Goal: Task Accomplishment & Management: Use online tool/utility

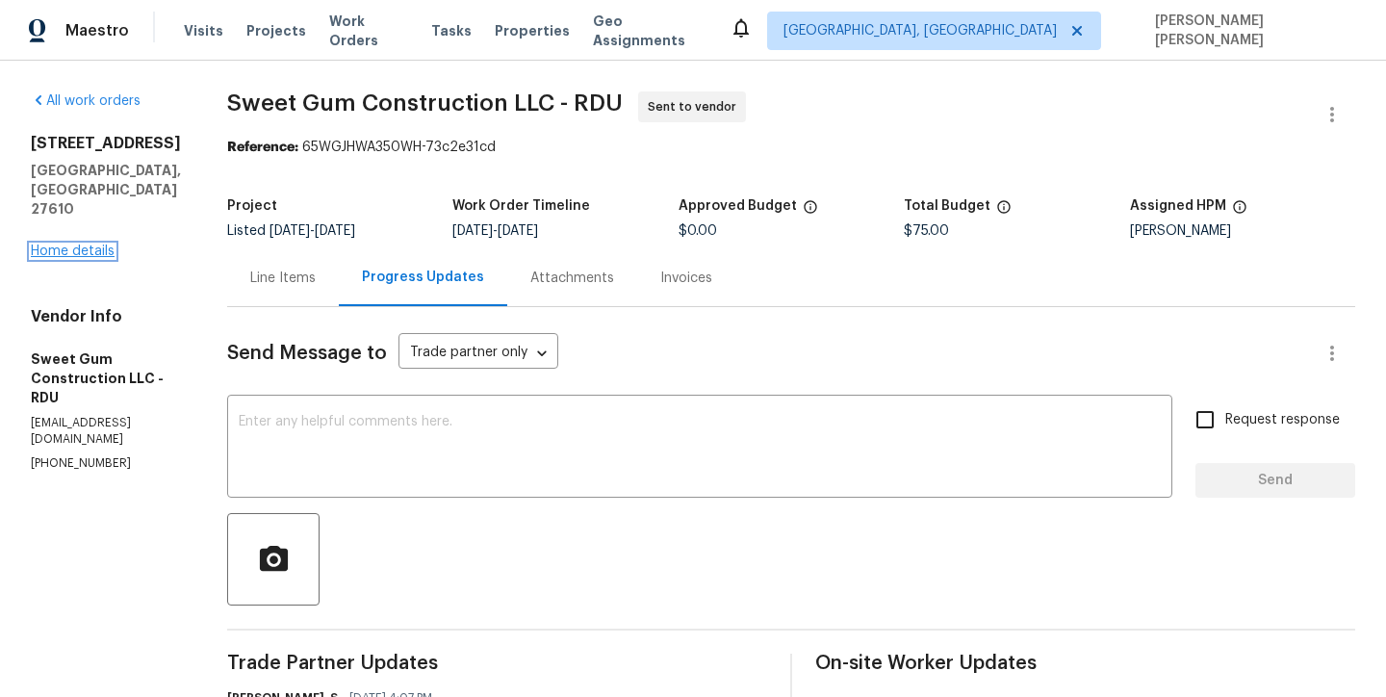
click at [109, 245] on link "Home details" at bounding box center [73, 251] width 84 height 13
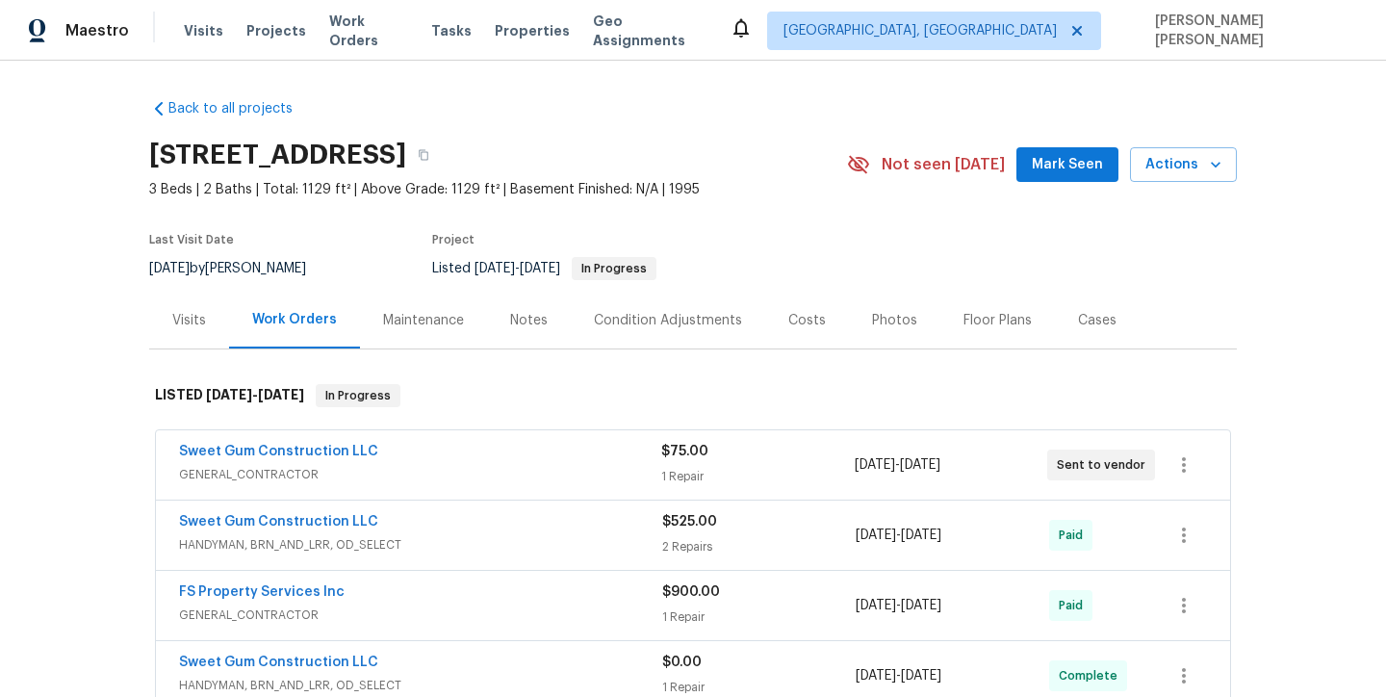
click at [181, 315] on div "Visits" at bounding box center [189, 320] width 34 height 19
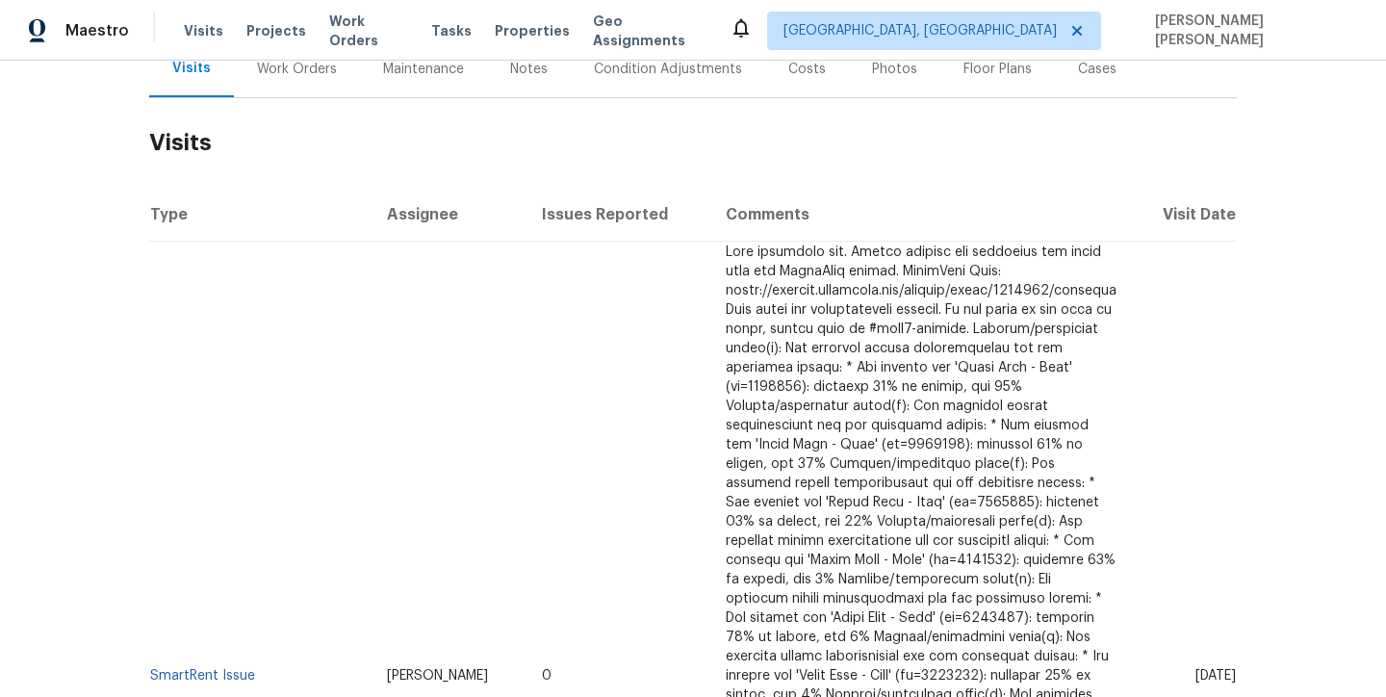
scroll to position [210, 0]
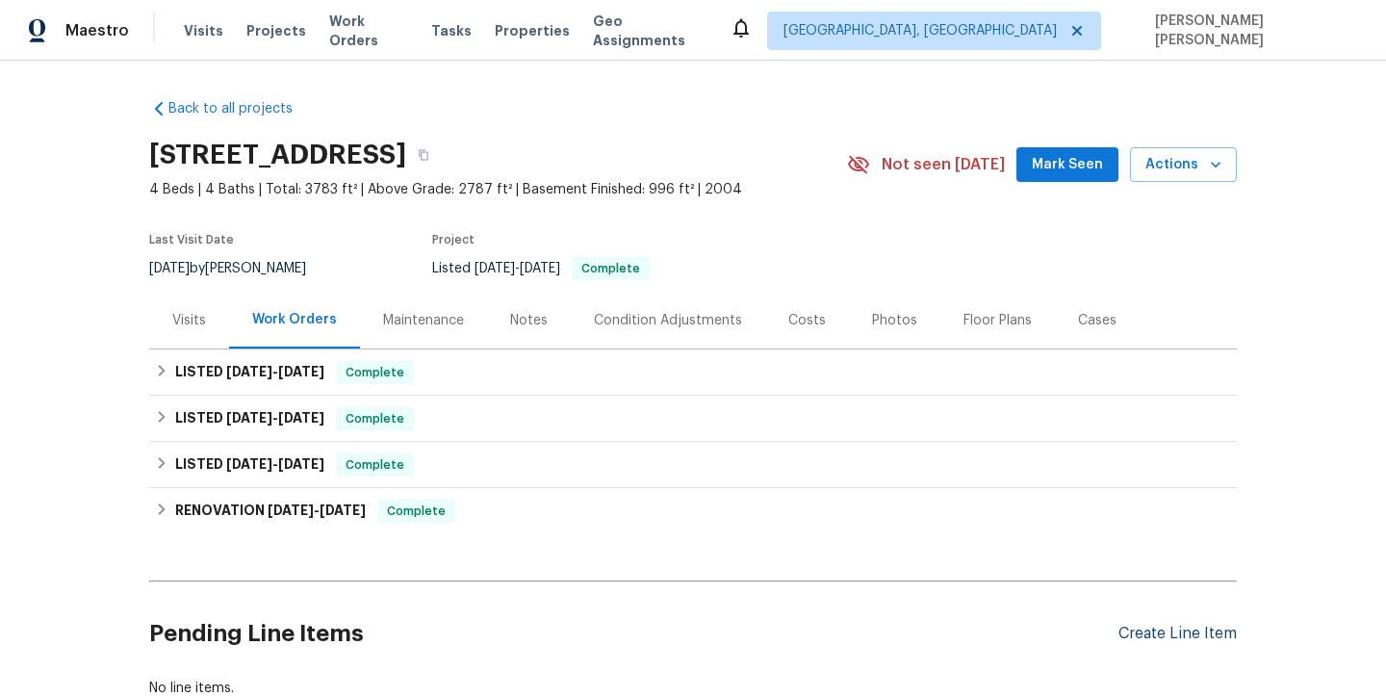
click at [1193, 630] on div "Create Line Item" at bounding box center [1178, 634] width 118 height 18
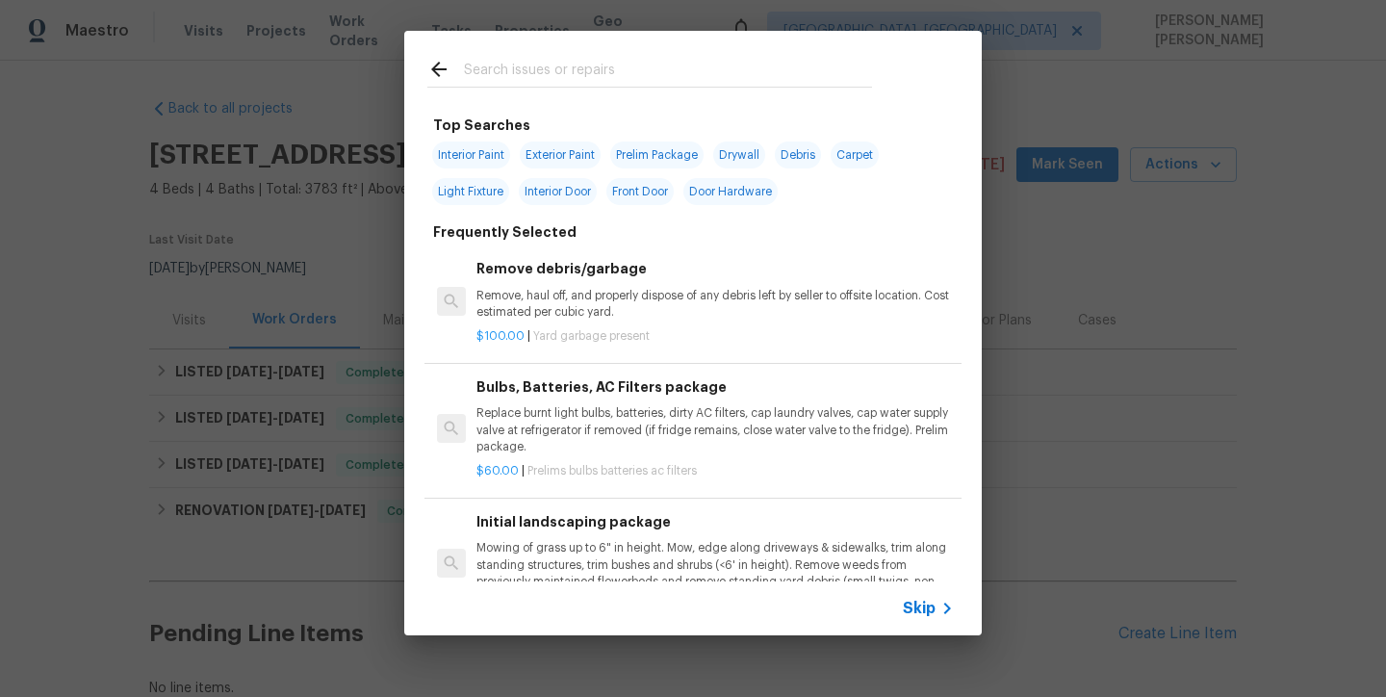
click at [915, 602] on span "Skip" at bounding box center [919, 608] width 33 height 19
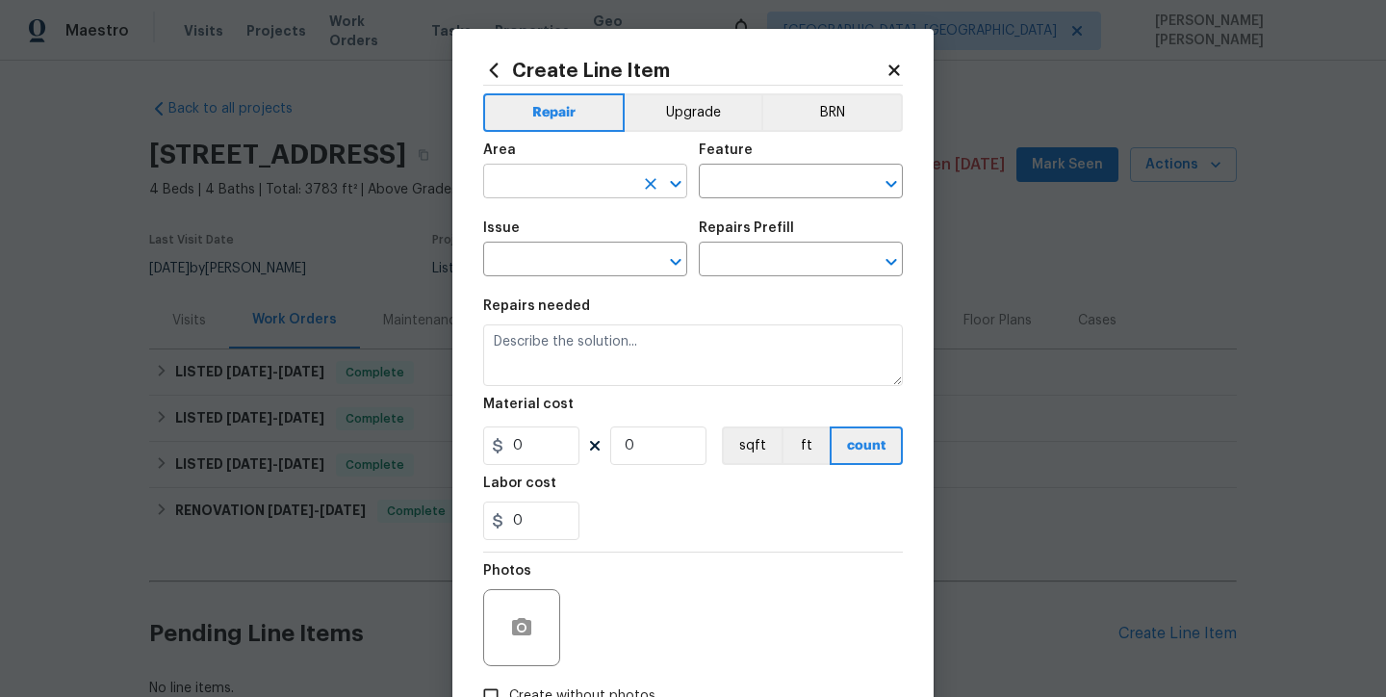
click at [593, 190] on input "text" at bounding box center [558, 183] width 150 height 30
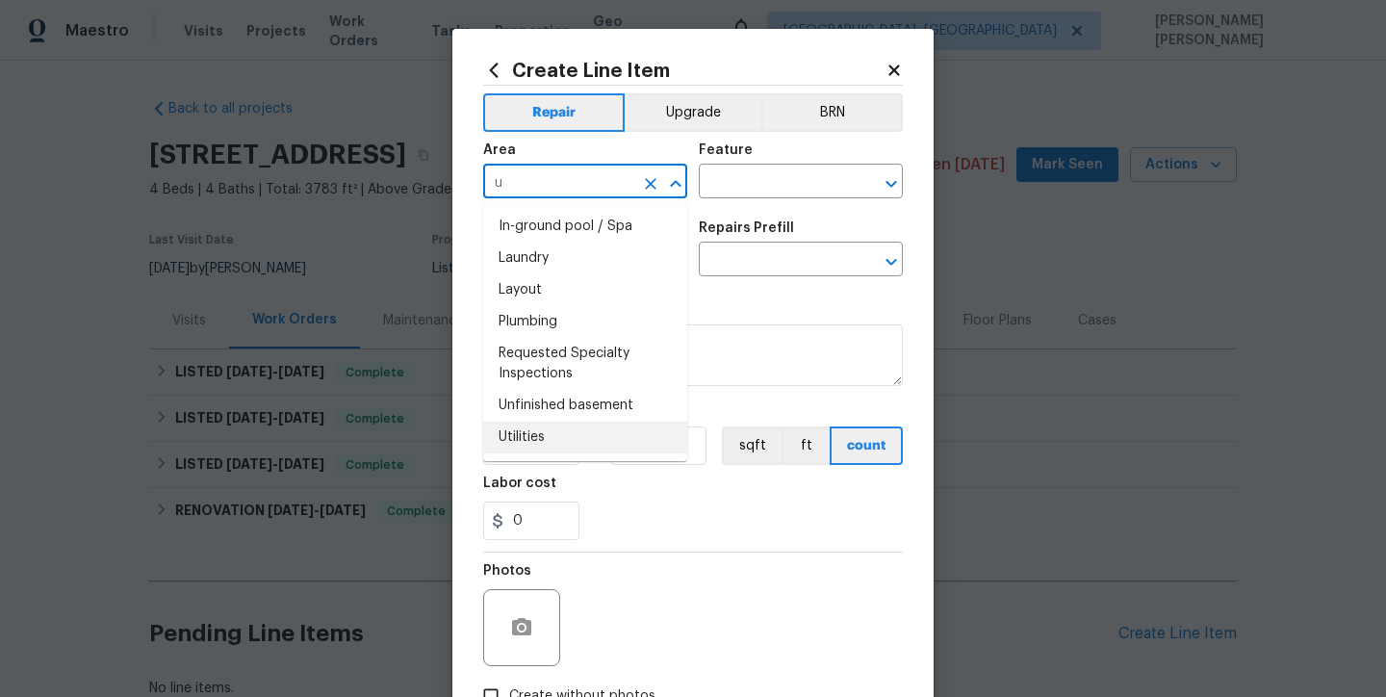
click at [527, 442] on li "Utilities" at bounding box center [585, 438] width 204 height 32
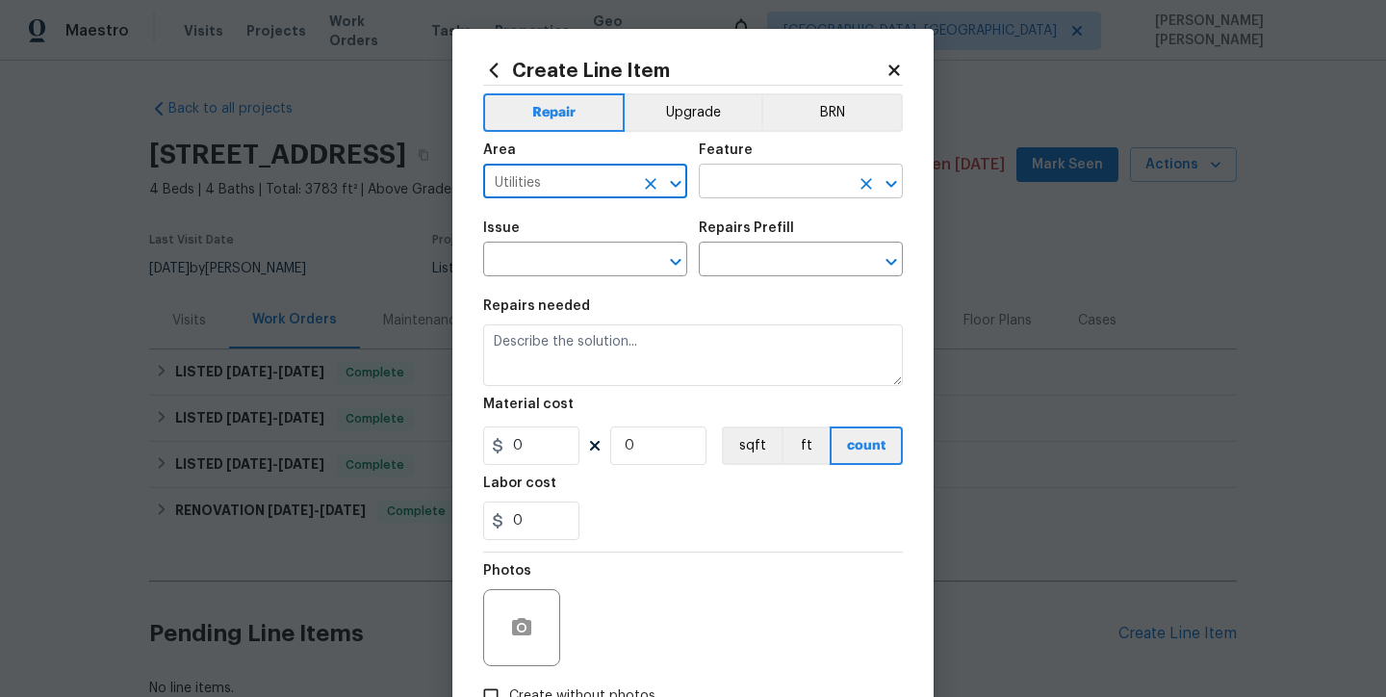
type input "Utilities"
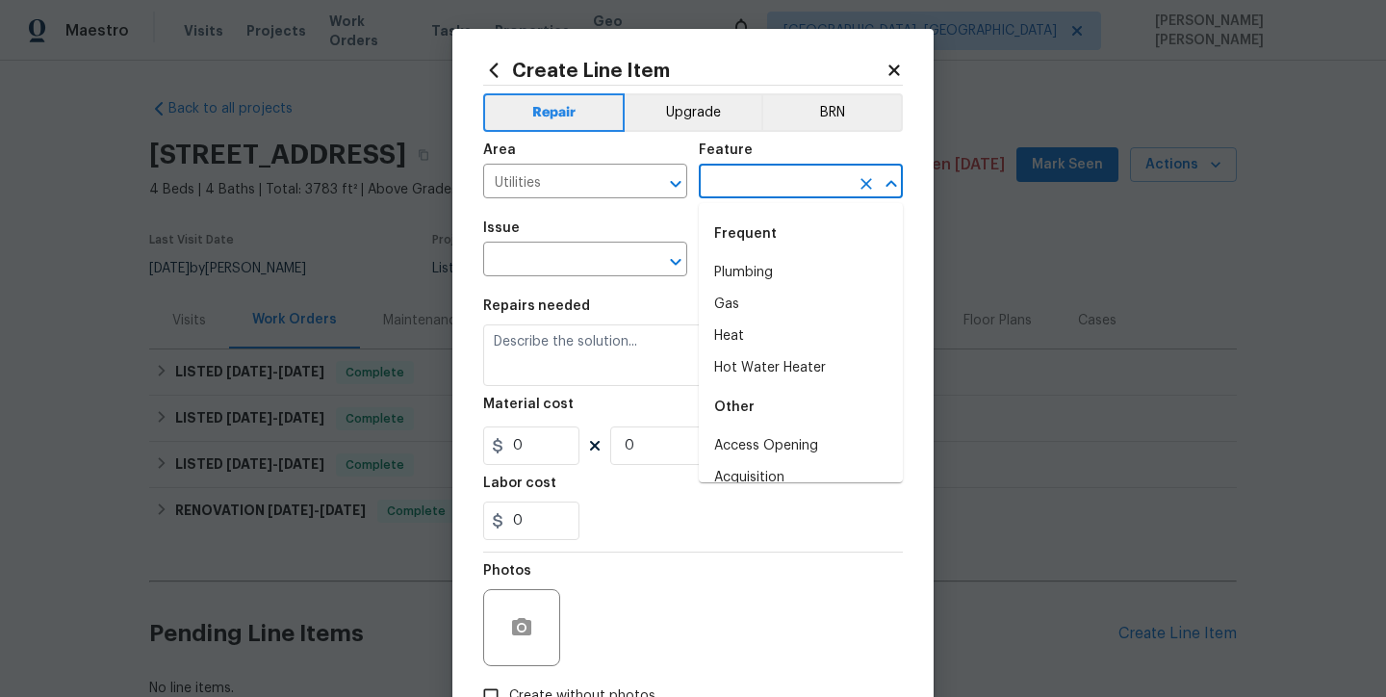
click at [791, 176] on input "text" at bounding box center [774, 183] width 150 height 30
click at [783, 306] on li "Gas" at bounding box center [801, 305] width 204 height 32
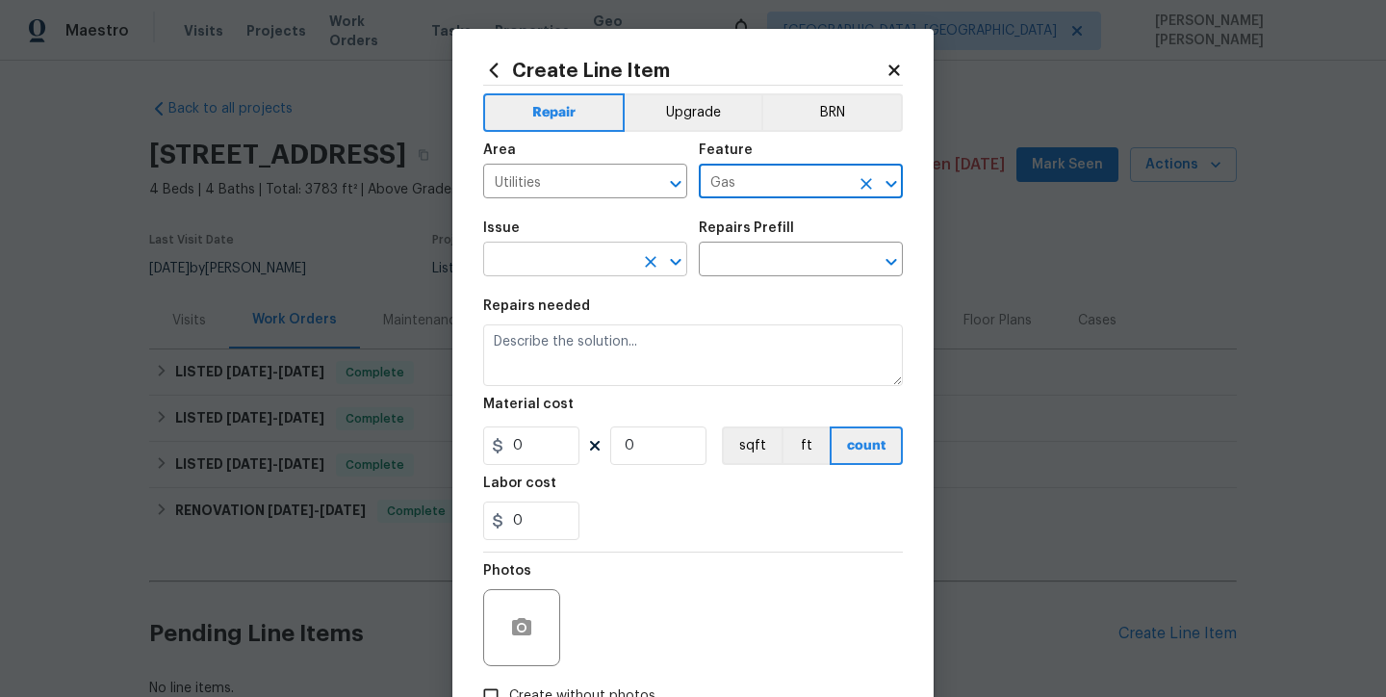
type input "Gas"
drag, startPoint x: 604, startPoint y: 266, endPoint x: 595, endPoint y: 261, distance: 9.9
click at [602, 265] on input "text" at bounding box center [558, 261] width 150 height 30
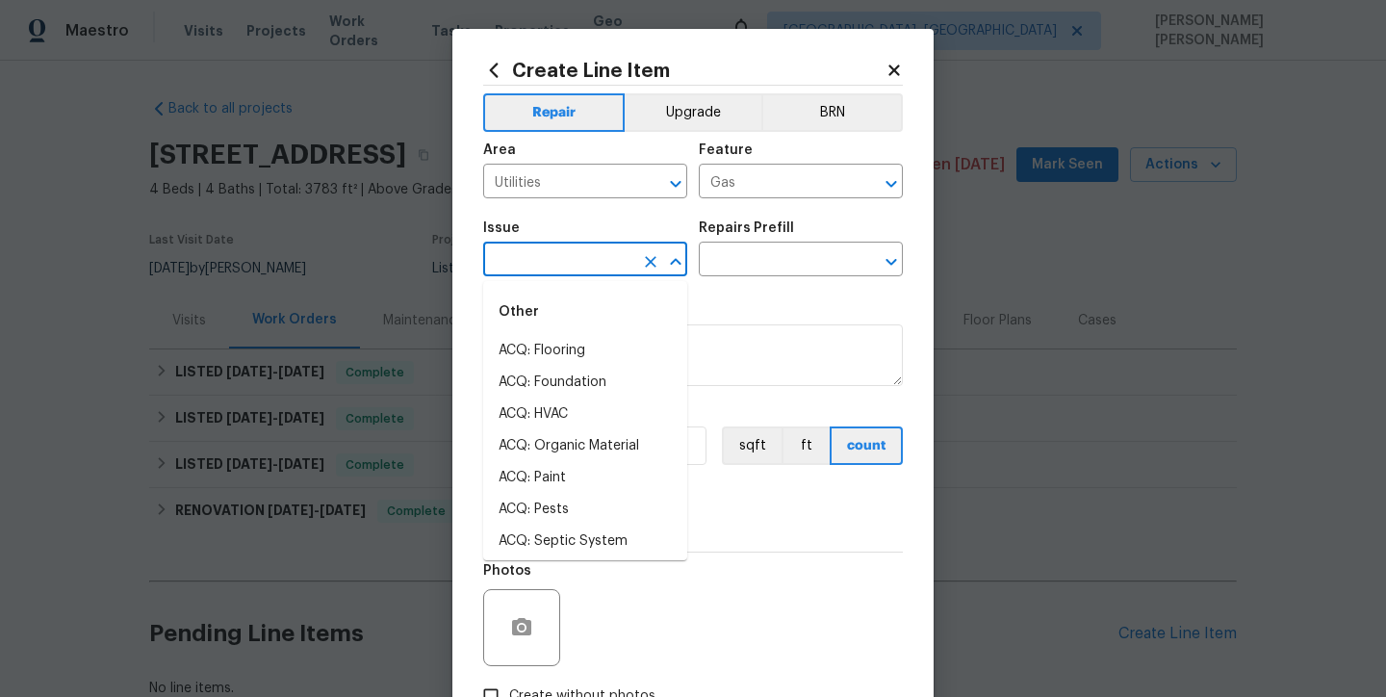
click at [595, 250] on input "text" at bounding box center [558, 261] width 150 height 30
type input "g"
type input "u"
type input "g"
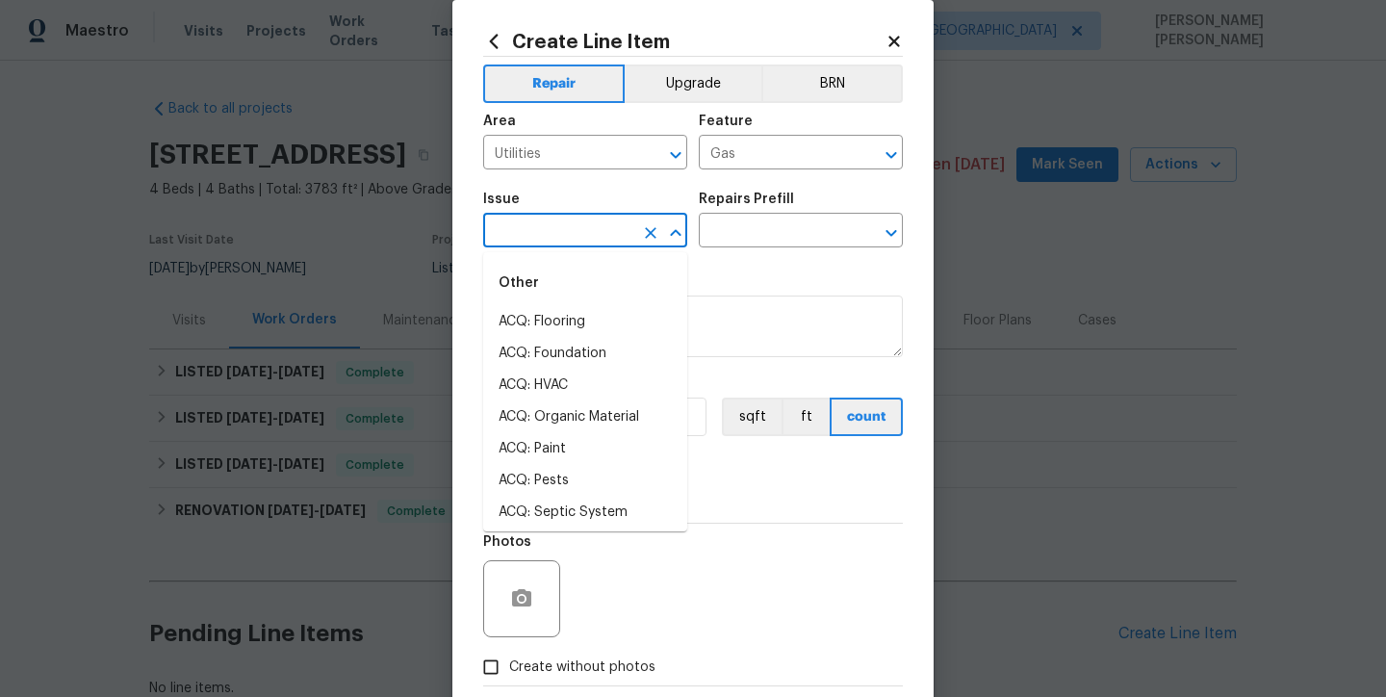
scroll to position [92, 0]
click at [900, 37] on icon at bounding box center [894, 41] width 17 height 17
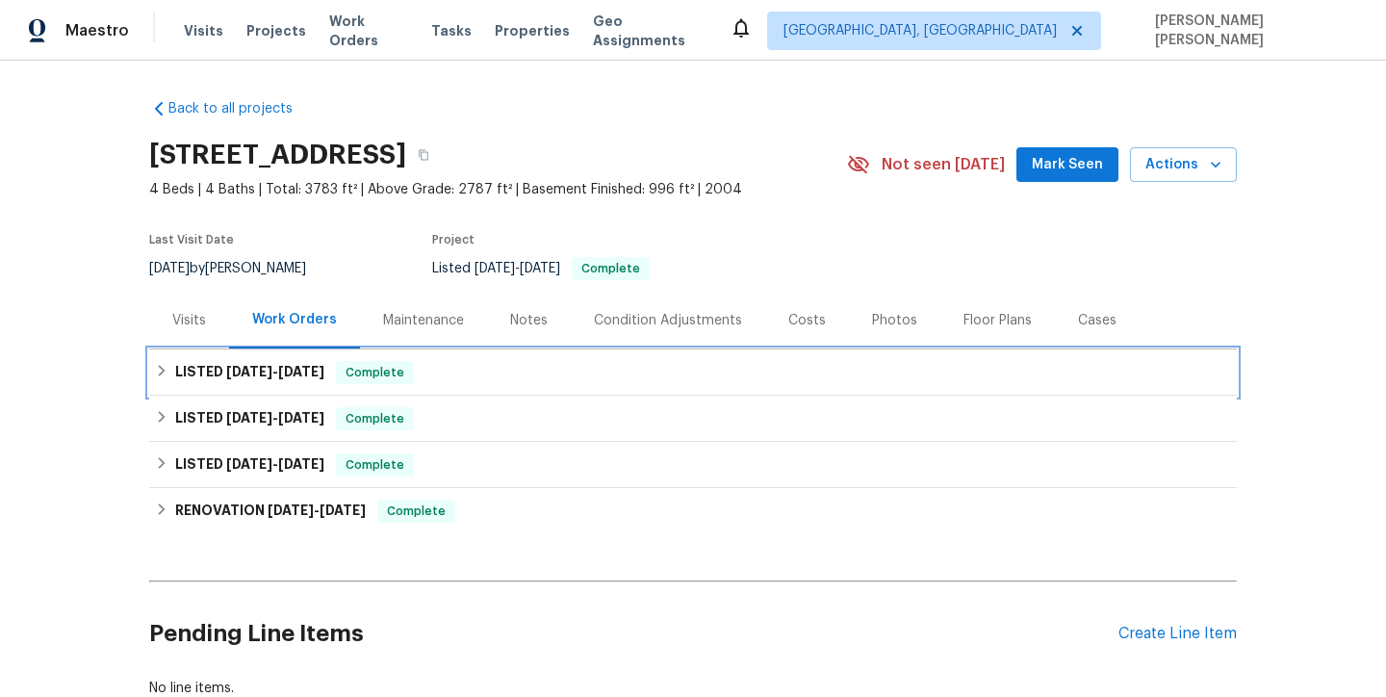
click at [257, 371] on span "9/21/25" at bounding box center [249, 371] width 46 height 13
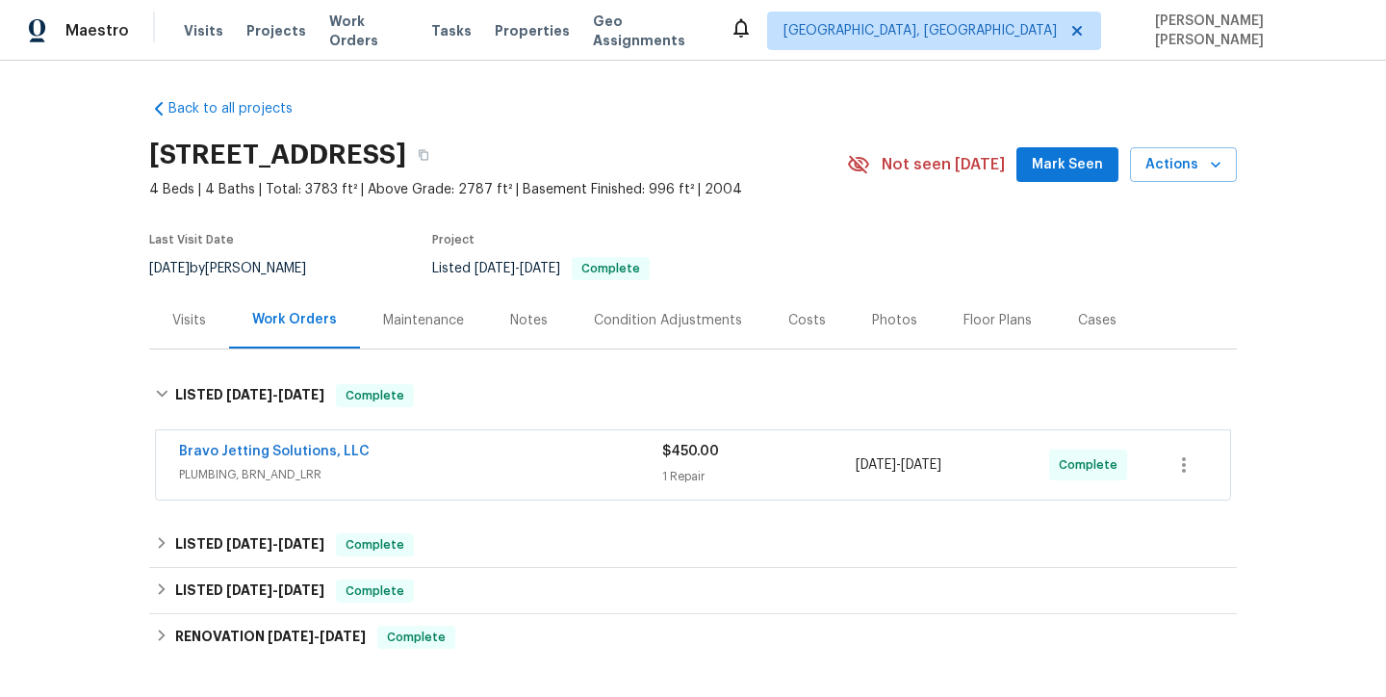
click at [456, 475] on span "PLUMBING, BRN_AND_LRR" at bounding box center [420, 474] width 483 height 19
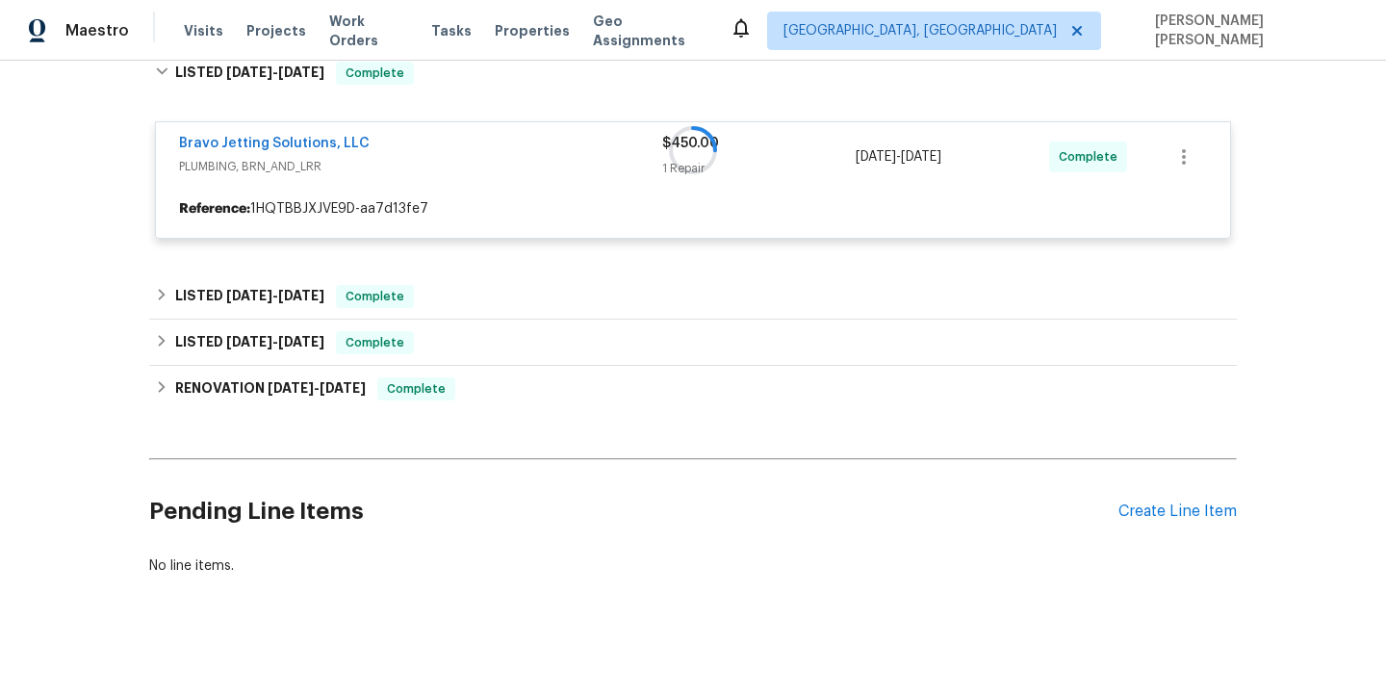
scroll to position [324, 0]
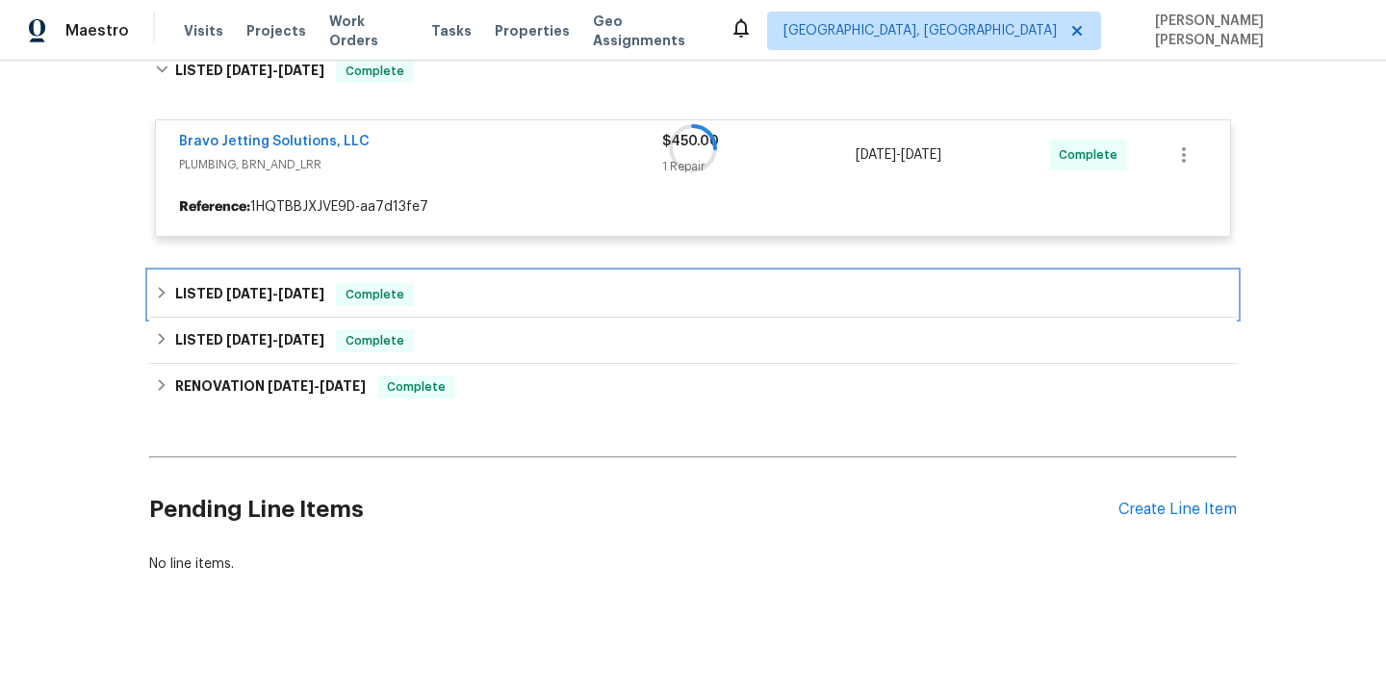
click at [259, 302] on h6 "LISTED 7/29/25 - 9/4/25" at bounding box center [249, 294] width 149 height 23
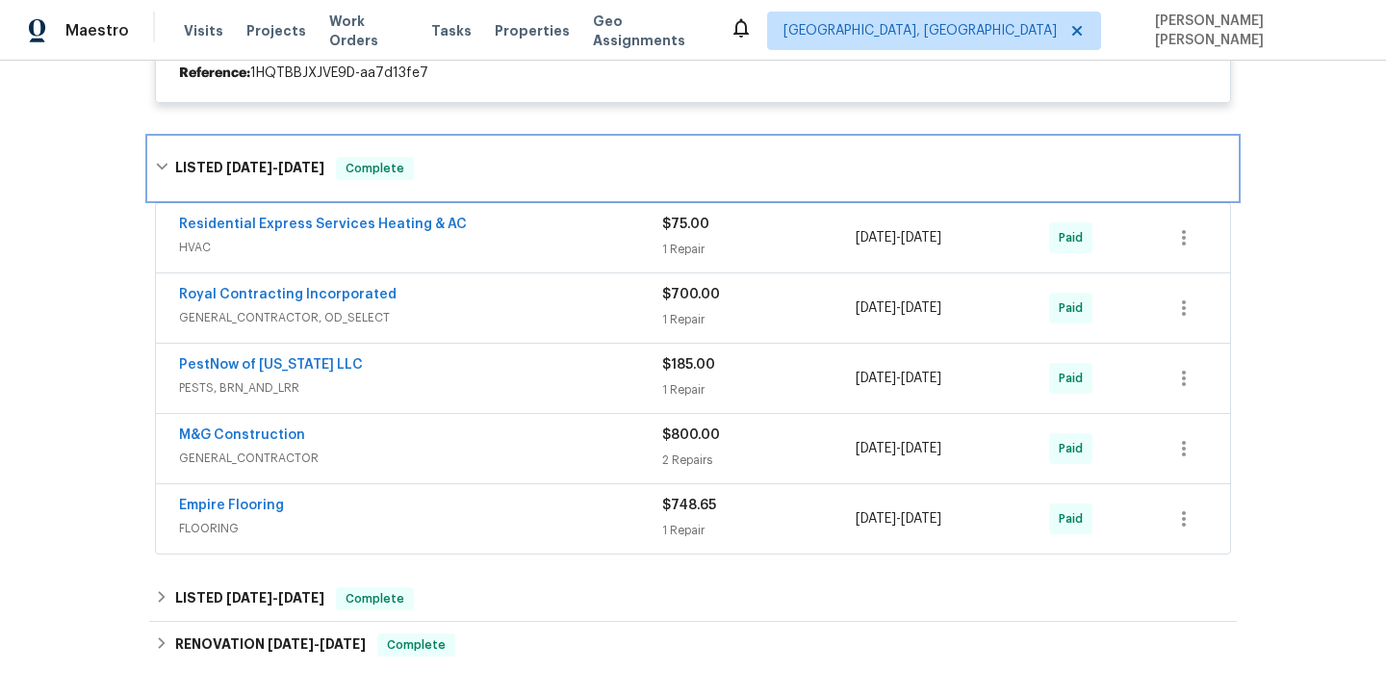
scroll to position [460, 0]
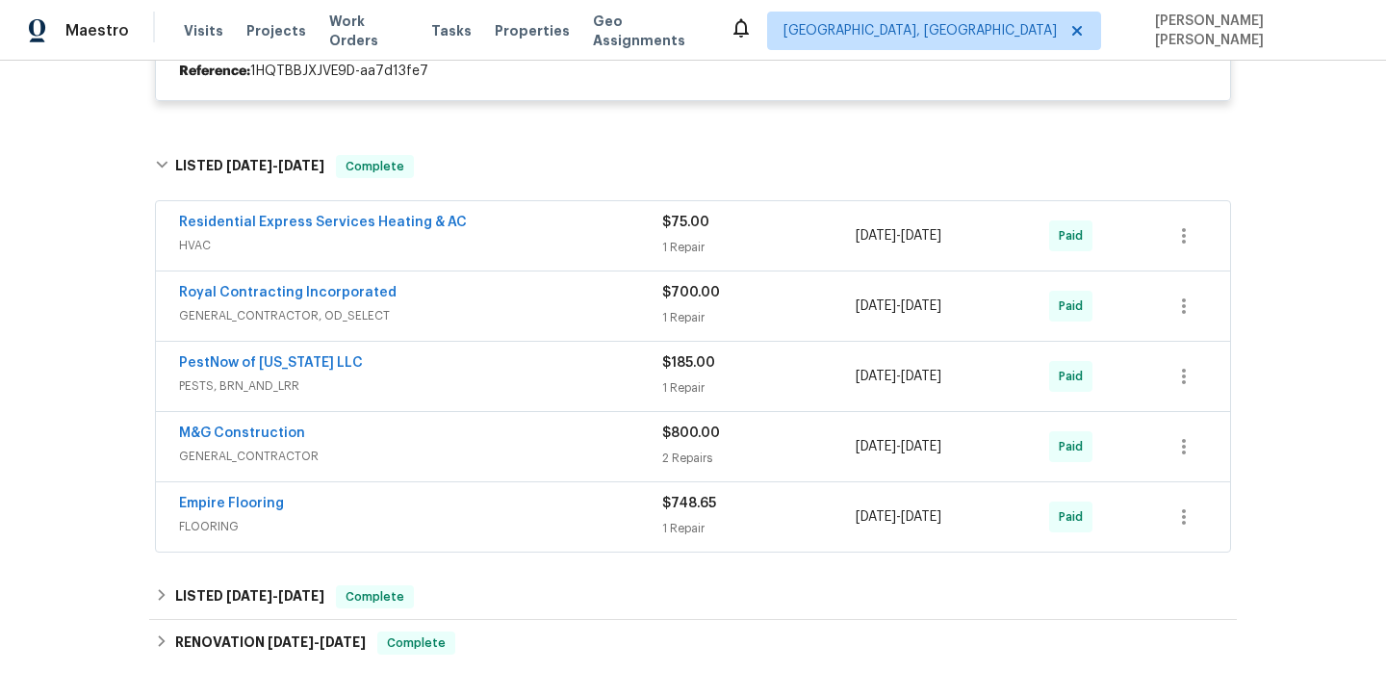
click at [494, 248] on span "HVAC" at bounding box center [420, 245] width 483 height 19
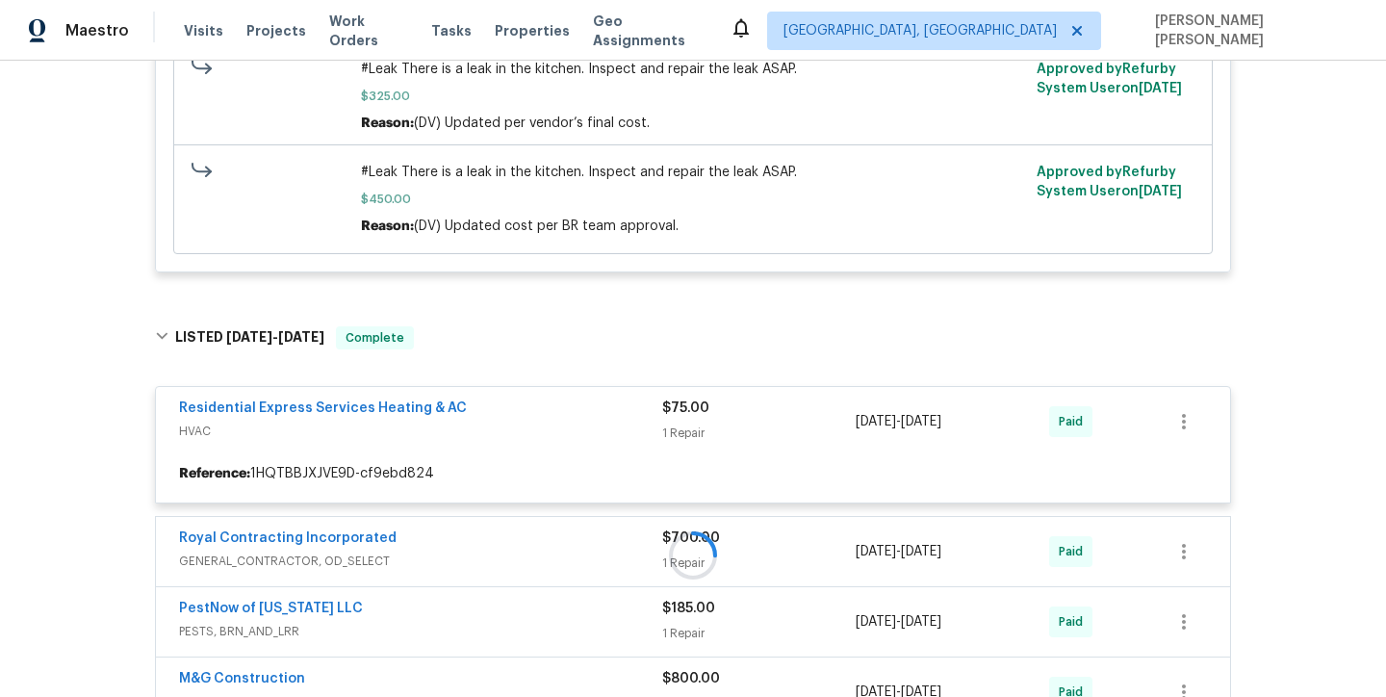
scroll to position [652, 0]
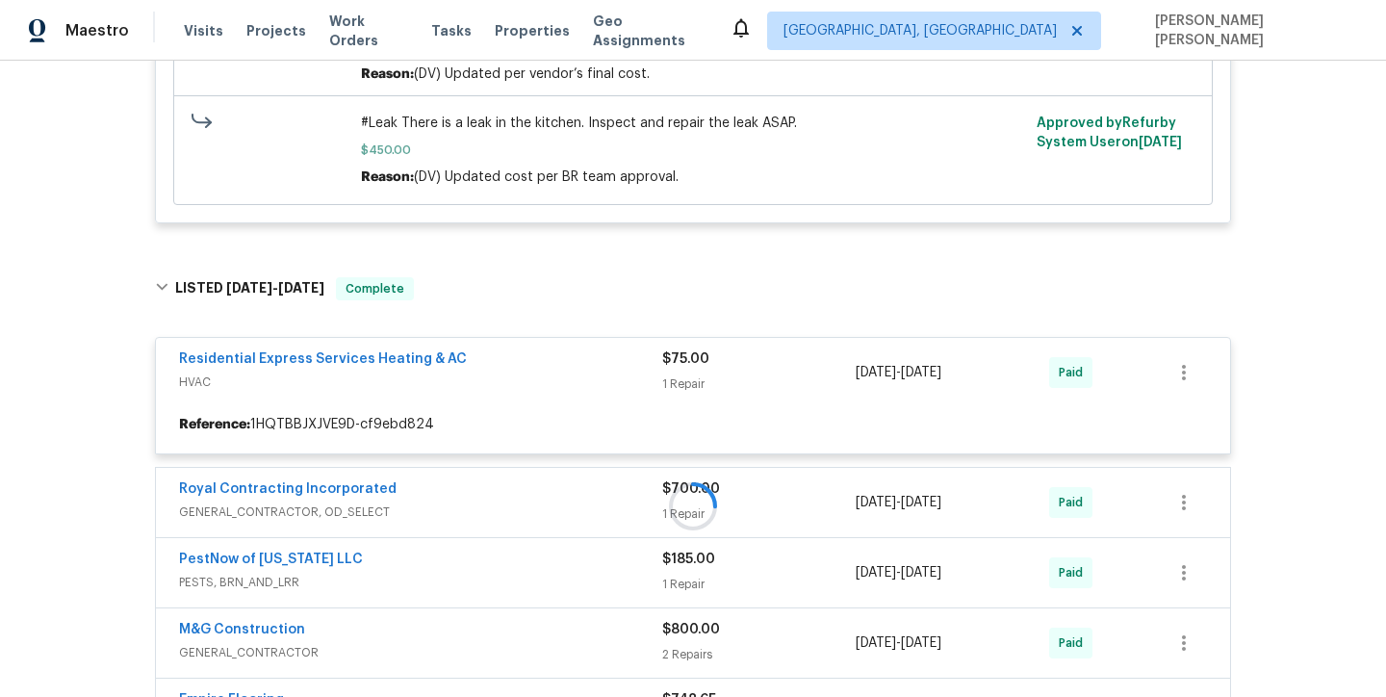
click at [487, 385] on div at bounding box center [693, 506] width 1088 height 497
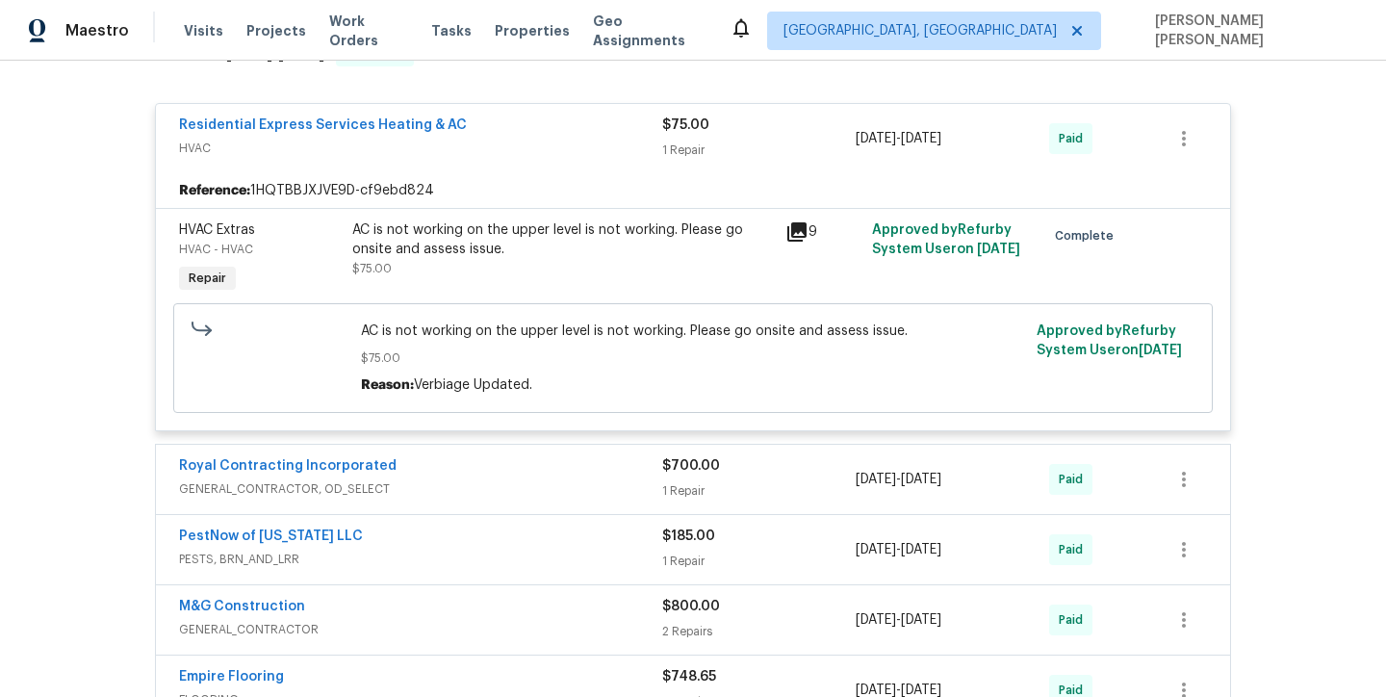
scroll to position [862, 0]
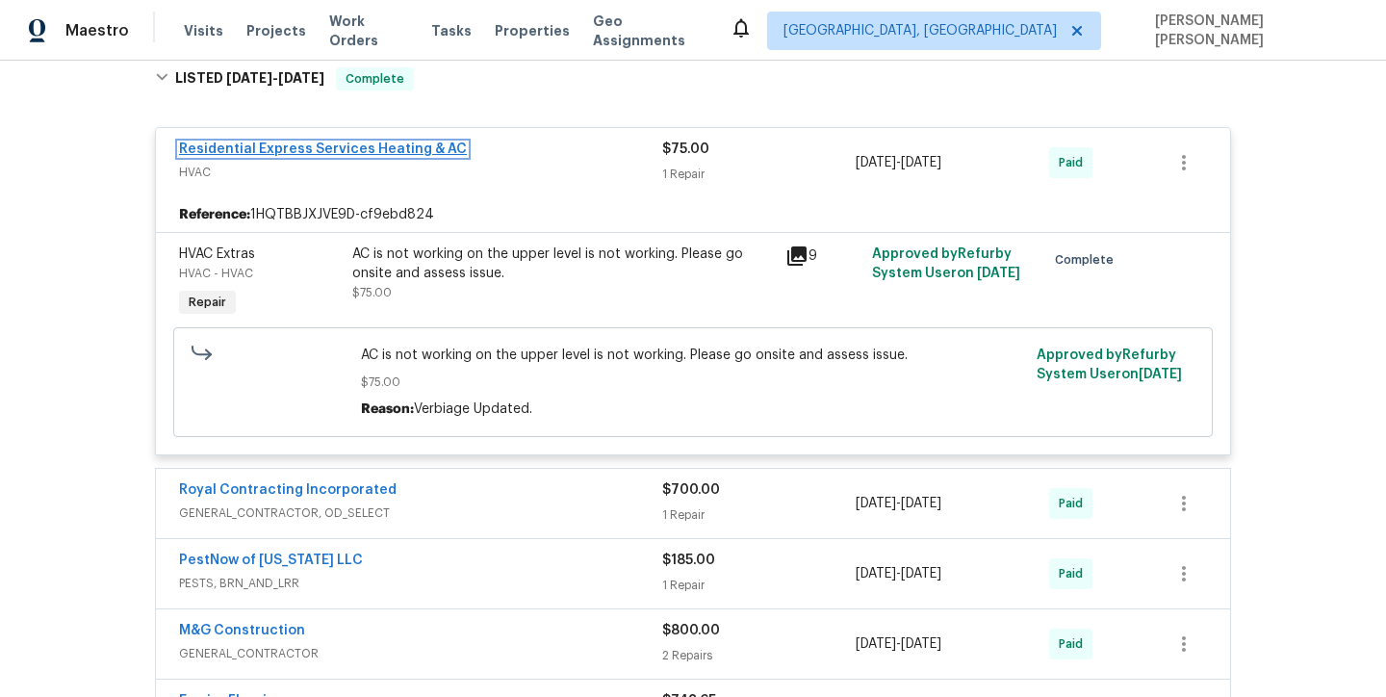
click at [285, 154] on link "Residential Express Services Heating & AC" at bounding box center [323, 148] width 288 height 13
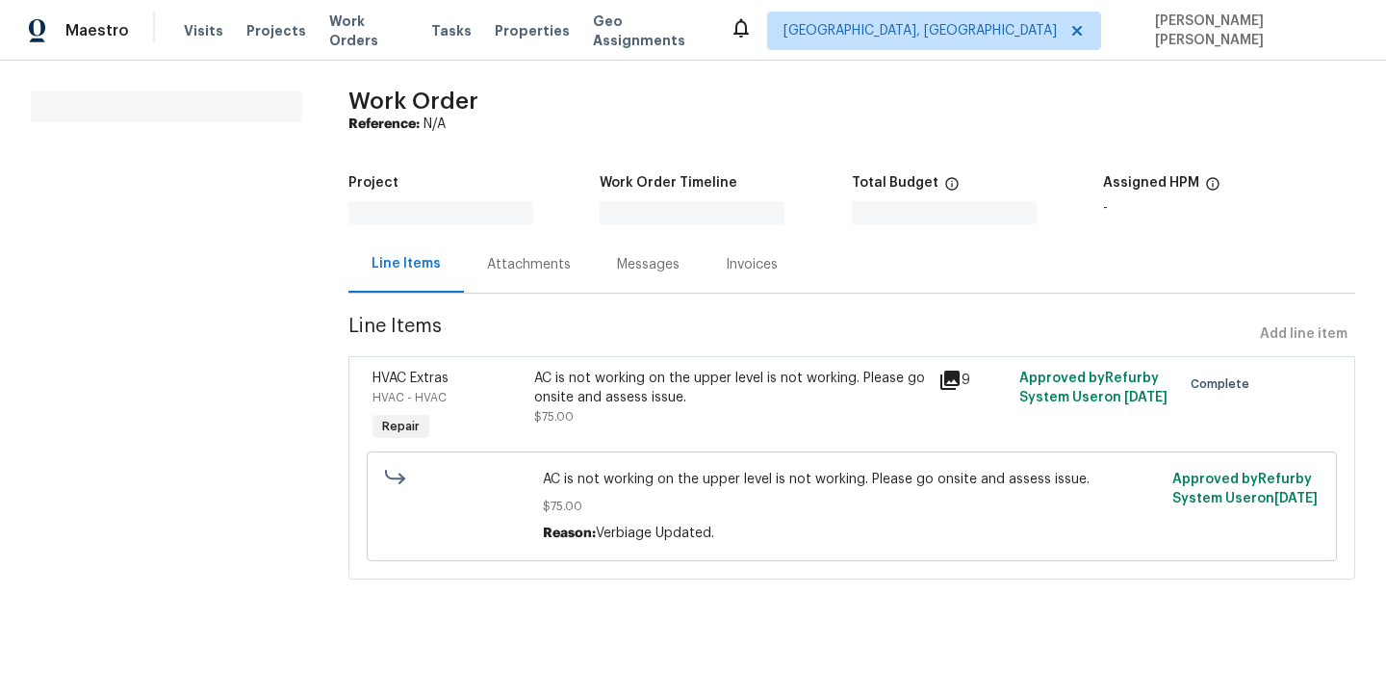
click at [945, 380] on icon at bounding box center [950, 380] width 19 height 19
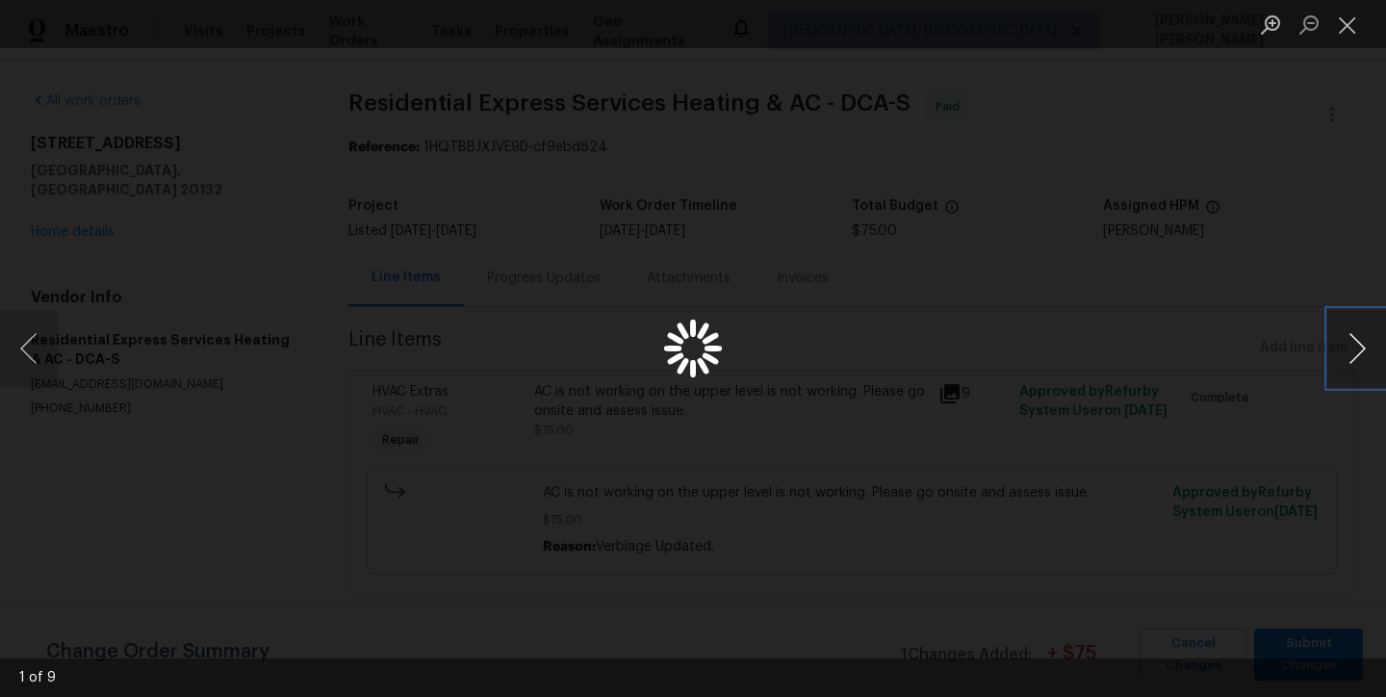
click at [1342, 342] on button "Next image" at bounding box center [1358, 348] width 58 height 77
click at [1340, 360] on button "Next image" at bounding box center [1358, 348] width 58 height 77
click at [1342, 361] on button "Next image" at bounding box center [1358, 348] width 58 height 77
click at [34, 364] on button "Previous image" at bounding box center [29, 348] width 58 height 77
click at [33, 364] on button "Previous image" at bounding box center [29, 348] width 58 height 77
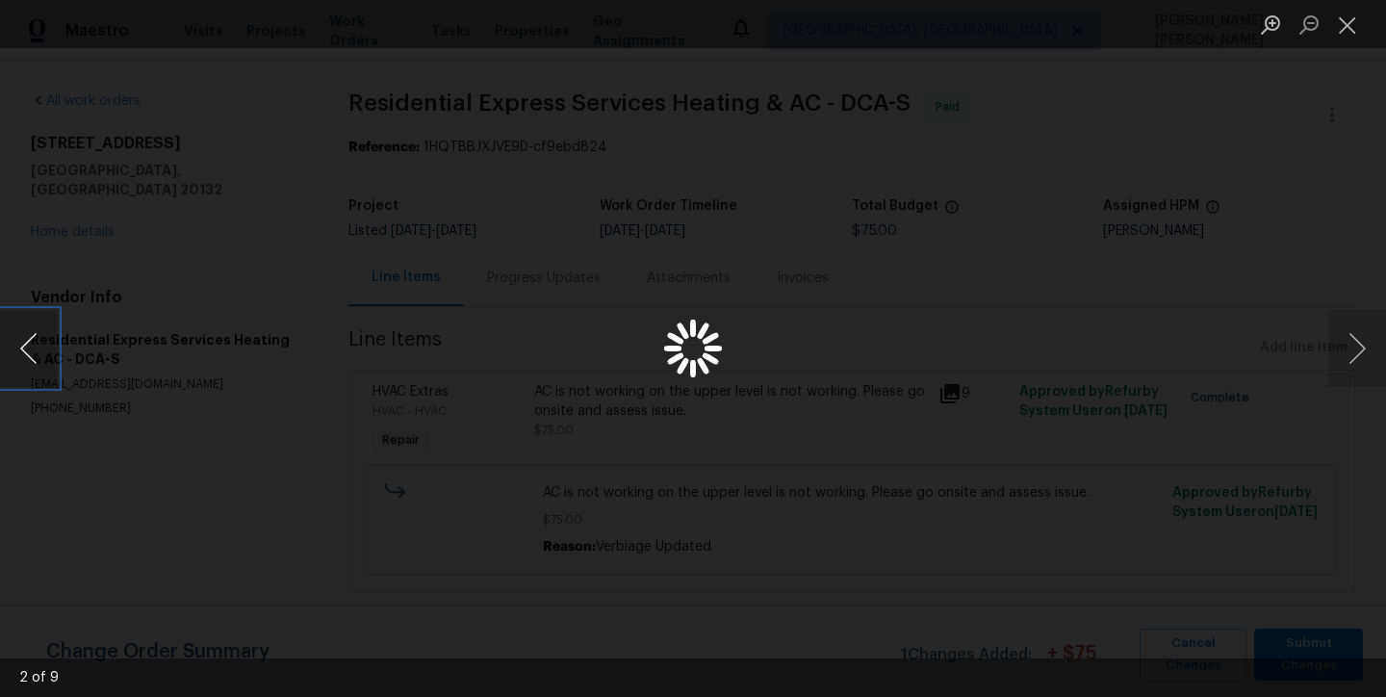
click at [33, 364] on button "Previous image" at bounding box center [29, 348] width 58 height 77
click at [35, 372] on button "Previous image" at bounding box center [29, 348] width 58 height 77
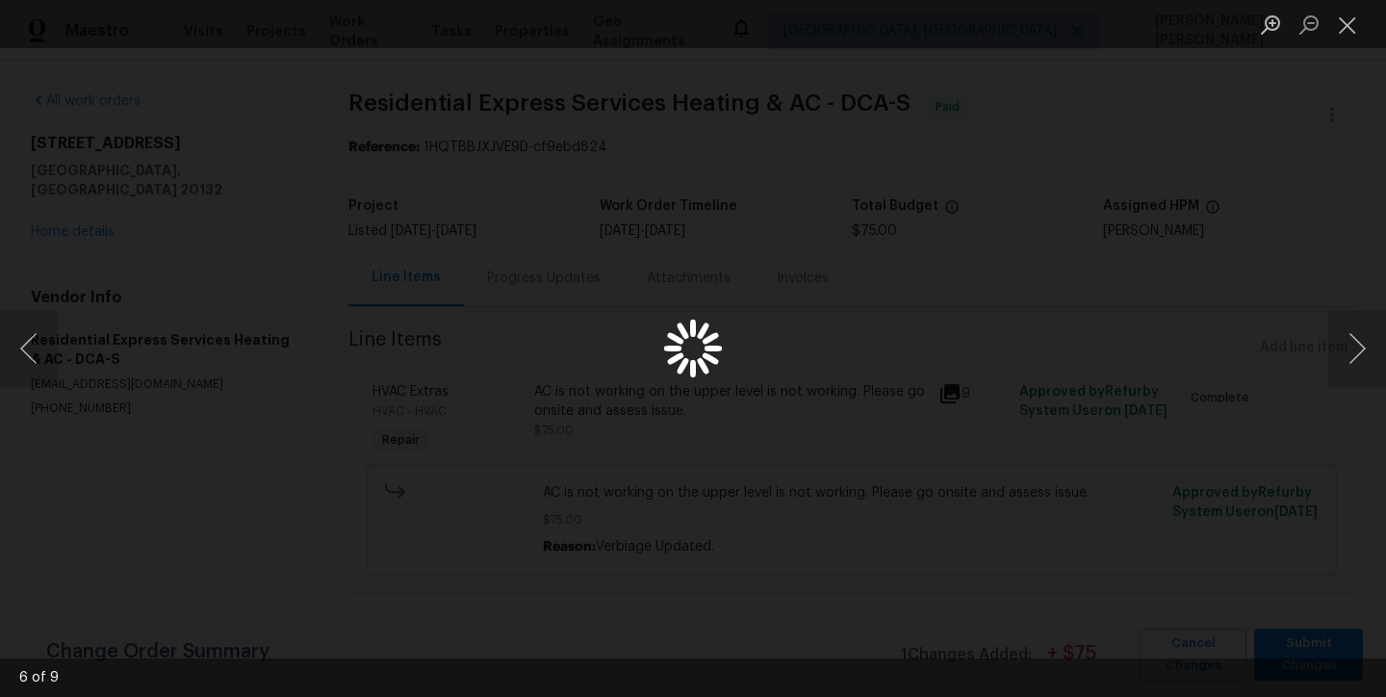
click at [698, 226] on div "Lightbox" at bounding box center [693, 348] width 1386 height 697
click at [1341, 22] on button "Close lightbox" at bounding box center [1348, 25] width 39 height 34
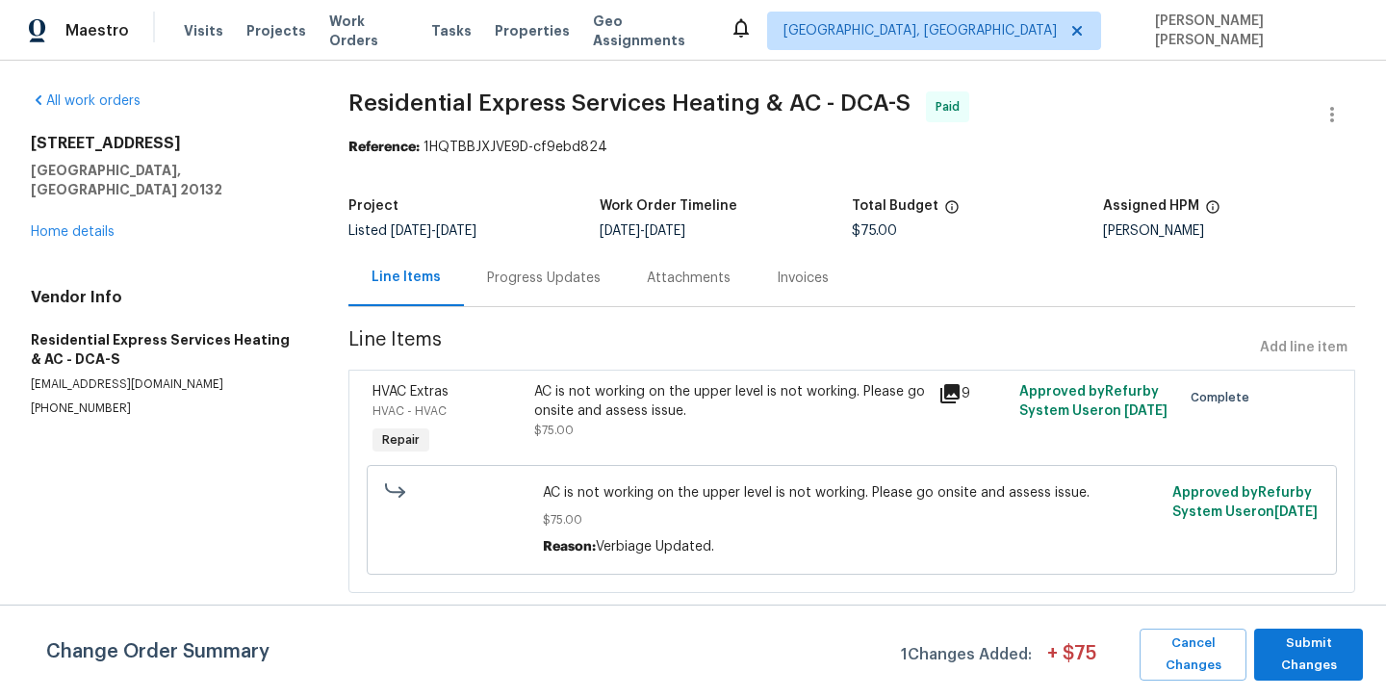
click at [569, 286] on div "Progress Updates" at bounding box center [544, 278] width 114 height 19
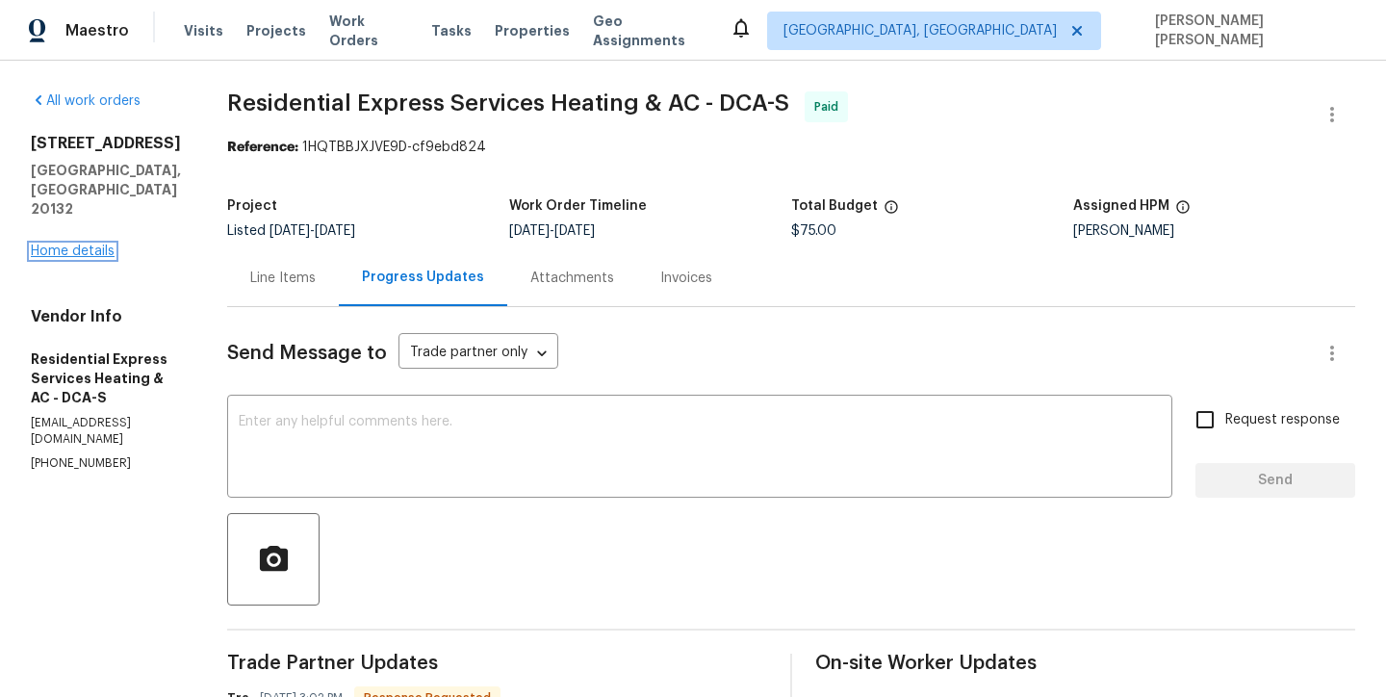
click at [81, 245] on link "Home details" at bounding box center [73, 251] width 84 height 13
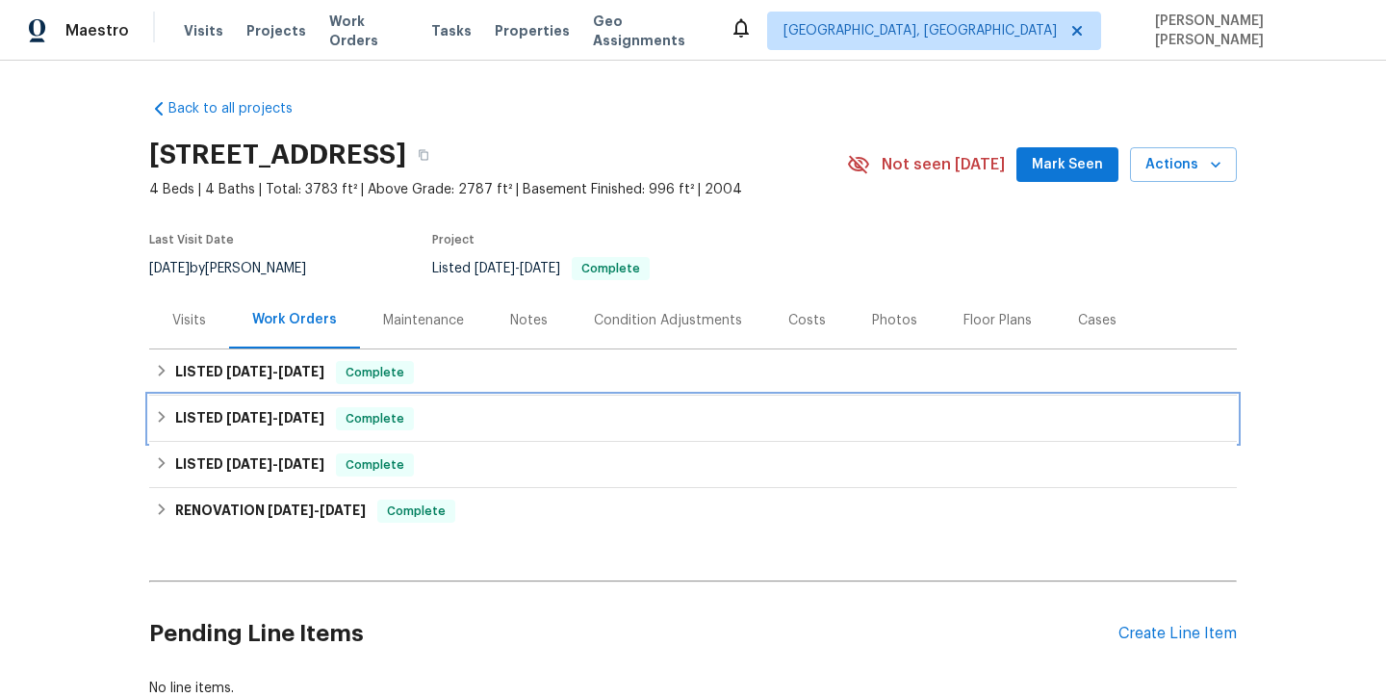
click at [249, 424] on span "7/29/25" at bounding box center [249, 417] width 46 height 13
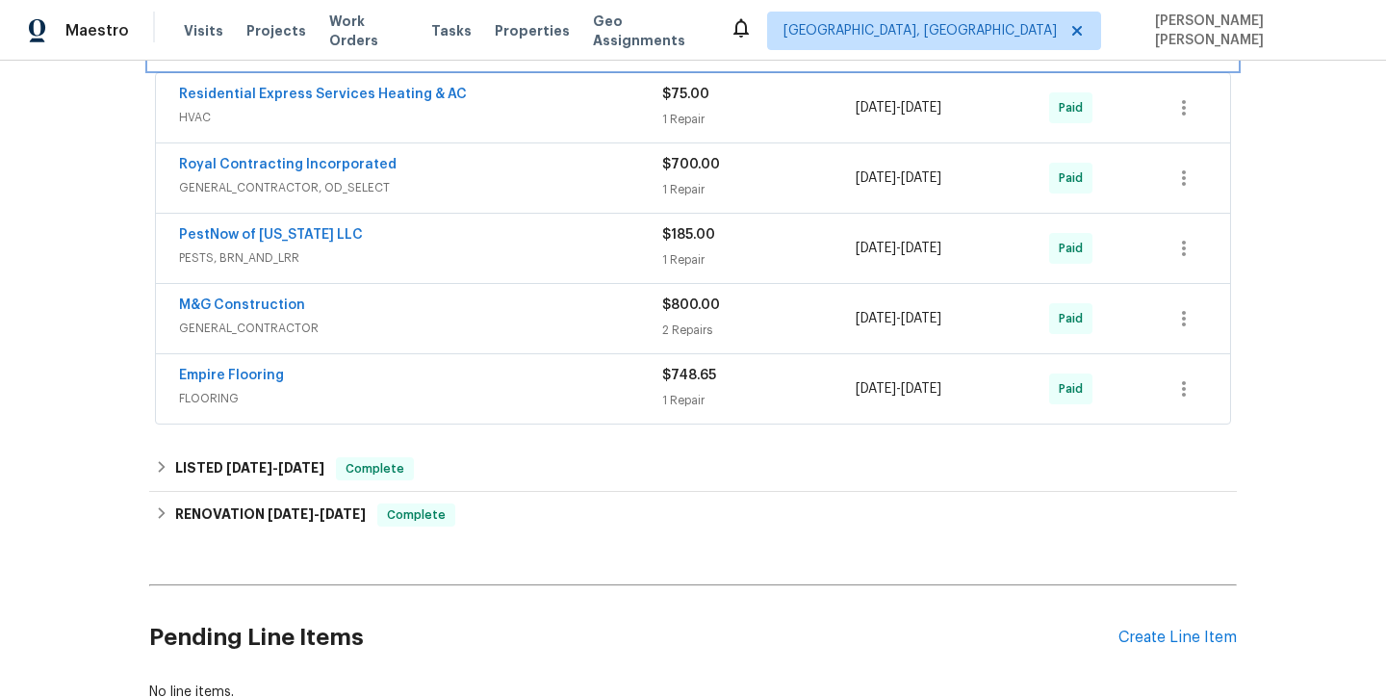
scroll to position [404, 0]
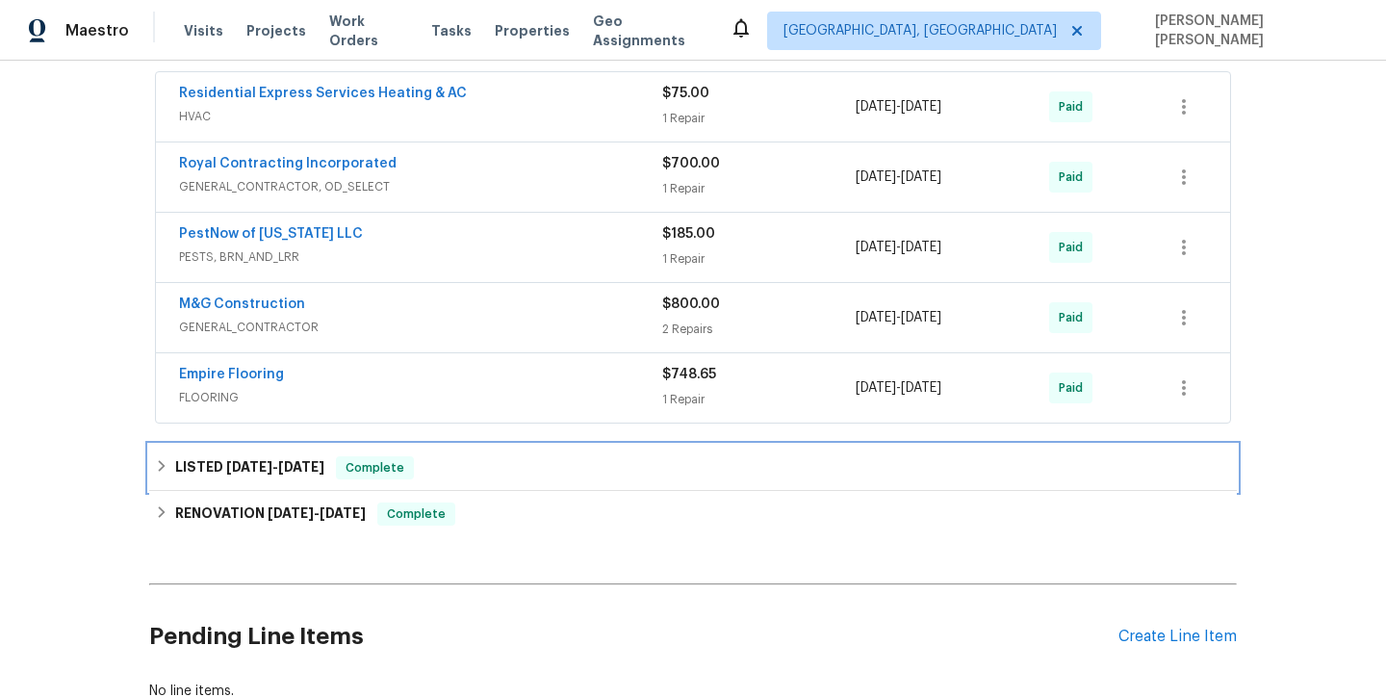
click at [177, 463] on h6 "LISTED 2/26/25 - 7/5/25" at bounding box center [249, 467] width 149 height 23
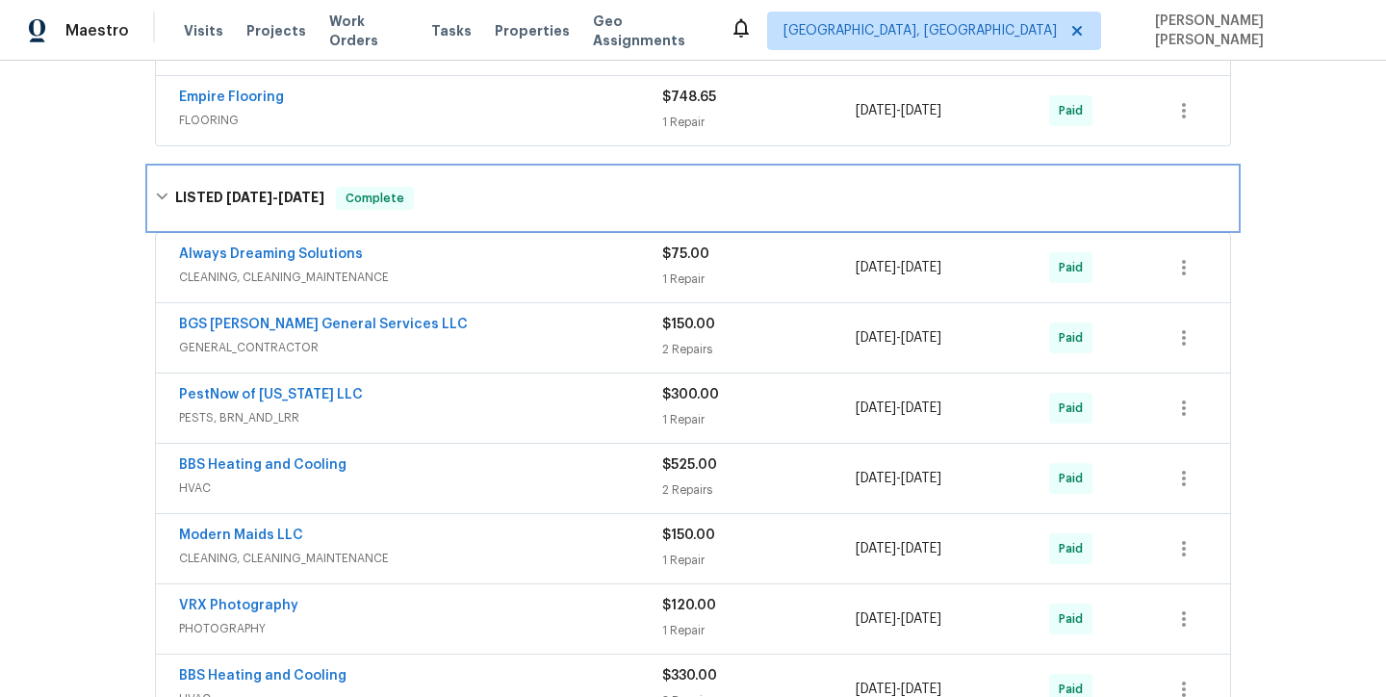
scroll to position [703, 0]
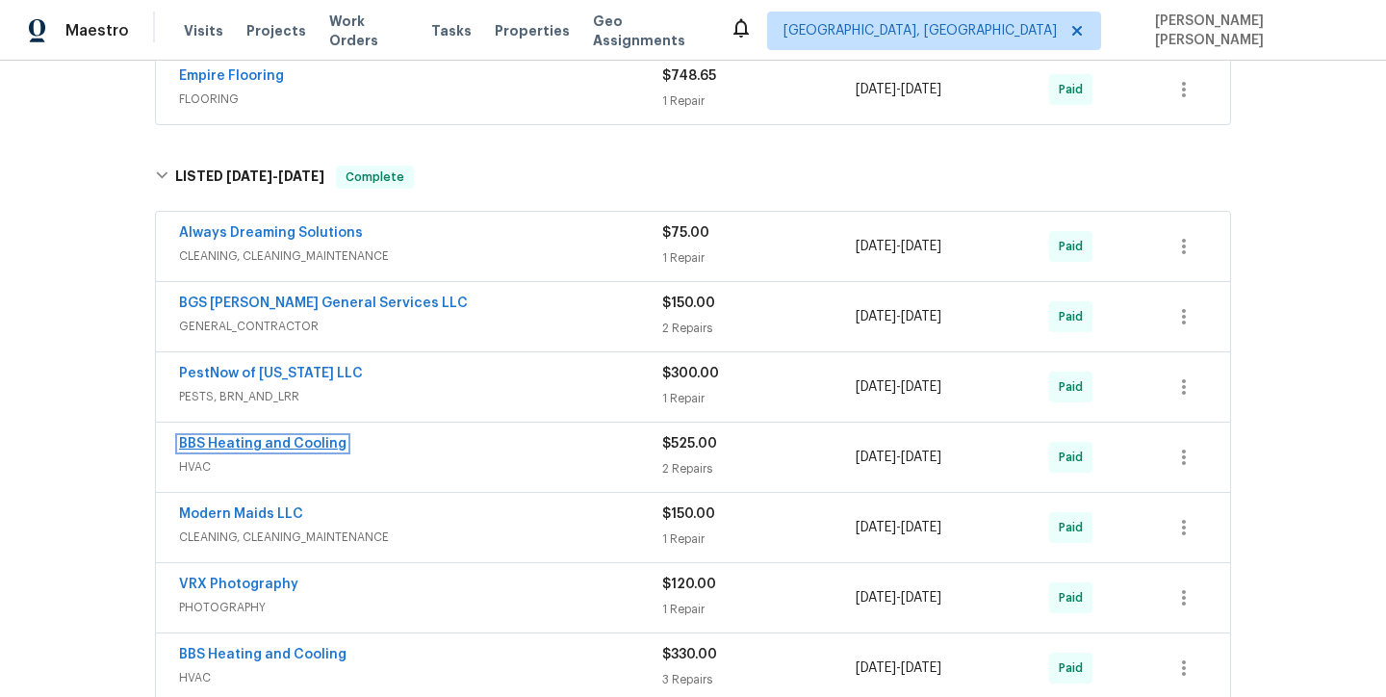
click at [304, 440] on link "BBS Heating and Cooling" at bounding box center [263, 443] width 168 height 13
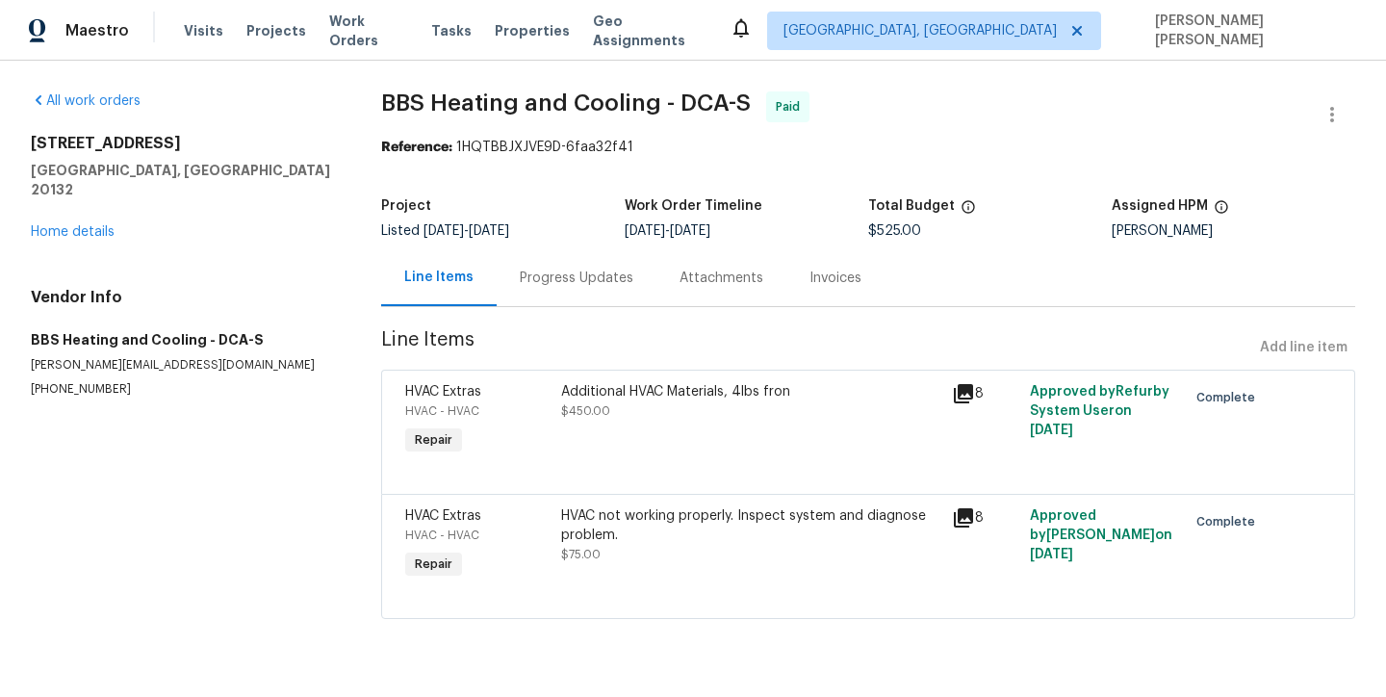
click at [959, 393] on icon at bounding box center [963, 393] width 19 height 19
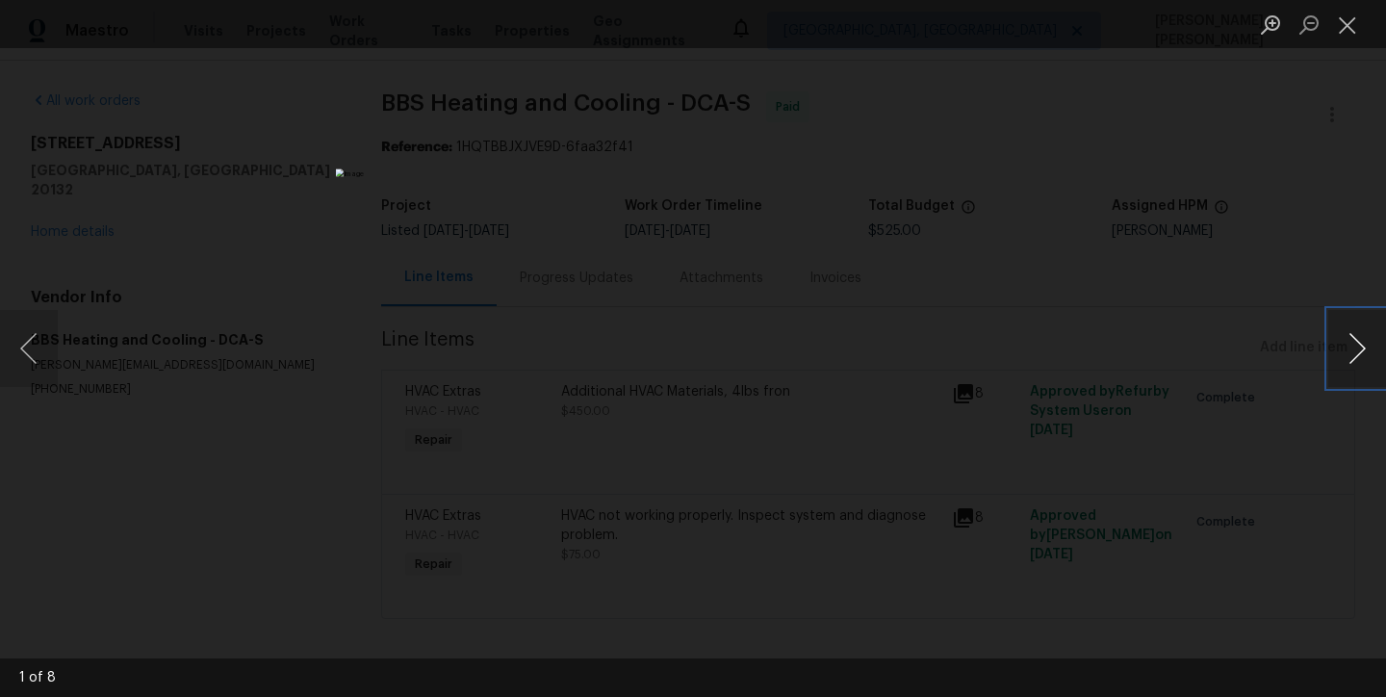
click at [1358, 355] on button "Next image" at bounding box center [1358, 348] width 58 height 77
click at [1358, 356] on button "Next image" at bounding box center [1358, 348] width 58 height 77
click at [1358, 355] on button "Next image" at bounding box center [1358, 348] width 58 height 77
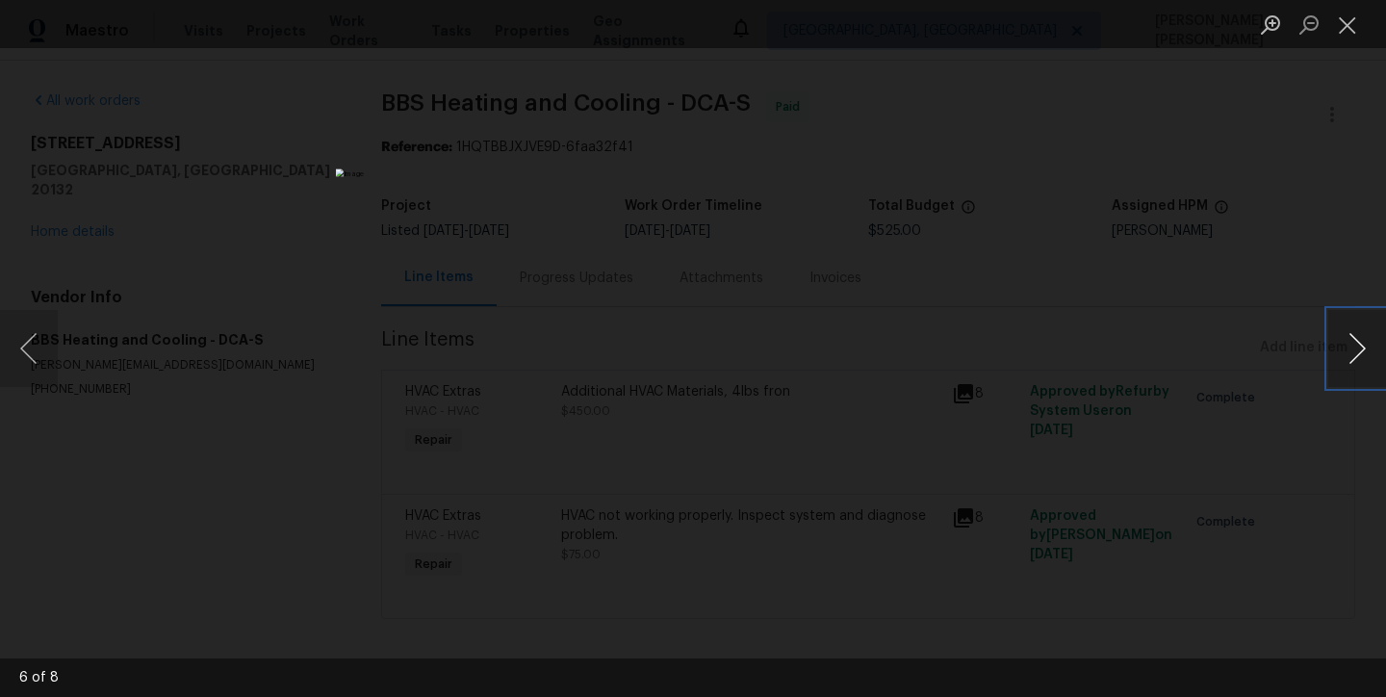
click at [1358, 355] on button "Next image" at bounding box center [1358, 348] width 58 height 77
click at [1358, 356] on button "Next image" at bounding box center [1358, 348] width 58 height 77
drag, startPoint x: 1284, startPoint y: 560, endPoint x: 1275, endPoint y: 559, distance: 9.7
click at [1283, 559] on div "Lightbox" at bounding box center [693, 348] width 1386 height 697
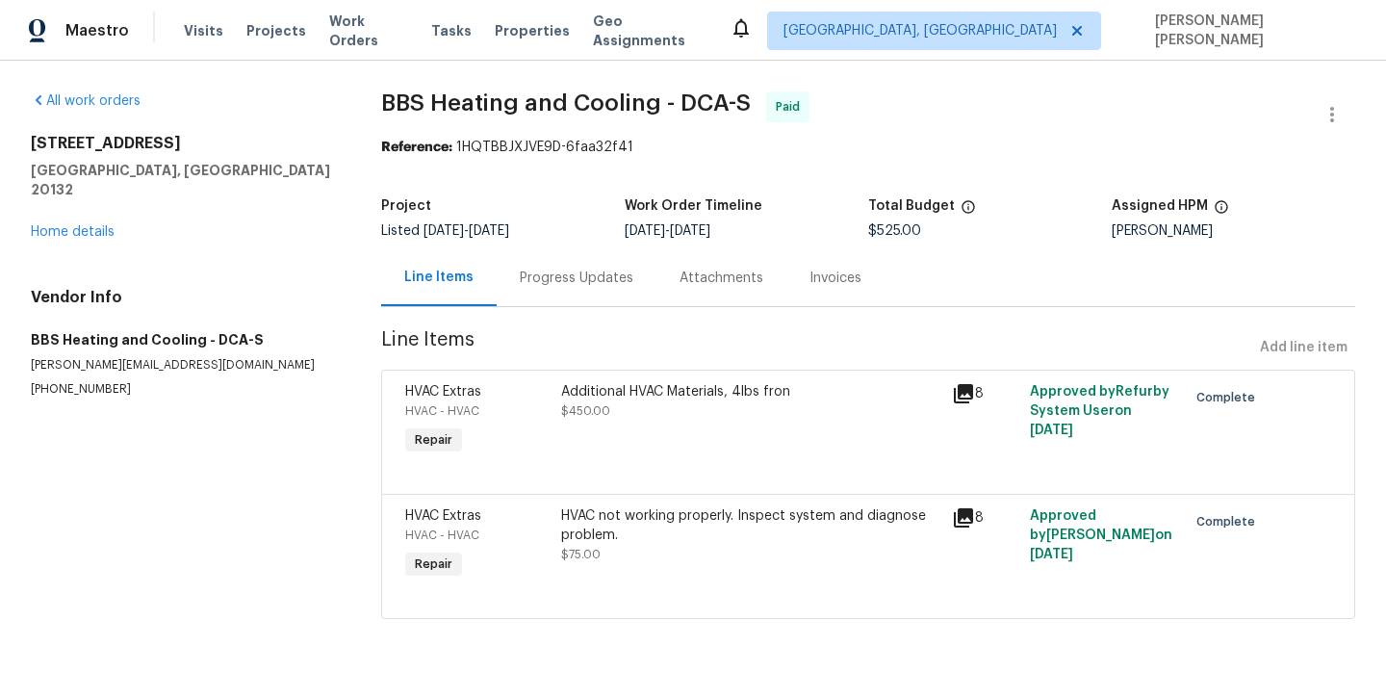
click at [966, 519] on icon at bounding box center [963, 517] width 23 height 23
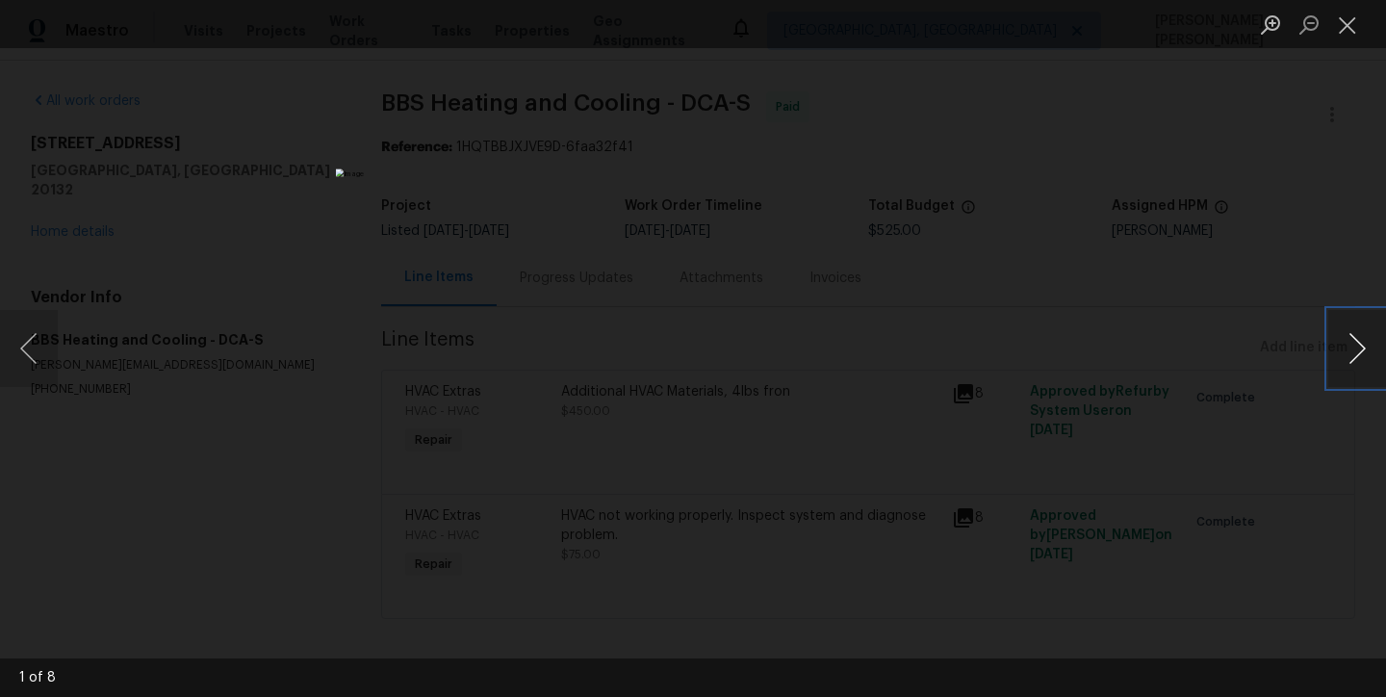
click at [1357, 349] on button "Next image" at bounding box center [1358, 348] width 58 height 77
click at [1356, 349] on button "Next image" at bounding box center [1358, 348] width 58 height 77
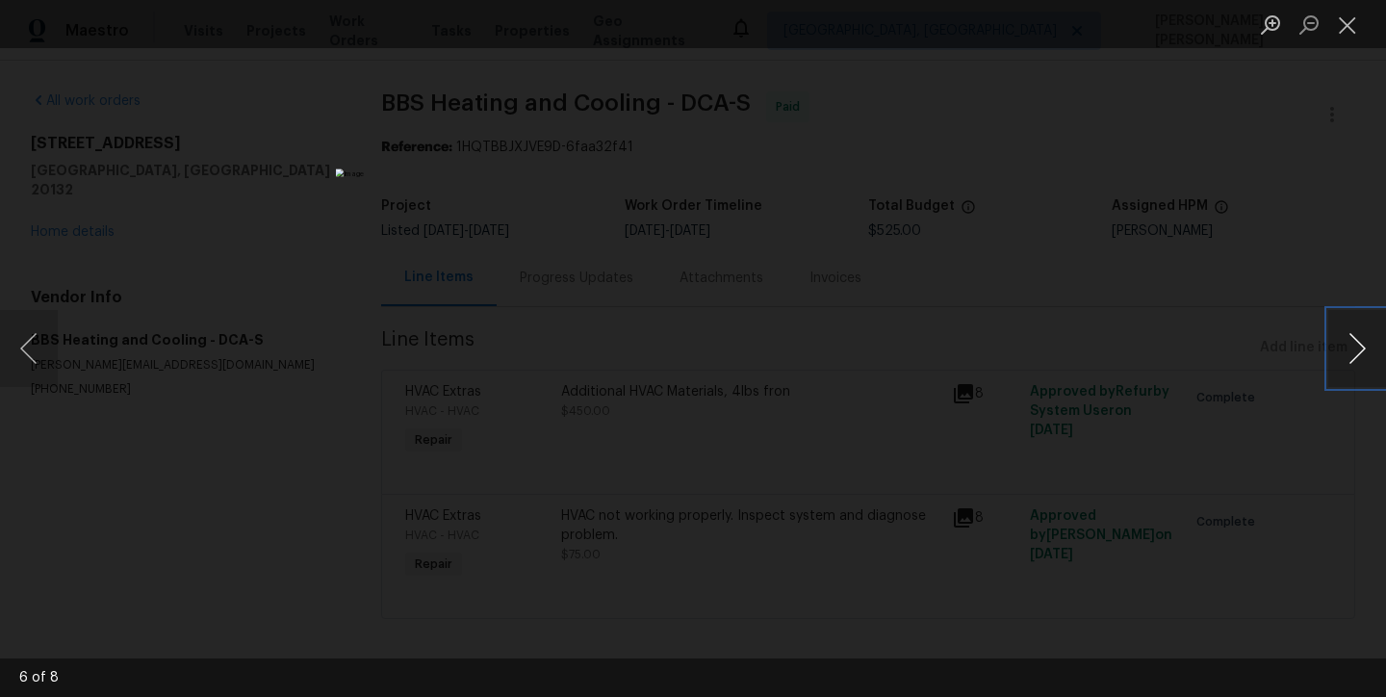
click at [1356, 349] on button "Next image" at bounding box center [1358, 348] width 58 height 77
drag, startPoint x: 1235, startPoint y: 577, endPoint x: 1243, endPoint y: 569, distance: 10.9
click at [1233, 572] on div "Lightbox" at bounding box center [693, 348] width 1386 height 697
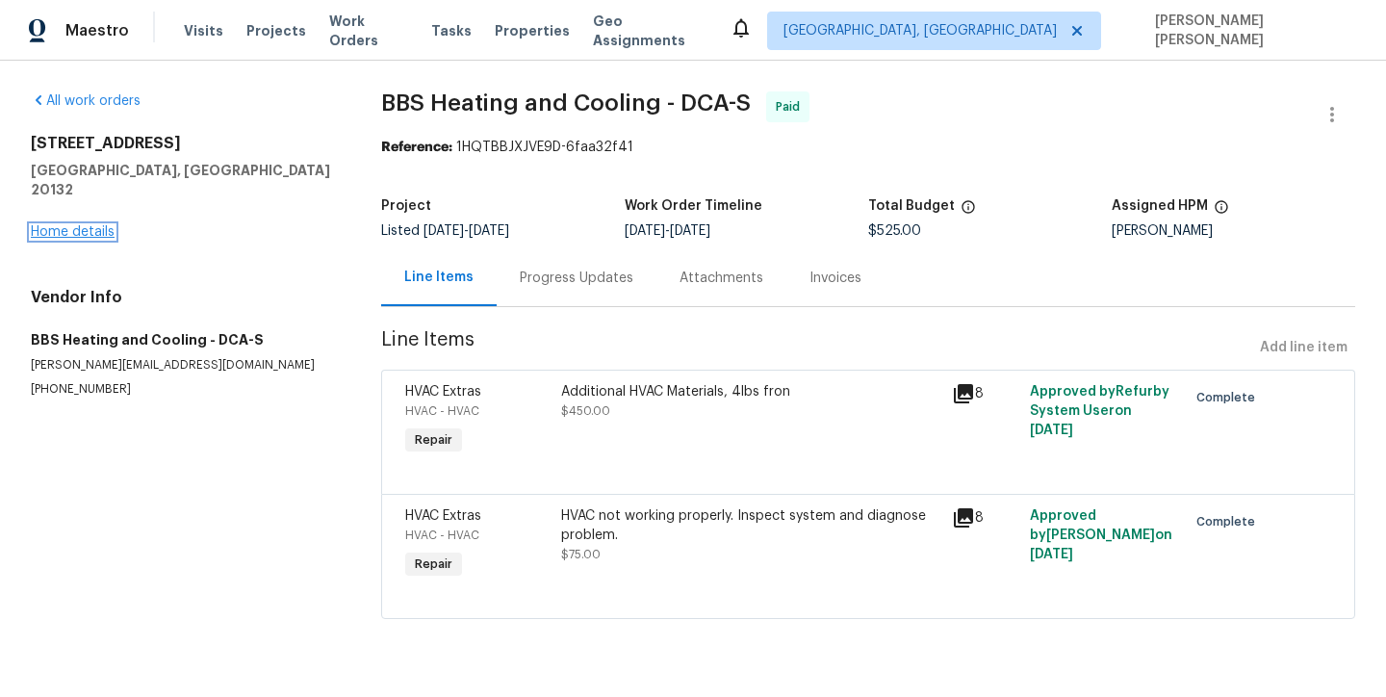
click at [91, 225] on link "Home details" at bounding box center [73, 231] width 84 height 13
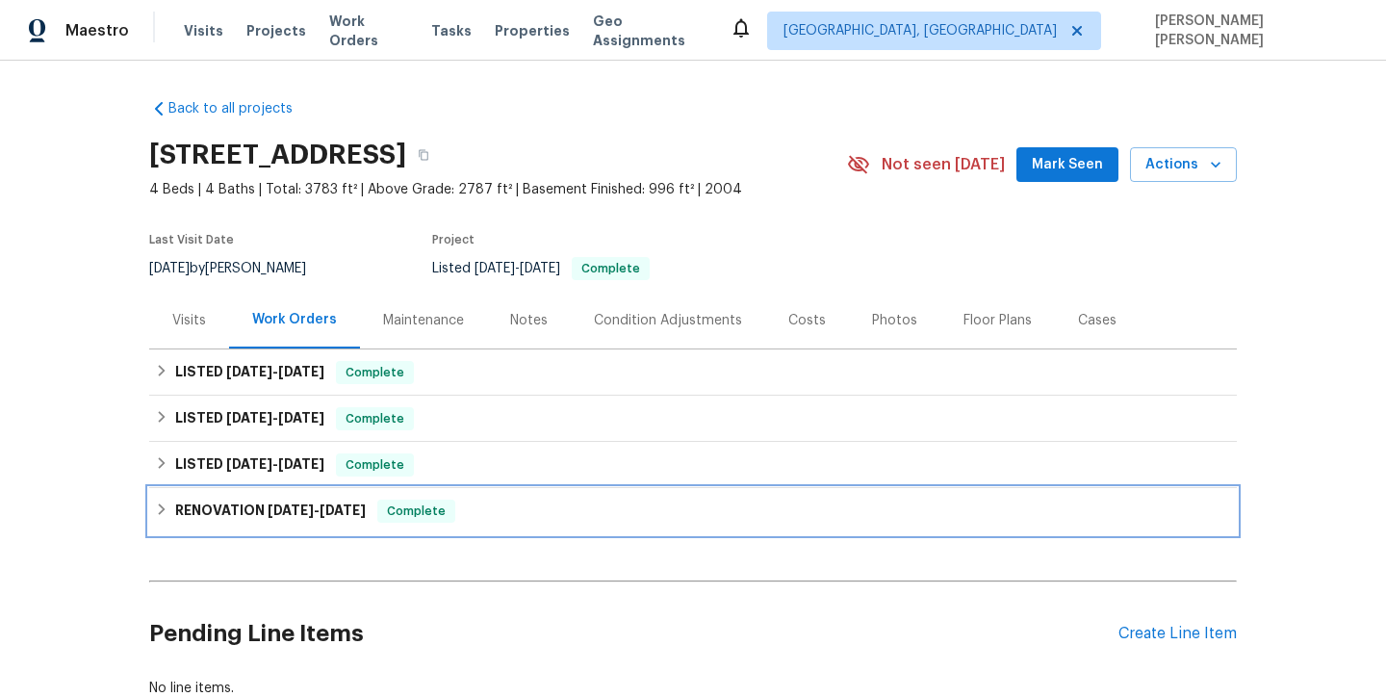
drag, startPoint x: 322, startPoint y: 508, endPoint x: 342, endPoint y: 507, distance: 20.2
click at [325, 508] on span "2/17/25" at bounding box center [343, 510] width 46 height 13
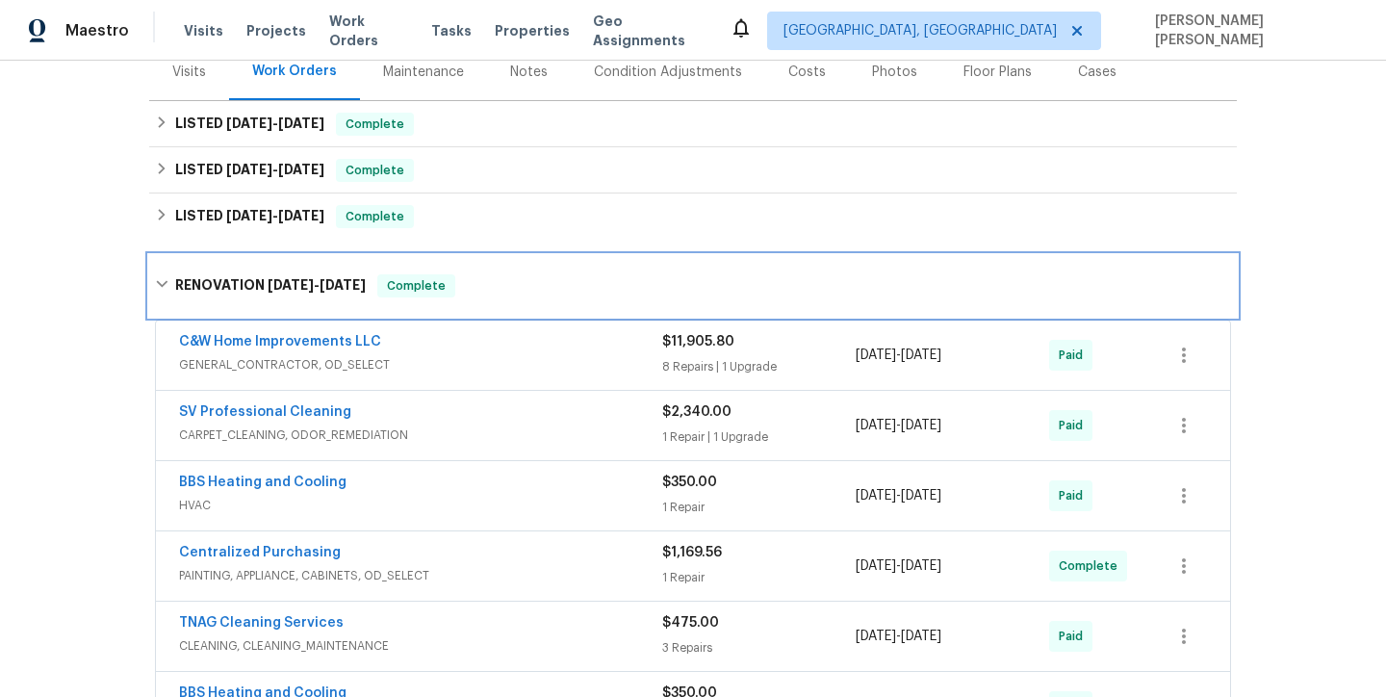
scroll to position [251, 0]
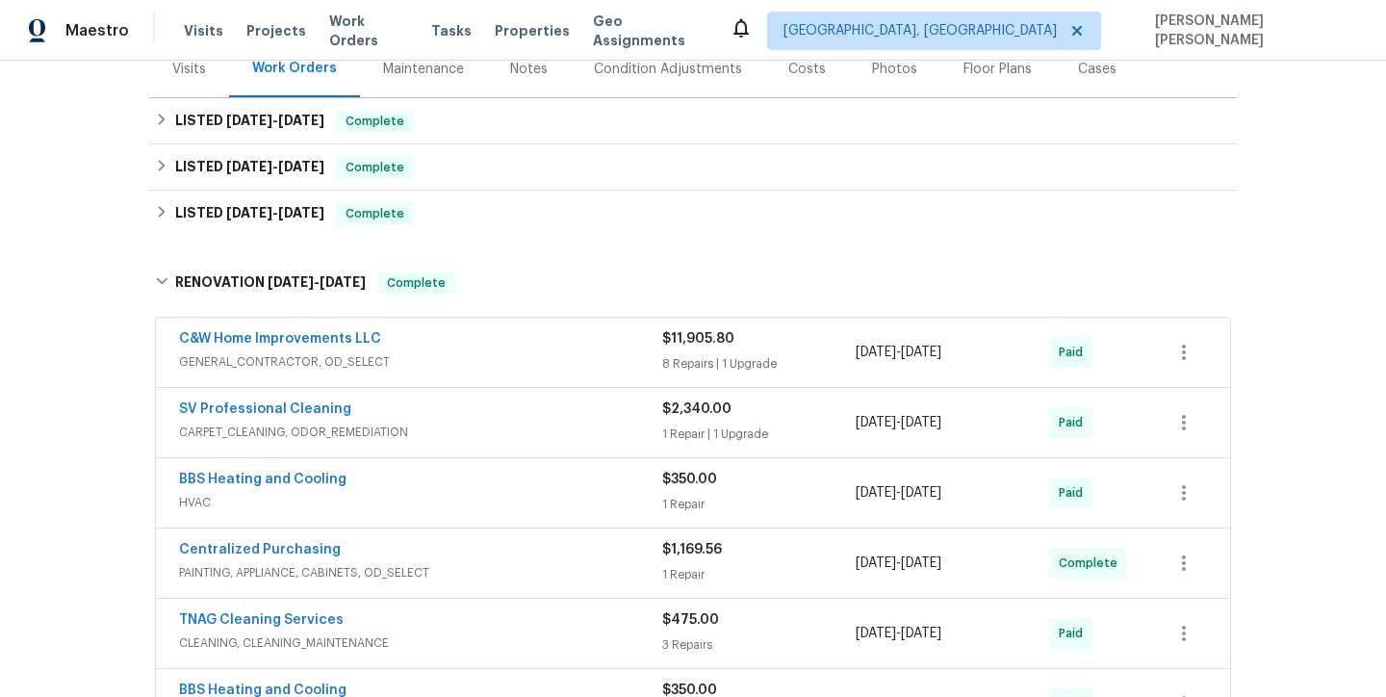
click at [643, 490] on div "BBS Heating and Cooling" at bounding box center [420, 481] width 483 height 23
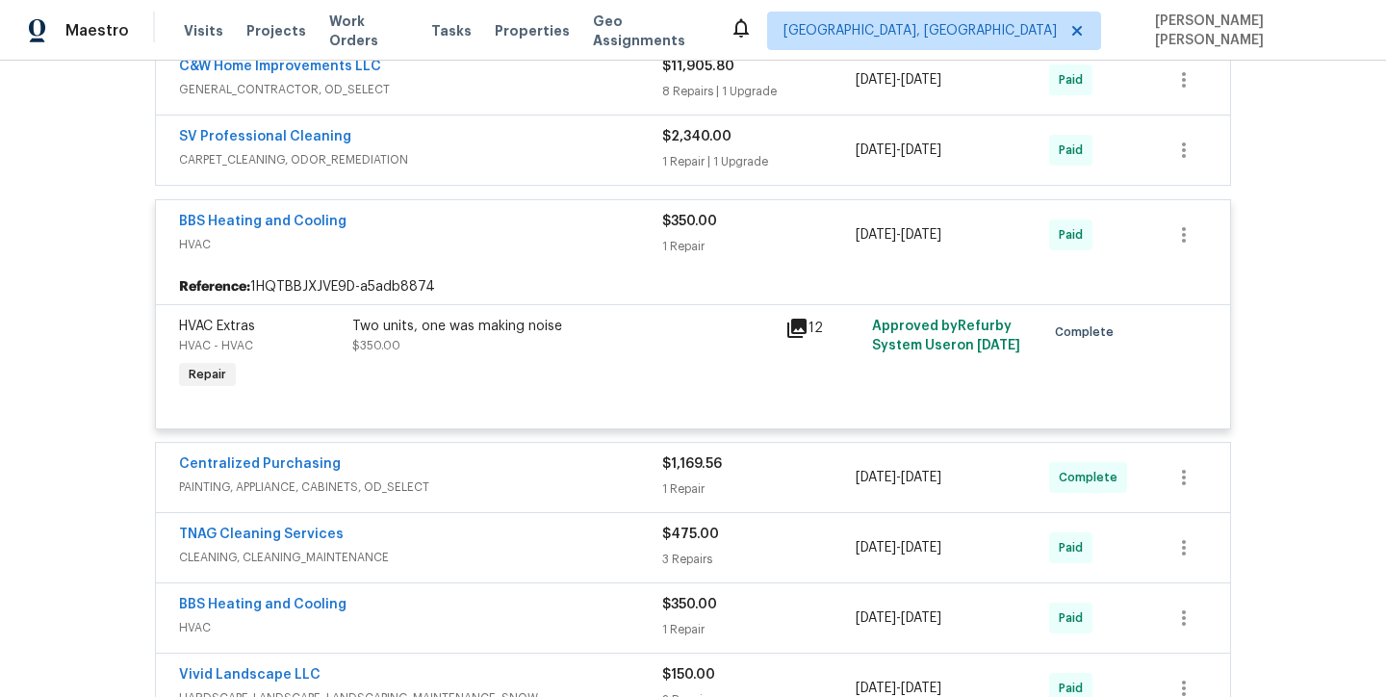
scroll to position [536, 0]
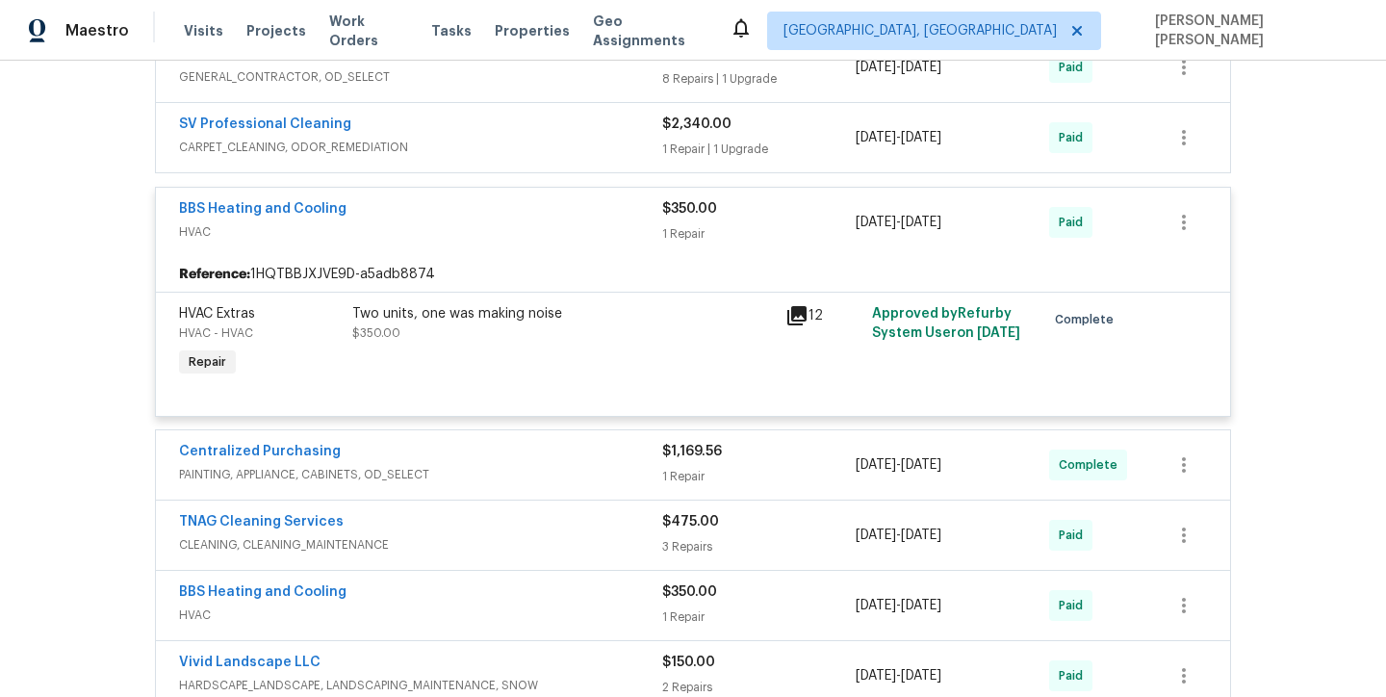
click at [790, 321] on icon at bounding box center [797, 315] width 23 height 23
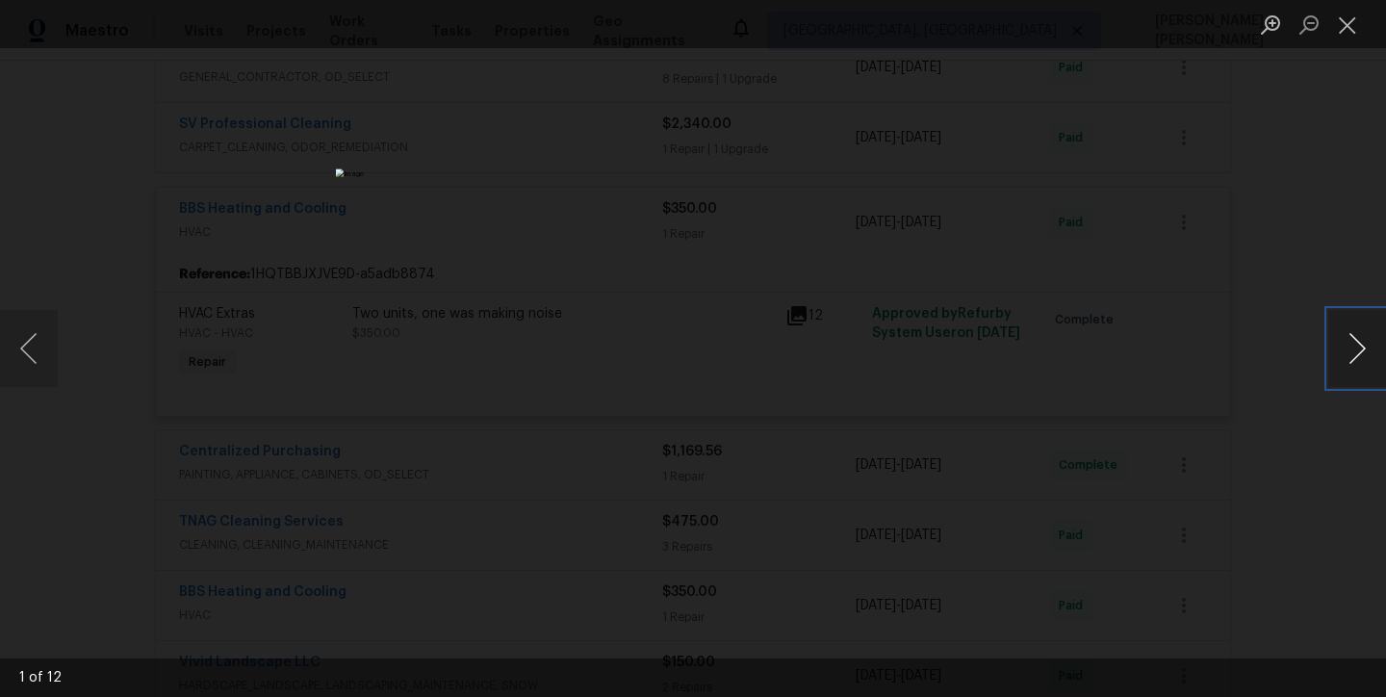
click at [1360, 359] on button "Next image" at bounding box center [1358, 348] width 58 height 77
click at [1358, 359] on button "Next image" at bounding box center [1358, 348] width 58 height 77
click at [1357, 358] on button "Next image" at bounding box center [1358, 348] width 58 height 77
click at [1358, 359] on button "Next image" at bounding box center [1358, 348] width 58 height 77
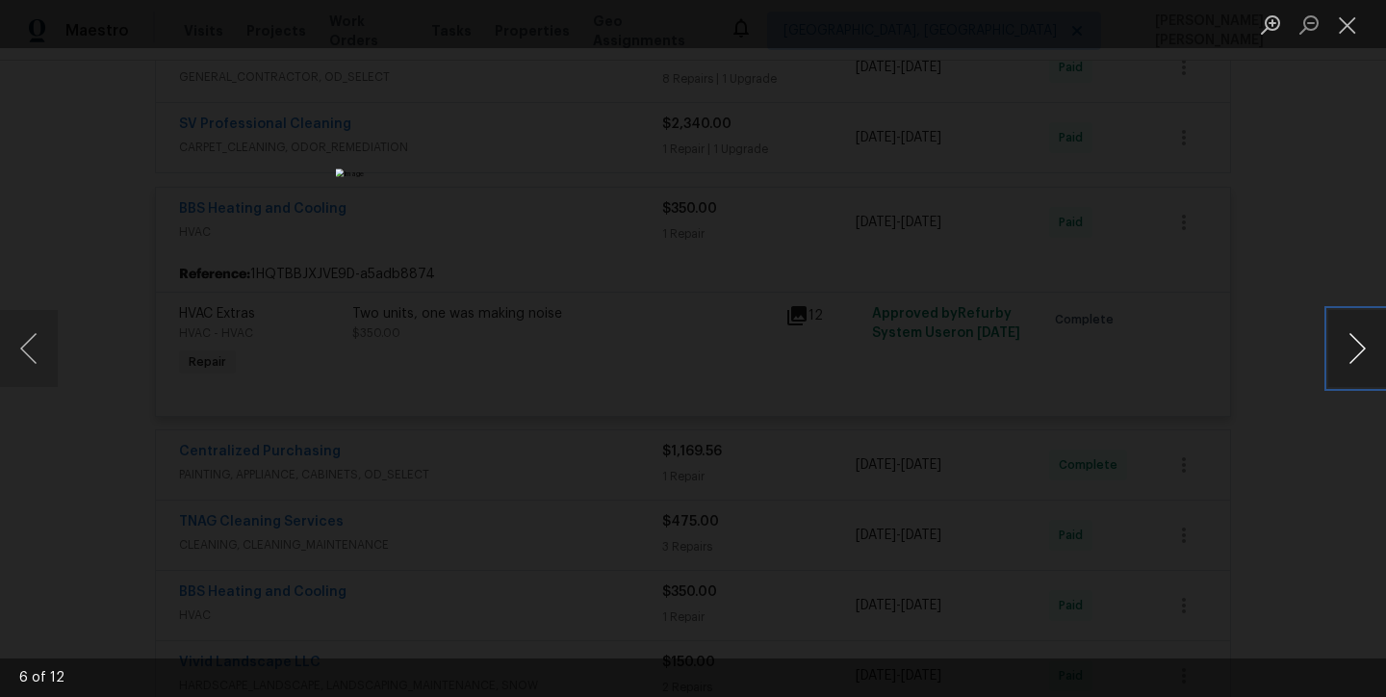
click at [1358, 359] on button "Next image" at bounding box center [1358, 348] width 58 height 77
click at [1357, 359] on button "Next image" at bounding box center [1358, 348] width 58 height 77
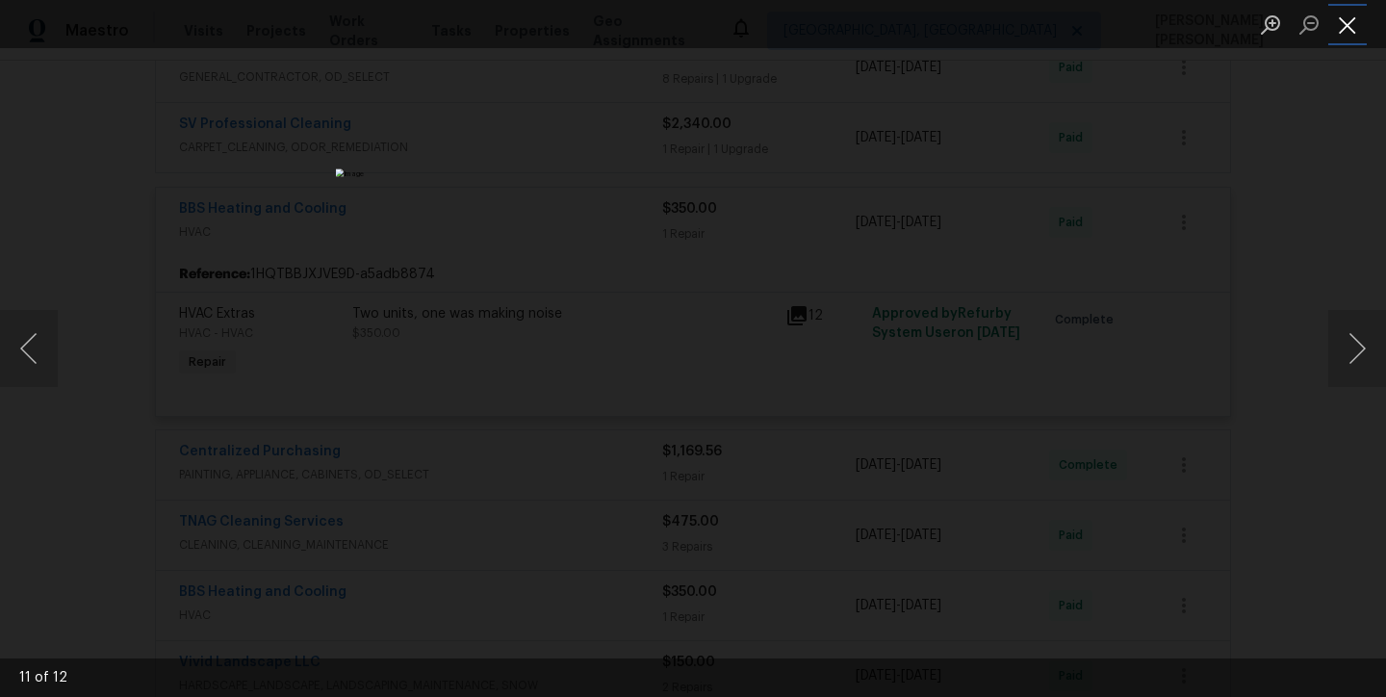
click at [1346, 31] on button "Close lightbox" at bounding box center [1348, 25] width 39 height 34
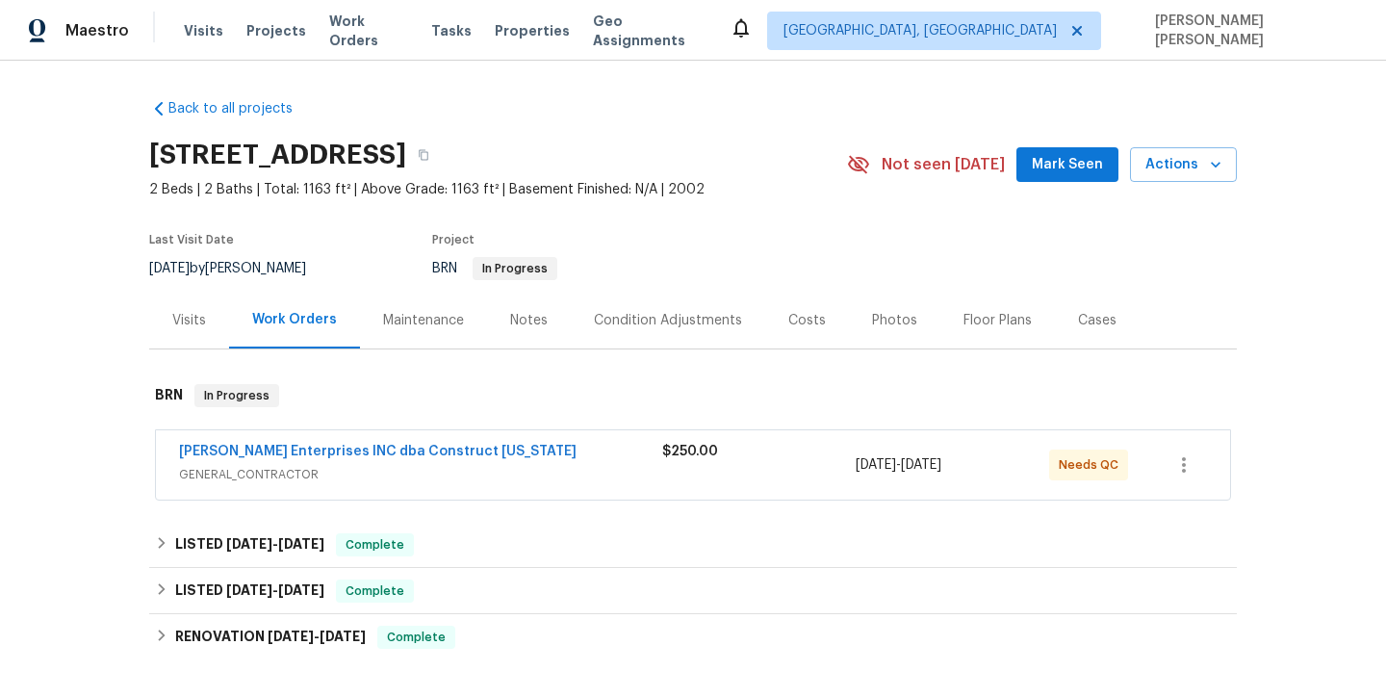
click at [566, 459] on div "[PERSON_NAME] Enterprises INC dba Construct [US_STATE]" at bounding box center [420, 453] width 483 height 23
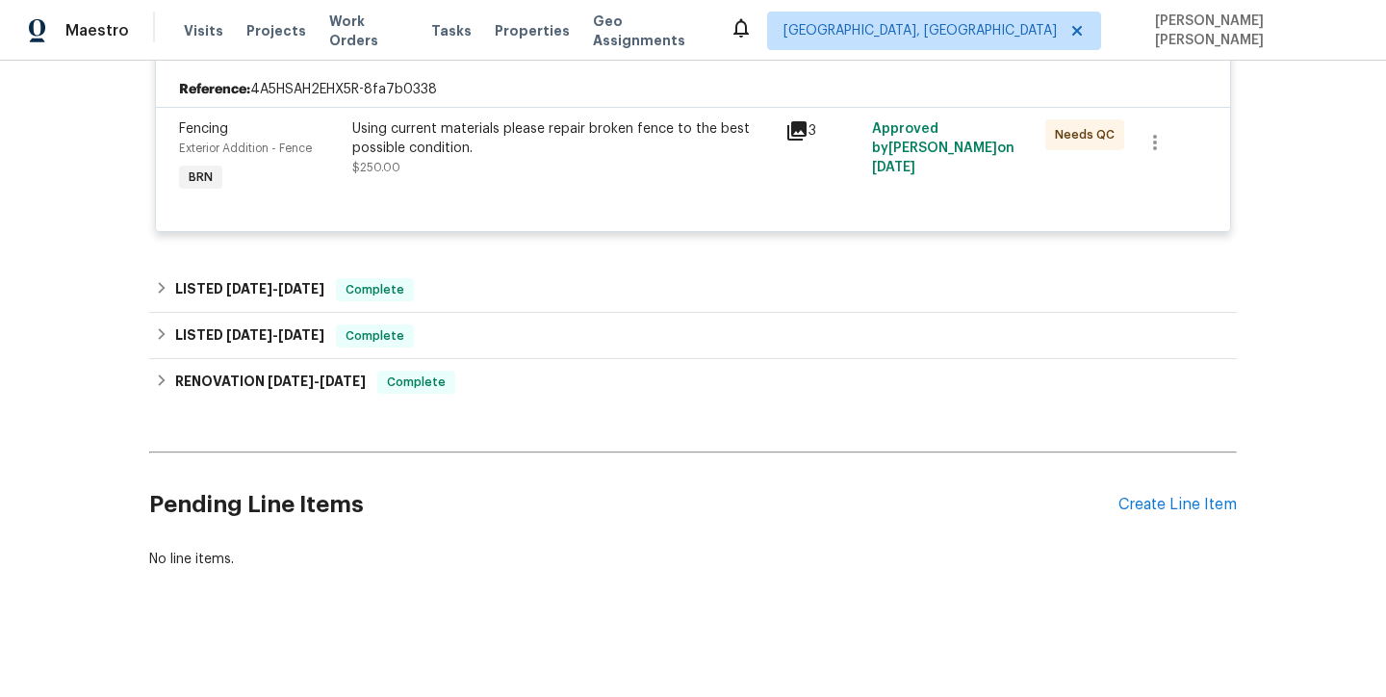
scroll to position [445, 0]
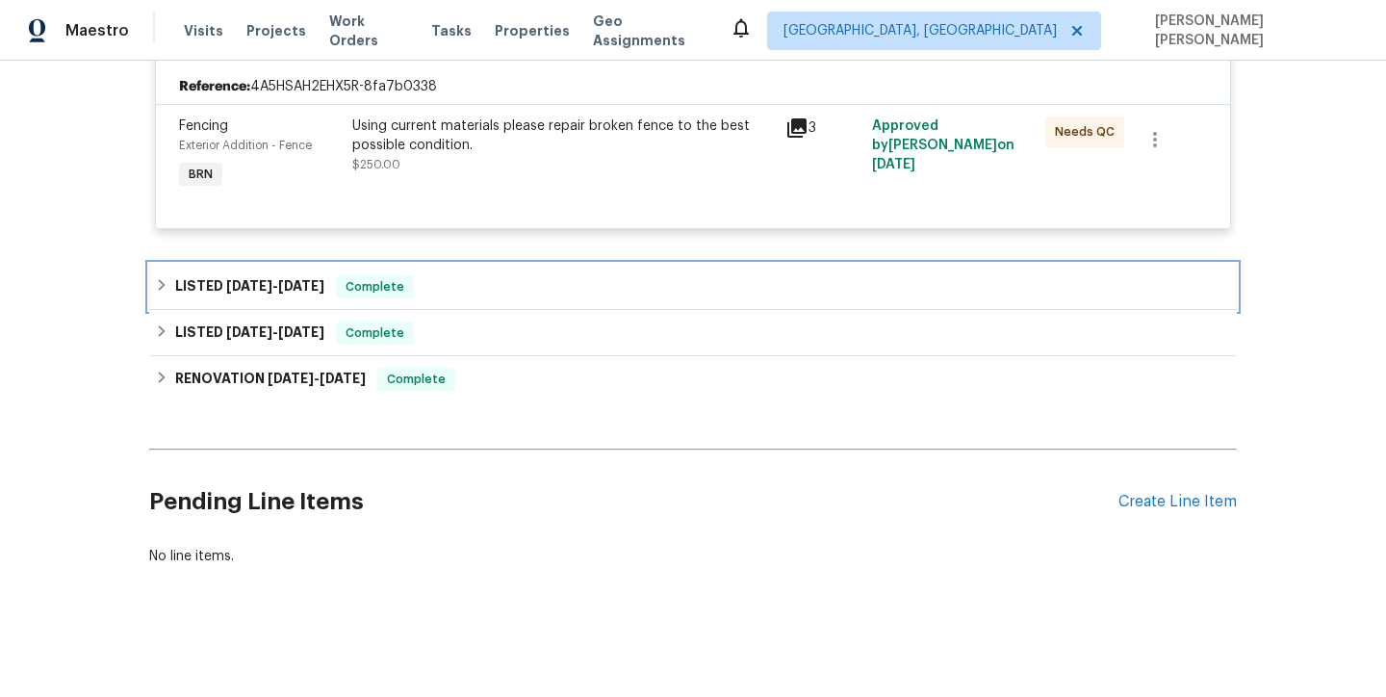
click at [168, 286] on icon at bounding box center [161, 284] width 13 height 13
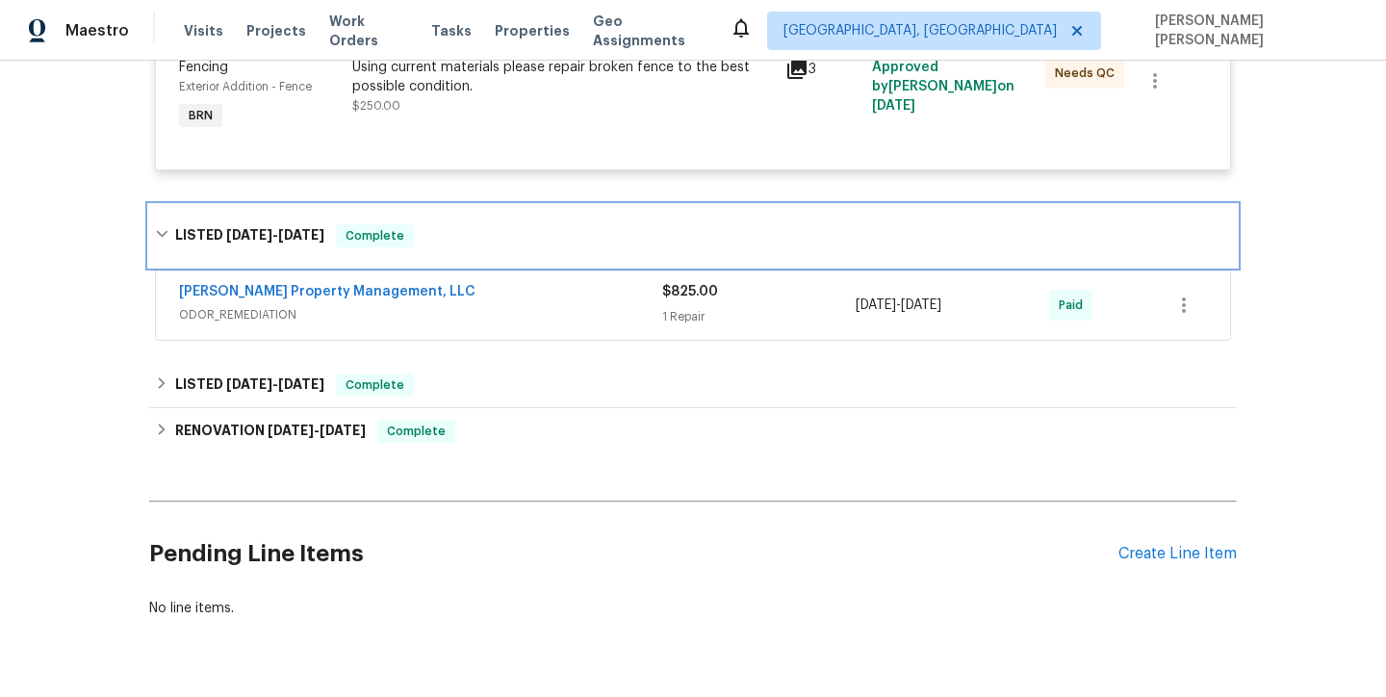
scroll to position [556, 0]
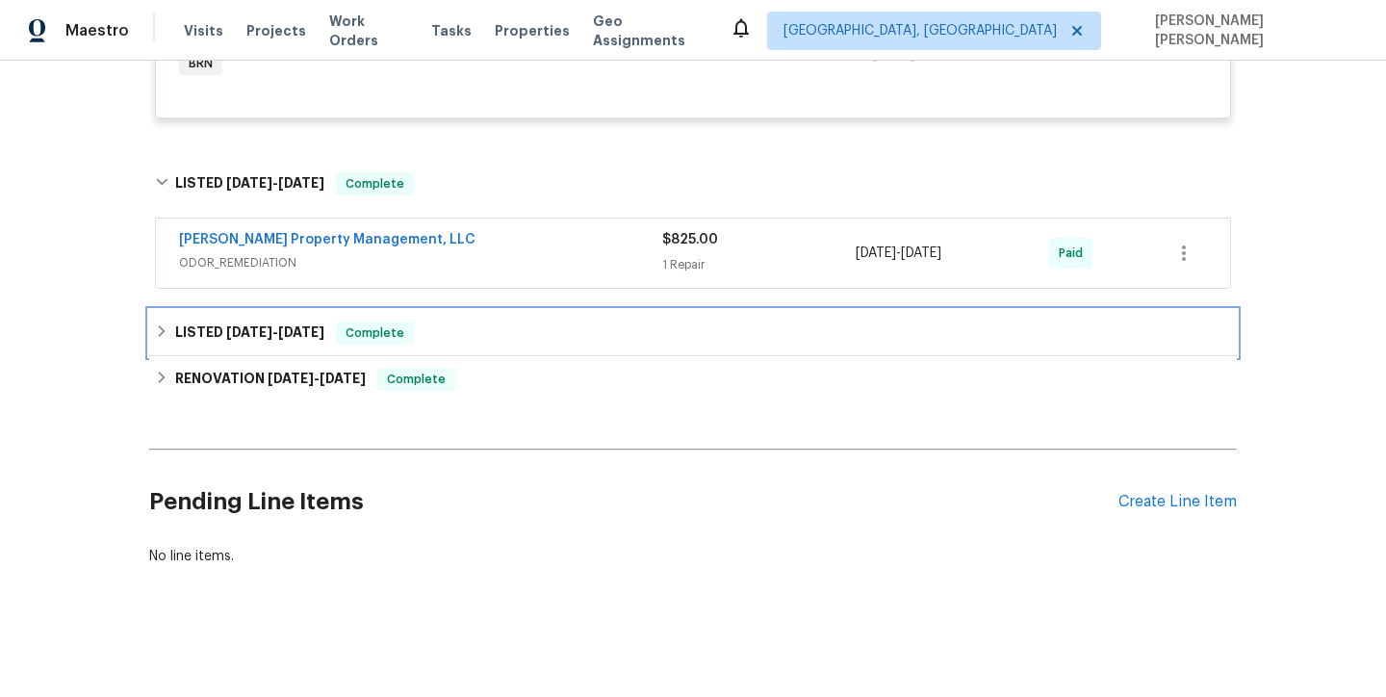
click at [165, 327] on icon at bounding box center [161, 330] width 13 height 13
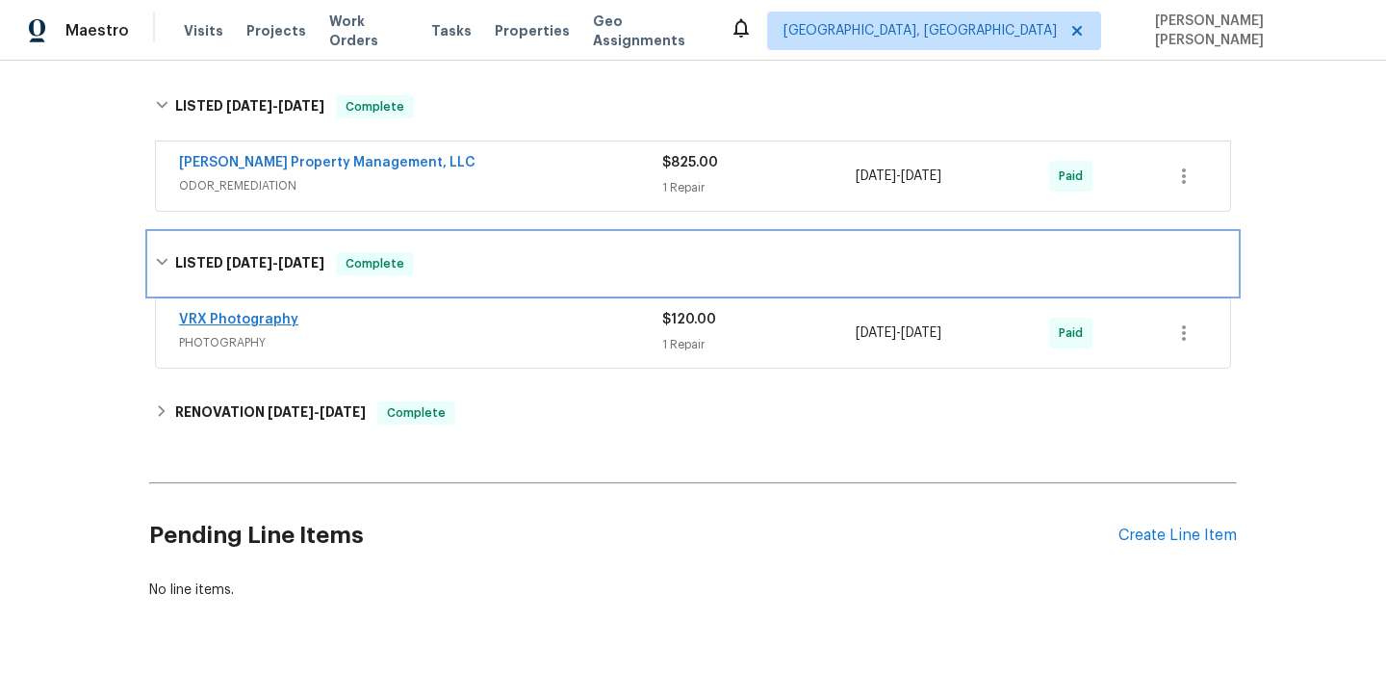
scroll to position [666, 0]
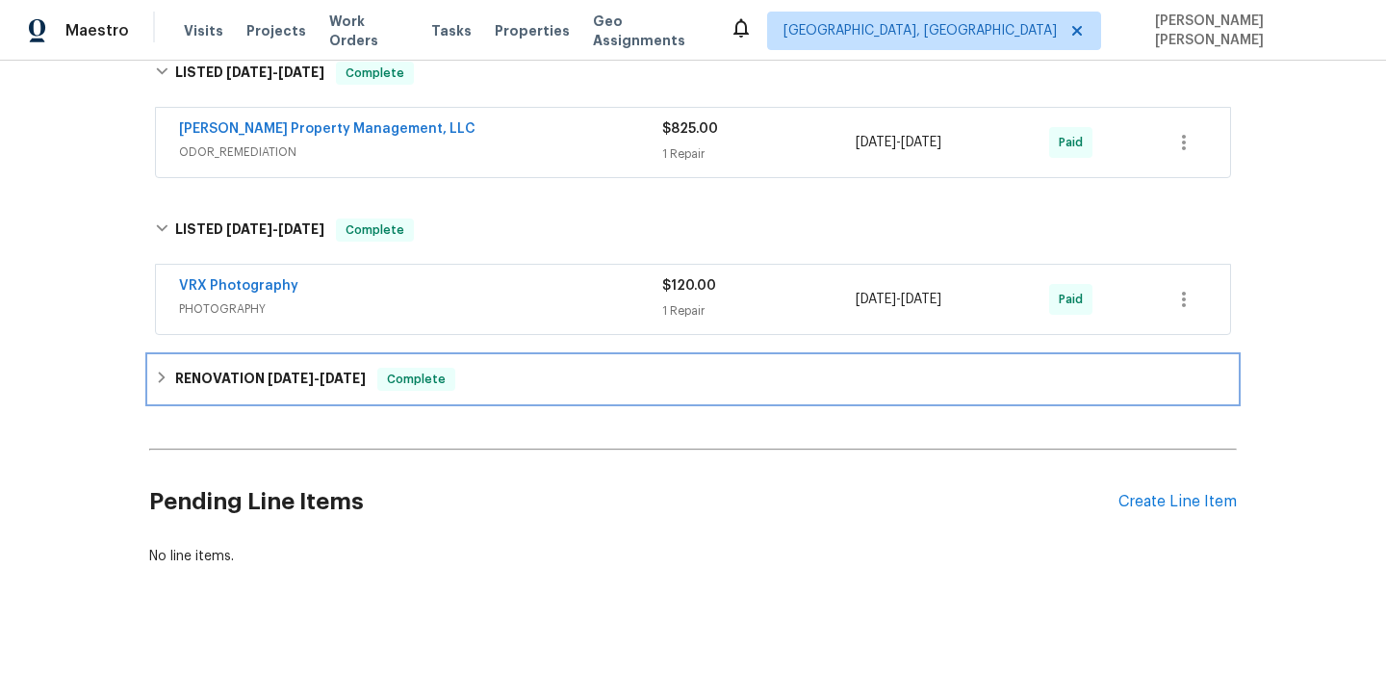
drag, startPoint x: 159, startPoint y: 375, endPoint x: 180, endPoint y: 375, distance: 21.2
click at [159, 375] on icon at bounding box center [161, 377] width 13 height 13
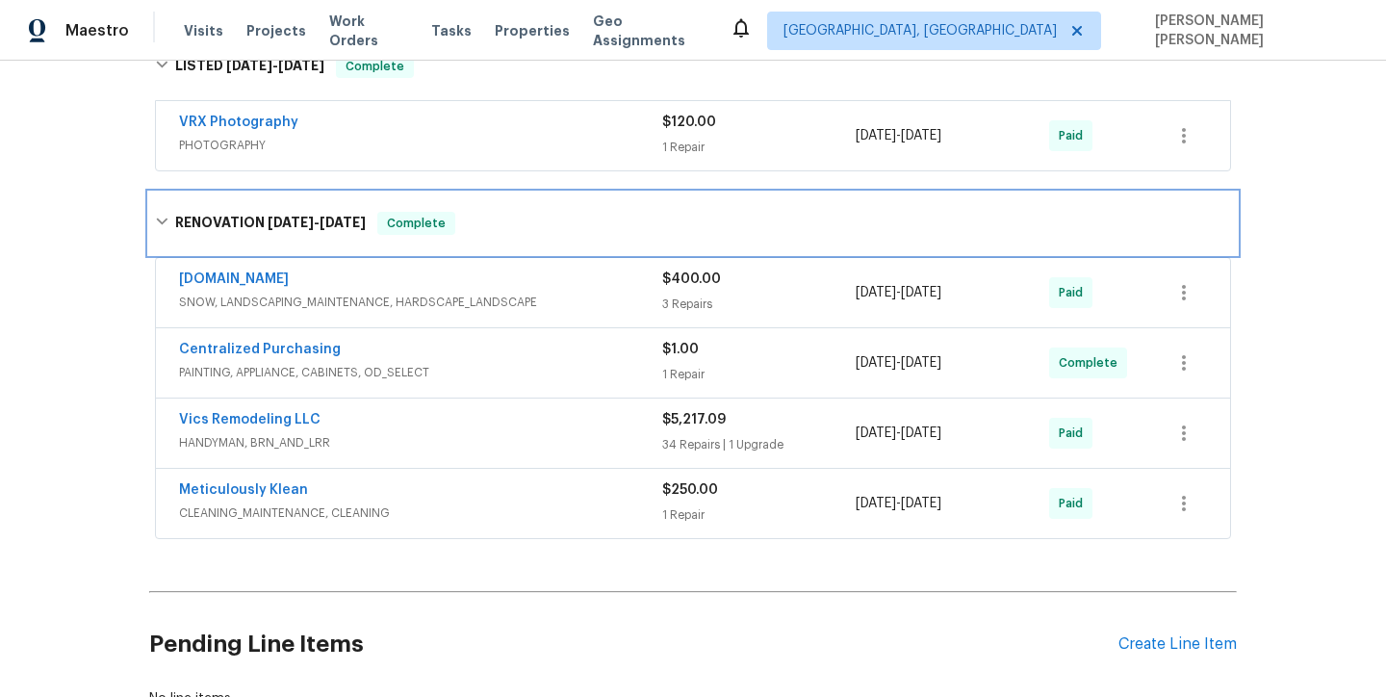
scroll to position [837, 0]
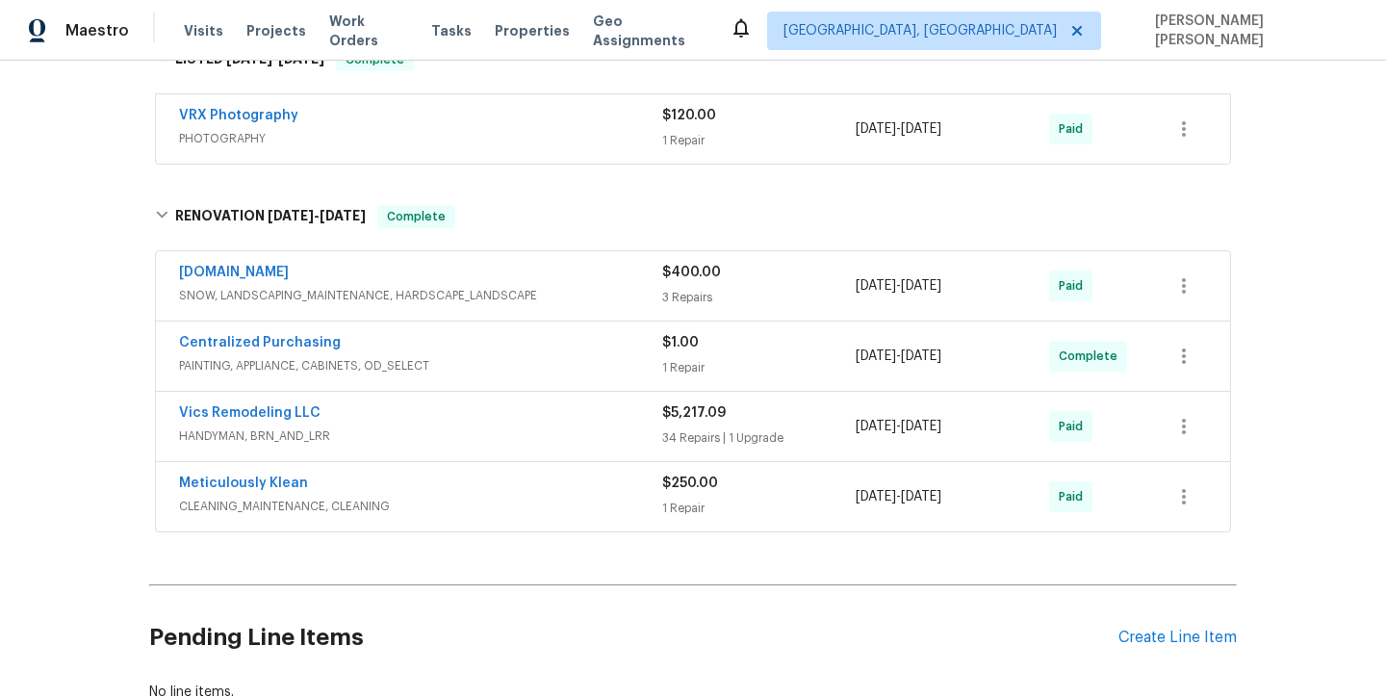
click at [505, 411] on div "Vics Remodeling LLC" at bounding box center [420, 414] width 483 height 23
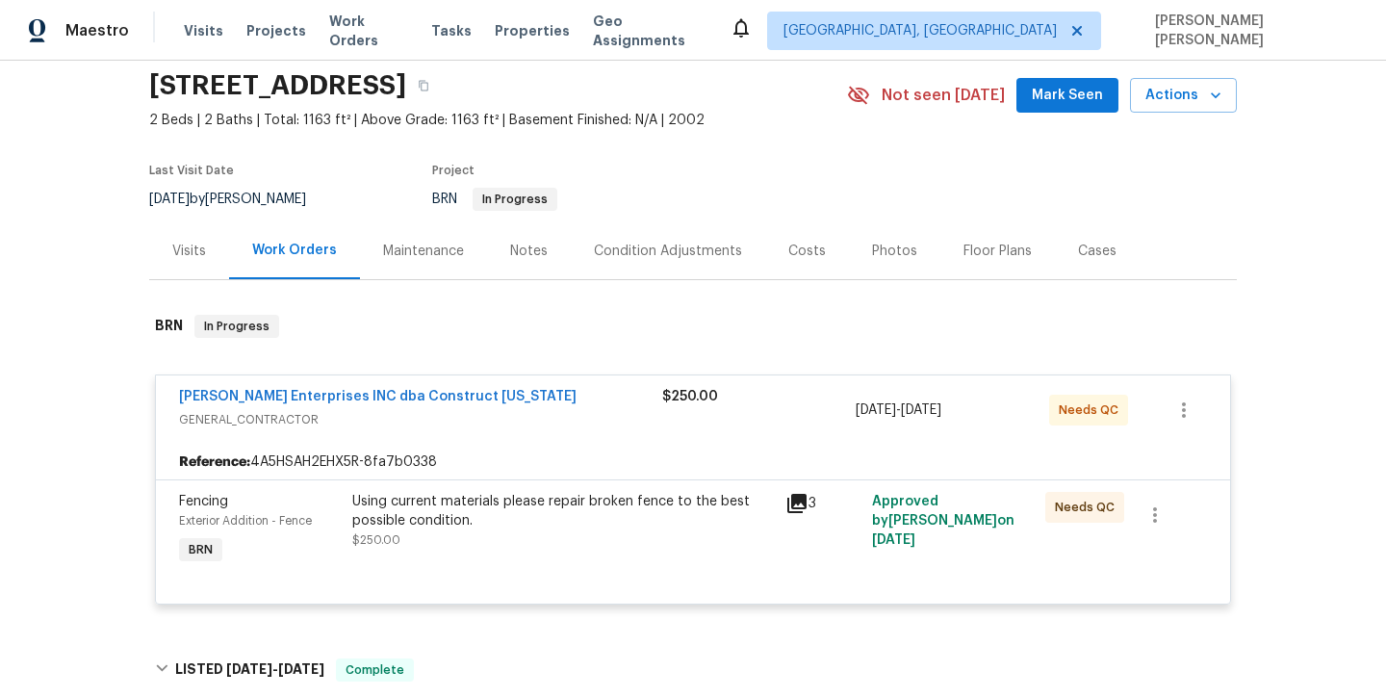
scroll to position [0, 0]
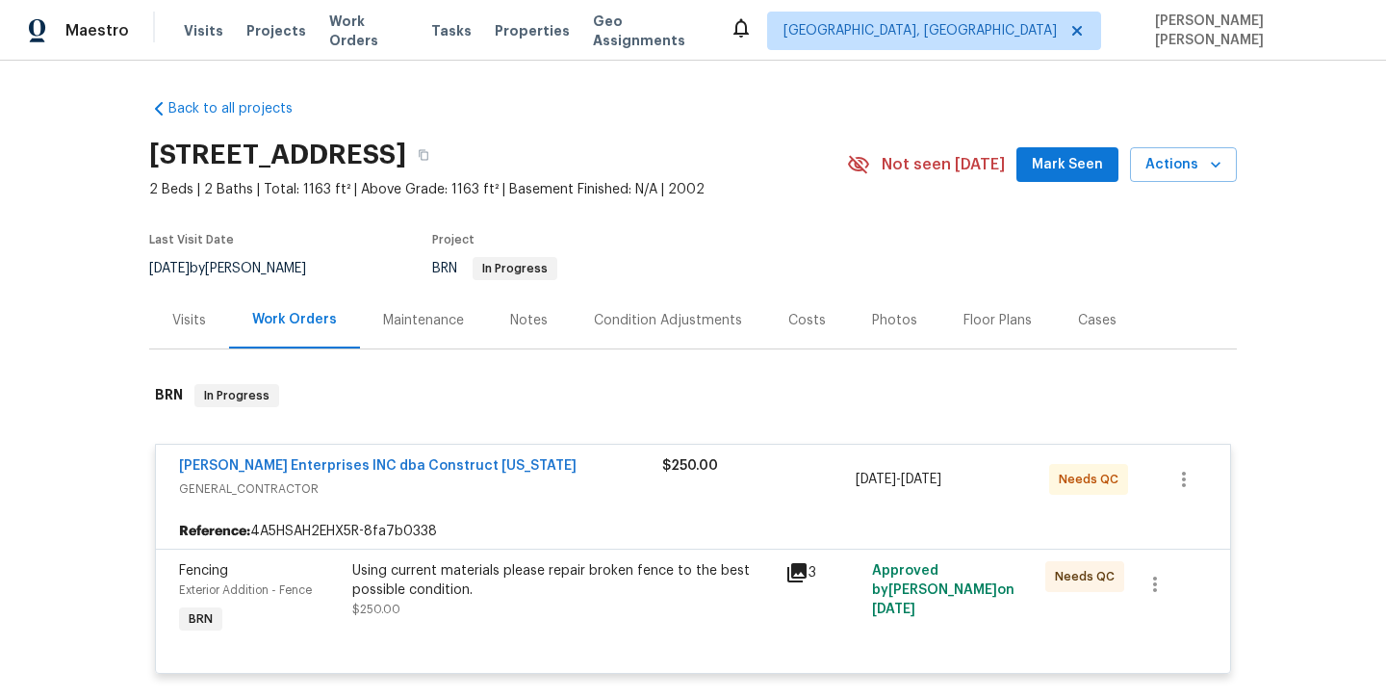
click at [283, 323] on div "Work Orders" at bounding box center [294, 319] width 85 height 19
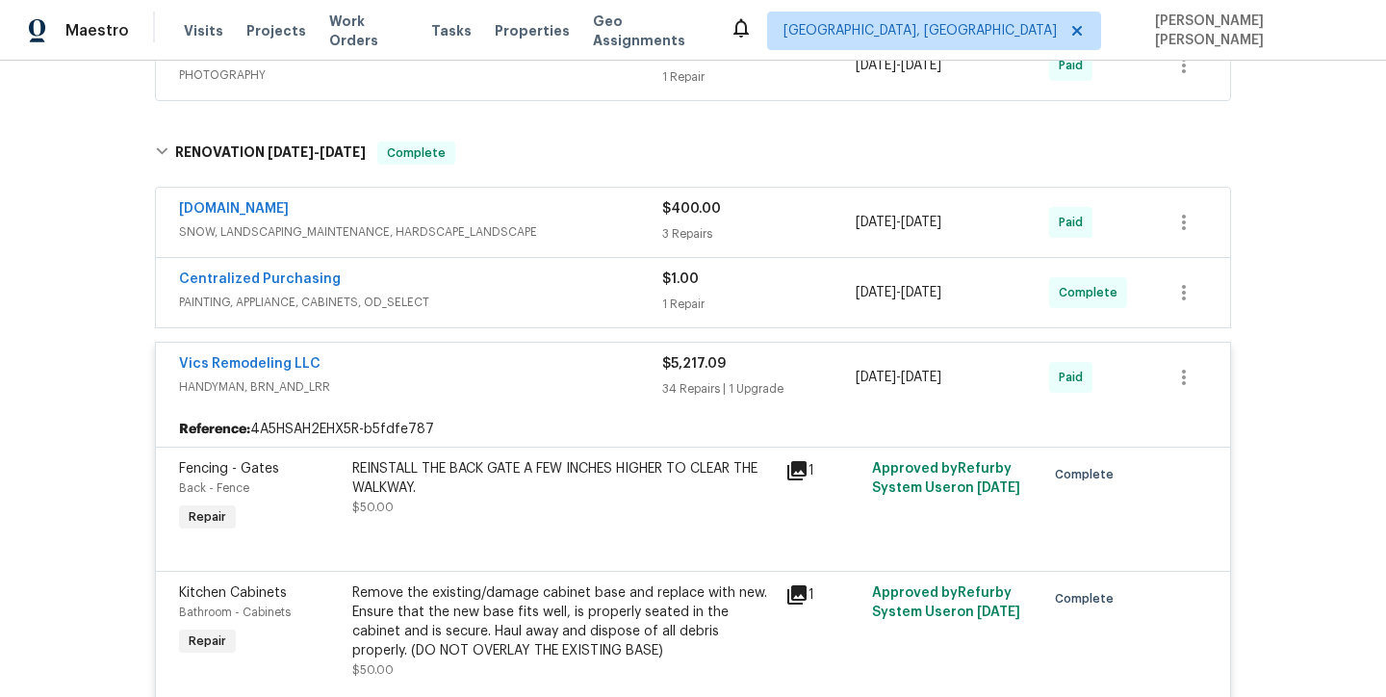
scroll to position [905, 0]
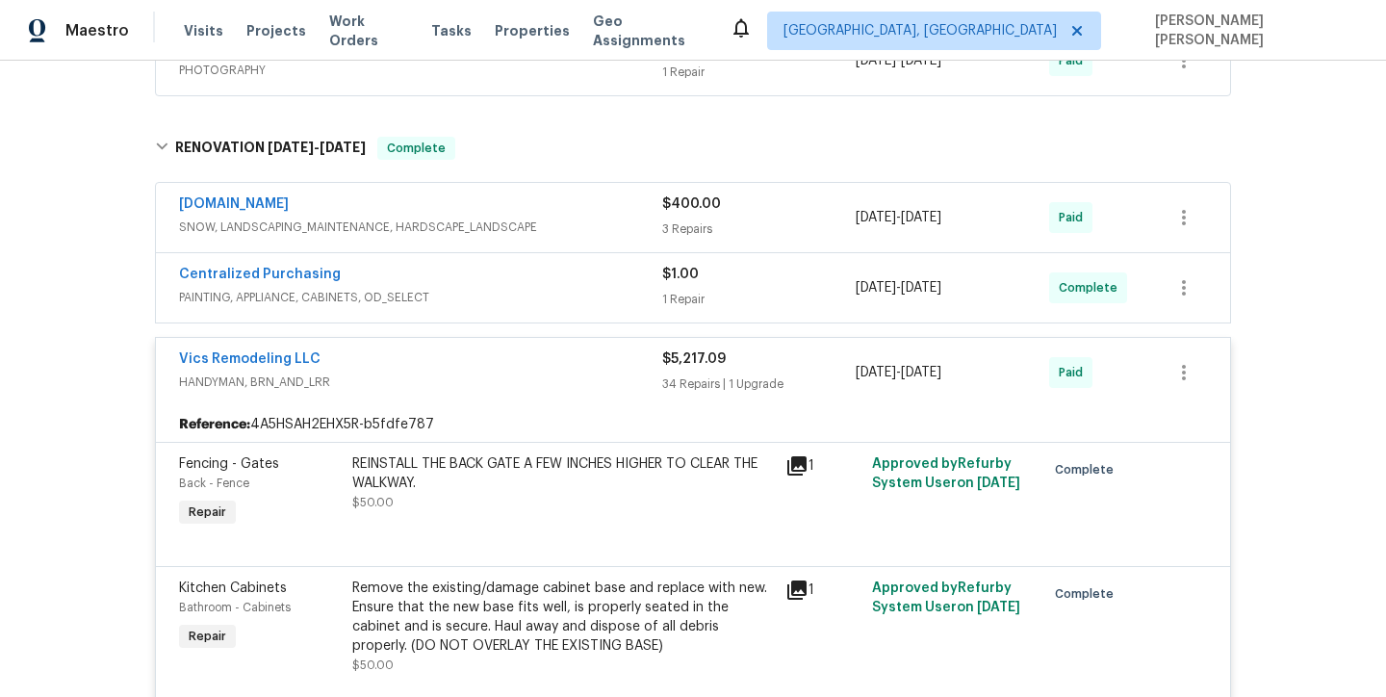
click at [497, 355] on div "Vics Remodeling LLC" at bounding box center [420, 360] width 483 height 23
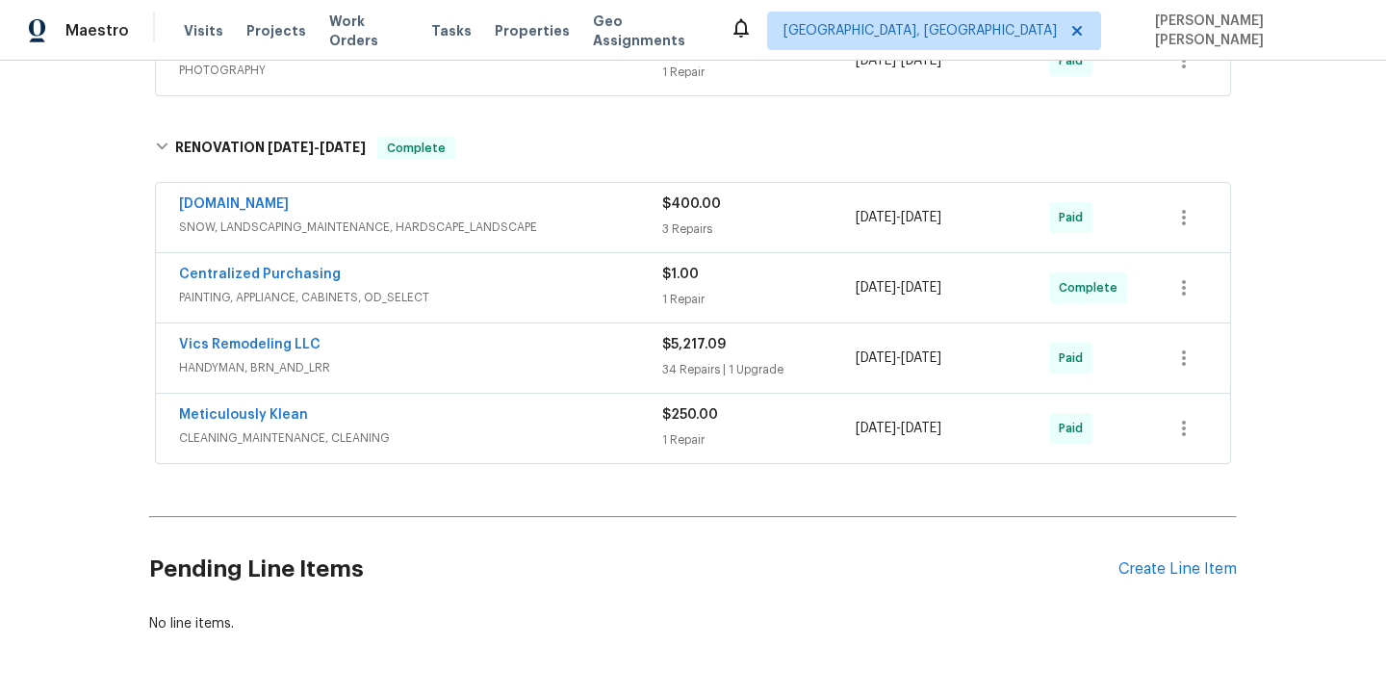
click at [541, 421] on div "Meticulously Klean" at bounding box center [420, 416] width 483 height 23
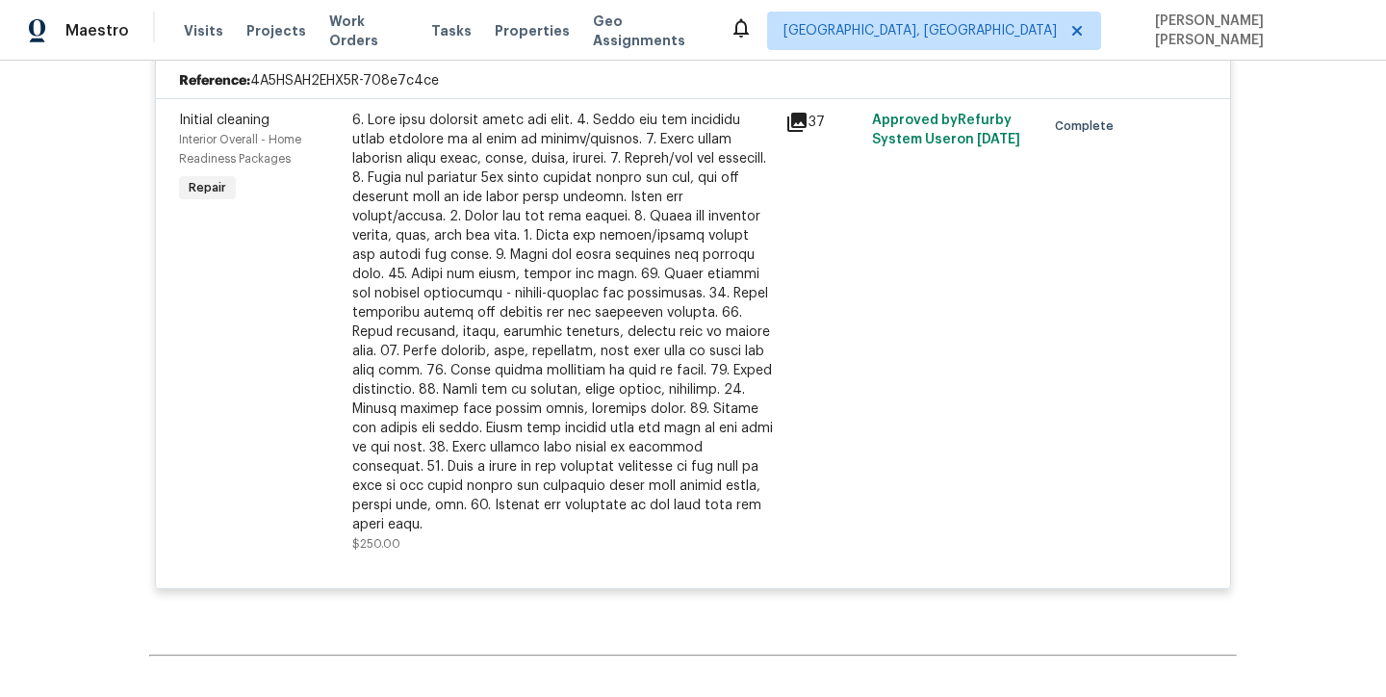
scroll to position [1316, 0]
click at [796, 124] on icon at bounding box center [797, 125] width 19 height 19
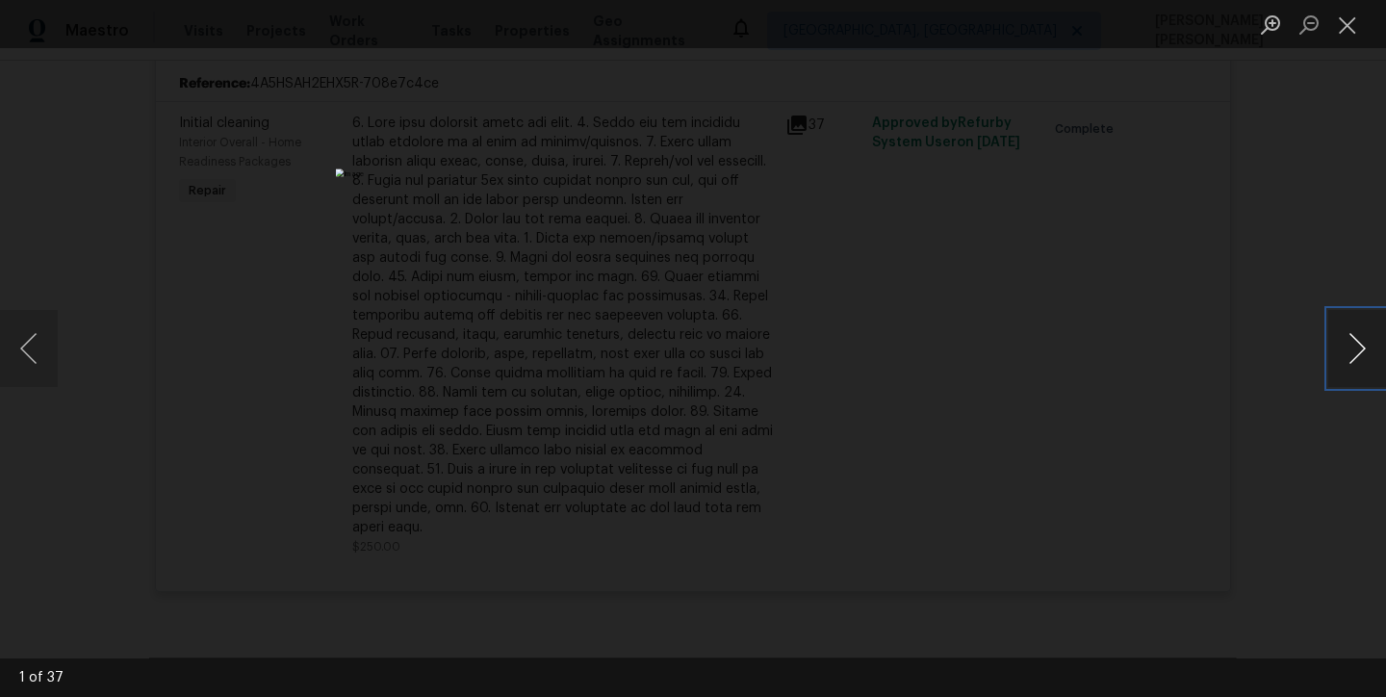
click at [1346, 356] on button "Next image" at bounding box center [1358, 348] width 58 height 77
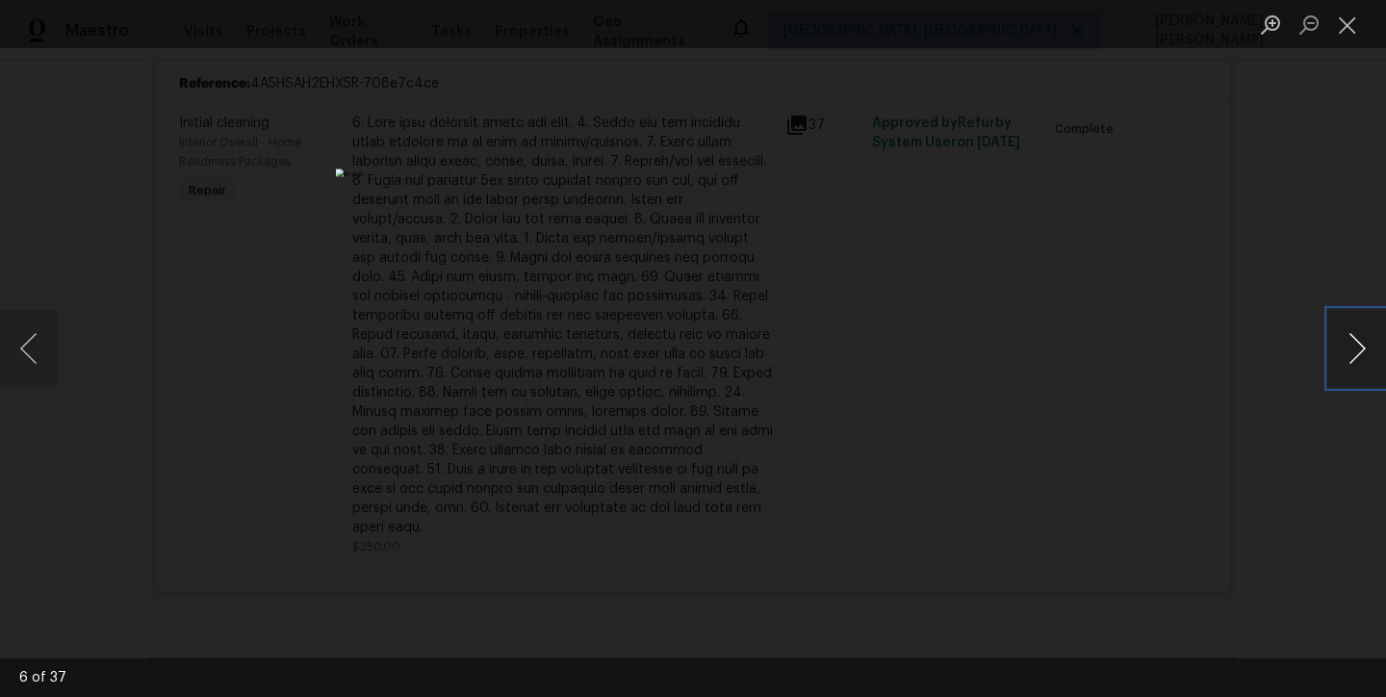
click at [1346, 356] on button "Next image" at bounding box center [1358, 348] width 58 height 77
click at [1346, 357] on button "Next image" at bounding box center [1358, 348] width 58 height 77
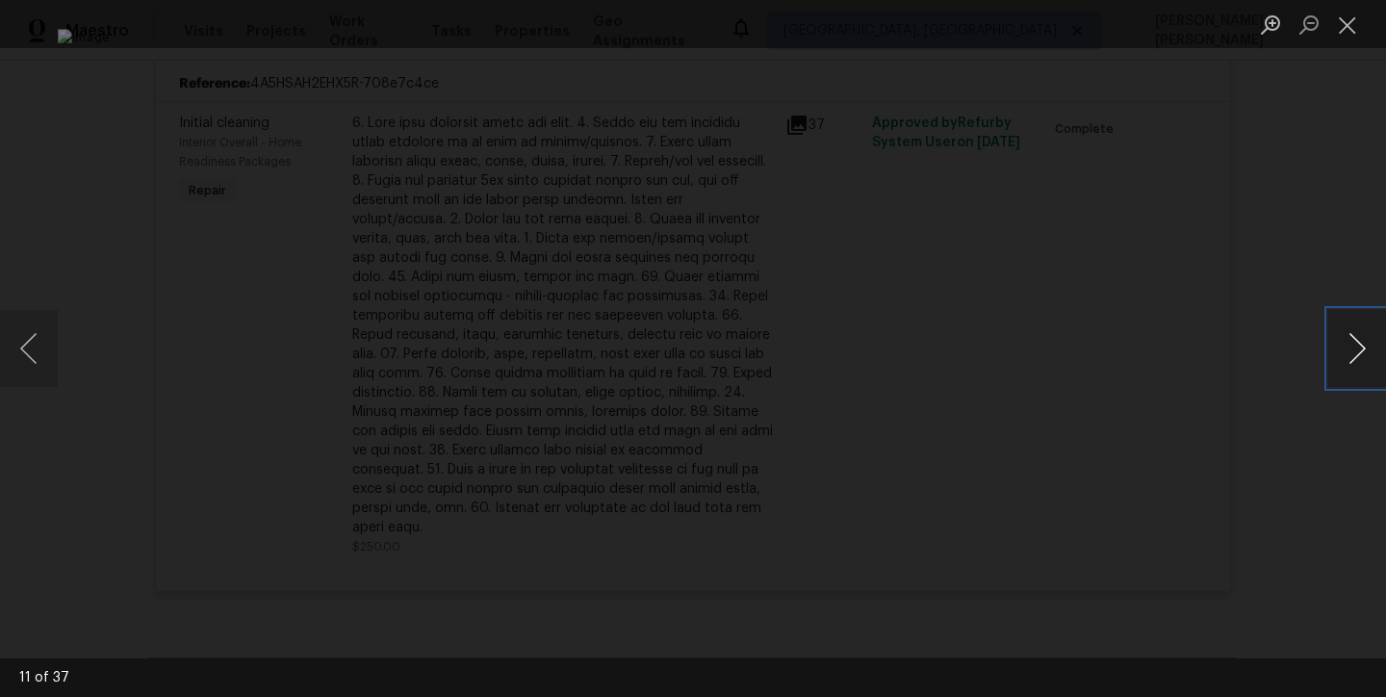
click at [1346, 357] on button "Next image" at bounding box center [1358, 348] width 58 height 77
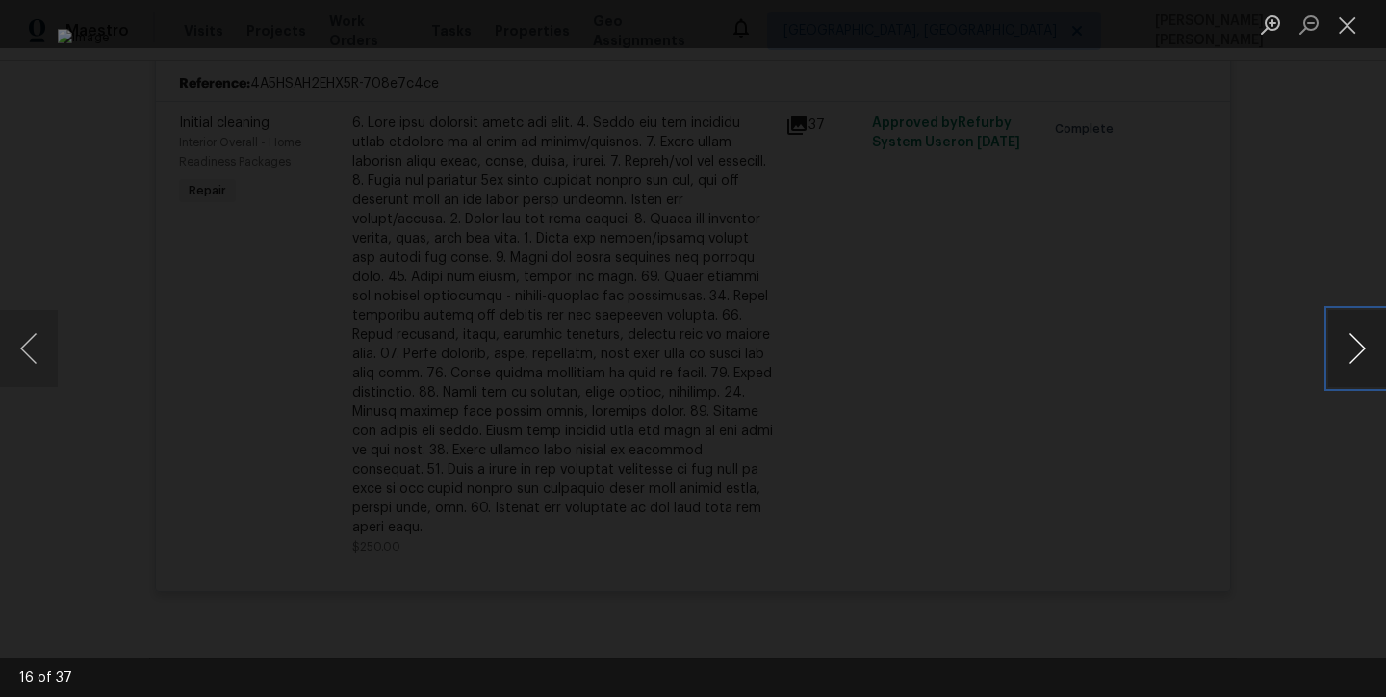
click at [1346, 357] on button "Next image" at bounding box center [1358, 348] width 58 height 77
click at [1346, 356] on button "Next image" at bounding box center [1358, 348] width 58 height 77
click at [1351, 25] on button "Close lightbox" at bounding box center [1348, 25] width 39 height 34
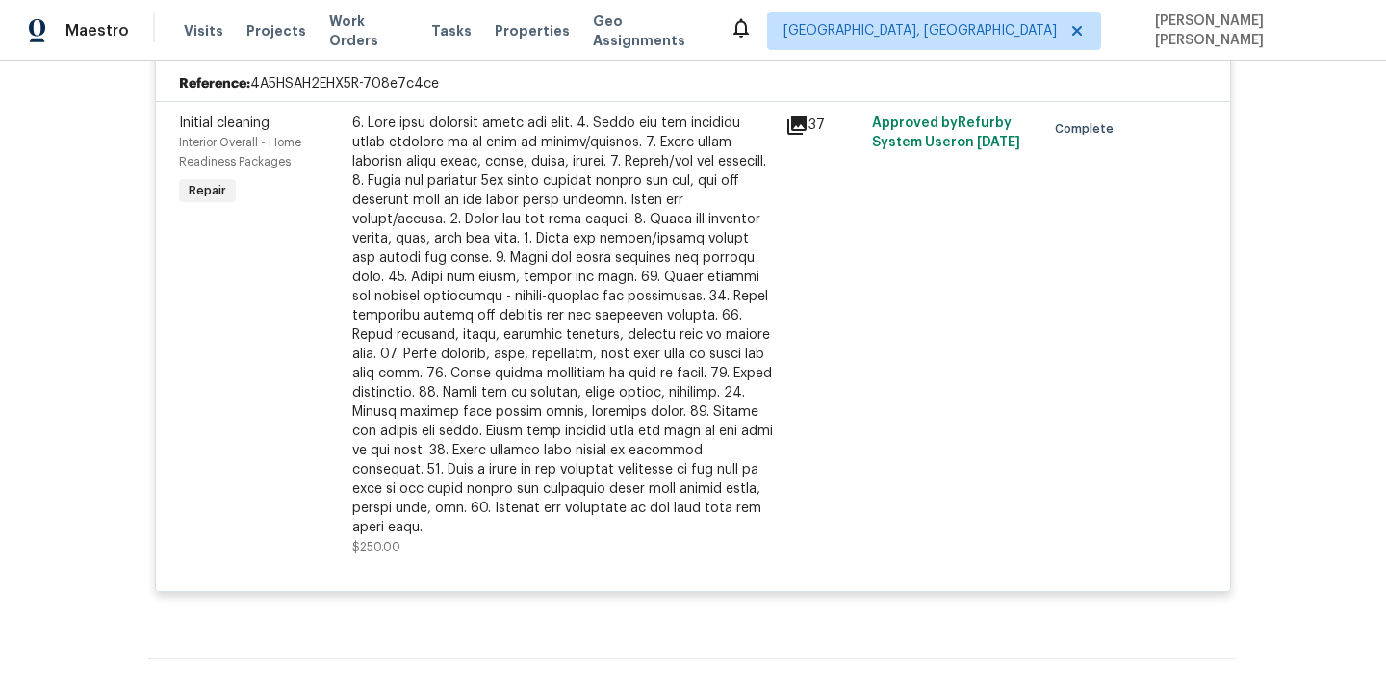
scroll to position [0, 0]
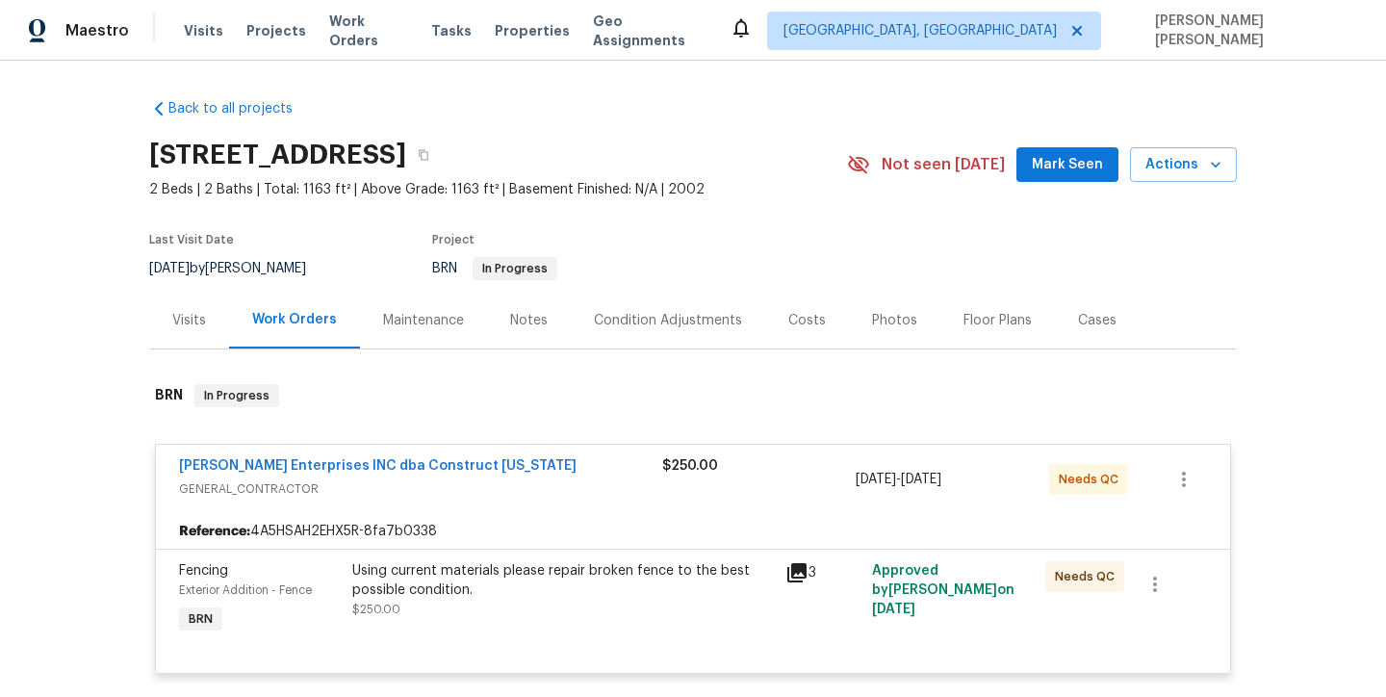
click at [572, 457] on div "Strick Enterprises INC dba Construct Ohio" at bounding box center [420, 467] width 483 height 23
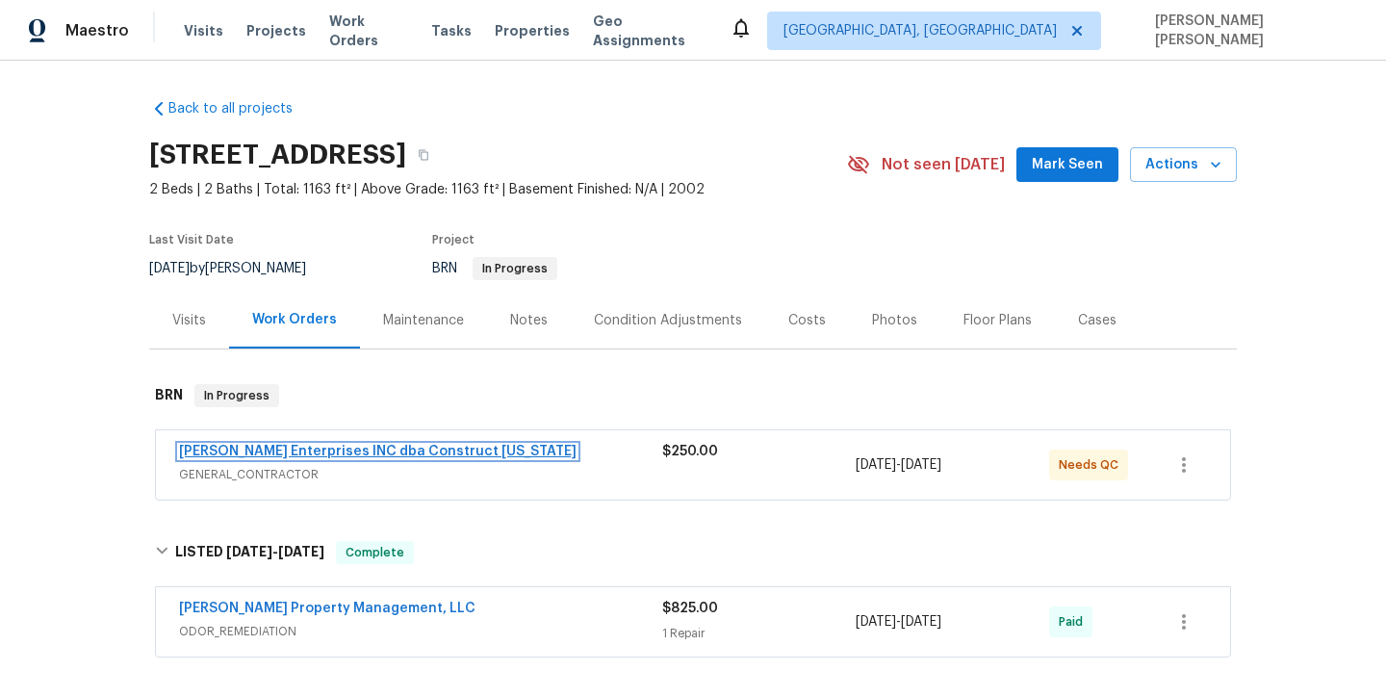
click at [348, 454] on link "Strick Enterprises INC dba Construct Ohio" at bounding box center [378, 451] width 398 height 13
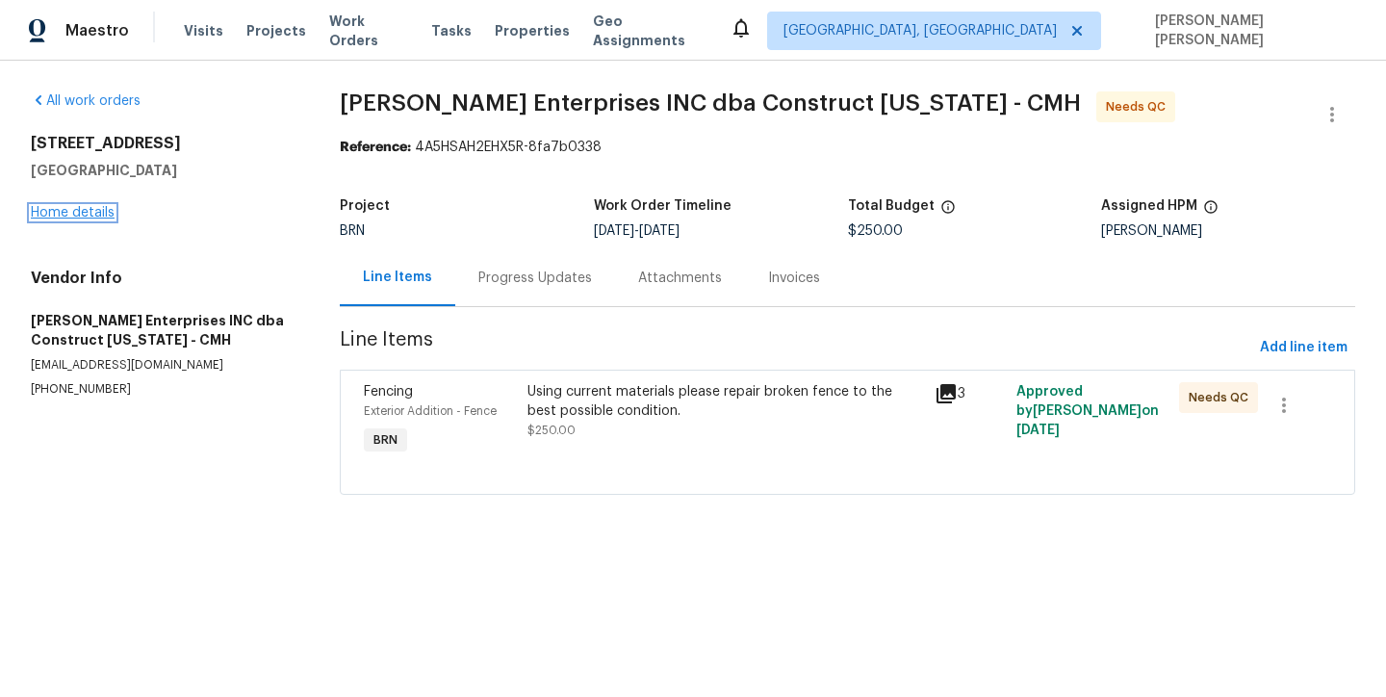
click at [87, 211] on link "Home details" at bounding box center [73, 212] width 84 height 13
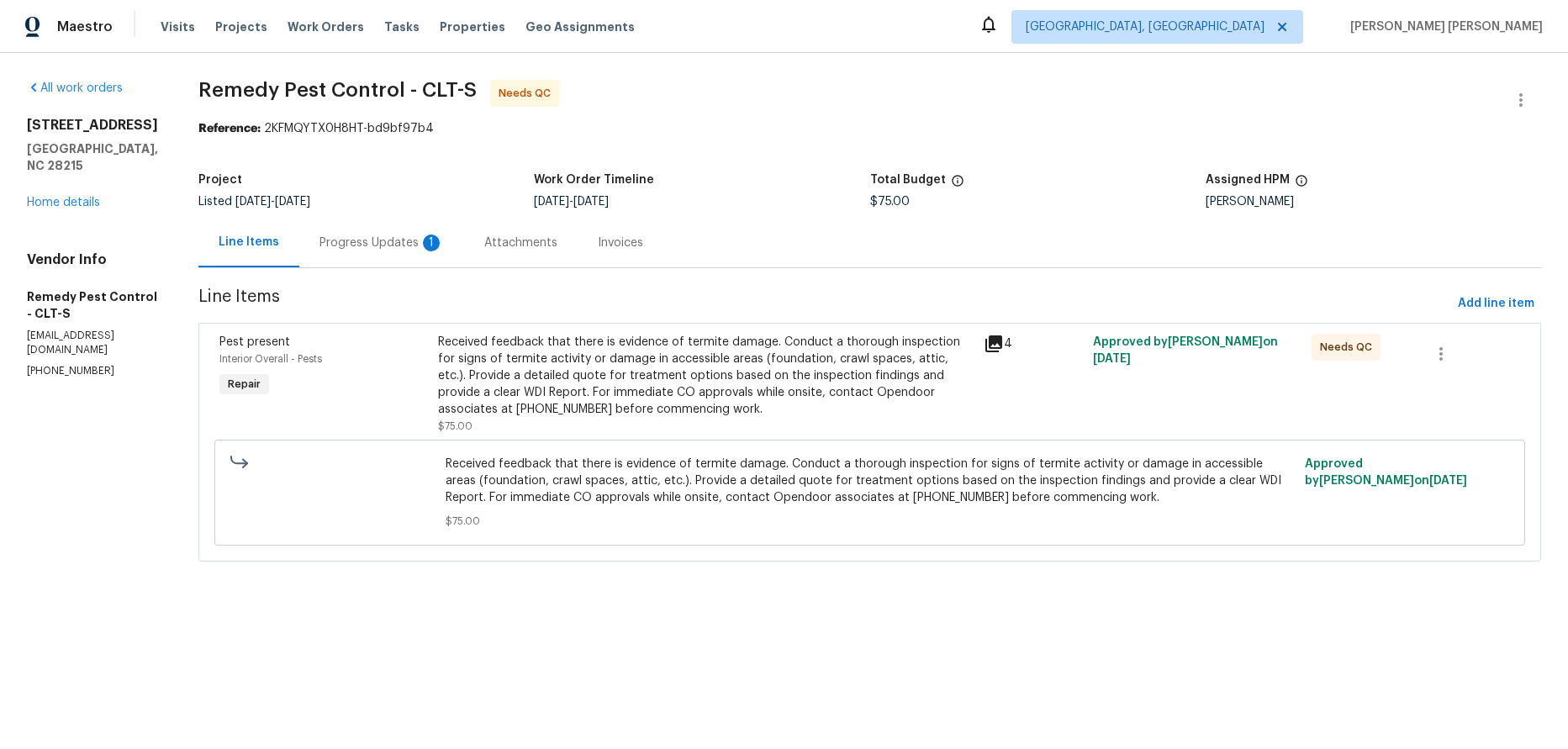
click at [983, 338] on icon at bounding box center [993, 343] width 20 height 20
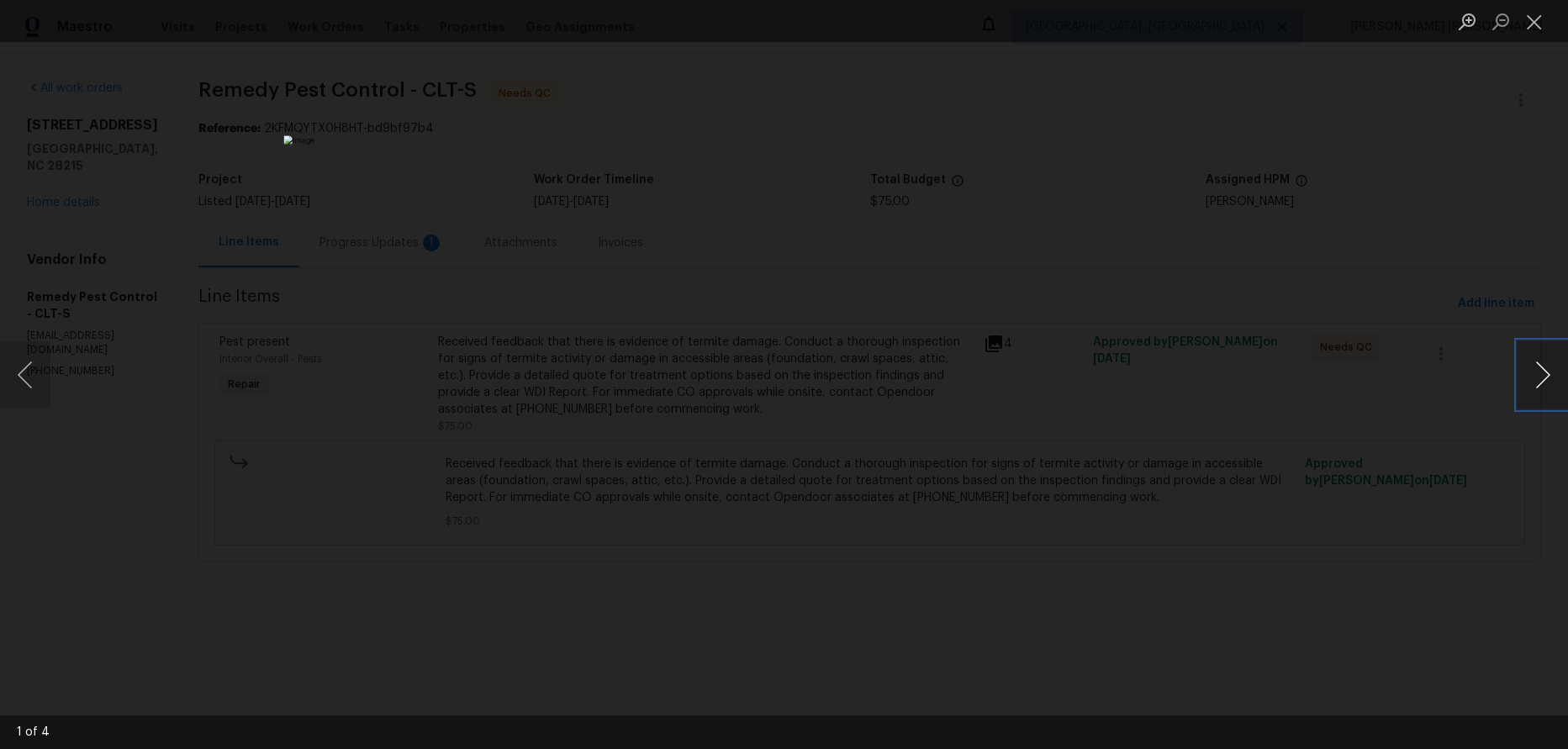
click at [1209, 381] on button "Next image" at bounding box center [1543, 374] width 51 height 67
click at [1209, 384] on button "Next image" at bounding box center [1543, 374] width 51 height 67
click at [1209, 121] on div "Lightbox" at bounding box center [784, 374] width 1568 height 749
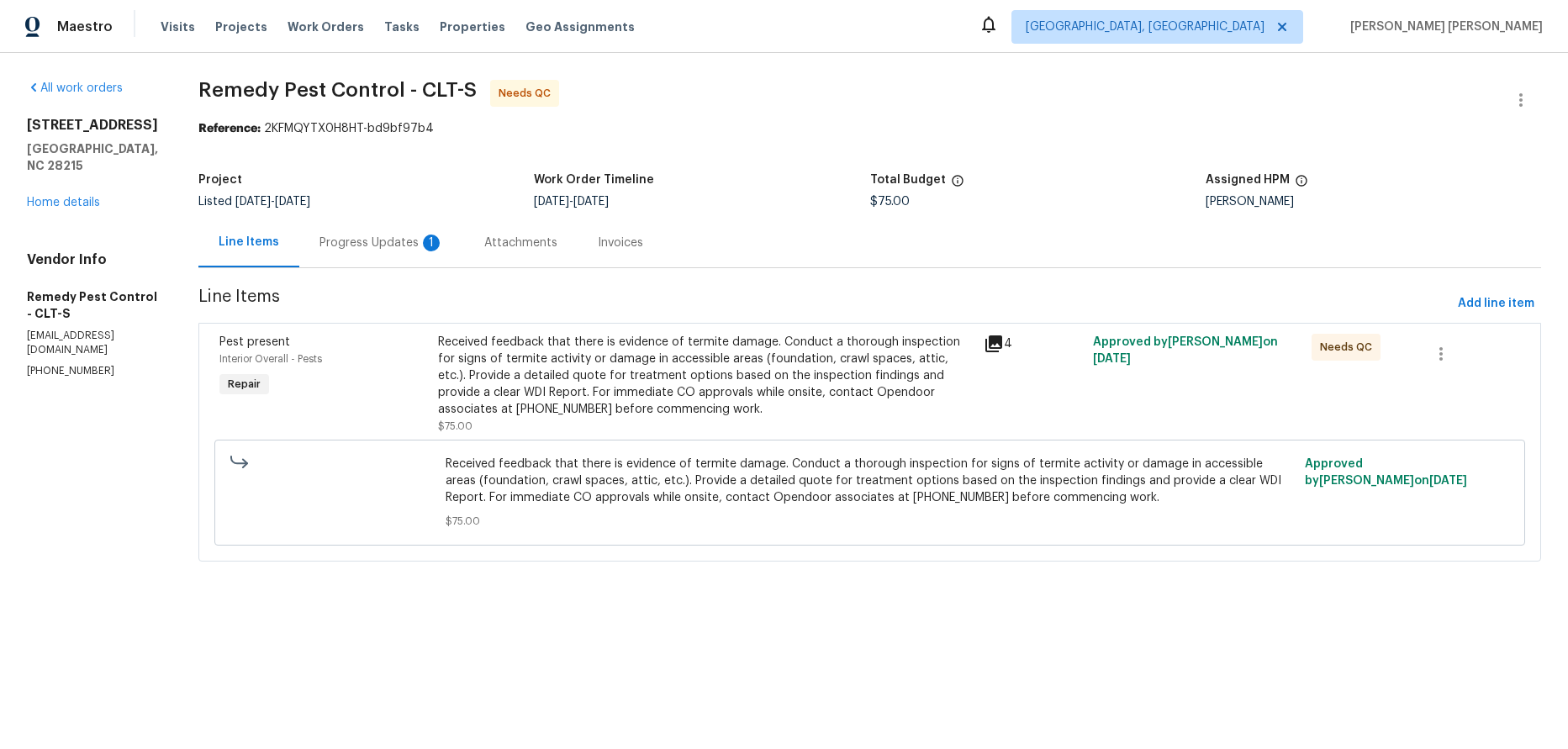
drag, startPoint x: 1358, startPoint y: 121, endPoint x: 916, endPoint y: 206, distance: 450.1
click at [1209, 115] on div "Lightbox" at bounding box center [784, 374] width 1568 height 749
click at [1209, 300] on span "Add line item" at bounding box center [1496, 304] width 77 height 21
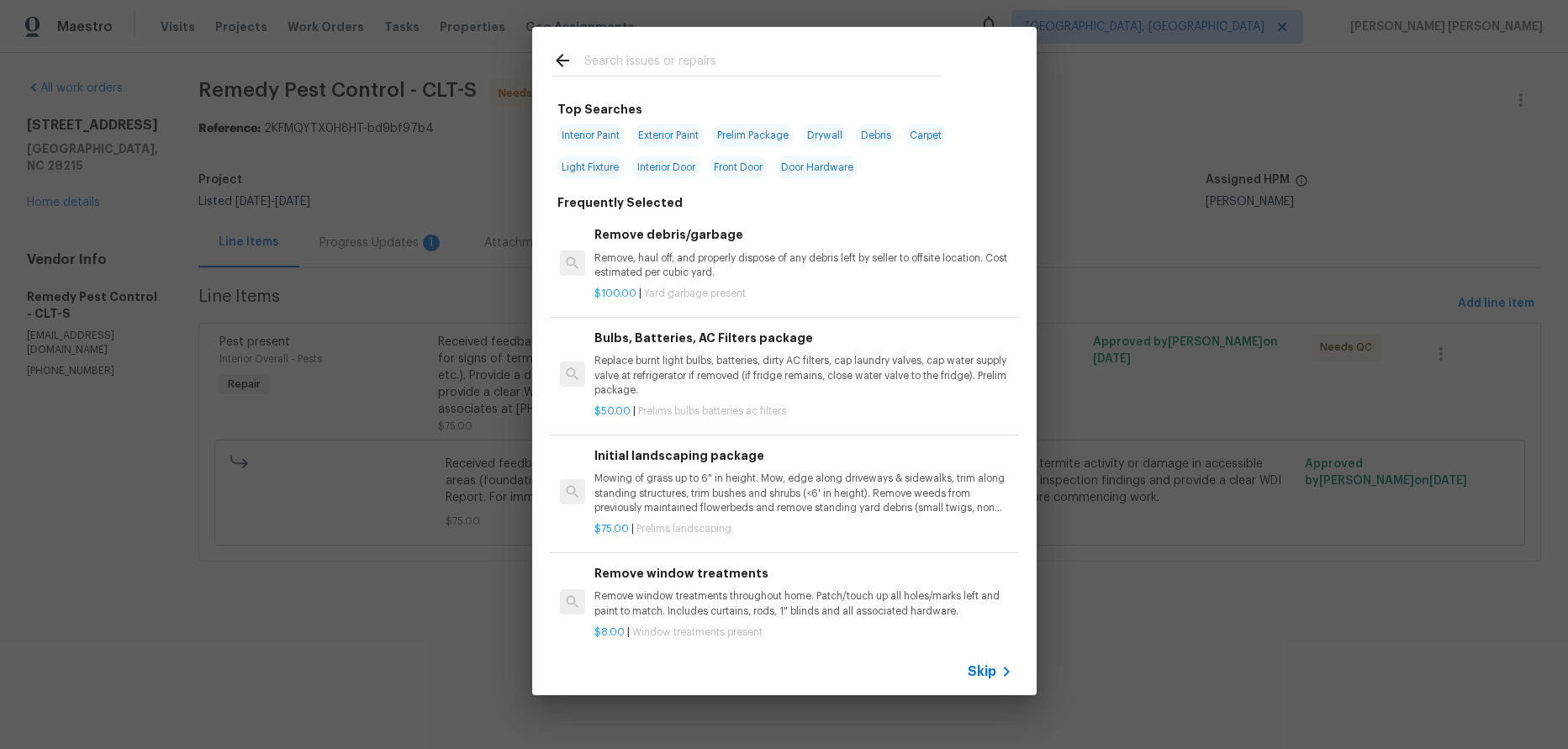
click at [980, 608] on span "Skip" at bounding box center [981, 671] width 29 height 17
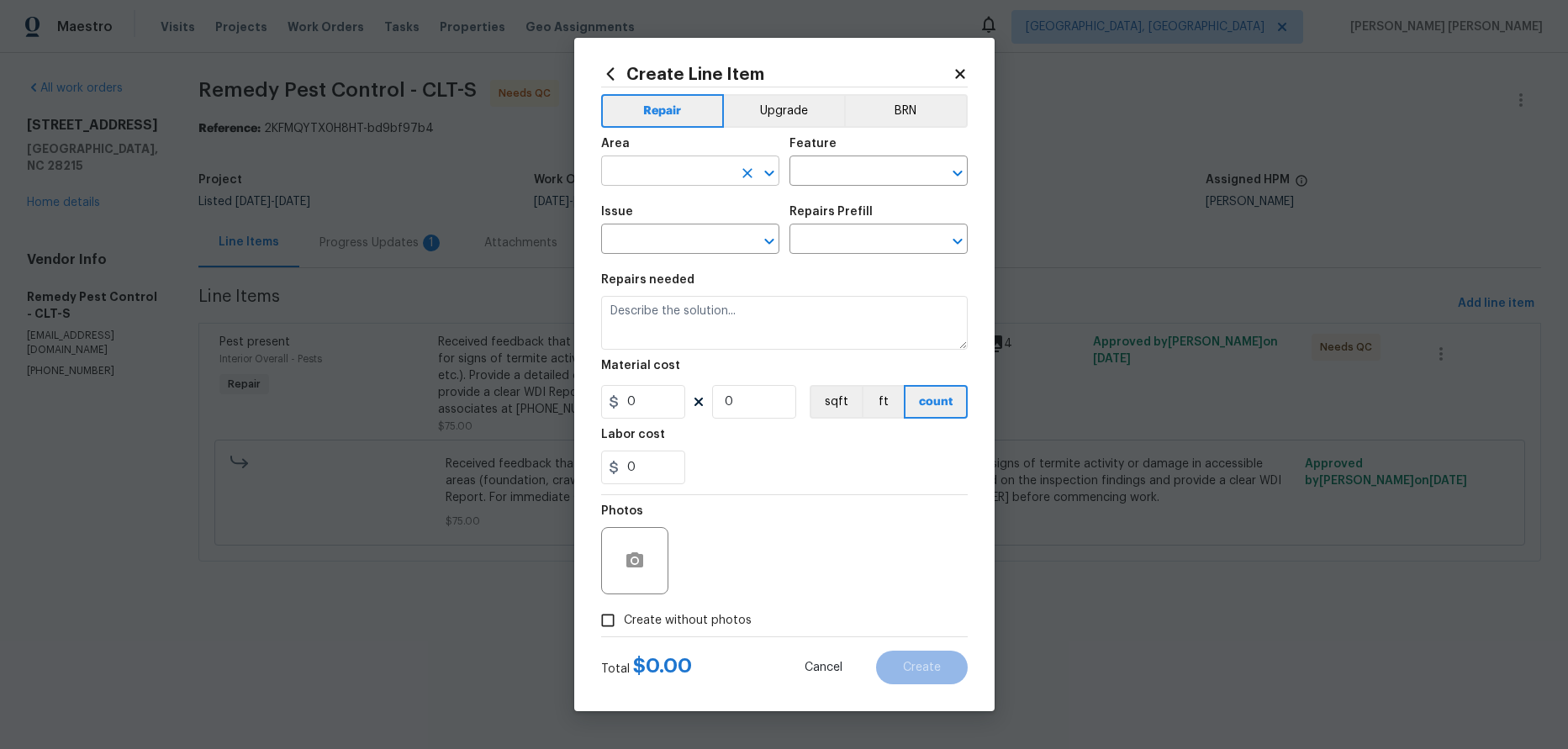
click at [715, 174] on input "text" at bounding box center [666, 173] width 131 height 26
click at [686, 212] on li "Living Room" at bounding box center [690, 210] width 178 height 28
type input "Living Room"
click at [870, 164] on input "text" at bounding box center [855, 173] width 131 height 26
click at [872, 168] on input "text" at bounding box center [855, 173] width 131 height 26
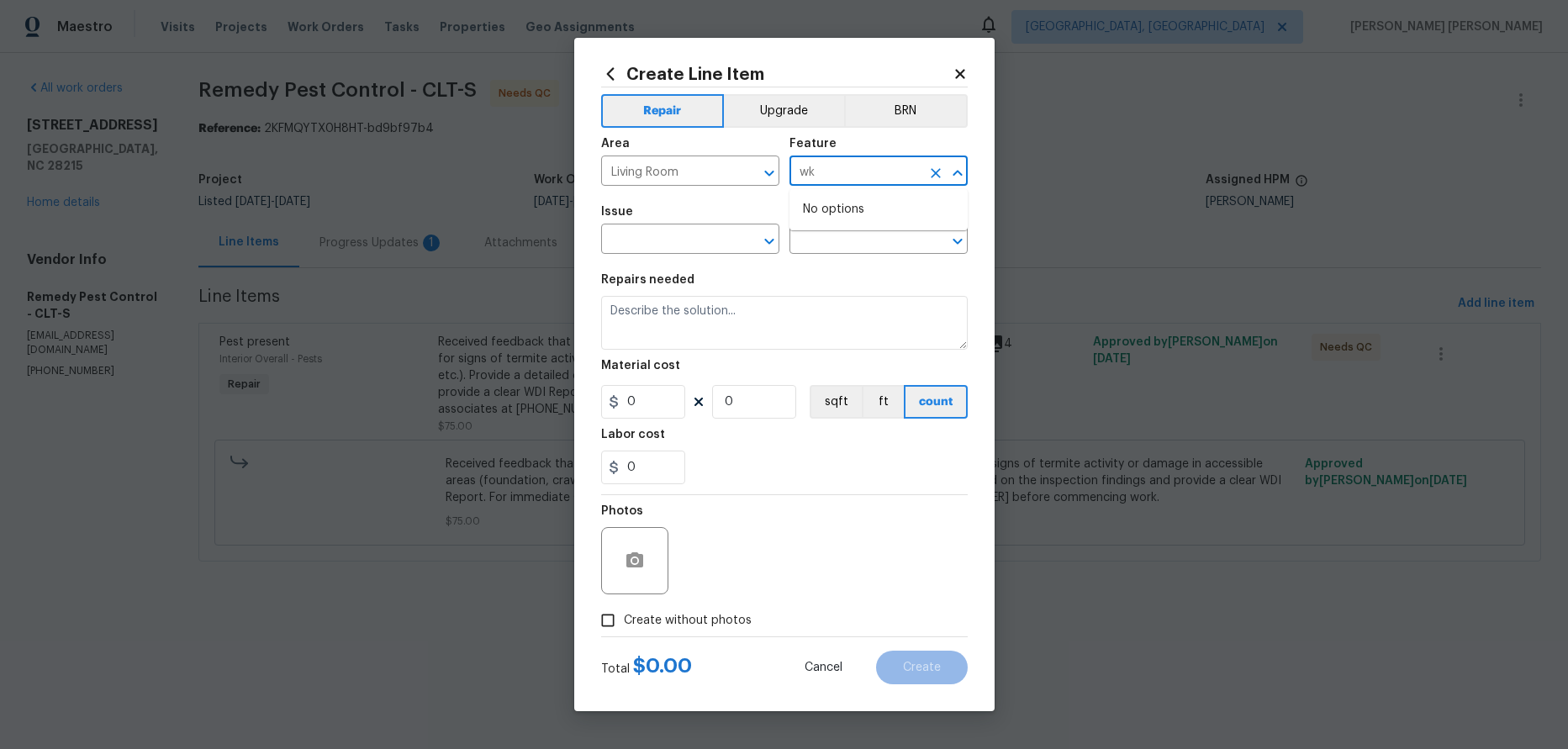
type input "w"
click at [850, 277] on li "Interior Trim" at bounding box center [878, 278] width 178 height 28
type input "Interior Trim"
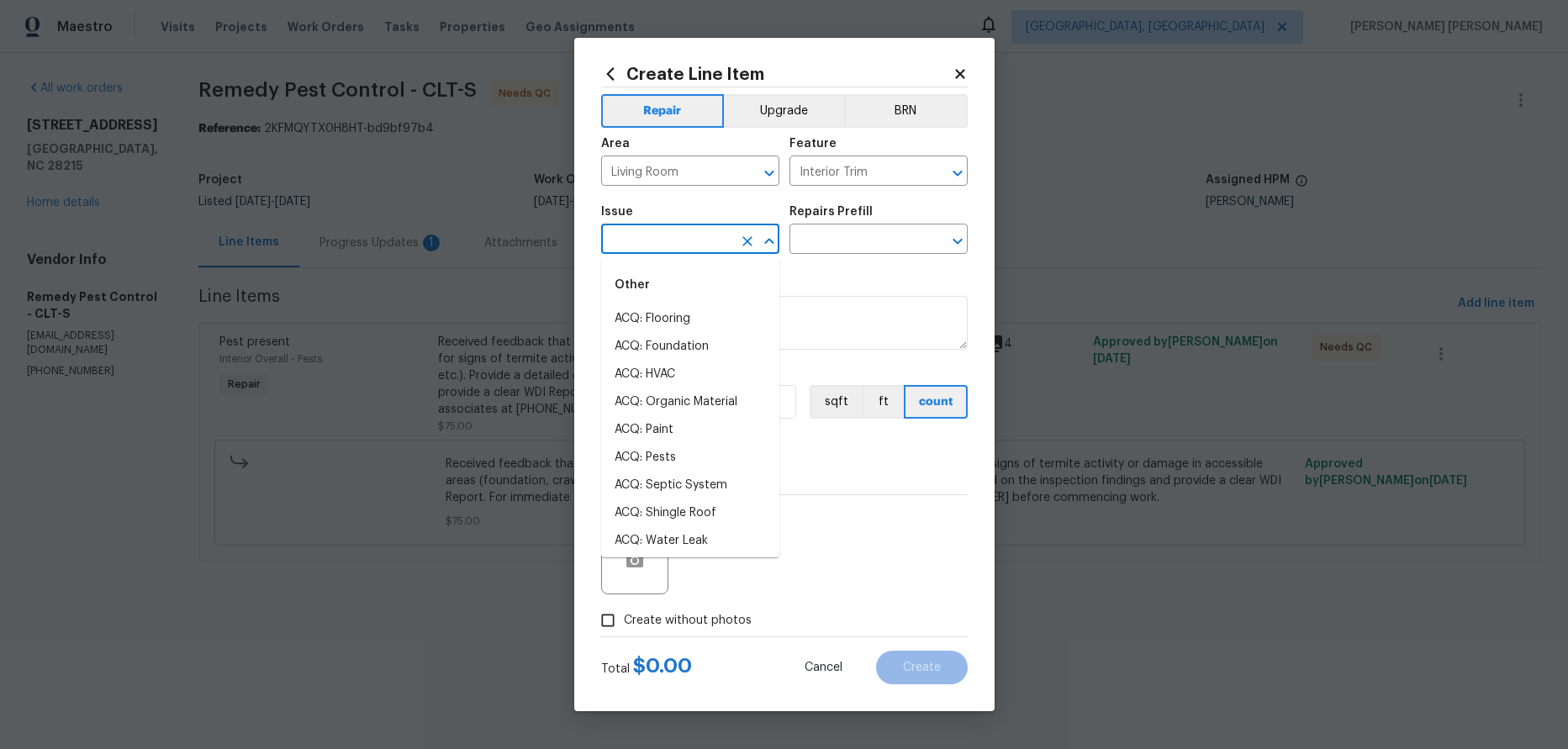
click at [693, 239] on input "text" at bounding box center [666, 241] width 131 height 26
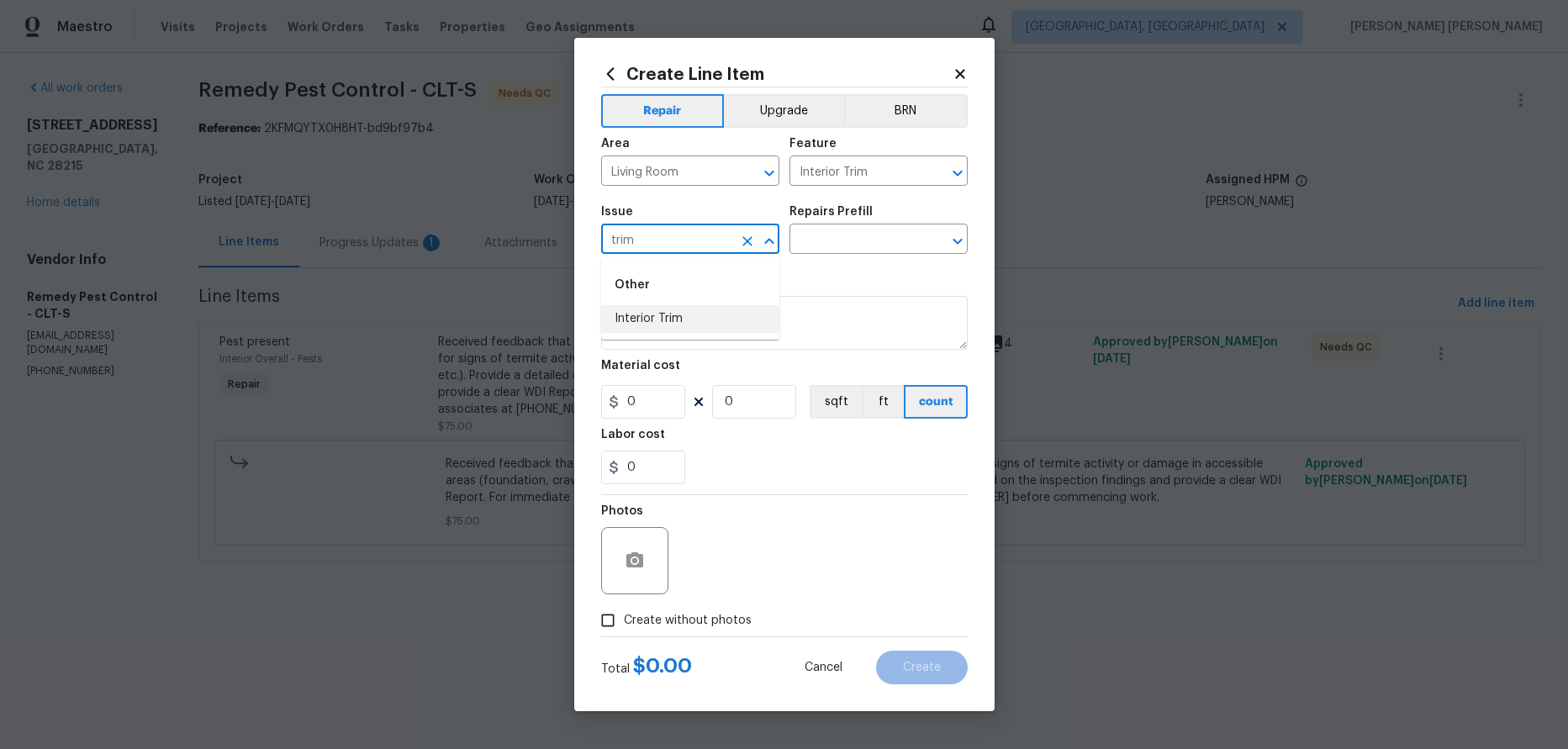
drag, startPoint x: 699, startPoint y: 311, endPoint x: 717, endPoint y: 313, distance: 18.1
click at [704, 313] on li "Interior Trim" at bounding box center [690, 319] width 178 height 28
type input "Interior Trim"
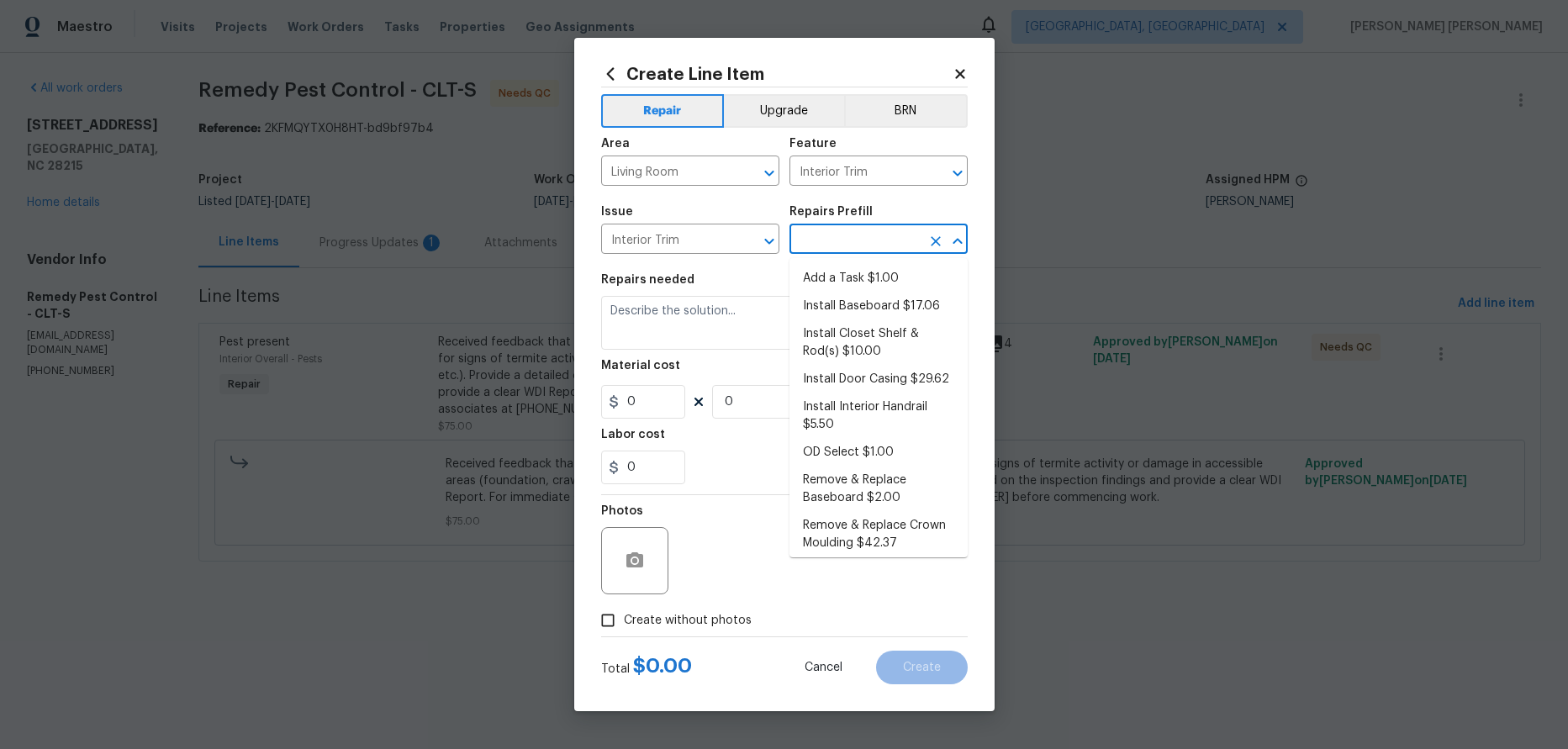
click at [848, 238] on input "text" at bounding box center [855, 241] width 131 height 26
click at [860, 281] on li "Add a Task $1.00" at bounding box center [878, 278] width 178 height 28
type input "Add a Task $1.00"
type textarea "HPM to detail"
type input "1"
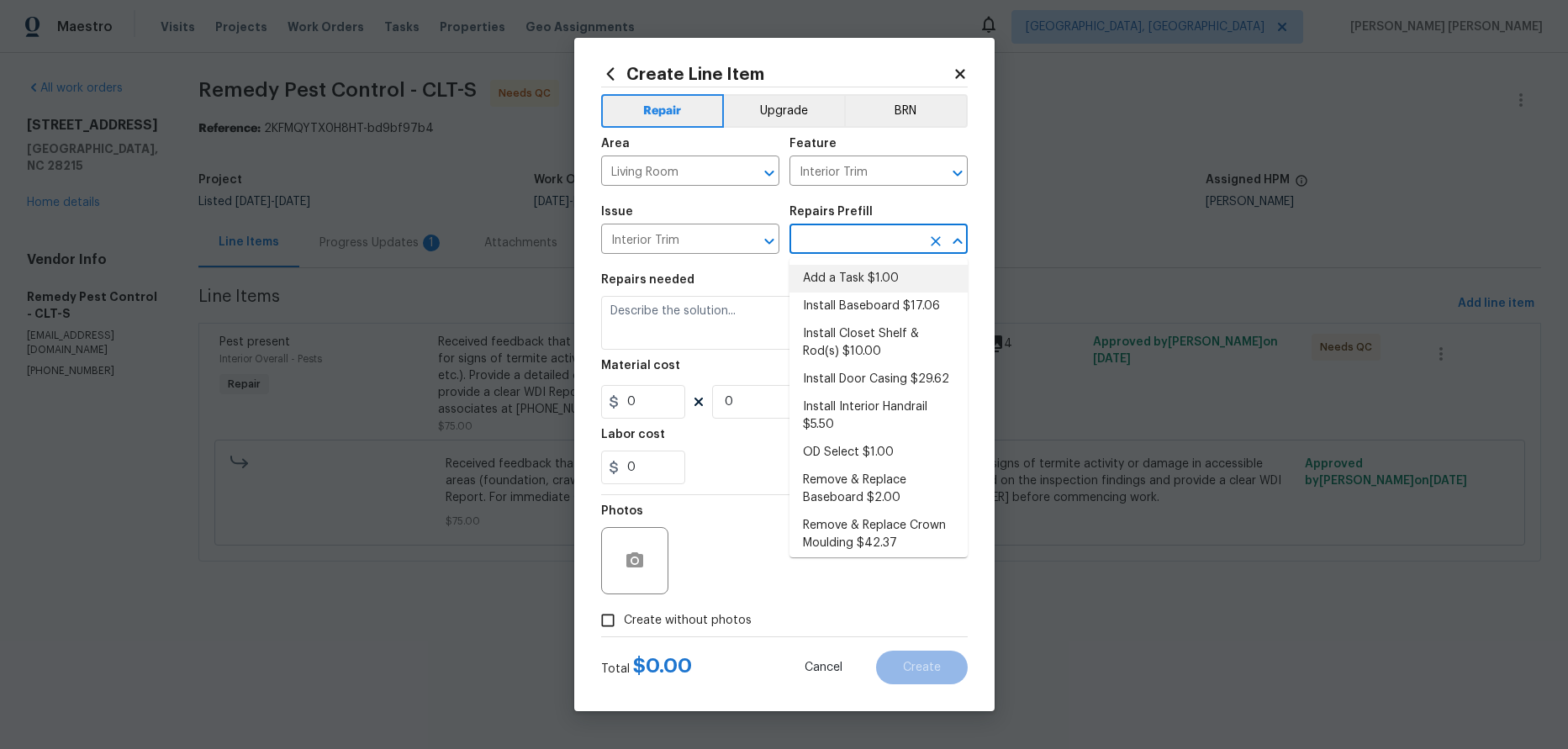
type input "1"
click at [957, 240] on icon "Close" at bounding box center [957, 241] width 20 height 20
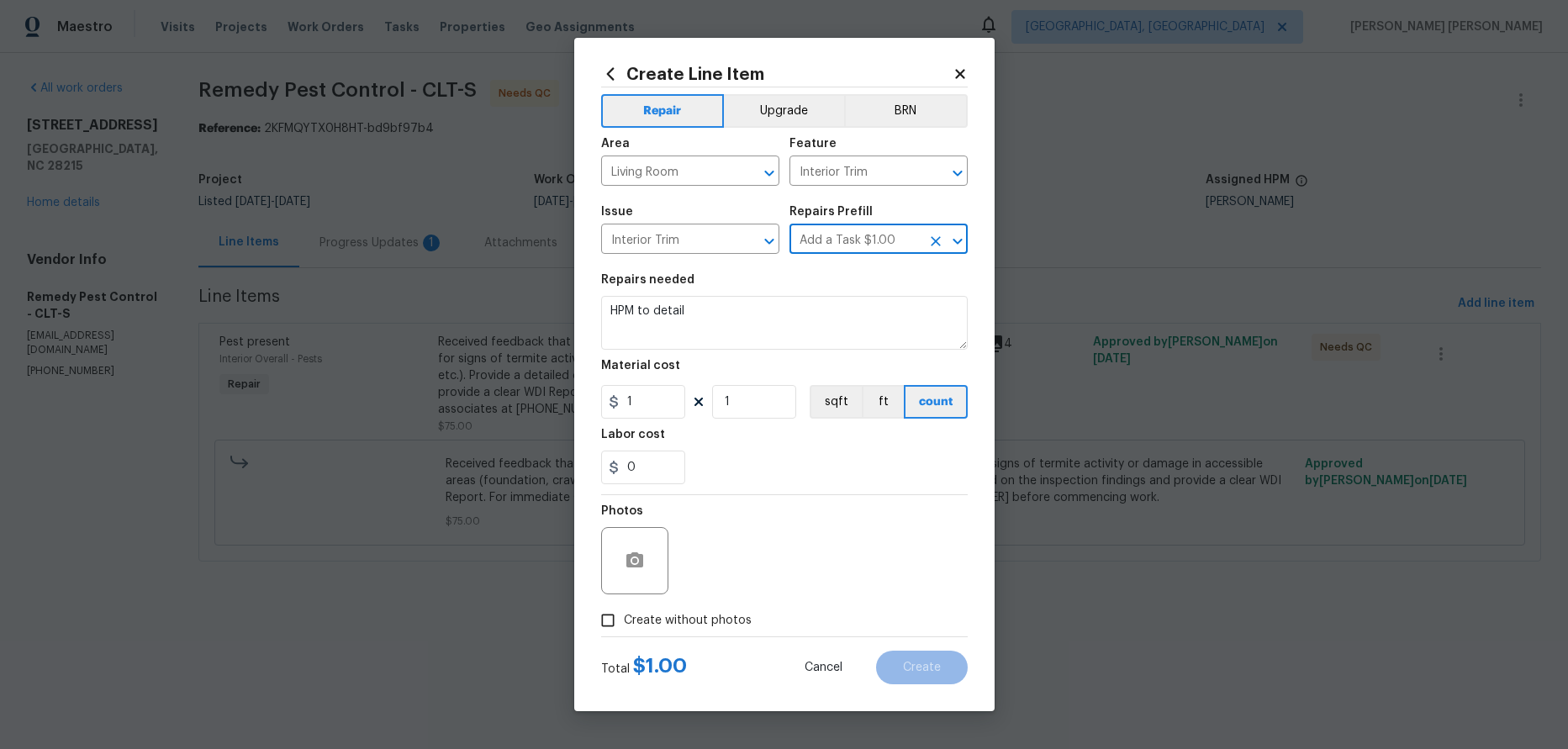
click at [957, 240] on icon "Open" at bounding box center [957, 241] width 20 height 20
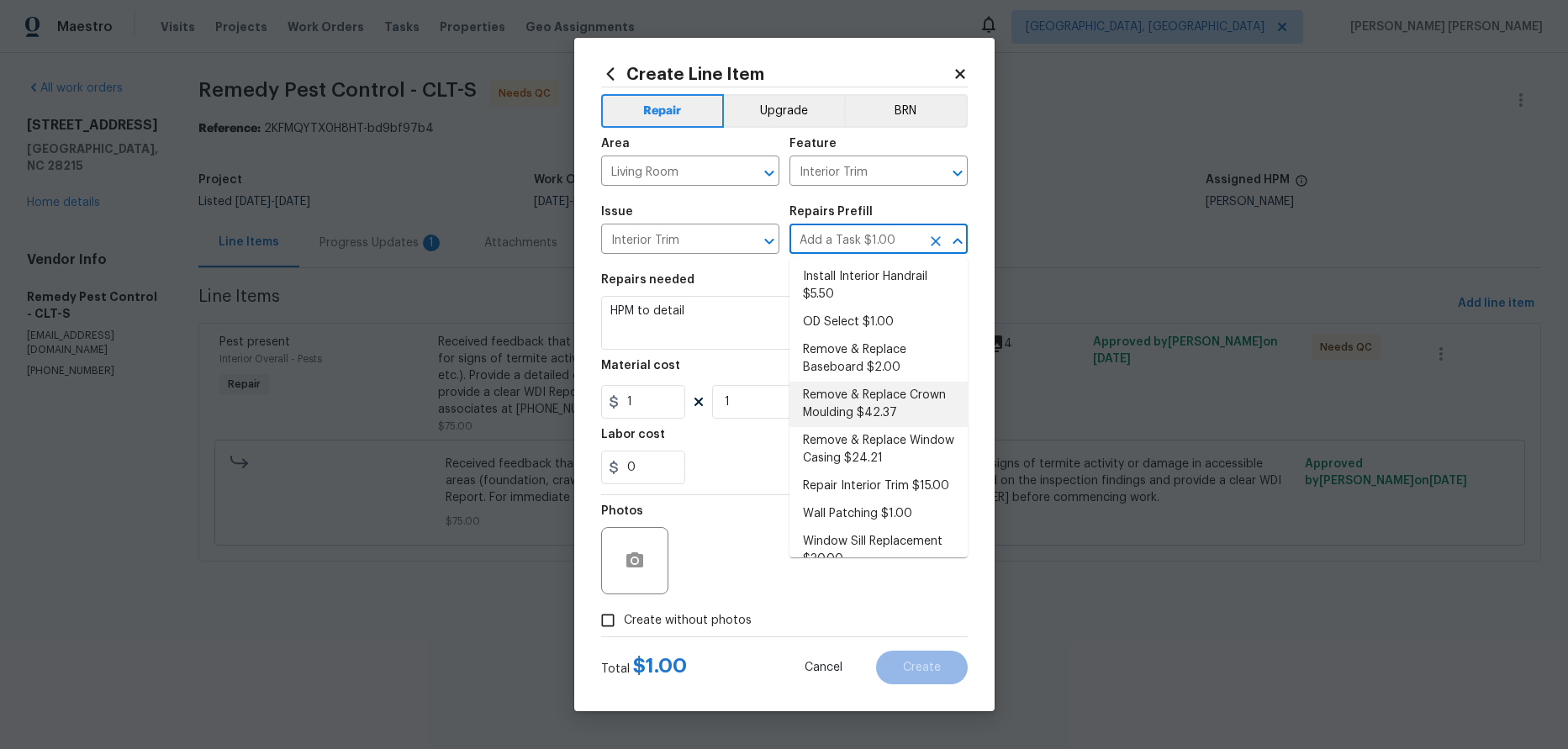
scroll to position [152, 0]
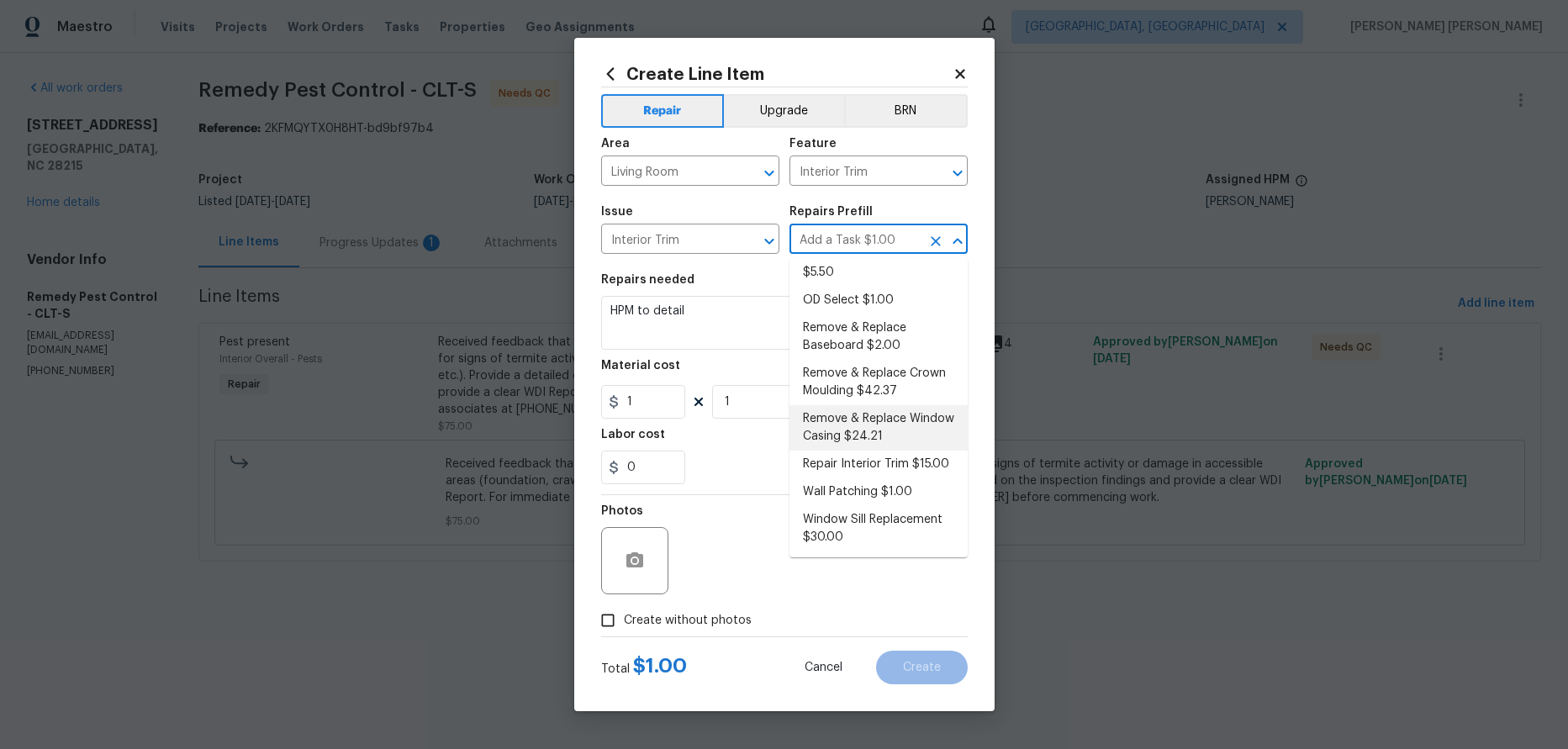
click at [898, 429] on li "Remove & Replace Window Casing $24.21" at bounding box center [878, 428] width 178 height 45
type input "Remove & Replace Window Casing $24.21"
type textarea "Remove the existing window casing (if present) and install new. Ensure that the…"
type input "24.21"
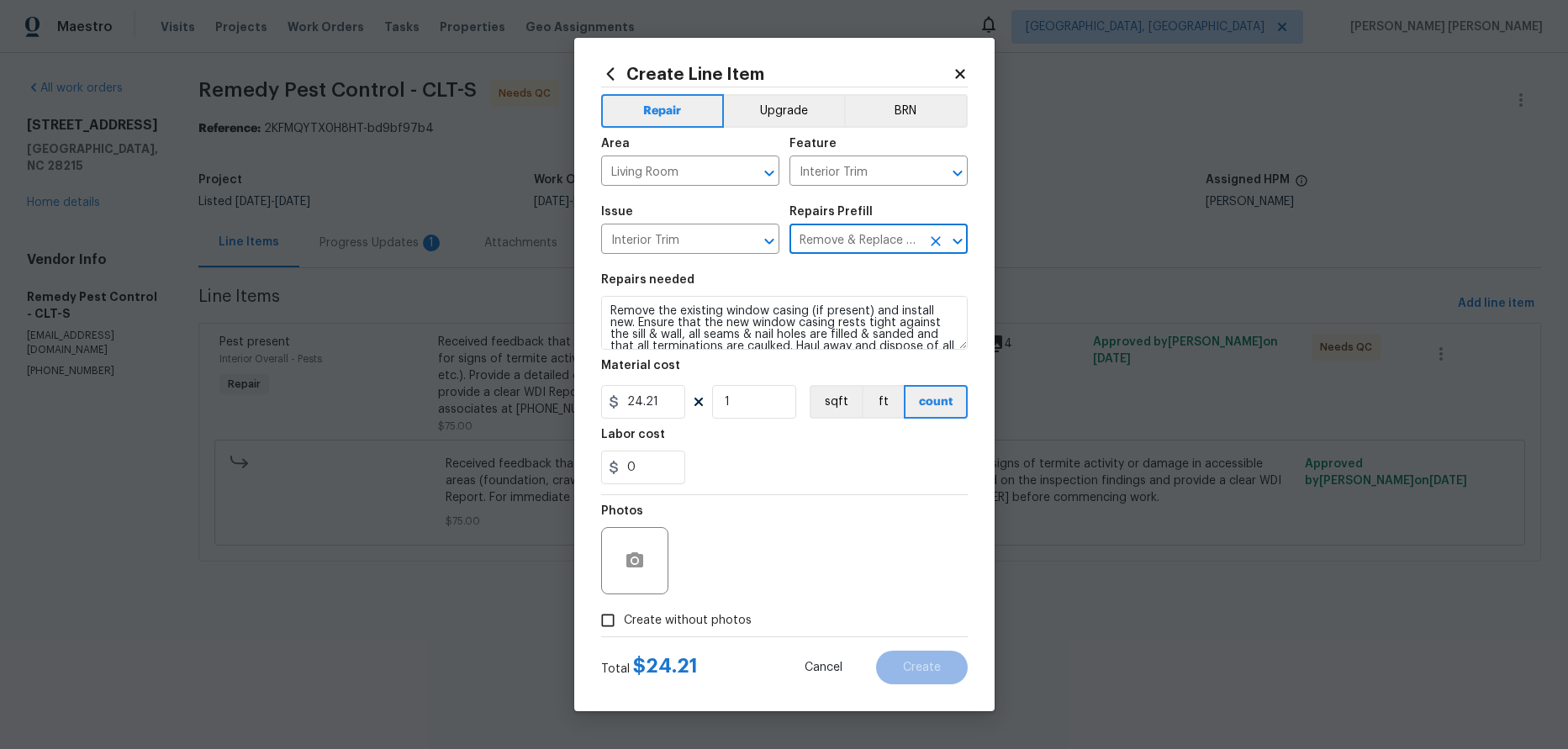
scroll to position [11, 0]
click at [952, 242] on icon "Open" at bounding box center [957, 241] width 20 height 20
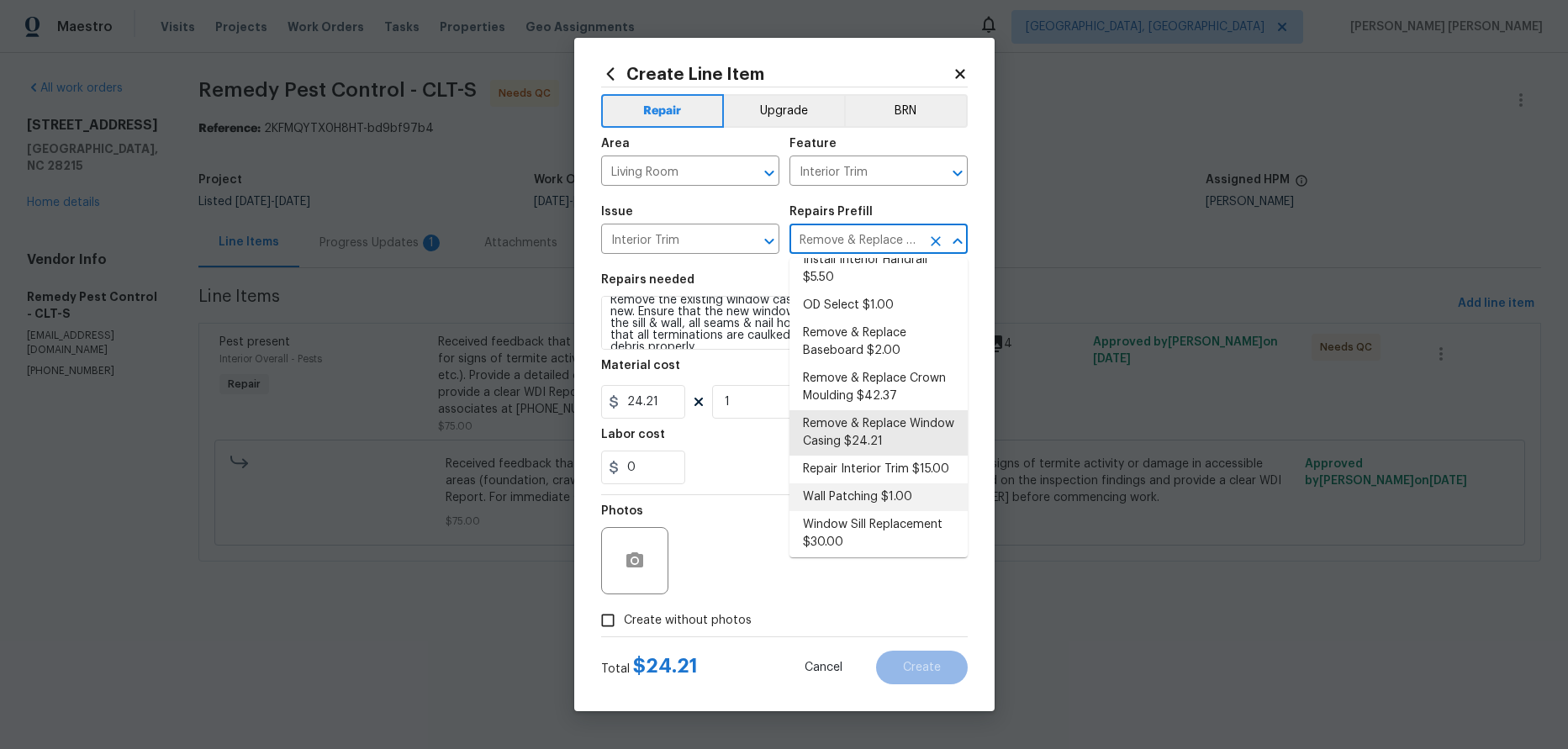
scroll to position [152, 0]
click at [877, 427] on li "Remove & Replace Window Casing $24.21" at bounding box center [878, 428] width 178 height 45
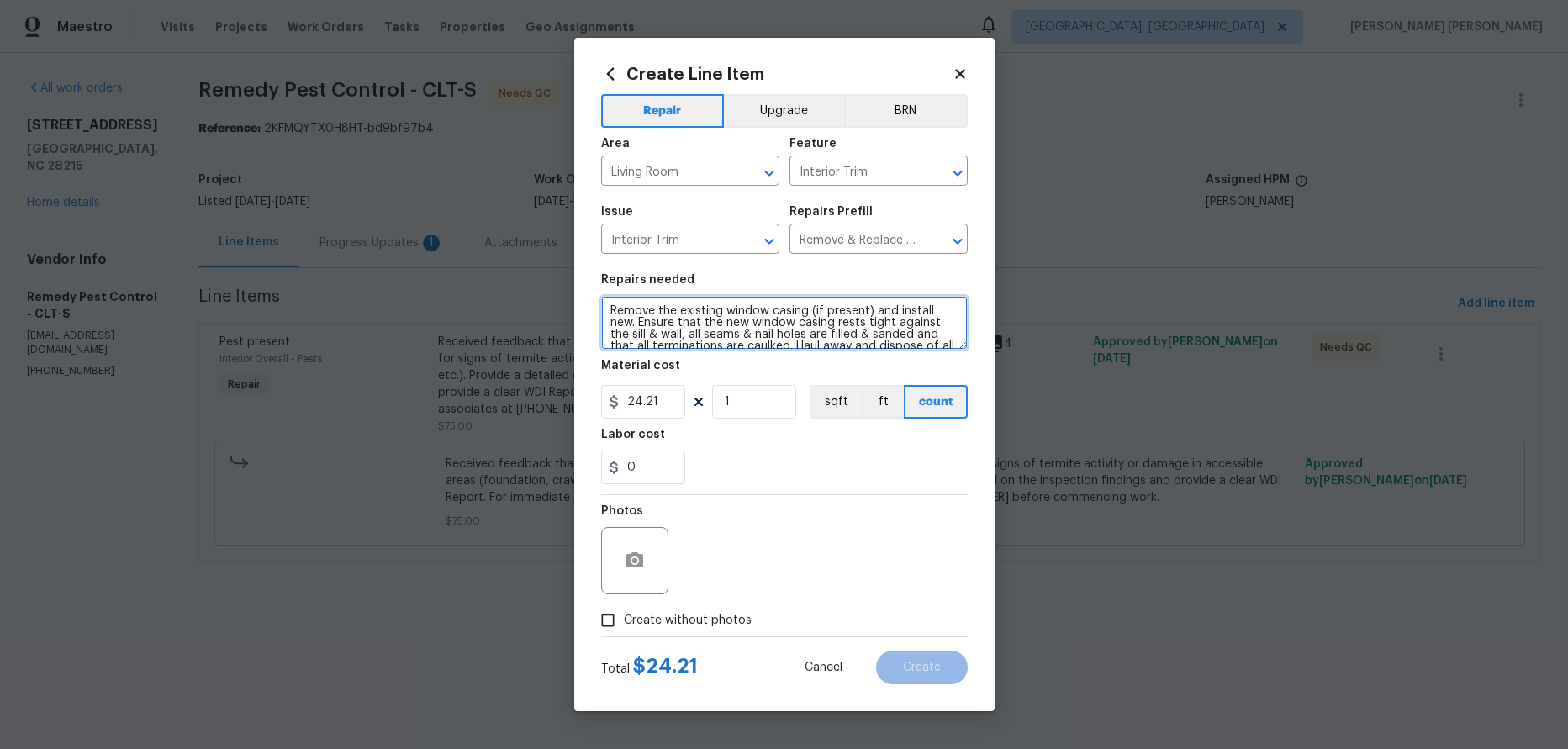
scroll to position [24, 0]
drag, startPoint x: 609, startPoint y: 311, endPoint x: 928, endPoint y: 362, distance: 323.1
click at [951, 364] on section "Repairs needed Remove the existing window casing (if present) and install new. …" at bounding box center [784, 379] width 367 height 230
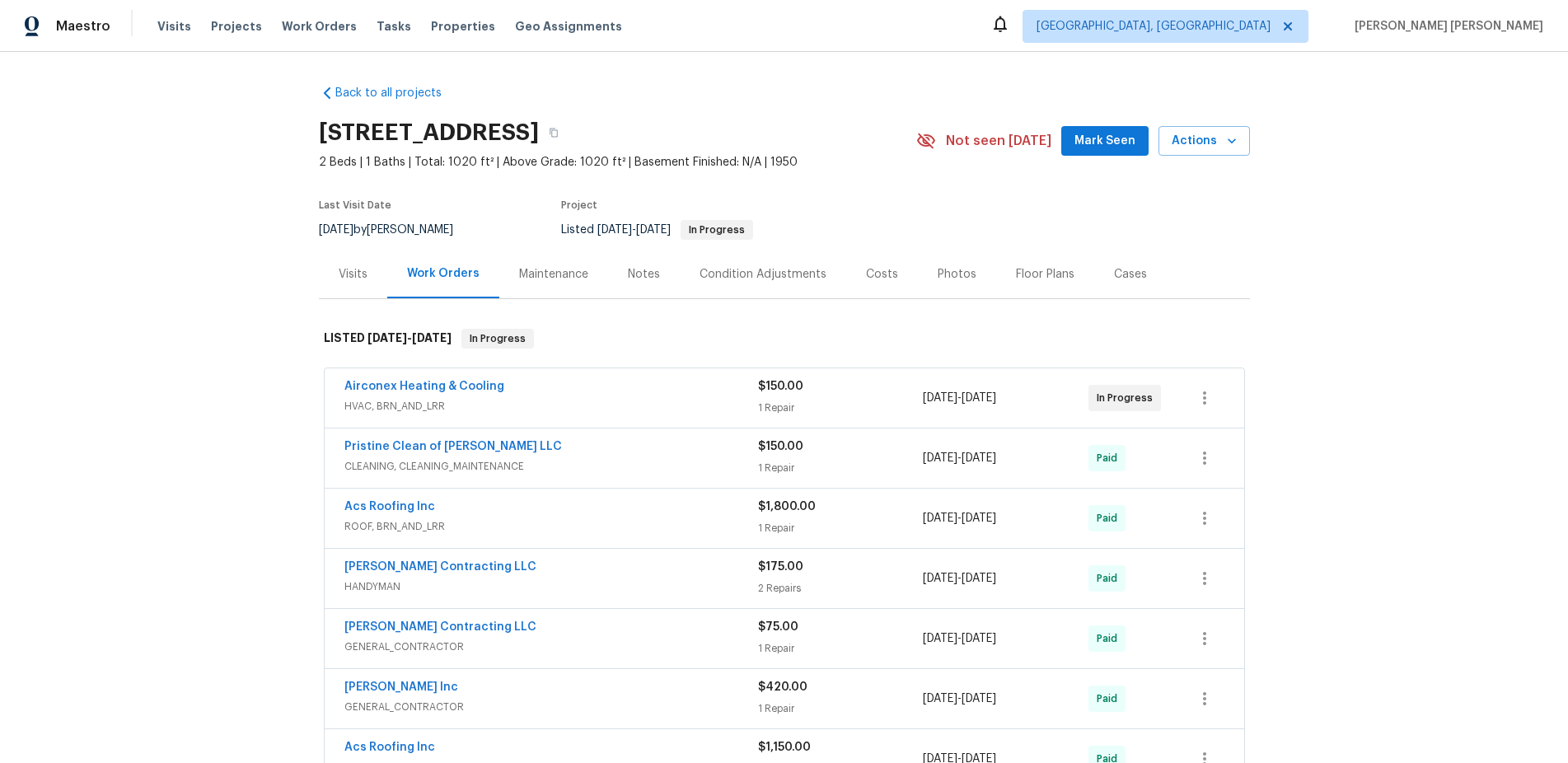
click at [356, 281] on div "Visits" at bounding box center [353, 274] width 29 height 16
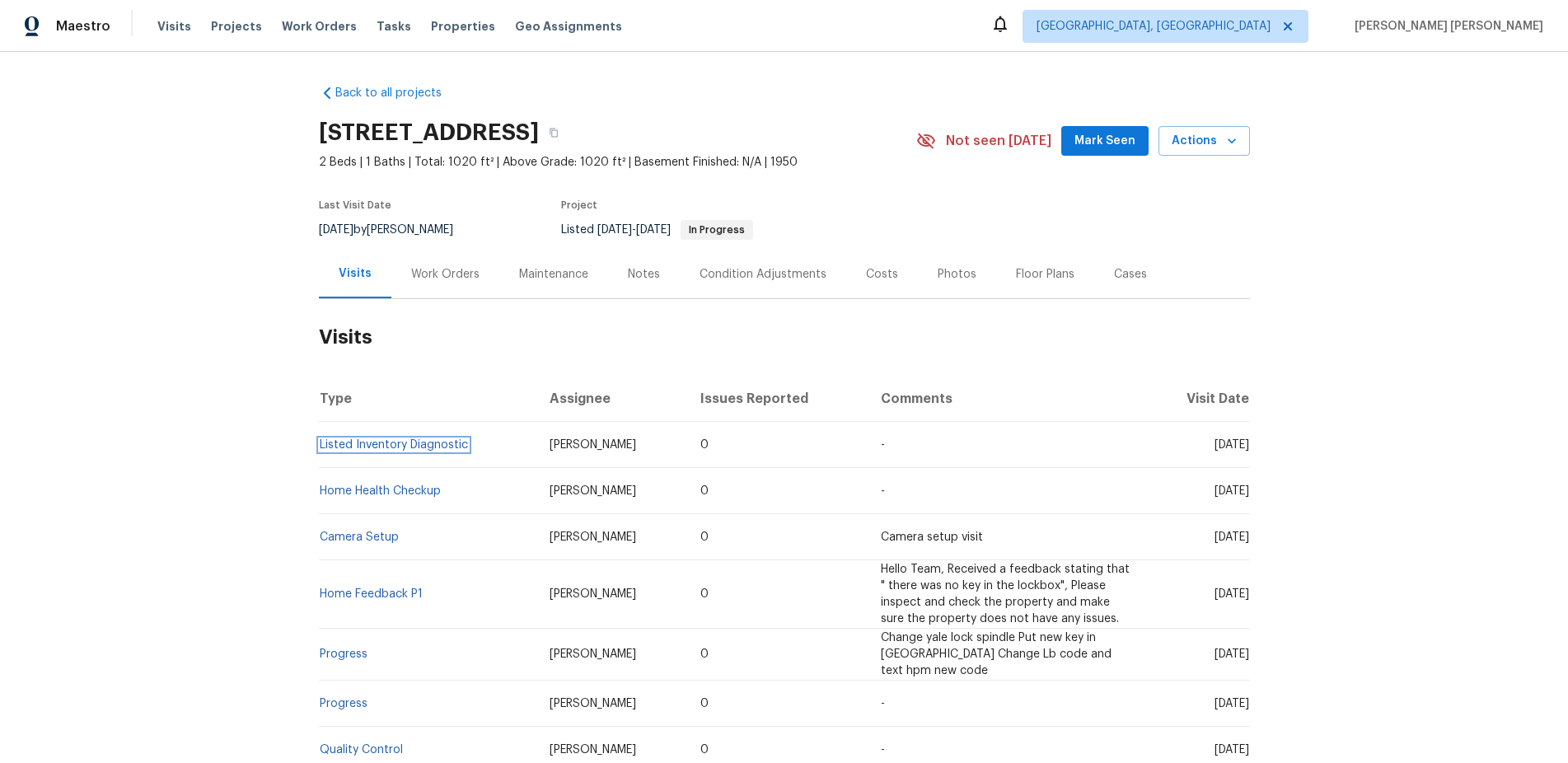
click at [425, 443] on link "Listed Inventory Diagnostic" at bounding box center [394, 444] width 148 height 11
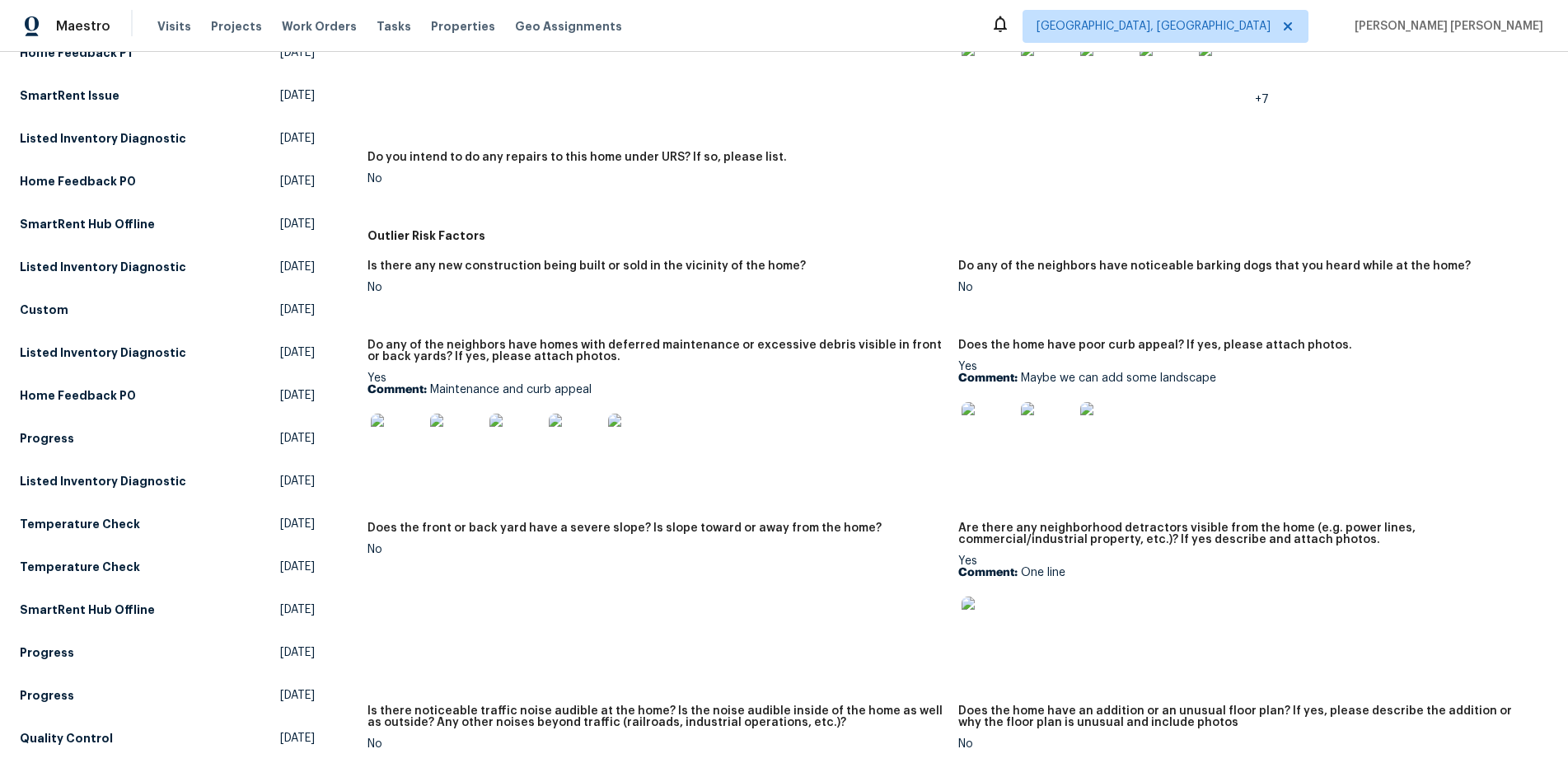
scroll to position [658, 0]
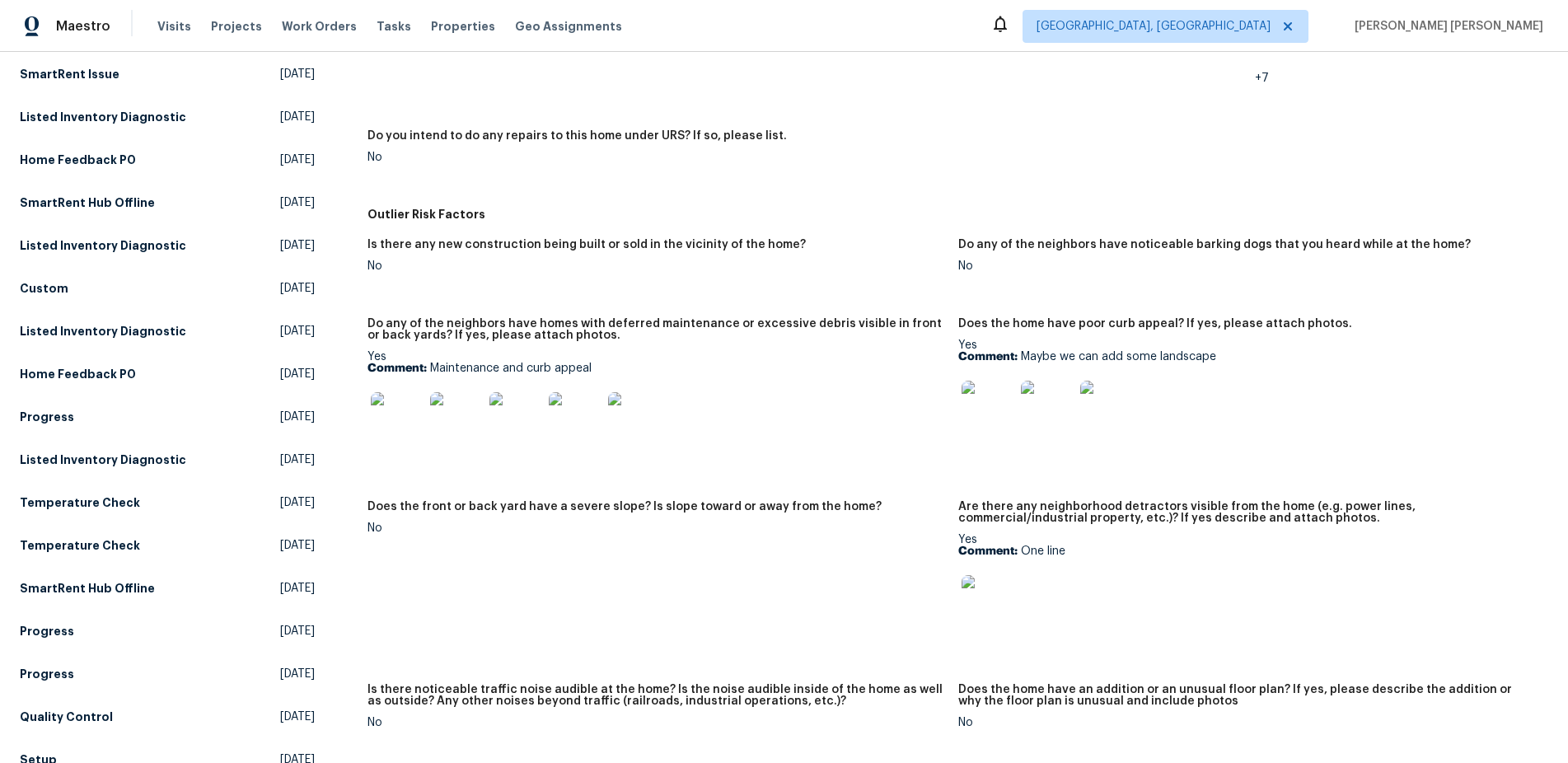
click at [388, 417] on img at bounding box center [397, 418] width 53 height 53
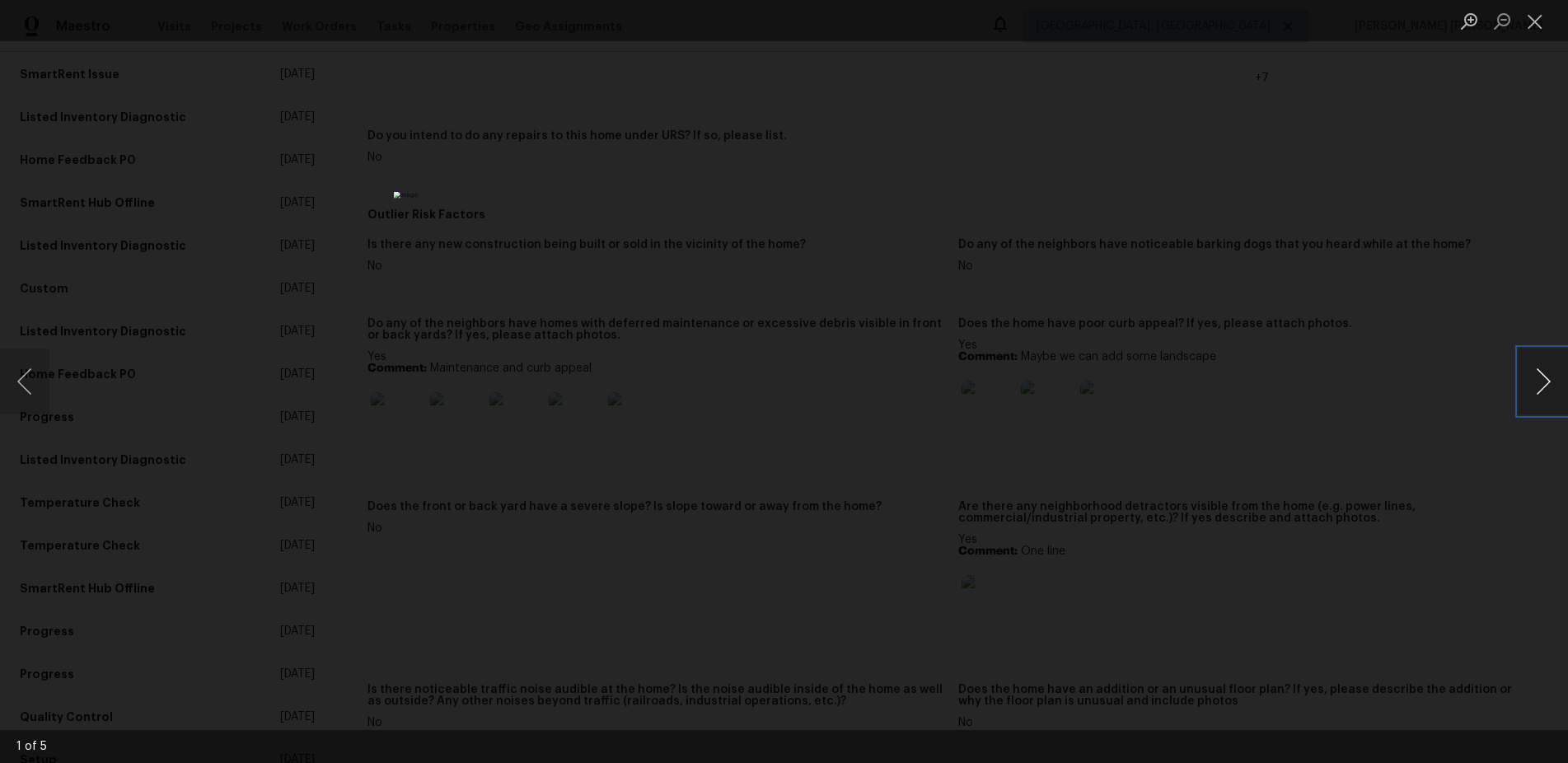
click at [1536, 390] on button "Next image" at bounding box center [1543, 381] width 50 height 66
click at [1538, 390] on button "Next image" at bounding box center [1543, 381] width 50 height 66
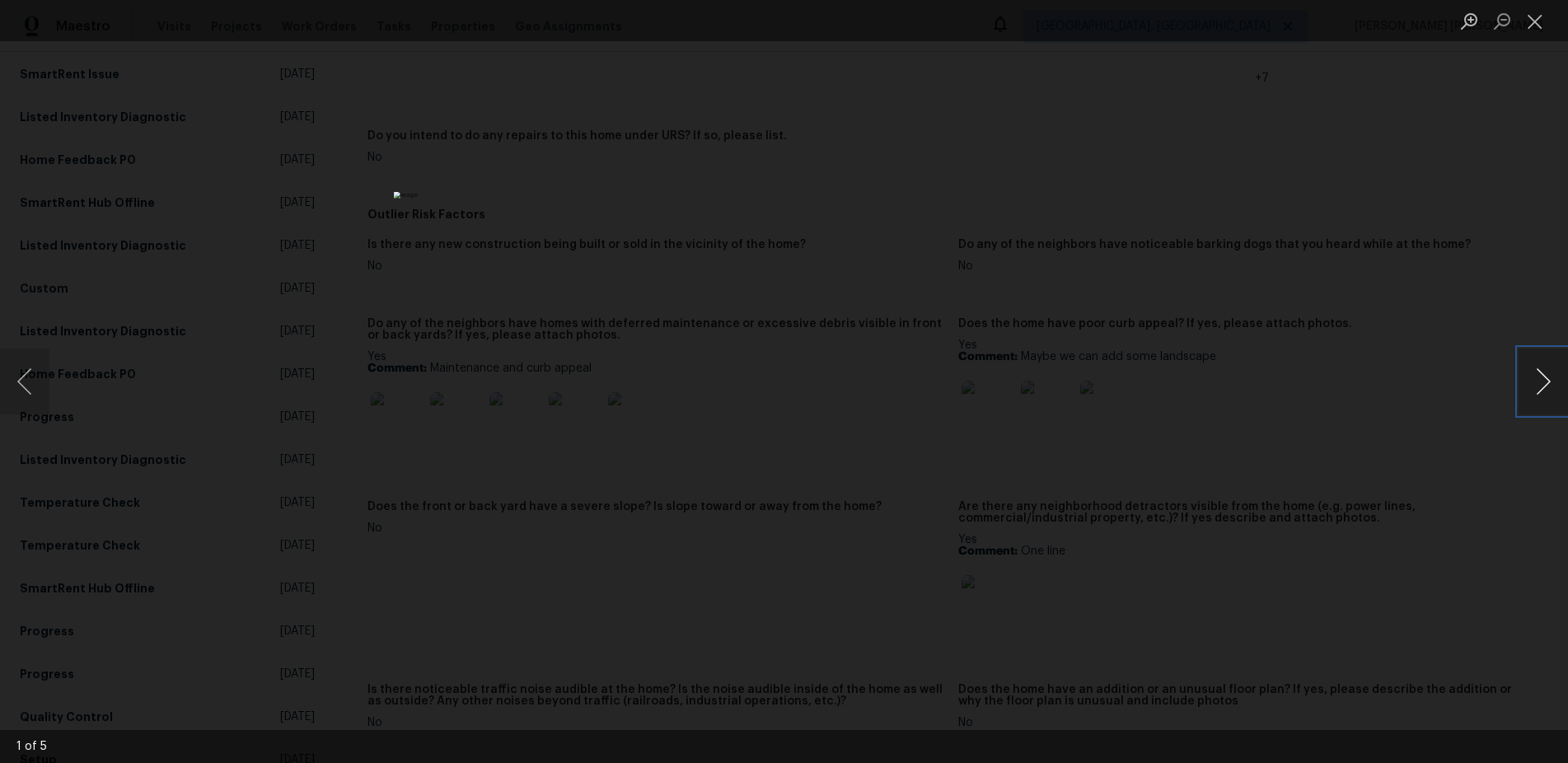
click at [1538, 390] on button "Next image" at bounding box center [1543, 381] width 50 height 66
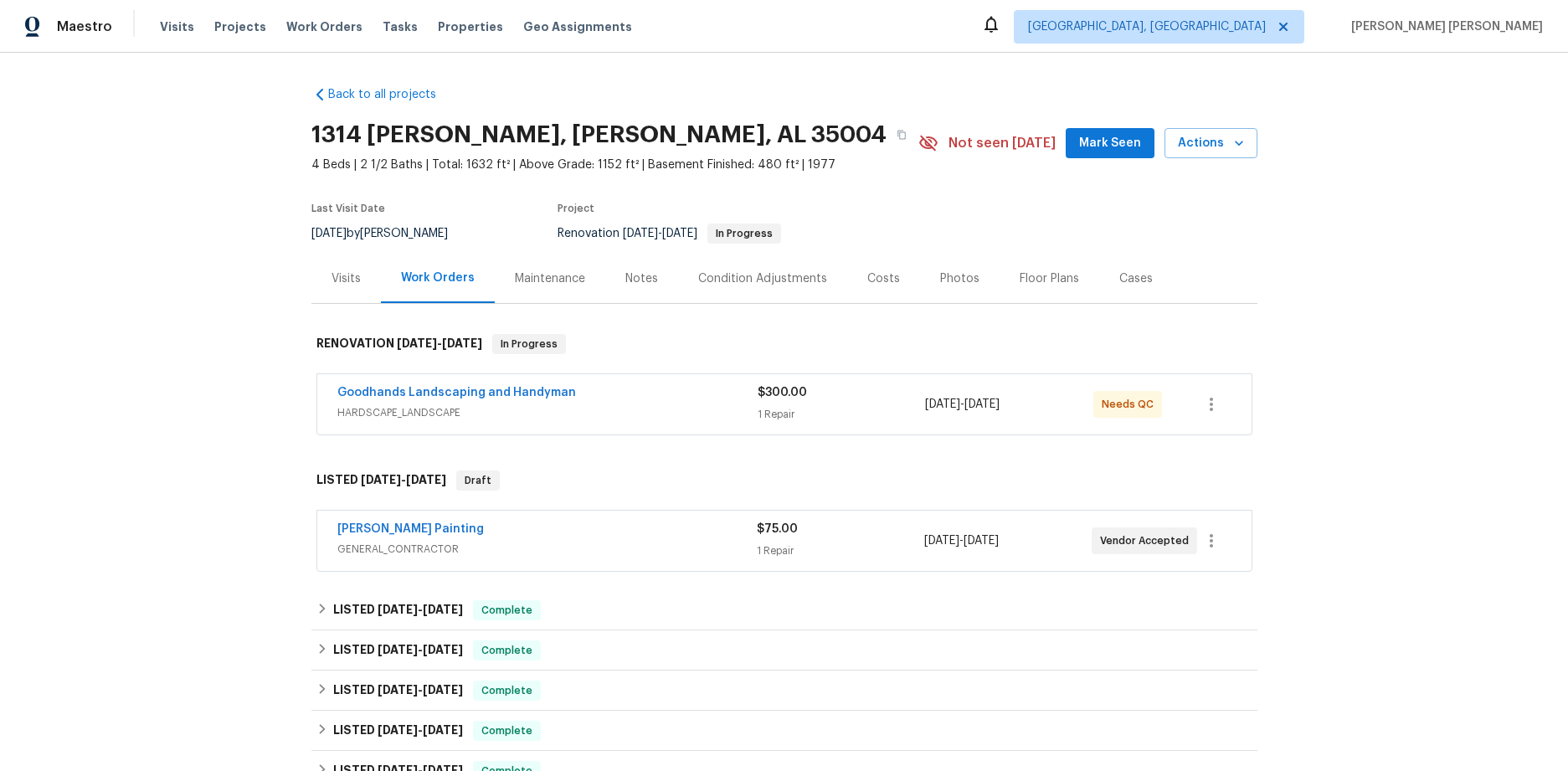
click at [618, 532] on div "Perez Painting" at bounding box center [547, 530] width 419 height 20
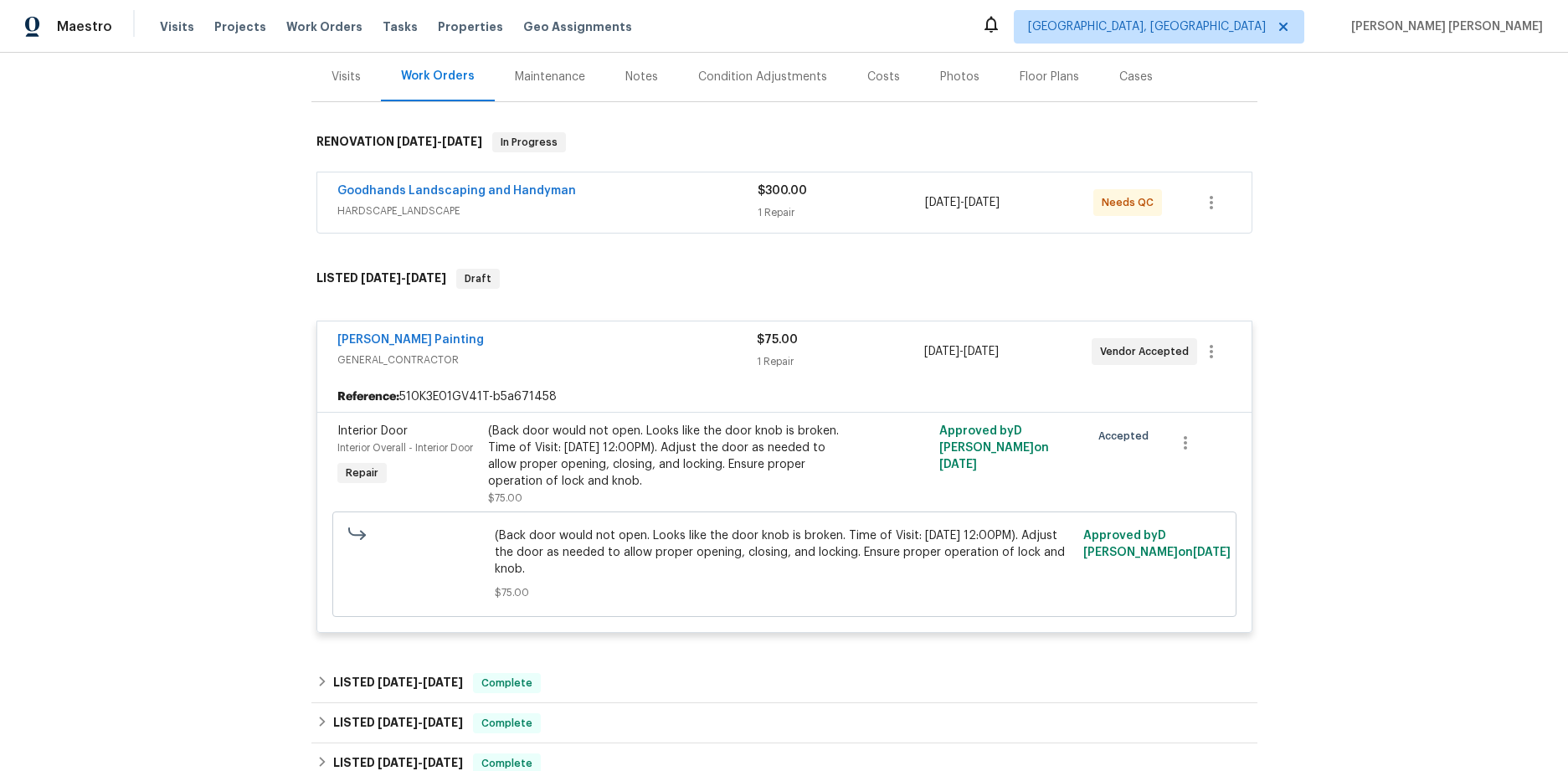
scroll to position [203, 0]
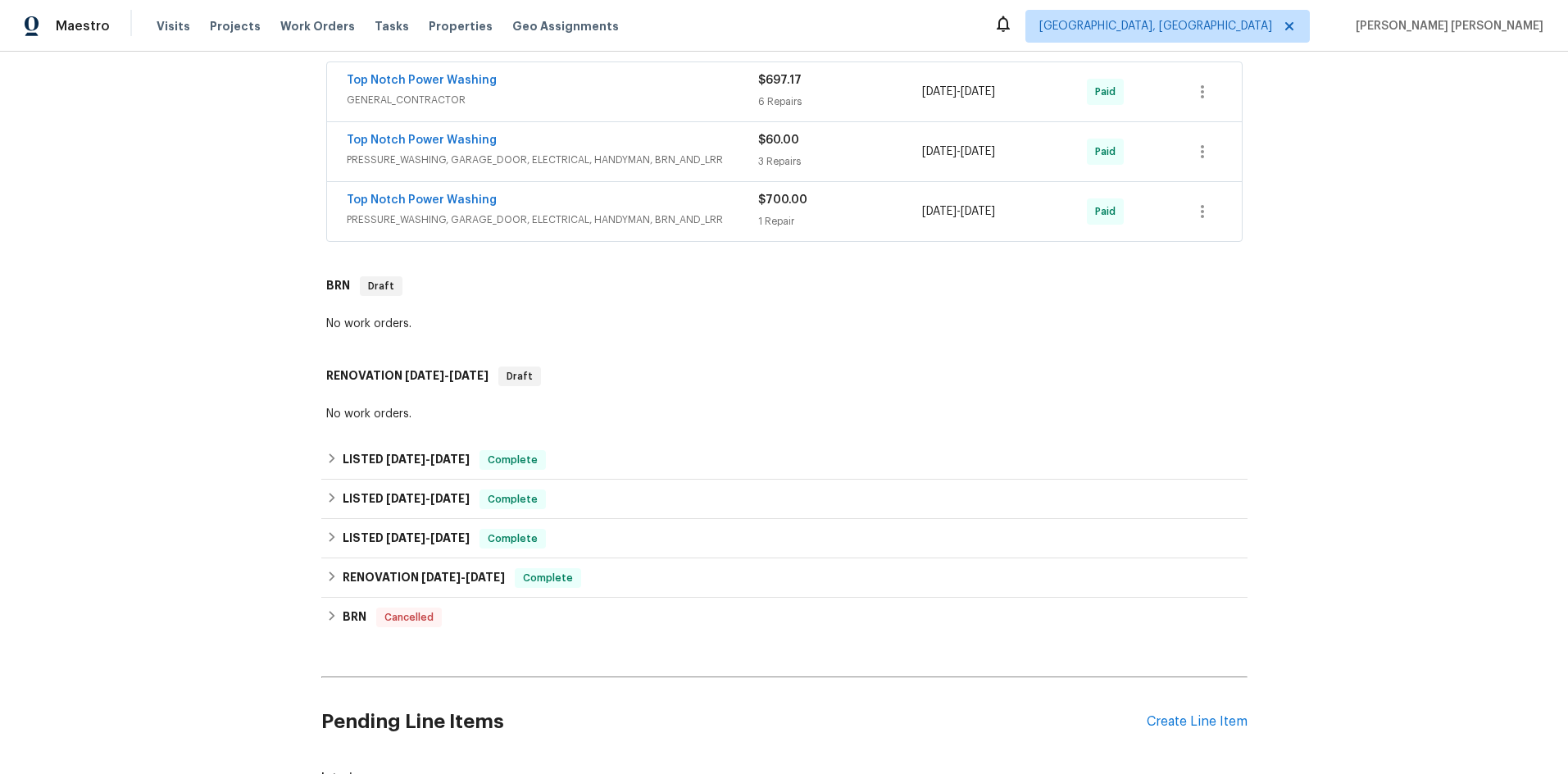
scroll to position [338, 0]
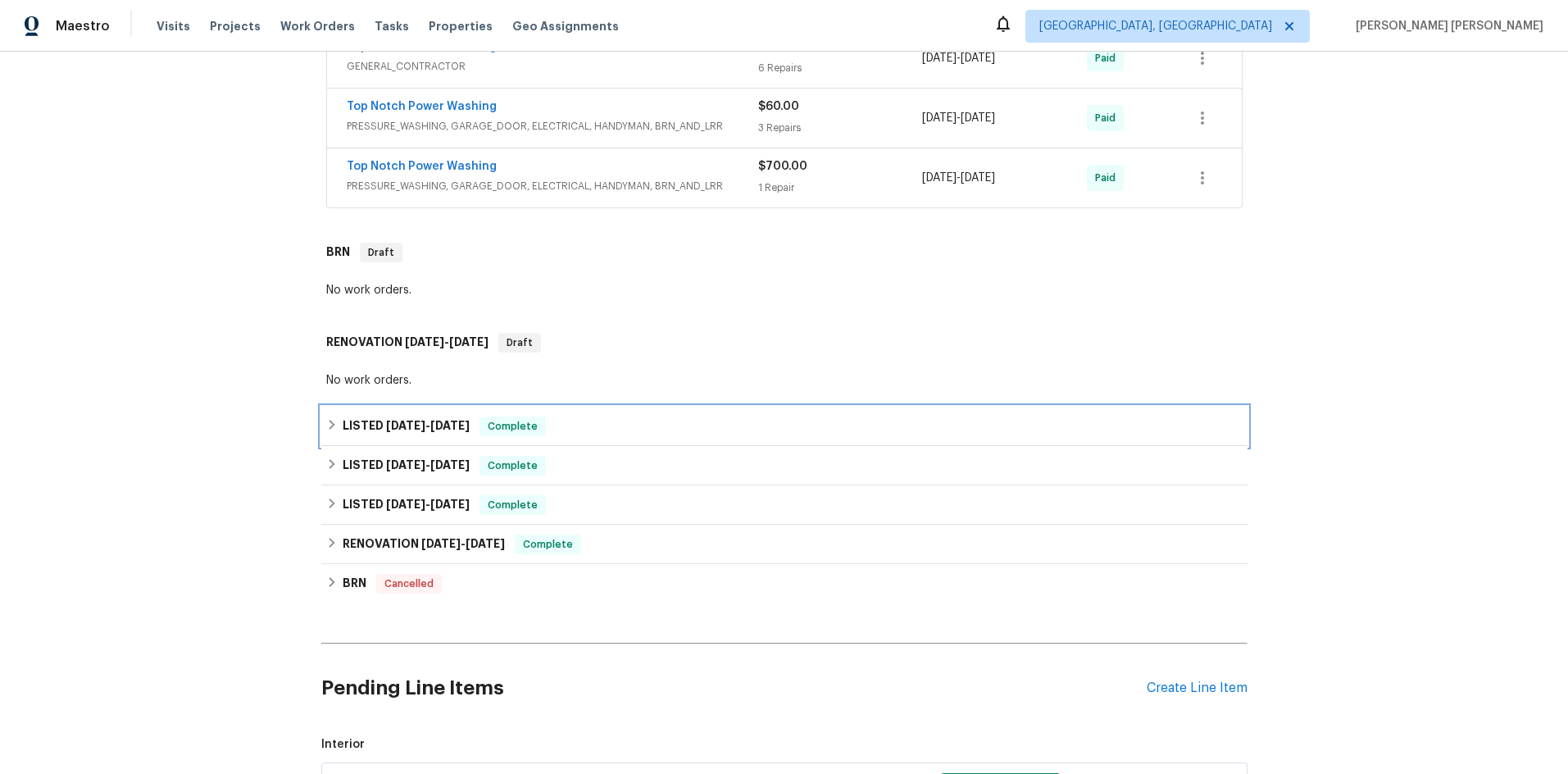
click at [326, 420] on icon at bounding box center [331, 424] width 11 height 11
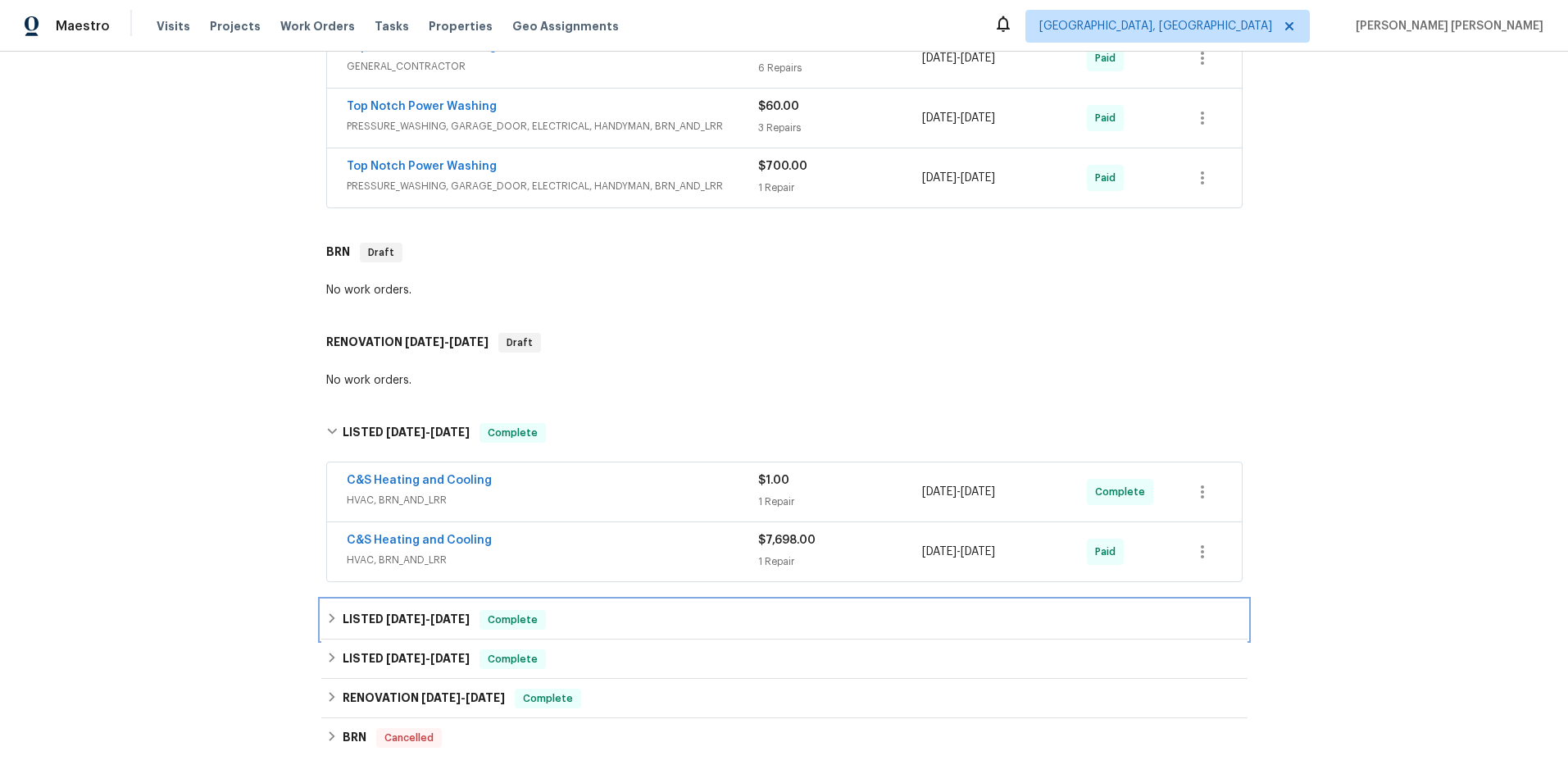
click at [349, 623] on h6 "LISTED [DATE] - [DATE]" at bounding box center [405, 619] width 127 height 20
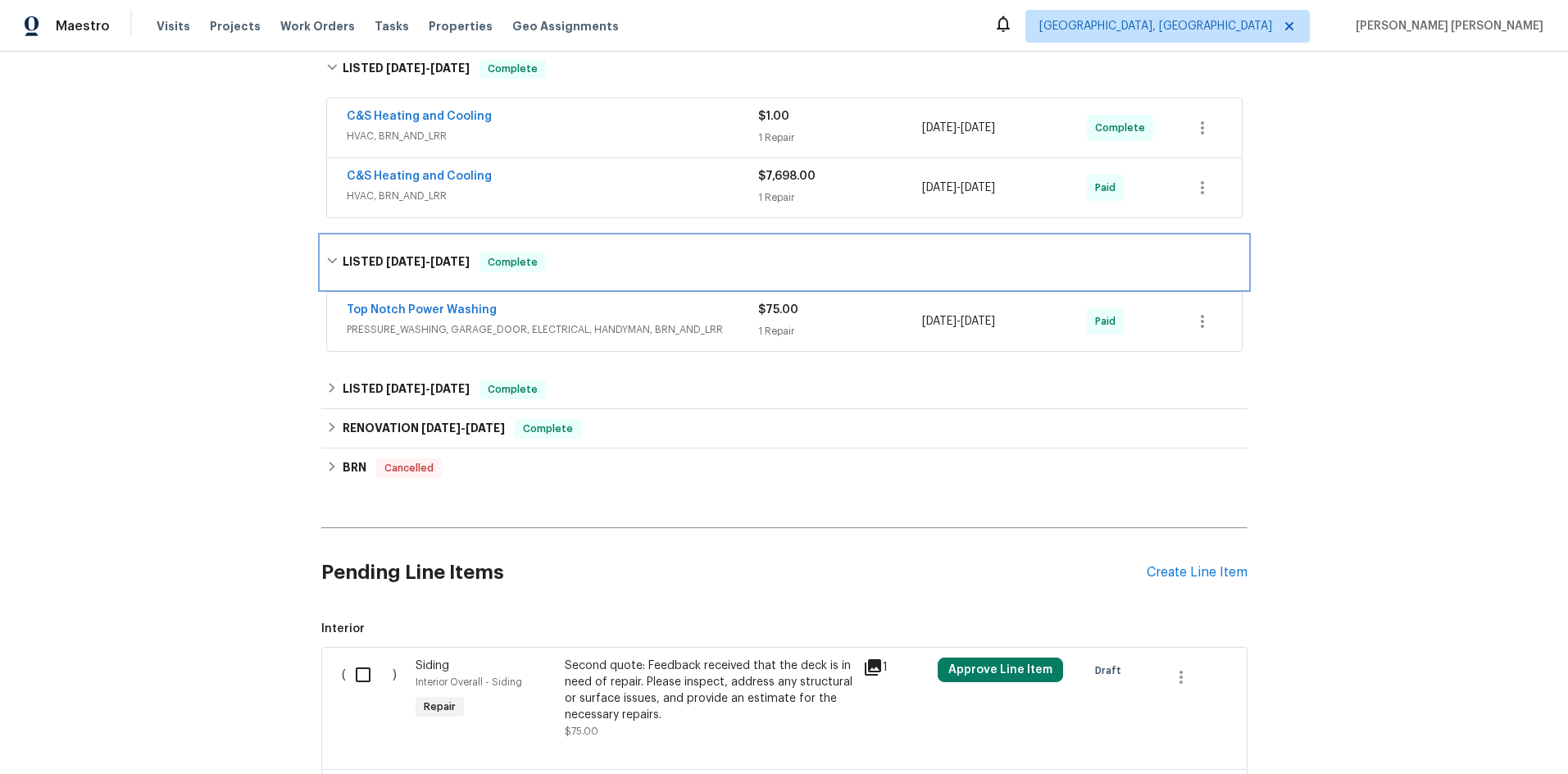
scroll to position [717, 0]
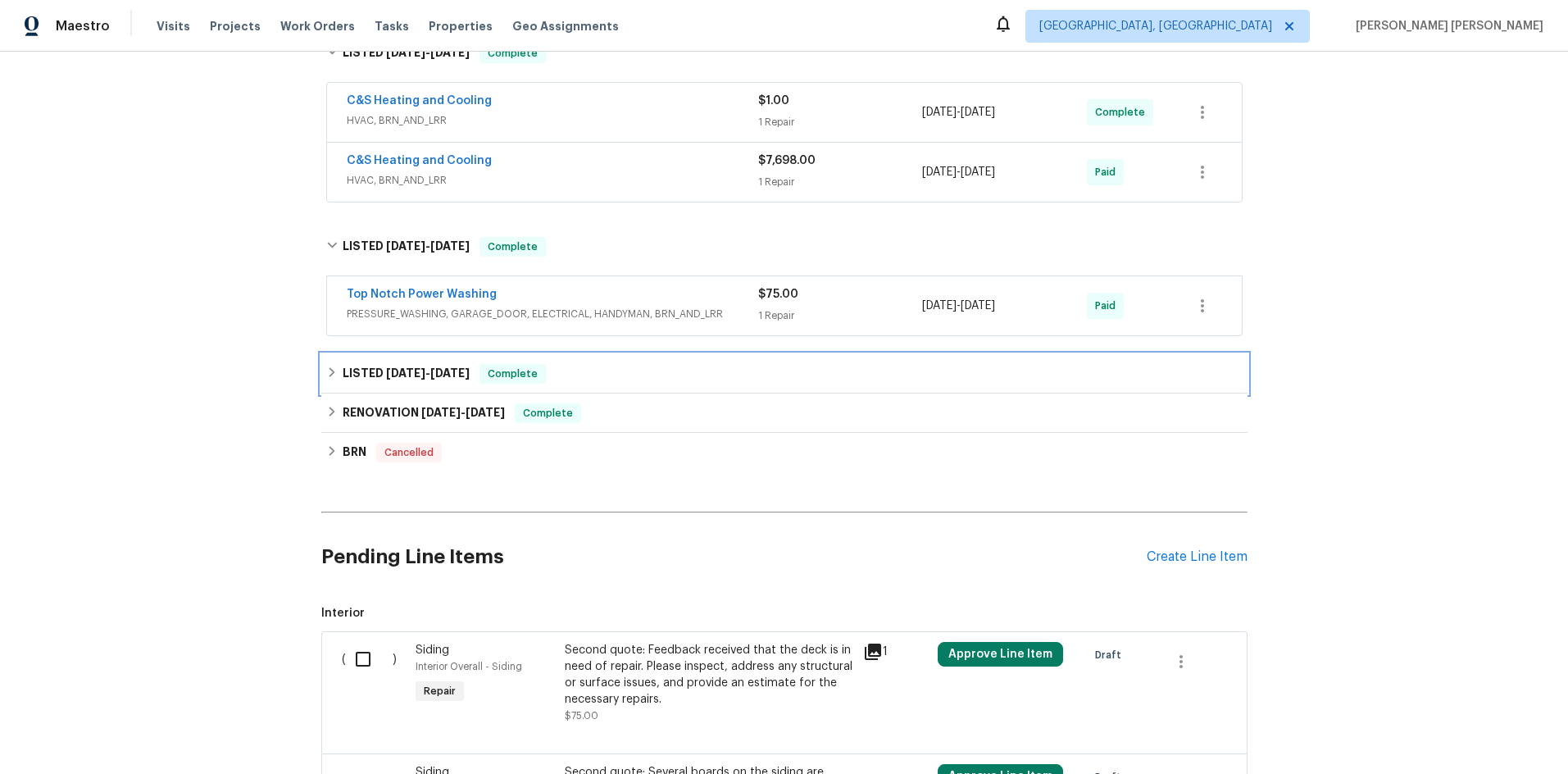
click at [392, 370] on span "6/17/25" at bounding box center [405, 372] width 39 height 11
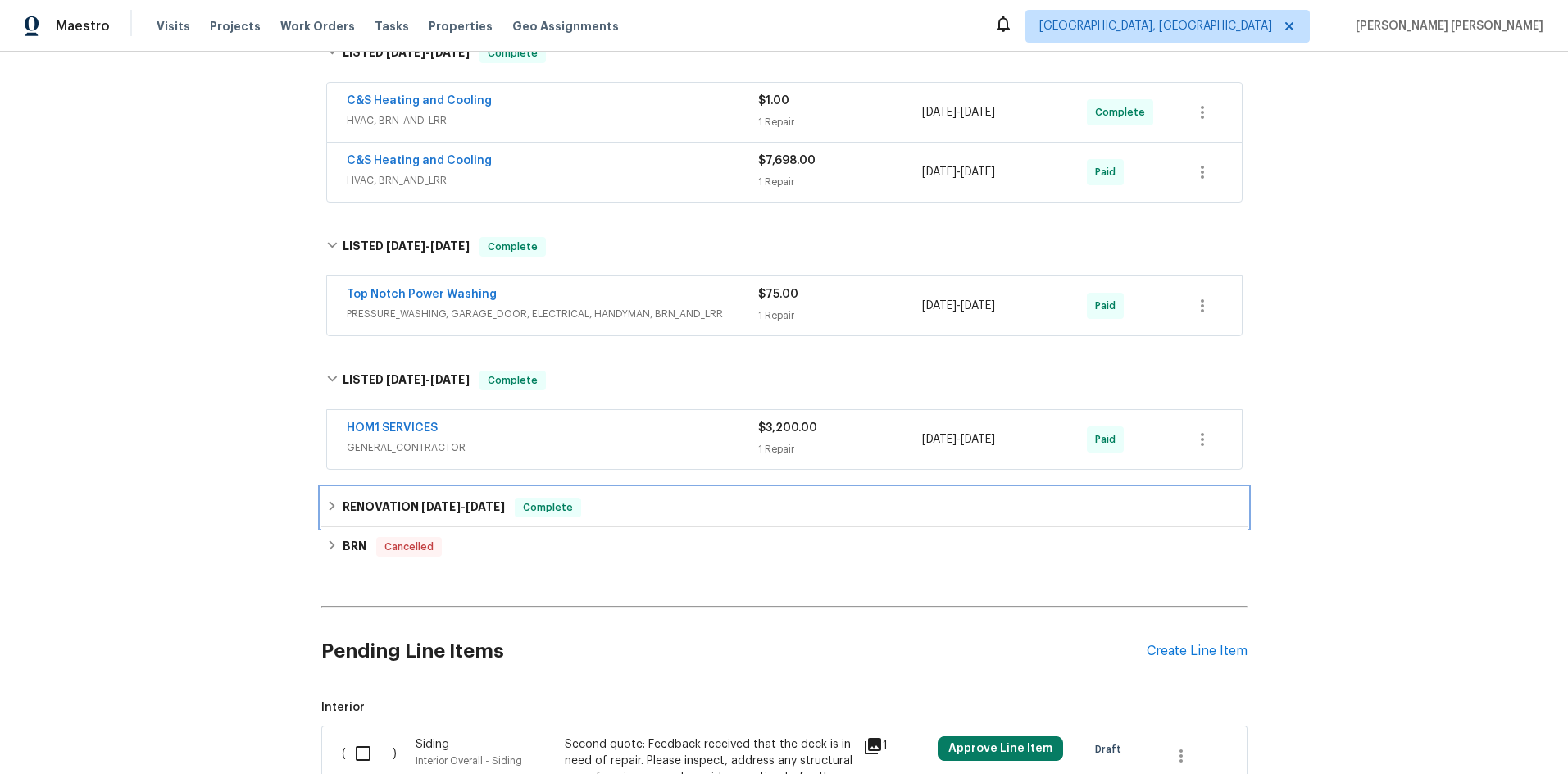
click at [432, 503] on span "4/17/25" at bounding box center [441, 506] width 39 height 11
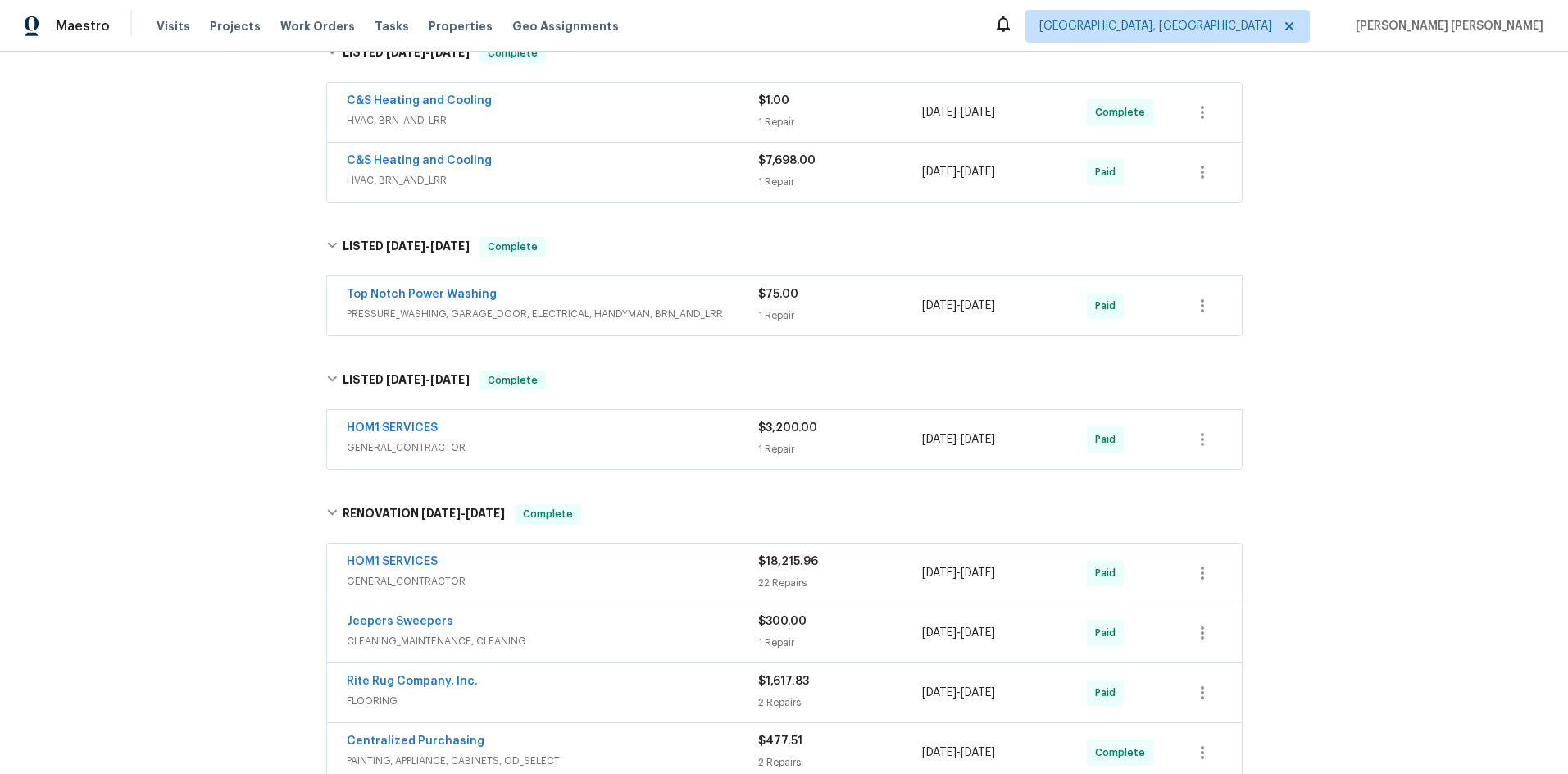
drag, startPoint x: 592, startPoint y: 424, endPoint x: 601, endPoint y: 423, distance: 9.1
click at [592, 424] on div "HOM1 SERVICES" at bounding box center [552, 429] width 411 height 20
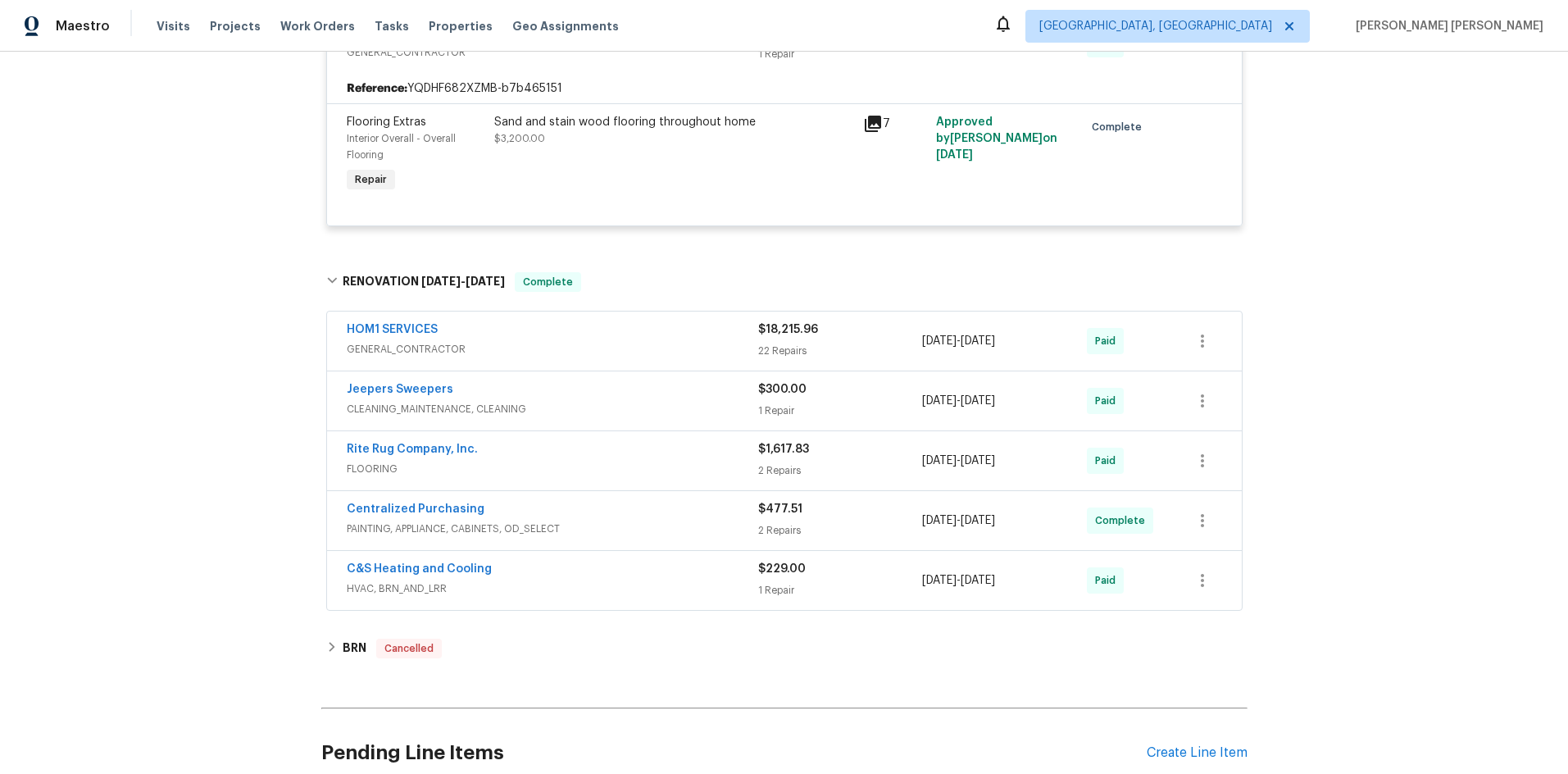
scroll to position [1127, 0]
click at [602, 511] on div "Centralized Purchasing" at bounding box center [552, 508] width 411 height 20
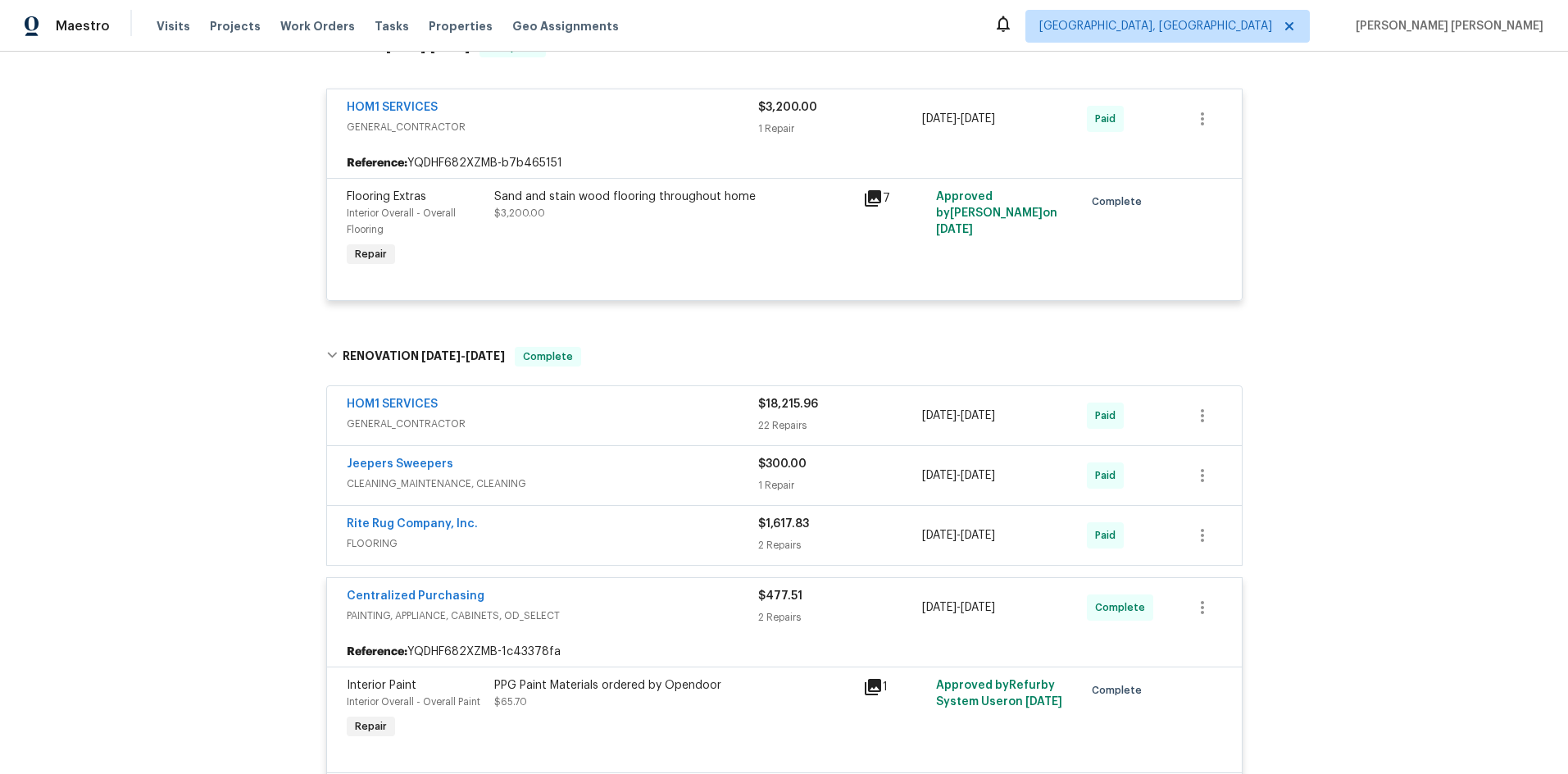
scroll to position [1049, 0]
click at [627, 419] on span "GENERAL_CONTRACTOR" at bounding box center [552, 424] width 411 height 16
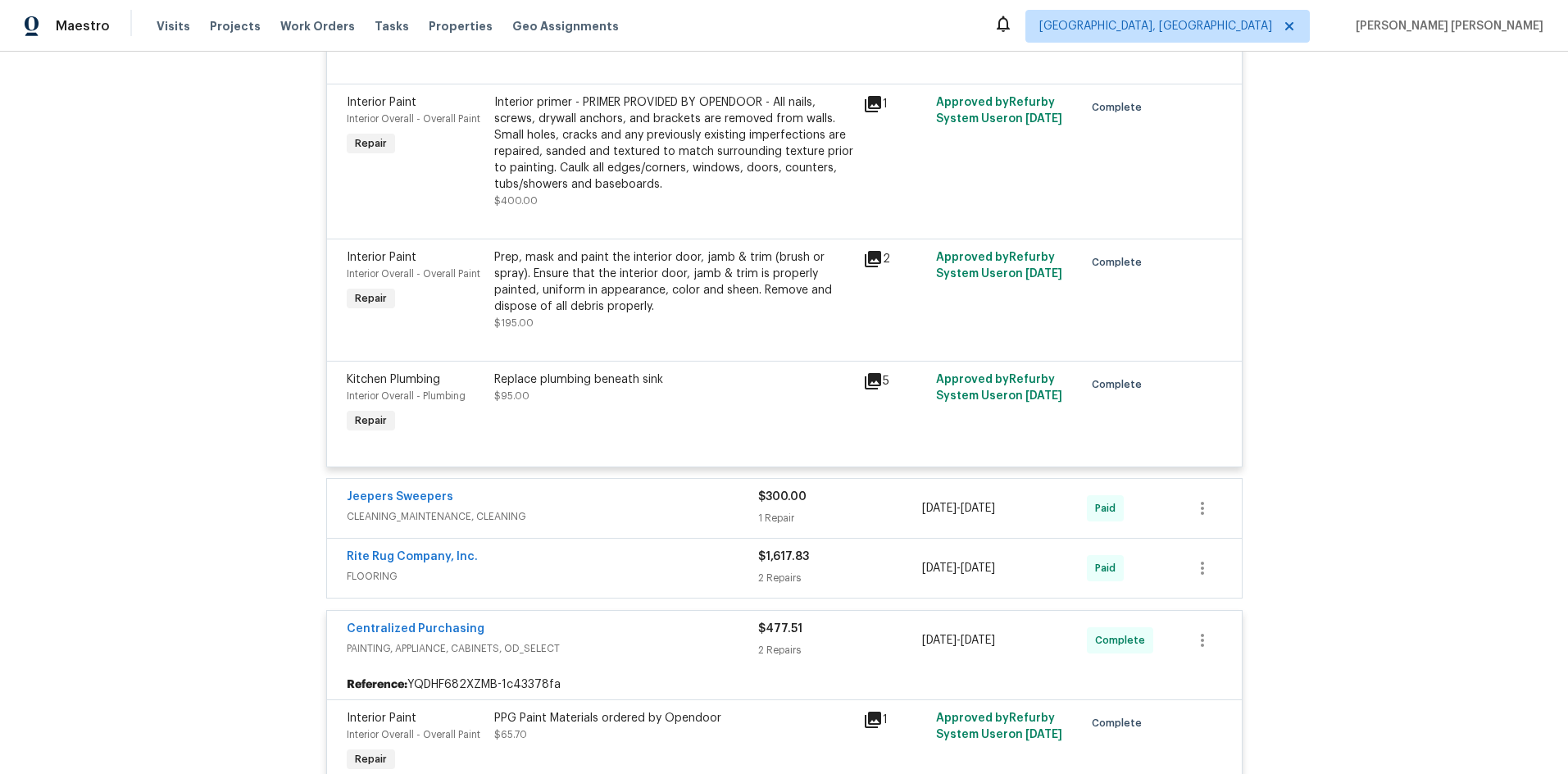
scroll to position [4437, 0]
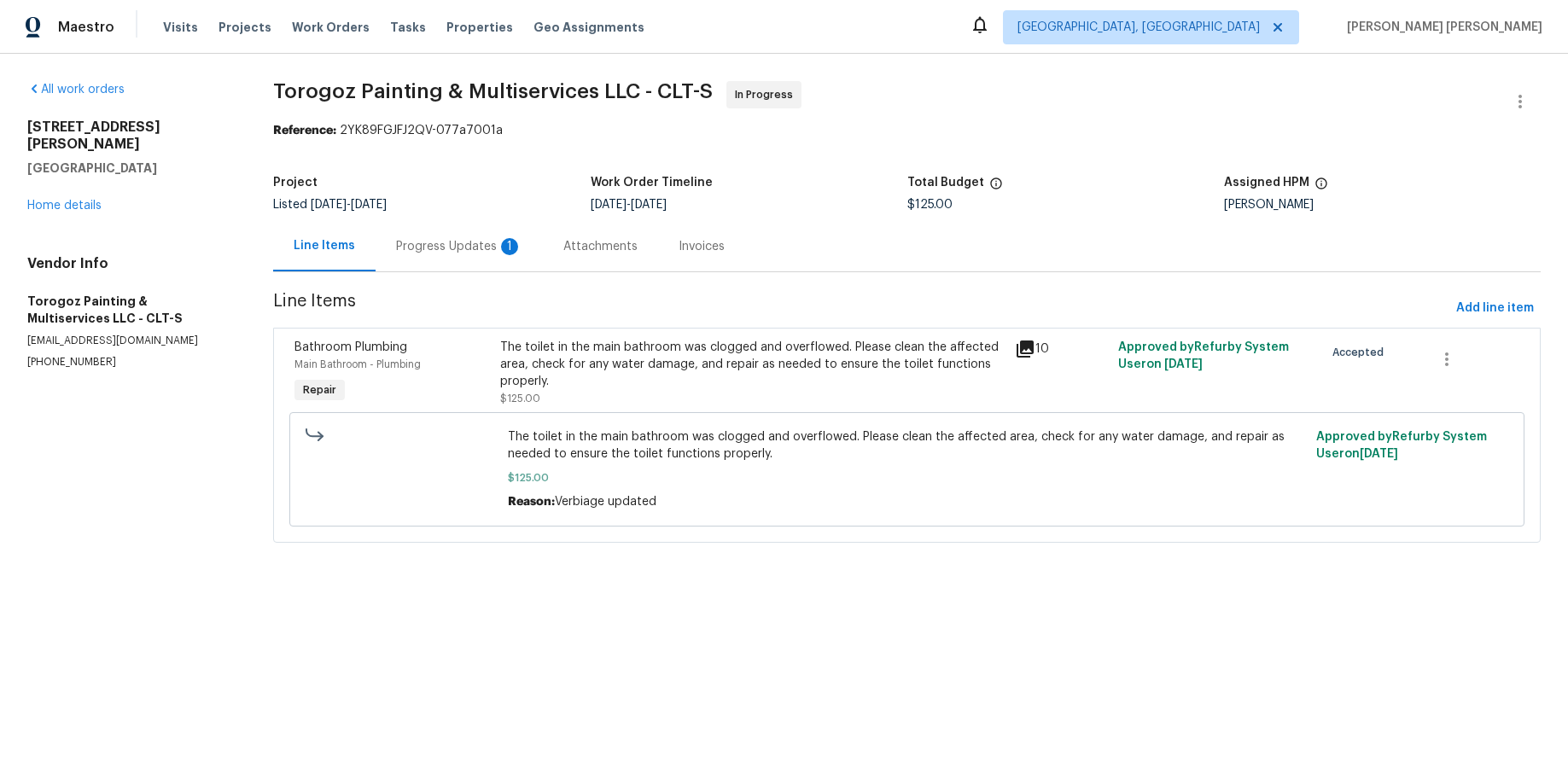
click at [1026, 348] on icon at bounding box center [1025, 349] width 17 height 17
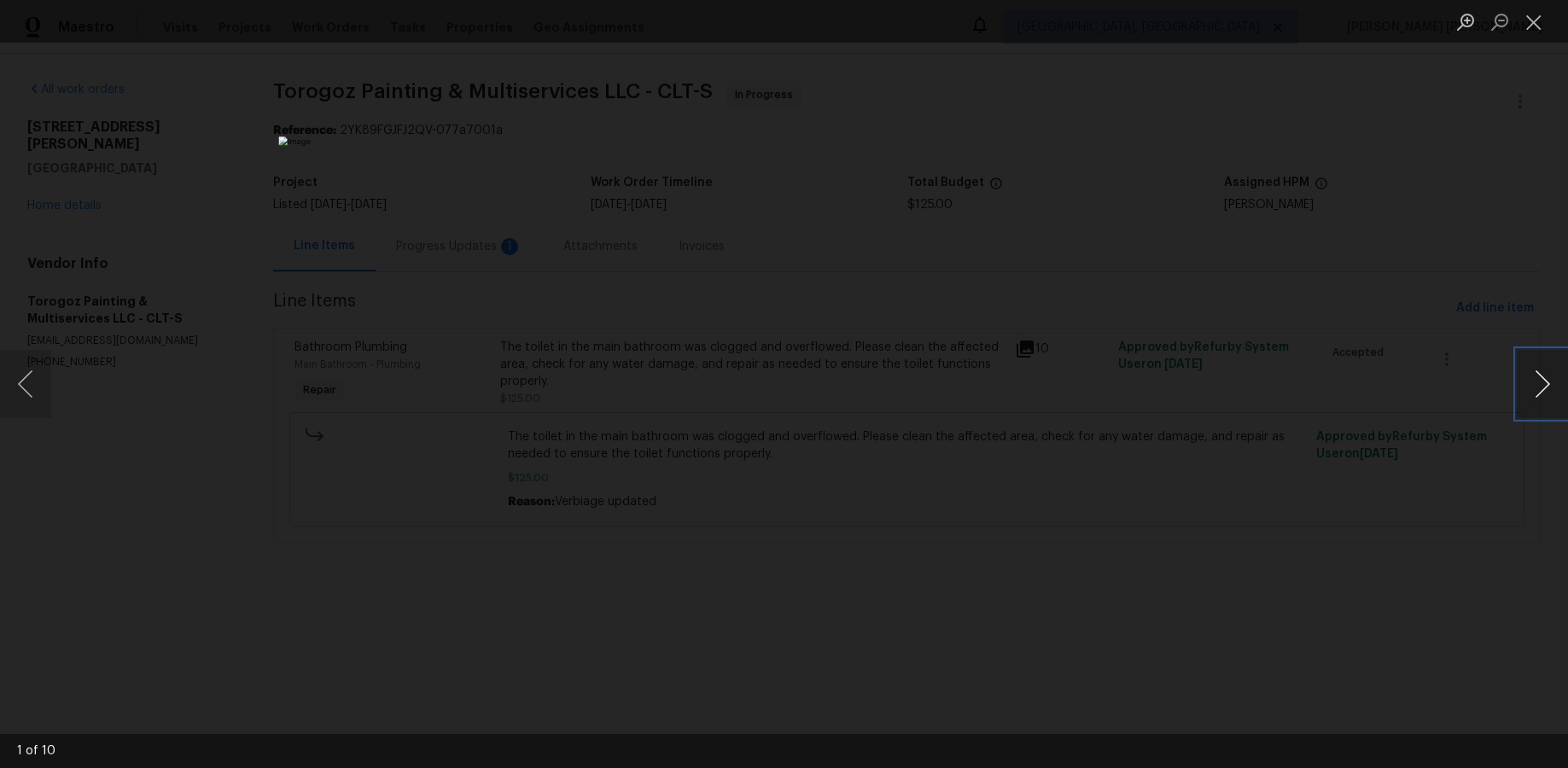
click at [1228, 381] on button "Next image" at bounding box center [1542, 384] width 51 height 68
click at [1228, 385] on div "2 of 10" at bounding box center [784, 384] width 1568 height 768
click at [1228, 390] on button "Next image" at bounding box center [1542, 384] width 51 height 68
click at [1228, 579] on div "Lightbox" at bounding box center [784, 384] width 1568 height 768
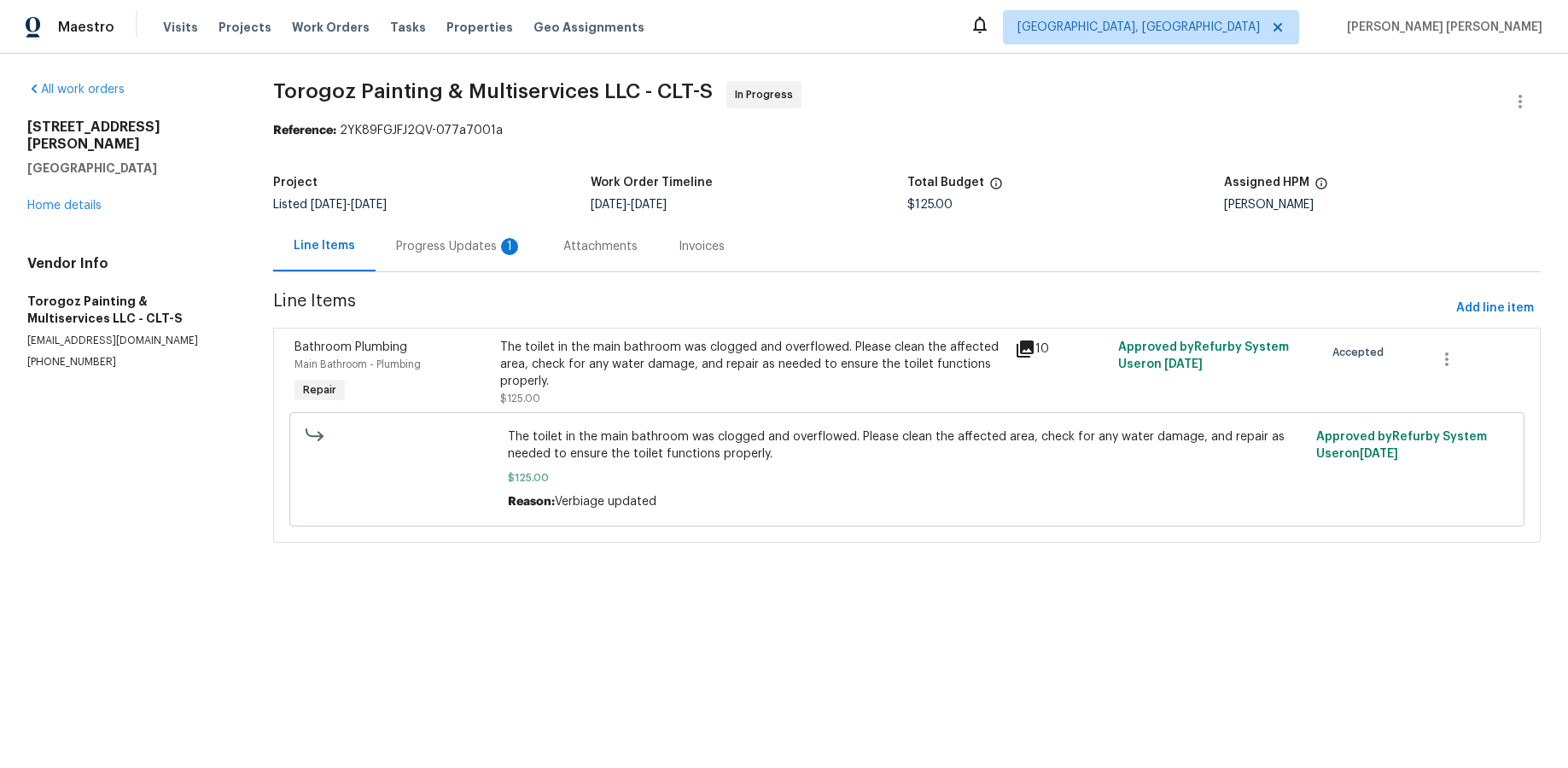
click at [1228, 578] on div "All work orders [STREET_ADDRESS][PERSON_NAME] Home details Vendor Info Torogoz …" at bounding box center [784, 323] width 1568 height 537
click at [1021, 349] on icon at bounding box center [1025, 349] width 17 height 17
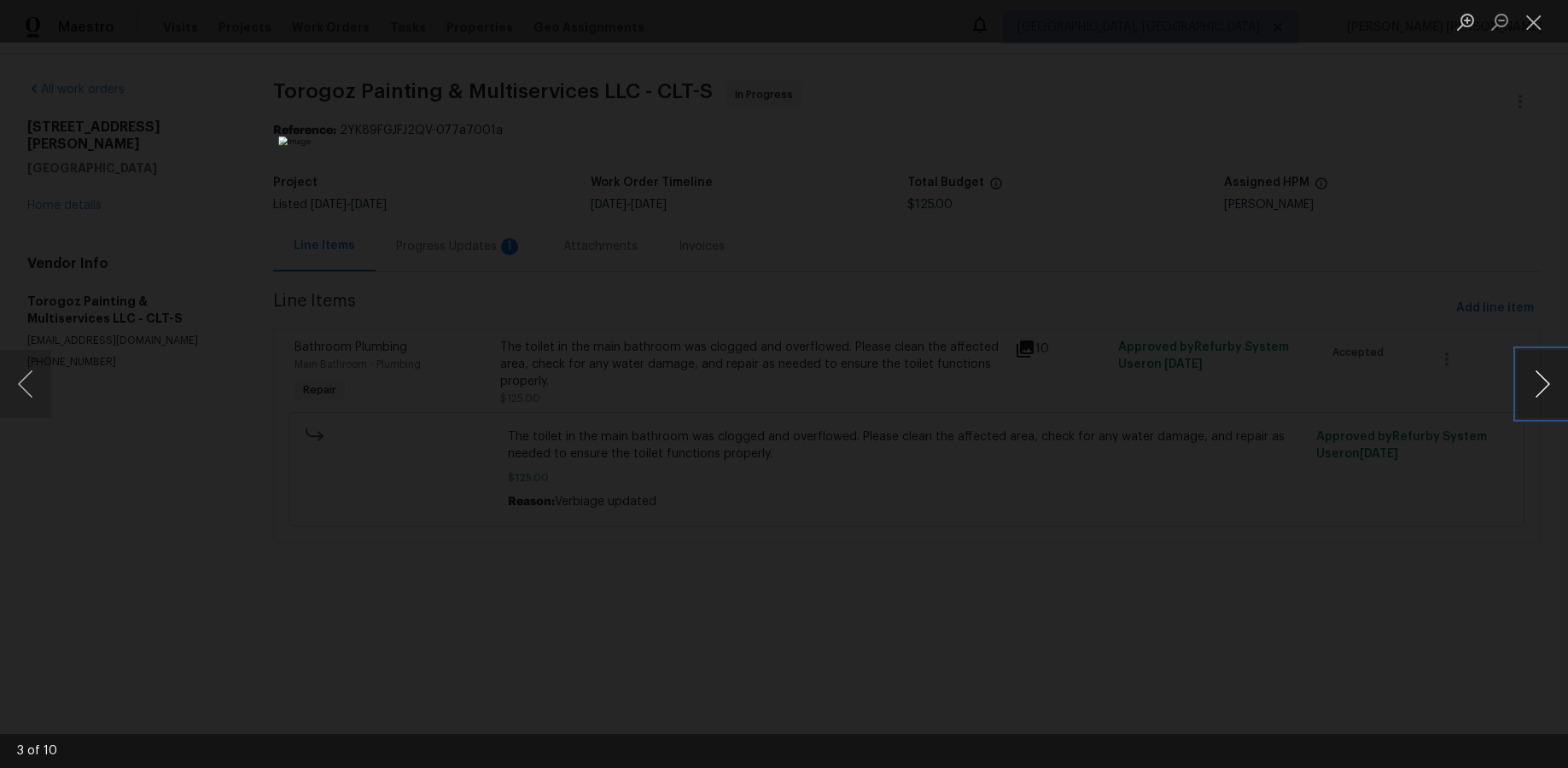
click at [1228, 396] on button "Next image" at bounding box center [1542, 384] width 51 height 68
click at [1228, 396] on button "Next image" at bounding box center [1542, 384] width 51 height 68
click at [1228, 398] on button "Next image" at bounding box center [1542, 384] width 51 height 68
click at [1228, 399] on button "Next image" at bounding box center [1542, 384] width 51 height 68
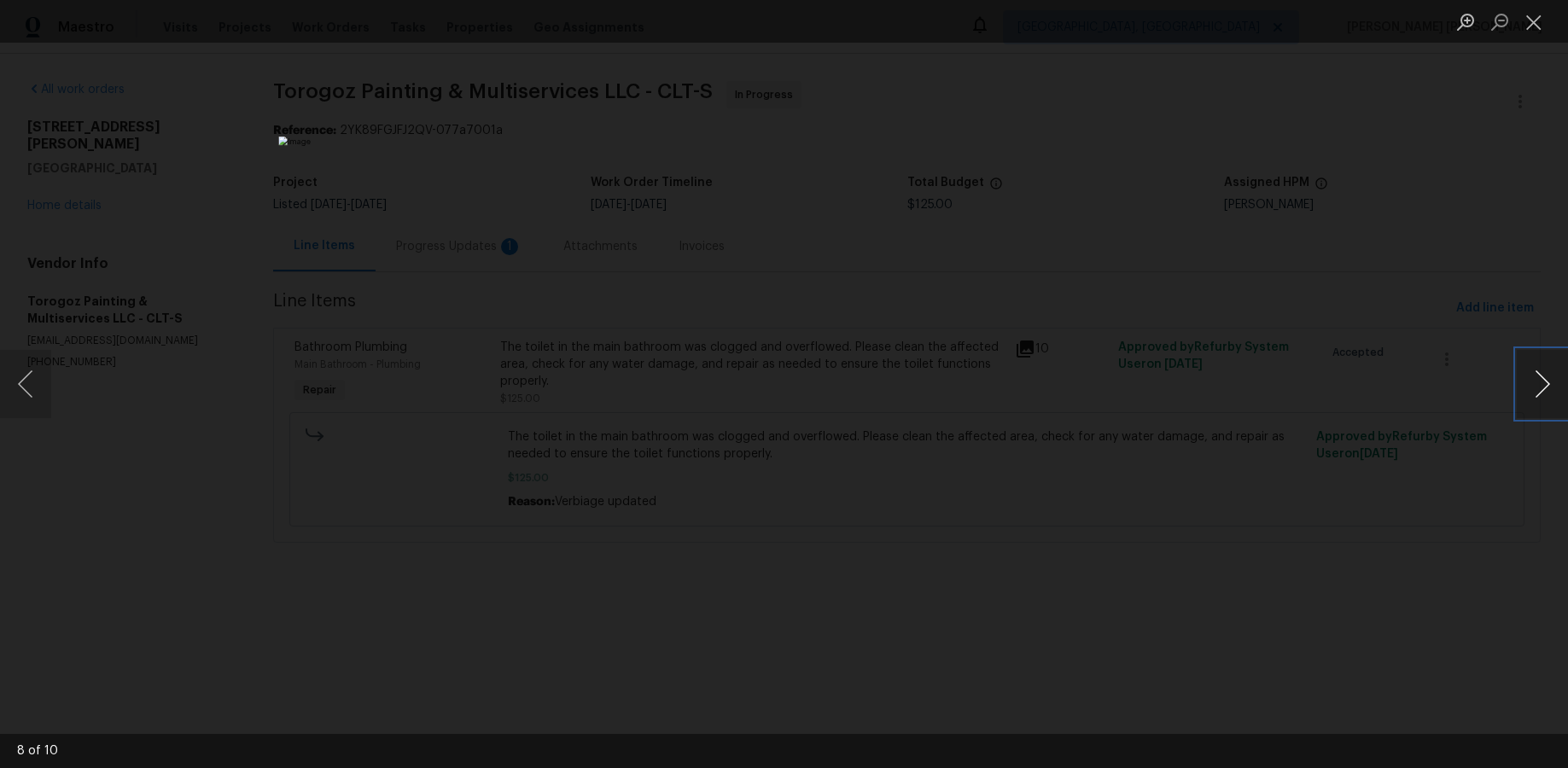
click at [1228, 400] on button "Next image" at bounding box center [1542, 384] width 51 height 68
click at [1228, 560] on div "Lightbox" at bounding box center [784, 384] width 1568 height 768
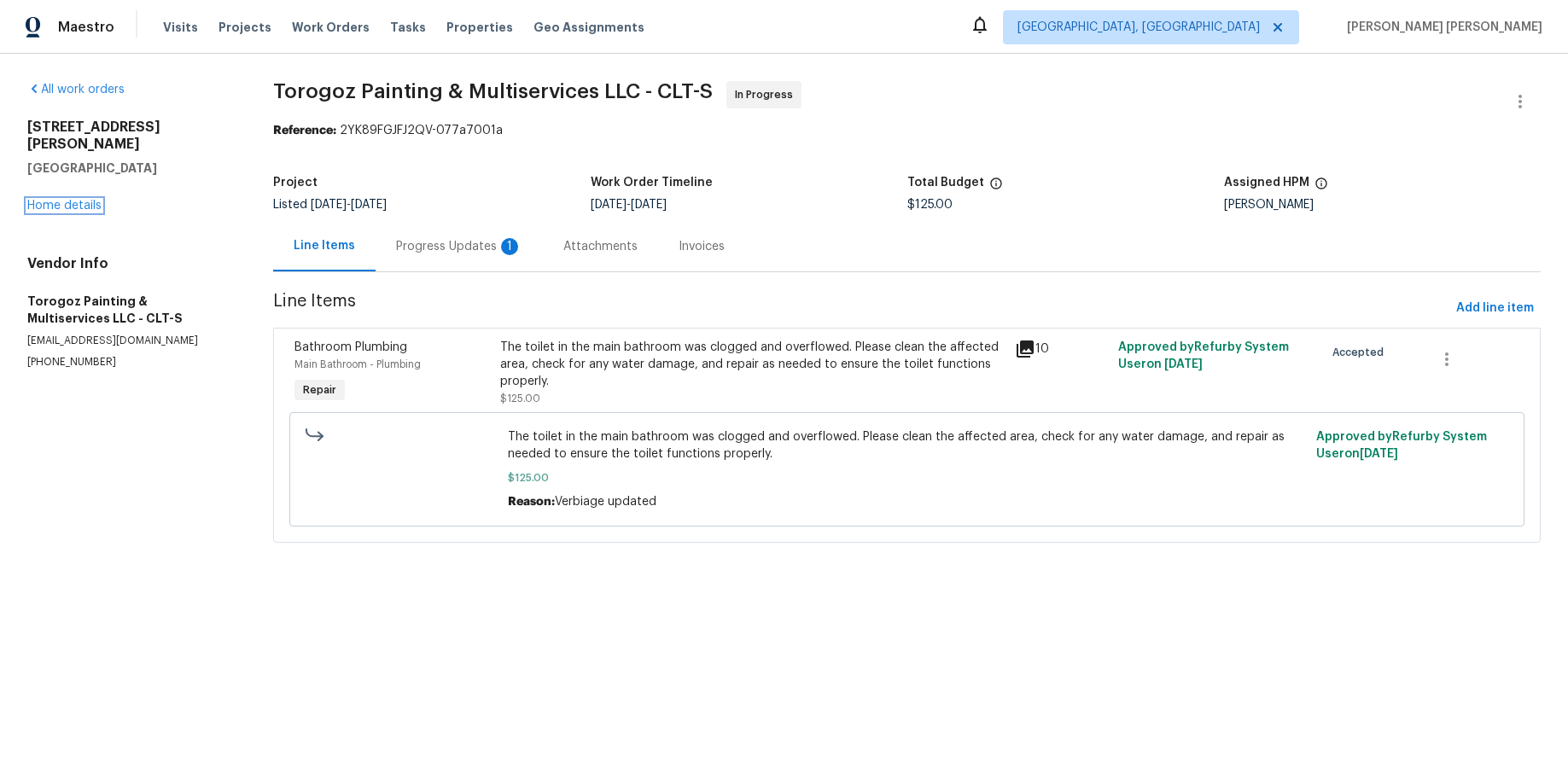
drag, startPoint x: 78, startPoint y: 184, endPoint x: 406, endPoint y: 452, distance: 423.6
click at [78, 200] on link "Home details" at bounding box center [65, 205] width 74 height 12
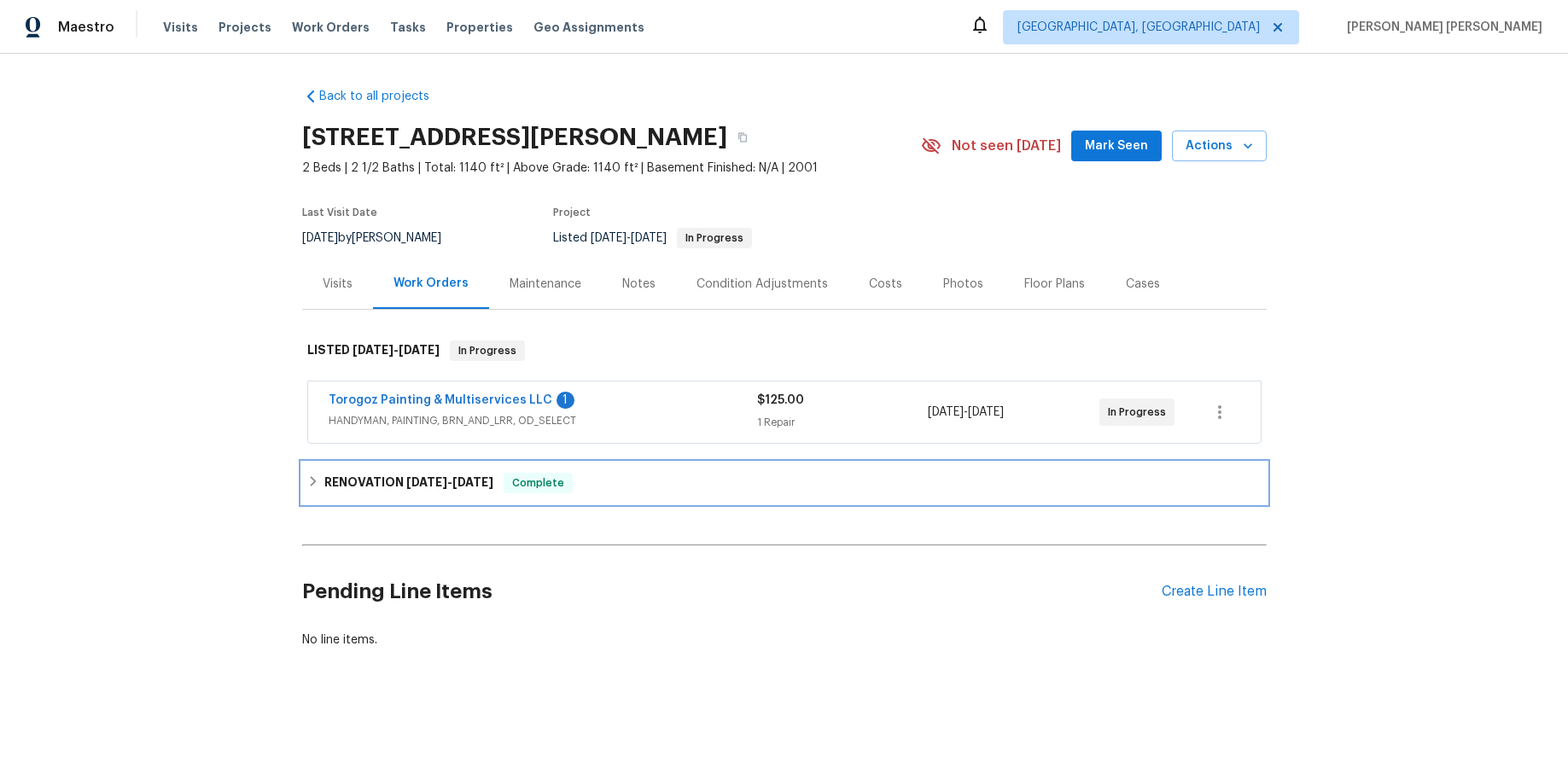
drag, startPoint x: 308, startPoint y: 486, endPoint x: 322, endPoint y: 509, distance: 26.9
click at [309, 485] on icon at bounding box center [313, 481] width 12 height 12
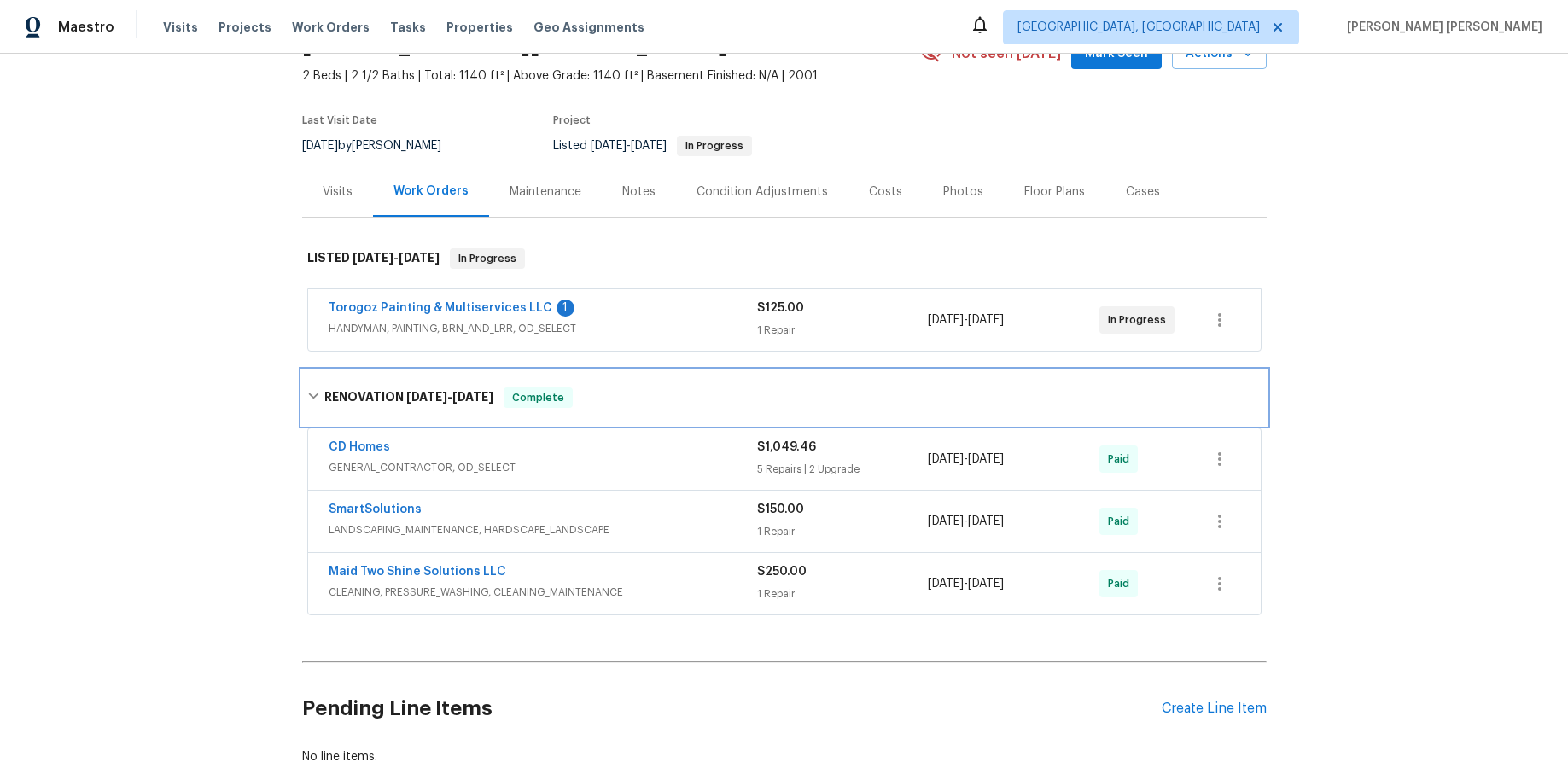
scroll to position [206, 0]
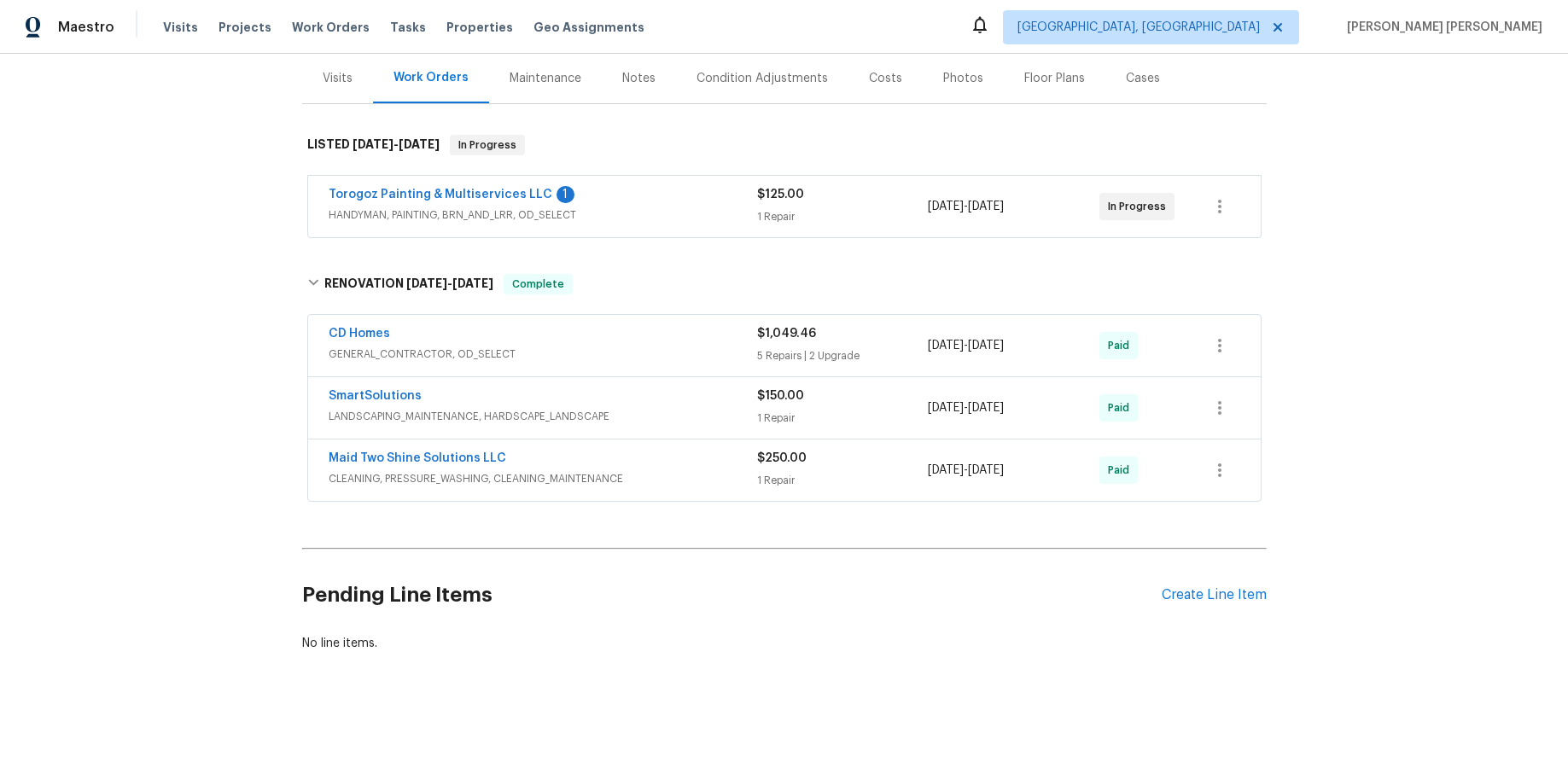
click at [627, 344] on div "CD Homes" at bounding box center [542, 335] width 428 height 20
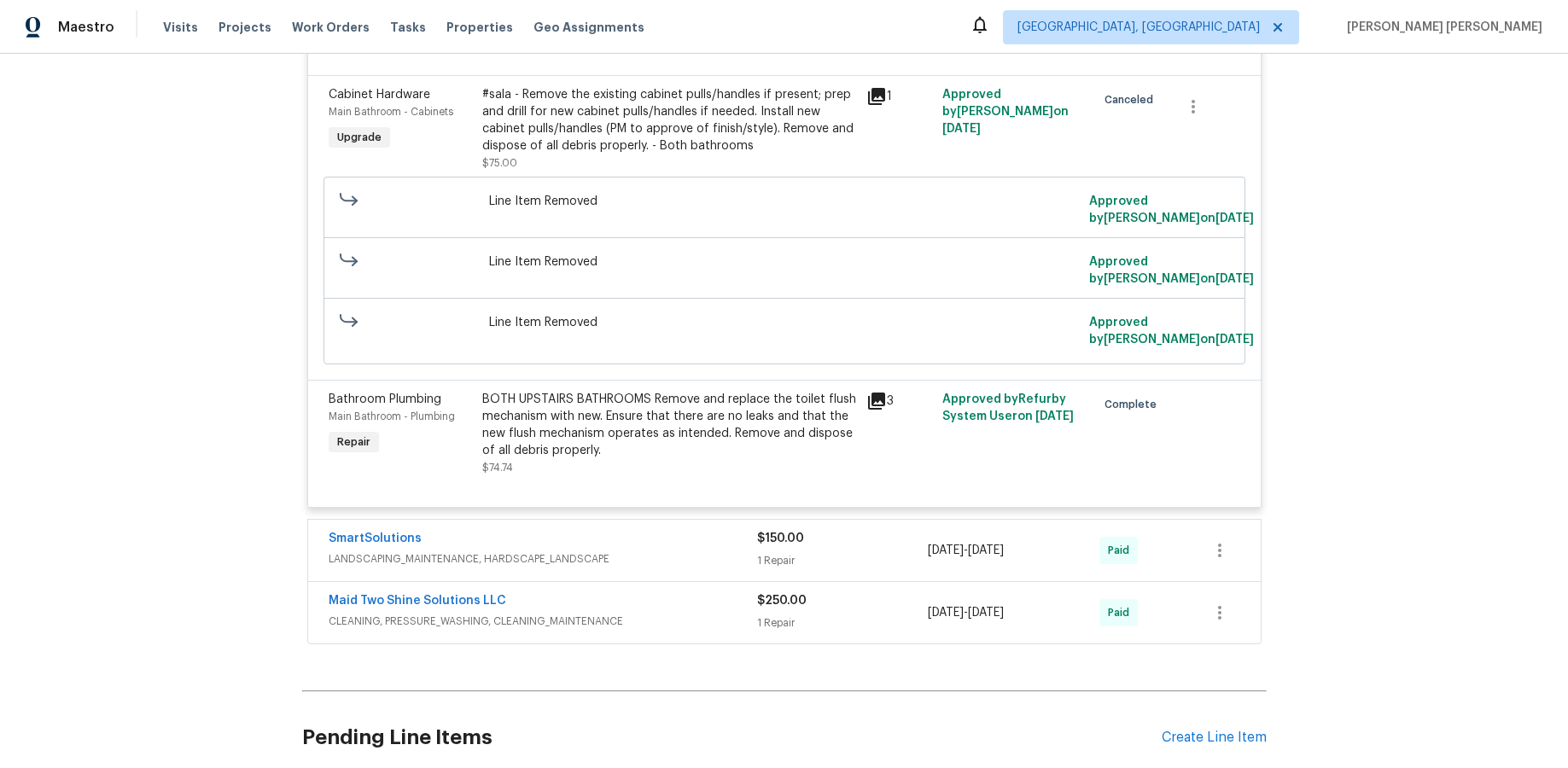
scroll to position [1495, 0]
click at [877, 403] on icon at bounding box center [876, 400] width 17 height 17
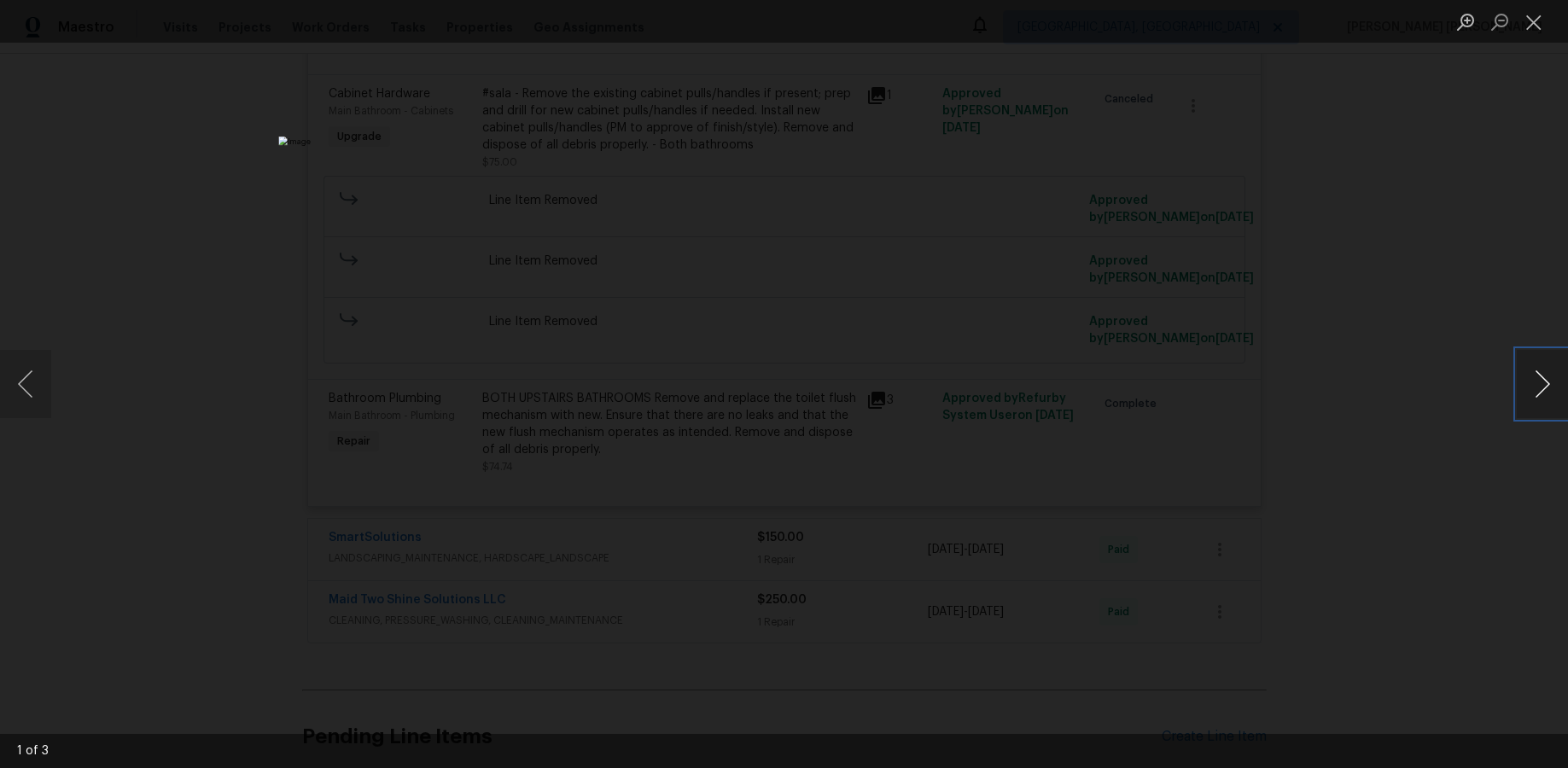
click at [1228, 393] on button "Next image" at bounding box center [1542, 384] width 51 height 68
click at [1228, 516] on div "Lightbox" at bounding box center [784, 384] width 1568 height 768
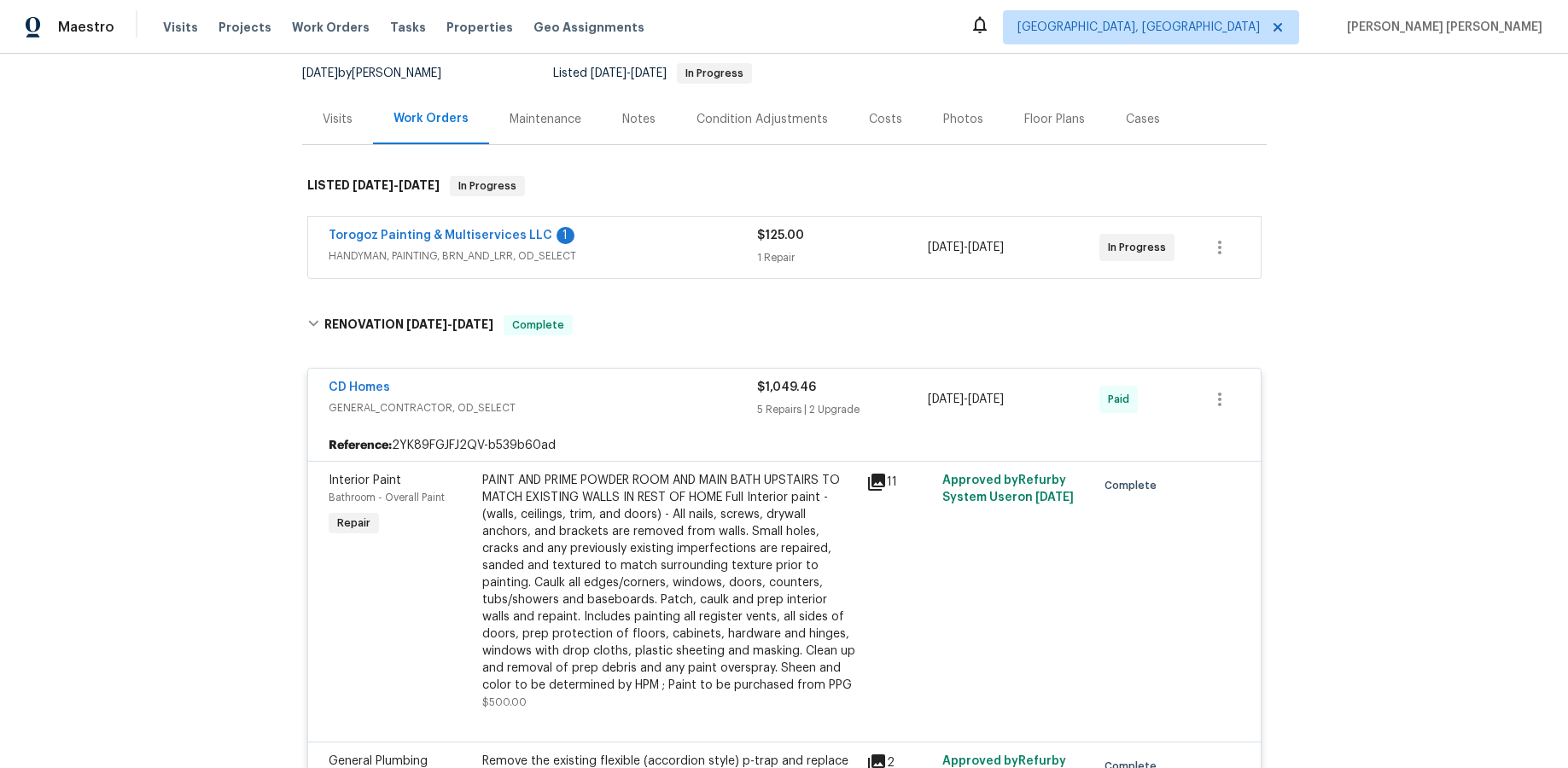
scroll to position [0, 0]
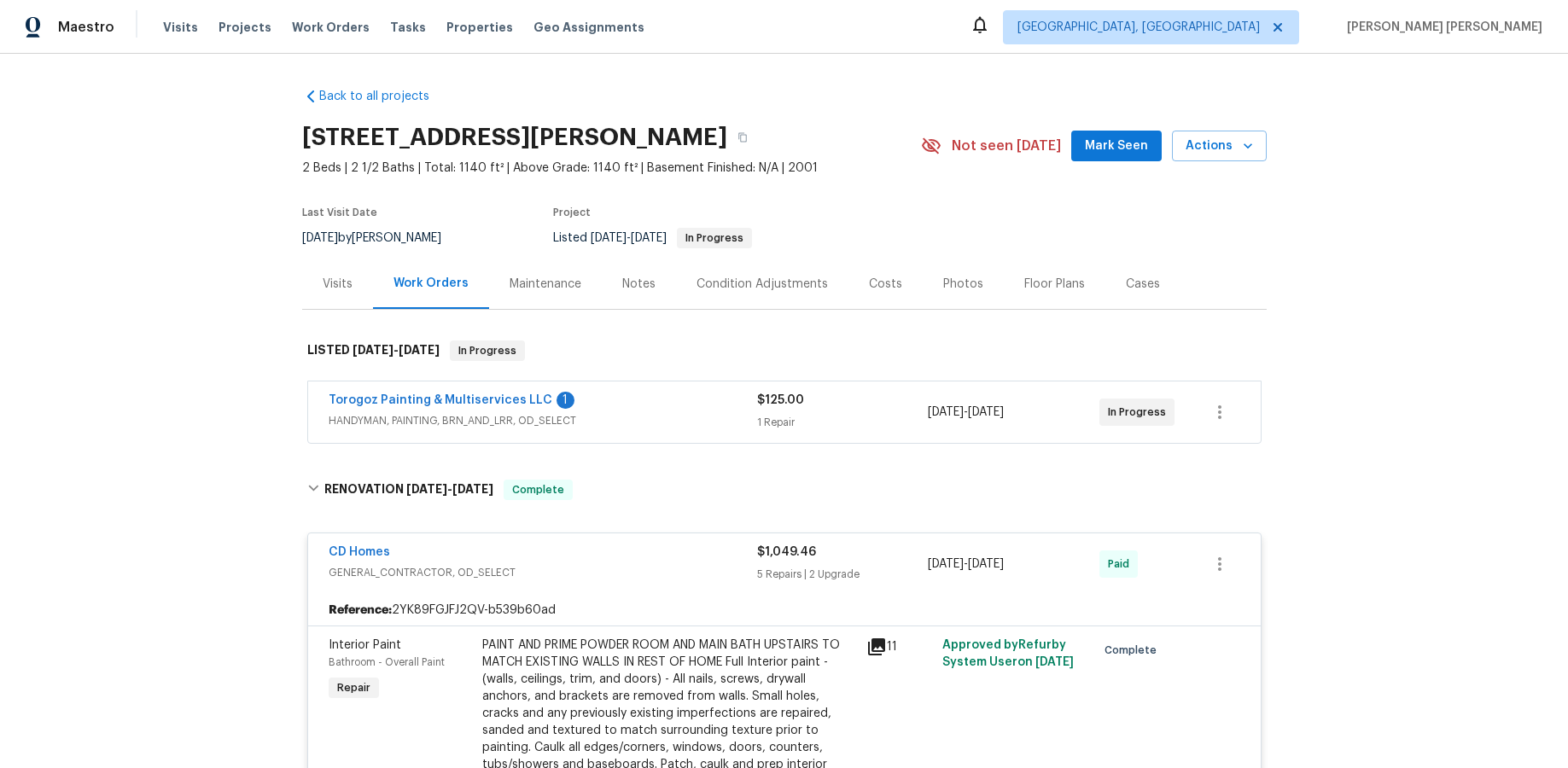
click at [327, 283] on div "Visits" at bounding box center [338, 284] width 30 height 17
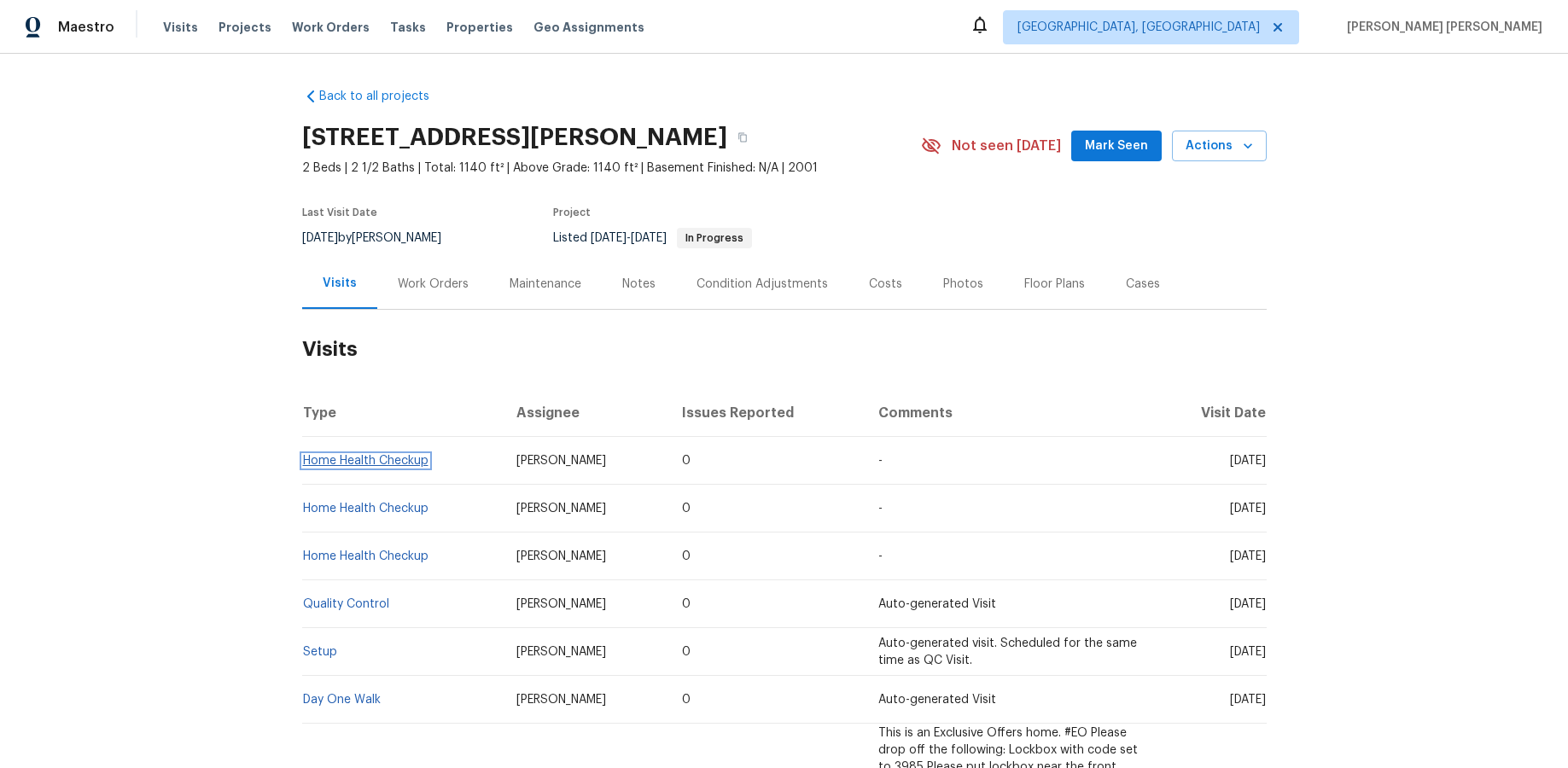
click at [400, 460] on link "Home Health Checkup" at bounding box center [366, 460] width 126 height 12
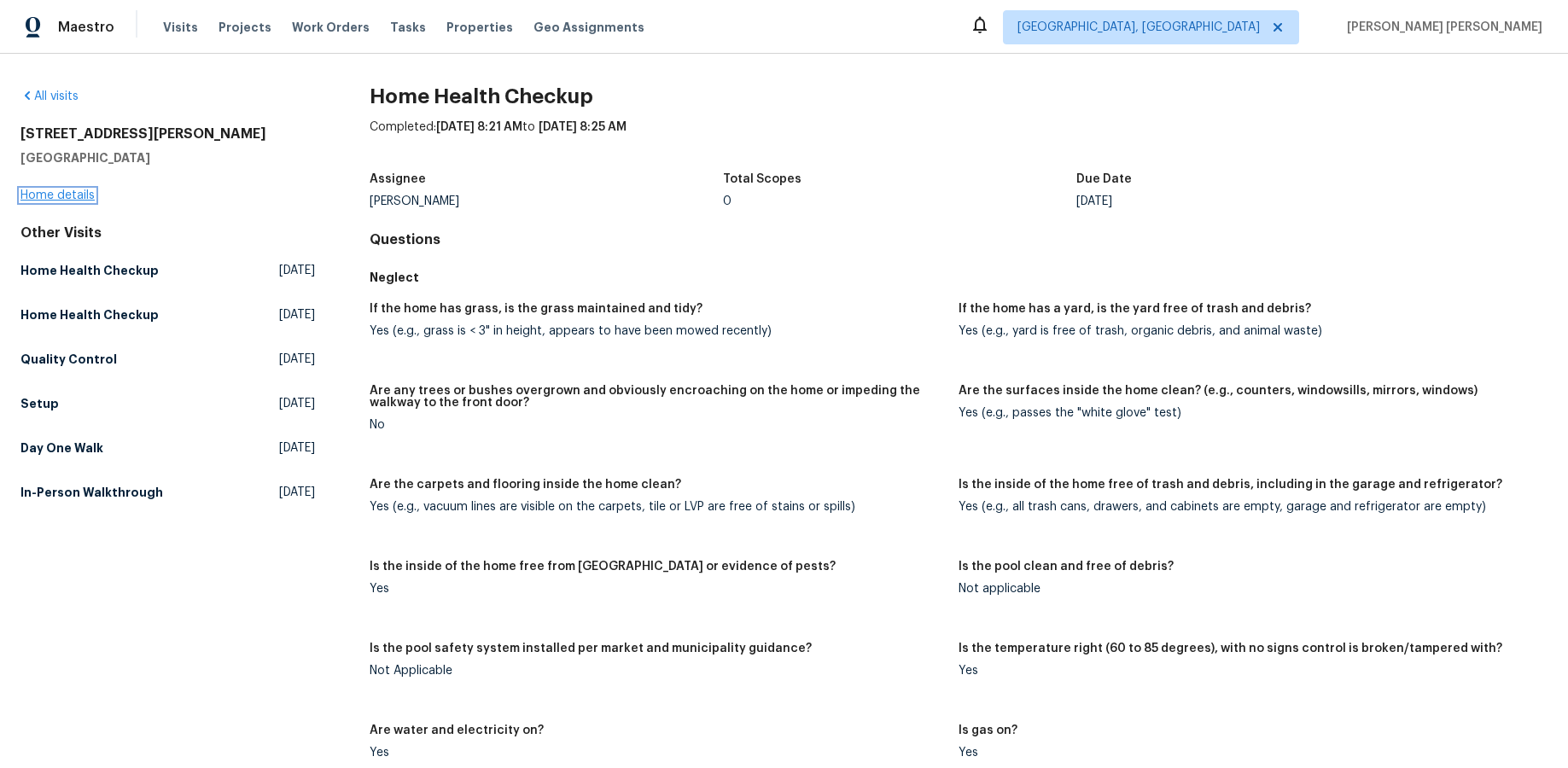
click at [75, 197] on link "Home details" at bounding box center [58, 195] width 74 height 12
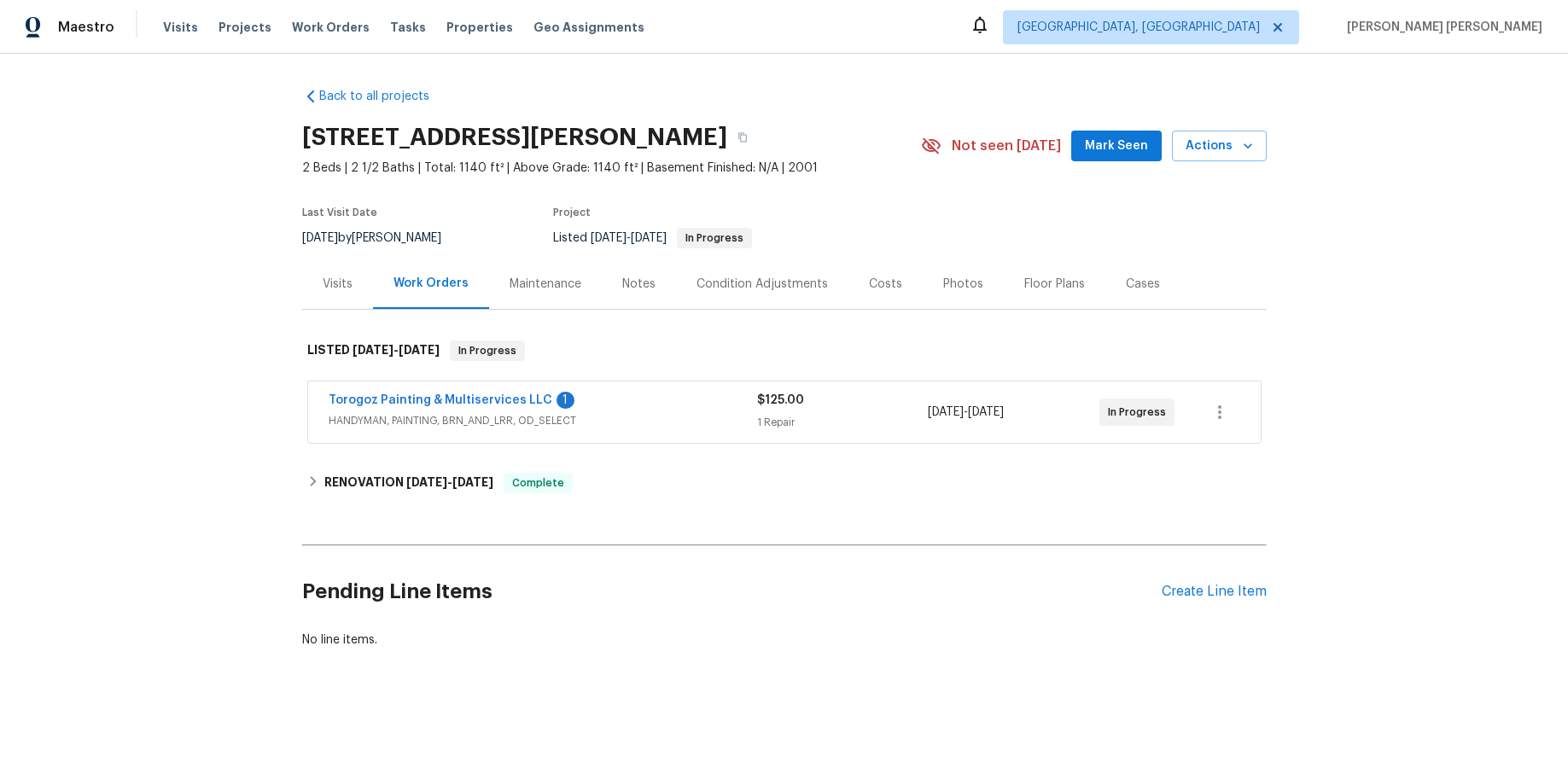
click at [699, 412] on span "HANDYMAN, PAINTING, BRN_AND_LRR, OD_SELECT" at bounding box center [542, 420] width 428 height 17
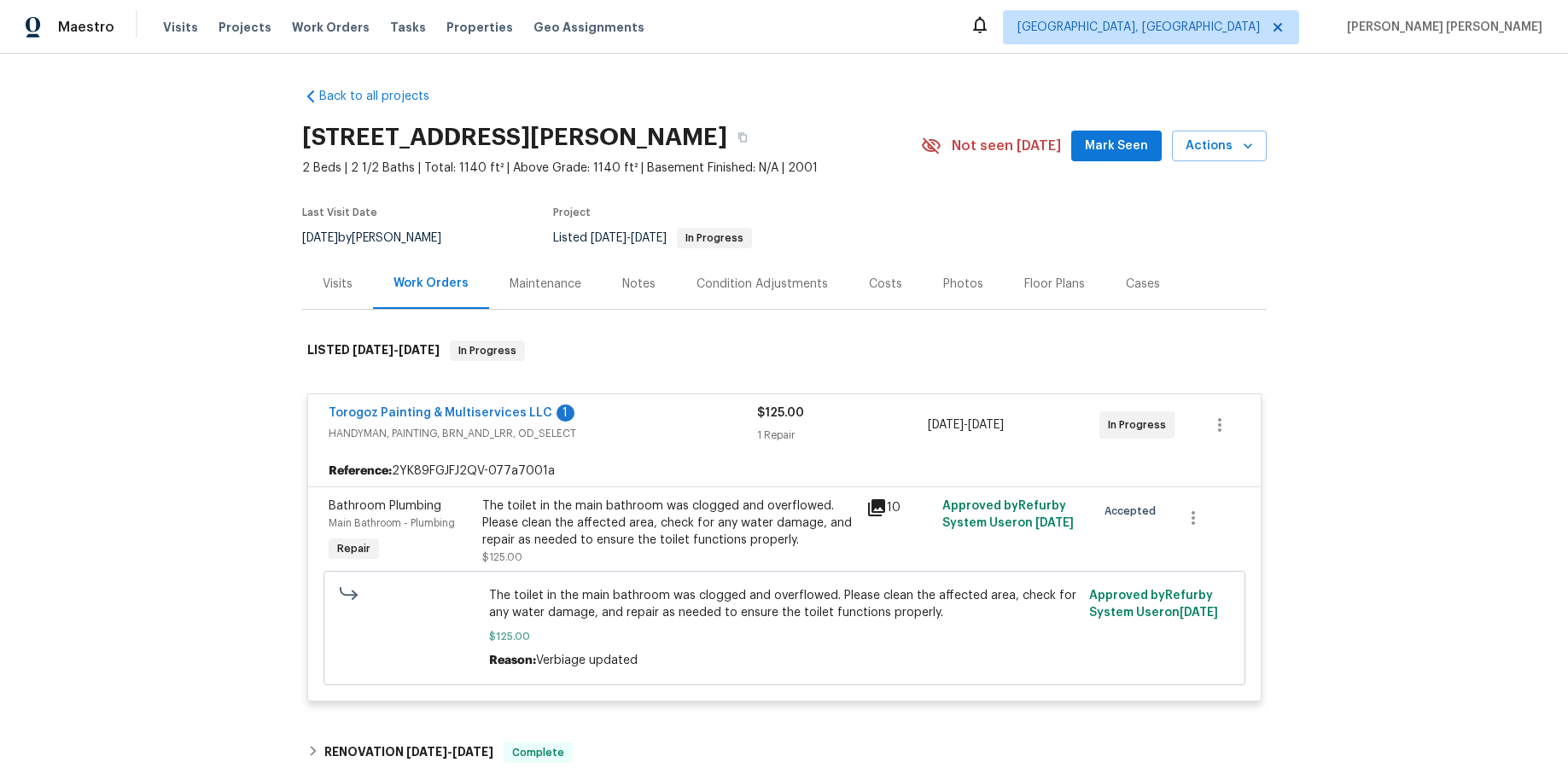
click at [874, 513] on icon at bounding box center [876, 507] width 20 height 20
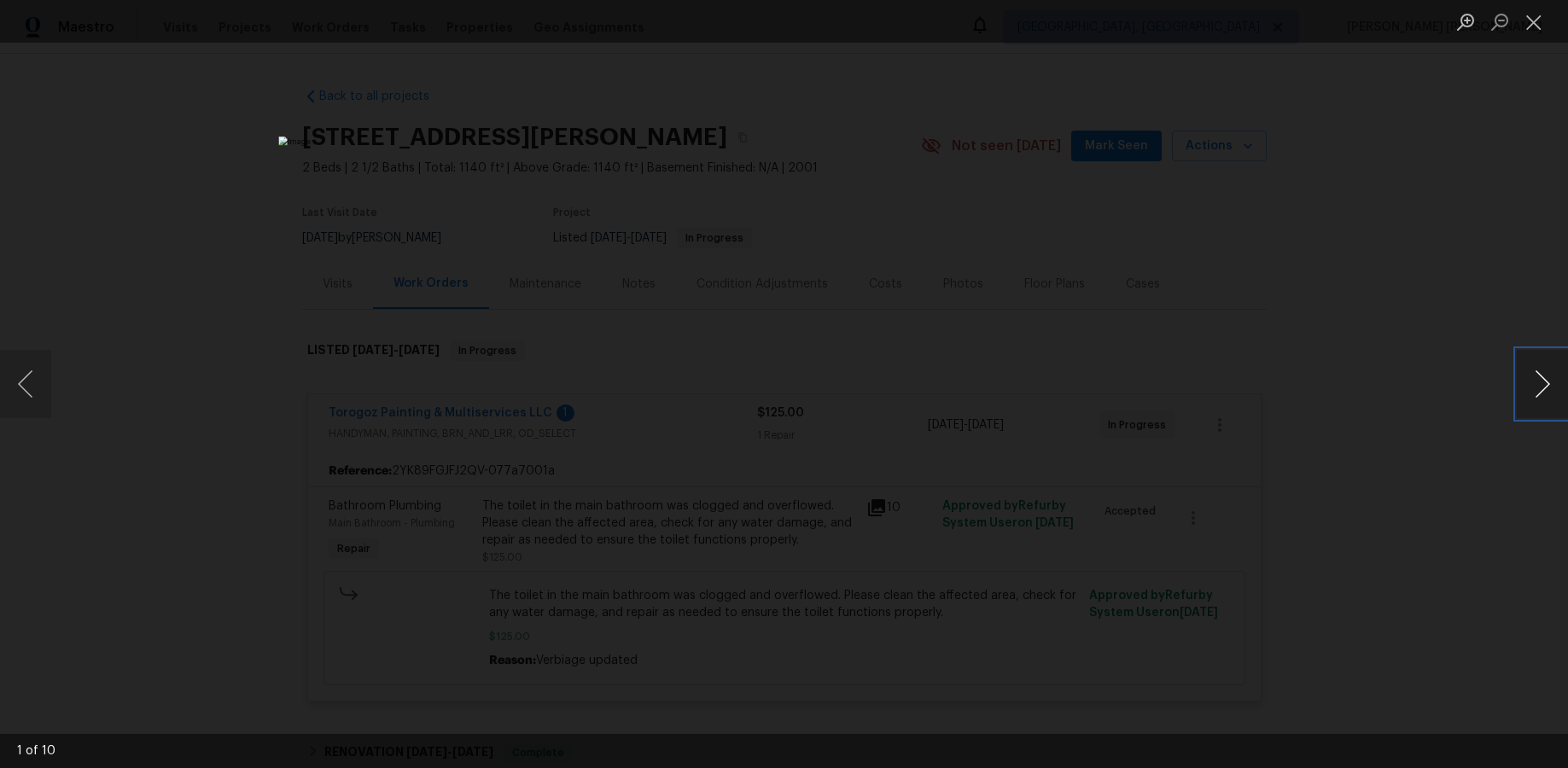
click at [1228, 394] on button "Next image" at bounding box center [1542, 384] width 51 height 68
click at [1228, 395] on button "Next image" at bounding box center [1542, 384] width 51 height 68
click at [1228, 508] on div "Lightbox" at bounding box center [784, 384] width 1568 height 768
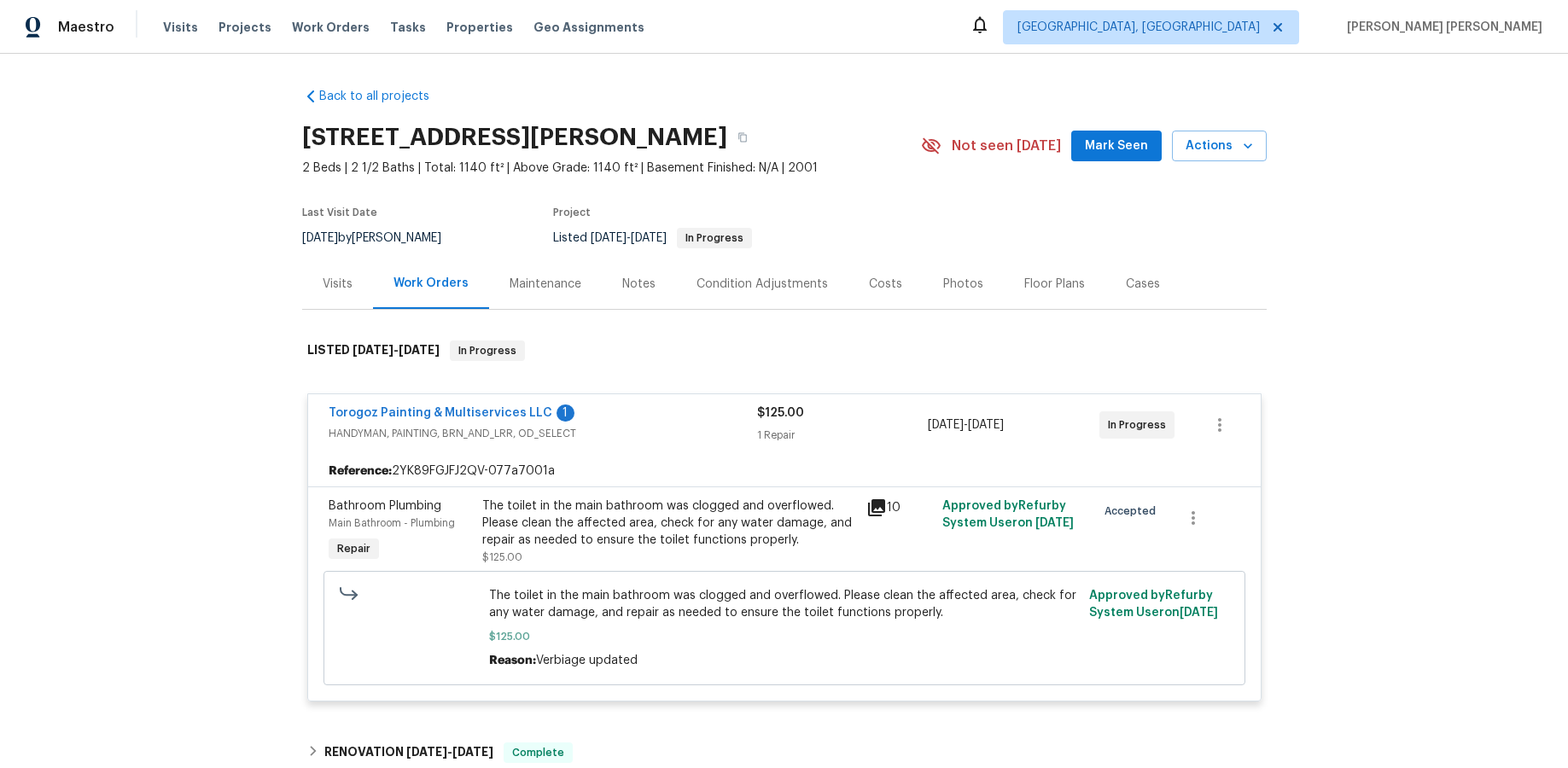
click at [338, 287] on div "Visits" at bounding box center [338, 284] width 30 height 17
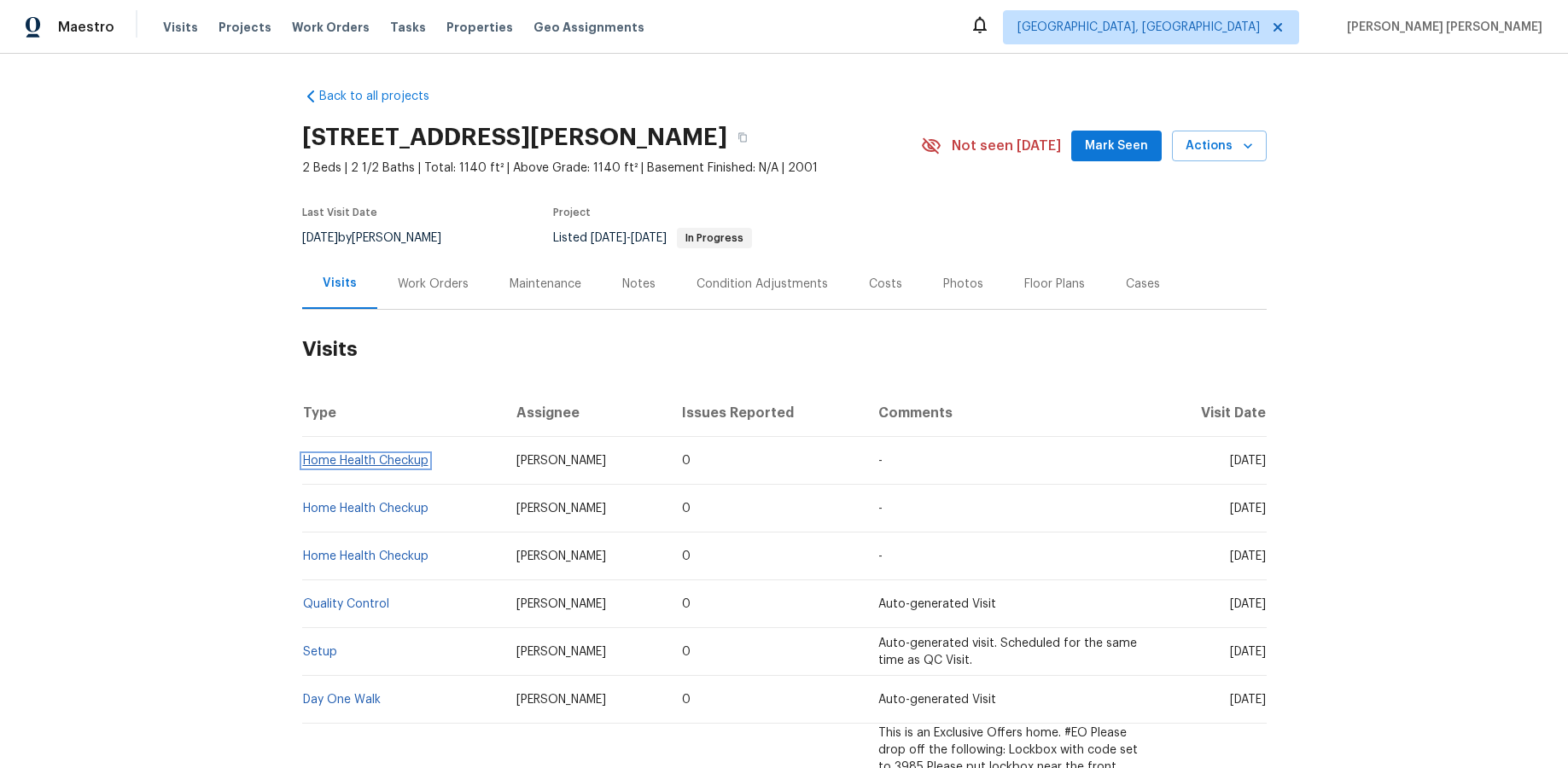
click at [395, 457] on link "Home Health Checkup" at bounding box center [366, 460] width 126 height 12
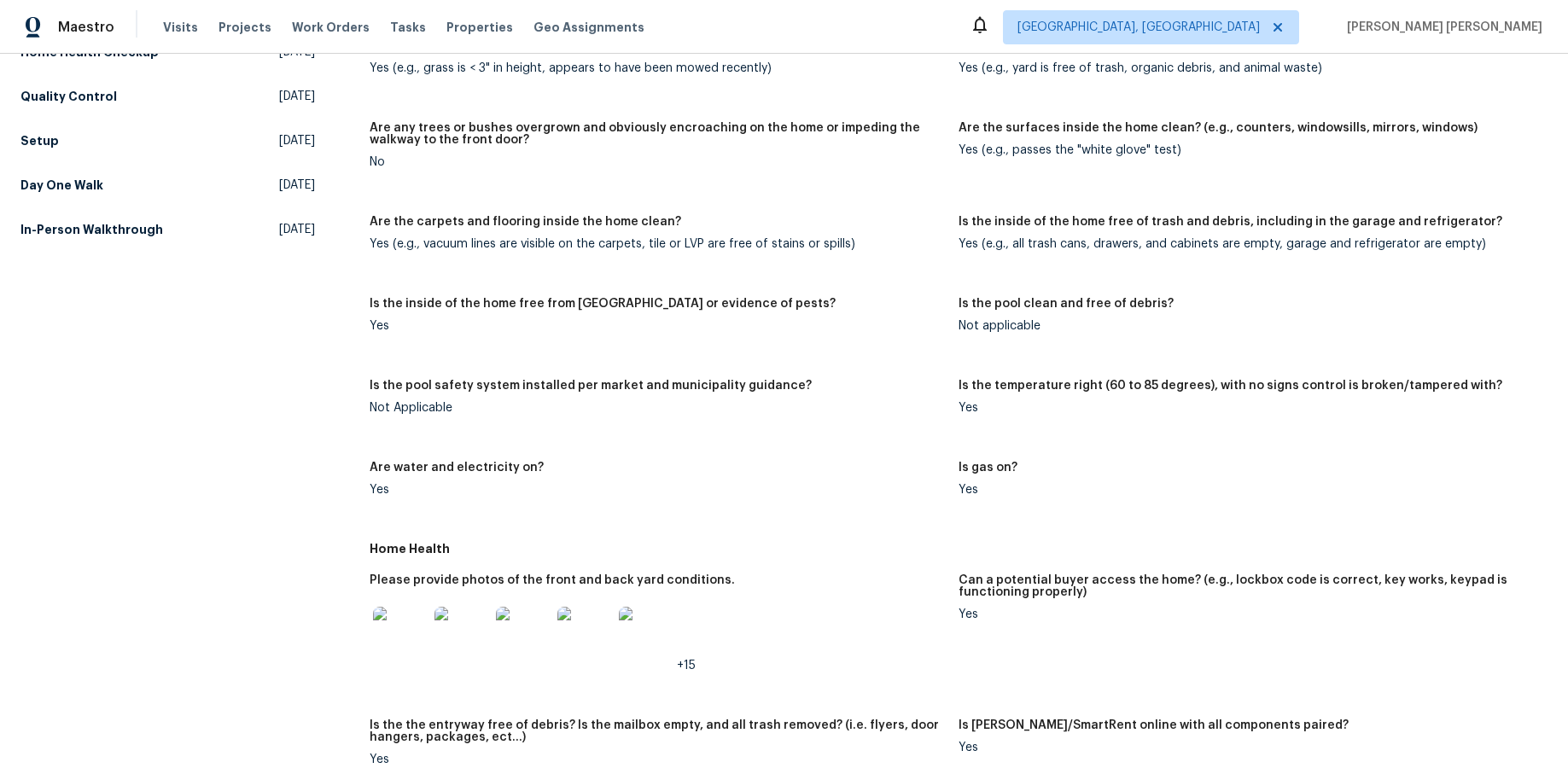
scroll to position [288, 0]
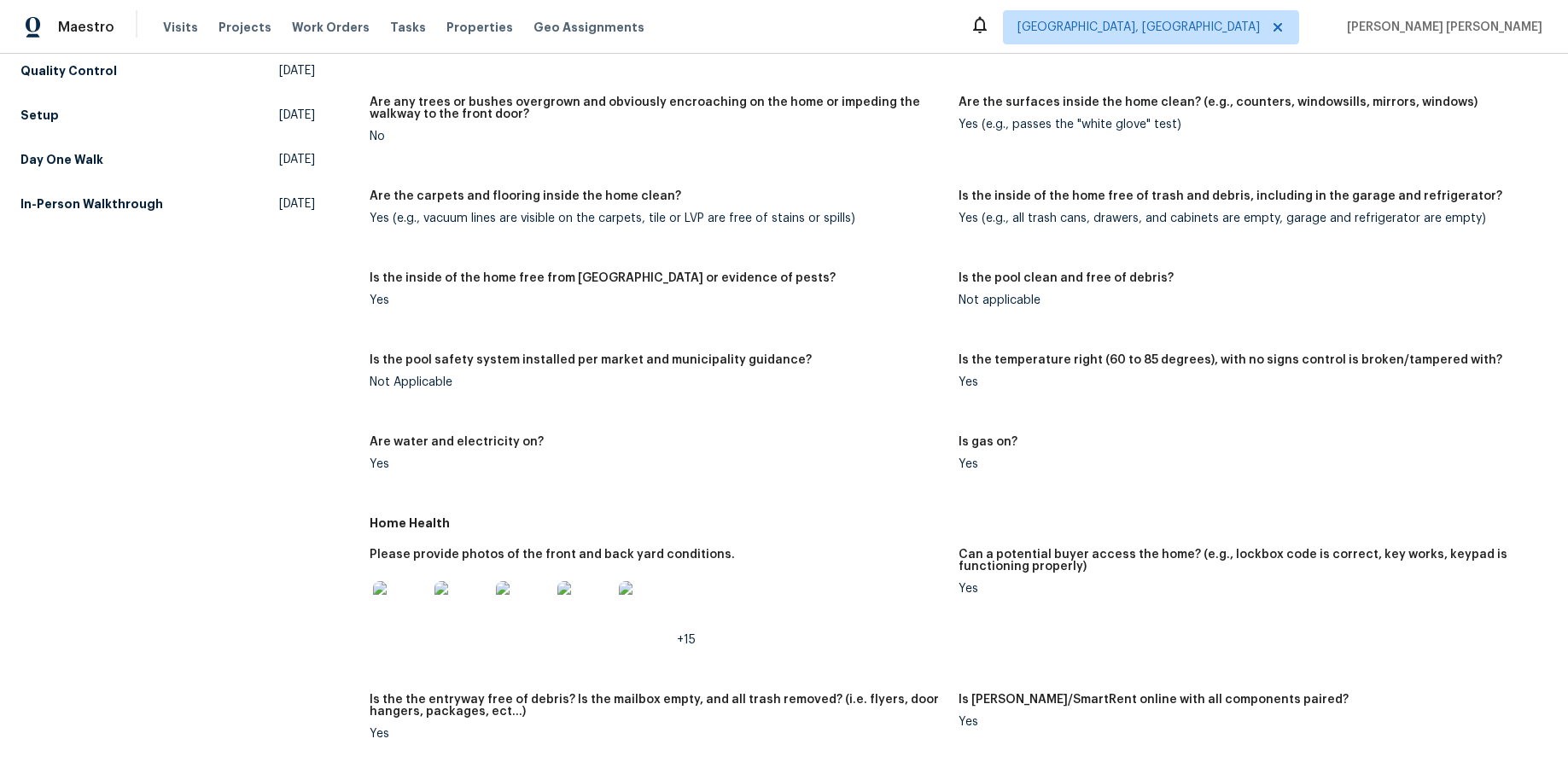
click at [409, 613] on img at bounding box center [401, 609] width 55 height 55
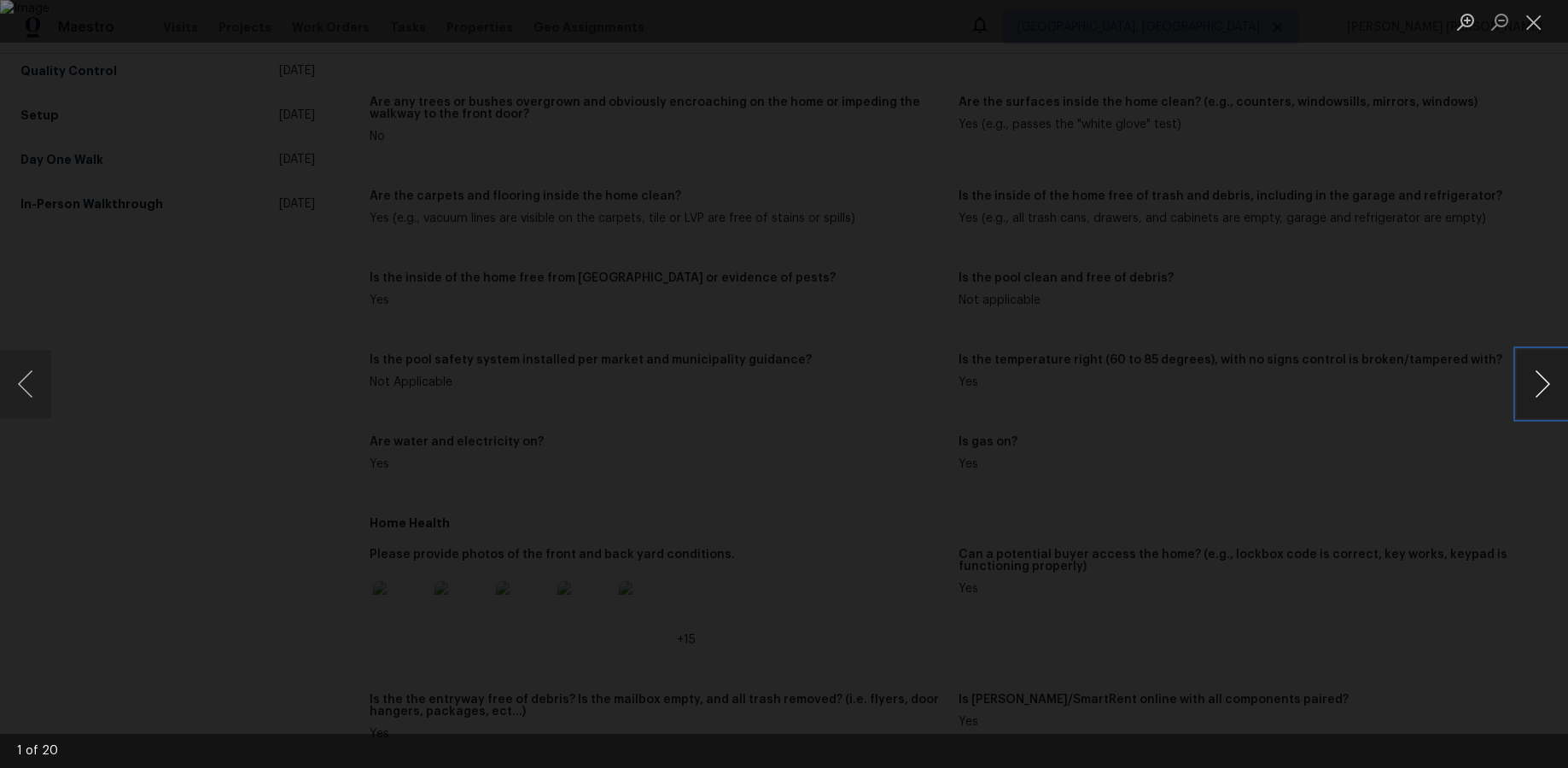
click at [1228, 398] on button "Next image" at bounding box center [1542, 384] width 51 height 68
click at [1228, 400] on button "Next image" at bounding box center [1542, 384] width 51 height 68
click at [1228, 401] on button "Next image" at bounding box center [1542, 384] width 51 height 68
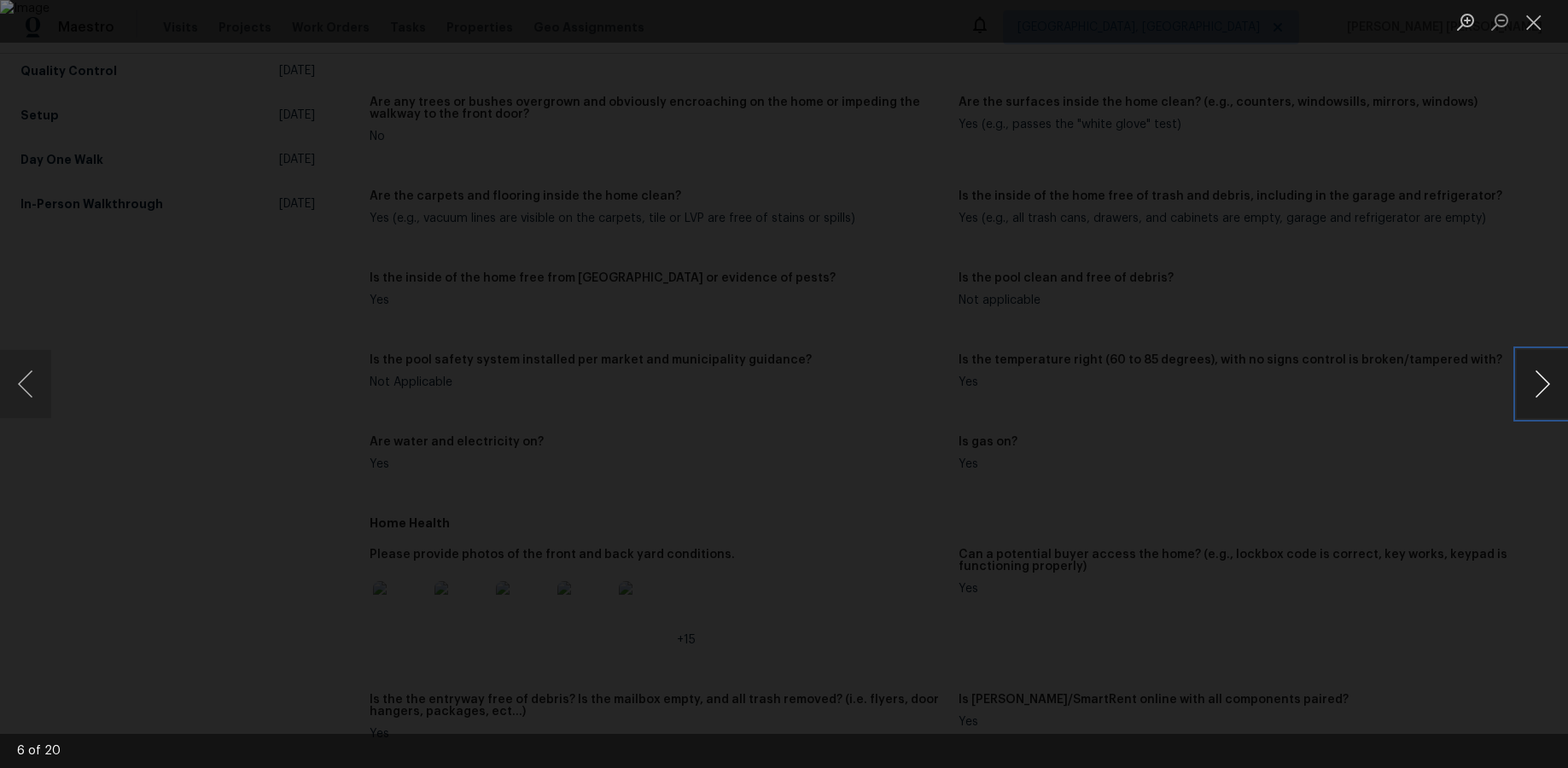
click at [1228, 400] on button "Next image" at bounding box center [1542, 384] width 51 height 68
click at [1228, 401] on button "Next image" at bounding box center [1542, 384] width 51 height 68
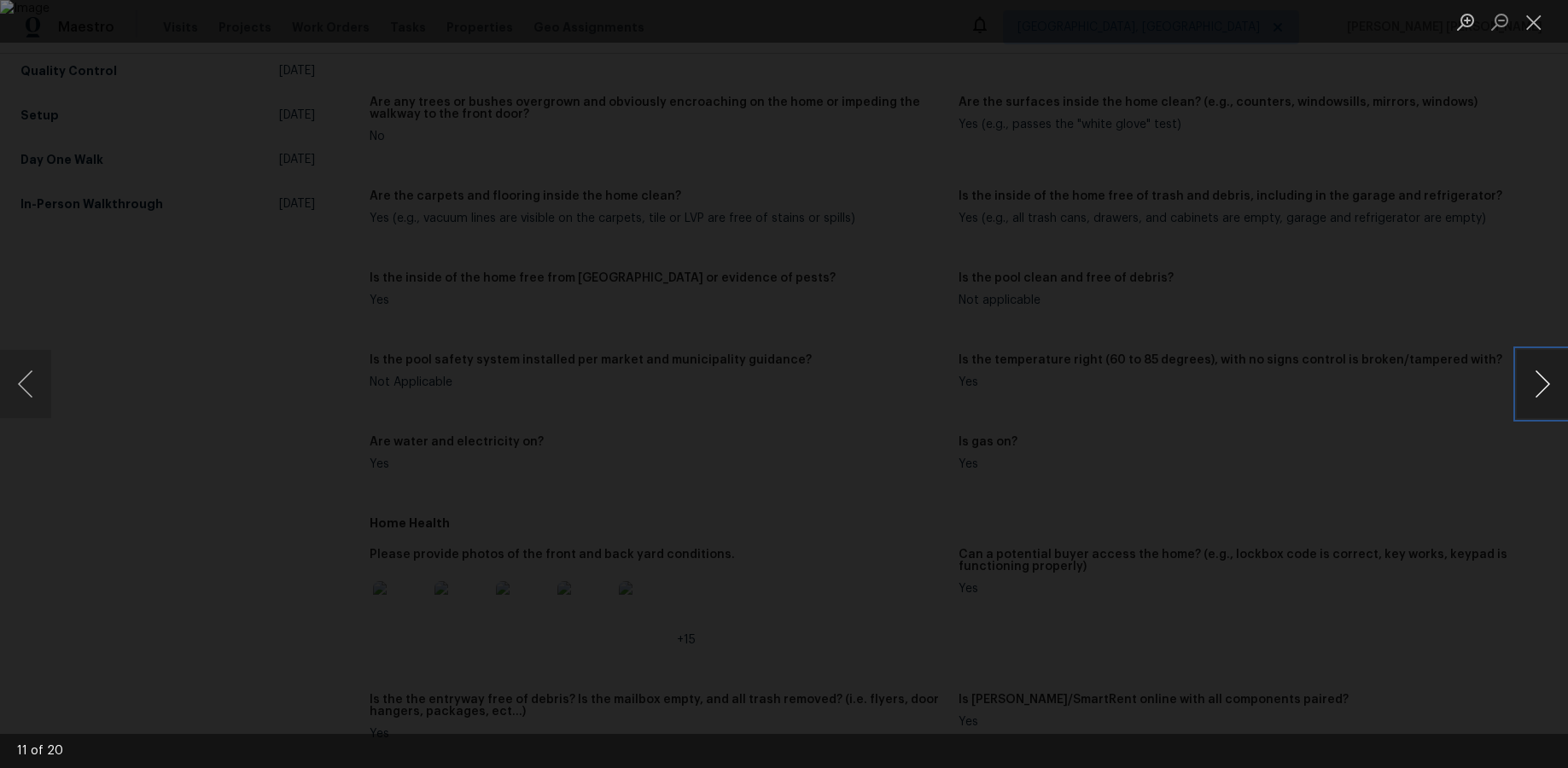
click at [1228, 401] on button "Next image" at bounding box center [1542, 384] width 51 height 68
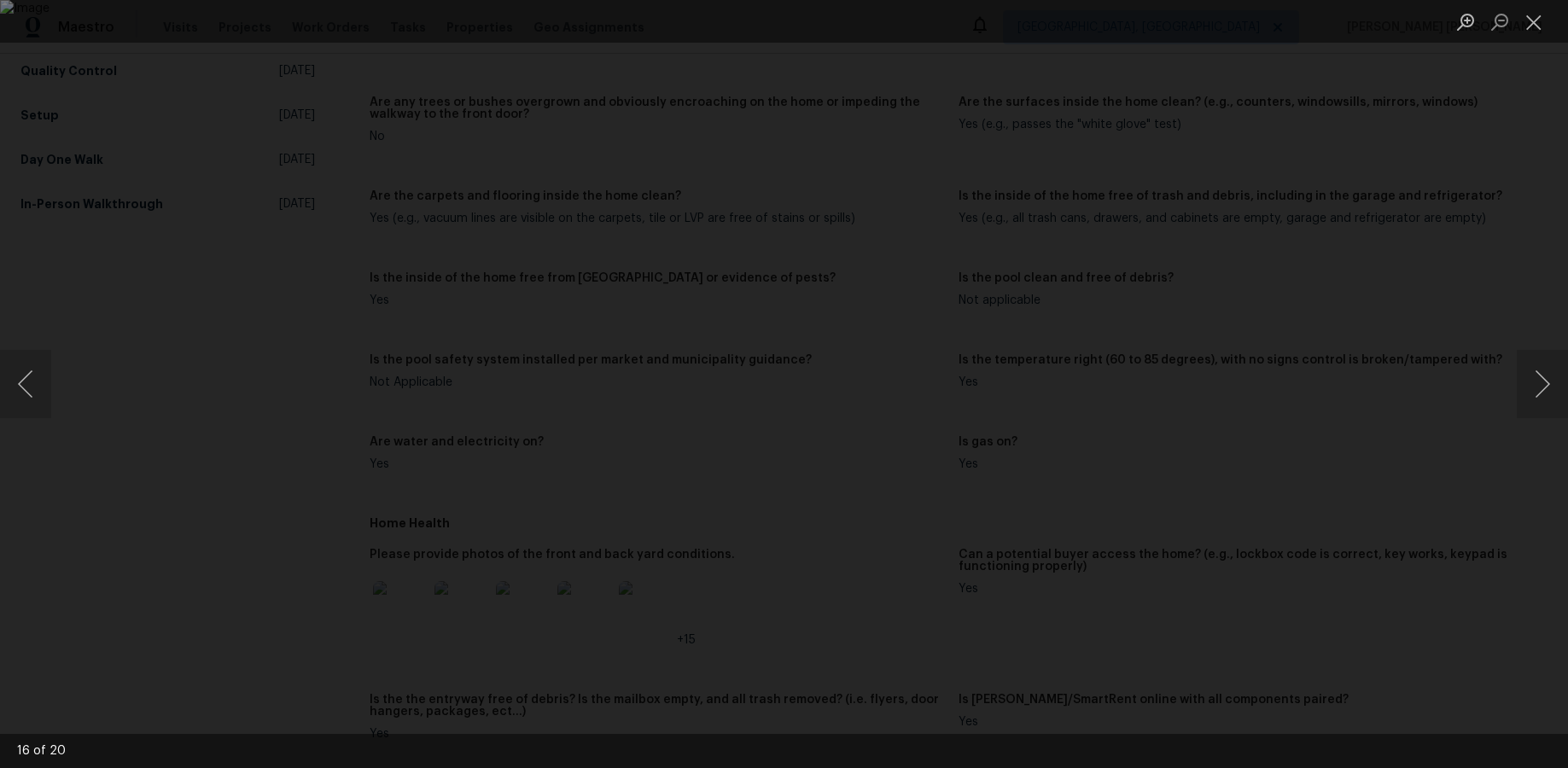
click at [1228, 319] on div "Lightbox" at bounding box center [784, 384] width 1568 height 768
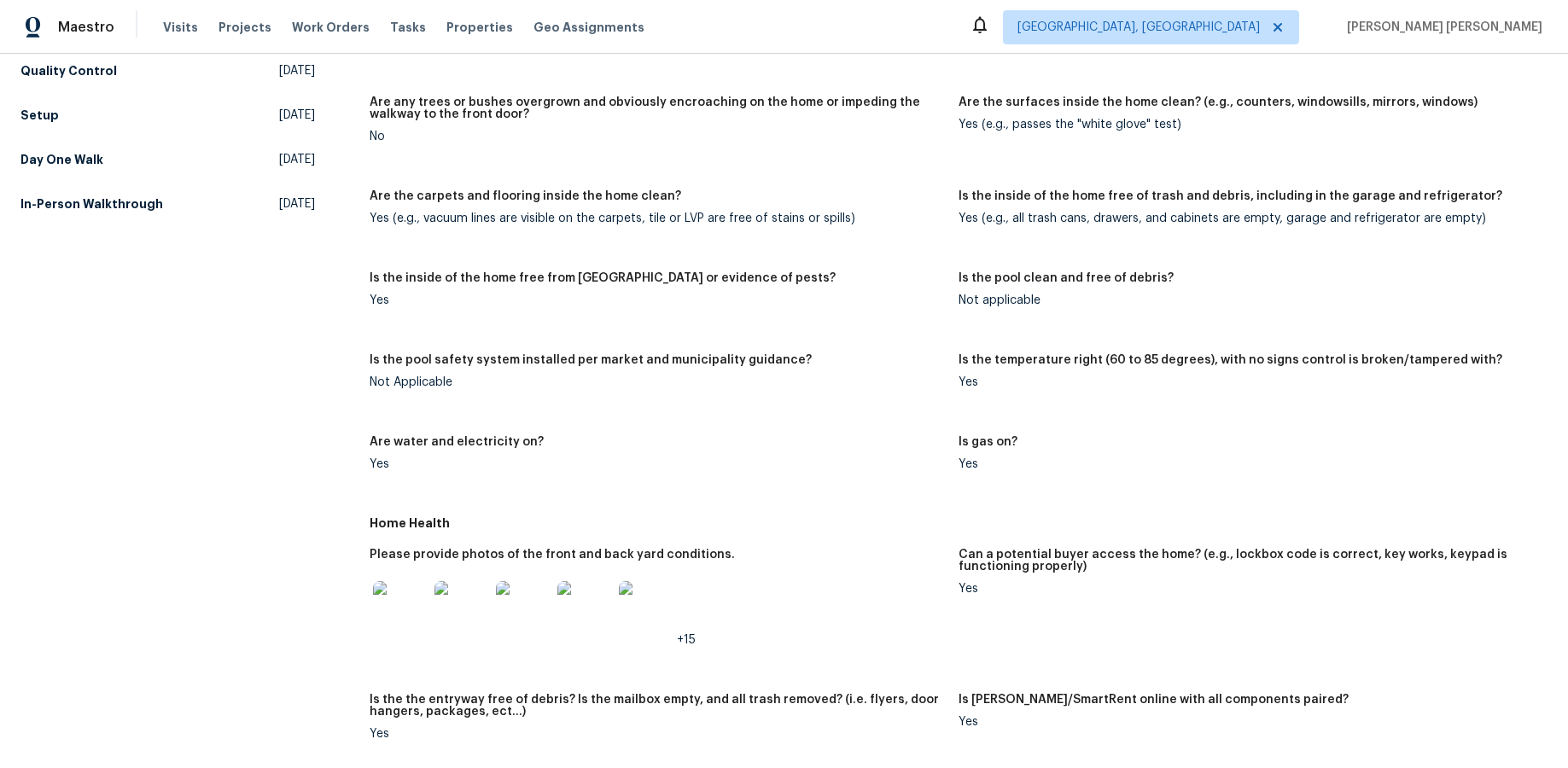
click at [1228, 317] on div "Lightbox" at bounding box center [784, 384] width 1568 height 768
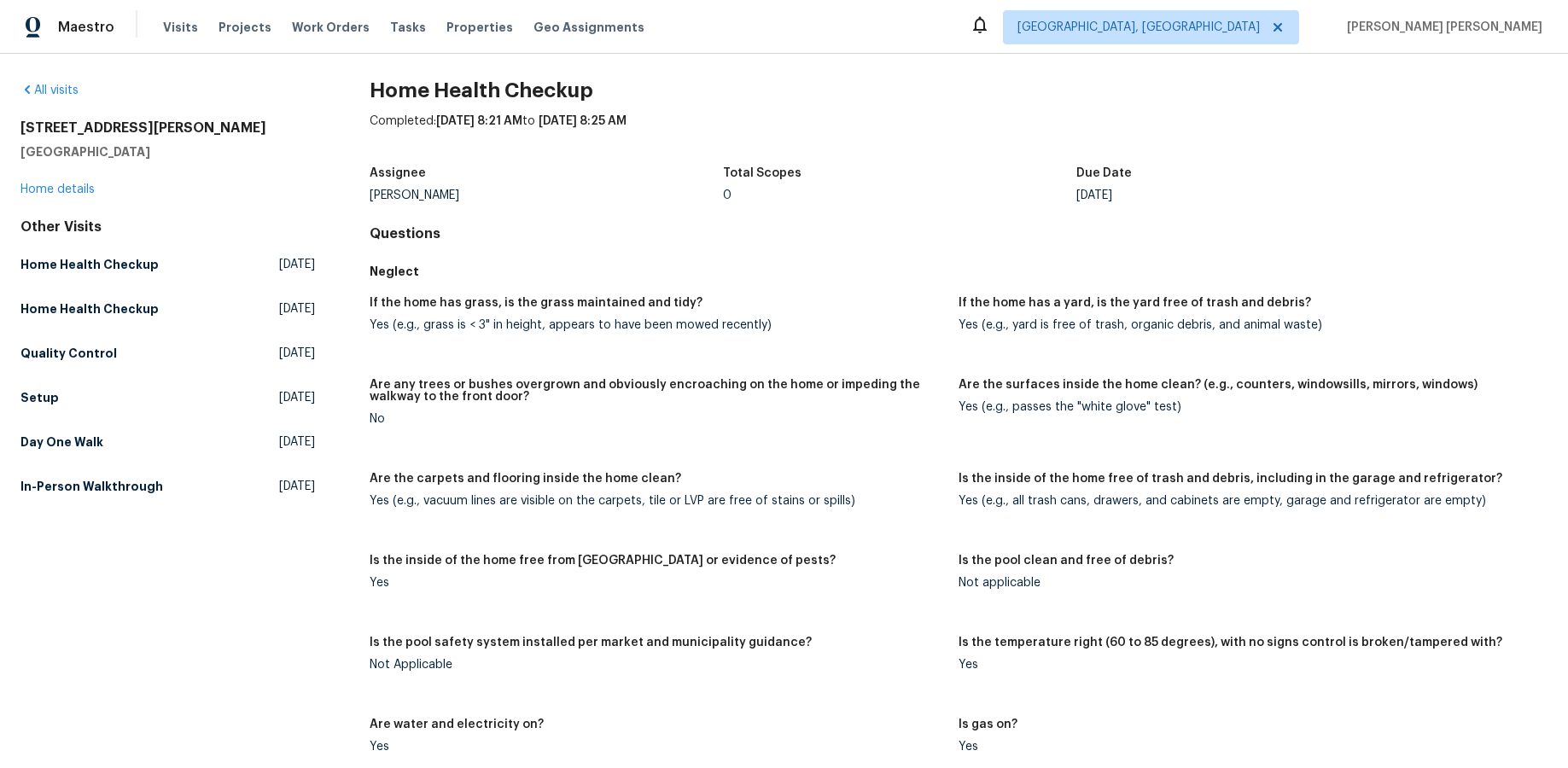
scroll to position [0, 0]
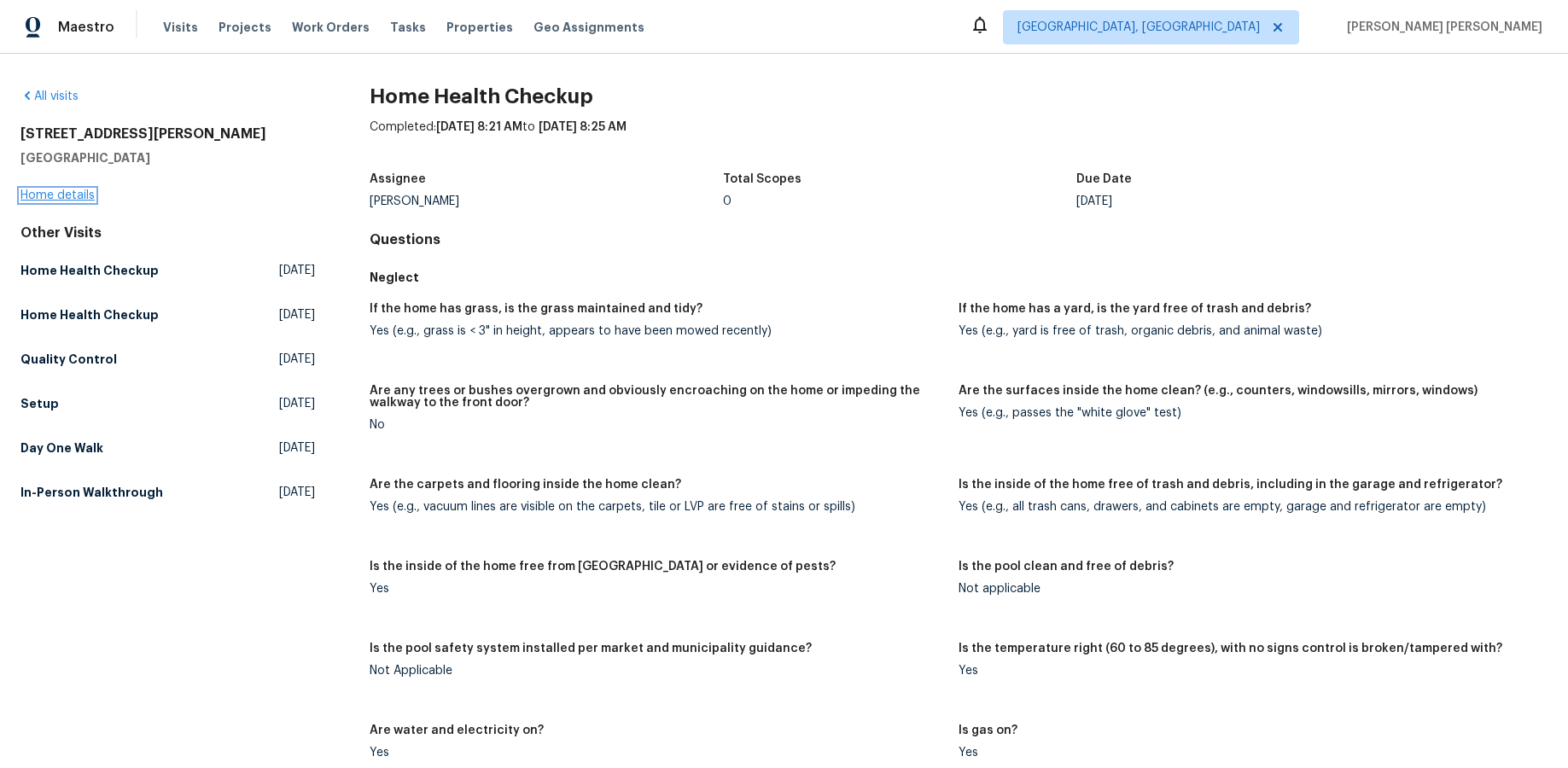
click at [71, 200] on link "Home details" at bounding box center [58, 195] width 74 height 12
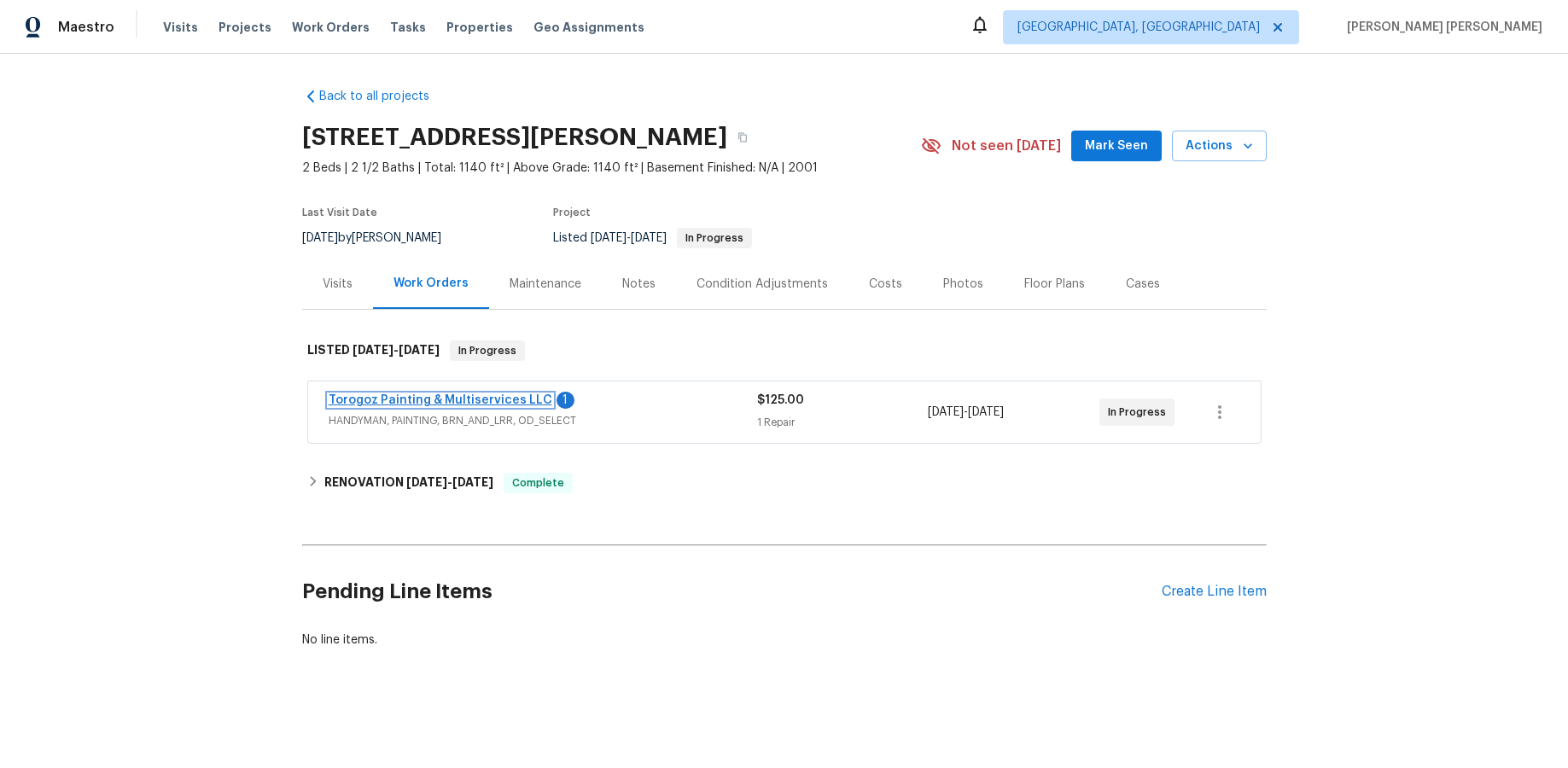
click at [440, 401] on link "Torogoz Painting & Multiservices LLC" at bounding box center [441, 400] width 223 height 12
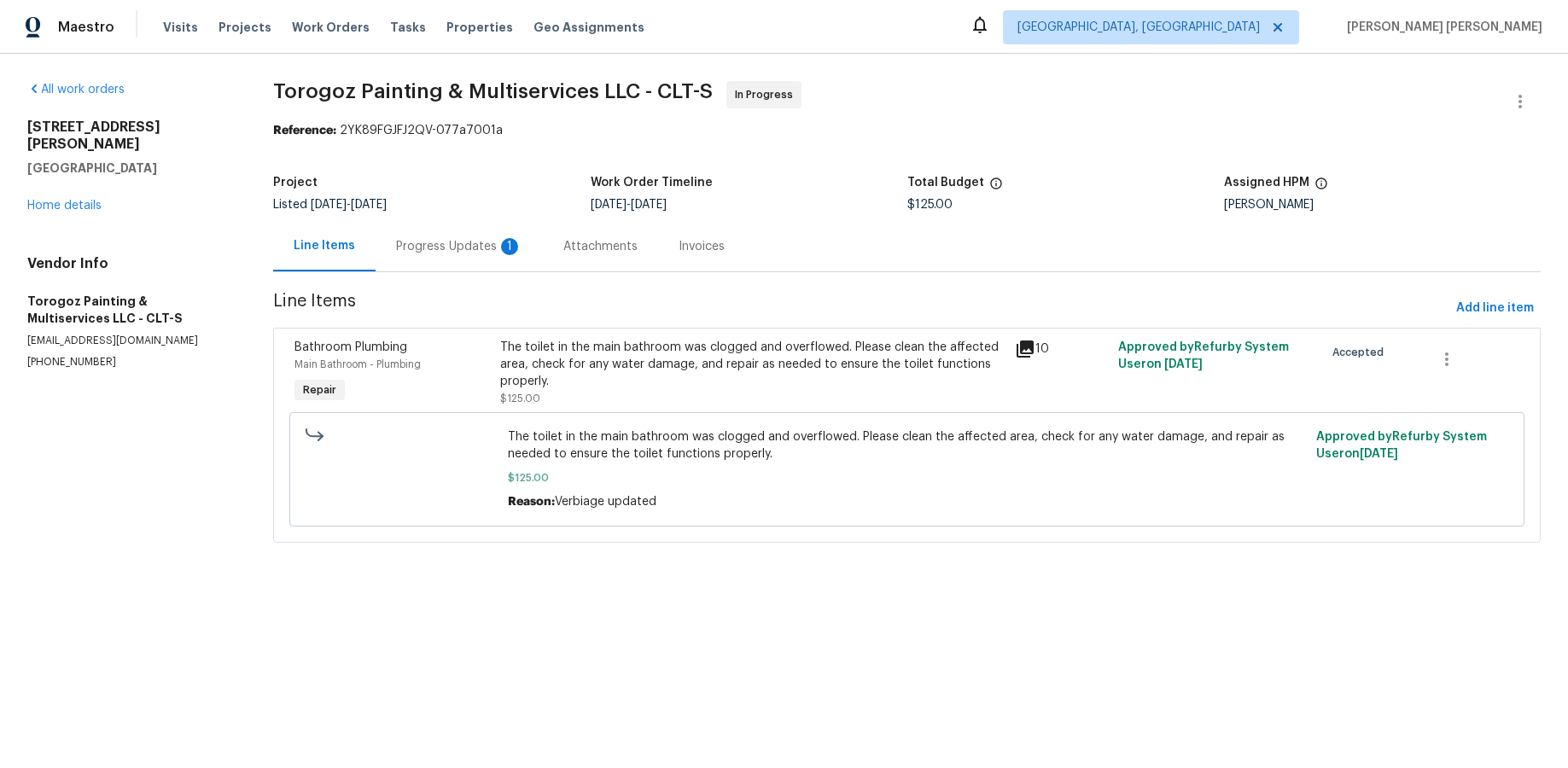
click at [471, 254] on div "Progress Updates 1" at bounding box center [459, 247] width 126 height 17
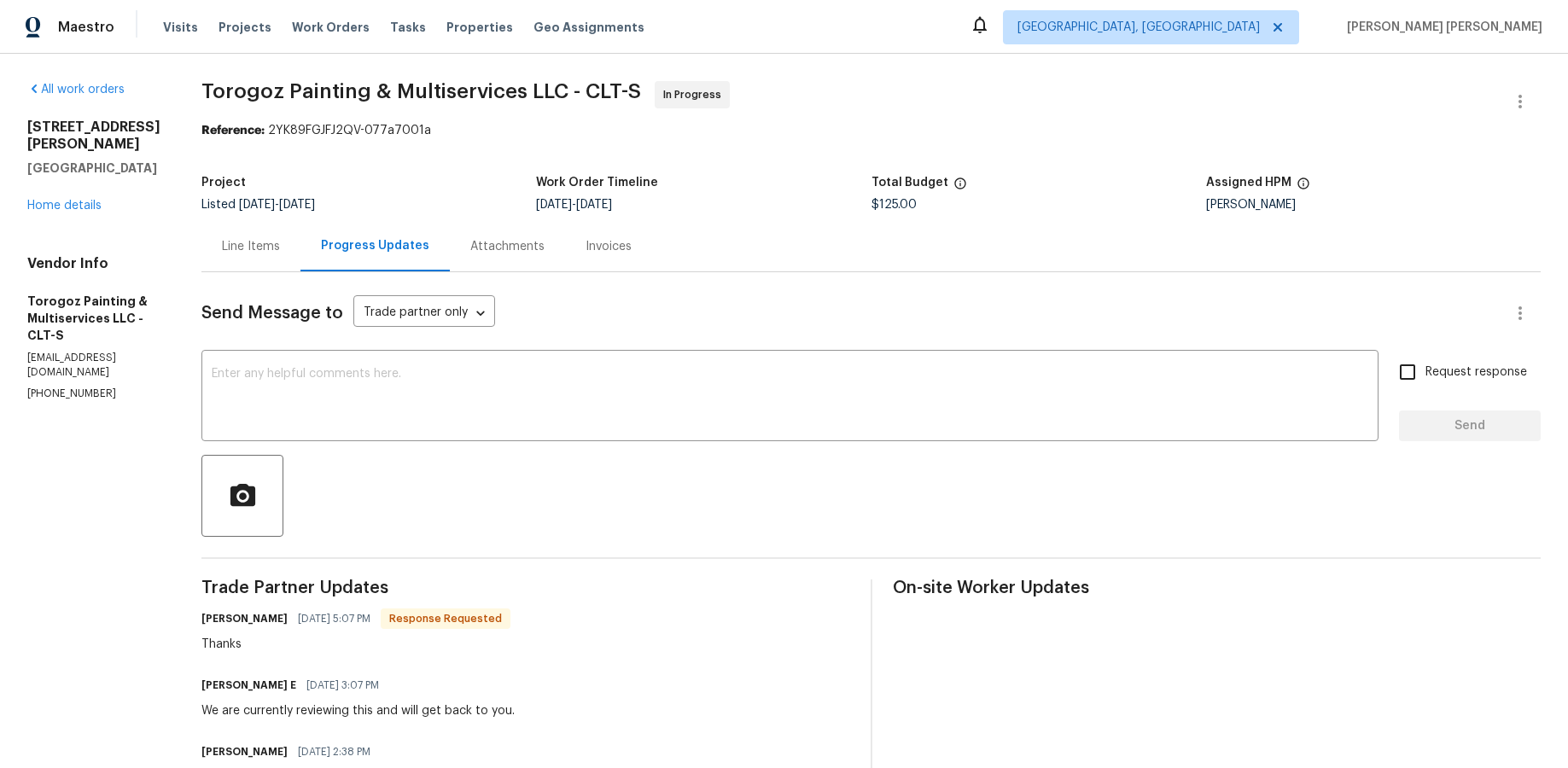
click at [275, 243] on div "Line Items" at bounding box center [250, 247] width 58 height 17
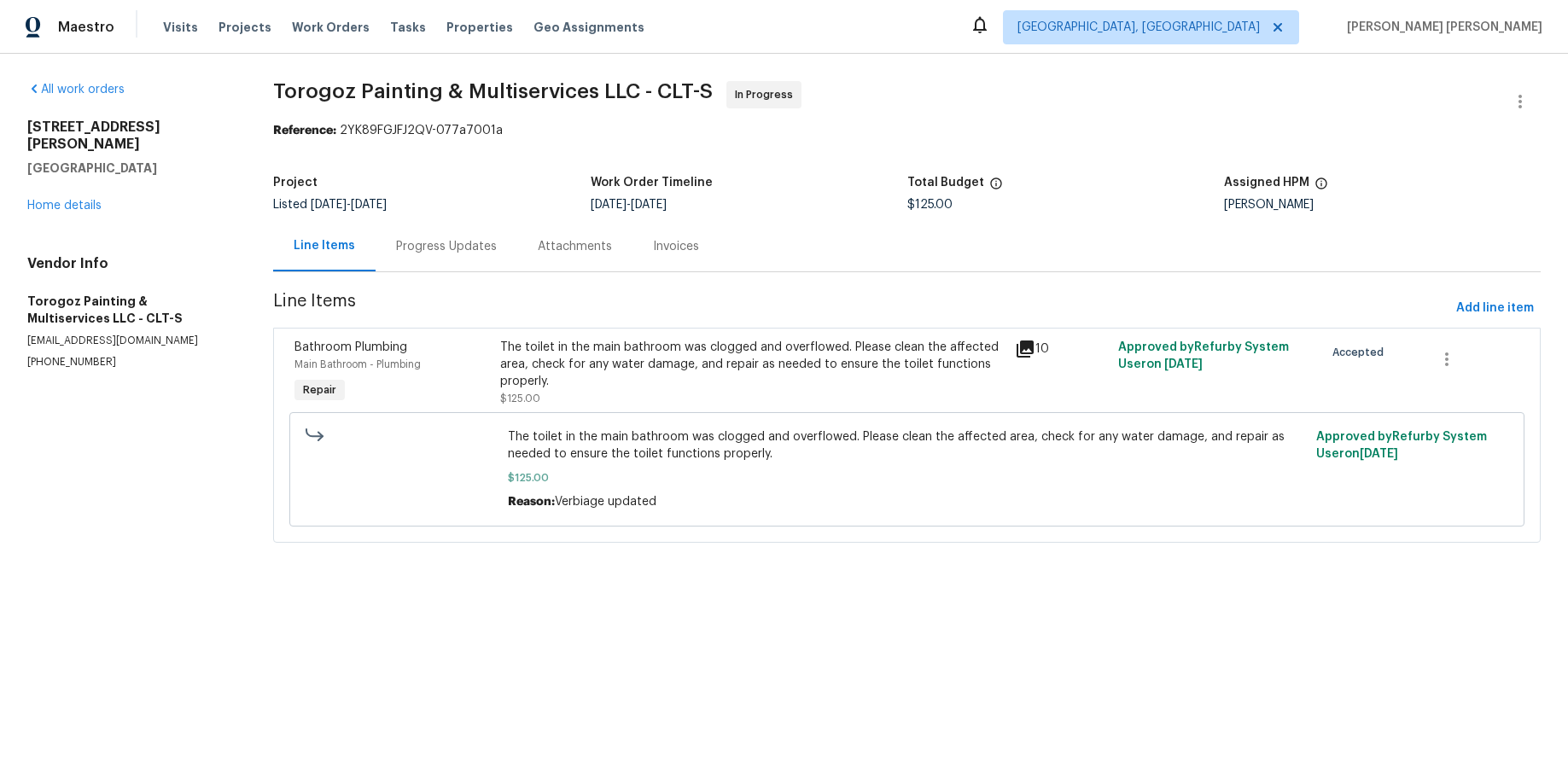
click at [1024, 350] on icon at bounding box center [1025, 349] width 20 height 20
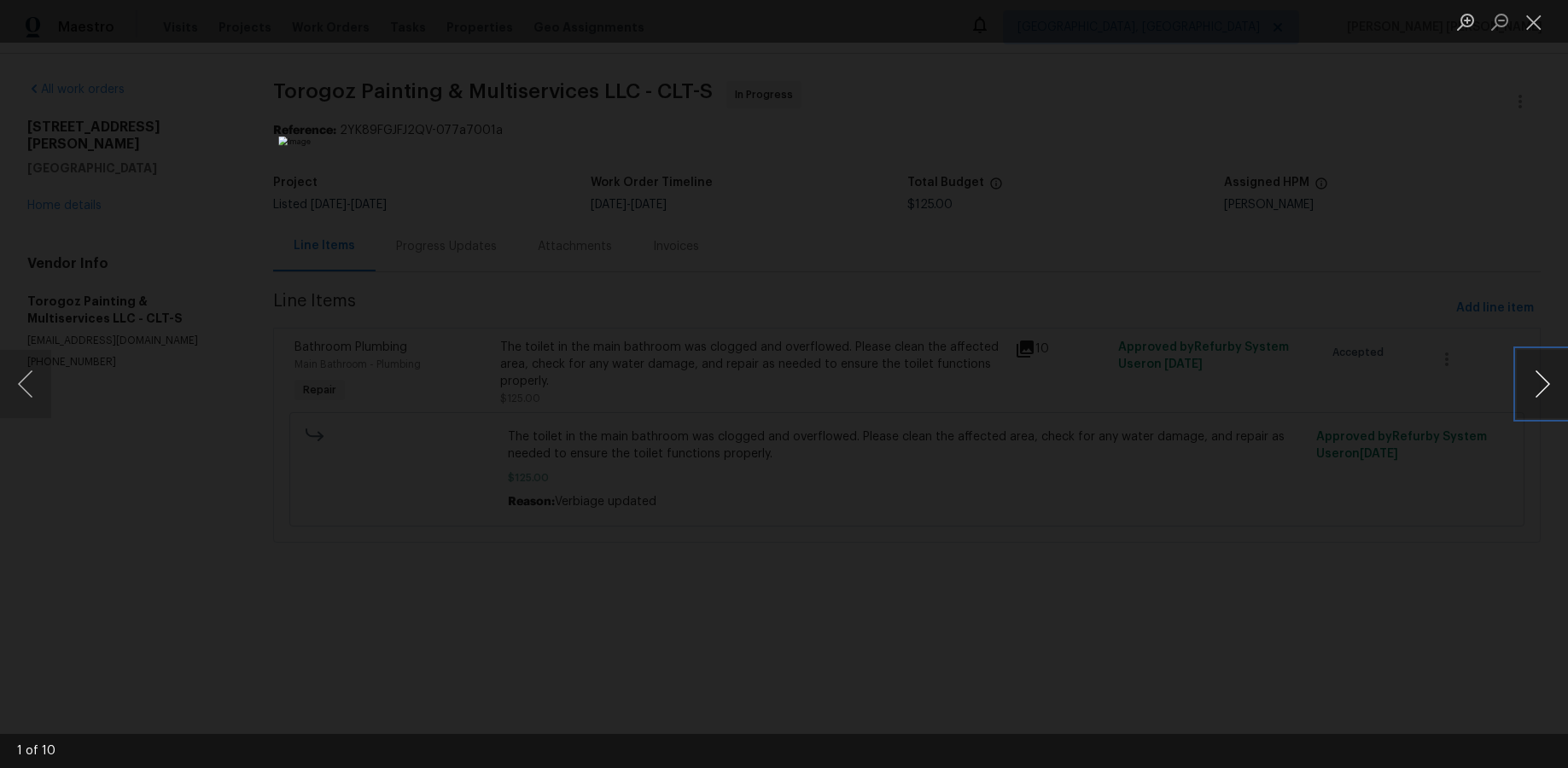
click at [1228, 401] on button "Next image" at bounding box center [1542, 384] width 51 height 68
click at [1228, 400] on button "Next image" at bounding box center [1542, 384] width 51 height 68
click at [1228, 401] on button "Next image" at bounding box center [1542, 384] width 51 height 68
click at [1228, 385] on button "Next image" at bounding box center [1542, 384] width 51 height 68
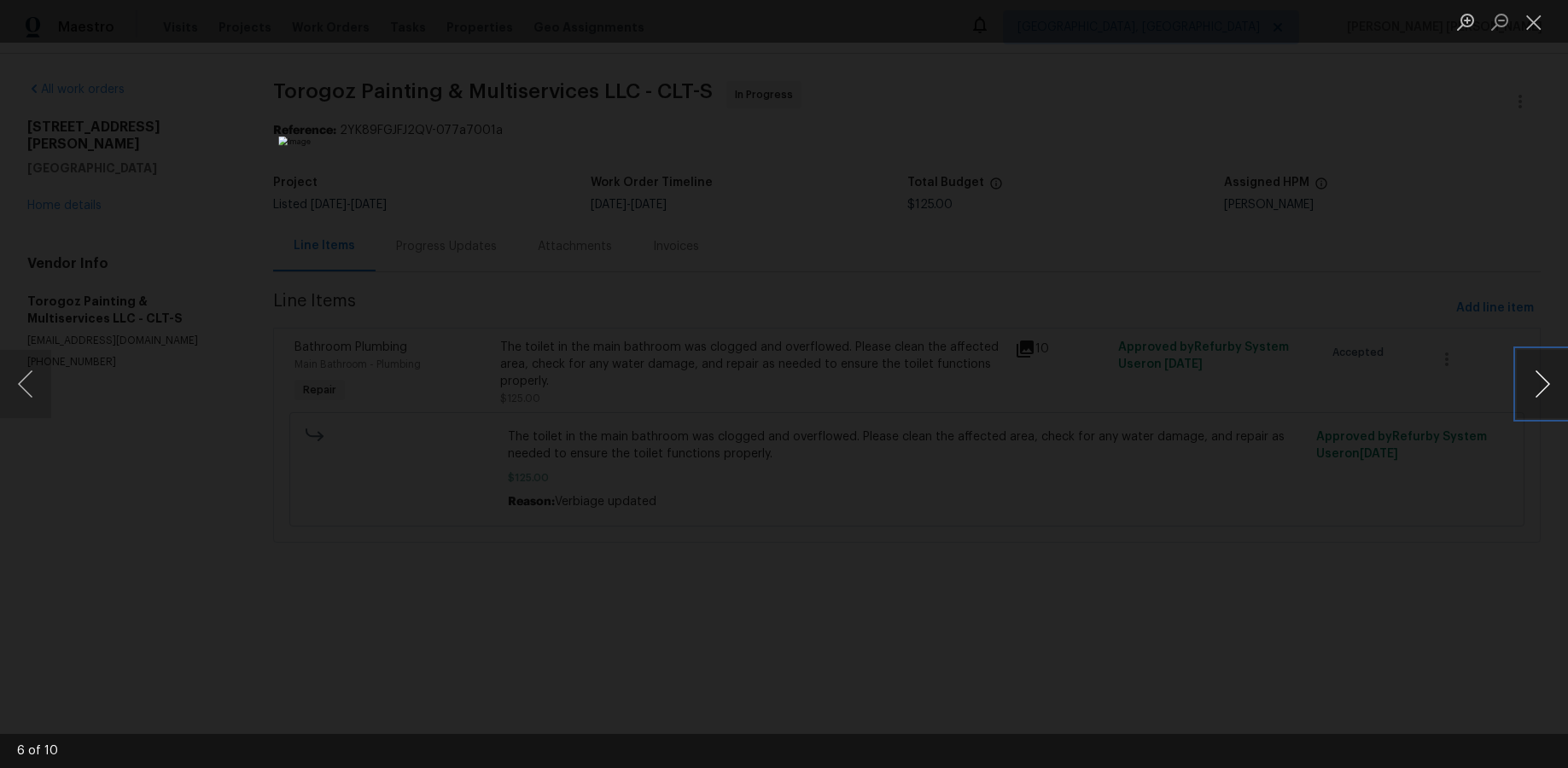
click at [1228, 386] on button "Next image" at bounding box center [1542, 384] width 51 height 68
click at [1228, 396] on button "Next image" at bounding box center [1542, 384] width 51 height 68
click at [1228, 398] on button "Next image" at bounding box center [1542, 384] width 51 height 68
click at [1228, 385] on button "Next image" at bounding box center [1542, 384] width 51 height 68
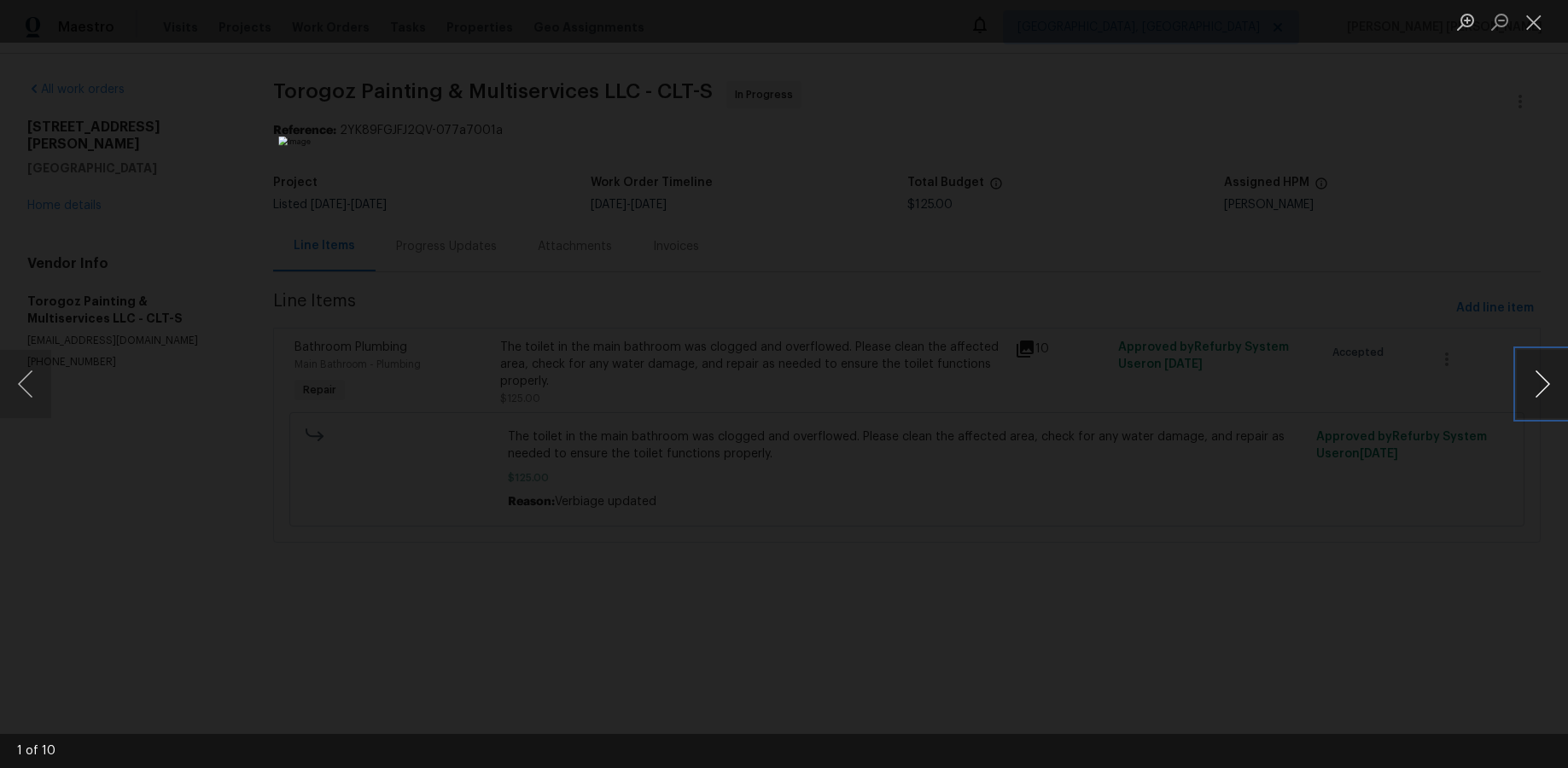
click at [1228, 384] on button "Next image" at bounding box center [1542, 384] width 51 height 68
click at [1228, 398] on button "Next image" at bounding box center [1542, 384] width 51 height 68
click at [1228, 401] on button "Next image" at bounding box center [1542, 384] width 51 height 68
drag, startPoint x: 1521, startPoint y: 23, endPoint x: 1518, endPoint y: 67, distance: 44.1
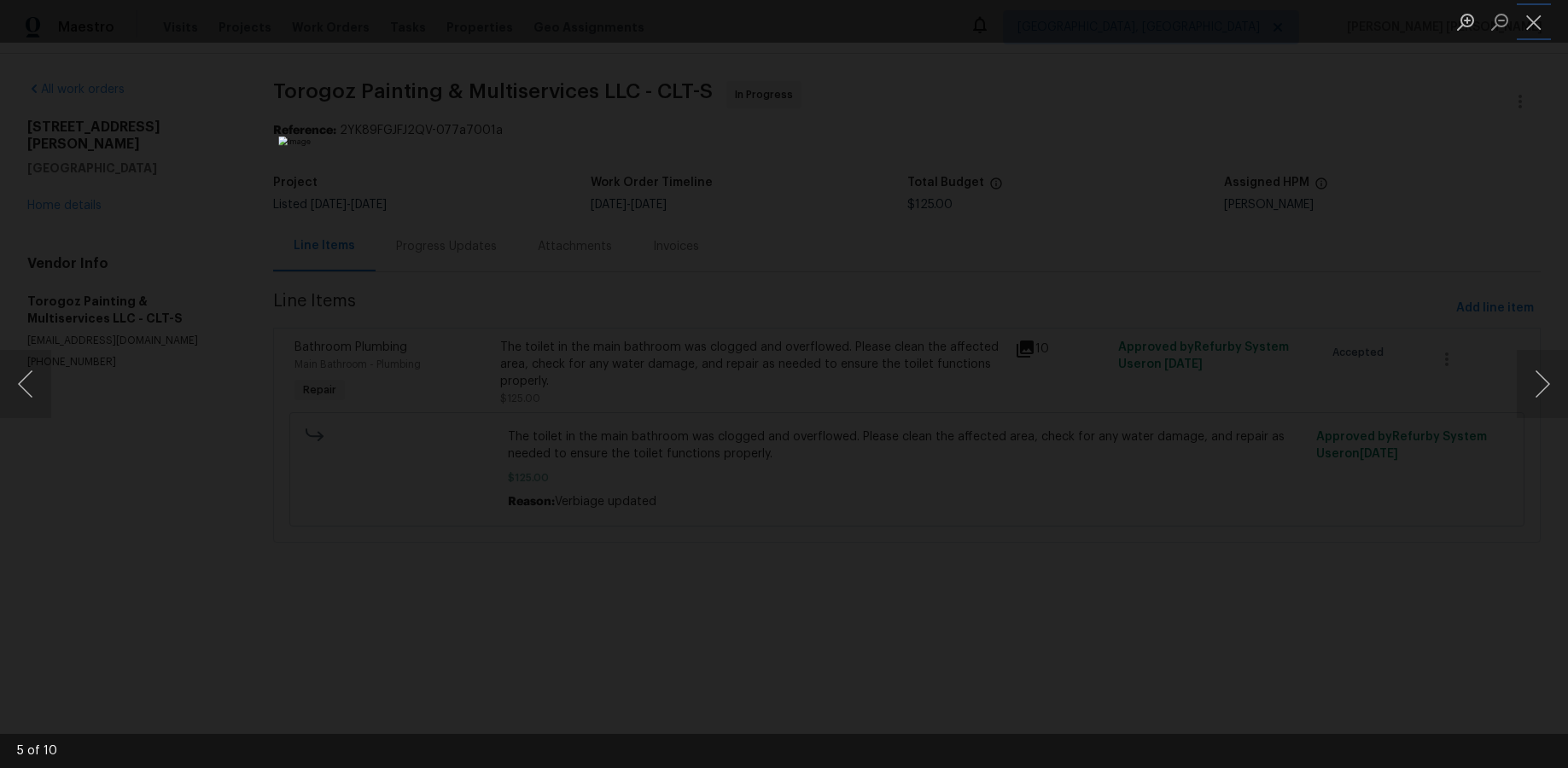
click at [1228, 24] on button "Close lightbox" at bounding box center [1533, 22] width 35 height 30
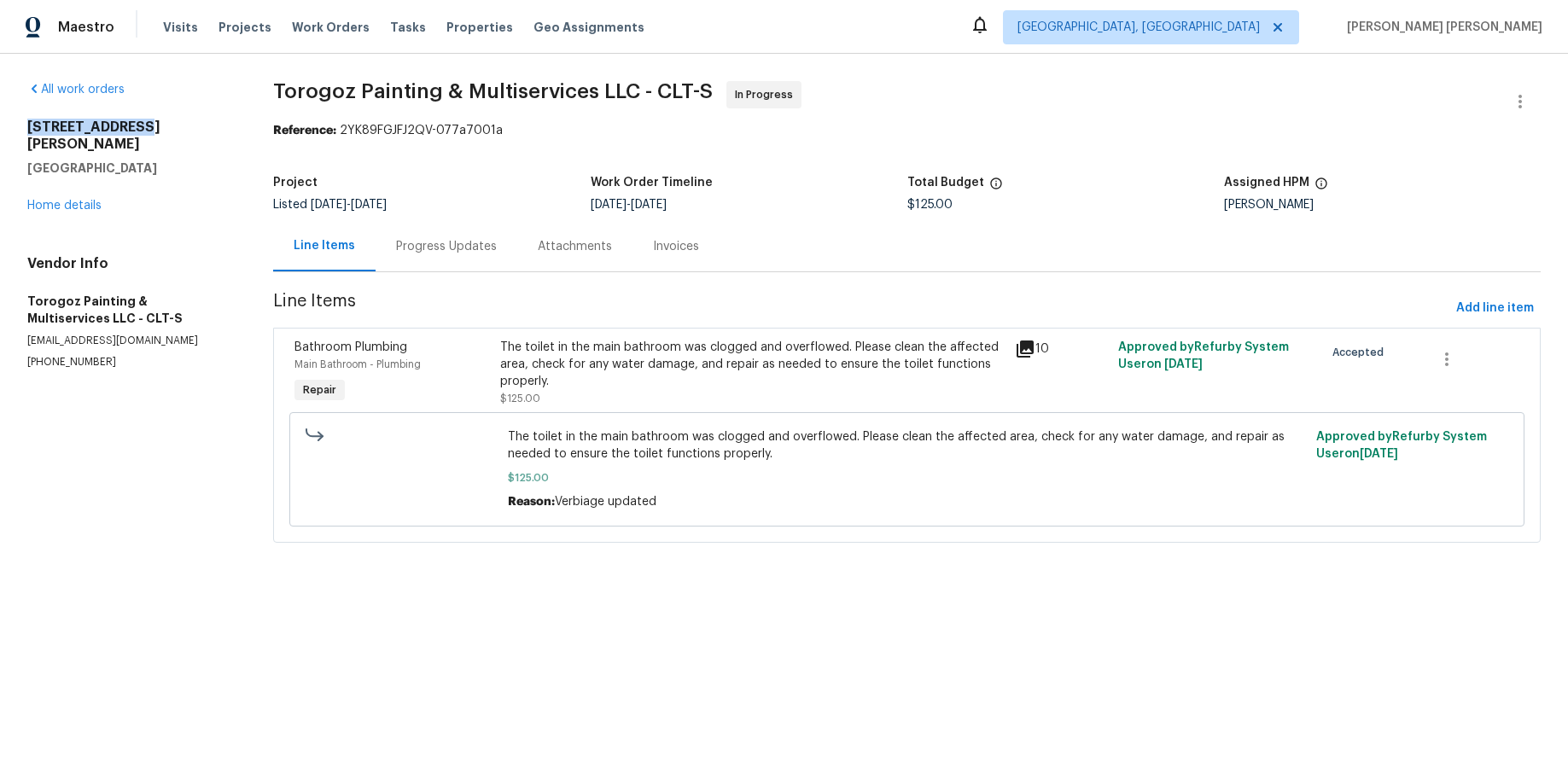
drag, startPoint x: 158, startPoint y: 127, endPoint x: 27, endPoint y: 126, distance: 131.0
click at [11, 124] on div "All work orders 257 Doughton Ln Charlotte, NC 28217 Home details Vendor Info To…" at bounding box center [784, 323] width 1568 height 537
copy h2 "257 Doughton Ln"
click at [448, 250] on div "Progress Updates" at bounding box center [447, 247] width 101 height 17
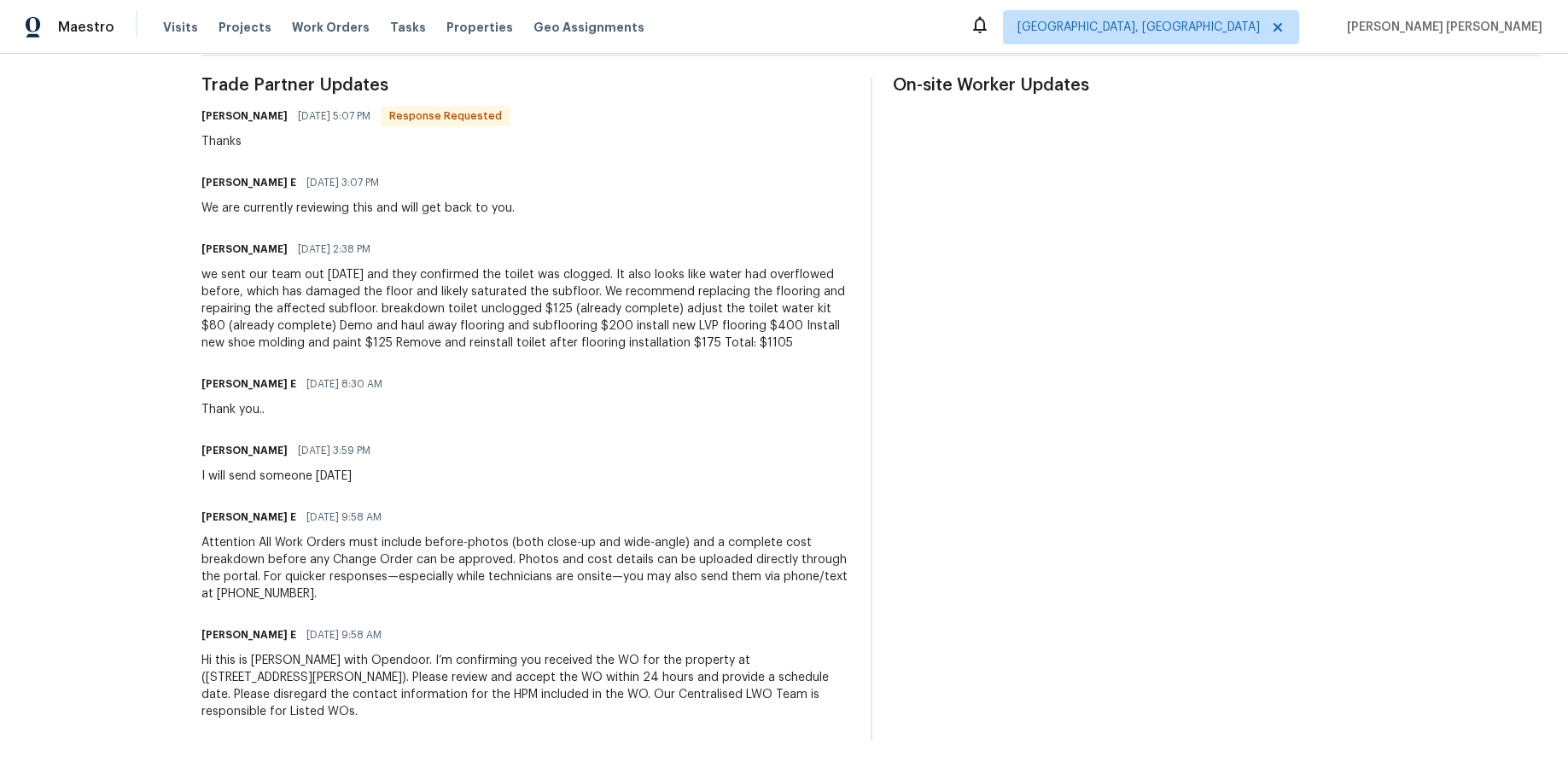
scroll to position [502, 0]
click at [298, 299] on div "we sent our team out today and they confirmed the toilet was clogged. It also l…" at bounding box center [526, 310] width 649 height 85
click at [234, 273] on div "All work orders 257 Doughton Ln Charlotte, NC 28217 Home details Vendor Info To…" at bounding box center [784, 161] width 1568 height 1218
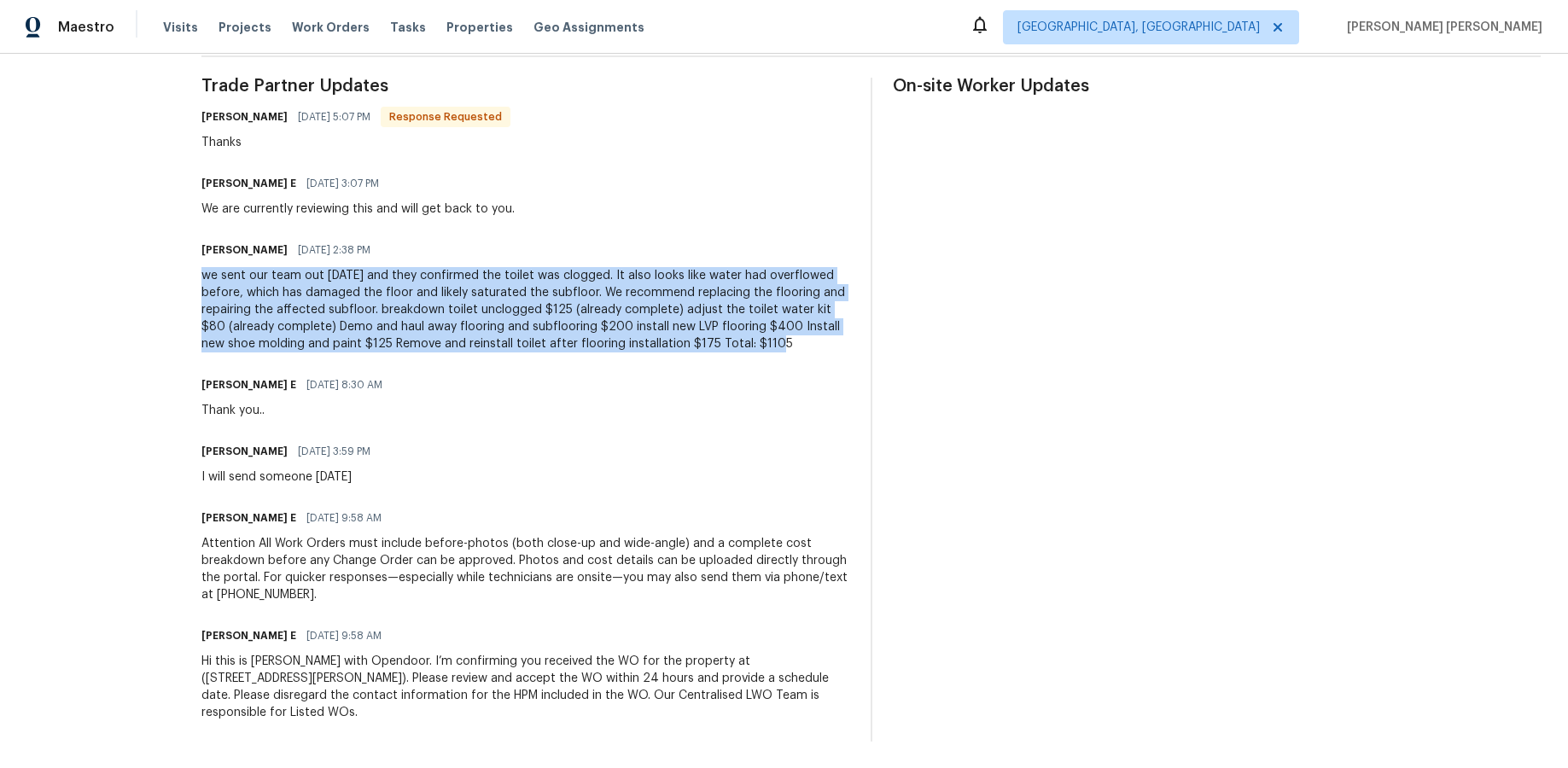
drag, startPoint x: 246, startPoint y: 274, endPoint x: 864, endPoint y: 345, distance: 622.1
click at [870, 345] on div "All work orders 257 Doughton Ln Charlotte, NC 28217 Home details Vendor Info To…" at bounding box center [784, 161] width 1568 height 1218
copy div "we sent our team out today and they confirmed the toilet was clogged. It also l…"
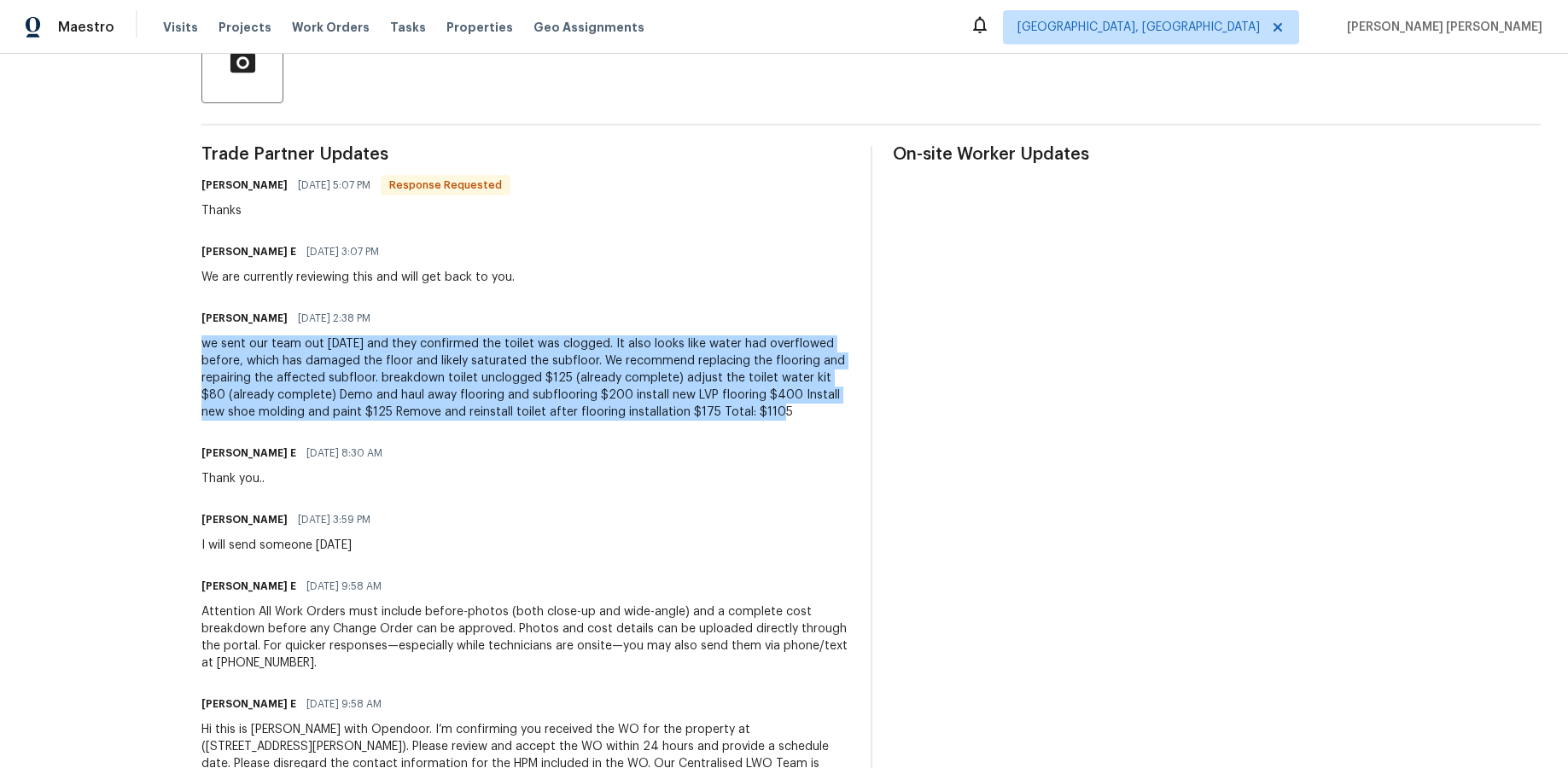
scroll to position [431, 0]
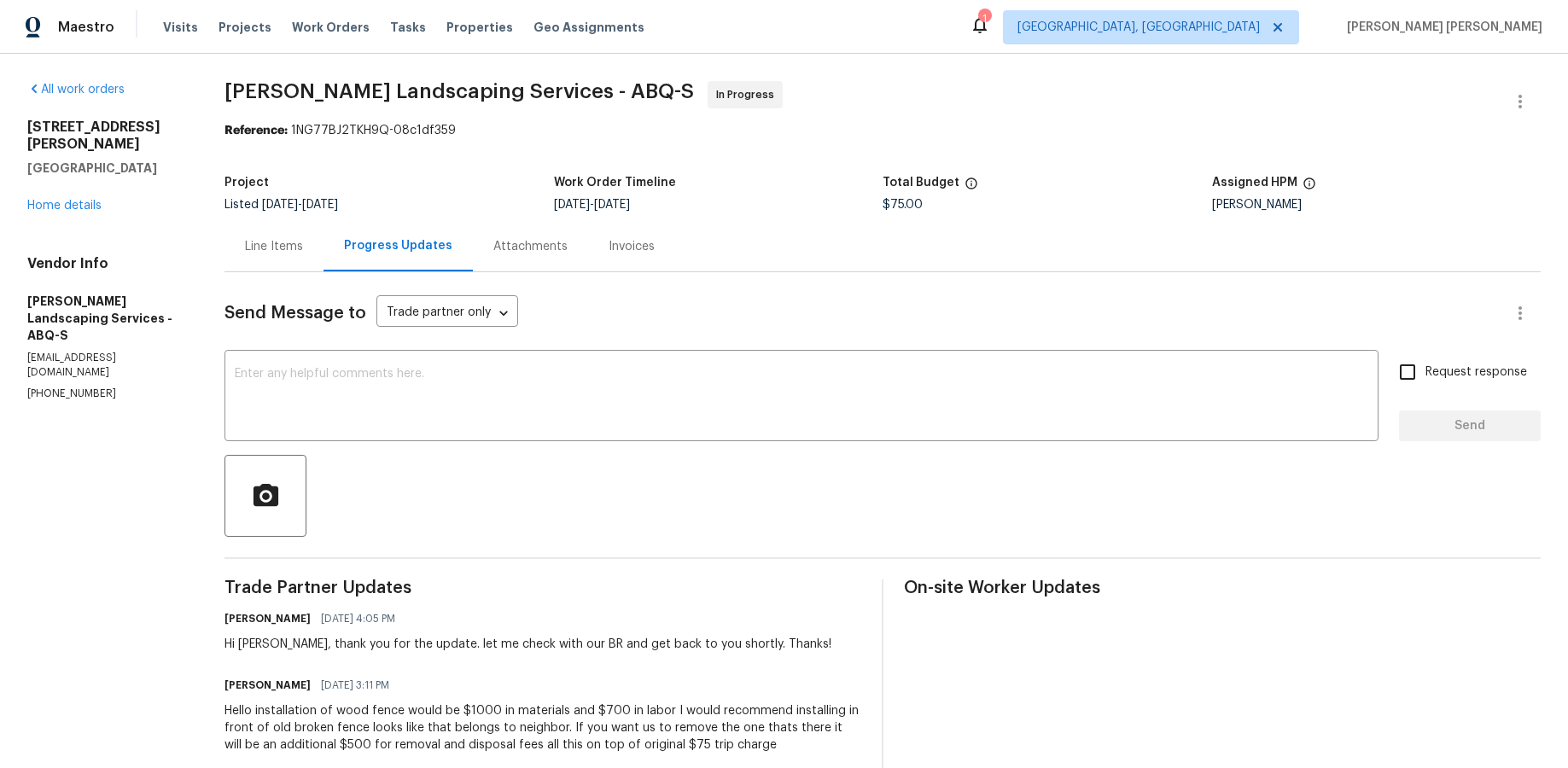
click at [302, 250] on div "Line Items" at bounding box center [273, 247] width 58 height 17
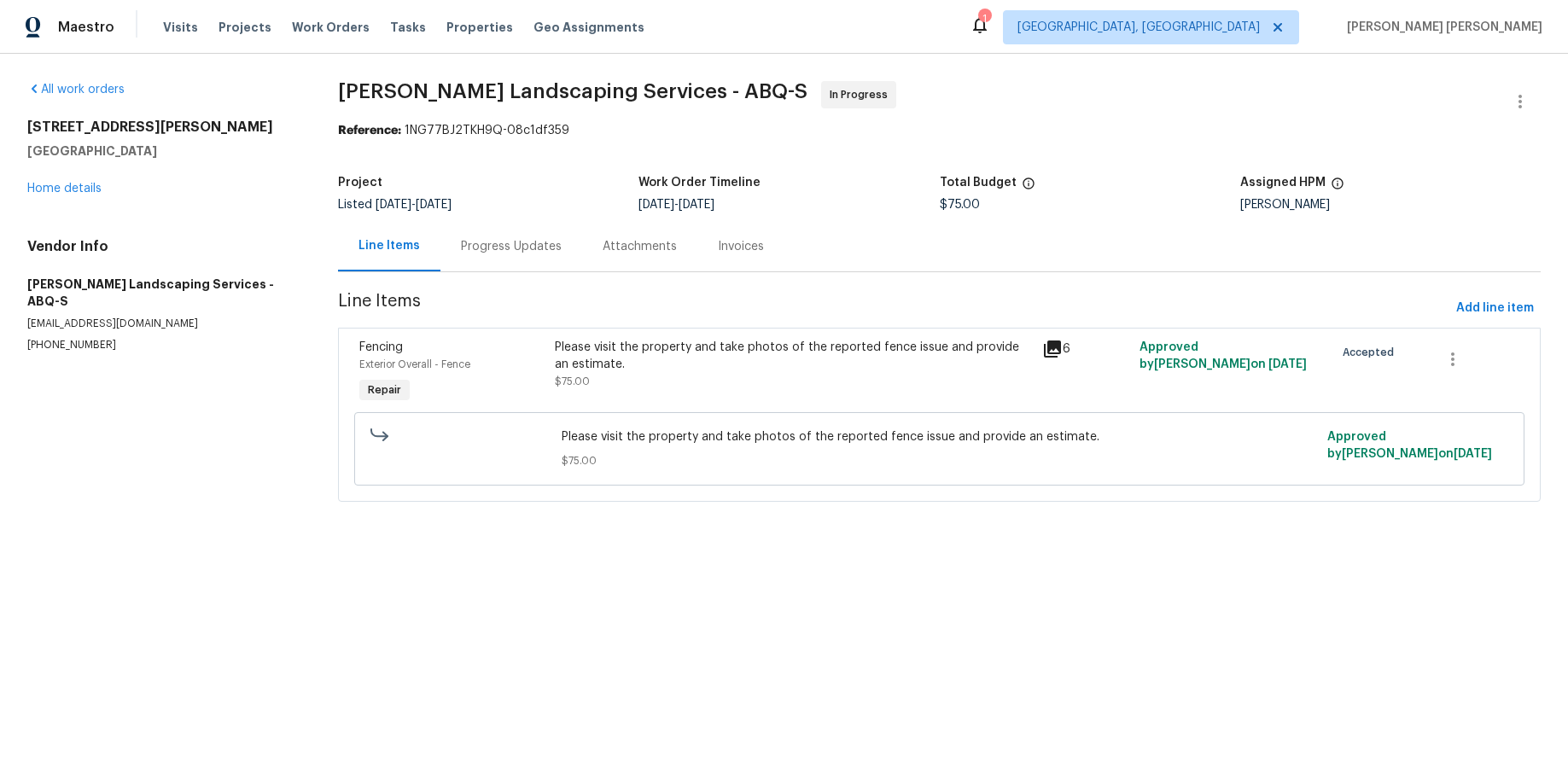
click at [1050, 351] on icon at bounding box center [1052, 349] width 20 height 20
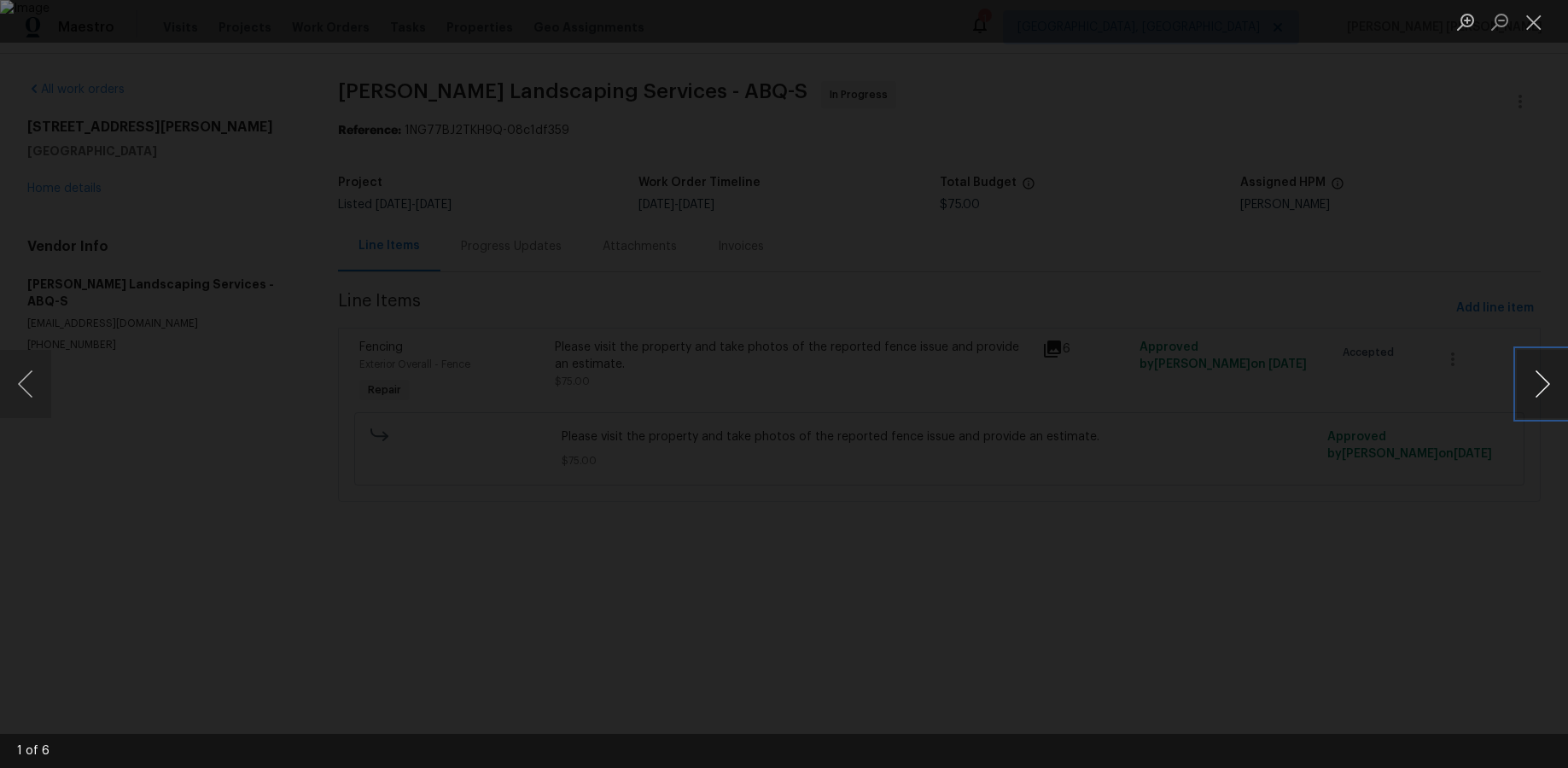
click at [1209, 394] on button "Next image" at bounding box center [1542, 384] width 51 height 68
drag, startPoint x: 1526, startPoint y: 401, endPoint x: 1541, endPoint y: 388, distance: 19.8
click at [1209, 395] on button "Next image" at bounding box center [1542, 384] width 51 height 68
click at [1209, 388] on button "Next image" at bounding box center [1542, 384] width 51 height 68
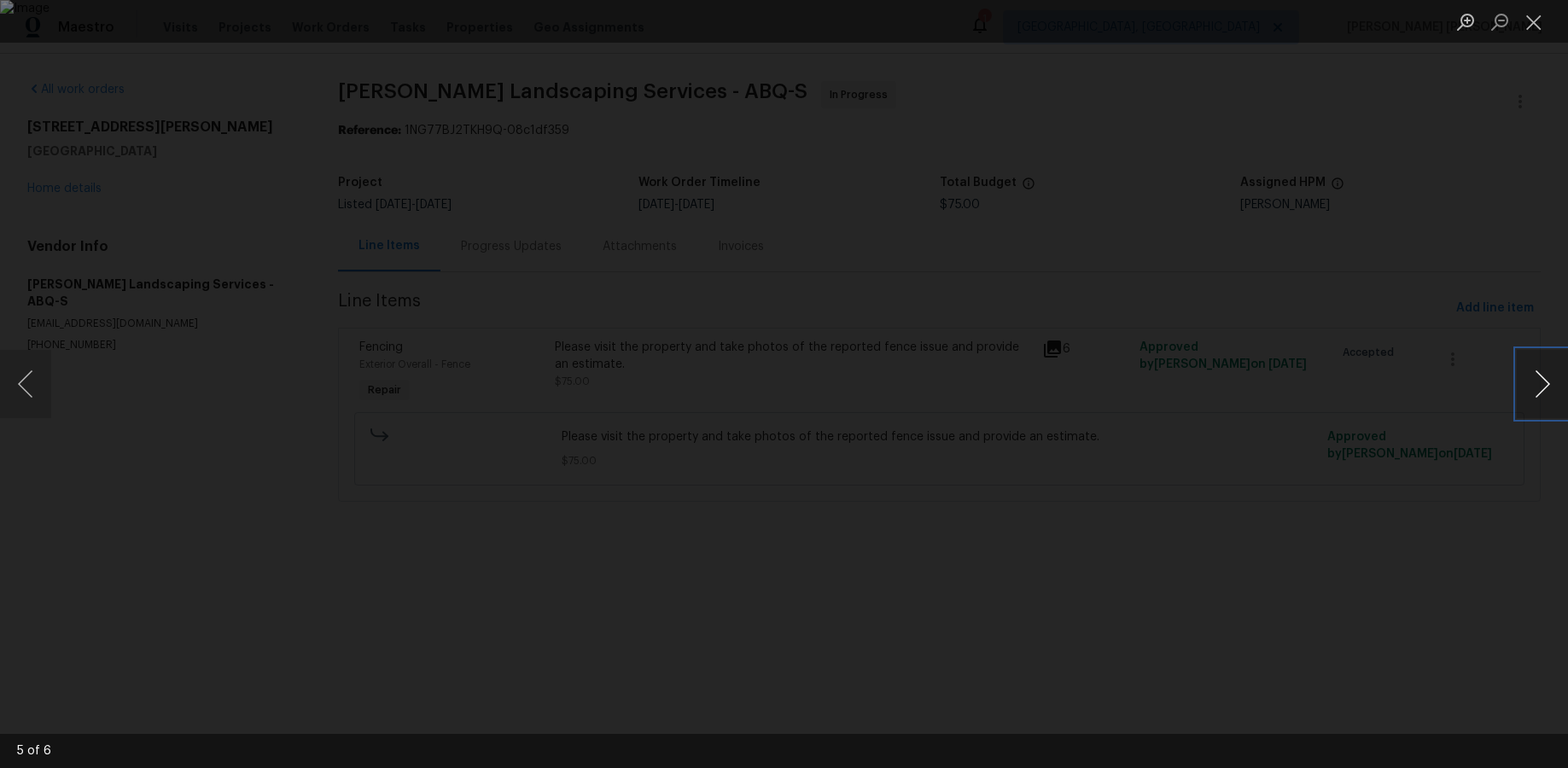
click at [1209, 388] on button "Next image" at bounding box center [1542, 384] width 51 height 68
click at [1209, 390] on button "Next image" at bounding box center [1542, 384] width 51 height 68
drag, startPoint x: 1524, startPoint y: 27, endPoint x: 1190, endPoint y: 182, distance: 368.2
click at [1209, 27] on button "Close lightbox" at bounding box center [1533, 22] width 35 height 30
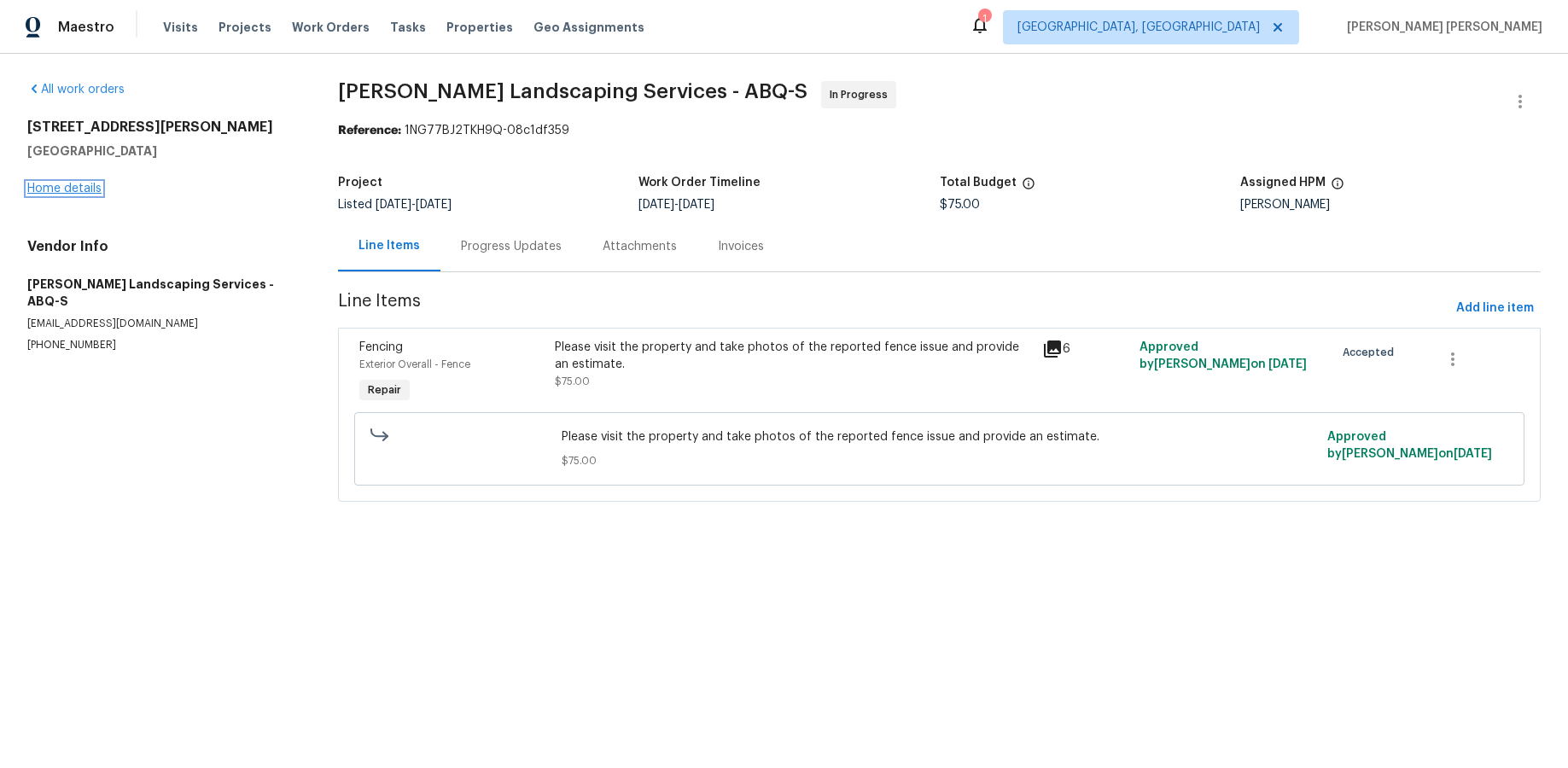
click at [82, 185] on link "Home details" at bounding box center [65, 188] width 74 height 12
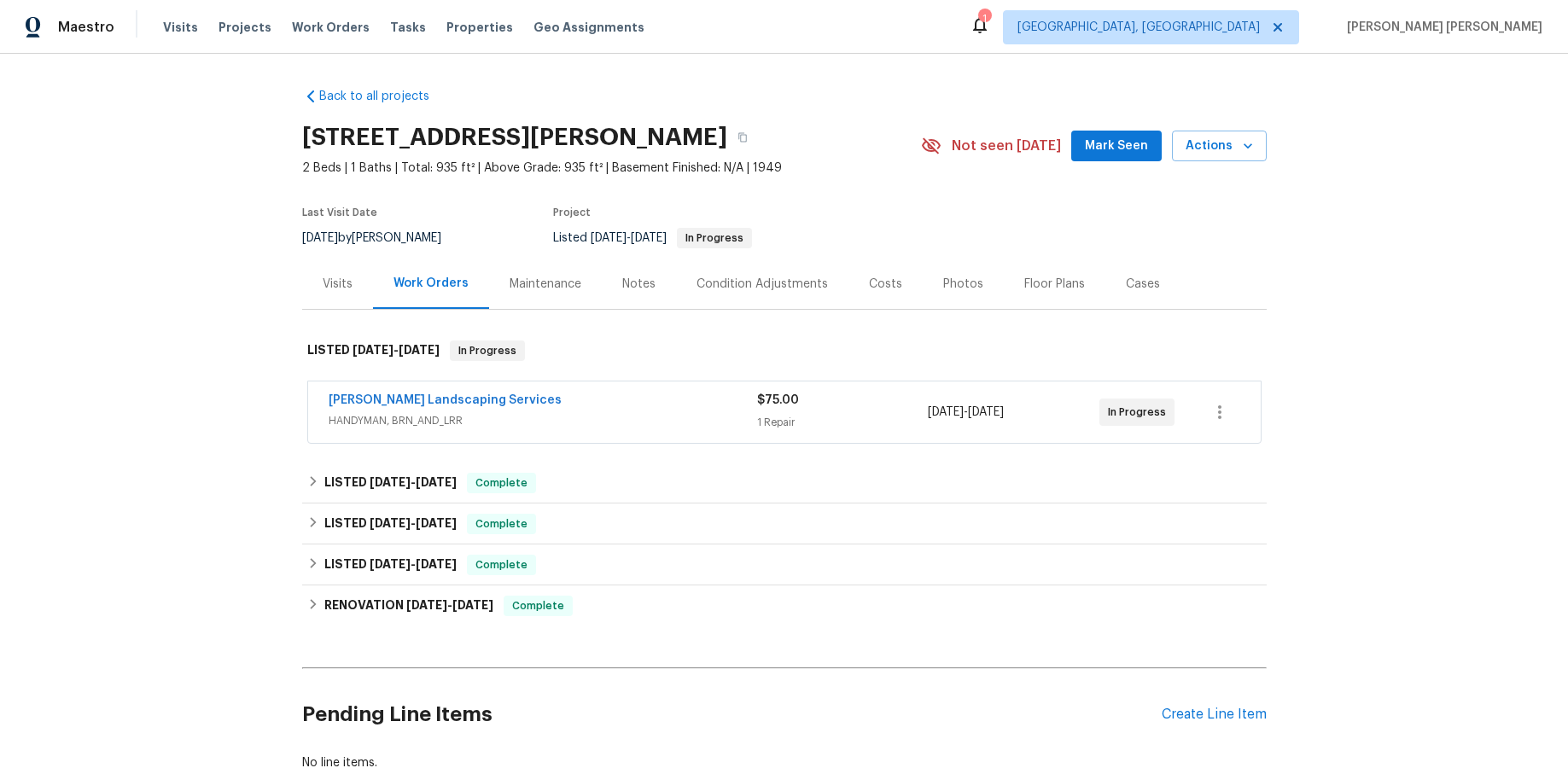
click at [339, 284] on div "Visits" at bounding box center [338, 284] width 30 height 17
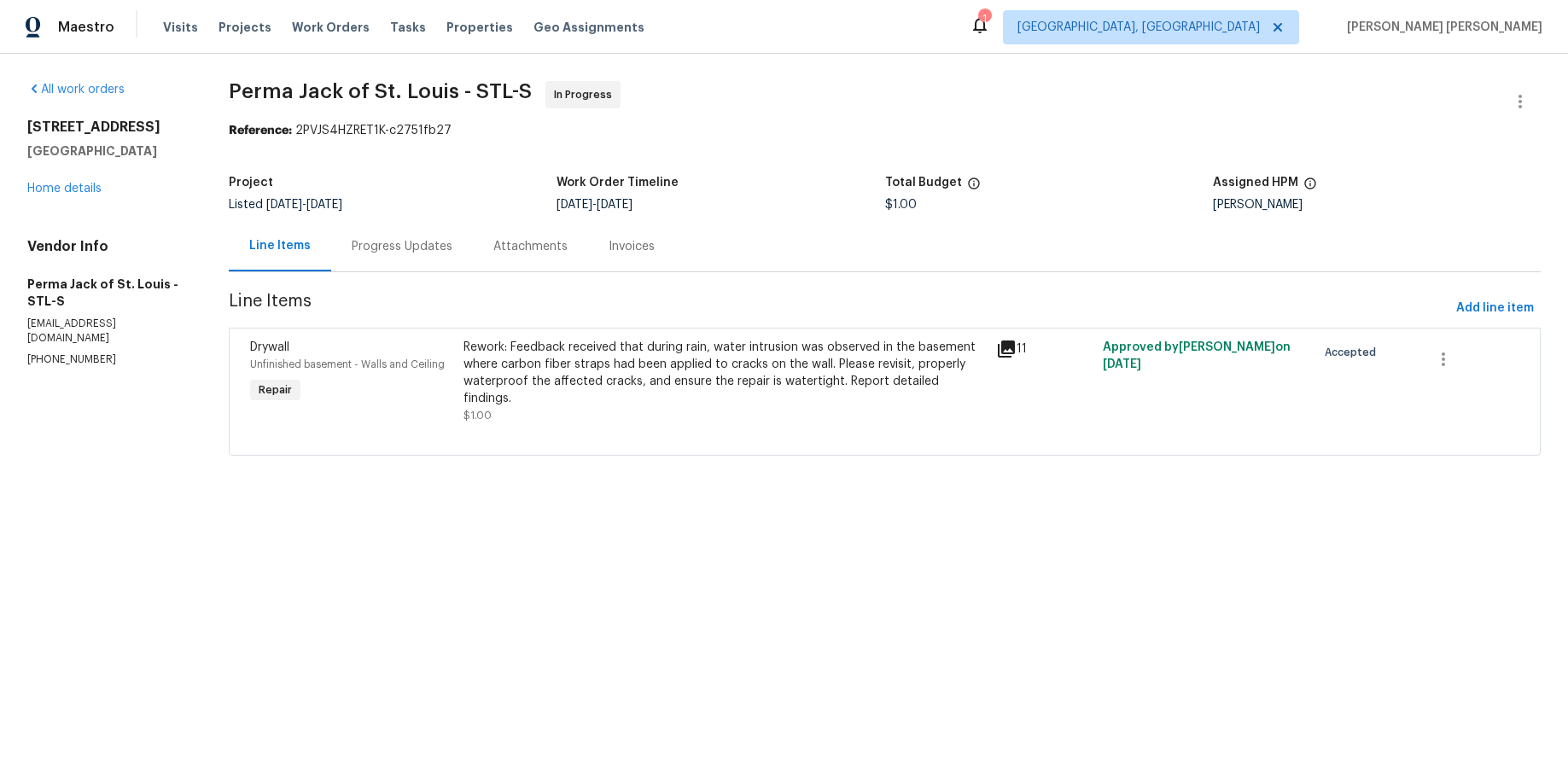
click at [1007, 346] on icon at bounding box center [1005, 349] width 17 height 17
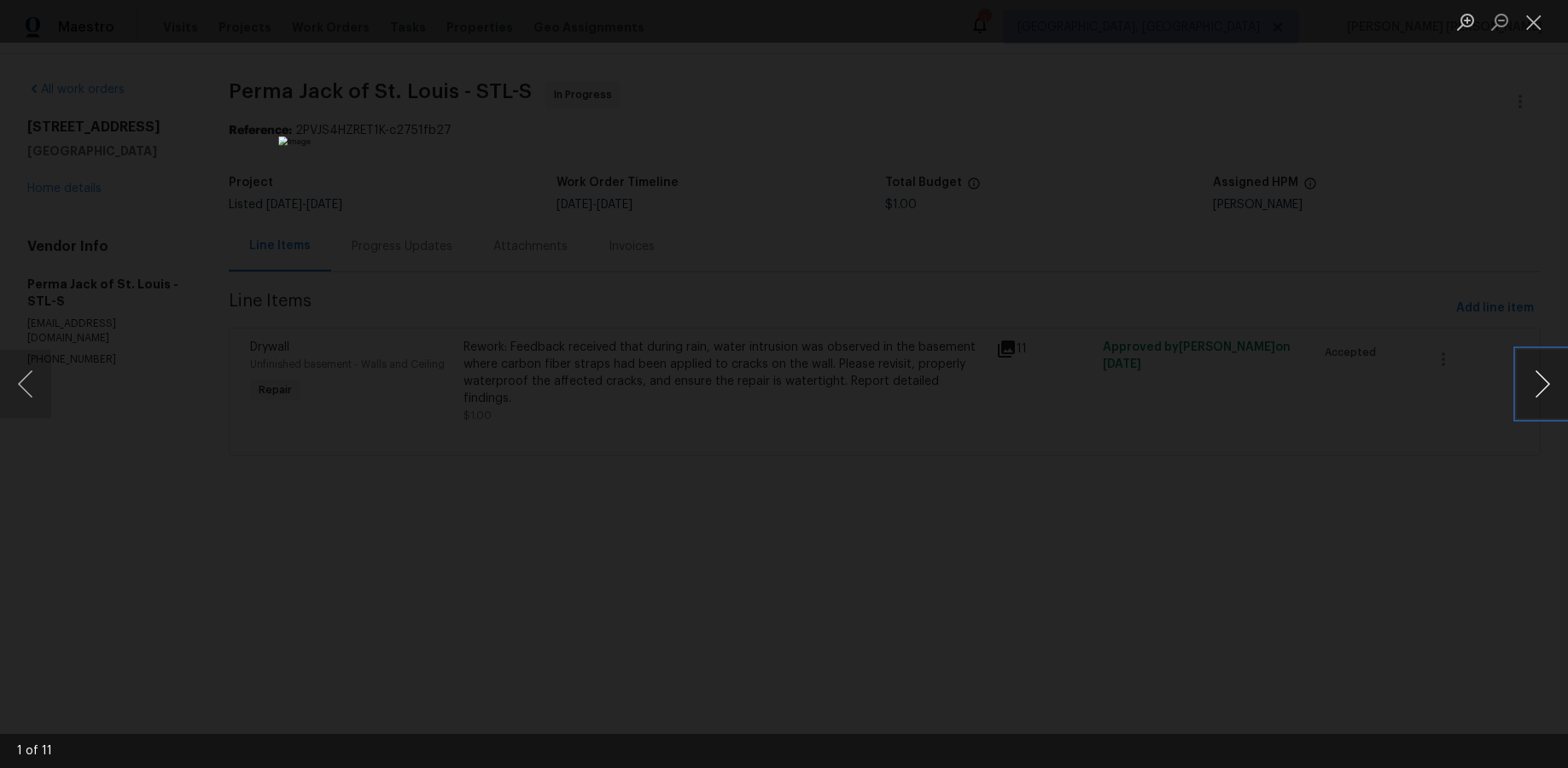
click at [1209, 396] on button "Next image" at bounding box center [1542, 384] width 51 height 68
click at [1209, 397] on button "Next image" at bounding box center [1542, 384] width 51 height 68
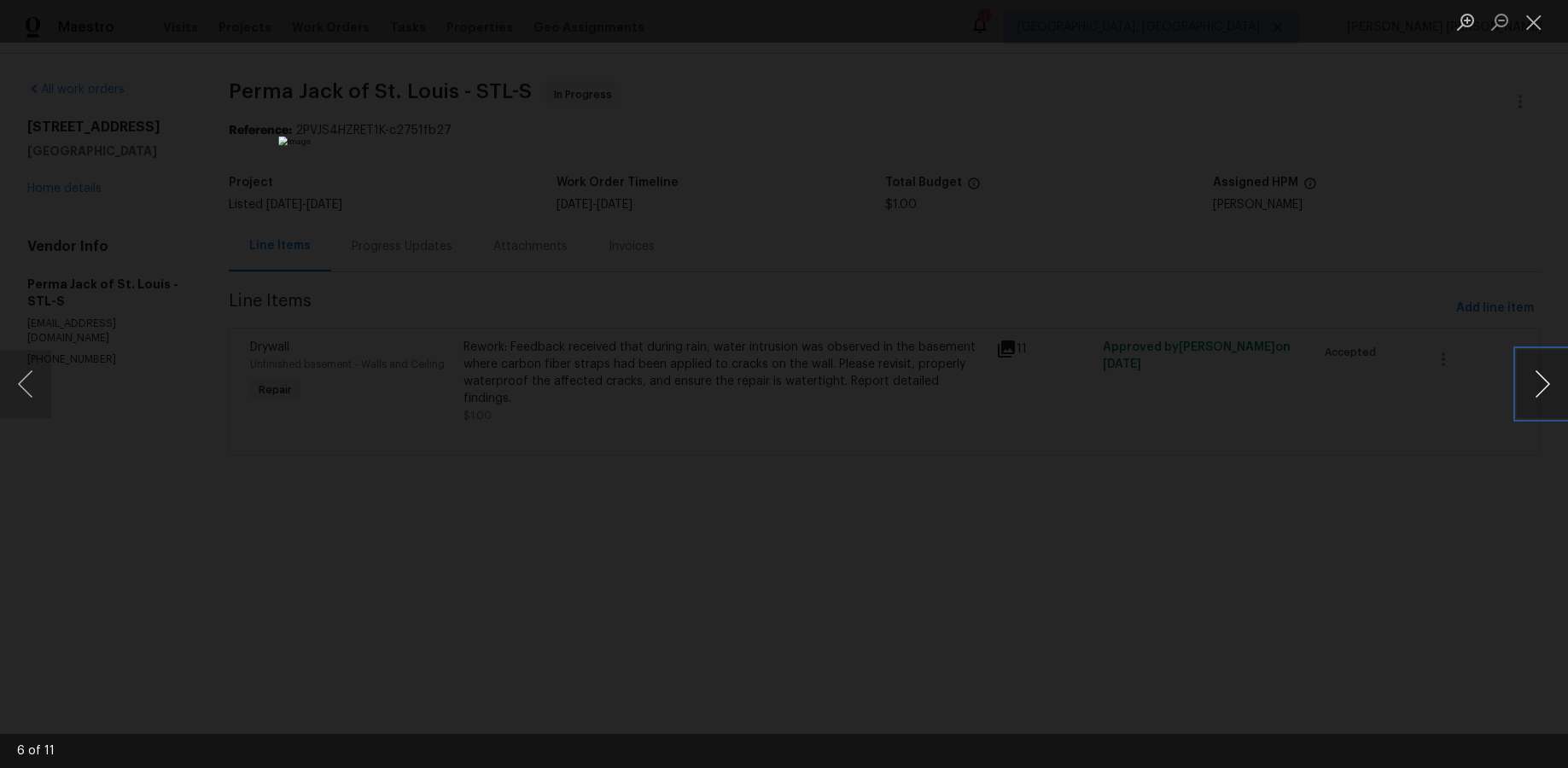
click at [1209, 397] on button "Next image" at bounding box center [1542, 384] width 51 height 68
drag, startPoint x: 1351, startPoint y: 600, endPoint x: 1429, endPoint y: 680, distance: 111.7
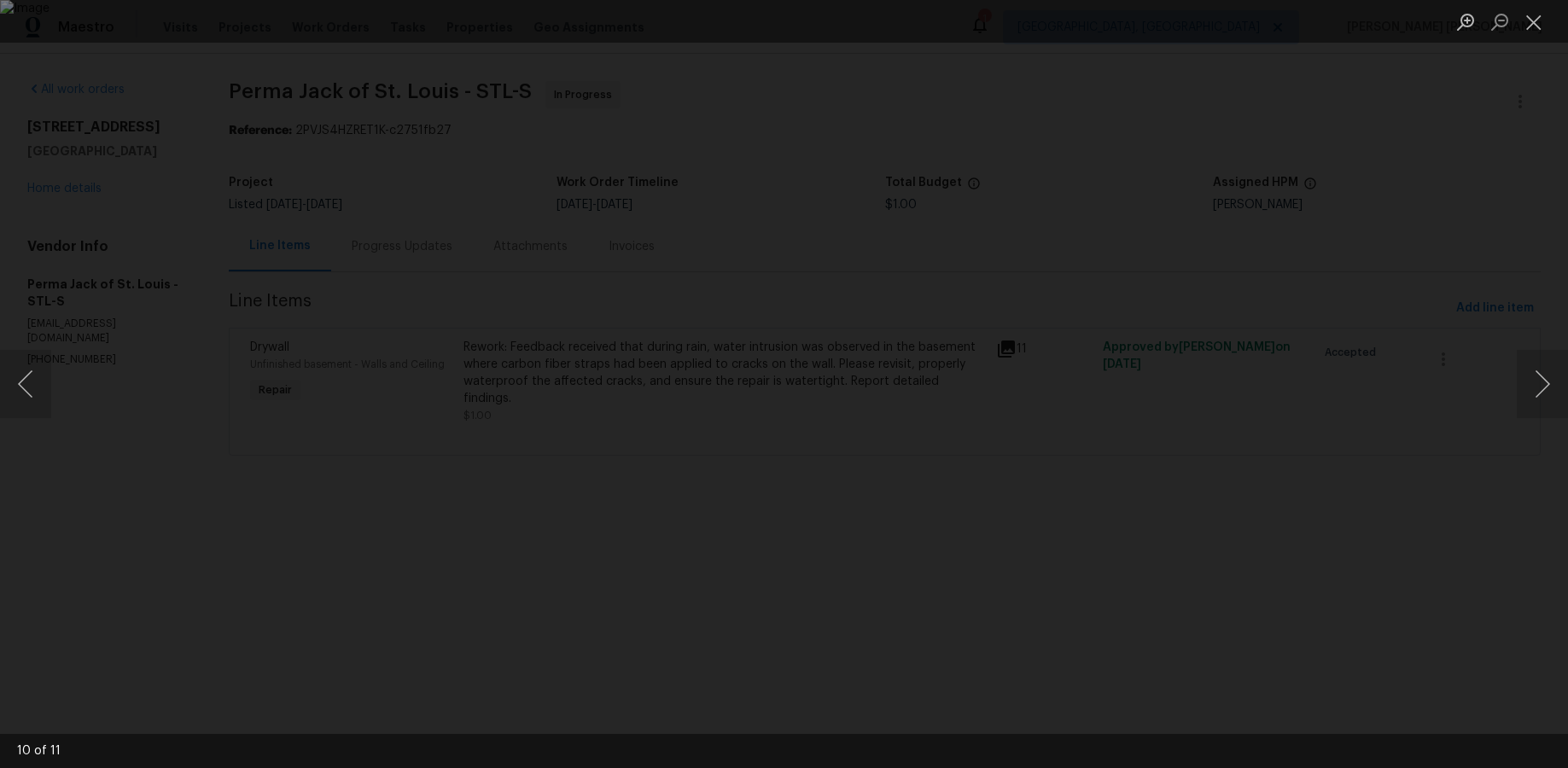
click at [1209, 590] on div "Lightbox" at bounding box center [784, 384] width 1568 height 768
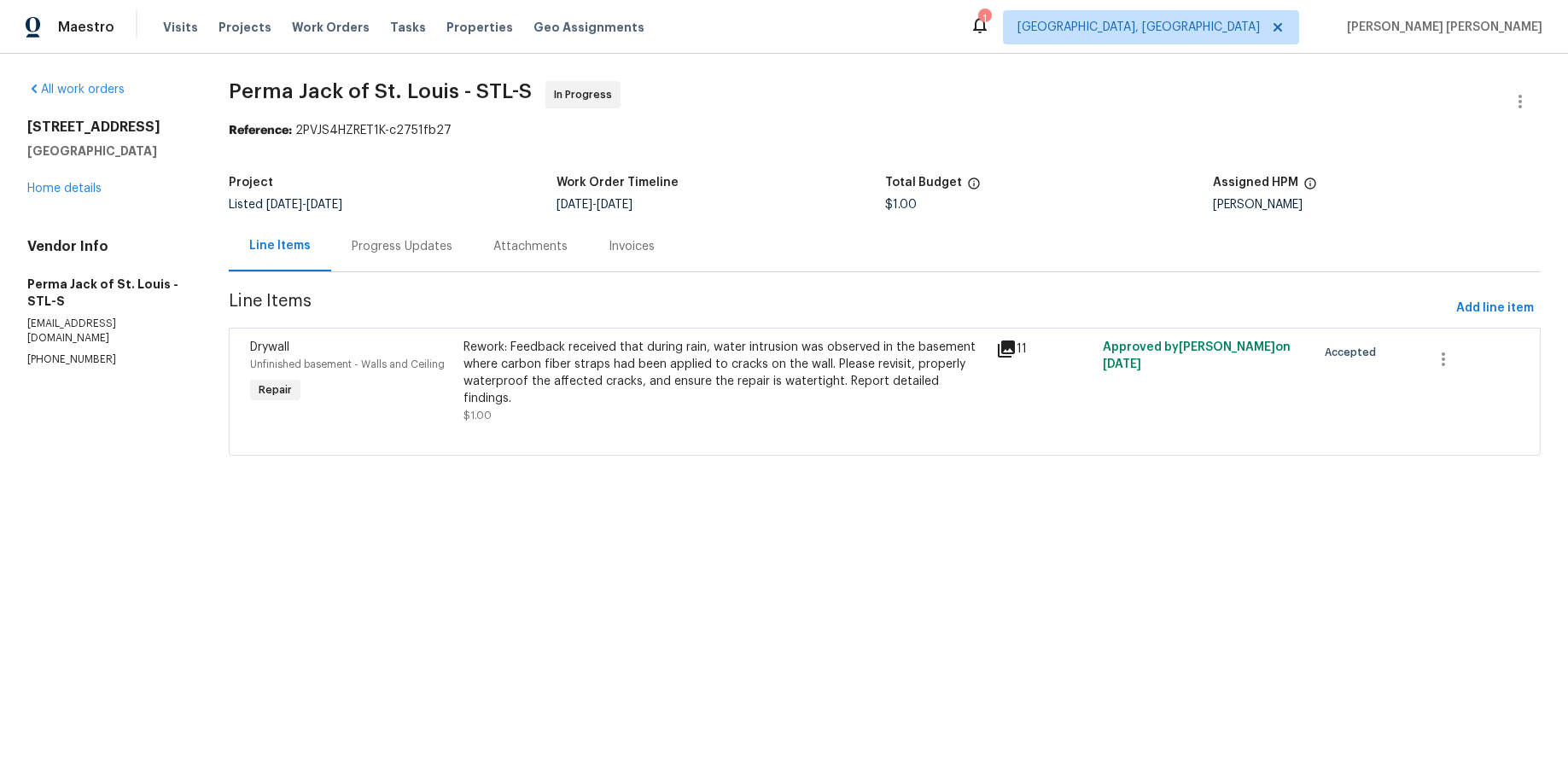
click at [1006, 349] on icon at bounding box center [1005, 349] width 17 height 17
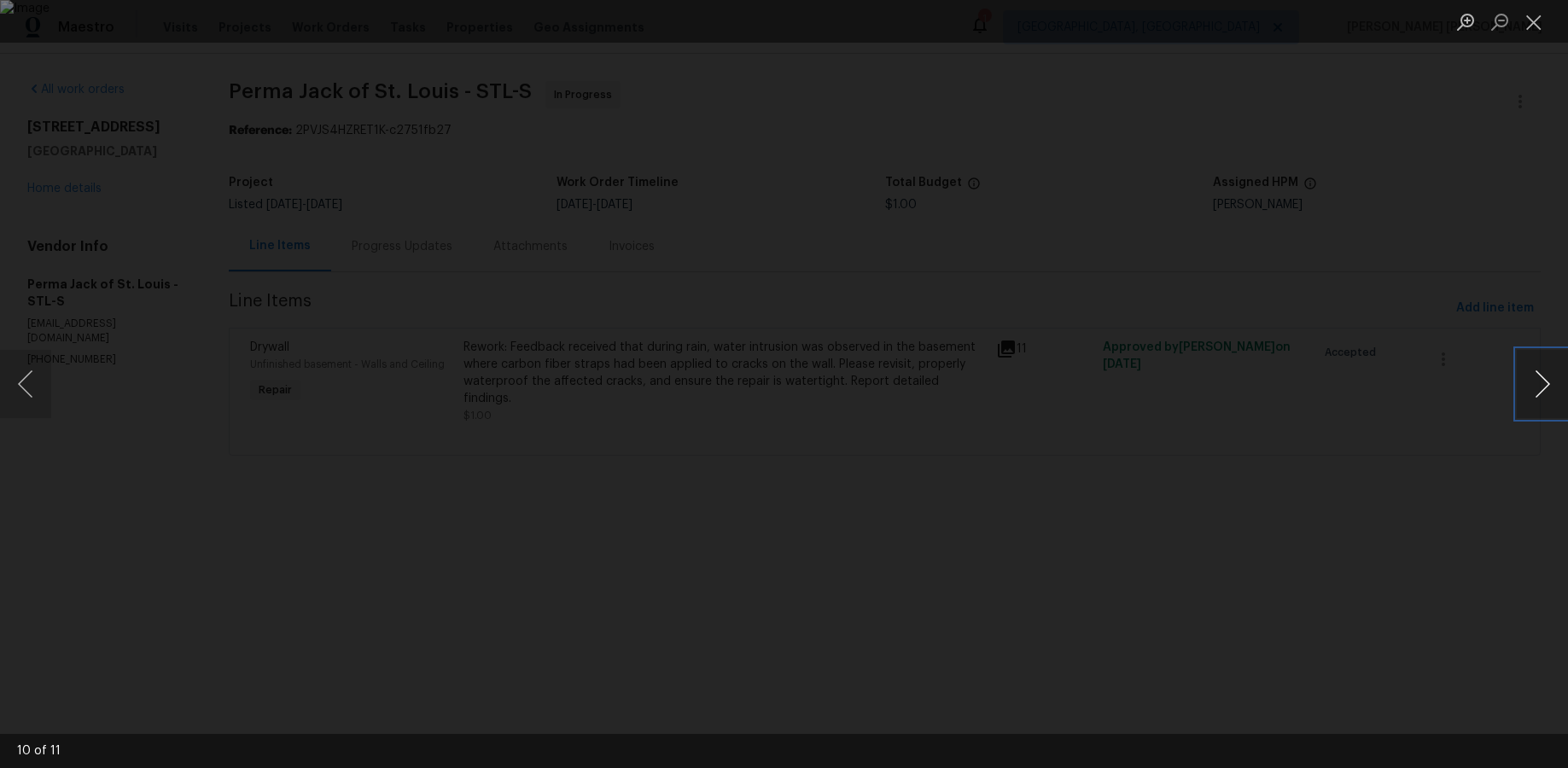
click at [1209, 394] on button "Next image" at bounding box center [1542, 384] width 51 height 68
click at [1209, 393] on button "Next image" at bounding box center [1542, 384] width 51 height 68
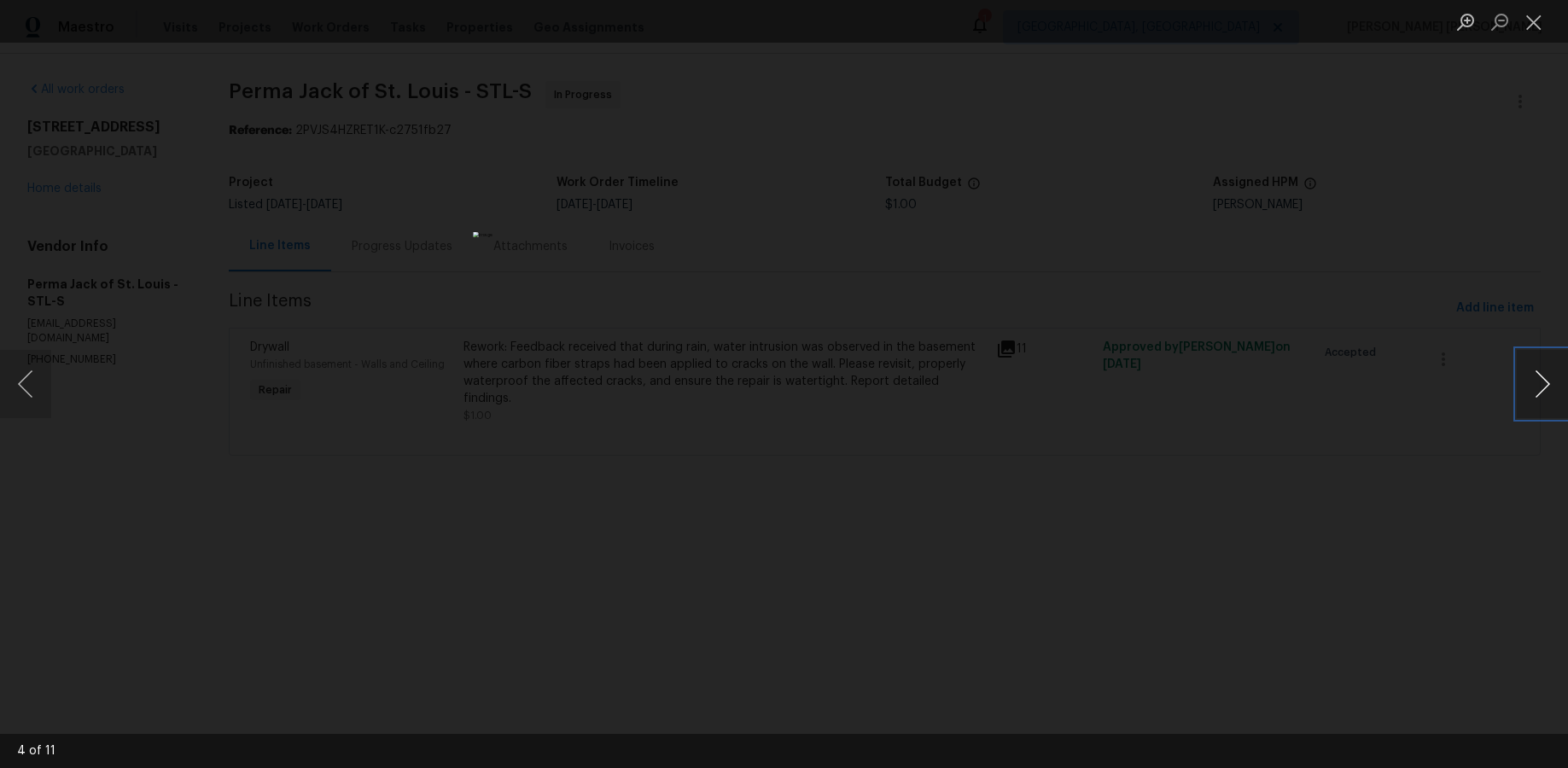
click at [1209, 393] on button "Next image" at bounding box center [1542, 384] width 51 height 68
click at [1209, 390] on button "Next image" at bounding box center [1542, 384] width 51 height 68
click at [1209, 392] on button "Next image" at bounding box center [1542, 384] width 51 height 68
click at [1209, 390] on button "Next image" at bounding box center [1542, 384] width 51 height 68
click at [1191, 210] on div "Lightbox" at bounding box center [784, 384] width 1568 height 768
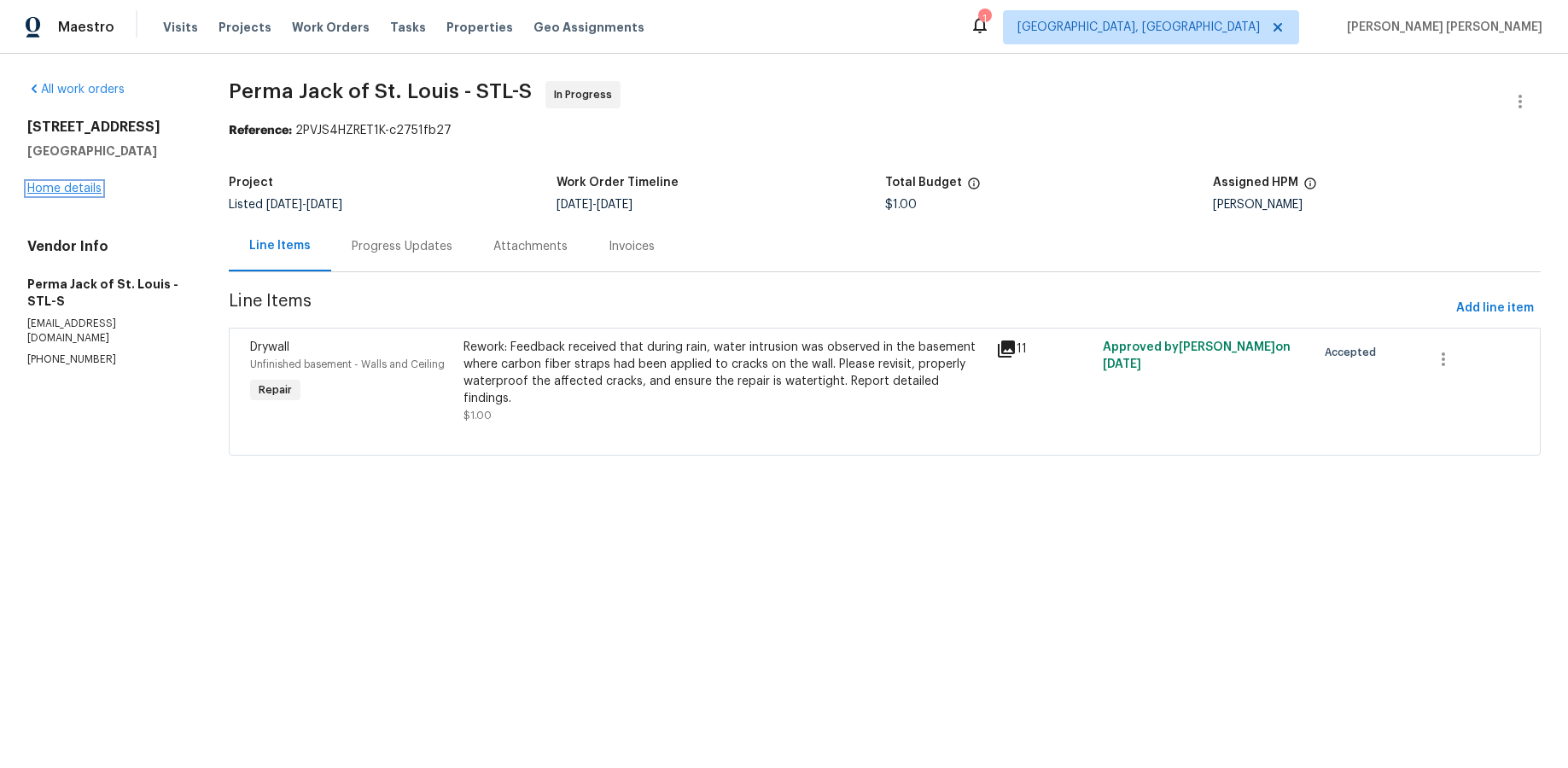
click at [53, 185] on link "Home details" at bounding box center [65, 188] width 74 height 12
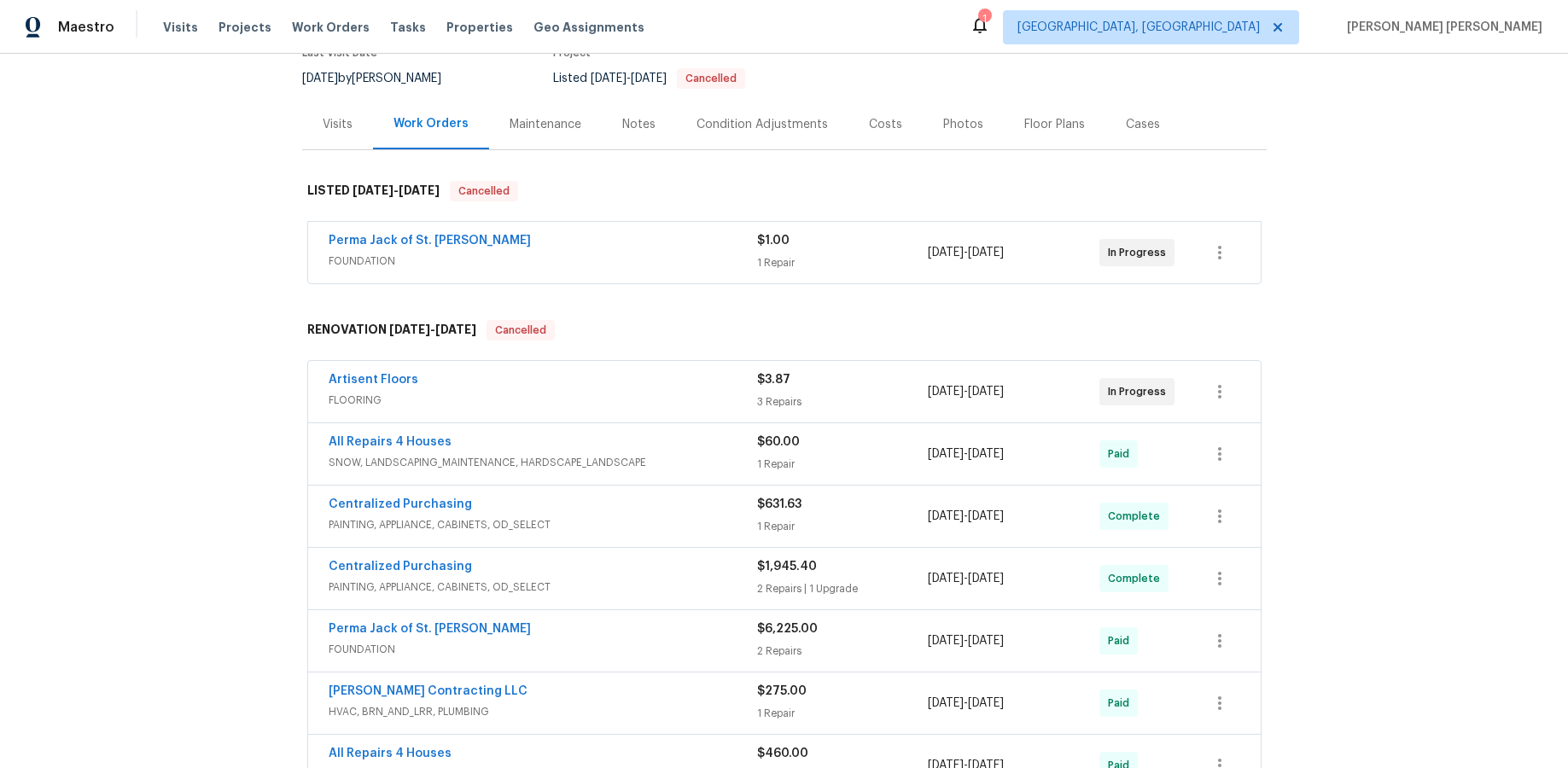
scroll to position [203, 0]
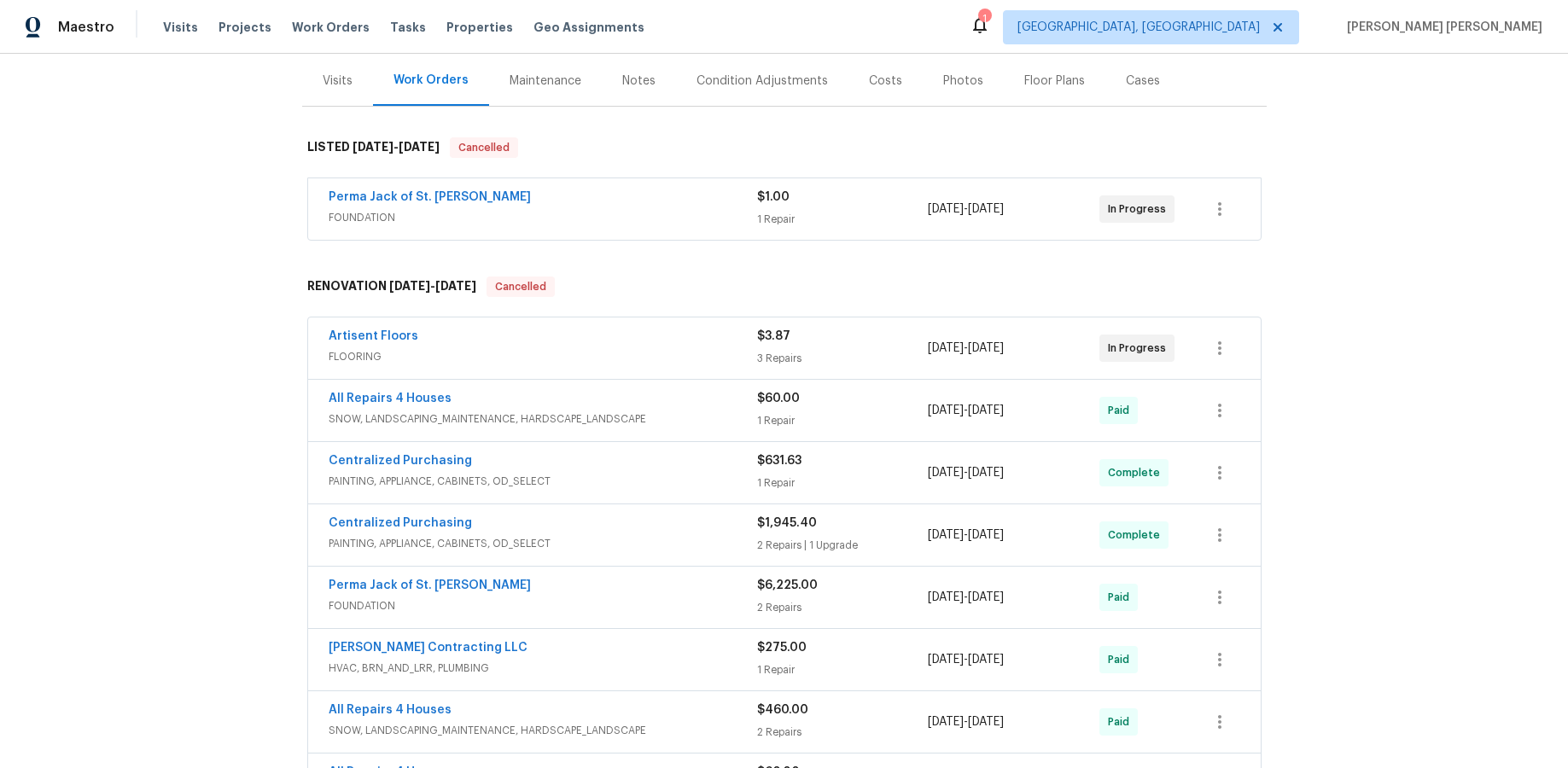
click at [670, 586] on div "Perma Jack of St. Louis" at bounding box center [542, 587] width 428 height 20
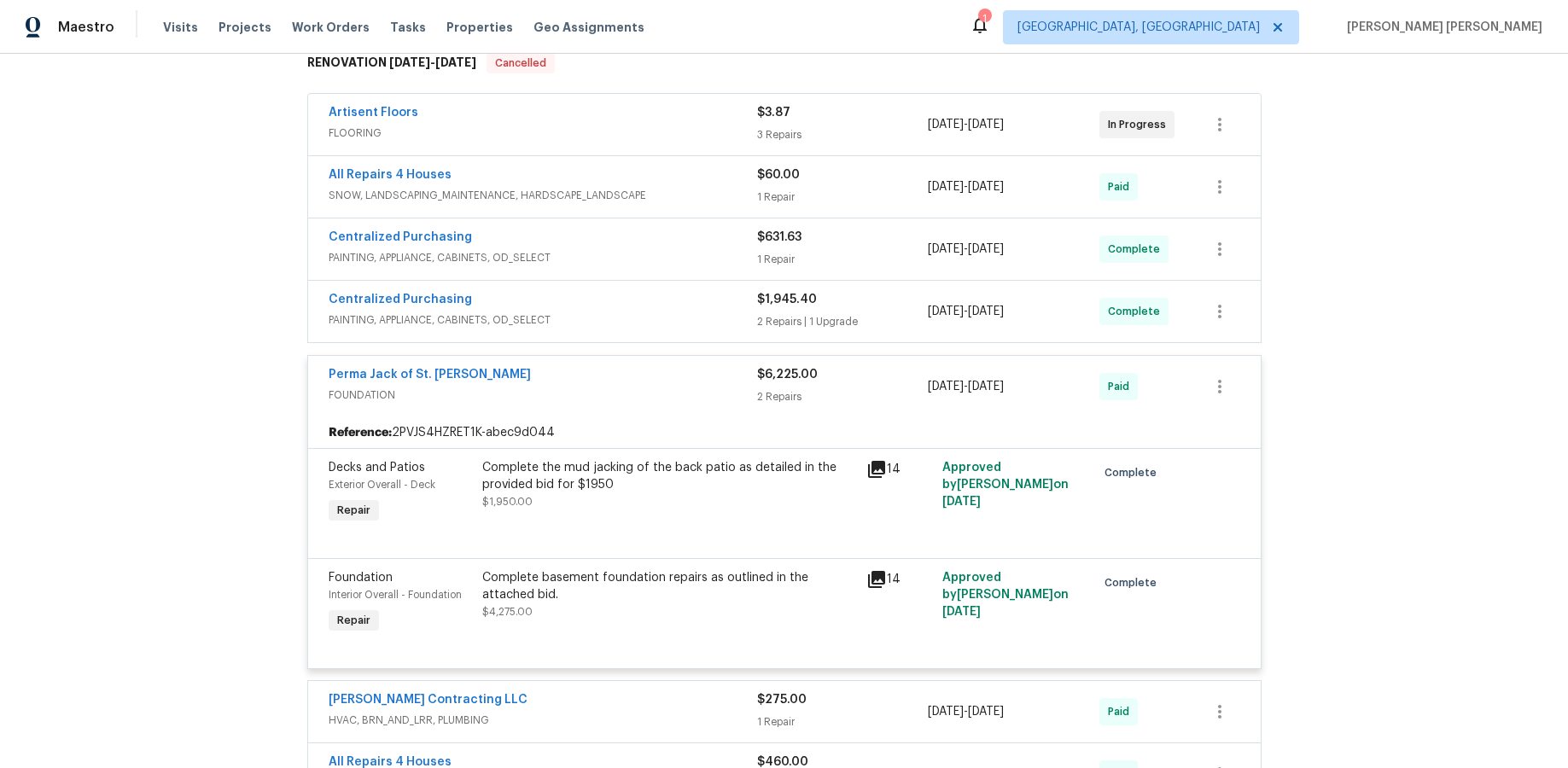
scroll to position [435, 0]
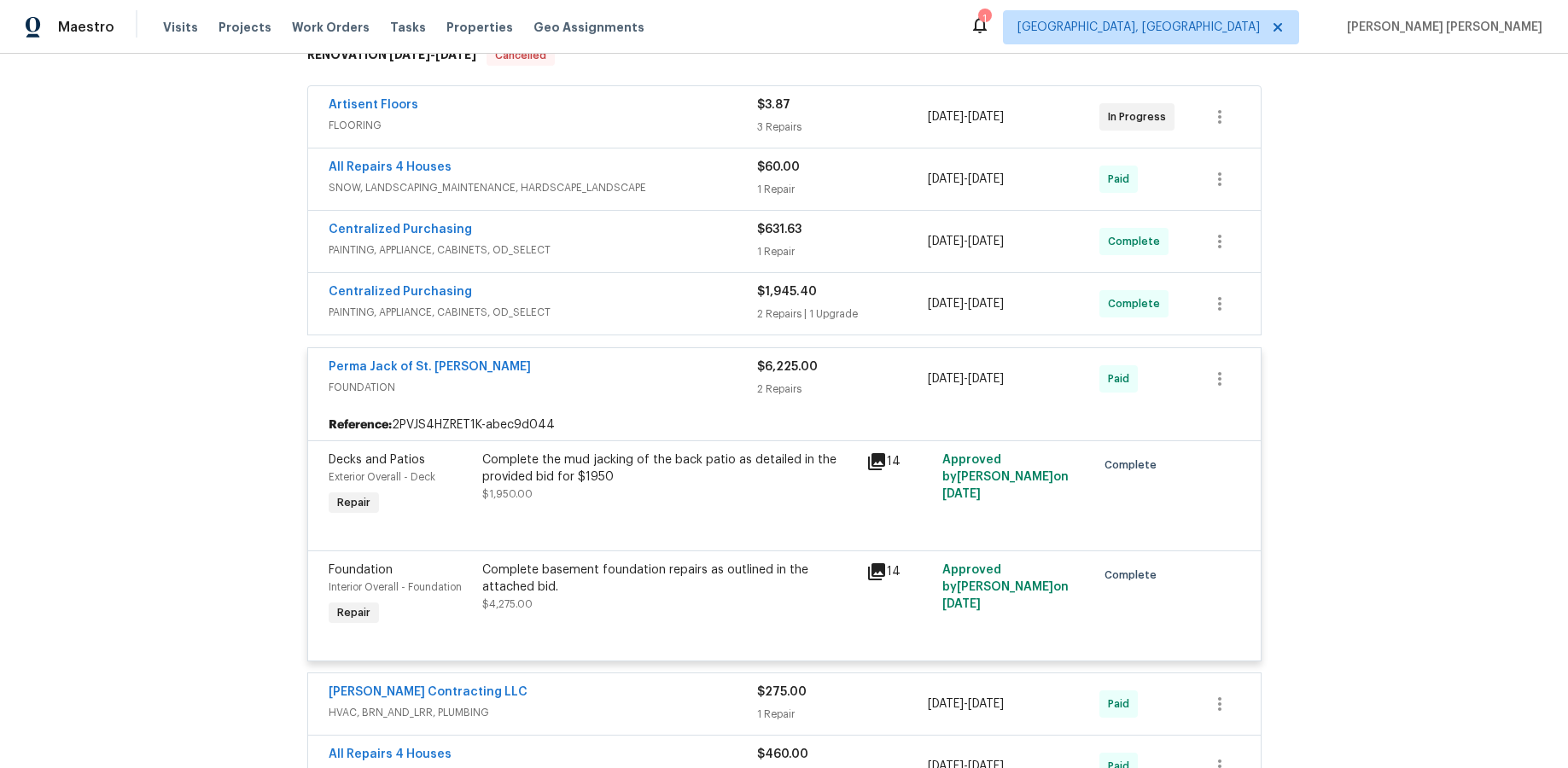
click at [885, 568] on div "14" at bounding box center [899, 571] width 66 height 20
click at [873, 570] on icon at bounding box center [876, 571] width 17 height 17
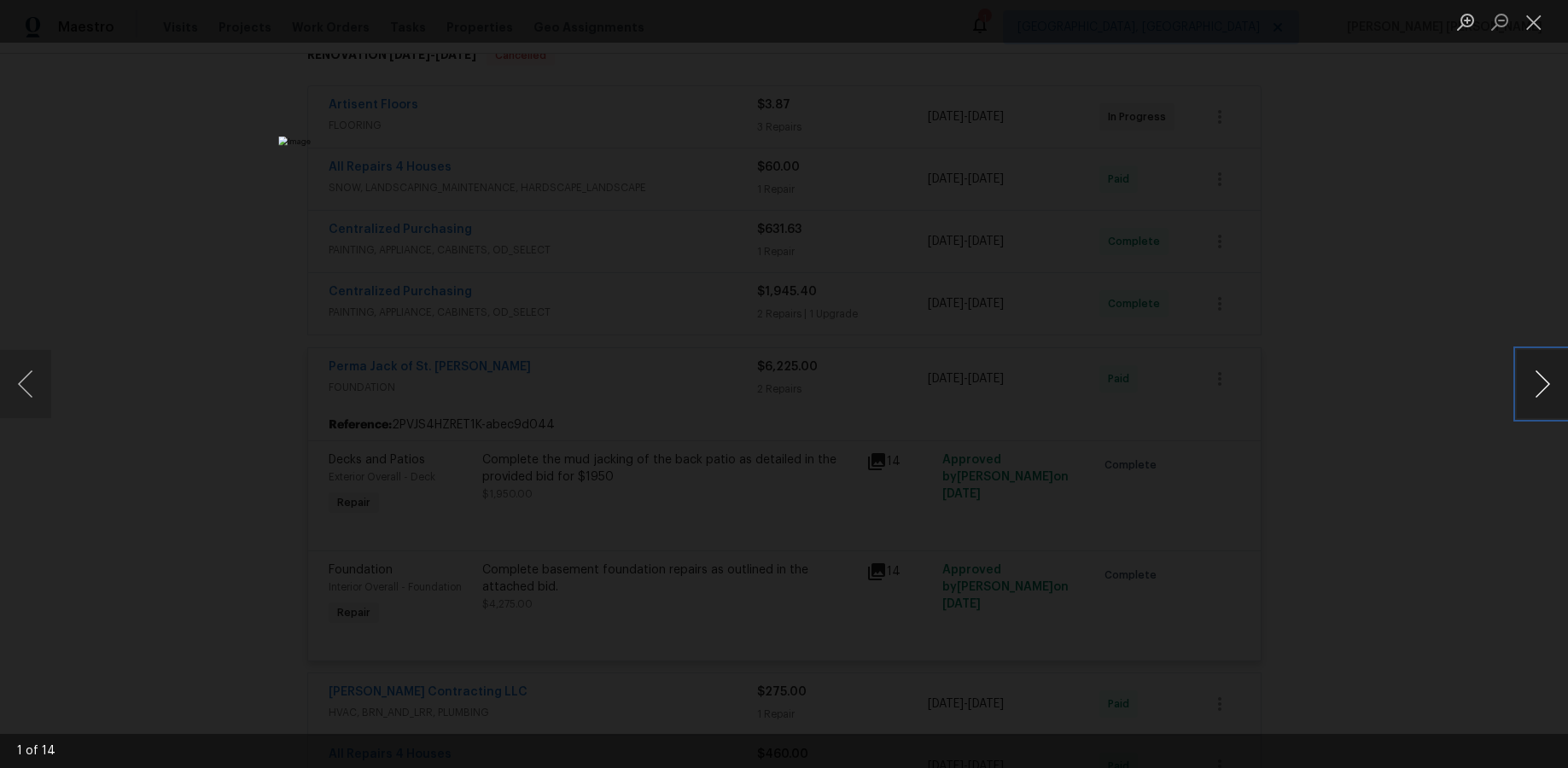
click at [1209, 384] on button "Next image" at bounding box center [1542, 384] width 51 height 68
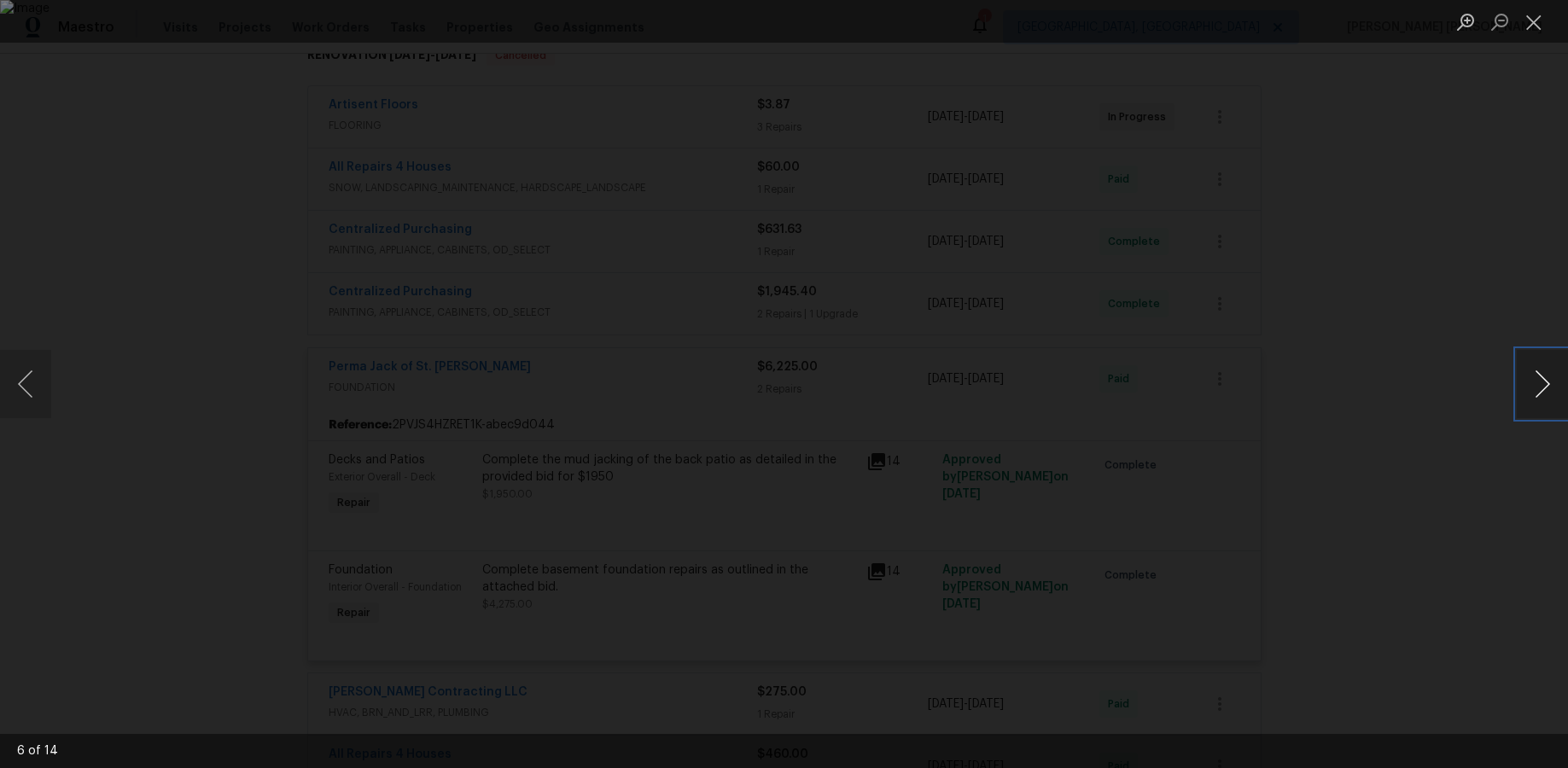
click at [1209, 384] on button "Next image" at bounding box center [1542, 384] width 51 height 68
click at [1209, 23] on button "Close lightbox" at bounding box center [1533, 22] width 35 height 30
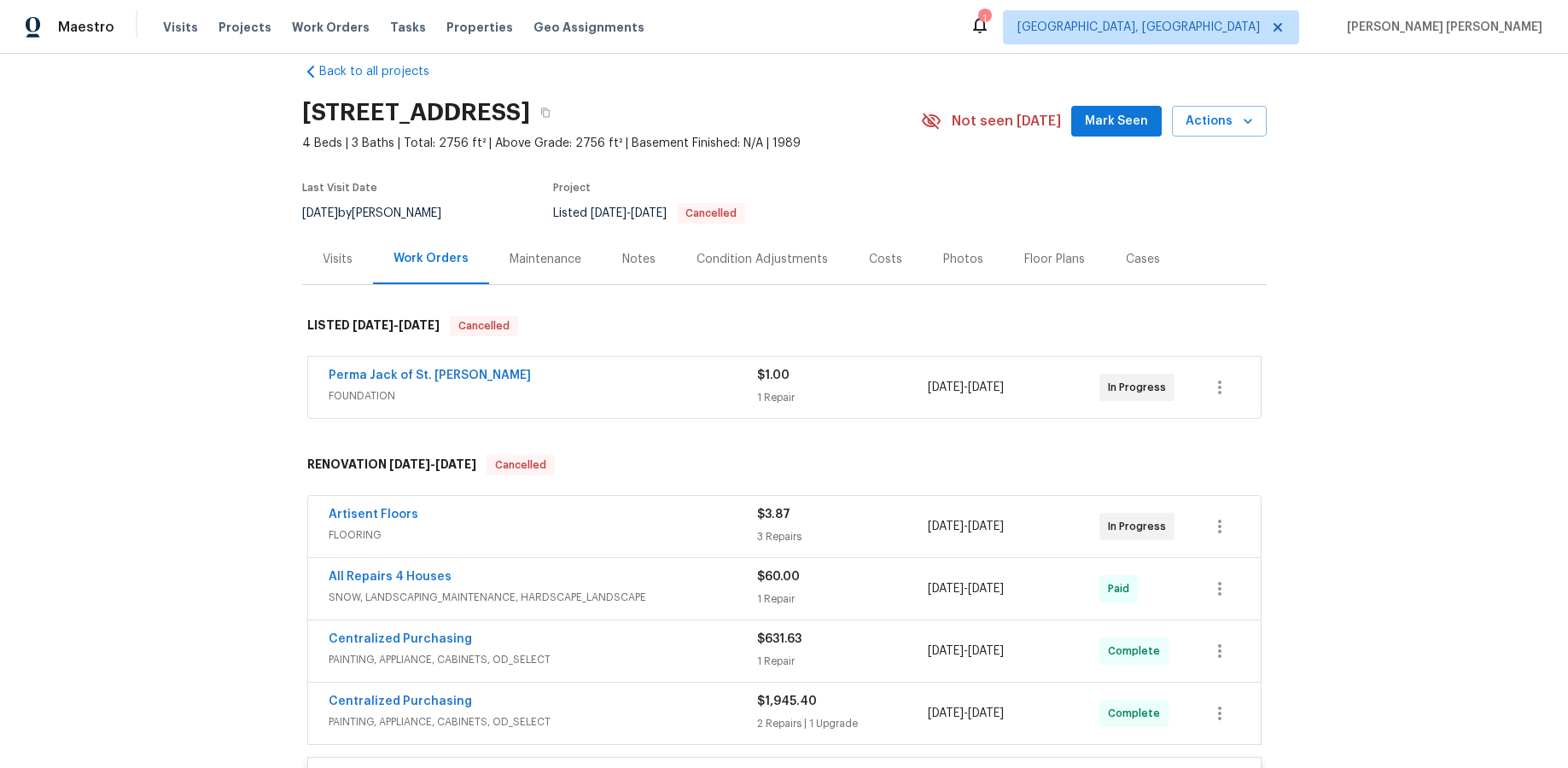
scroll to position [12, 0]
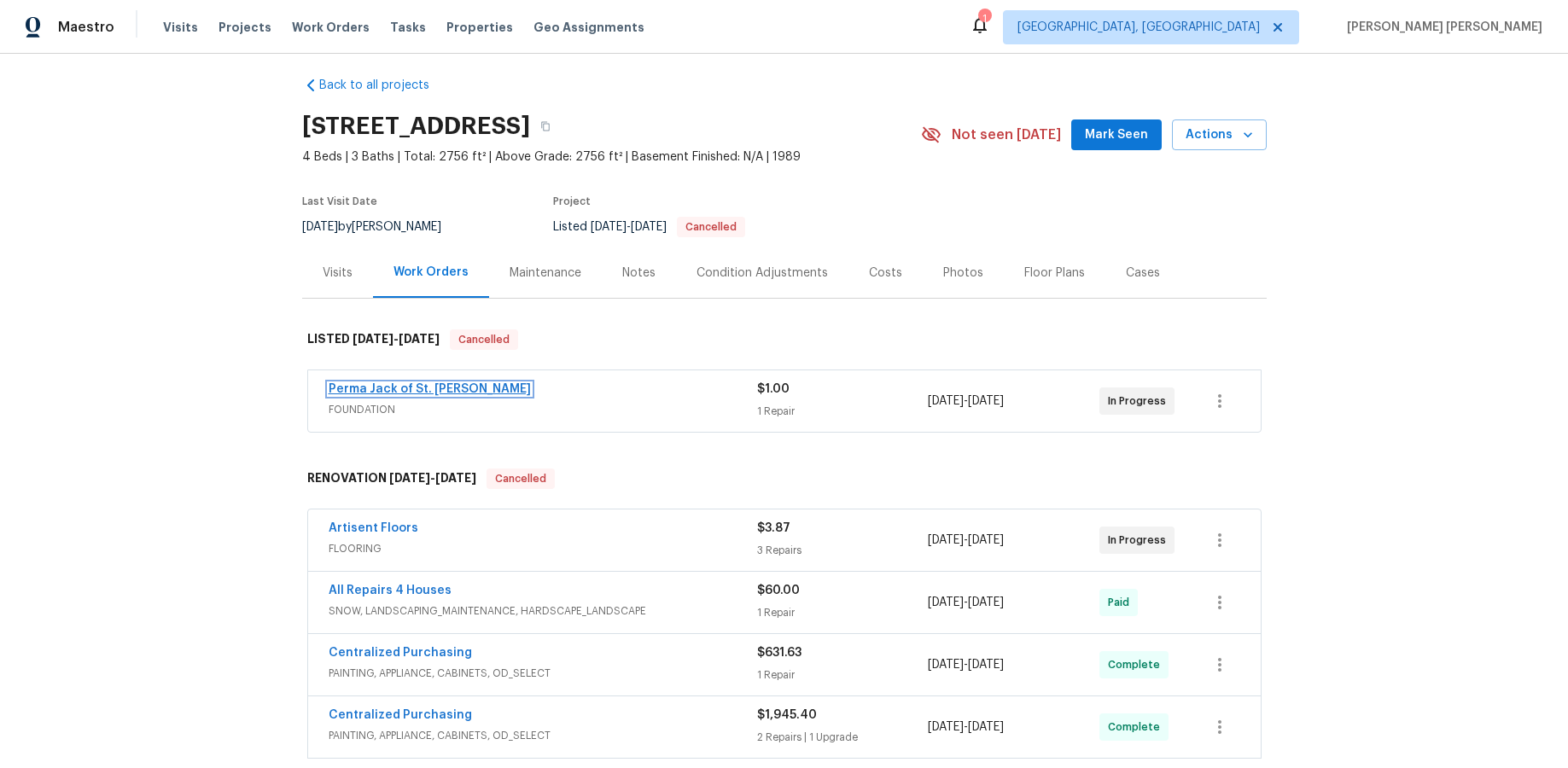
click at [388, 386] on link "Perma Jack of St. Louis" at bounding box center [430, 388] width 202 height 12
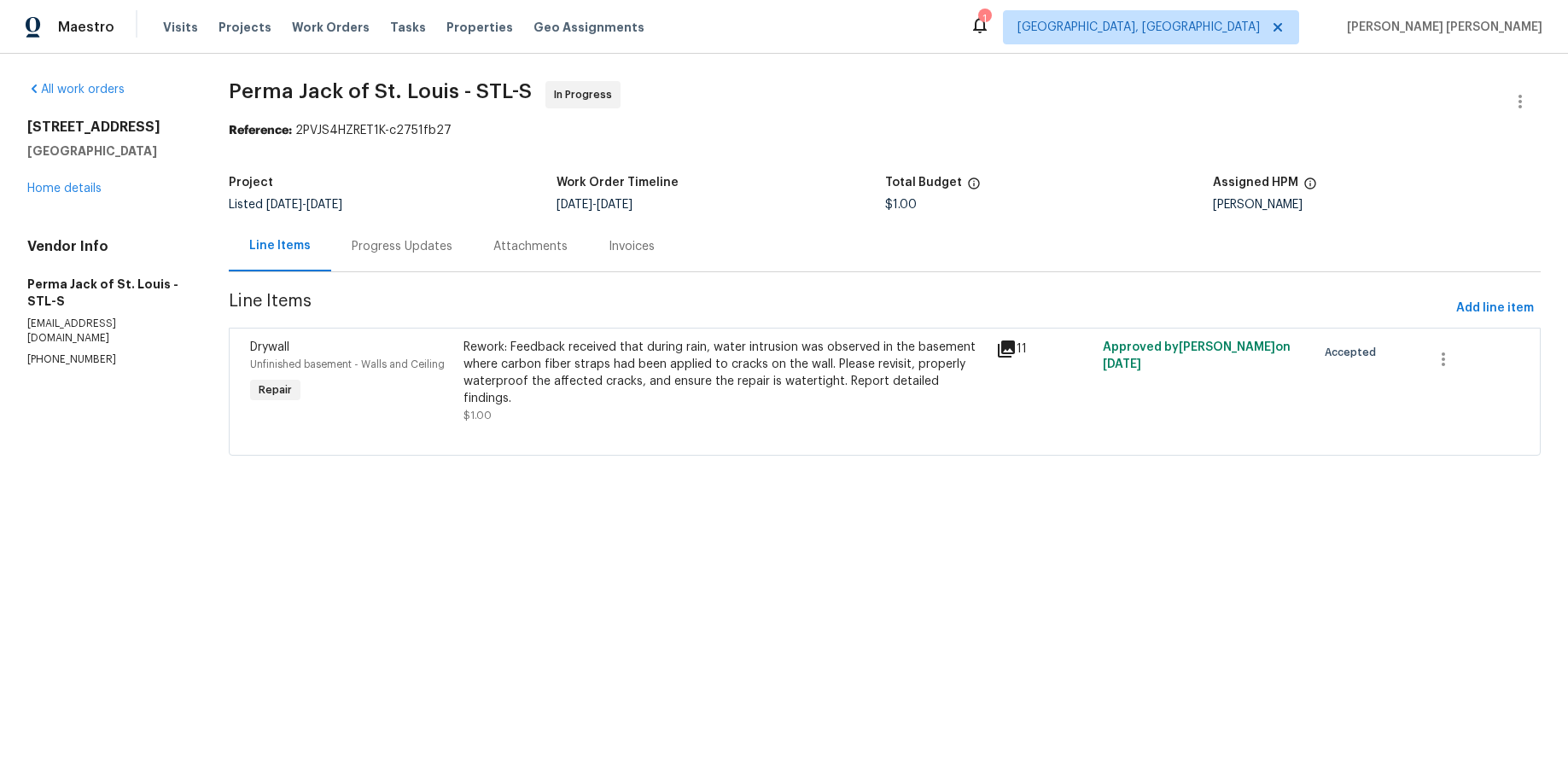
click at [1001, 349] on icon at bounding box center [1005, 349] width 17 height 17
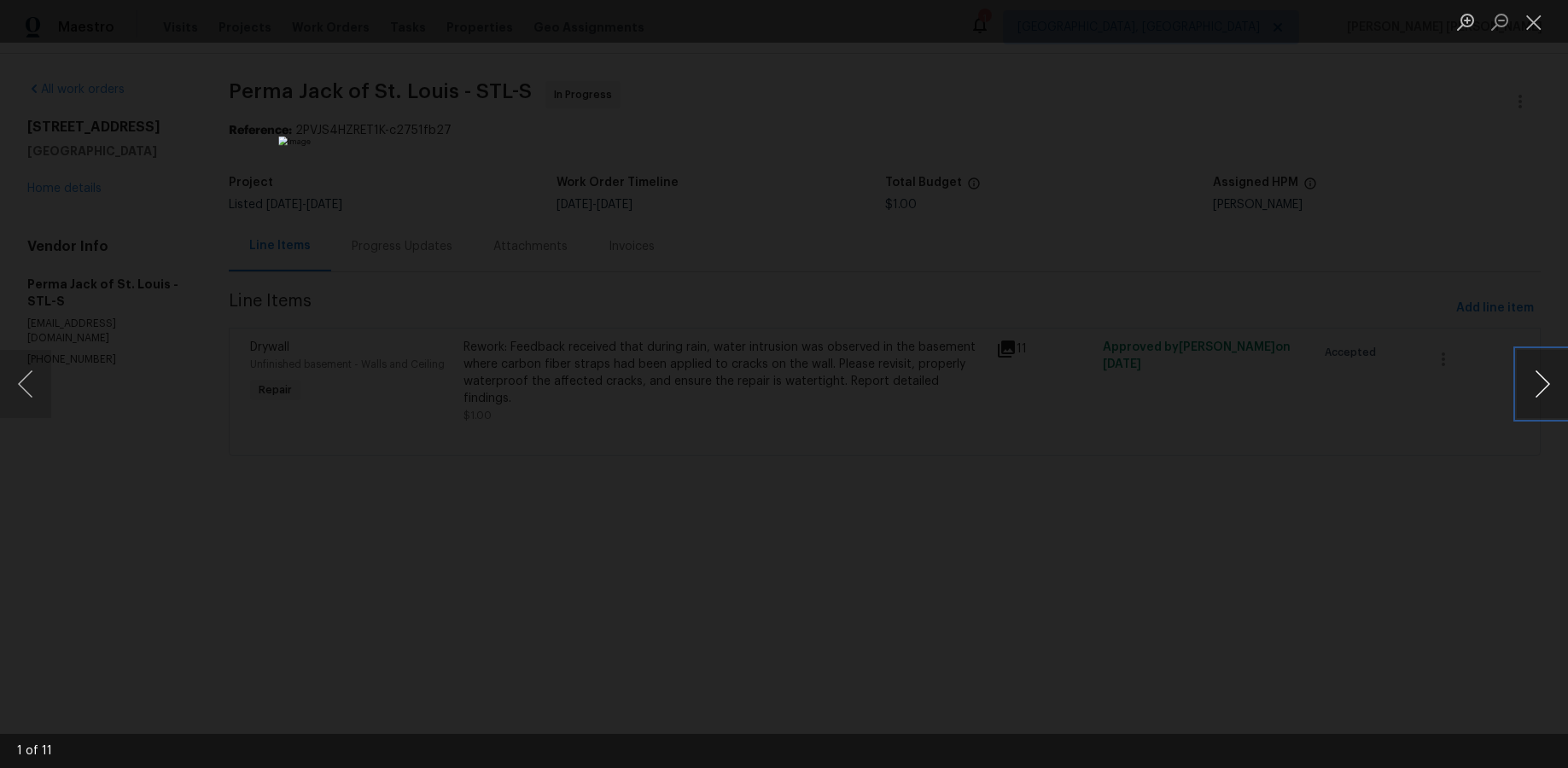
click at [1209, 386] on button "Next image" at bounding box center [1542, 384] width 51 height 68
click at [1209, 379] on button "Next image" at bounding box center [1542, 384] width 51 height 68
click at [1209, 378] on button "Next image" at bounding box center [1542, 384] width 51 height 68
click at [1209, 379] on button "Next image" at bounding box center [1542, 384] width 51 height 68
click at [1209, 380] on button "Next image" at bounding box center [1542, 384] width 51 height 68
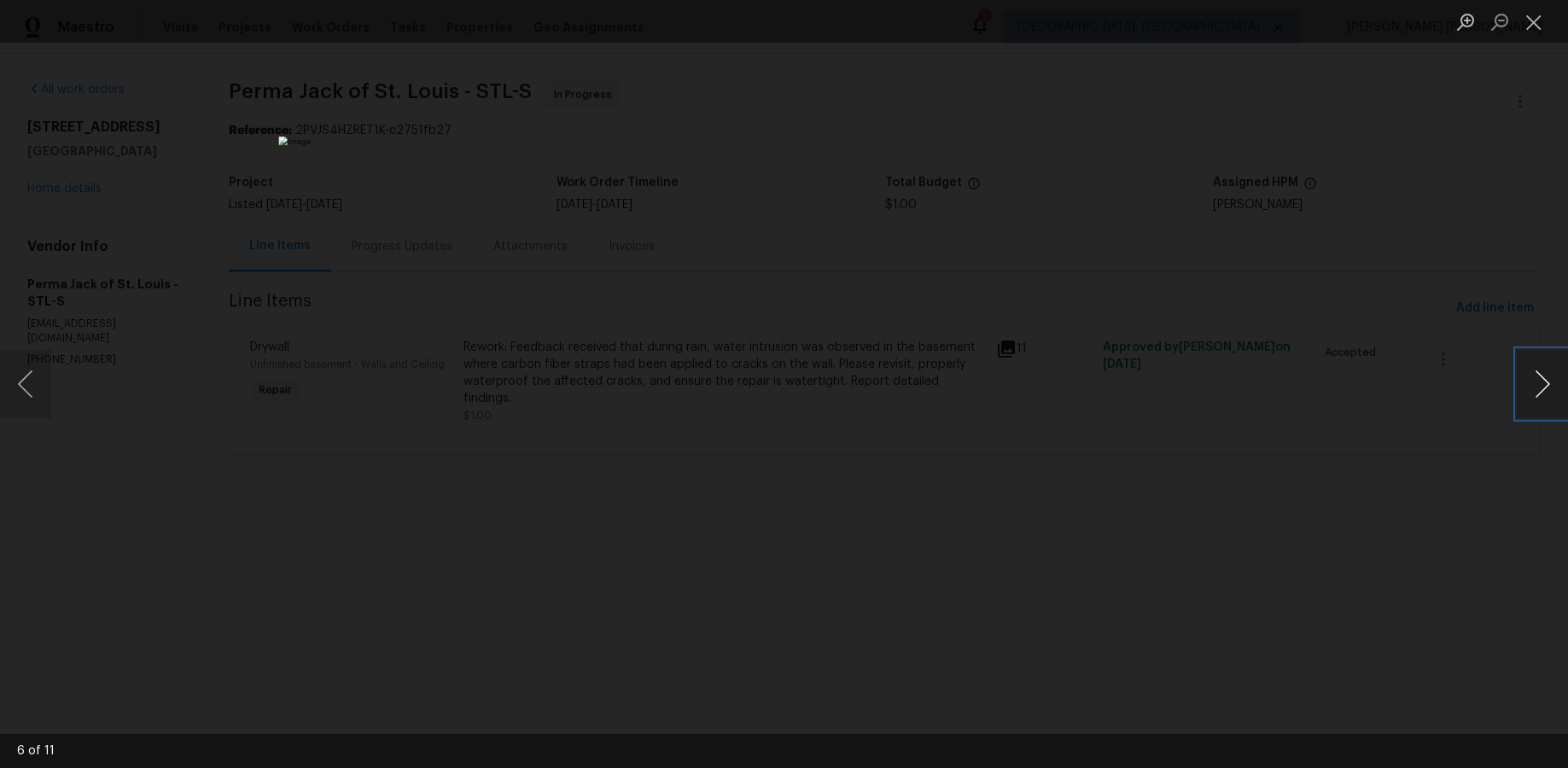
click at [1209, 379] on button "Next image" at bounding box center [1542, 384] width 51 height 68
click at [1209, 380] on button "Next image" at bounding box center [1542, 384] width 51 height 68
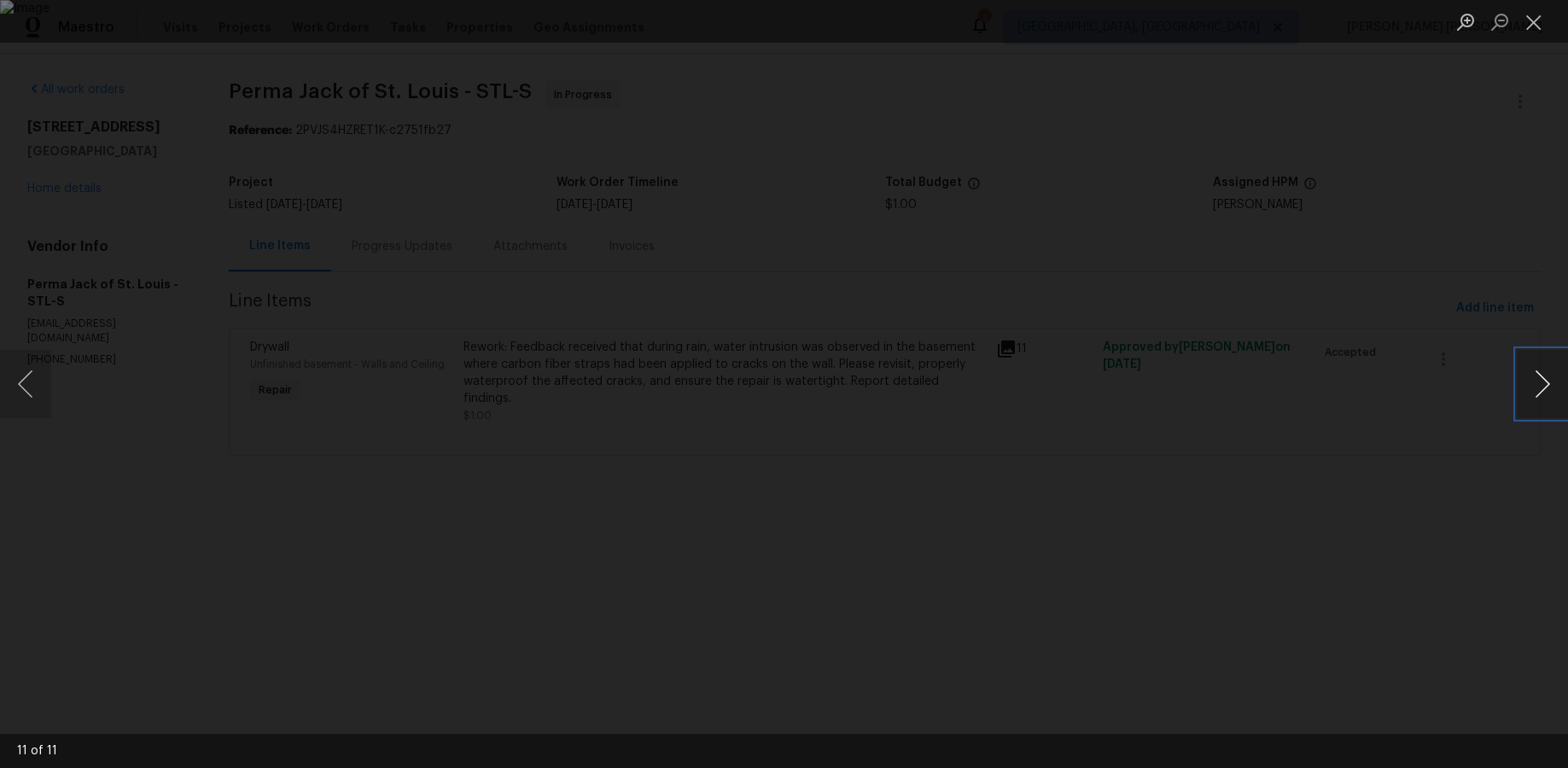
click at [1209, 380] on button "Next image" at bounding box center [1542, 384] width 51 height 68
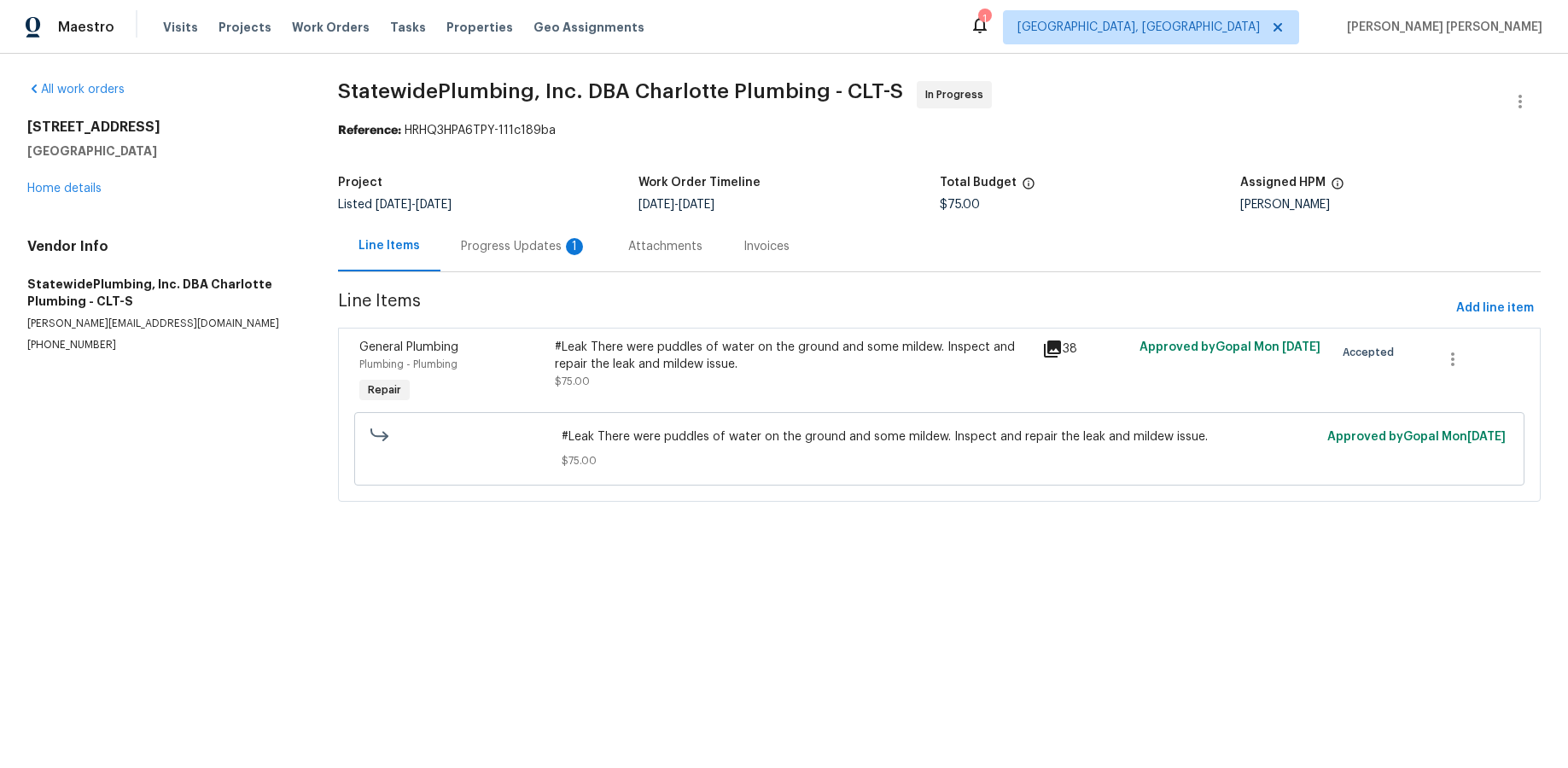
click at [1057, 351] on icon at bounding box center [1052, 349] width 20 height 20
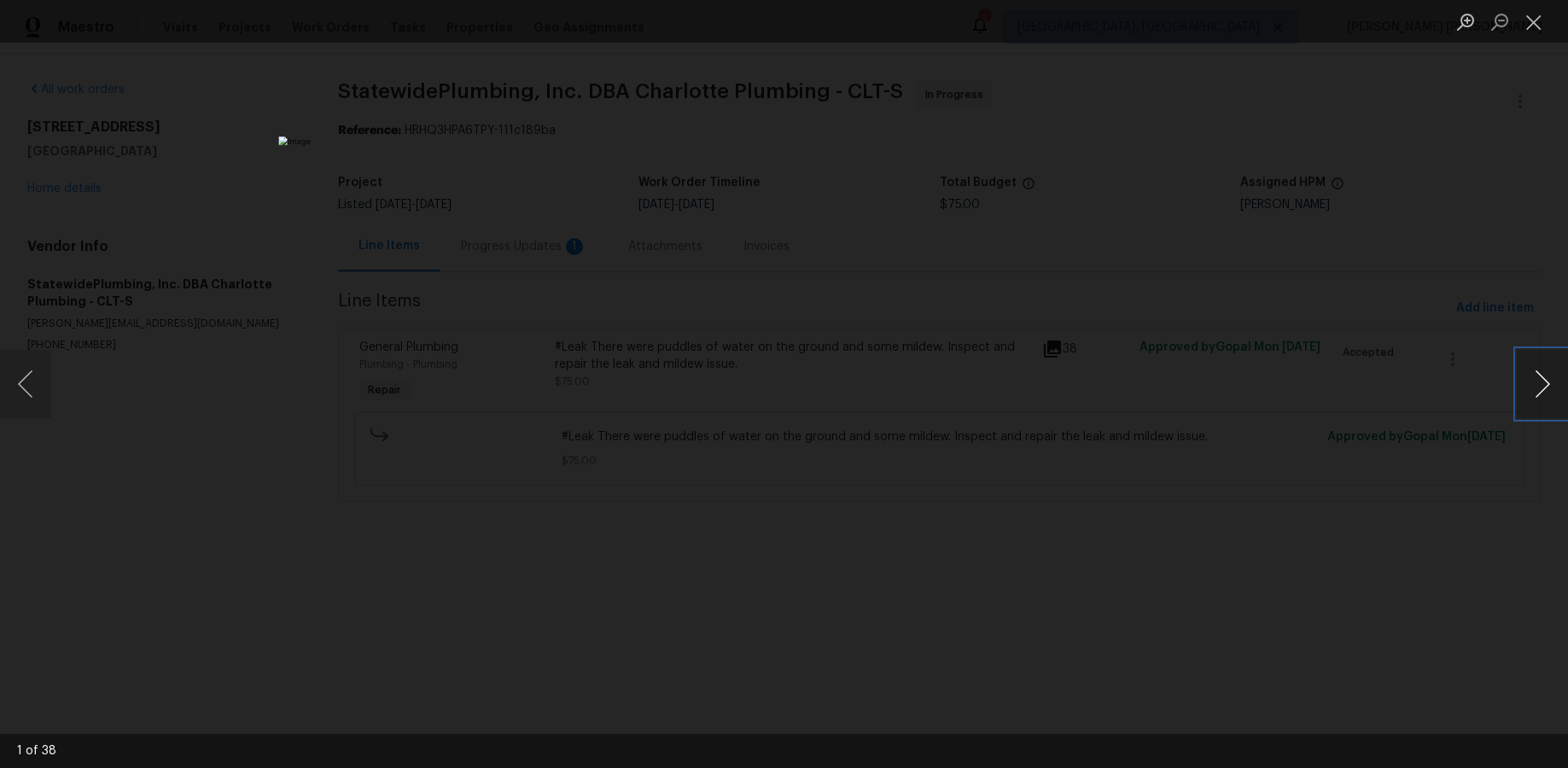
click at [1209, 390] on button "Next image" at bounding box center [1542, 384] width 51 height 68
click at [1209, 391] on button "Next image" at bounding box center [1542, 384] width 51 height 68
click at [1209, 393] on button "Next image" at bounding box center [1542, 384] width 51 height 68
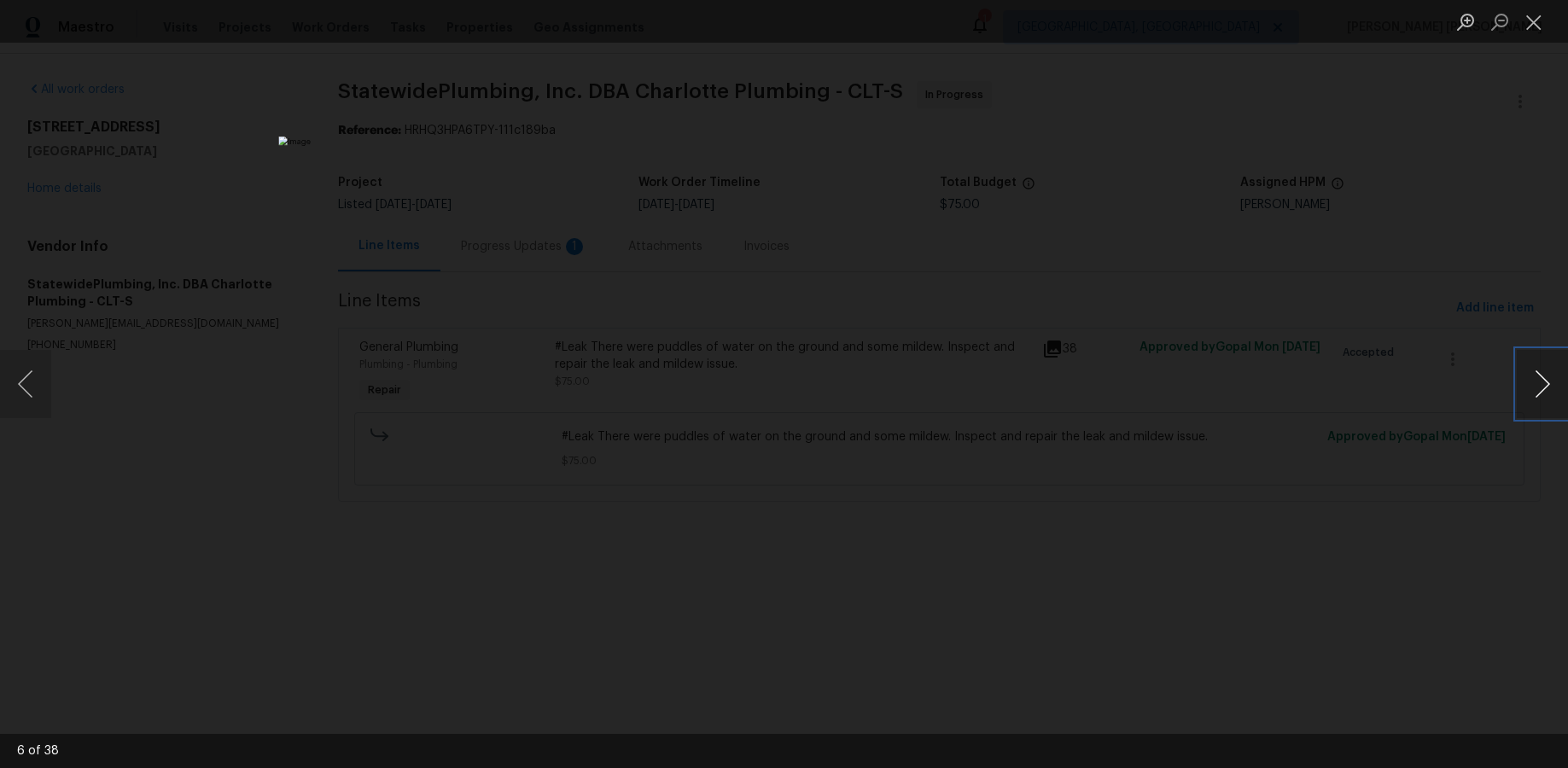
click at [1209, 395] on button "Next image" at bounding box center [1542, 384] width 51 height 68
click at [1209, 396] on button "Next image" at bounding box center [1542, 384] width 51 height 68
click at [1209, 393] on button "Next image" at bounding box center [1542, 384] width 51 height 68
click at [1182, 149] on div "Lightbox" at bounding box center [784, 384] width 1568 height 768
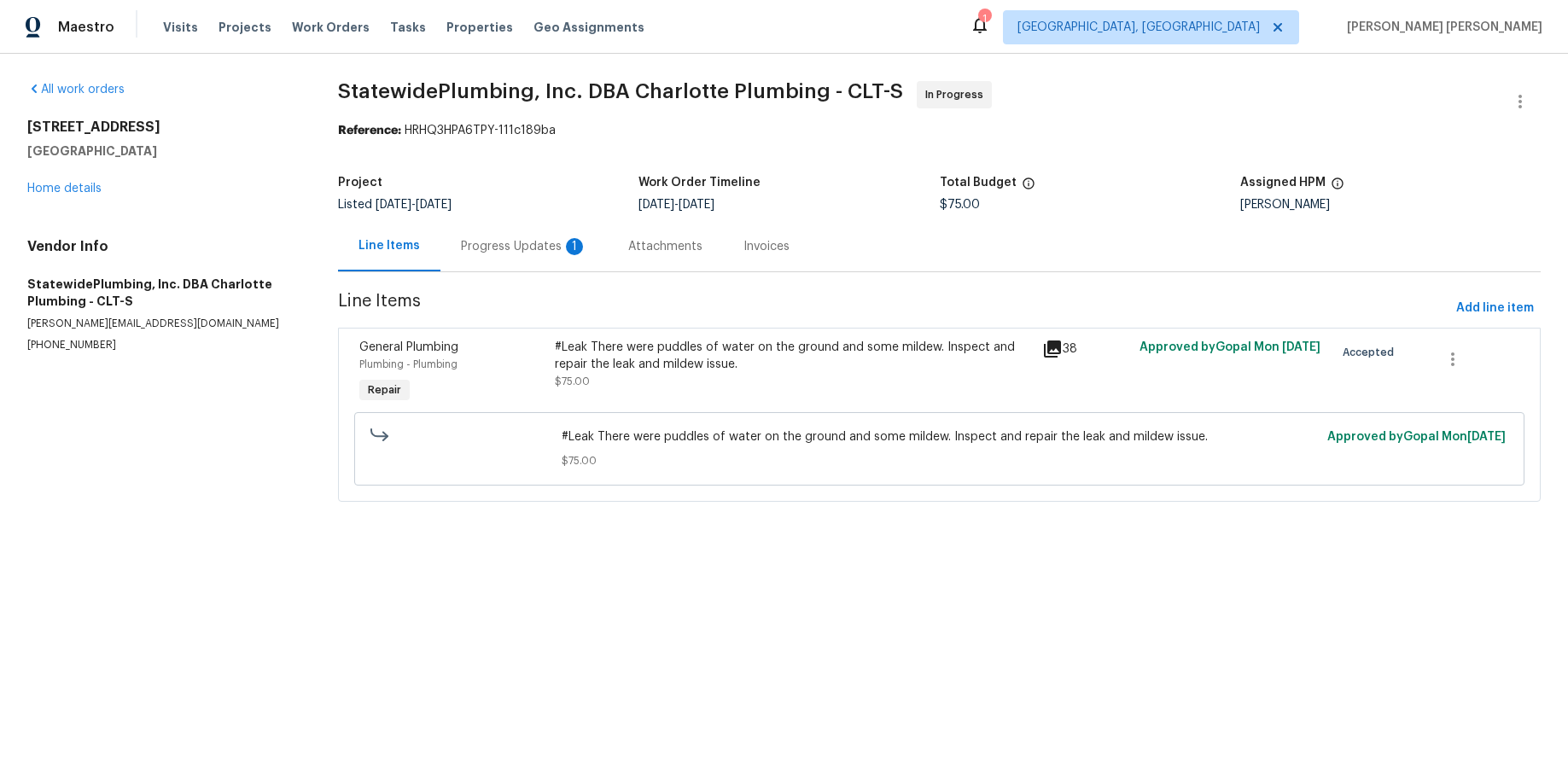
click at [1182, 150] on div "Lightbox" at bounding box center [784, 384] width 1568 height 768
click at [80, 187] on link "Home details" at bounding box center [65, 188] width 74 height 12
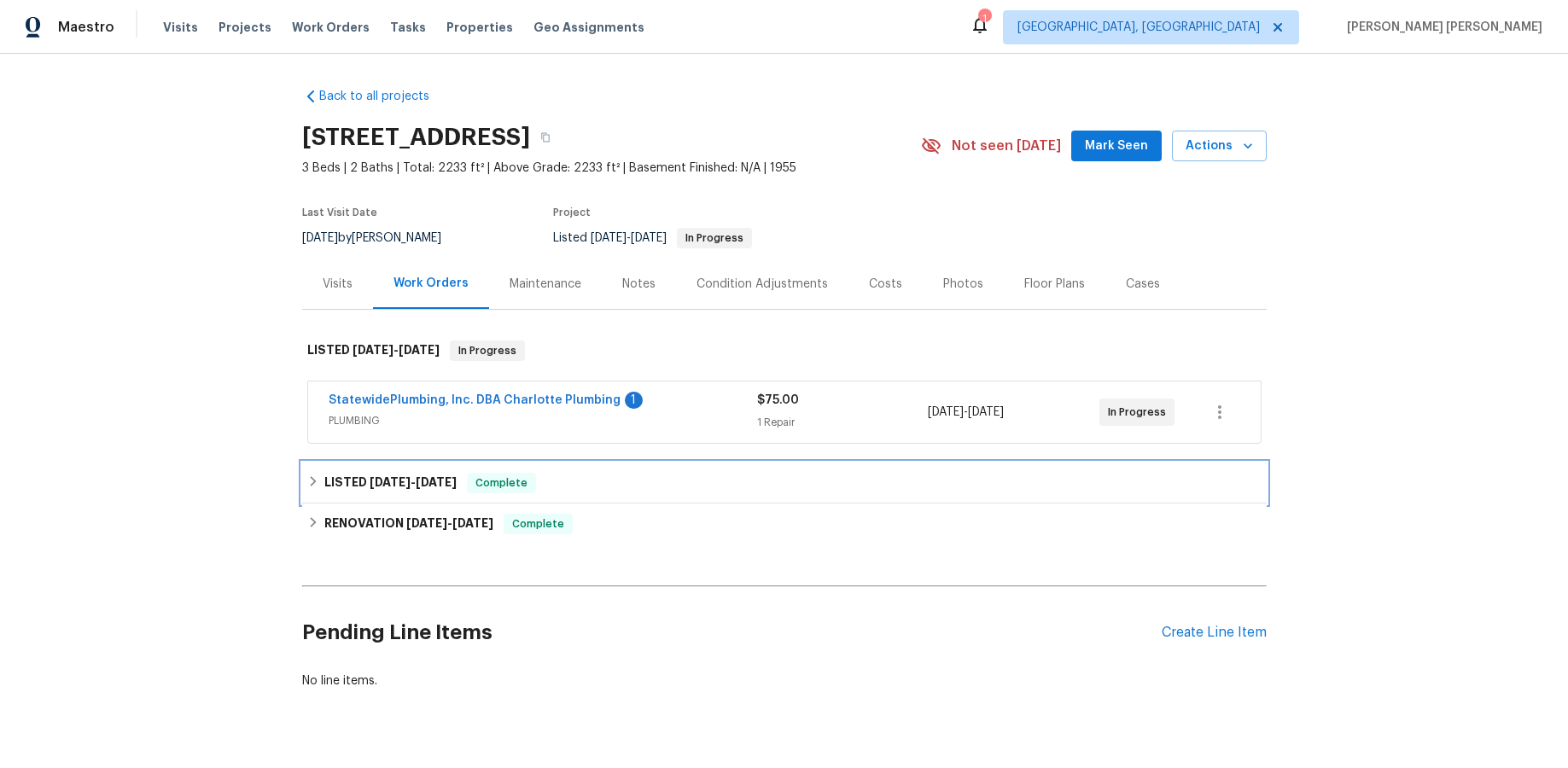
click at [647, 478] on div "LISTED [DATE] - [DATE] Complete" at bounding box center [784, 482] width 954 height 20
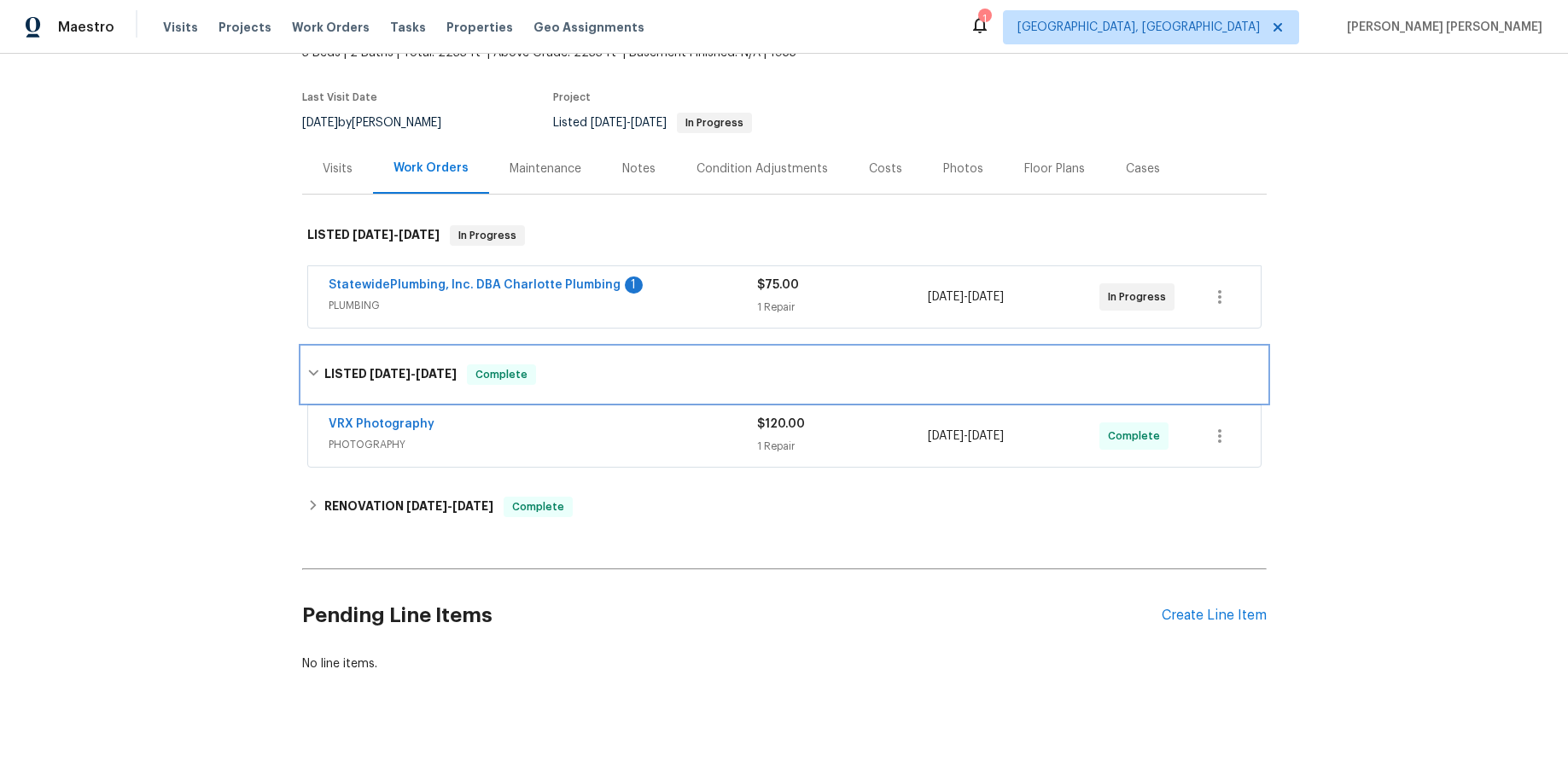
scroll to position [136, 0]
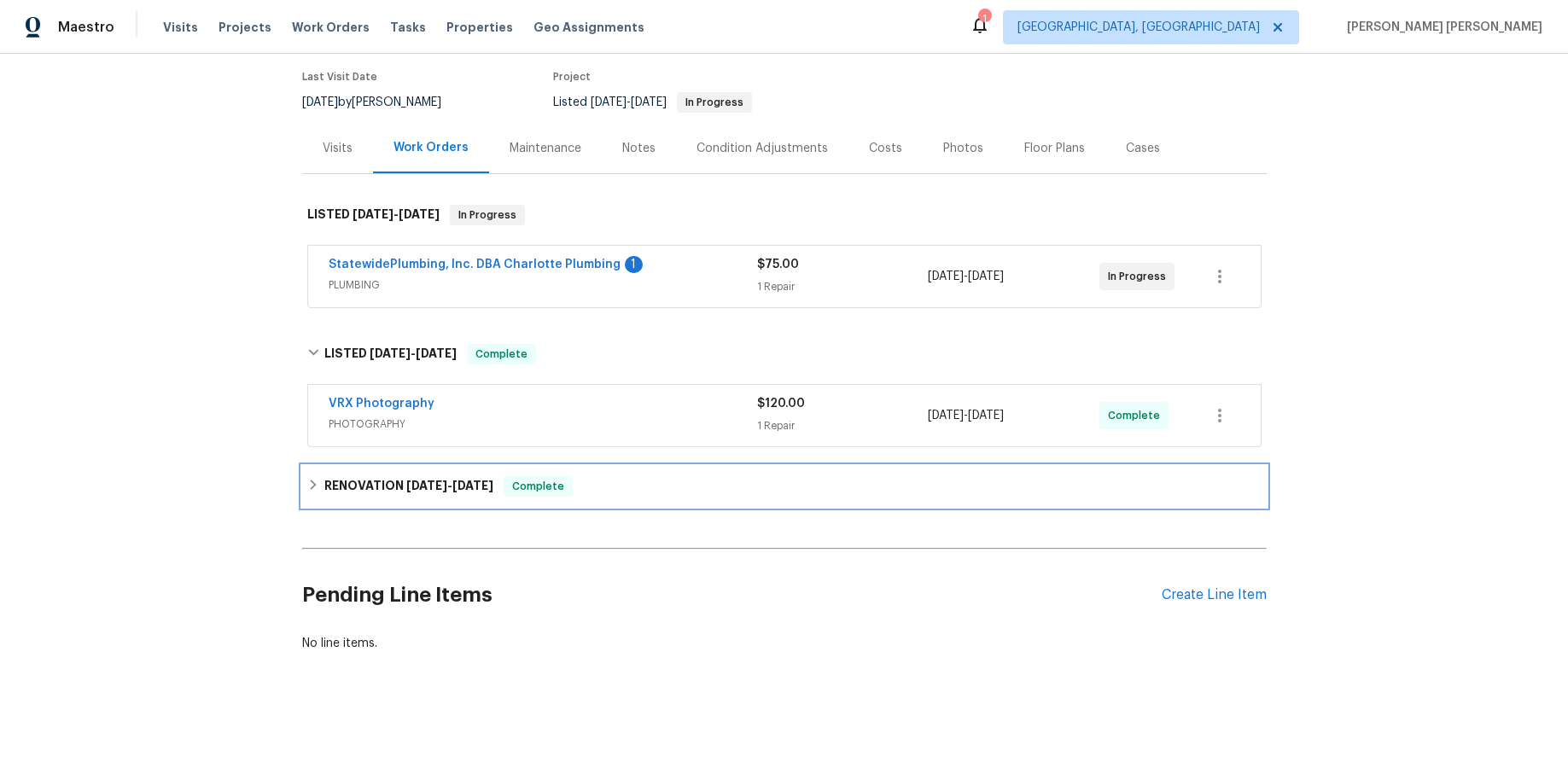
drag, startPoint x: 378, startPoint y: 482, endPoint x: 417, endPoint y: 489, distance: 39.6
click at [380, 482] on h6 "RENOVATION [DATE] - [DATE]" at bounding box center [409, 486] width 169 height 20
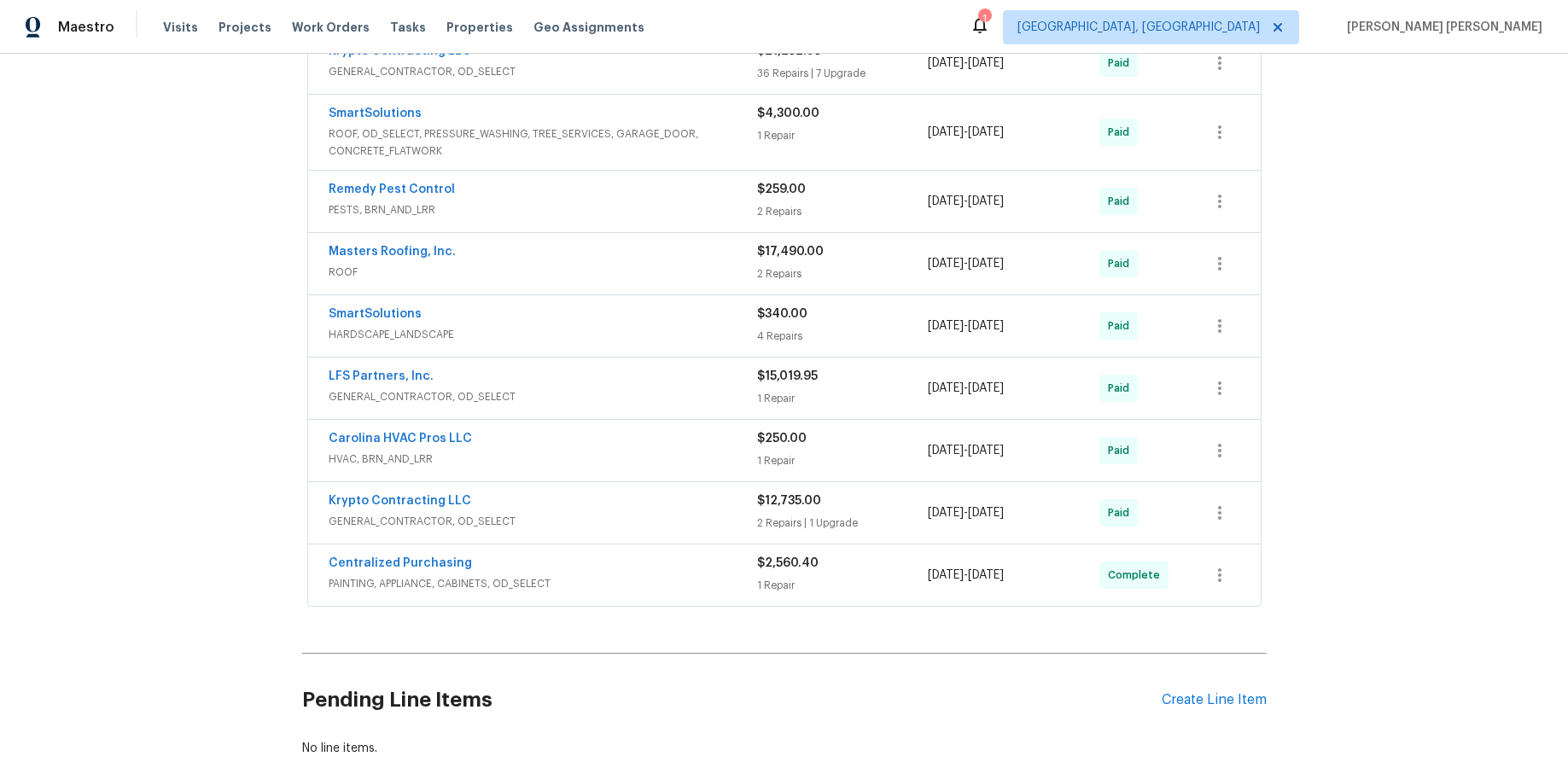
scroll to position [1204, 0]
click at [667, 524] on span "GENERAL_CONTRACTOR, OD_SELECT" at bounding box center [542, 519] width 428 height 17
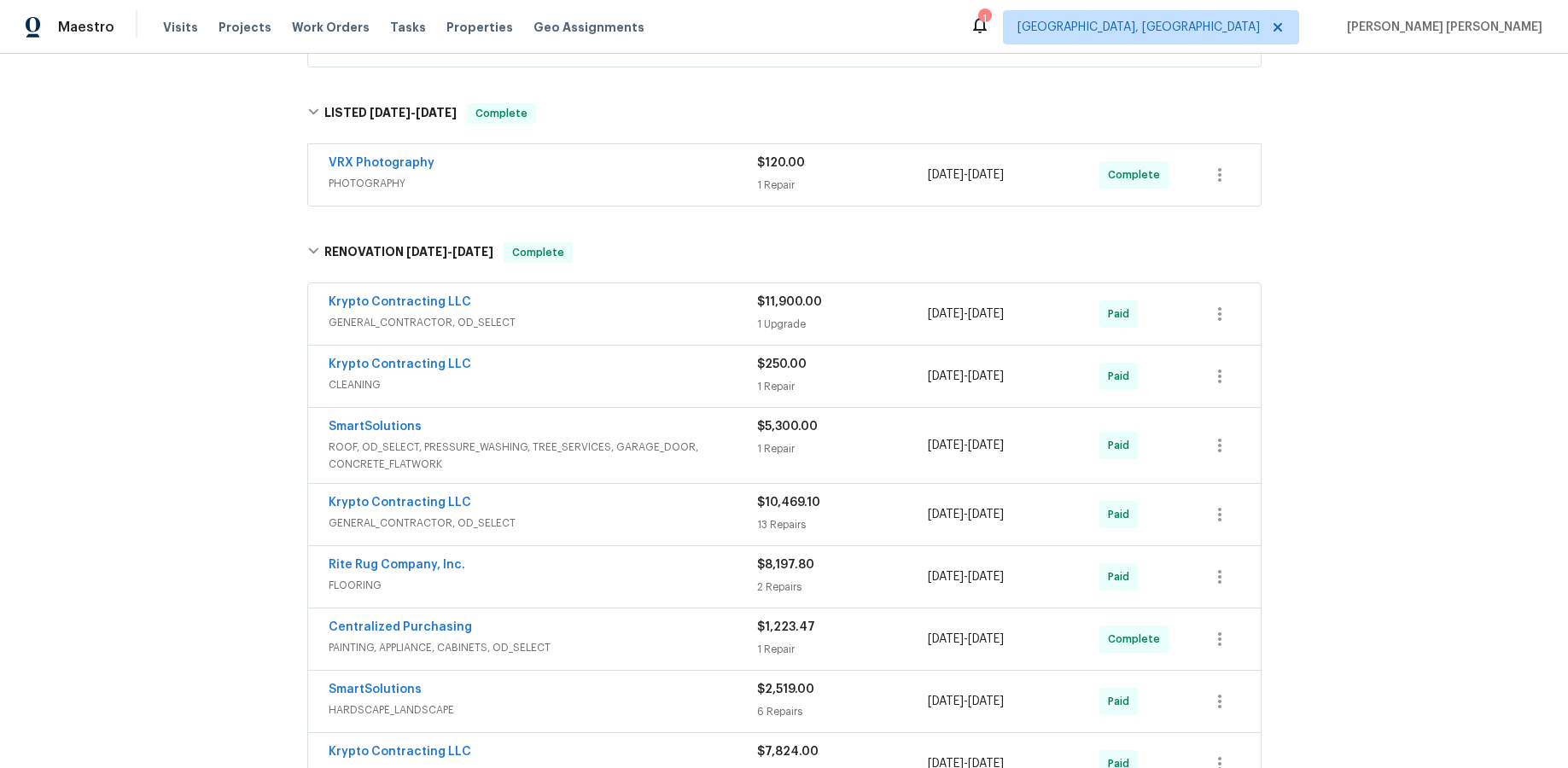
scroll to position [380, 0]
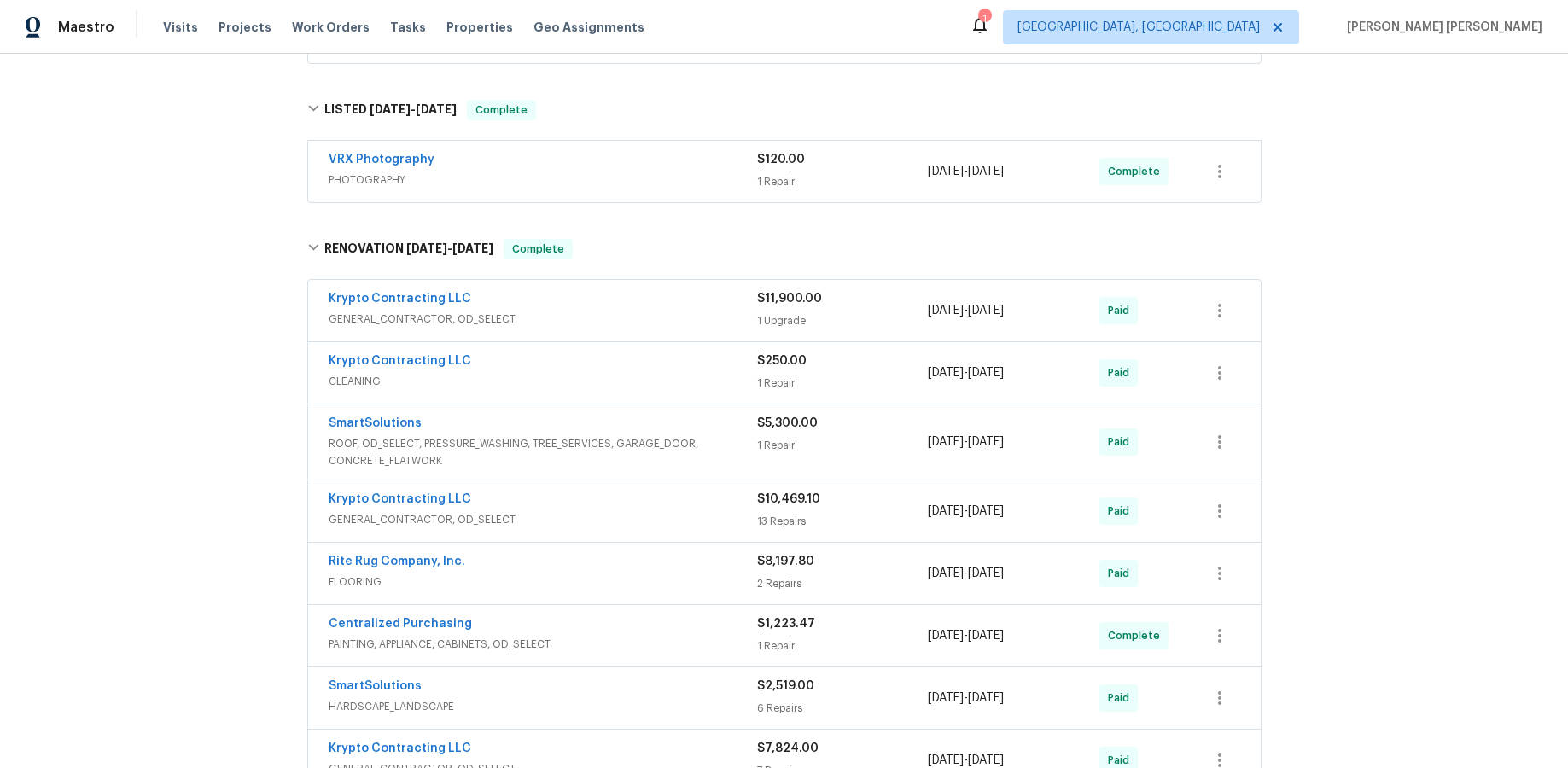
click at [815, 447] on div "1 Repair" at bounding box center [843, 445] width 172 height 17
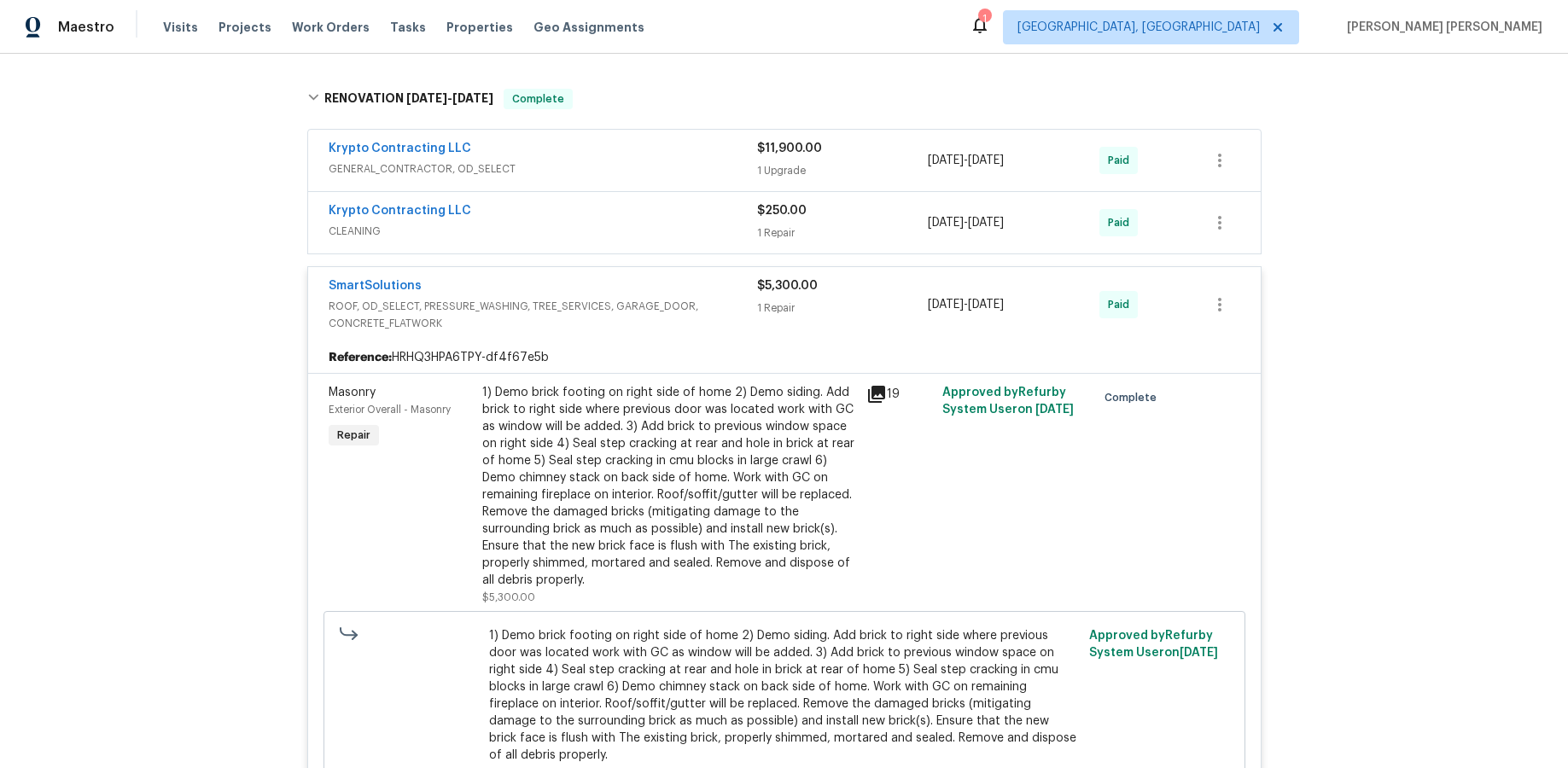
scroll to position [534, 0]
click at [873, 393] on icon at bounding box center [876, 390] width 20 height 20
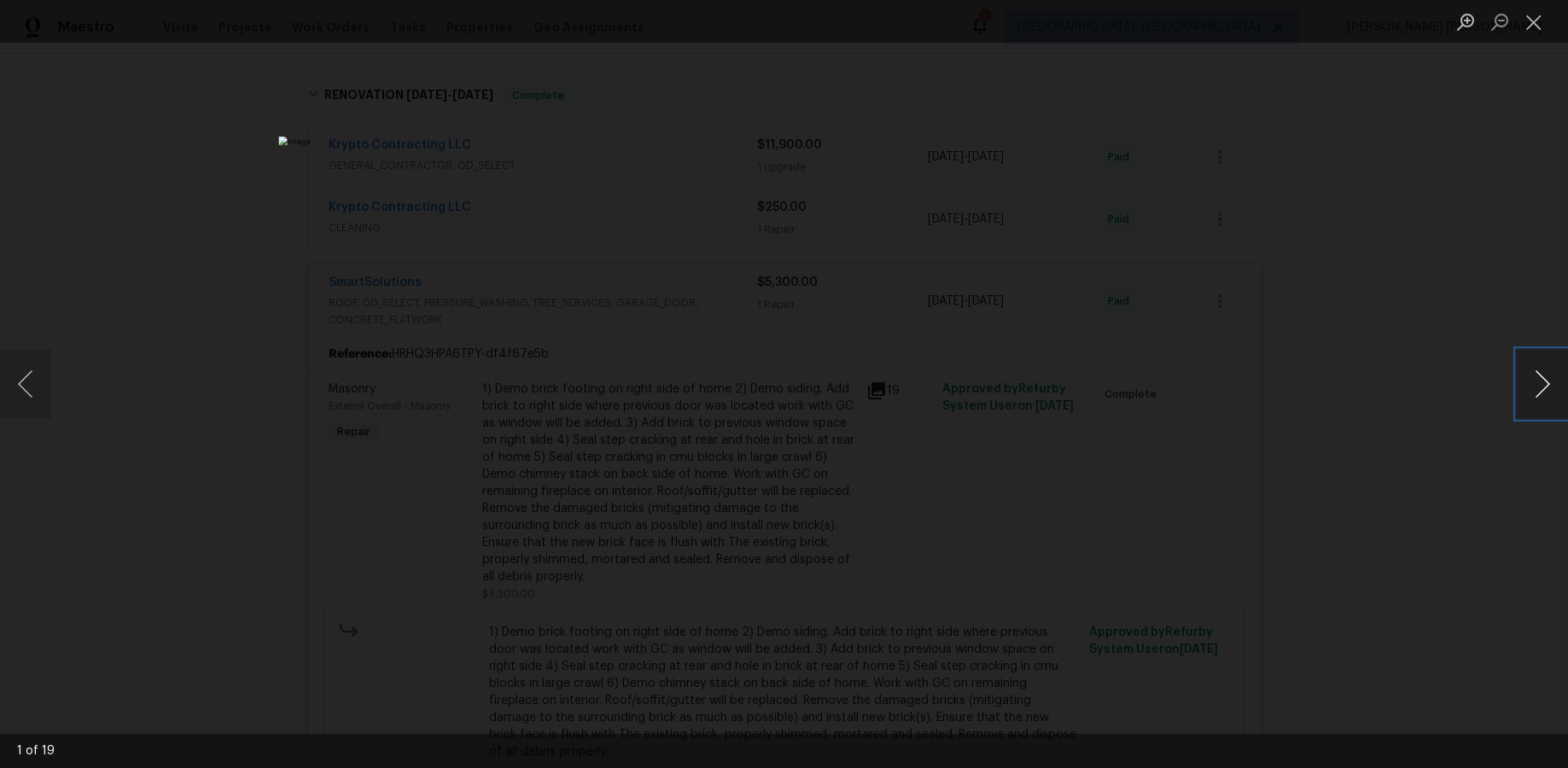
click at [1209, 396] on button "Next image" at bounding box center [1542, 384] width 51 height 68
click at [1209, 396] on button "Next image" at bounding box center [1542, 384] width 51 height 68
click at [1209, 393] on button "Next image" at bounding box center [1542, 384] width 51 height 68
click at [1209, 389] on button "Next image" at bounding box center [1542, 384] width 51 height 68
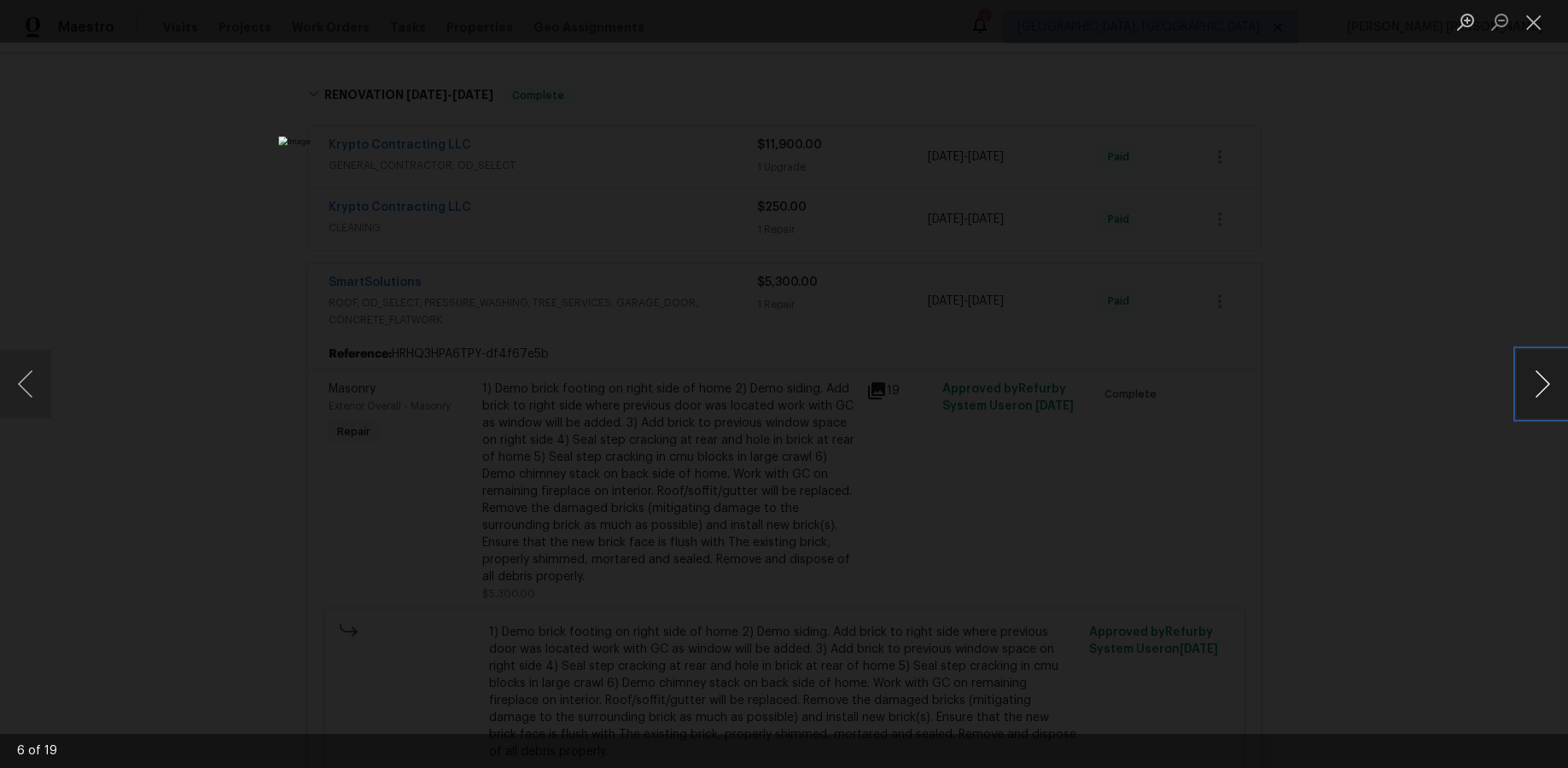
click at [1209, 389] on button "Next image" at bounding box center [1542, 384] width 51 height 68
click at [1209, 387] on button "Next image" at bounding box center [1542, 384] width 51 height 68
click at [1209, 385] on button "Next image" at bounding box center [1542, 384] width 51 height 68
click at [1209, 384] on button "Next image" at bounding box center [1542, 384] width 51 height 68
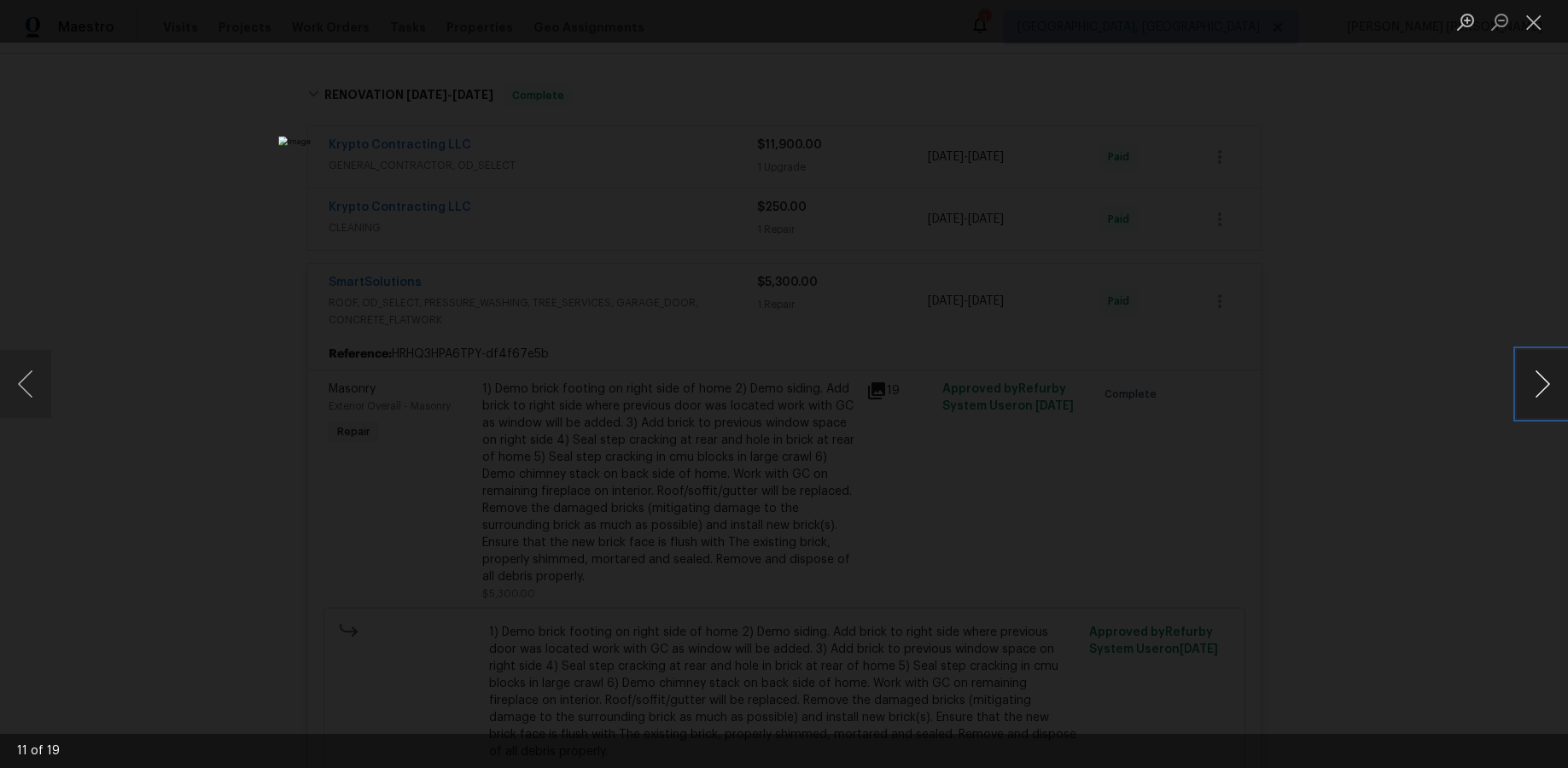
click at [1209, 385] on button "Next image" at bounding box center [1542, 384] width 51 height 68
click at [1209, 388] on button "Next image" at bounding box center [1542, 384] width 51 height 68
click at [1209, 390] on button "Next image" at bounding box center [1542, 384] width 51 height 68
click at [1209, 389] on button "Next image" at bounding box center [1542, 384] width 51 height 68
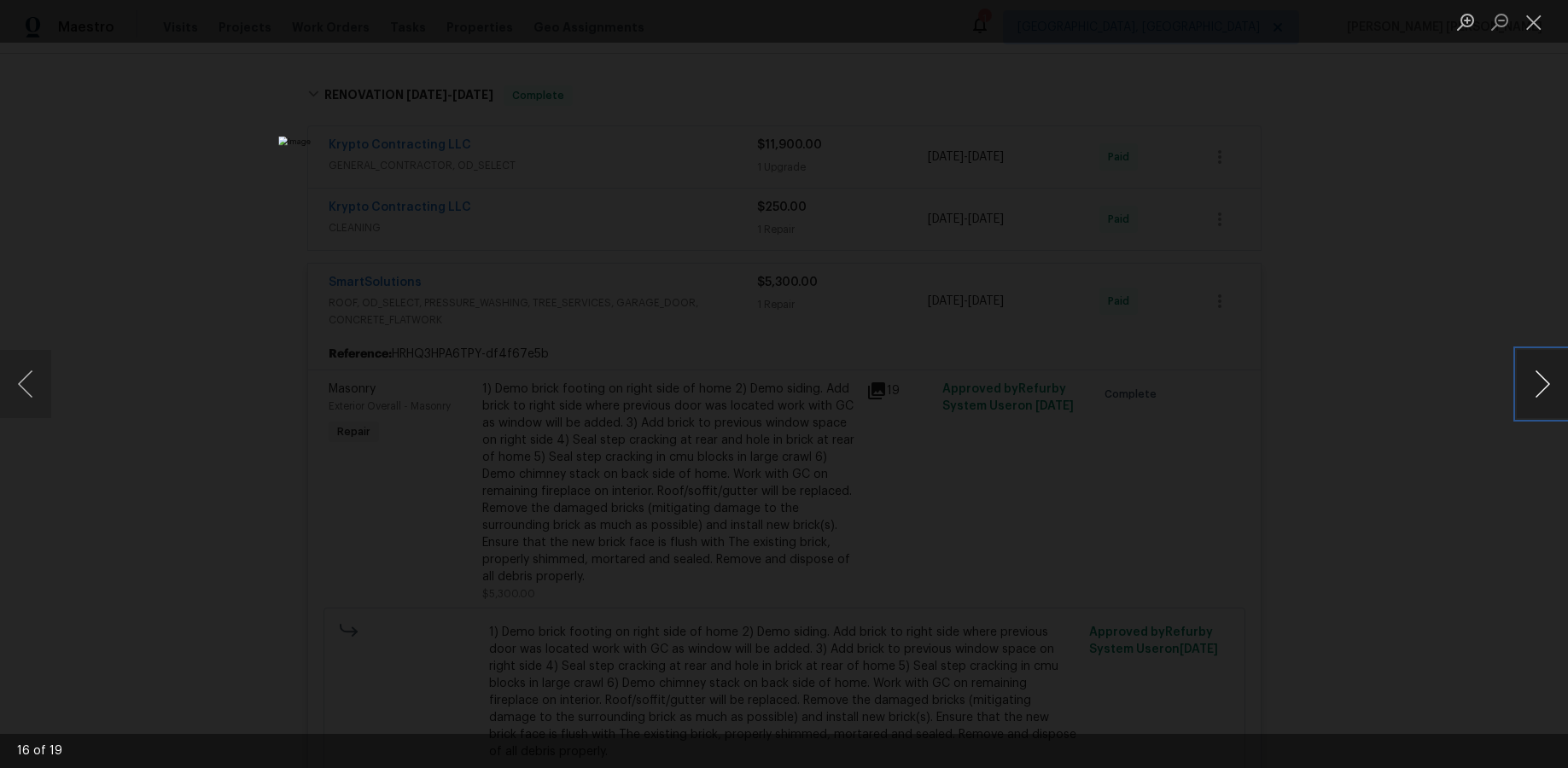
click at [1209, 393] on button "Next image" at bounding box center [1542, 384] width 51 height 68
click at [1209, 394] on button "Next image" at bounding box center [1542, 384] width 51 height 68
click at [1209, 579] on div "Lightbox" at bounding box center [784, 384] width 1568 height 768
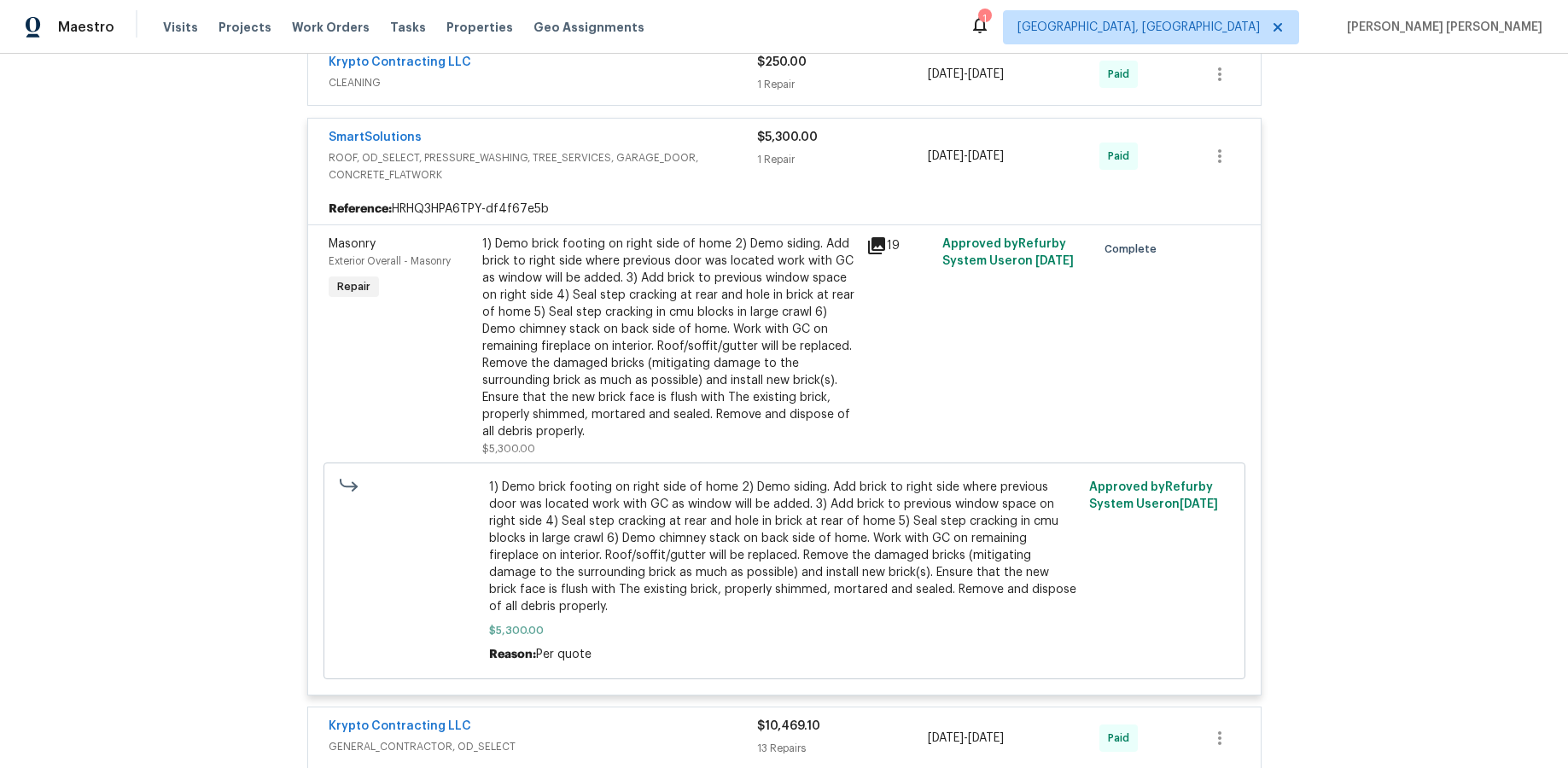
scroll to position [666, 0]
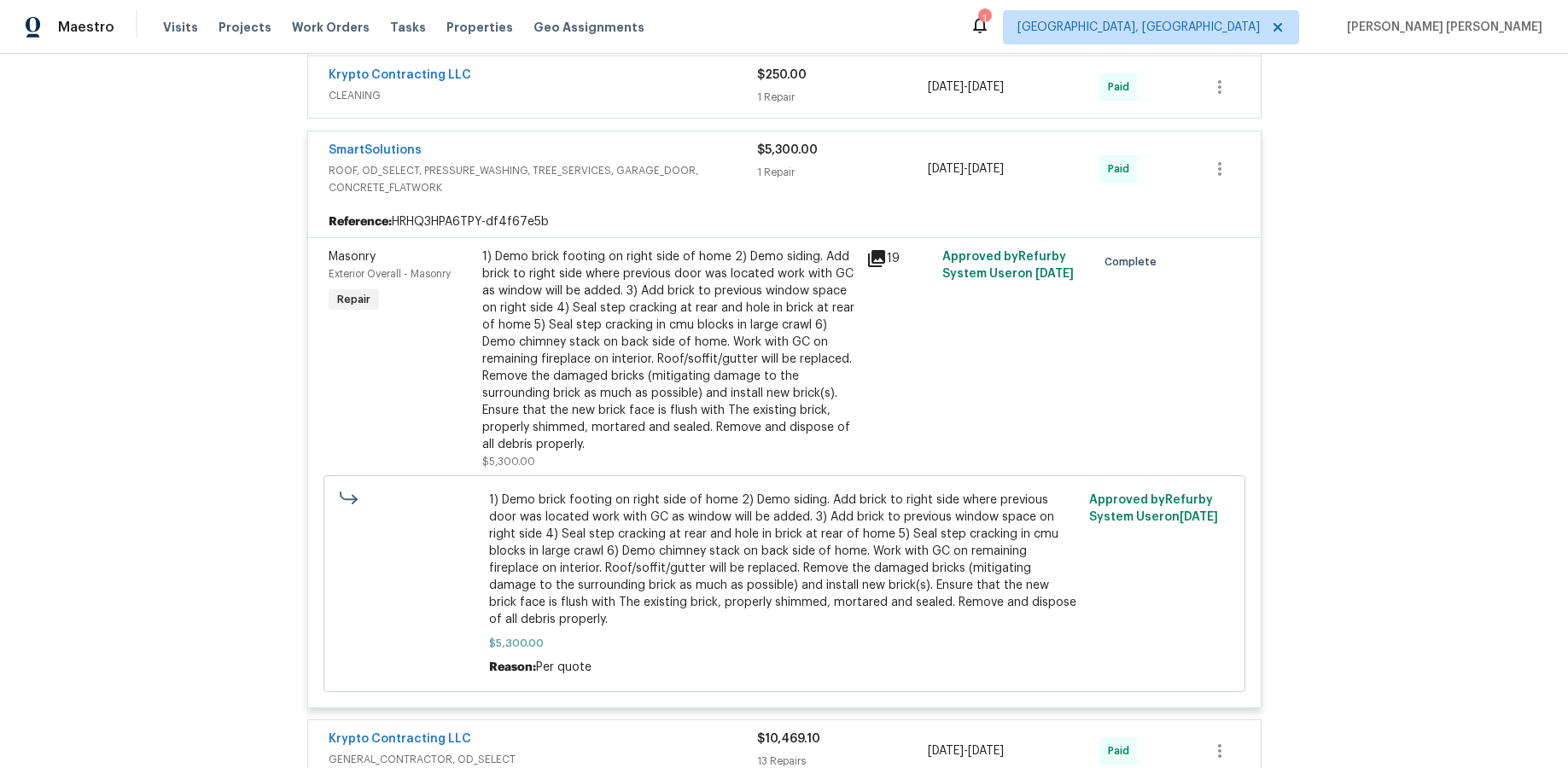
click at [663, 137] on div "SmartSolutions ROOF, OD_SELECT, PRESSURE_WASHING, TREE_SERVICES, GARAGE_DOOR, C…" at bounding box center [784, 168] width 952 height 75
click at [472, 145] on div "SmartSolutions" at bounding box center [542, 152] width 428 height 20
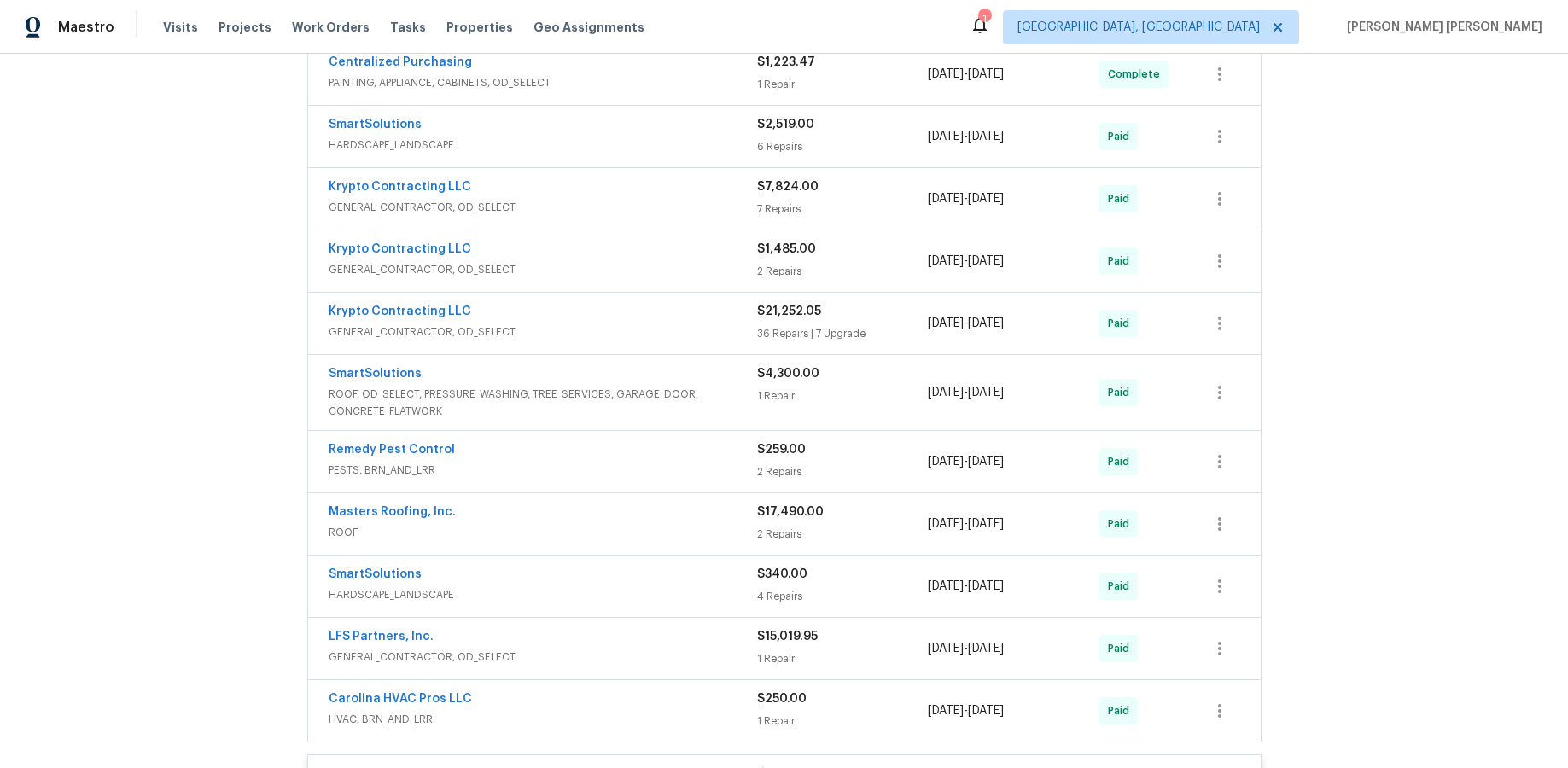
scroll to position [949, 0]
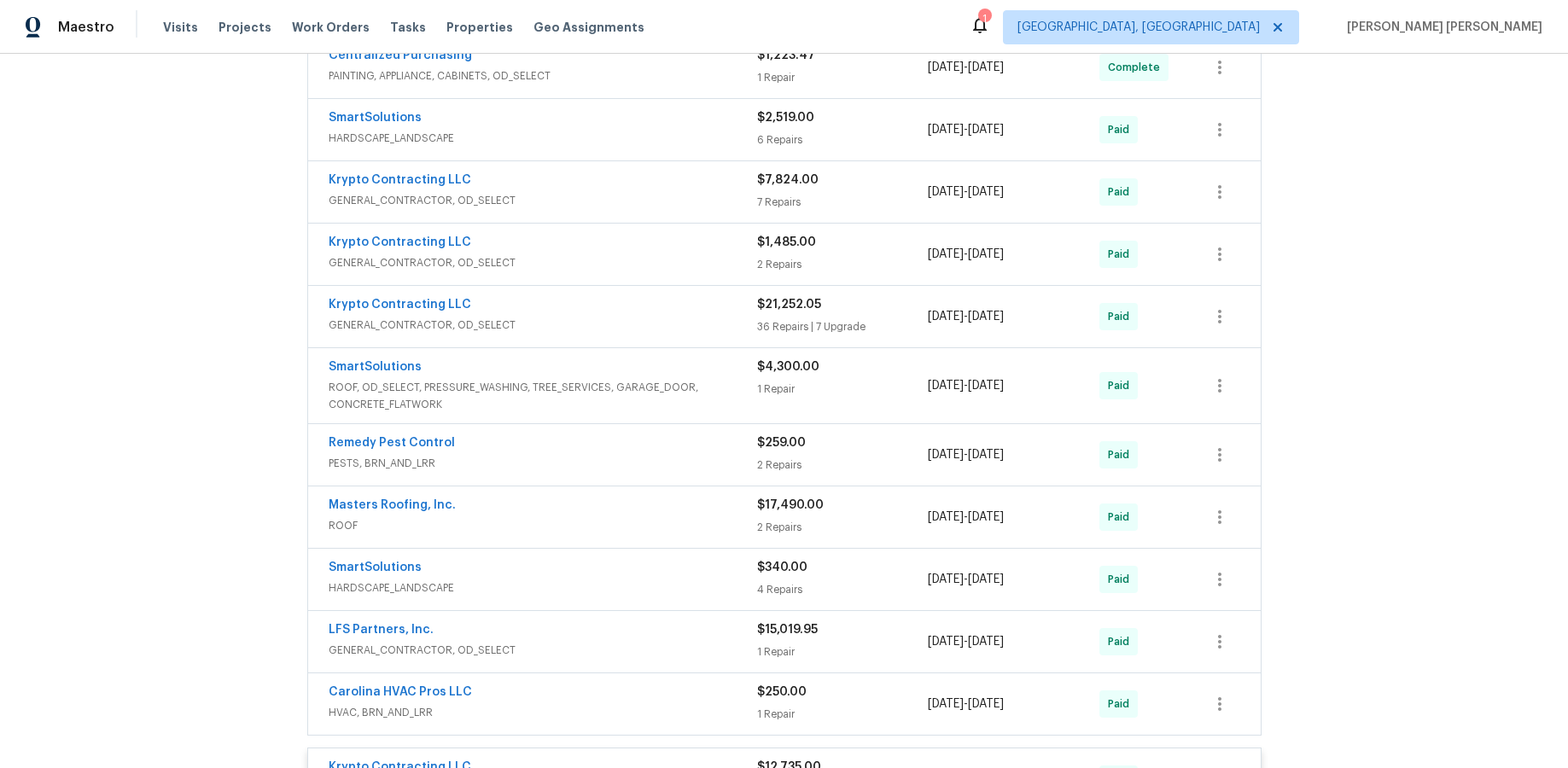
click at [890, 522] on div "2 Repairs" at bounding box center [843, 527] width 172 height 17
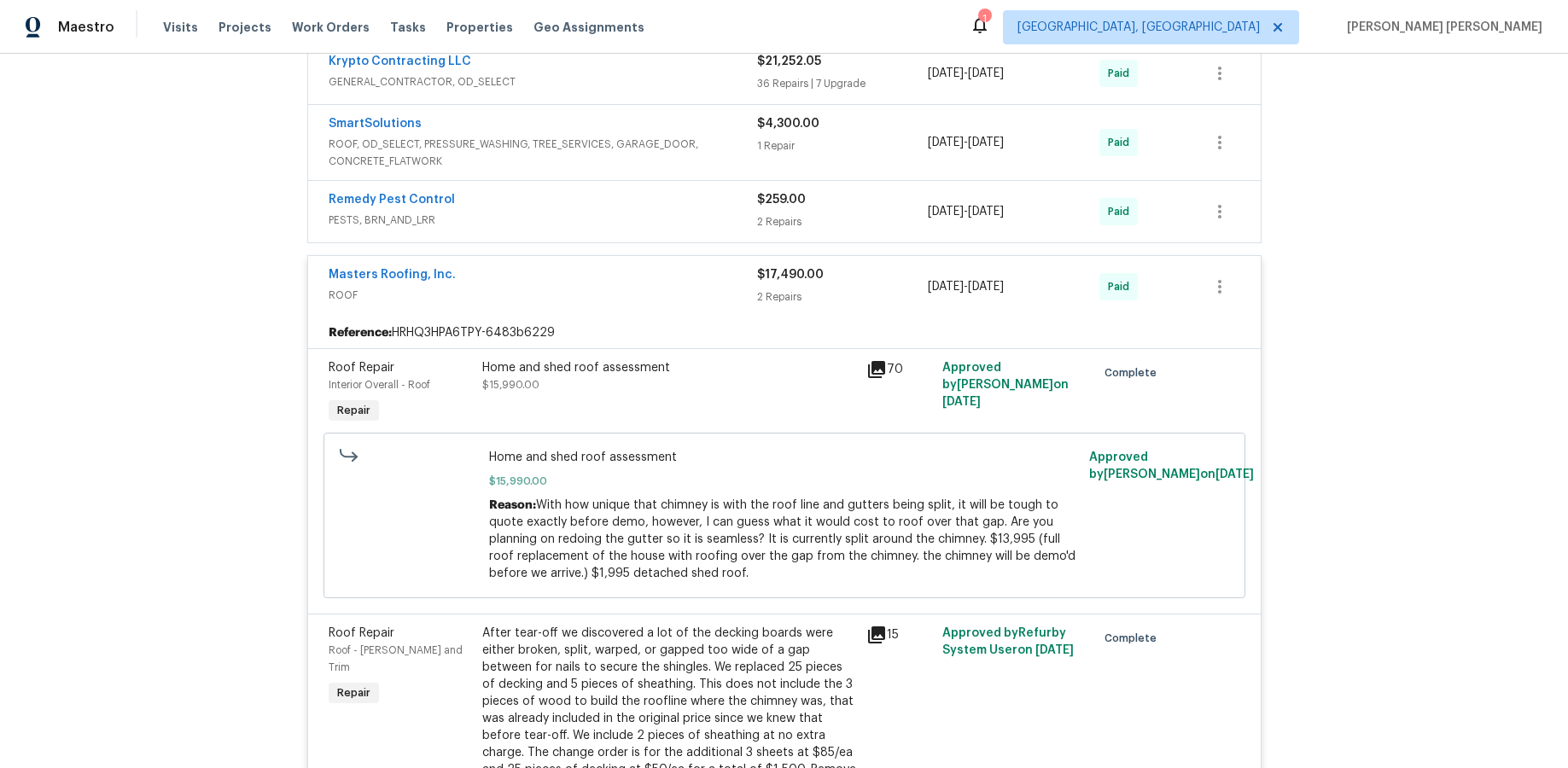
scroll to position [1194, 0]
drag, startPoint x: 648, startPoint y: 281, endPoint x: 658, endPoint y: 309, distance: 29.7
click at [648, 280] on div "Masters Roofing, Inc." at bounding box center [542, 274] width 428 height 20
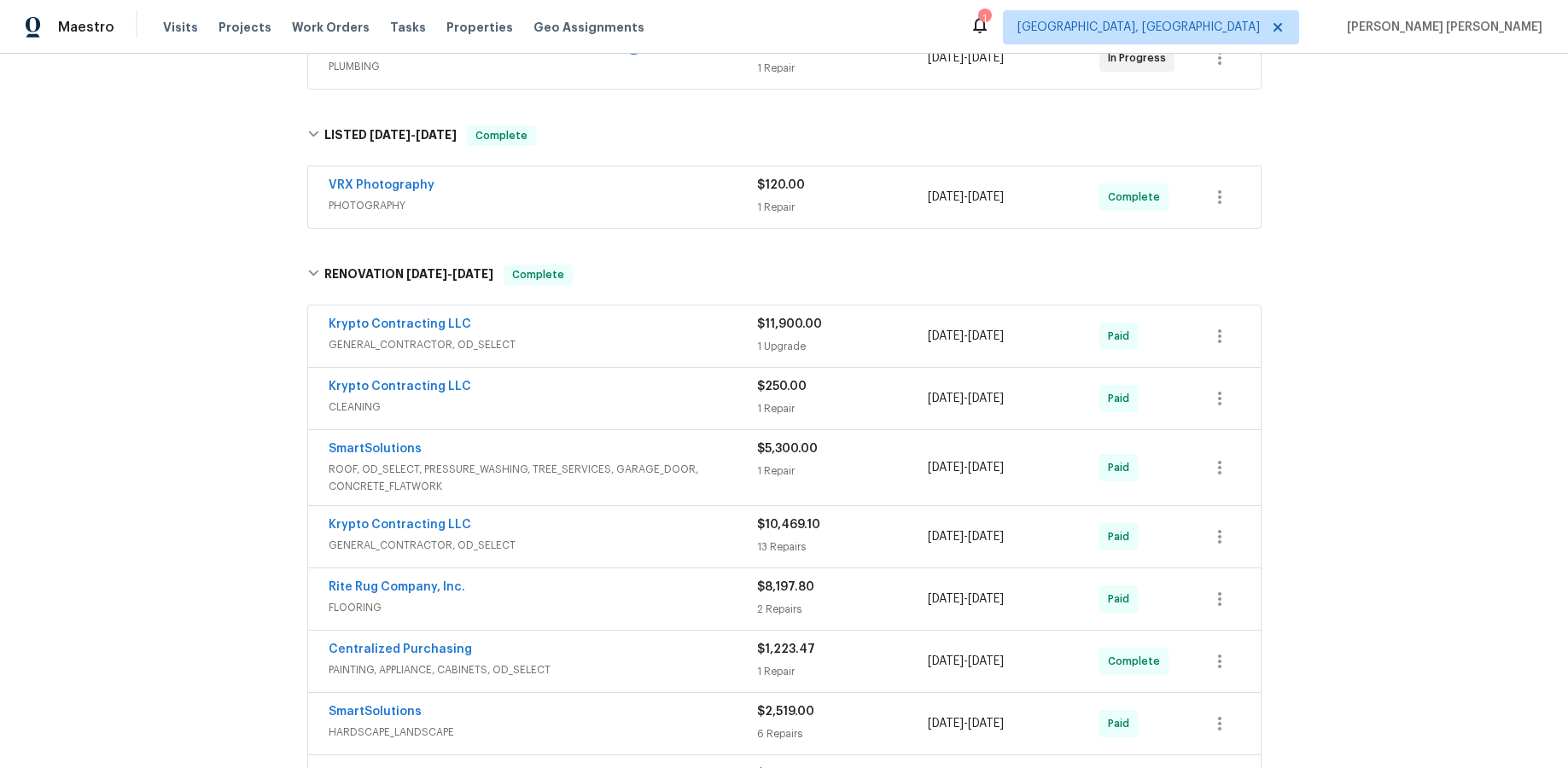
scroll to position [375, 0]
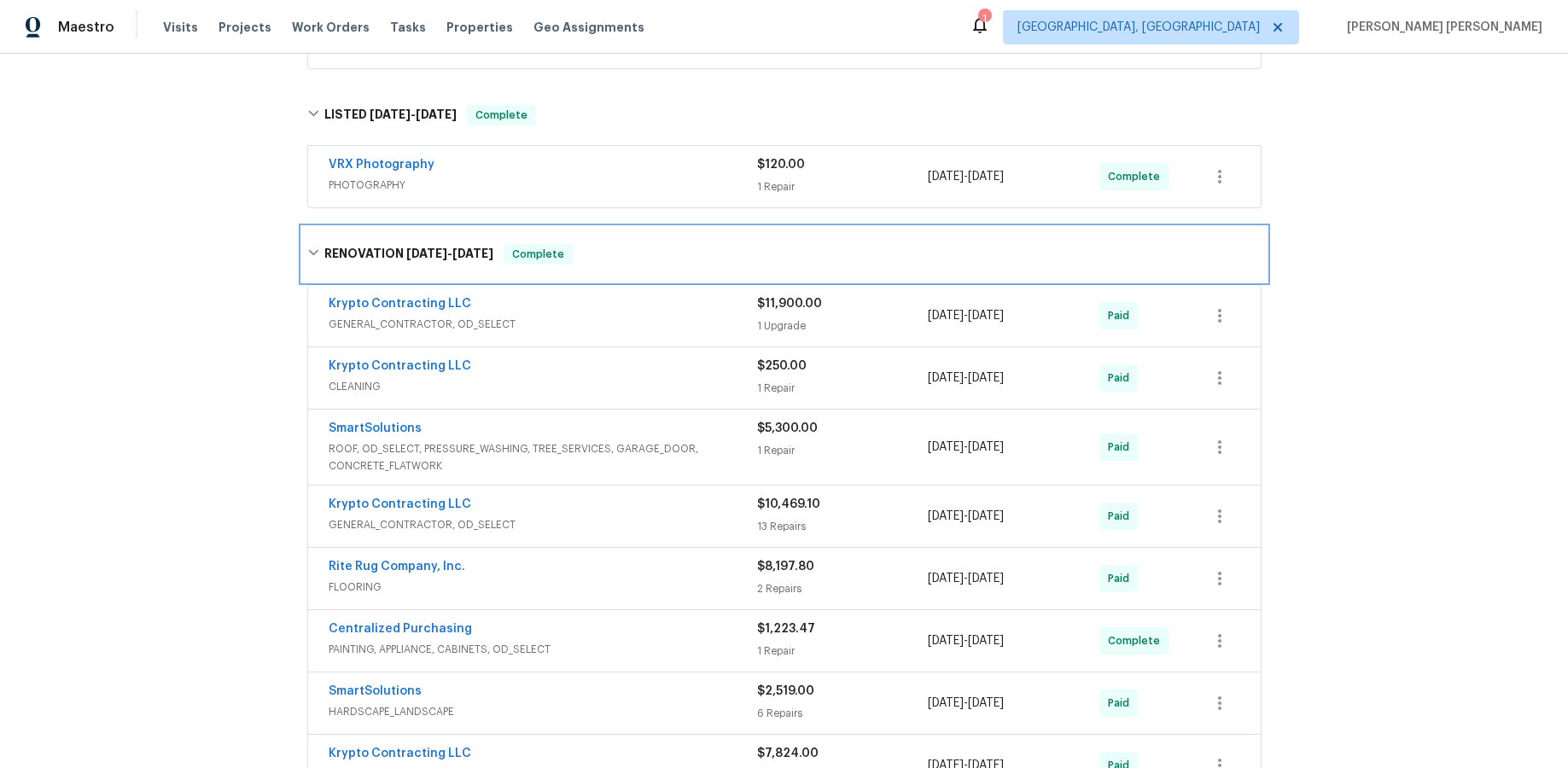
click at [306, 243] on div "RENOVATION 5/29/25 - 8/11/25 Complete" at bounding box center [784, 255] width 964 height 55
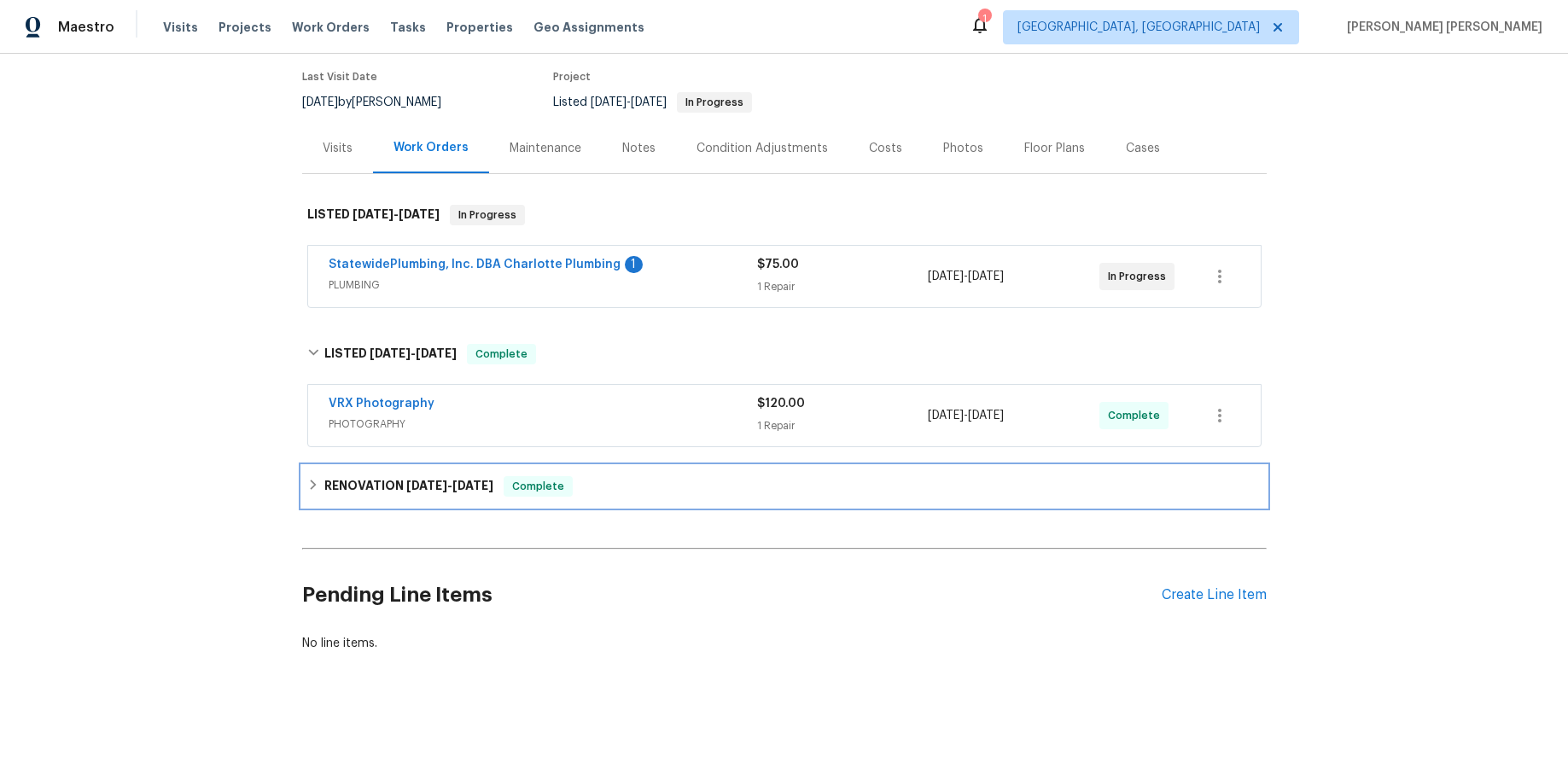
scroll to position [0, 0]
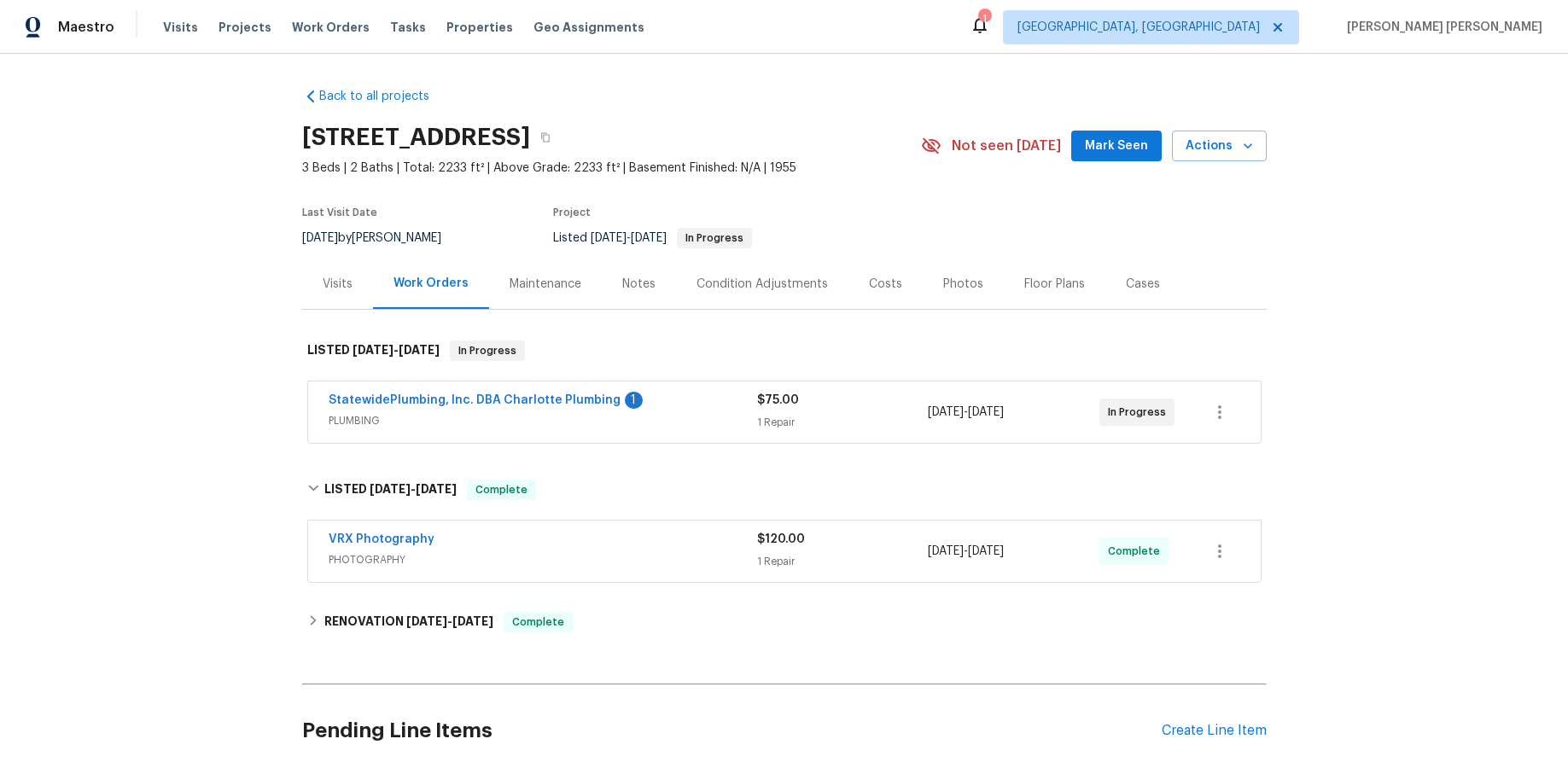
click at [889, 419] on div "1 Repair" at bounding box center [843, 422] width 172 height 17
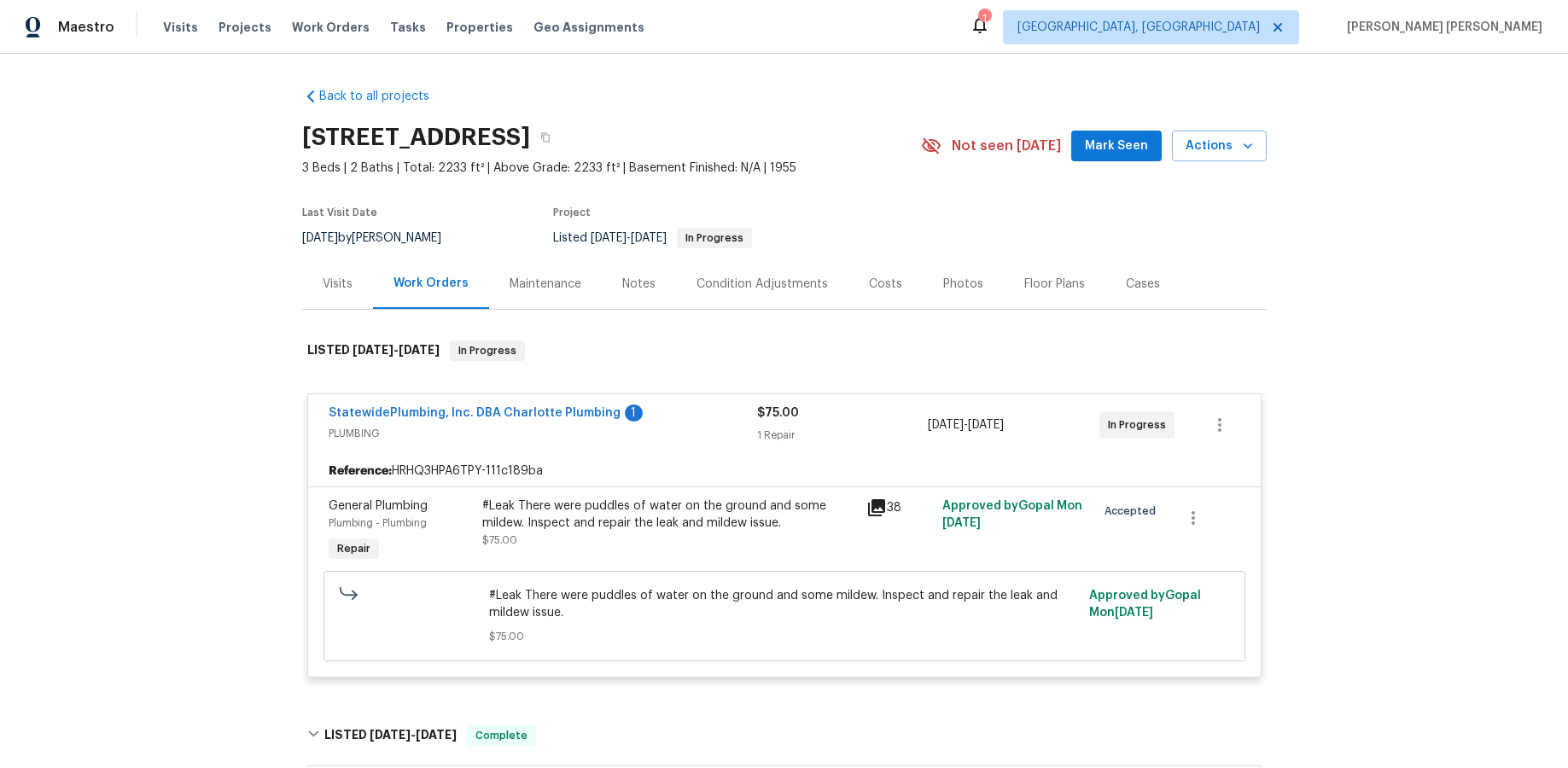
click at [871, 498] on icon at bounding box center [876, 507] width 20 height 20
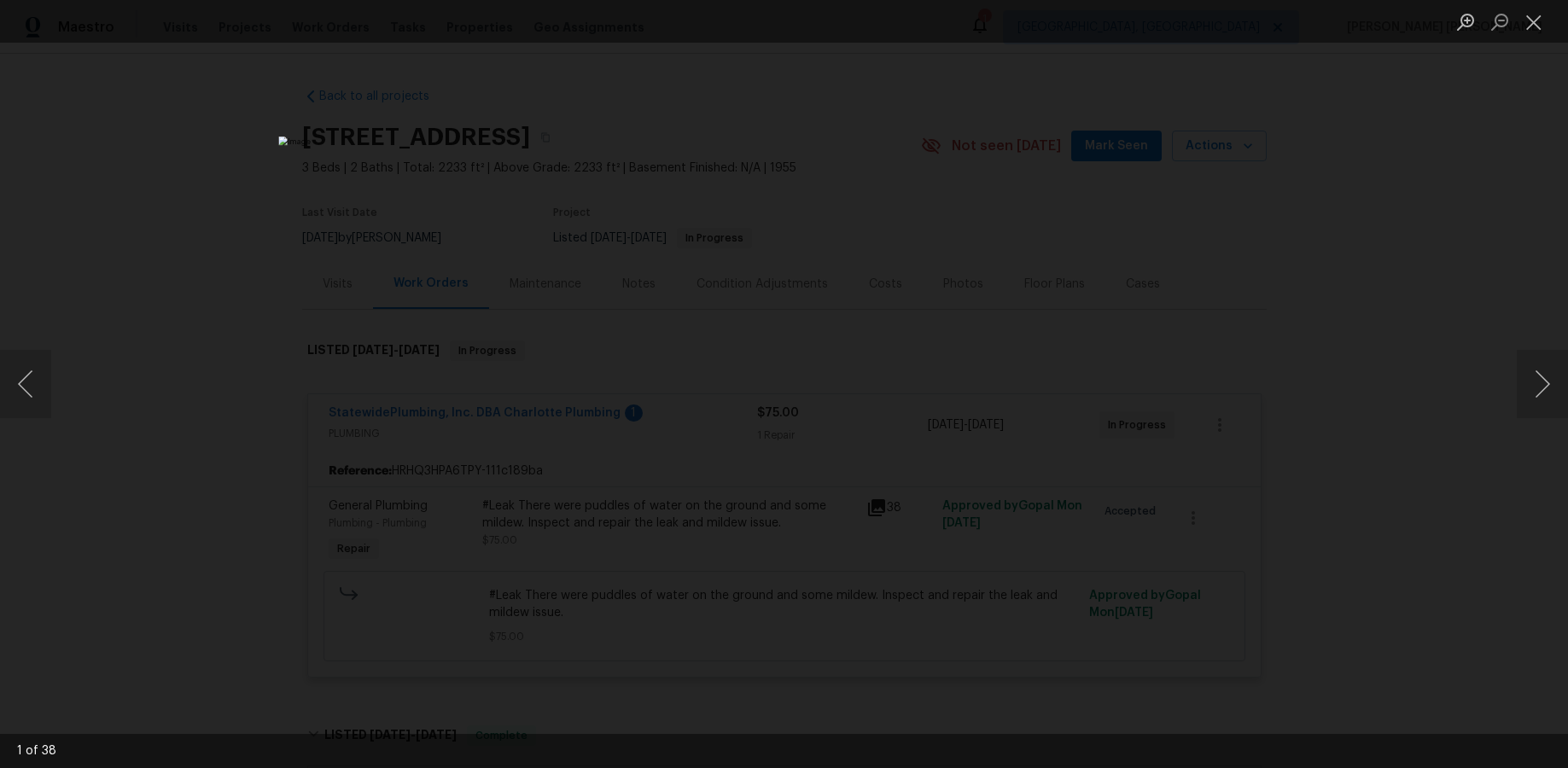
click at [875, 505] on img "Lightbox" at bounding box center [784, 384] width 1010 height 495
click at [1209, 396] on button "Next image" at bounding box center [1542, 384] width 51 height 68
click at [1209, 398] on button "Next image" at bounding box center [1542, 384] width 51 height 68
click at [1209, 388] on button "Next image" at bounding box center [1542, 384] width 51 height 68
click at [1209, 389] on button "Next image" at bounding box center [1542, 384] width 51 height 68
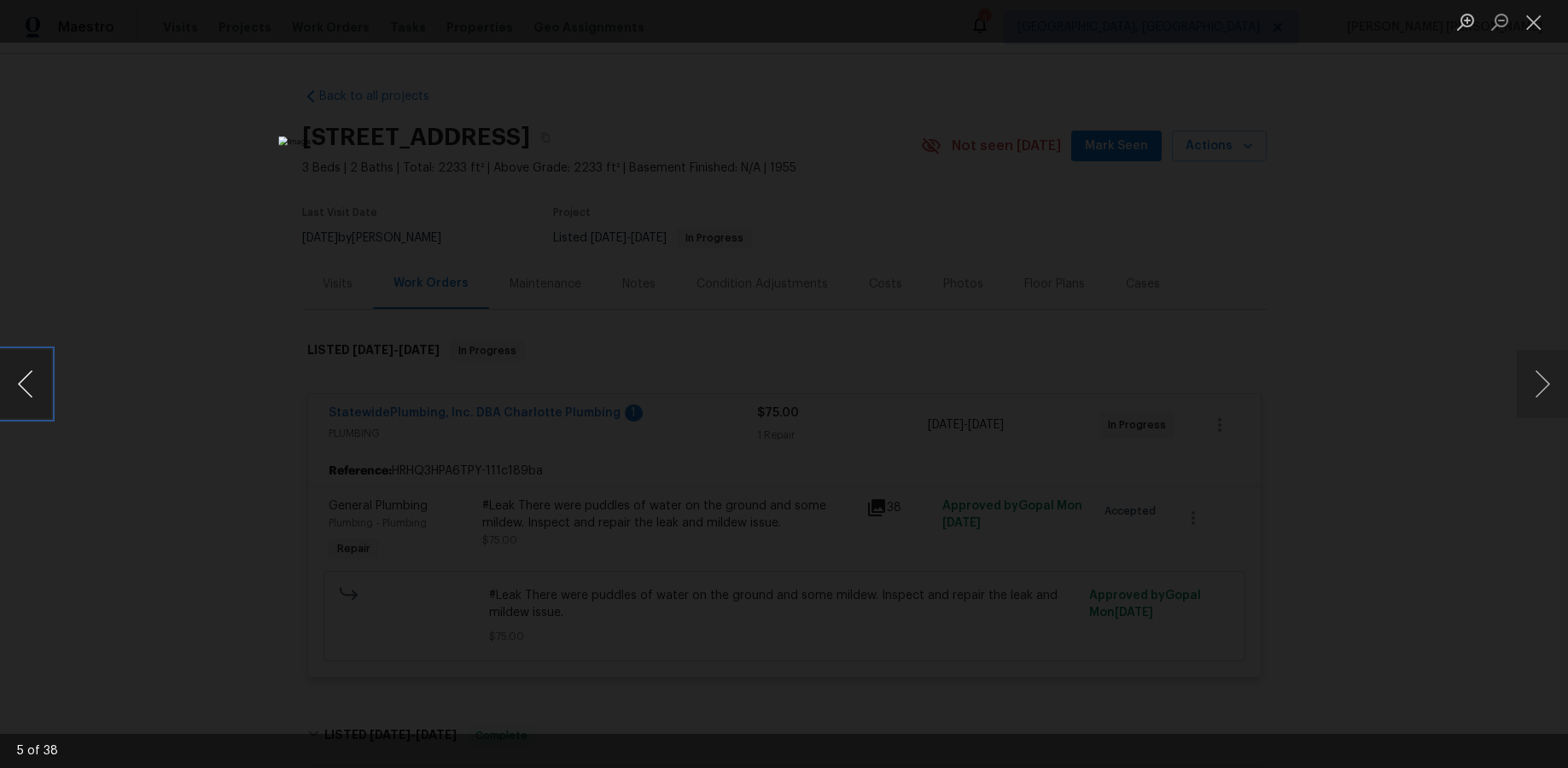
drag, startPoint x: 30, startPoint y: 379, endPoint x: 71, endPoint y: 376, distance: 41.1
click at [32, 379] on button "Previous image" at bounding box center [26, 384] width 51 height 68
click at [35, 392] on button "Previous image" at bounding box center [26, 384] width 51 height 68
click at [1209, 398] on button "Next image" at bounding box center [1542, 384] width 51 height 68
click at [1209, 395] on button "Next image" at bounding box center [1542, 384] width 51 height 68
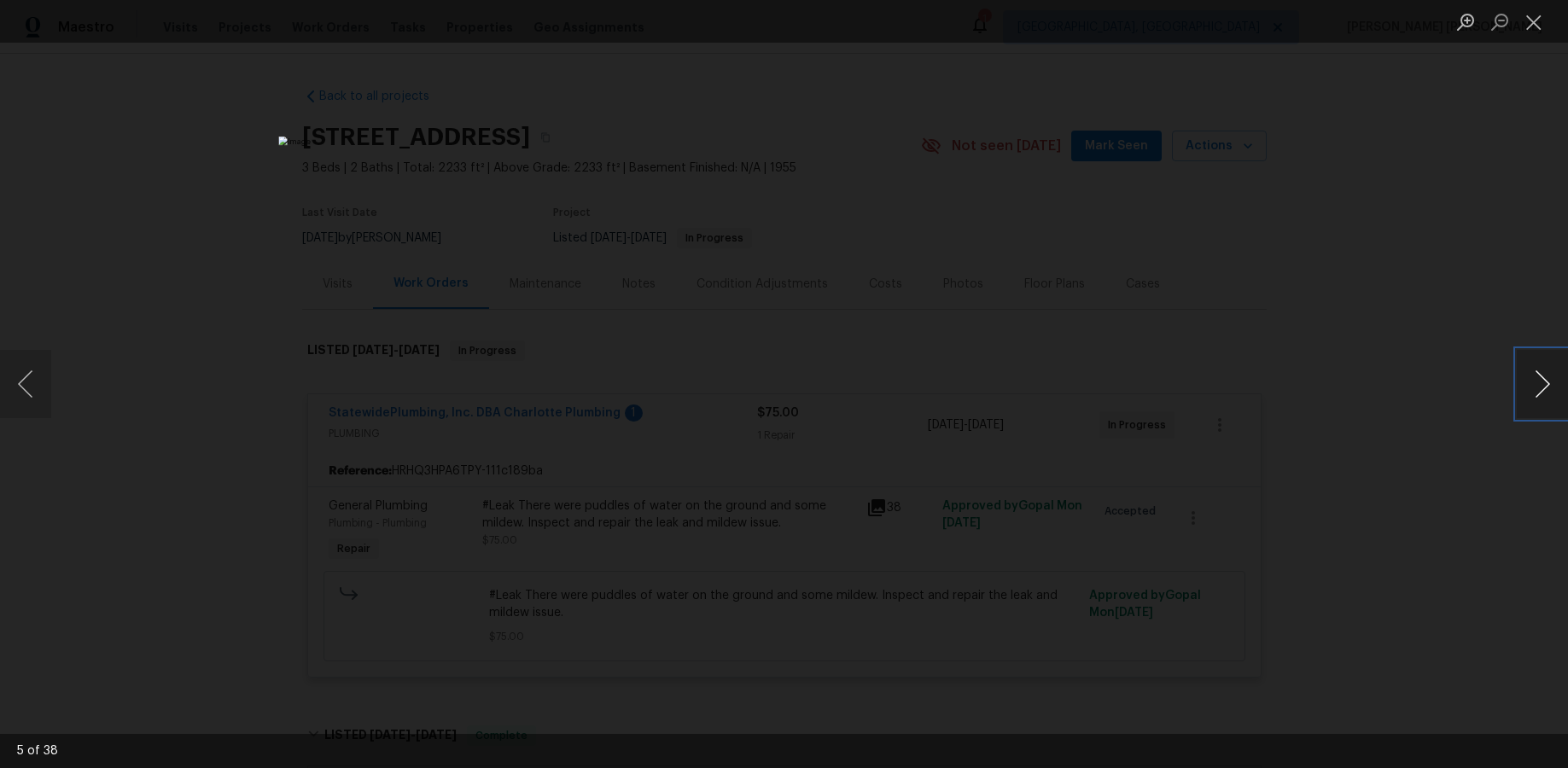
click at [1209, 396] on button "Next image" at bounding box center [1542, 384] width 51 height 68
click at [1209, 395] on button "Next image" at bounding box center [1542, 384] width 51 height 68
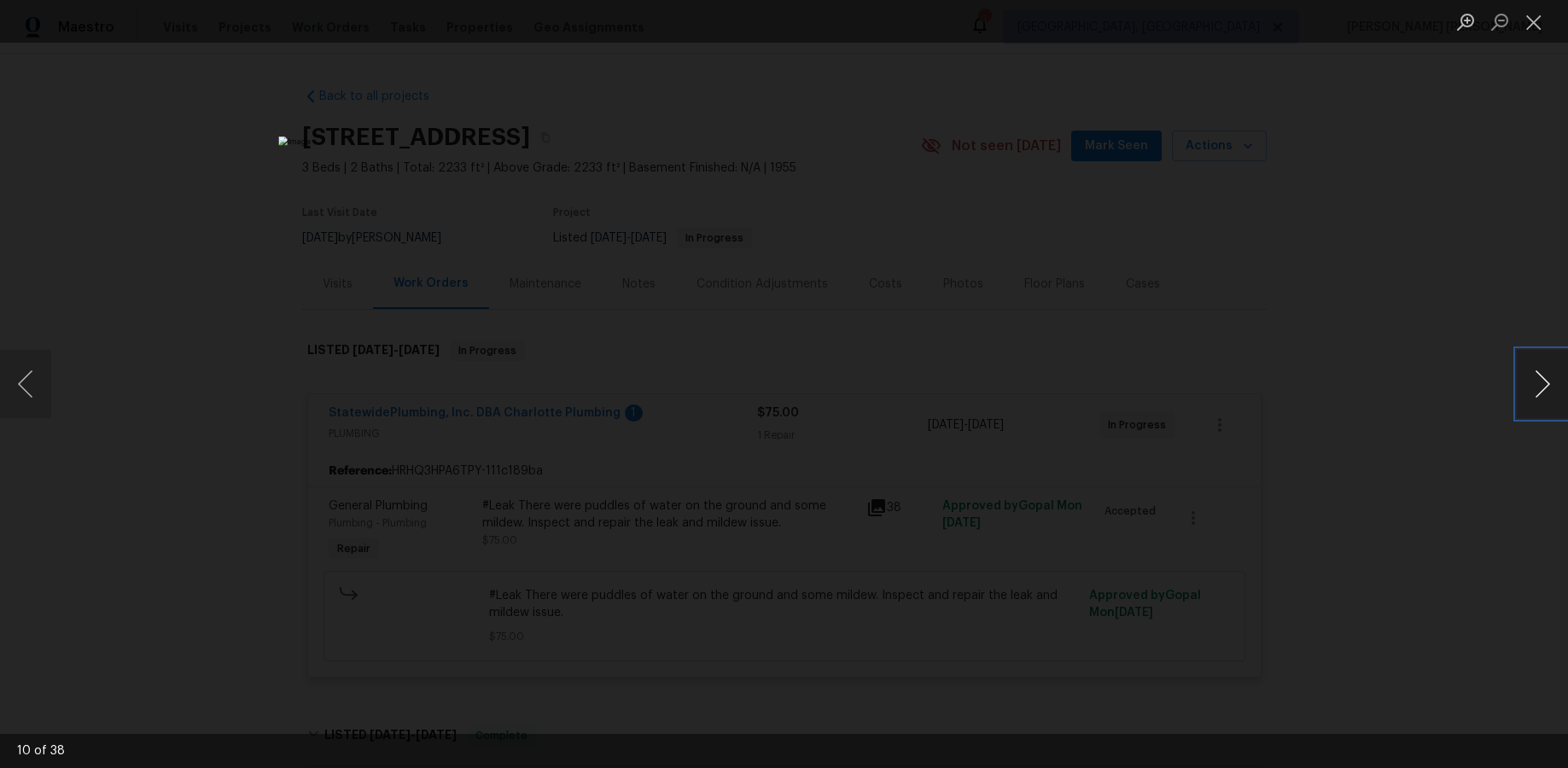
click at [1209, 395] on button "Next image" at bounding box center [1542, 384] width 51 height 68
click at [1209, 379] on button "Next image" at bounding box center [1542, 384] width 51 height 68
click at [1209, 392] on button "Next image" at bounding box center [1542, 384] width 51 height 68
click at [1209, 395] on button "Next image" at bounding box center [1542, 384] width 51 height 68
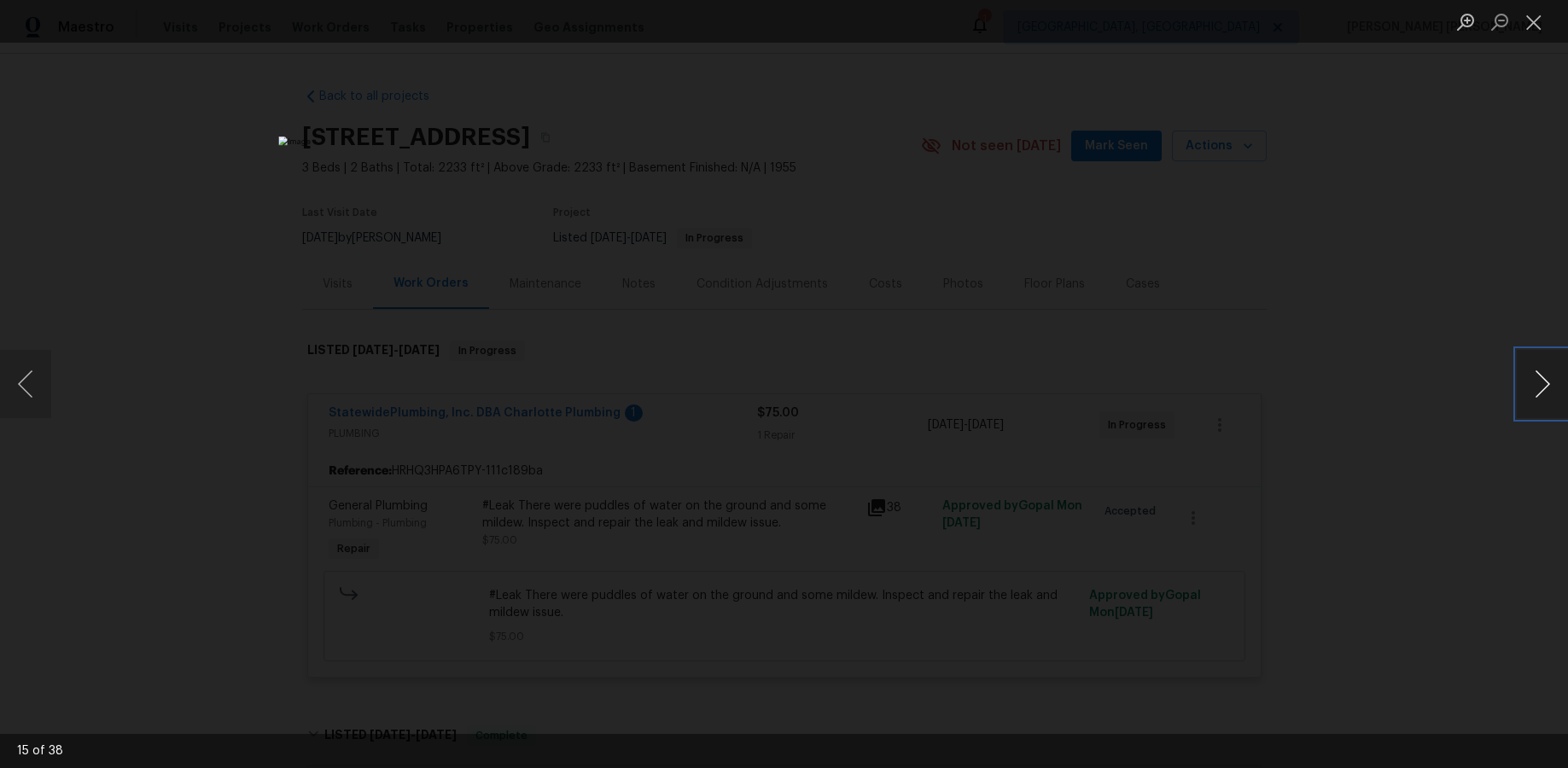
click at [1209, 394] on button "Next image" at bounding box center [1542, 384] width 51 height 68
click at [1209, 395] on button "Next image" at bounding box center [1542, 384] width 51 height 68
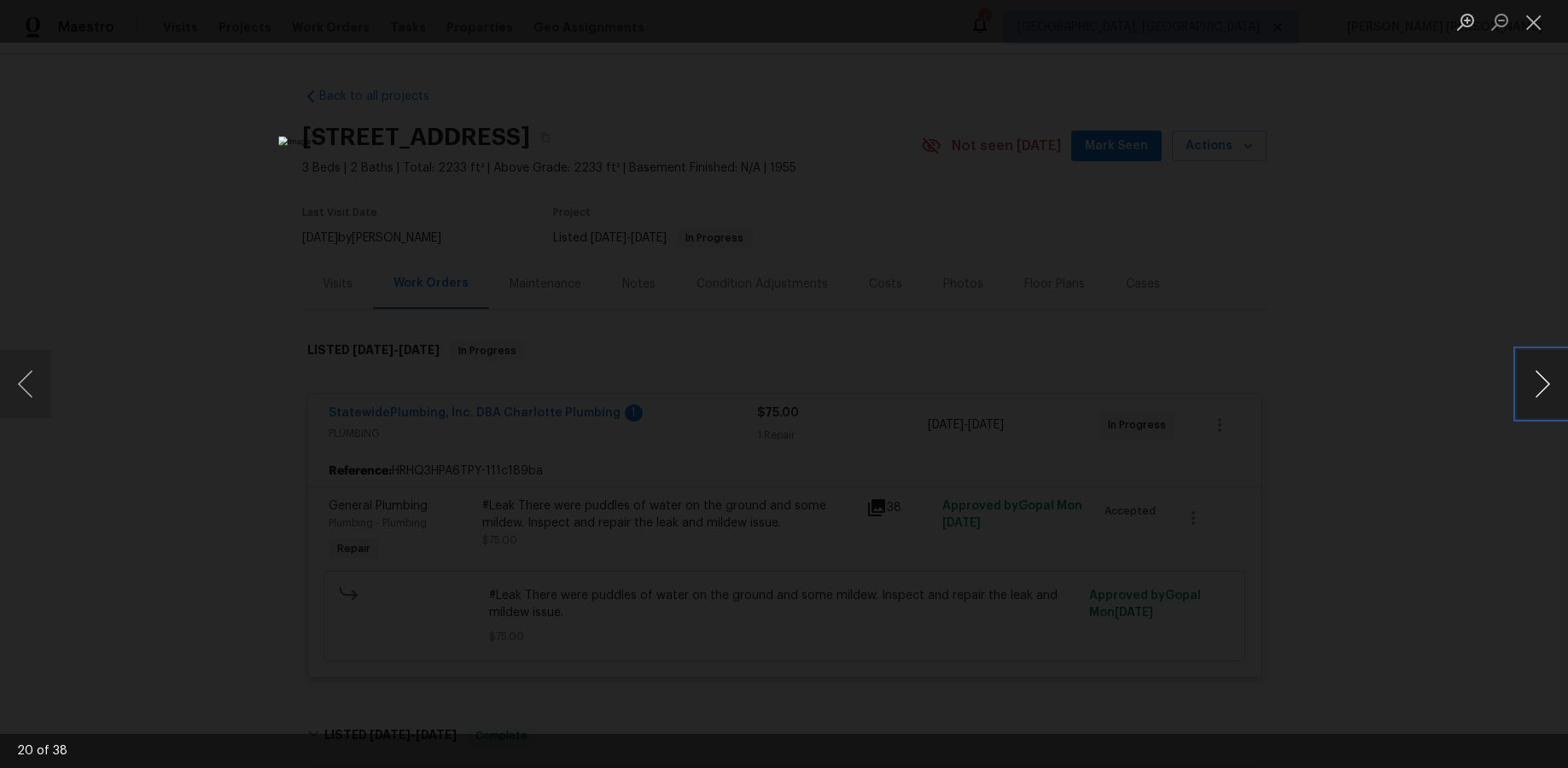
click at [1209, 393] on button "Next image" at bounding box center [1542, 384] width 51 height 68
click at [1209, 395] on button "Next image" at bounding box center [1542, 384] width 51 height 68
click at [1209, 390] on button "Next image" at bounding box center [1542, 384] width 51 height 68
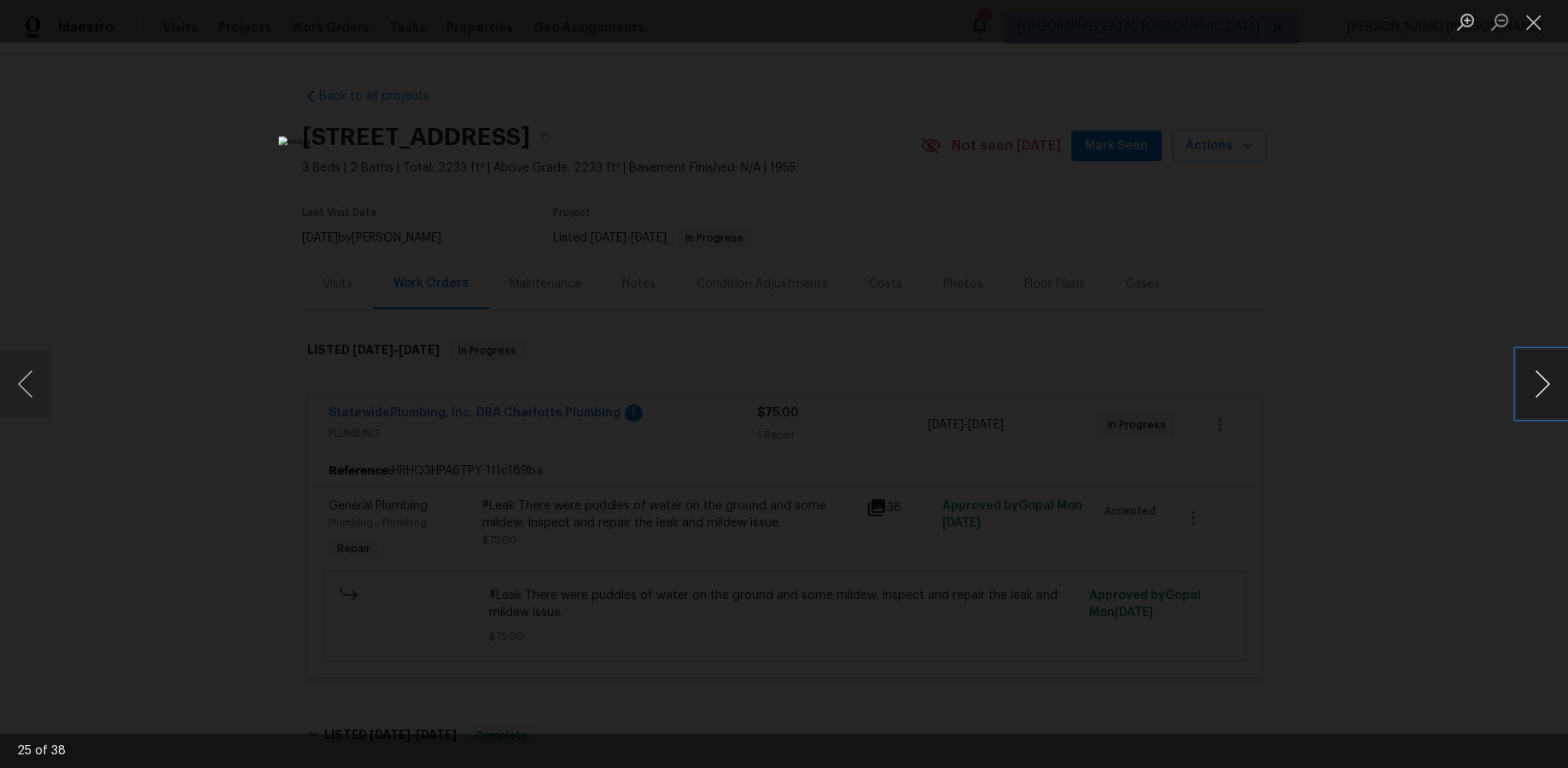
click at [1209, 390] on button "Next image" at bounding box center [1542, 384] width 51 height 68
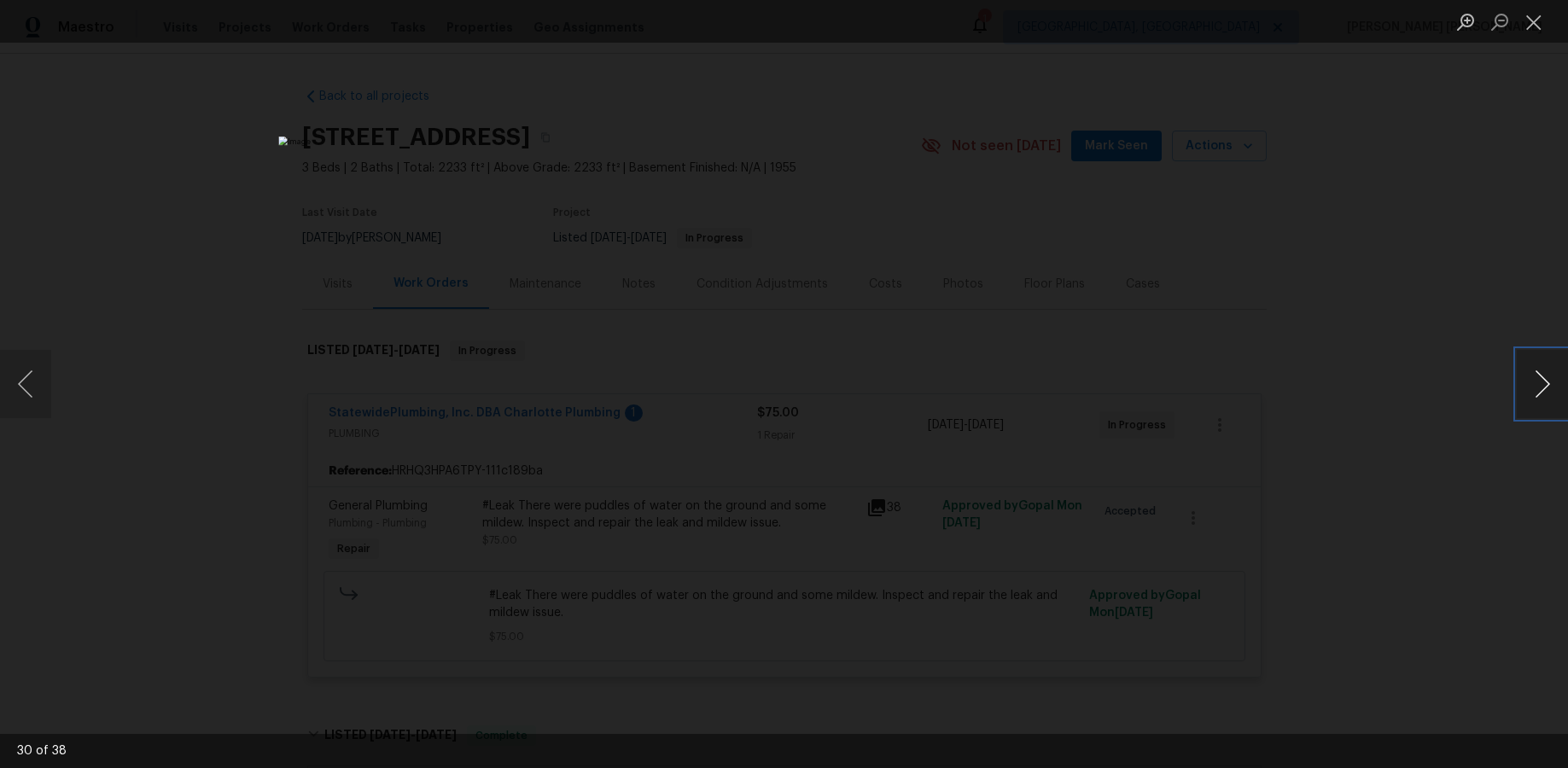
click at [1209, 390] on button "Next image" at bounding box center [1542, 384] width 51 height 68
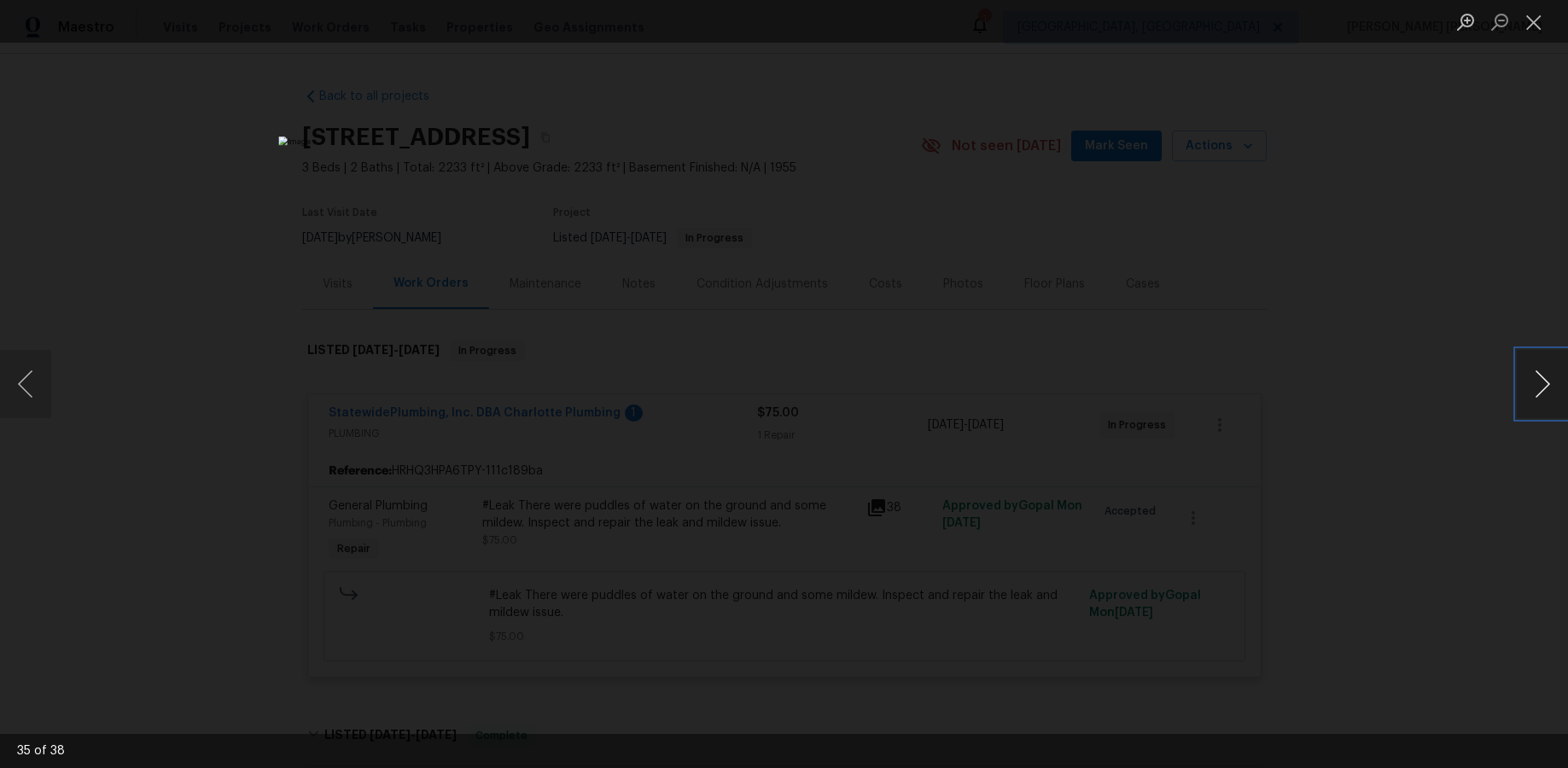
click at [1209, 380] on button "Next image" at bounding box center [1542, 384] width 51 height 68
click at [1209, 381] on button "Next image" at bounding box center [1542, 384] width 51 height 68
click at [1209, 388] on button "Next image" at bounding box center [1542, 384] width 51 height 68
click at [1209, 573] on div "Lightbox" at bounding box center [784, 384] width 1568 height 768
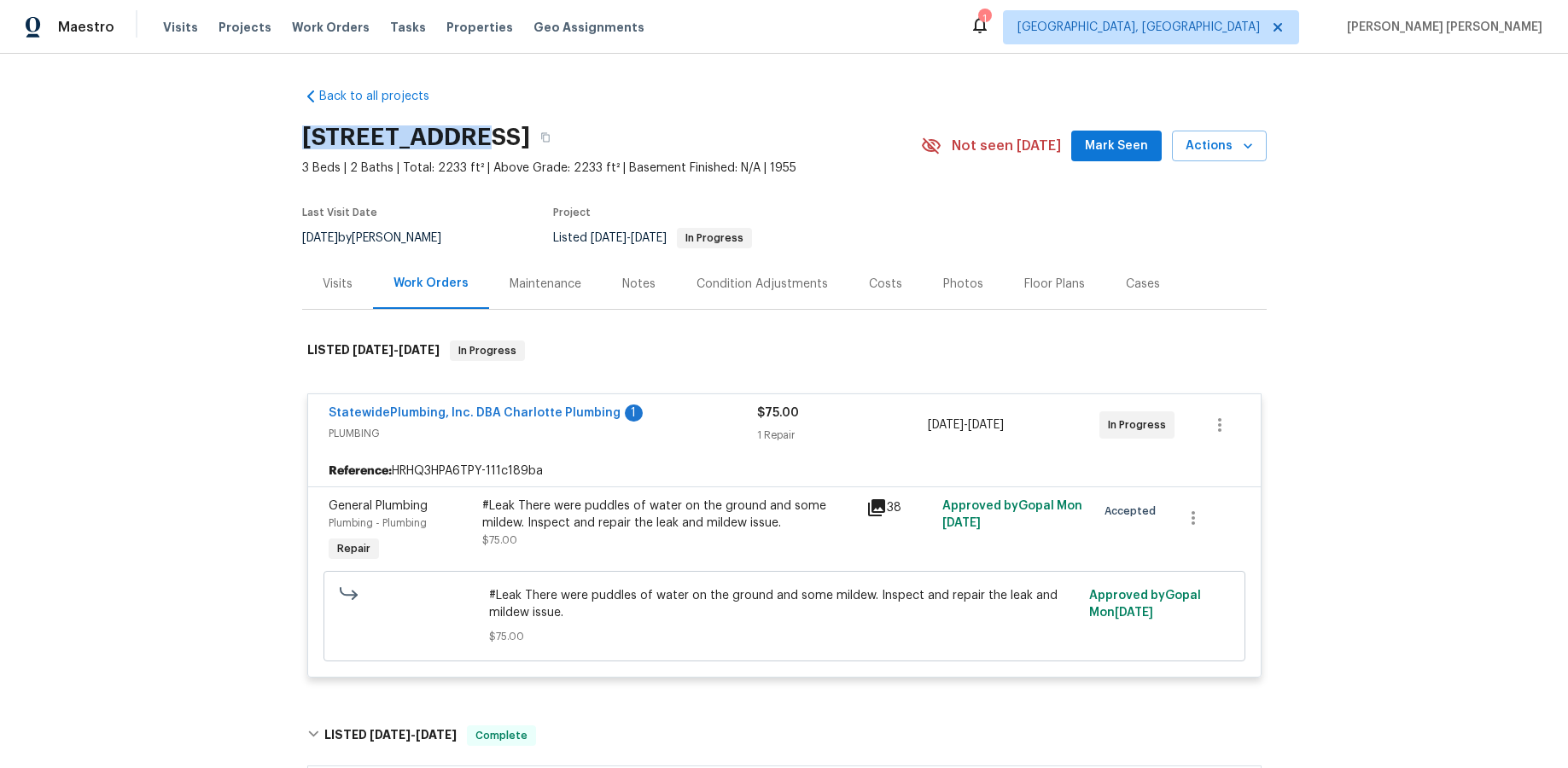
drag, startPoint x: 418, startPoint y: 123, endPoint x: 348, endPoint y: 135, distance: 71.0
click at [279, 115] on div "Back to all projects 711 Forest Rd, Rock Hill, SC 29730 3 Beds | 2 Baths | Tota…" at bounding box center [784, 411] width 1568 height 715
copy h2 "711 Forest Rd"
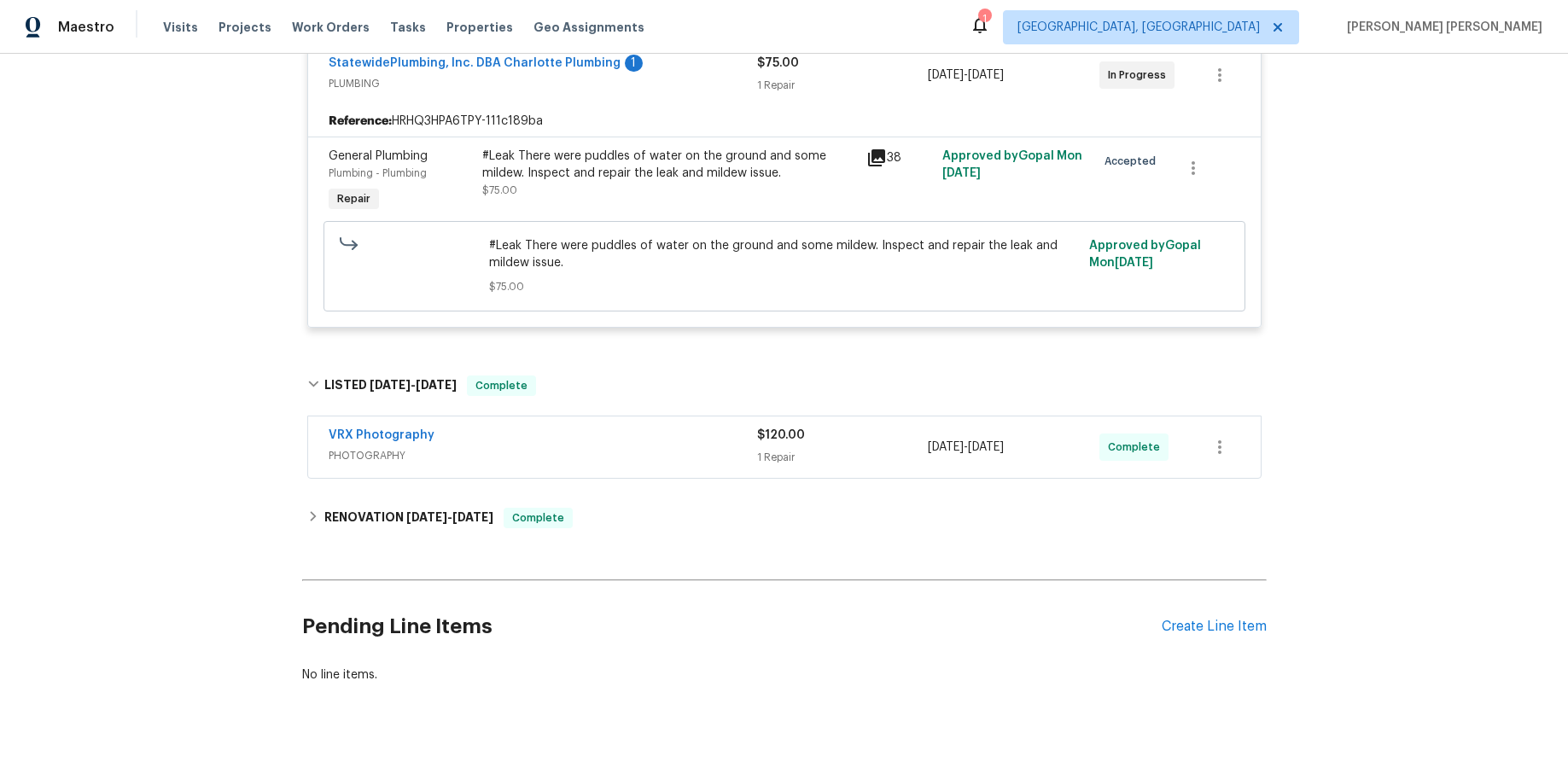
scroll to position [381, 0]
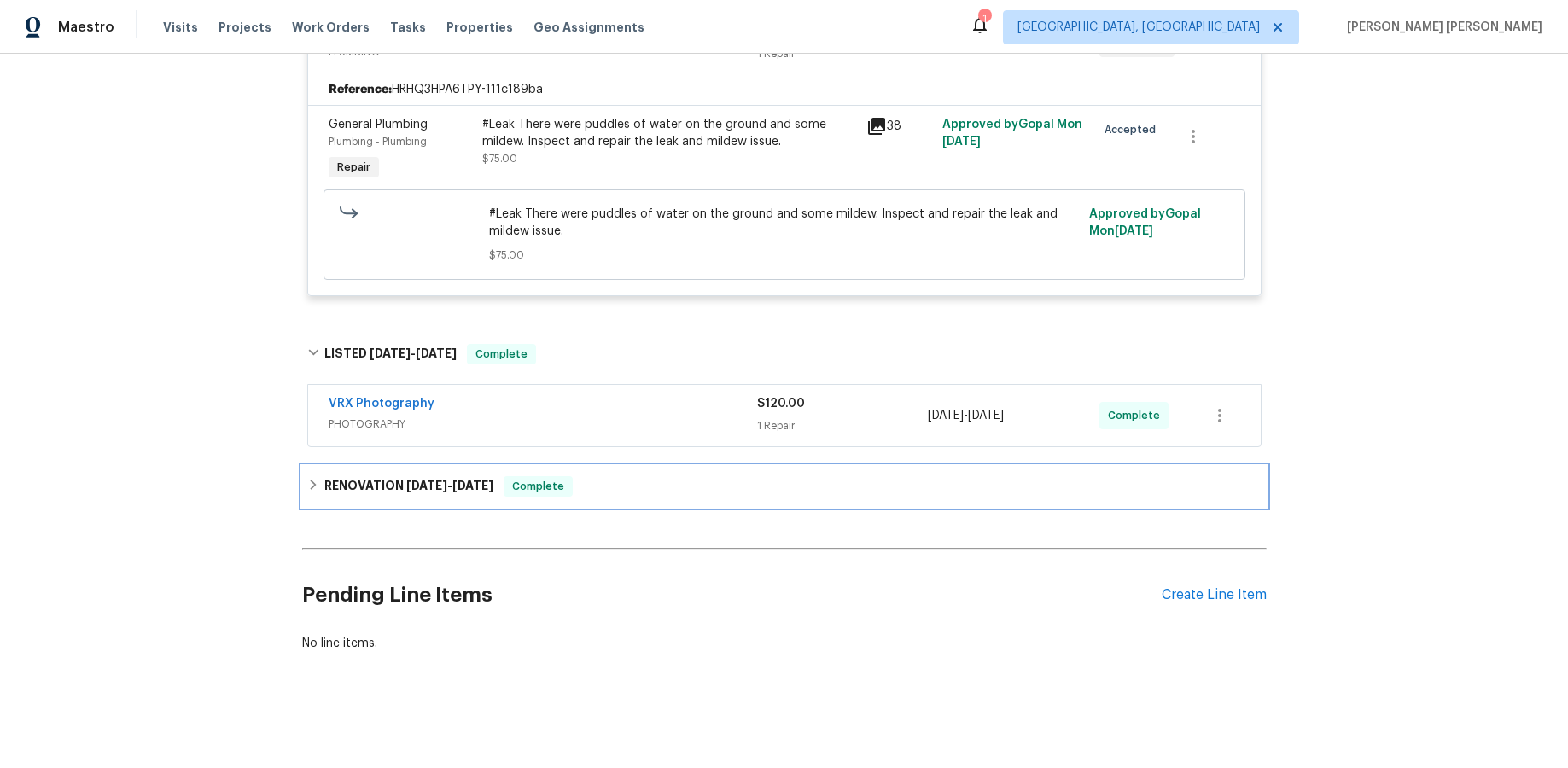
drag, startPoint x: 316, startPoint y: 485, endPoint x: 328, endPoint y: 492, distance: 13.9
click at [316, 485] on icon at bounding box center [313, 484] width 12 height 12
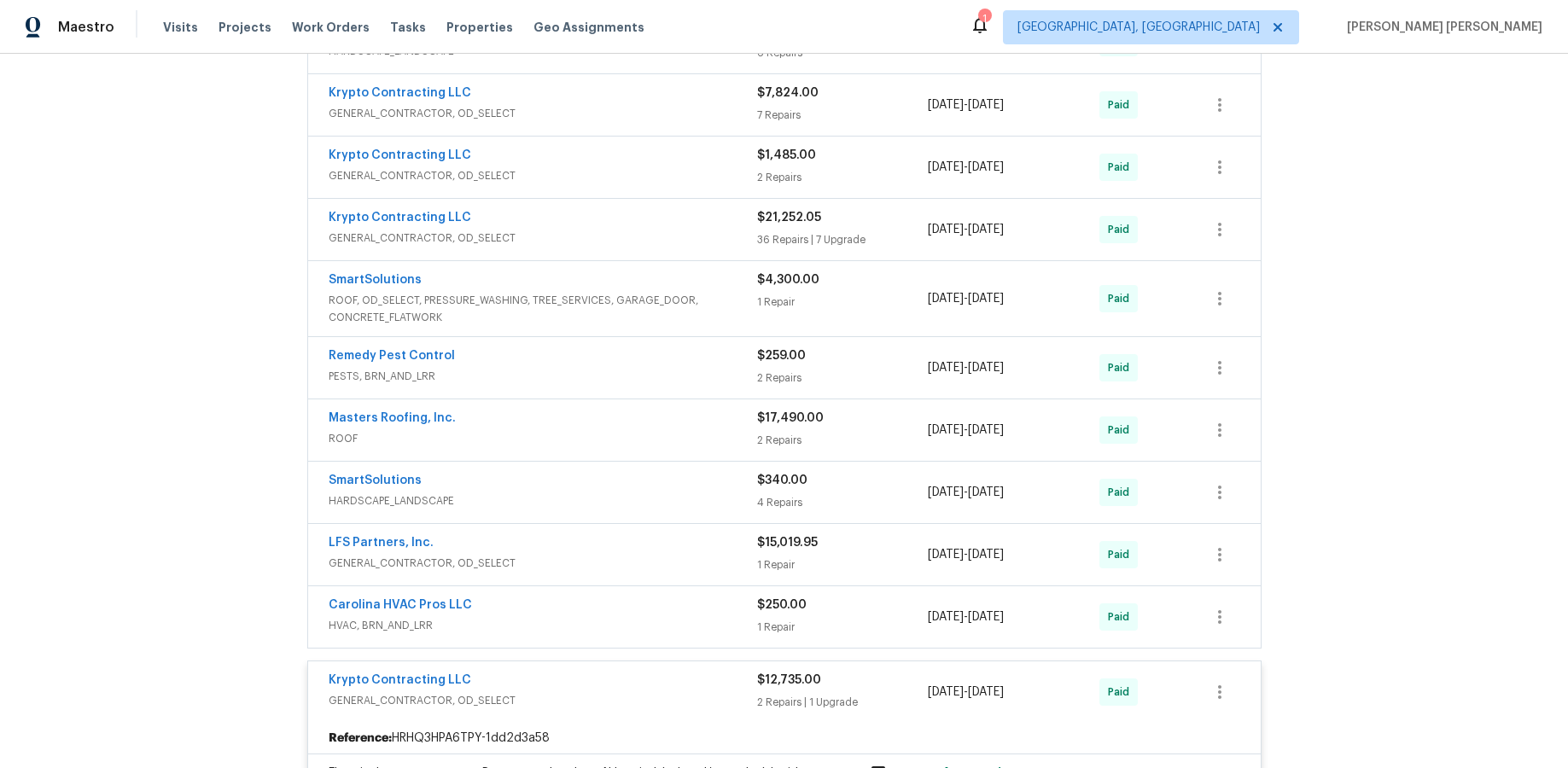
scroll to position [1317, 0]
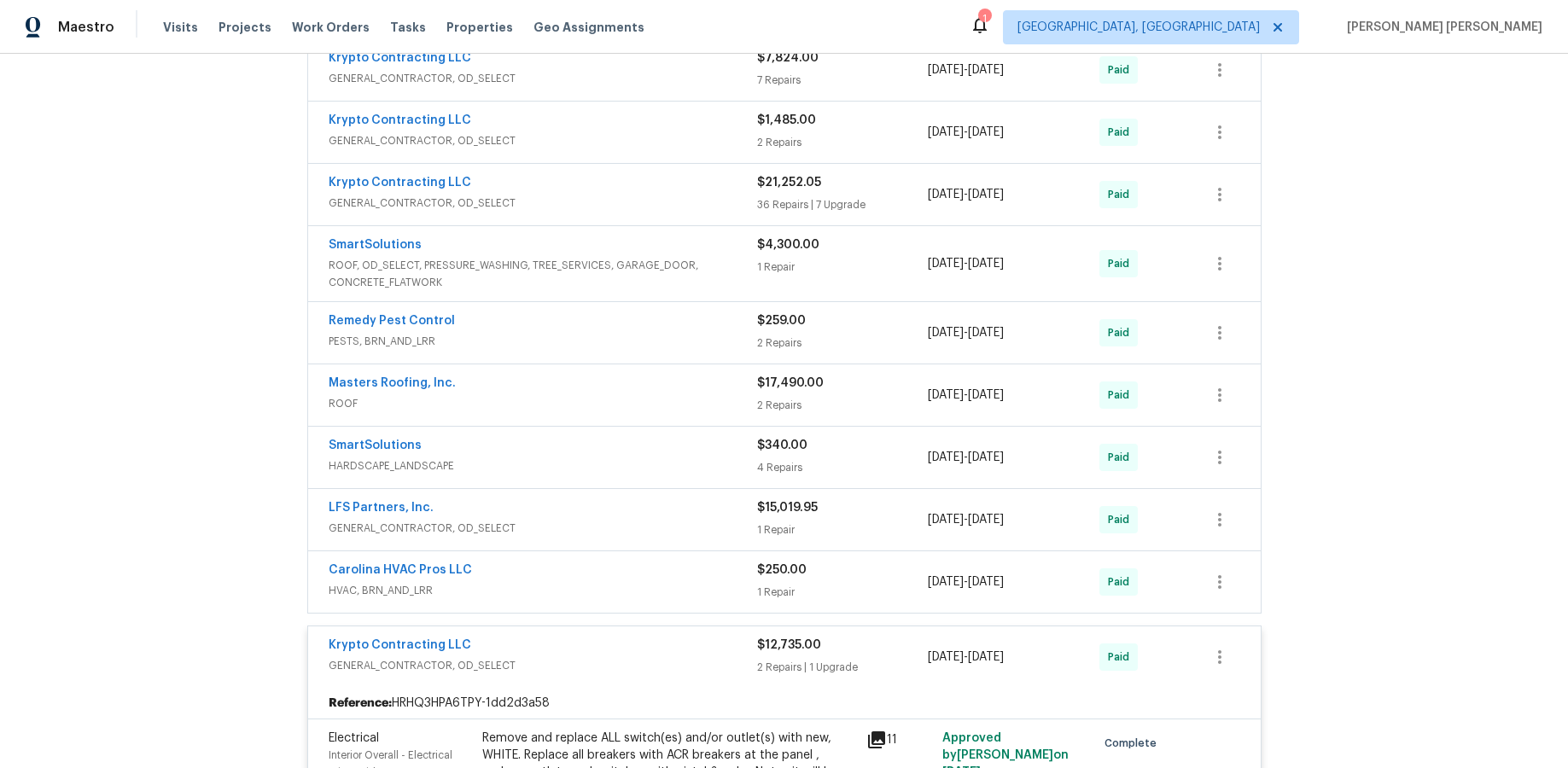
click at [624, 524] on span "GENERAL_CONTRACTOR, OD_SELECT" at bounding box center [542, 528] width 428 height 17
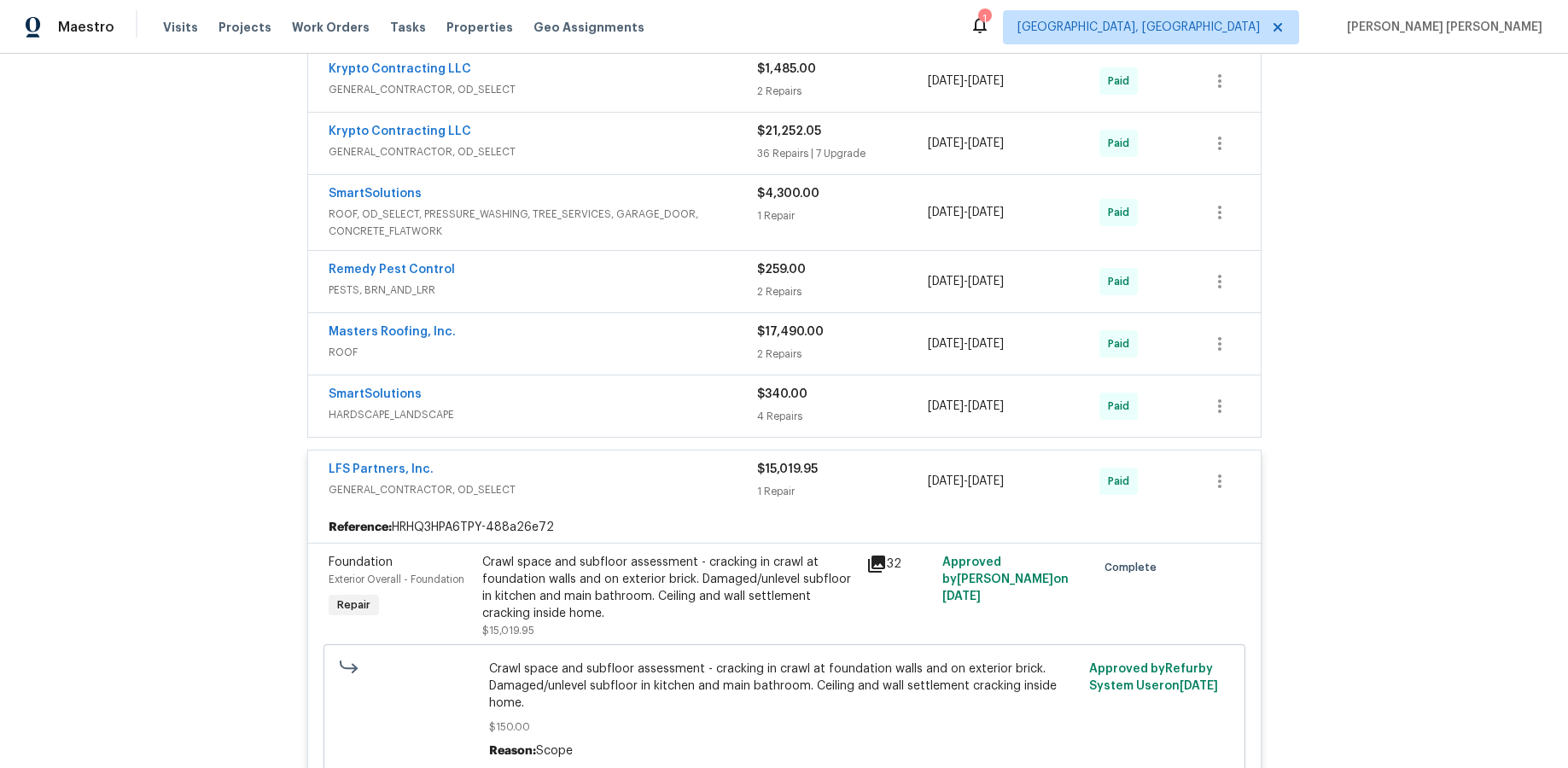
scroll to position [1372, 0]
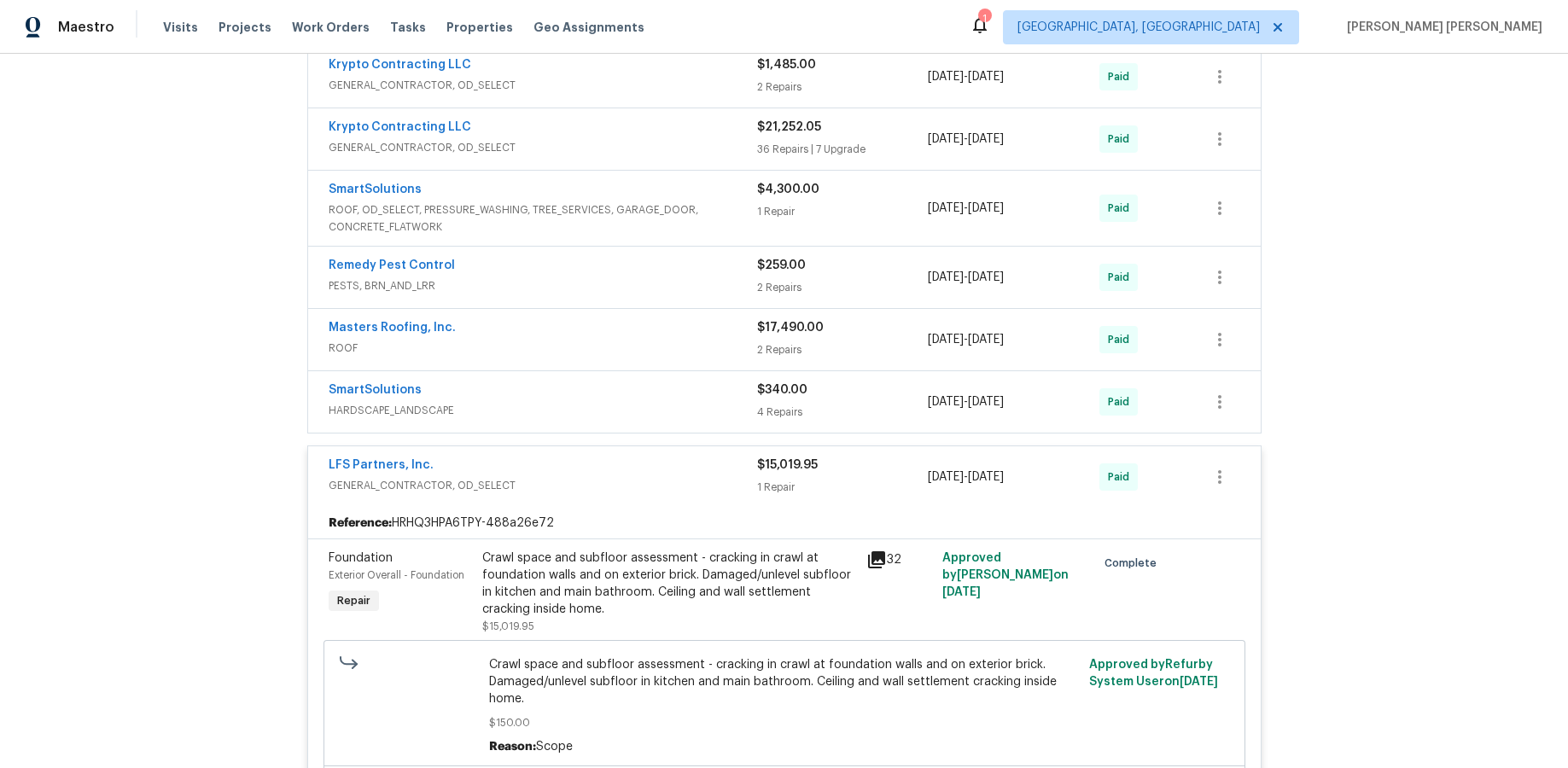
click at [883, 555] on icon at bounding box center [876, 560] width 17 height 17
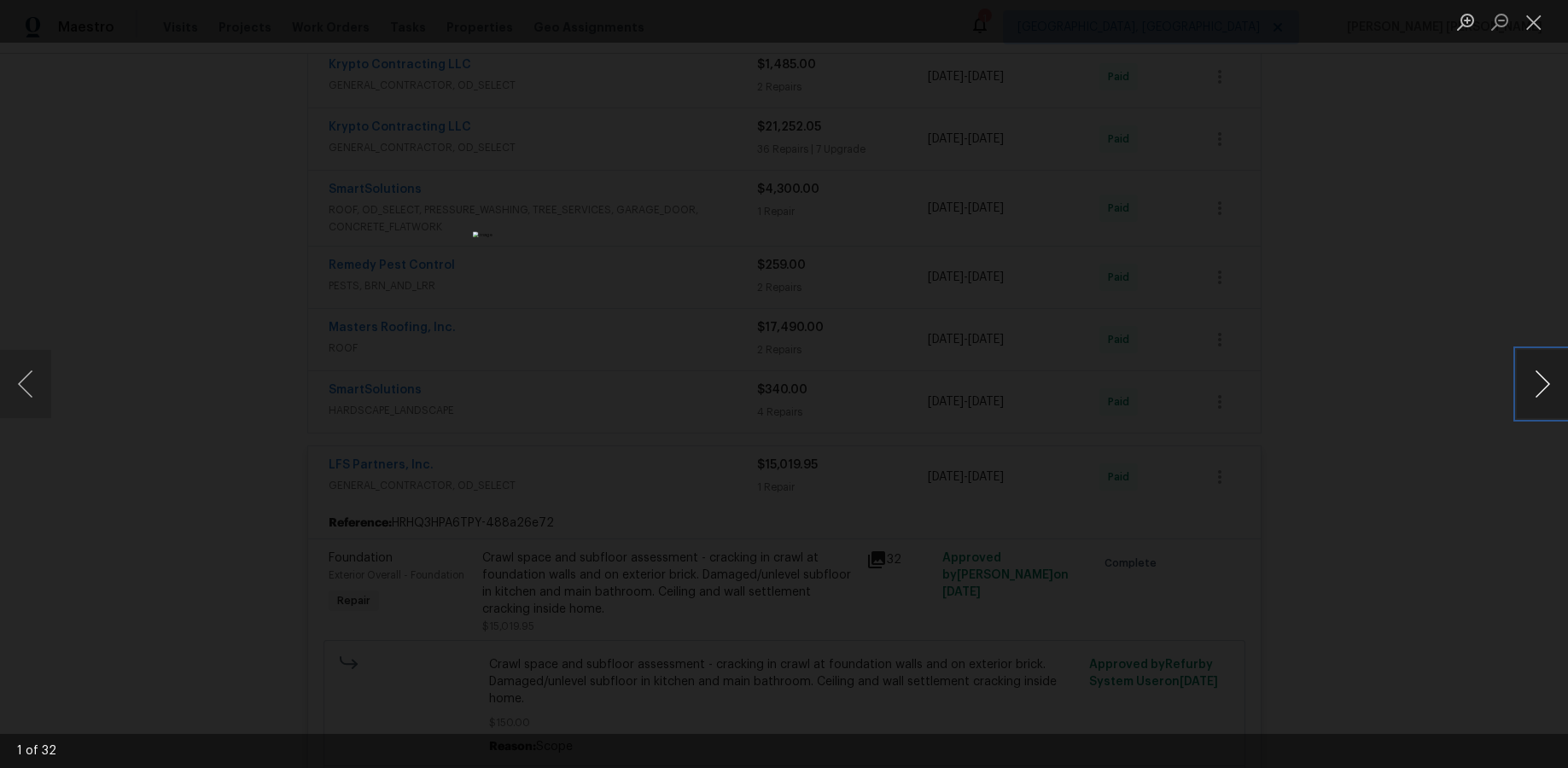
click at [1209, 397] on button "Next image" at bounding box center [1542, 384] width 51 height 68
click at [1209, 396] on button "Next image" at bounding box center [1542, 384] width 51 height 68
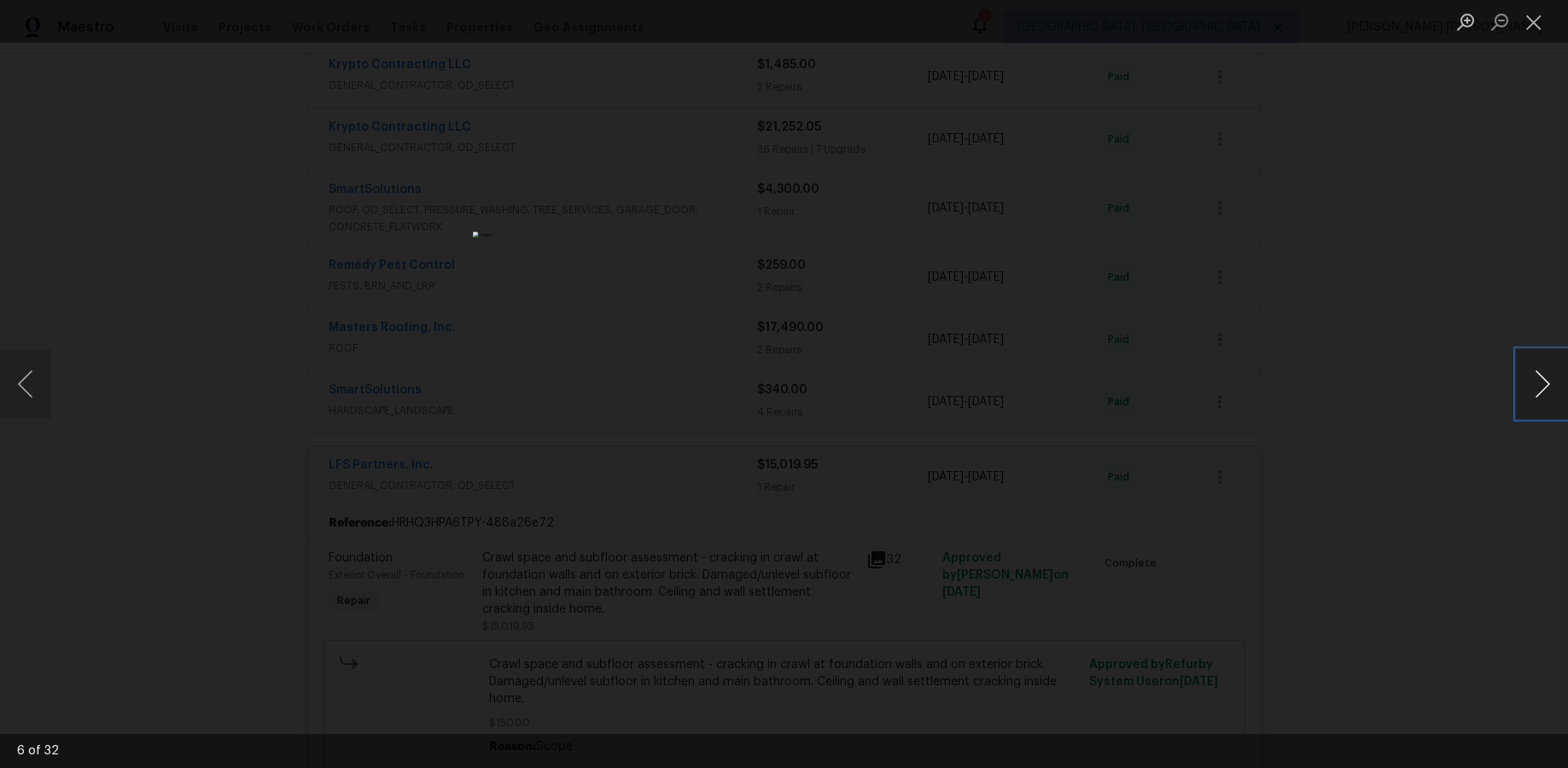
click at [1209, 398] on button "Next image" at bounding box center [1542, 384] width 51 height 68
click at [1209, 399] on button "Next image" at bounding box center [1542, 384] width 51 height 68
click at [1209, 398] on button "Next image" at bounding box center [1542, 384] width 51 height 68
click at [1209, 395] on button "Next image" at bounding box center [1542, 384] width 51 height 68
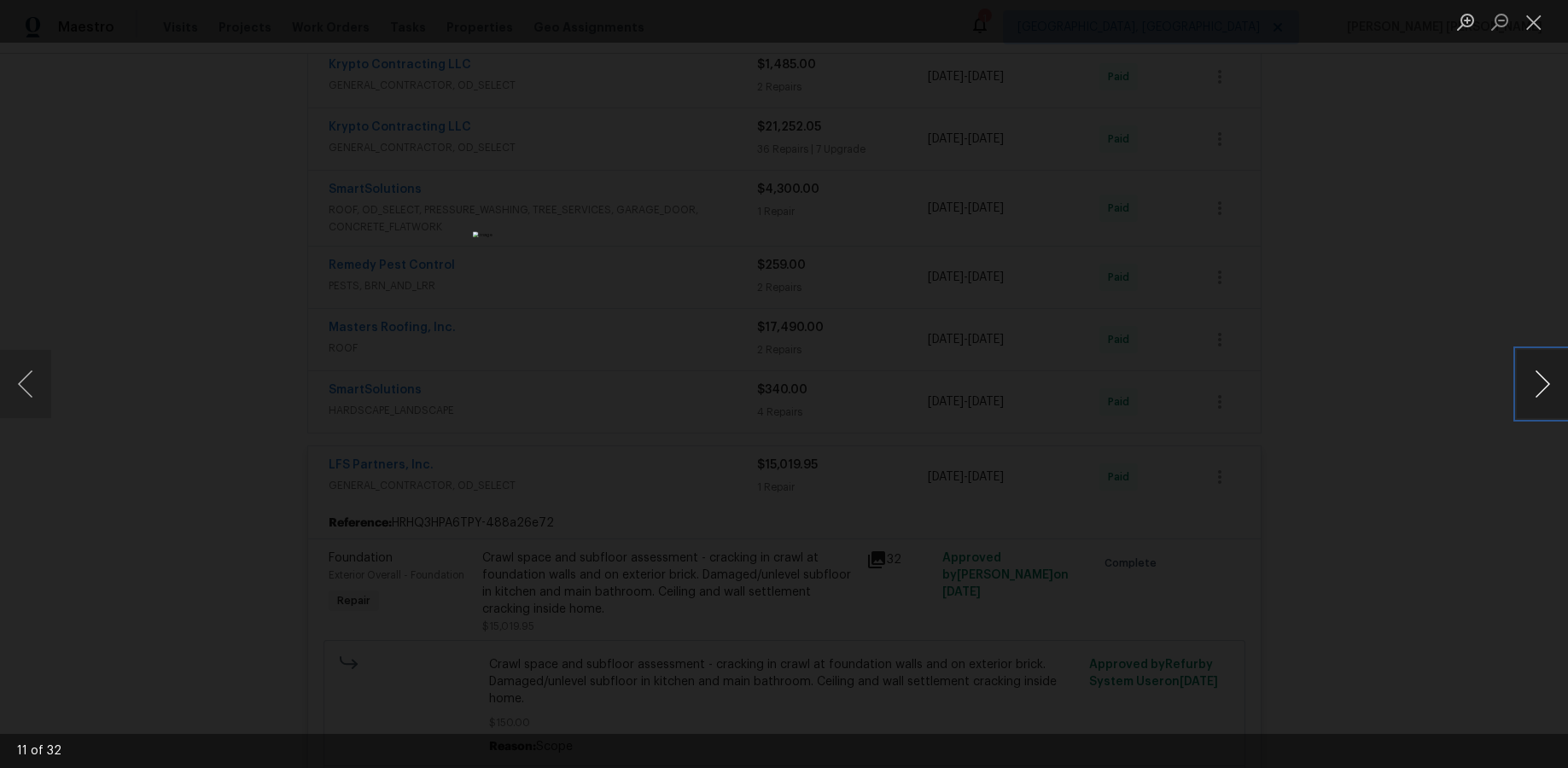
click at [1209, 396] on button "Next image" at bounding box center [1542, 384] width 51 height 68
click at [1209, 396] on button "Next image" at bounding box center [1542, 384] width 51 height 68
click at [1209, 396] on button "Next image" at bounding box center [1542, 384] width 51 height 68
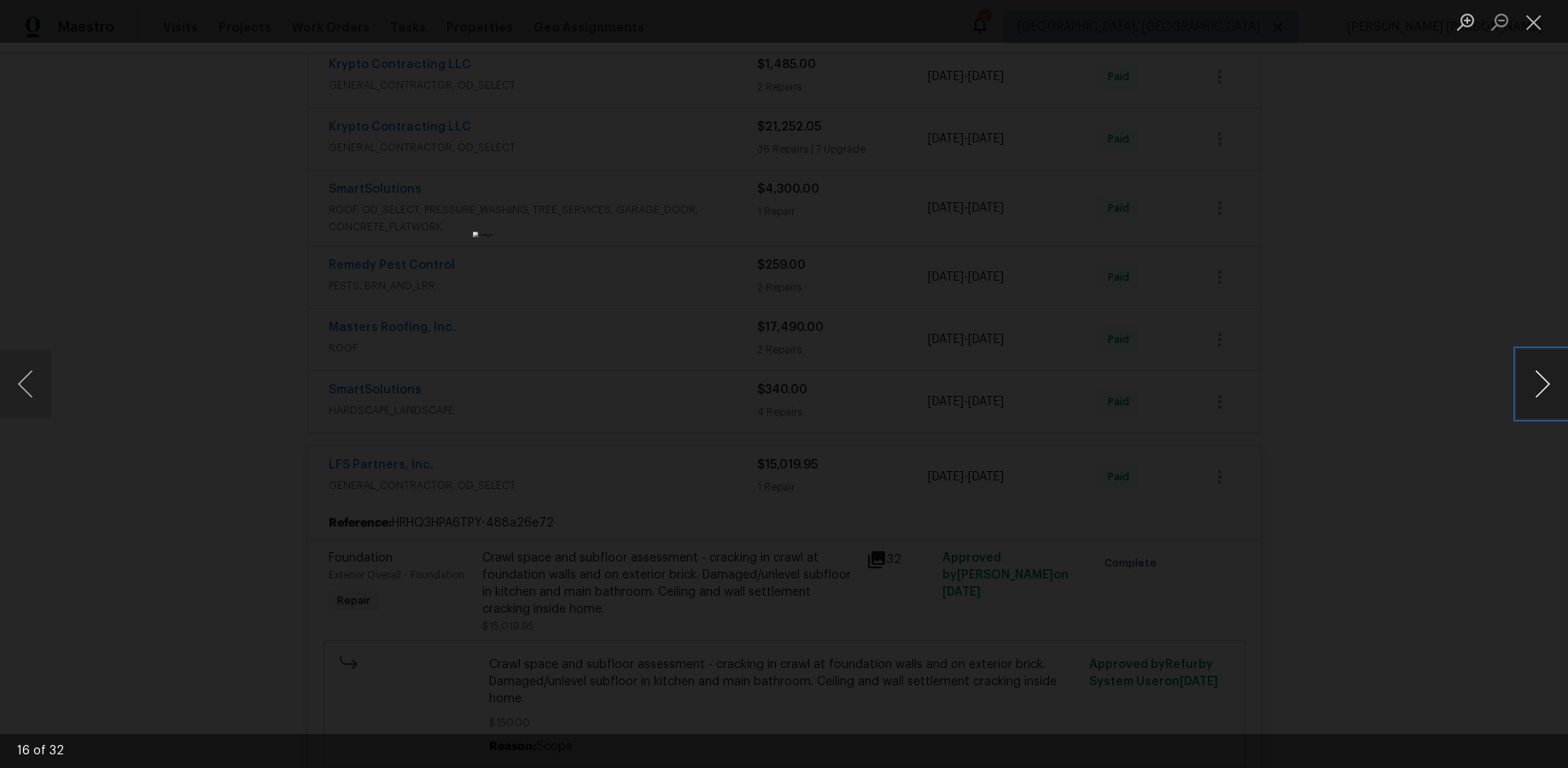
click at [1209, 396] on button "Next image" at bounding box center [1542, 384] width 51 height 68
click at [1209, 396] on button "Next image" at bounding box center [1542, 384] width 51 height 68
click at [1209, 396] on button "Next image" at bounding box center [1542, 384] width 51 height 68
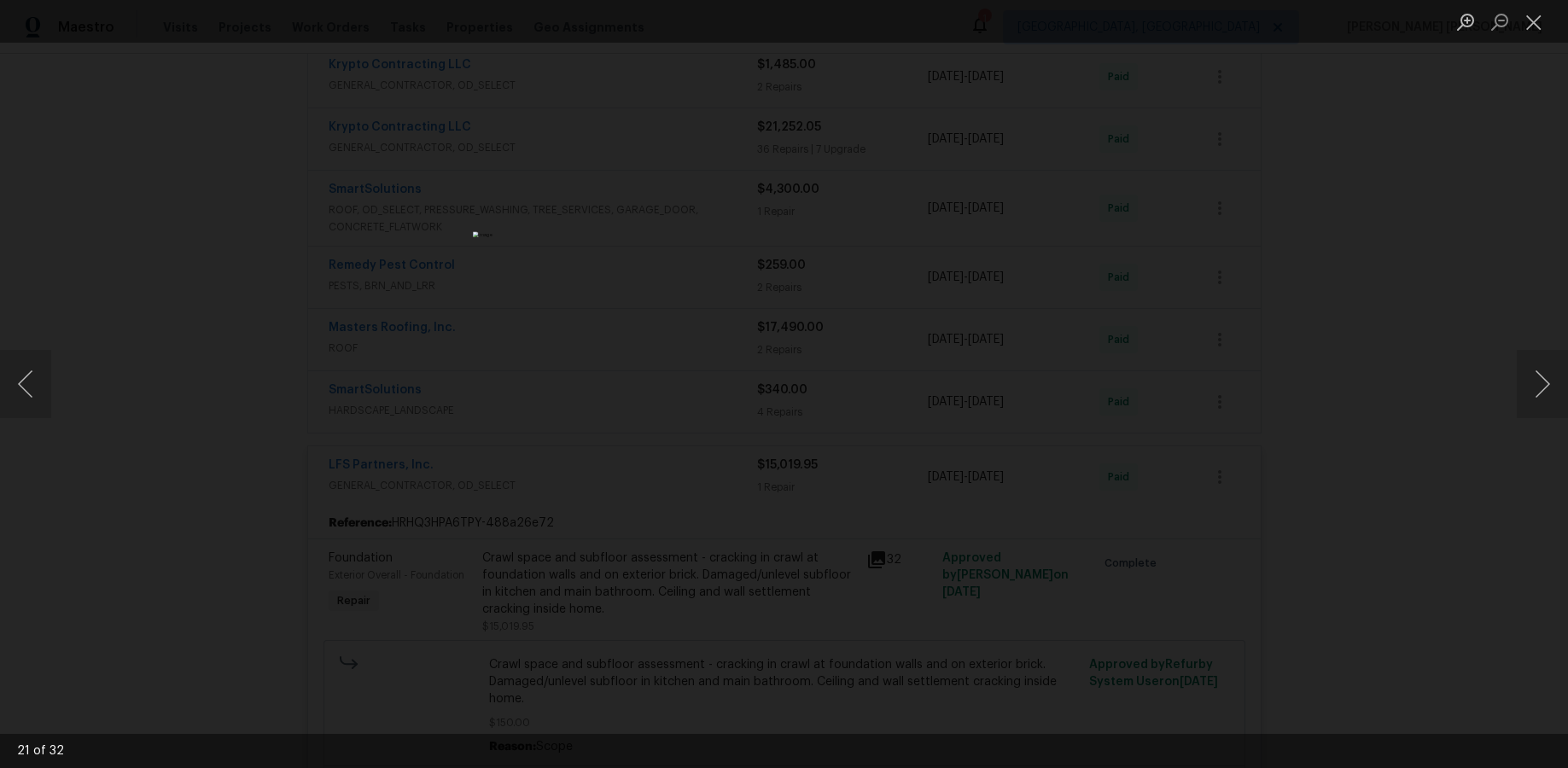
click at [1209, 499] on div "Lightbox" at bounding box center [784, 384] width 1568 height 768
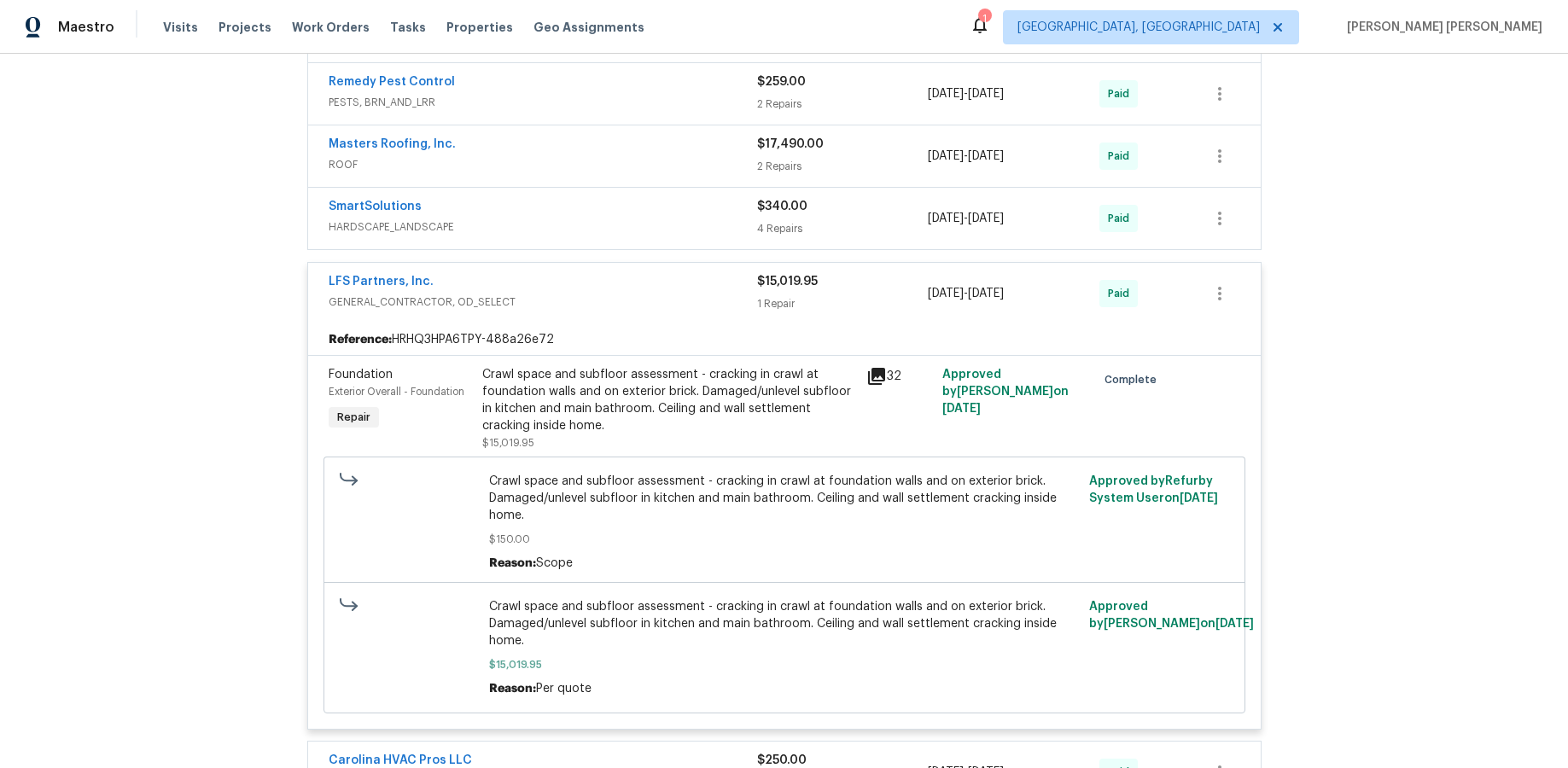
scroll to position [1585, 0]
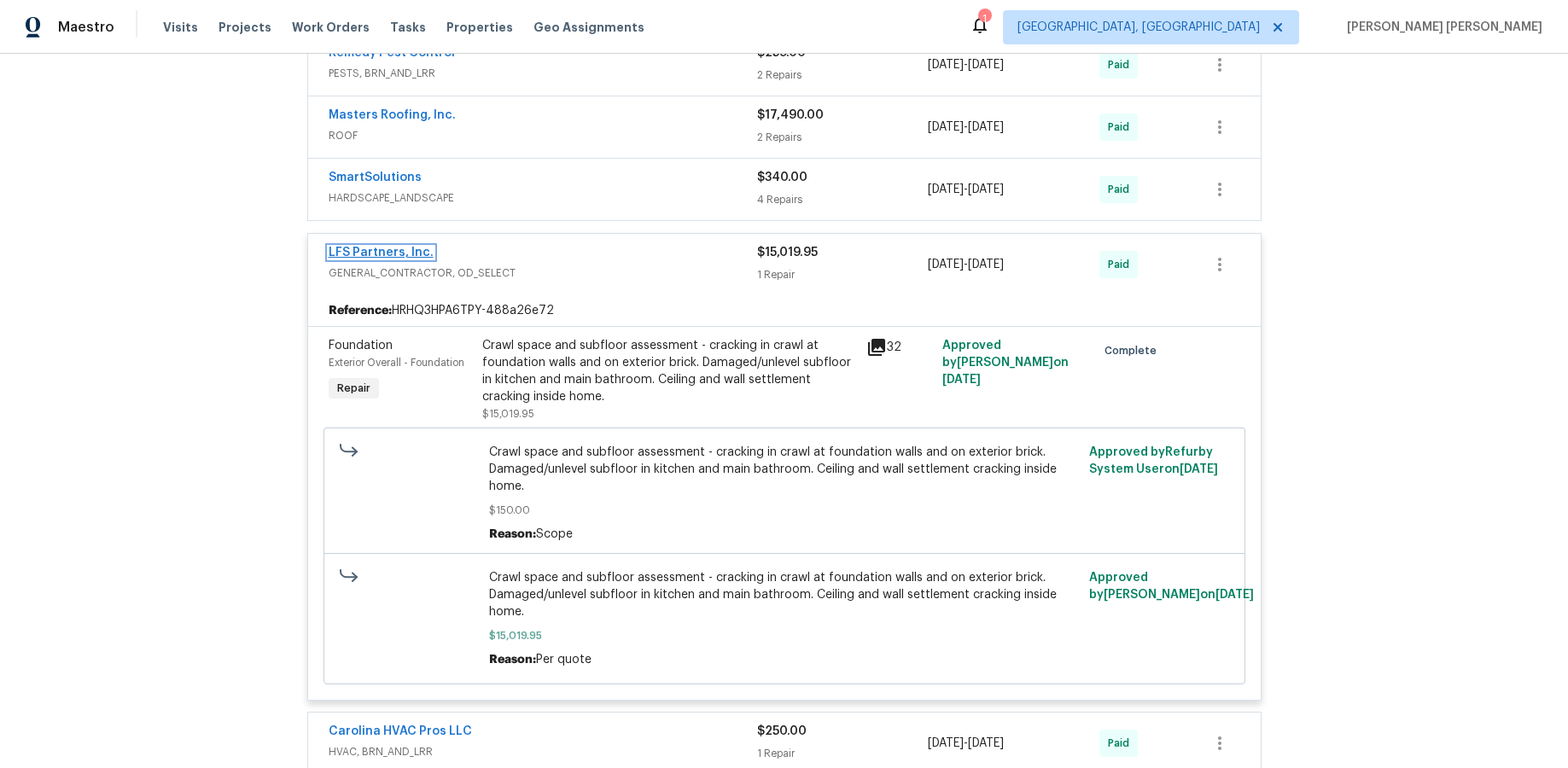
click at [402, 251] on link "LFS Partners, Inc." at bounding box center [381, 252] width 105 height 12
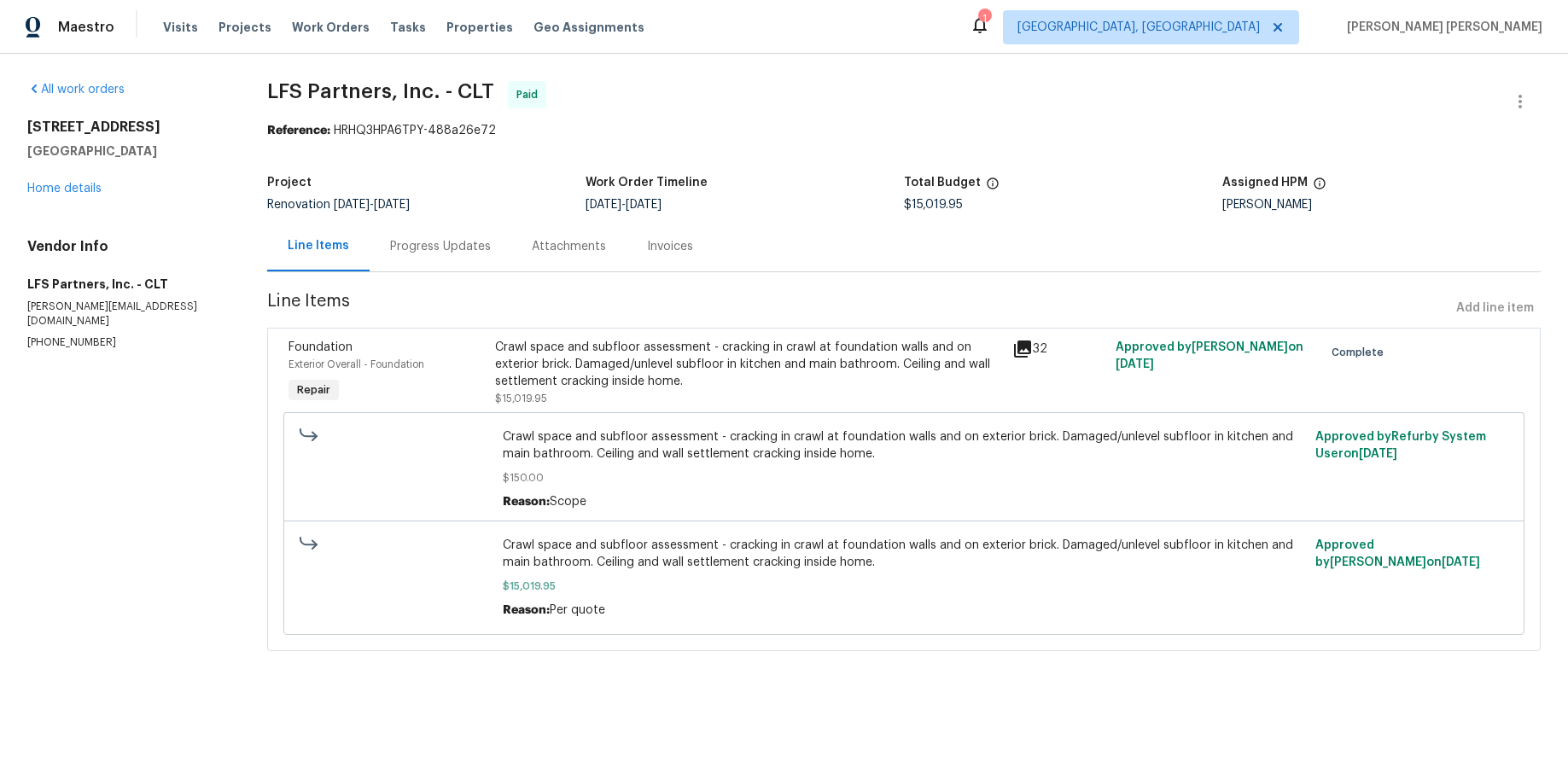
click at [1024, 349] on icon at bounding box center [1022, 349] width 17 height 17
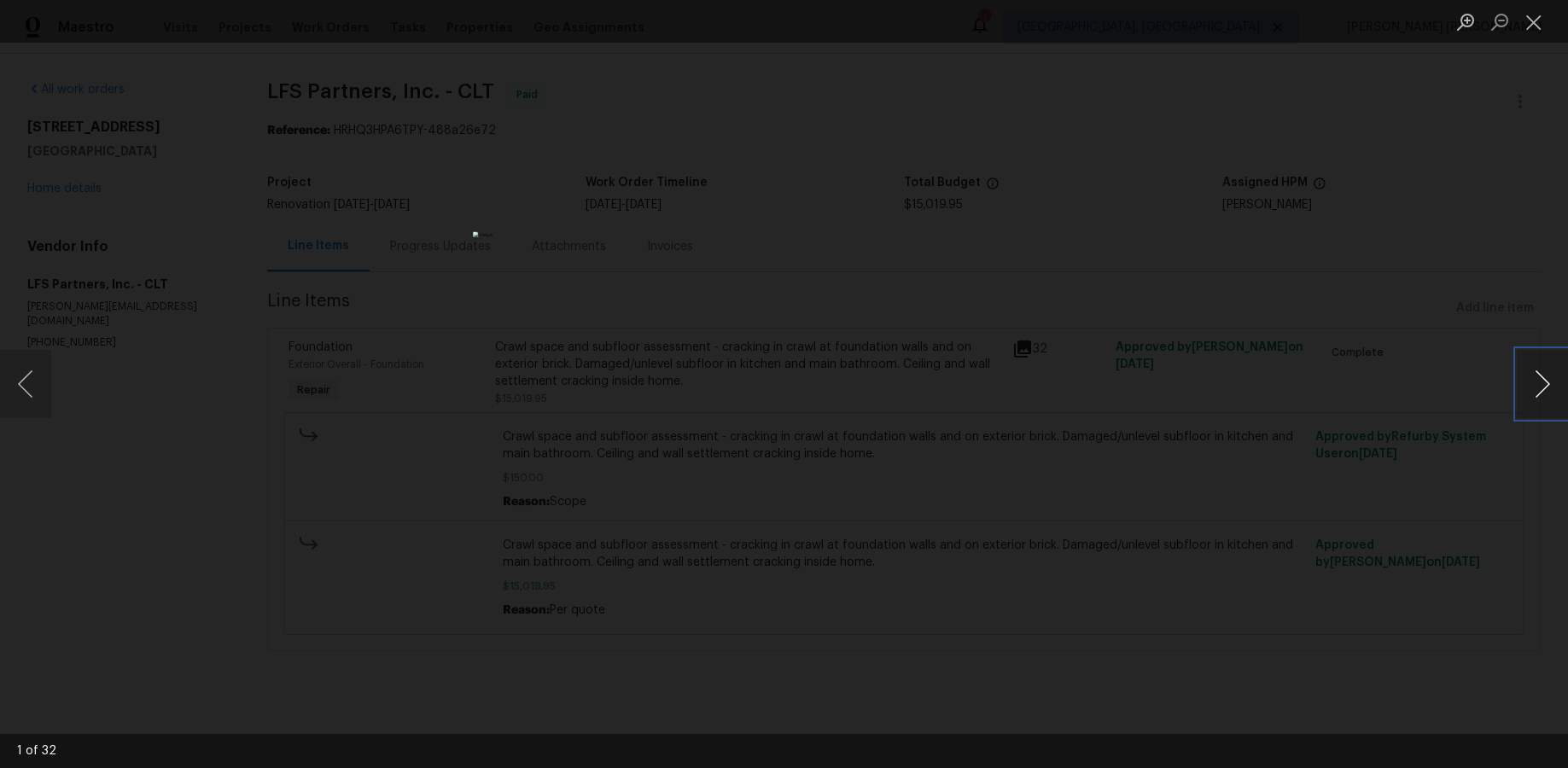
click at [1209, 396] on button "Next image" at bounding box center [1542, 384] width 51 height 68
click at [23, 389] on button "Previous image" at bounding box center [26, 384] width 51 height 68
click at [24, 389] on button "Previous image" at bounding box center [26, 384] width 51 height 68
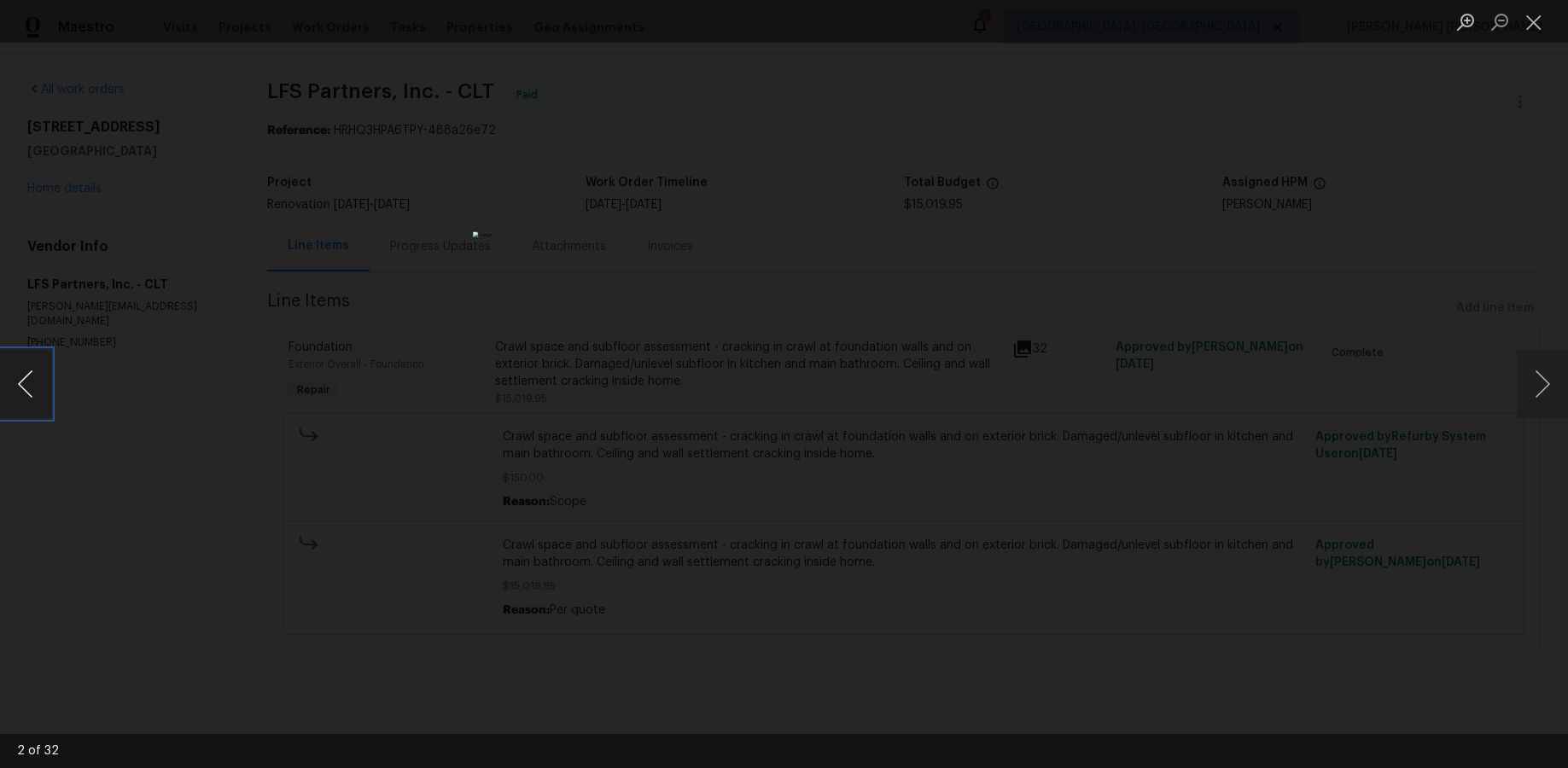
click at [24, 389] on button "Previous image" at bounding box center [26, 384] width 51 height 68
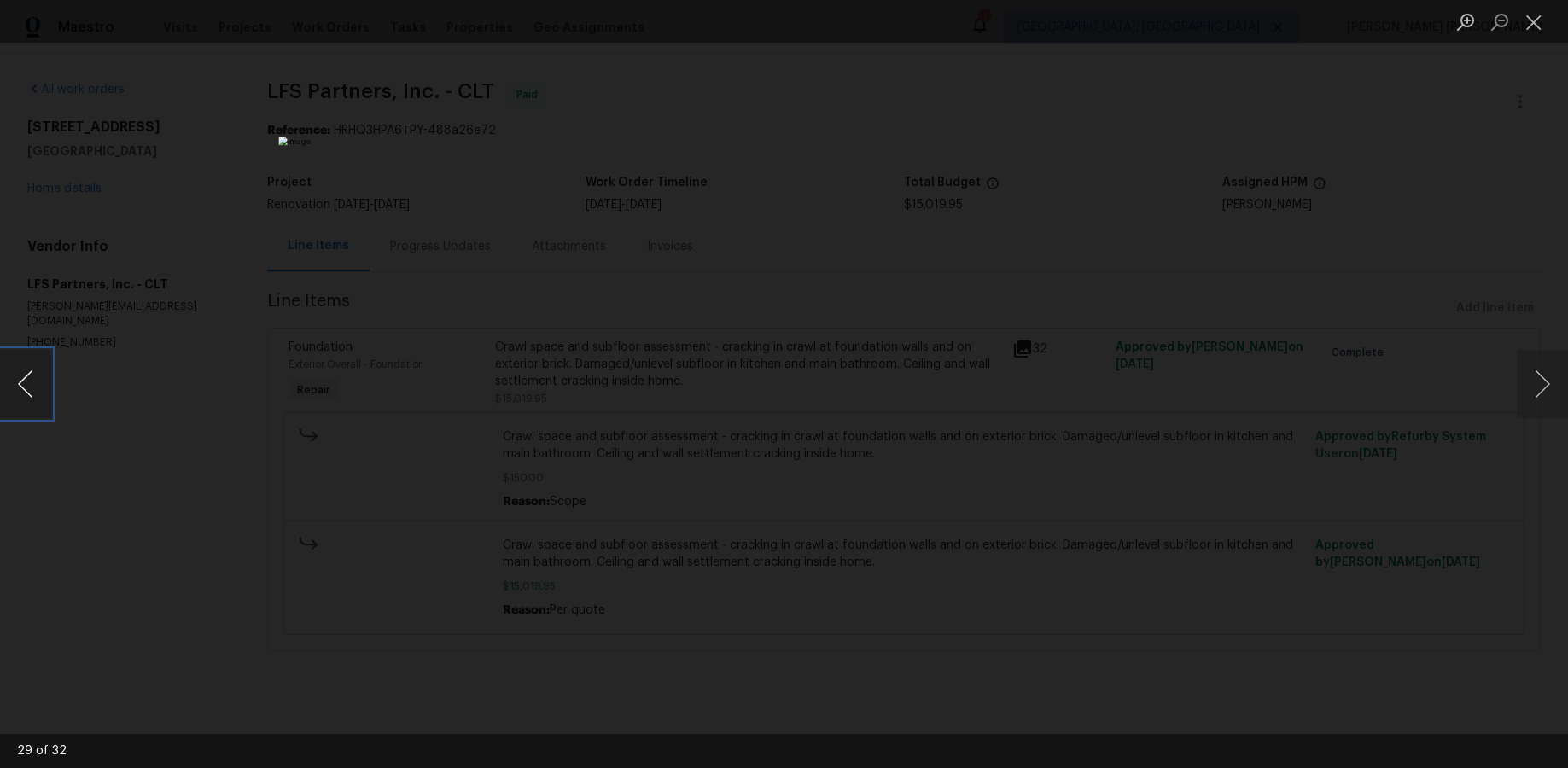
click at [26, 385] on button "Previous image" at bounding box center [26, 384] width 51 height 68
click at [22, 404] on button "Previous image" at bounding box center [26, 384] width 51 height 68
click at [257, 423] on div "Lightbox" at bounding box center [784, 384] width 1568 height 768
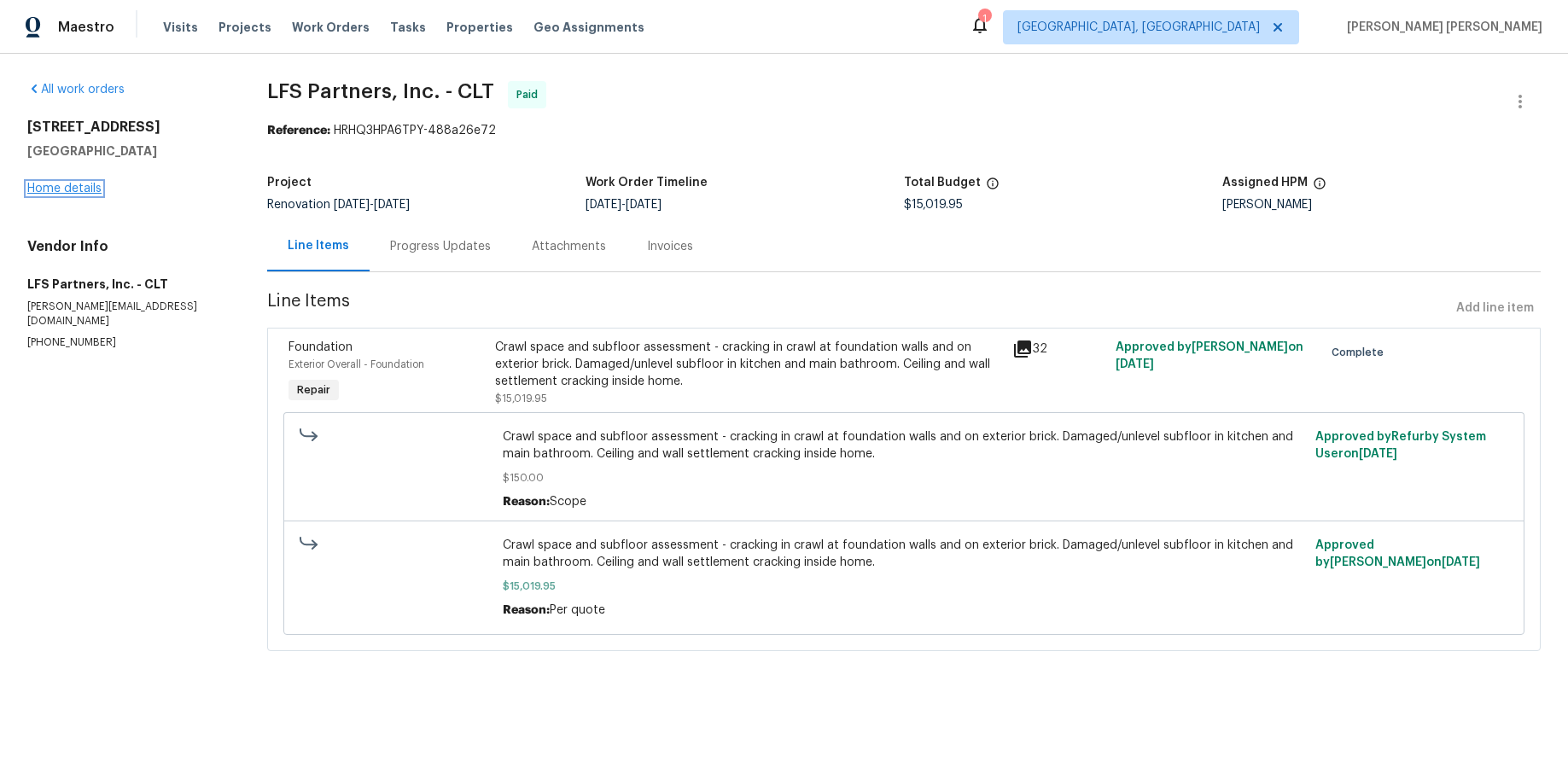
click at [58, 192] on link "Home details" at bounding box center [65, 188] width 74 height 12
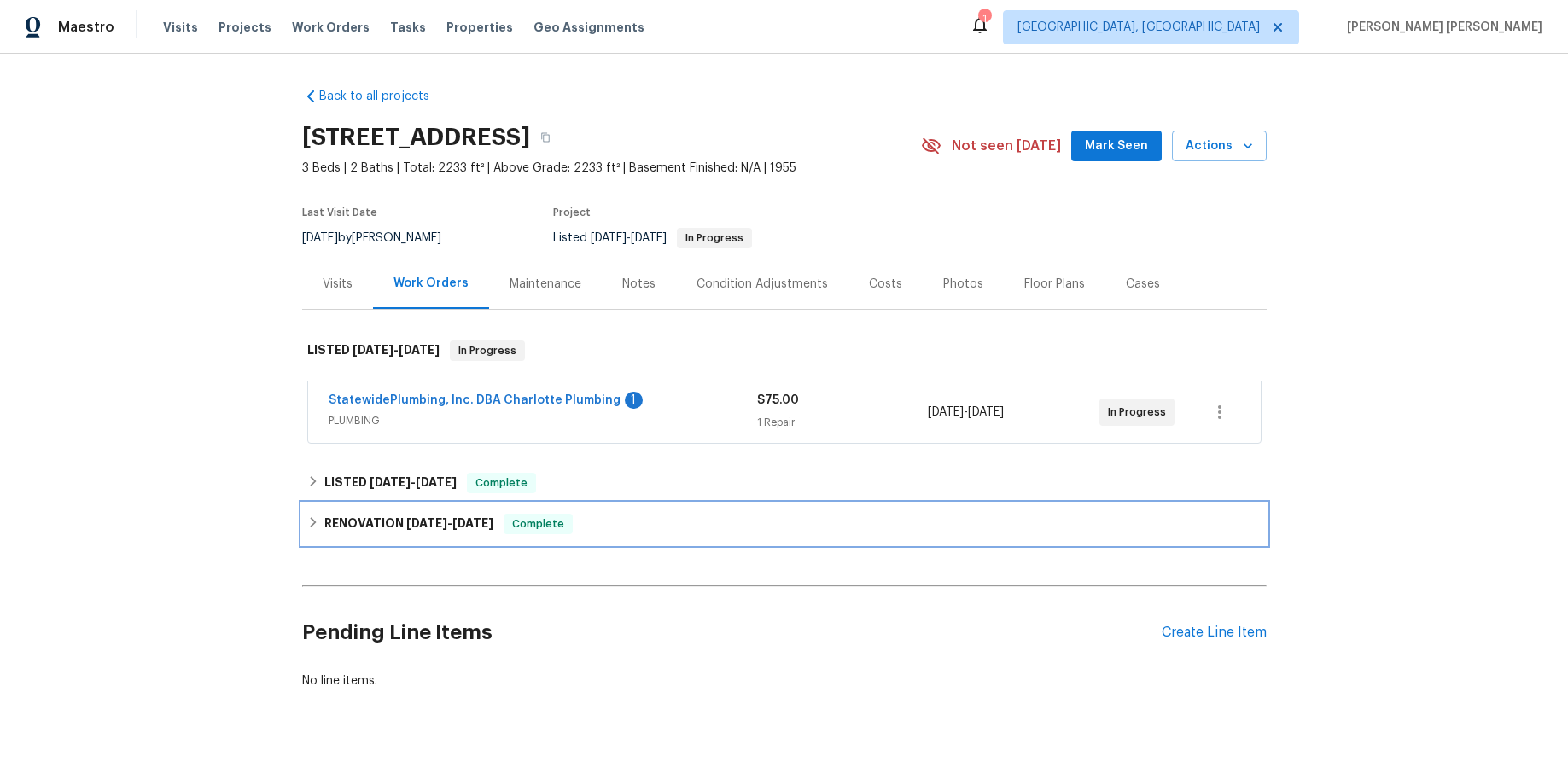
drag, startPoint x: 303, startPoint y: 517, endPoint x: 488, endPoint y: 537, distance: 186.1
click at [305, 518] on div "RENOVATION 5/29/25 - 8/11/25 Complete" at bounding box center [784, 524] width 964 height 41
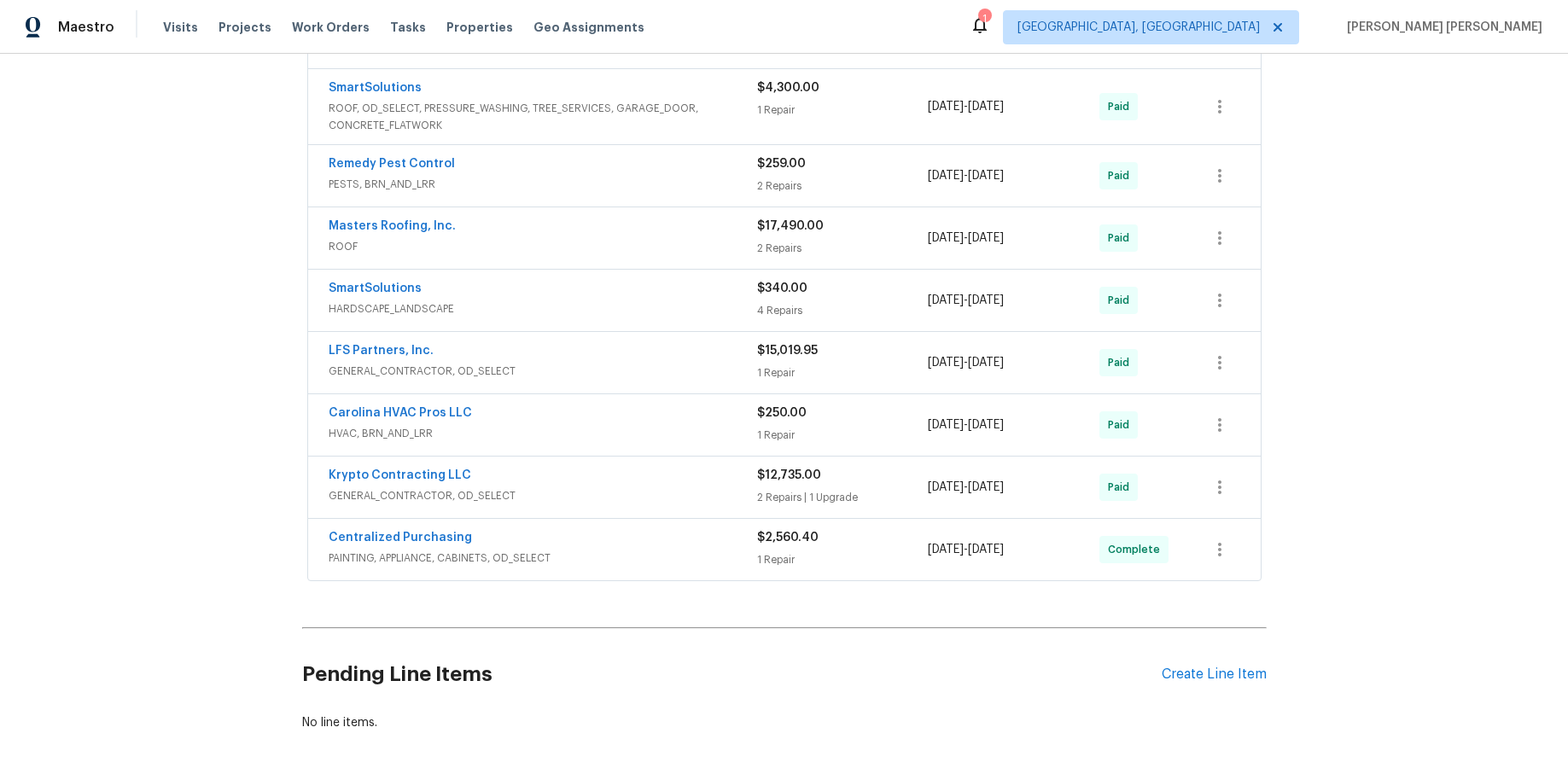
scroll to position [1223, 0]
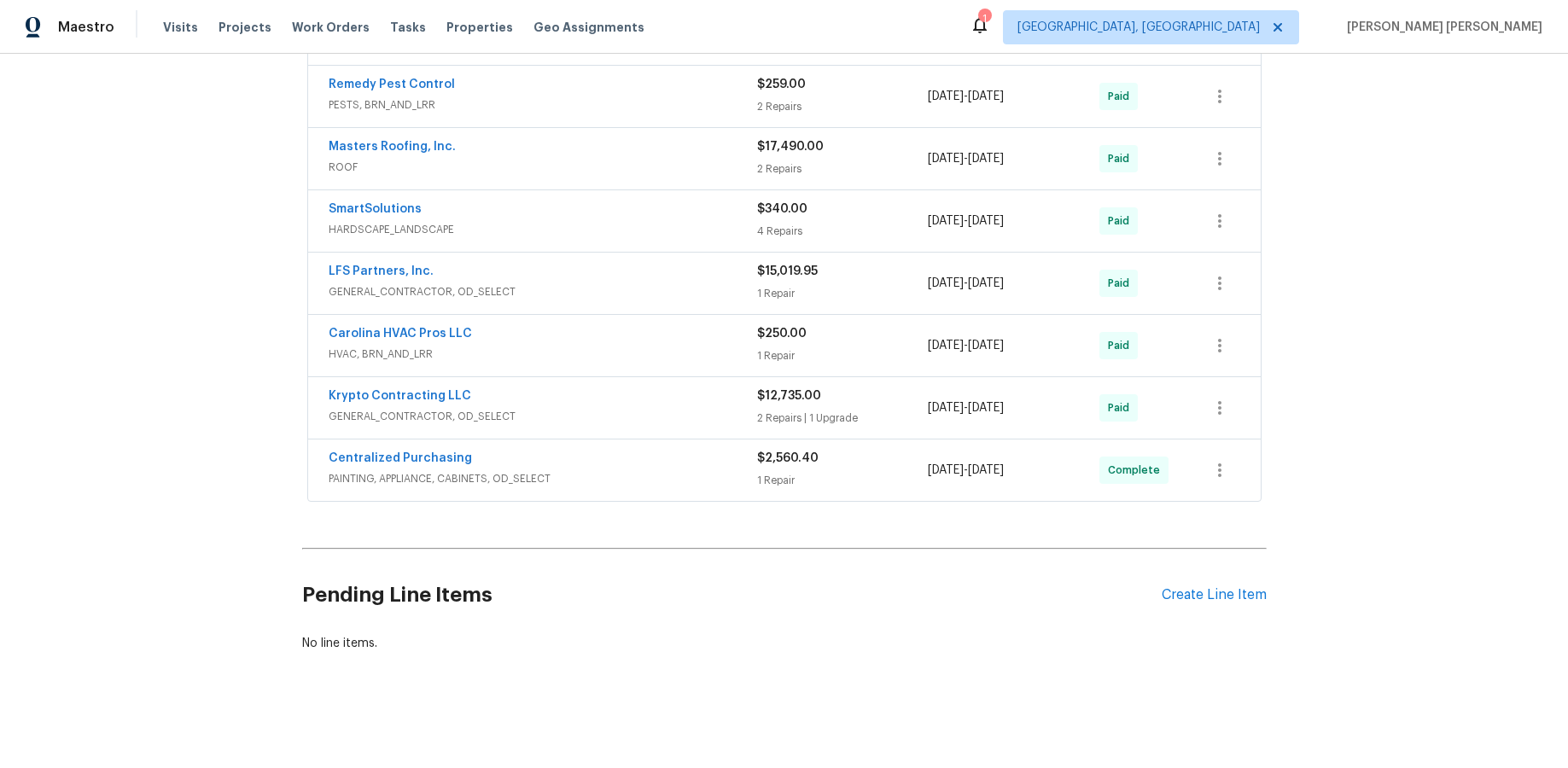
click at [629, 412] on span "GENERAL_CONTRACTOR, OD_SELECT" at bounding box center [542, 416] width 428 height 17
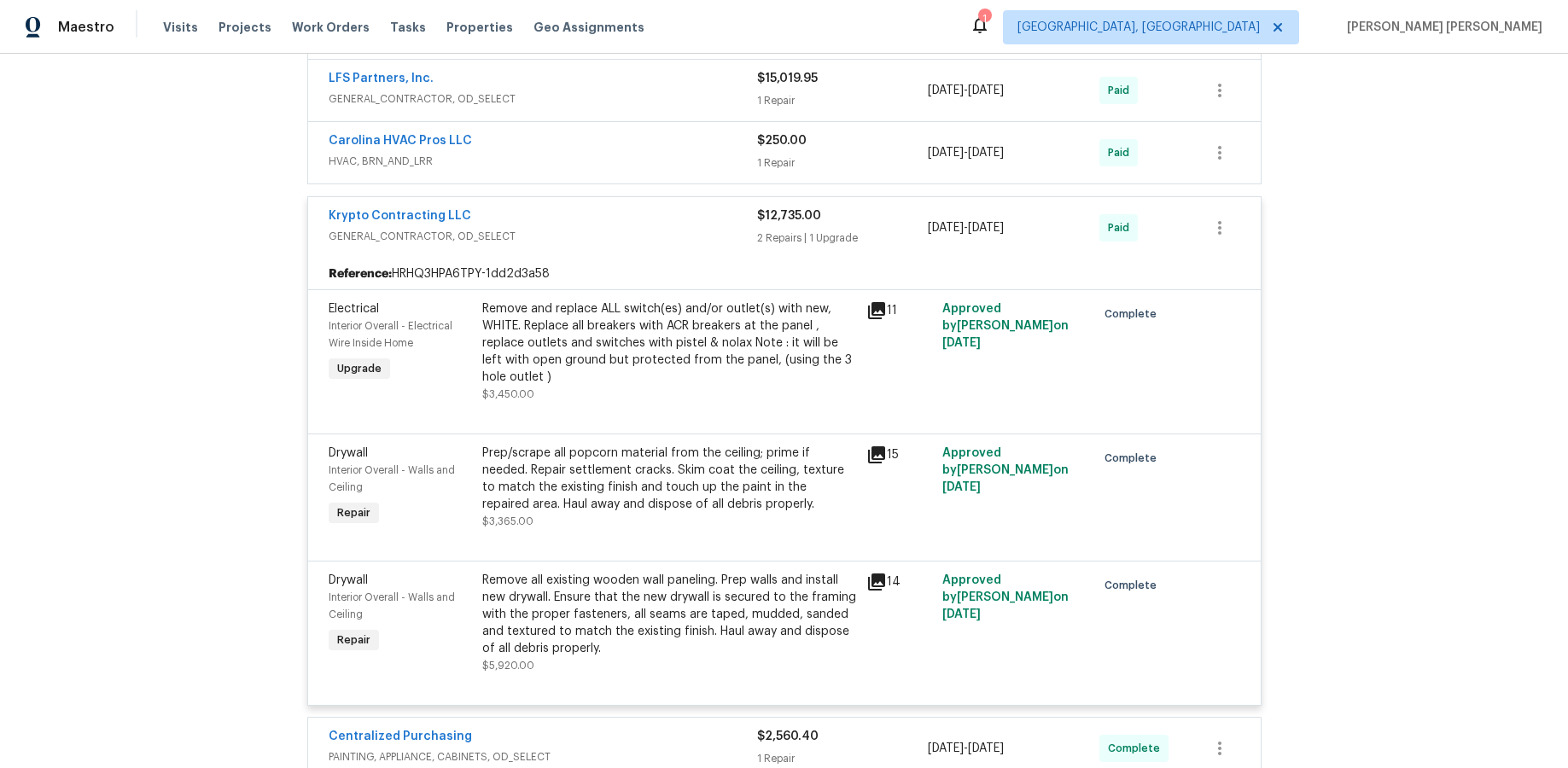
click at [651, 225] on div "Krypto Contracting LLC" at bounding box center [542, 217] width 428 height 20
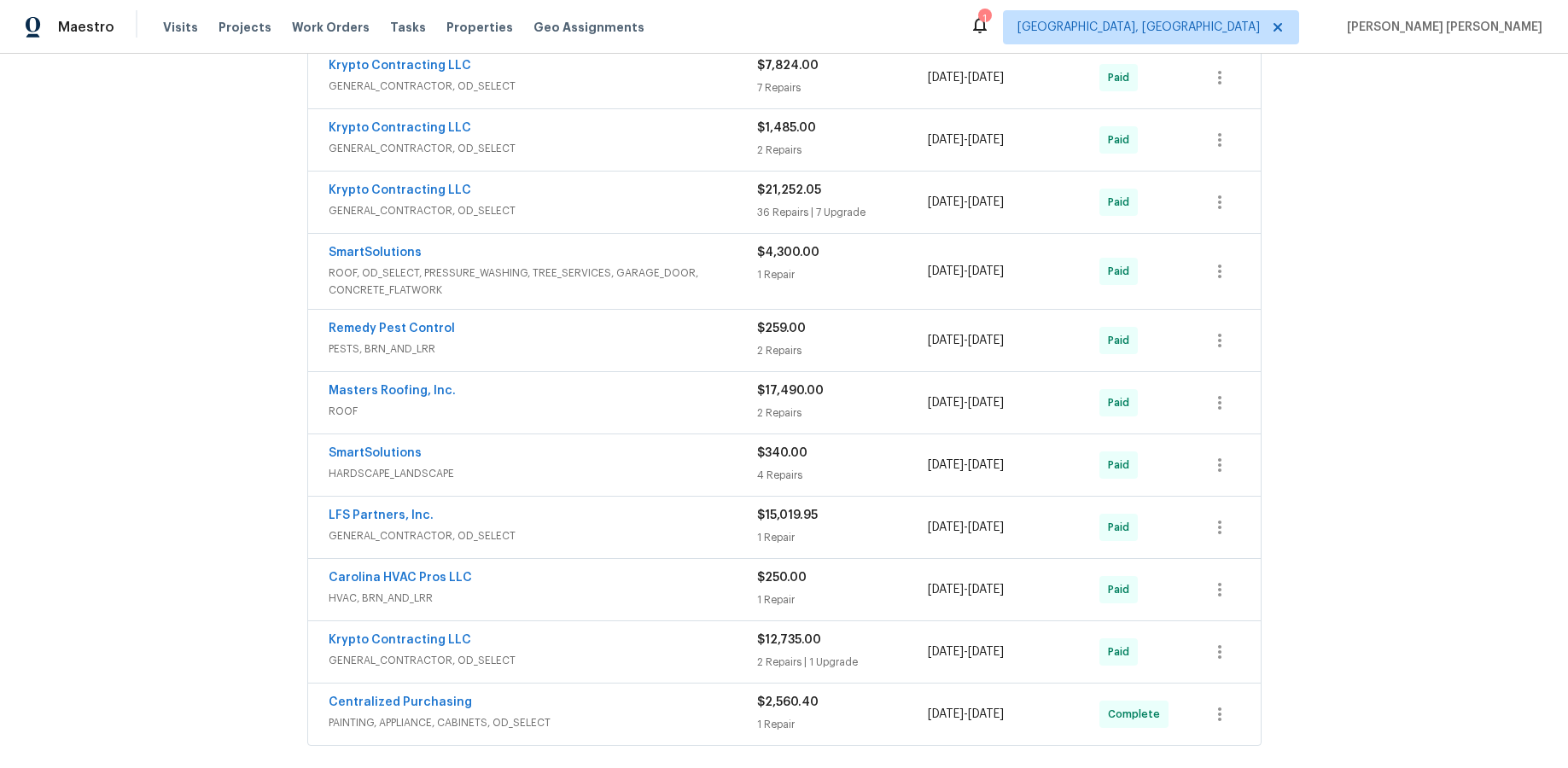
scroll to position [976, 0]
click at [675, 283] on span "ROOF, OD_SELECT, PRESSURE_WASHING, TREE_SERVICES, GARAGE_DOOR, CONCRETE_FLATWORK" at bounding box center [542, 283] width 428 height 35
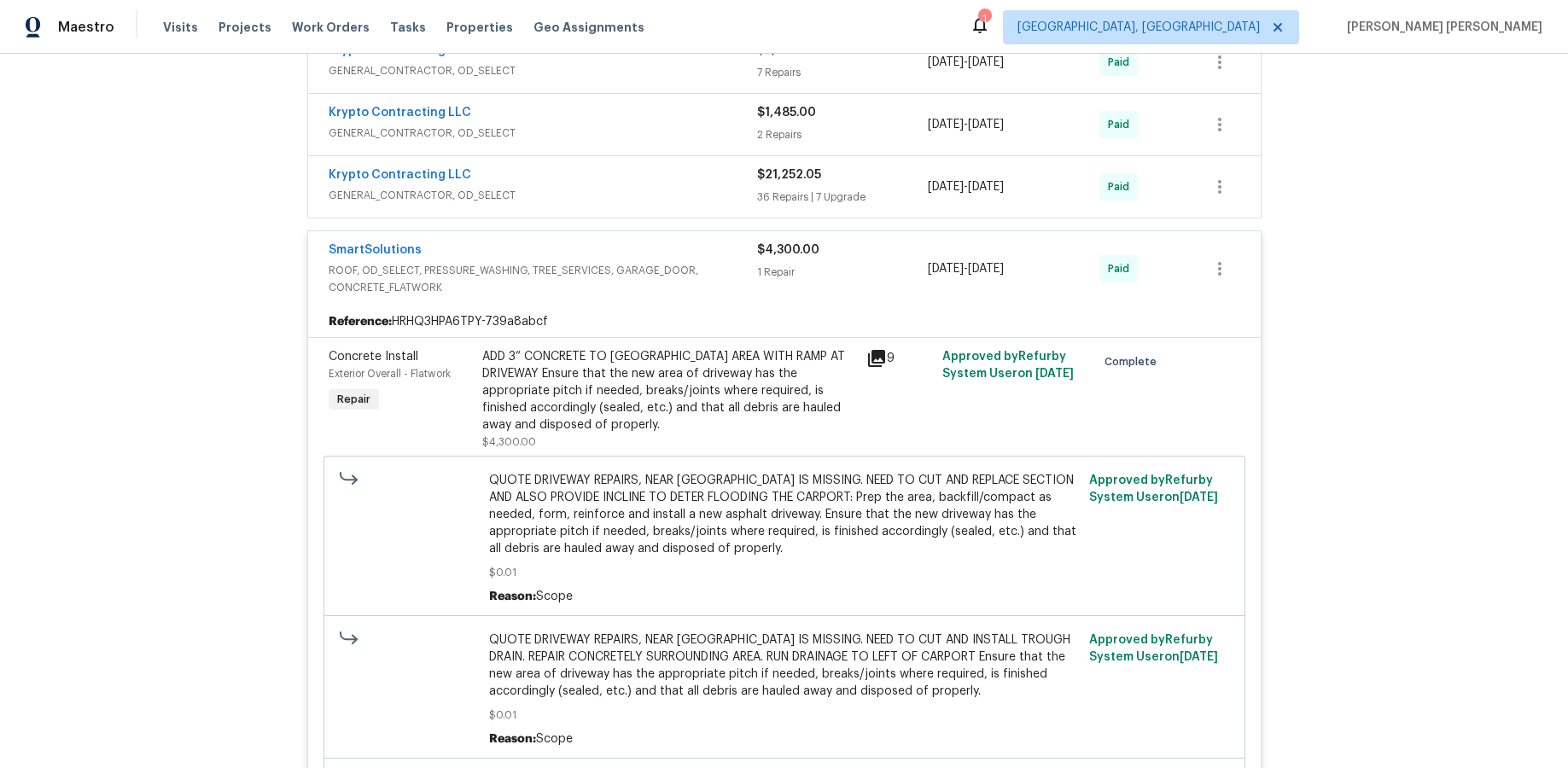
scroll to position [986, 0]
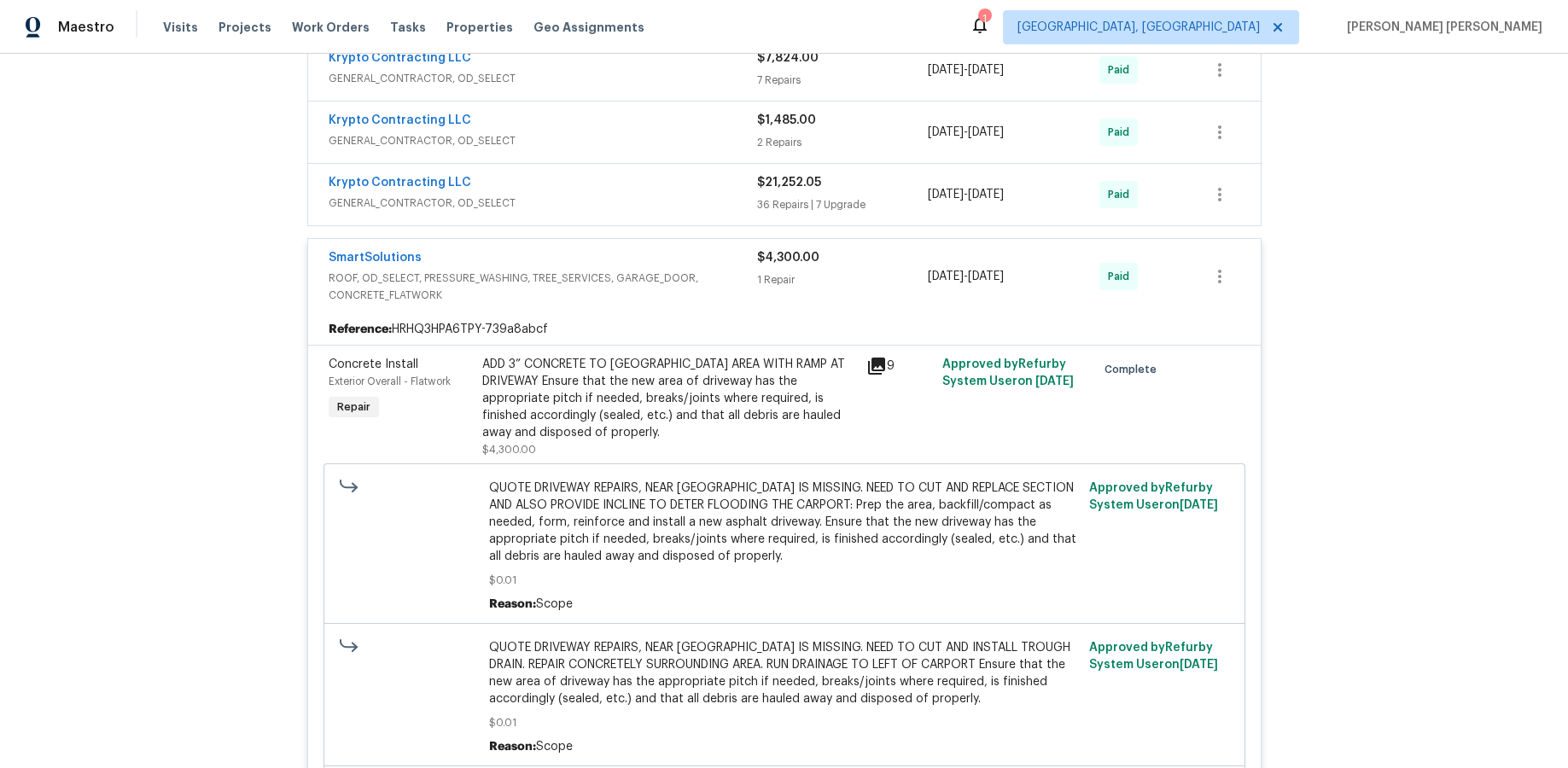
click at [666, 263] on div "SmartSolutions" at bounding box center [542, 259] width 428 height 20
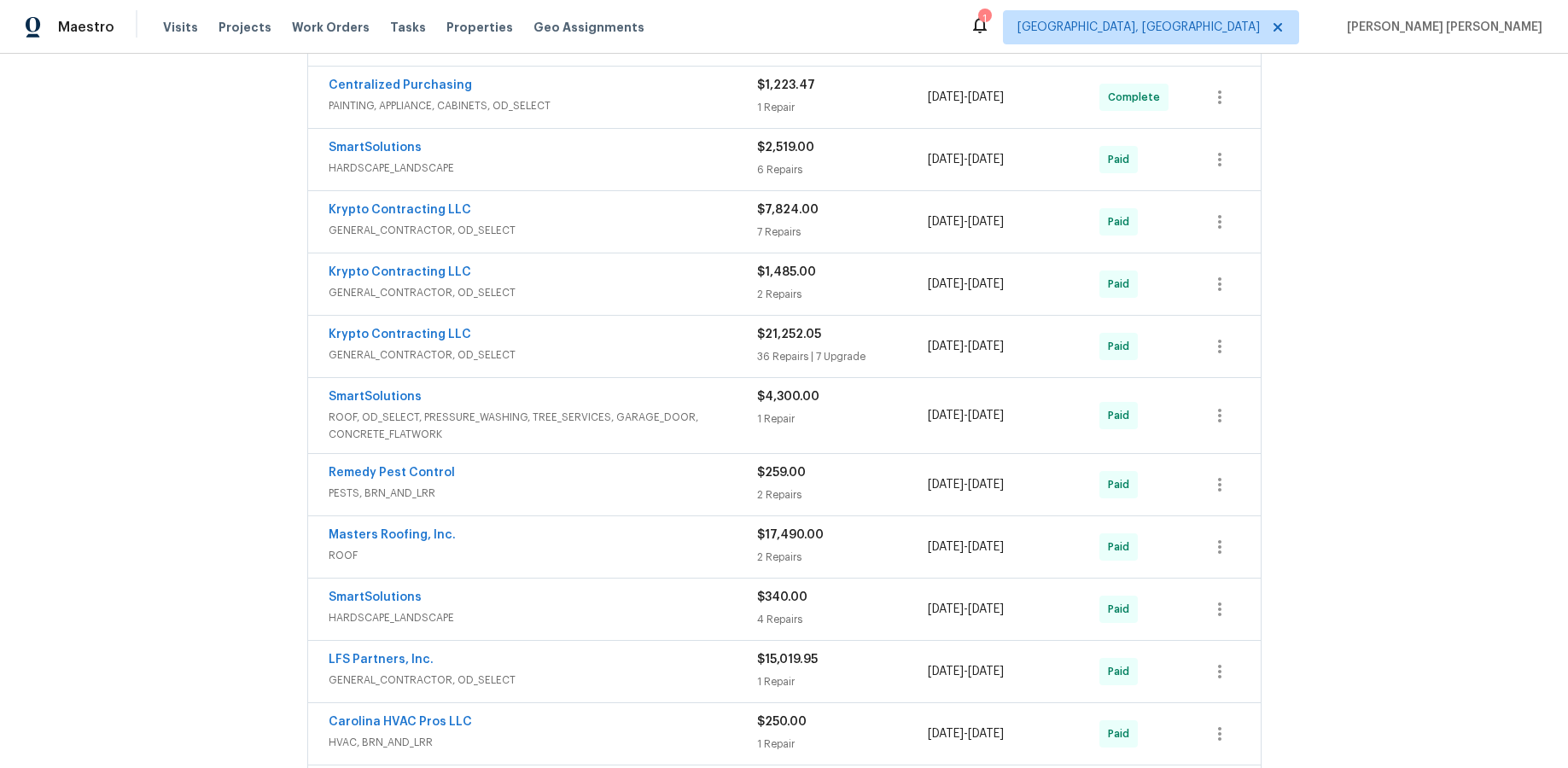
scroll to position [832, 0]
click at [674, 338] on div "Krypto Contracting LLC" at bounding box center [542, 339] width 428 height 20
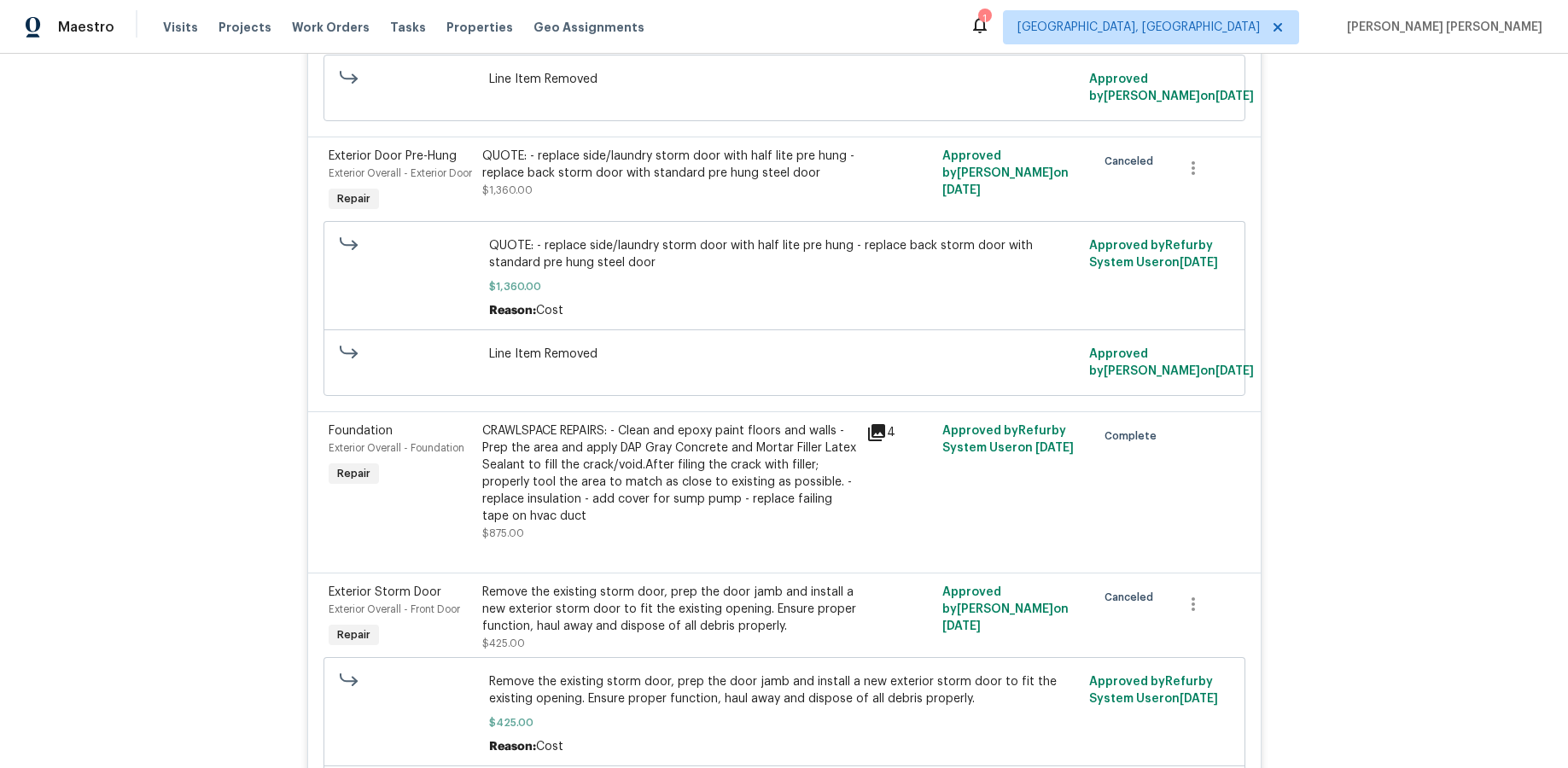
scroll to position [2295, 0]
click at [874, 435] on icon at bounding box center [876, 432] width 17 height 17
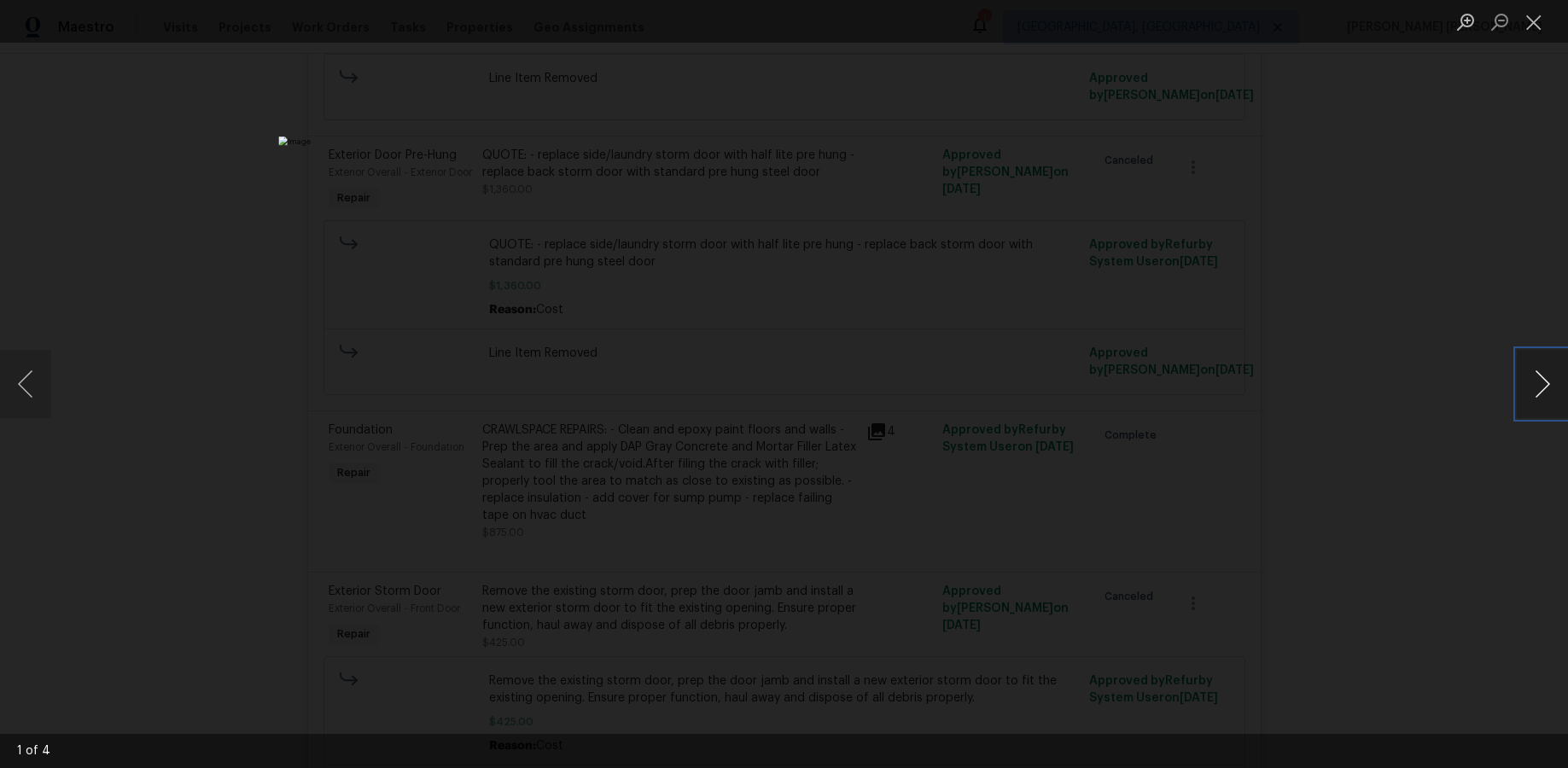
click at [1209, 395] on button "Next image" at bounding box center [1542, 384] width 51 height 68
click at [1209, 396] on button "Next image" at bounding box center [1542, 384] width 51 height 68
click at [1209, 392] on button "Next image" at bounding box center [1542, 384] width 51 height 68
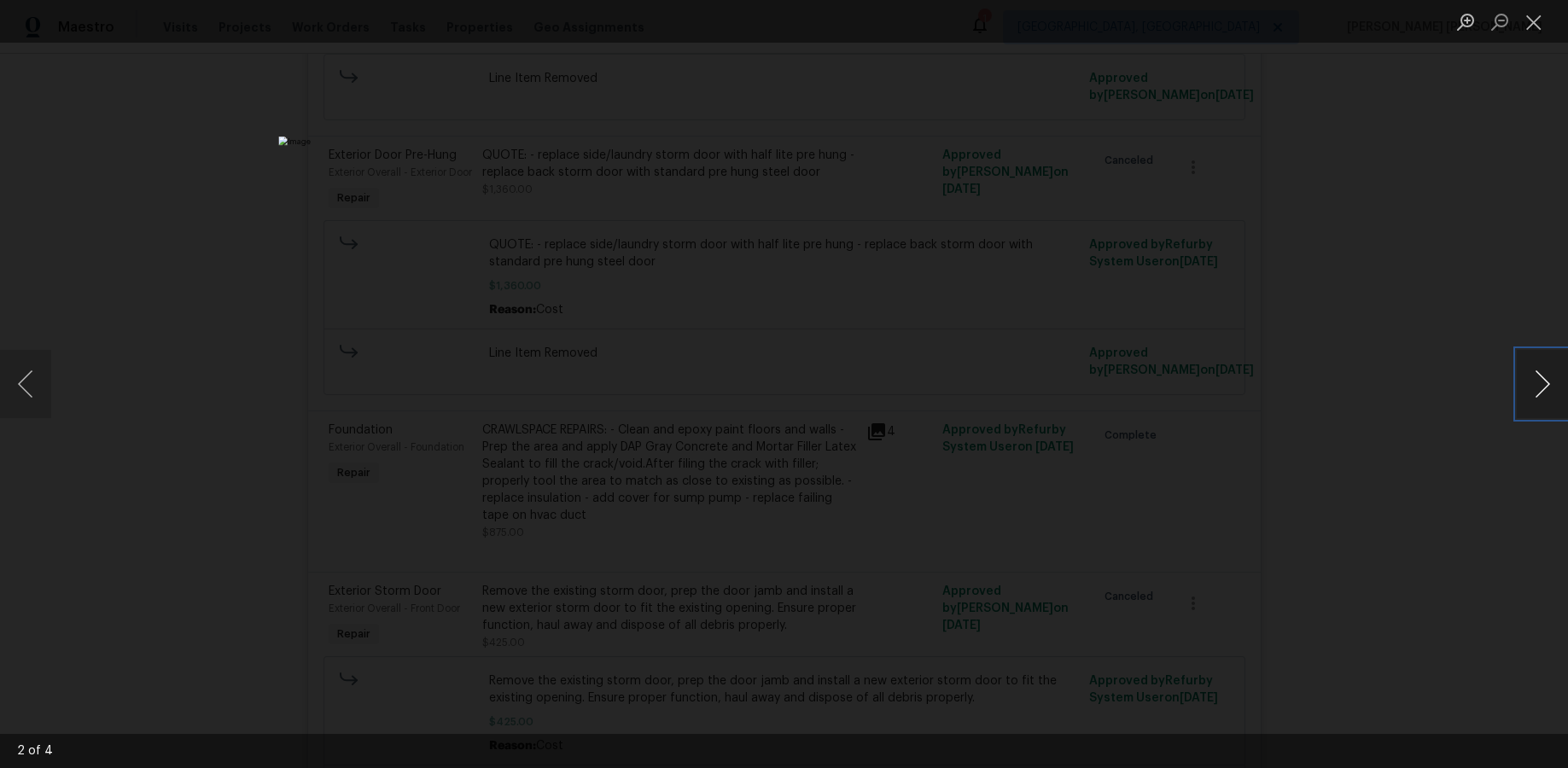
click at [1209, 392] on button "Next image" at bounding box center [1542, 384] width 51 height 68
drag, startPoint x: 1475, startPoint y: 610, endPoint x: 1406, endPoint y: 594, distance: 70.8
click at [1209, 609] on div "Lightbox" at bounding box center [784, 384] width 1568 height 768
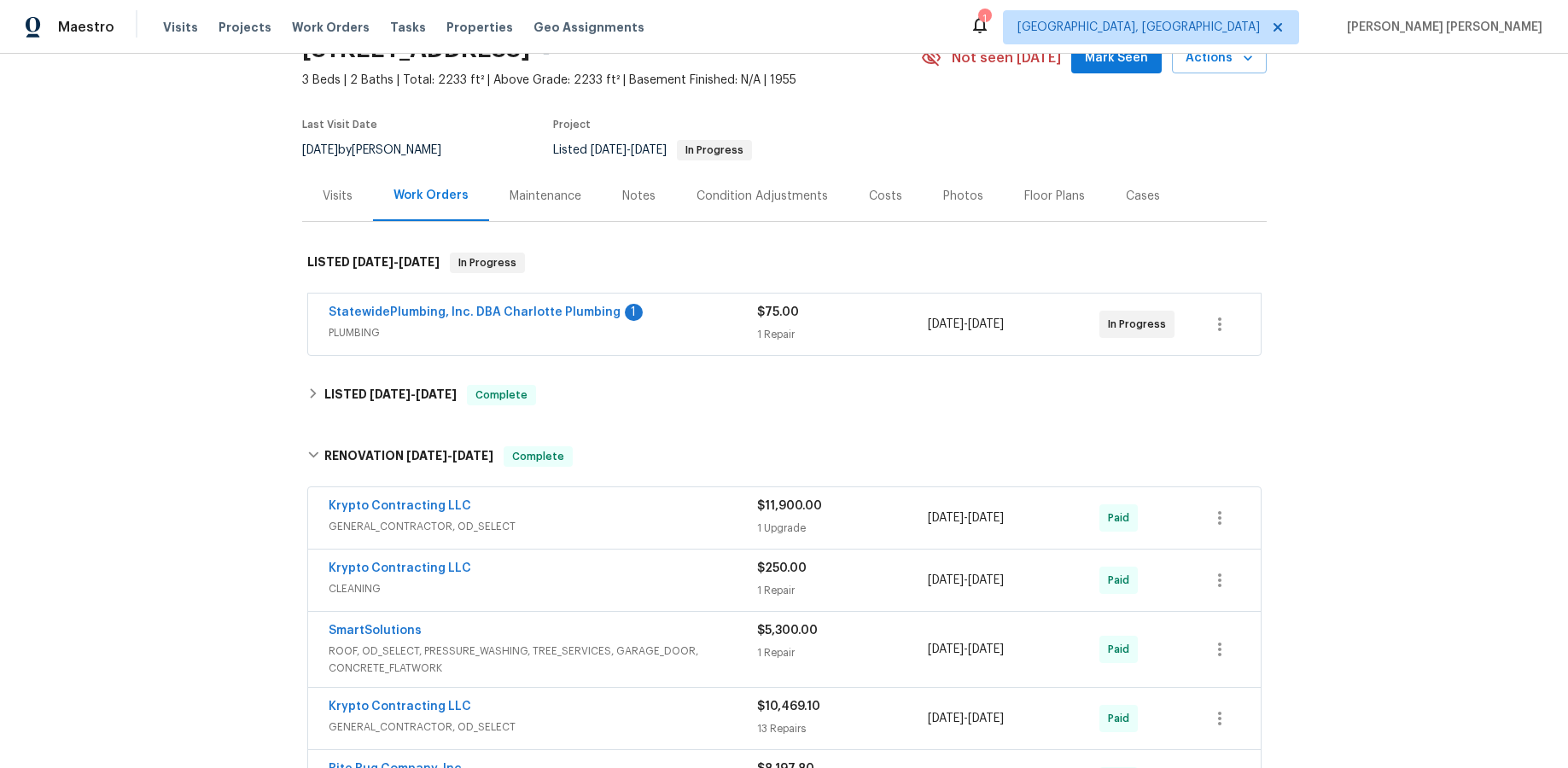
scroll to position [0, 0]
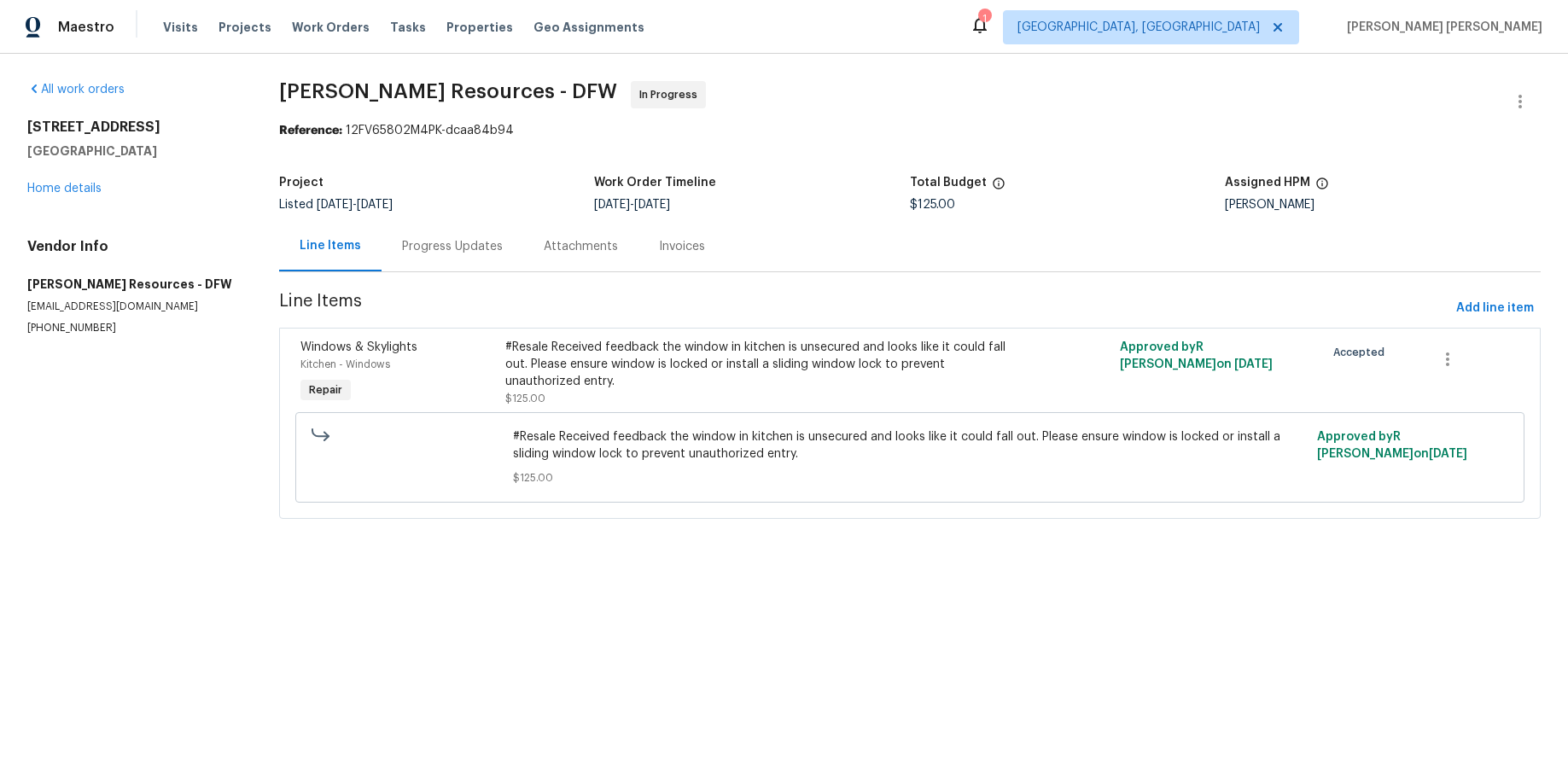
click at [436, 247] on div "Progress Updates" at bounding box center [452, 247] width 101 height 17
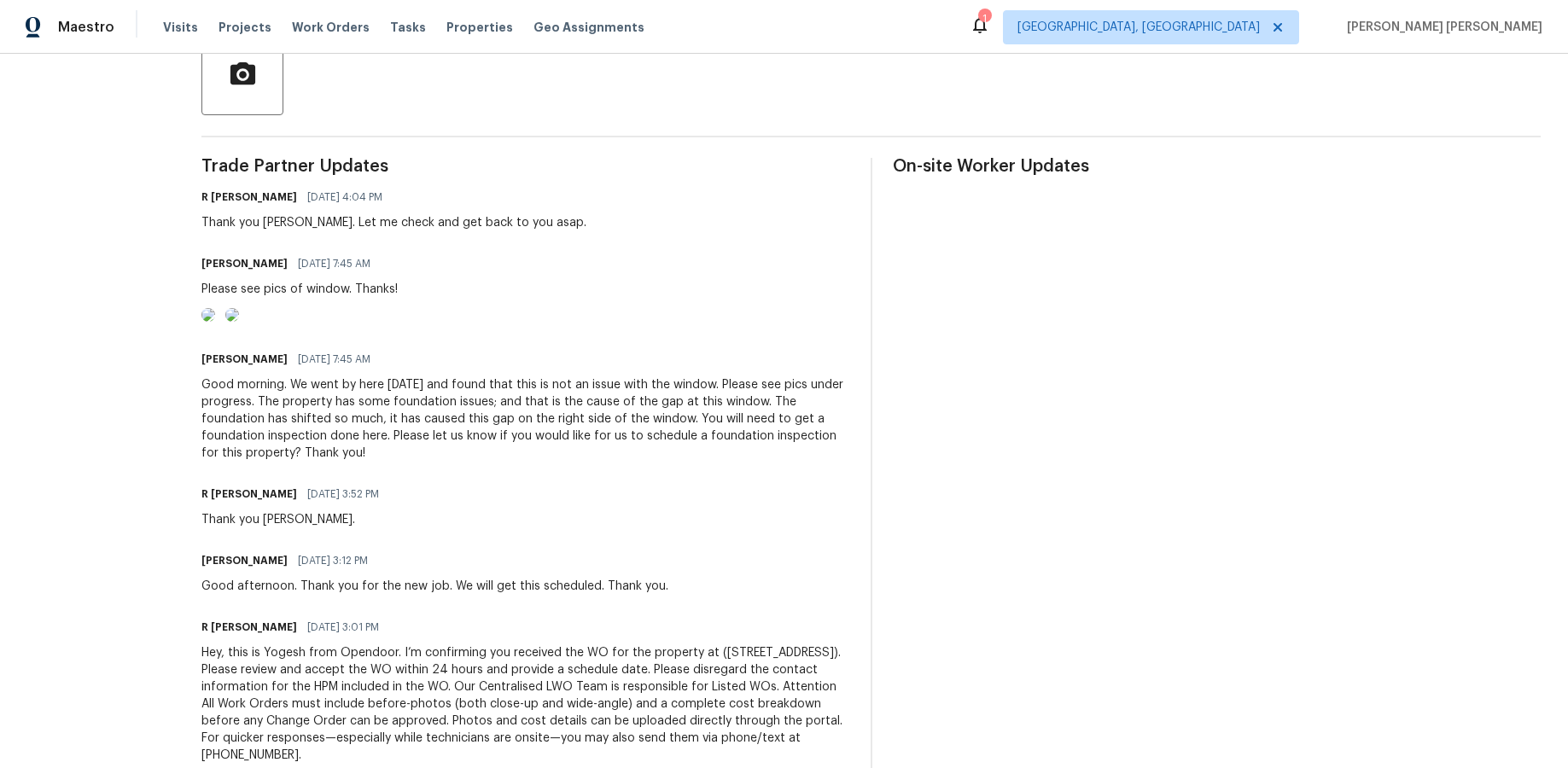
scroll to position [537, 0]
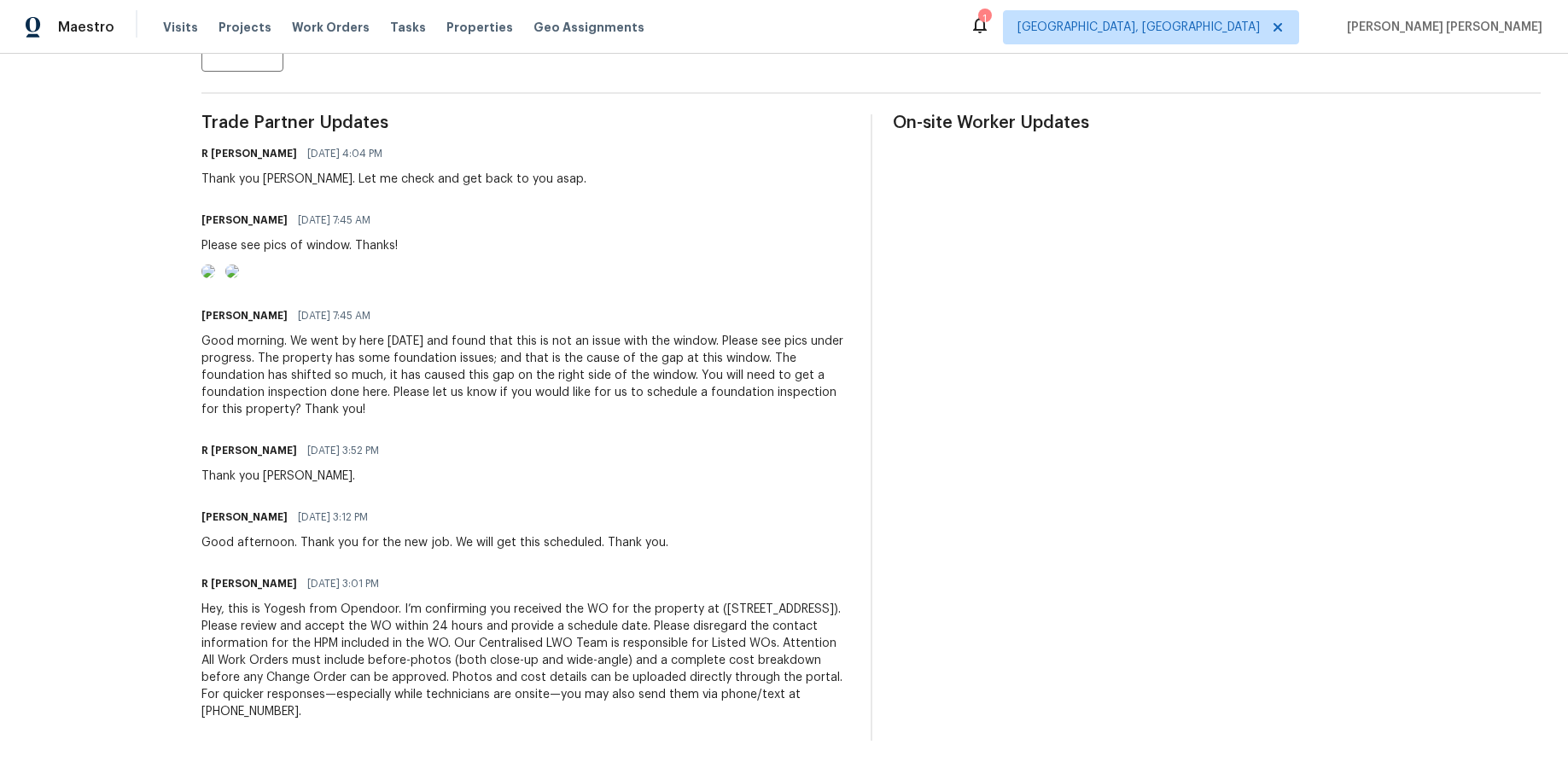
click at [215, 264] on img at bounding box center [207, 270] width 13 height 13
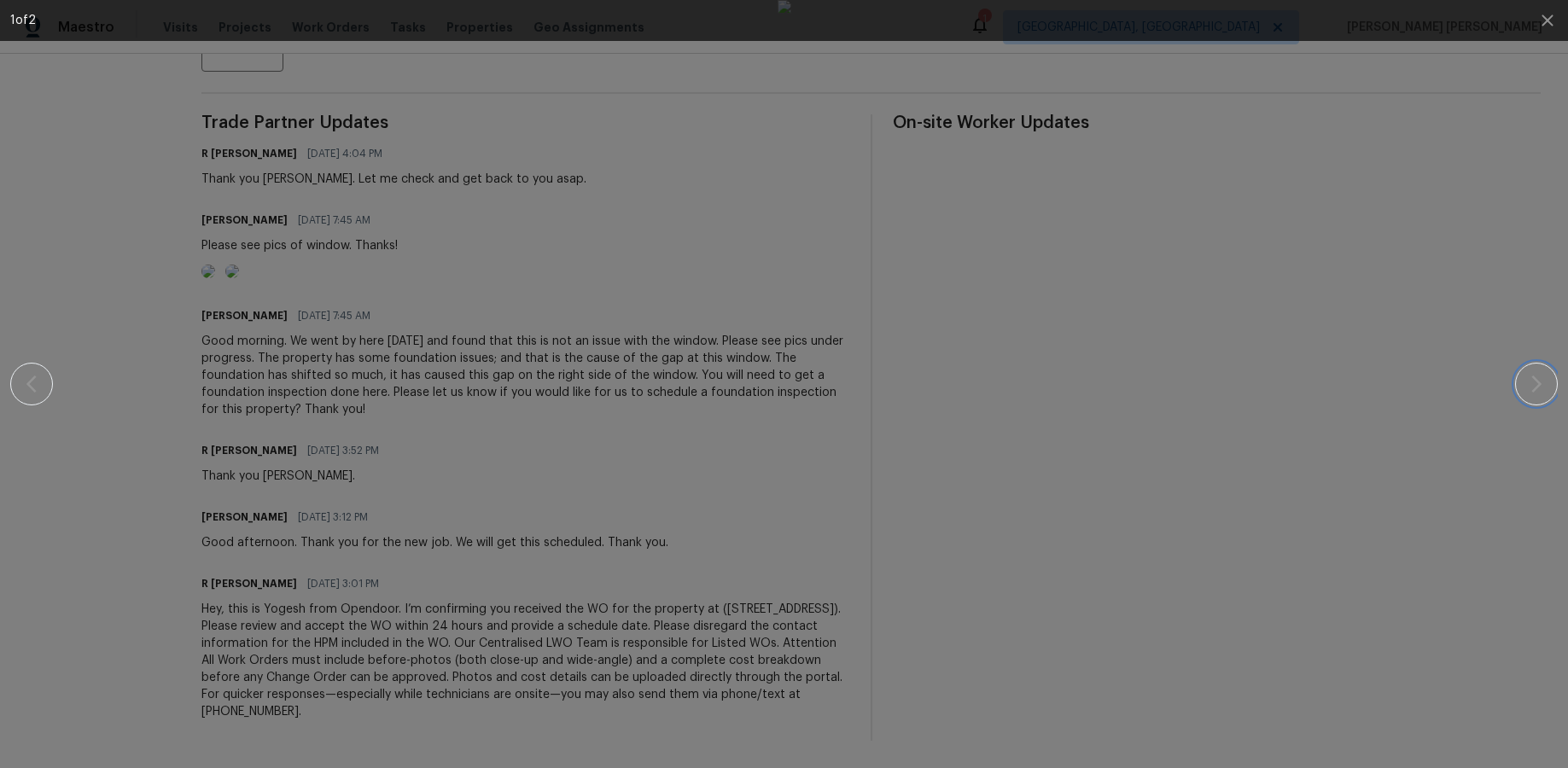
click at [1209, 380] on icon "button" at bounding box center [1535, 384] width 20 height 20
click at [1209, 19] on icon "button" at bounding box center [1547, 20] width 12 height 12
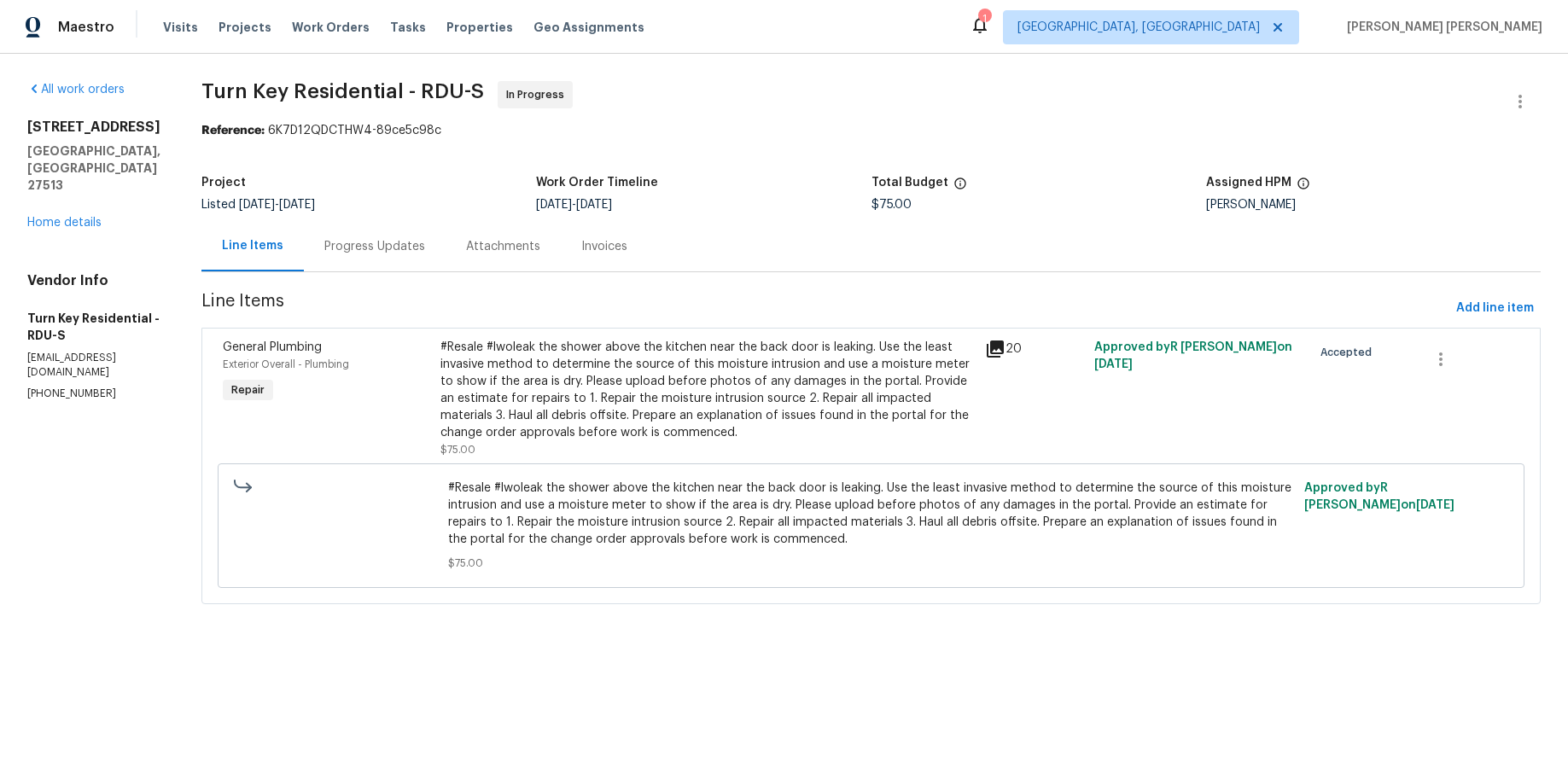
click at [1003, 349] on icon at bounding box center [995, 349] width 17 height 17
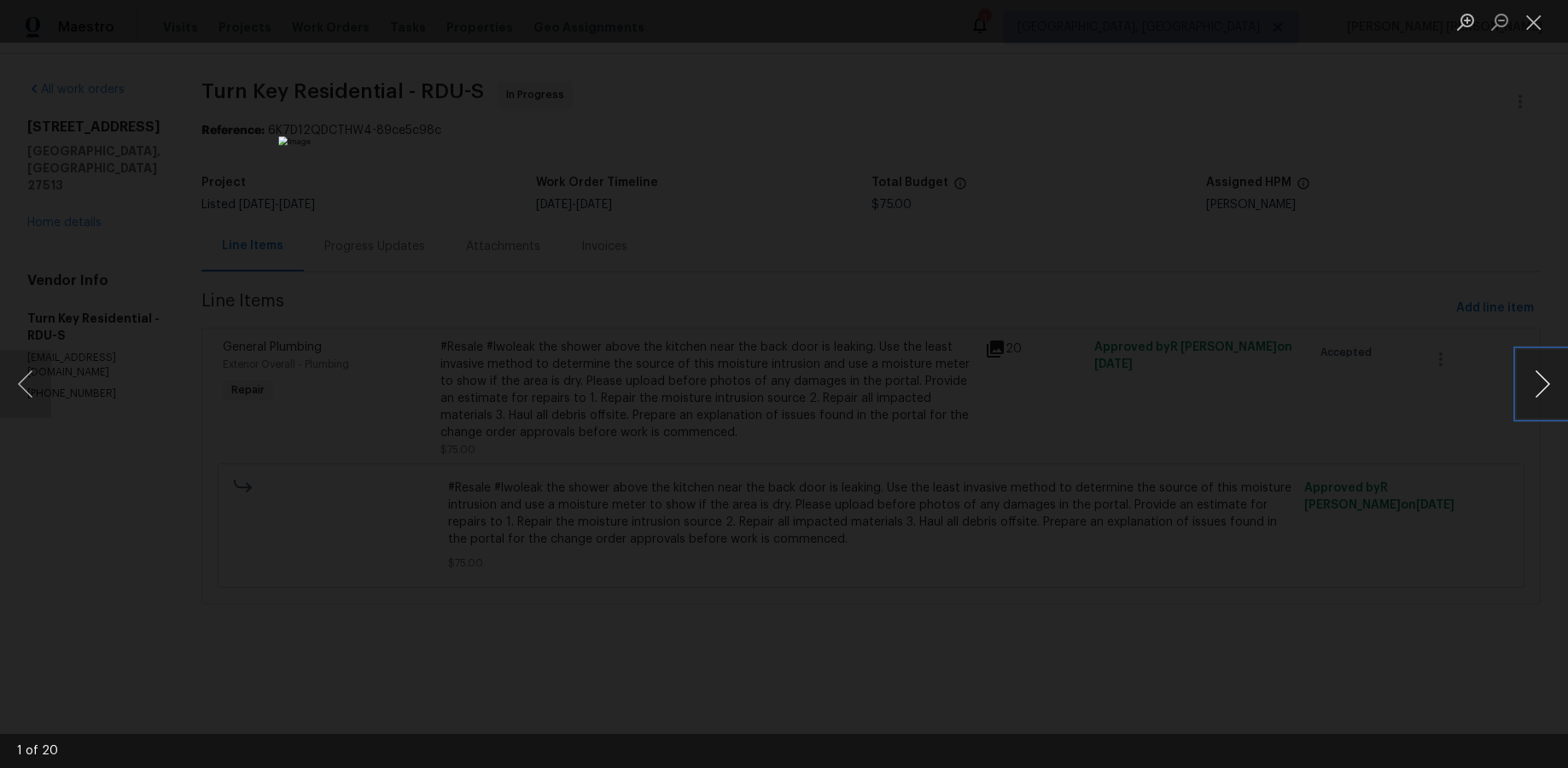
click at [1209, 390] on button "Next image" at bounding box center [1542, 384] width 51 height 68
click at [1209, 391] on button "Next image" at bounding box center [1542, 384] width 51 height 68
click at [1209, 390] on button "Next image" at bounding box center [1542, 384] width 51 height 68
click at [1209, 391] on button "Next image" at bounding box center [1542, 384] width 51 height 68
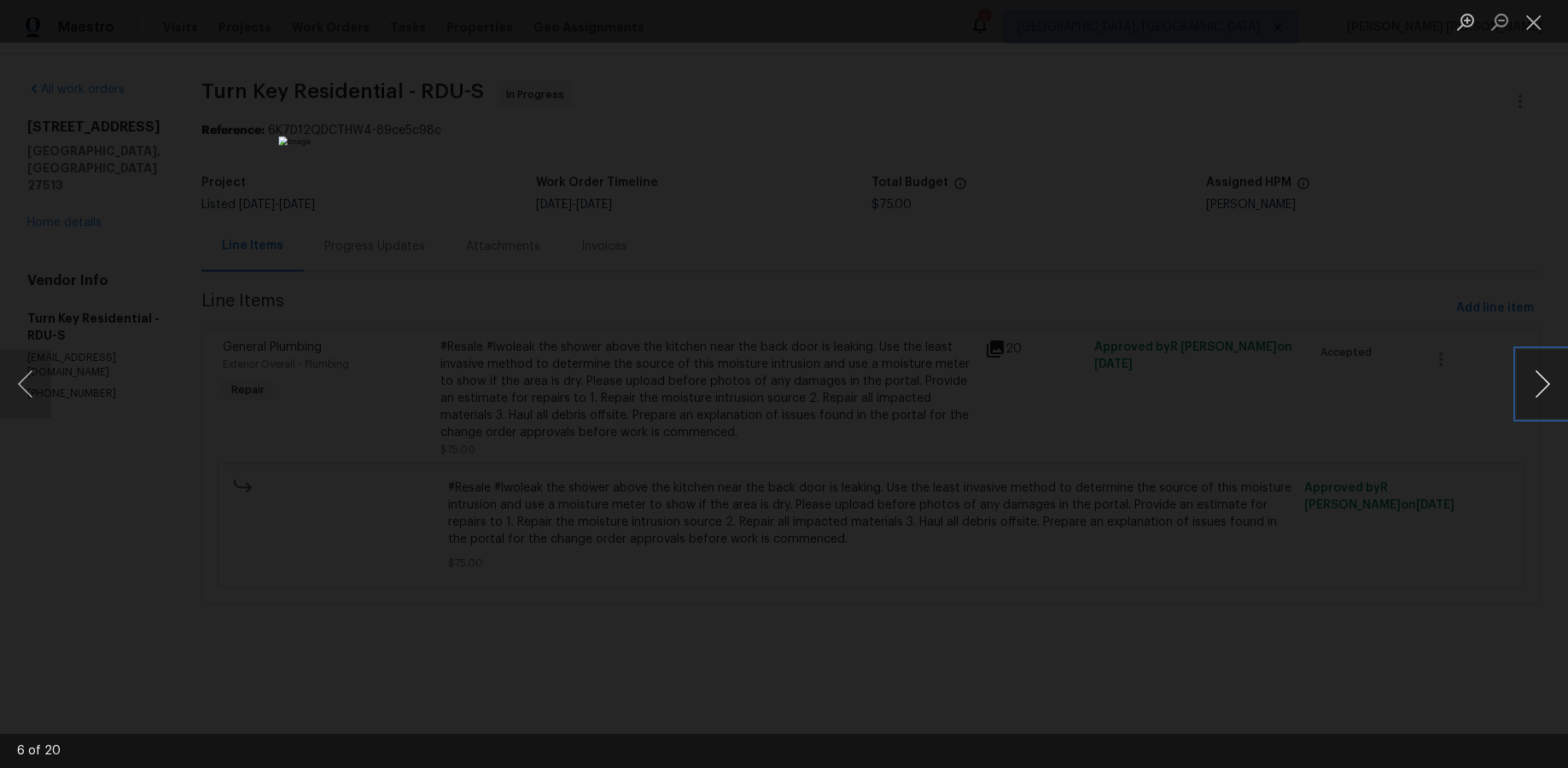
click at [1209, 395] on button "Next image" at bounding box center [1542, 384] width 51 height 68
click at [1209, 396] on button "Next image" at bounding box center [1542, 384] width 51 height 68
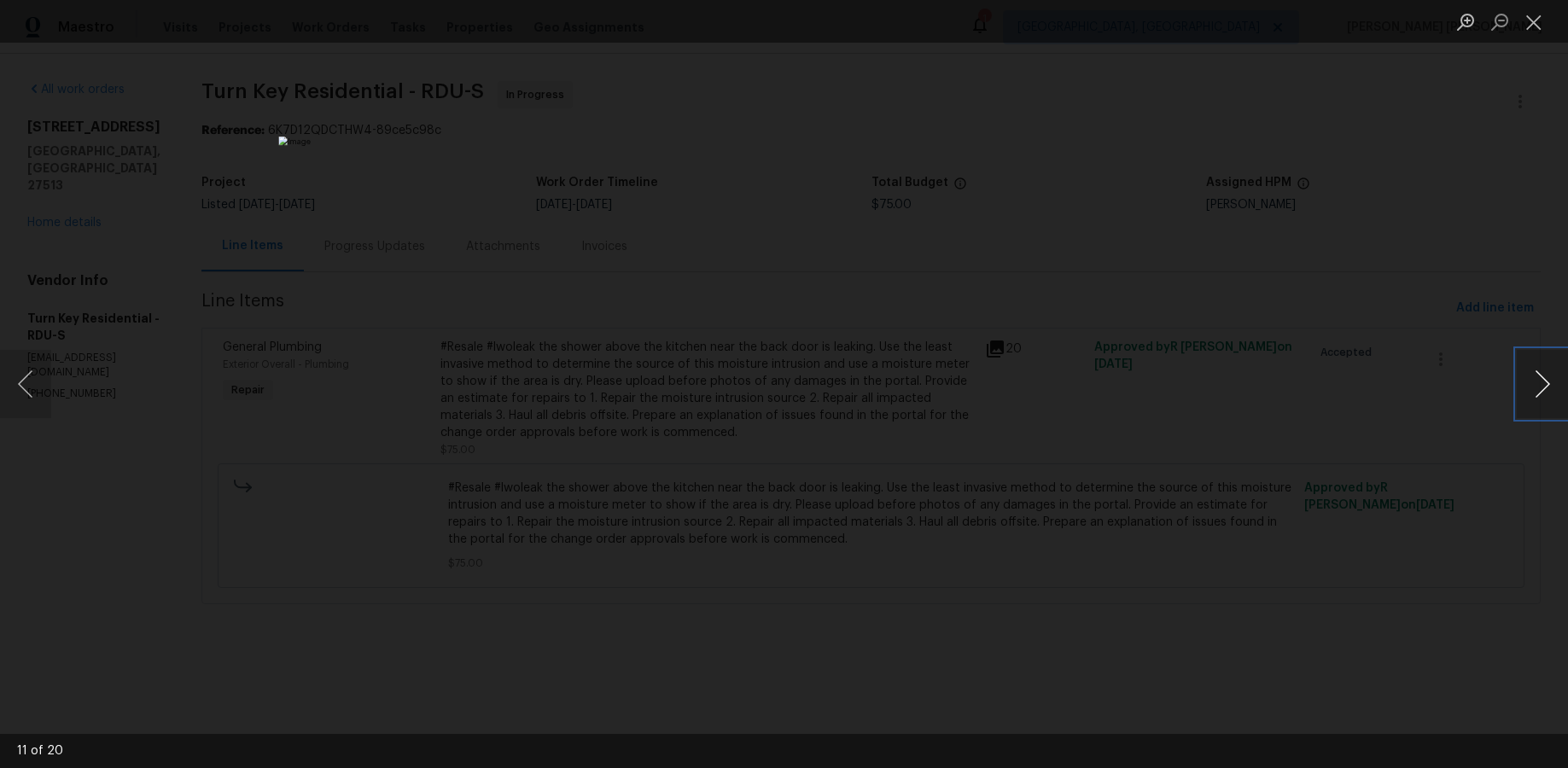
click at [1209, 396] on button "Next image" at bounding box center [1542, 384] width 51 height 68
click at [1209, 396] on button "Next image" at bounding box center [1542, 384] width 51 height 68
click at [1209, 398] on button "Next image" at bounding box center [1542, 384] width 51 height 68
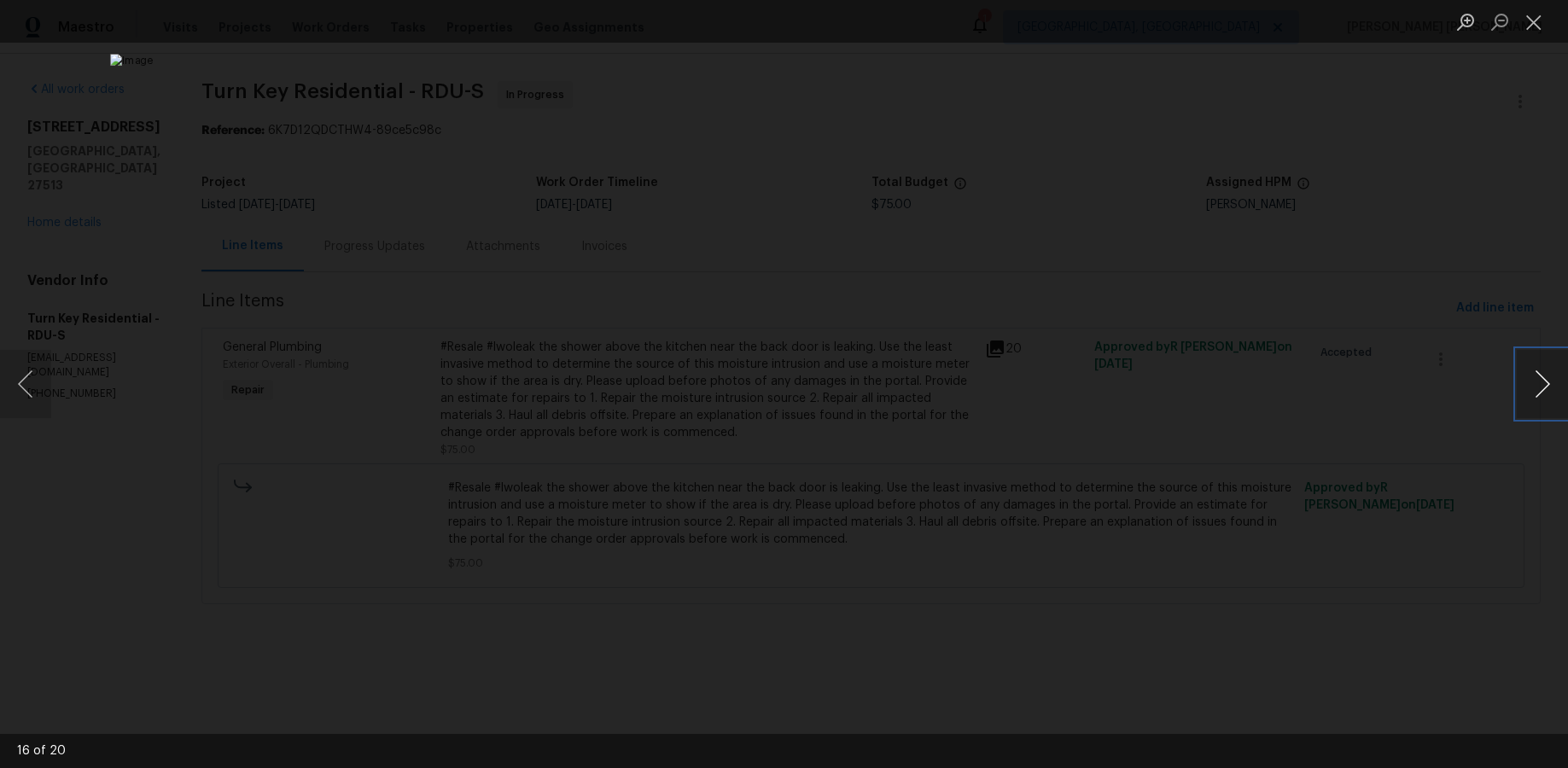
click at [1209, 398] on button "Next image" at bounding box center [1542, 384] width 51 height 68
click at [1209, 396] on button "Next image" at bounding box center [1542, 384] width 51 height 68
click at [1209, 398] on button "Next image" at bounding box center [1542, 384] width 51 height 68
click at [1209, 400] on button "Next image" at bounding box center [1542, 384] width 51 height 68
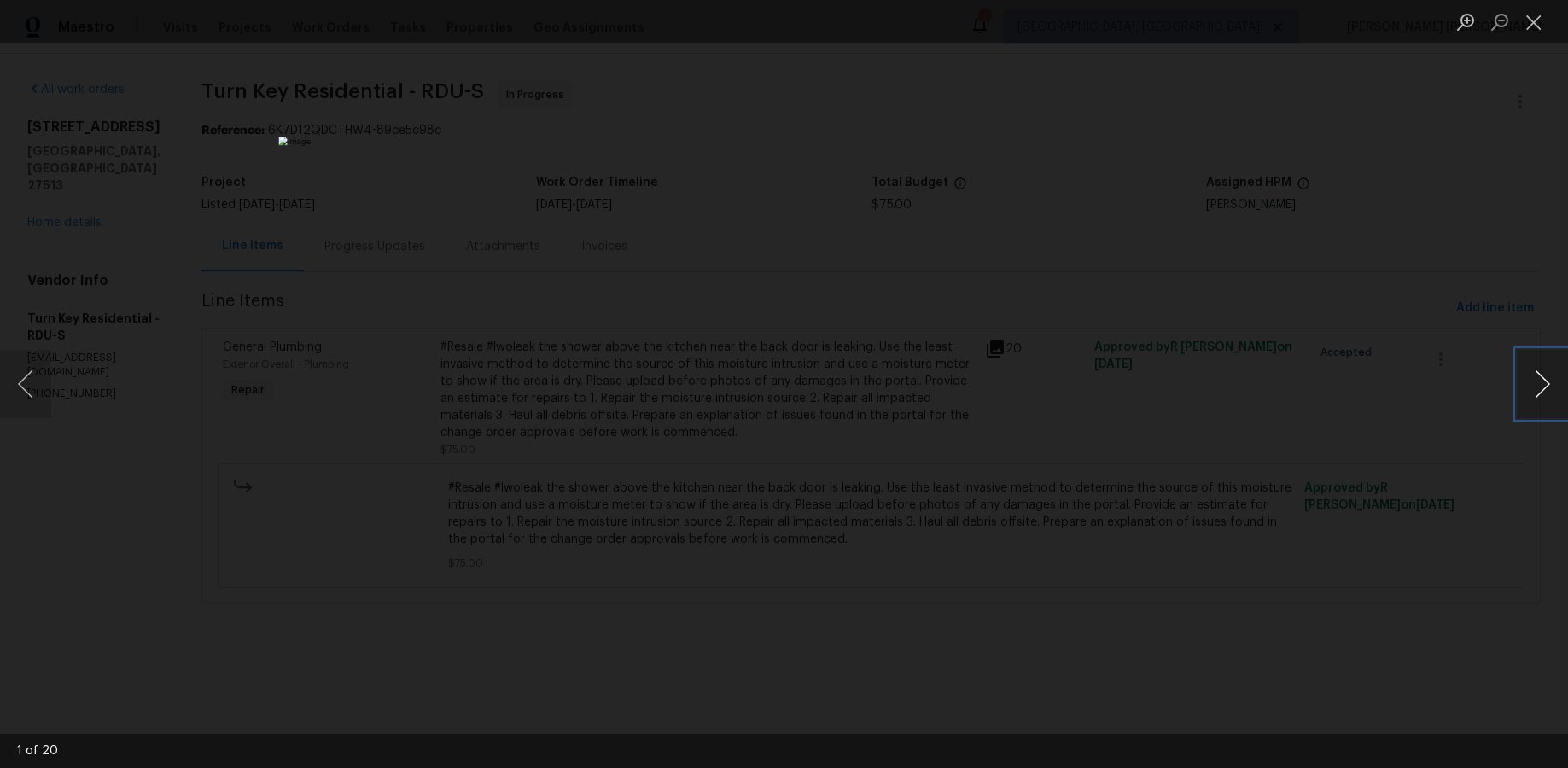
click at [1209, 396] on button "Next image" at bounding box center [1542, 384] width 51 height 68
click at [1209, 378] on div "Lightbox" at bounding box center [784, 384] width 1568 height 768
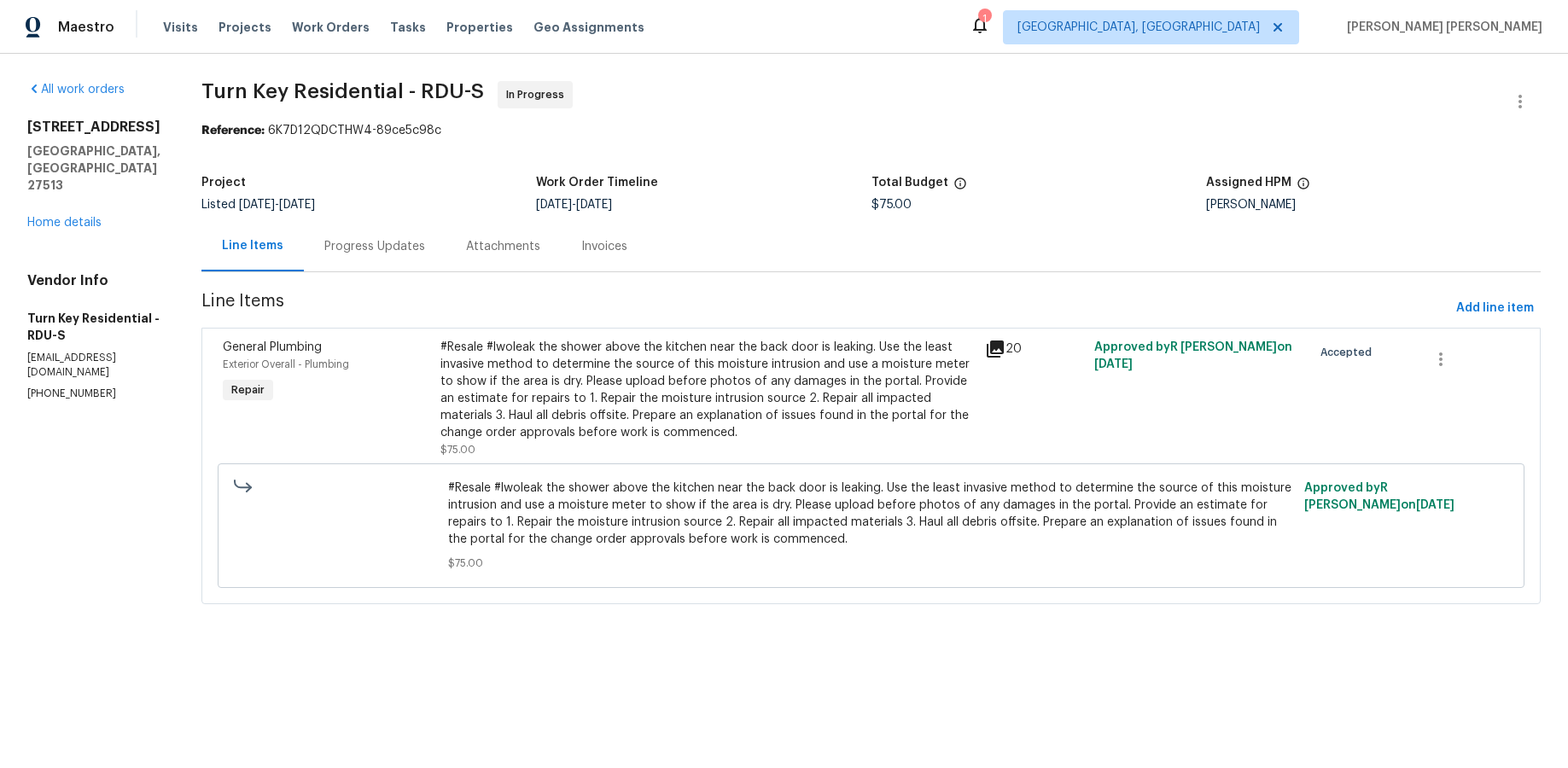
click at [384, 243] on div "Progress Updates" at bounding box center [375, 247] width 101 height 17
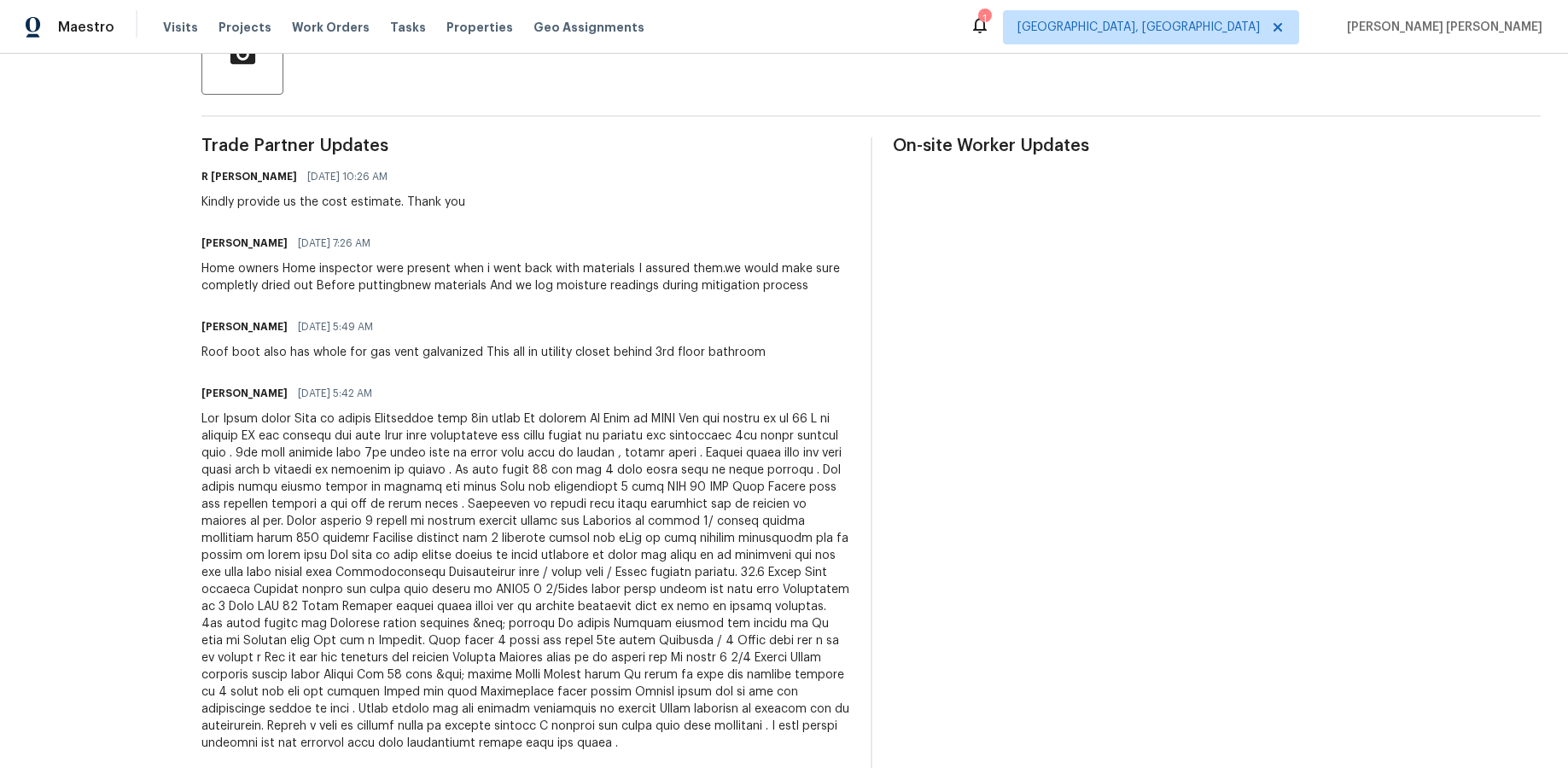
scroll to position [433, 0]
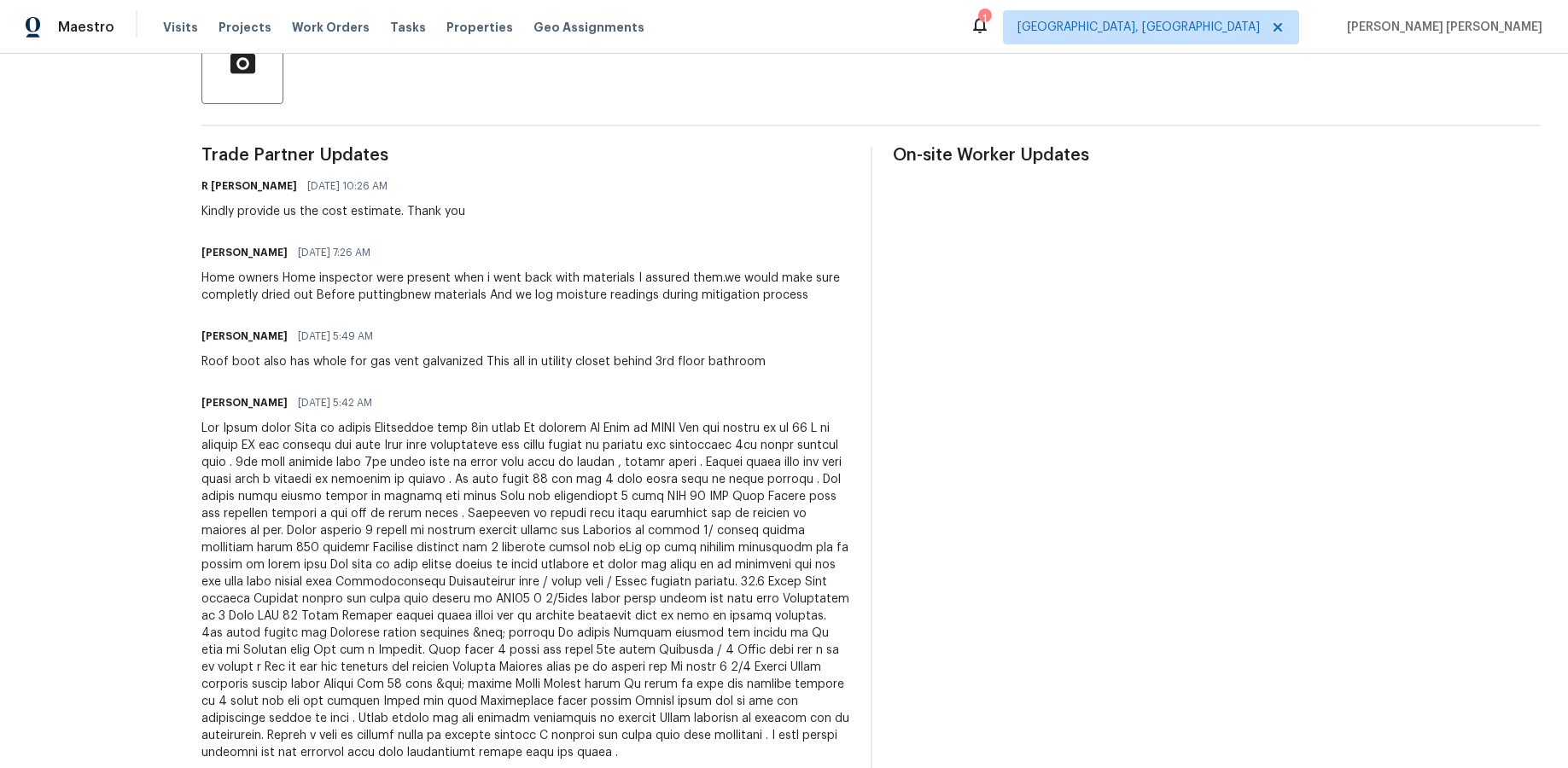
drag, startPoint x: 105, startPoint y: 190, endPoint x: 127, endPoint y: 149, distance: 46.5
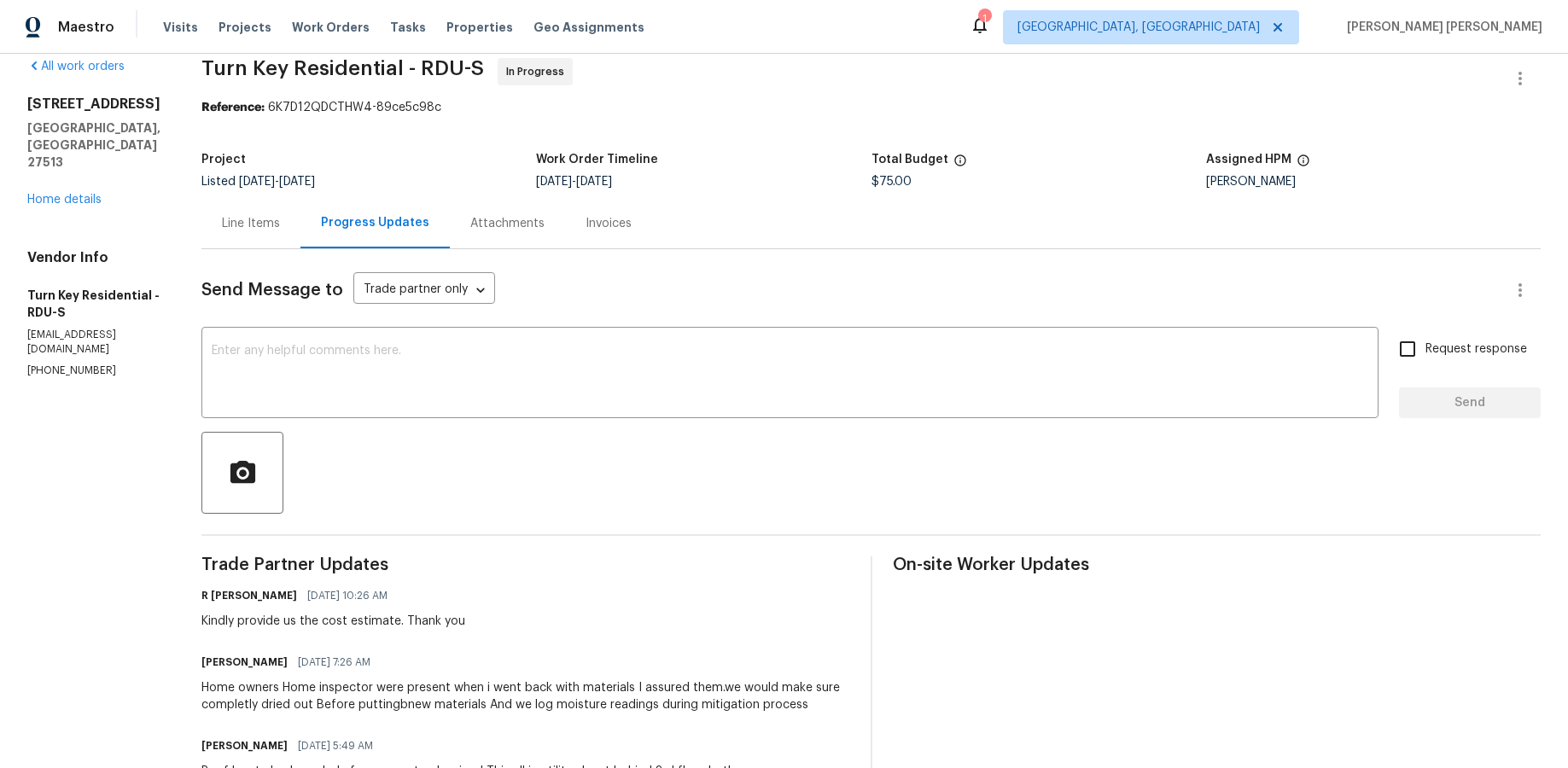
scroll to position [0, 0]
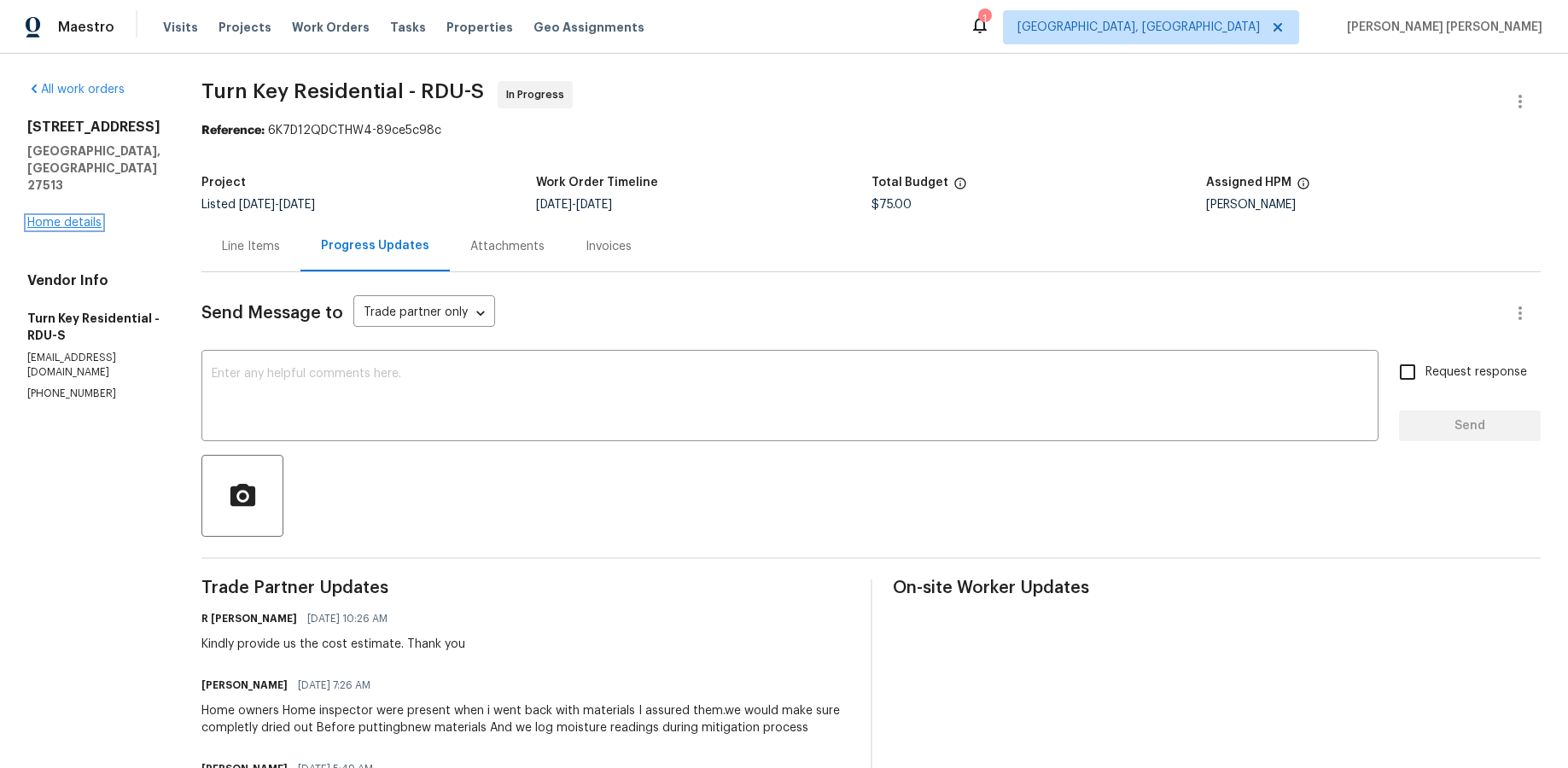
click at [93, 217] on link "Home details" at bounding box center [65, 223] width 74 height 12
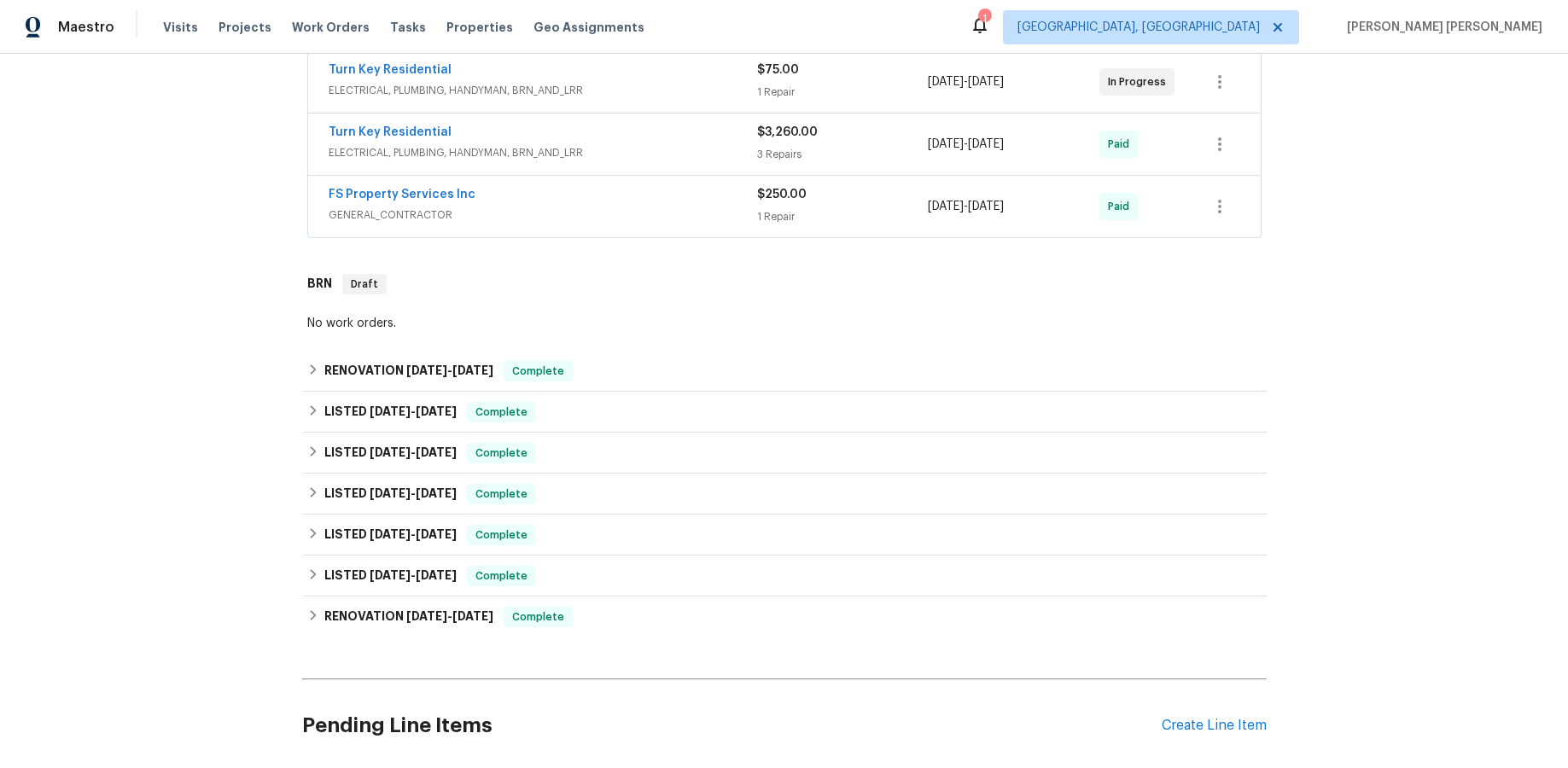
scroll to position [523, 0]
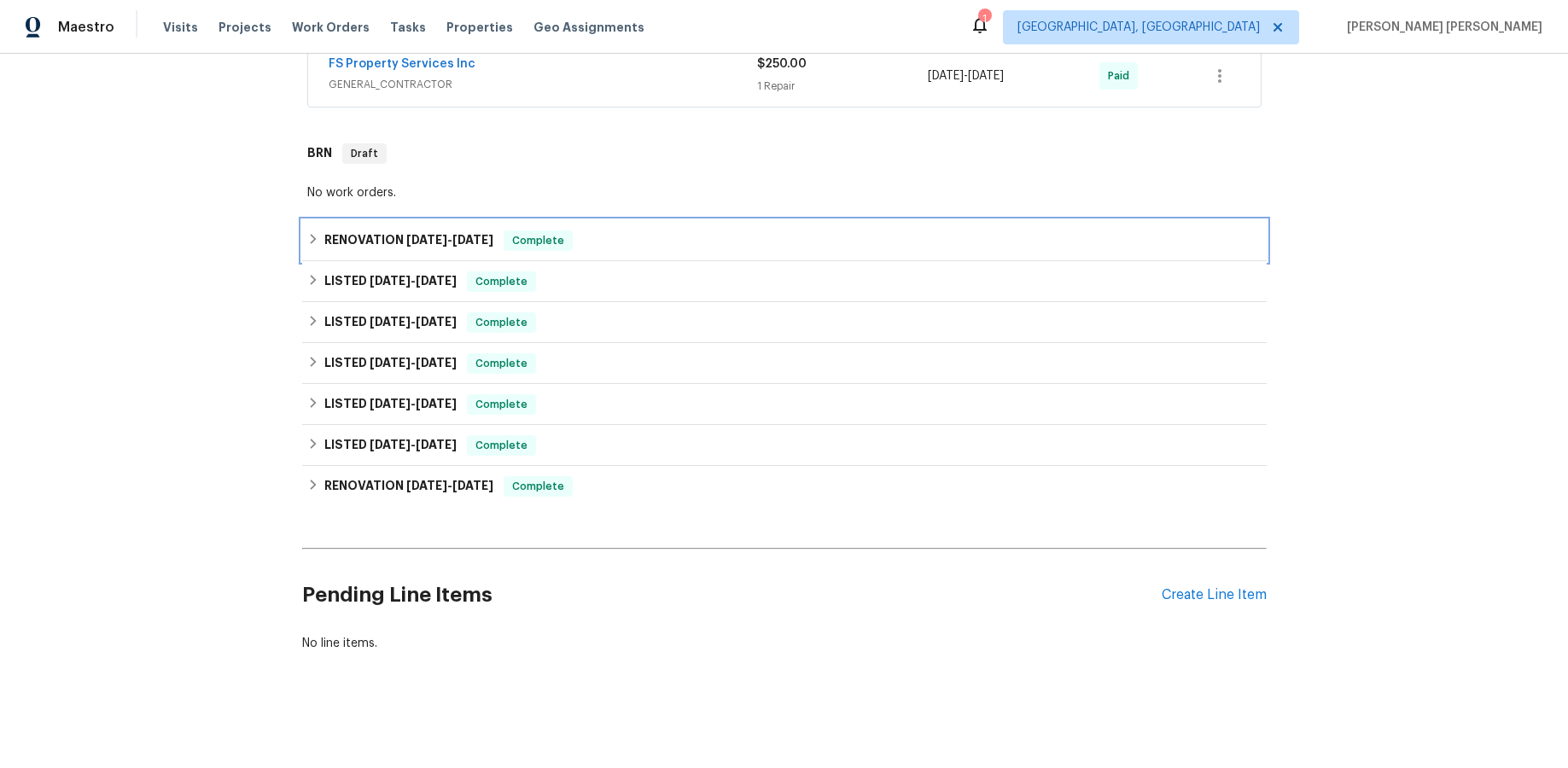
click at [312, 241] on icon at bounding box center [312, 239] width 6 height 11
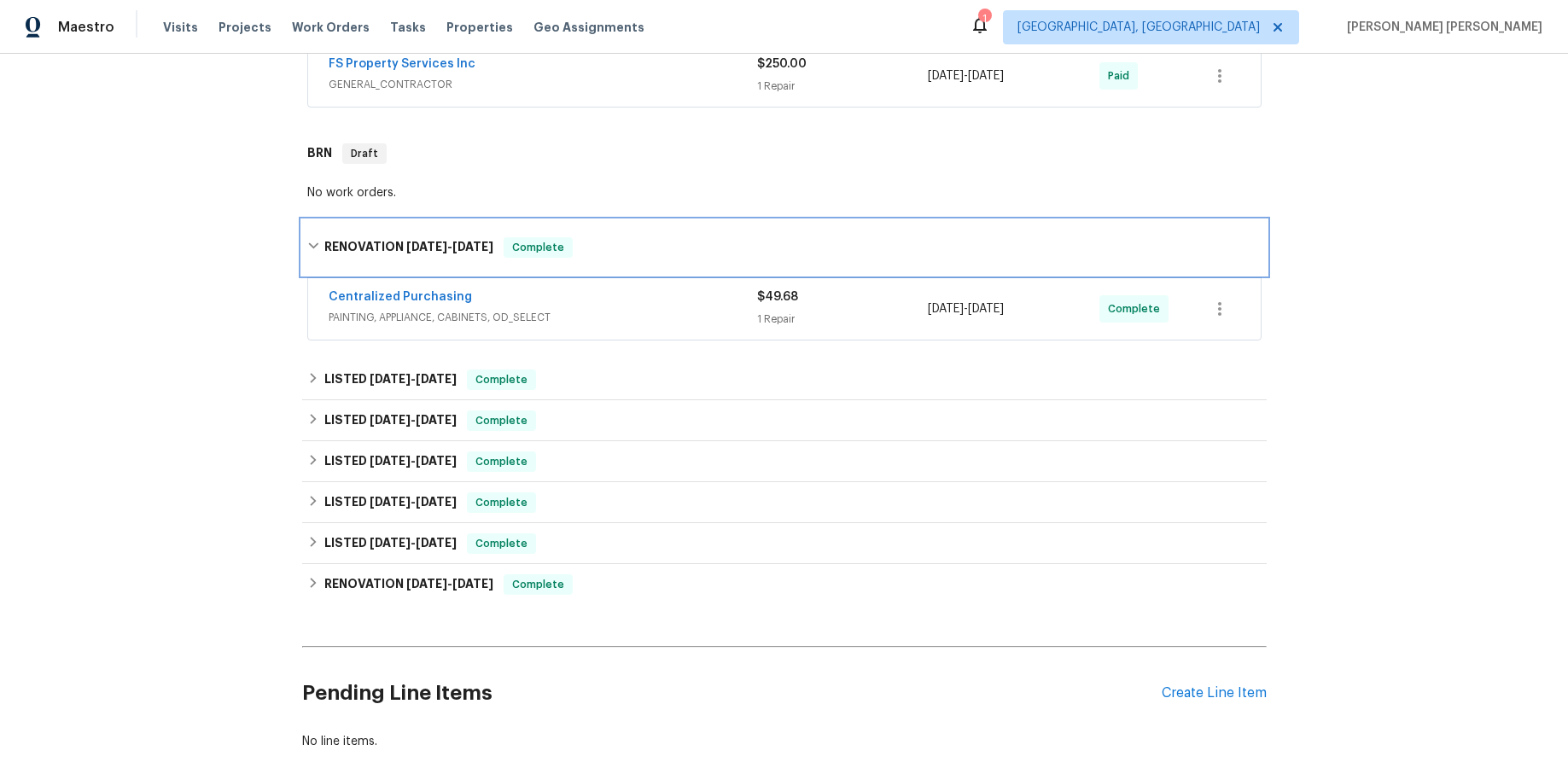
click at [312, 241] on icon at bounding box center [313, 246] width 12 height 12
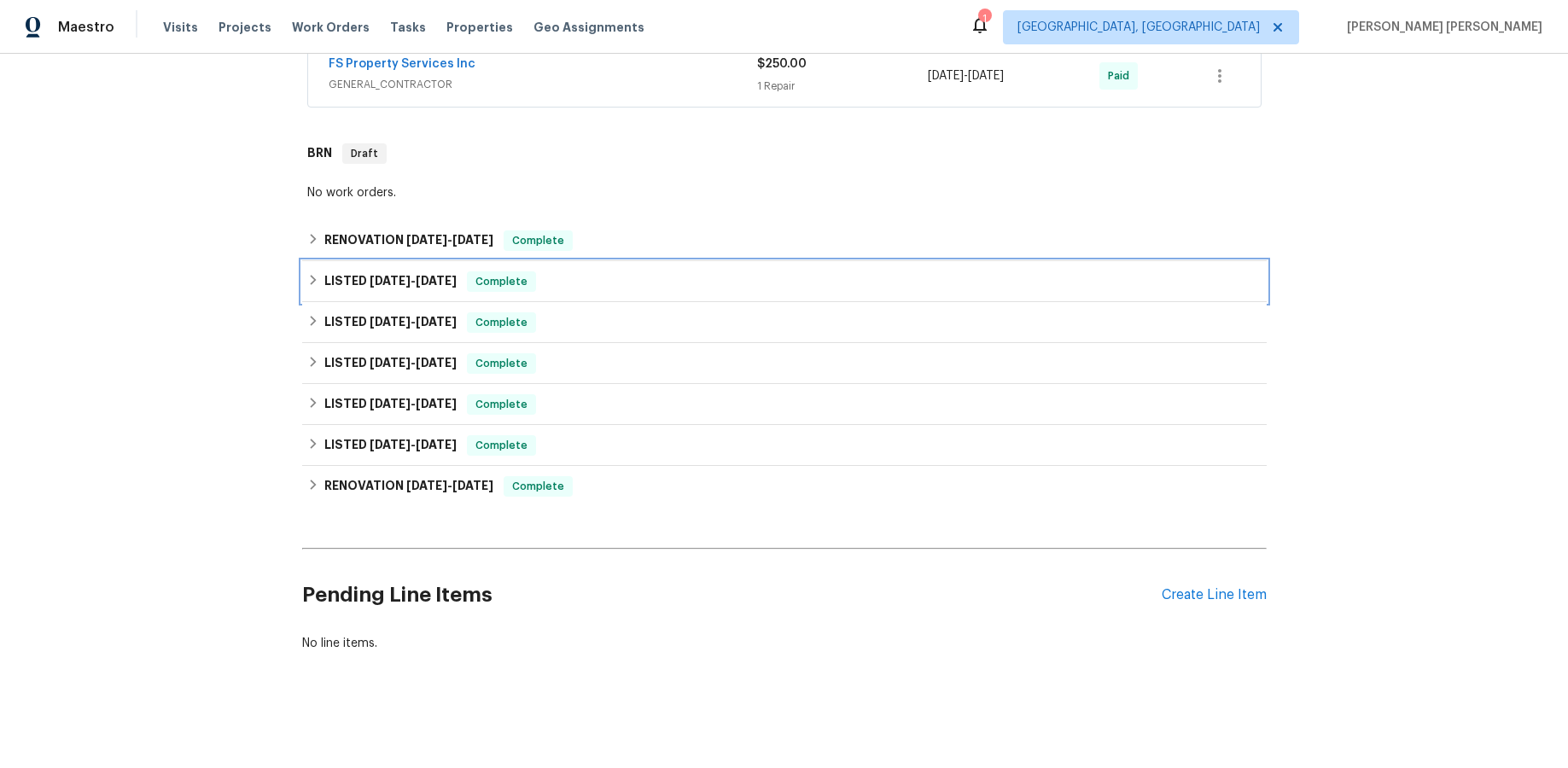
click at [309, 283] on icon at bounding box center [313, 279] width 12 height 12
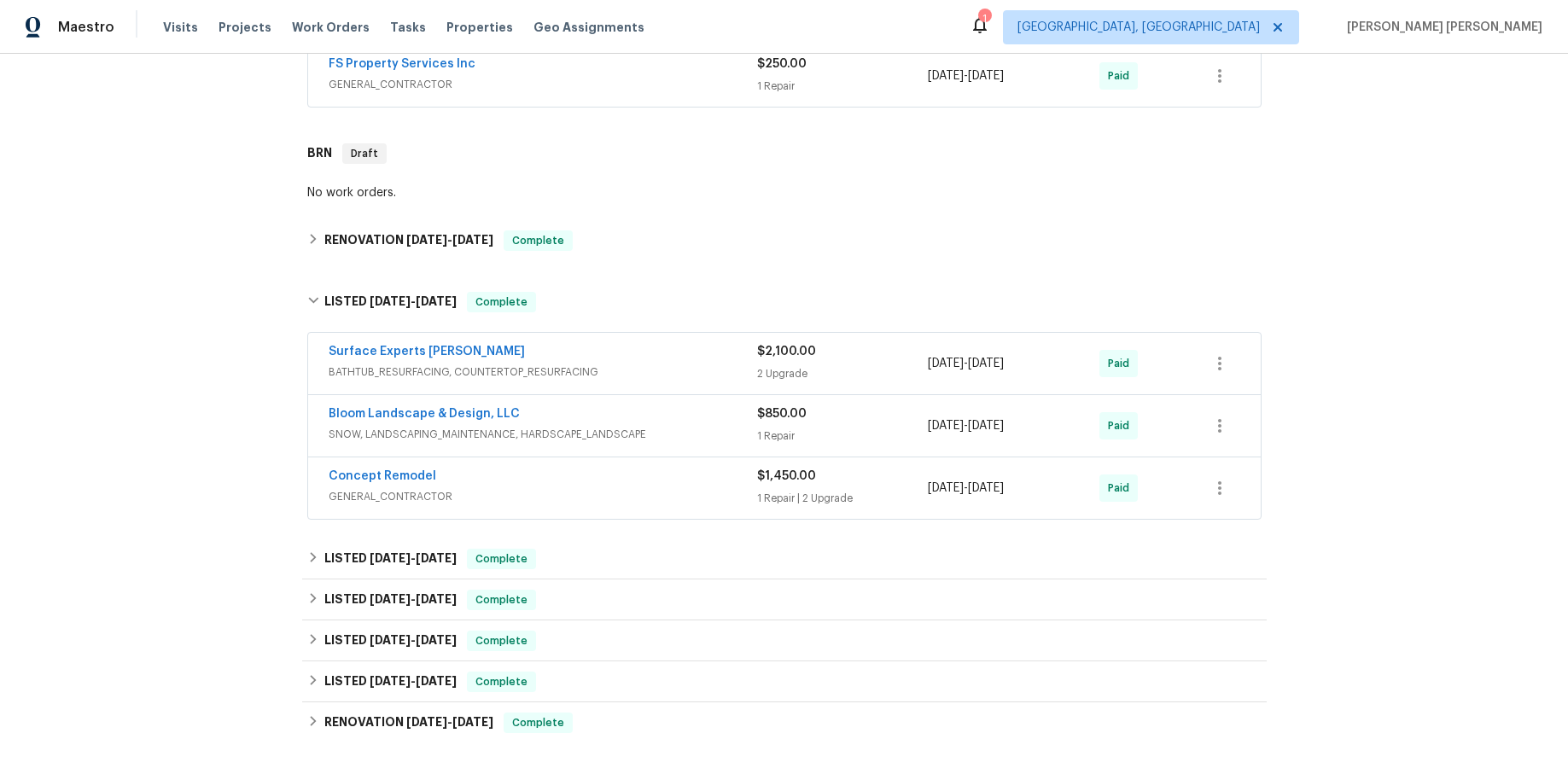
click at [576, 366] on span "BATHTUB_RESURFACING, COUNTERTOP_RESURFACING" at bounding box center [542, 372] width 428 height 17
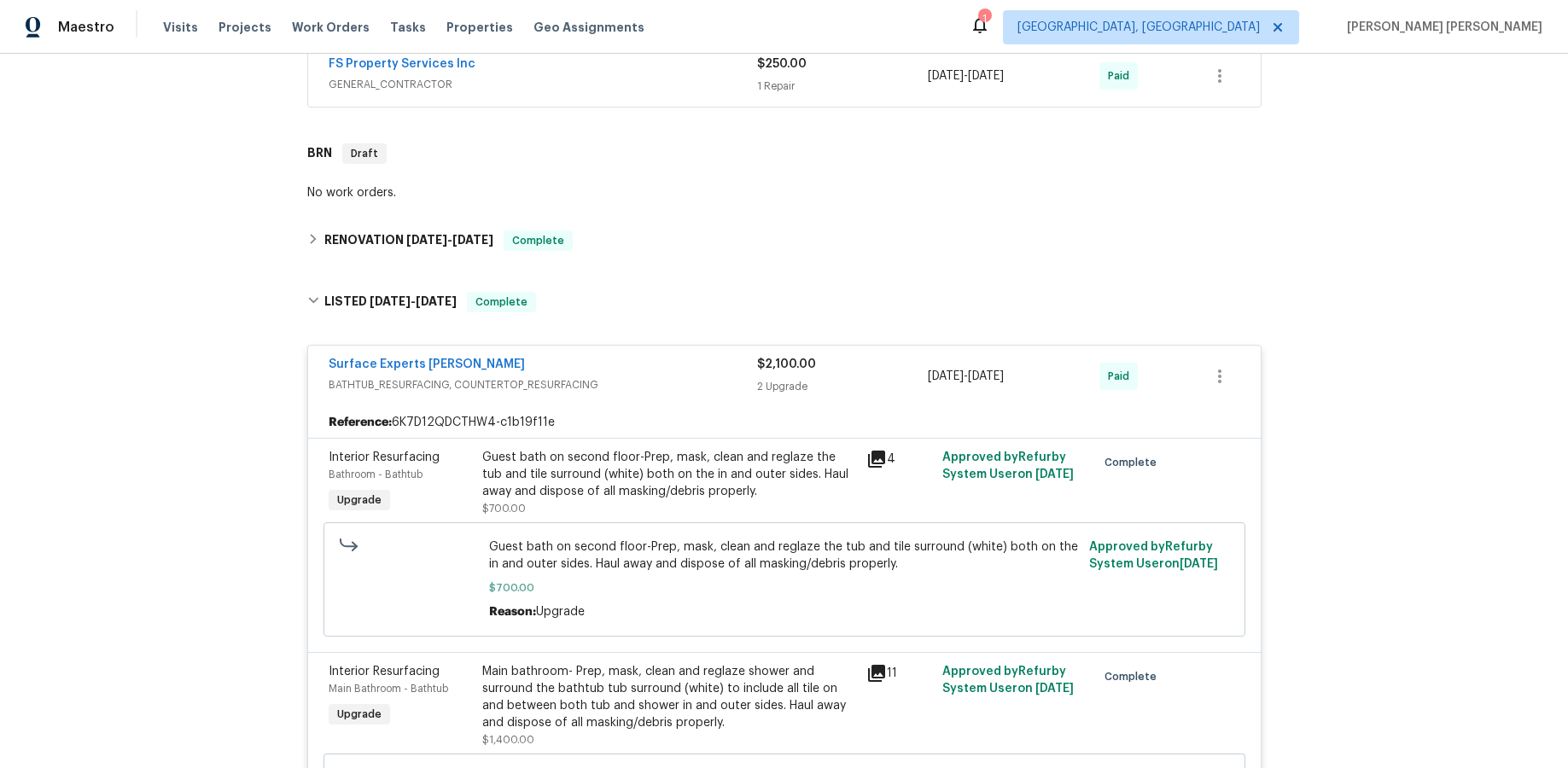
click at [875, 458] on icon at bounding box center [876, 458] width 17 height 17
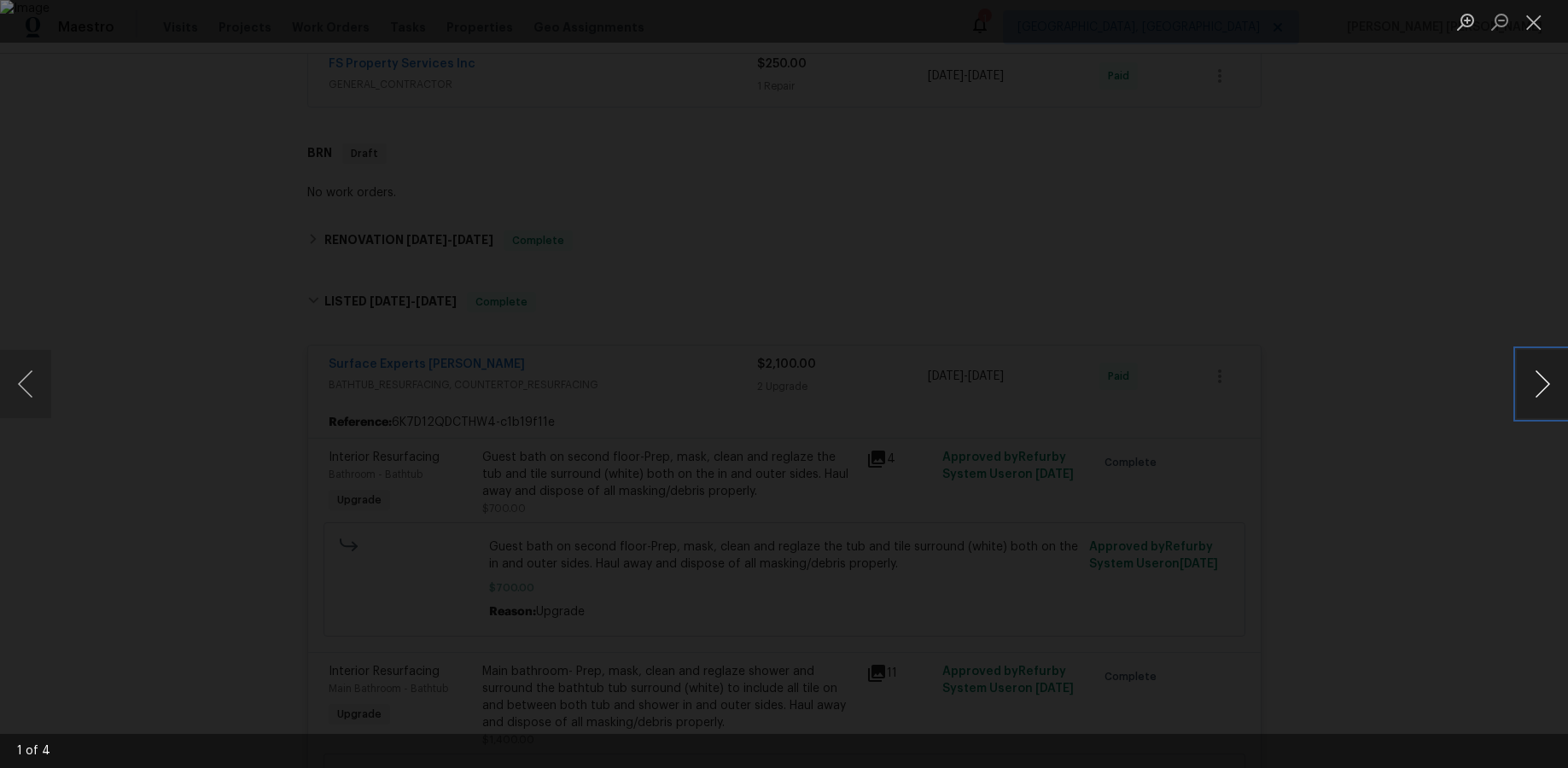
click at [1209, 388] on button "Next image" at bounding box center [1542, 384] width 51 height 68
click at [1209, 389] on button "Next image" at bounding box center [1542, 384] width 51 height 68
click at [1209, 472] on div "Lightbox" at bounding box center [784, 384] width 1568 height 768
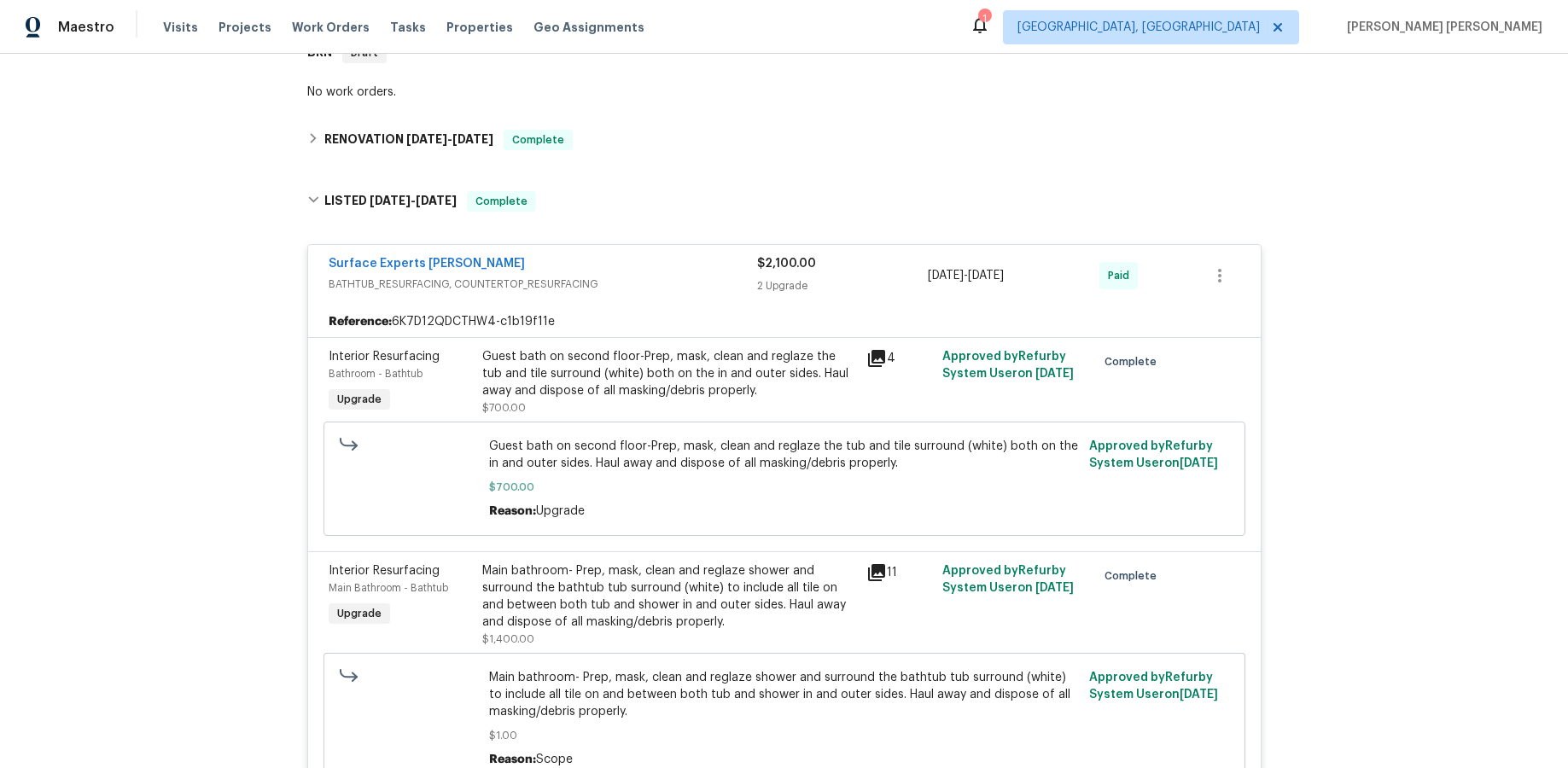
scroll to position [628, 0]
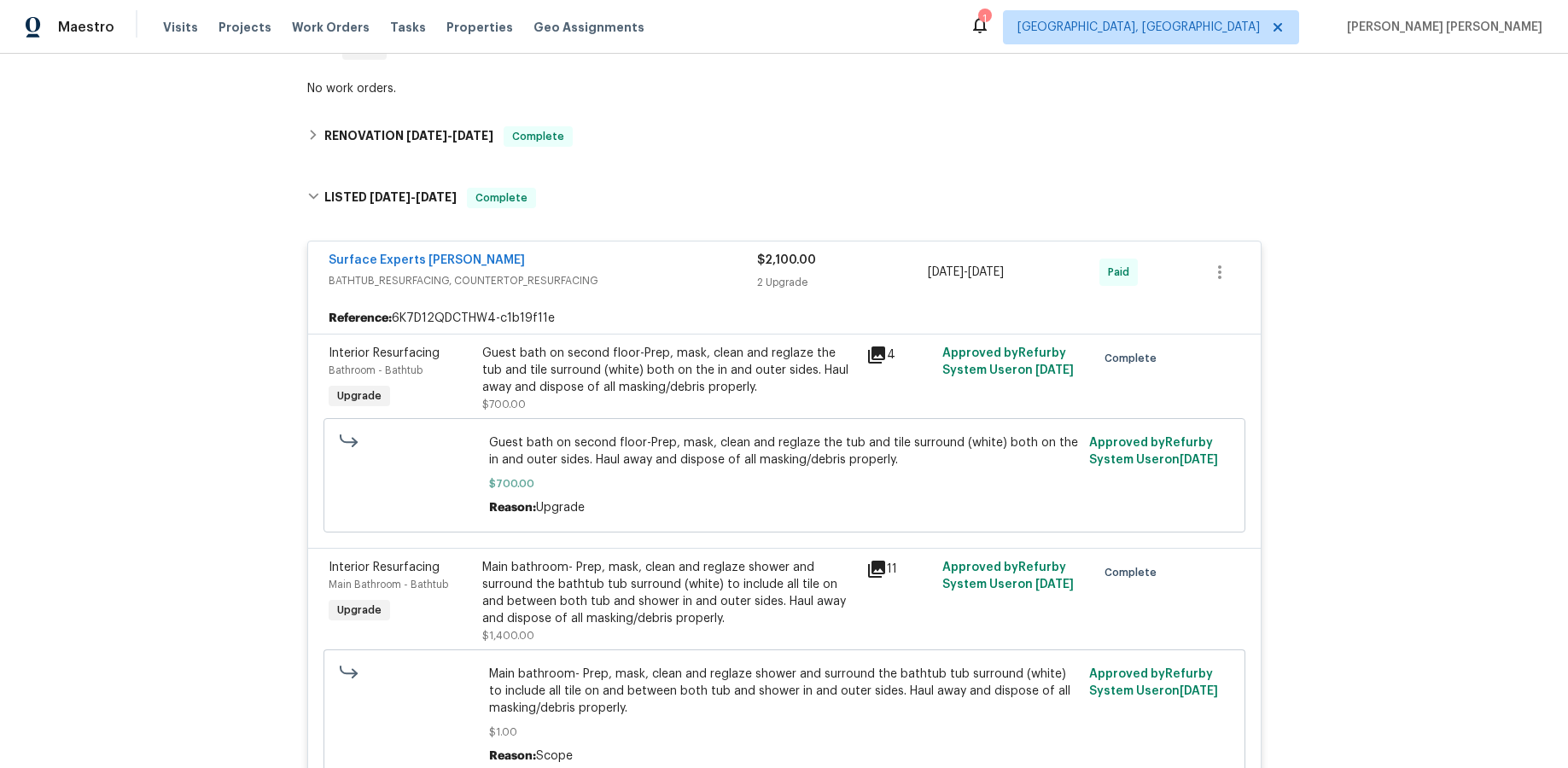
click at [875, 569] on icon at bounding box center [876, 569] width 17 height 17
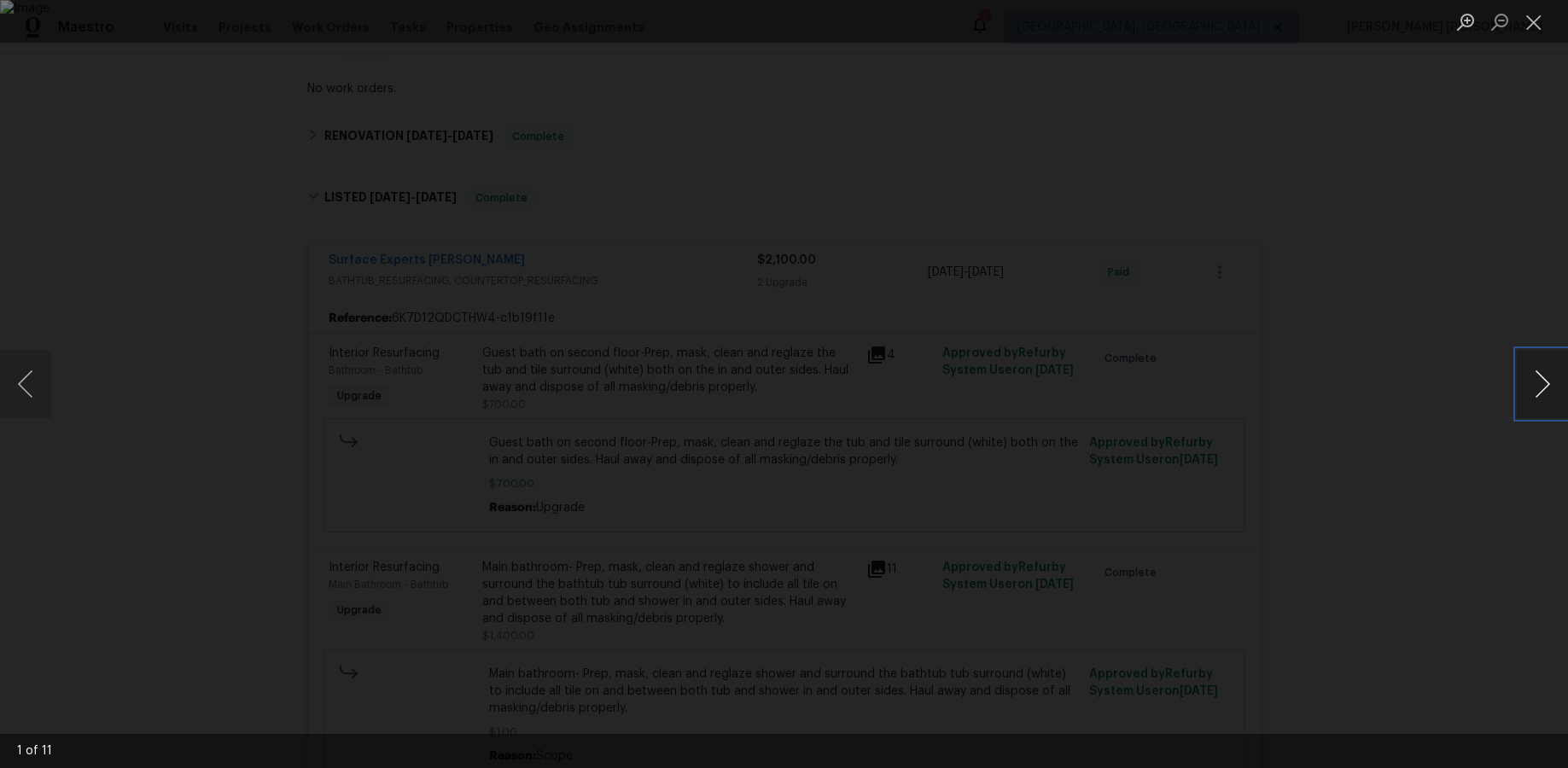
click at [1209, 400] on button "Next image" at bounding box center [1542, 384] width 51 height 68
click at [1209, 401] on button "Next image" at bounding box center [1542, 384] width 51 height 68
click at [1209, 402] on button "Next image" at bounding box center [1542, 384] width 51 height 68
click at [1209, 401] on button "Next image" at bounding box center [1542, 384] width 51 height 68
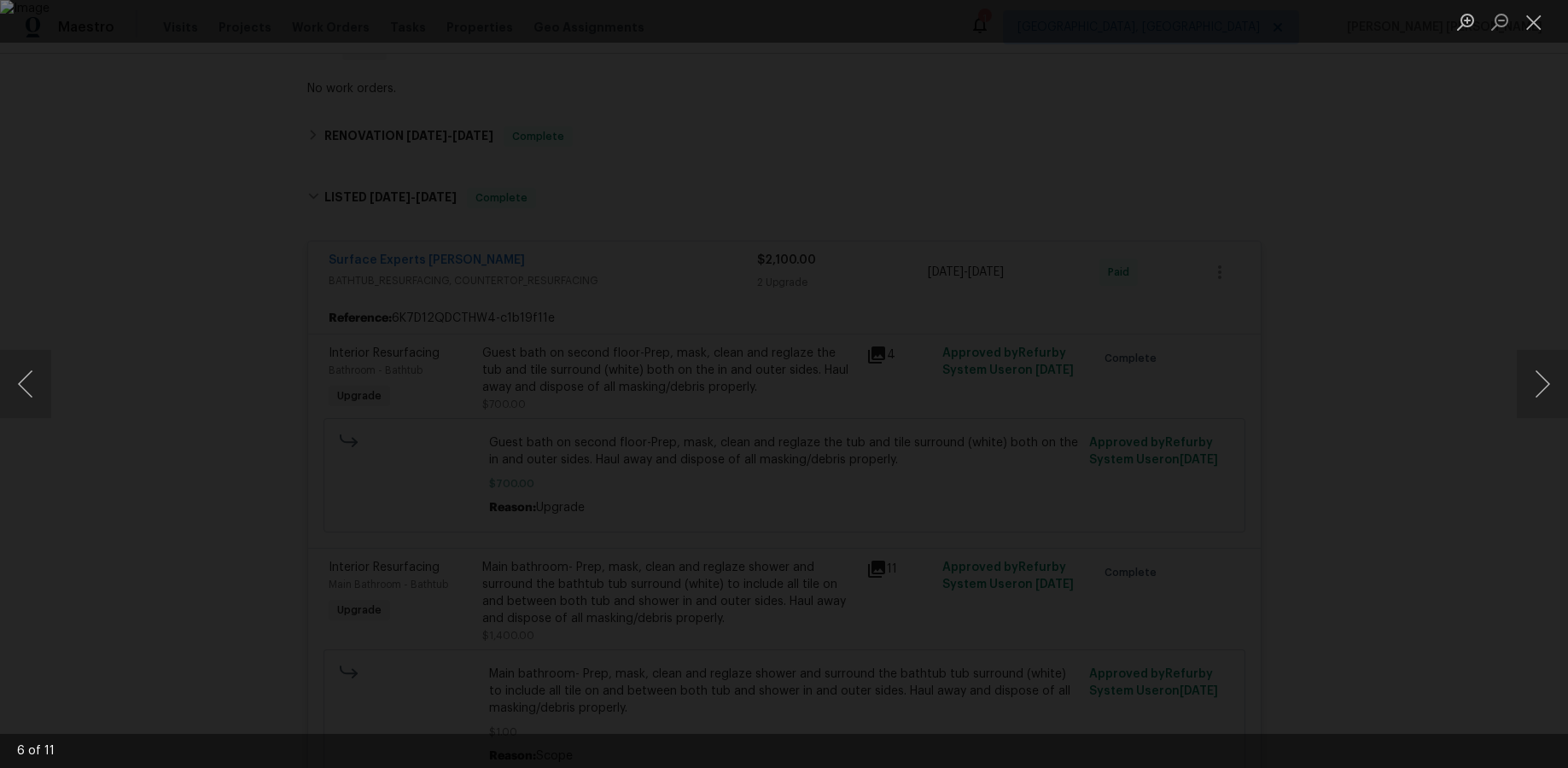
click at [1209, 458] on div "Lightbox" at bounding box center [784, 384] width 1568 height 768
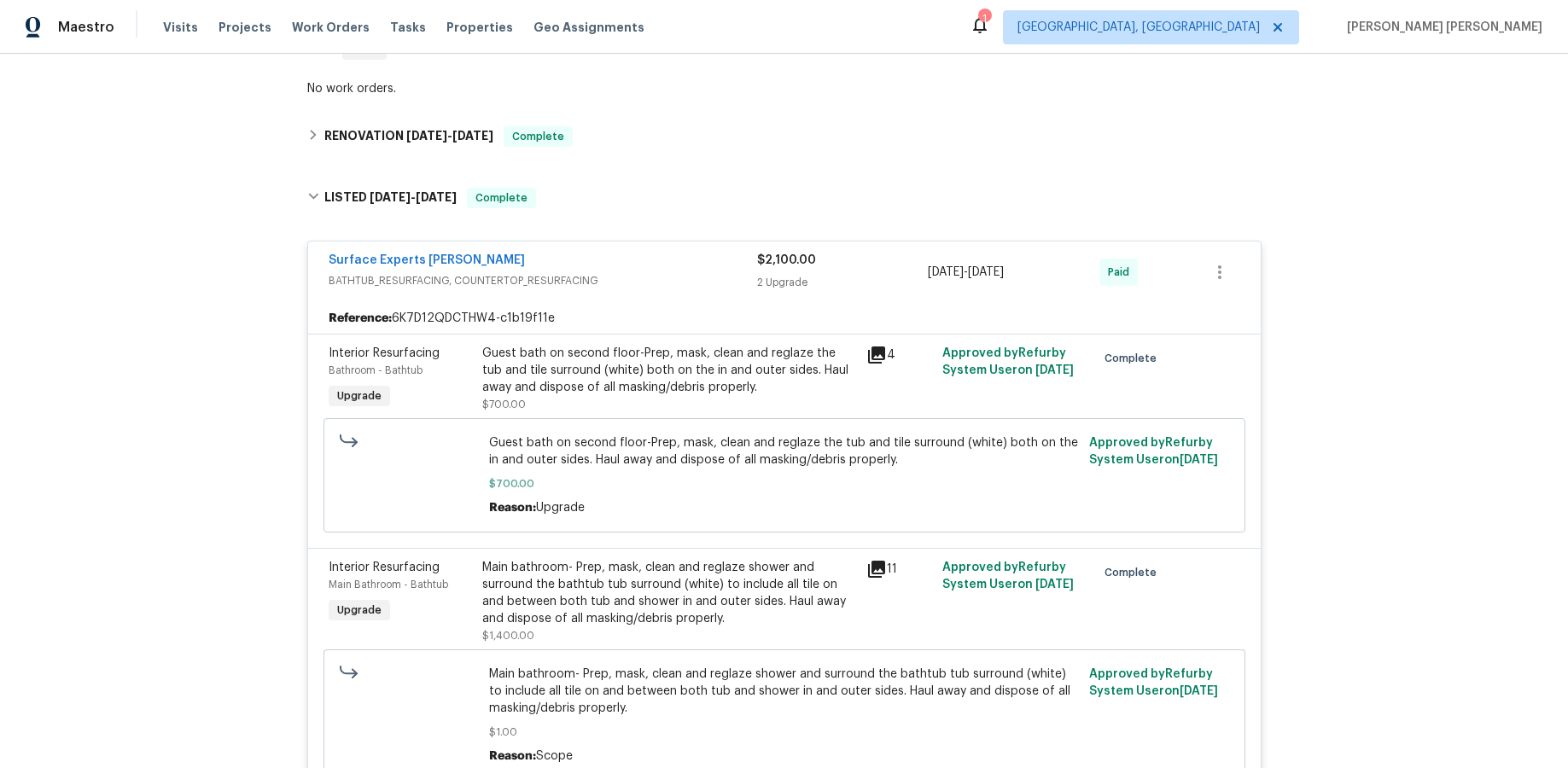
click at [1209, 458] on div "Lightbox" at bounding box center [784, 384] width 1568 height 768
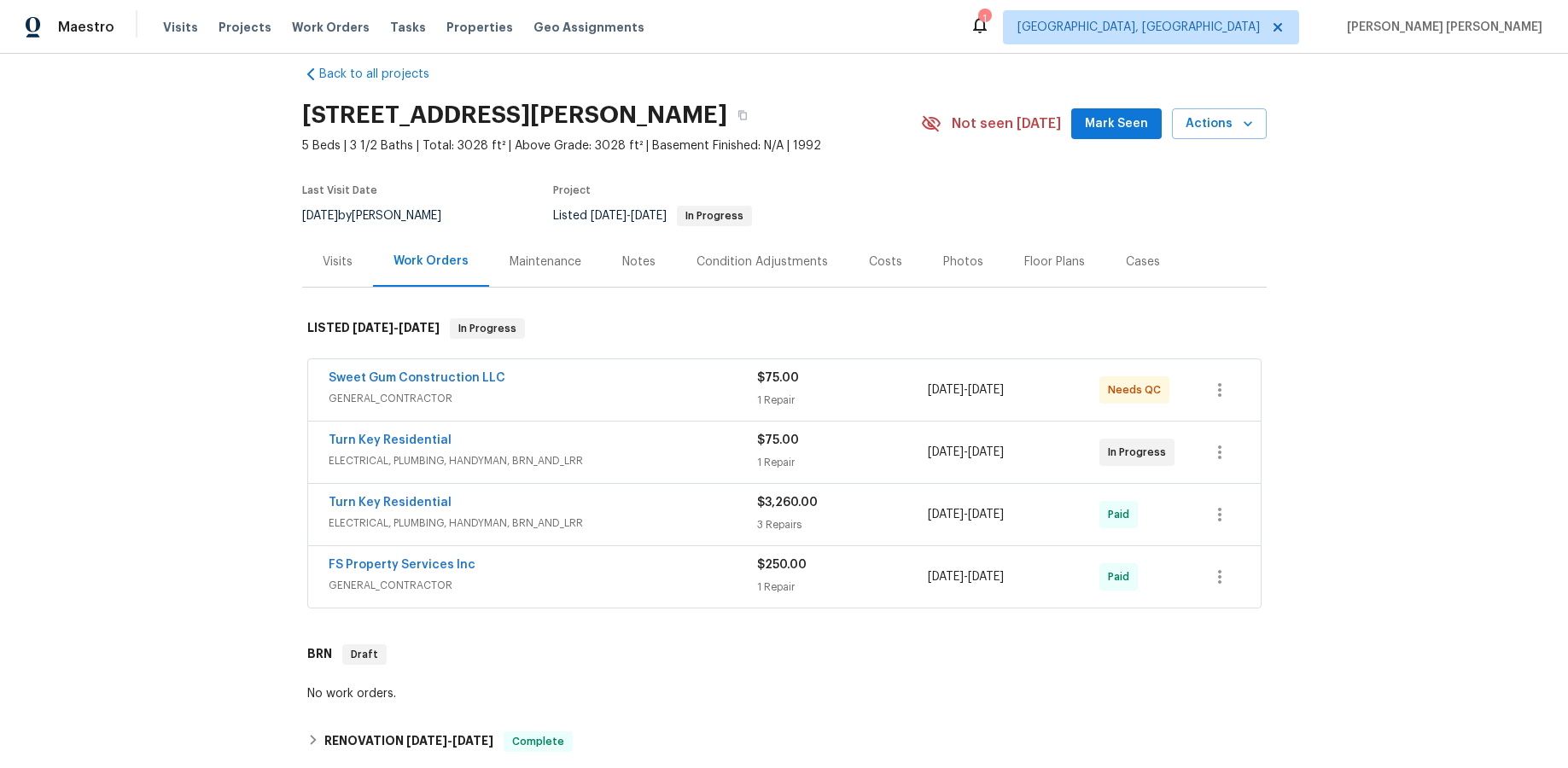
scroll to position [0, 0]
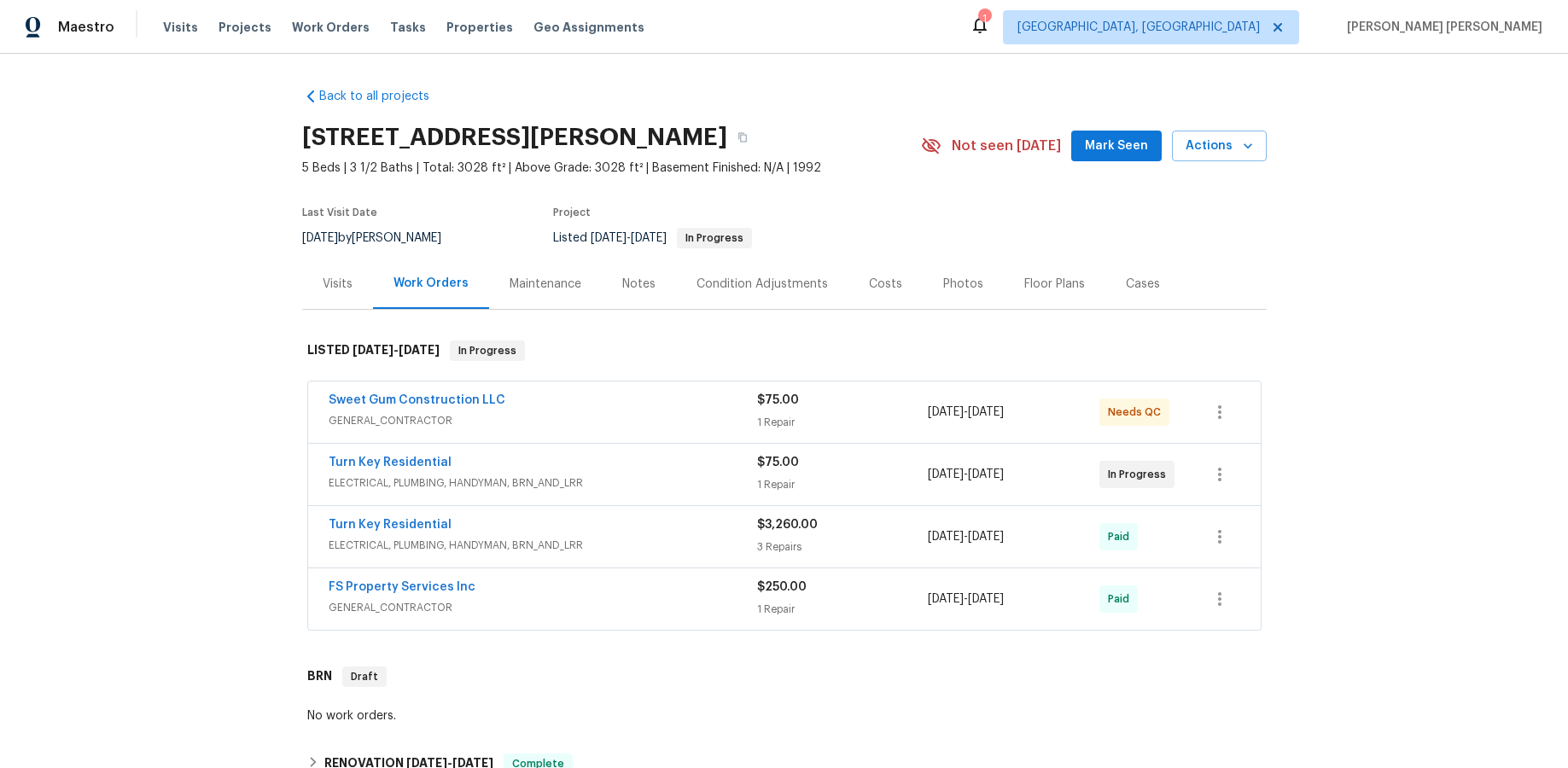
click at [878, 422] on div "1 Repair" at bounding box center [843, 422] width 172 height 17
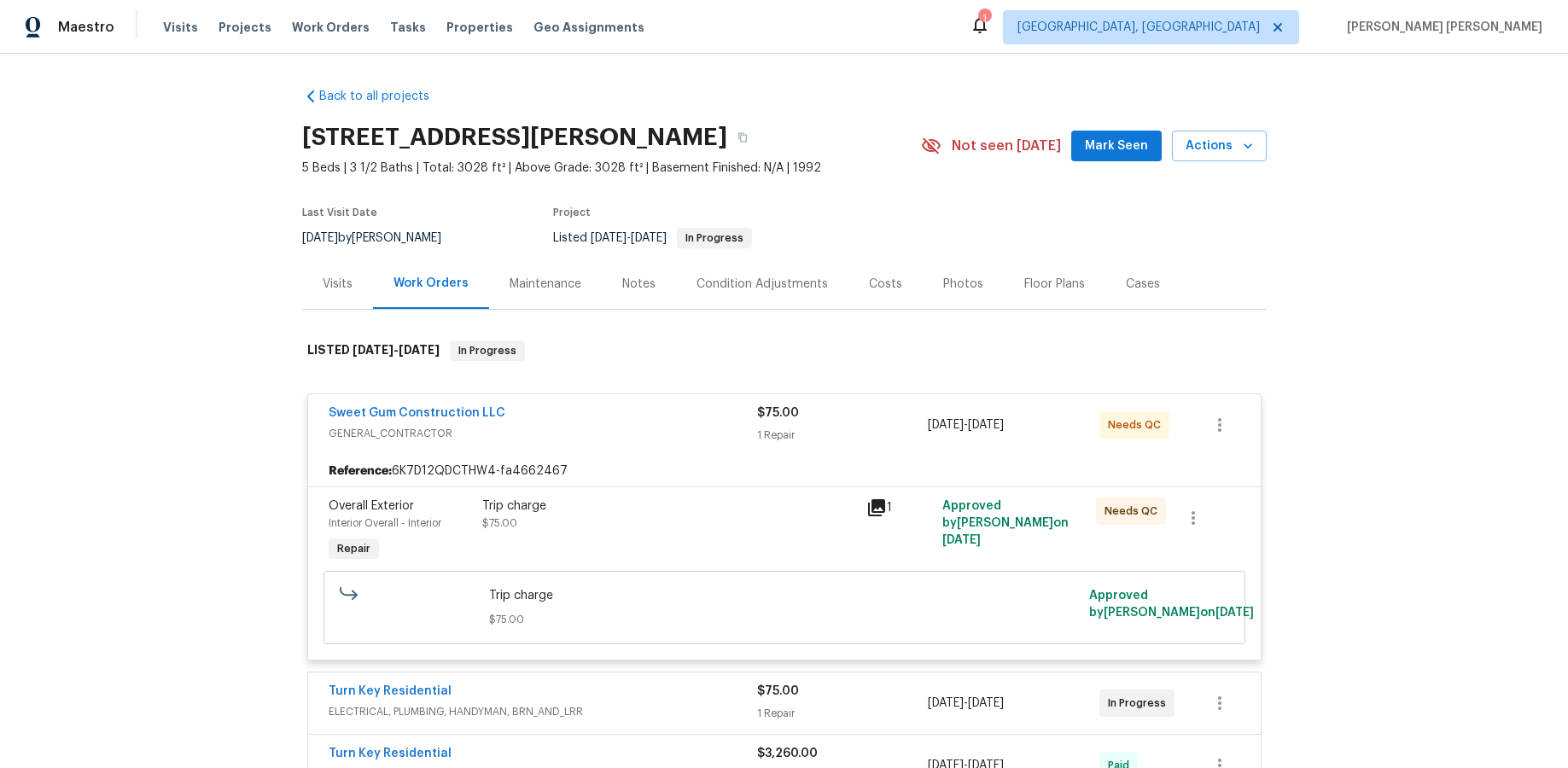
click at [846, 430] on div "1 Repair" at bounding box center [843, 435] width 172 height 17
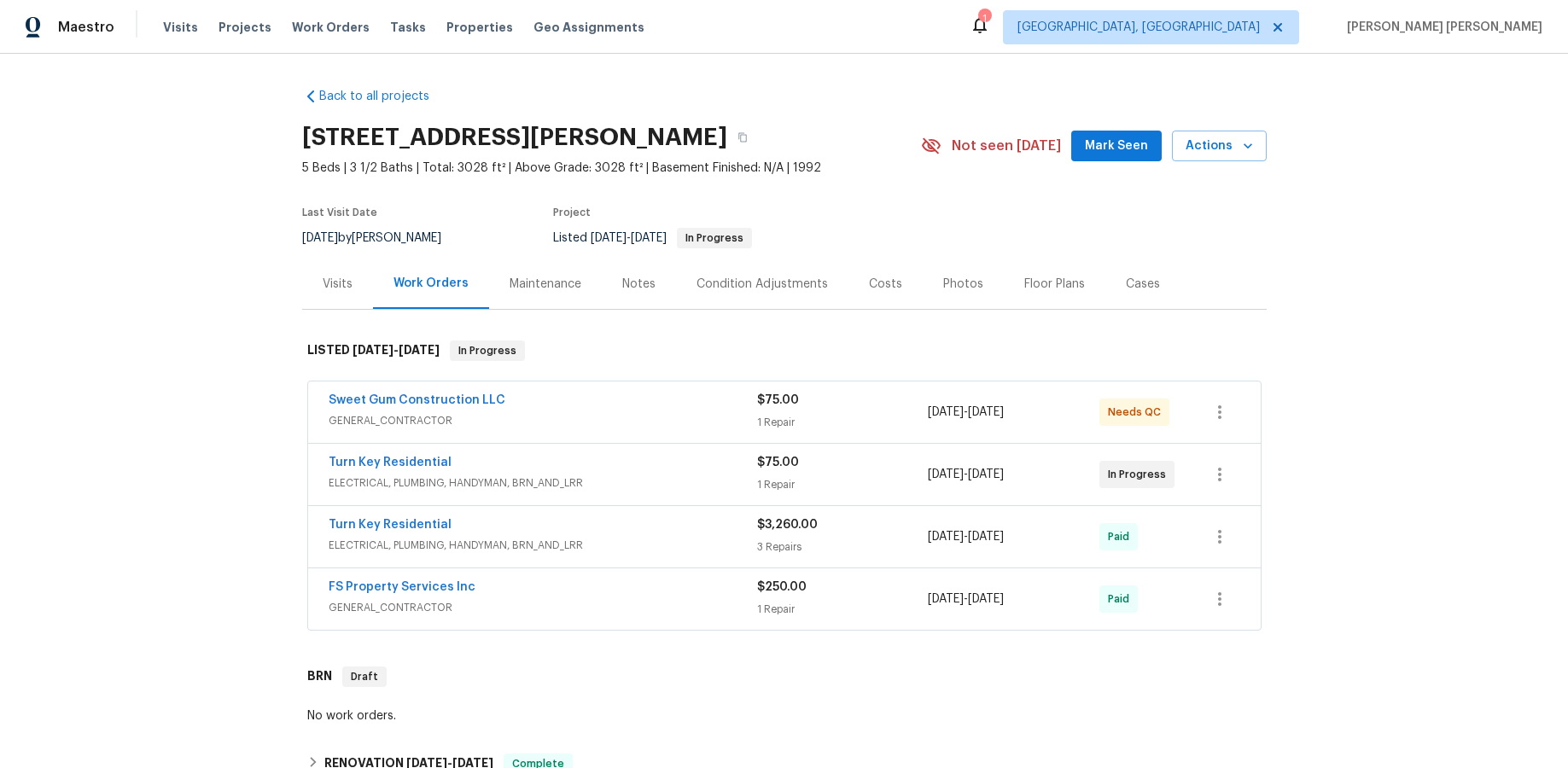
click at [838, 489] on div "1 Repair" at bounding box center [843, 484] width 172 height 17
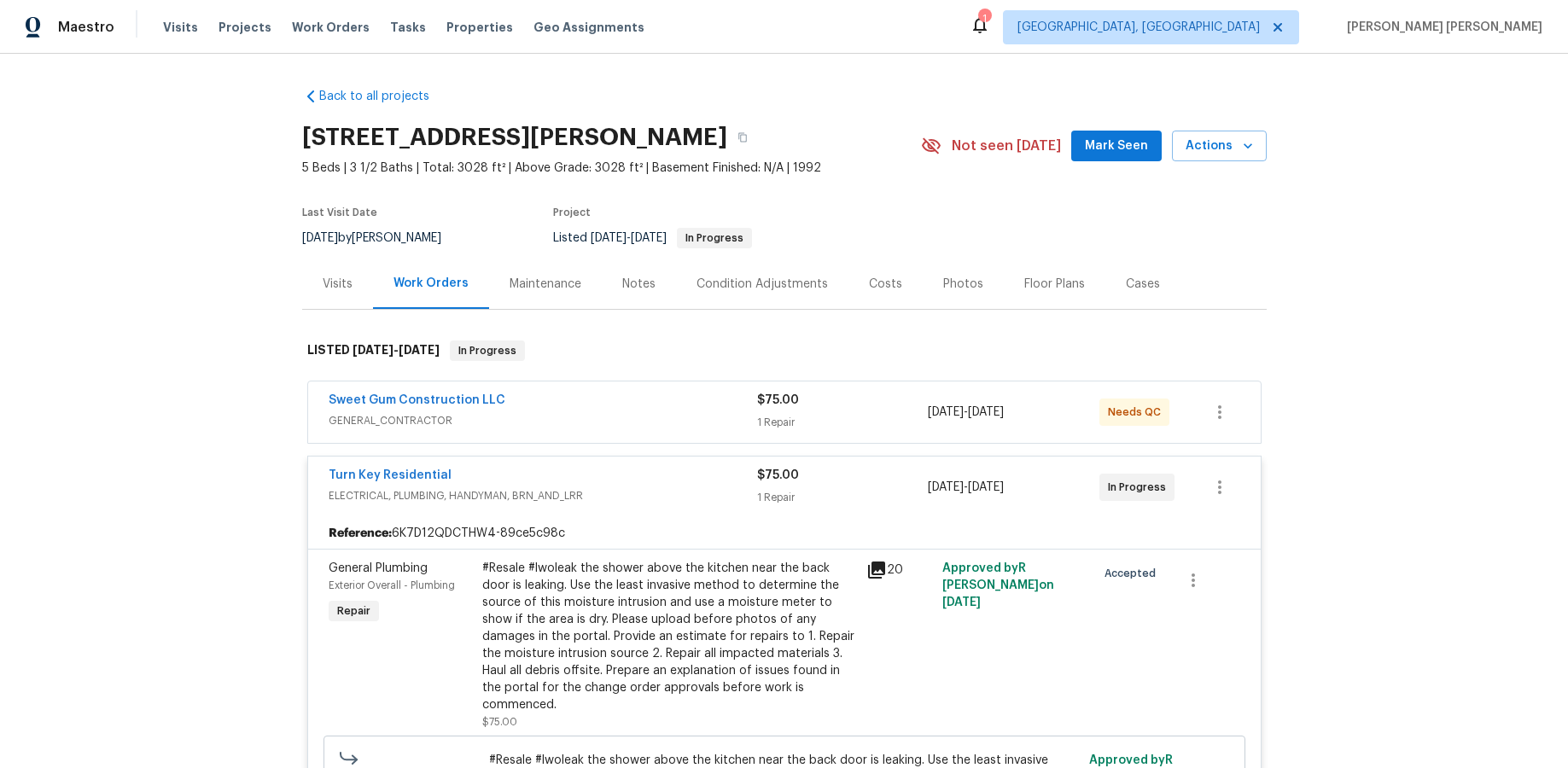
click at [877, 573] on icon at bounding box center [876, 570] width 20 height 20
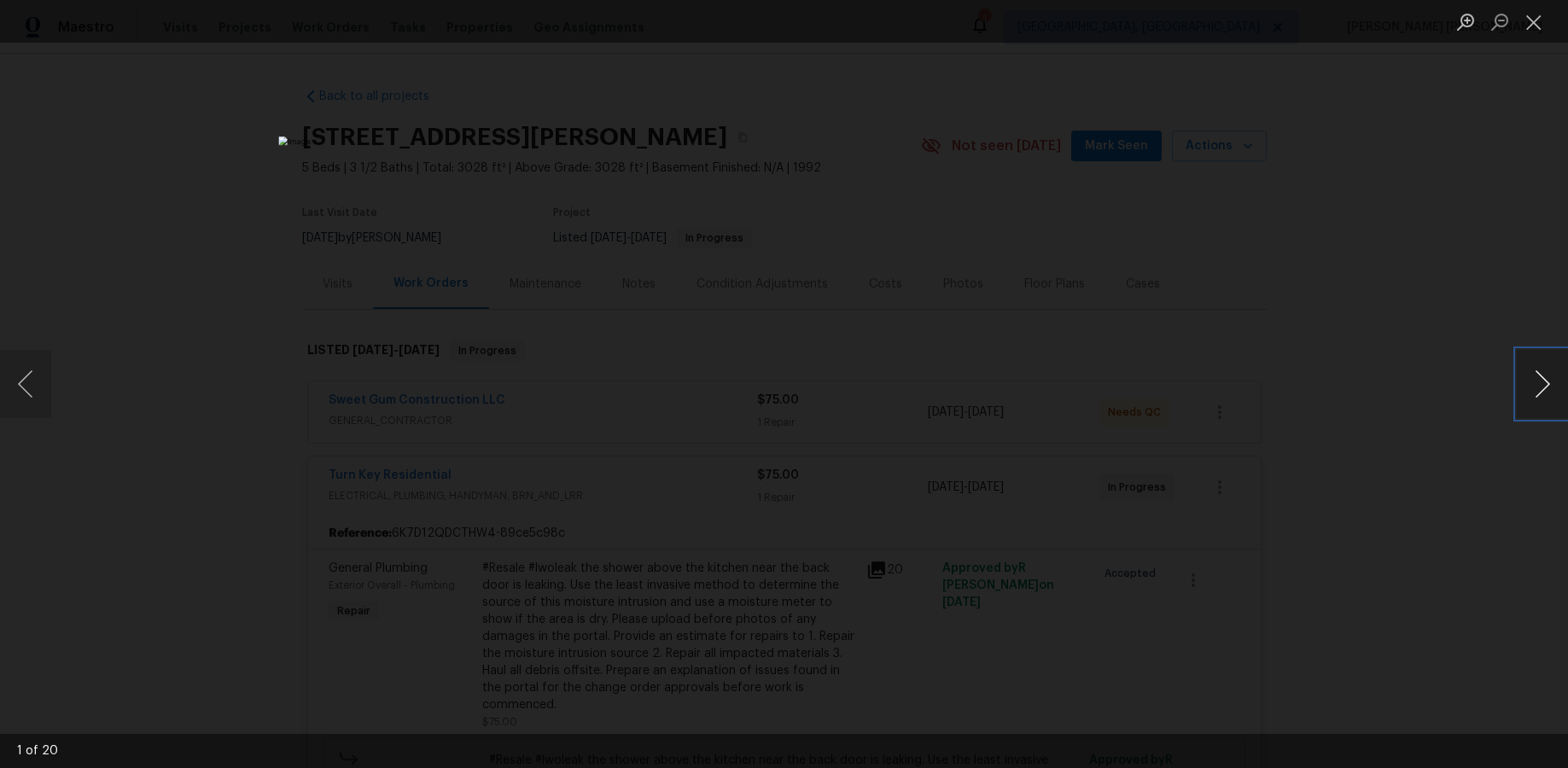
click at [1209, 393] on button "Next image" at bounding box center [1542, 384] width 51 height 68
click at [1209, 394] on button "Next image" at bounding box center [1542, 384] width 51 height 68
click at [1209, 395] on button "Next image" at bounding box center [1542, 384] width 51 height 68
click at [1209, 398] on button "Next image" at bounding box center [1542, 384] width 51 height 68
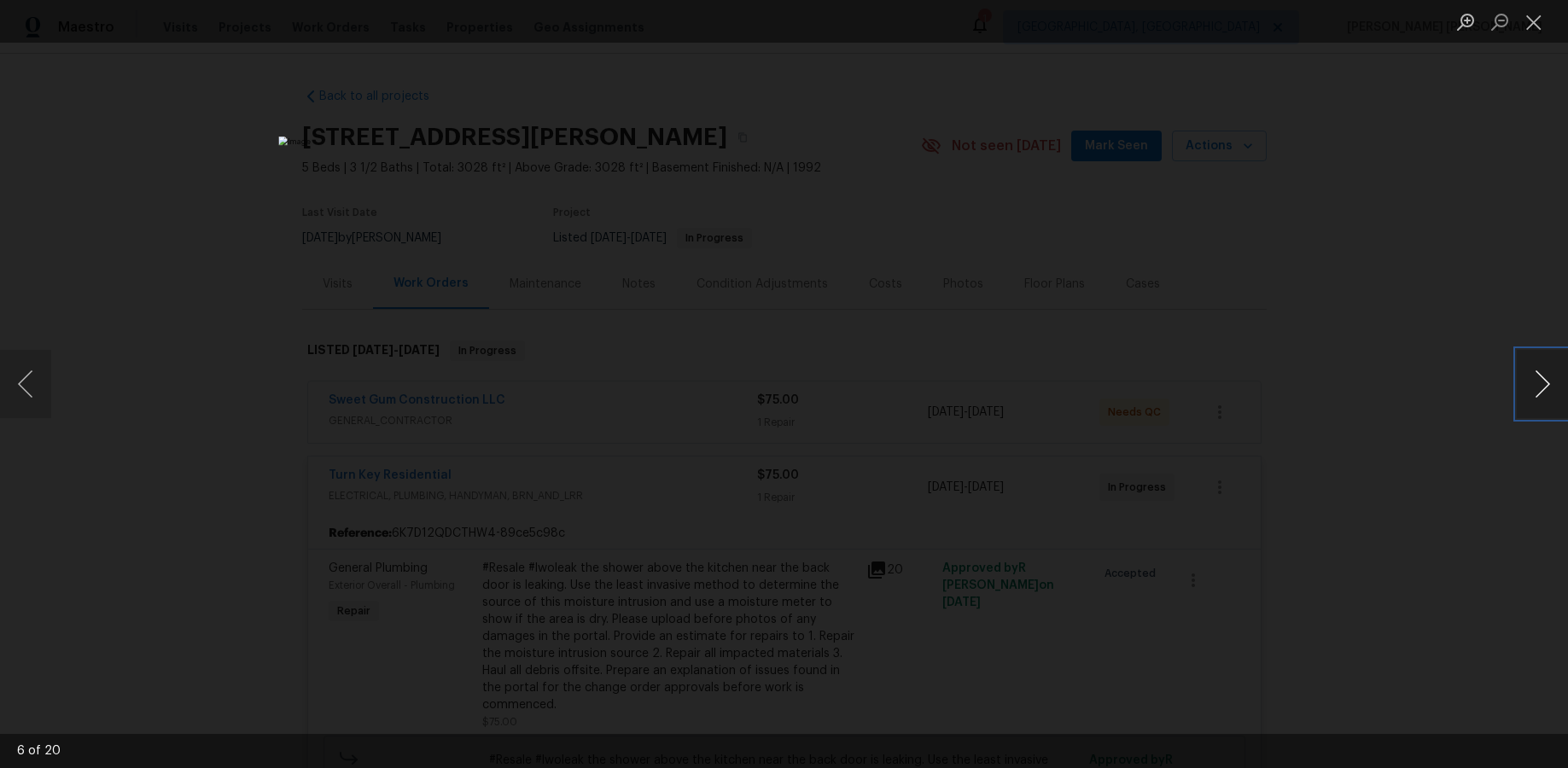
click at [1209, 399] on button "Next image" at bounding box center [1542, 384] width 51 height 68
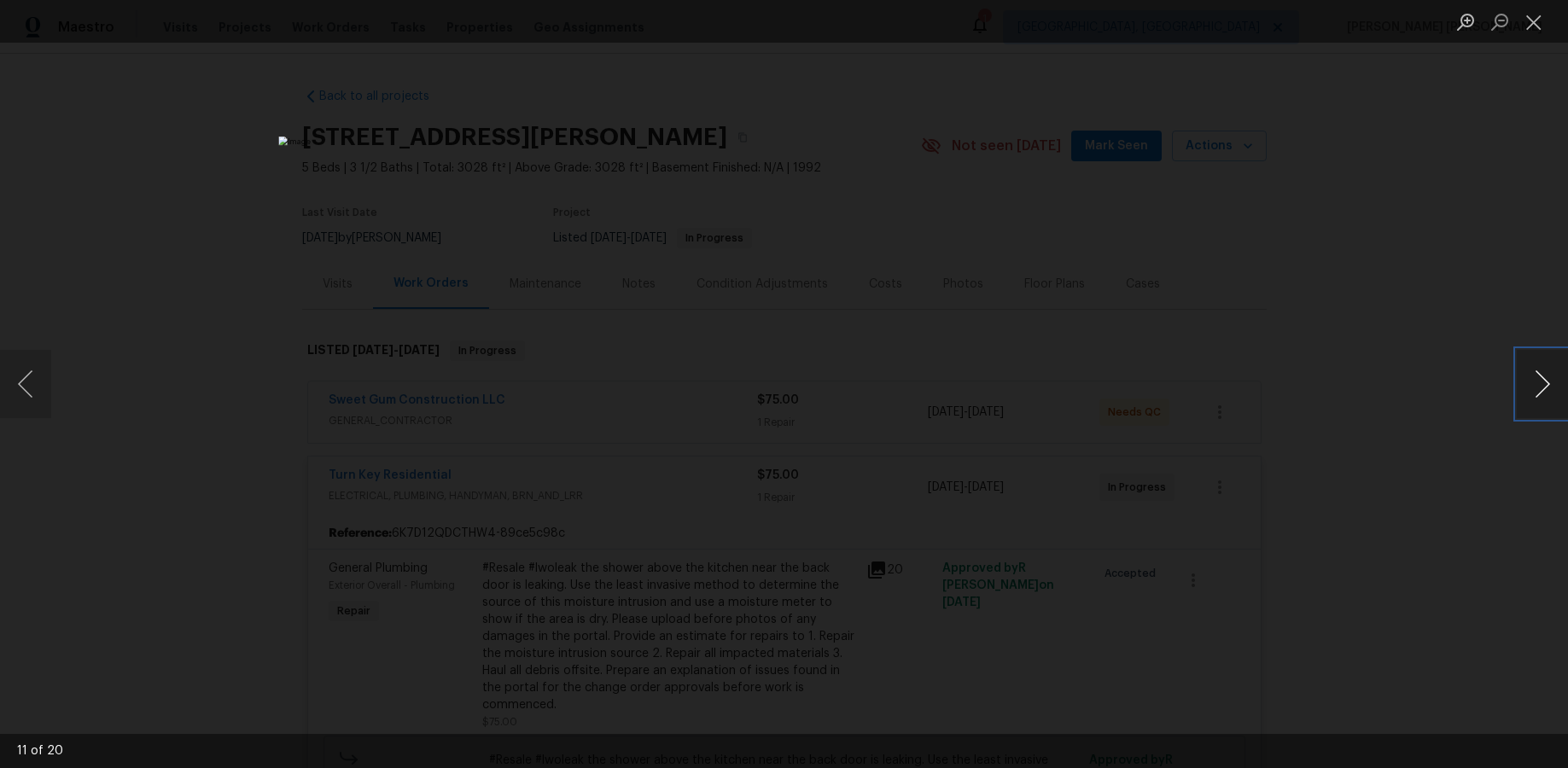
click at [1209, 399] on button "Next image" at bounding box center [1542, 384] width 51 height 68
click at [1209, 298] on div "Lightbox" at bounding box center [784, 384] width 1568 height 768
click at [1209, 295] on div "Lightbox" at bounding box center [784, 384] width 1568 height 768
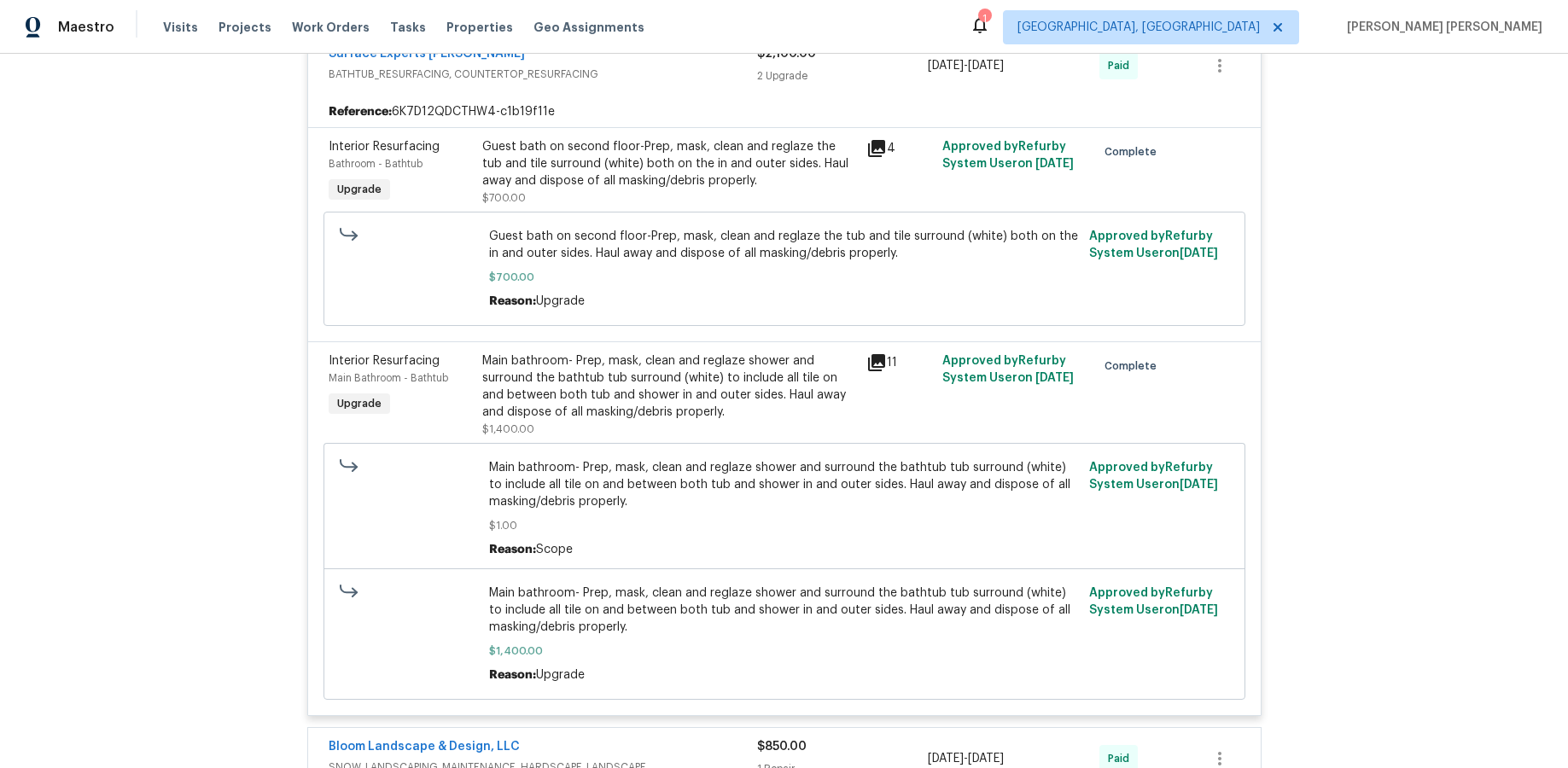
scroll to position [1608, 0]
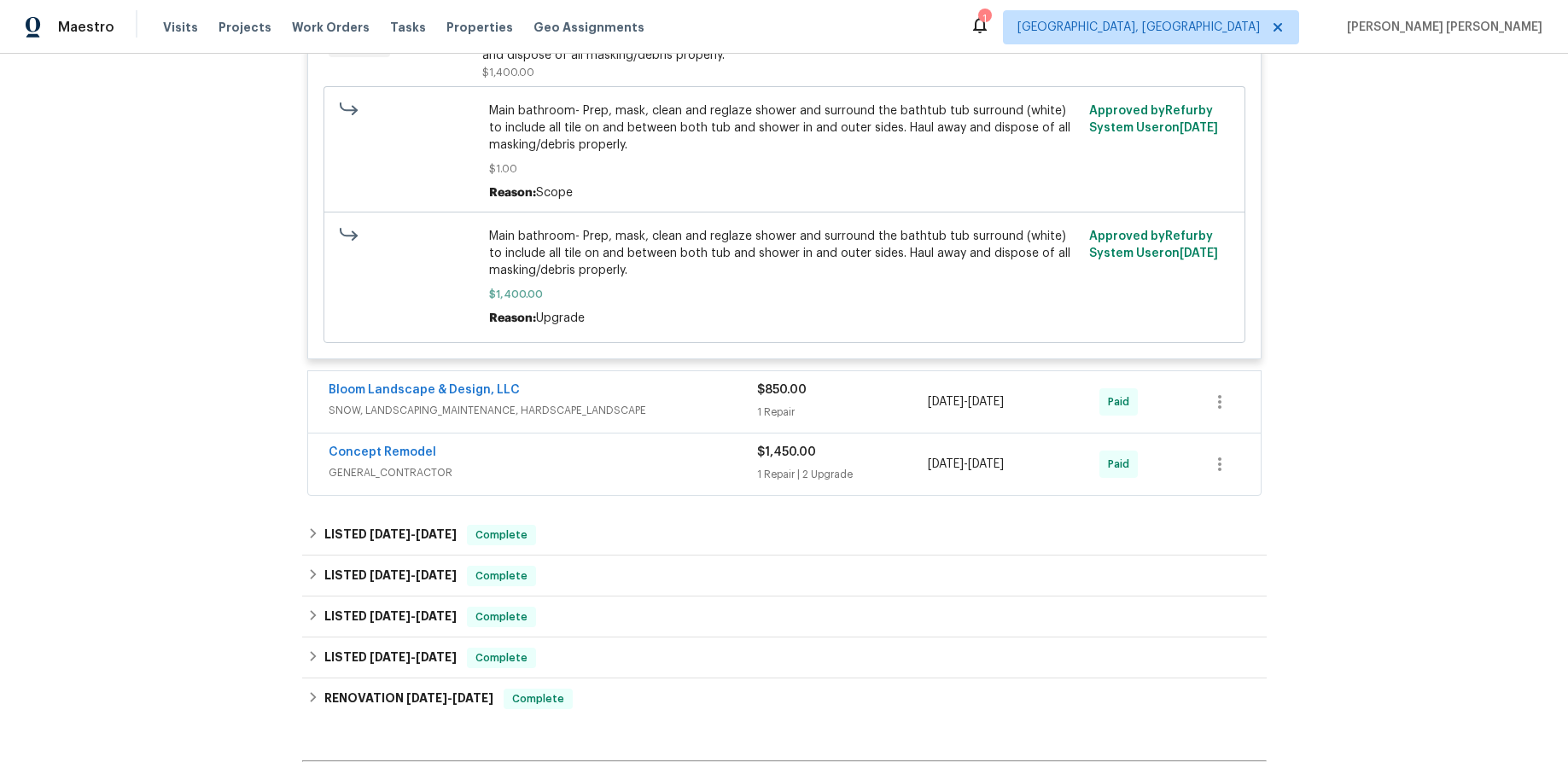
click at [746, 402] on span "SNOW, LANDSCAPING_MAINTENANCE, HARDSCAPE_LANDSCAPE" at bounding box center [542, 410] width 428 height 17
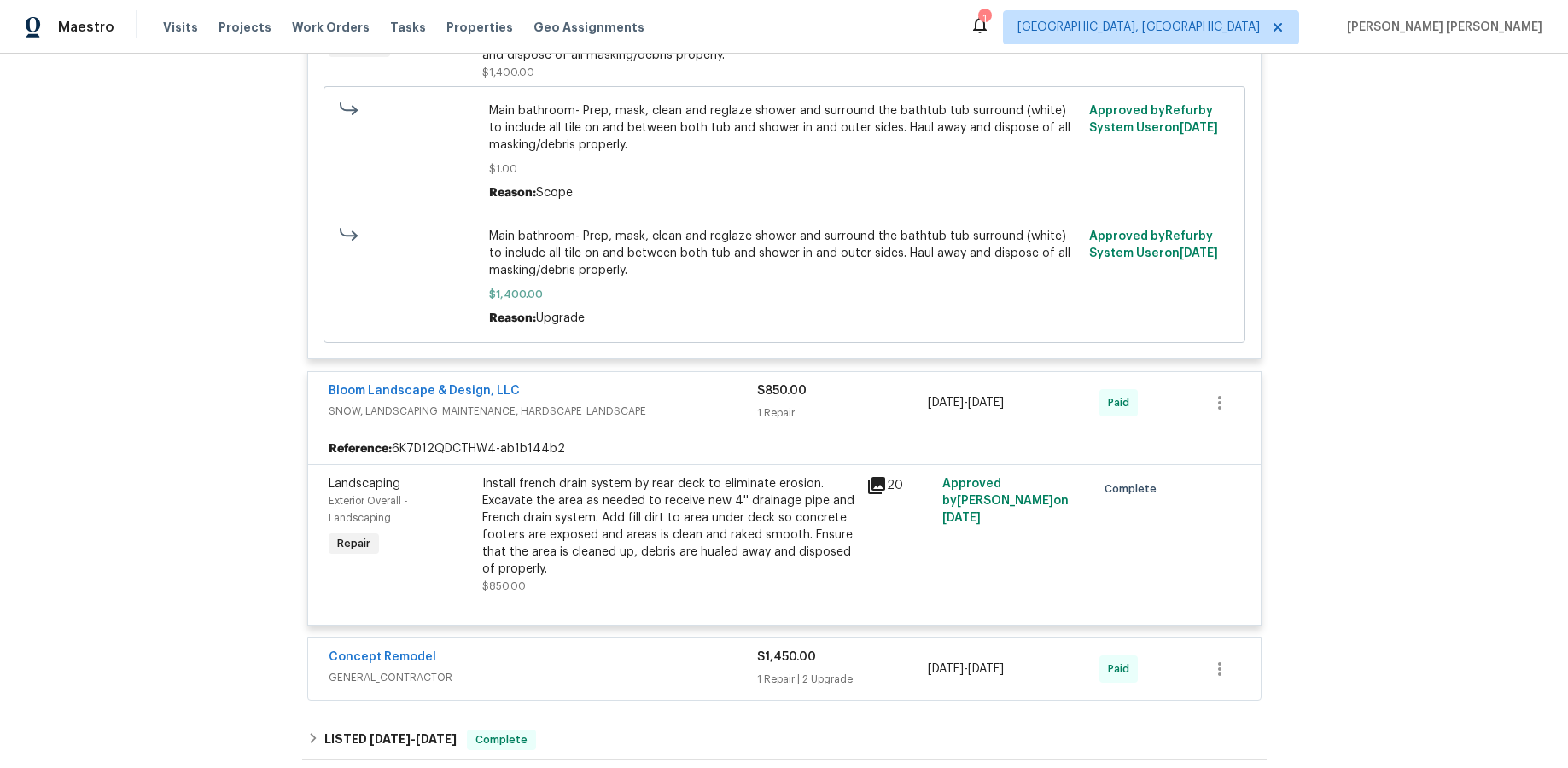
click at [746, 403] on span "SNOW, LANDSCAPING_MAINTENANCE, HARDSCAPE_LANDSCAPE" at bounding box center [542, 411] width 428 height 17
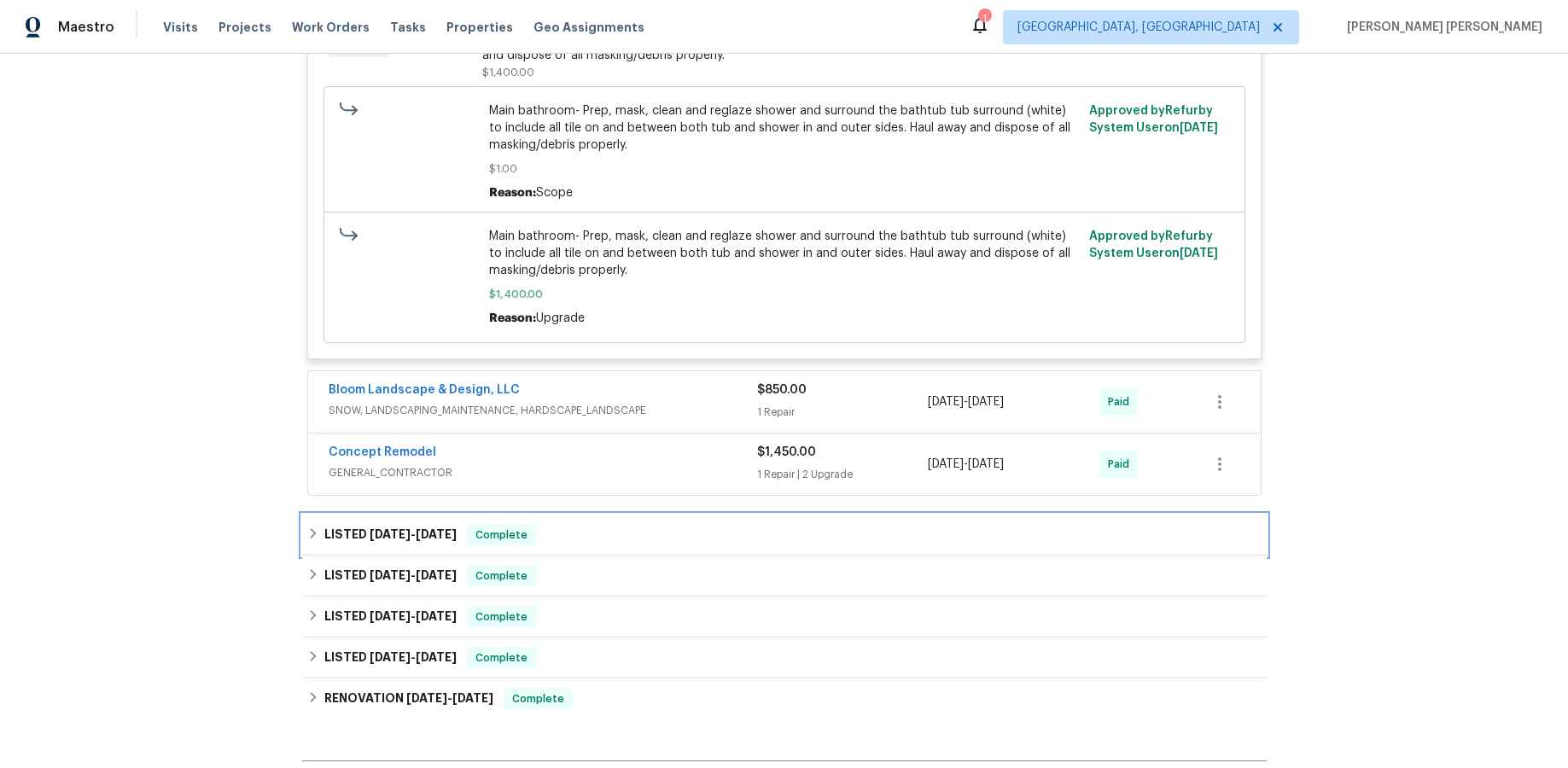
click at [514, 525] on div "Complete" at bounding box center [502, 535] width 69 height 20
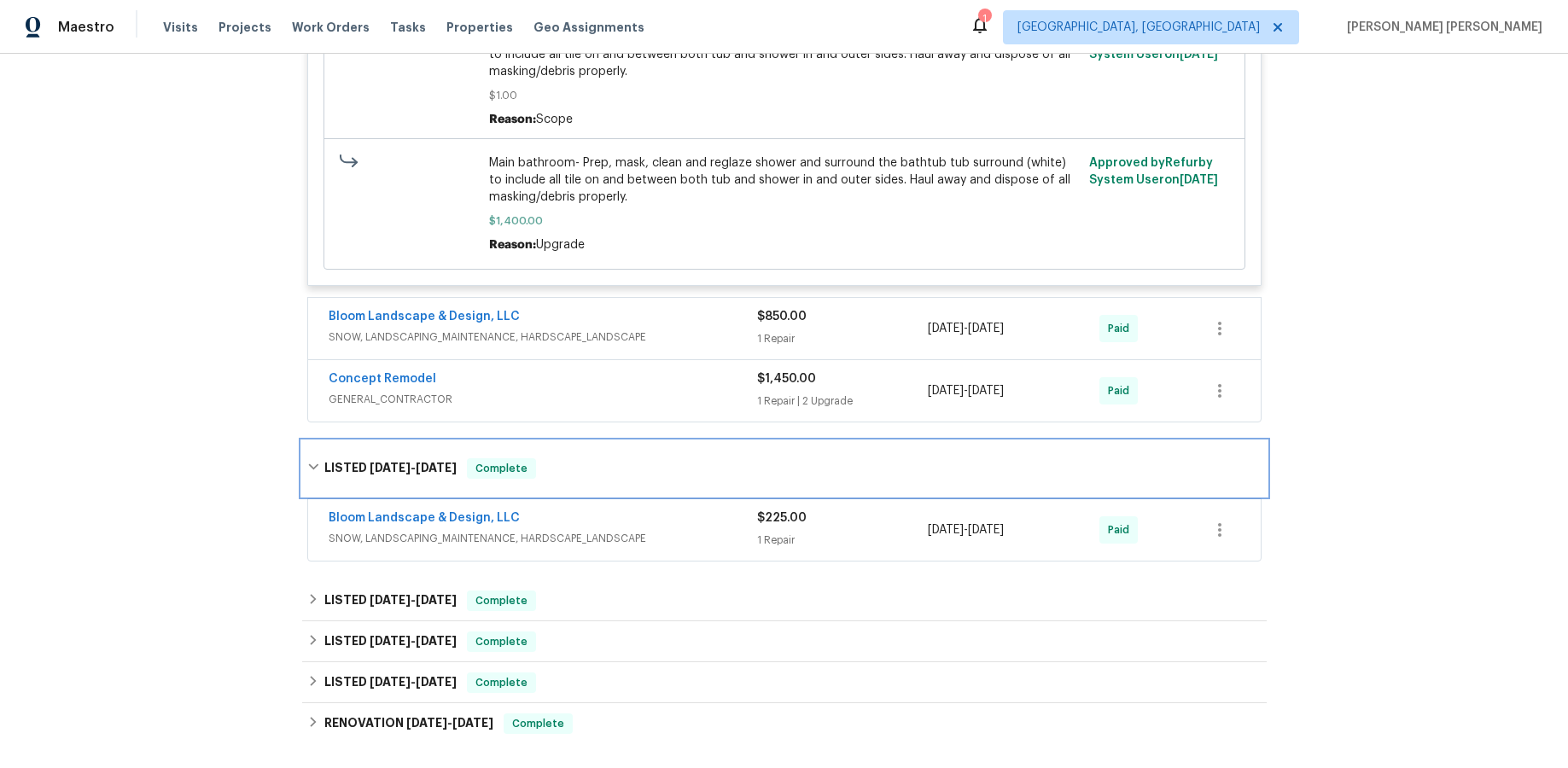
scroll to position [1717, 0]
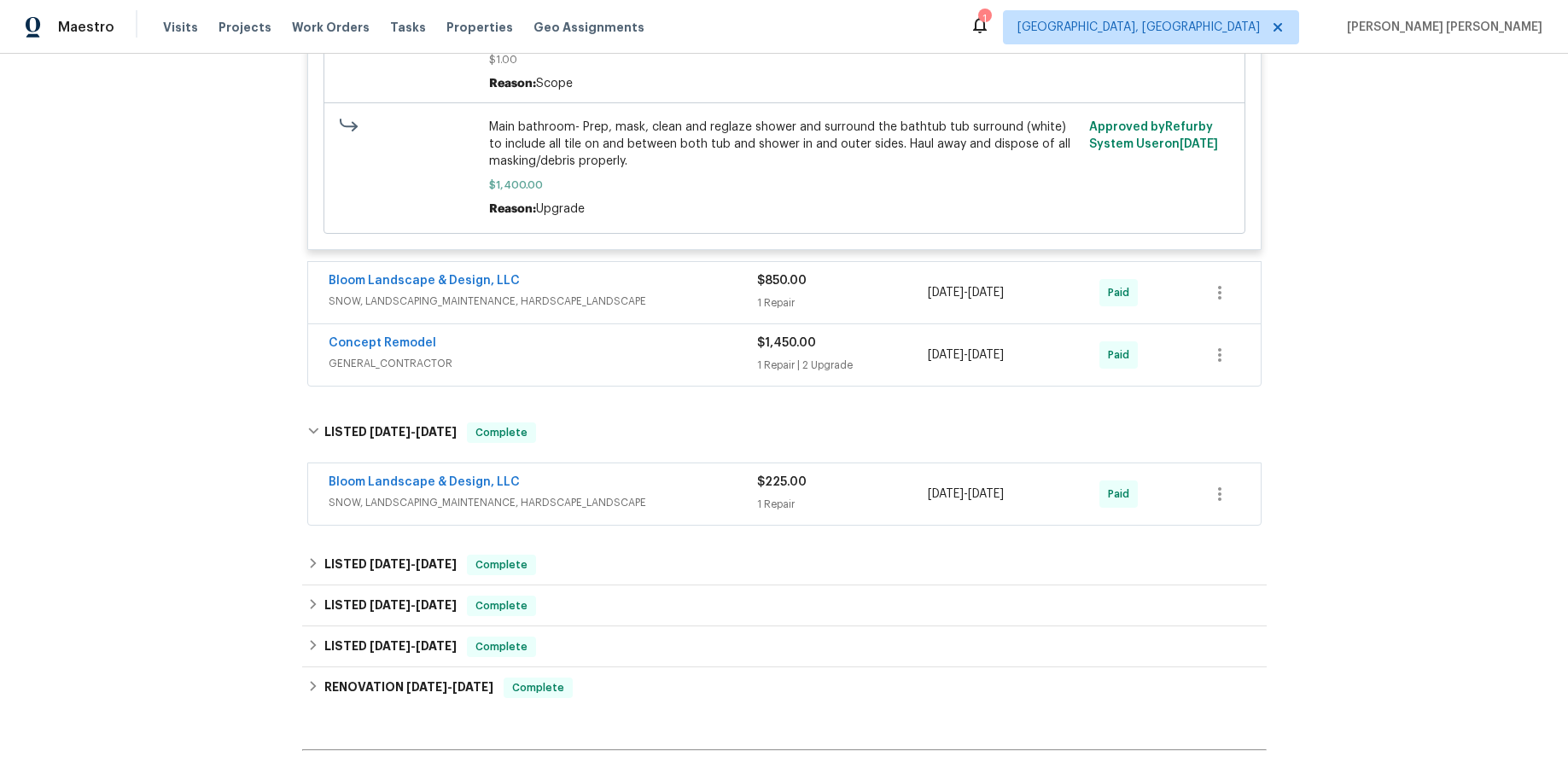
click at [682, 494] on span "SNOW, LANDSCAPING_MAINTENANCE, HARDSCAPE_LANDSCAPE" at bounding box center [542, 502] width 428 height 17
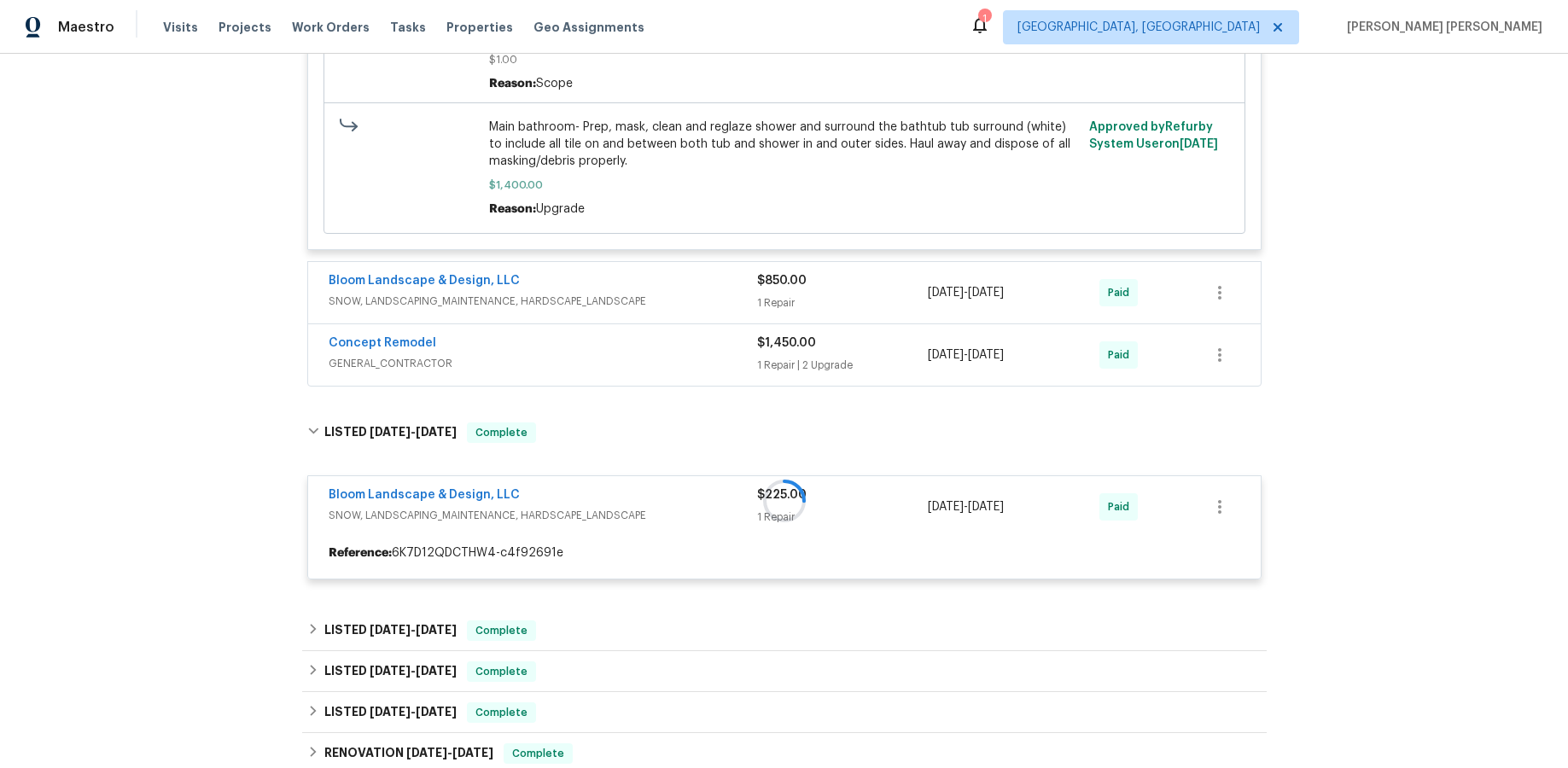
scroll to position [1953, 0]
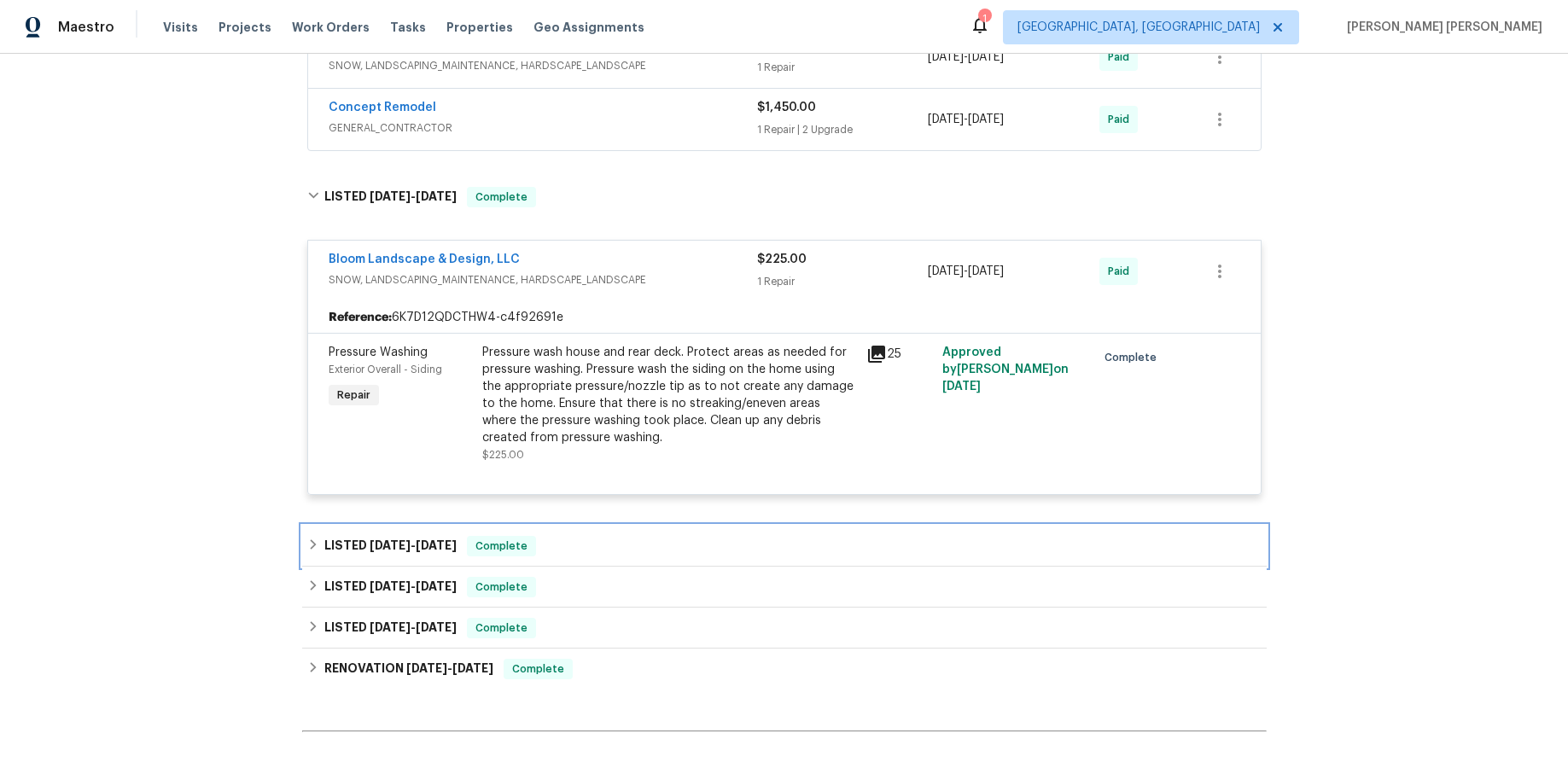
click at [573, 537] on div "LISTED 3/21/25 - 4/25/25 Complete" at bounding box center [784, 546] width 954 height 20
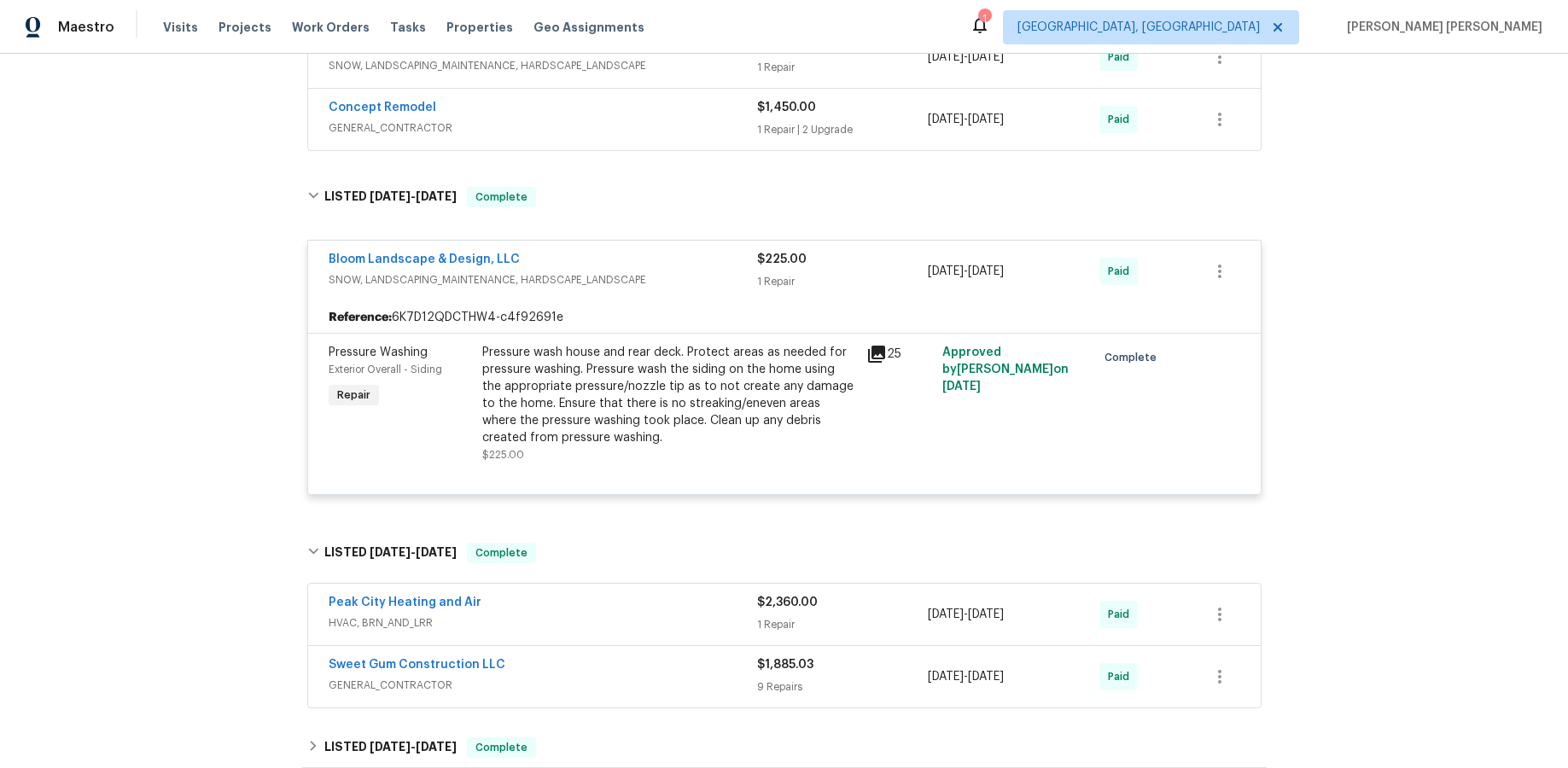
click at [697, 609] on span "GENERAL_CONTRACTOR" at bounding box center [542, 685] width 428 height 17
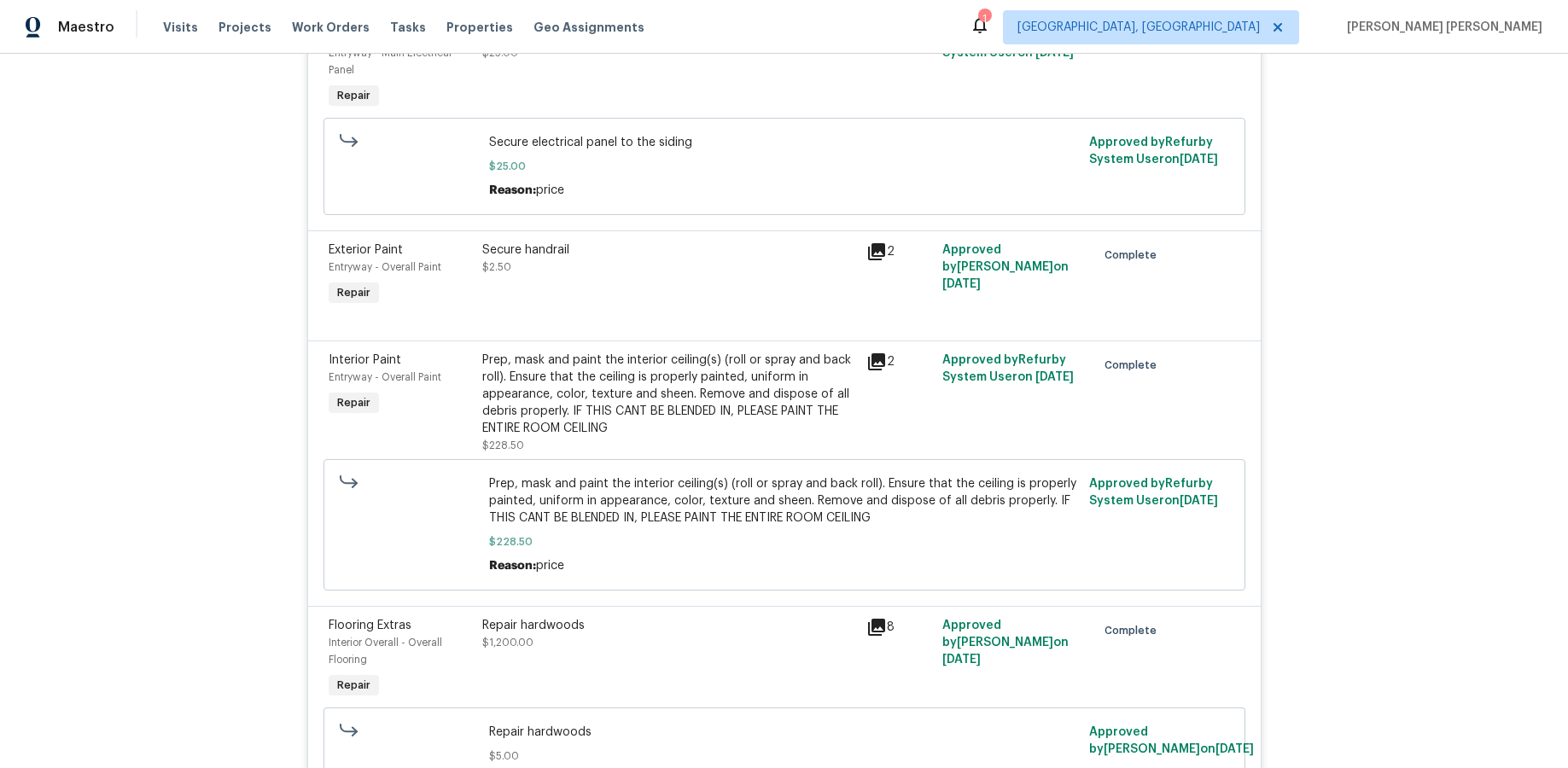
scroll to position [3310, 0]
click at [873, 349] on icon at bounding box center [876, 359] width 20 height 20
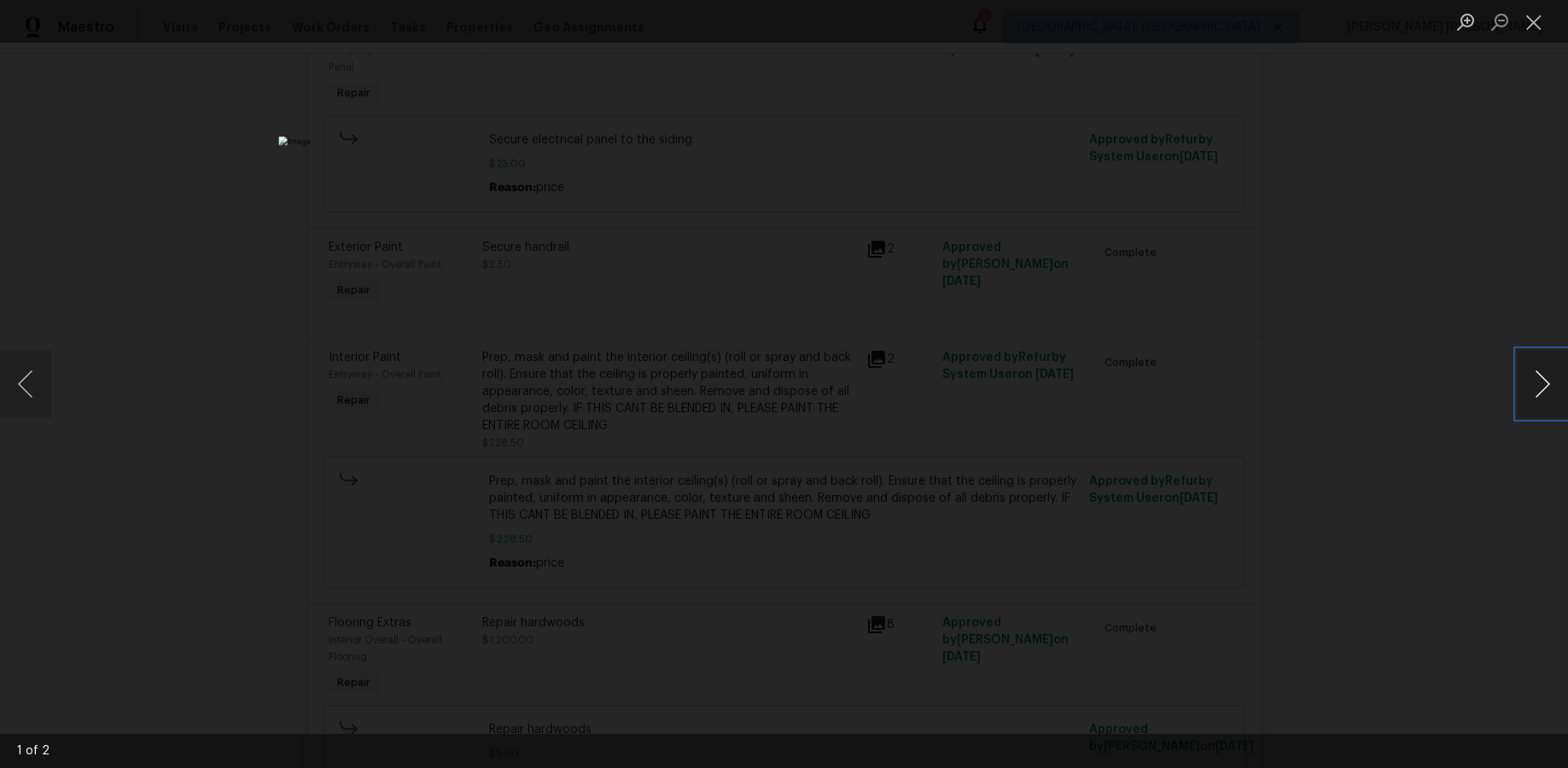
click at [1209, 402] on button "Next image" at bounding box center [1542, 384] width 51 height 68
click at [35, 387] on button "Previous image" at bounding box center [26, 384] width 51 height 68
click at [24, 387] on button "Previous image" at bounding box center [26, 384] width 51 height 68
click at [22, 387] on button "Previous image" at bounding box center [26, 384] width 51 height 68
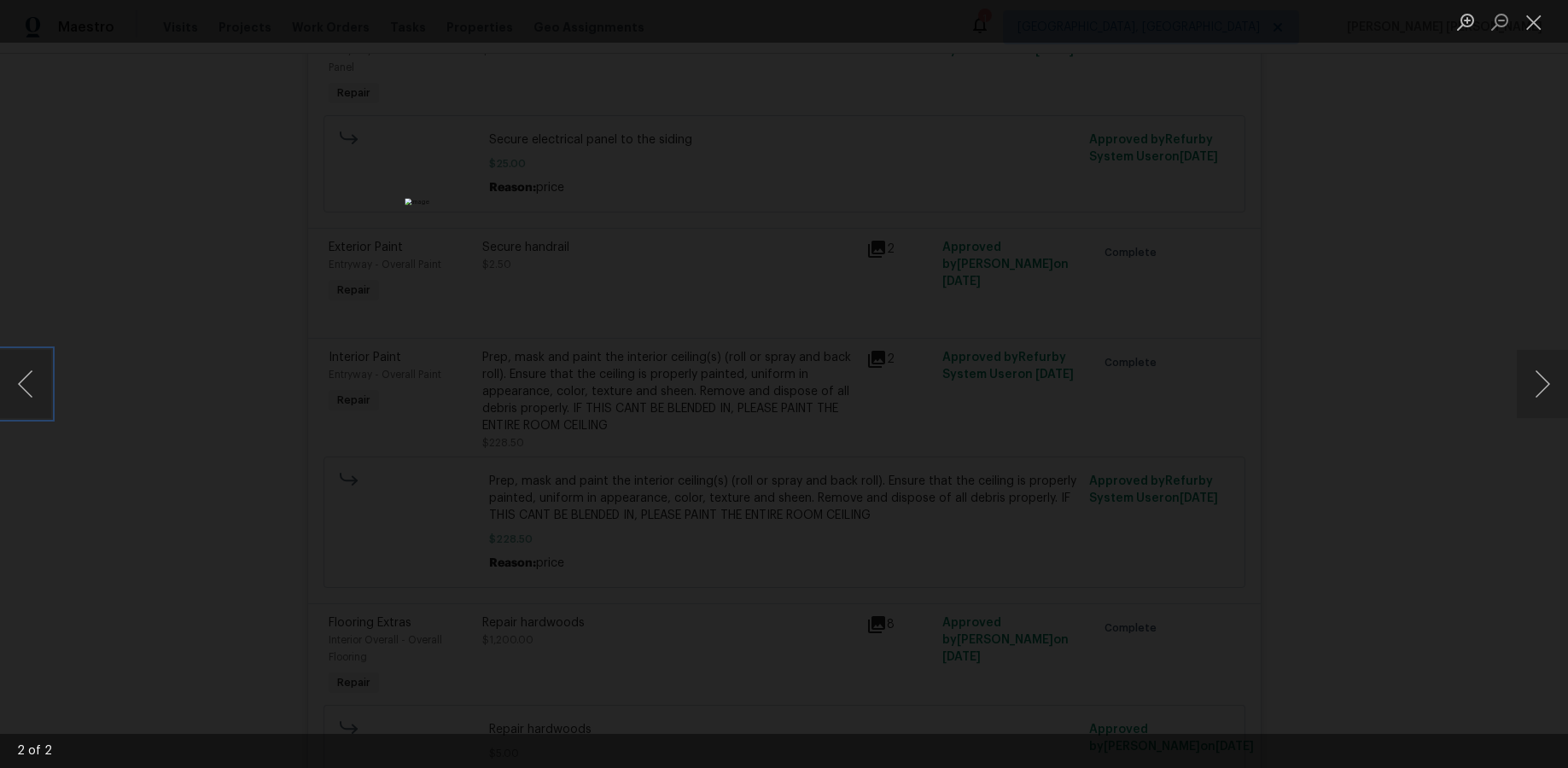
click at [733, 494] on img "Lightbox" at bounding box center [783, 383] width 758 height 372
click at [1209, 439] on div "Lightbox" at bounding box center [784, 384] width 1568 height 768
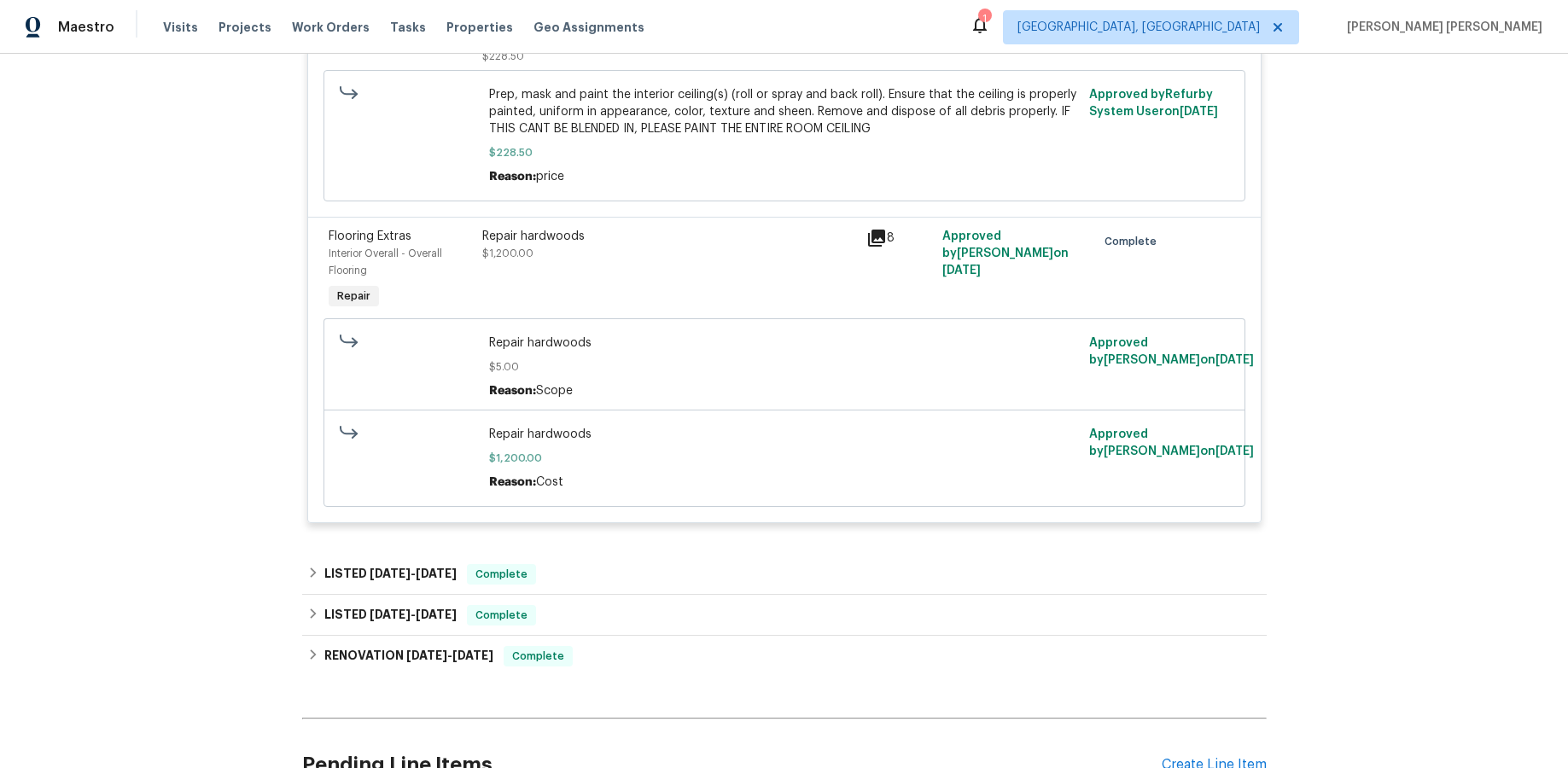
scroll to position [3709, 0]
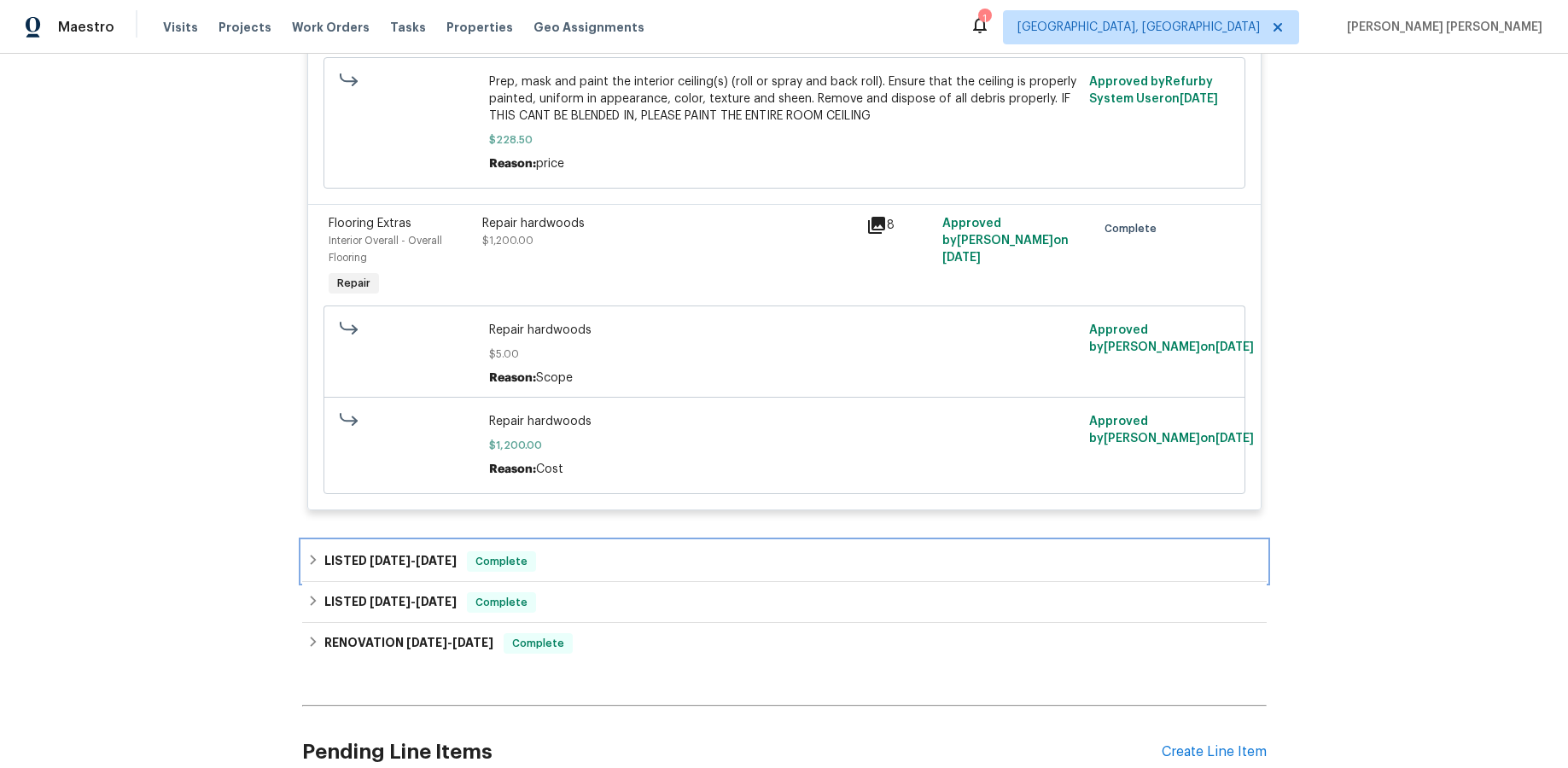
click at [316, 554] on icon at bounding box center [313, 560] width 12 height 12
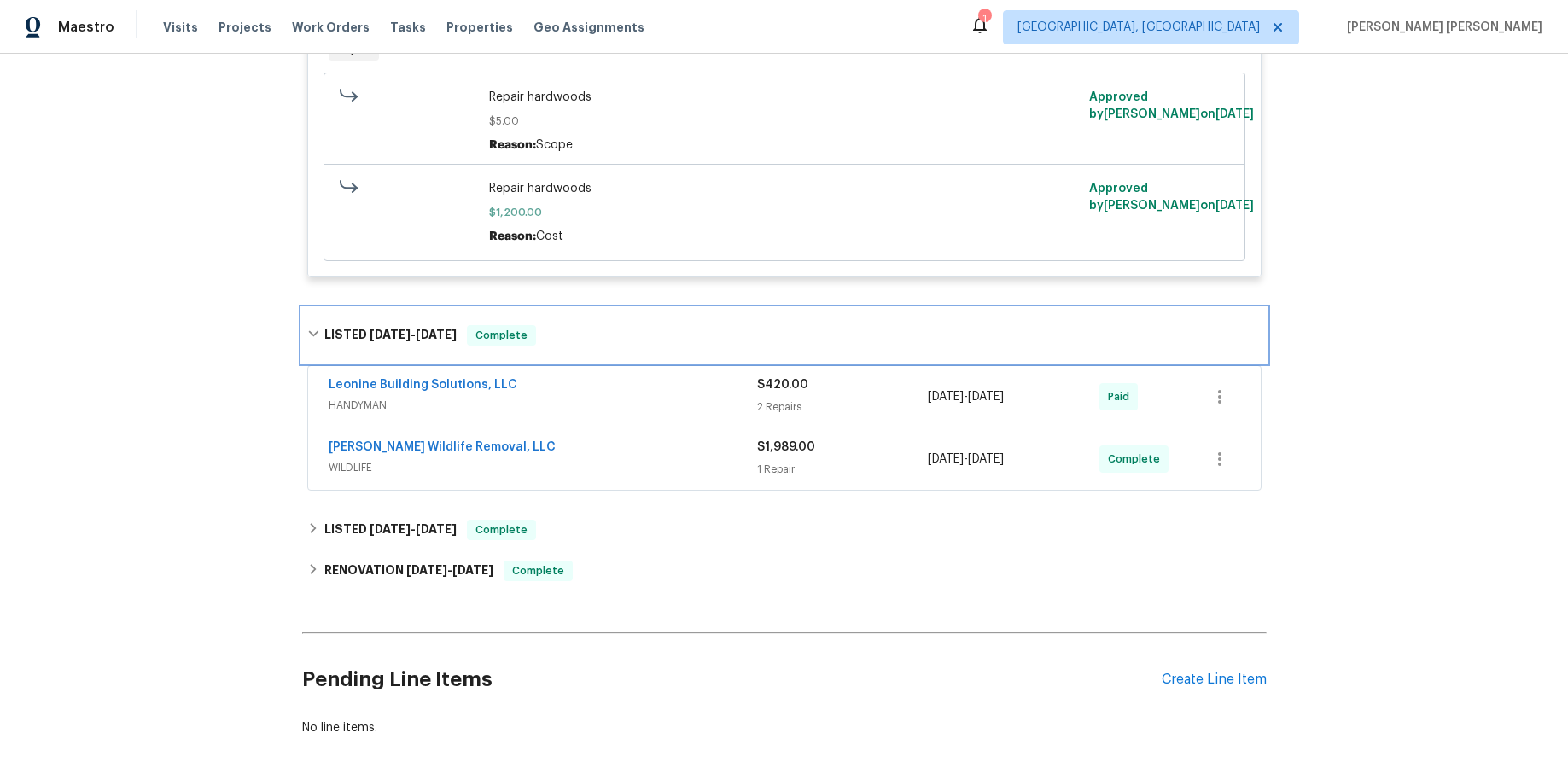
scroll to position [3948, 0]
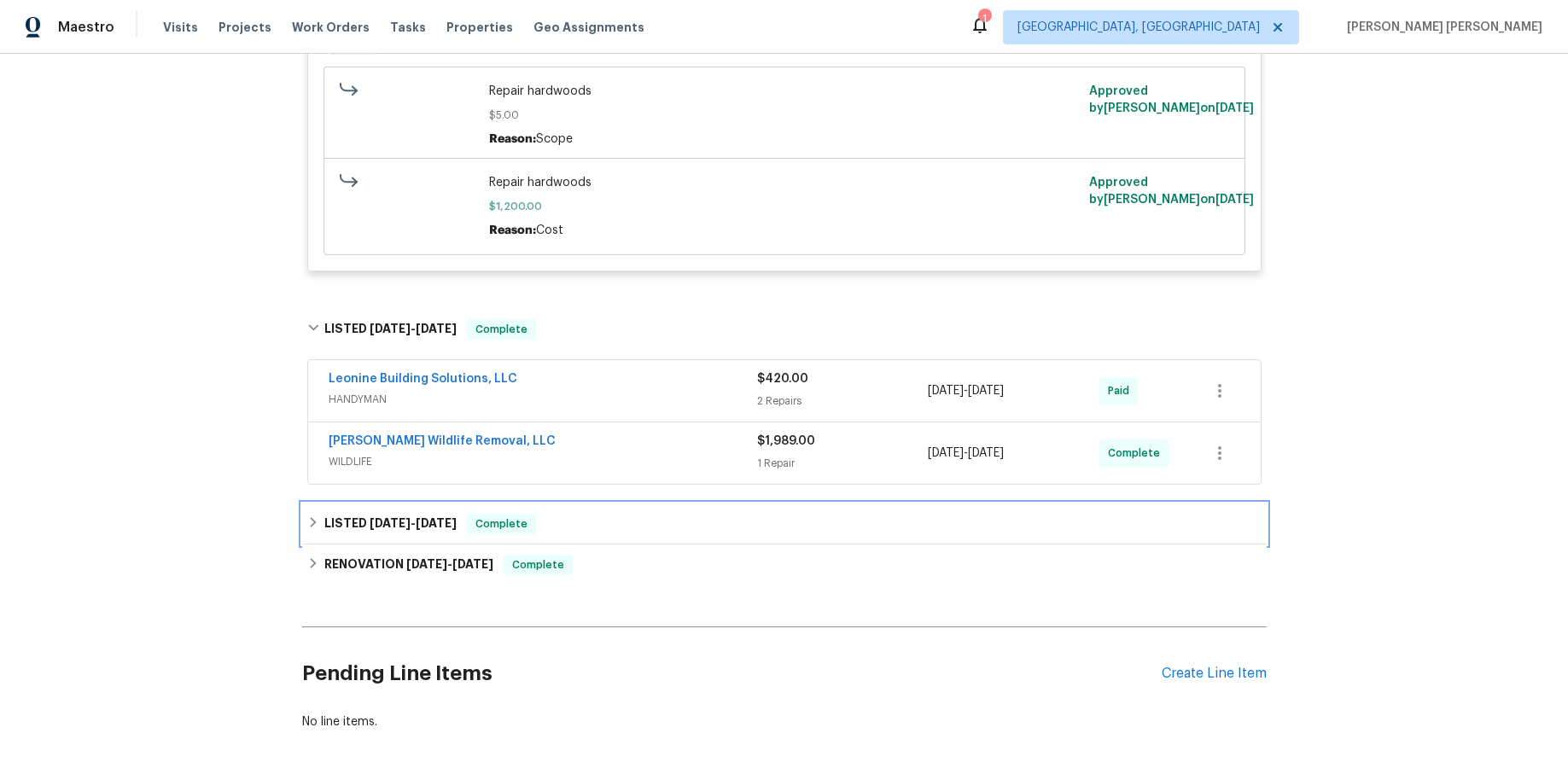
drag, startPoint x: 374, startPoint y: 496, endPoint x: 387, endPoint y: 496, distance: 13.0
click at [380, 517] on span "12/24/24" at bounding box center [390, 522] width 41 height 12
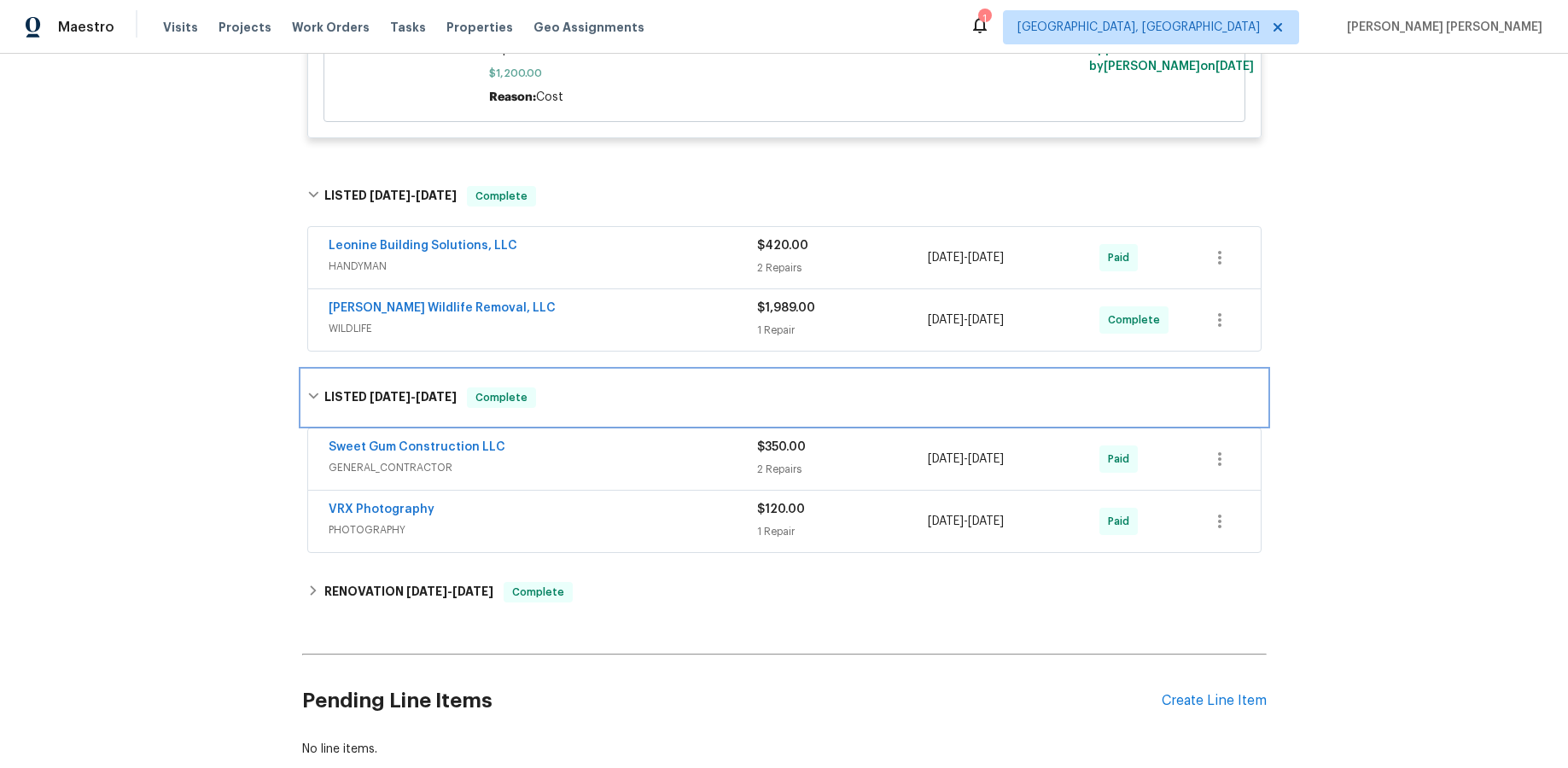
scroll to position [4130, 0]
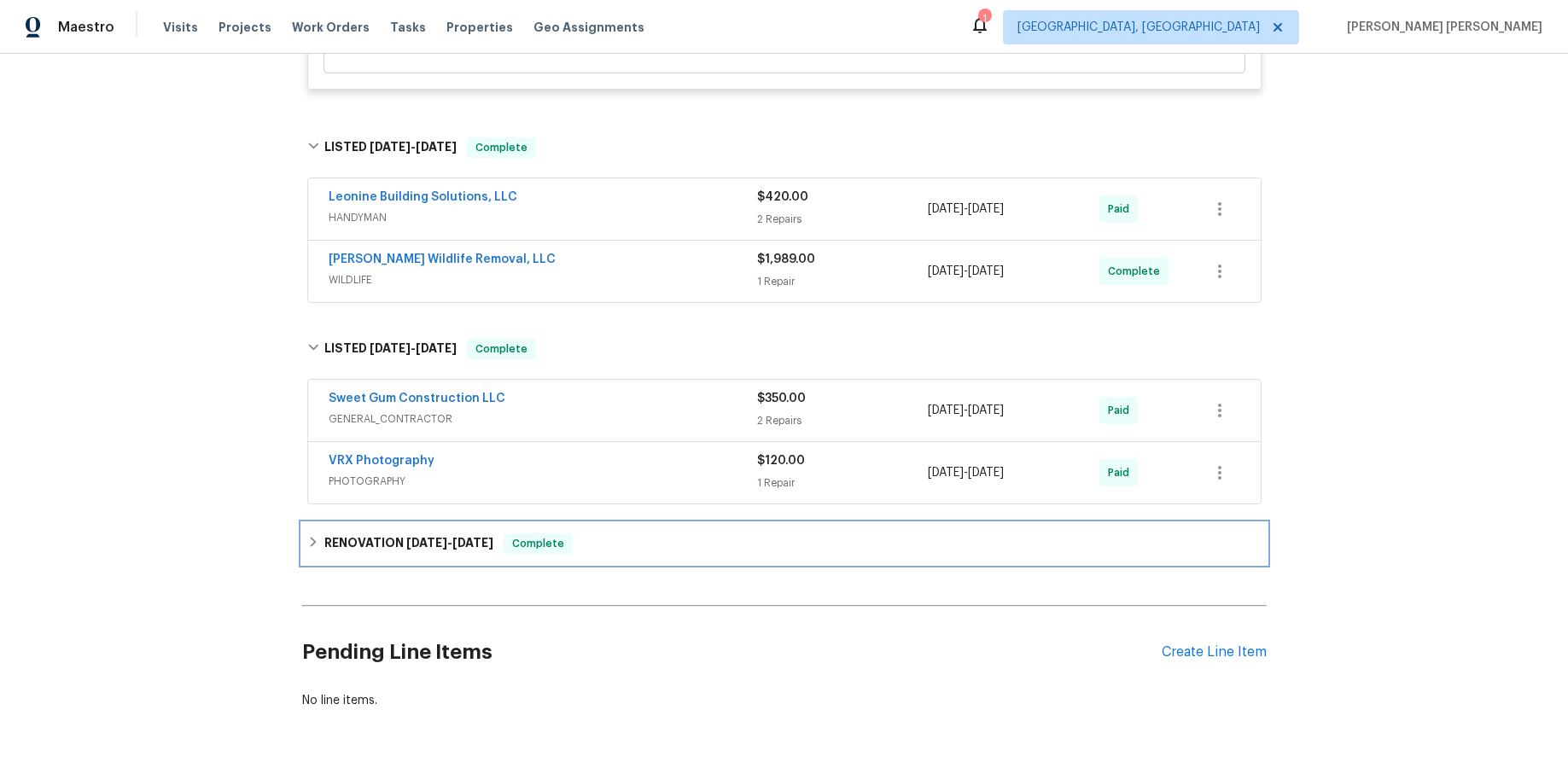
drag, startPoint x: 435, startPoint y: 524, endPoint x: 552, endPoint y: 576, distance: 128.0
click at [438, 534] on h6 "RENOVATION 10/31/24 - 12/21/24" at bounding box center [409, 544] width 169 height 20
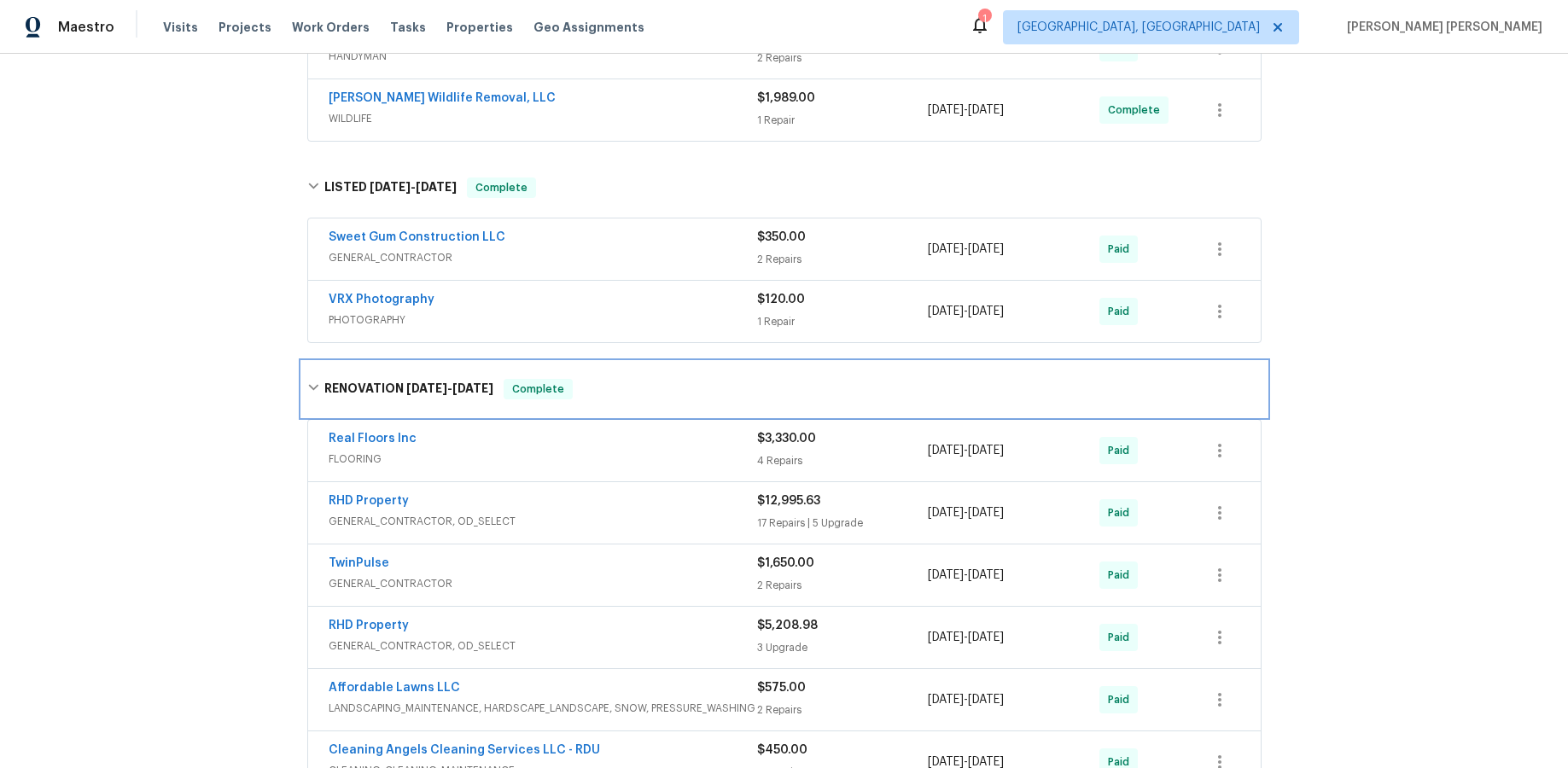
scroll to position [4298, 0]
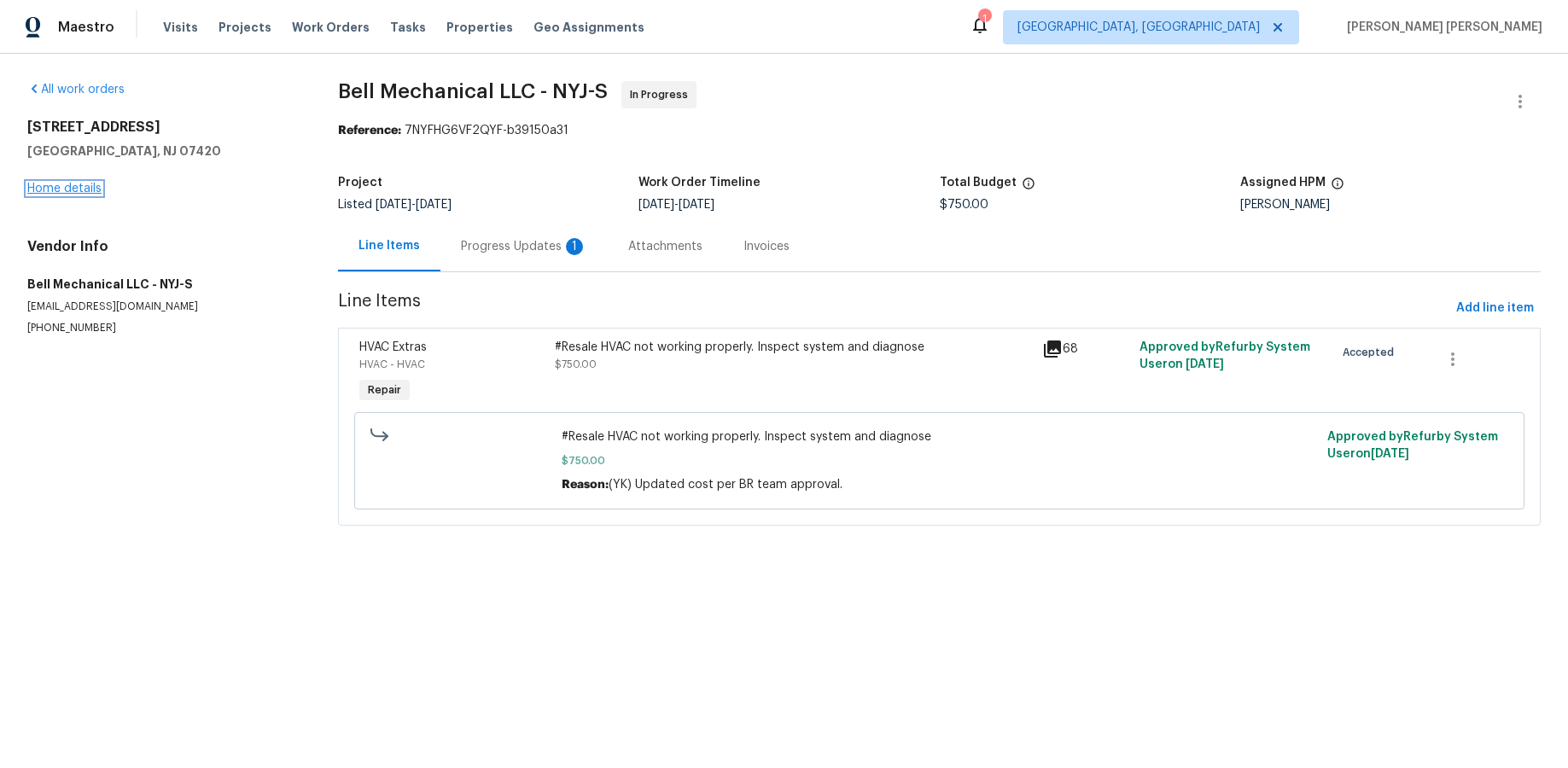
click at [59, 184] on link "Home details" at bounding box center [65, 188] width 74 height 12
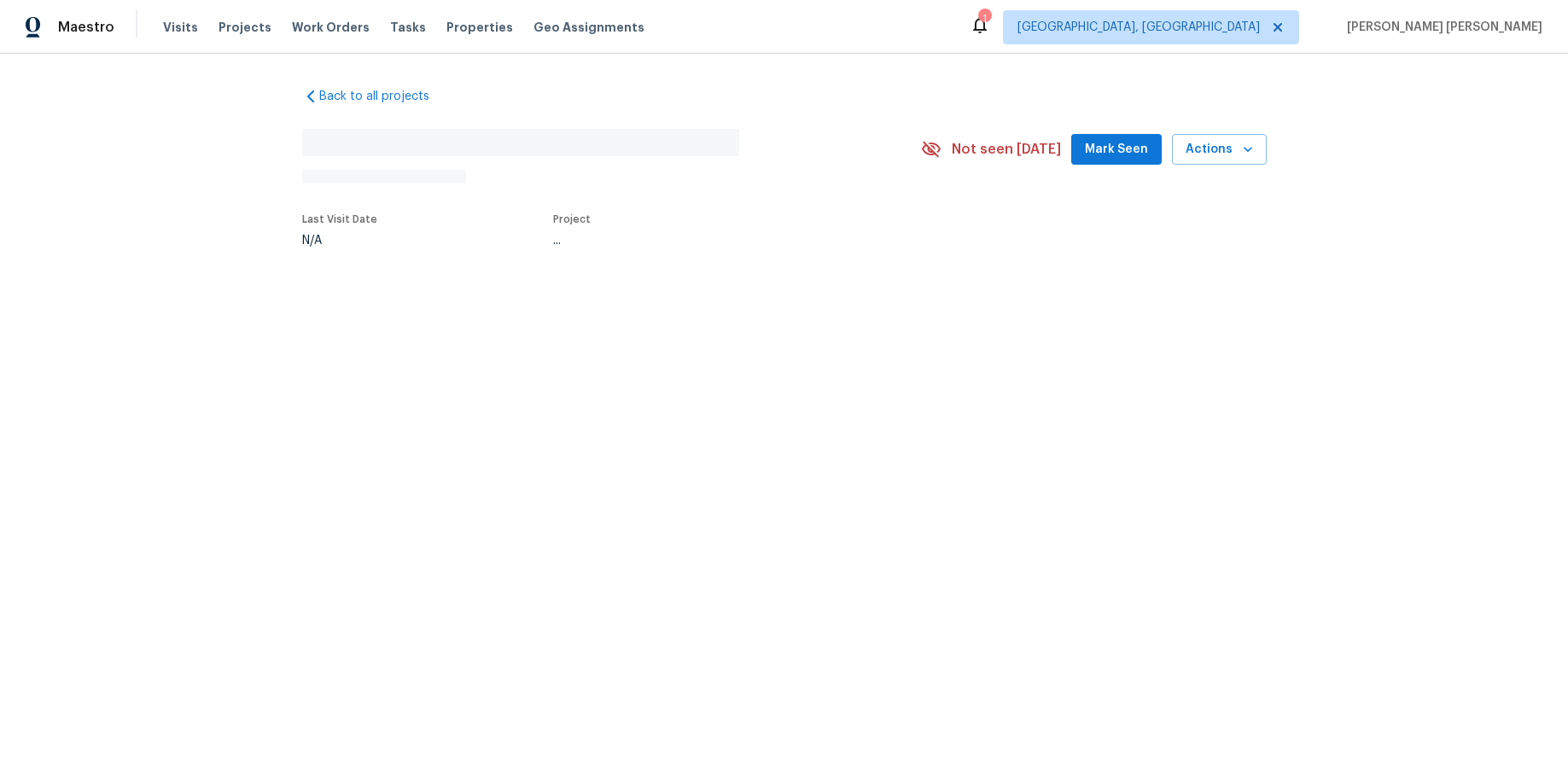
click at [59, 183] on div "Back to all projects No address found N/A Not seen [DATE] Mark Seen Actions Las…" at bounding box center [784, 207] width 1568 height 306
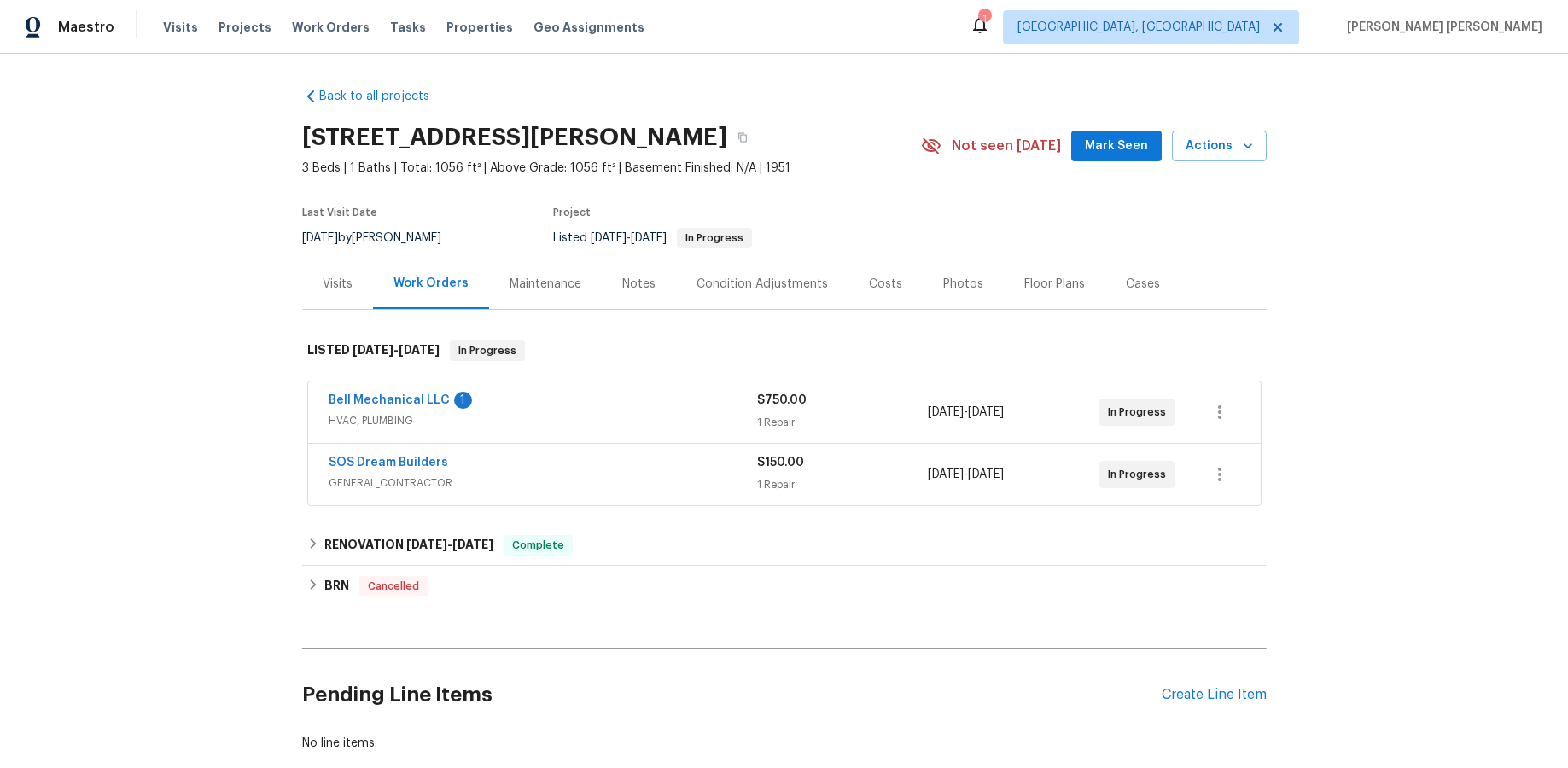
click at [588, 485] on span "GENERAL_CONTRACTOR" at bounding box center [542, 482] width 428 height 17
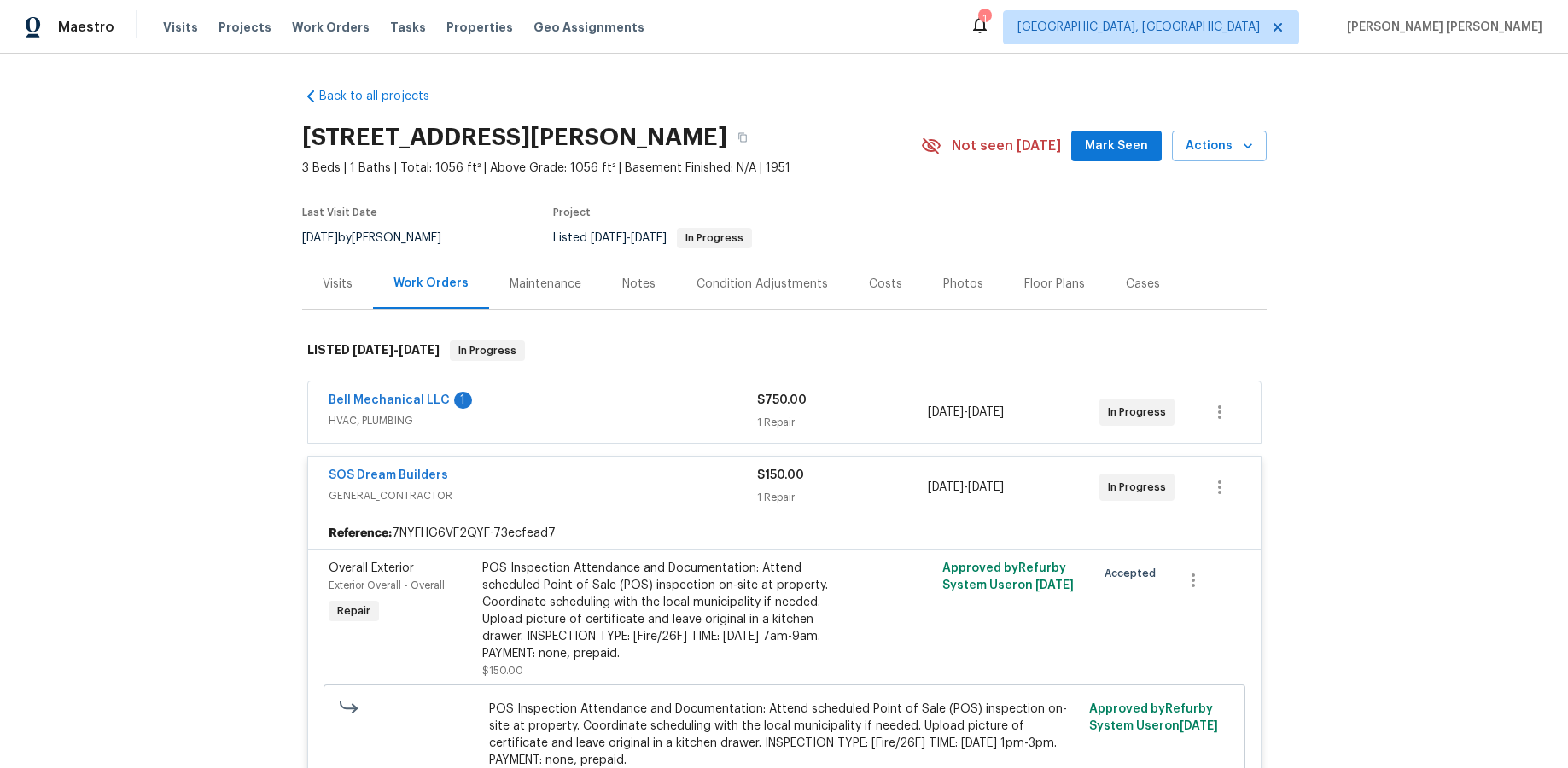
click at [522, 400] on div "Bell Mechanical LLC 1" at bounding box center [542, 402] width 428 height 20
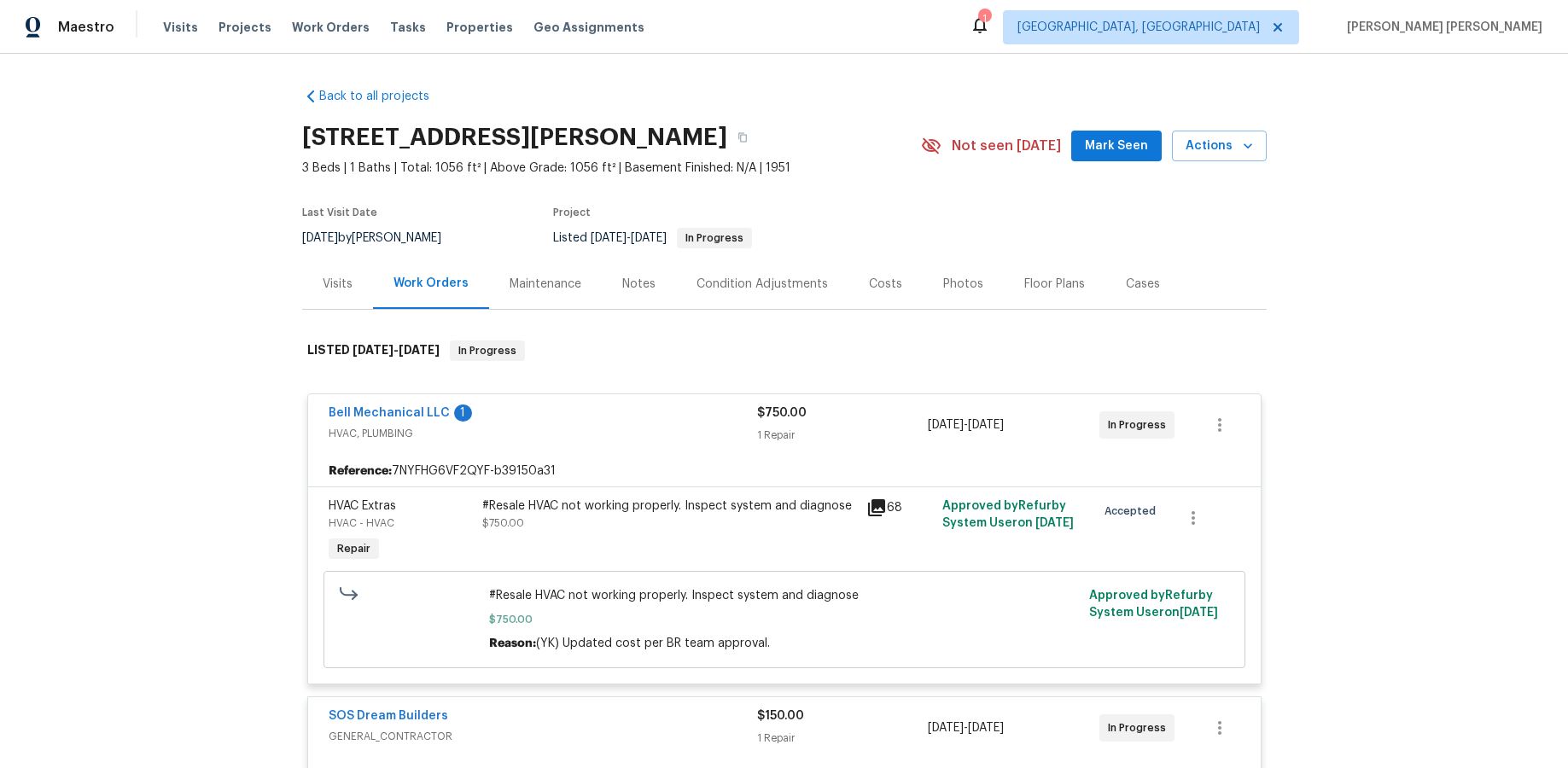
click at [534, 406] on div "Bell Mechanical LLC 1" at bounding box center [542, 414] width 428 height 20
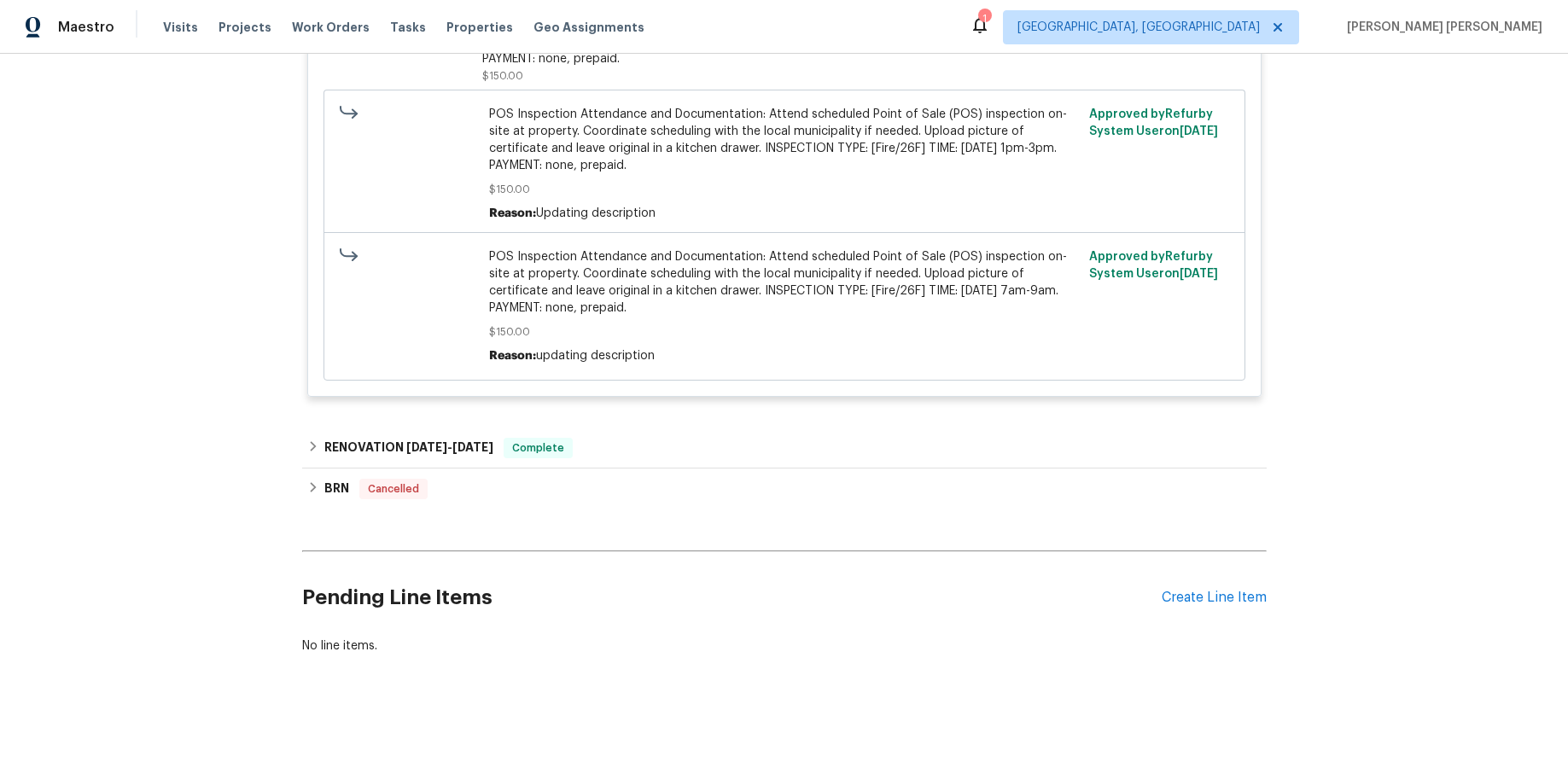
scroll to position [599, 0]
click at [378, 446] on h6 "RENOVATION [DATE] - [DATE]" at bounding box center [409, 445] width 169 height 20
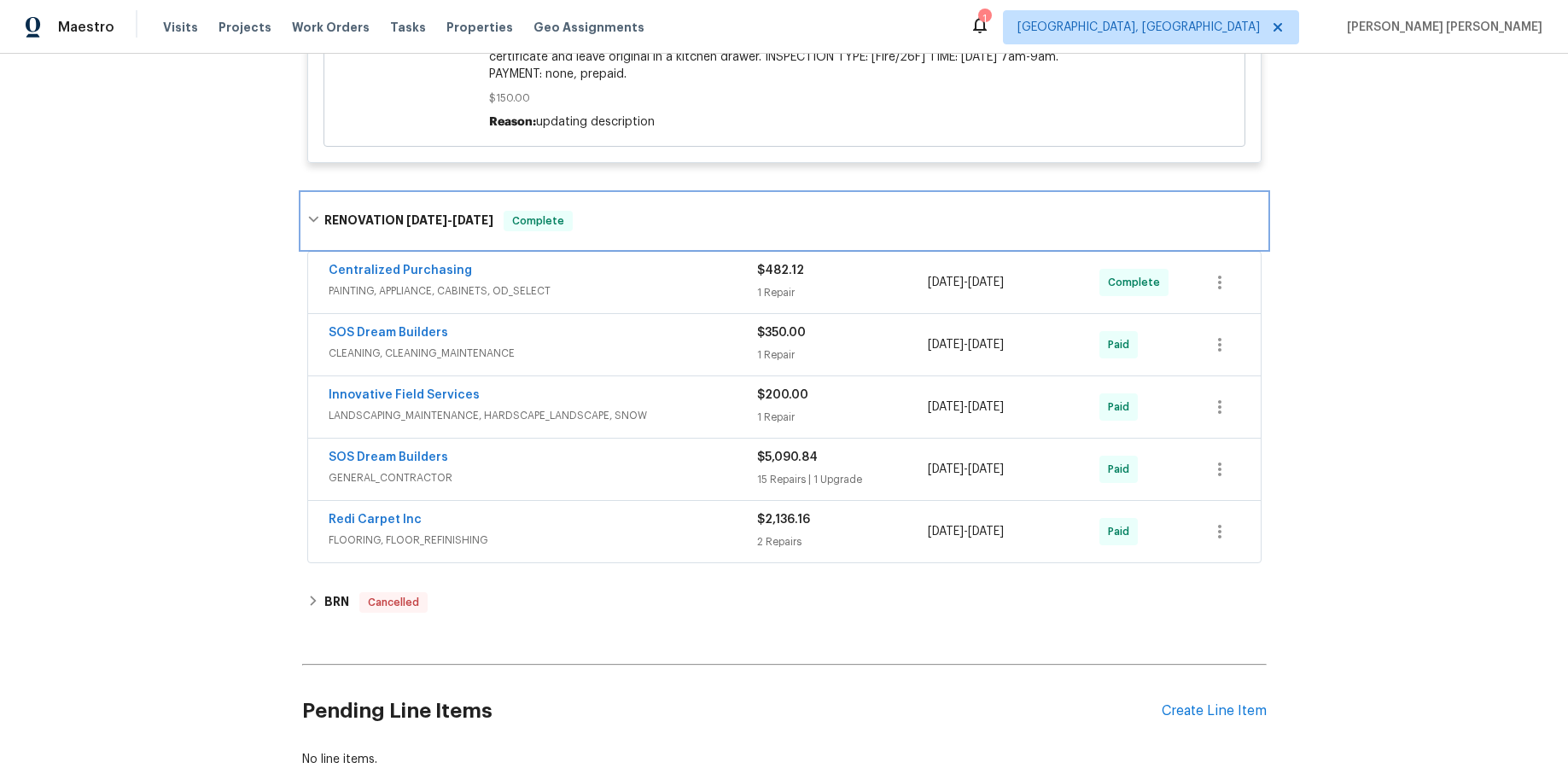
scroll to position [842, 0]
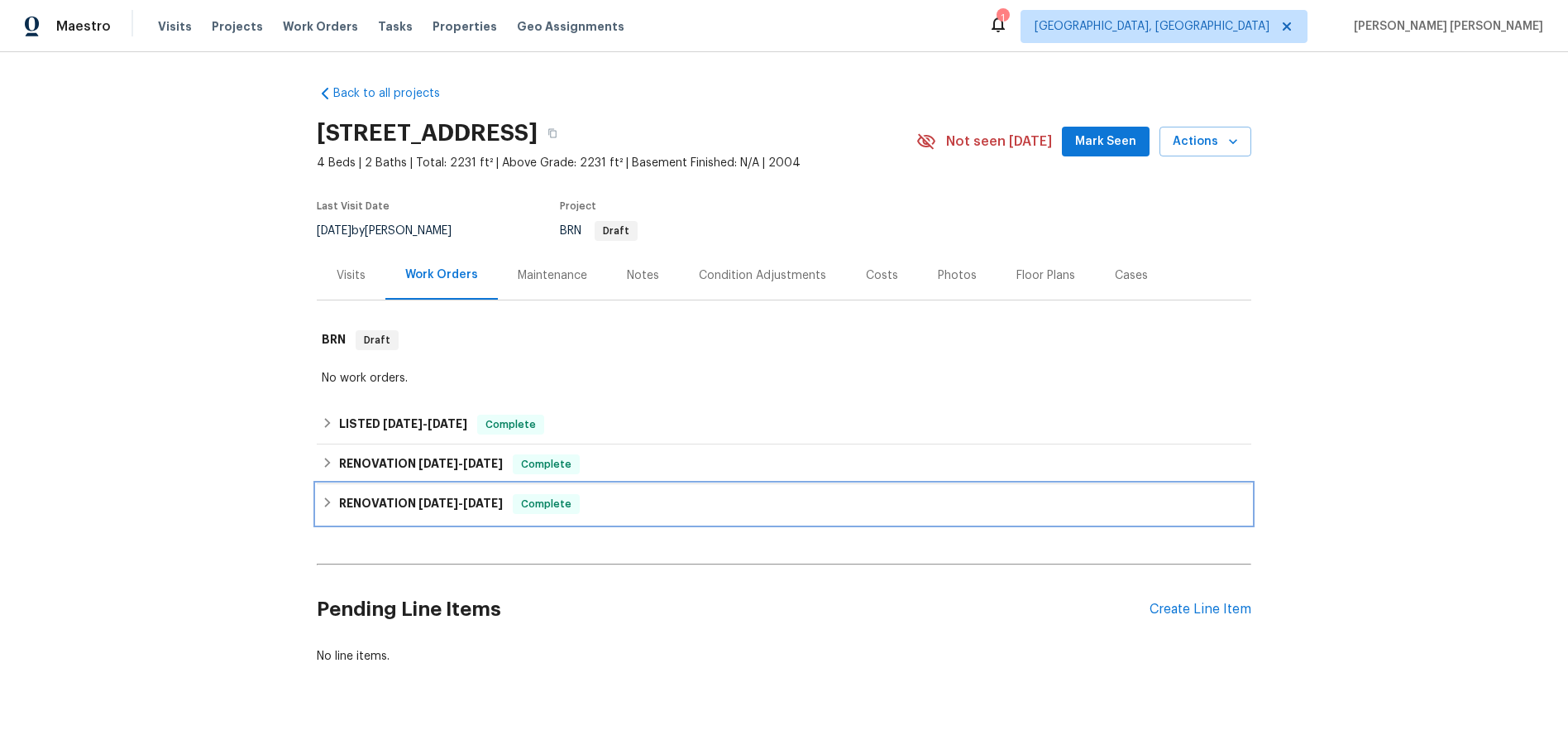
click at [351, 506] on h6 "RENOVATION [DATE] - [DATE]" at bounding box center [421, 504] width 164 height 20
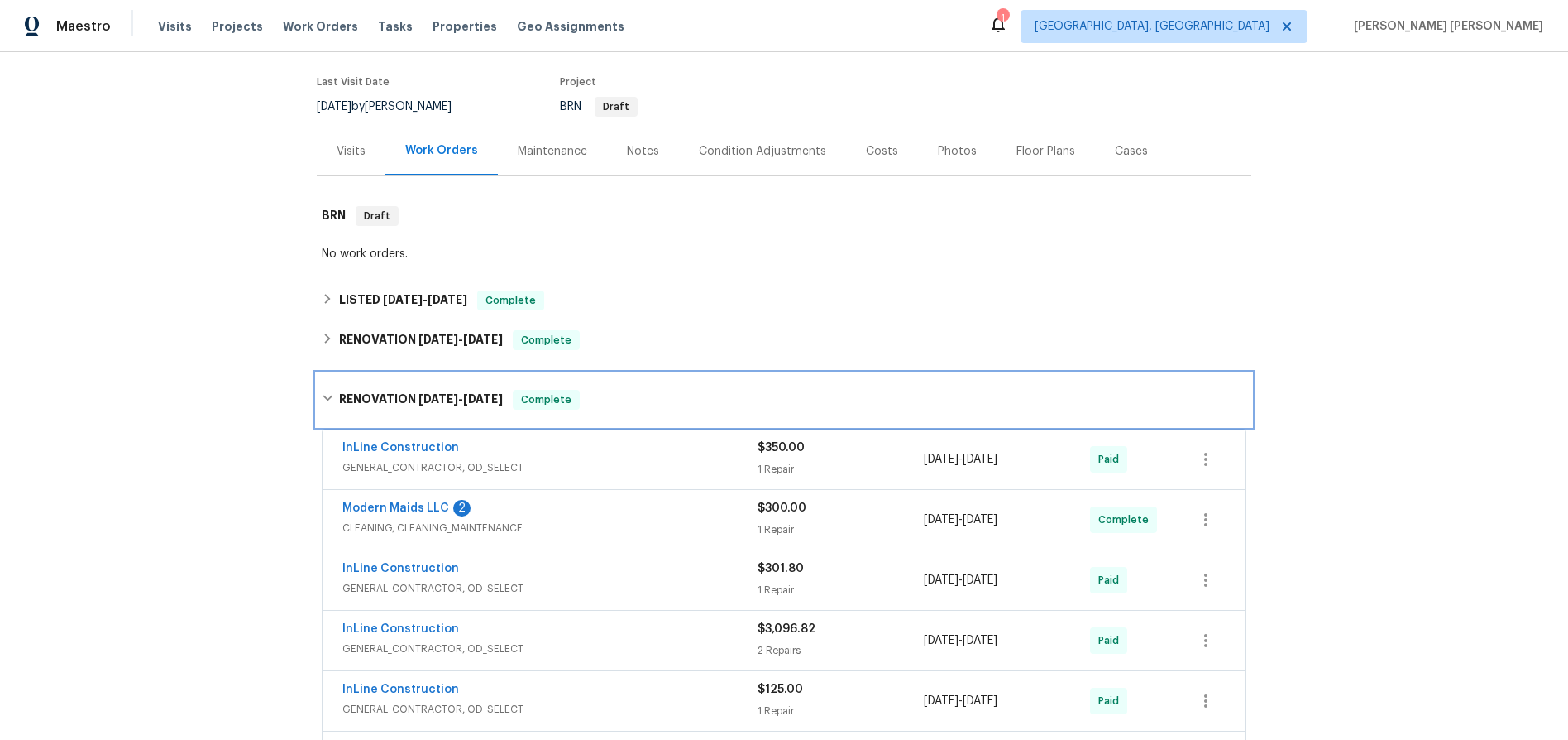
scroll to position [108, 0]
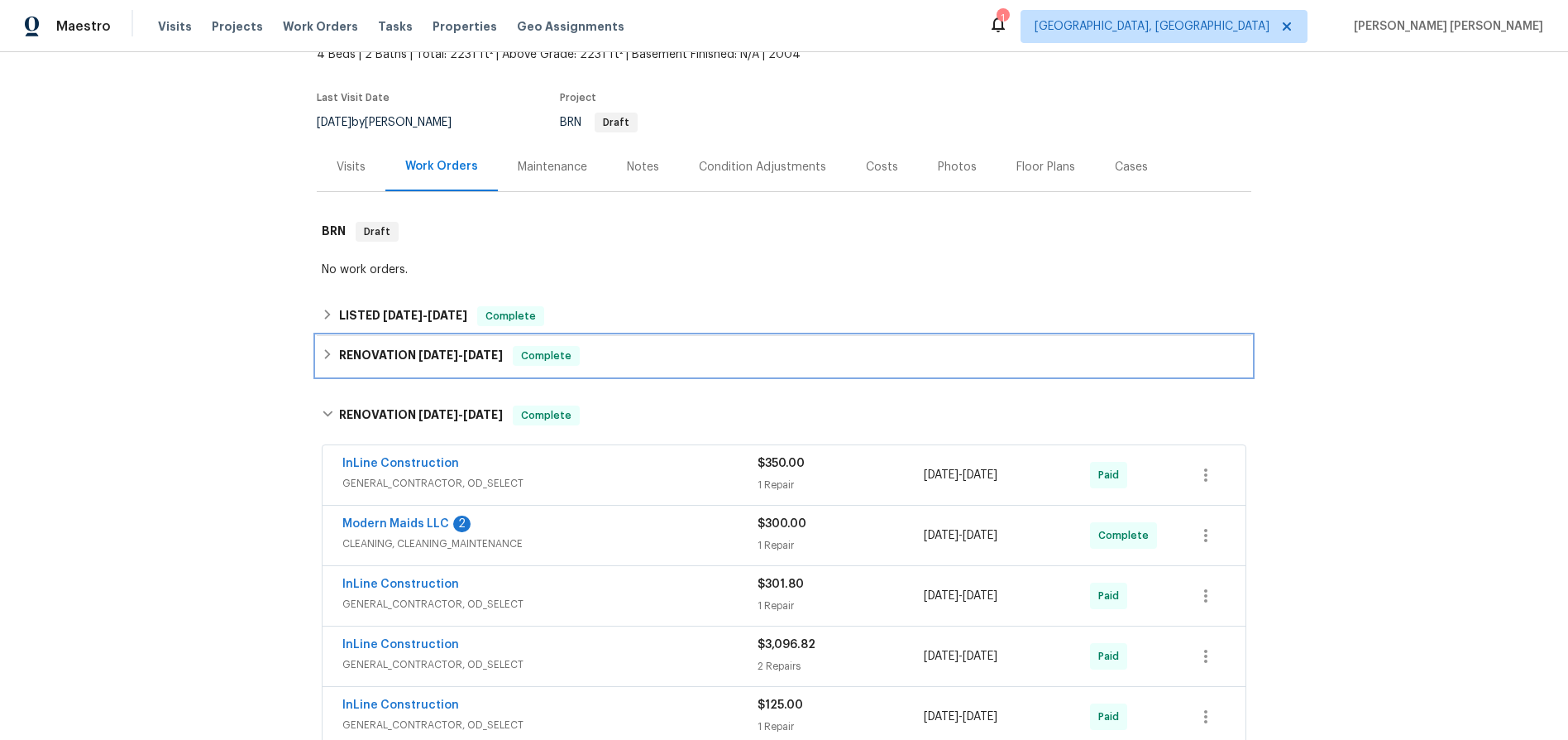
click at [323, 347] on div "RENOVATION [DATE] - [DATE] Complete" at bounding box center [784, 355] width 924 height 20
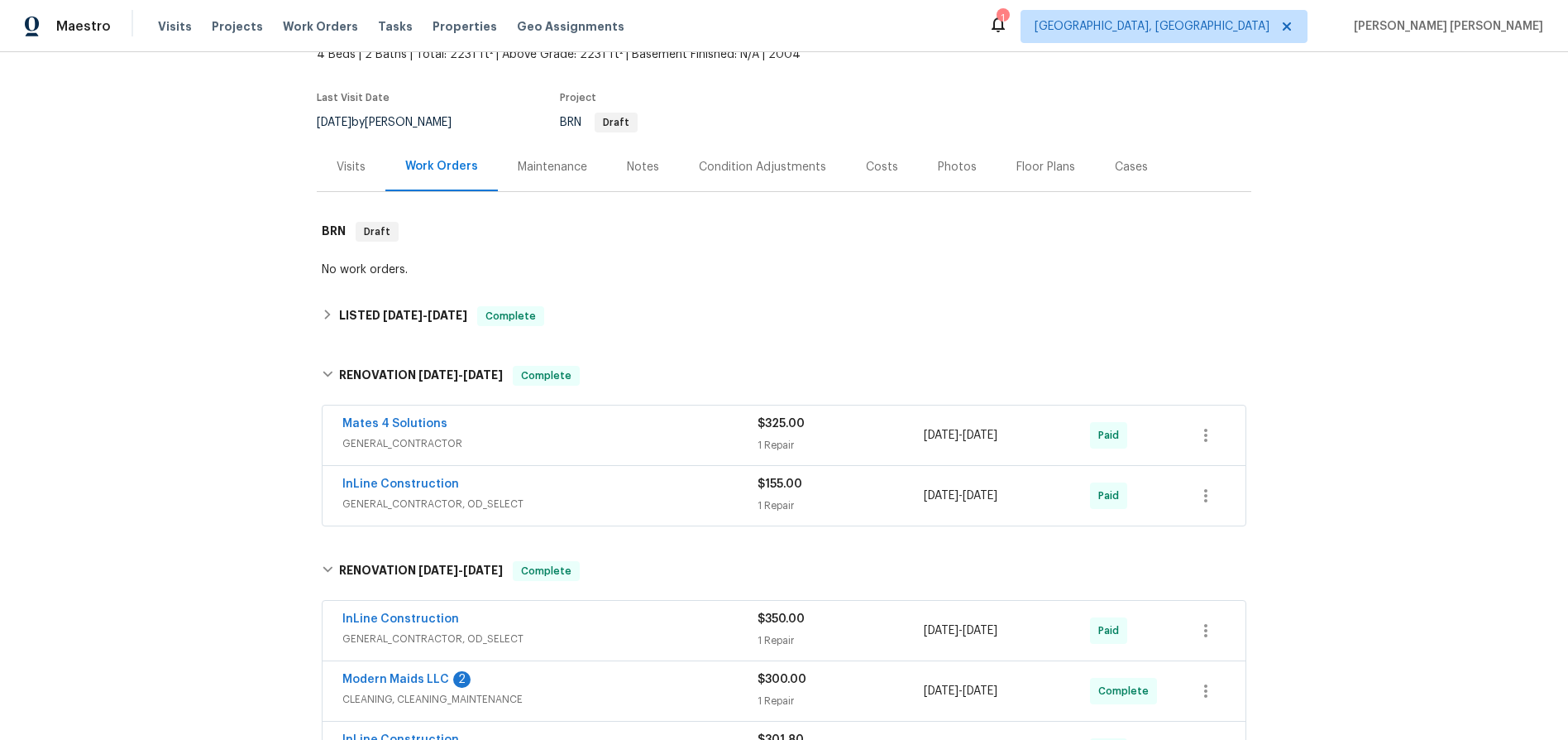
click at [314, 320] on div "Back to all projects [STREET_ADDRESS] 4 Beds | 2 Baths | Total: 2231 ft² | Abov…" at bounding box center [784, 396] width 1568 height 688
click at [322, 312] on icon at bounding box center [327, 314] width 11 height 11
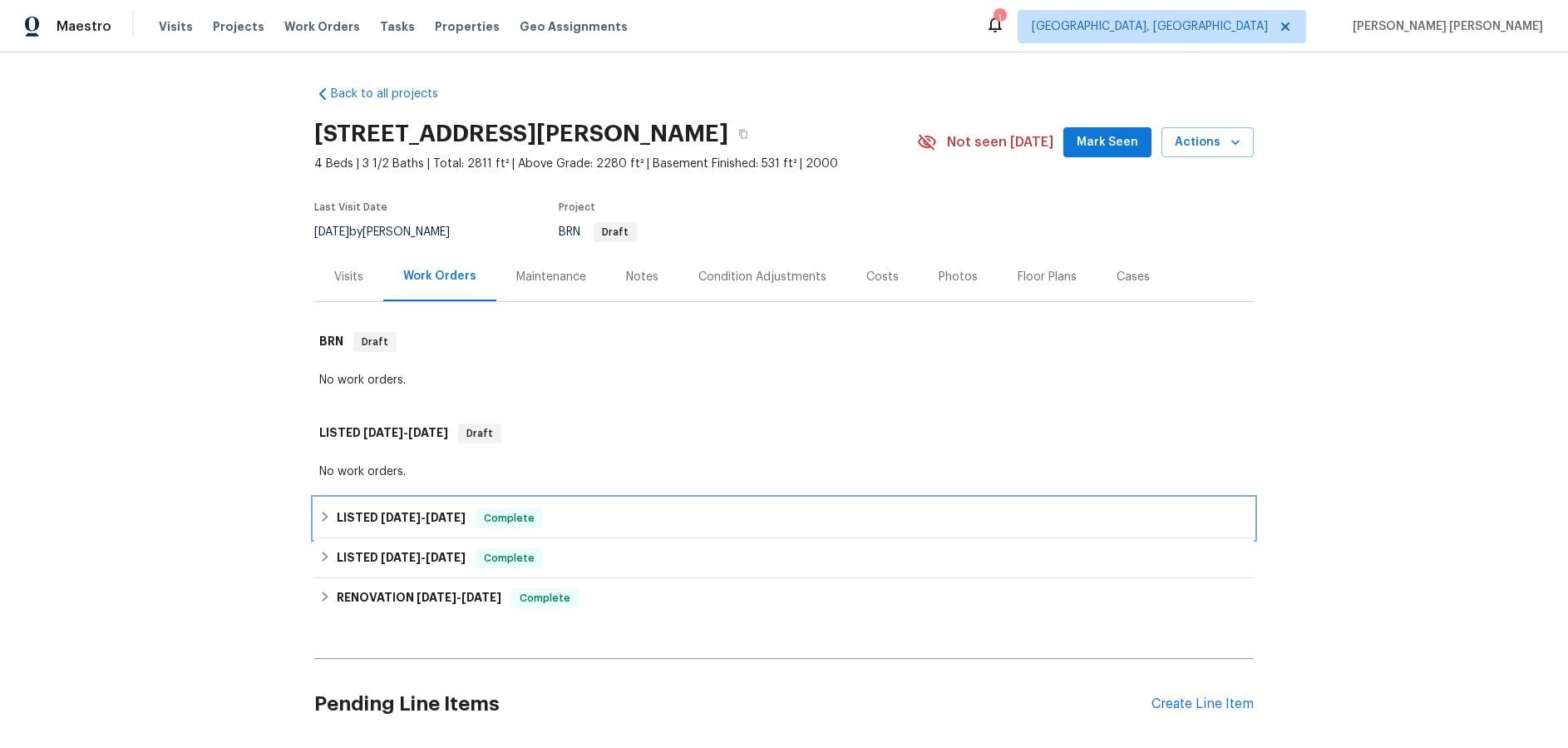
click at [342, 518] on h6 "LISTED [DATE] - [DATE]" at bounding box center [401, 517] width 129 height 20
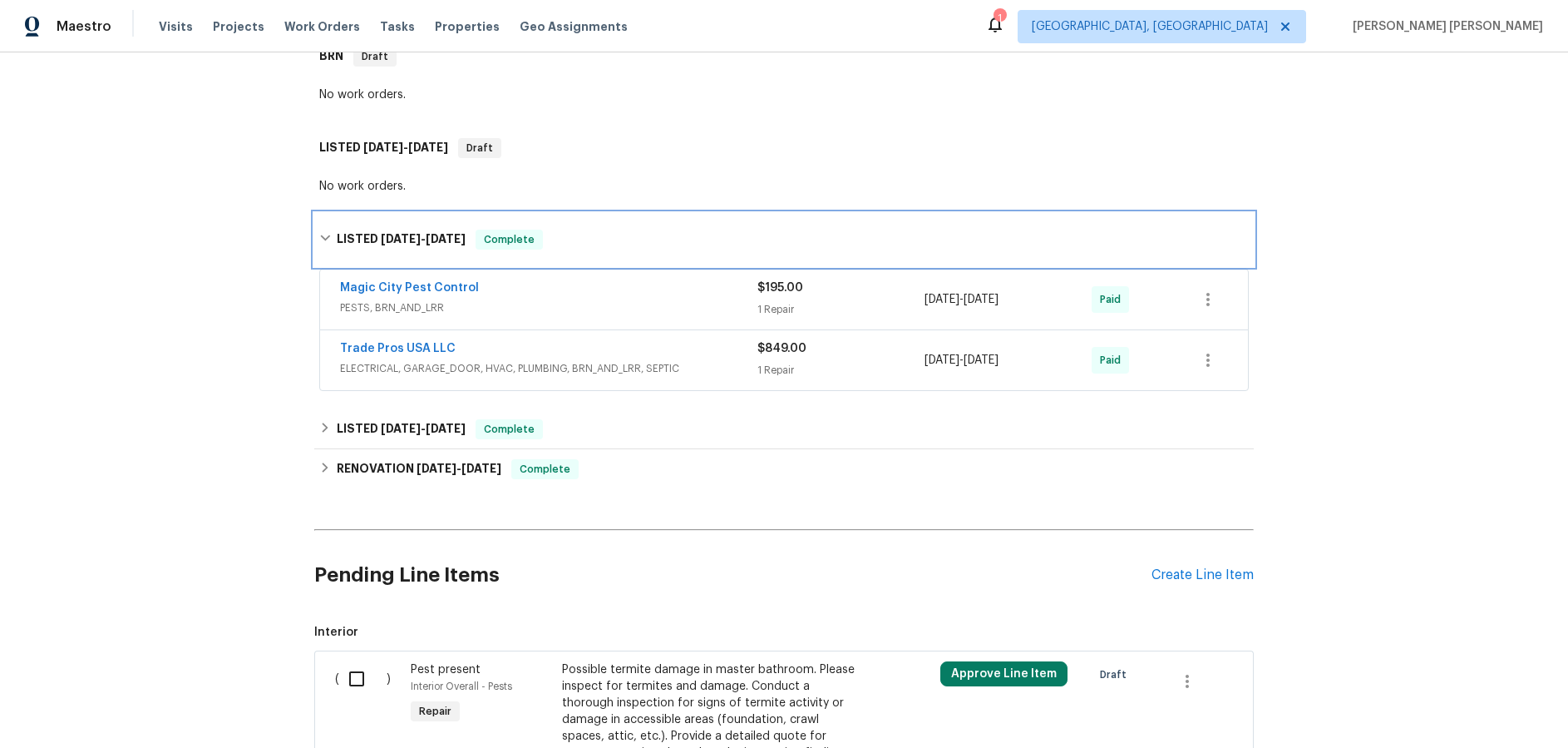
scroll to position [287, 0]
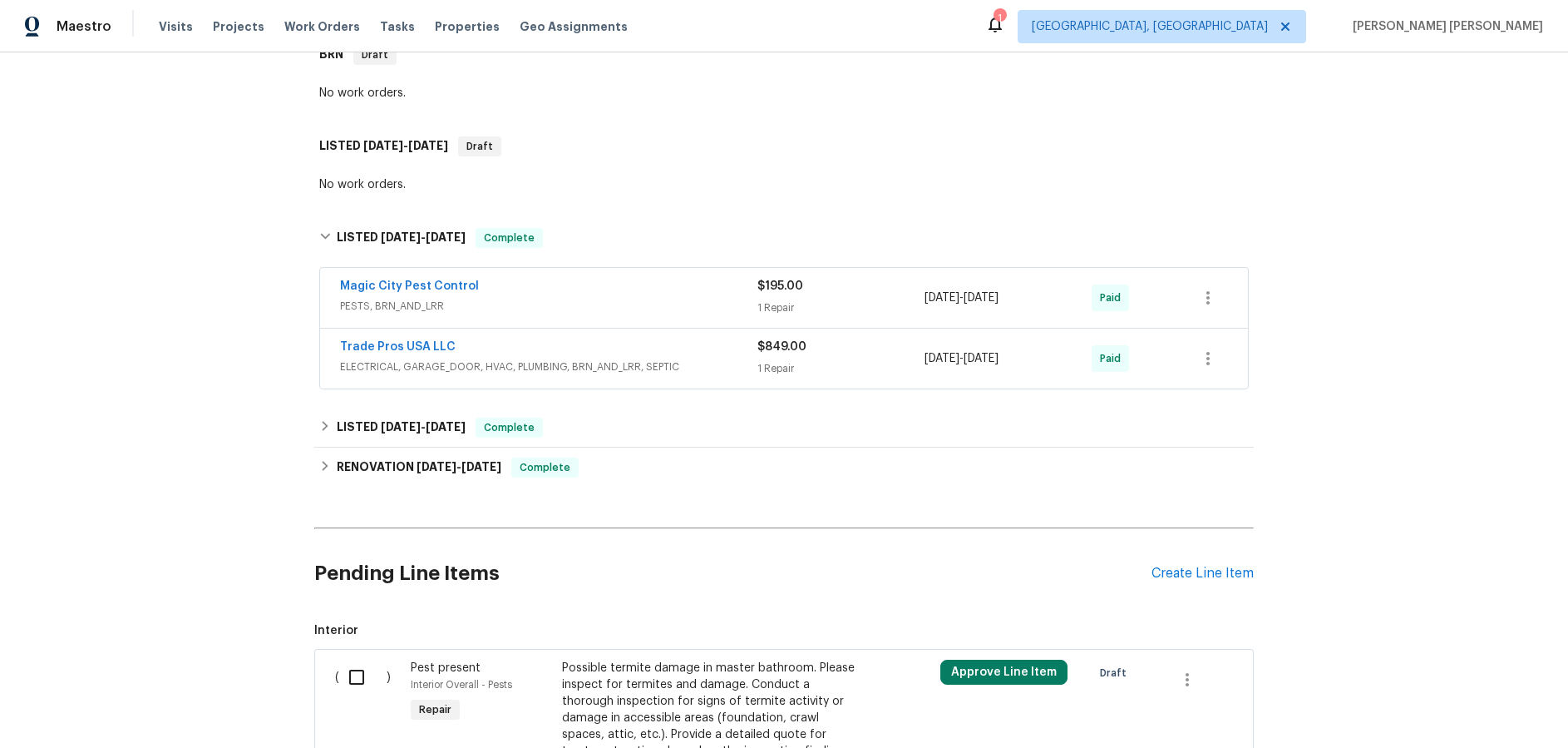
click at [561, 349] on div "Trade Pros USA LLC" at bounding box center [548, 348] width 417 height 20
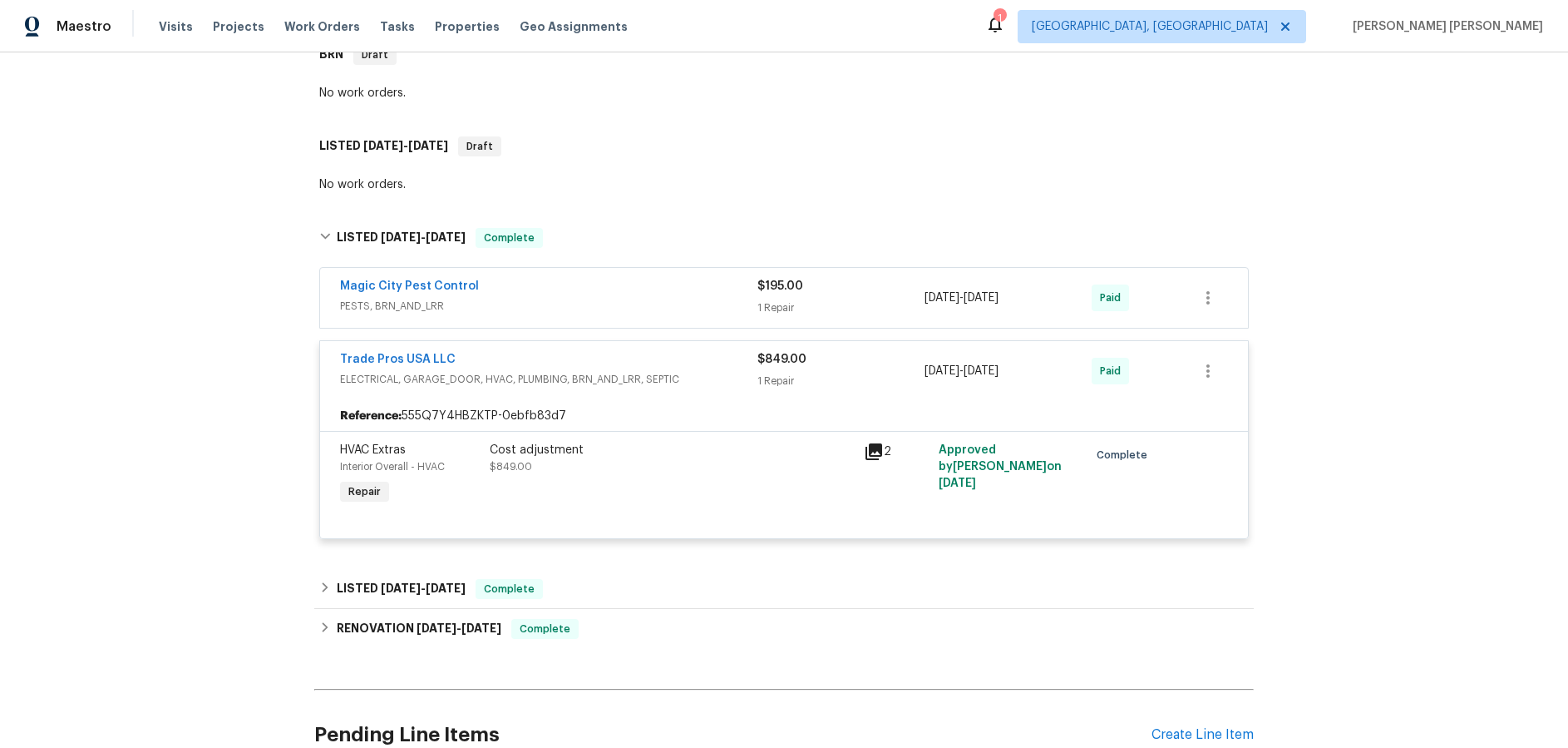
click at [528, 349] on div "Trade Pros USA LLC ELECTRICAL, GARAGE_DOOR, HVAC, PLUMBING, BRN_AND_LRR, SEPTIC…" at bounding box center [784, 371] width 927 height 60
click at [534, 360] on div "Trade Pros USA LLC" at bounding box center [548, 360] width 417 height 20
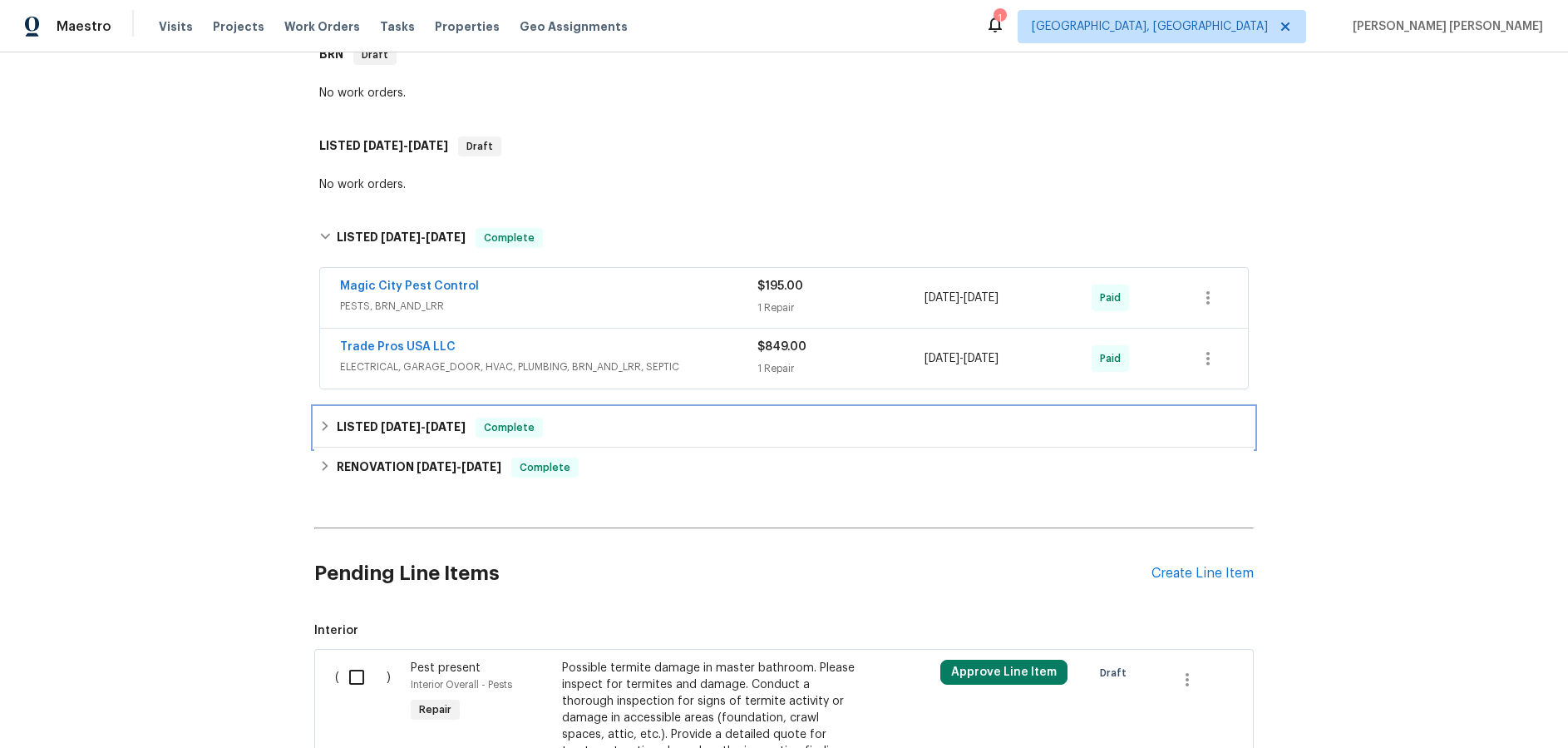
click at [389, 419] on h6 "LISTED [DATE] - [DATE]" at bounding box center [401, 427] width 129 height 20
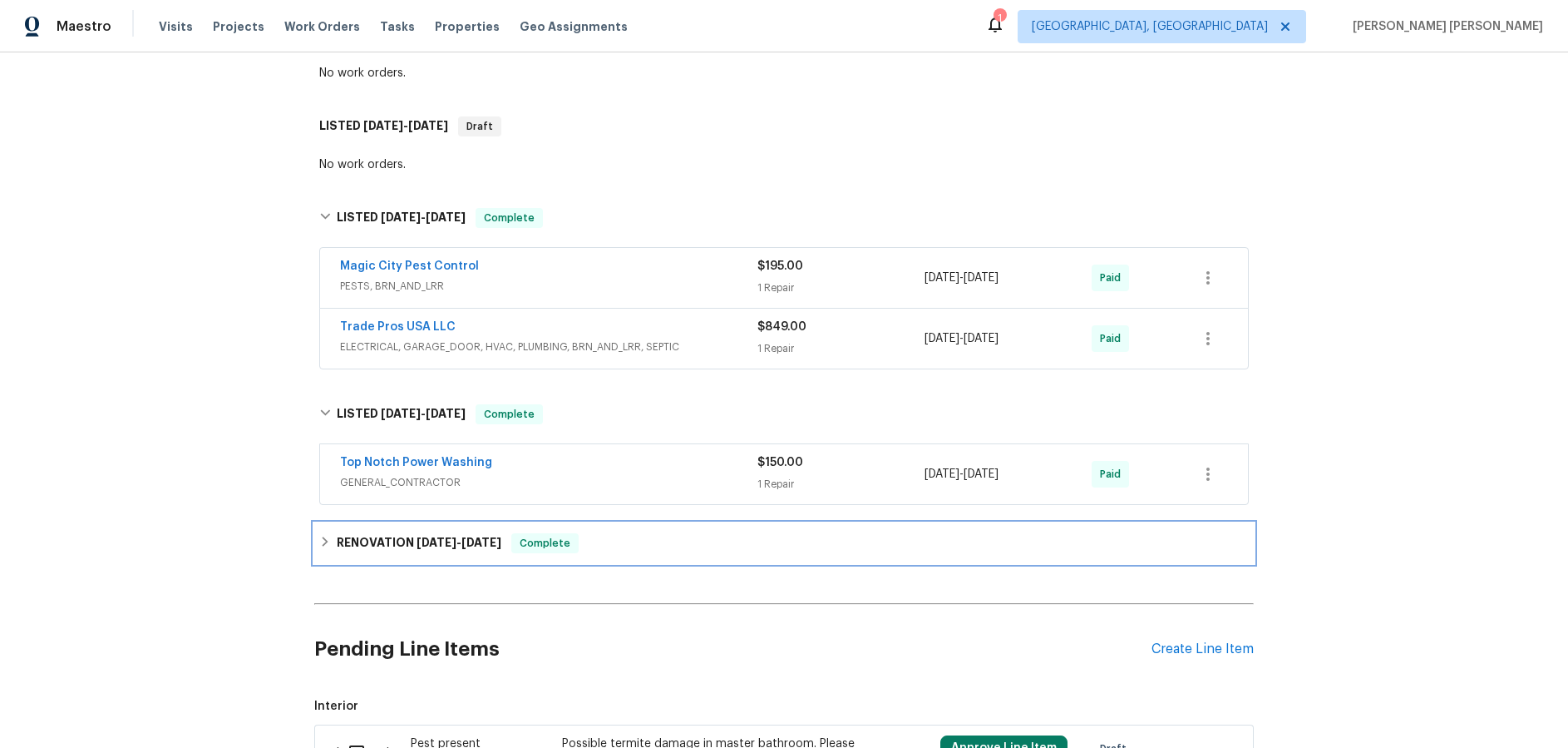
click at [414, 533] on h6 "RENOVATION [DATE] - [DATE]" at bounding box center [419, 542] width 165 height 20
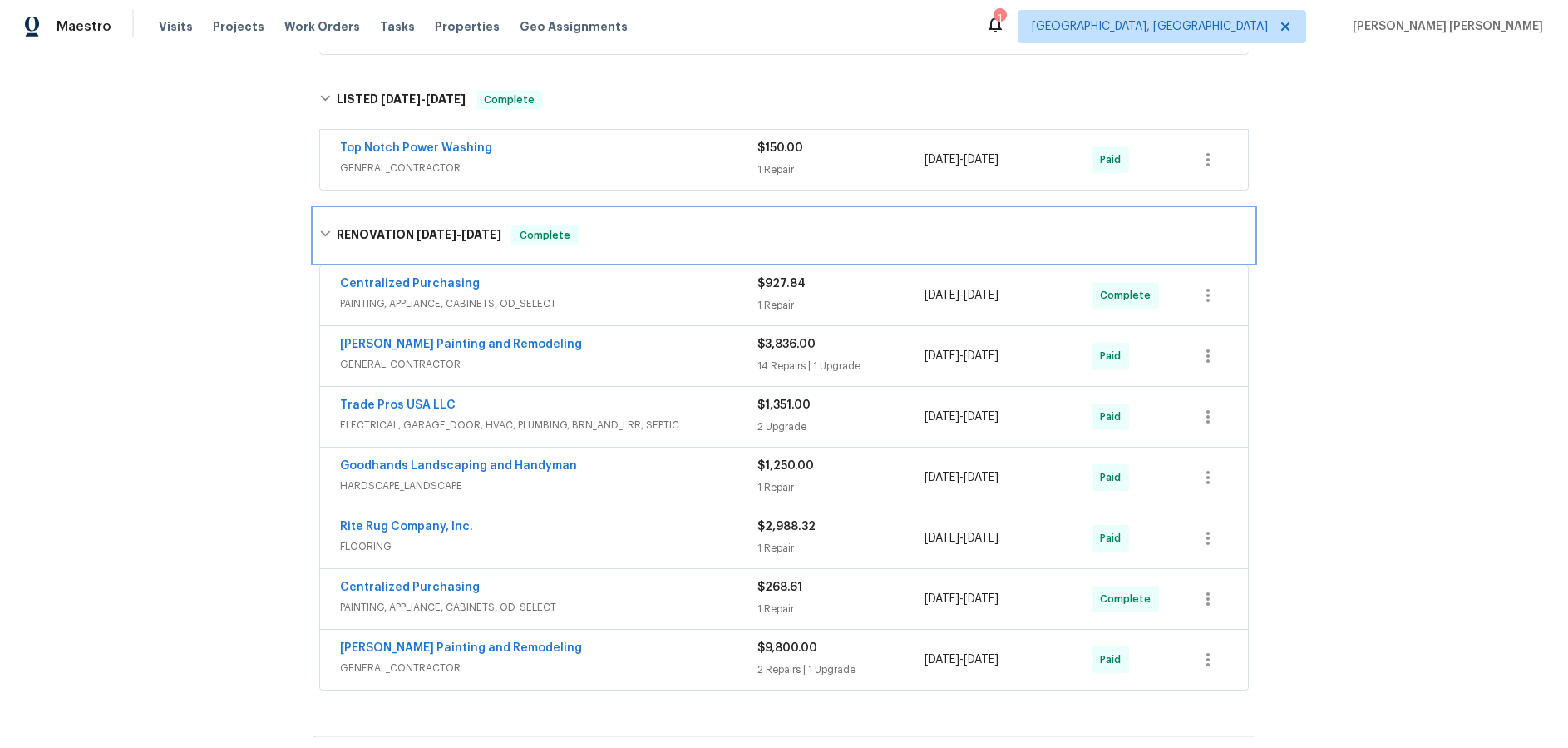
scroll to position [628, 0]
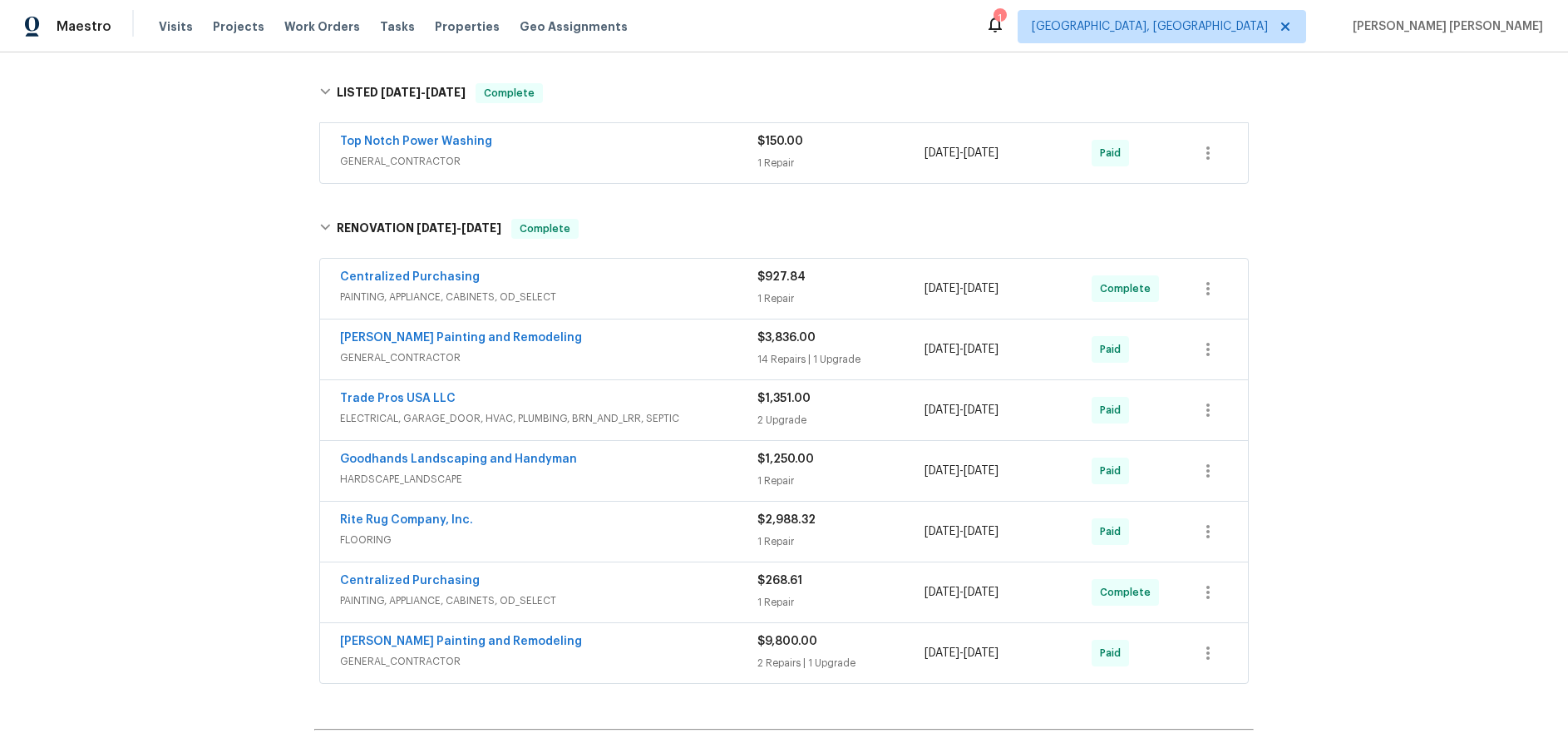
click at [547, 405] on div "Trade Pros USA LLC" at bounding box center [548, 400] width 417 height 20
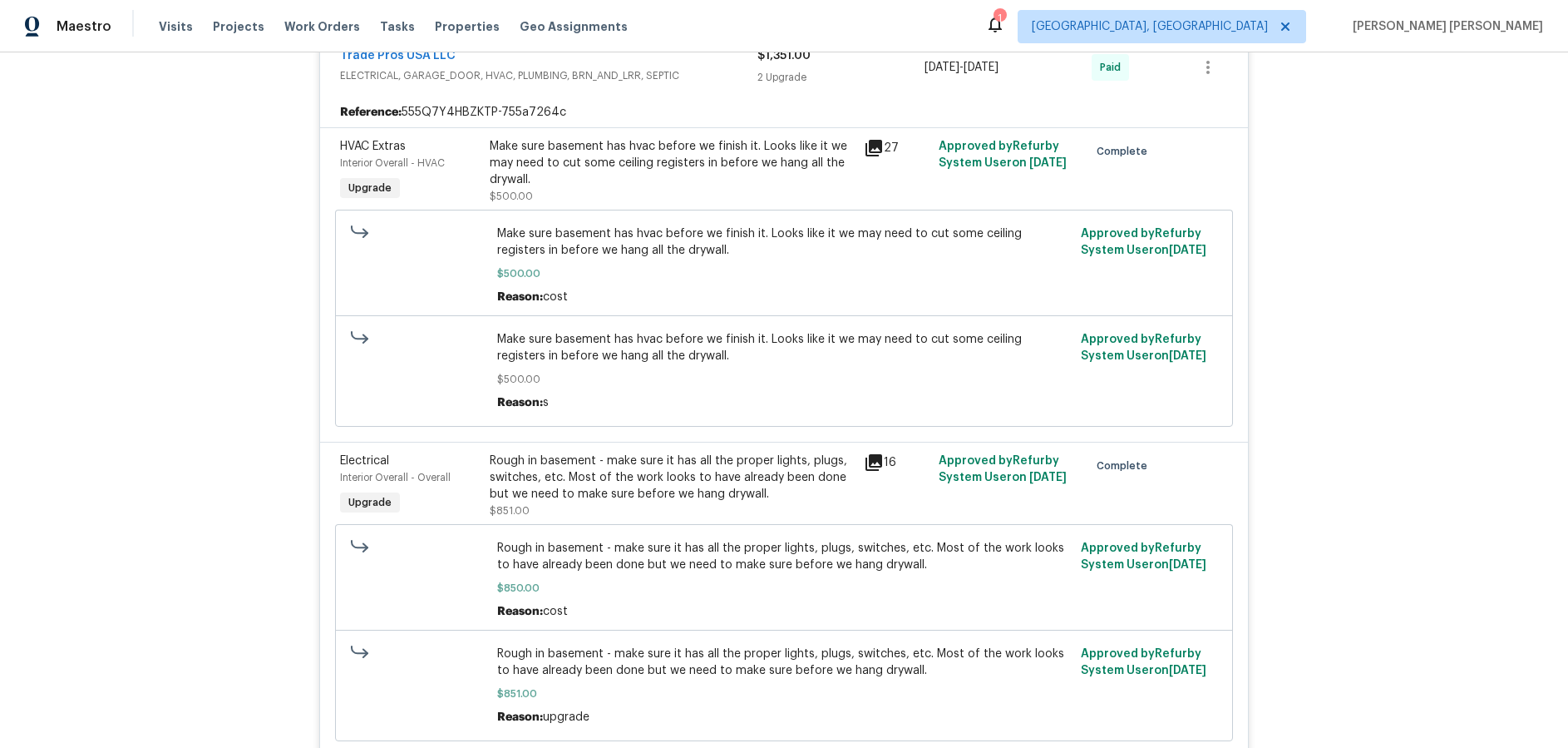
scroll to position [967, 0]
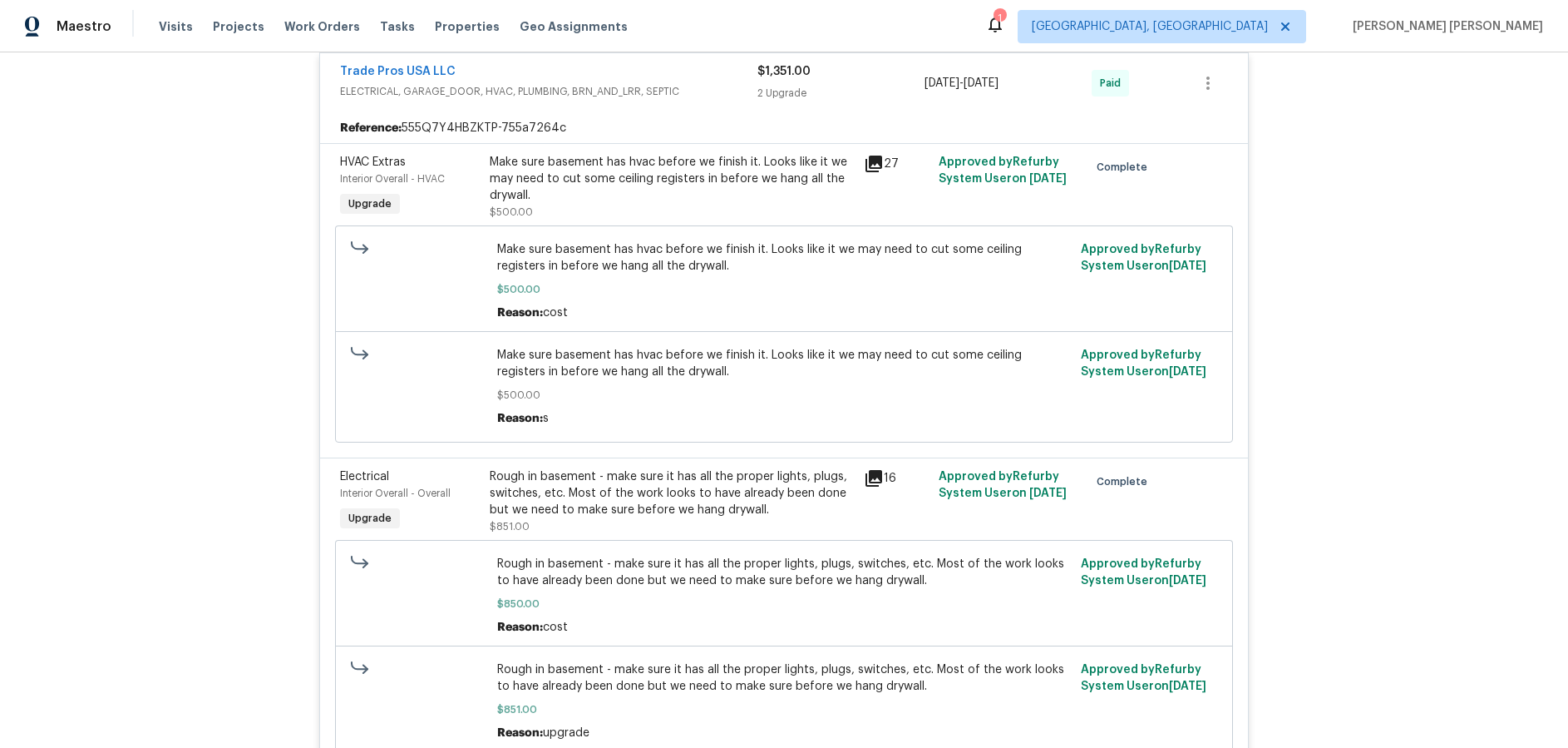
click at [869, 163] on icon at bounding box center [873, 163] width 16 height 16
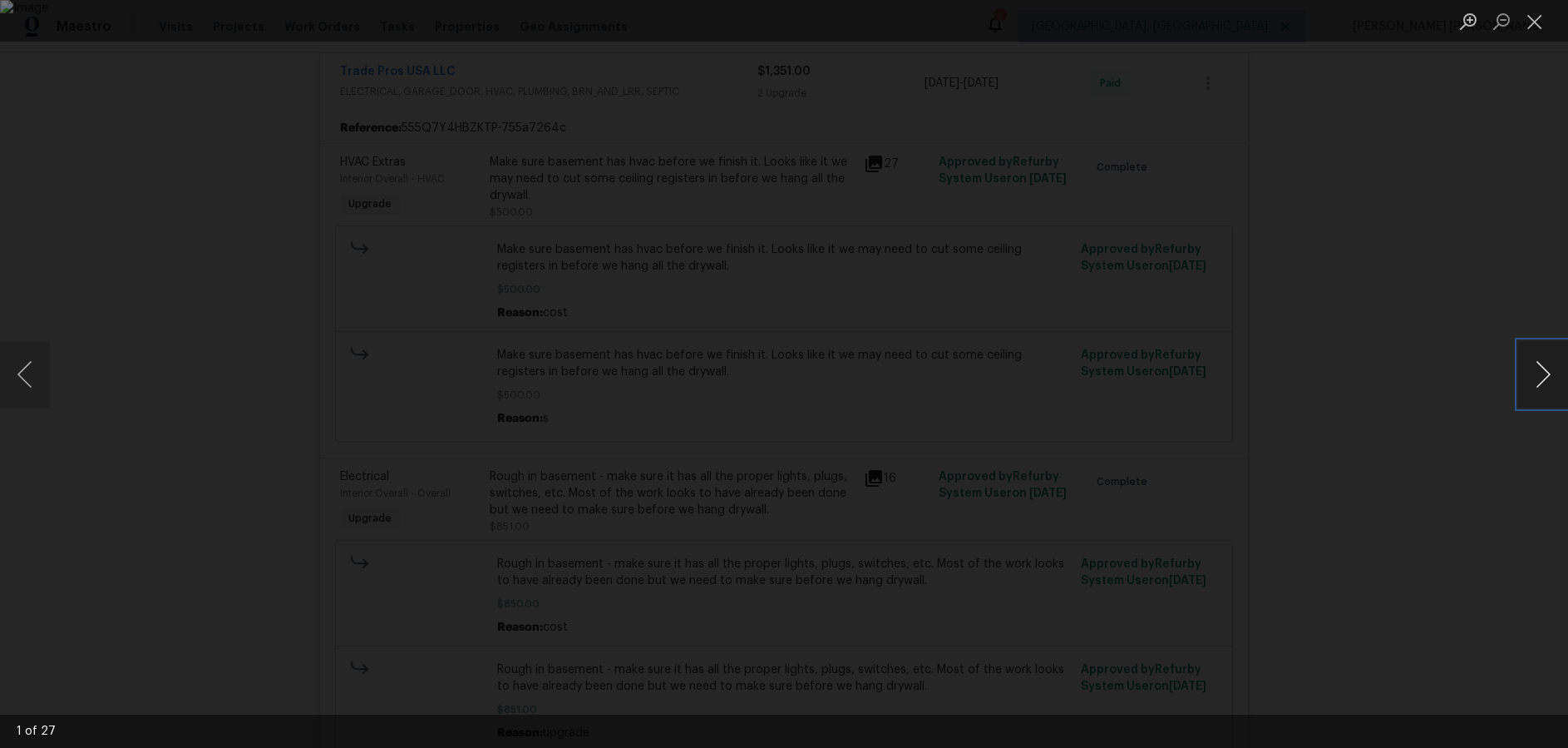
click at [1538, 383] on button "Next image" at bounding box center [1543, 374] width 50 height 67
click at [1539, 383] on button "Next image" at bounding box center [1543, 374] width 50 height 67
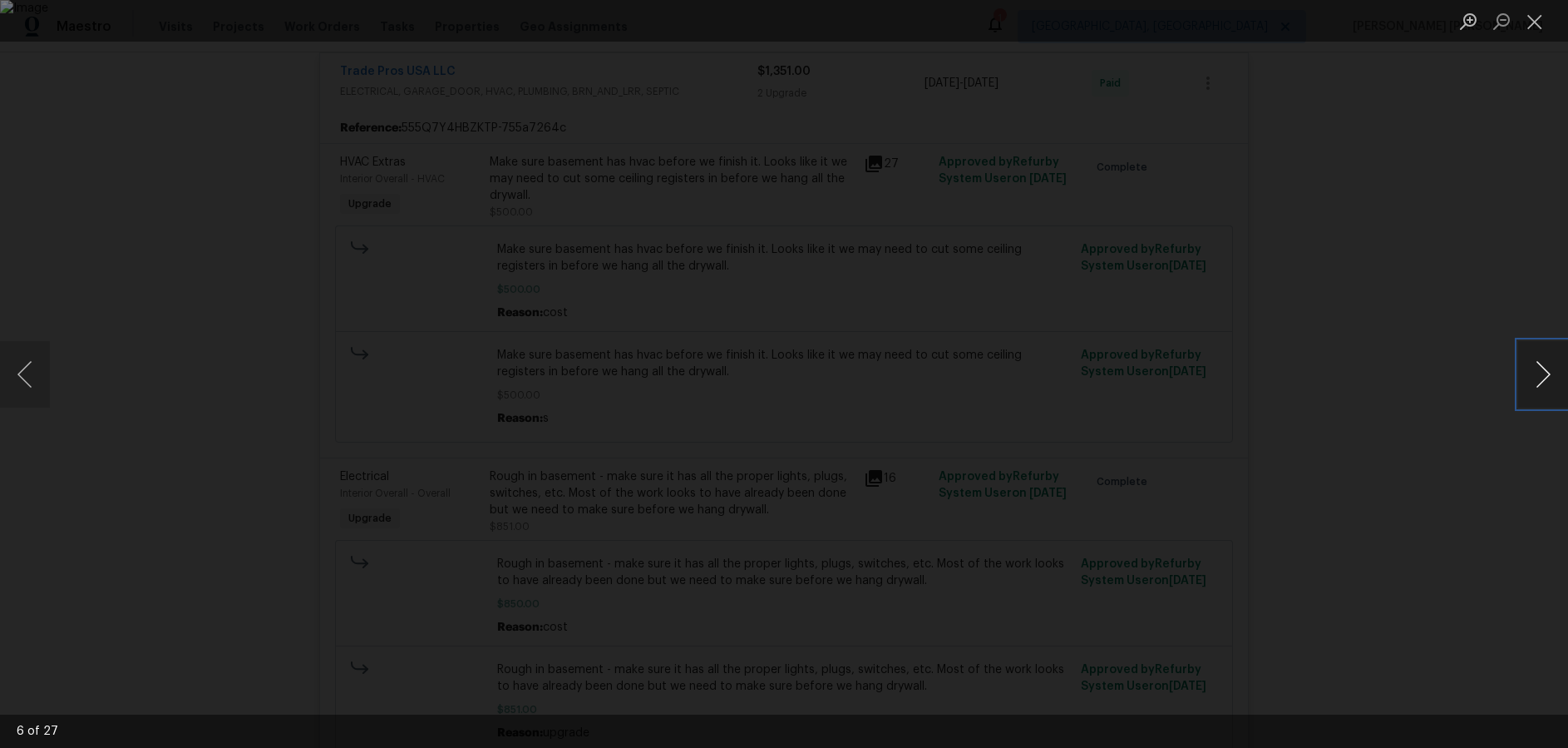
click at [1540, 383] on button "Next image" at bounding box center [1543, 374] width 50 height 67
click at [1472, 508] on div "Lightbox" at bounding box center [784, 374] width 1568 height 748
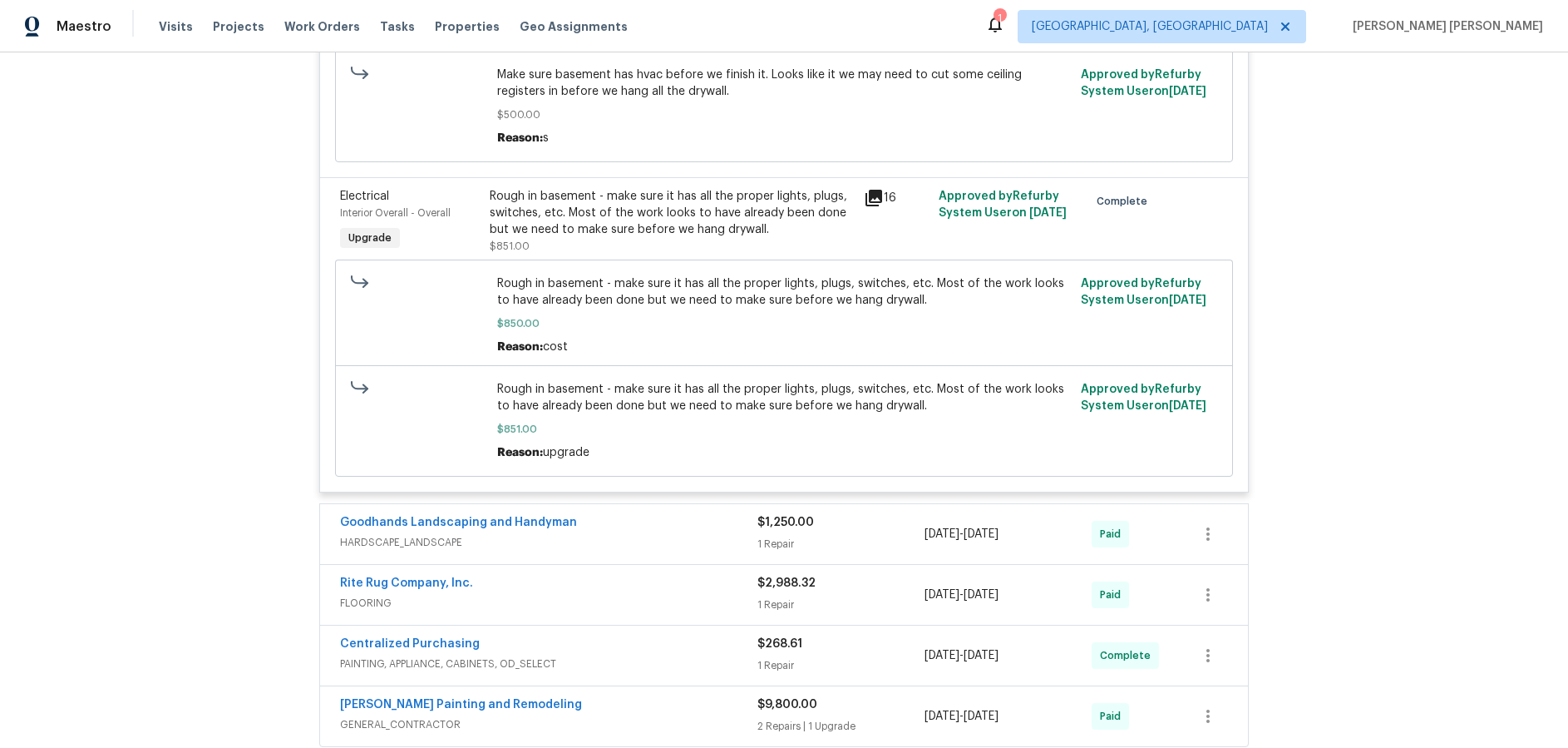
scroll to position [1284, 0]
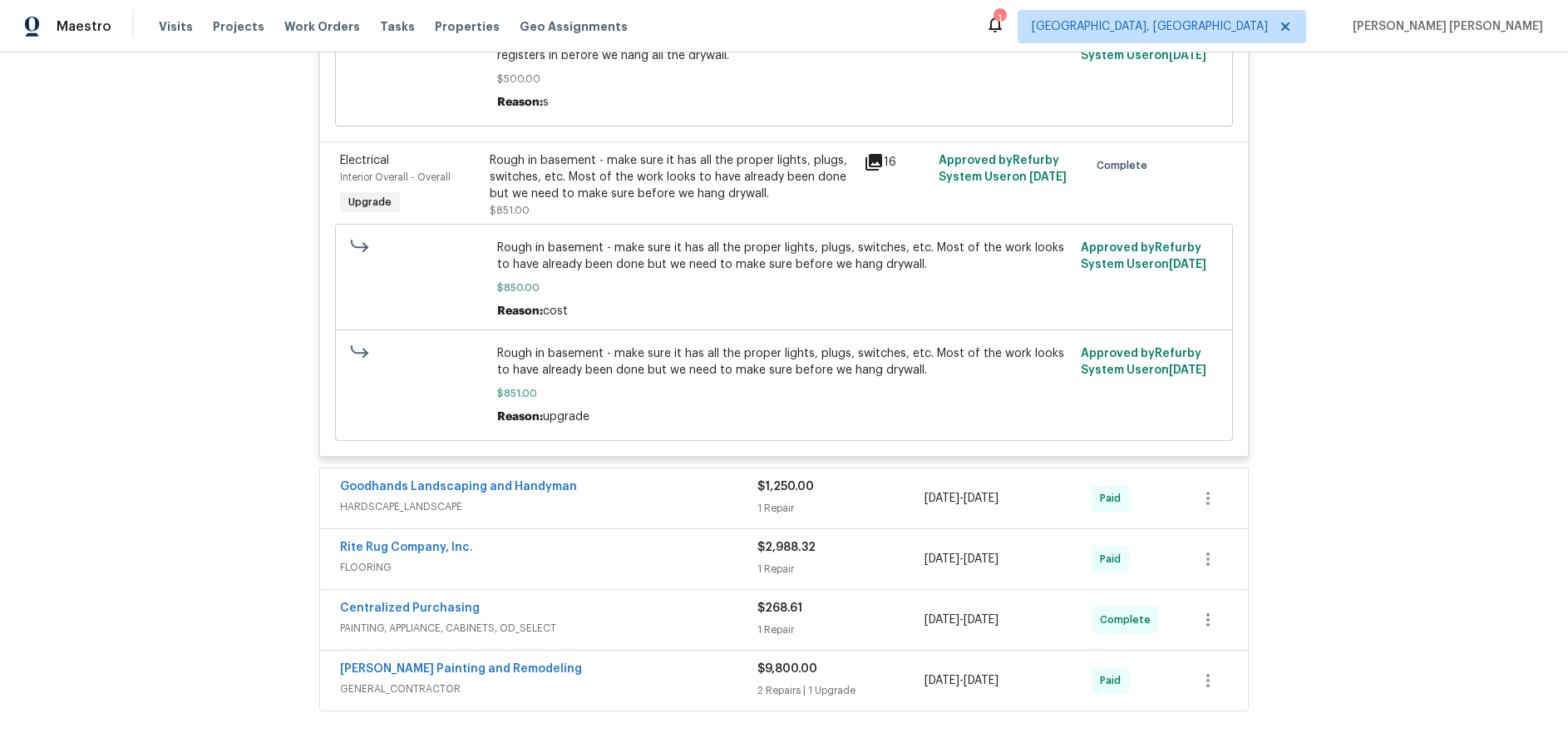
click at [677, 674] on div "Carlos Painting and Remodeling" at bounding box center [548, 669] width 417 height 20
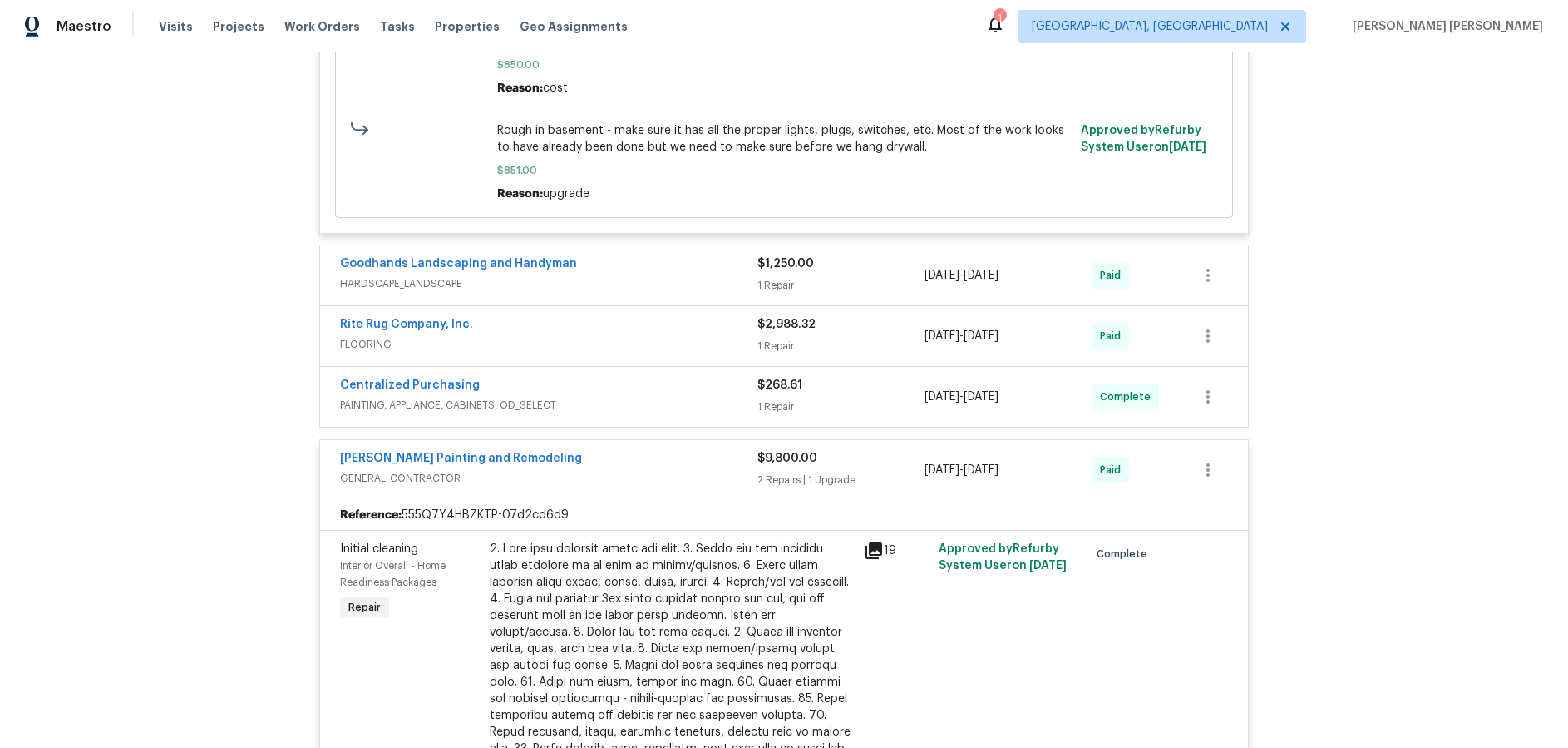
scroll to position [1499, 0]
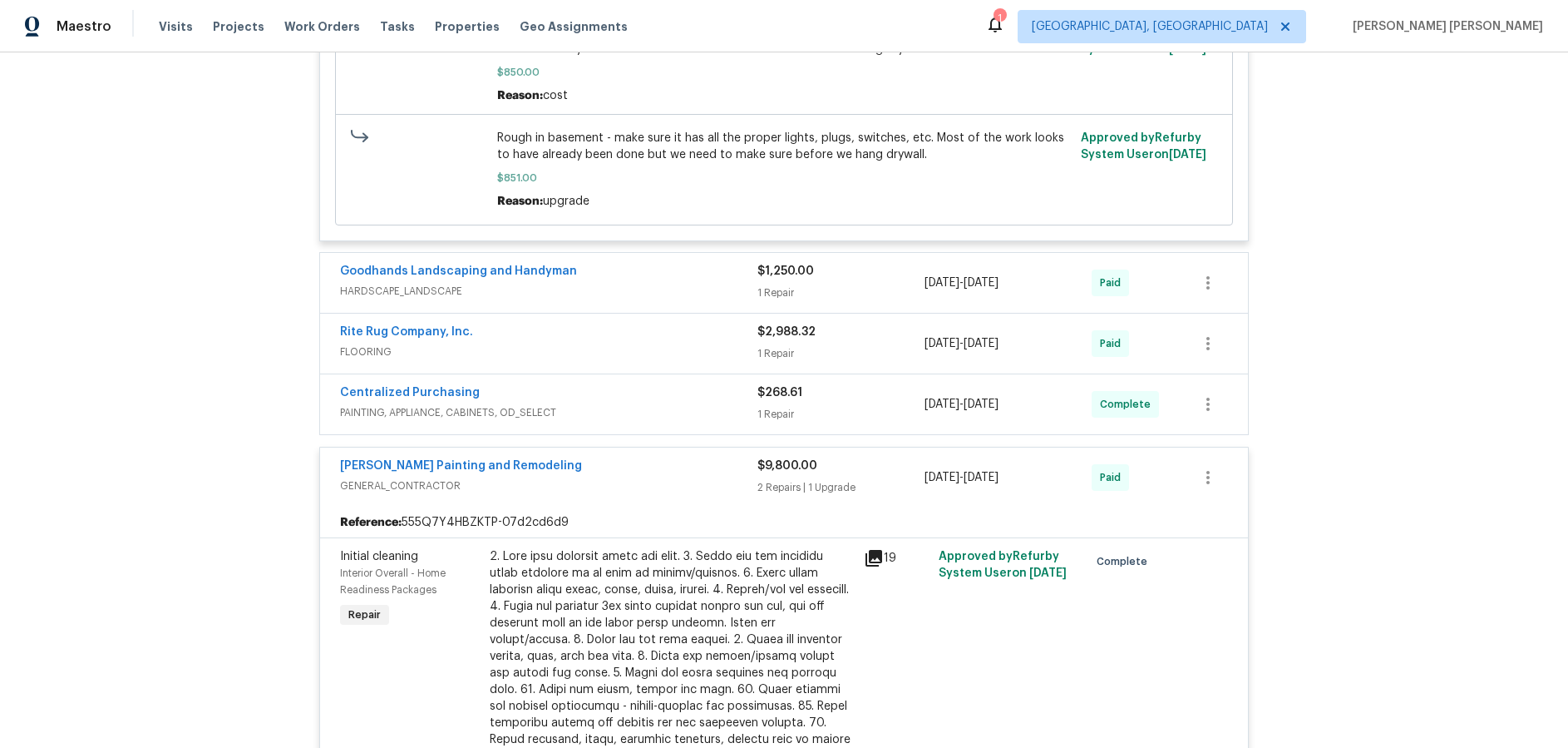
click at [661, 466] on div "Carlos Painting and Remodeling" at bounding box center [548, 467] width 417 height 20
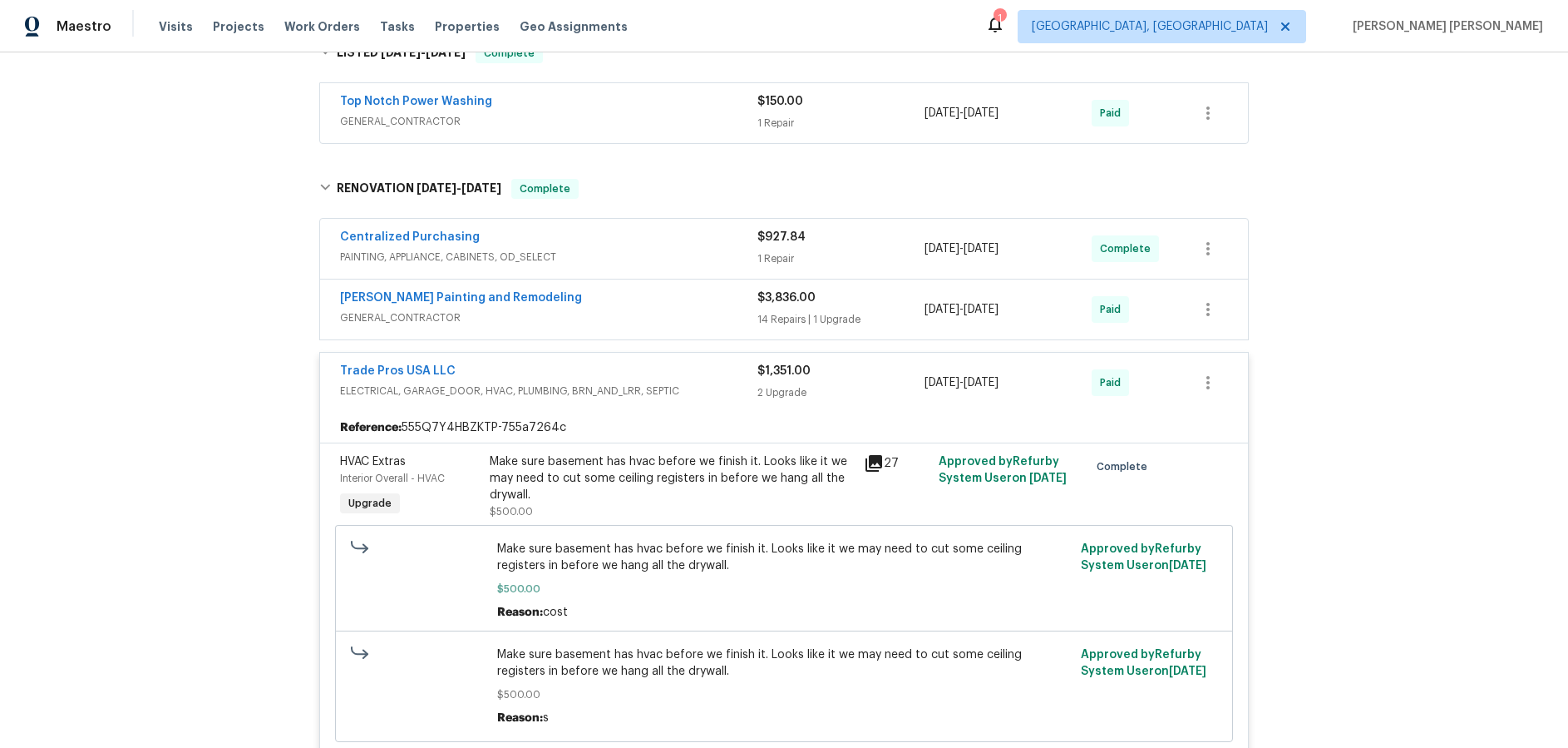
scroll to position [663, 0]
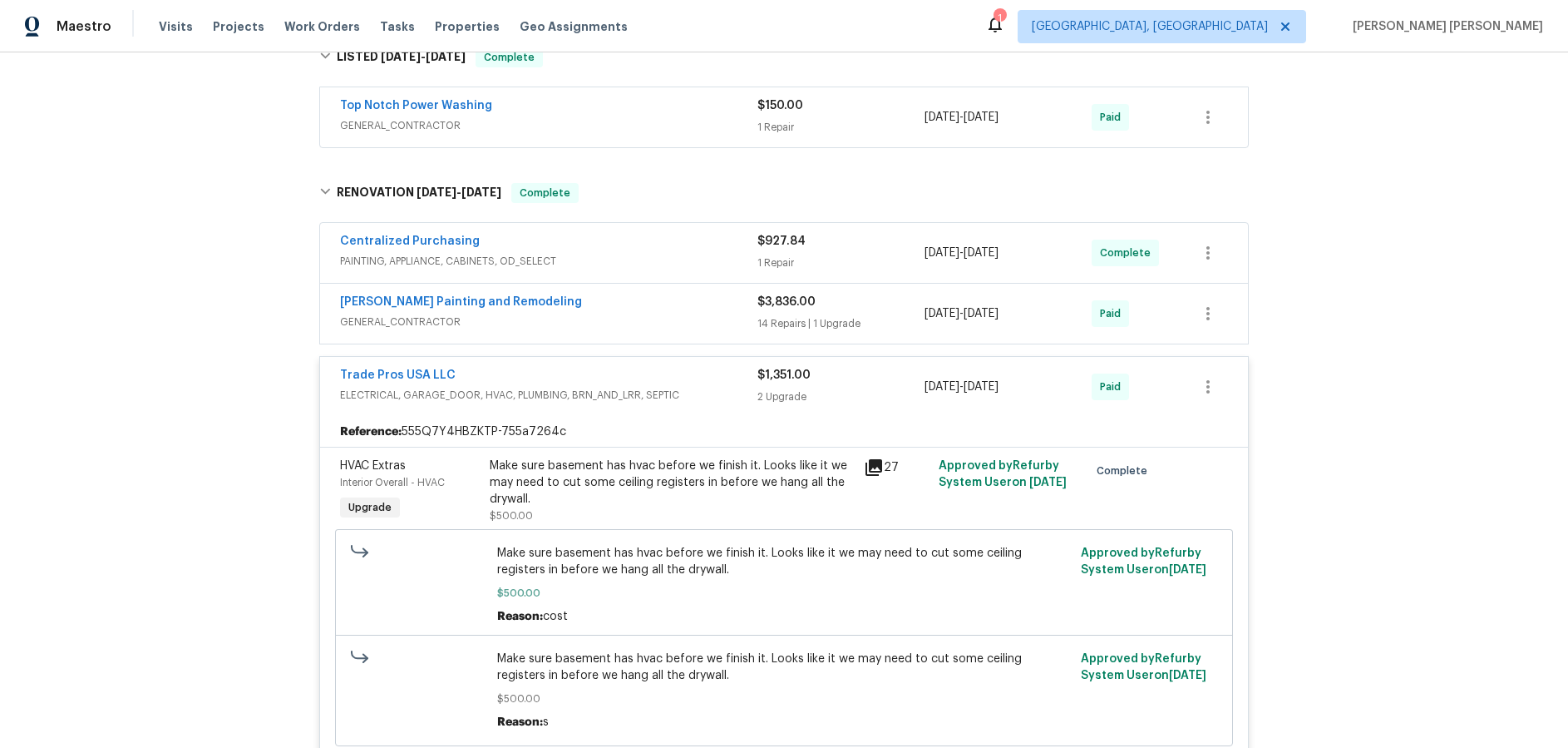
click at [728, 378] on div "Trade Pros USA LLC" at bounding box center [548, 377] width 417 height 20
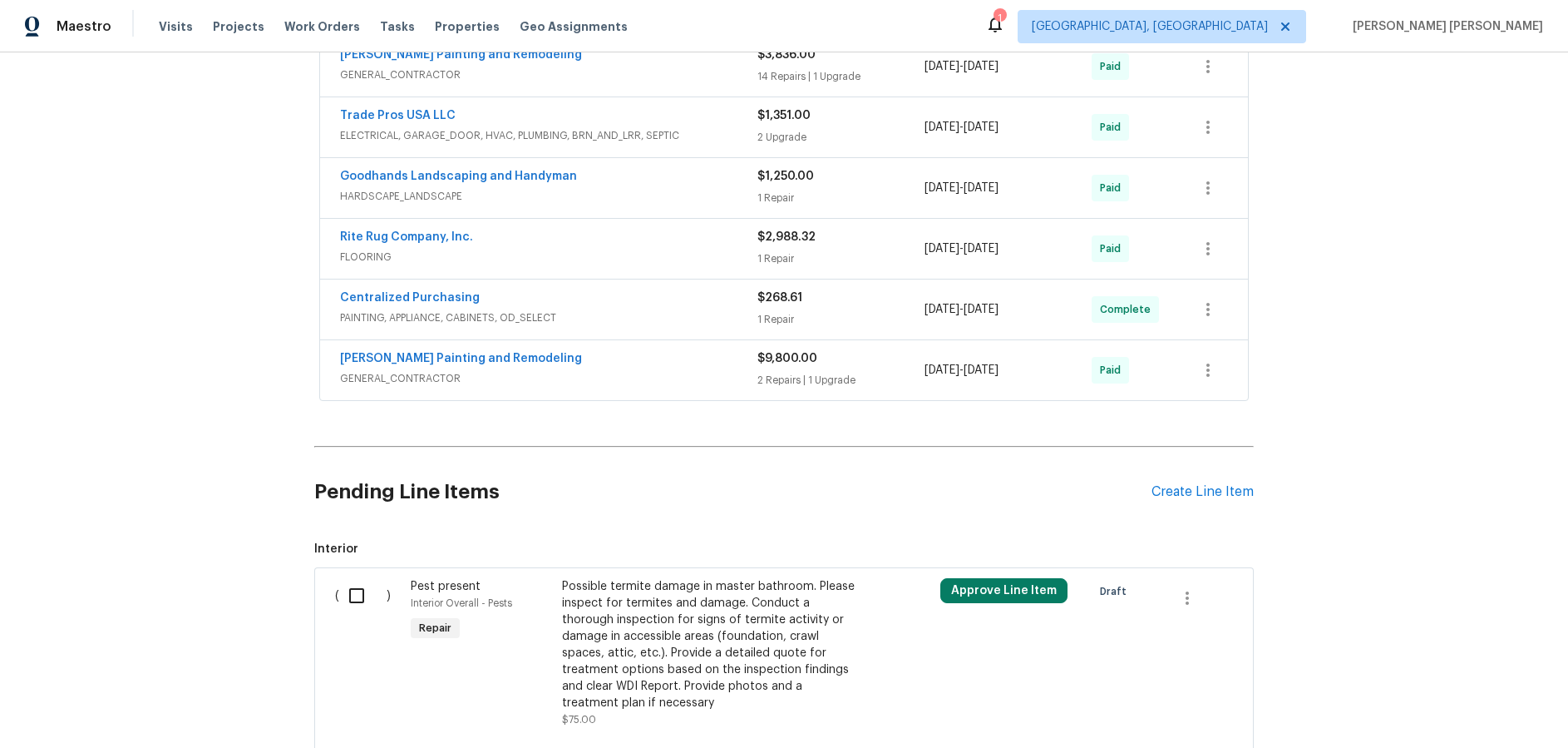
scroll to position [914, 0]
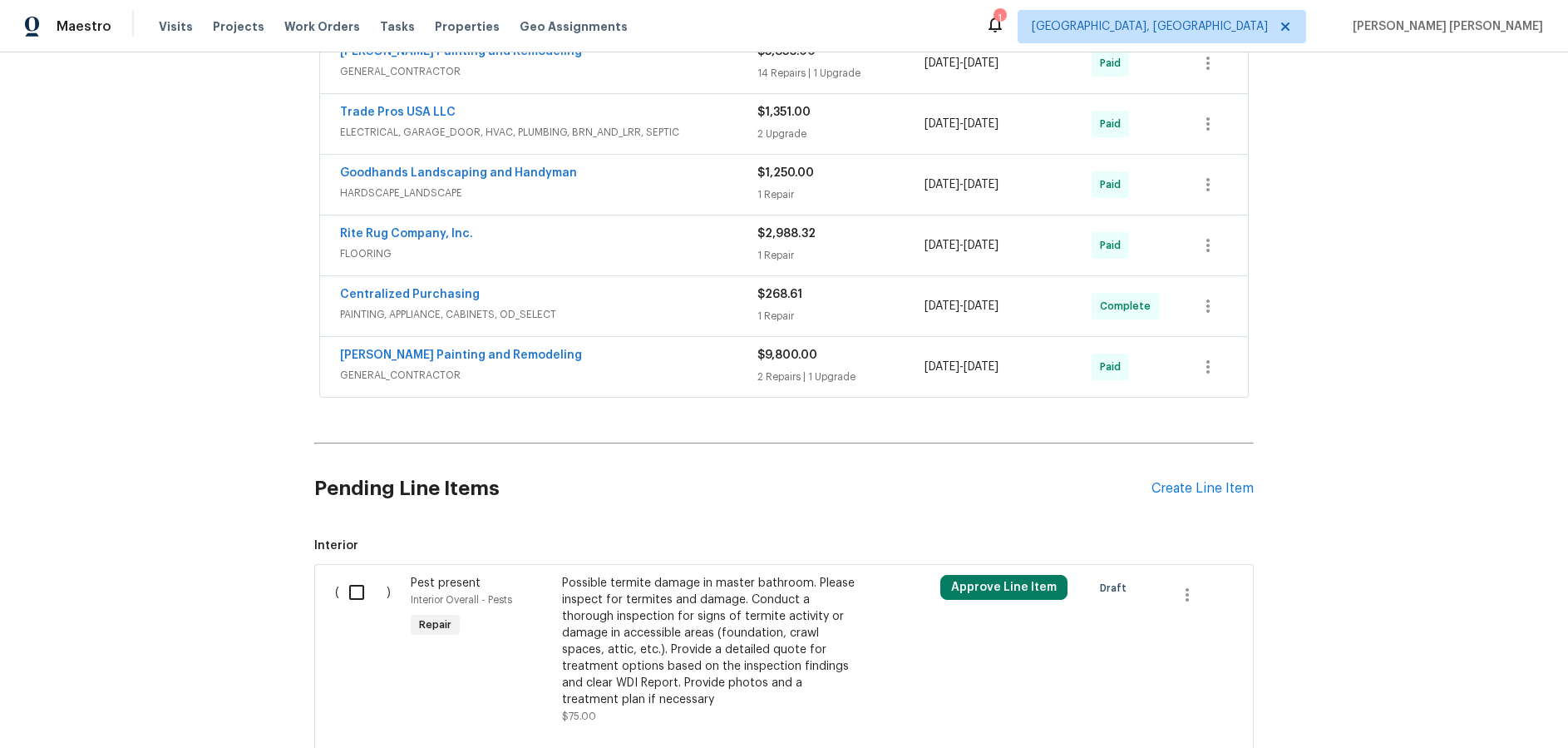
click at [651, 322] on span "PAINTING, APPLIANCE, CABINETS, OD_SELECT" at bounding box center [548, 314] width 417 height 16
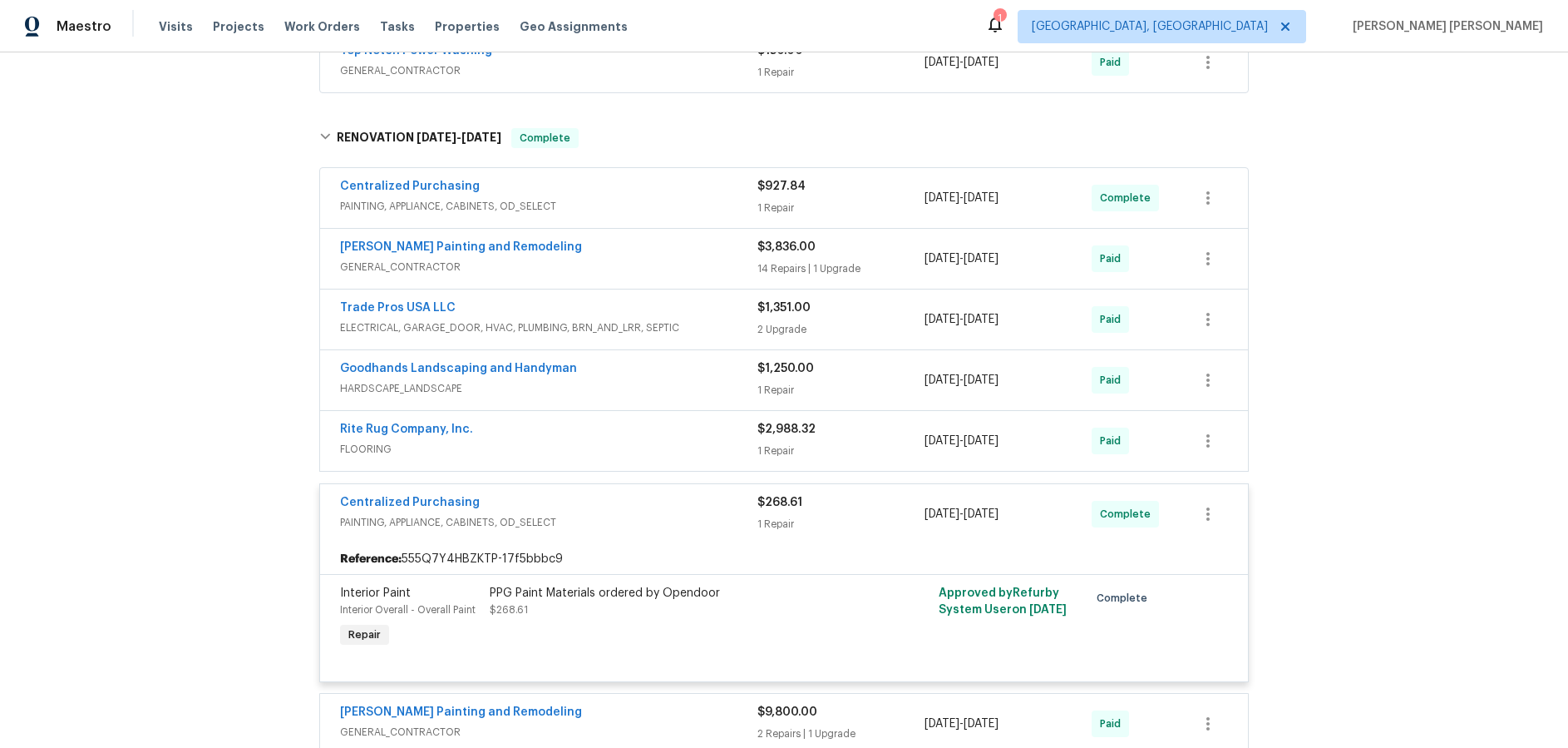
scroll to position [695, 0]
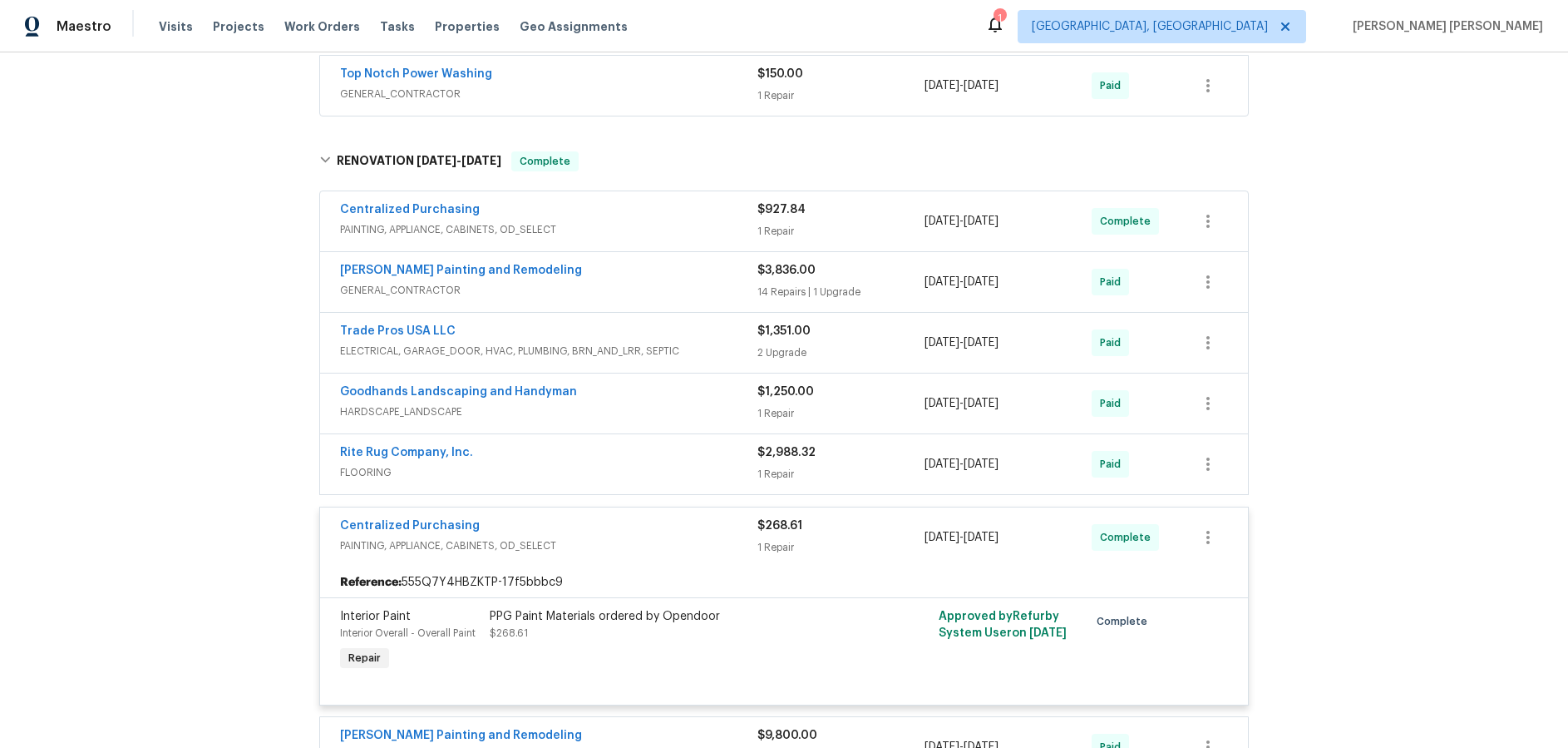
click at [659, 239] on div "Centralized Purchasing PAINTING, APPLIANCE, CABINETS, OD_SELECT" at bounding box center [548, 221] width 417 height 40
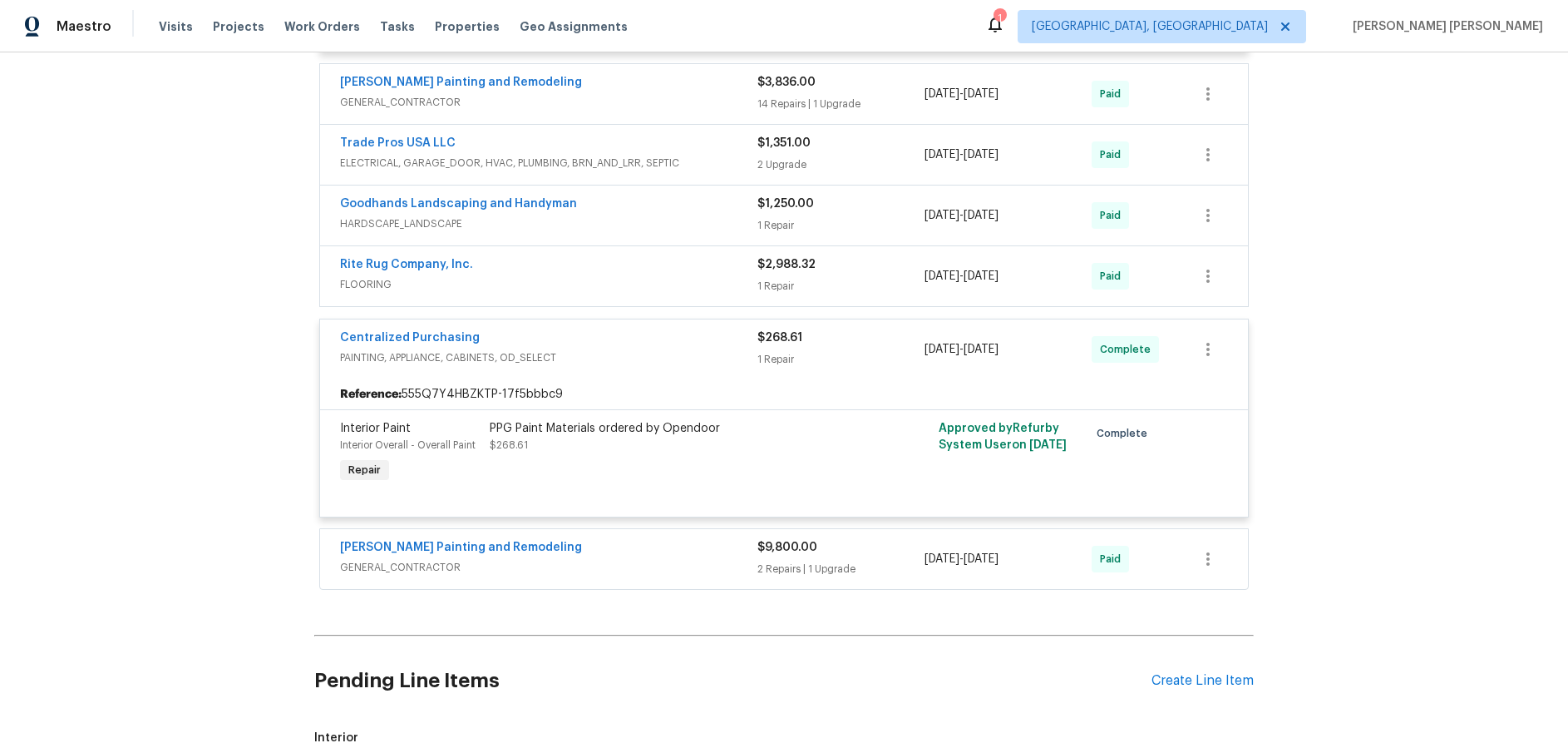
scroll to position [1045, 0]
click at [714, 553] on div "Carlos Painting and Remodeling" at bounding box center [548, 548] width 417 height 20
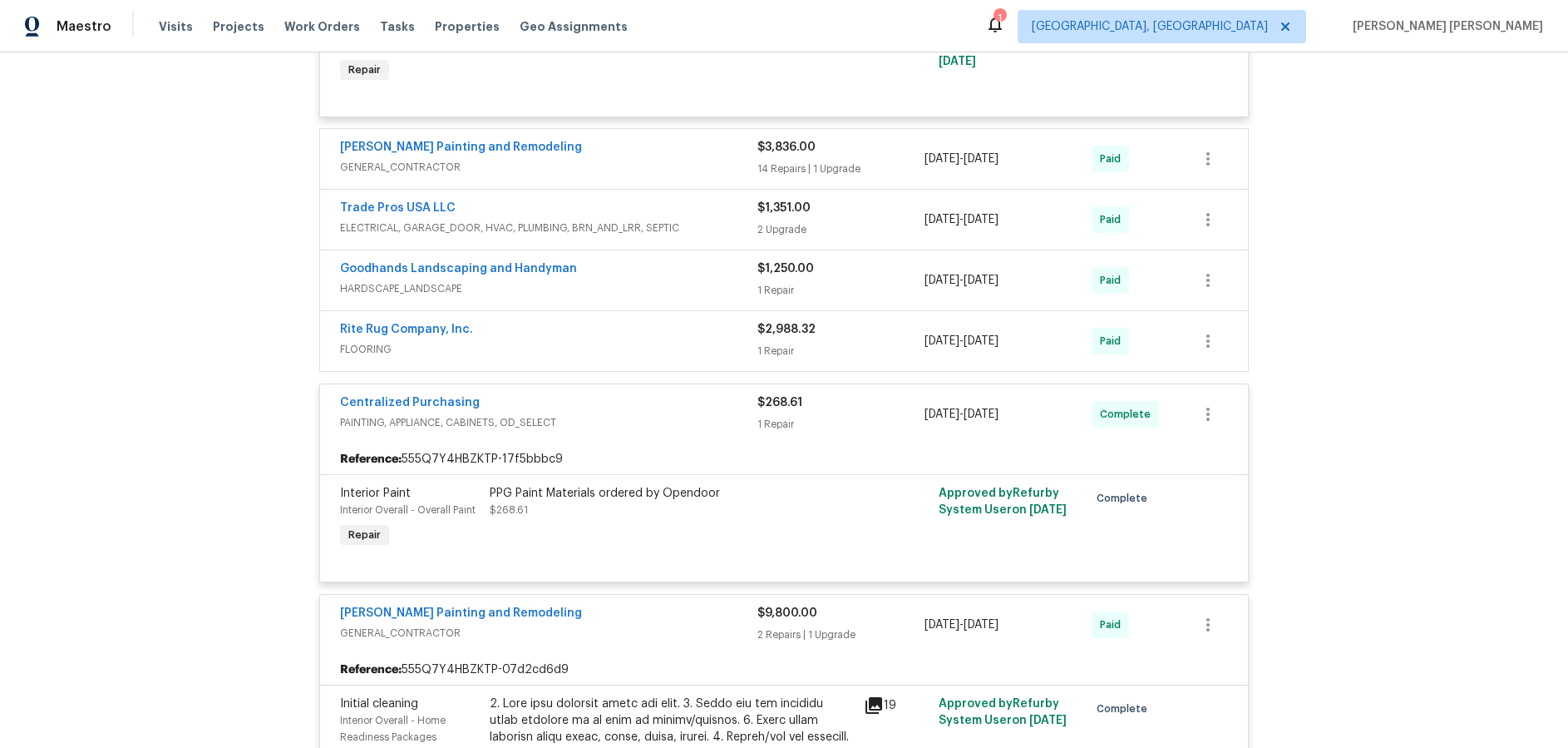
scroll to position [1152, 0]
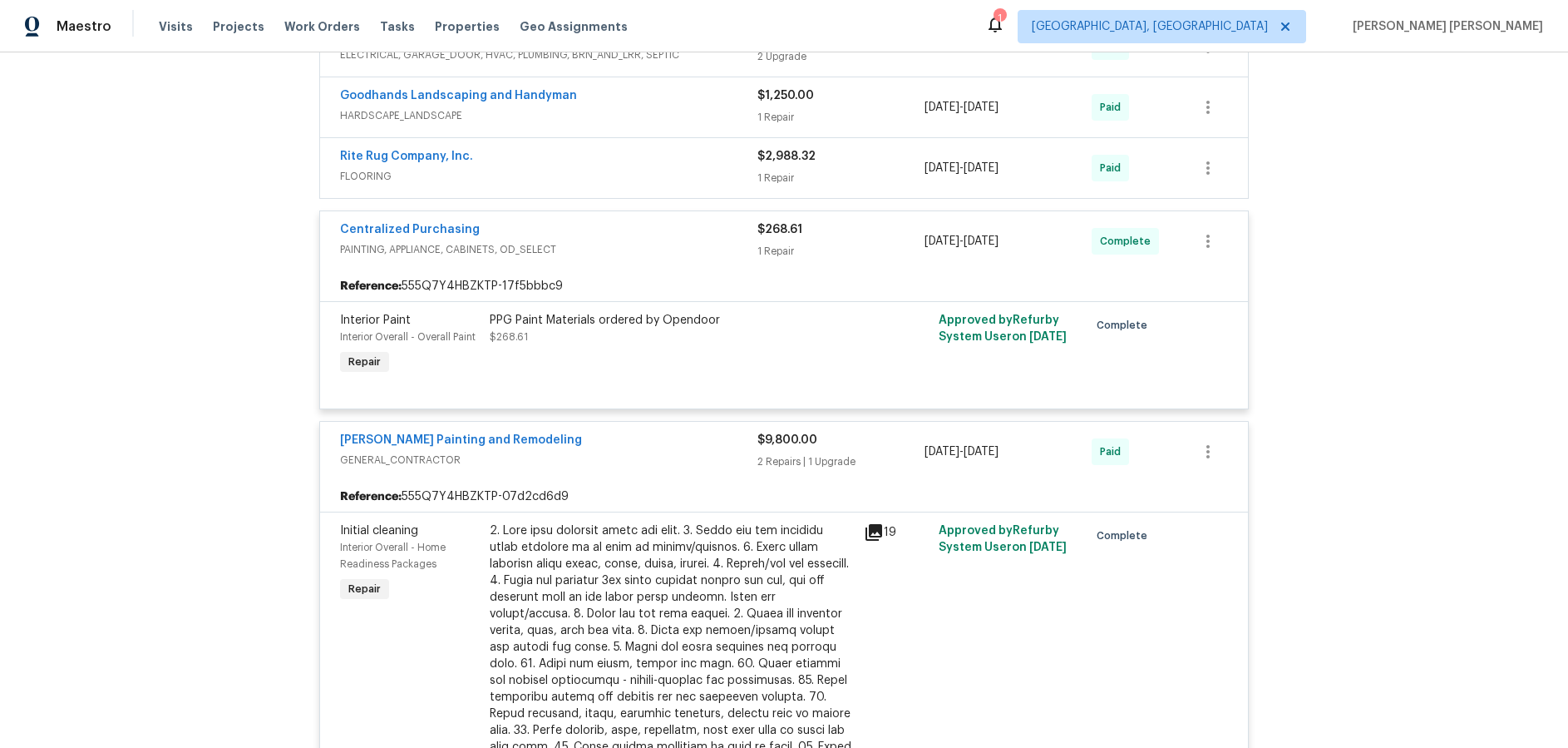
click at [645, 474] on div "Carlos Painting and Remodeling GENERAL_CONTRACTOR $9,800.00 2 Repairs | 1 Upgra…" at bounding box center [784, 451] width 927 height 60
click at [670, 463] on span "GENERAL_CONTRACTOR" at bounding box center [548, 460] width 417 height 16
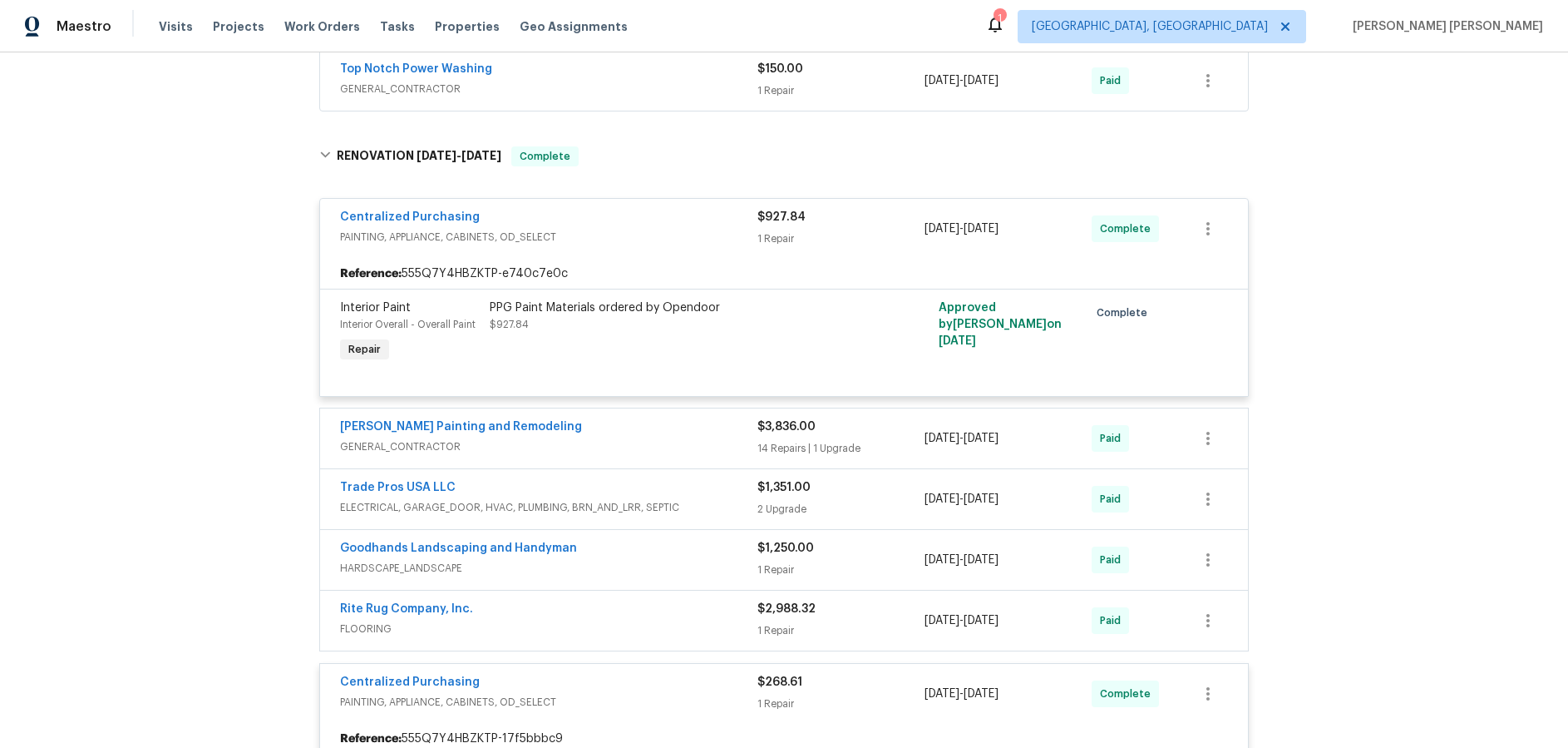
click at [654, 447] on span "GENERAL_CONTRACTOR" at bounding box center [548, 446] width 417 height 16
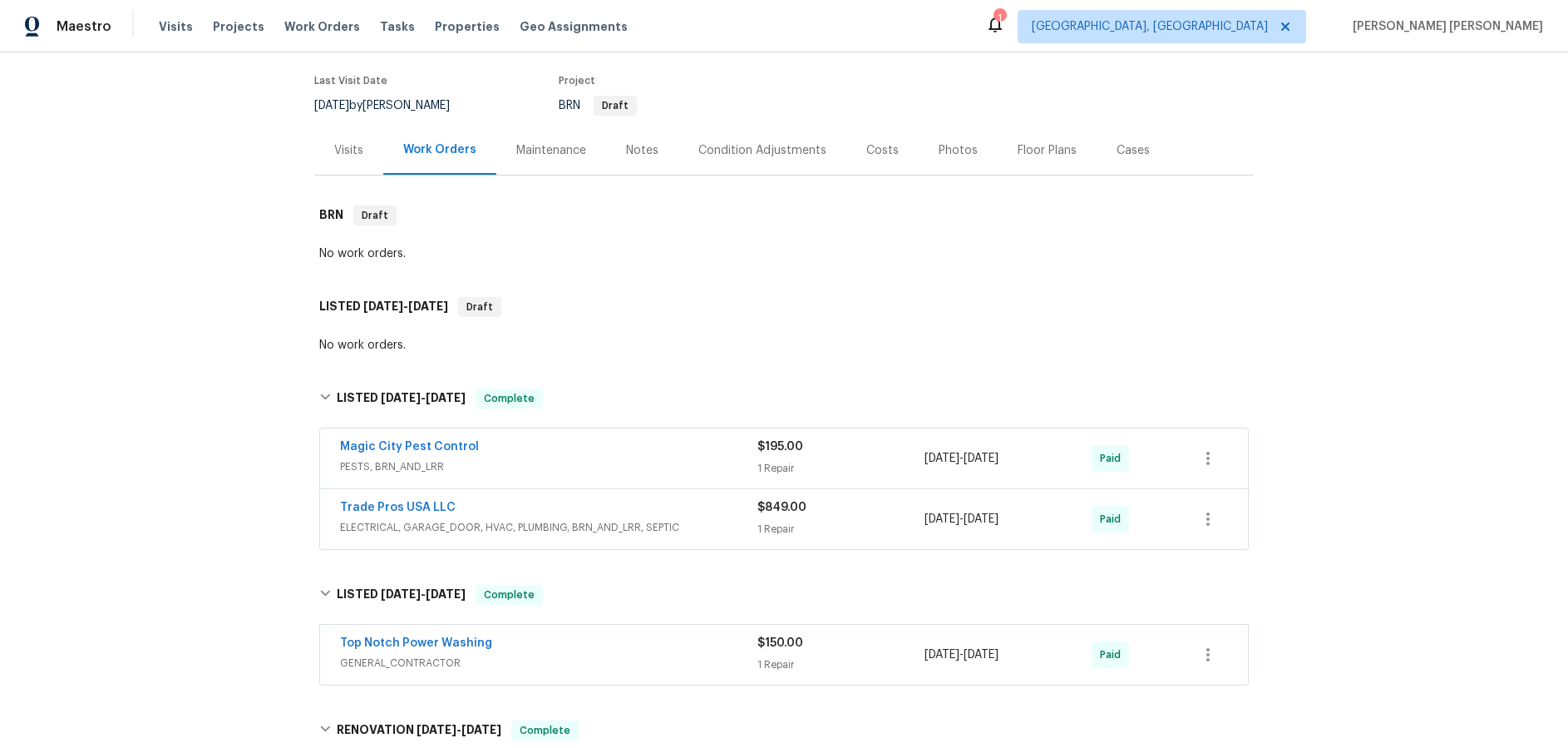
scroll to position [0, 0]
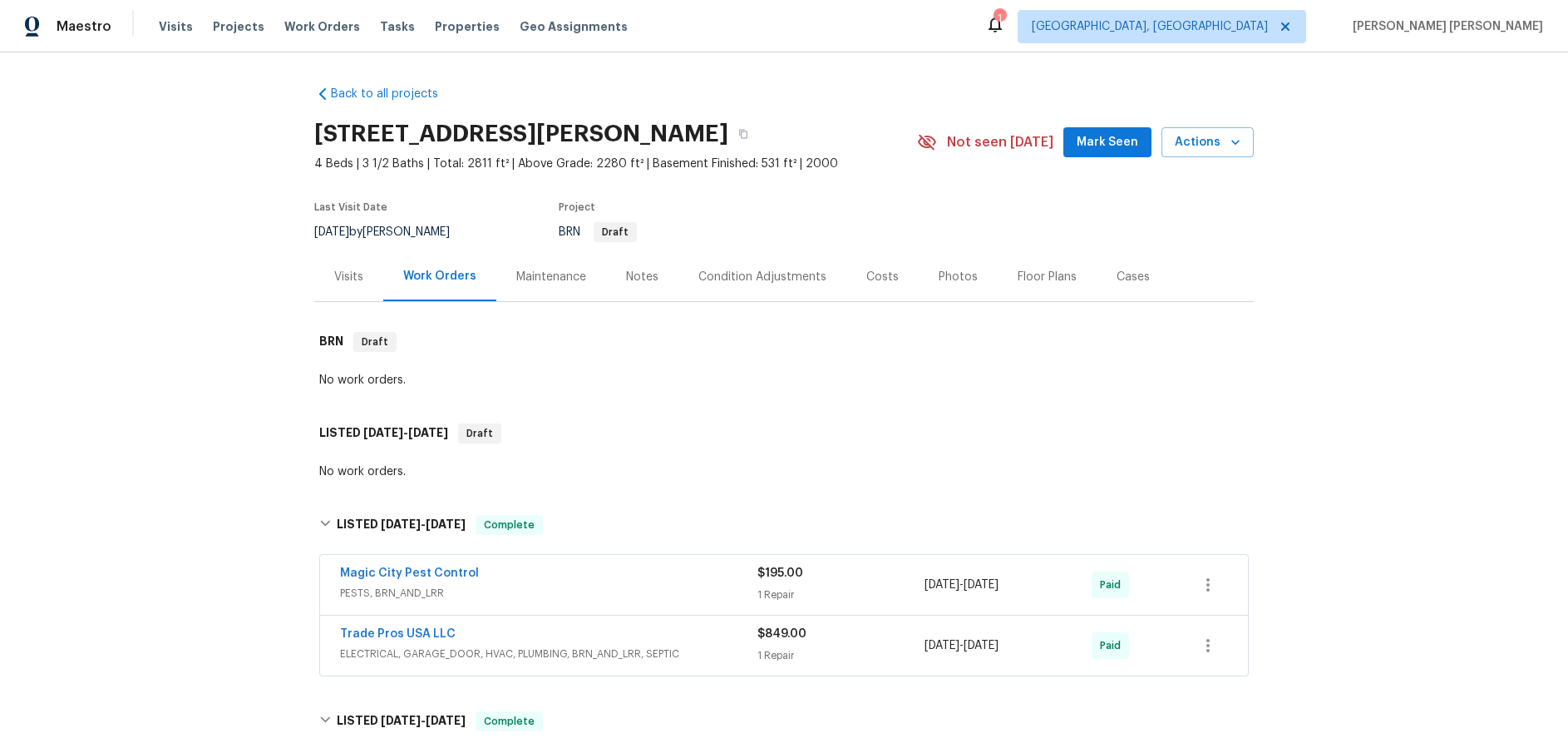
click at [602, 592] on span "PESTS, BRN_AND_LRR" at bounding box center [548, 593] width 417 height 16
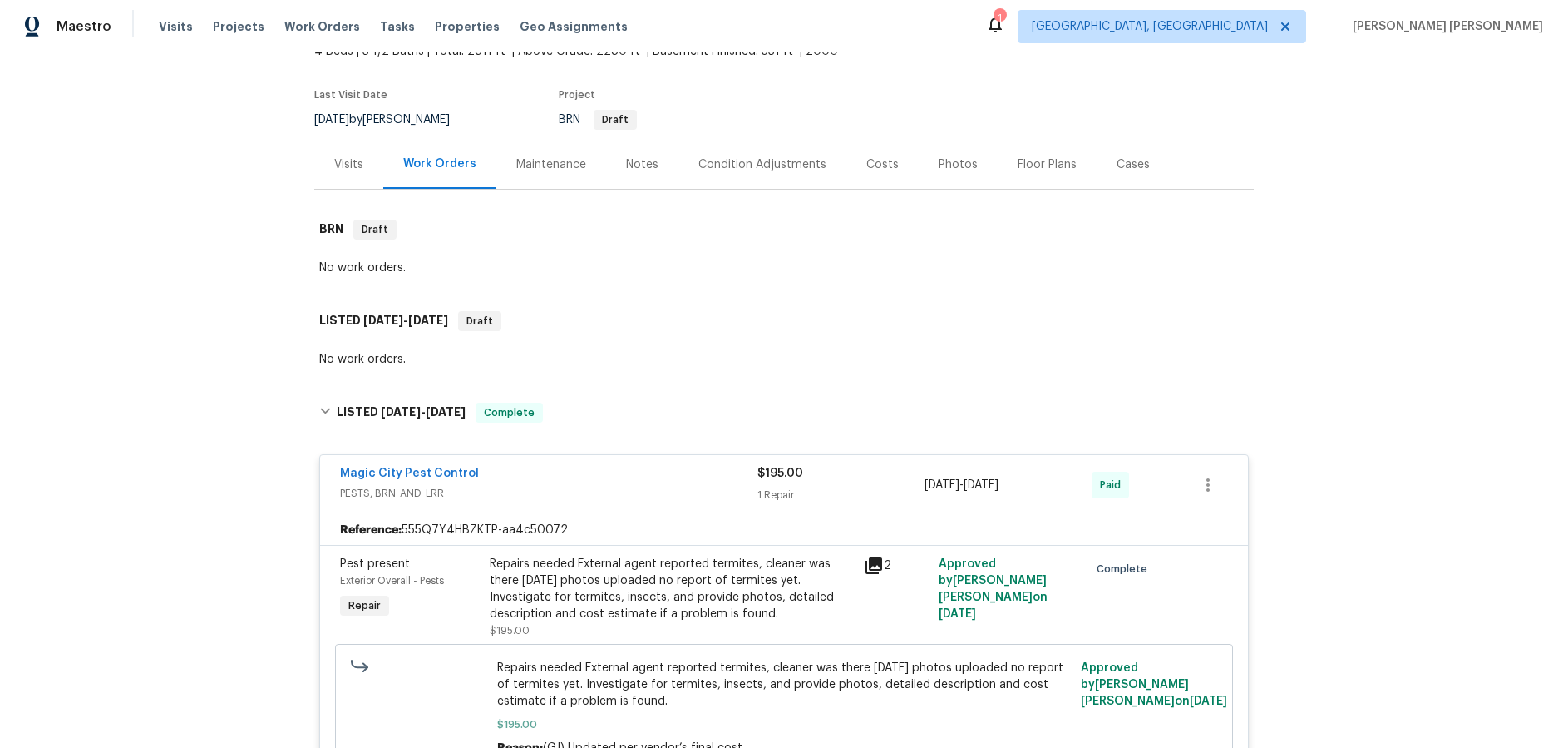
scroll to position [117, 0]
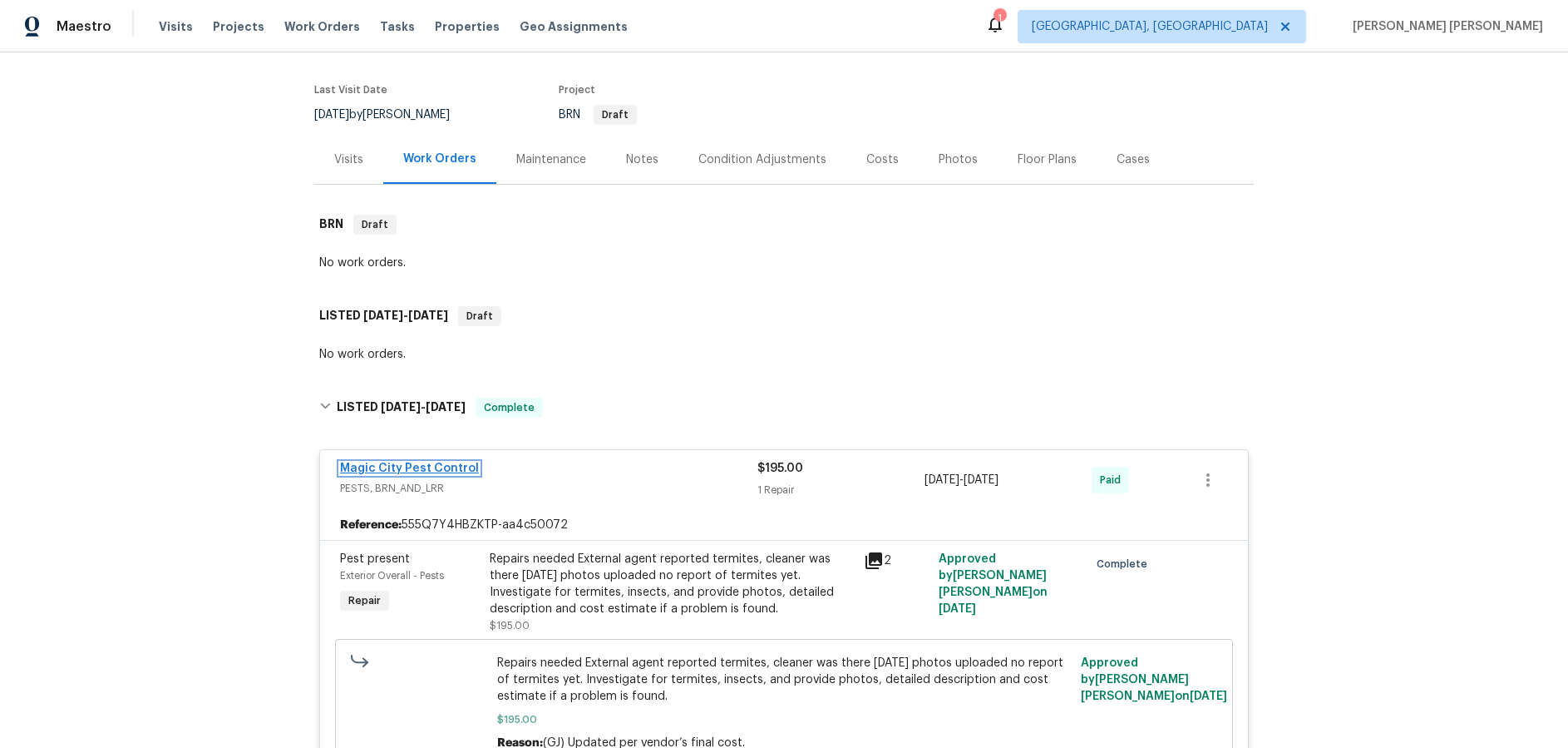
click at [375, 471] on link "Magic City Pest Control" at bounding box center [409, 467] width 139 height 11
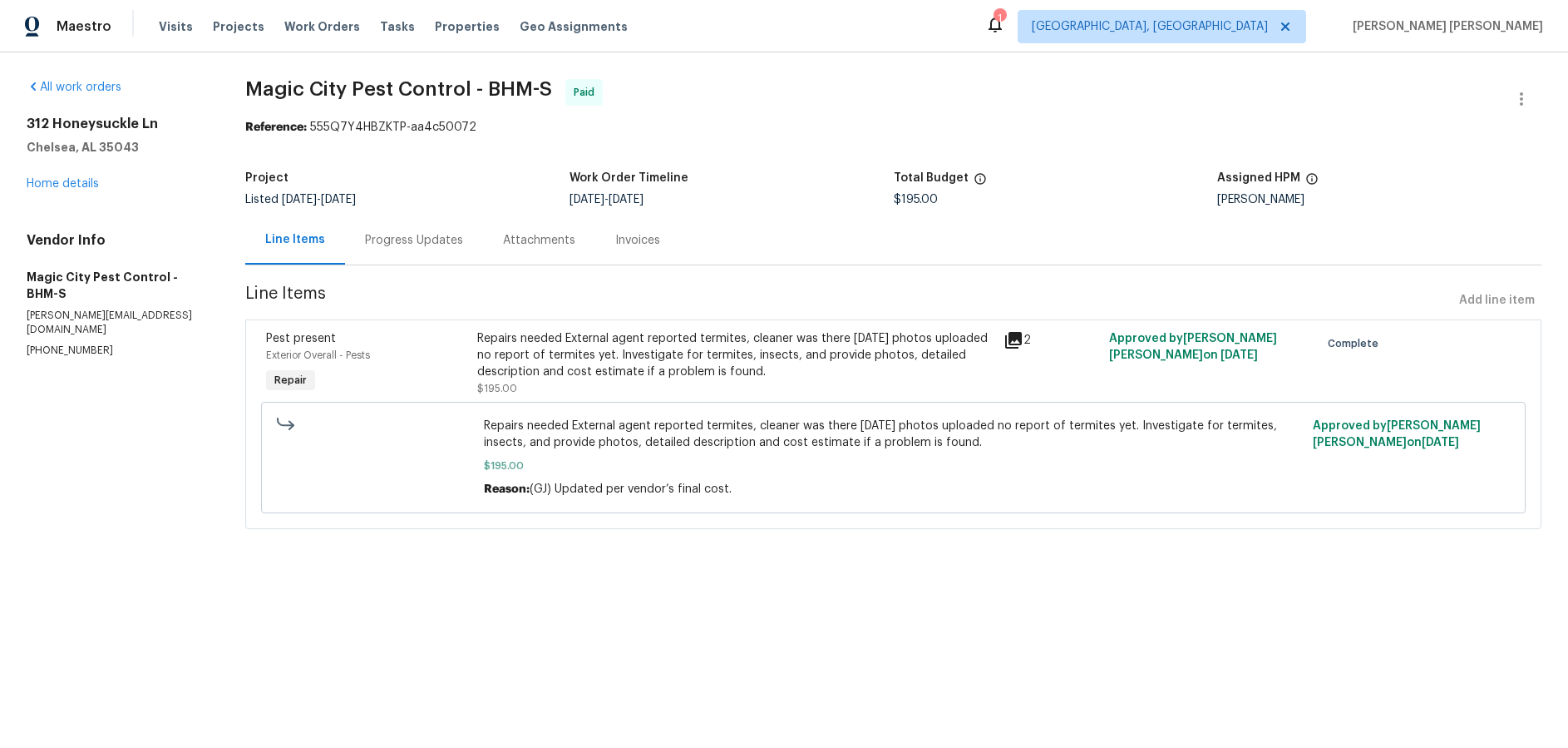
click at [1015, 341] on icon at bounding box center [1013, 339] width 20 height 20
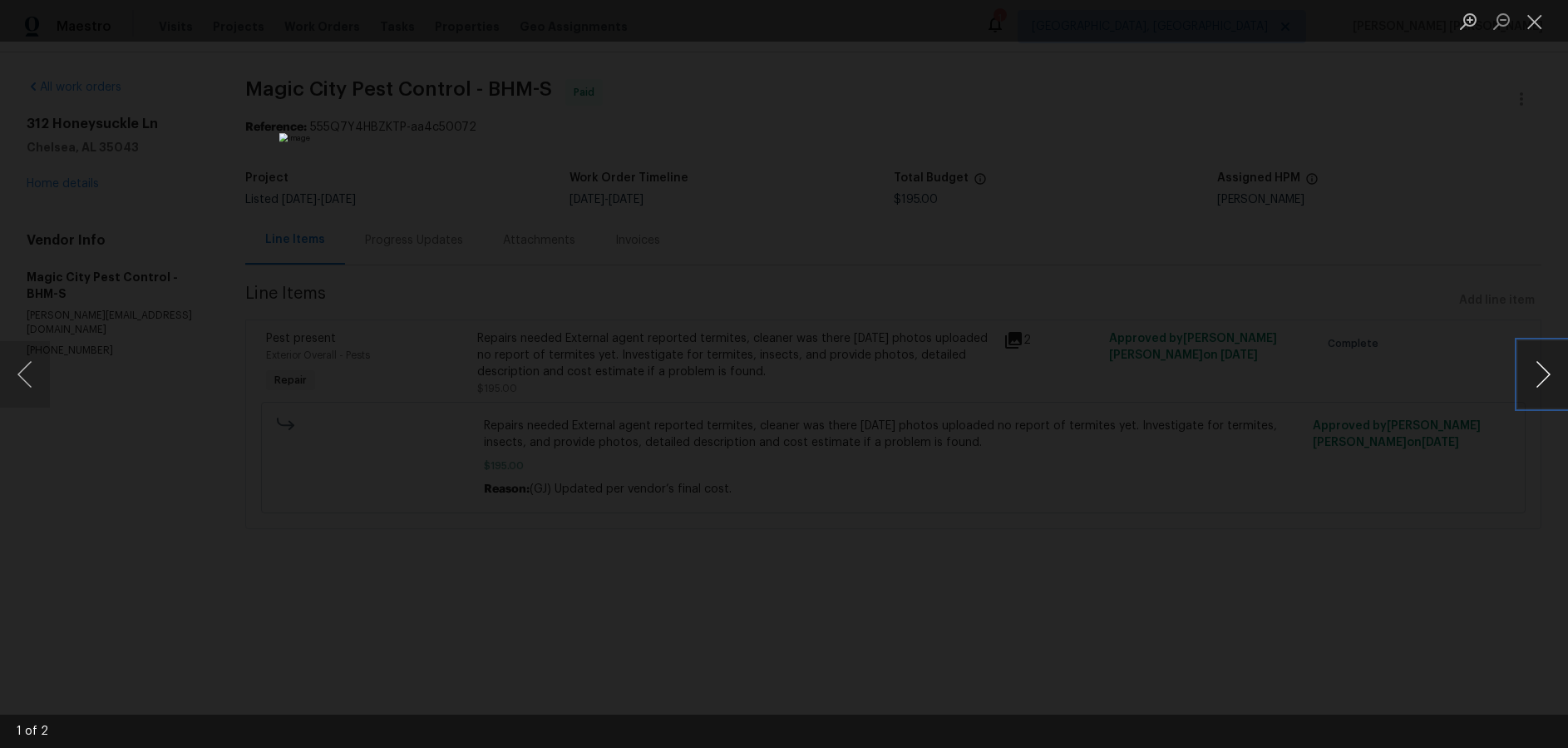
click at [1535, 395] on button "Next image" at bounding box center [1543, 374] width 50 height 67
click at [1535, 396] on button "Next image" at bounding box center [1543, 374] width 50 height 67
click at [1535, 396] on button "Next image" at bounding box center [1543, 374] width 50 height 67
drag, startPoint x: 1439, startPoint y: 598, endPoint x: 1411, endPoint y: 586, distance: 30.5
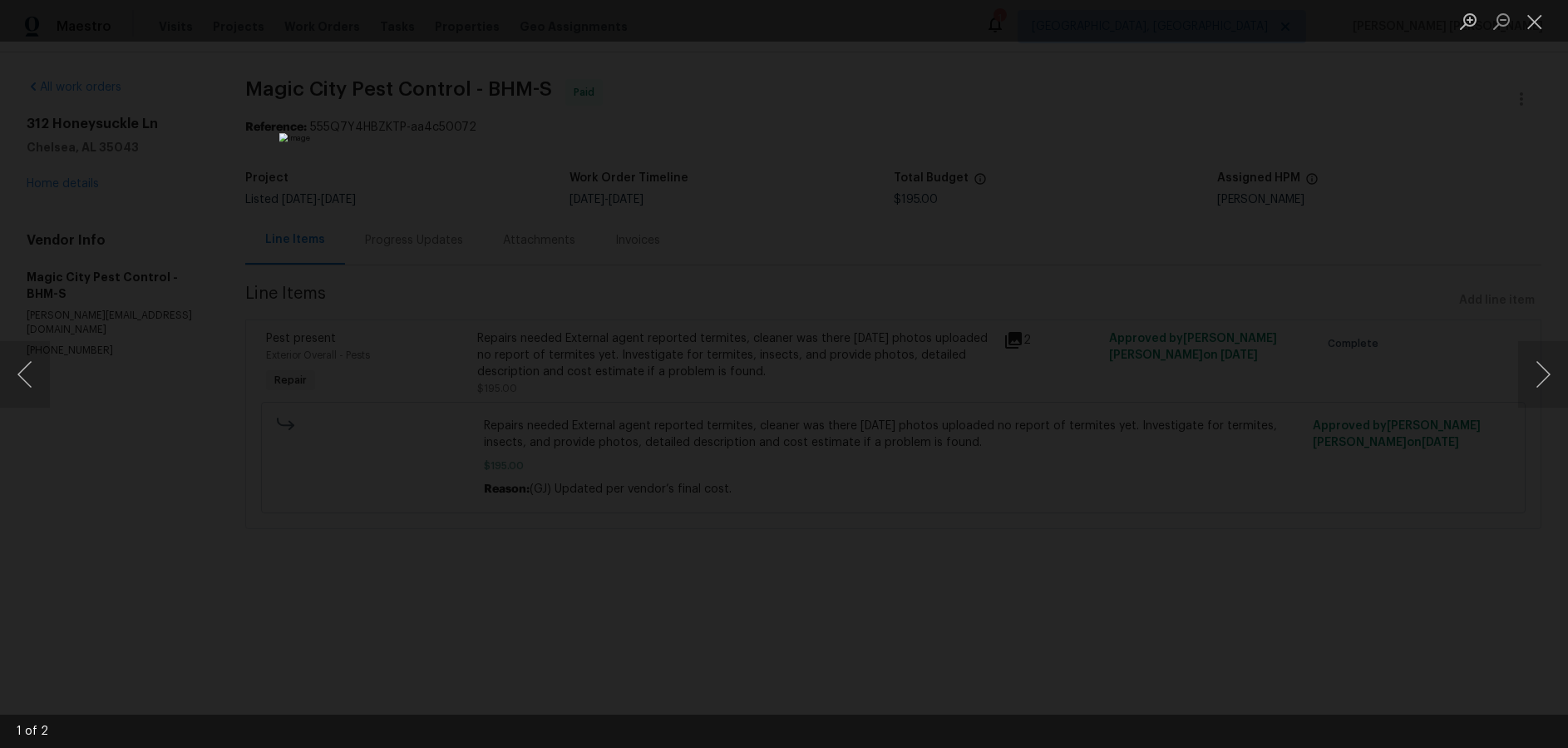
click at [1423, 592] on div "Lightbox" at bounding box center [784, 374] width 1568 height 748
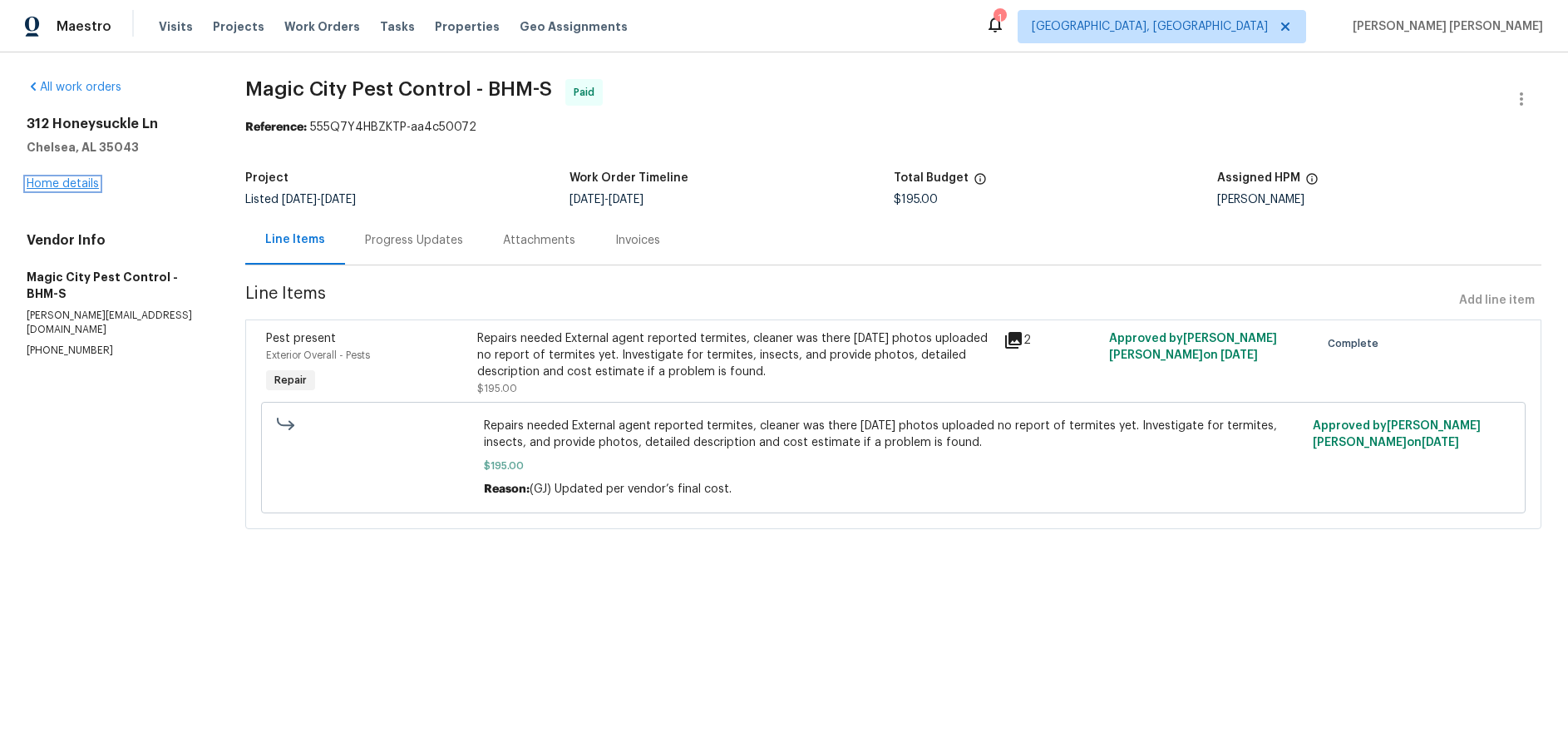
click at [86, 185] on link "Home details" at bounding box center [63, 183] width 73 height 11
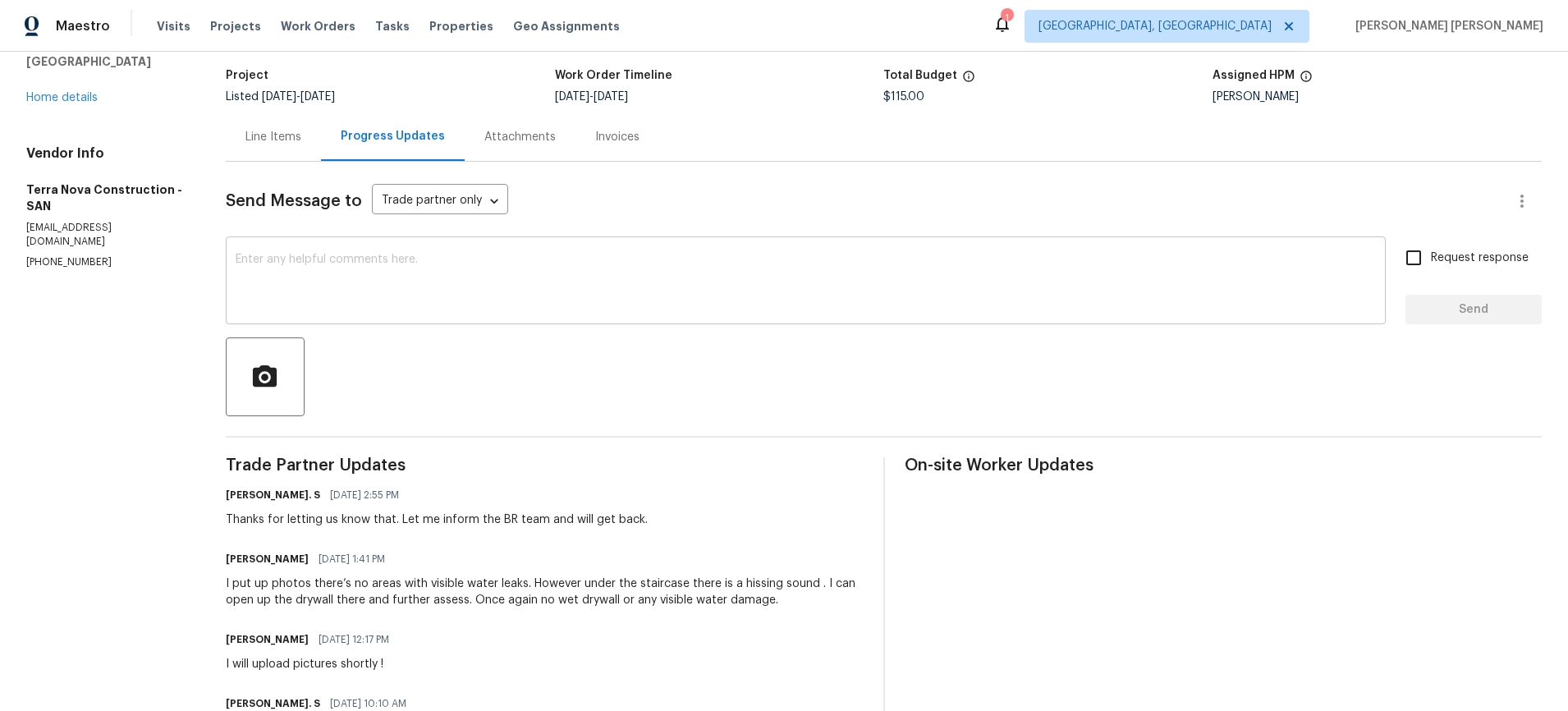
scroll to position [143, 0]
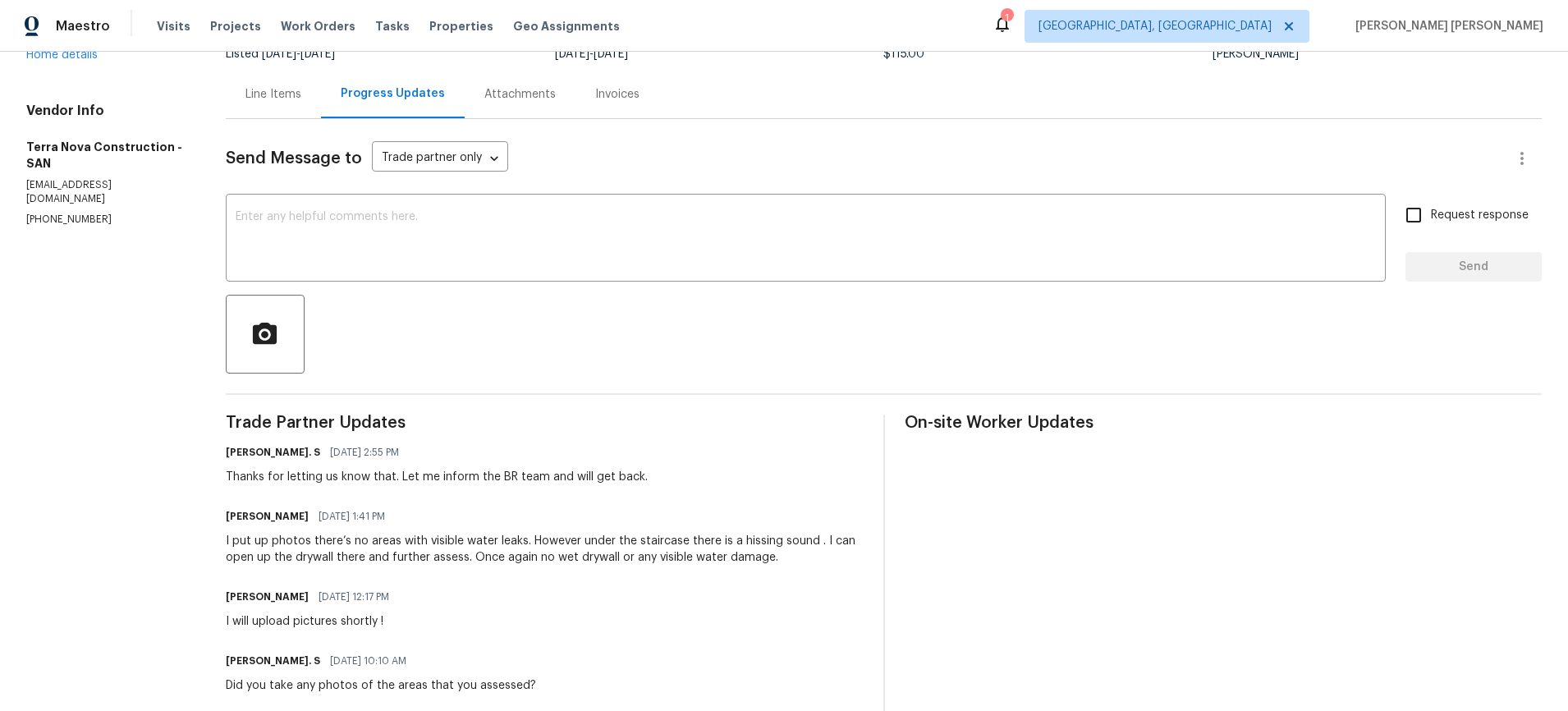
click at [294, 95] on div "Line Items" at bounding box center [273, 94] width 55 height 16
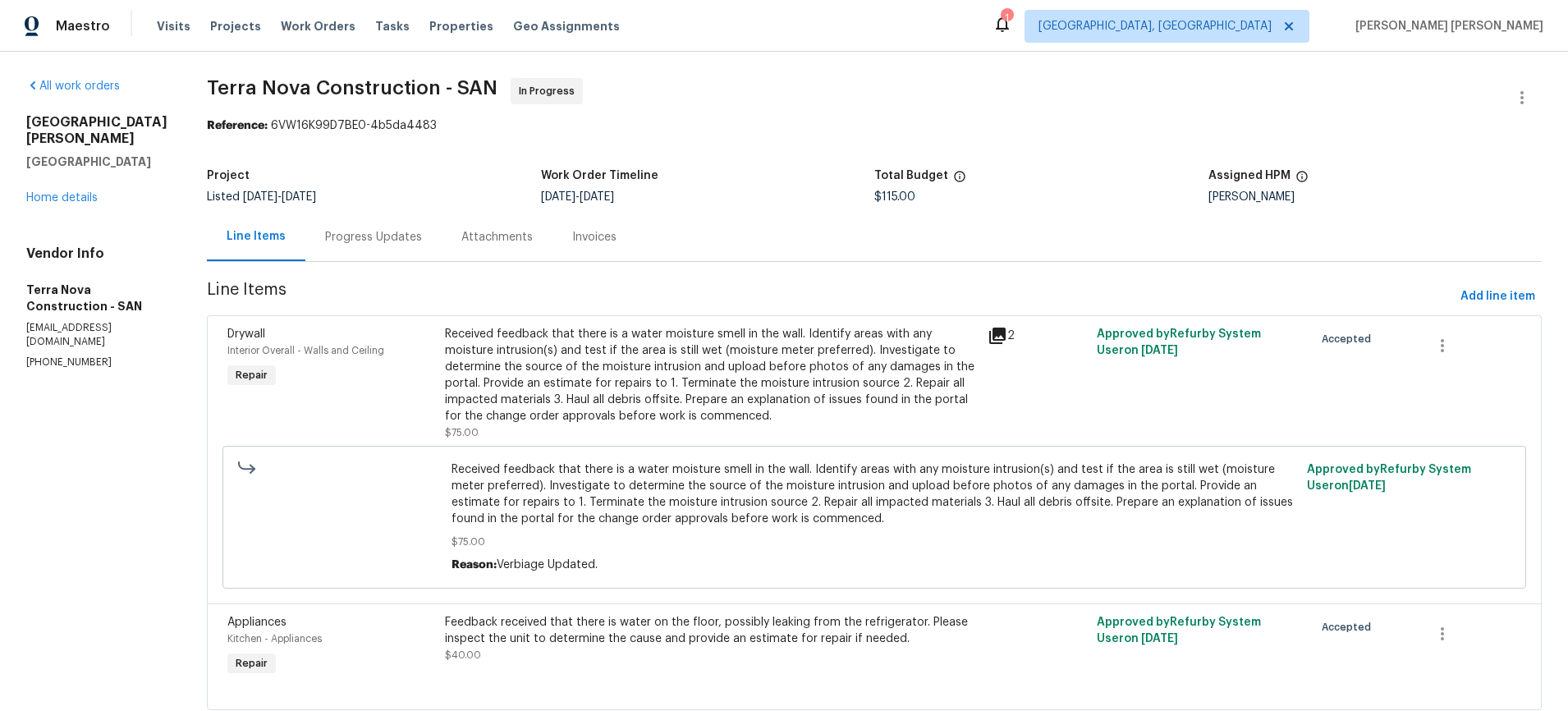
click at [1005, 338] on icon at bounding box center [997, 335] width 16 height 16
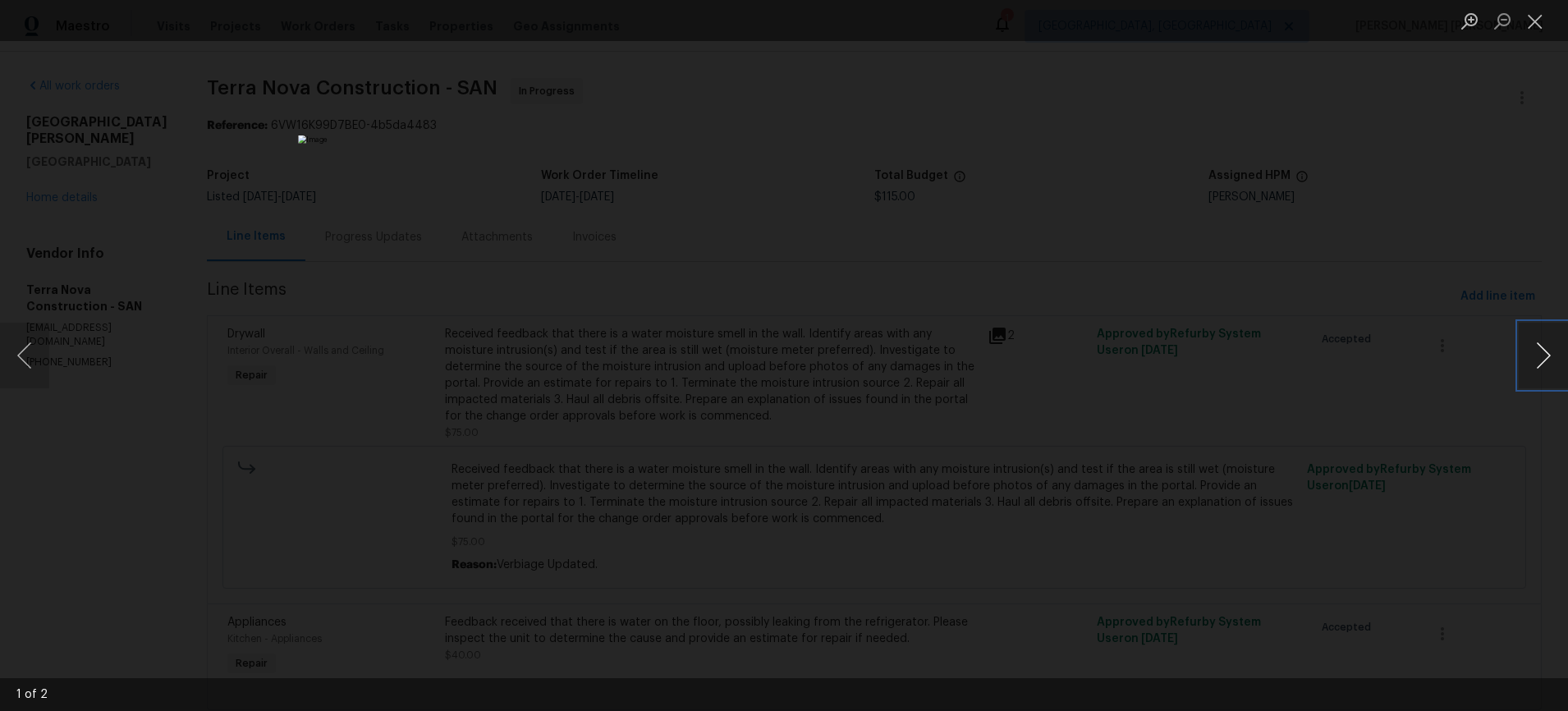
click at [1168, 373] on button "Next image" at bounding box center [1543, 355] width 49 height 66
click at [1168, 441] on div "Lightbox" at bounding box center [784, 356] width 1568 height 711
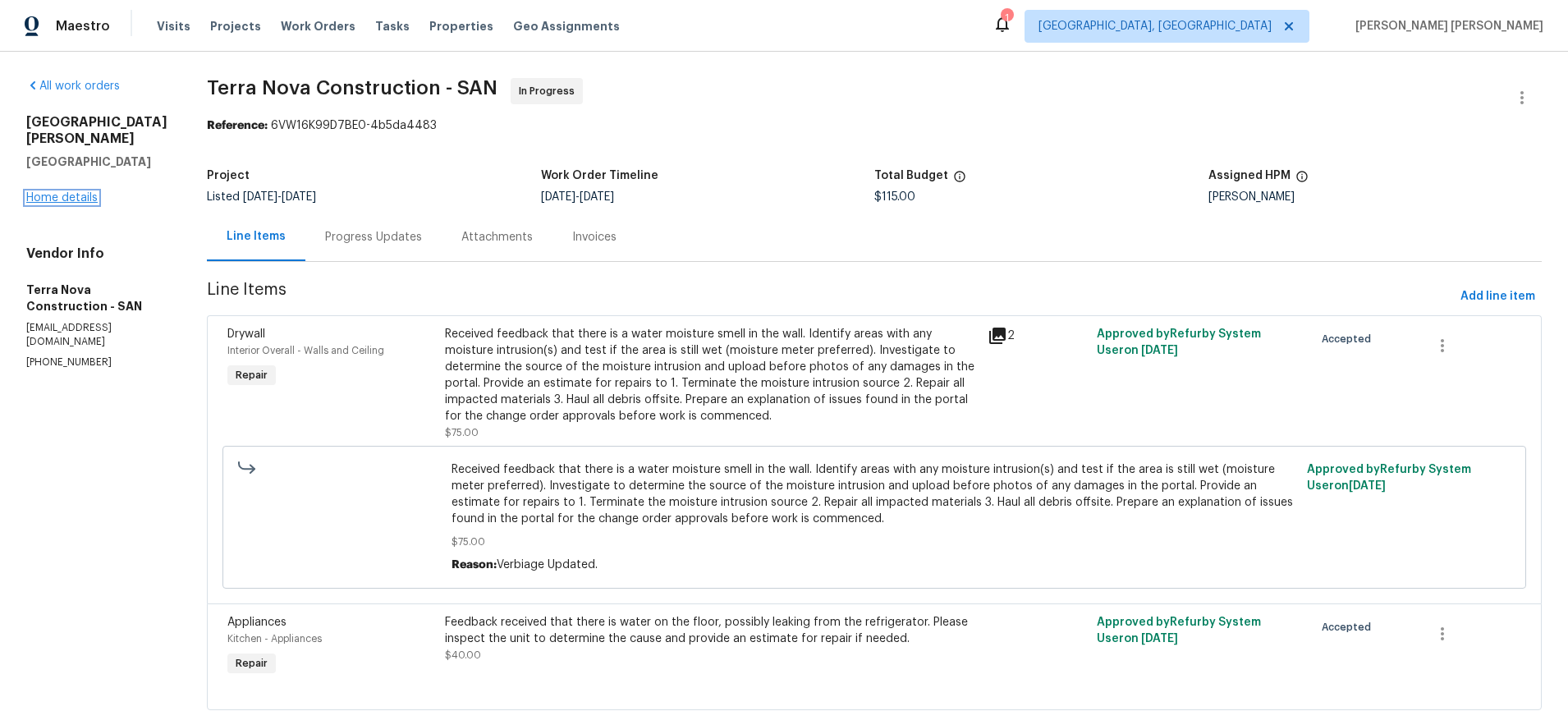
click at [69, 192] on link "Home details" at bounding box center [62, 197] width 72 height 11
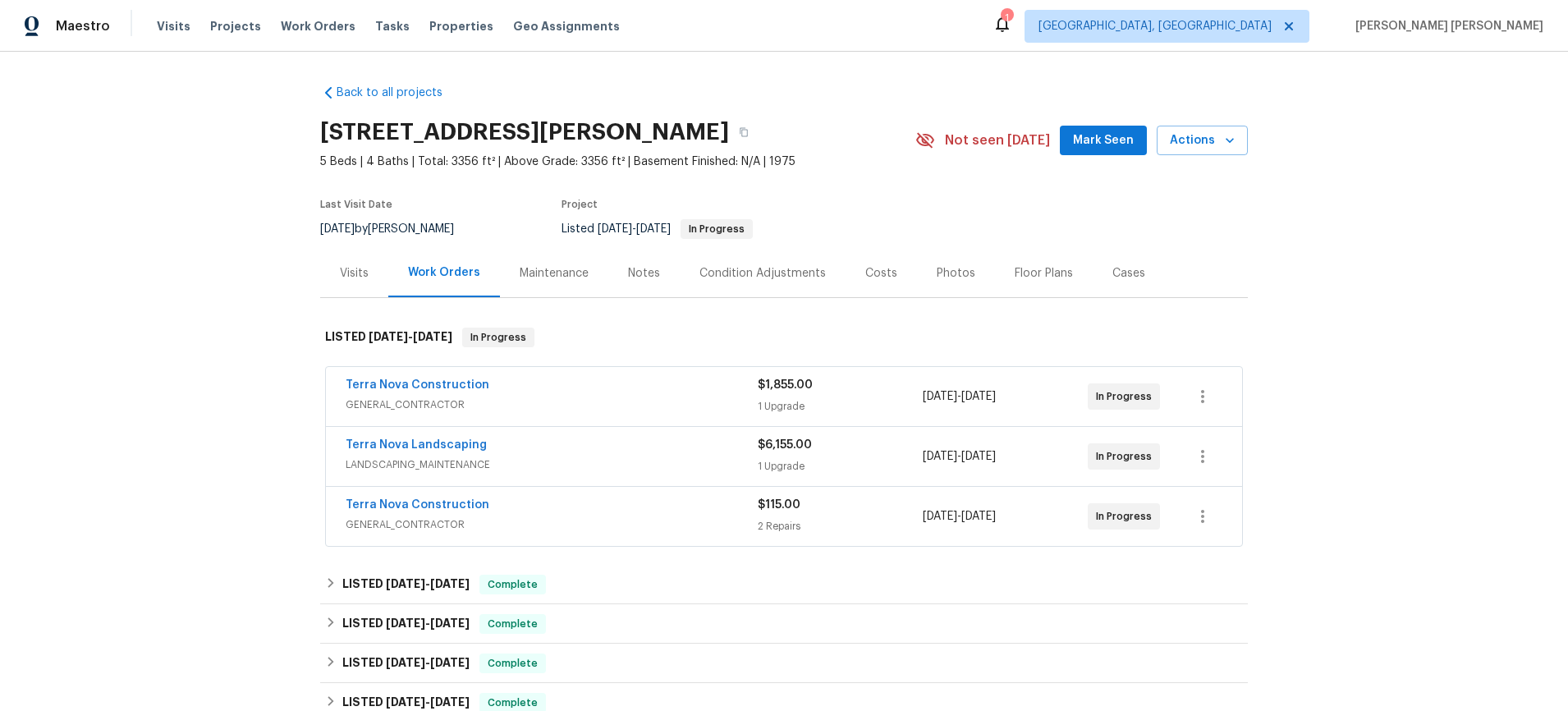
click at [699, 510] on div "Terra Nova Construction" at bounding box center [551, 506] width 412 height 20
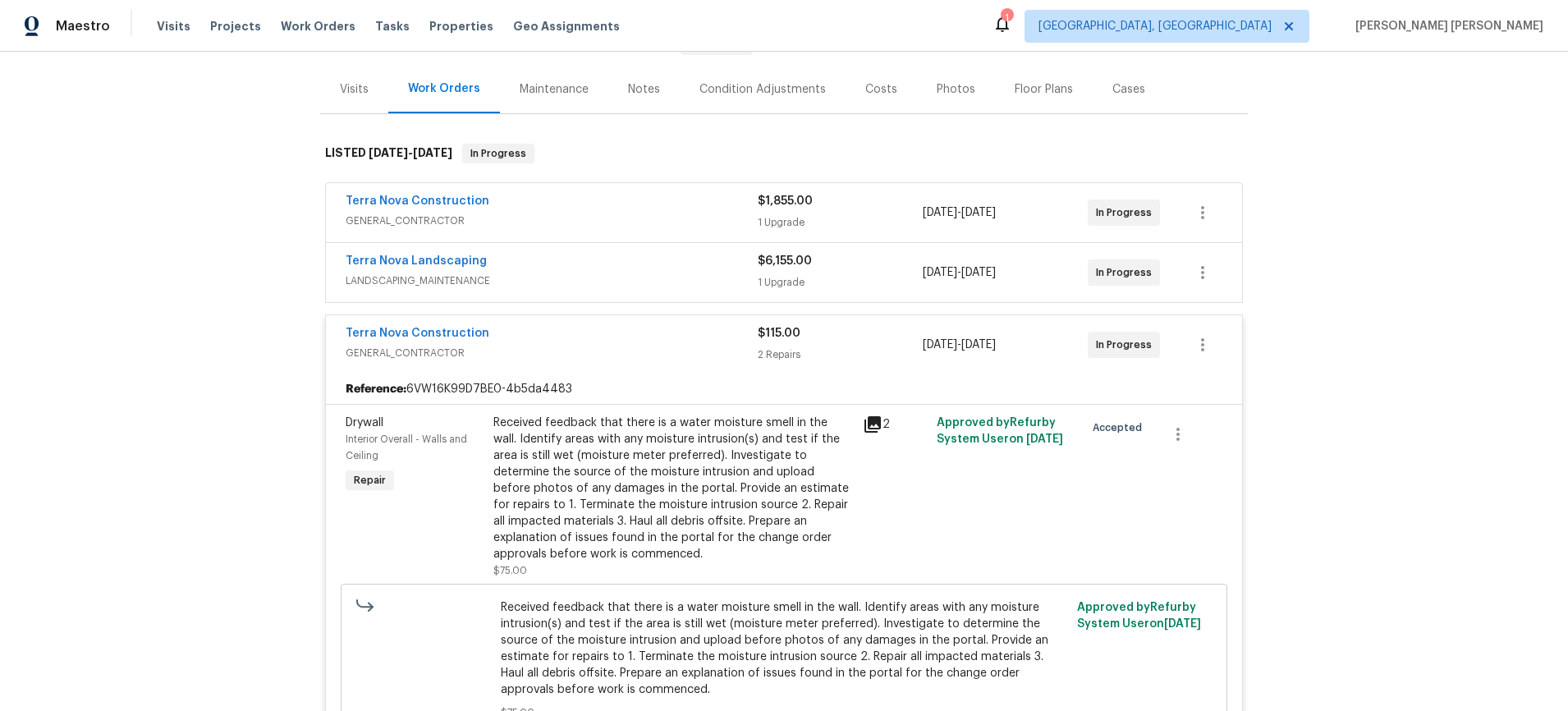
scroll to position [185, 0]
click at [877, 419] on icon at bounding box center [872, 423] width 16 height 16
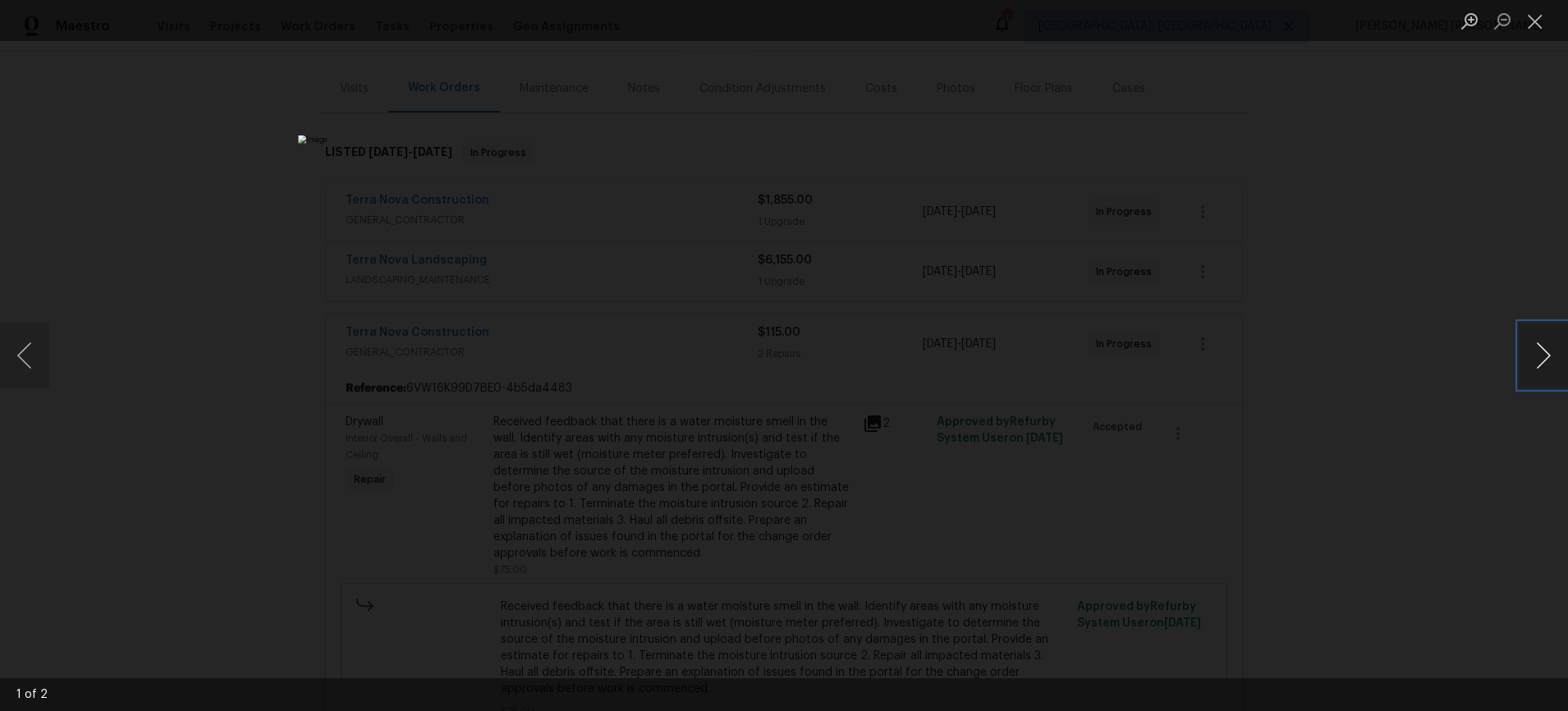
drag, startPoint x: 1530, startPoint y: 367, endPoint x: 1521, endPoint y: 366, distance: 9.1
click at [1168, 367] on button "Next image" at bounding box center [1543, 355] width 49 height 66
click at [1168, 481] on div "Lightbox" at bounding box center [784, 356] width 1568 height 711
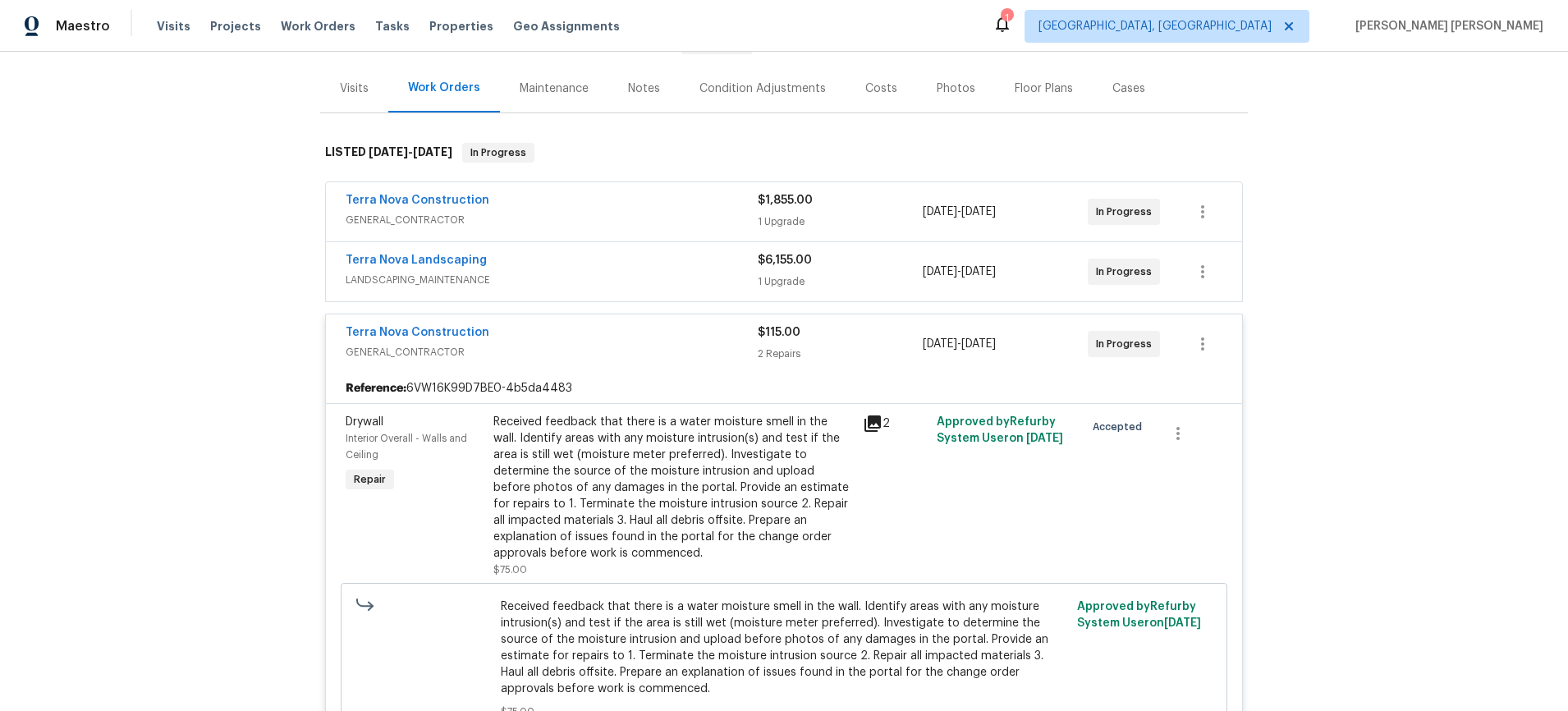
click at [451, 338] on span "Terra Nova Construction" at bounding box center [417, 332] width 143 height 16
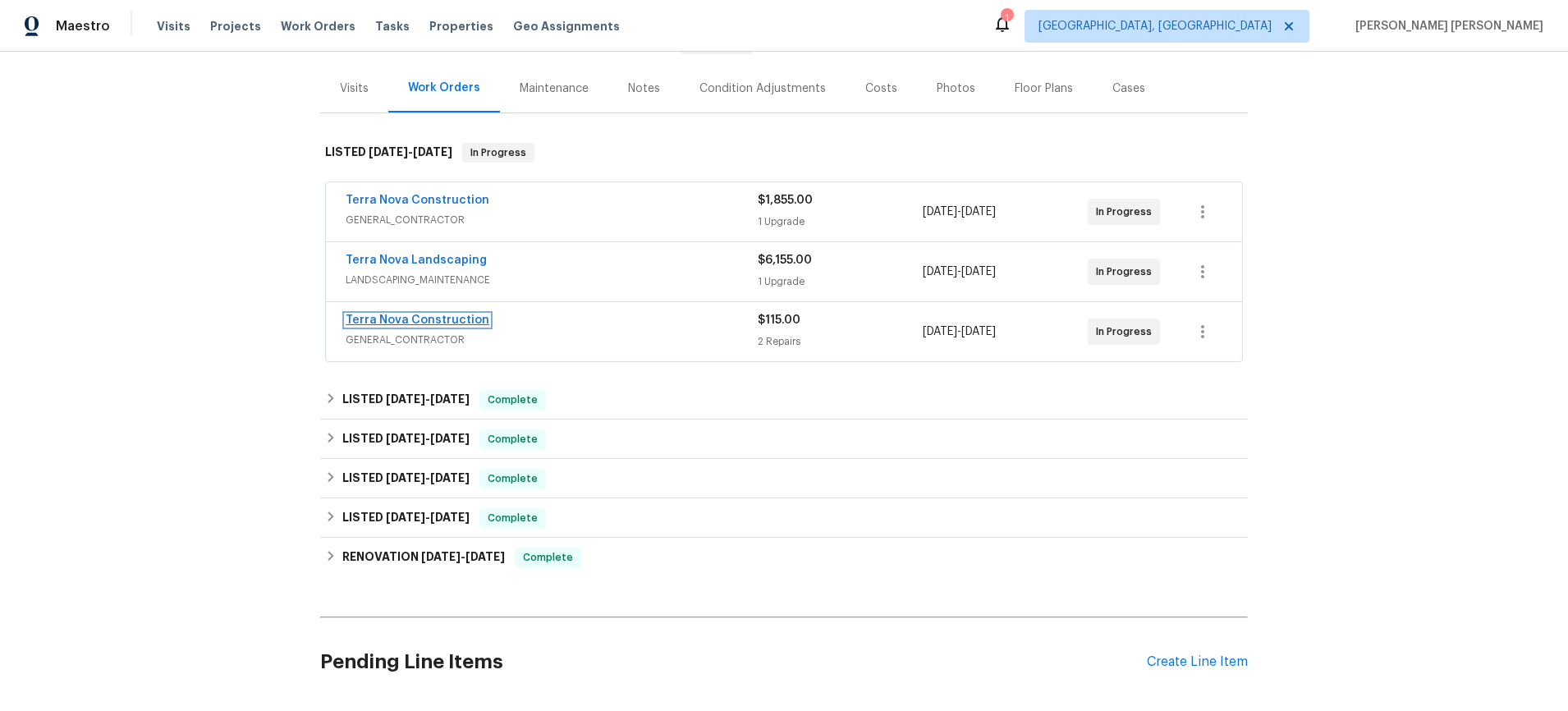
click at [449, 321] on link "Terra Nova Construction" at bounding box center [417, 320] width 143 height 11
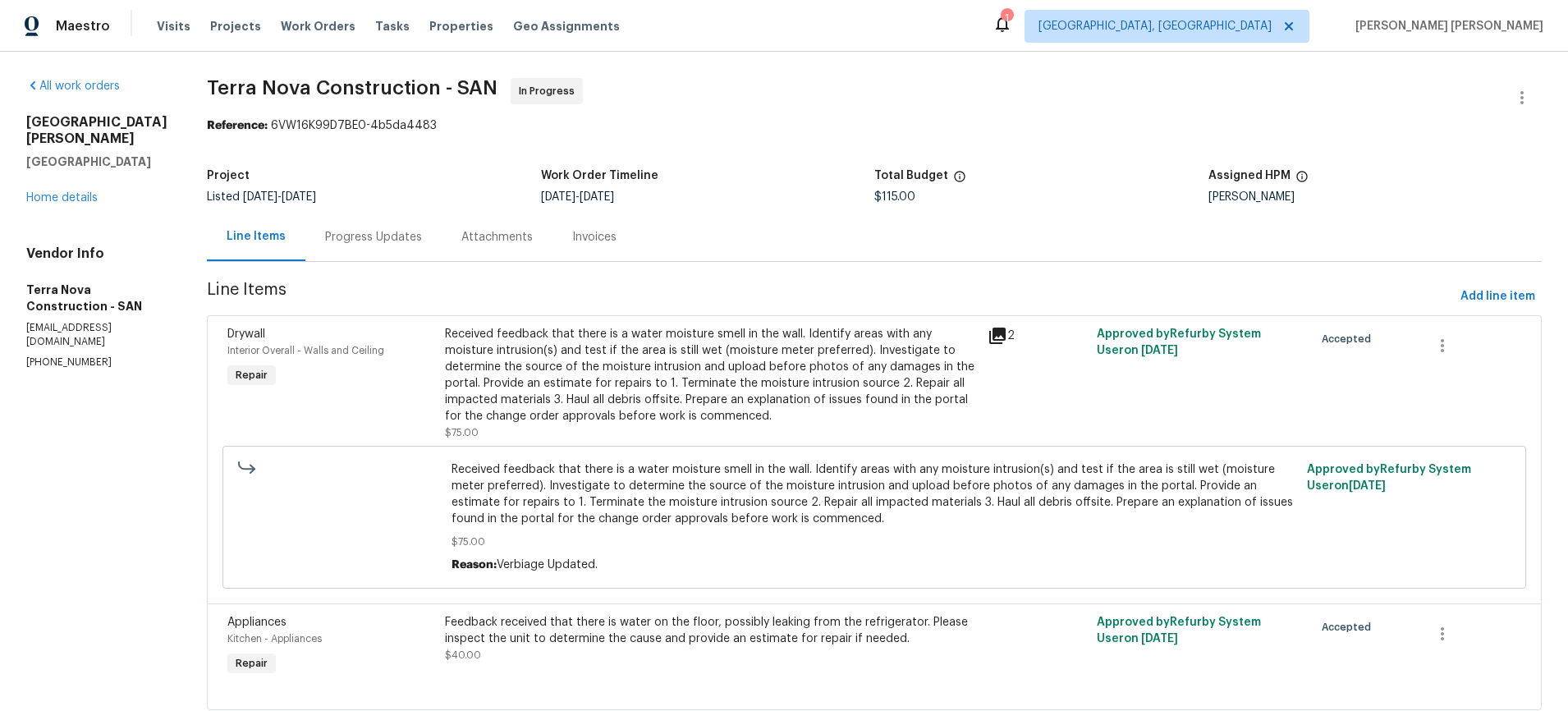
click at [398, 238] on div "Progress Updates" at bounding box center [373, 237] width 97 height 16
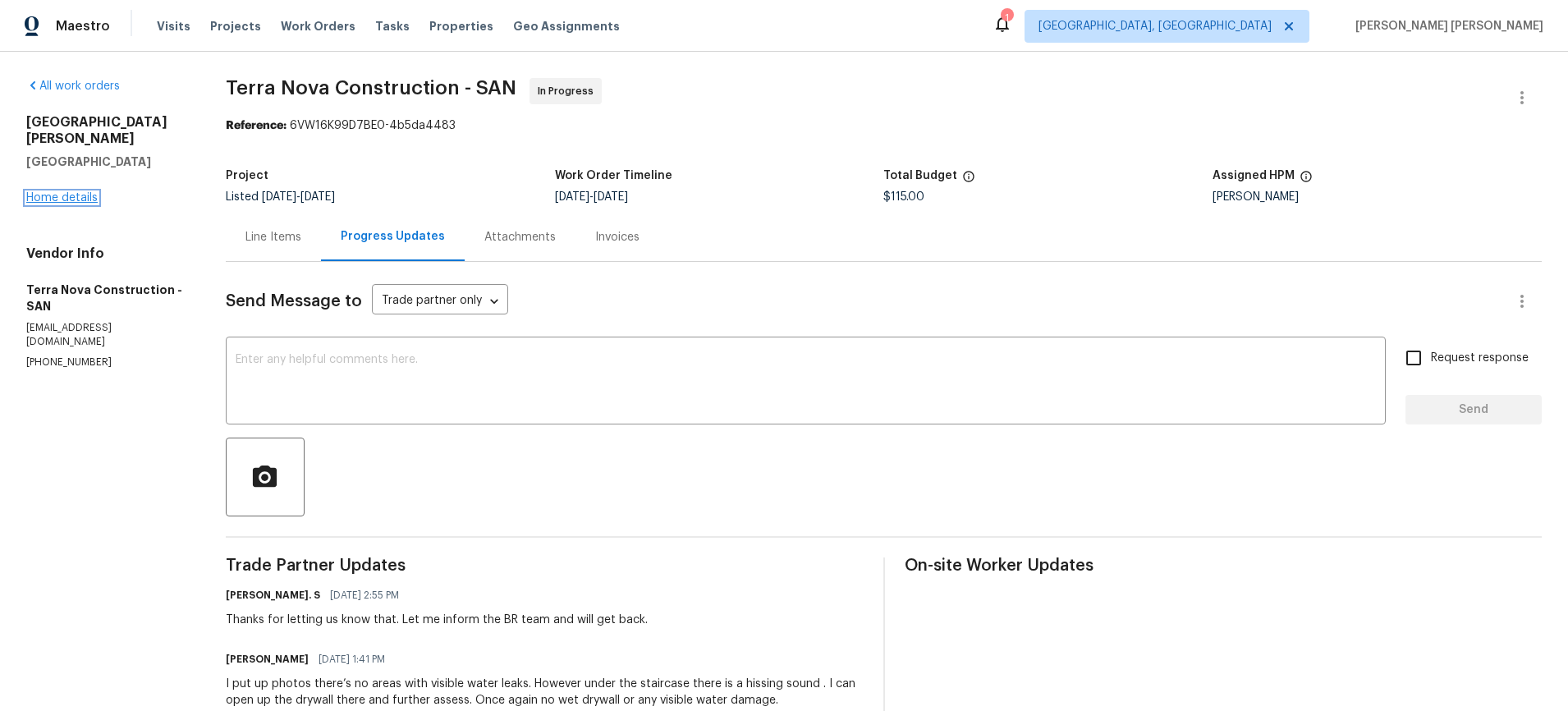
click at [78, 192] on link "Home details" at bounding box center [62, 197] width 72 height 11
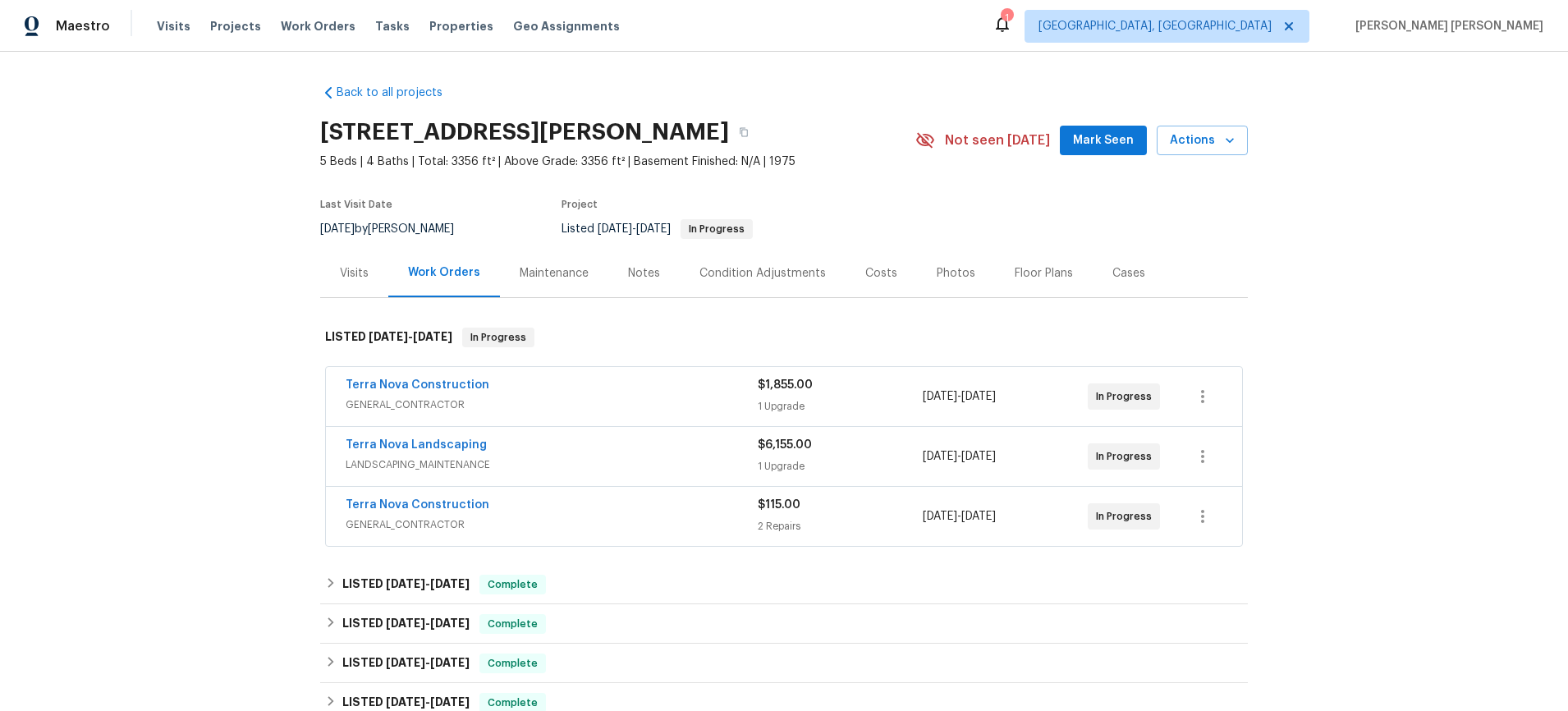
click at [654, 465] on span "LANDSCAPING_MAINTENANCE" at bounding box center [551, 464] width 412 height 16
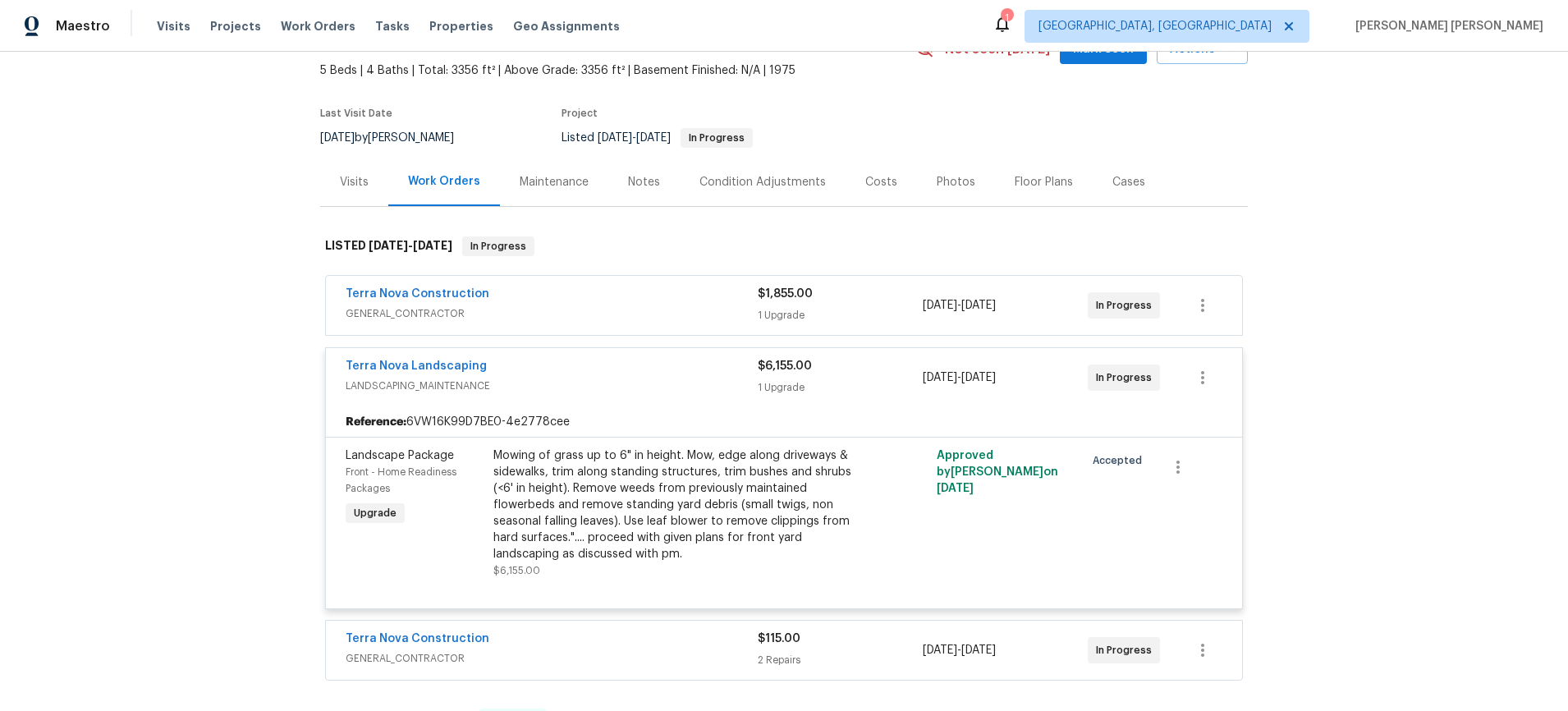
scroll to position [111, 0]
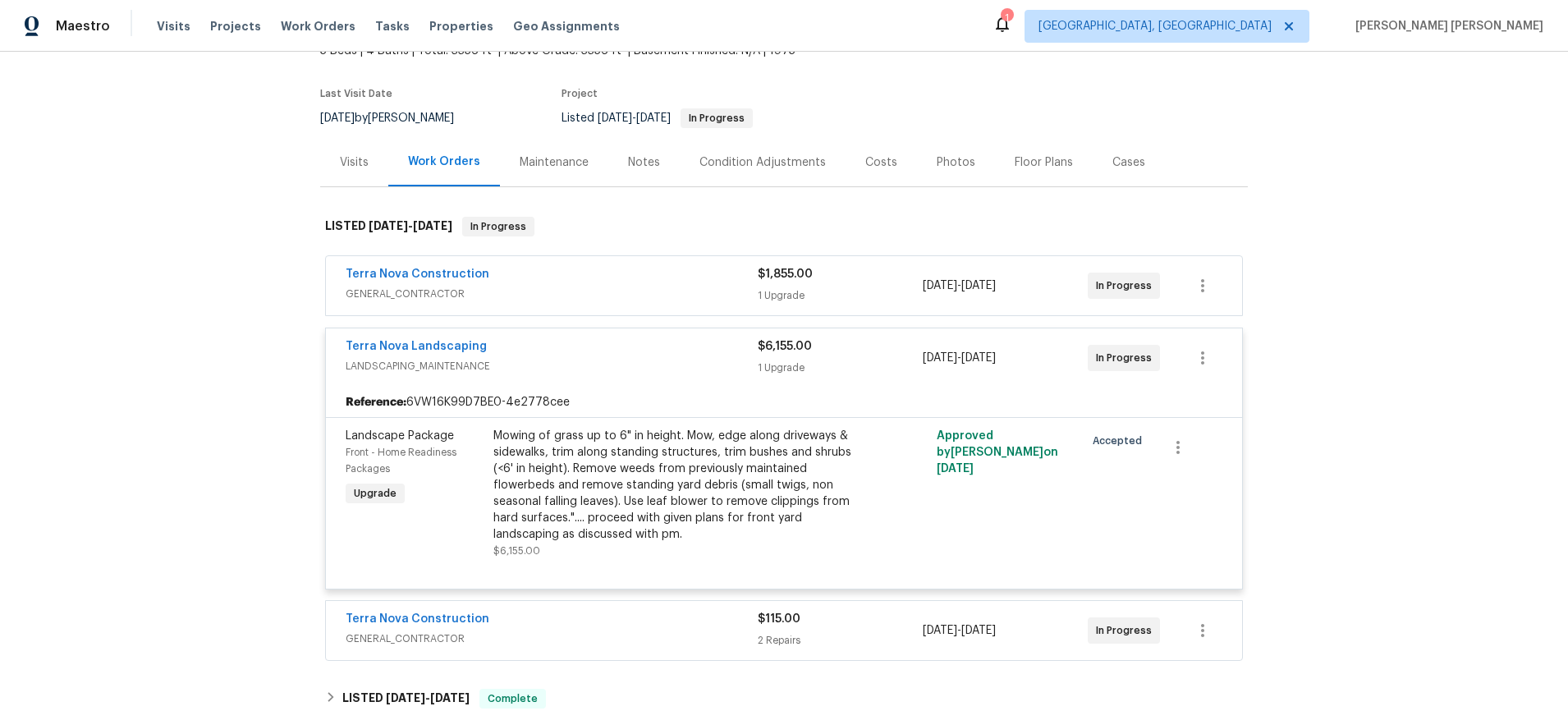
click at [591, 282] on div "Terra Nova Construction" at bounding box center [551, 275] width 412 height 20
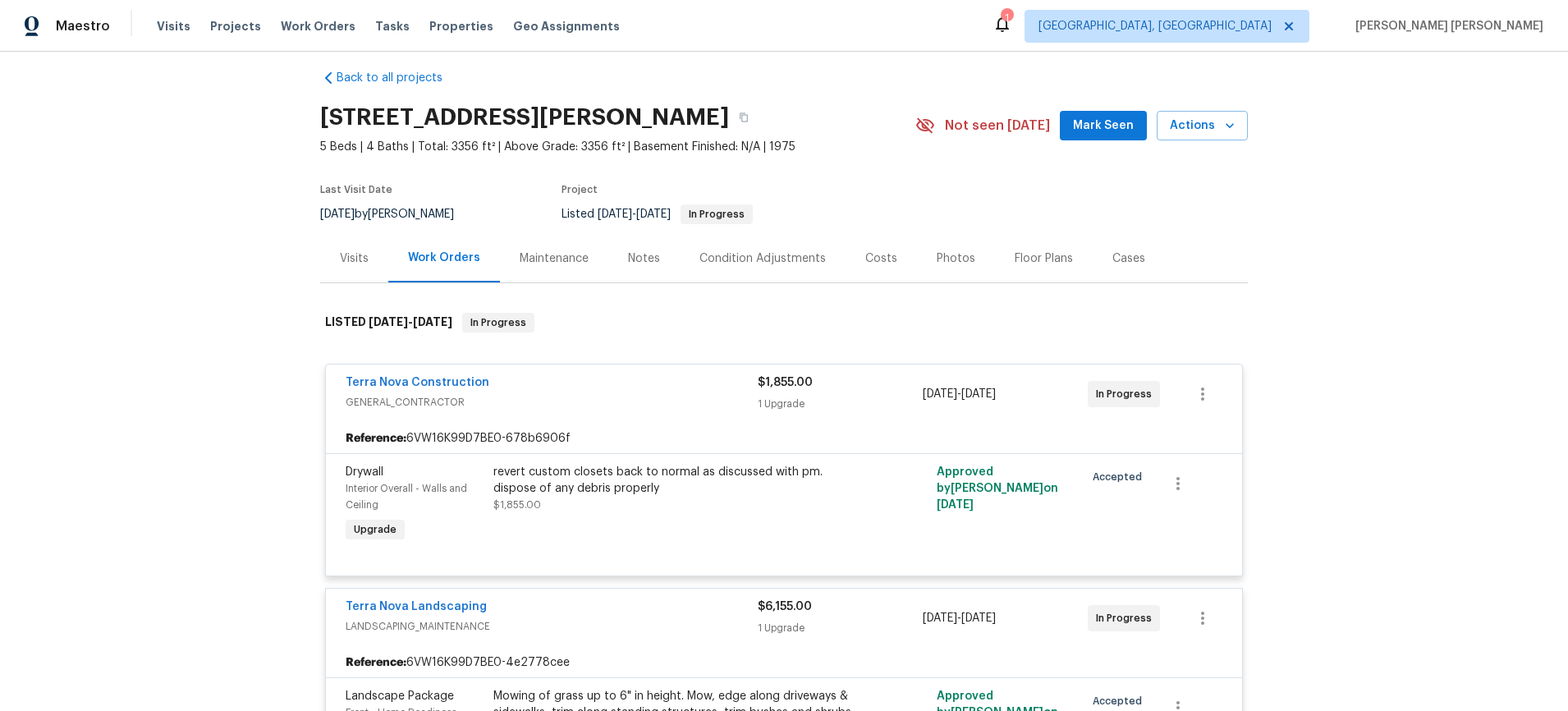
scroll to position [0, 0]
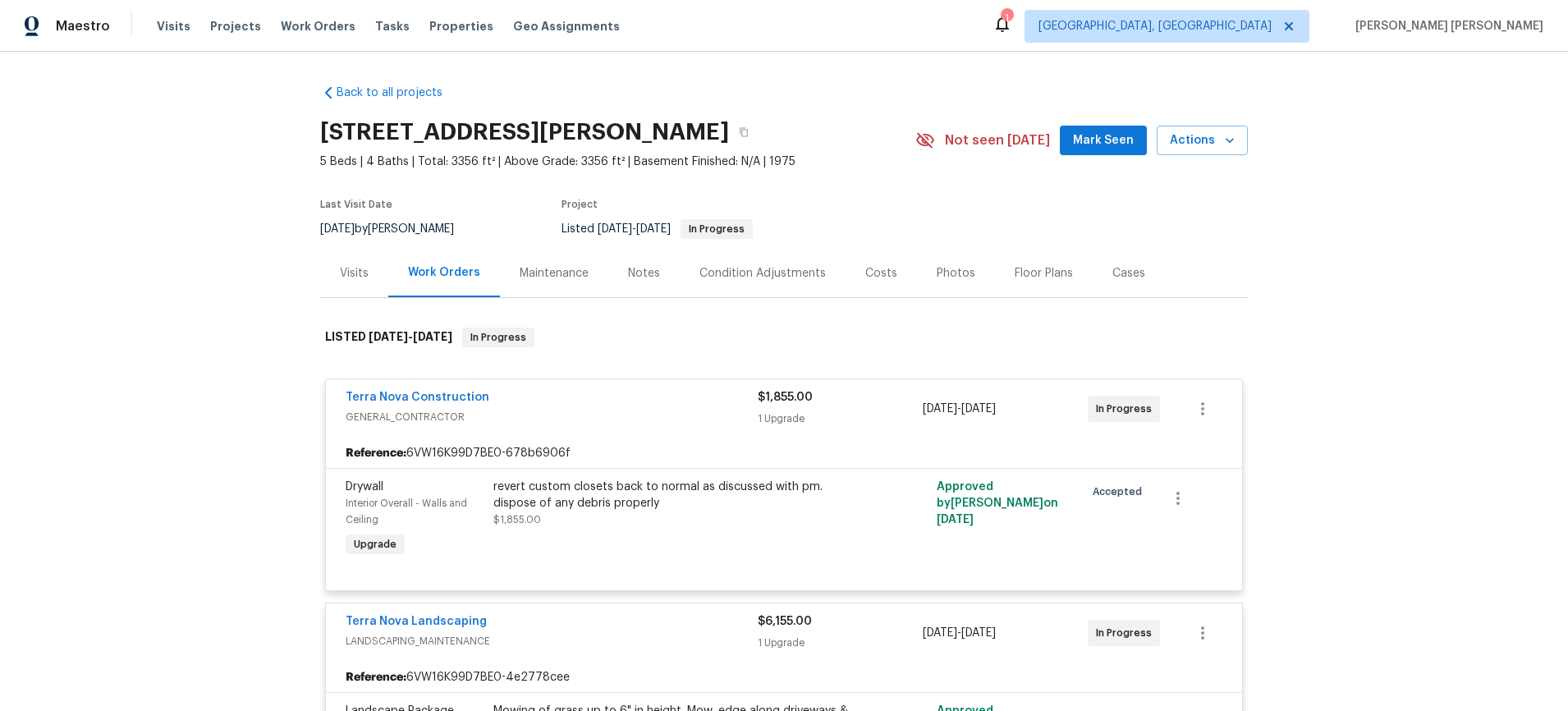
click at [350, 276] on div "Visits" at bounding box center [355, 273] width 29 height 16
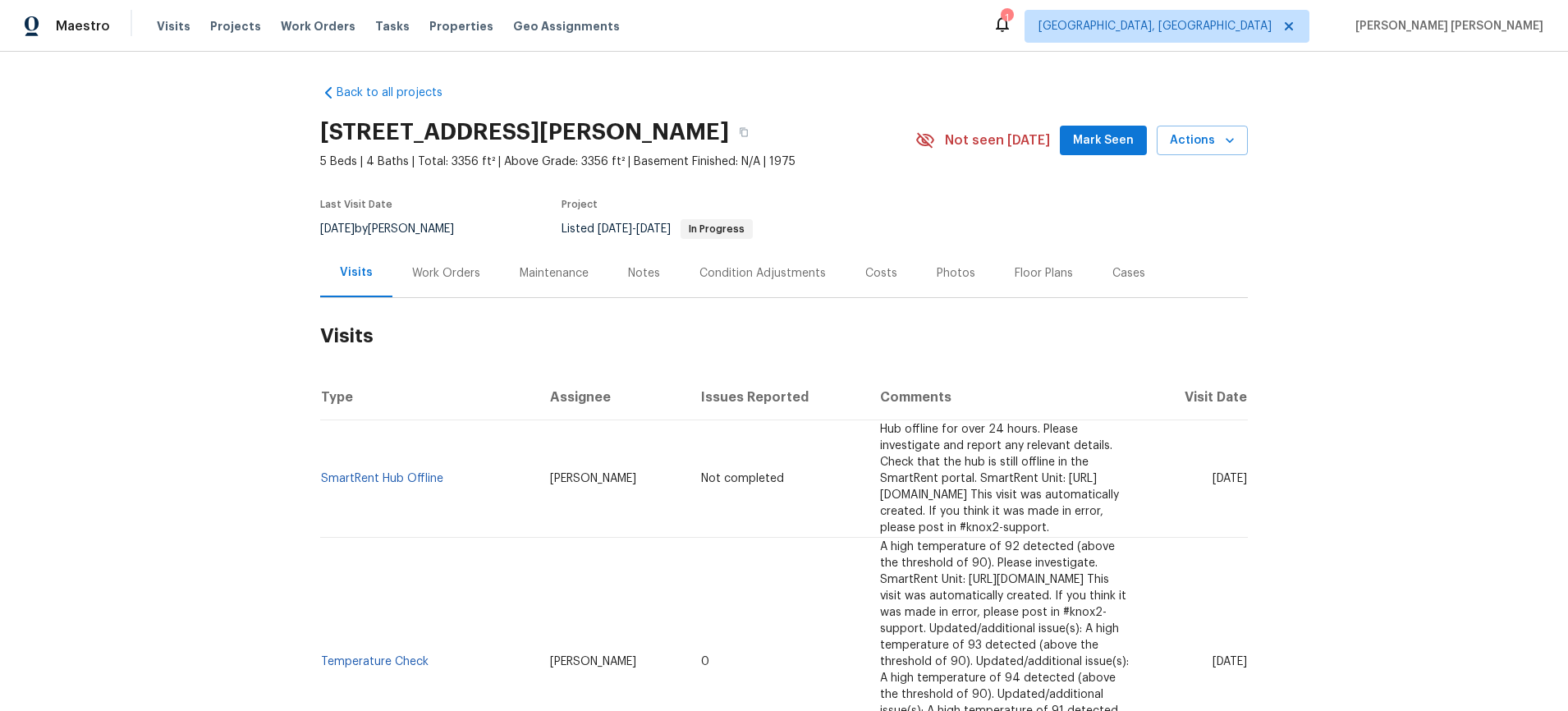
click at [335, 144] on div "13080 Camino Del Valle, Poway, CA 92064" at bounding box center [617, 132] width 595 height 43
drag, startPoint x: 310, startPoint y: 133, endPoint x: 573, endPoint y: 130, distance: 263.0
click at [580, 130] on div "Back to all projects 13080 Camino Del Valle, Poway, CA 92064 5 Beds | 4 Baths |…" at bounding box center [784, 381] width 1568 height 659
copy h2 "13080 Camino Del Valle"
click at [1029, 279] on div "Floor Plans" at bounding box center [1044, 273] width 58 height 16
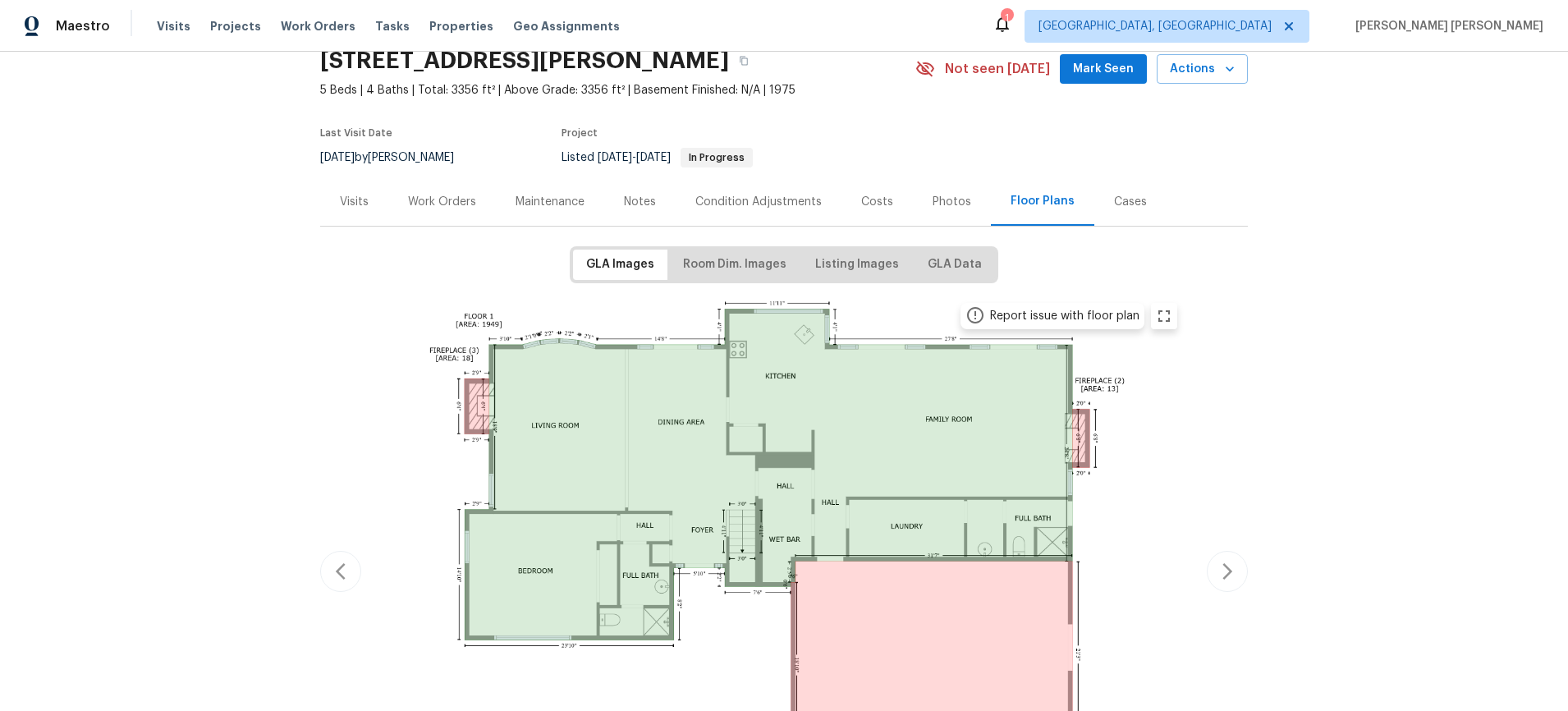
scroll to position [65, 0]
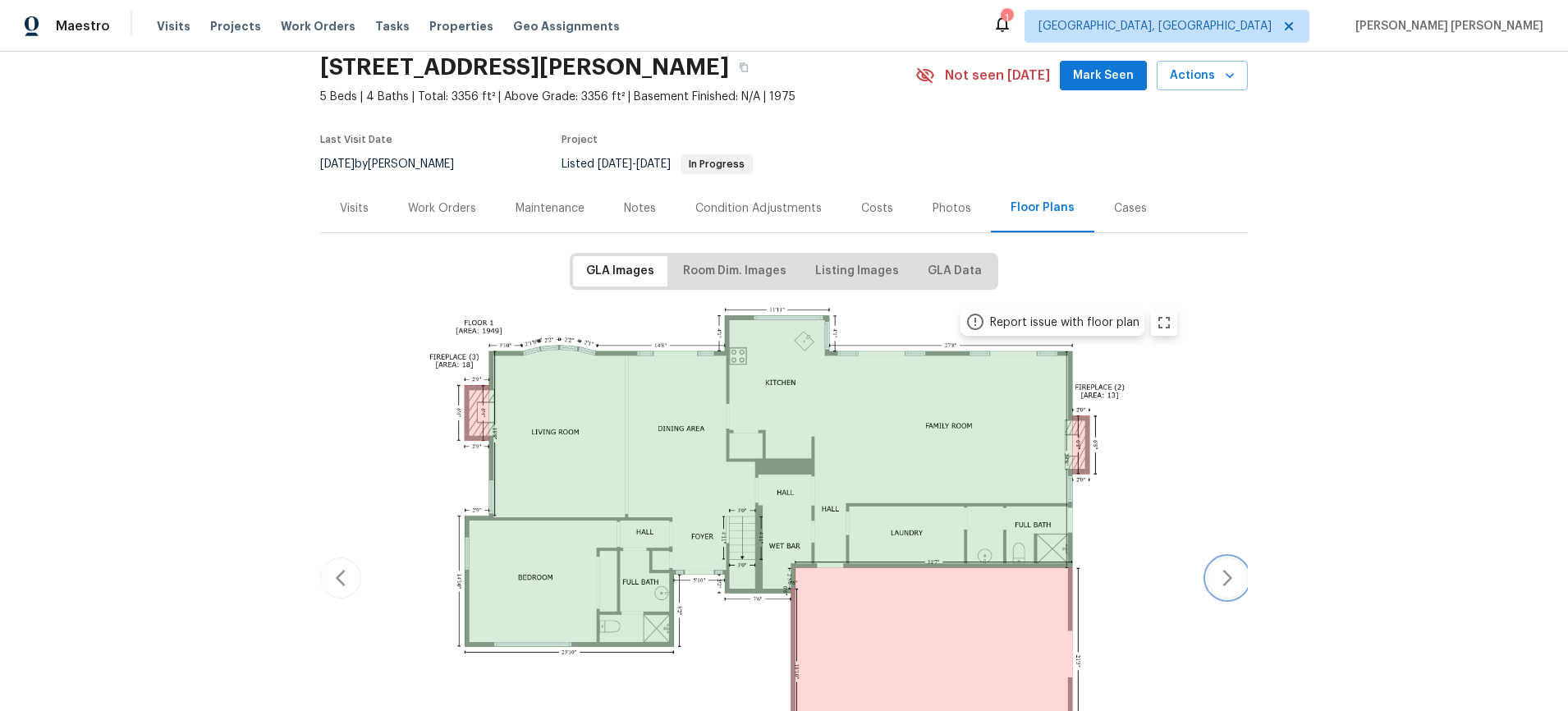
click at [1168, 581] on icon "button" at bounding box center [1227, 577] width 20 height 20
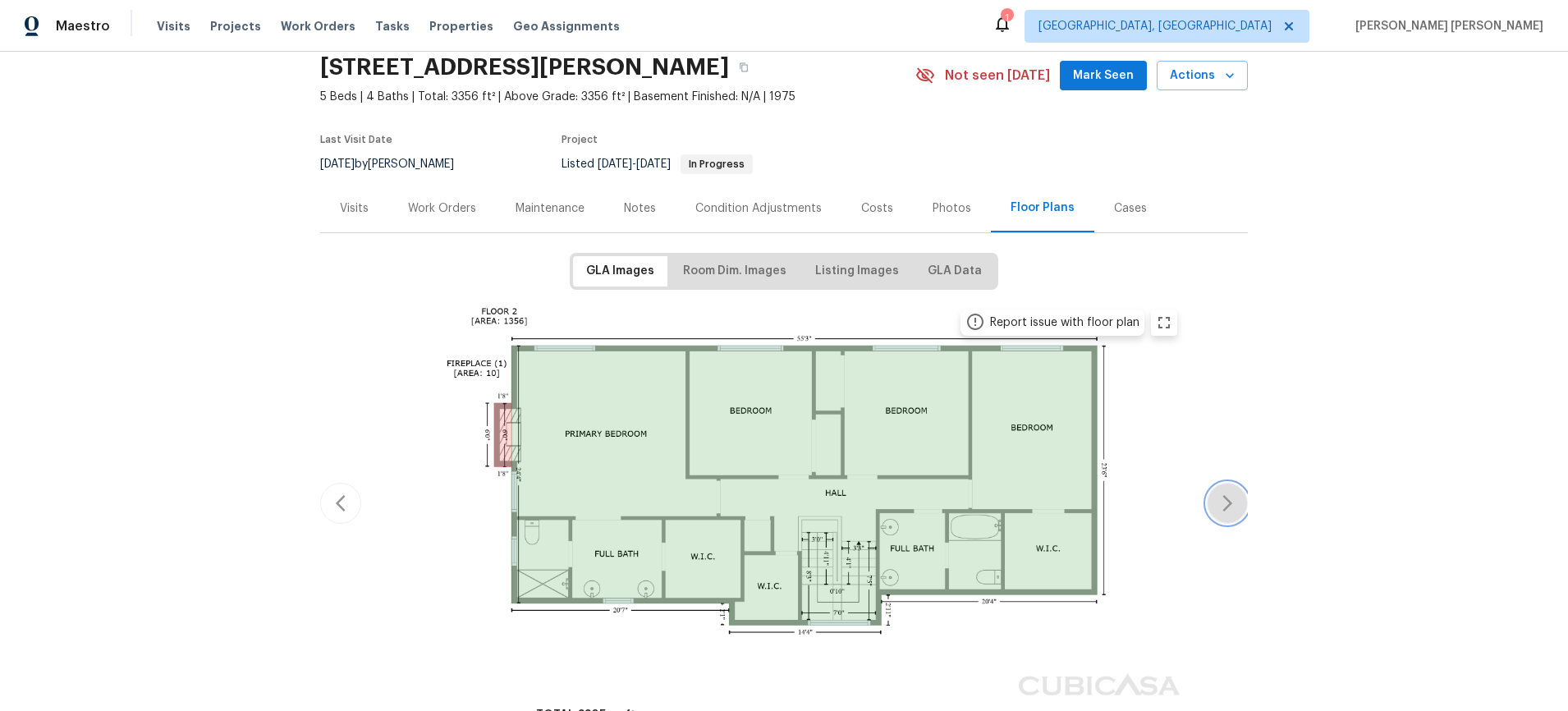
click at [1168, 501] on icon "button" at bounding box center [1227, 503] width 20 height 20
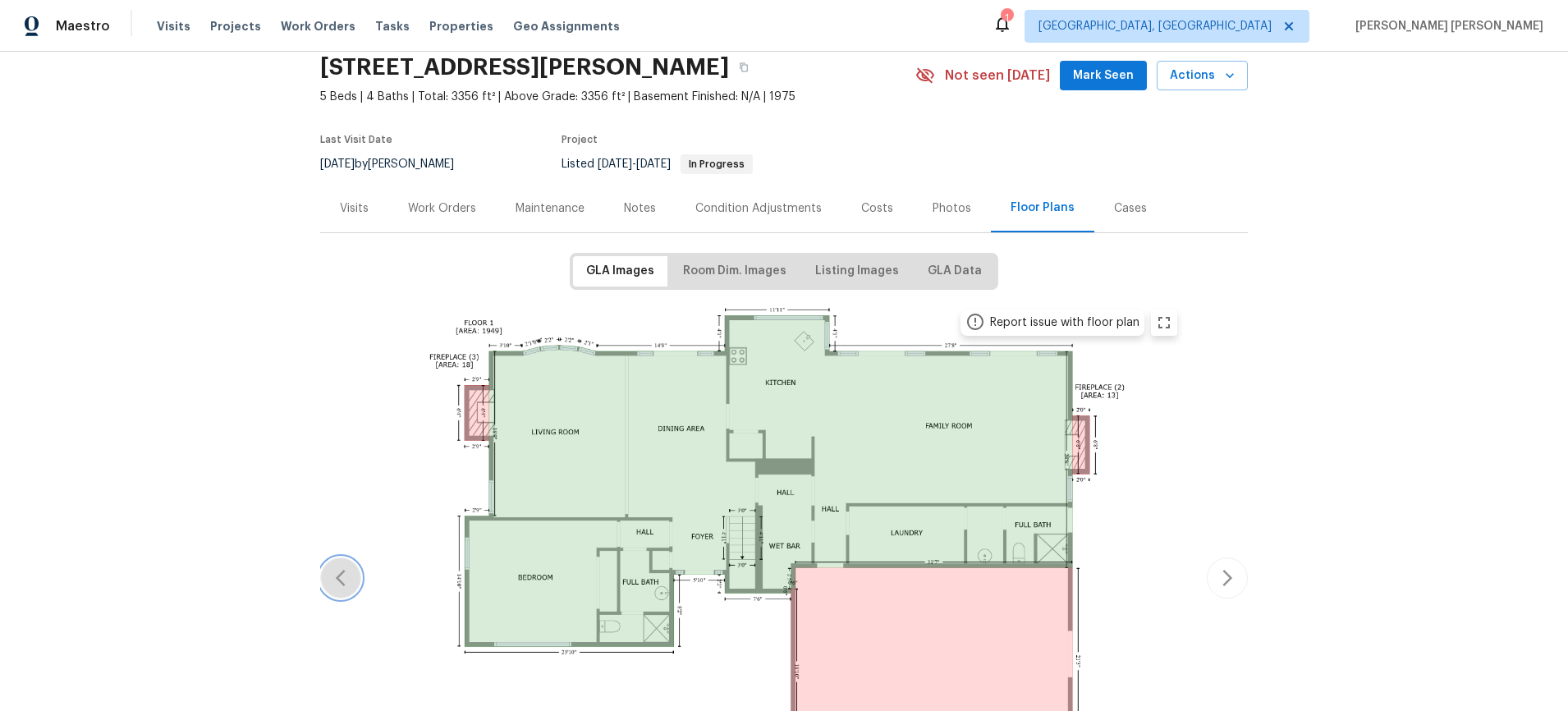
click at [349, 576] on icon "button" at bounding box center [340, 577] width 20 height 20
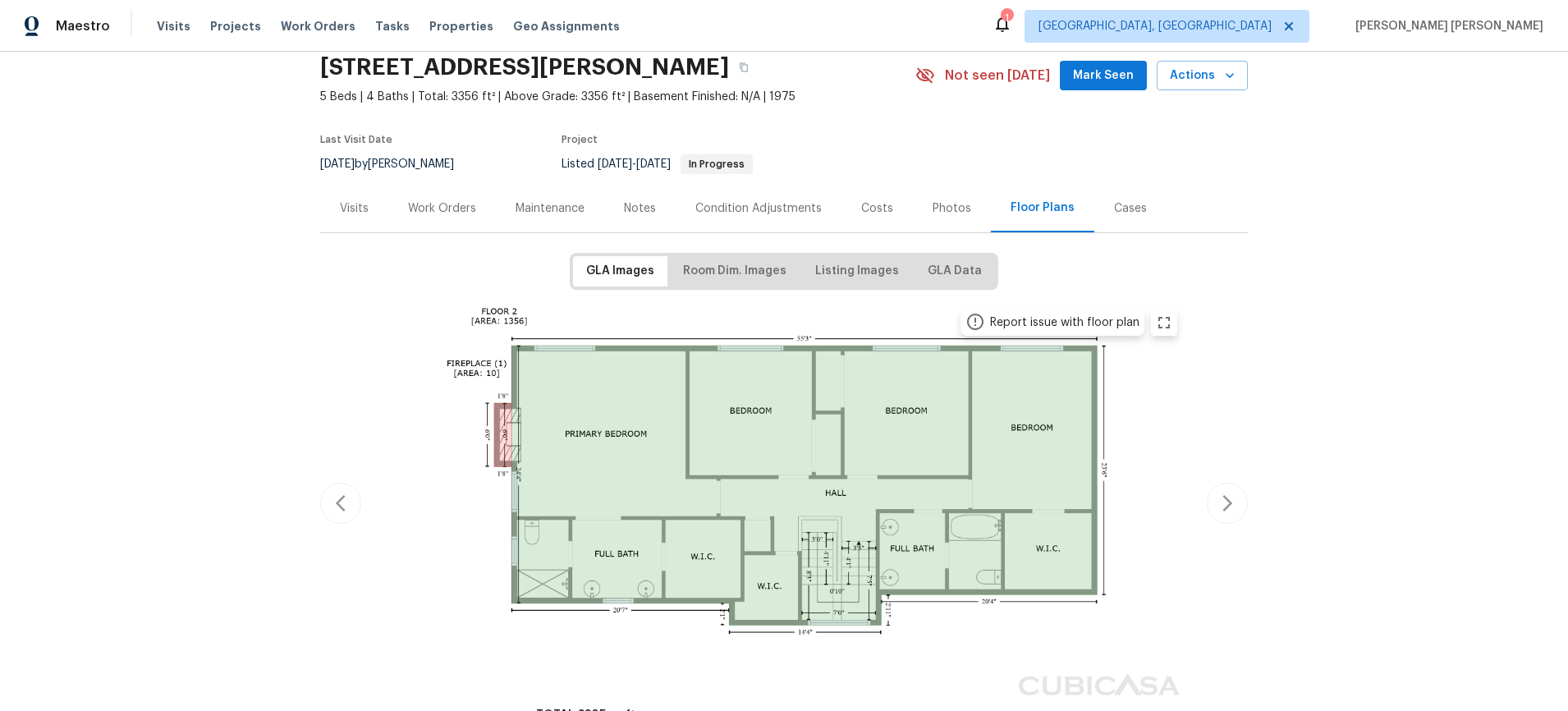
click at [445, 209] on div "Work Orders" at bounding box center [442, 208] width 68 height 16
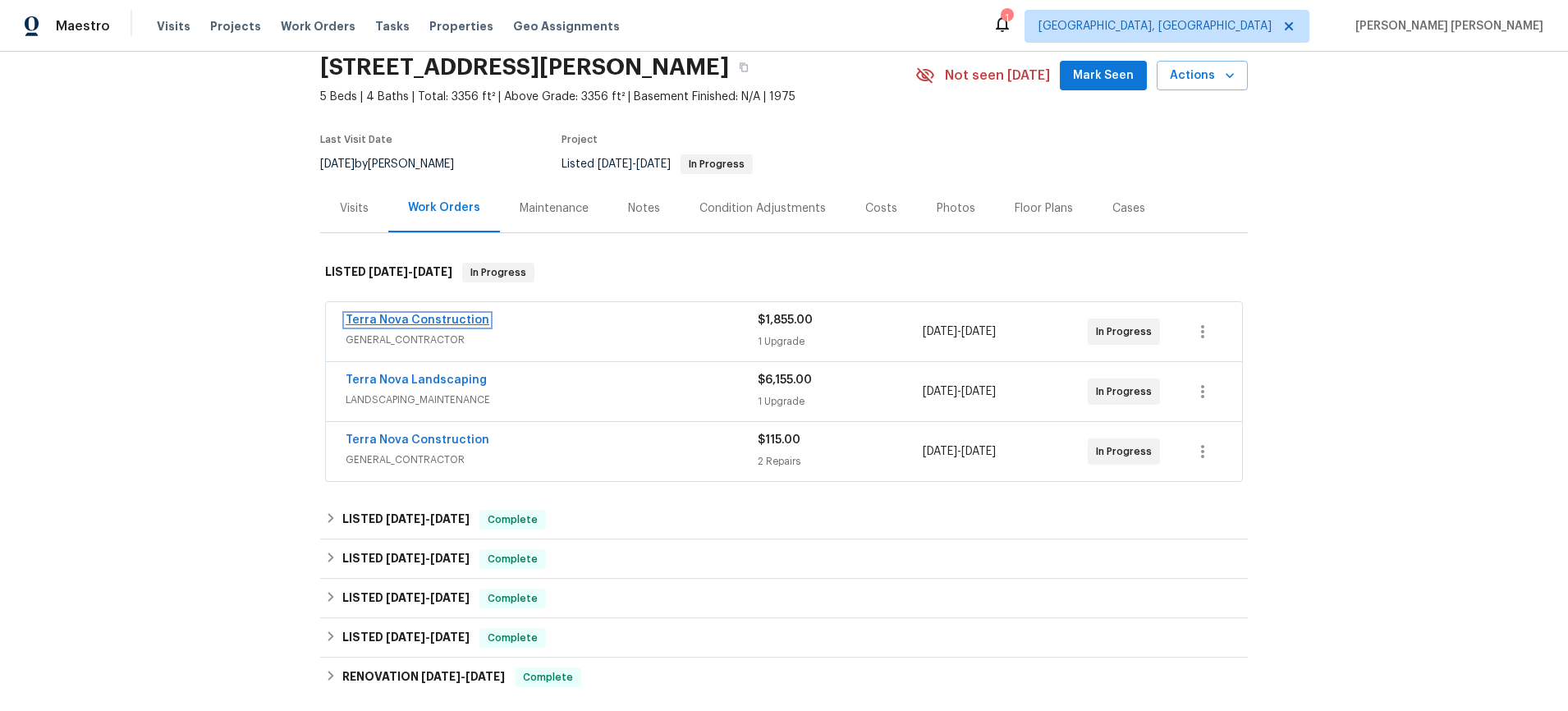
click at [427, 315] on link "Terra Nova Construction" at bounding box center [417, 320] width 143 height 11
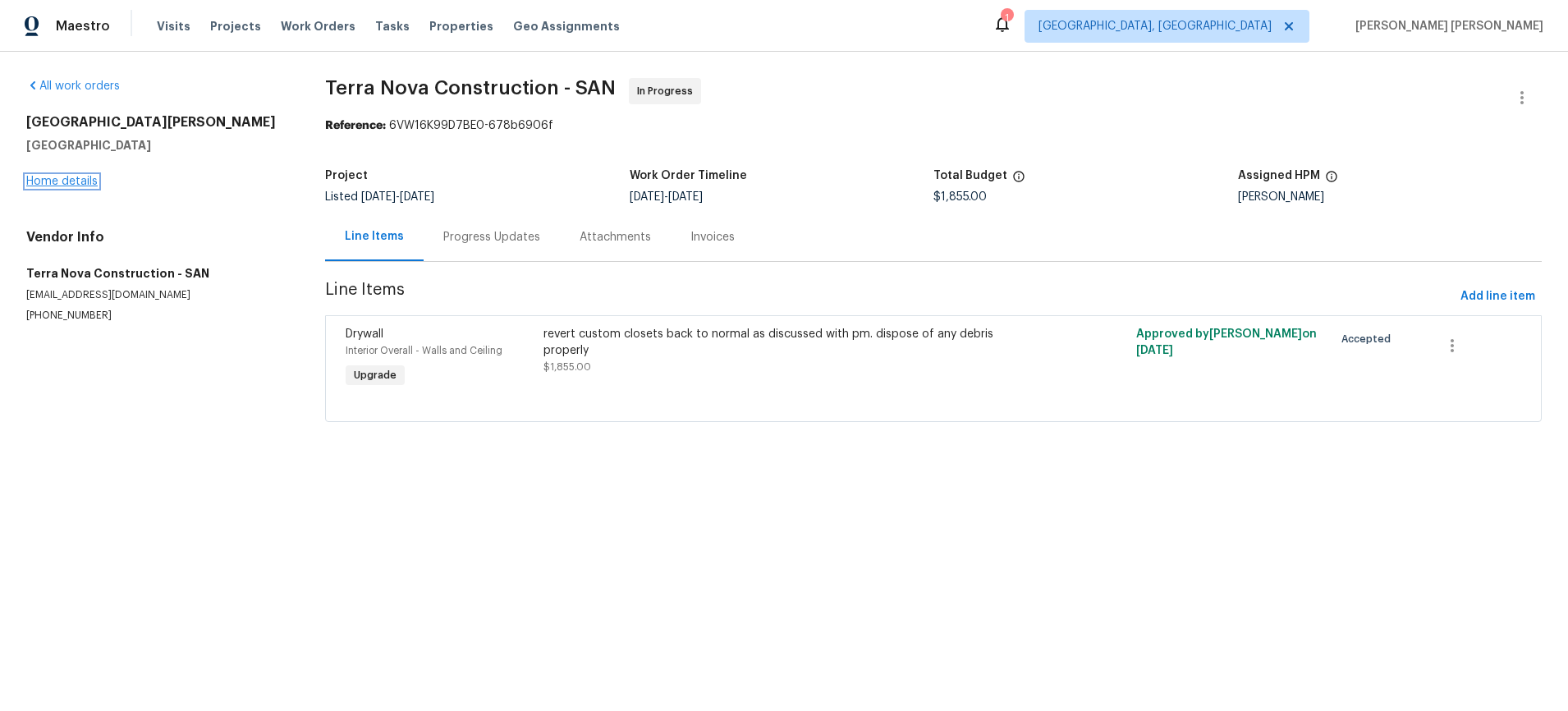
click at [63, 176] on link "Home details" at bounding box center [62, 181] width 72 height 11
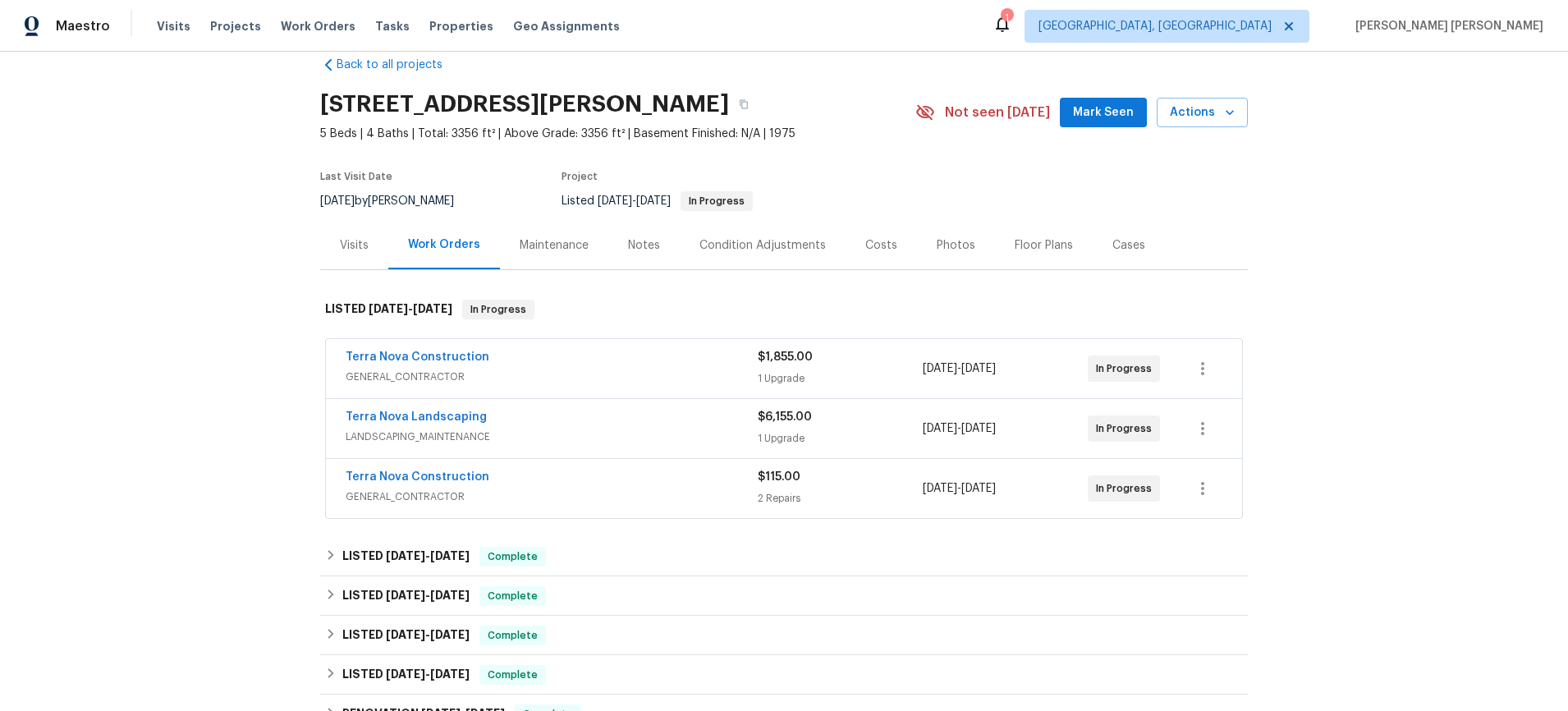
scroll to position [35, 0]
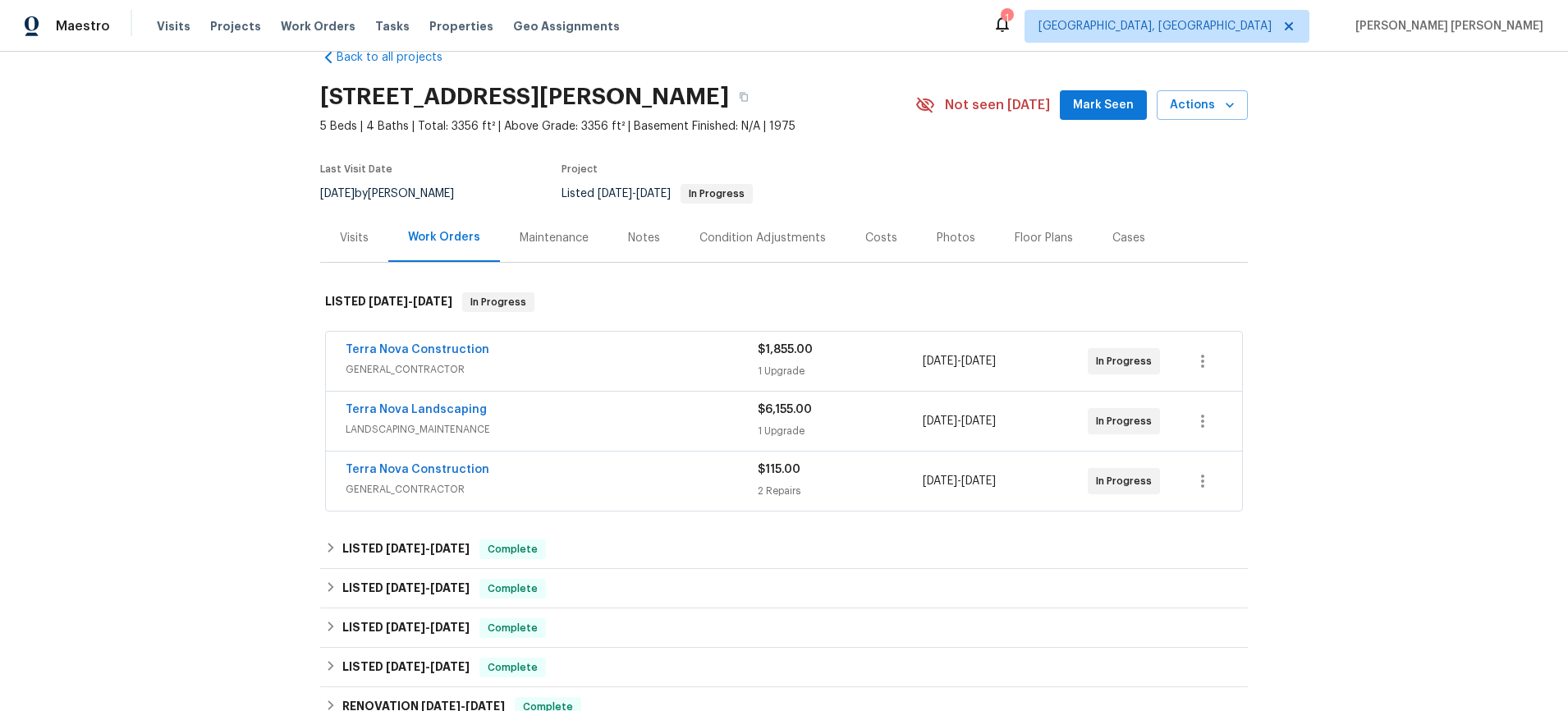
click at [715, 474] on div "Terra Nova Construction" at bounding box center [551, 471] width 412 height 20
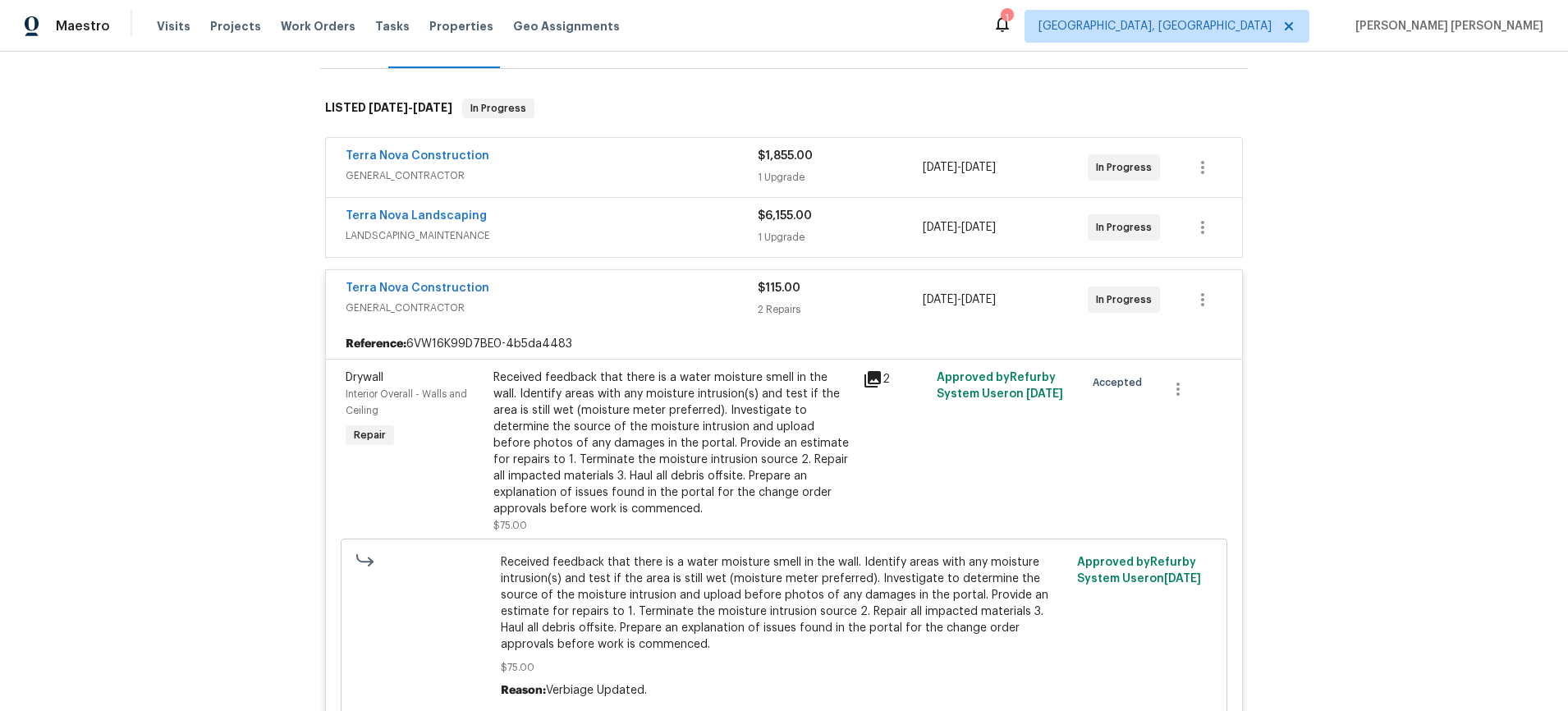
scroll to position [246, 0]
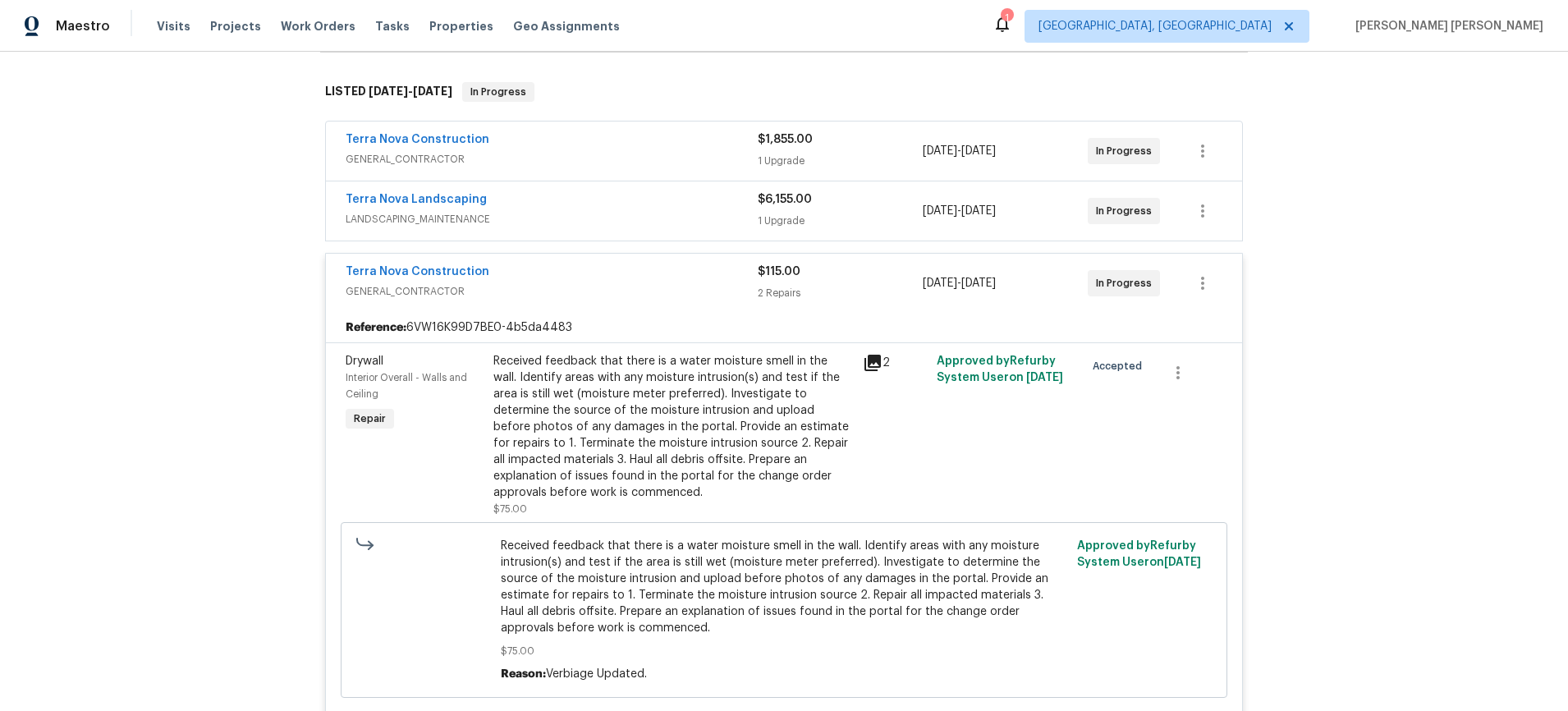
click at [875, 364] on icon at bounding box center [872, 362] width 20 height 20
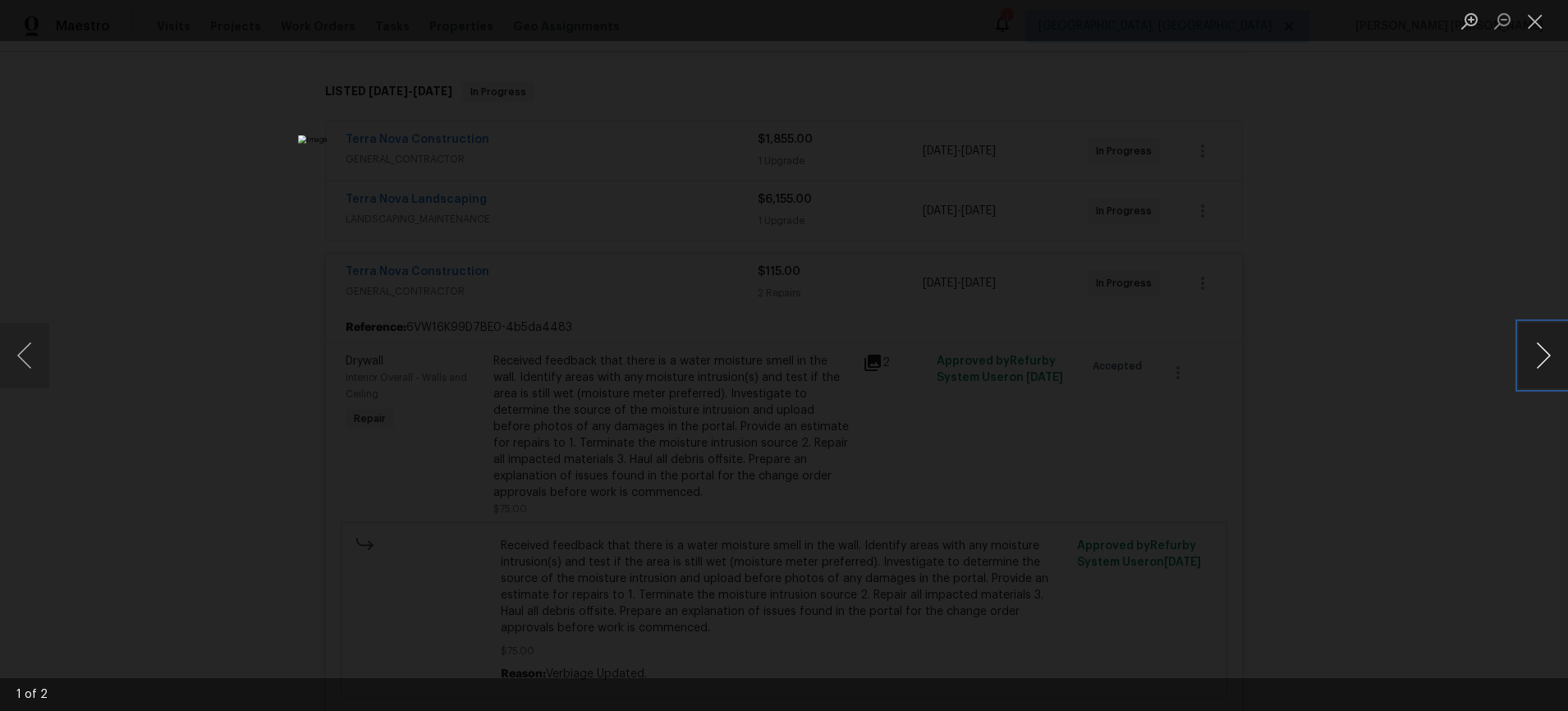
click at [1168, 365] on button "Next image" at bounding box center [1543, 355] width 49 height 66
click at [1168, 441] on div "Lightbox" at bounding box center [784, 356] width 1568 height 711
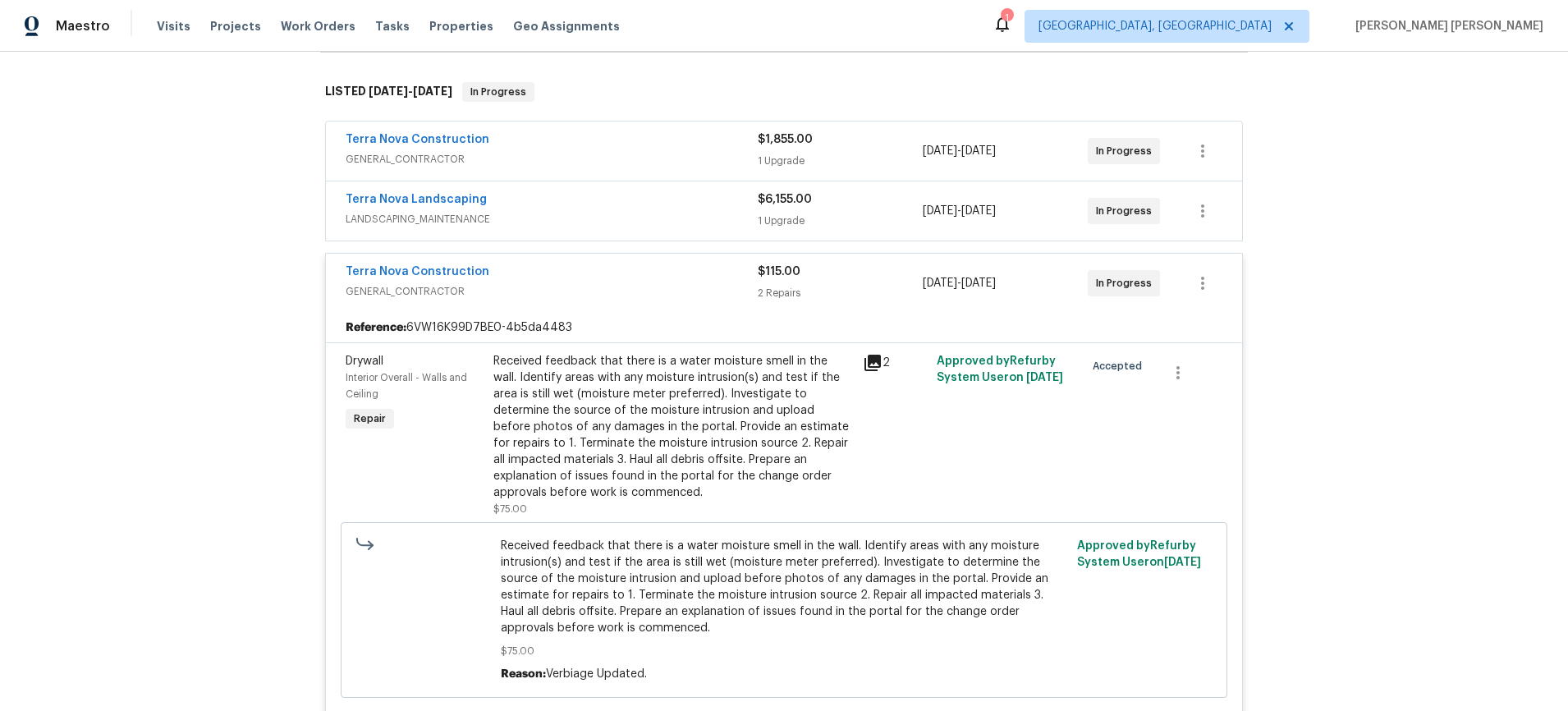
click at [504, 211] on span "LANDSCAPING_MAINTENANCE" at bounding box center [551, 218] width 412 height 16
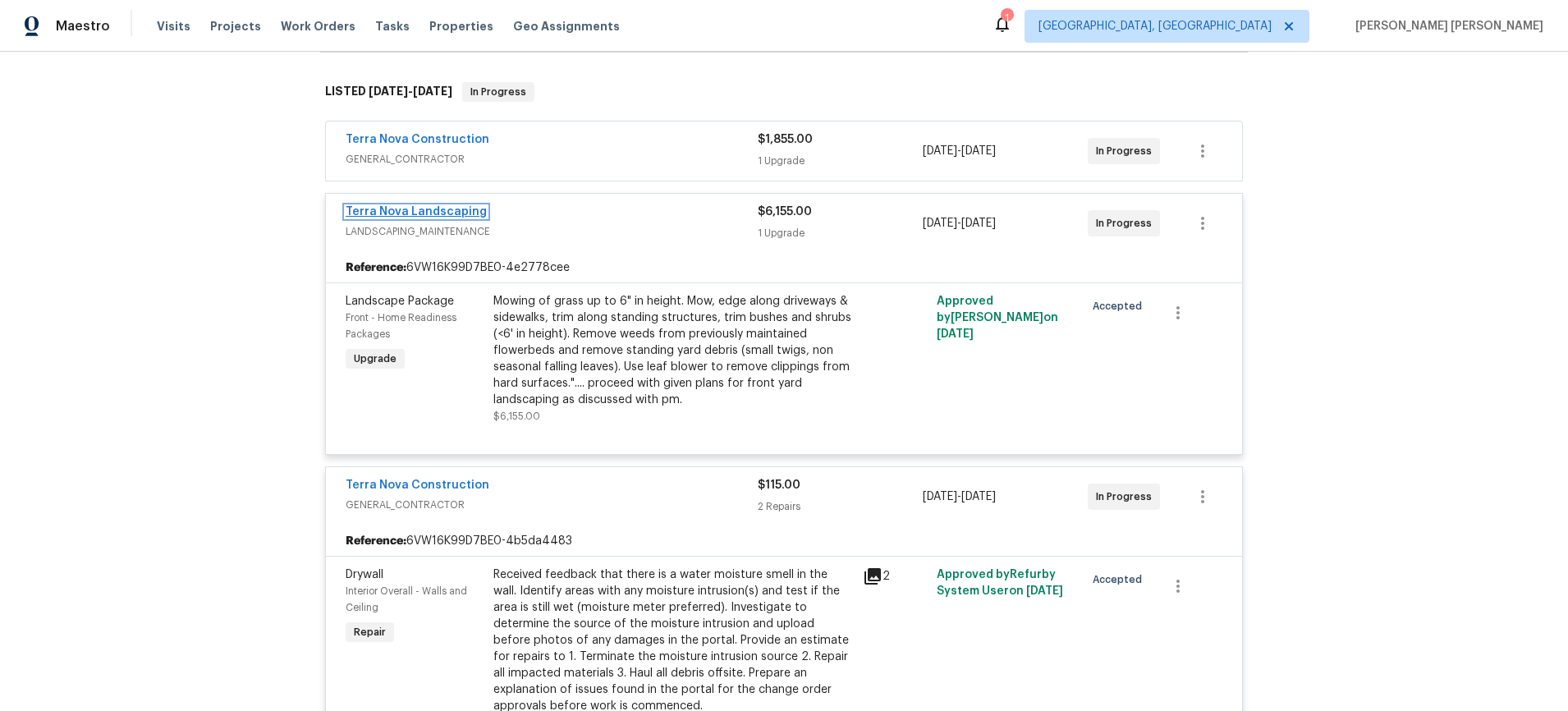
click at [390, 210] on link "Terra Nova Landscaping" at bounding box center [416, 211] width 142 height 11
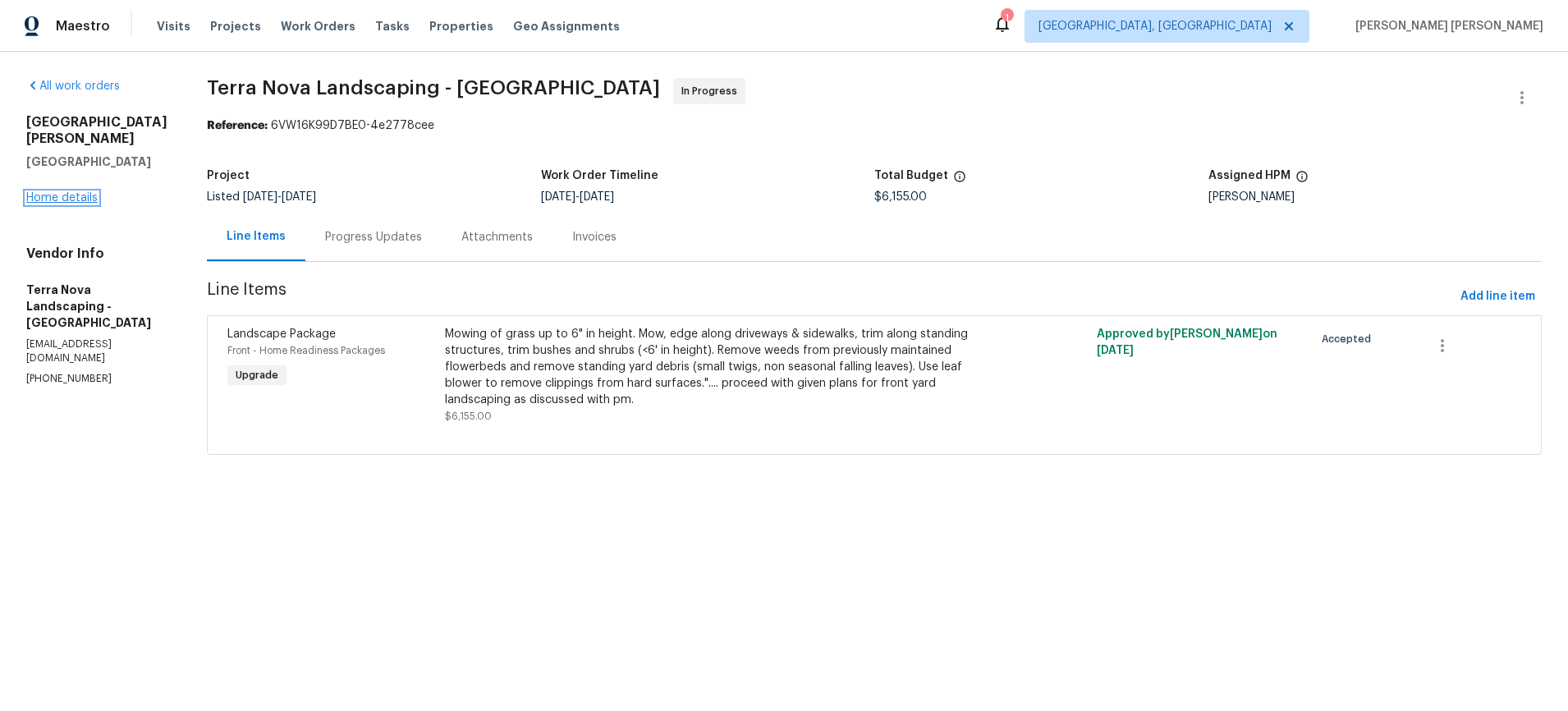
click at [59, 200] on link "Home details" at bounding box center [62, 197] width 72 height 11
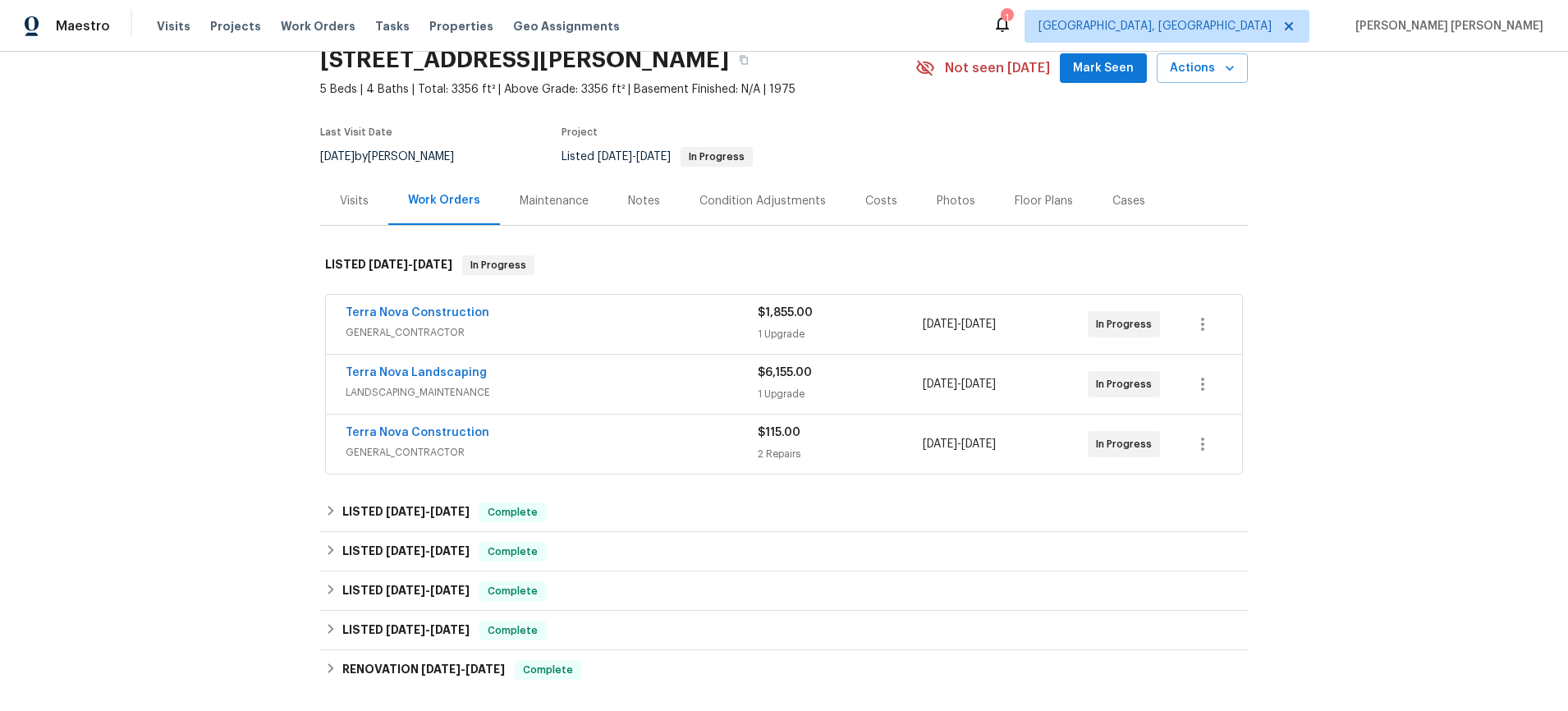
scroll to position [74, 0]
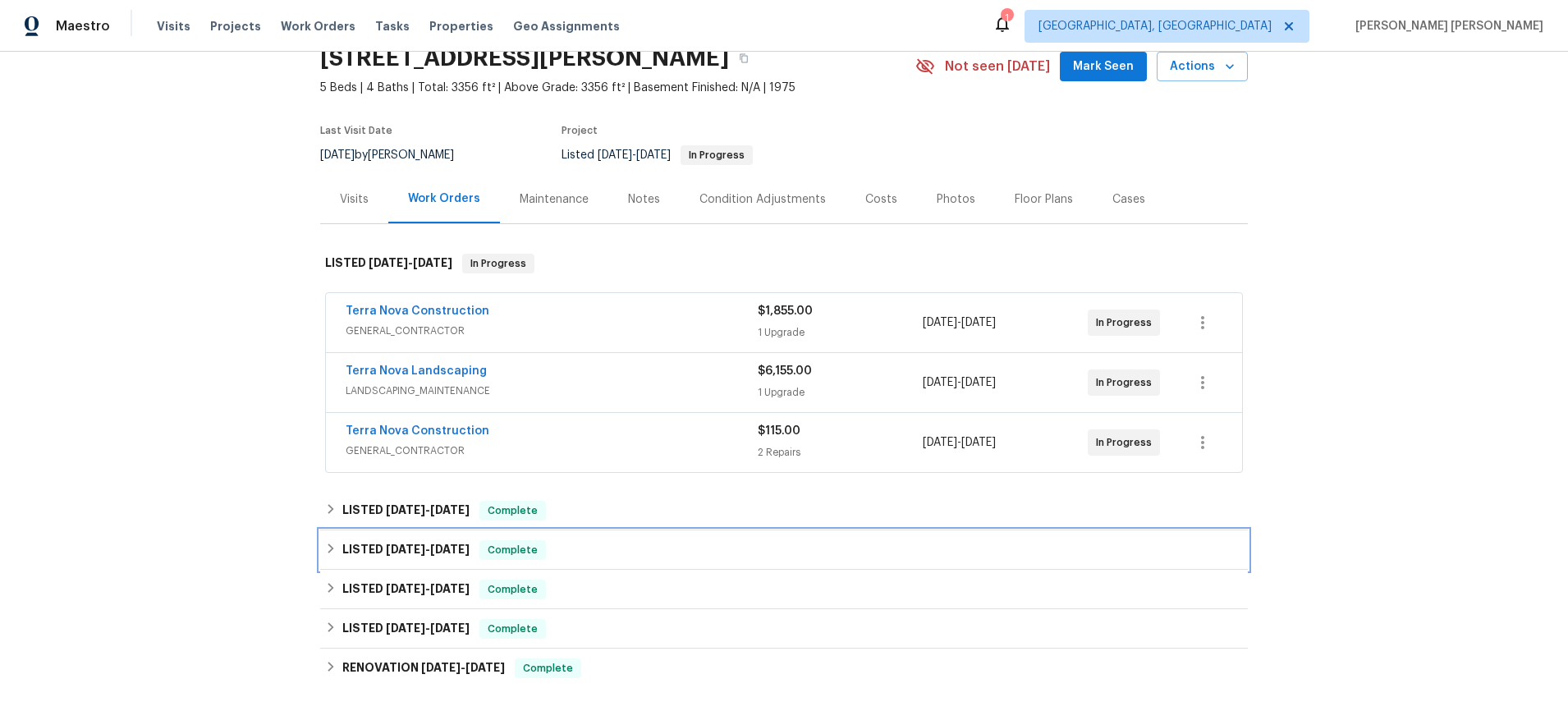
click at [327, 552] on icon at bounding box center [330, 547] width 11 height 11
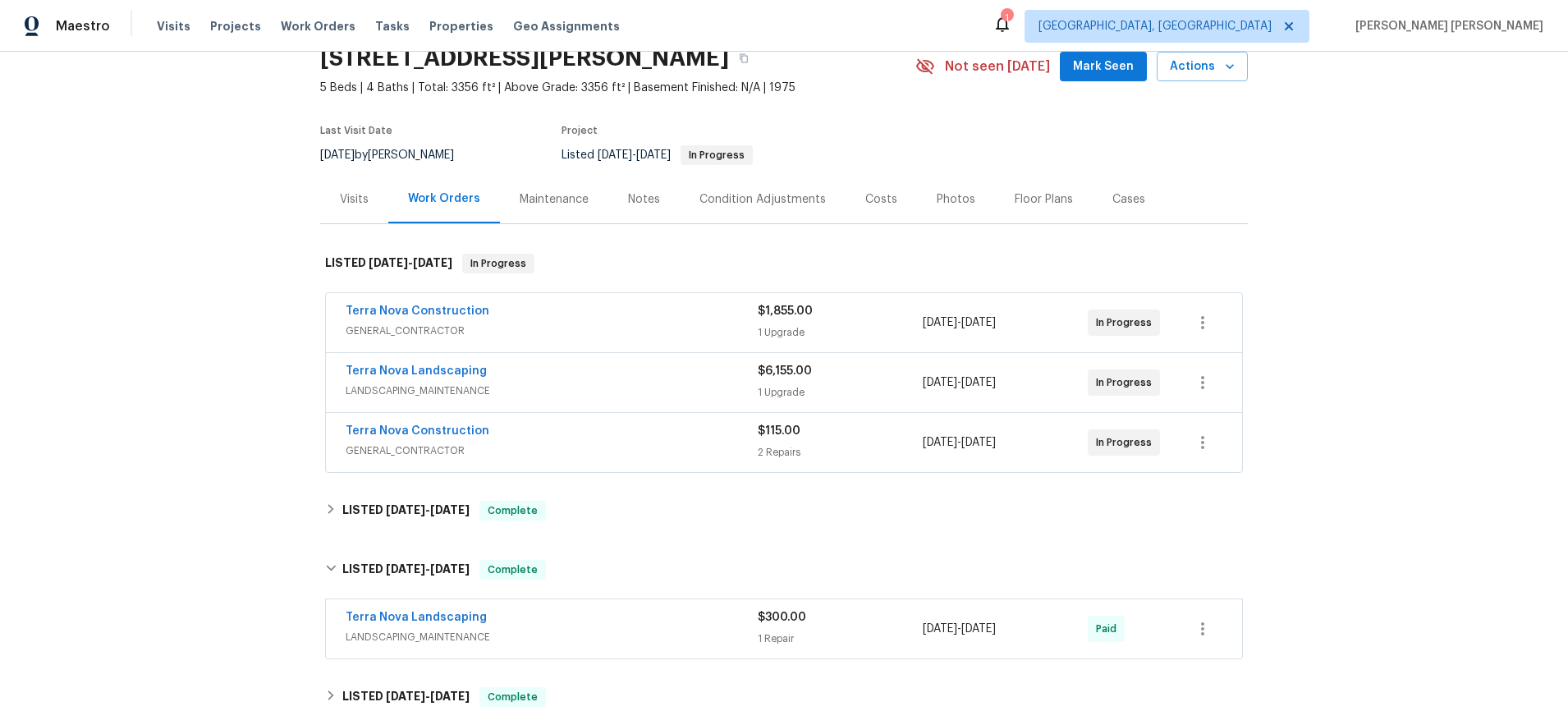
click at [355, 199] on div "Visits" at bounding box center [355, 199] width 29 height 16
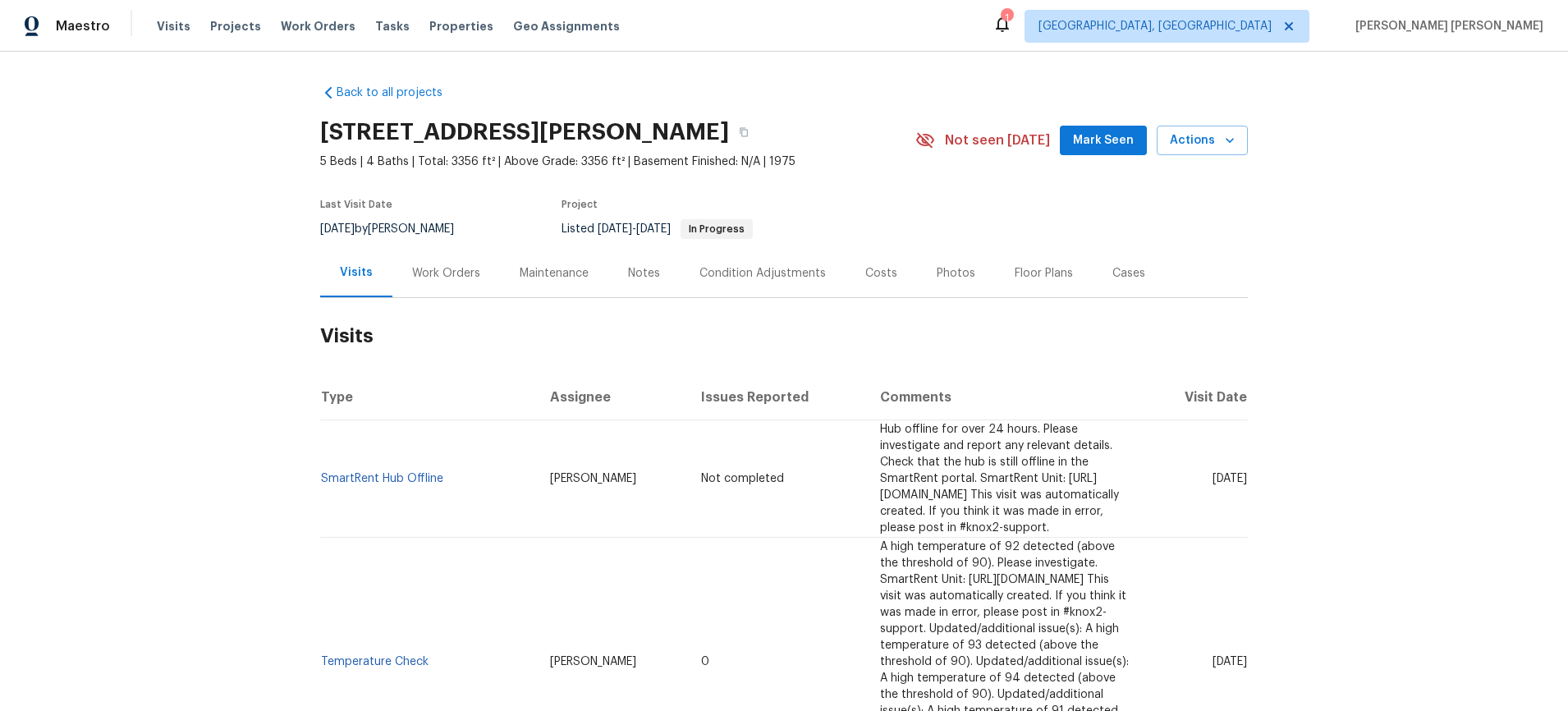
click at [463, 266] on div "Work Orders" at bounding box center [446, 273] width 68 height 16
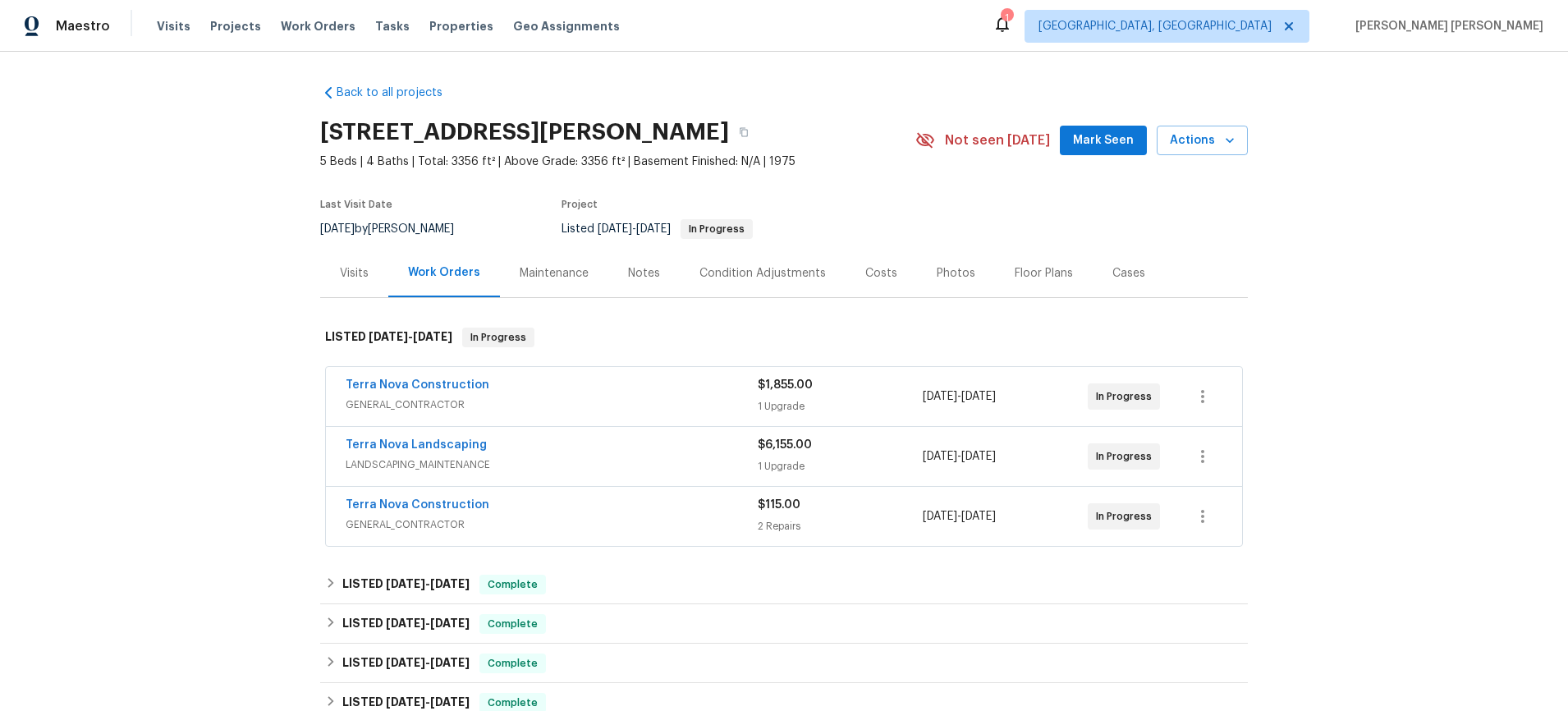
click at [442, 377] on span "Terra Nova Construction" at bounding box center [417, 384] width 143 height 16
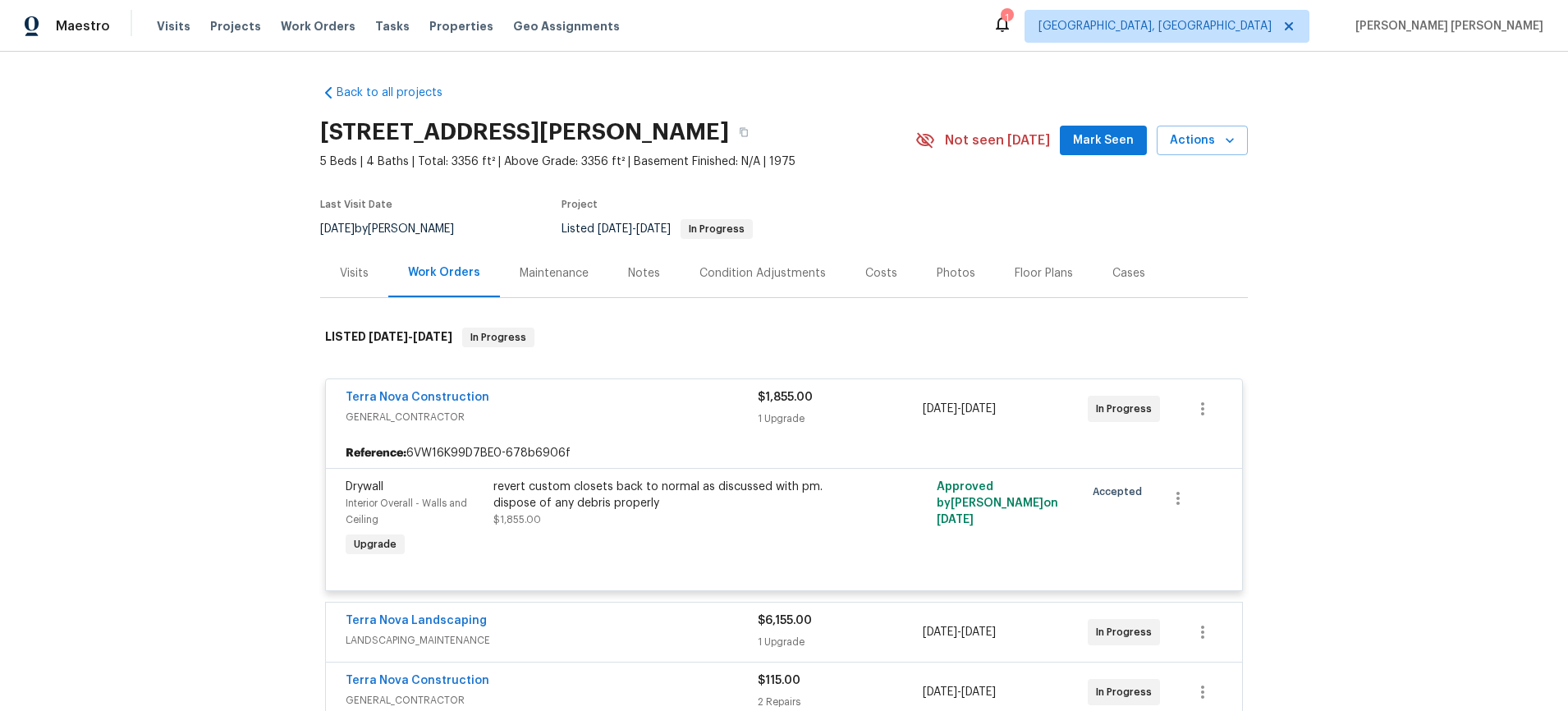
drag, startPoint x: 1029, startPoint y: 270, endPoint x: 1081, endPoint y: 385, distance: 126.2
click at [1029, 270] on div "Floor Plans" at bounding box center [1044, 273] width 58 height 16
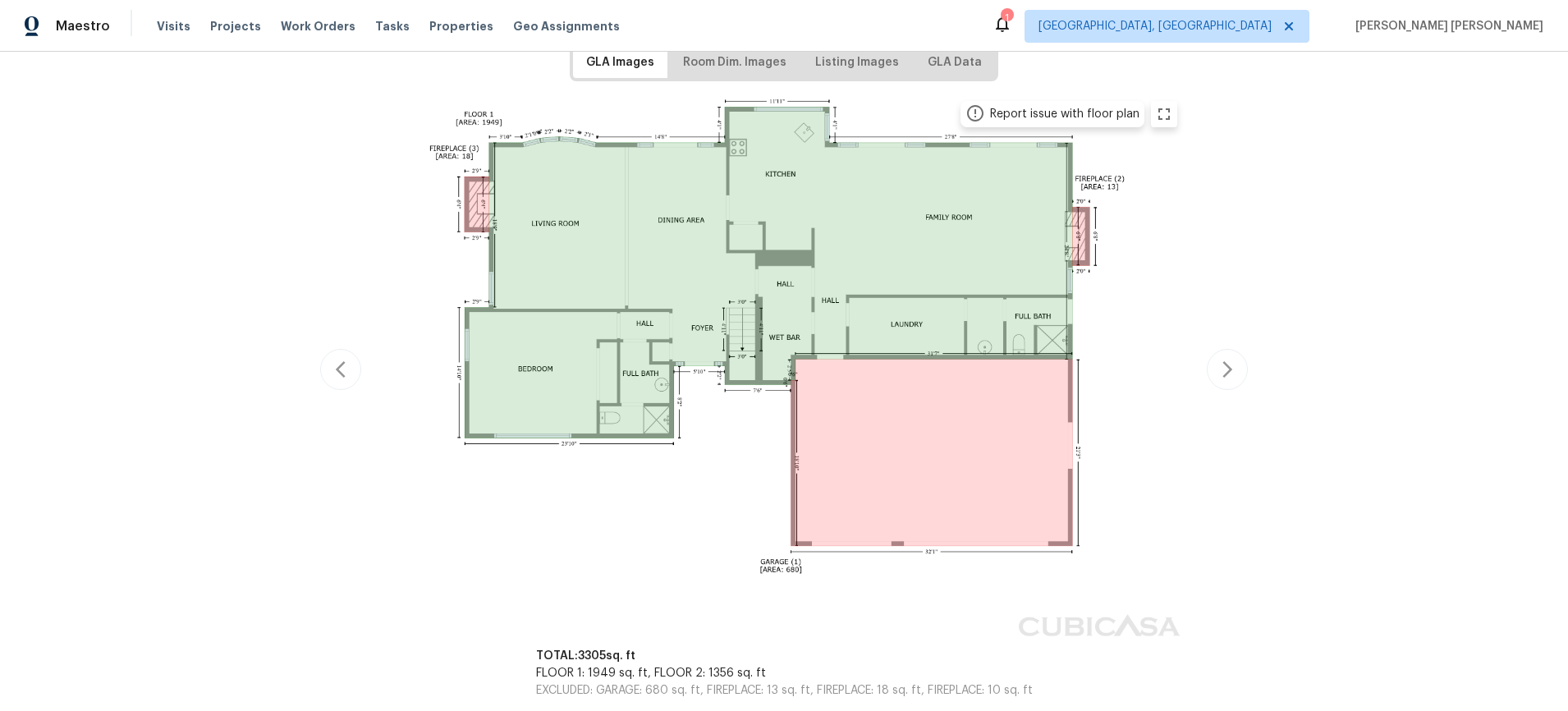
scroll to position [303, 0]
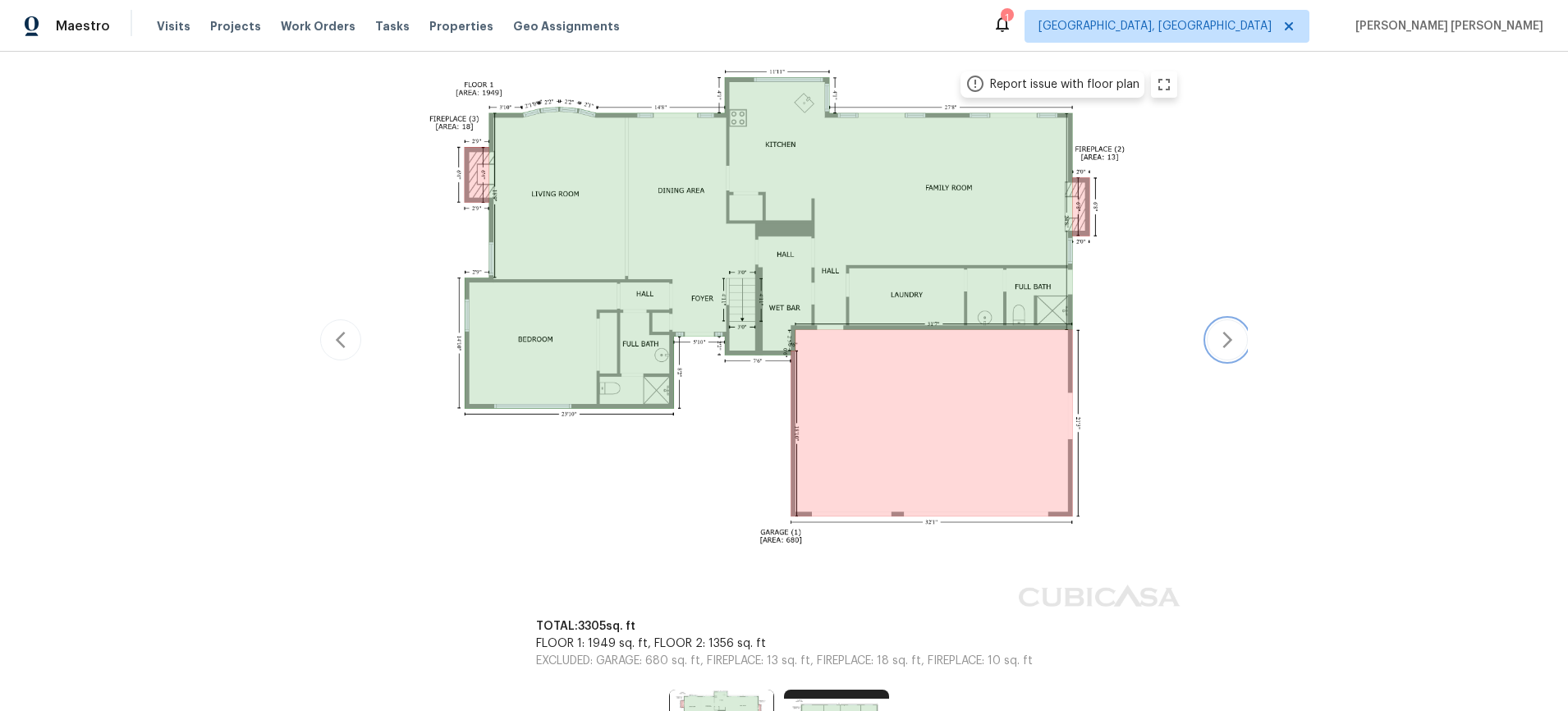
click at [1168, 335] on icon "button" at bounding box center [1227, 339] width 20 height 20
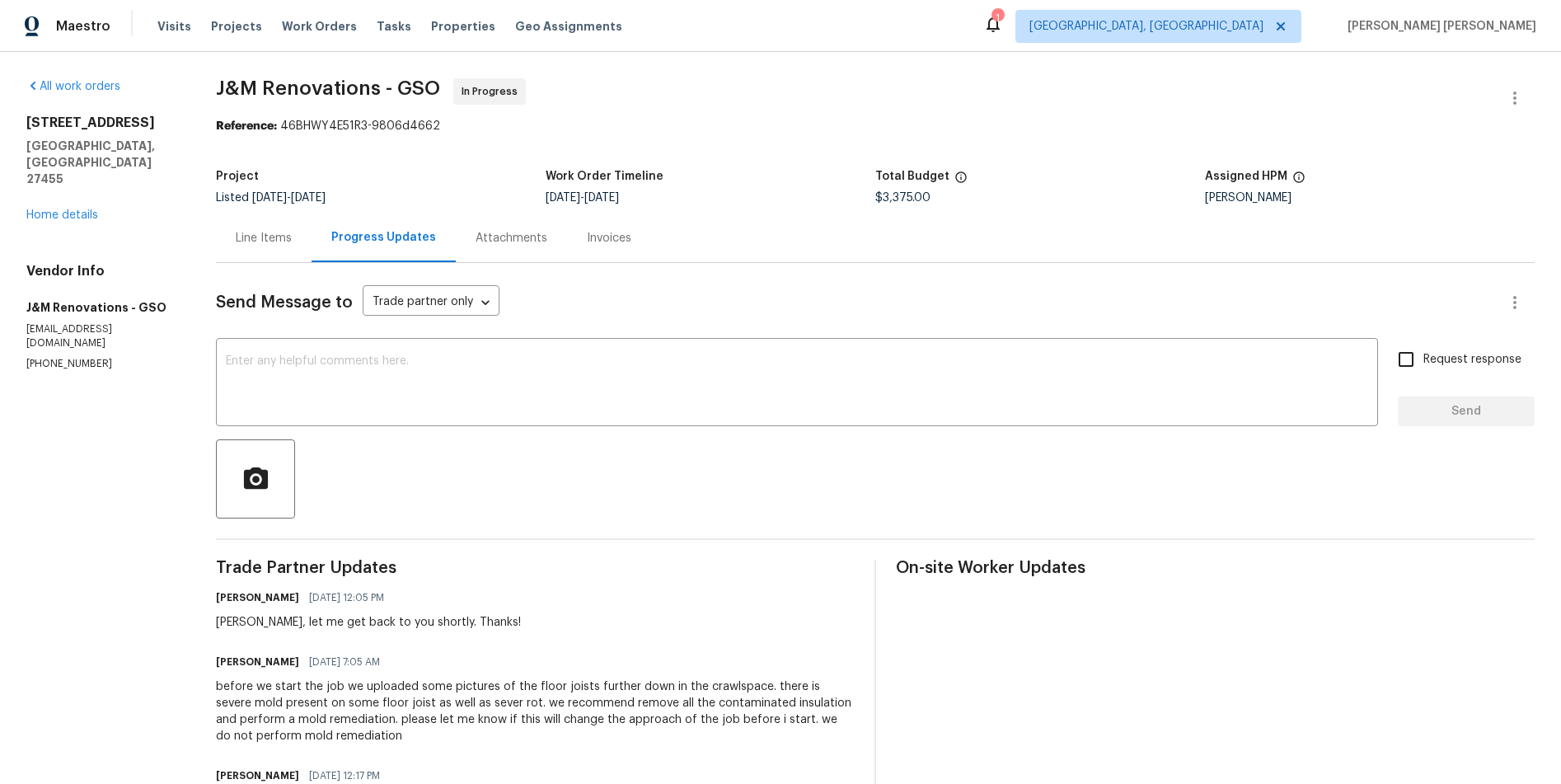
click at [257, 235] on div "Line Items" at bounding box center [263, 238] width 56 height 16
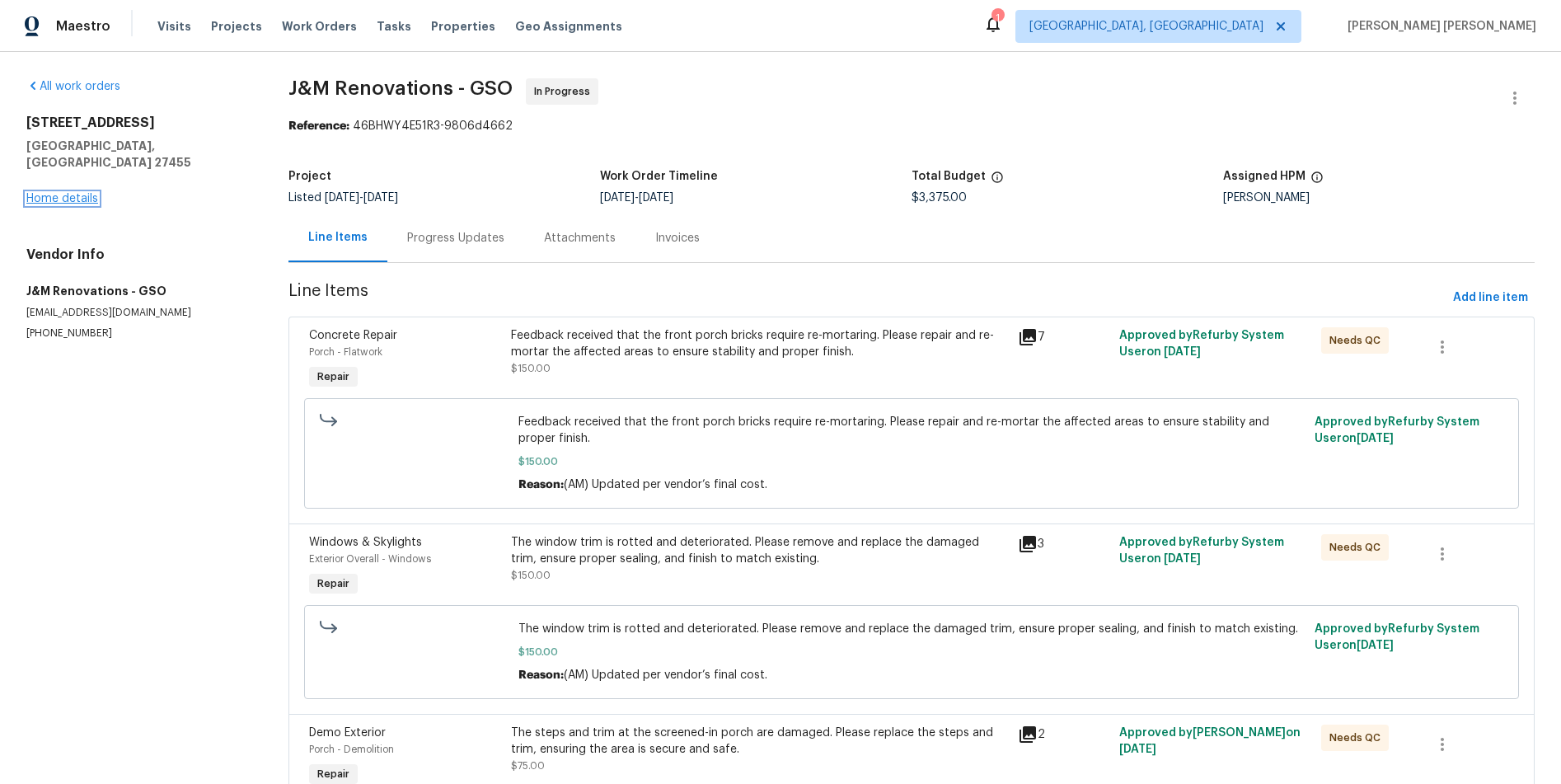
click at [66, 193] on link "Home details" at bounding box center [63, 198] width 72 height 11
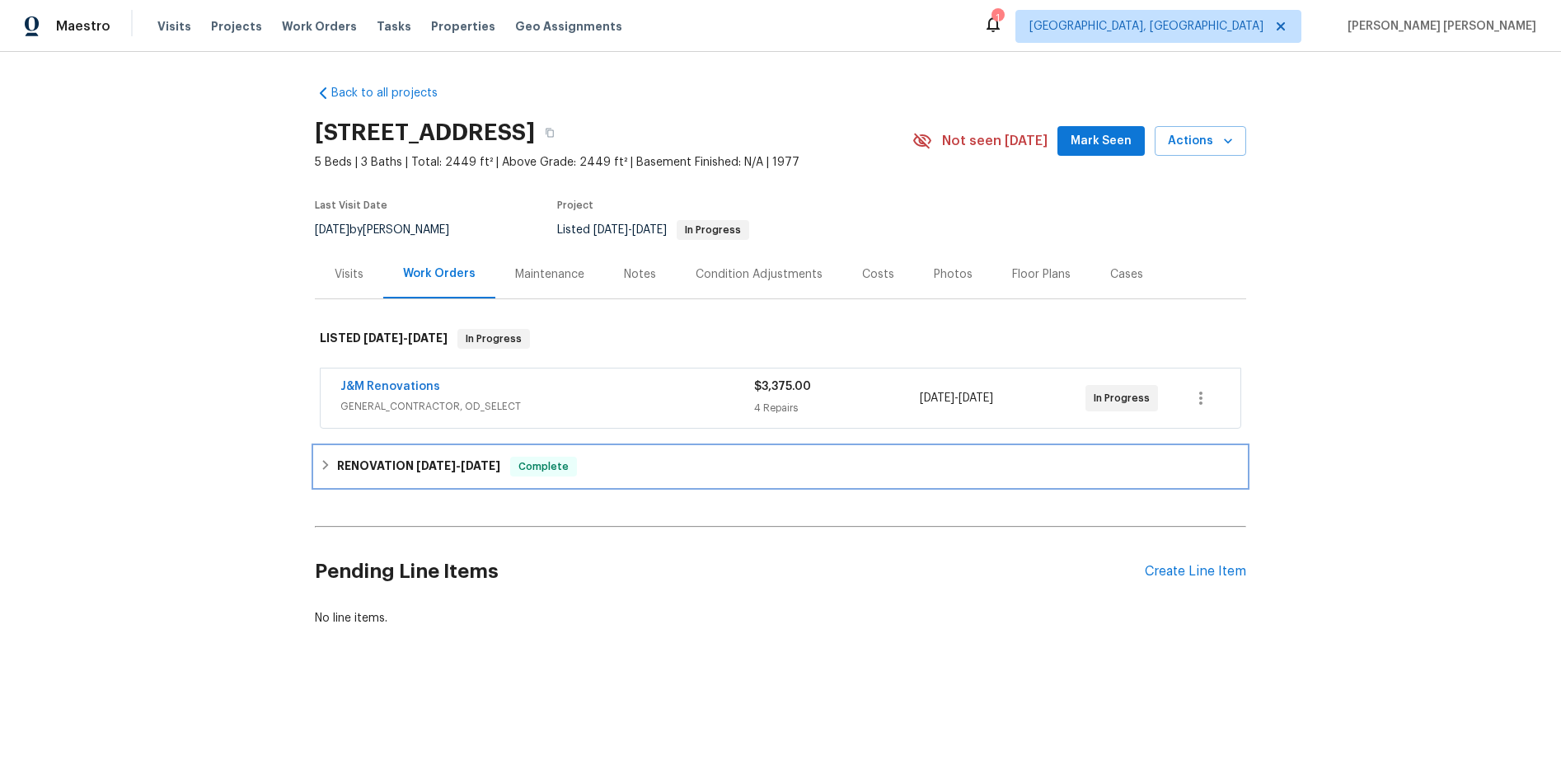
drag, startPoint x: 330, startPoint y: 464, endPoint x: 438, endPoint y: 472, distance: 108.3
click at [331, 464] on icon at bounding box center [325, 464] width 11 height 11
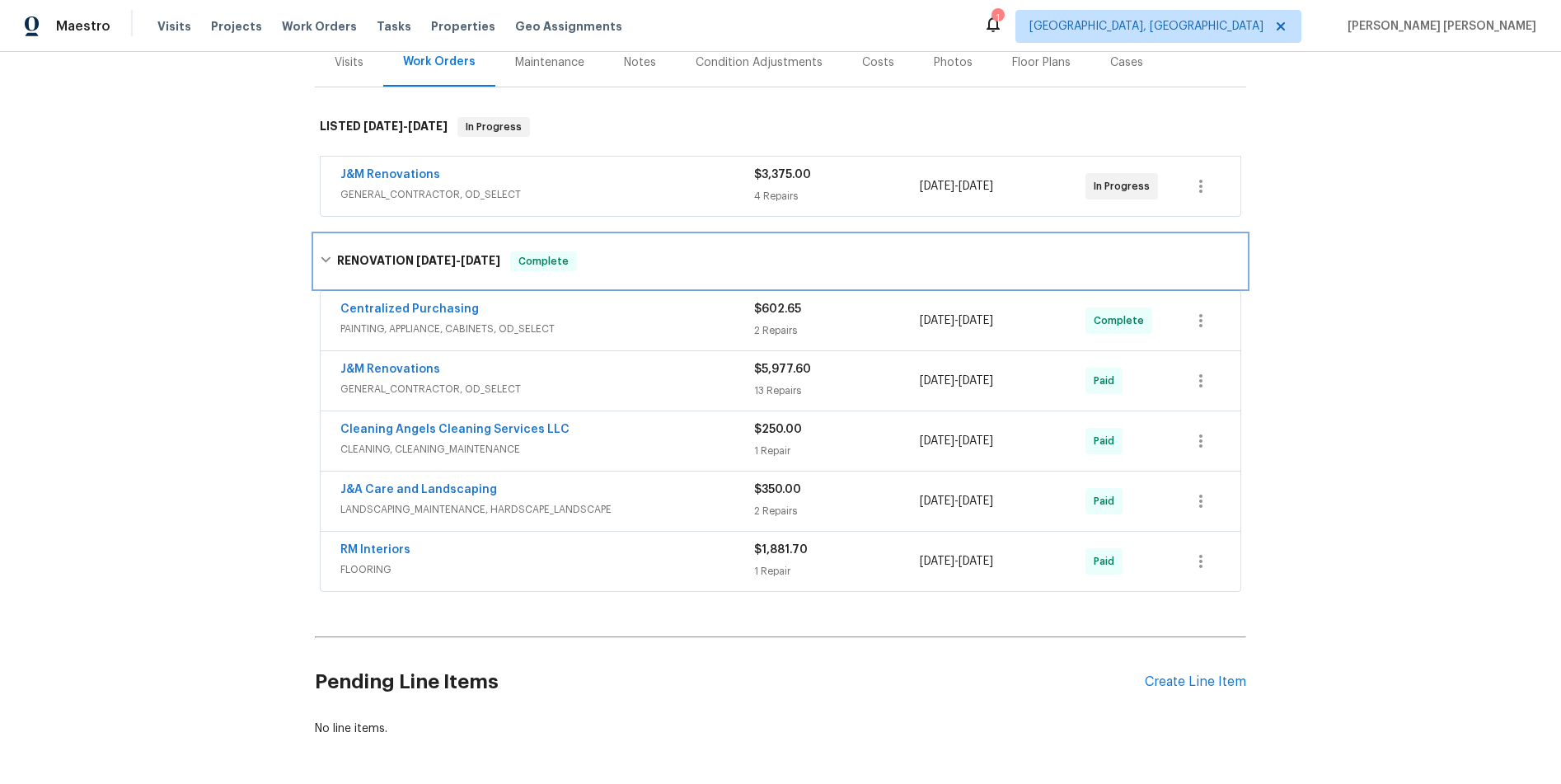
scroll to position [214, 0]
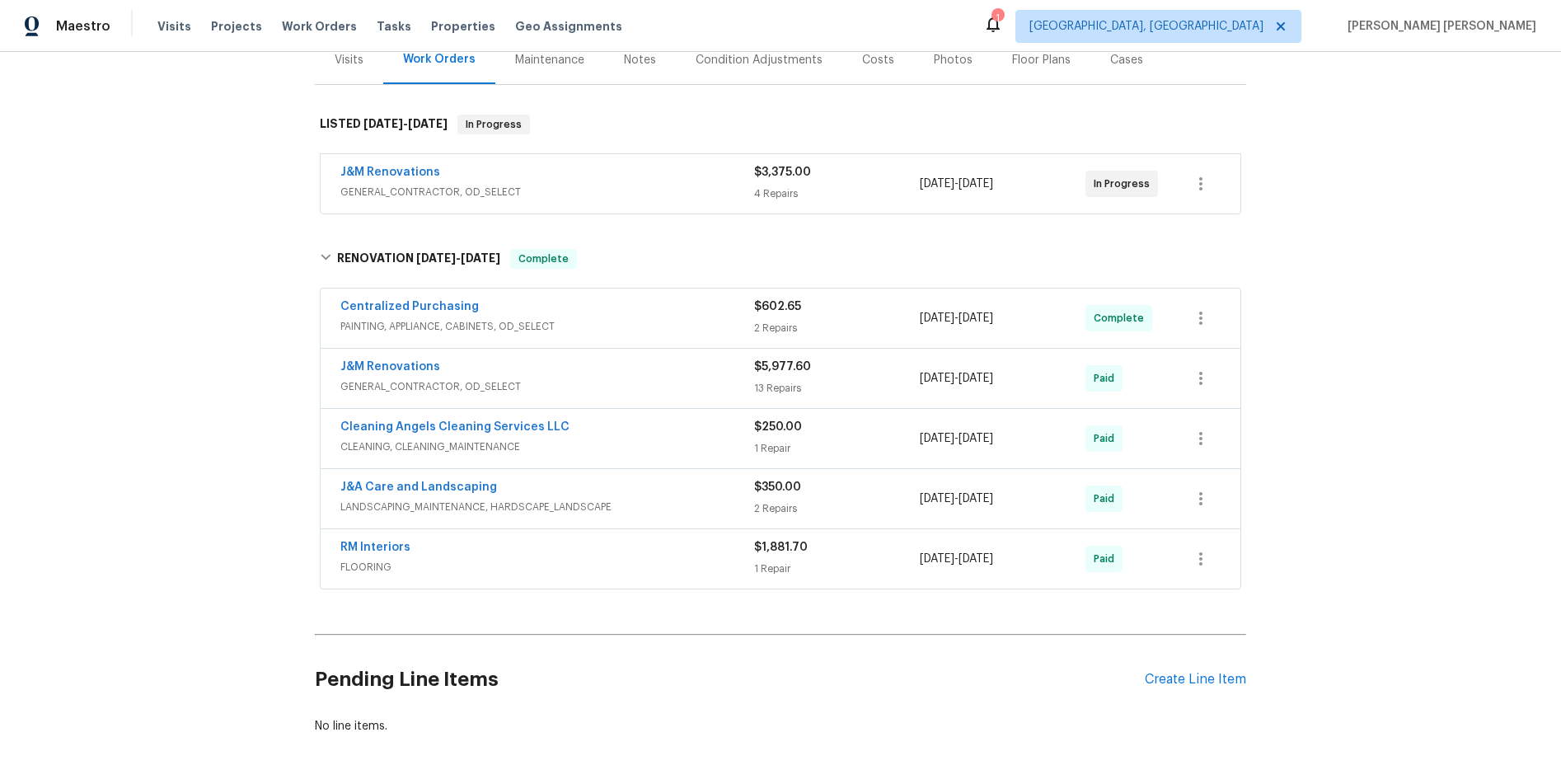
click at [665, 387] on span "GENERAL_CONTRACTOR, OD_SELECT" at bounding box center [547, 386] width 414 height 16
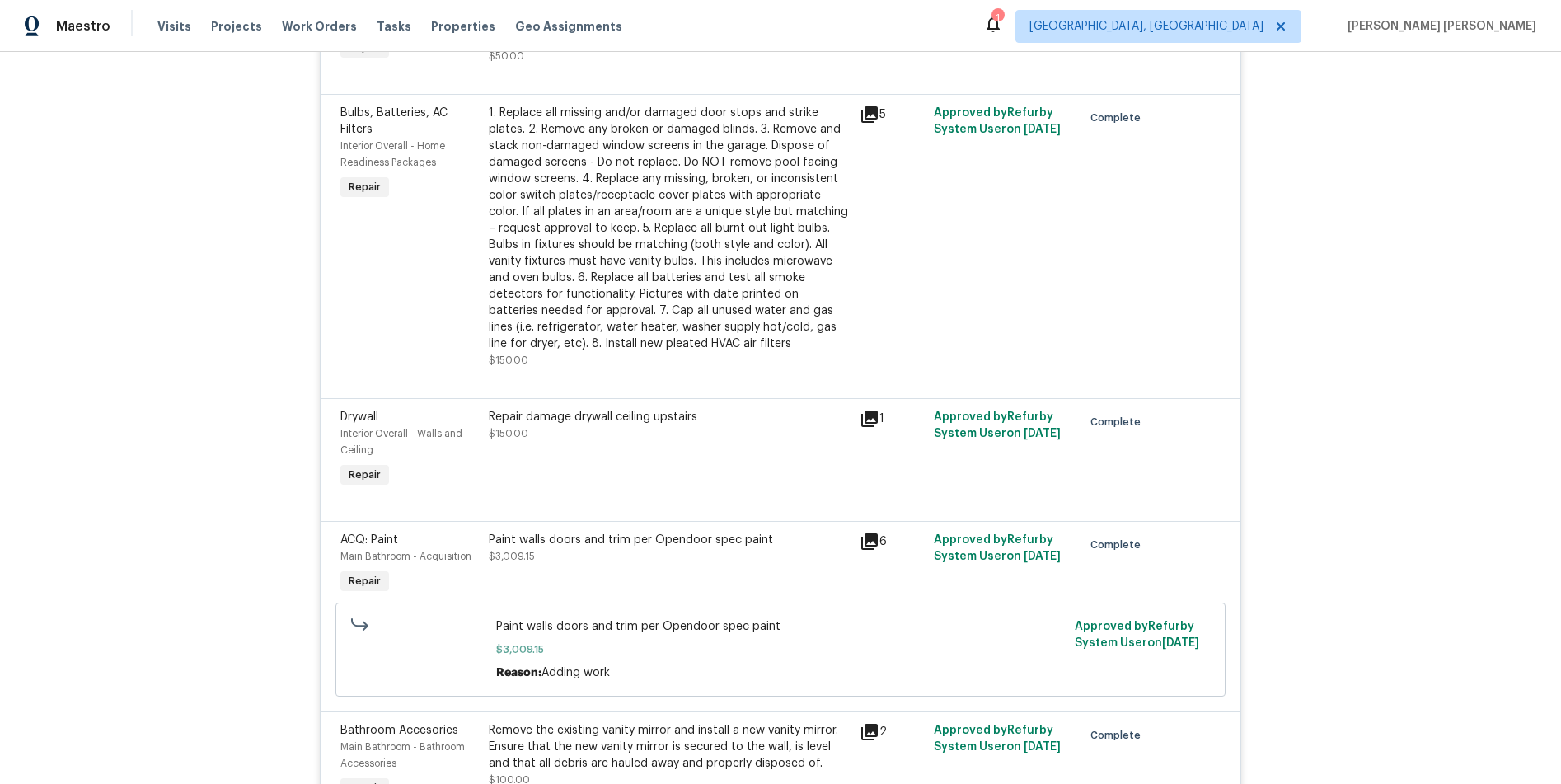
scroll to position [0, 0]
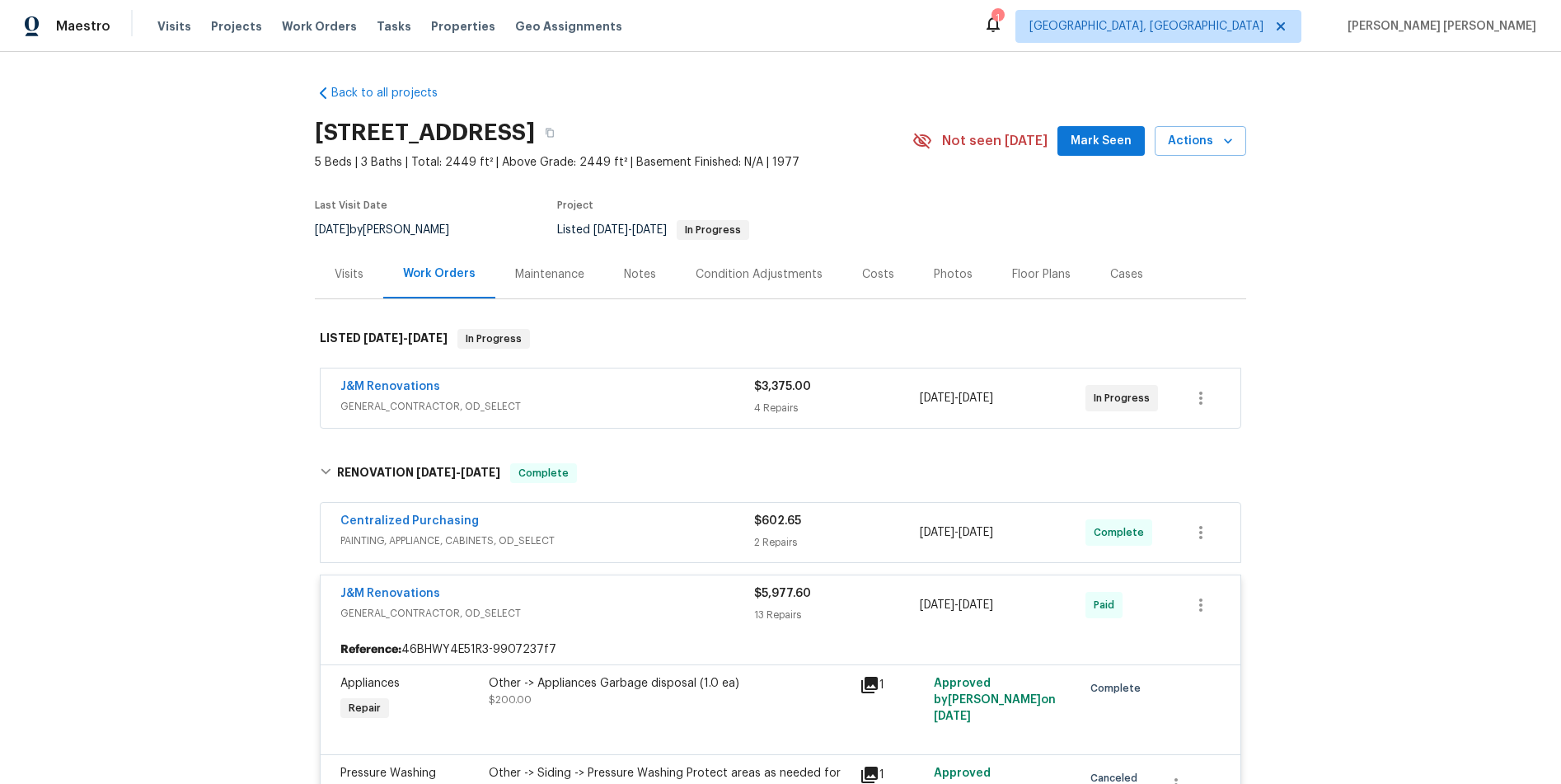
click at [664, 409] on span "GENERAL_CONTRACTOR, OD_SELECT" at bounding box center [547, 406] width 414 height 16
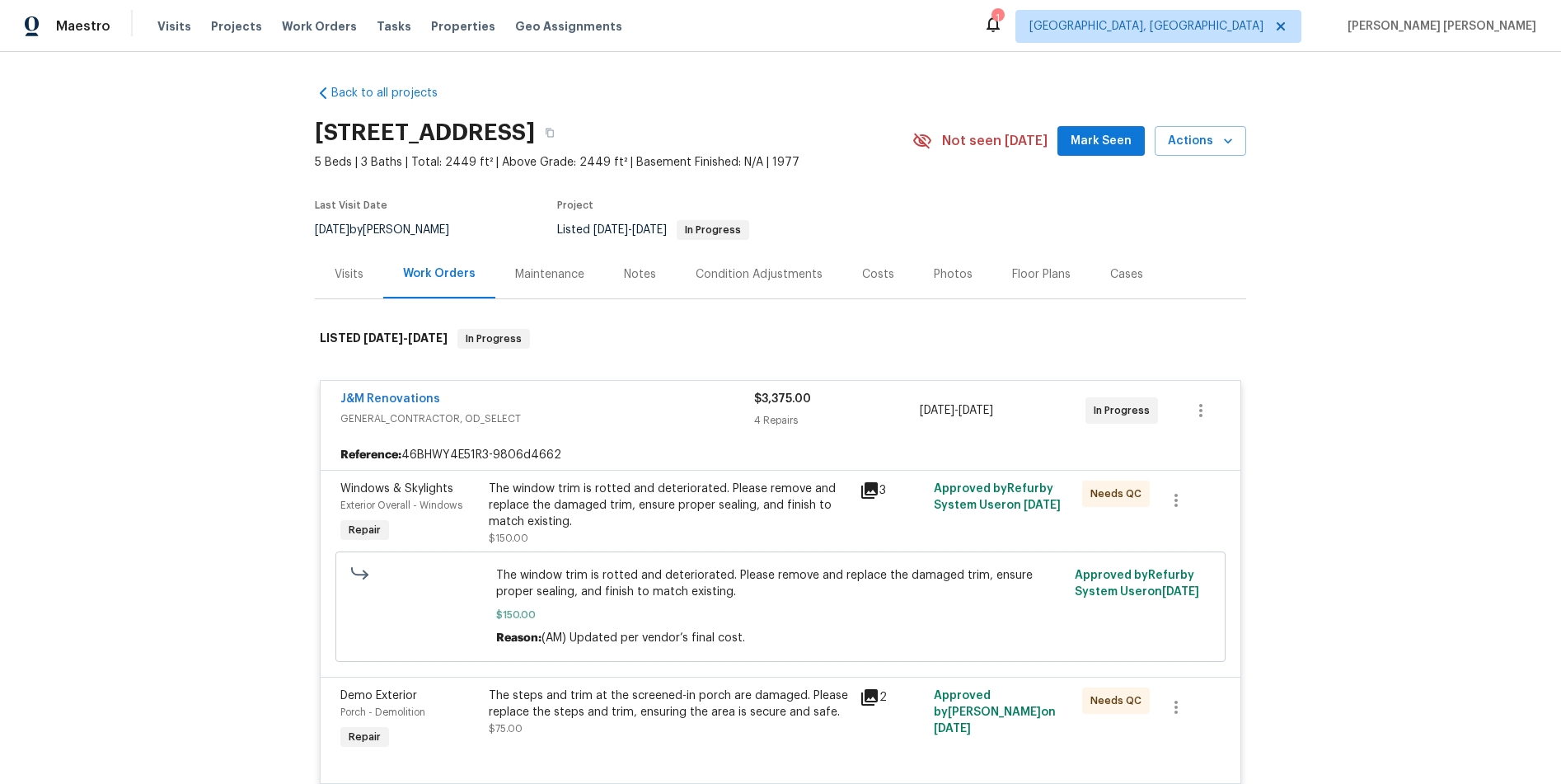
click at [877, 272] on div "Costs" at bounding box center [879, 274] width 33 height 16
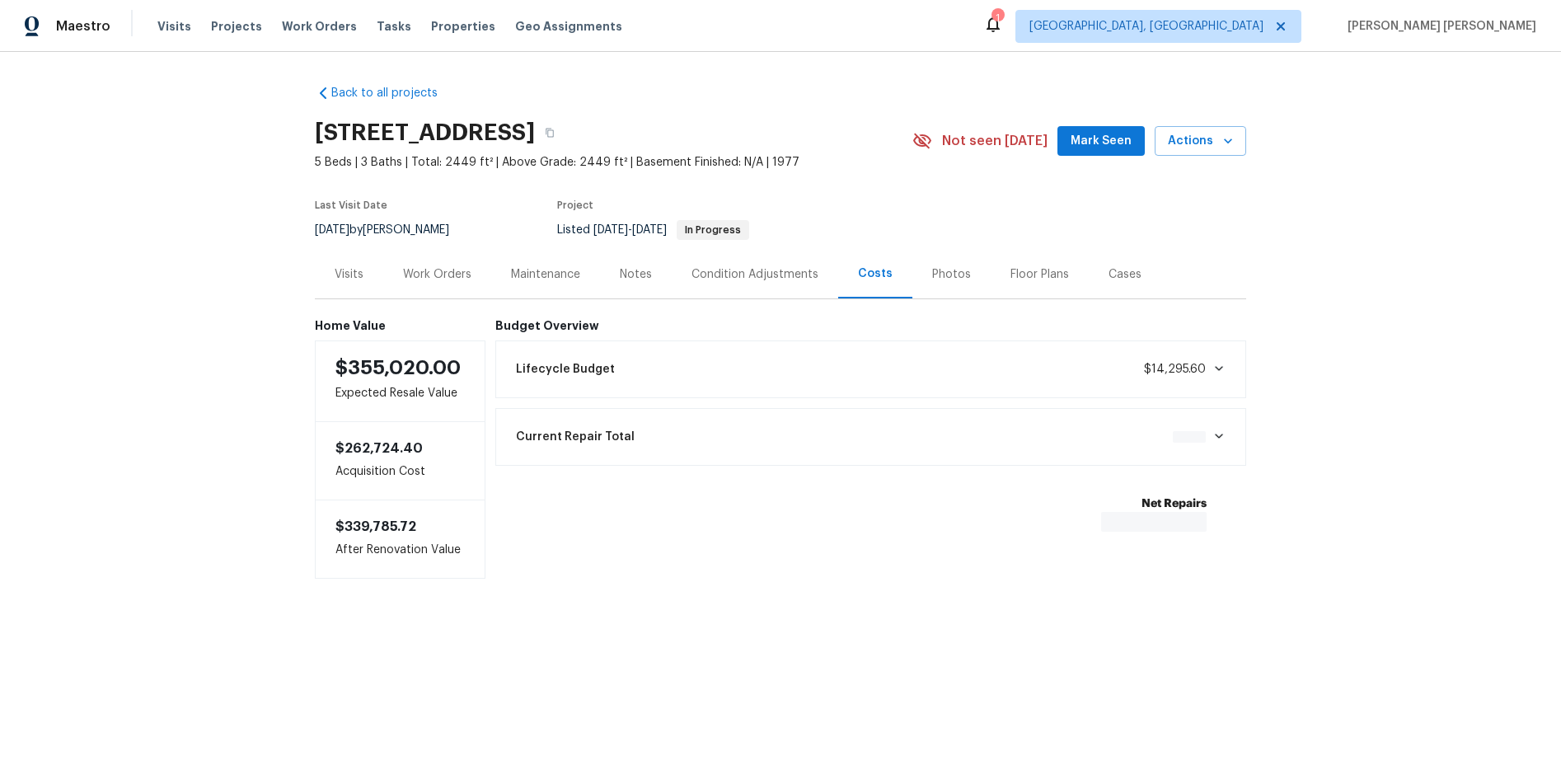
drag, startPoint x: 938, startPoint y: 321, endPoint x: 1355, endPoint y: 666, distance: 541.2
click at [1135, 464] on div "Budget Overview Lifecycle Budget $14,295.60 Current Repair Total $0.00 Net Repa…" at bounding box center [872, 448] width 752 height 259
drag, startPoint x: 1013, startPoint y: 438, endPoint x: 1019, endPoint y: 431, distance: 9.2
click at [1019, 431] on div "Current Repair Total $12,436.95" at bounding box center [871, 437] width 730 height 36
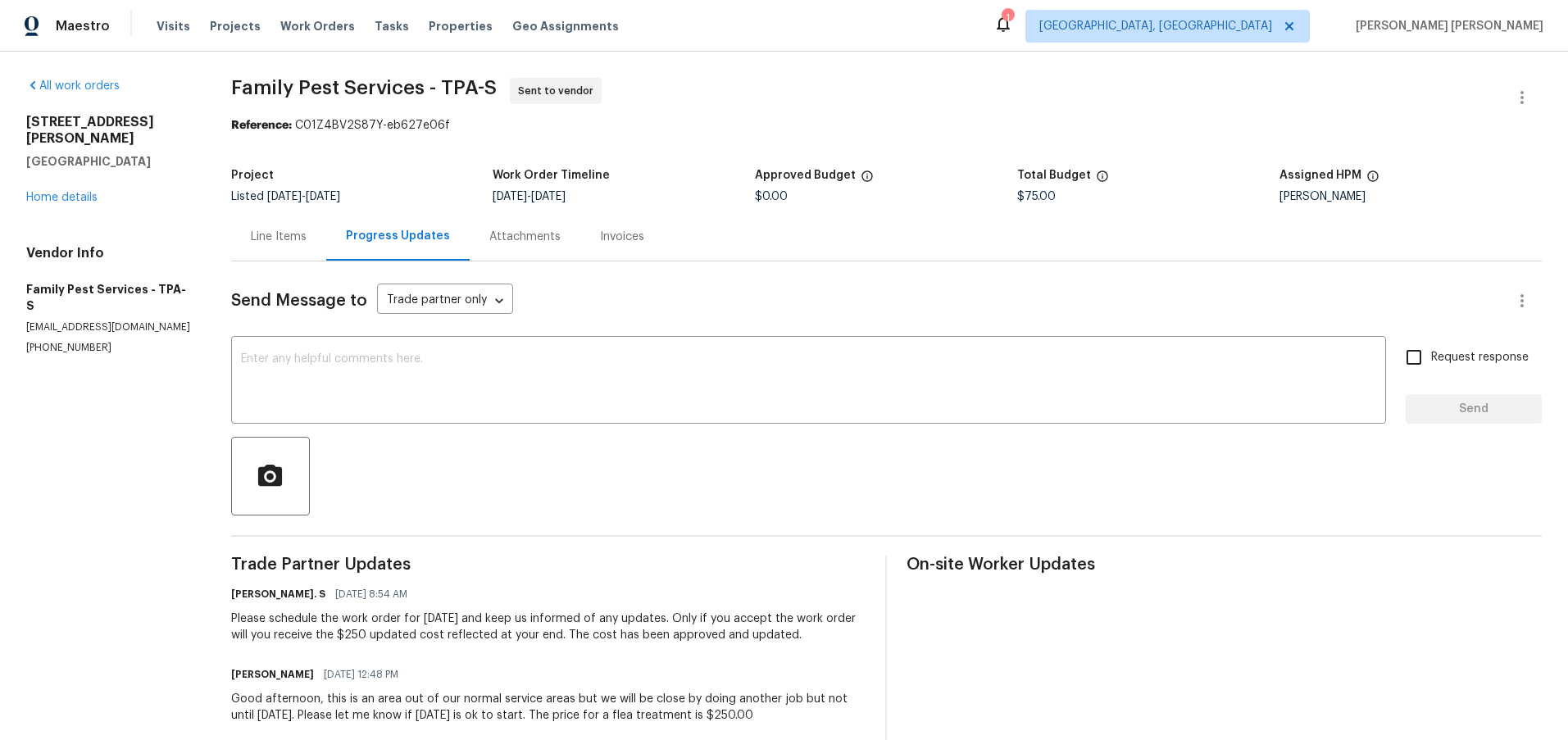
scroll to position [3, 0]
click at [258, 232] on div "Line Items" at bounding box center [278, 234] width 55 height 16
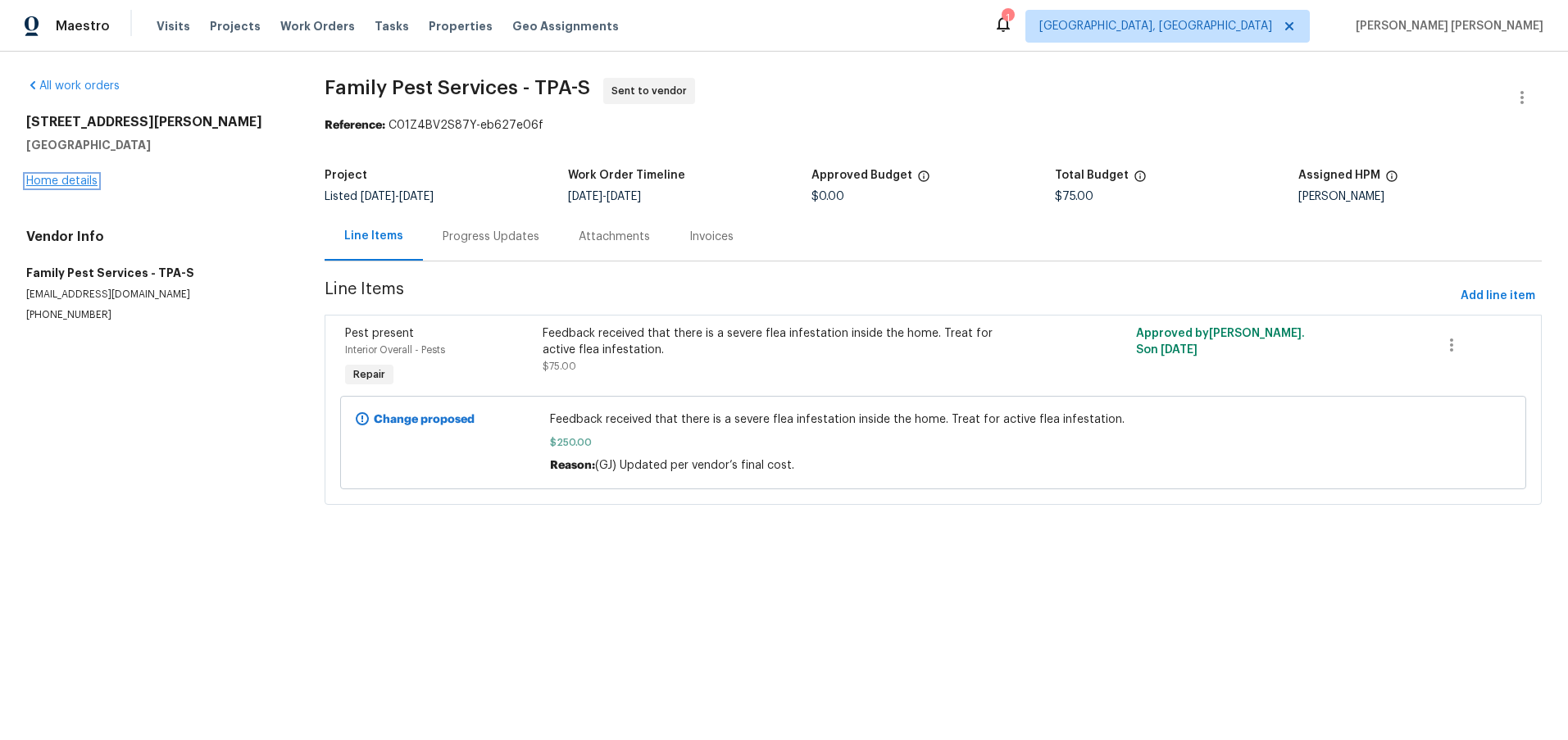
click at [80, 181] on link "Home details" at bounding box center [62, 181] width 72 height 11
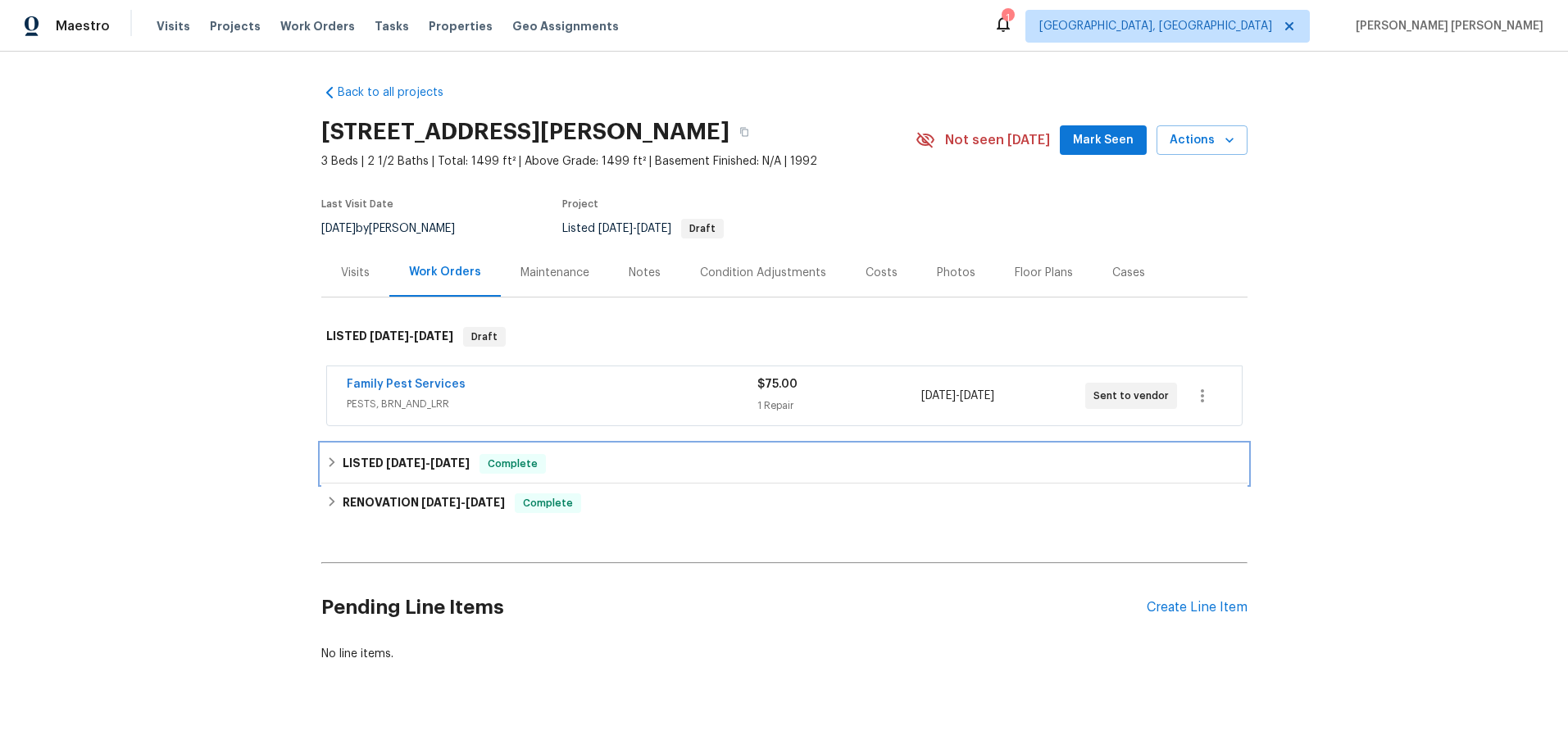
click at [367, 473] on h6 "LISTED [DATE] - [DATE]" at bounding box center [405, 463] width 127 height 20
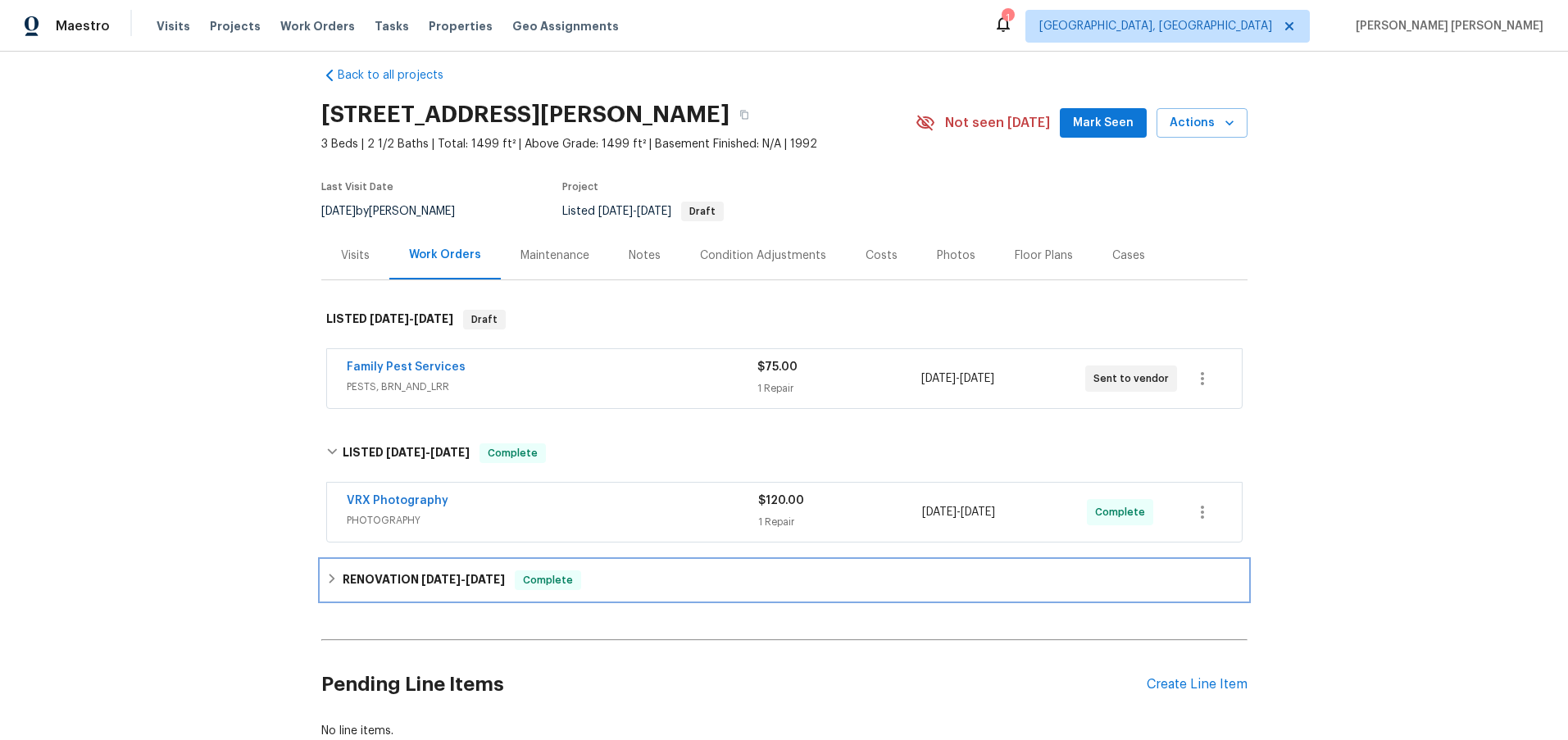
click at [437, 569] on div "RENOVATION [DATE] - [DATE] Complete" at bounding box center [784, 581] width 926 height 39
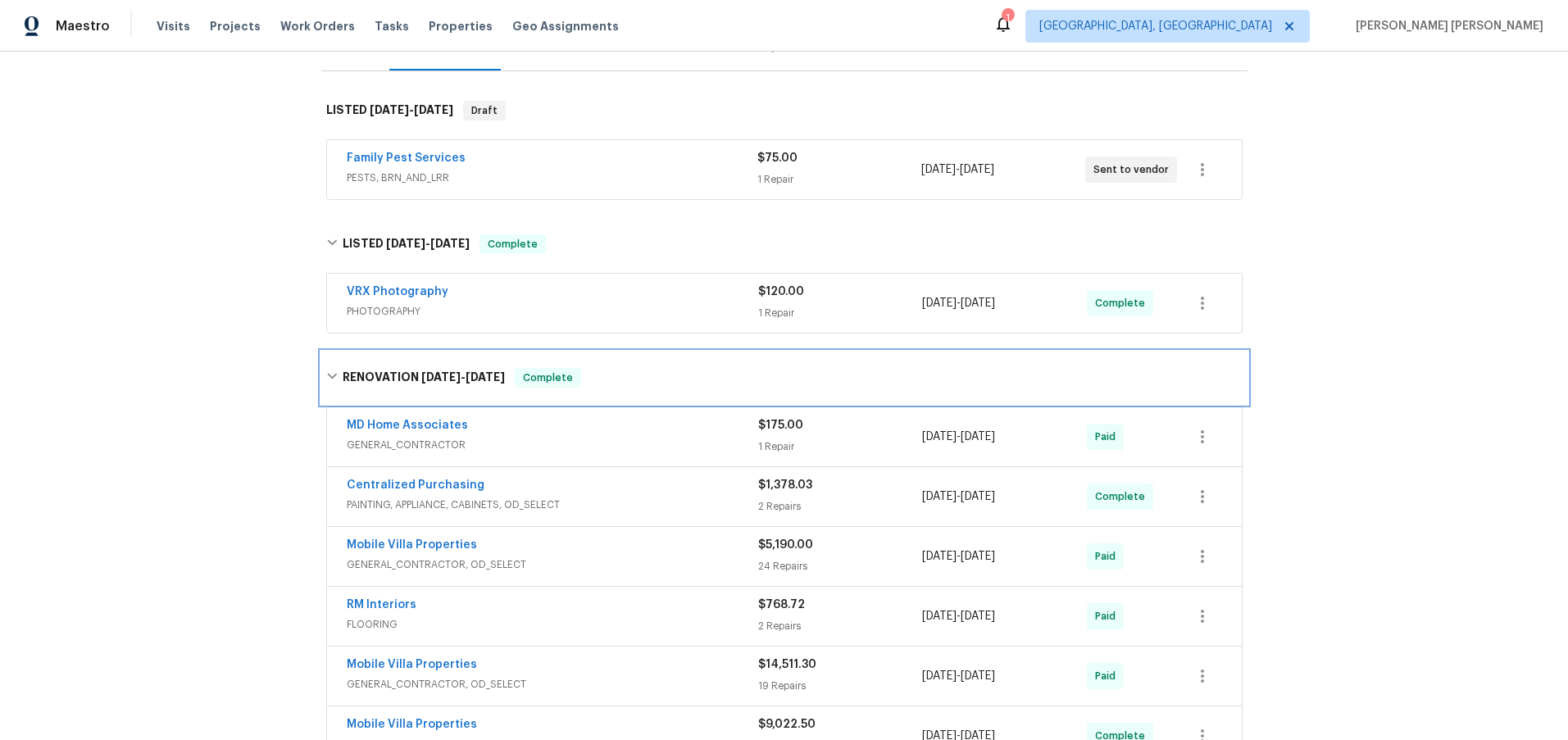
scroll to position [211, 0]
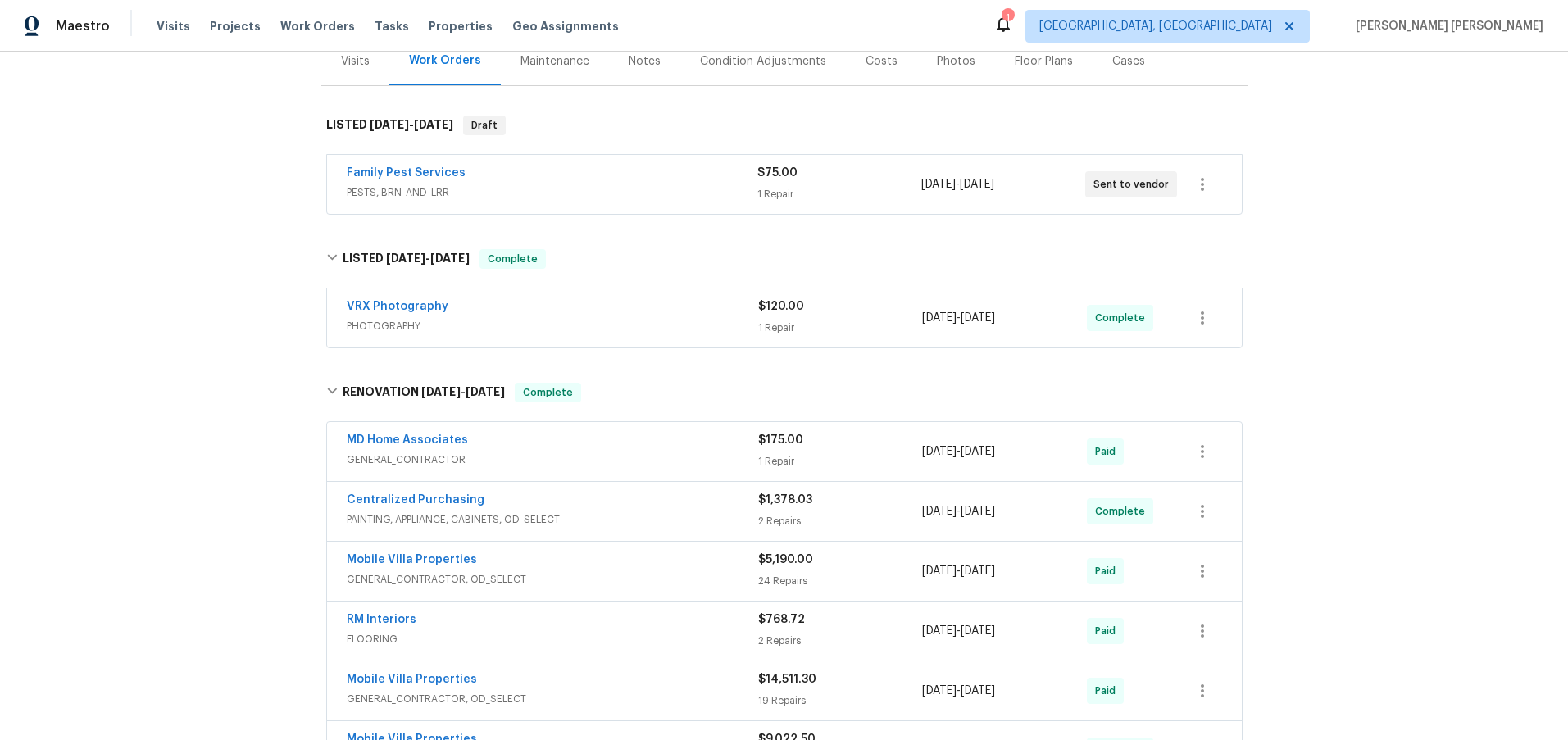
click at [499, 176] on div "Family Pest Services" at bounding box center [552, 175] width 410 height 20
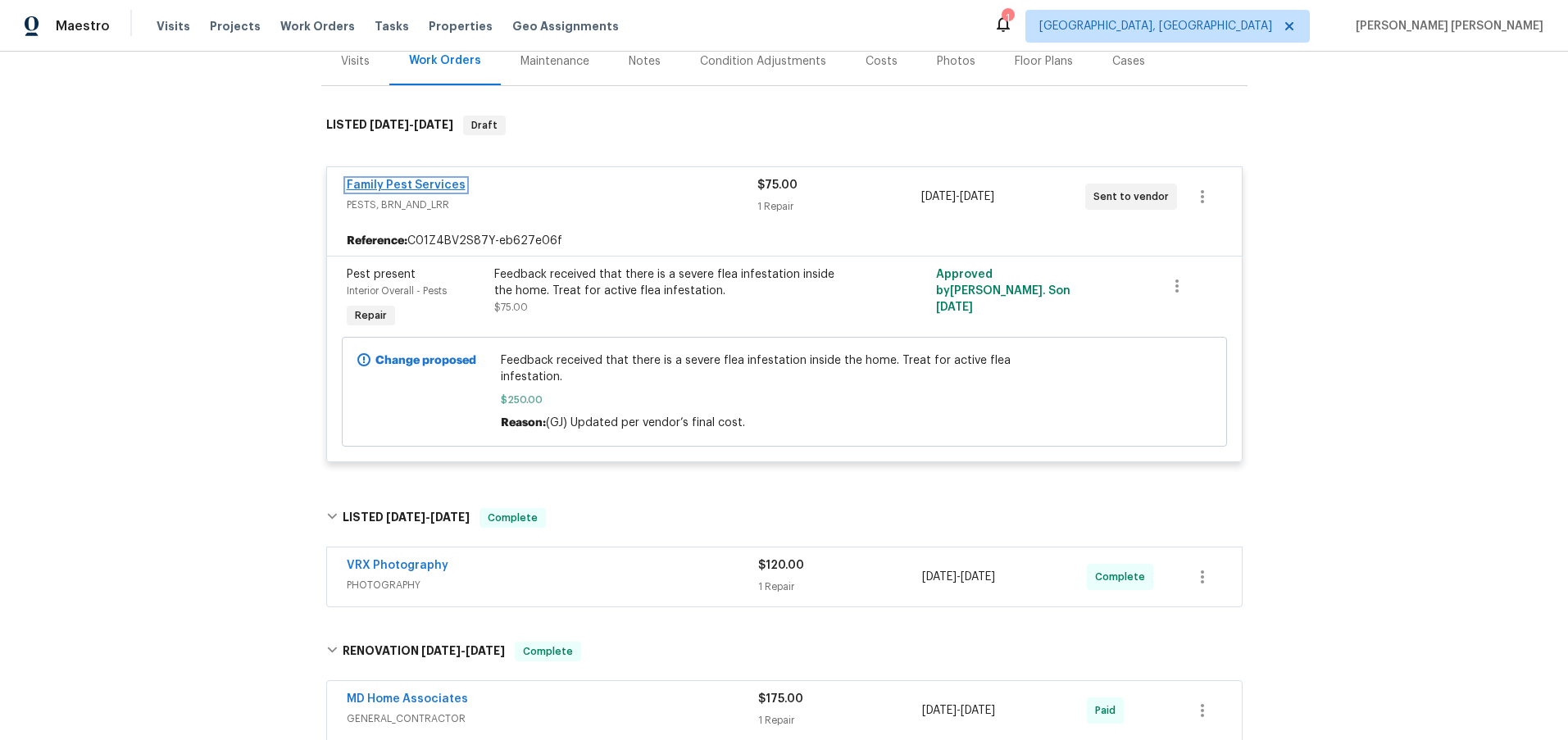
click at [426, 181] on link "Family Pest Services" at bounding box center [406, 185] width 119 height 11
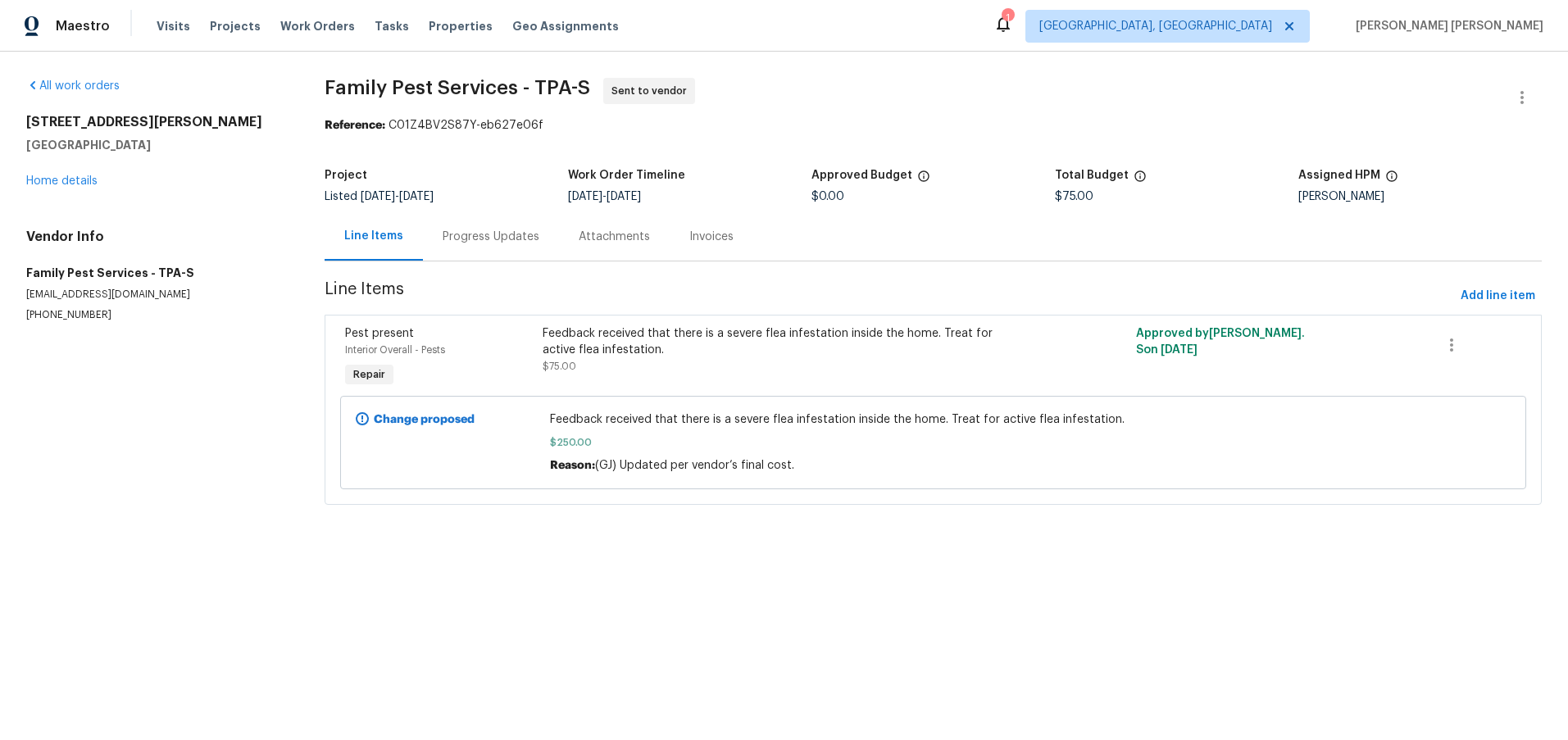
click at [484, 235] on div "Progress Updates" at bounding box center [491, 237] width 97 height 16
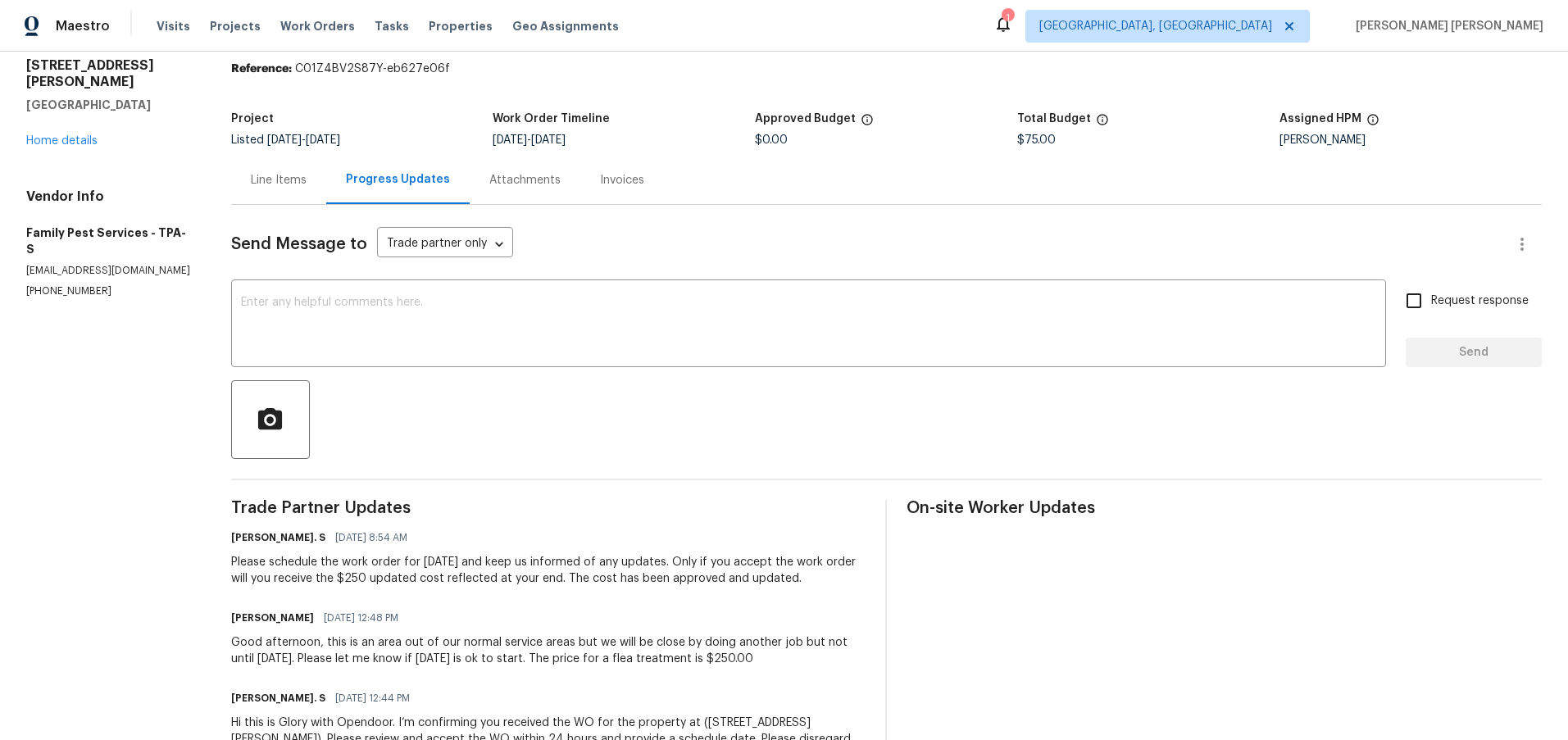
scroll to position [126, 0]
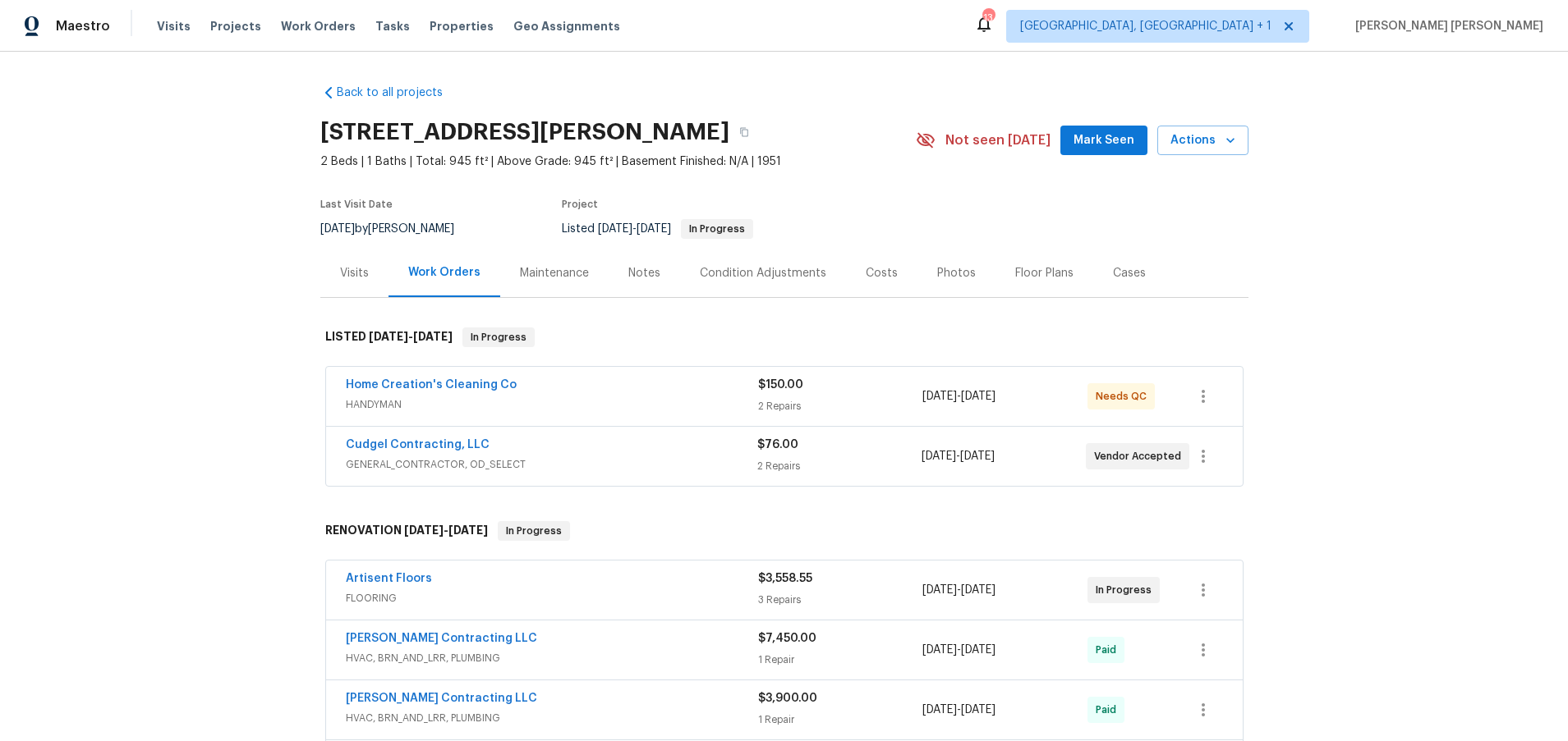
click at [693, 469] on span "GENERAL_CONTRACTOR, OD_SELECT" at bounding box center [551, 464] width 411 height 16
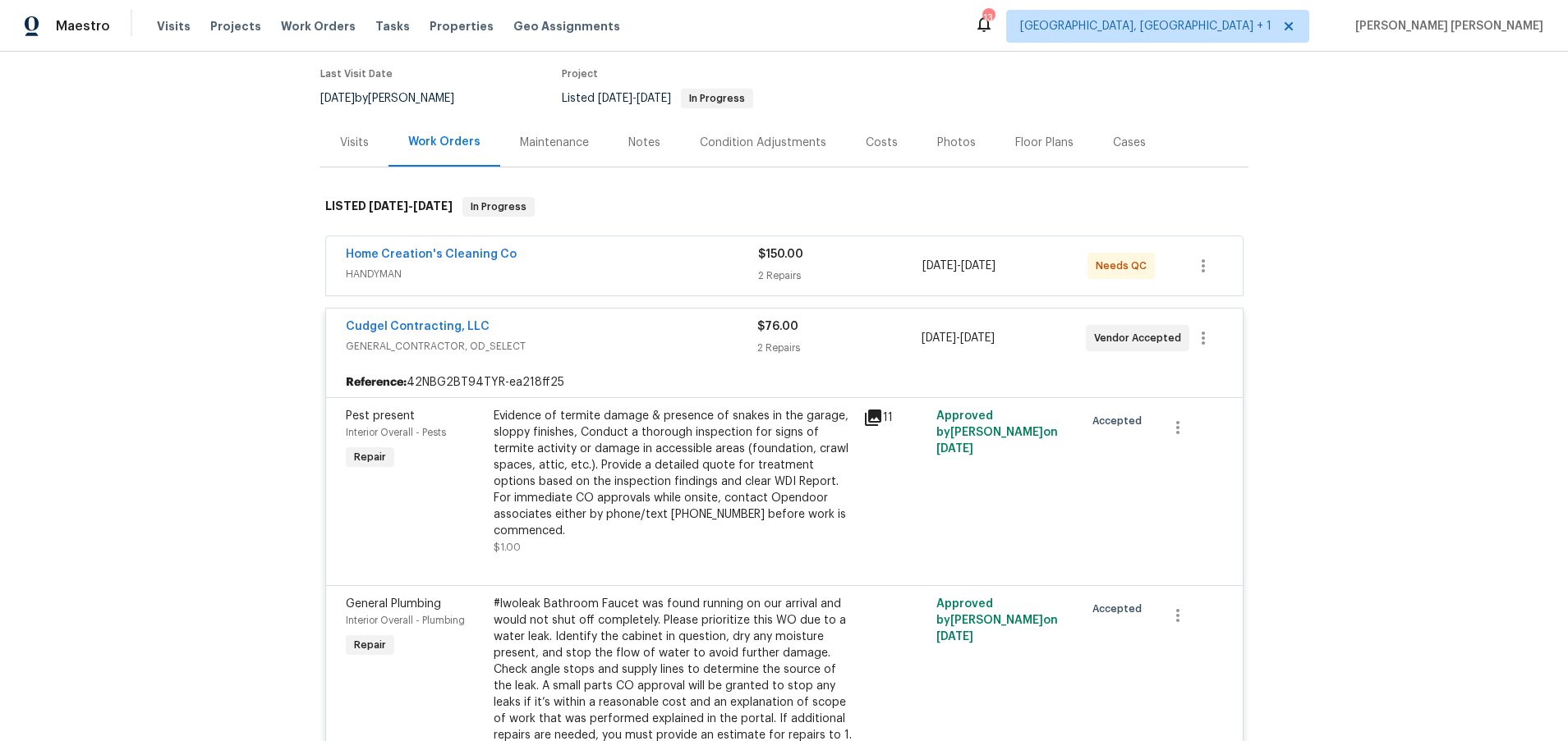
scroll to position [143, 0]
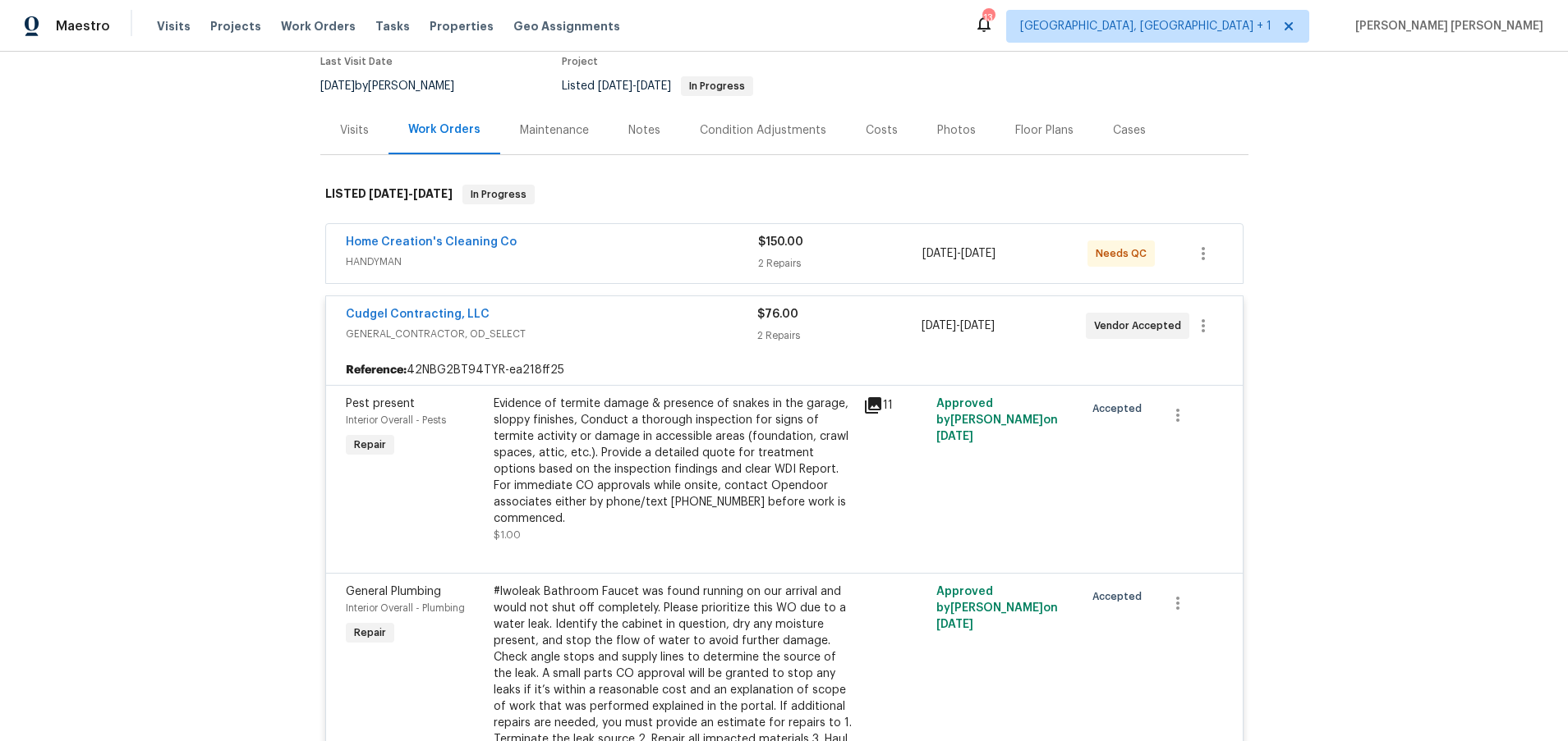
click at [871, 405] on icon at bounding box center [873, 405] width 16 height 16
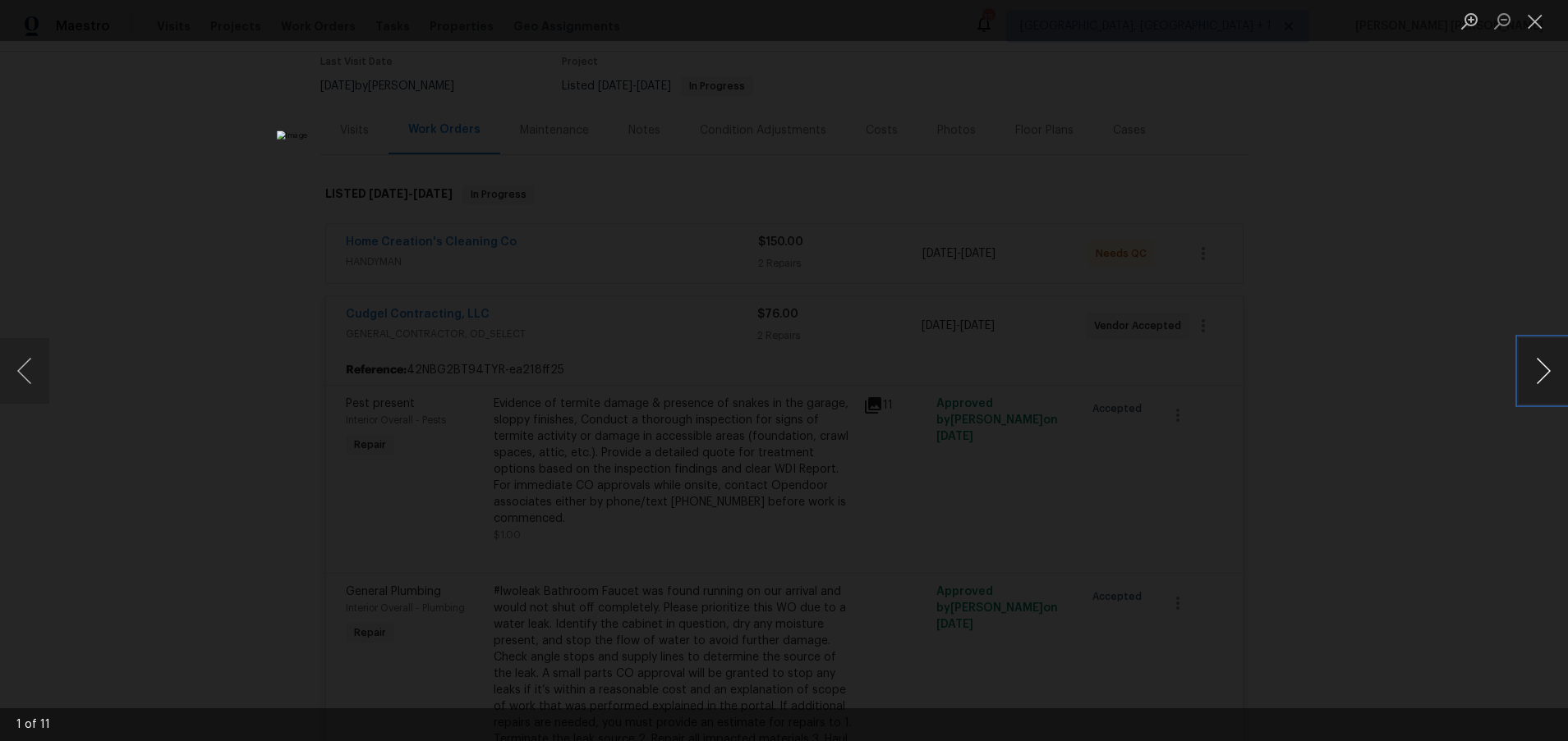
click at [1169, 364] on button "Next image" at bounding box center [1543, 371] width 49 height 66
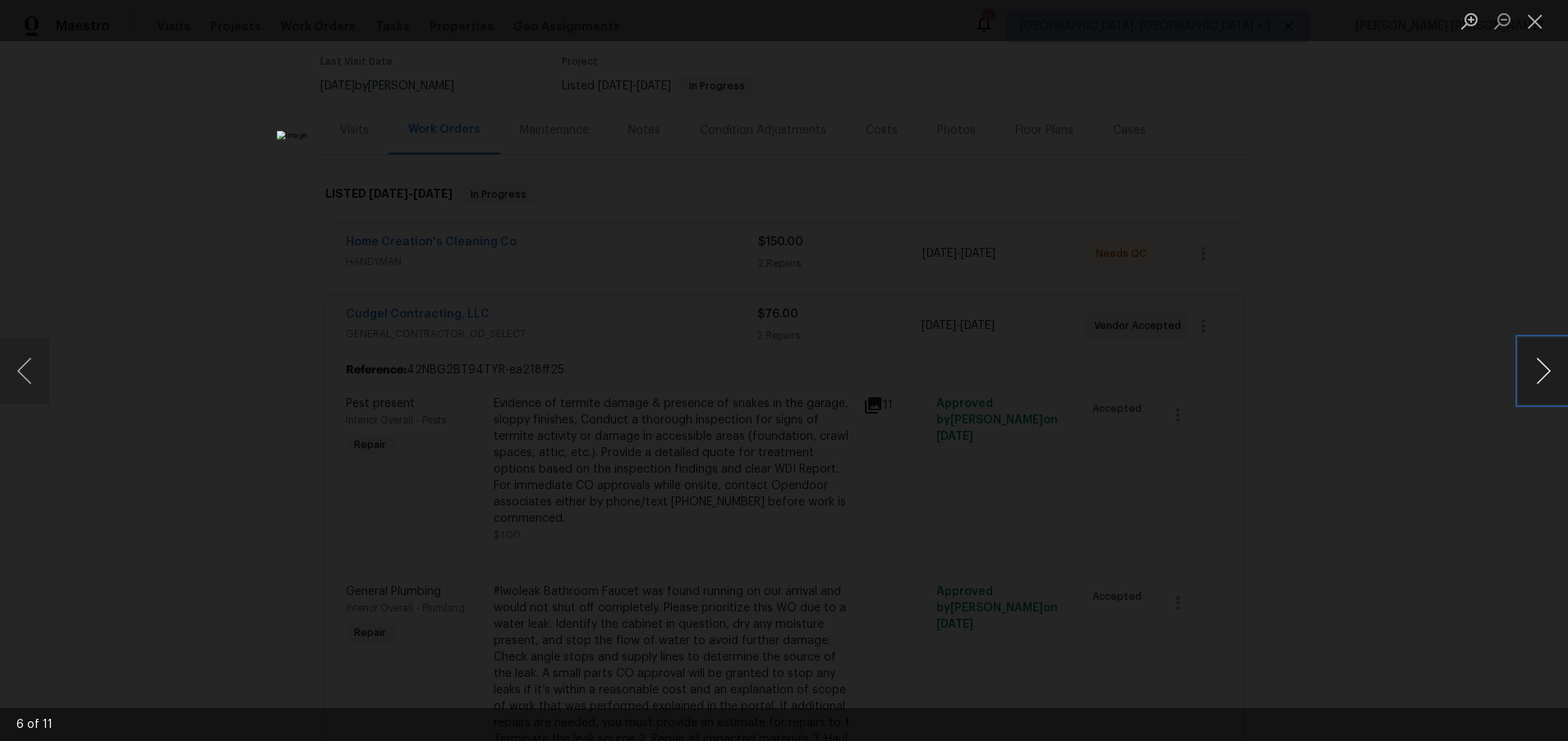
click at [1169, 364] on button "Next image" at bounding box center [1543, 371] width 49 height 66
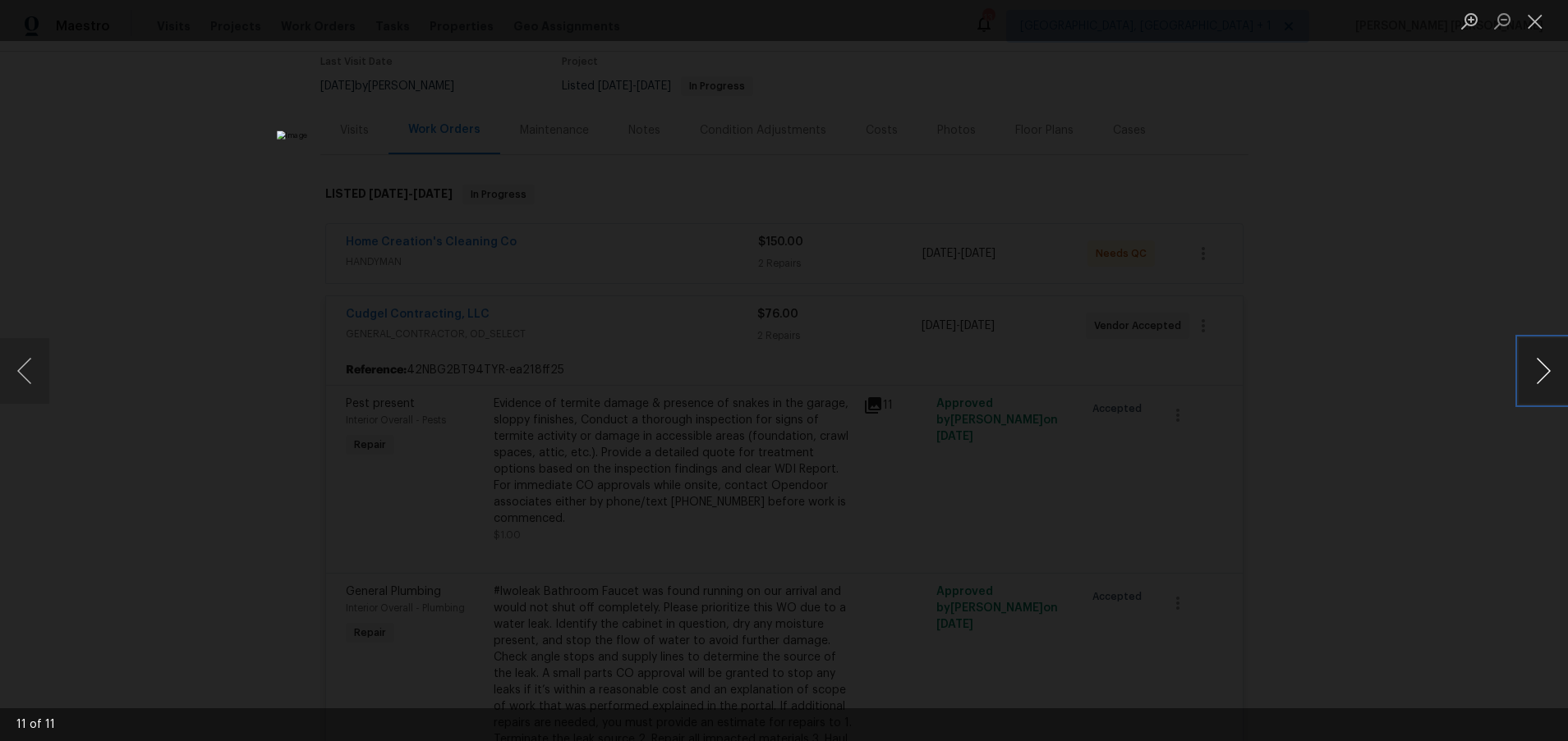
click at [1169, 364] on button "Next image" at bounding box center [1543, 371] width 49 height 66
click at [1169, 516] on div "Lightbox" at bounding box center [784, 370] width 1568 height 741
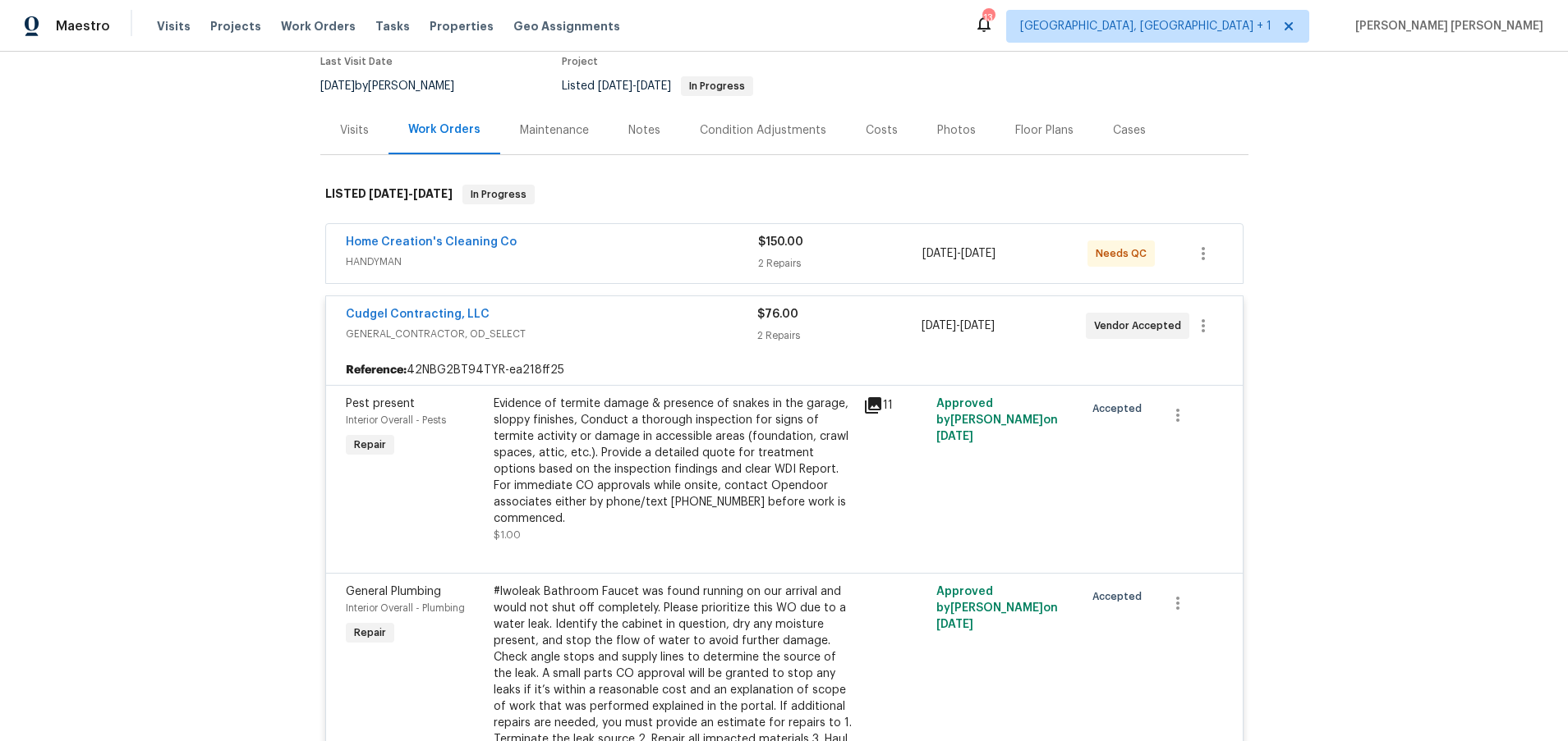
click at [627, 242] on div "Home Creation's Cleaning Co" at bounding box center [551, 243] width 412 height 20
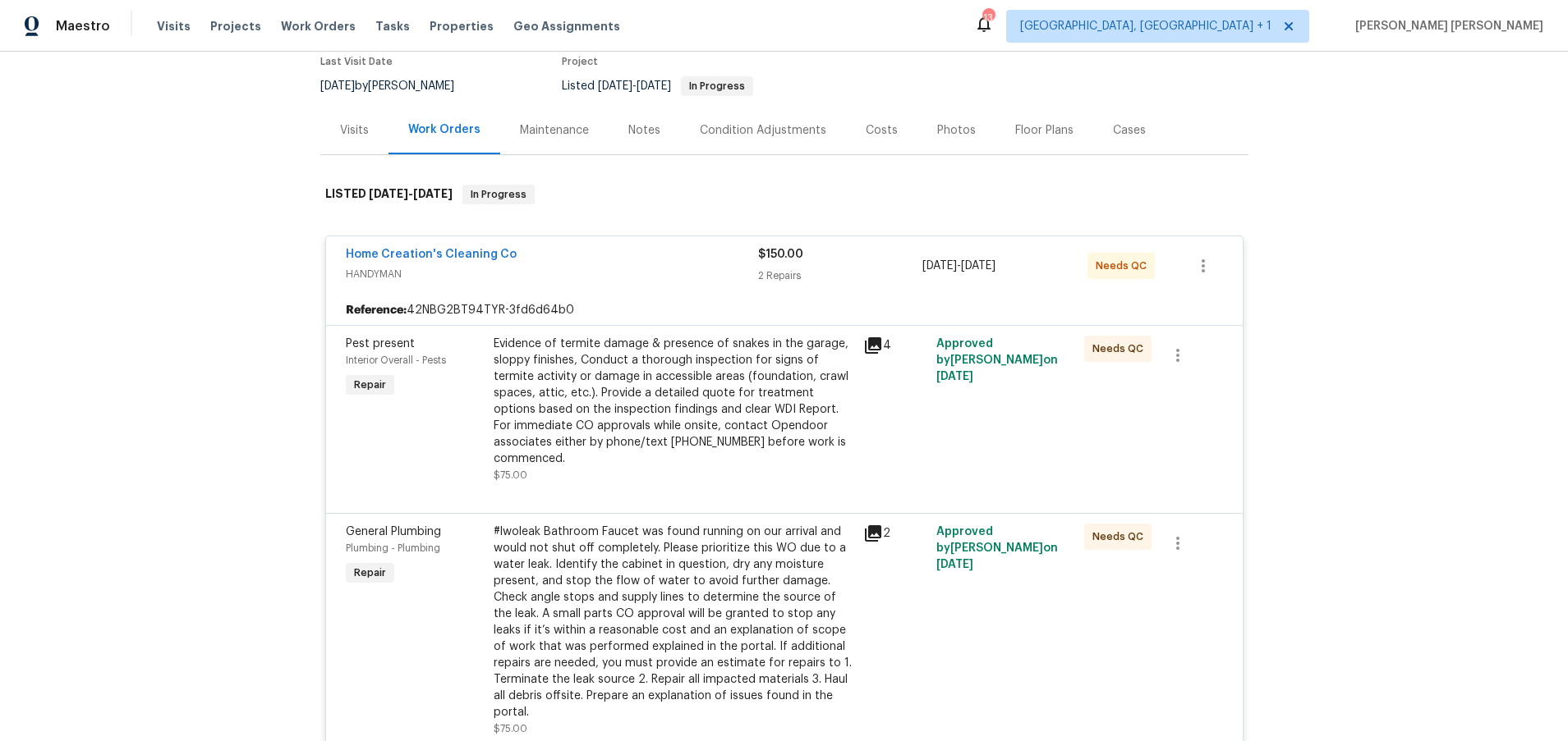
click at [867, 341] on icon at bounding box center [873, 345] width 20 height 20
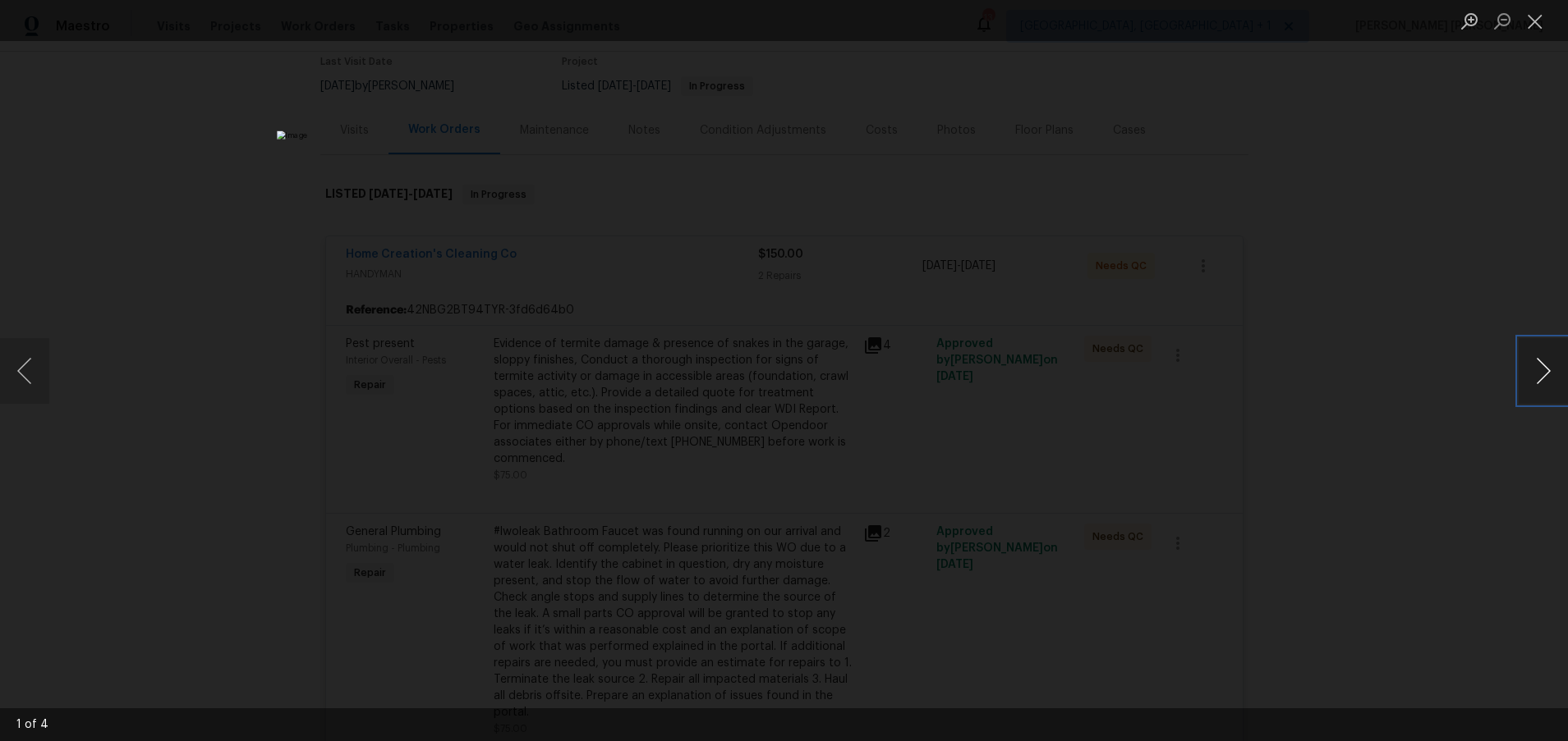
click at [1169, 375] on button "Next image" at bounding box center [1543, 371] width 49 height 66
click at [1169, 562] on div "Lightbox" at bounding box center [784, 370] width 1568 height 741
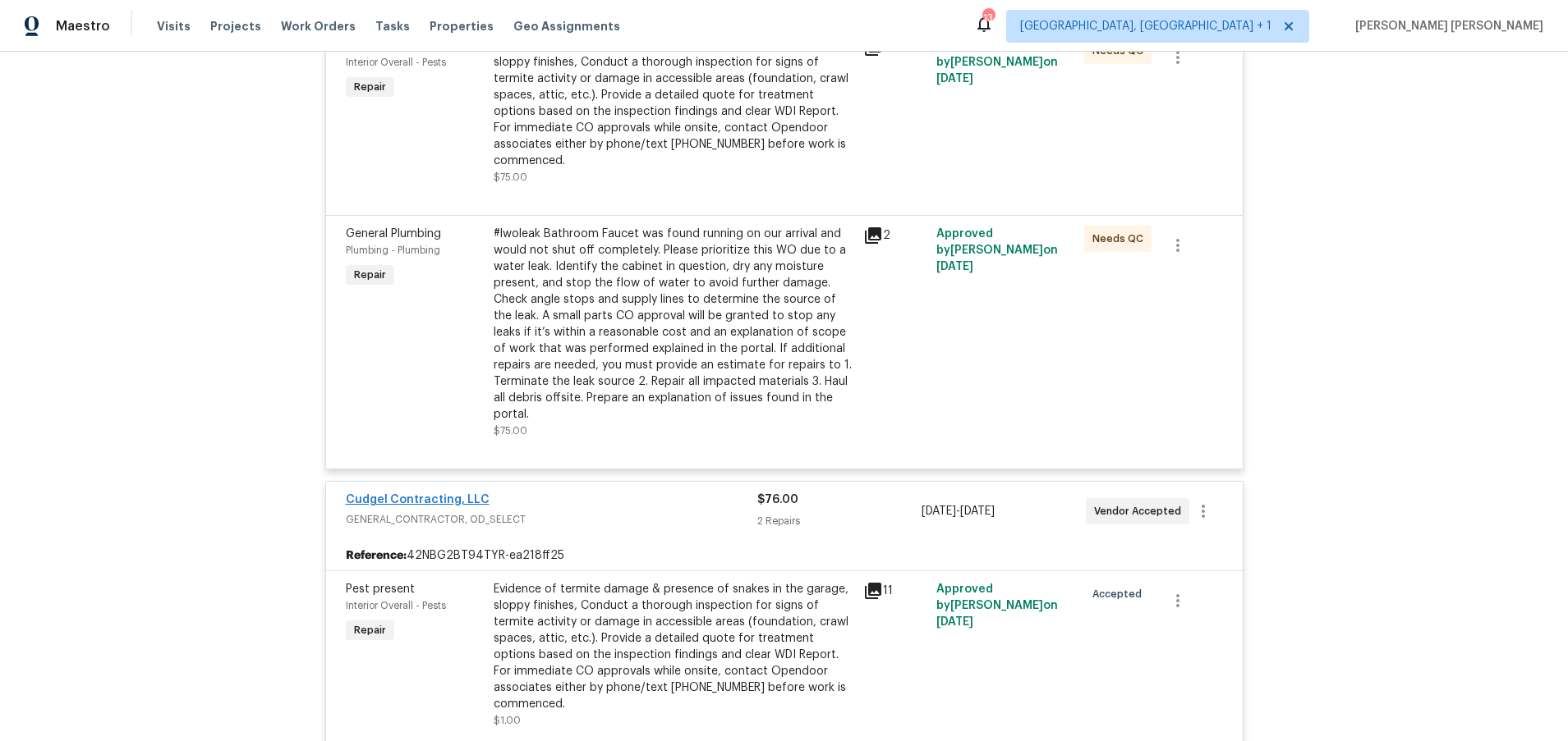
scroll to position [450, 0]
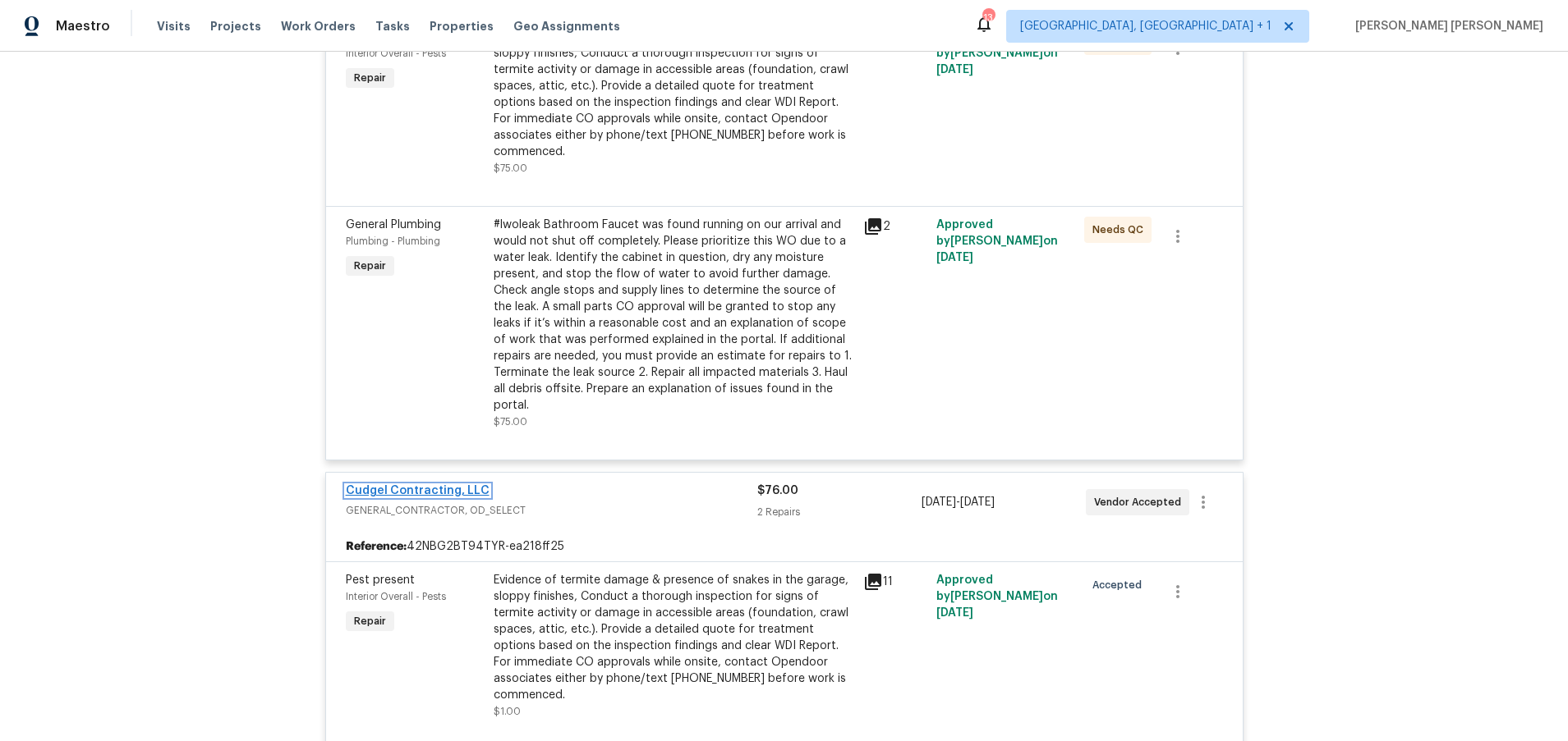
click at [413, 485] on link "Cudgel Contracting, LLC" at bounding box center [417, 490] width 143 height 11
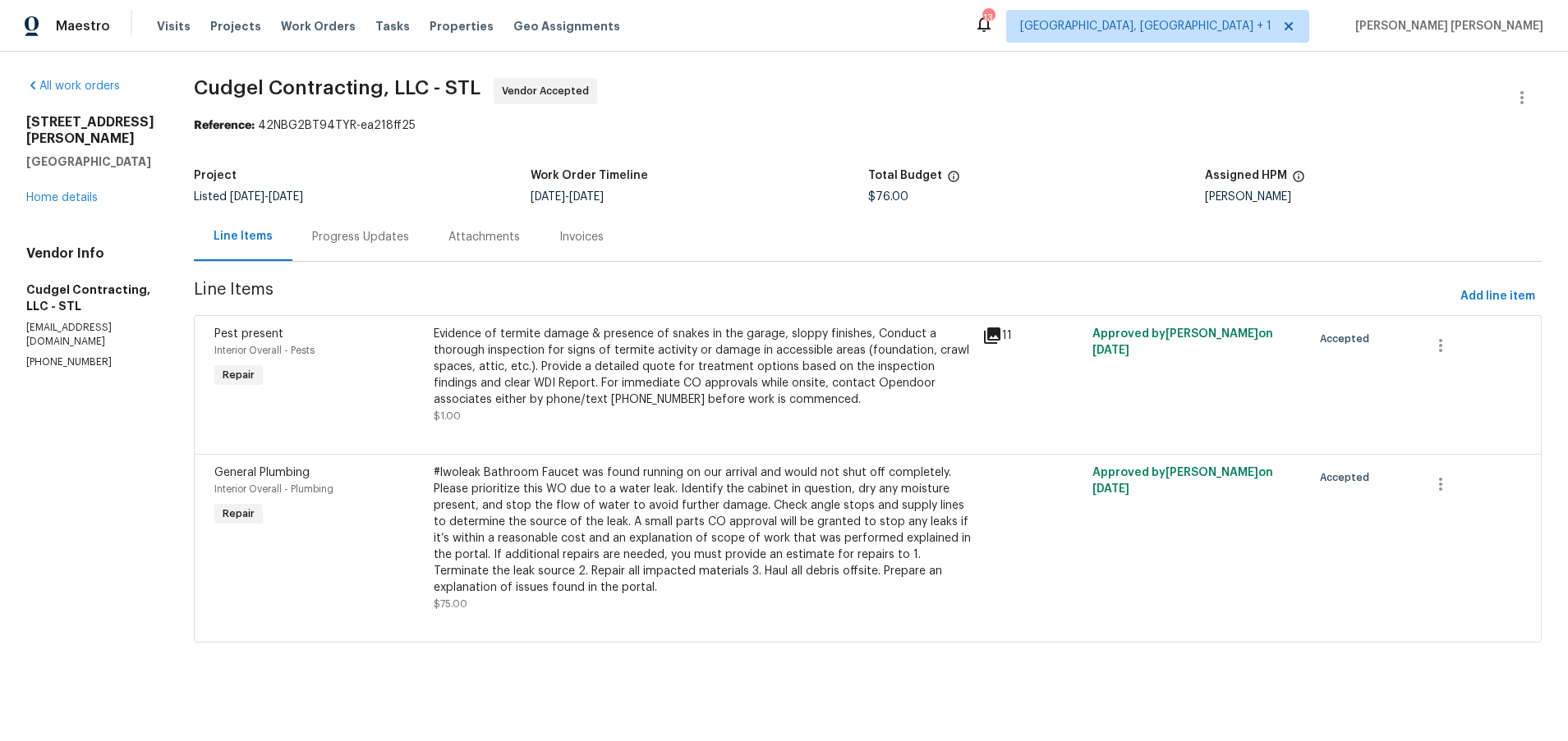
click at [393, 238] on div "Progress Updates" at bounding box center [361, 237] width 97 height 16
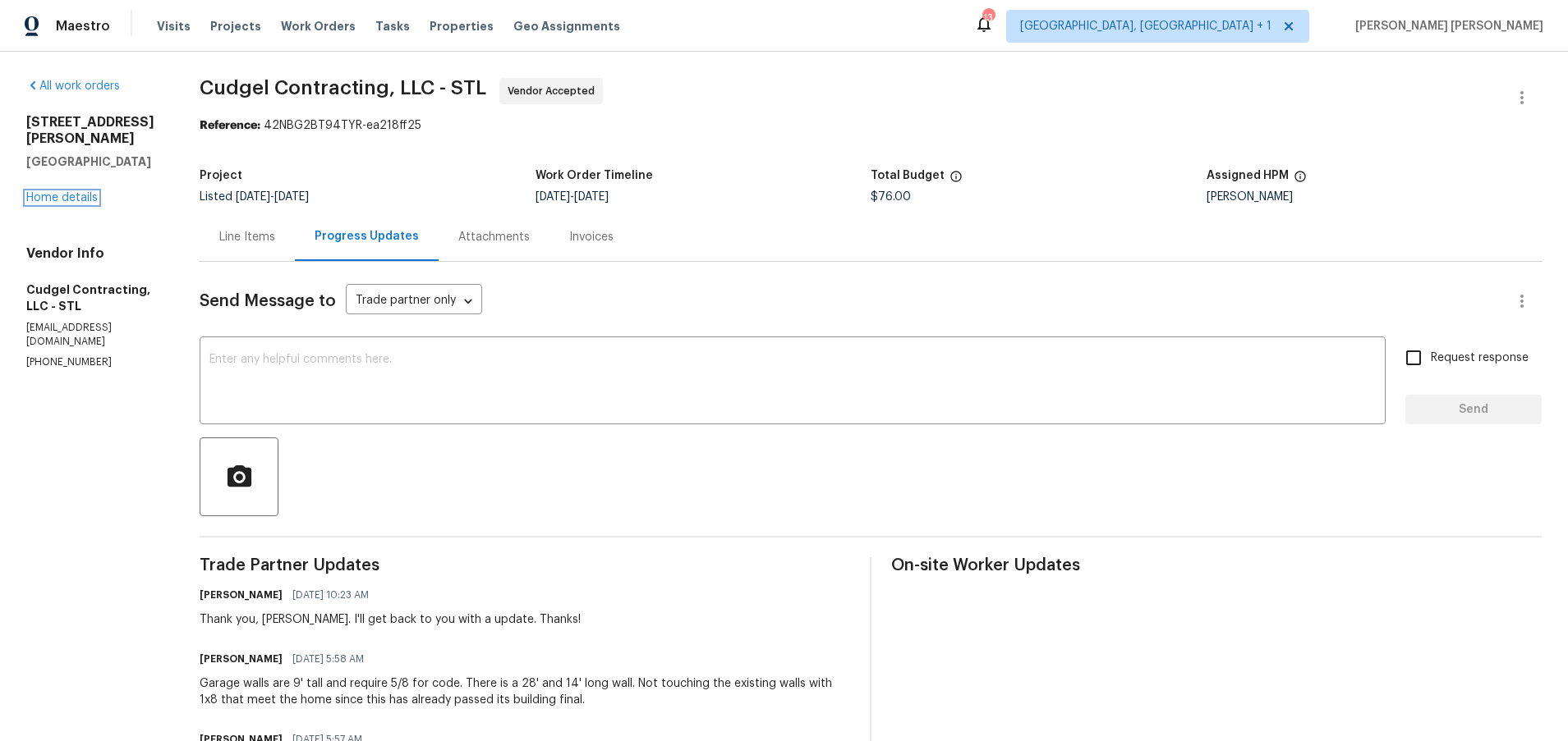
drag, startPoint x: 71, startPoint y: 177, endPoint x: 375, endPoint y: 375, distance: 362.8
click at [71, 192] on link "Home details" at bounding box center [62, 197] width 72 height 11
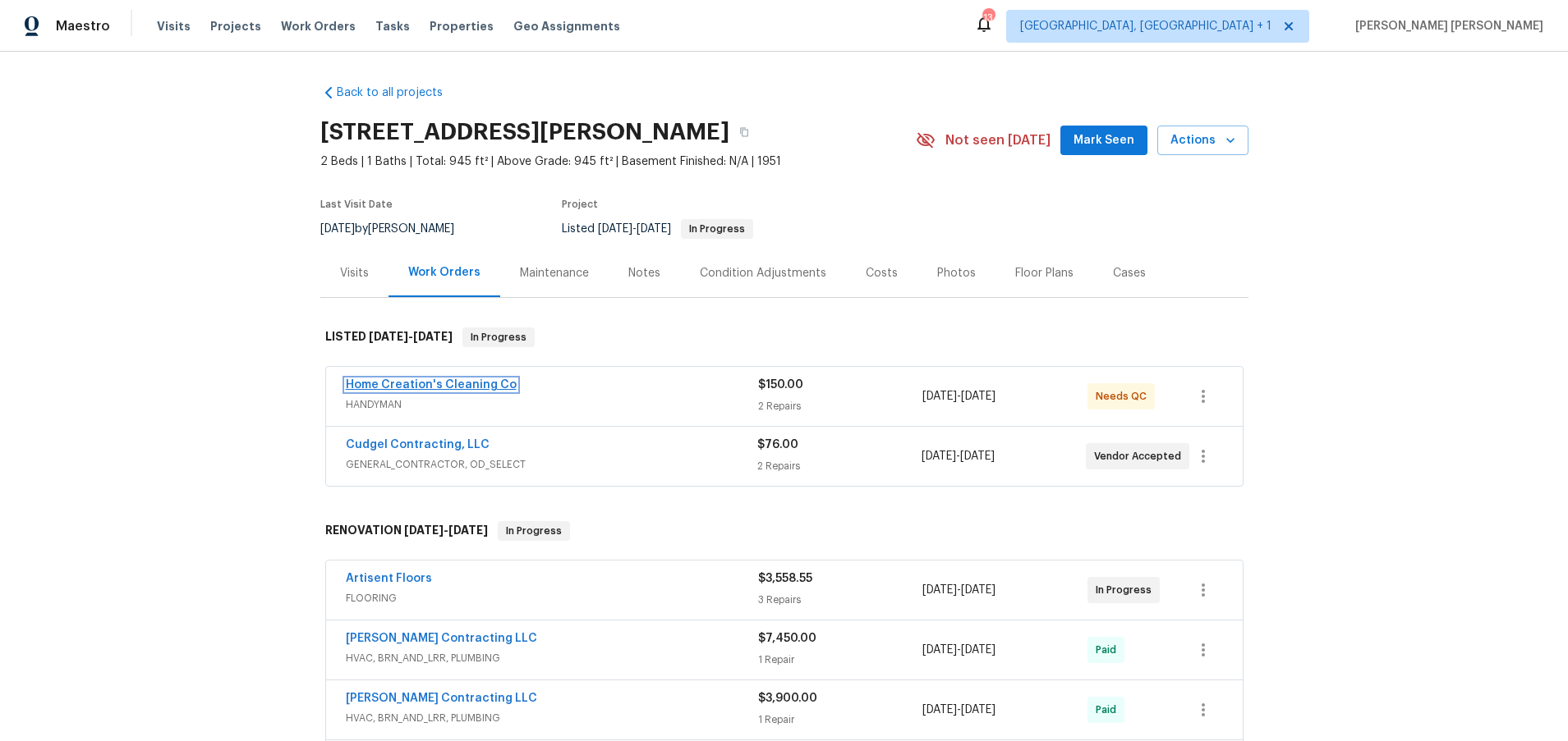
click at [454, 385] on link "Home Creation's Cleaning Co" at bounding box center [431, 385] width 171 height 11
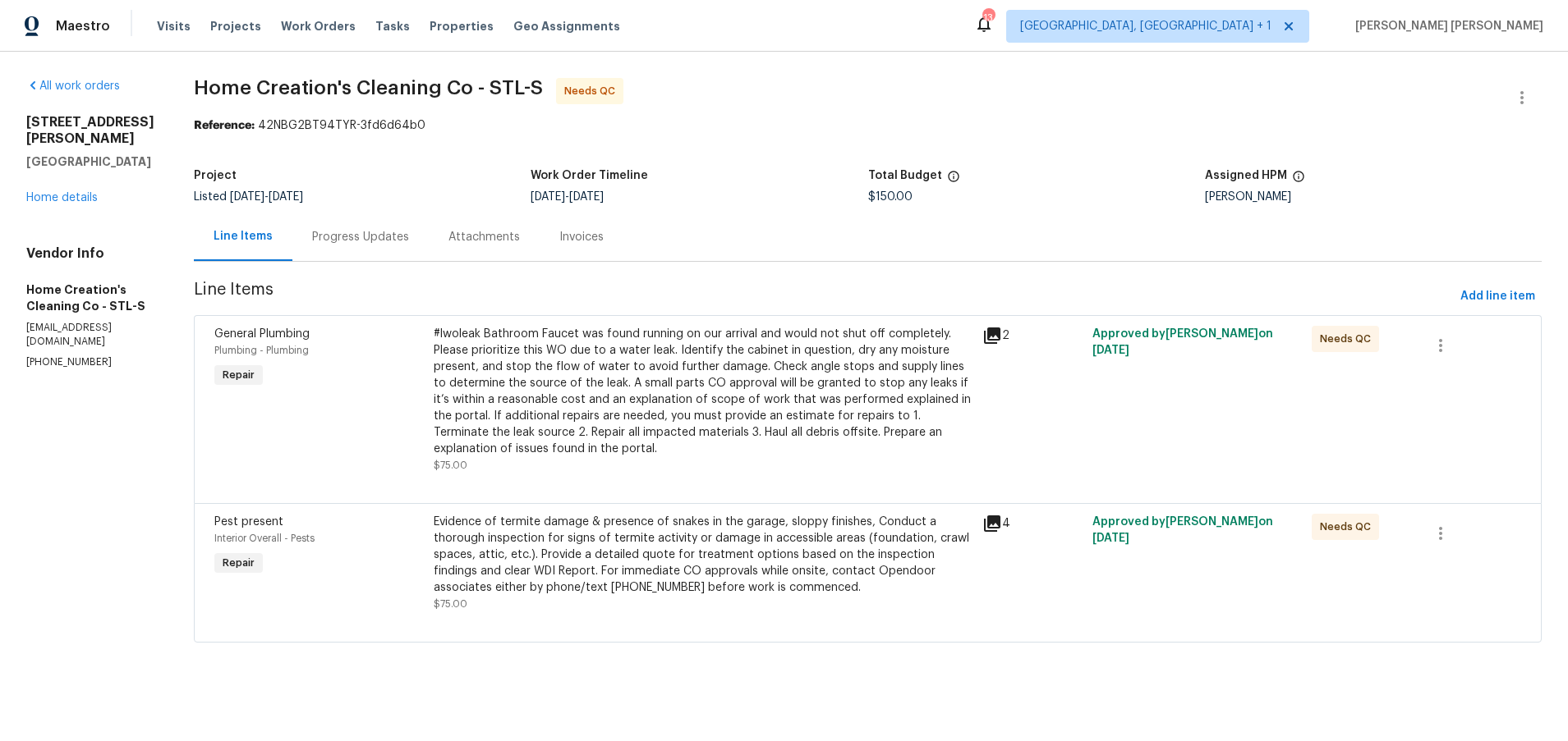
drag, startPoint x: 375, startPoint y: 240, endPoint x: 404, endPoint y: 261, distance: 35.8
click at [376, 241] on div "Progress Updates" at bounding box center [361, 237] width 97 height 16
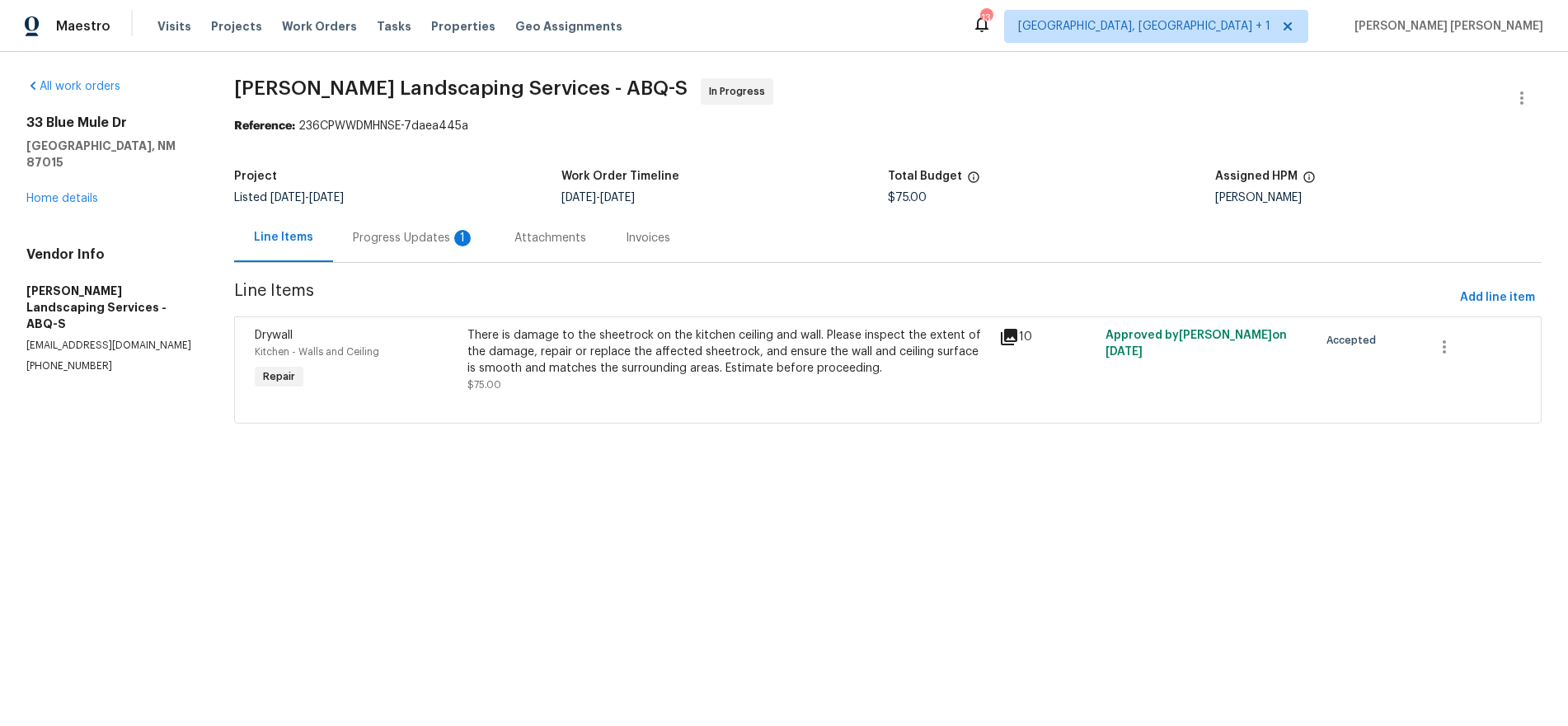
click at [1009, 337] on icon at bounding box center [1009, 336] width 16 height 16
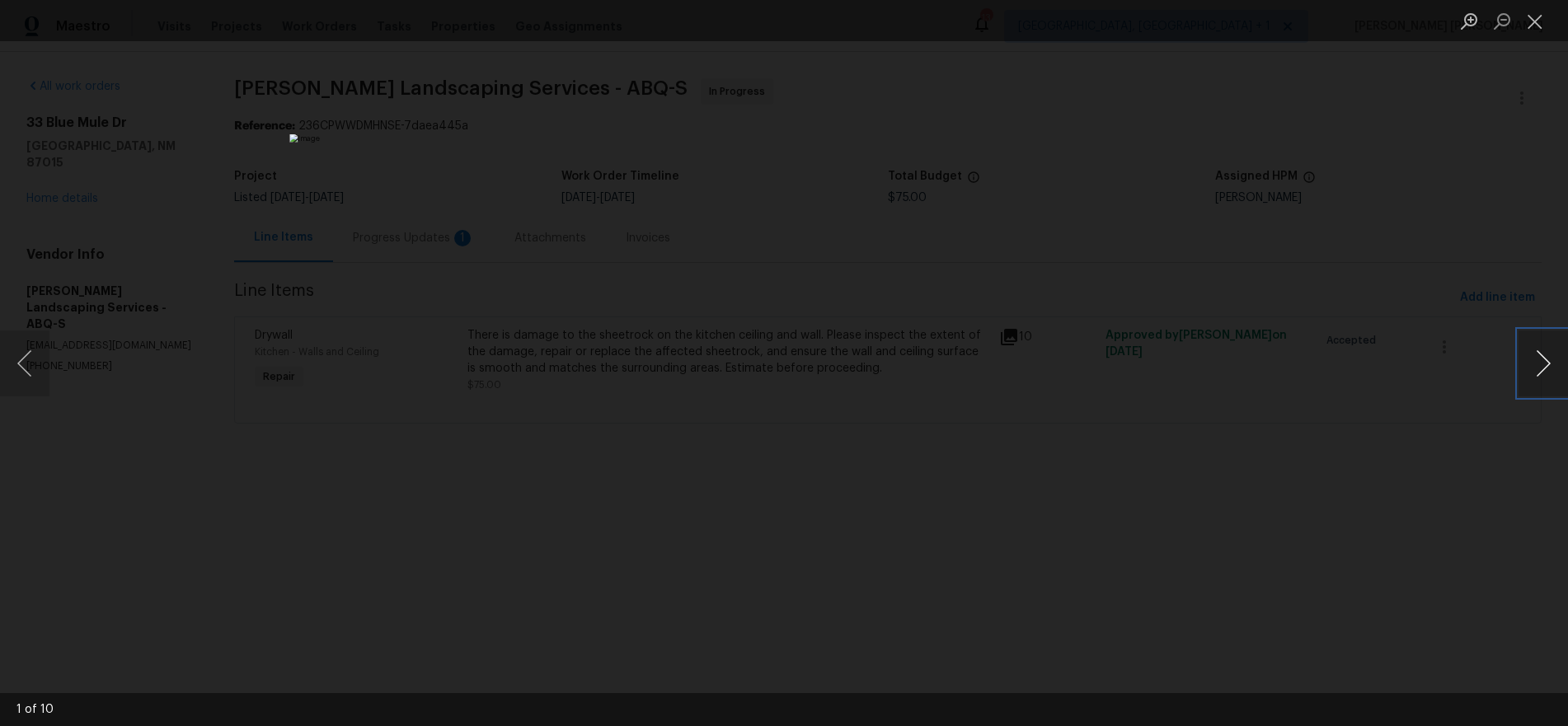
click at [1173, 365] on button "Next image" at bounding box center [1543, 363] width 50 height 66
click at [1173, 373] on button "Next image" at bounding box center [1543, 363] width 50 height 66
click at [1173, 374] on button "Next image" at bounding box center [1543, 363] width 50 height 66
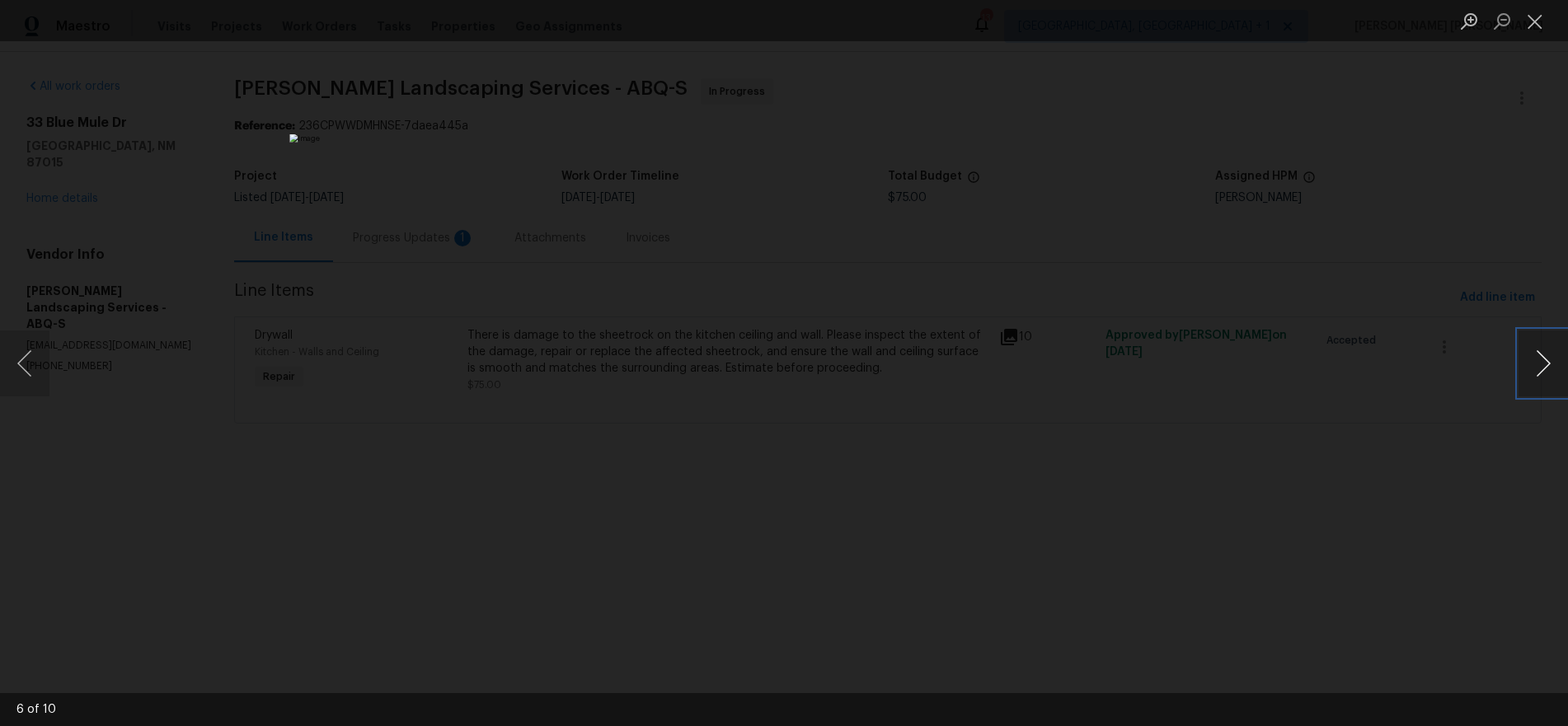
click at [1173, 374] on button "Next image" at bounding box center [1543, 363] width 50 height 66
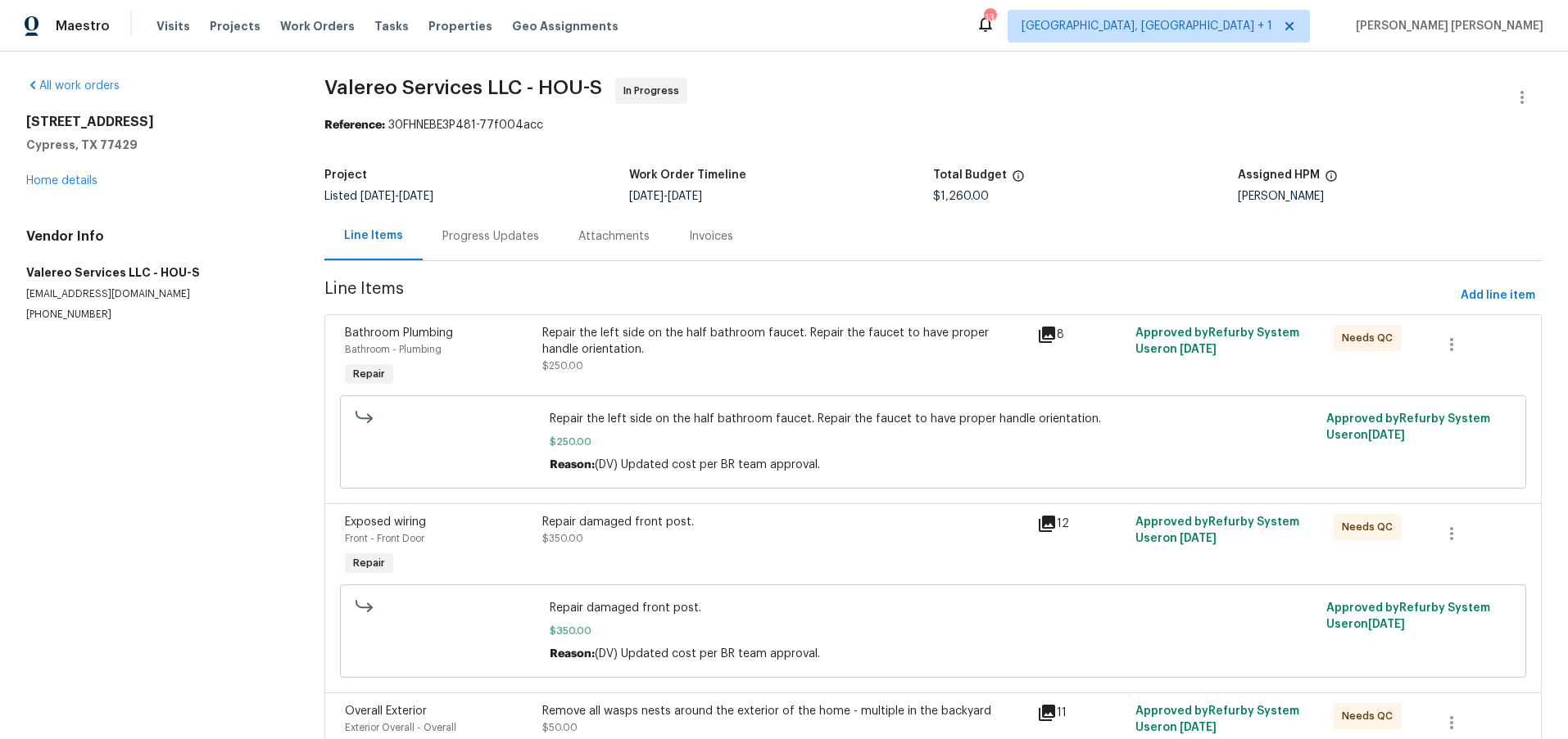
click at [747, 362] on div "Repair the left side on the half bathroom faucet. Repair the faucet to have pro…" at bounding box center [784, 350] width 484 height 49
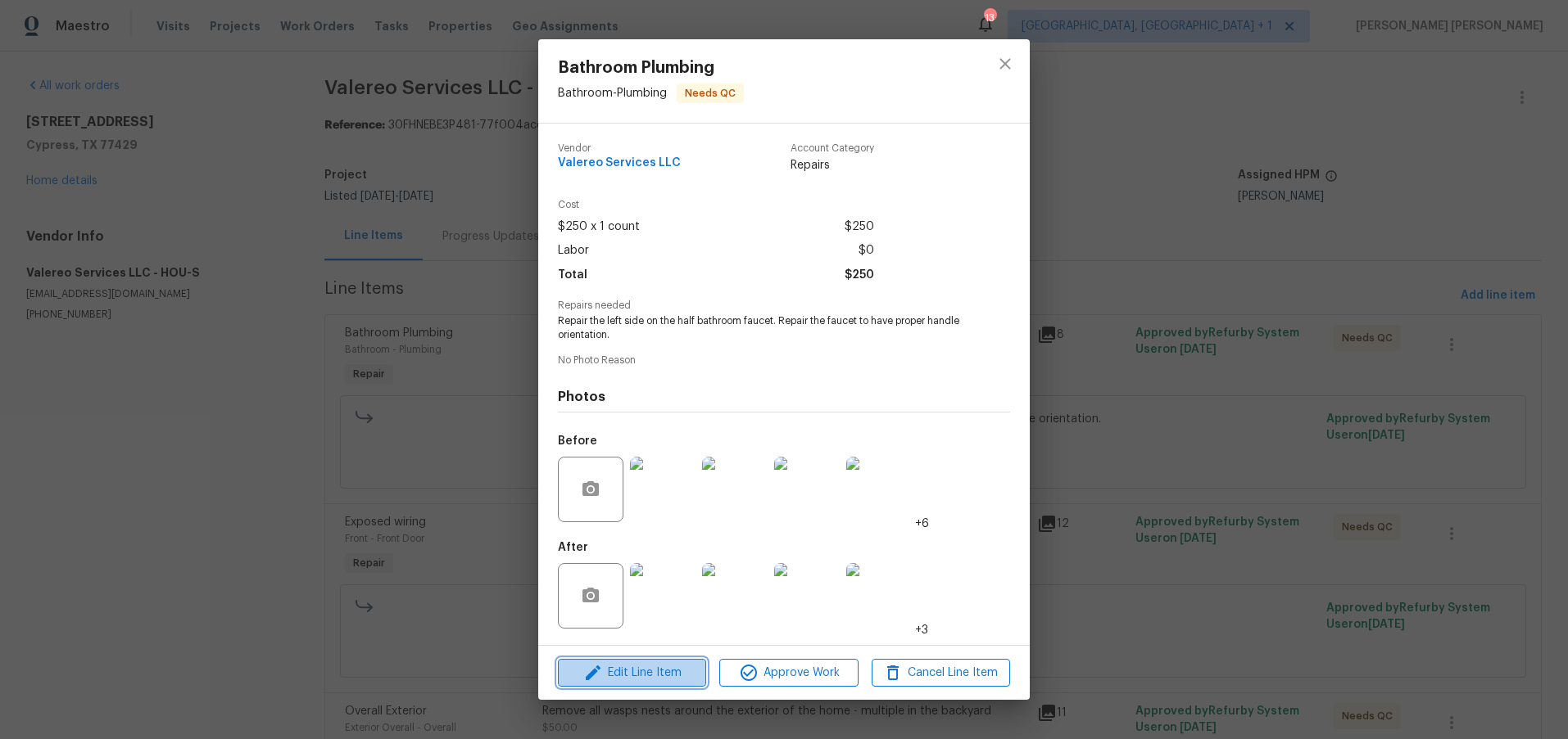
click at [638, 580] on span "Edit Line Item" at bounding box center [631, 674] width 139 height 20
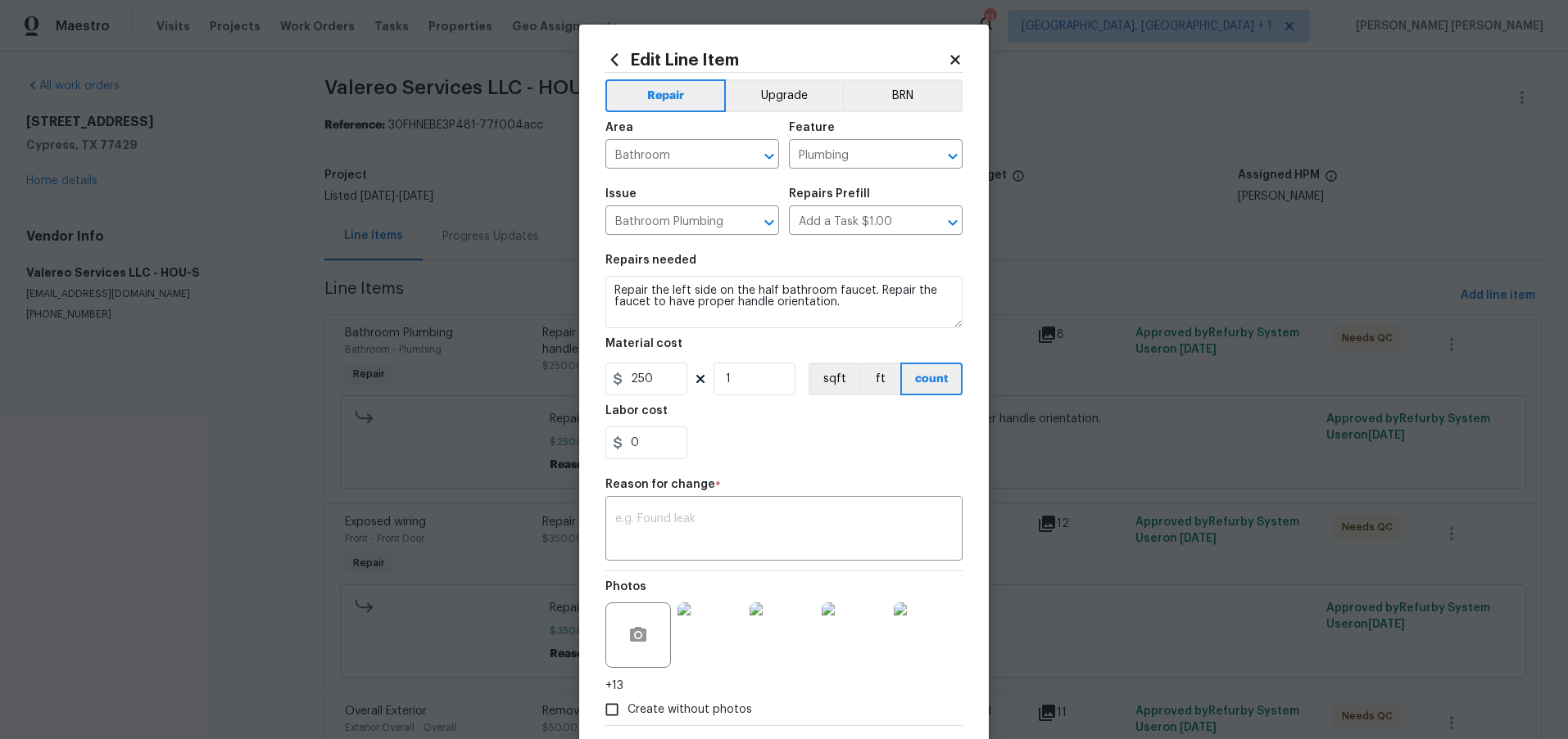
click at [957, 54] on icon at bounding box center [955, 60] width 14 height 14
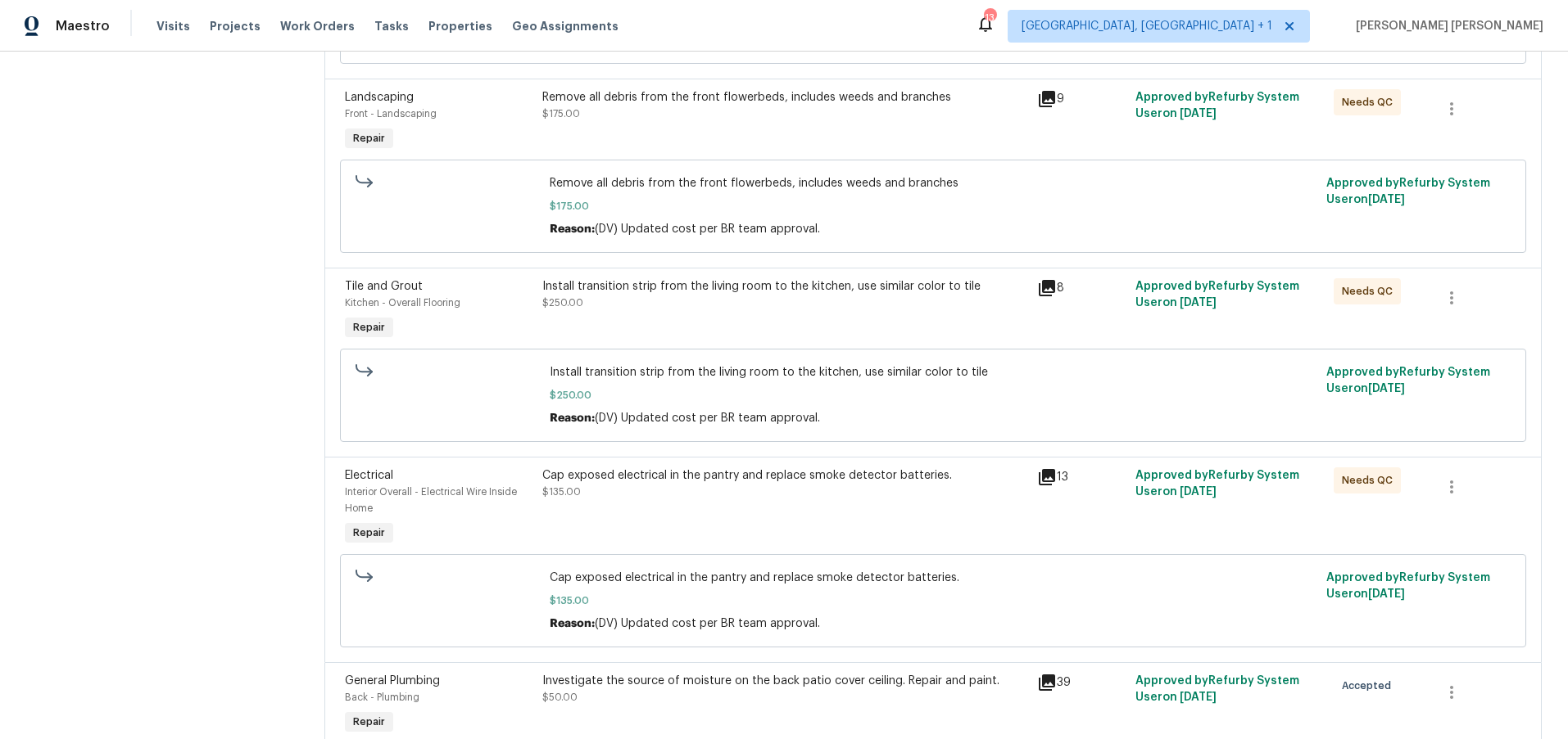
scroll to position [884, 0]
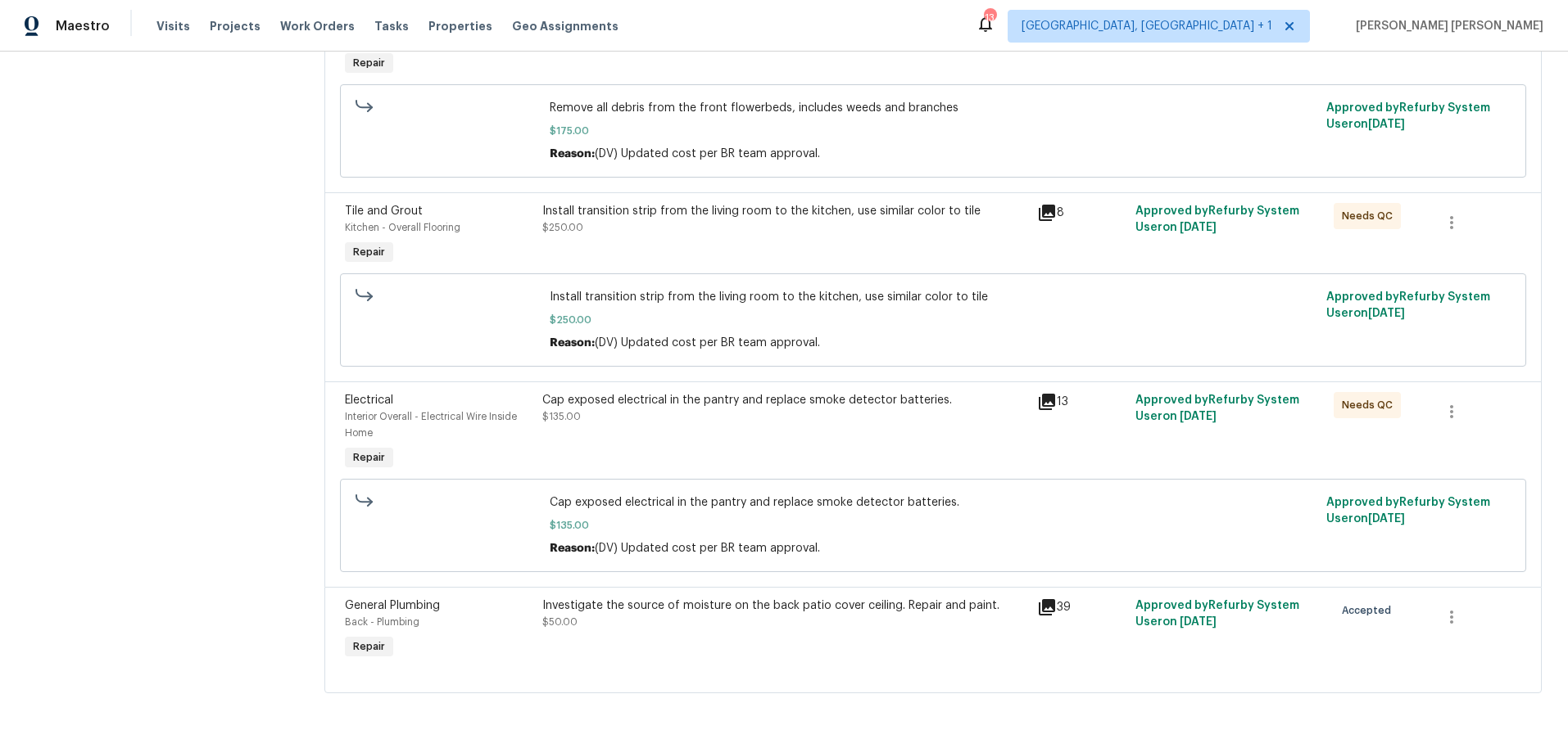
click at [1043, 580] on icon at bounding box center [1046, 607] width 16 height 16
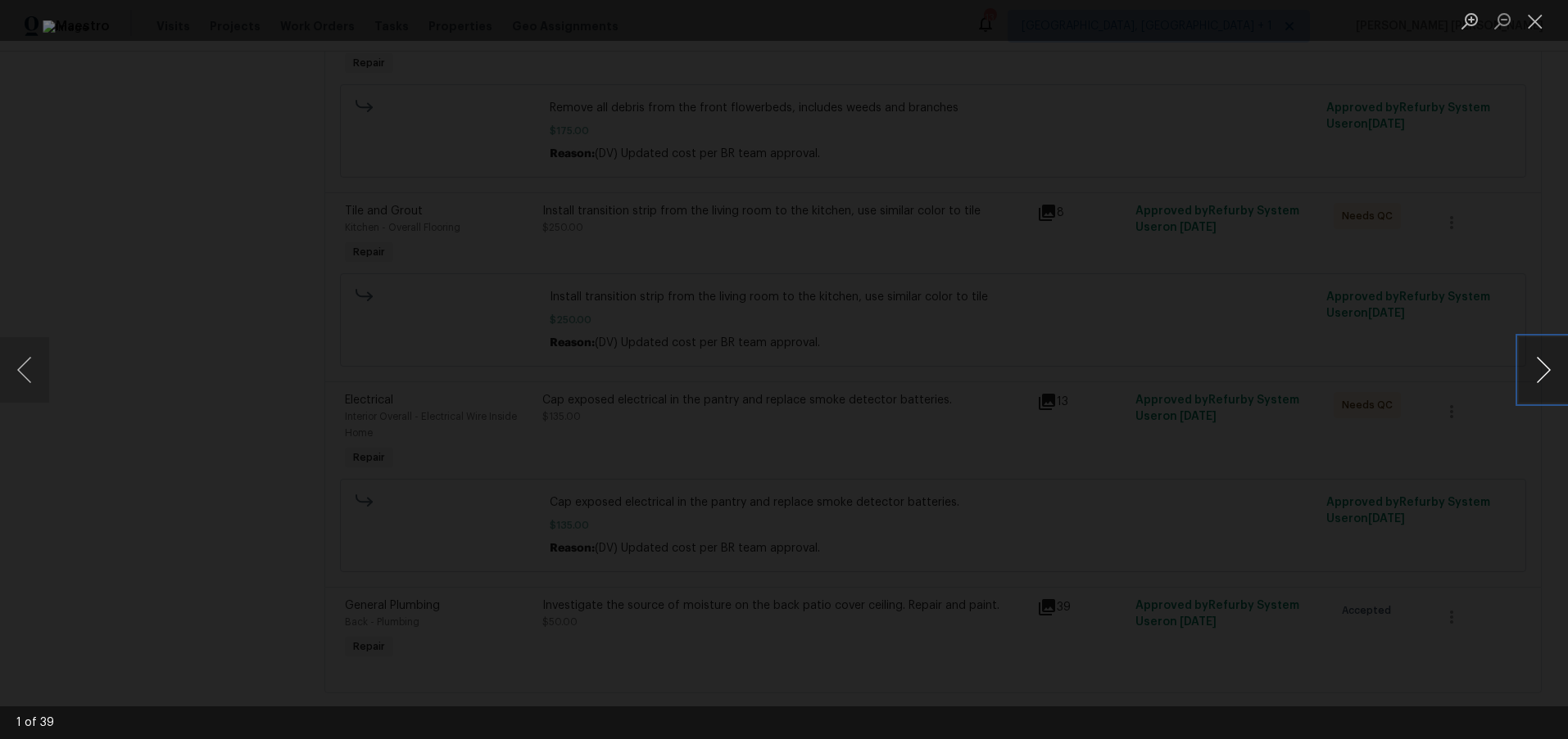
click at [1166, 376] on button "Next image" at bounding box center [1543, 370] width 49 height 65
click at [1166, 375] on button "Next image" at bounding box center [1543, 370] width 49 height 65
click at [1166, 374] on button "Next image" at bounding box center [1543, 370] width 49 height 65
click at [1166, 375] on button "Next image" at bounding box center [1543, 370] width 49 height 65
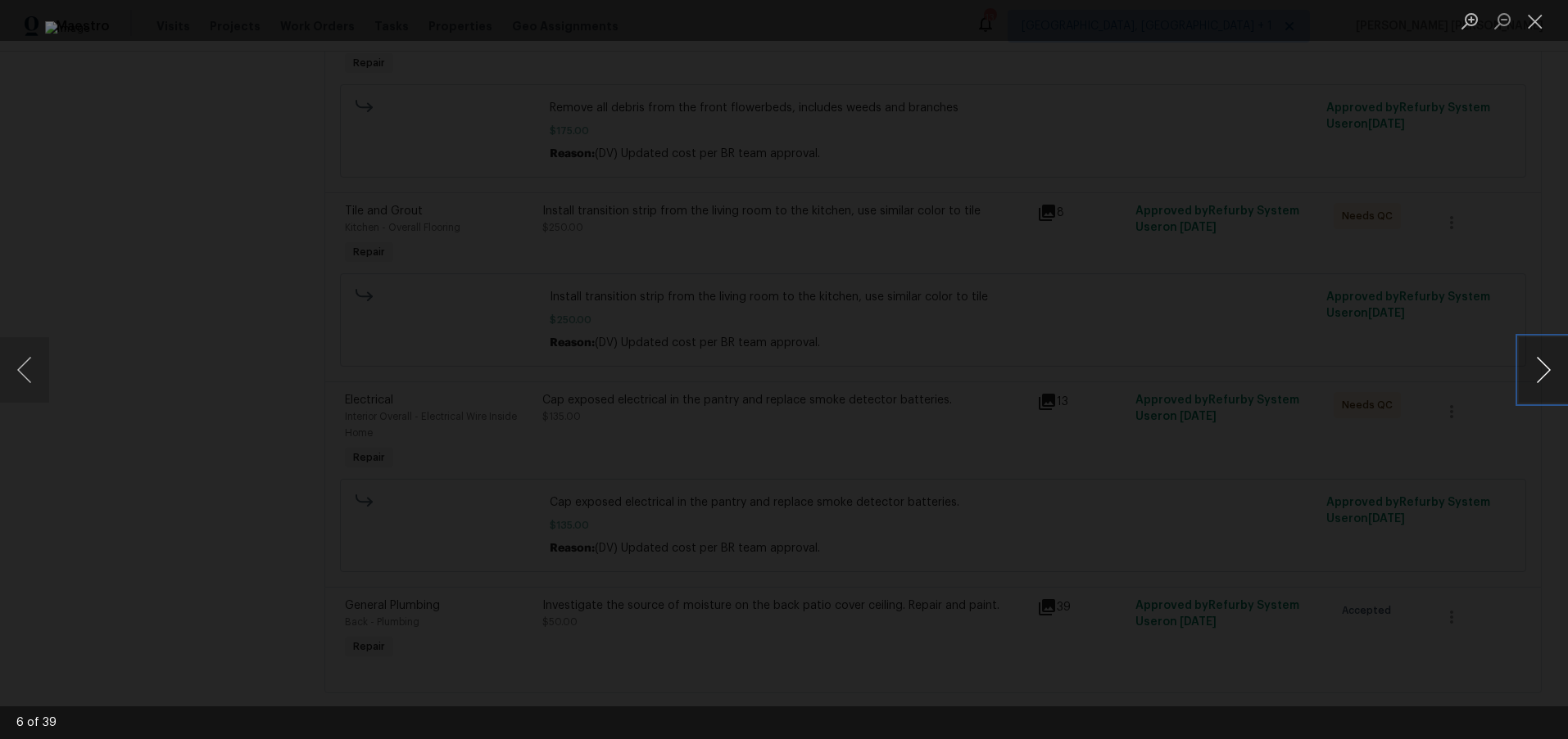
click at [1166, 375] on button "Next image" at bounding box center [1543, 370] width 49 height 65
click at [1166, 374] on button "Next image" at bounding box center [1543, 370] width 49 height 65
click at [1166, 376] on button "Next image" at bounding box center [1543, 370] width 49 height 65
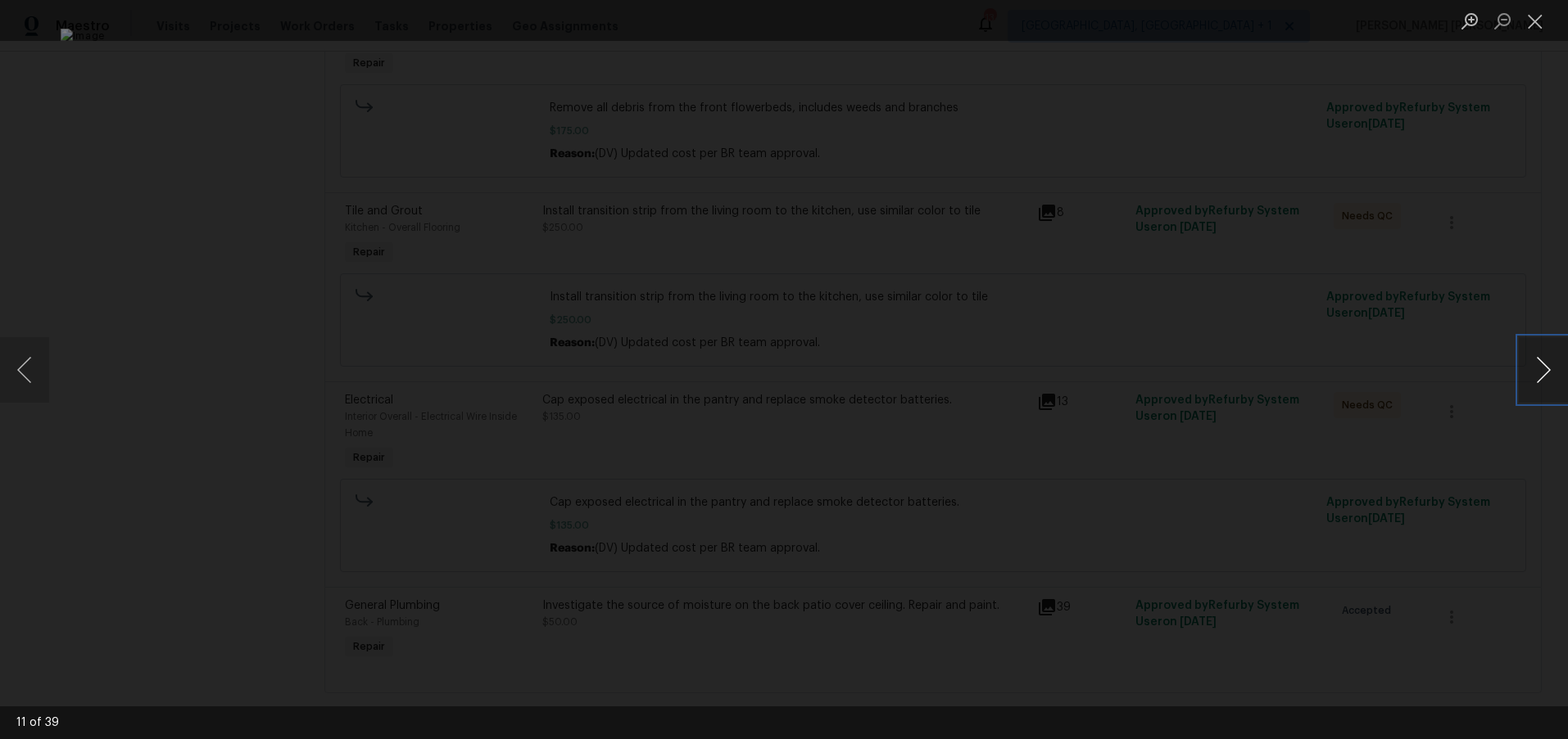
click at [1166, 376] on button "Next image" at bounding box center [1543, 370] width 49 height 65
click at [1166, 372] on button "Next image" at bounding box center [1543, 370] width 49 height 65
click at [1166, 371] on button "Next image" at bounding box center [1543, 370] width 49 height 65
click at [1166, 372] on button "Next image" at bounding box center [1543, 370] width 49 height 65
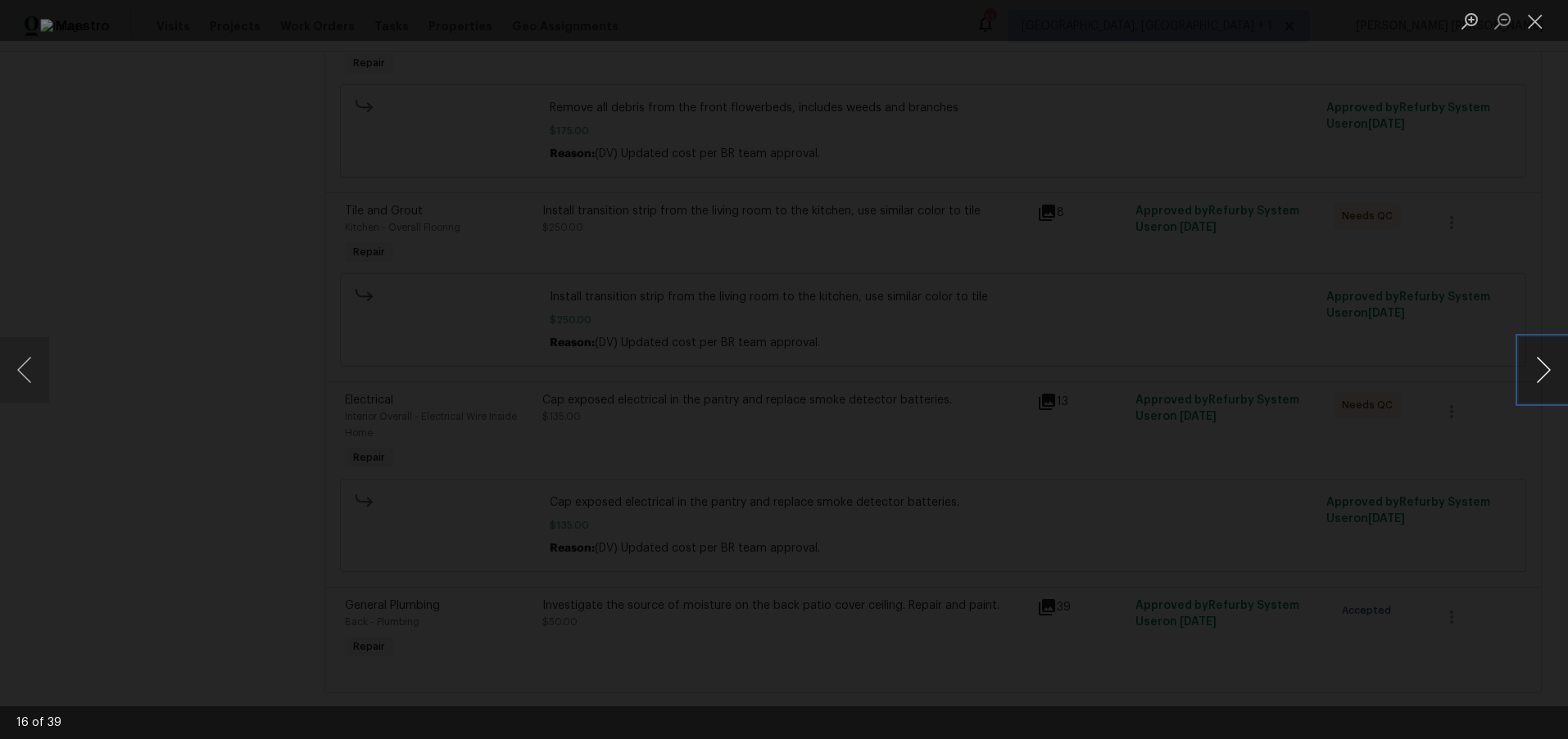
click at [1166, 372] on button "Next image" at bounding box center [1543, 370] width 49 height 65
click at [1166, 373] on button "Next image" at bounding box center [1543, 370] width 49 height 65
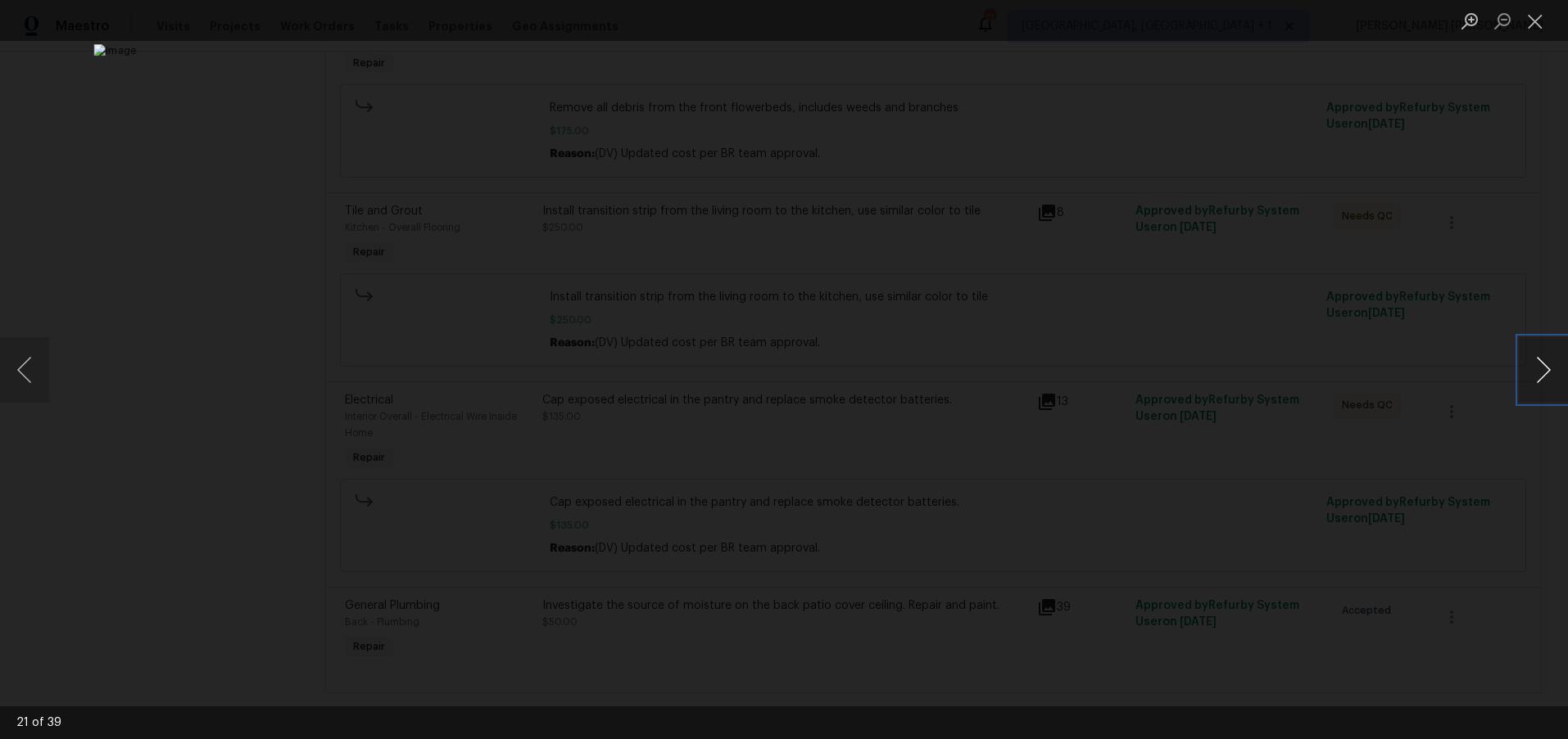
click at [1166, 373] on button "Next image" at bounding box center [1543, 370] width 49 height 65
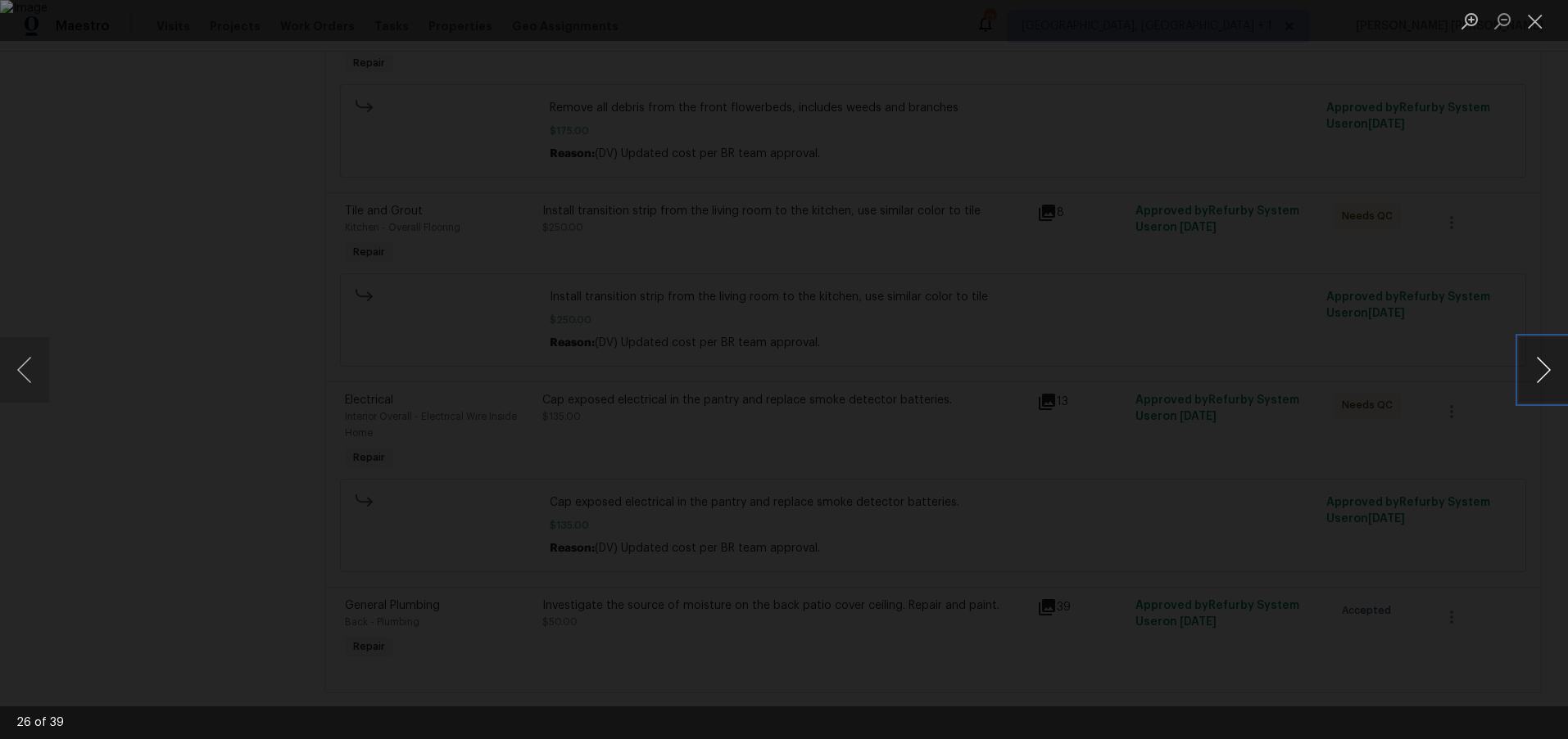
click at [1166, 373] on button "Next image" at bounding box center [1543, 370] width 49 height 65
click at [1166, 387] on button "Next image" at bounding box center [1543, 370] width 49 height 65
click at [1166, 383] on button "Next image" at bounding box center [1543, 370] width 49 height 65
click at [1166, 381] on button "Next image" at bounding box center [1543, 370] width 49 height 65
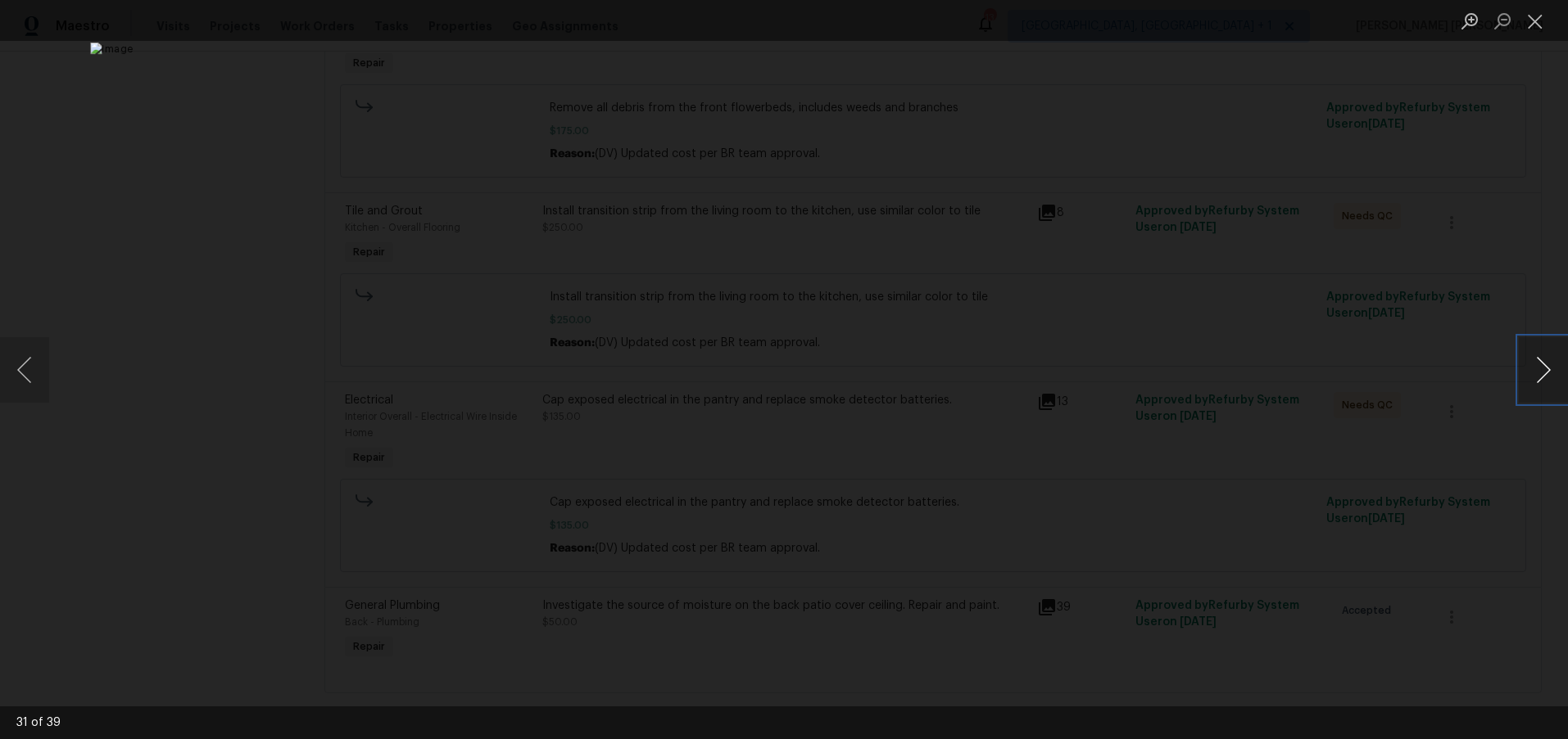
click at [1166, 382] on button "Next image" at bounding box center [1543, 370] width 49 height 65
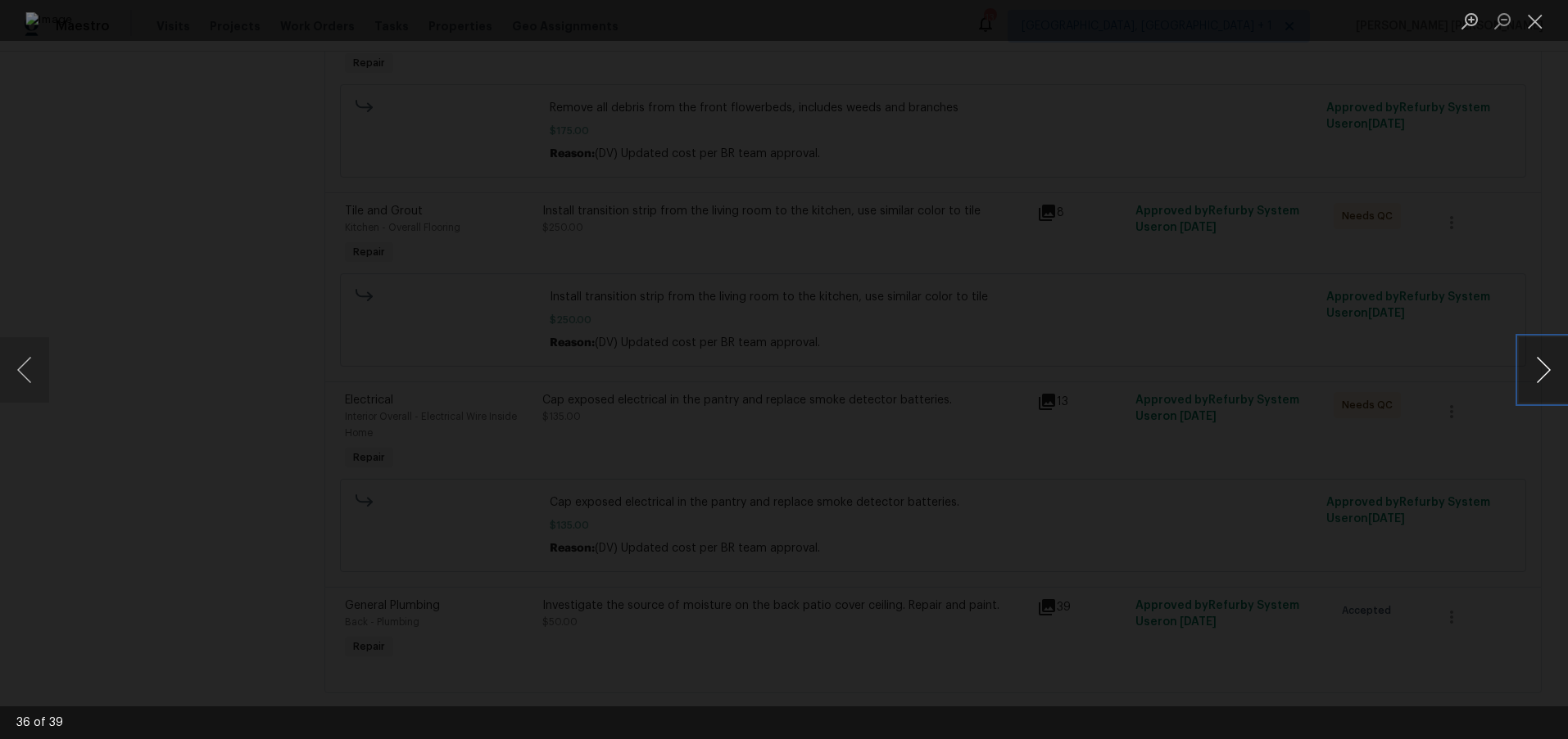
click at [1166, 382] on button "Next image" at bounding box center [1543, 370] width 49 height 65
drag, startPoint x: 1321, startPoint y: 424, endPoint x: 1321, endPoint y: 412, distance: 12.0
click at [1166, 424] on div "Lightbox" at bounding box center [784, 369] width 1568 height 739
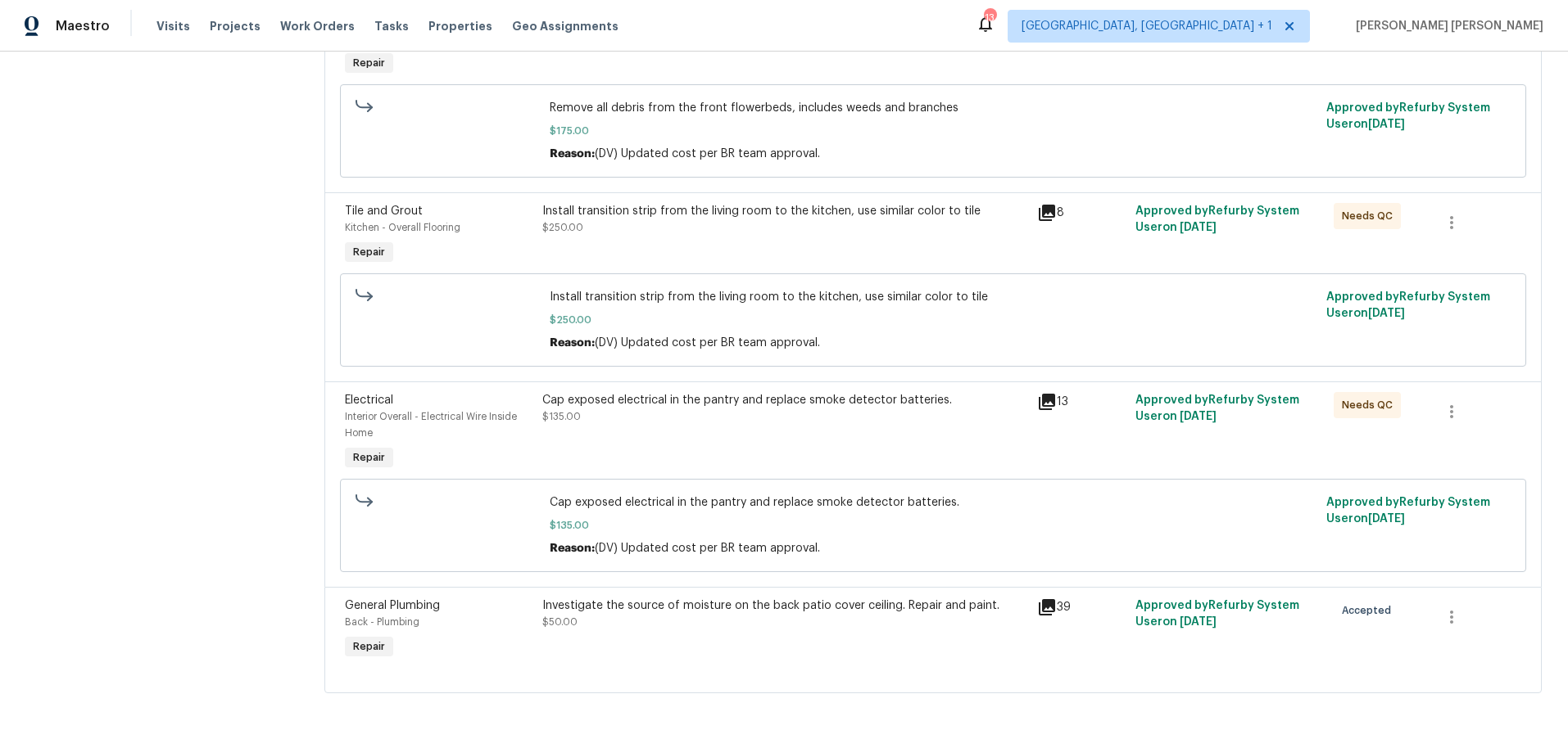
click at [864, 580] on div "Investigate the source of moisture on the back patio cover ceiling. Repair and …" at bounding box center [784, 614] width 484 height 33
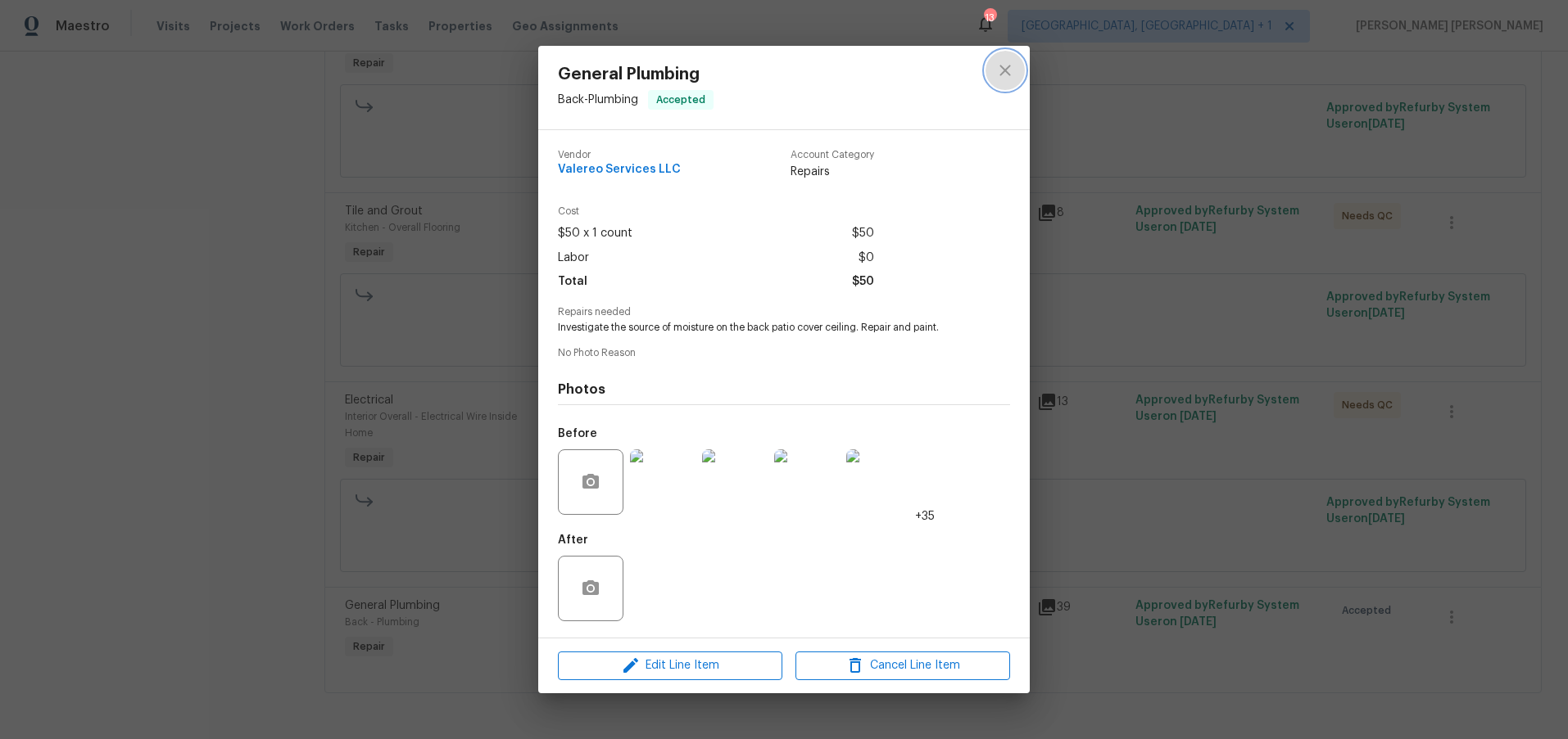
click at [1005, 68] on icon "close" at bounding box center [1005, 70] width 20 height 20
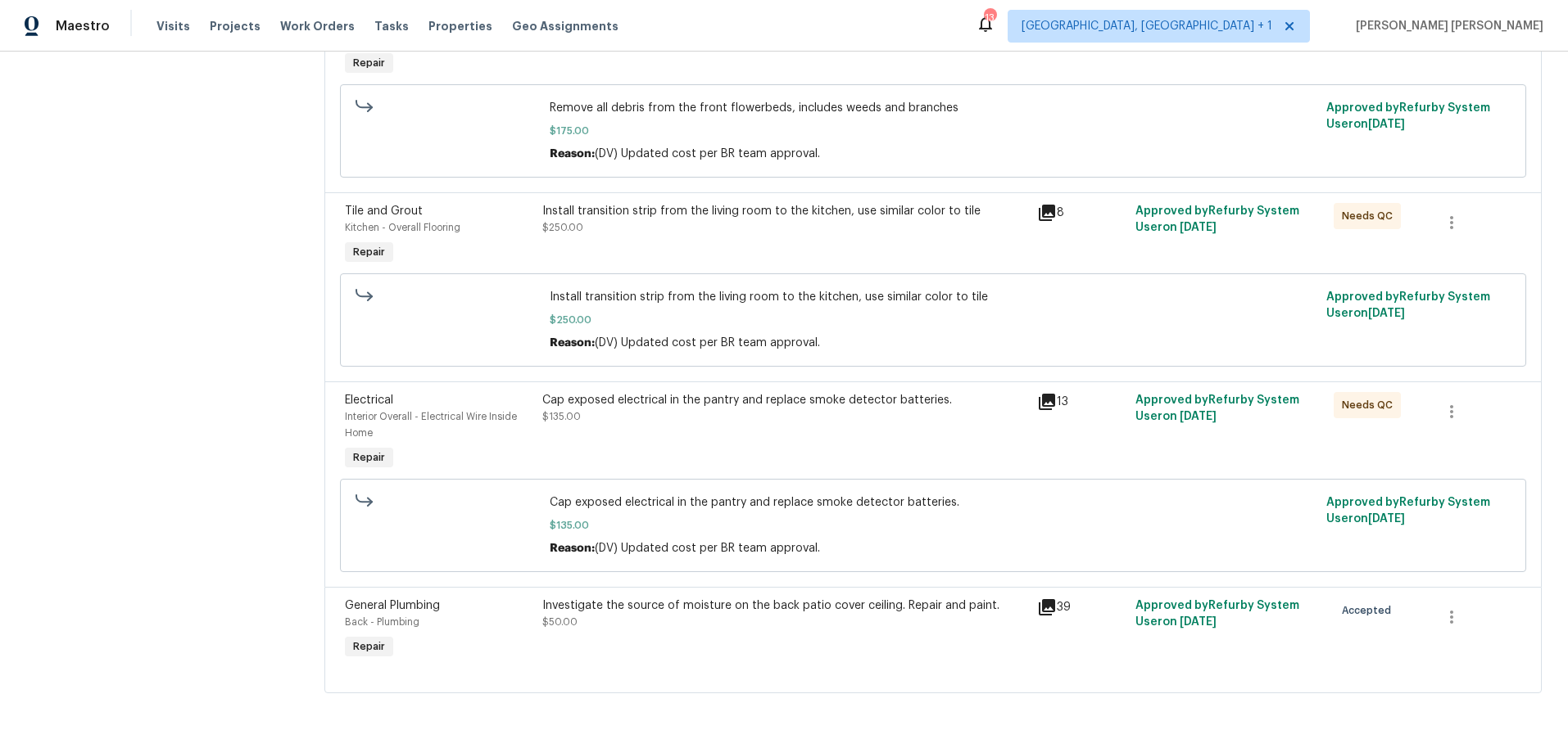
click at [1046, 580] on icon at bounding box center [1046, 607] width 16 height 16
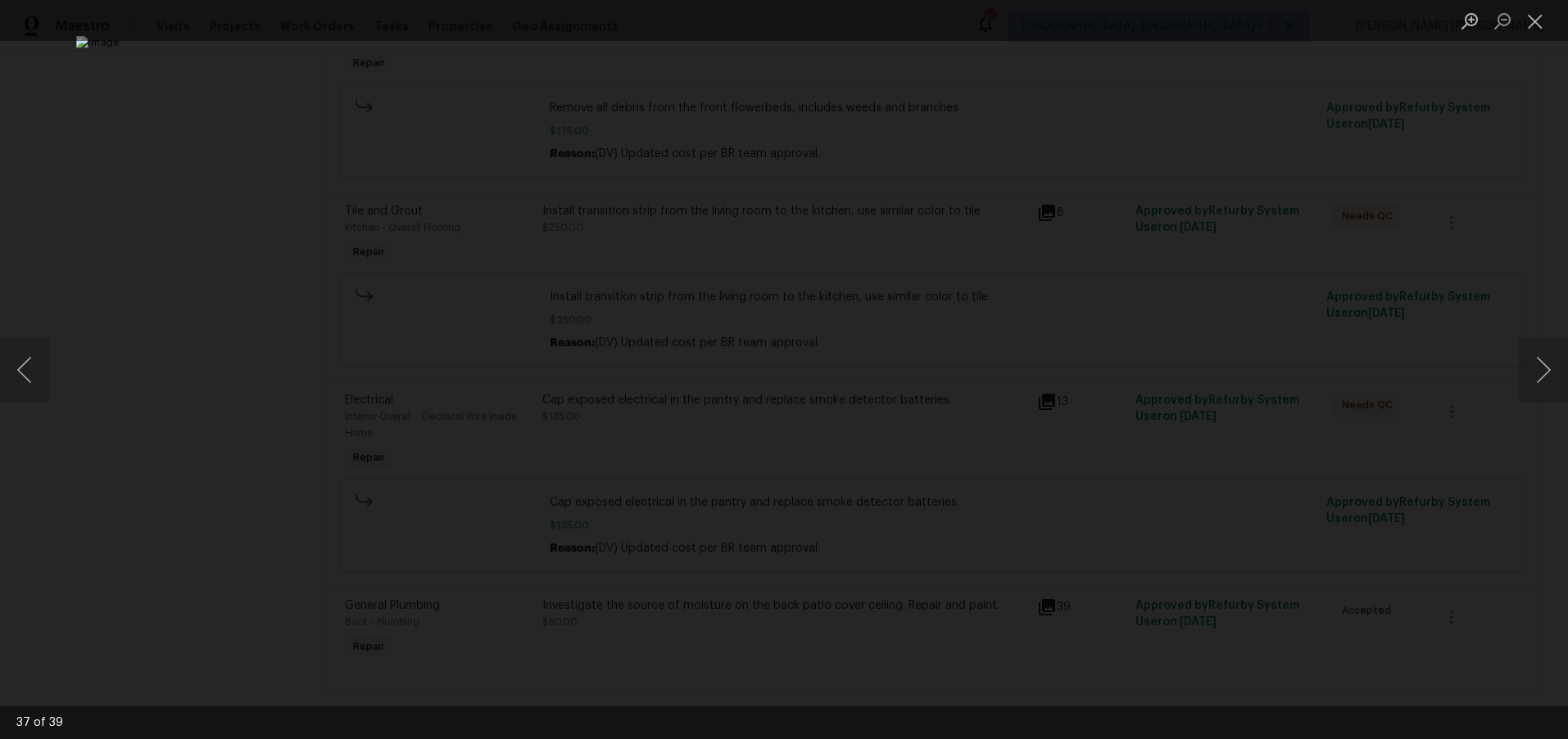
click at [1166, 454] on div "Lightbox" at bounding box center [784, 369] width 1568 height 739
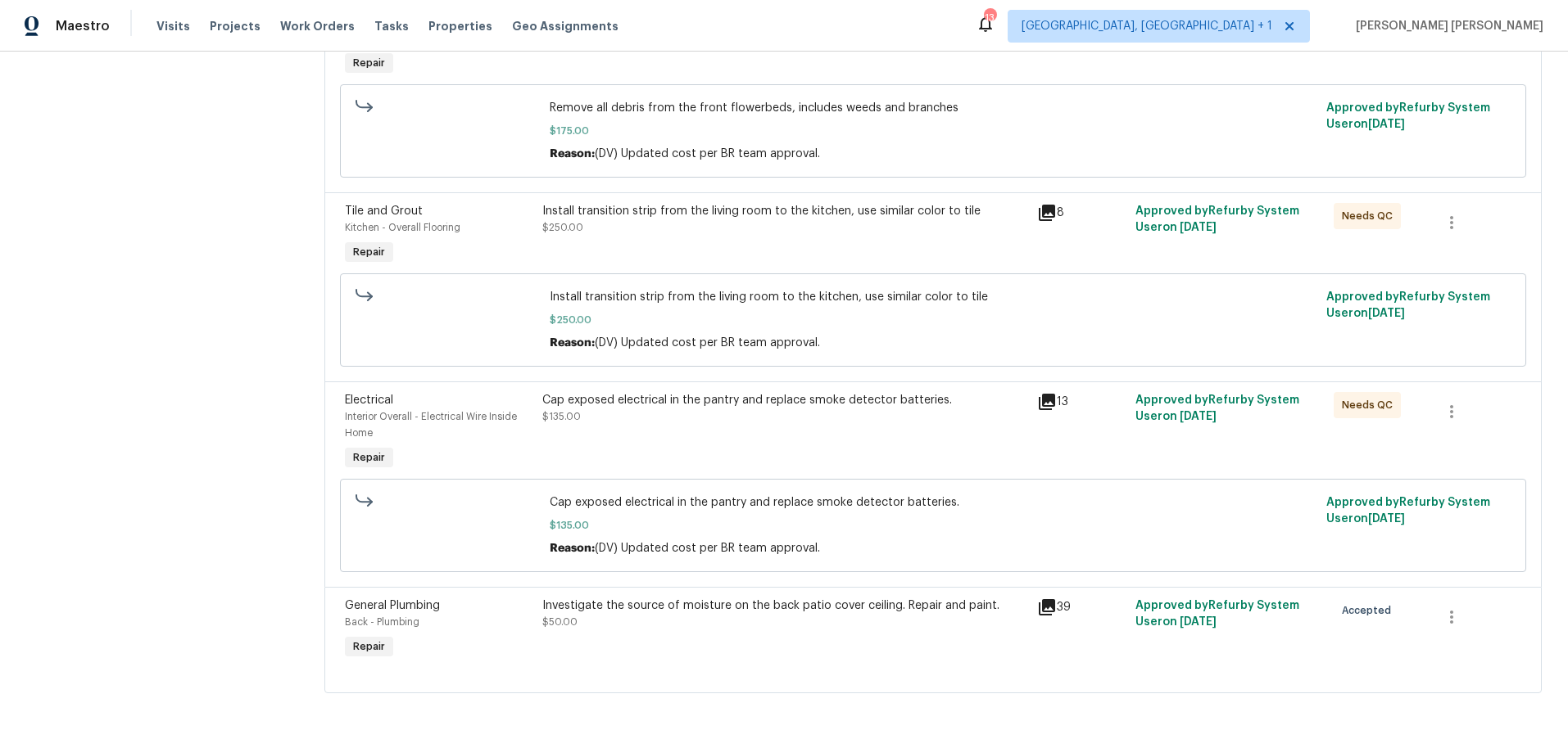
click at [1050, 580] on icon at bounding box center [1046, 607] width 16 height 16
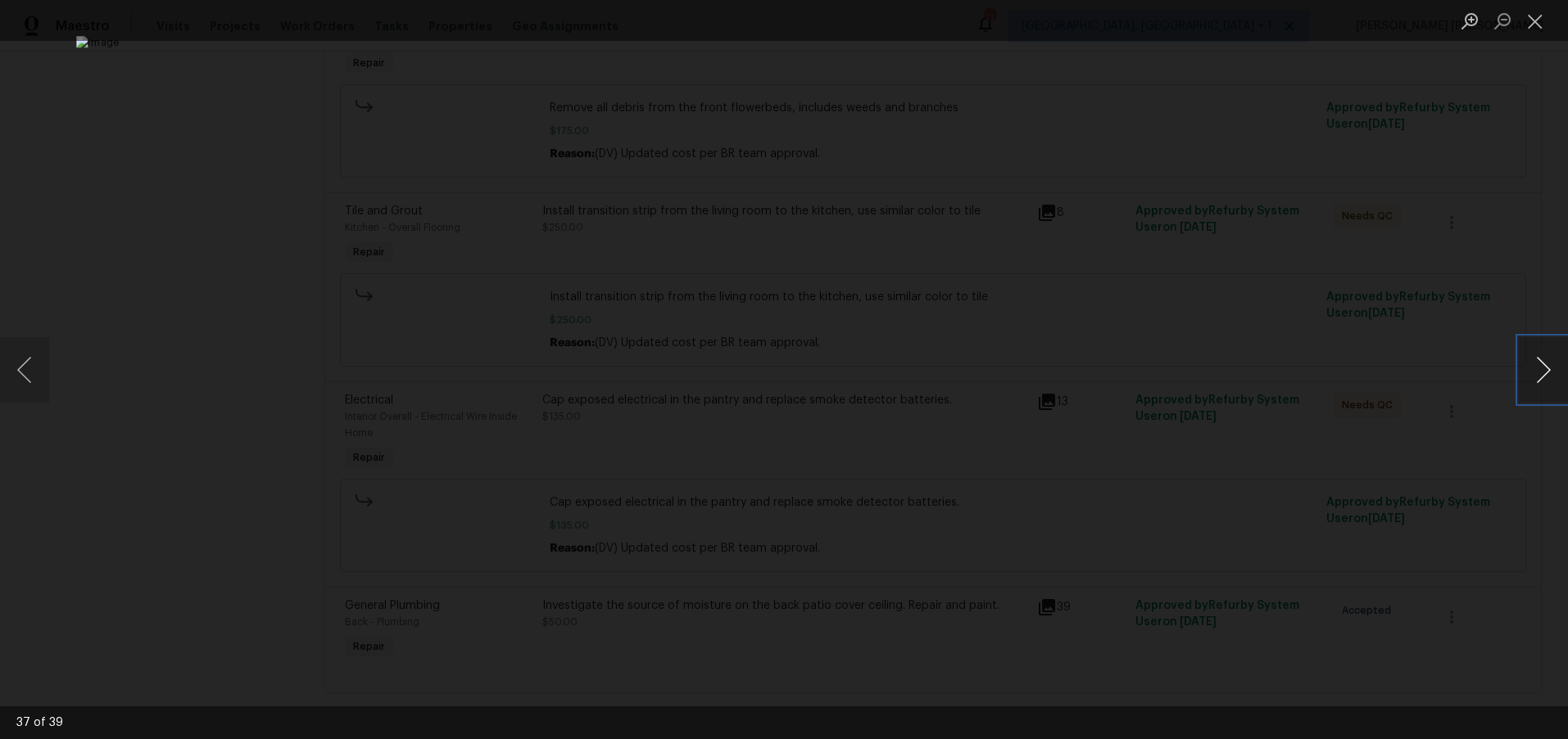
click at [1166, 388] on button "Next image" at bounding box center [1543, 370] width 49 height 65
click at [752, 172] on img "Lightbox" at bounding box center [784, 369] width 1014 height 478
click at [1166, 370] on button "Next image" at bounding box center [1543, 370] width 49 height 65
click at [1166, 465] on div "Lightbox" at bounding box center [784, 369] width 1568 height 739
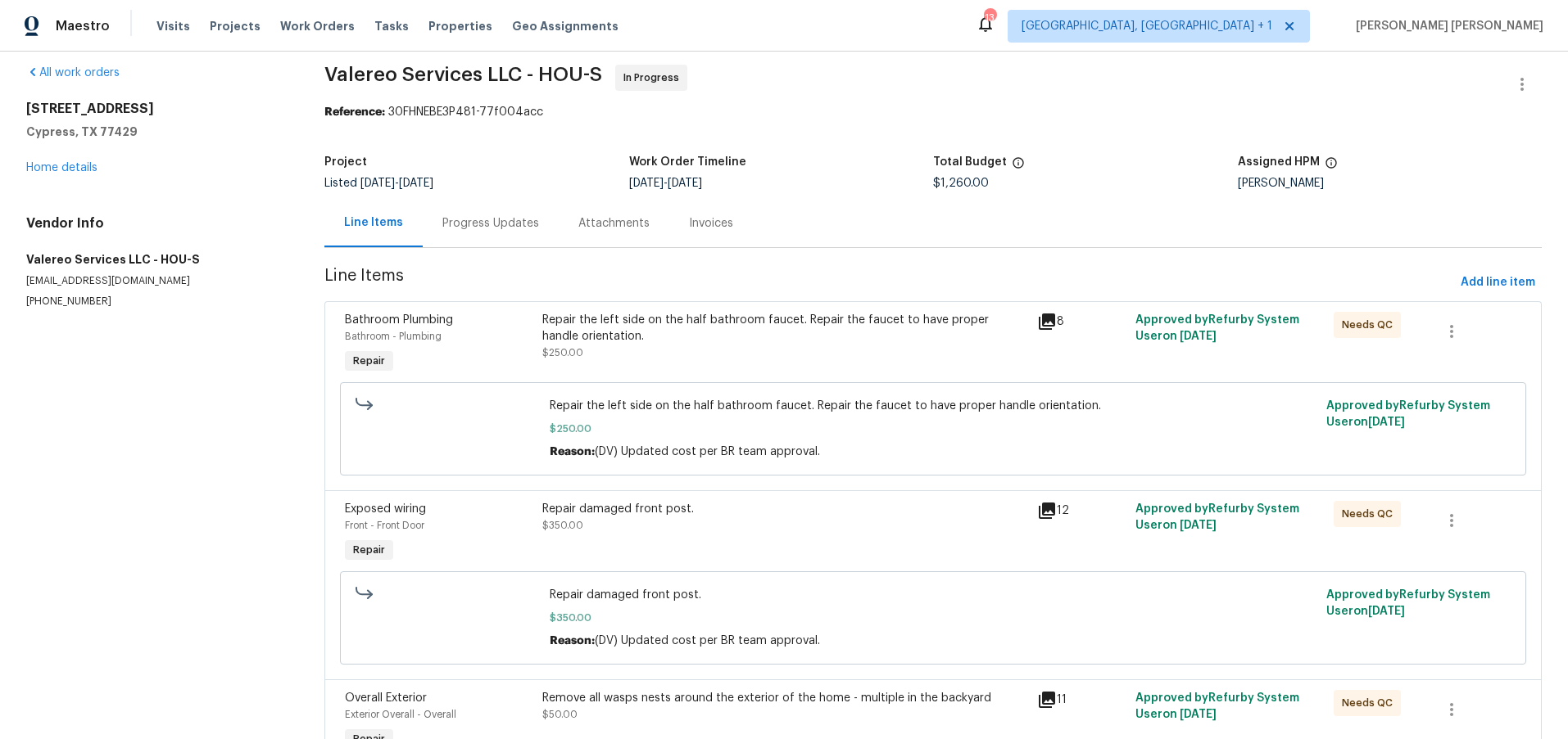
scroll to position [0, 0]
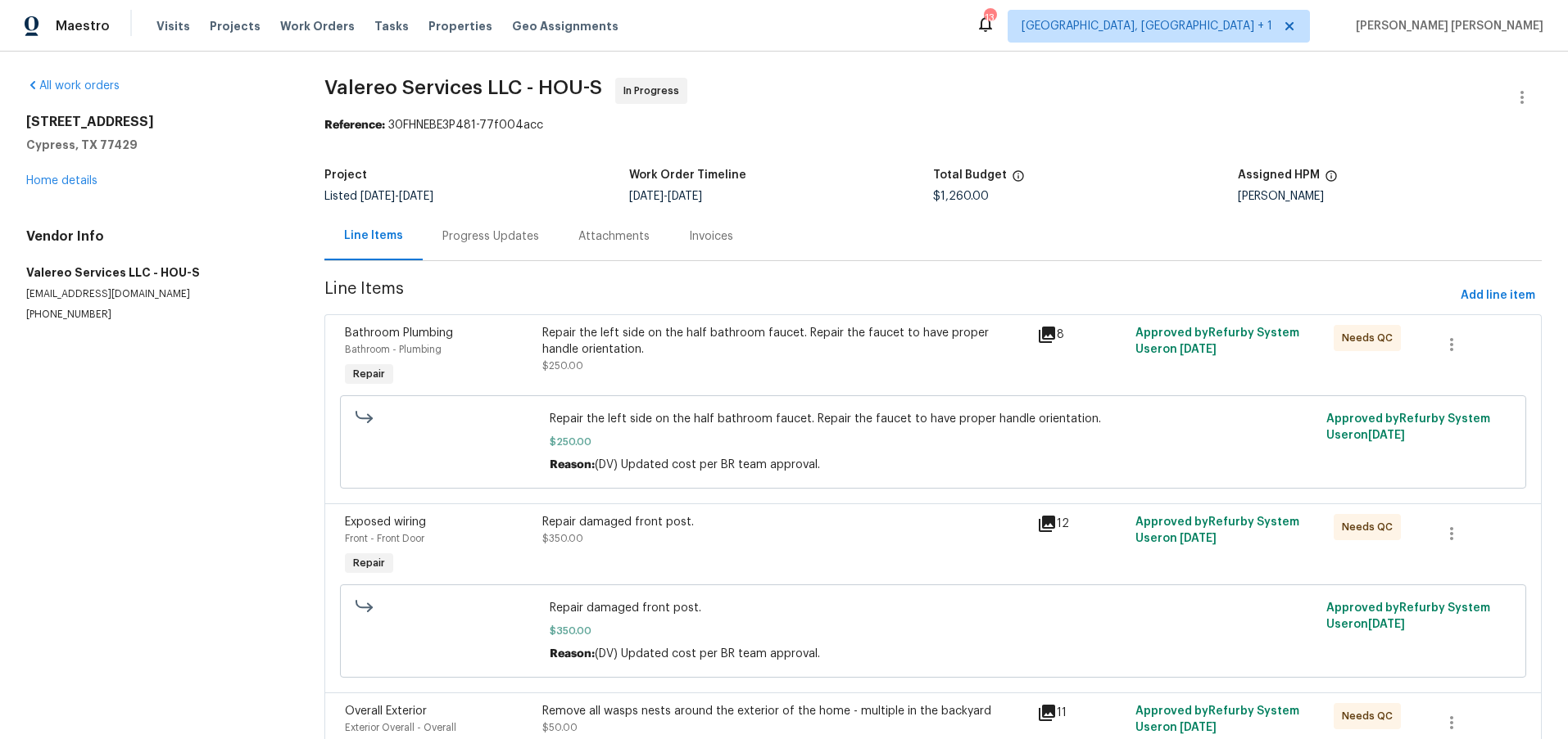
click at [60, 190] on div "All work orders 12854 Highland Hills Dr Cypress, TX 77429 Home details Vendor I…" at bounding box center [156, 199] width 259 height 244
click at [60, 188] on div "12854 Highland Hills Dr Cypress, TX 77429 Home details" at bounding box center [156, 151] width 259 height 76
click at [66, 182] on link "Home details" at bounding box center [62, 180] width 71 height 11
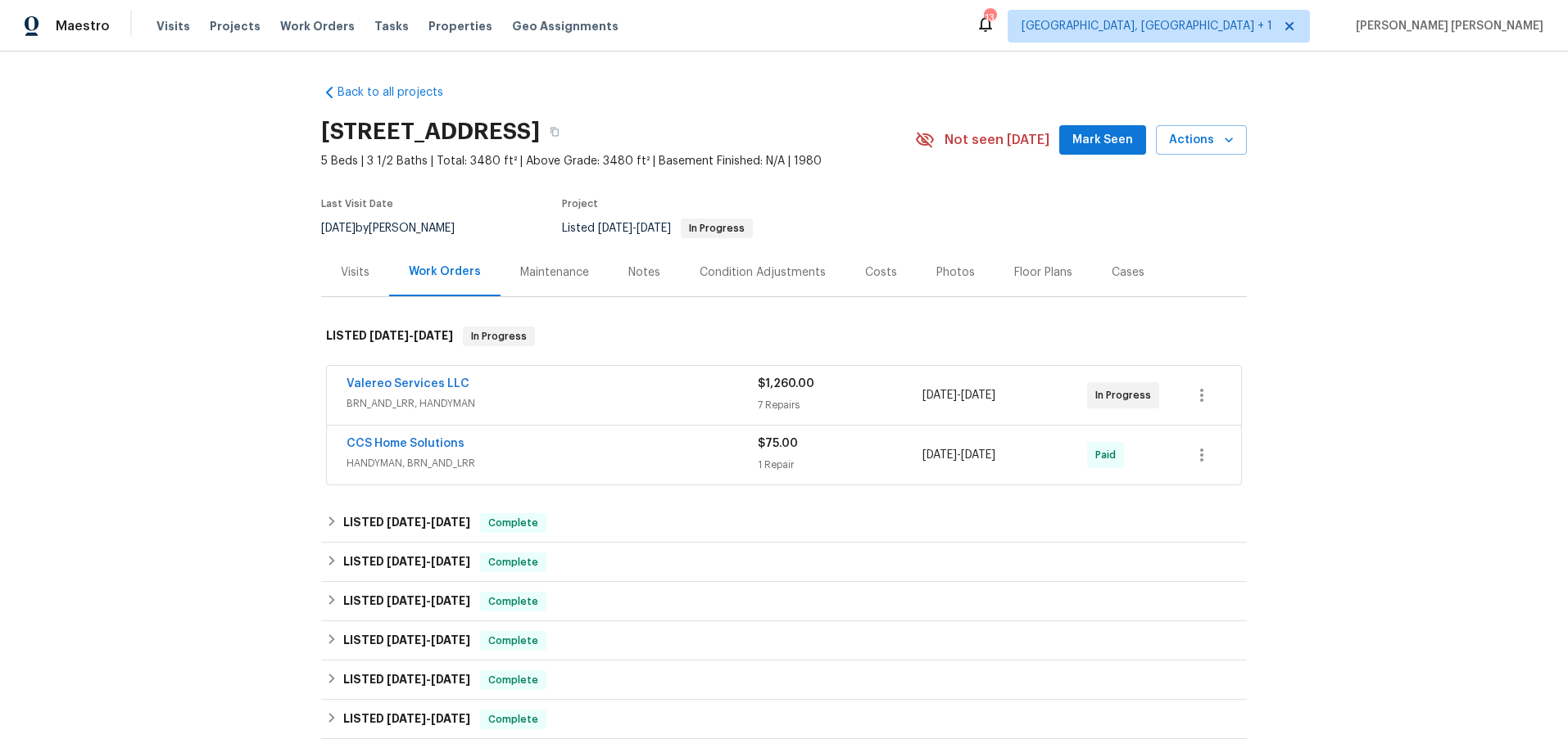
click at [865, 269] on div "Costs" at bounding box center [881, 272] width 32 height 16
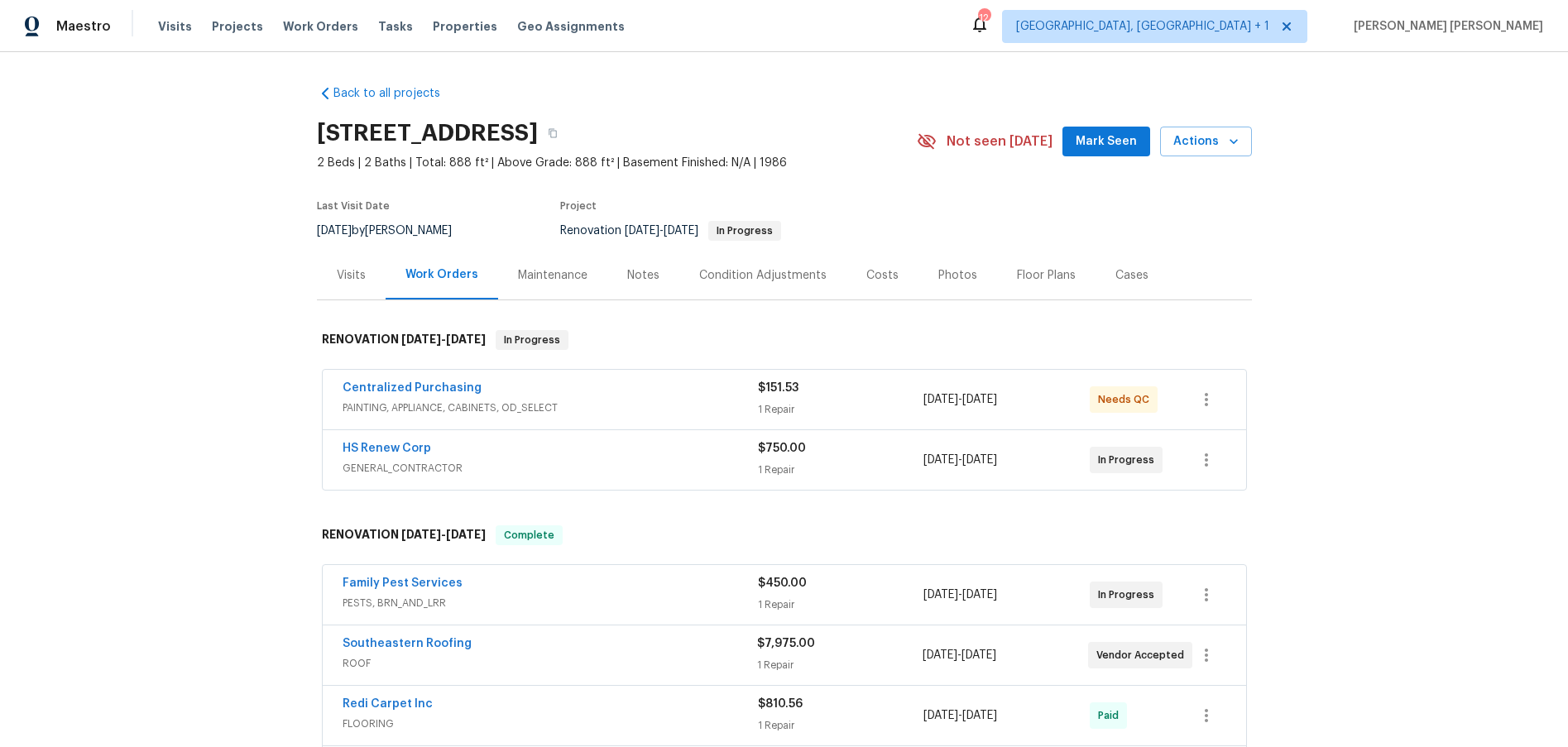
click at [592, 457] on div "HS Renew Corp" at bounding box center [550, 450] width 415 height 20
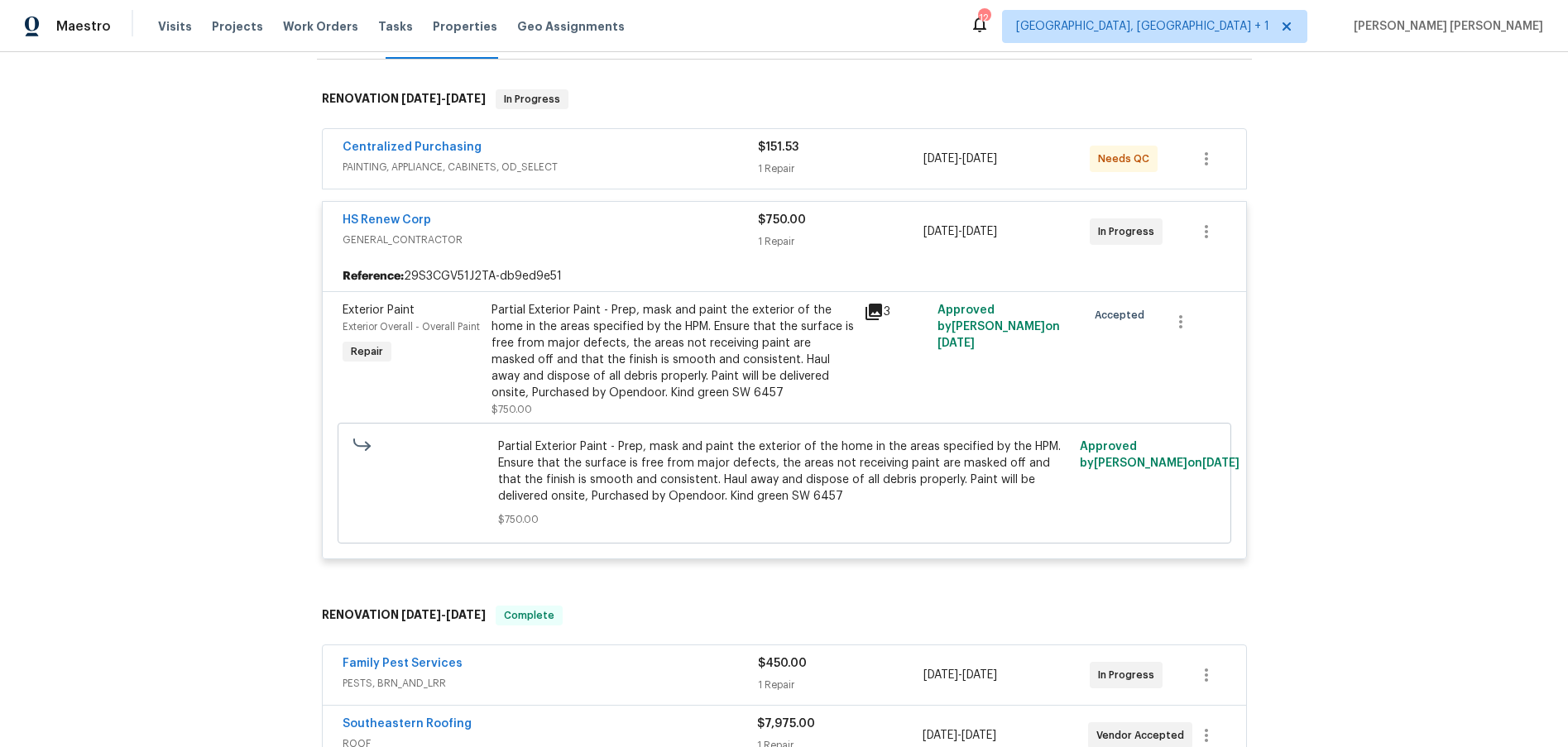
scroll to position [239, 0]
click at [878, 320] on icon at bounding box center [873, 313] width 20 height 20
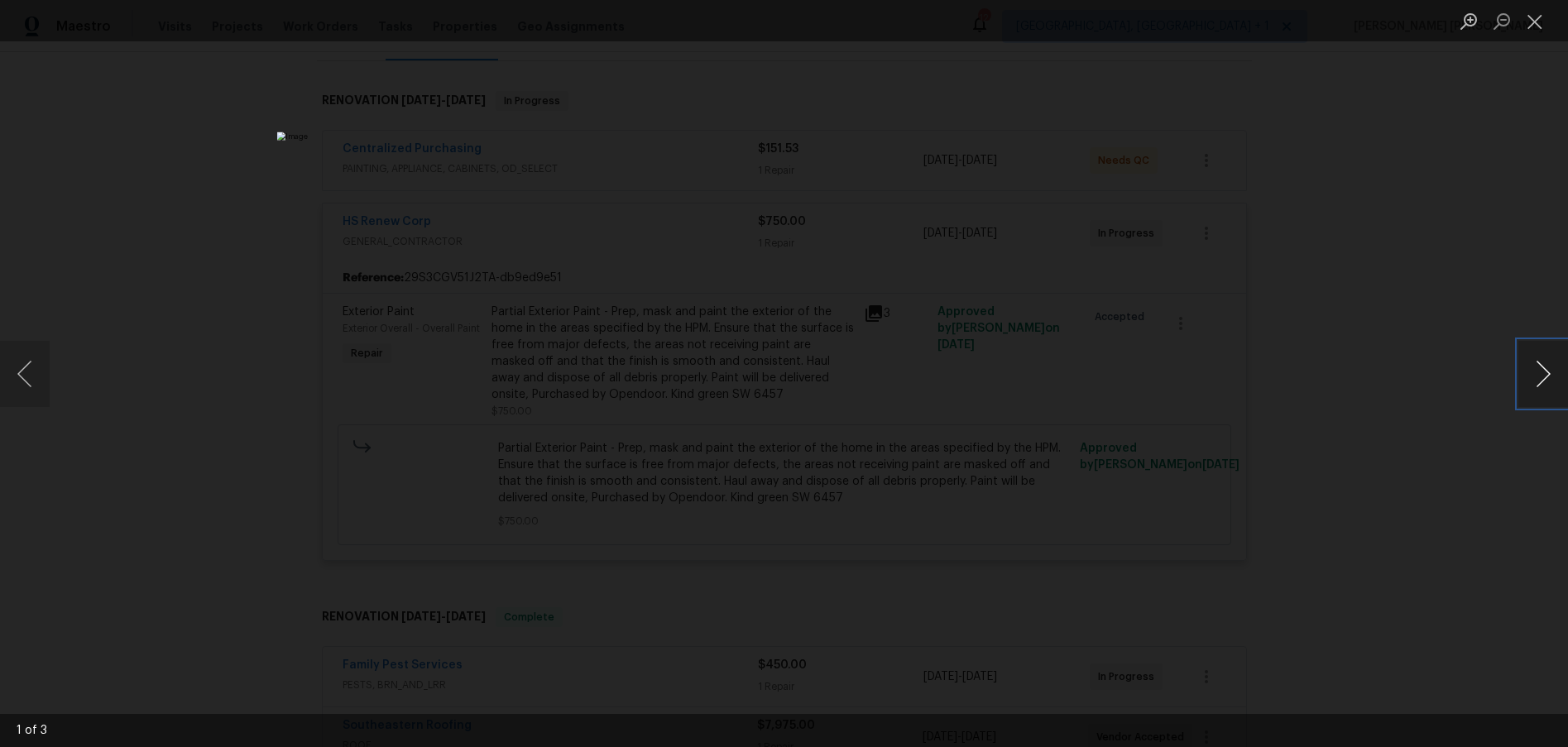
click at [1556, 380] on button "Next image" at bounding box center [1544, 374] width 50 height 66
click at [1548, 379] on button "Next image" at bounding box center [1544, 374] width 50 height 66
drag, startPoint x: 1446, startPoint y: 470, endPoint x: 1418, endPoint y: 460, distance: 29.7
click at [1444, 471] on div "Lightbox" at bounding box center [784, 373] width 1568 height 747
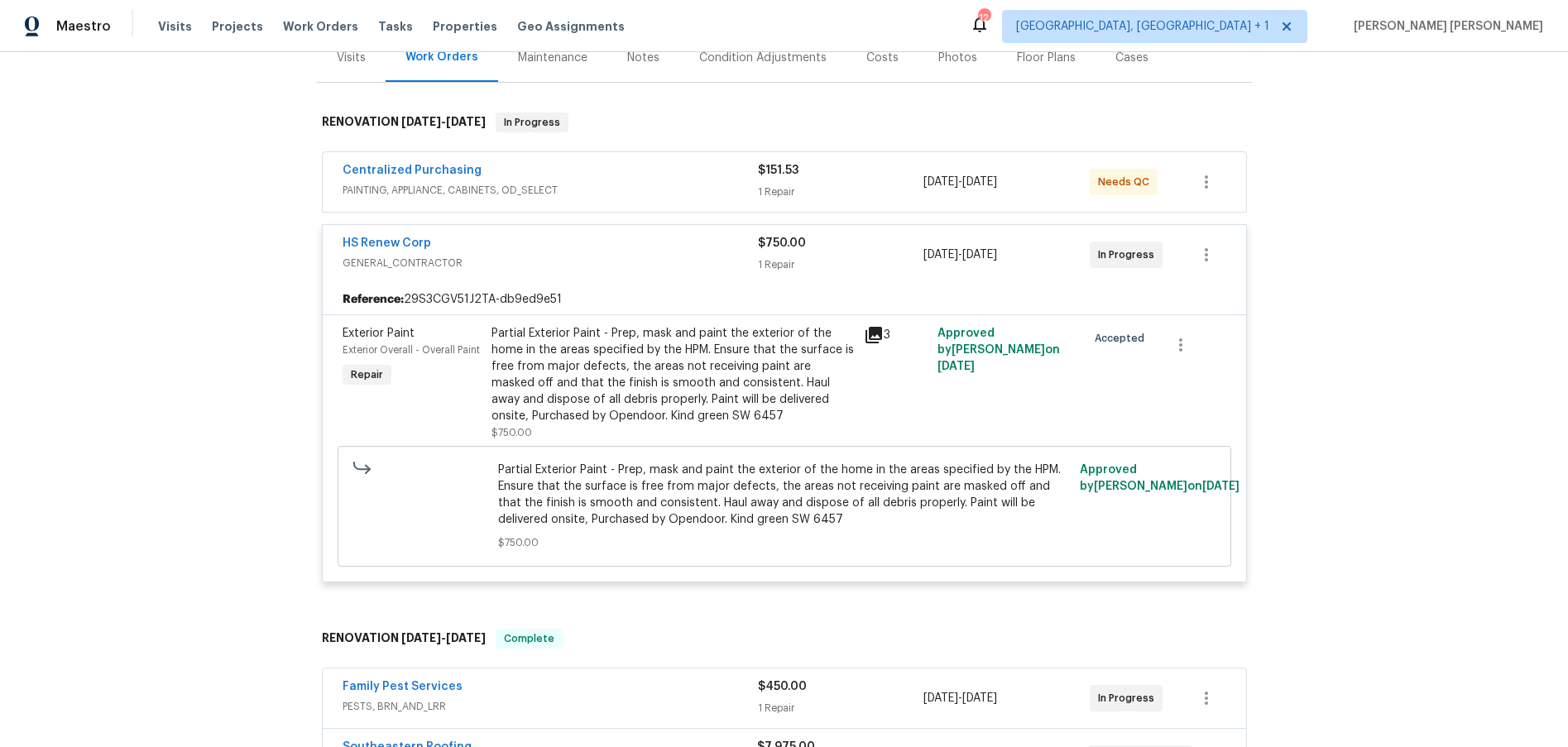
scroll to position [215, 0]
drag, startPoint x: 677, startPoint y: 269, endPoint x: 671, endPoint y: 284, distance: 16.2
click at [672, 272] on span "GENERAL_CONTRACTOR" at bounding box center [550, 265] width 415 height 16
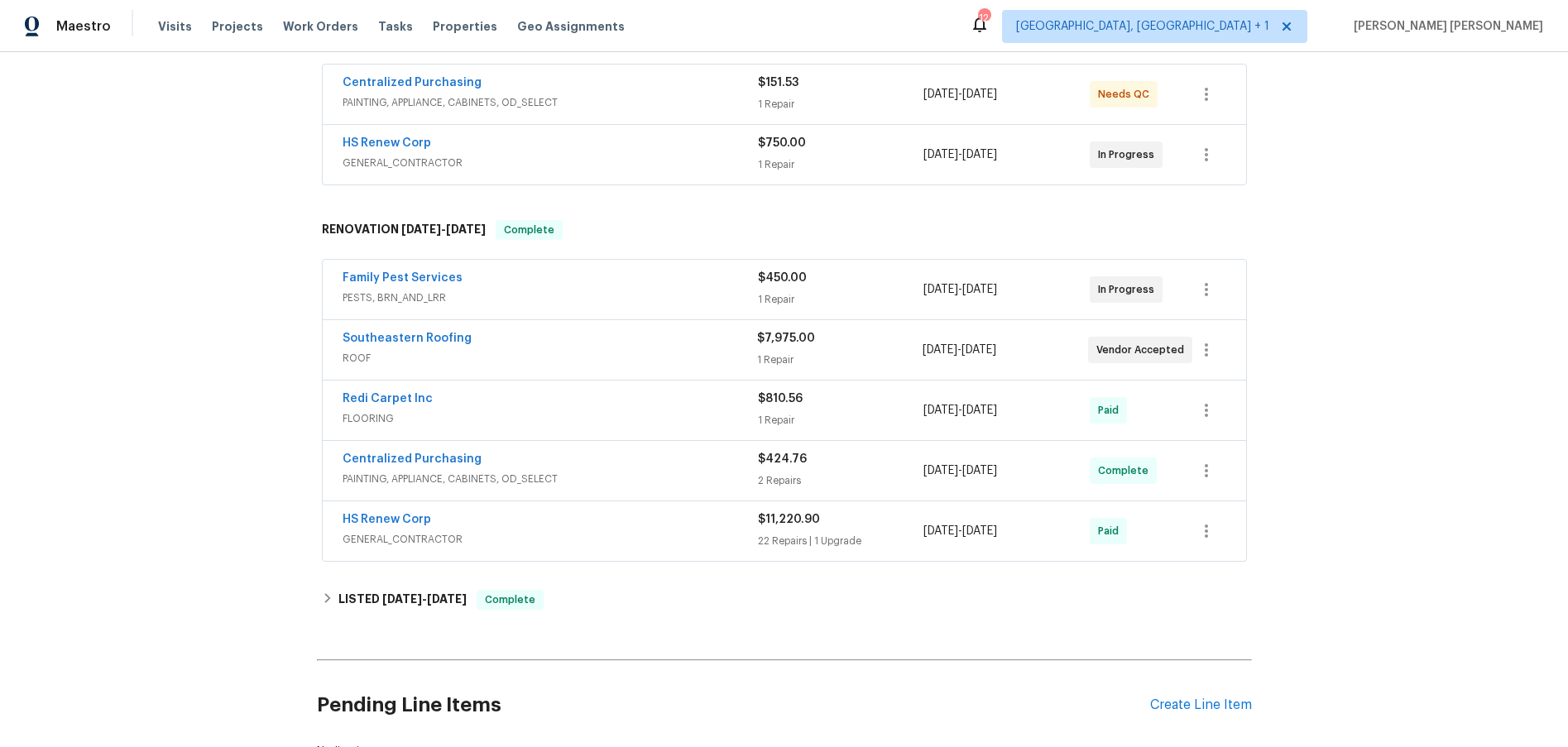
scroll to position [432, 0]
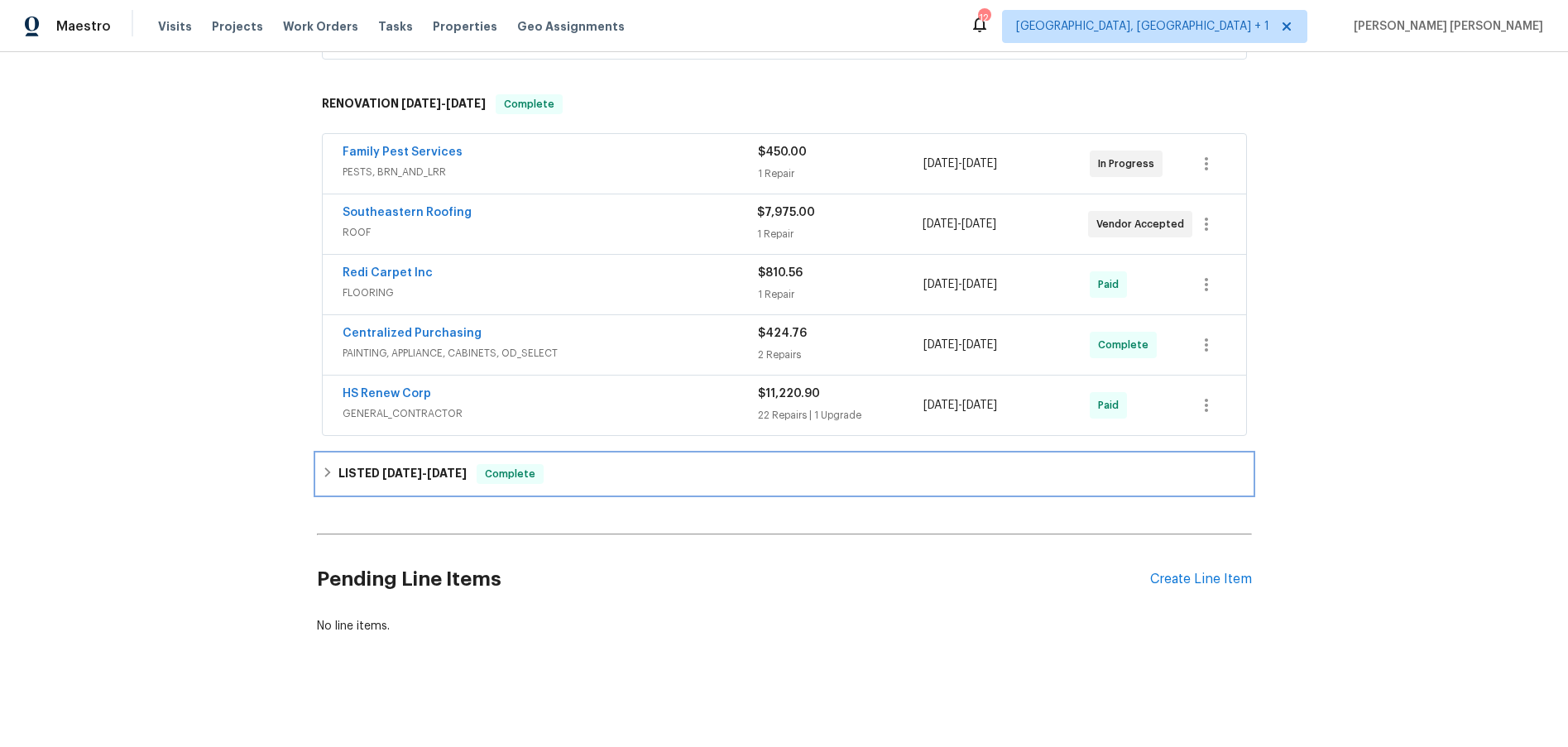
click at [705, 489] on div "LISTED [DATE] - [DATE] Complete" at bounding box center [785, 475] width 935 height 40
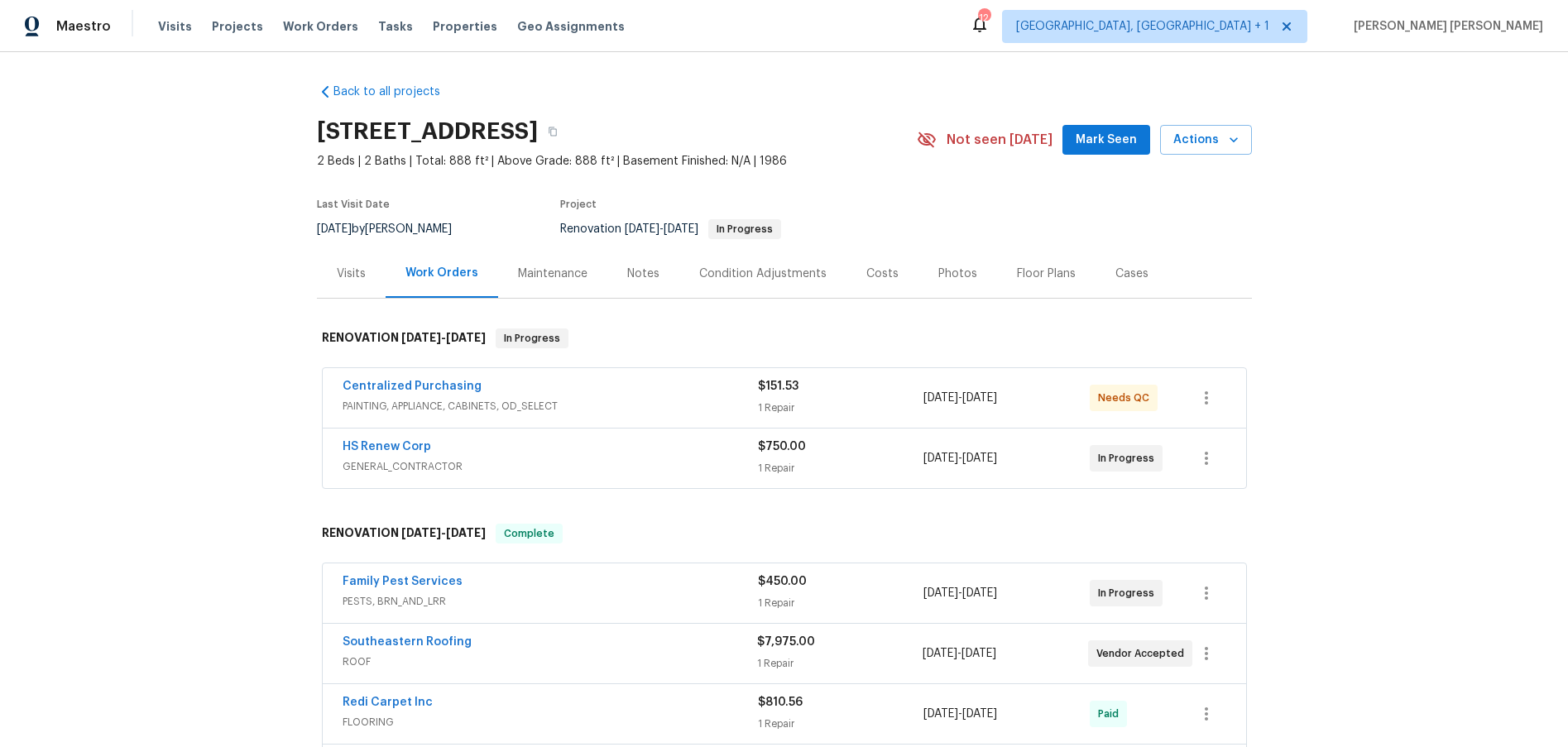
scroll to position [0, 0]
click at [708, 401] on span "PAINTING, APPLIANCE, CABINETS, OD_SELECT" at bounding box center [550, 407] width 415 height 16
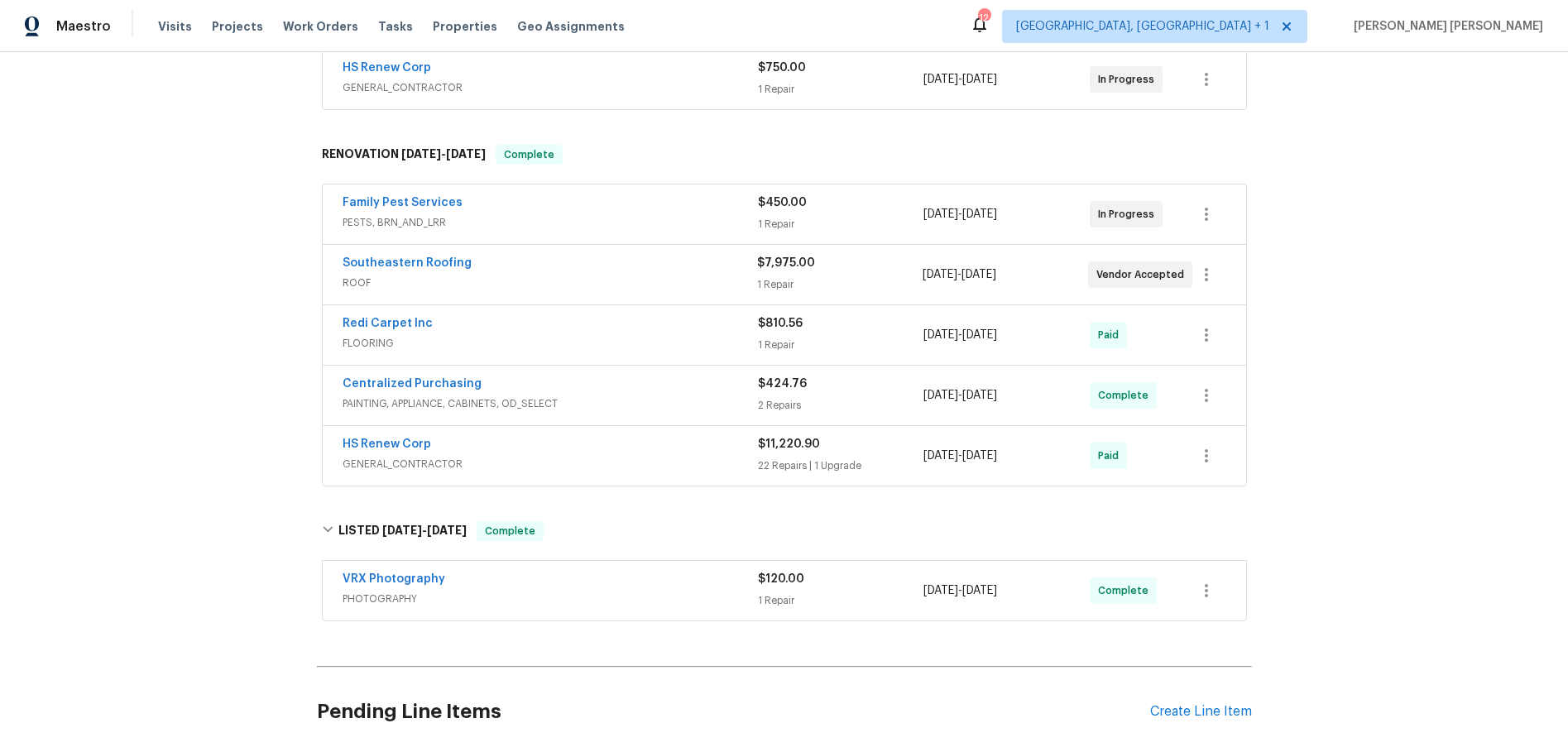
scroll to position [605, 0]
click at [1234, 709] on div "Create Line Item" at bounding box center [1201, 709] width 101 height 15
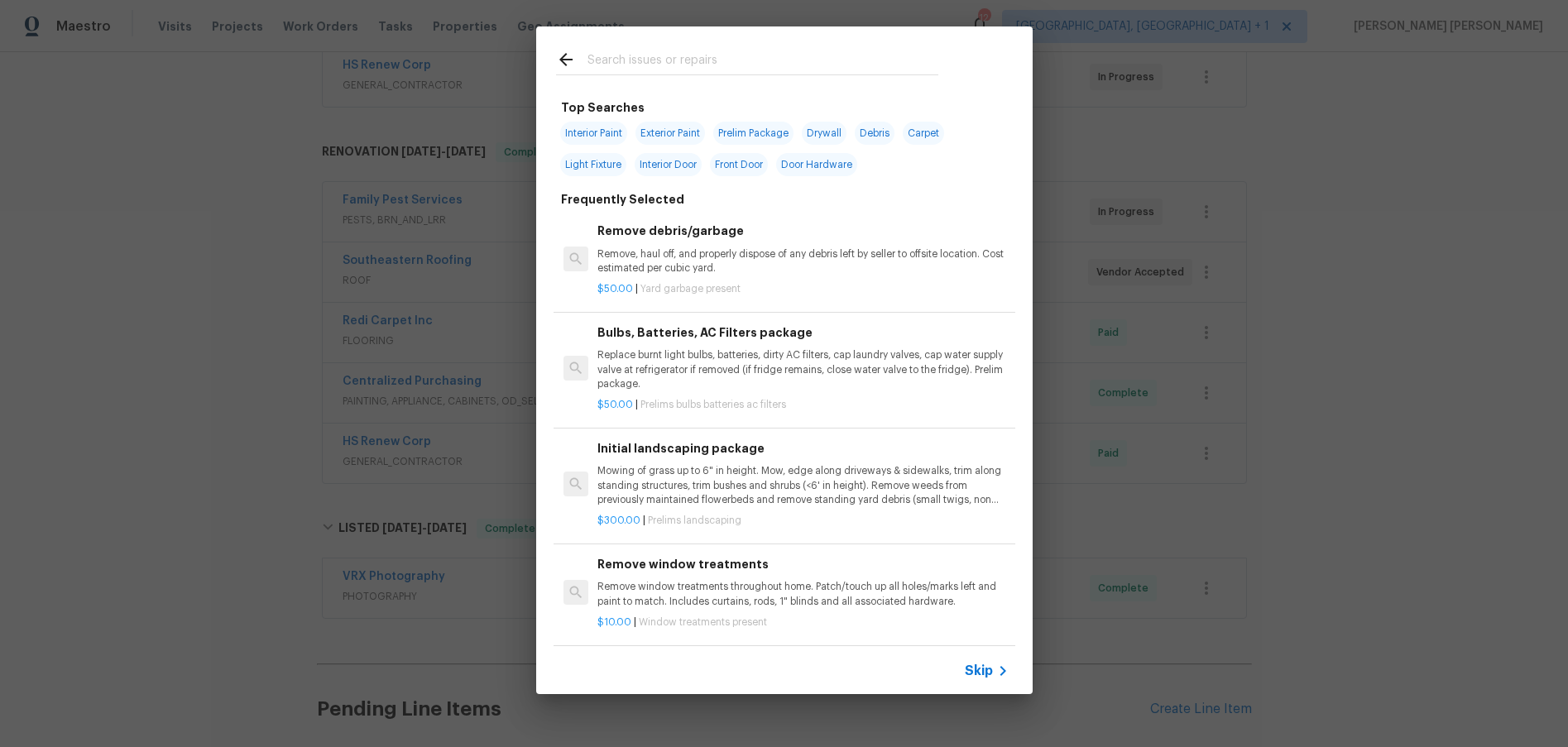
click at [1000, 675] on icon at bounding box center [1002, 671] width 6 height 10
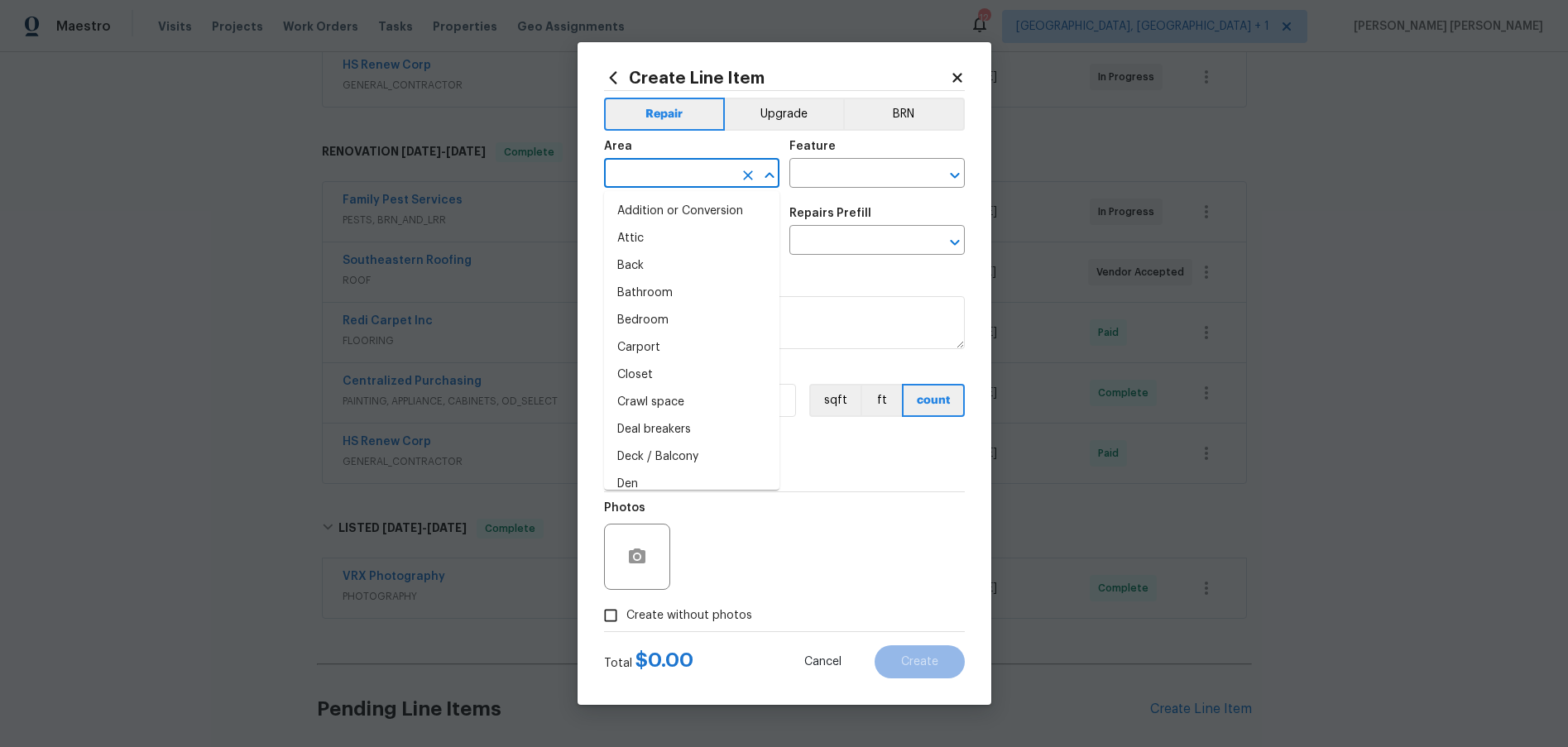
click at [692, 170] on input "text" at bounding box center [669, 175] width 129 height 26
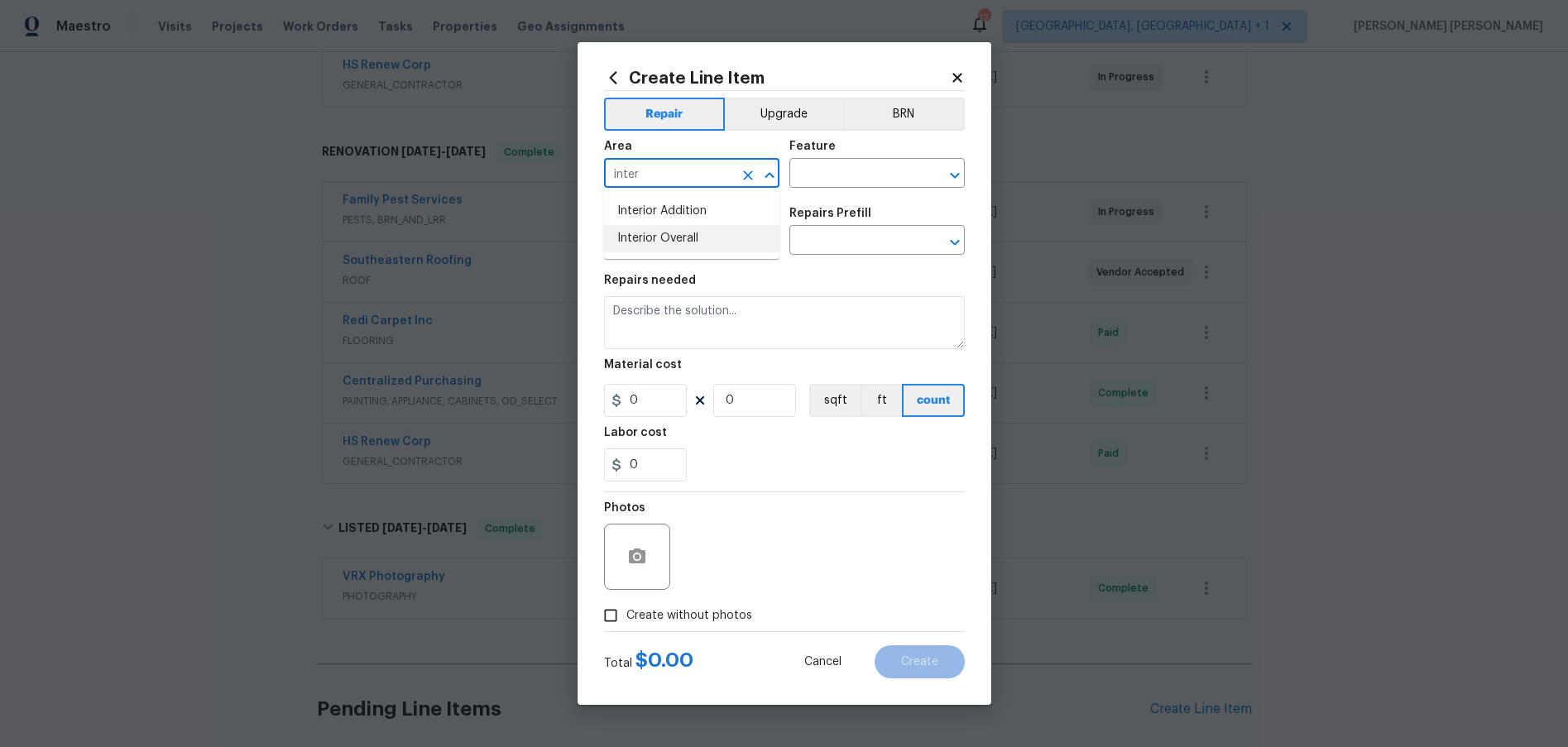
drag, startPoint x: 699, startPoint y: 234, endPoint x: 769, endPoint y: 217, distance: 72.0
click at [703, 232] on li "Interior Overall" at bounding box center [692, 239] width 175 height 28
type input "Interior Overall"
click at [874, 168] on input "text" at bounding box center [854, 175] width 129 height 26
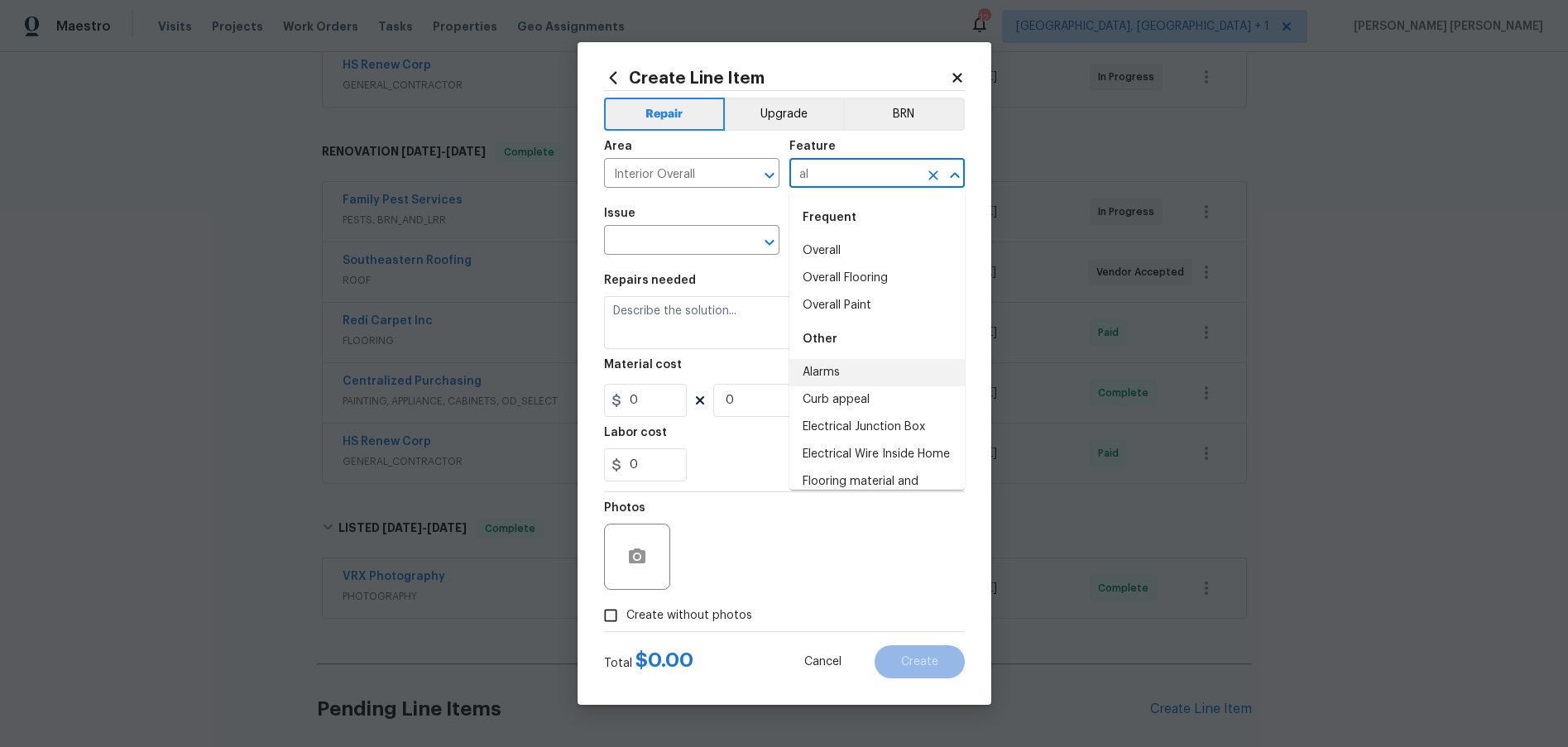
click at [850, 364] on li "Alarms" at bounding box center [877, 373] width 175 height 28
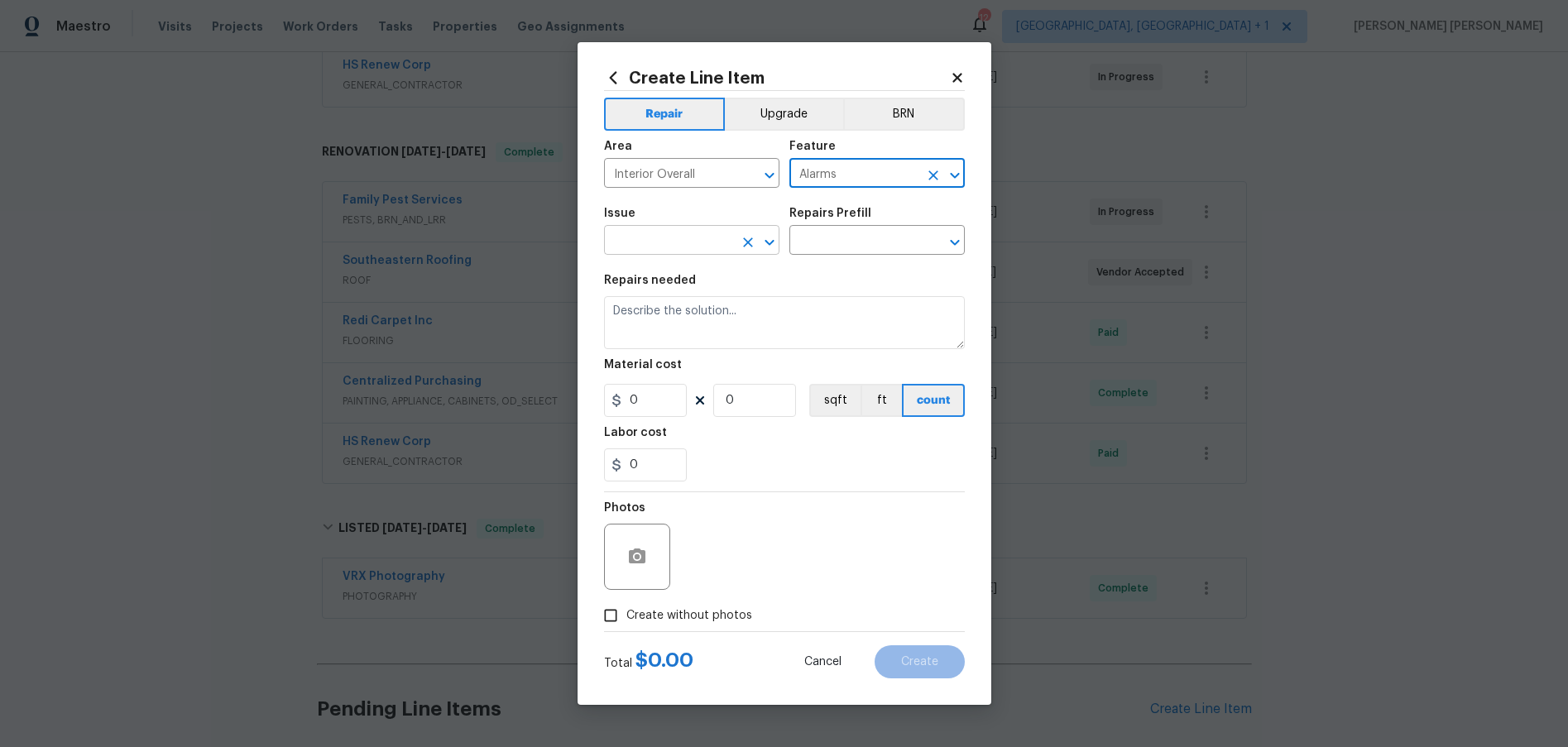
type input "Alarms"
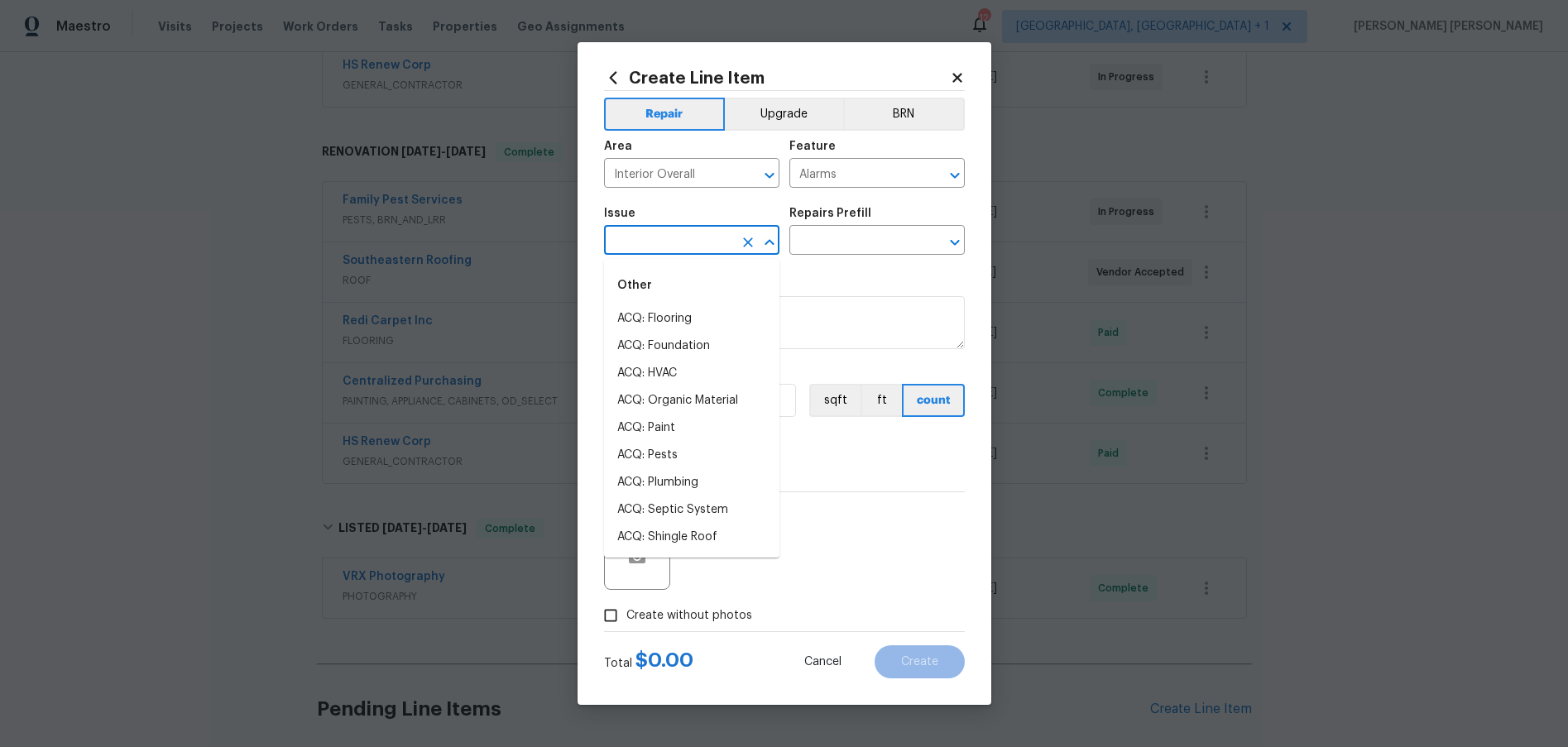
click at [695, 244] on input "text" at bounding box center [669, 242] width 129 height 26
type input "s"
click at [697, 314] on li "Electrical" at bounding box center [692, 319] width 175 height 28
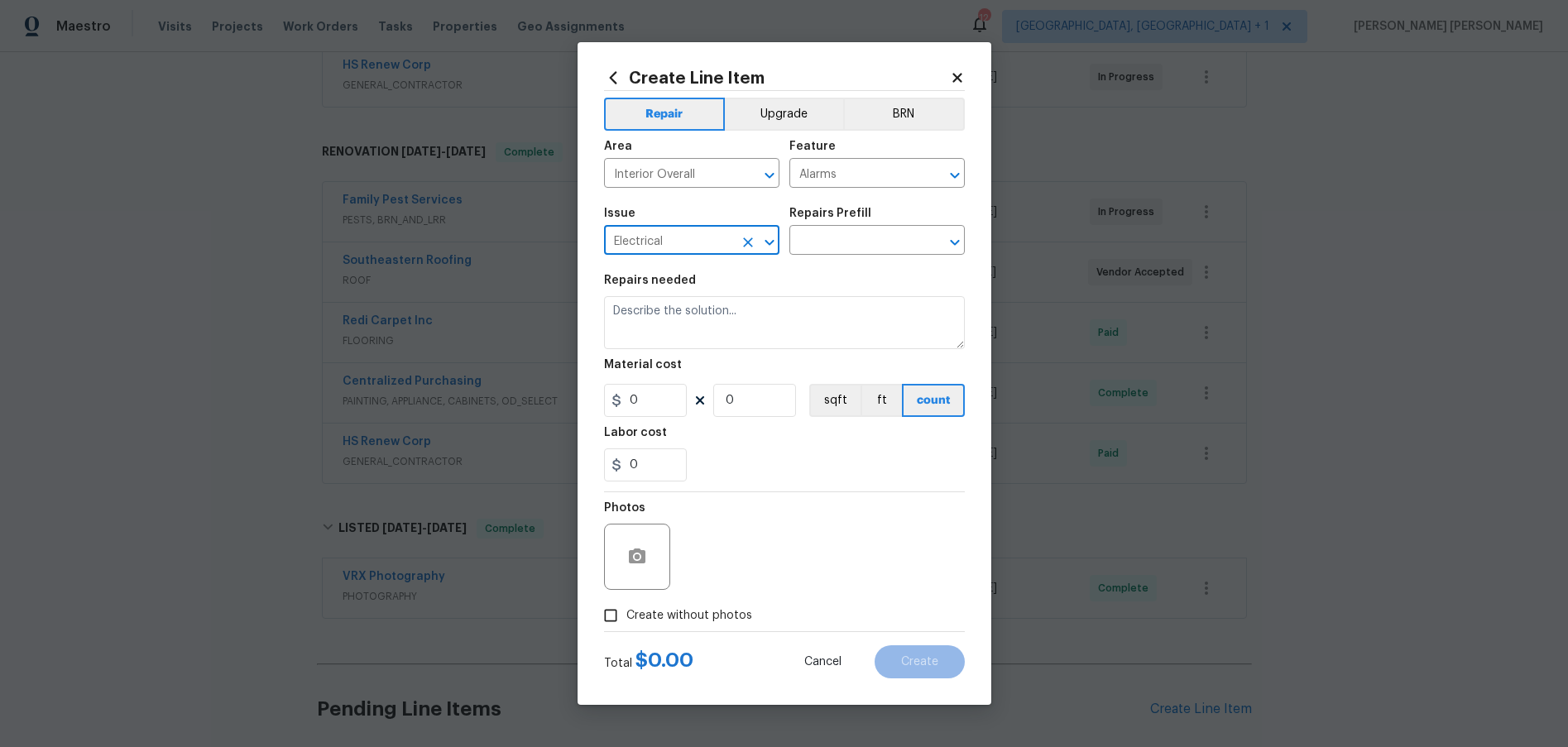
type input "Electrical"
click at [876, 227] on div "Repairs Prefill" at bounding box center [877, 218] width 175 height 21
drag, startPoint x: 876, startPoint y: 239, endPoint x: 869, endPoint y: 252, distance: 14.8
click at [878, 239] on input "text" at bounding box center [854, 242] width 129 height 26
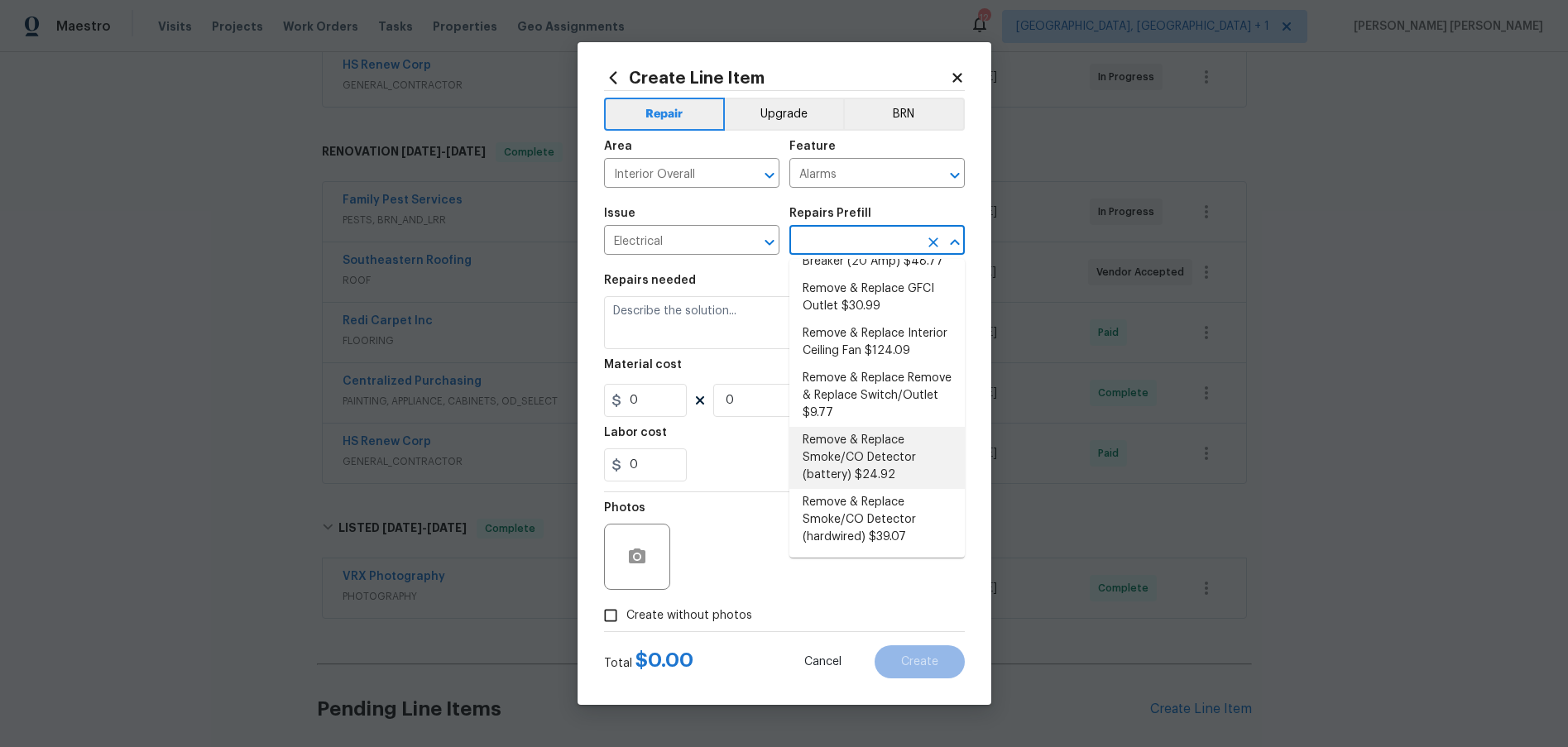
scroll to position [0, 0]
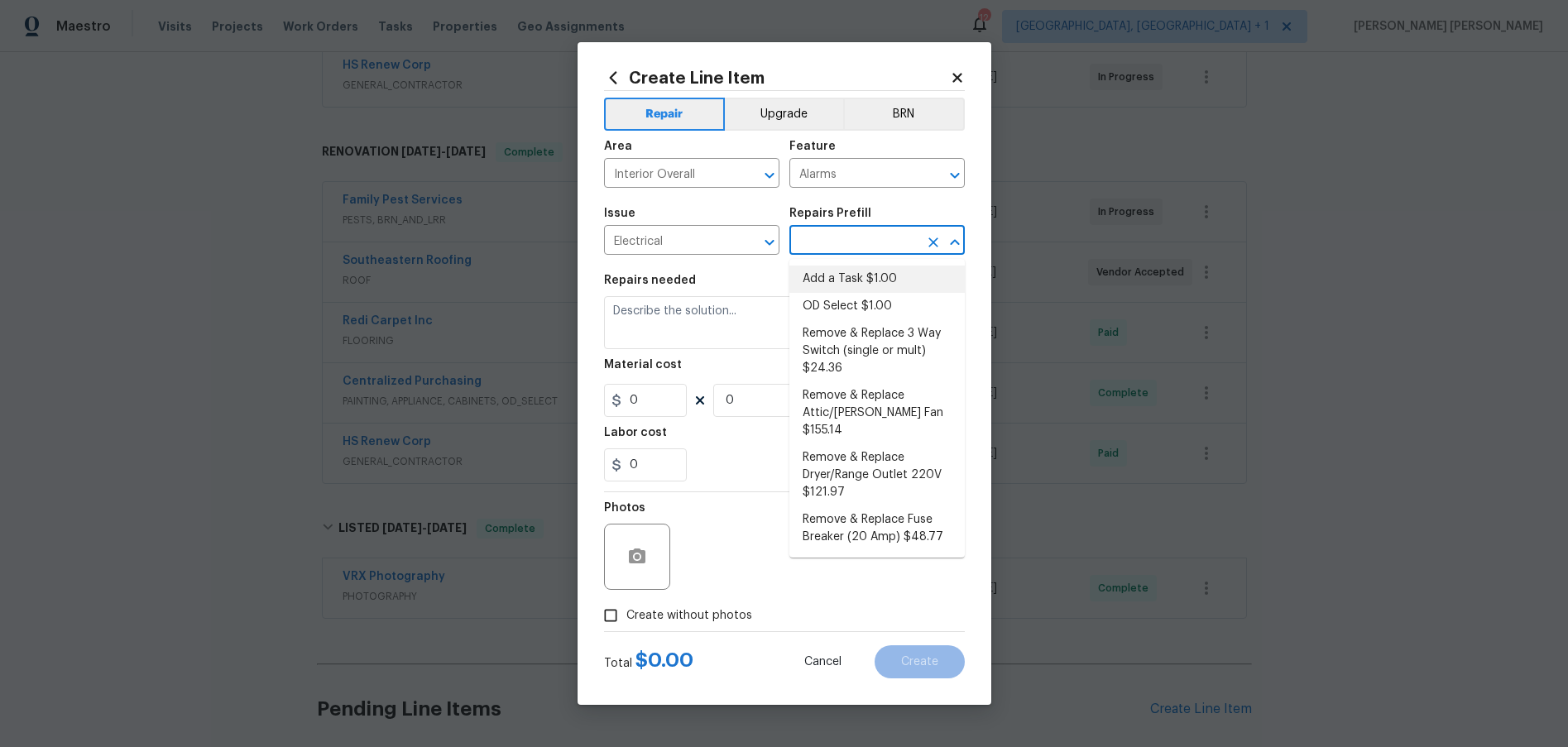
click at [861, 278] on li "Add a Task $1.00" at bounding box center [877, 279] width 175 height 28
type input "Add a Task $1.00"
type textarea "HPM to detail"
type input "1"
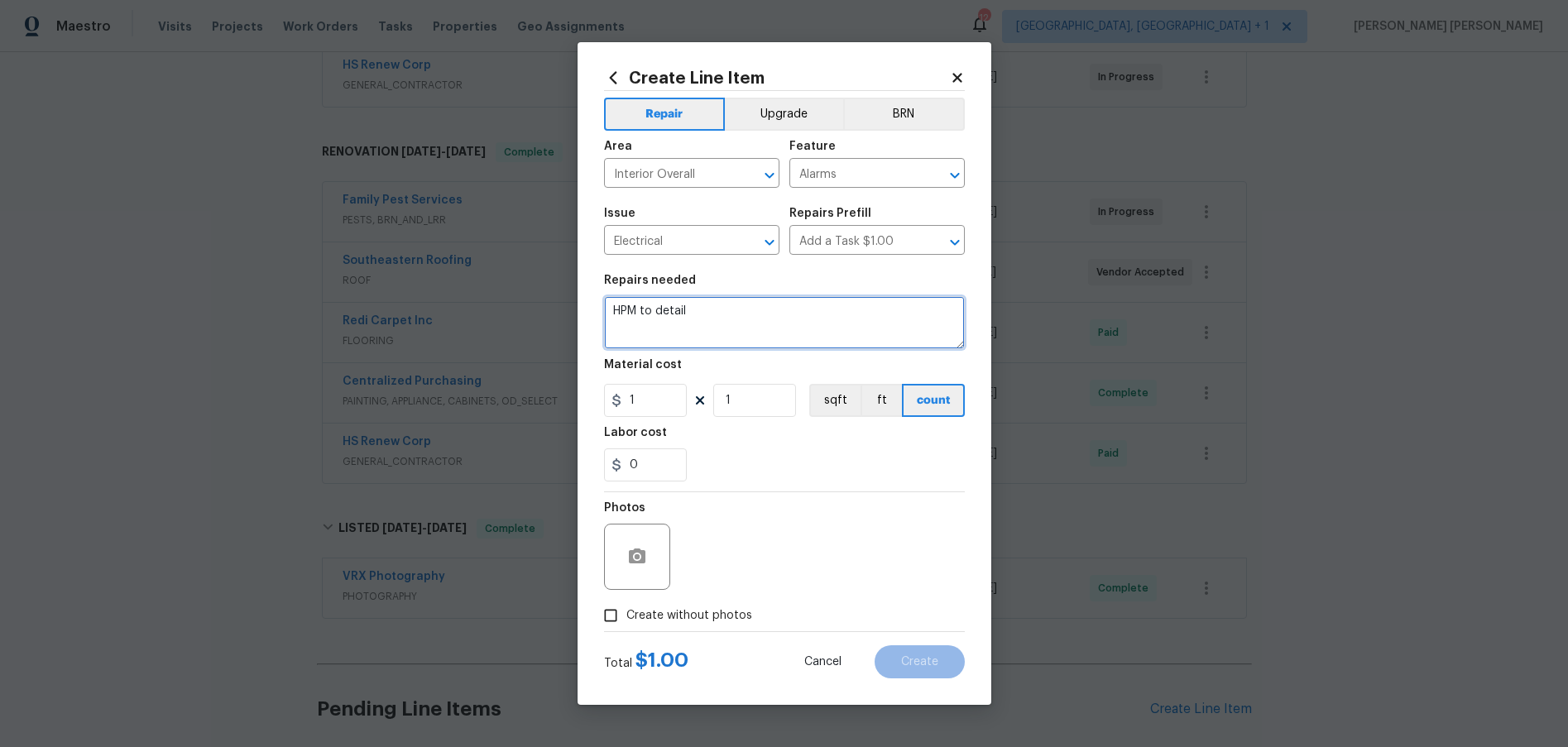
click at [836, 321] on textarea "HPM to detail" at bounding box center [785, 323] width 361 height 53
click at [952, 239] on icon "Open" at bounding box center [954, 242] width 20 height 20
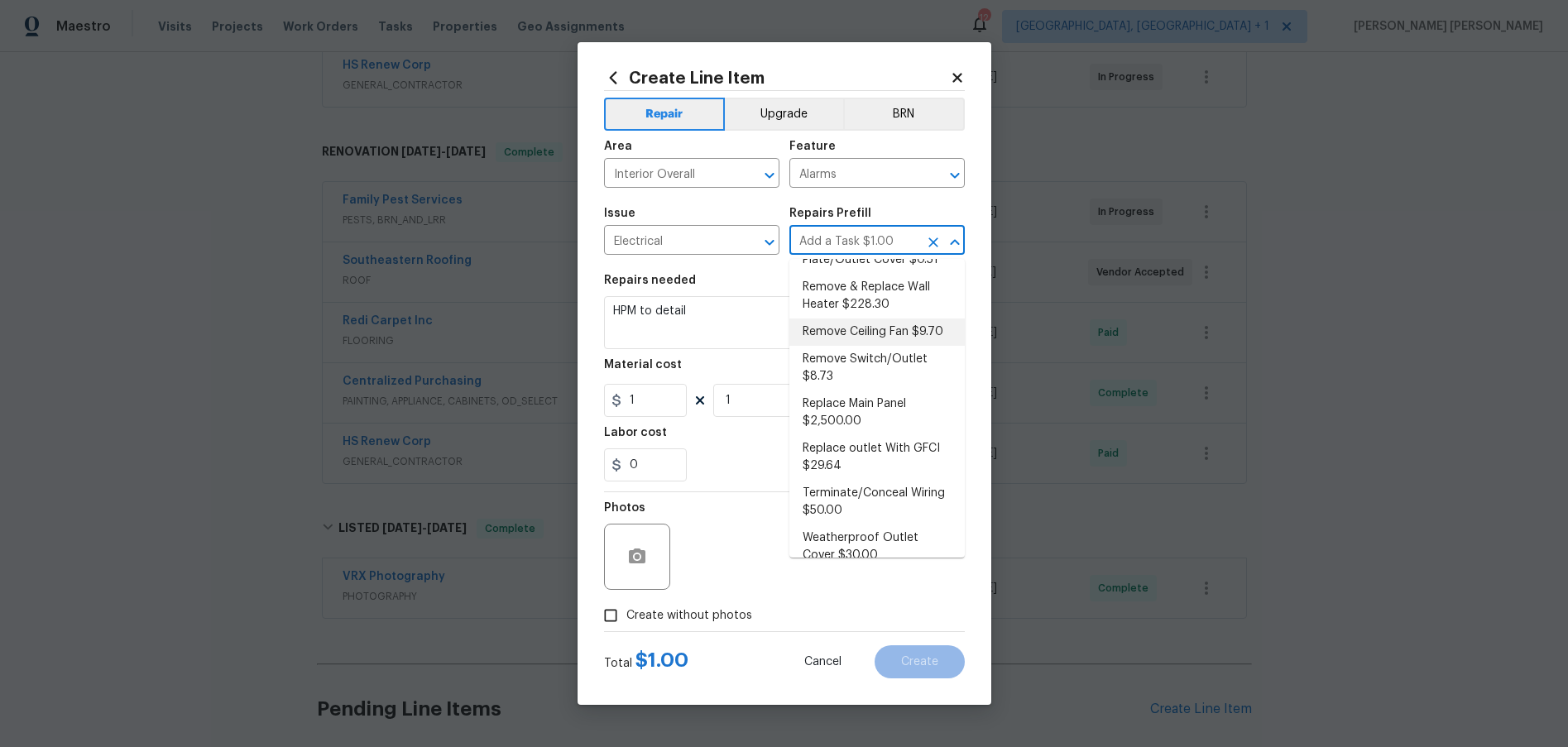
scroll to position [598, 0]
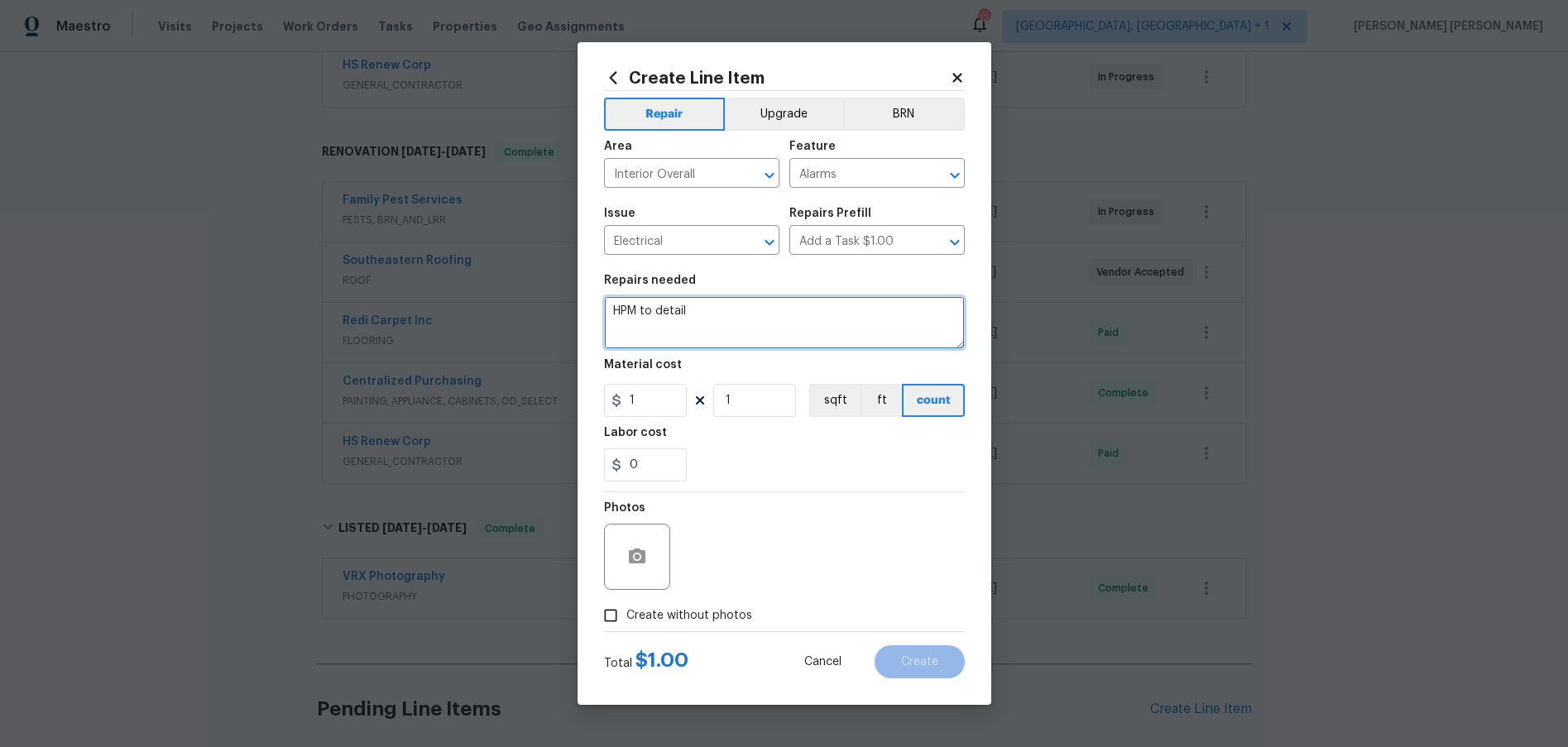
drag, startPoint x: 732, startPoint y: 338, endPoint x: 760, endPoint y: 672, distance: 335.2
click at [732, 333] on textarea "HPM to detail" at bounding box center [785, 323] width 361 height 53
click at [958, 73] on icon at bounding box center [957, 77] width 15 height 15
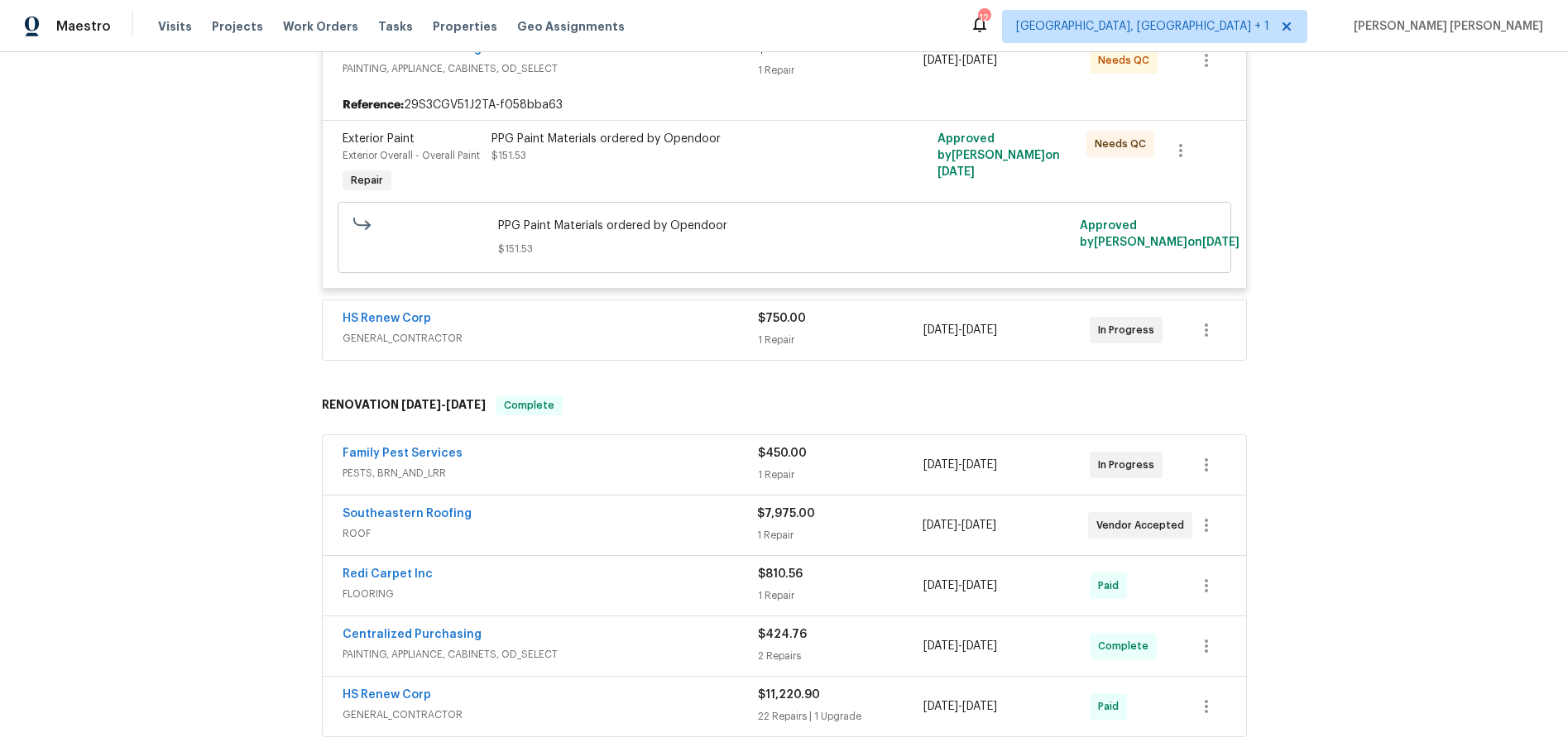
scroll to position [0, 0]
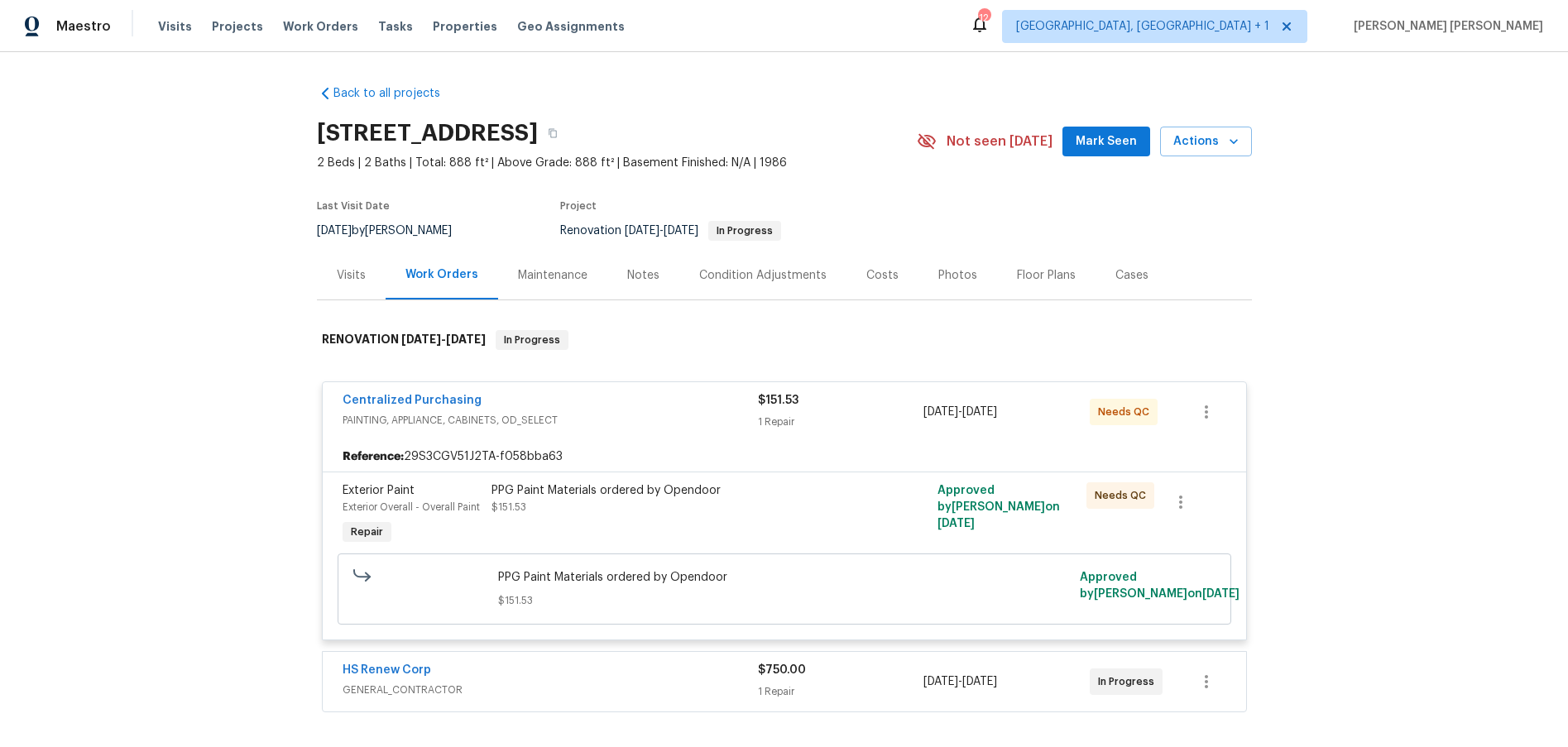
click at [346, 275] on div "Visits" at bounding box center [352, 275] width 29 height 16
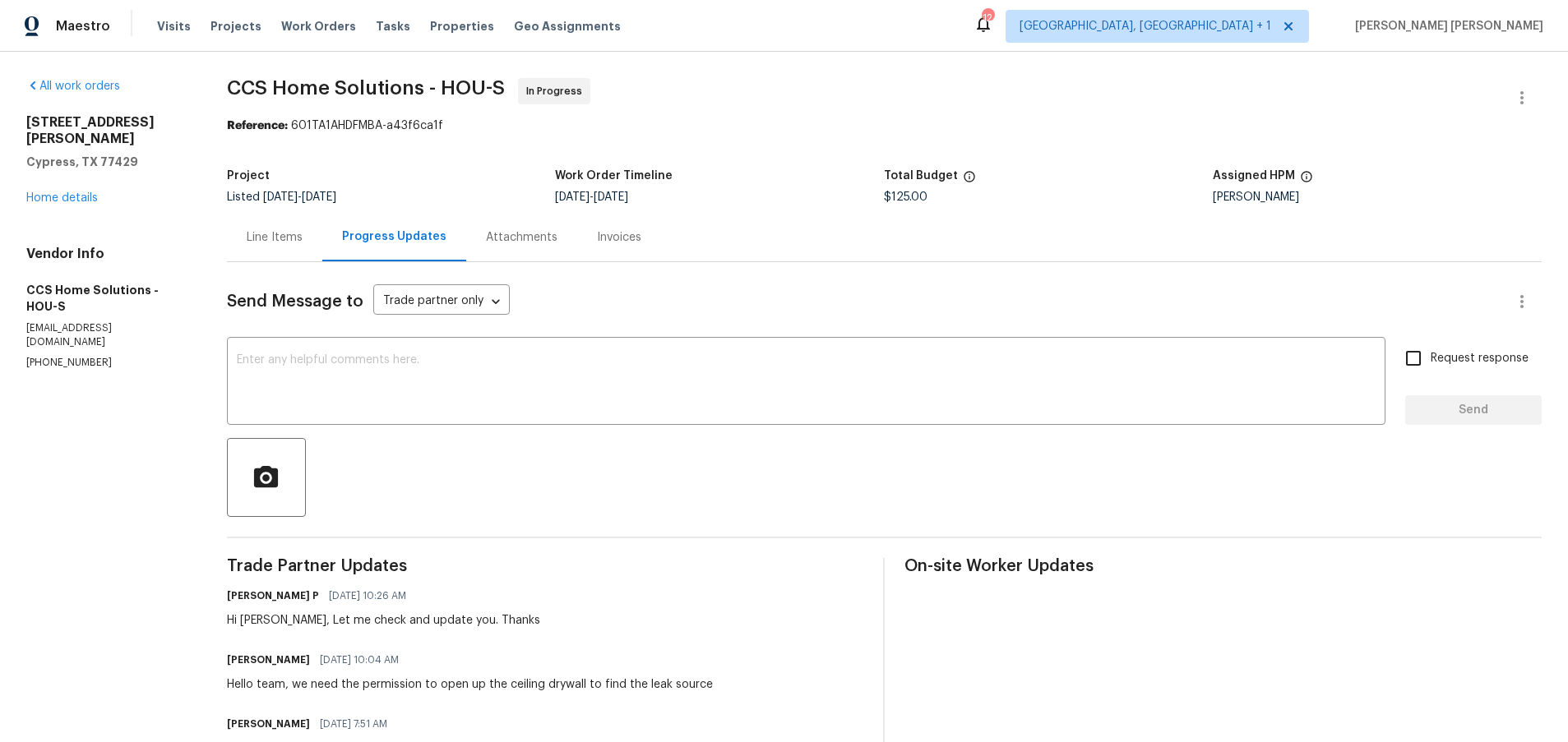
click at [278, 239] on div "Line Items" at bounding box center [274, 237] width 56 height 16
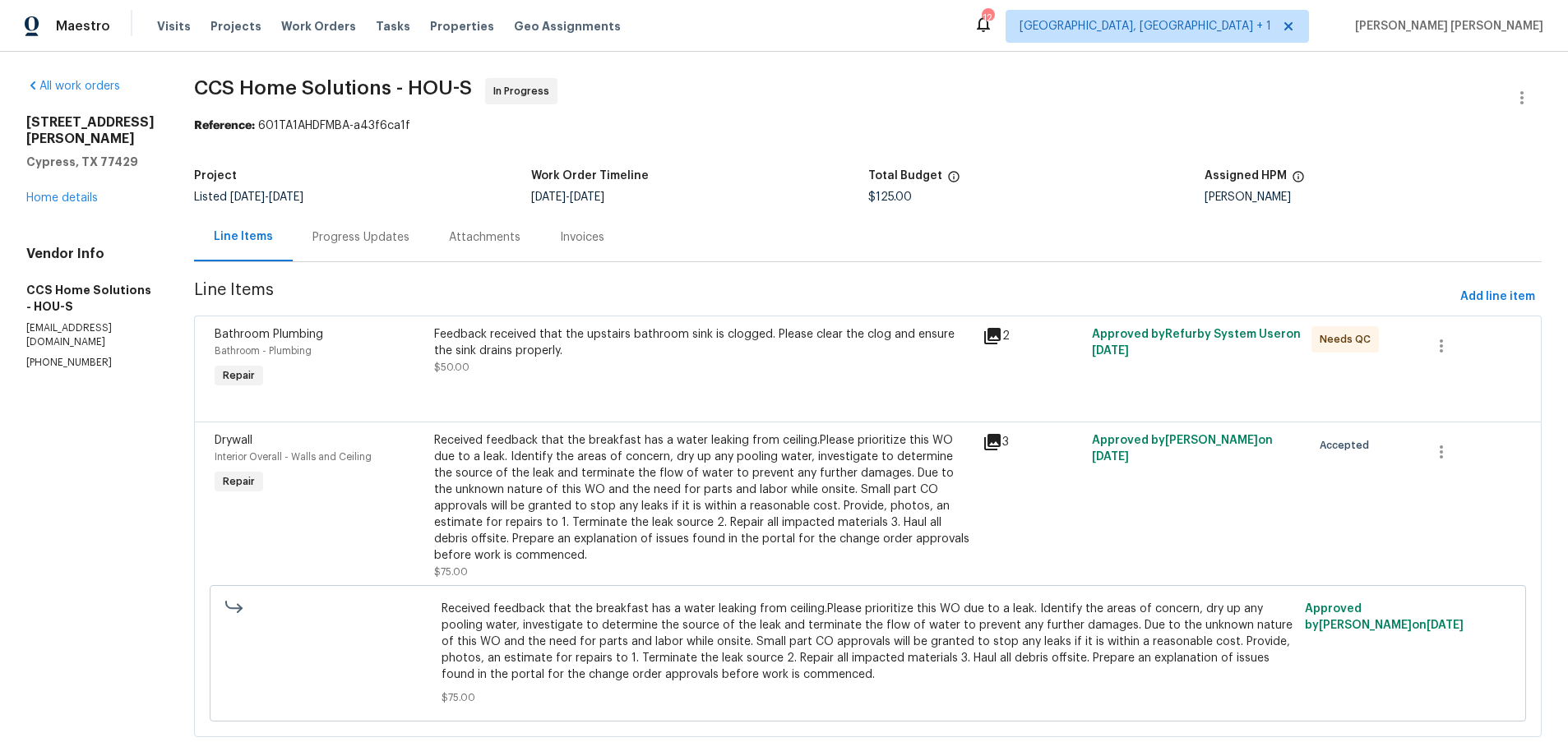
click at [998, 441] on icon at bounding box center [992, 441] width 16 height 16
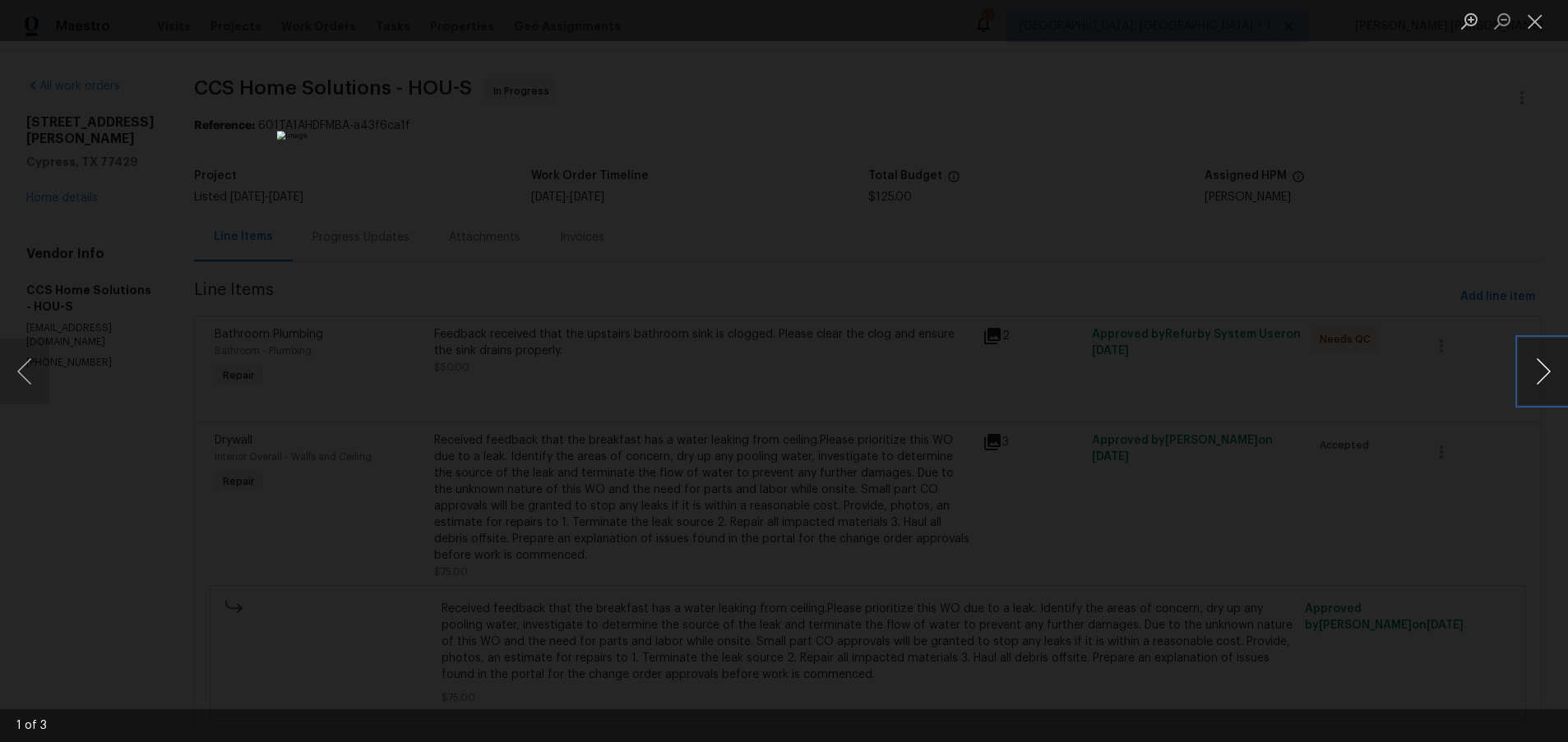
click at [1170, 377] on button "Next image" at bounding box center [1543, 371] width 50 height 66
click at [1170, 378] on button "Next image" at bounding box center [1543, 371] width 50 height 66
click at [1170, 379] on button "Next image" at bounding box center [1543, 371] width 50 height 66
click at [1170, 378] on button "Next image" at bounding box center [1543, 371] width 50 height 66
click at [1170, 521] on div "Lightbox" at bounding box center [784, 371] width 1568 height 742
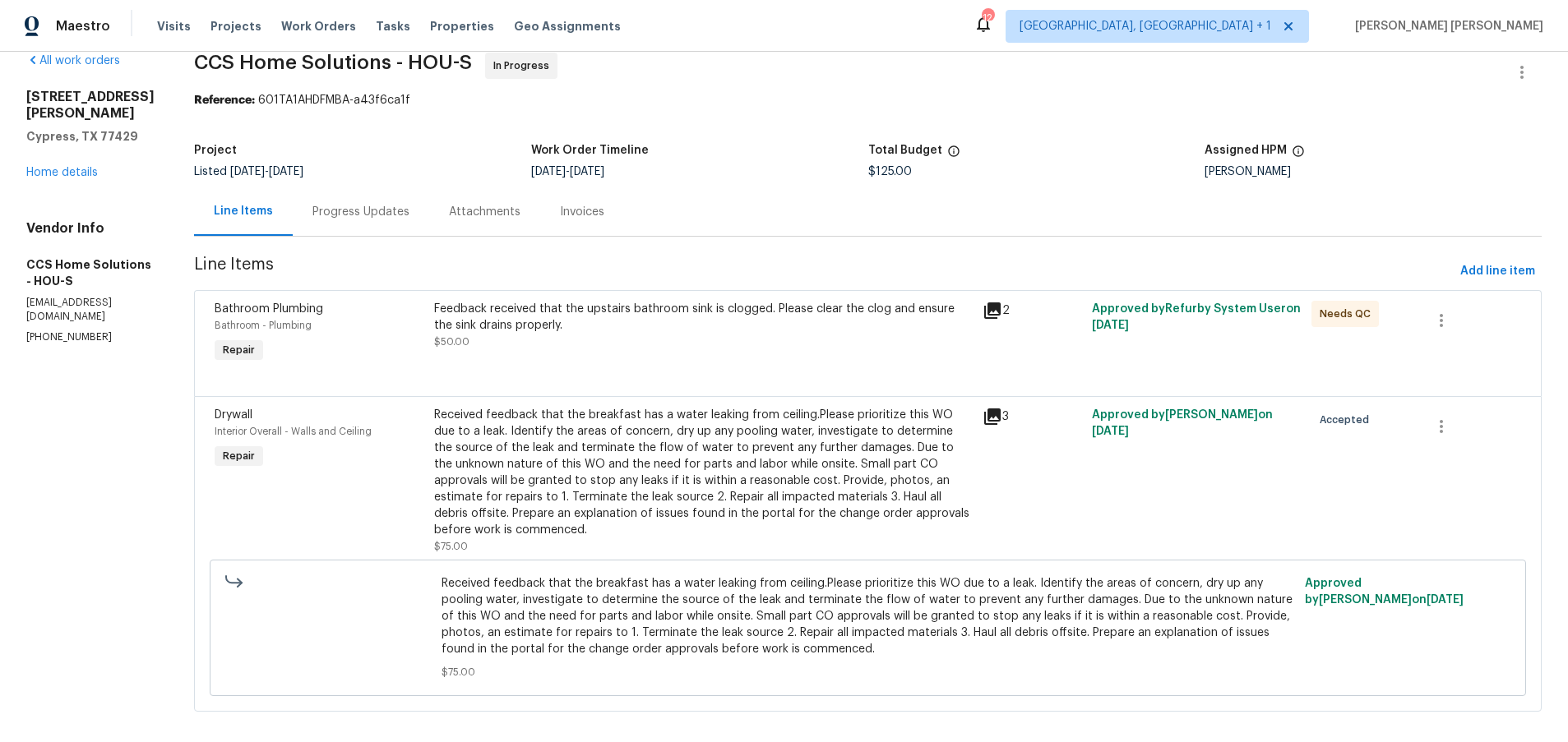
scroll to position [42, 0]
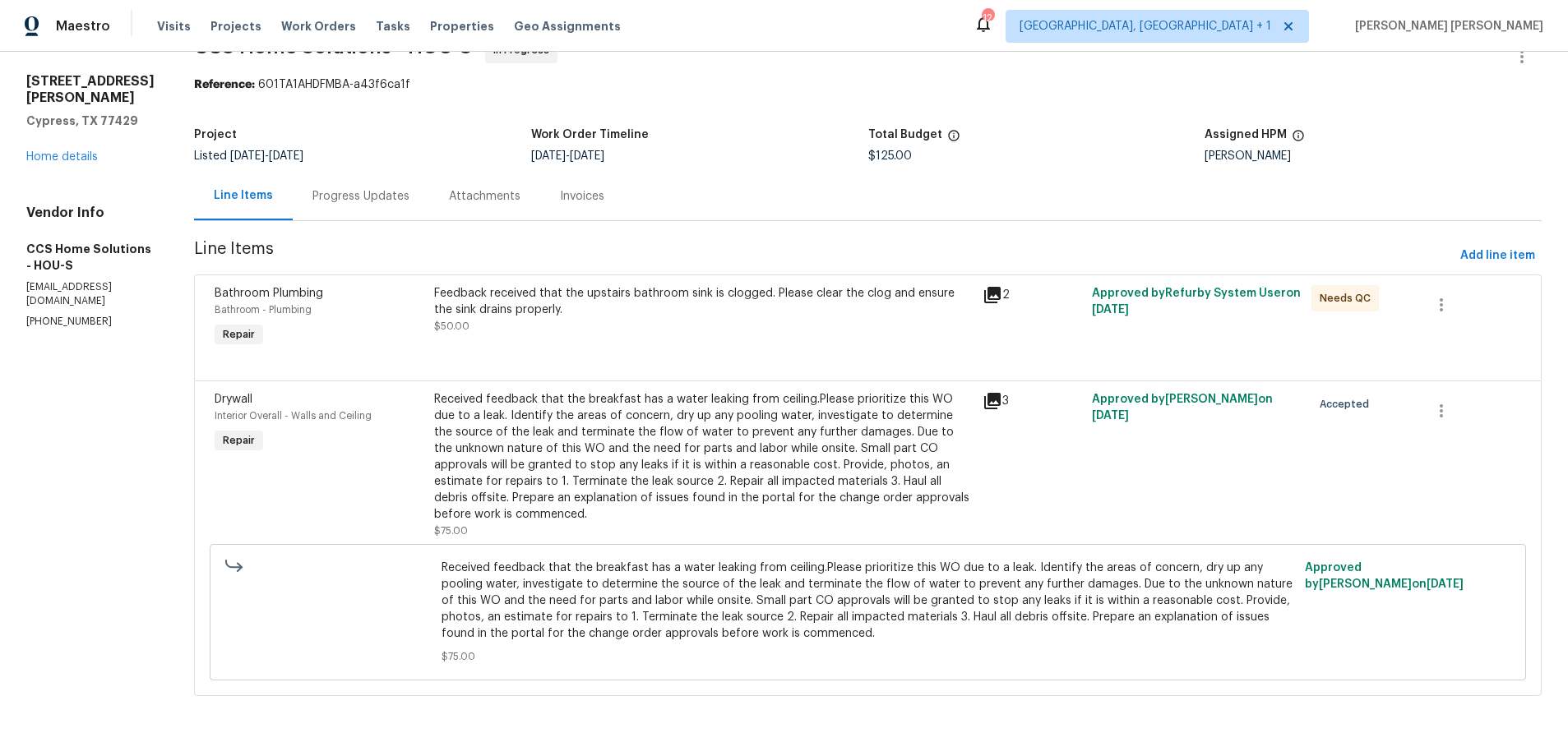
click at [691, 325] on div "Feedback received that the upstairs bathroom sink is clogged. Please clear the …" at bounding box center [703, 310] width 539 height 50
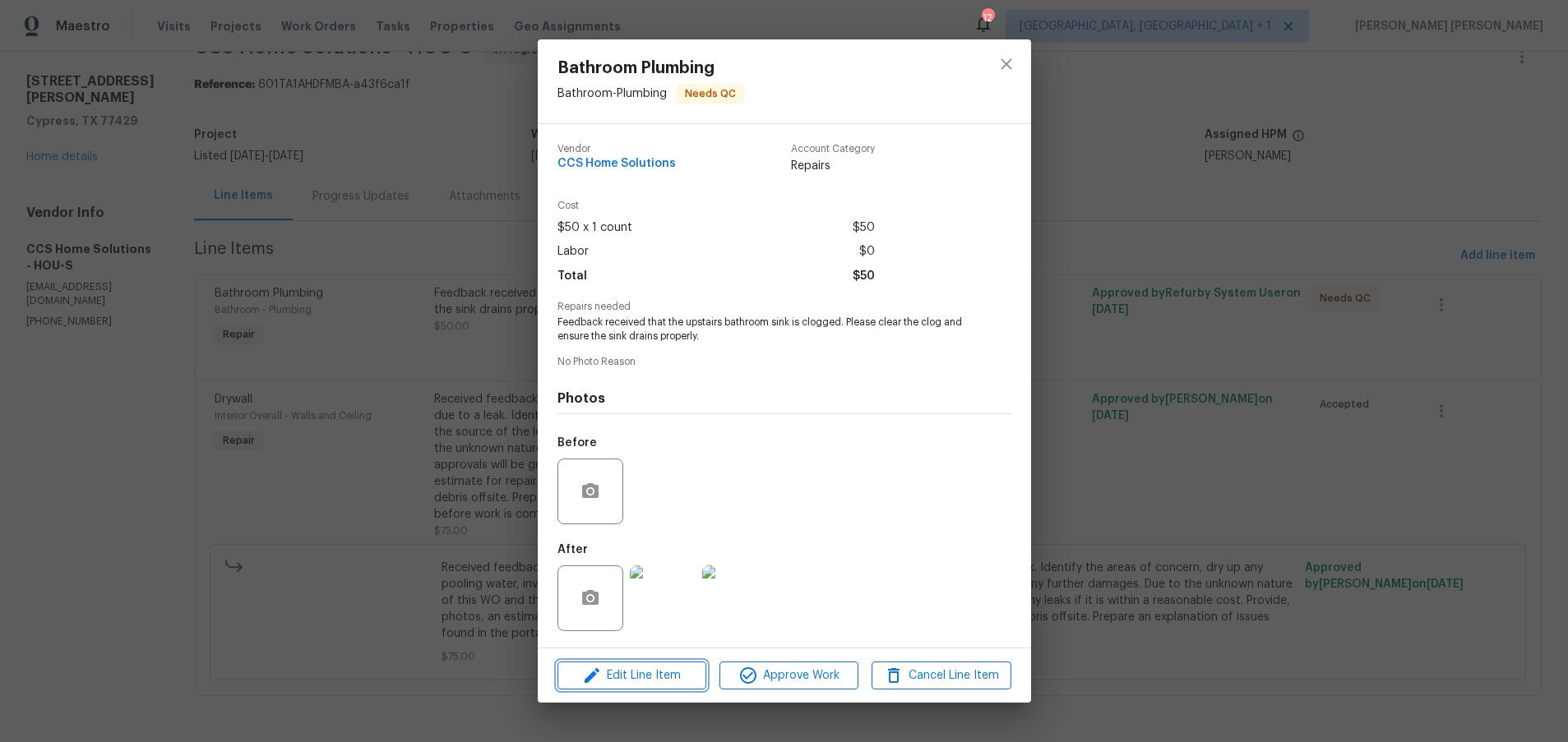
click at [629, 582] on span "Edit Line Item" at bounding box center [632, 676] width 139 height 20
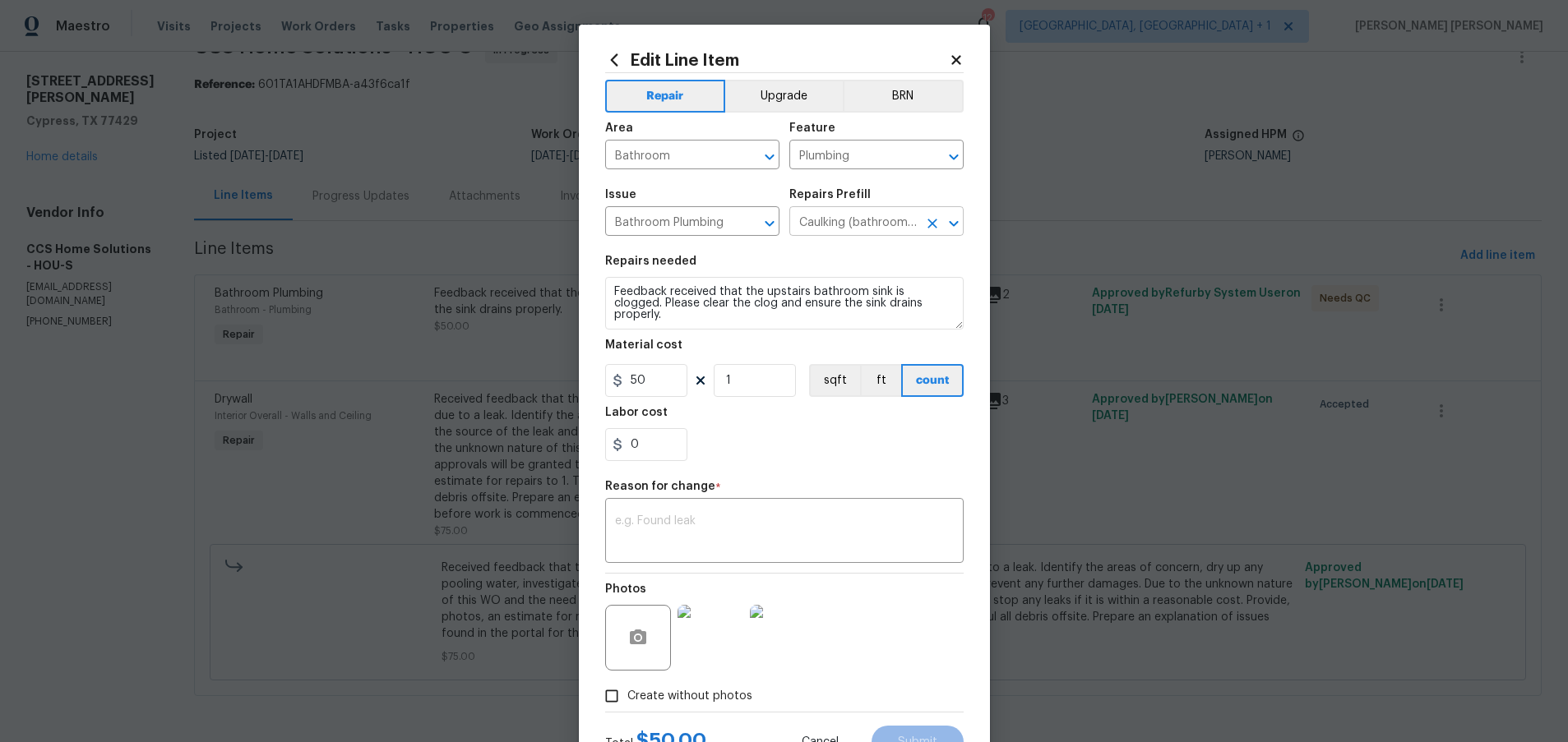
click at [956, 229] on icon "Open" at bounding box center [953, 223] width 20 height 20
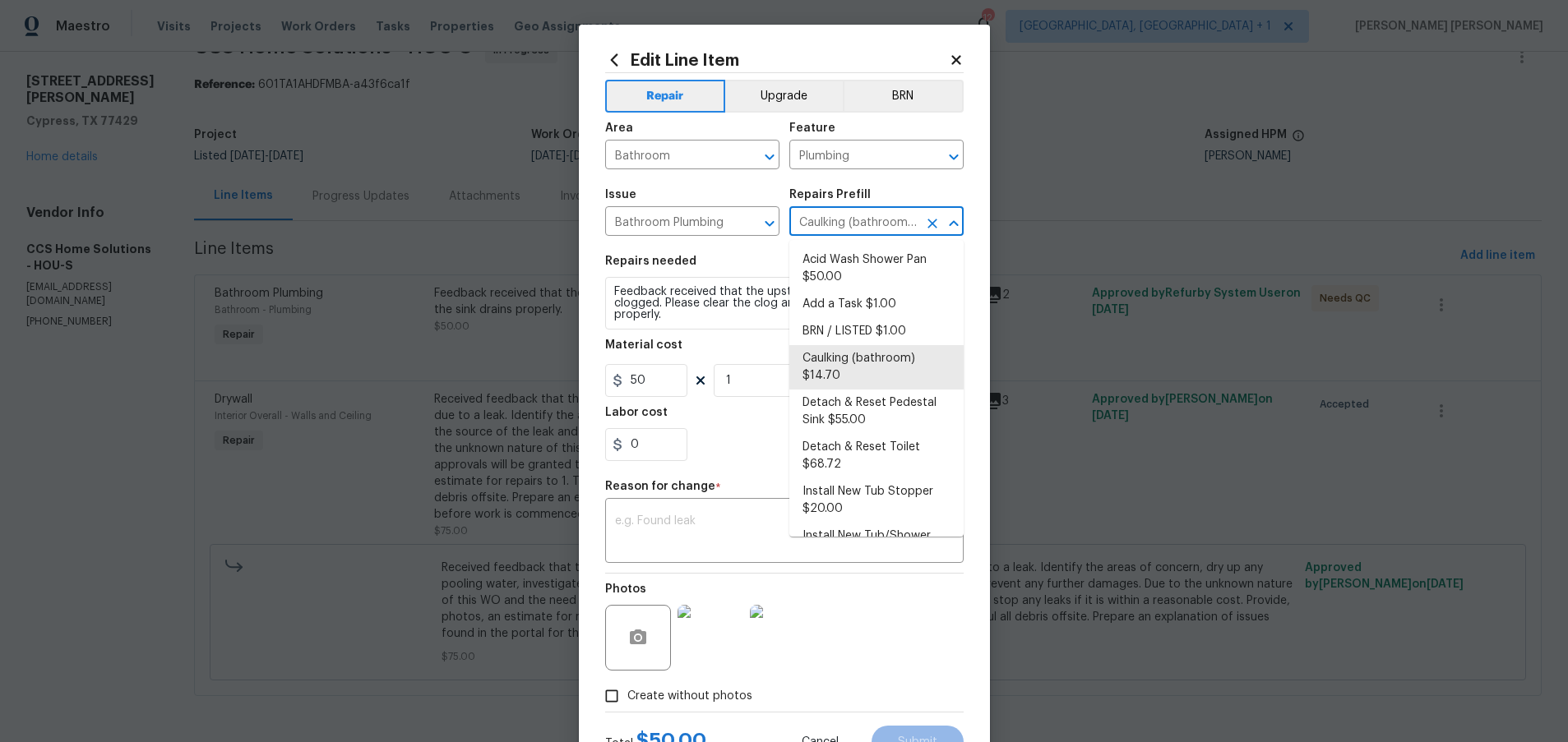
scroll to position [0, 31]
click at [1065, 161] on body "Maestro Visits Projects Work Orders Tasks Properties Geo Assignments 12 [GEOGRA…" at bounding box center [784, 371] width 1568 height 742
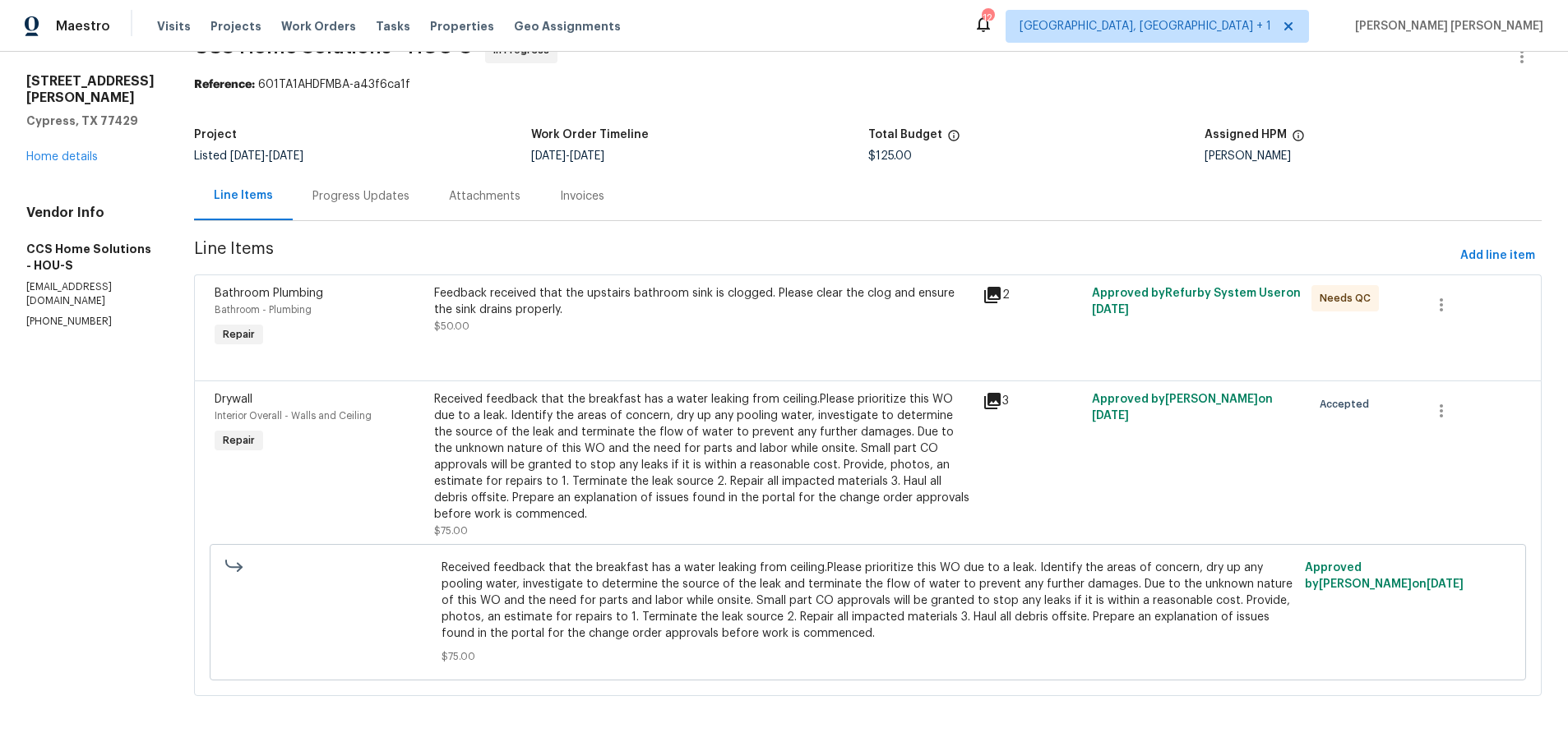
click at [701, 422] on div "Received feedback that the breakfast has a water leaking from ceiling.Please pr…" at bounding box center [703, 457] width 539 height 131
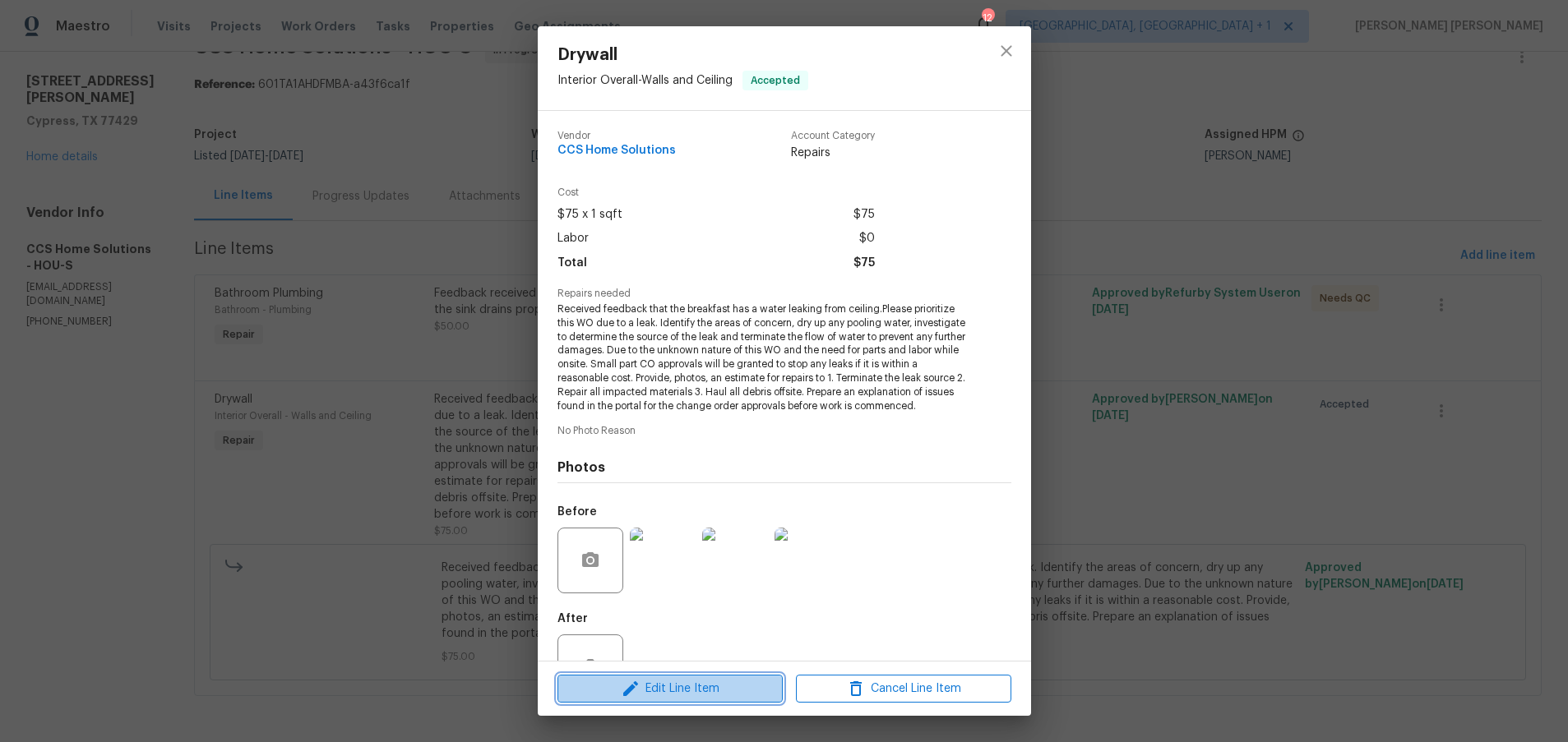
click at [666, 582] on span "Edit Line Item" at bounding box center [670, 689] width 215 height 20
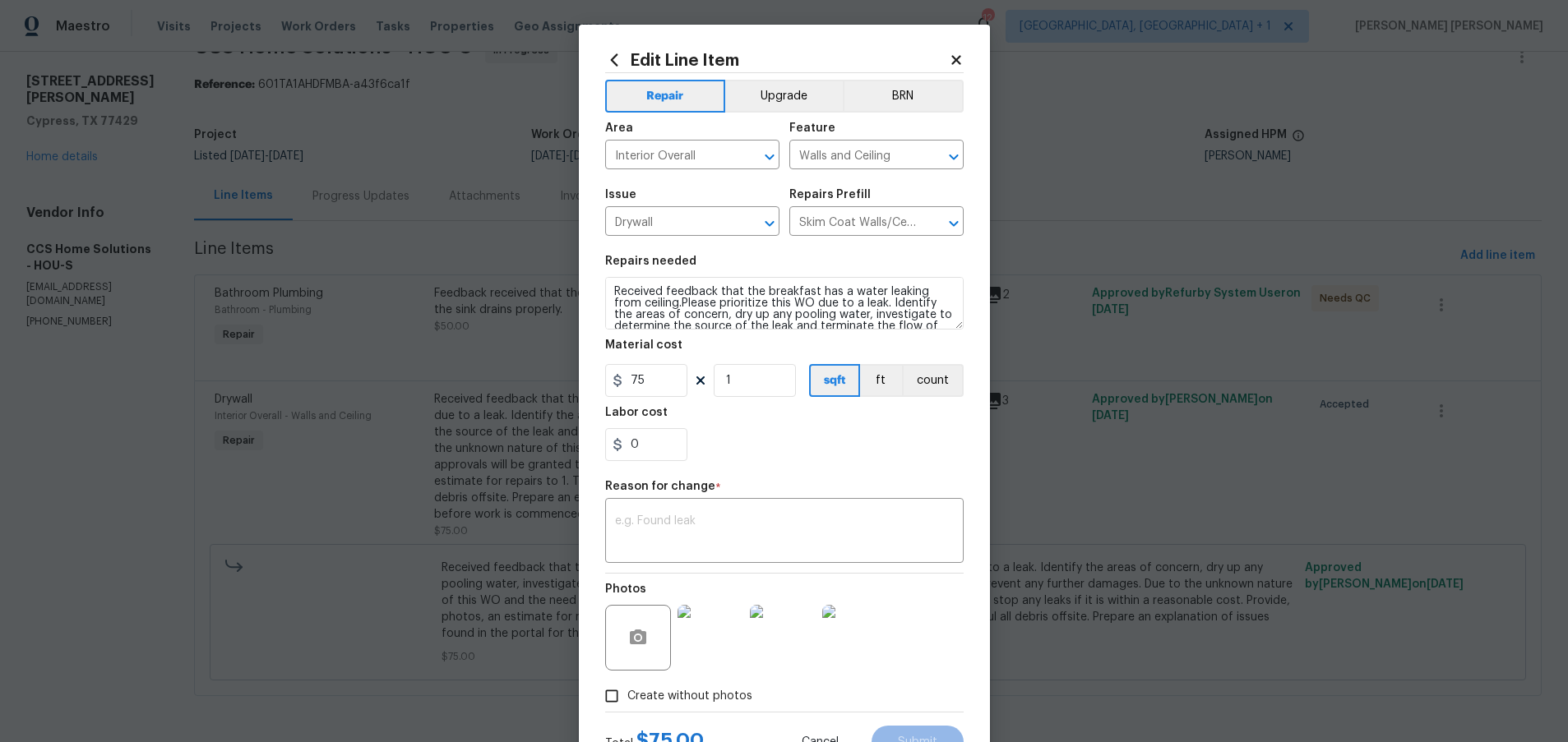
click at [956, 53] on icon at bounding box center [956, 60] width 15 height 15
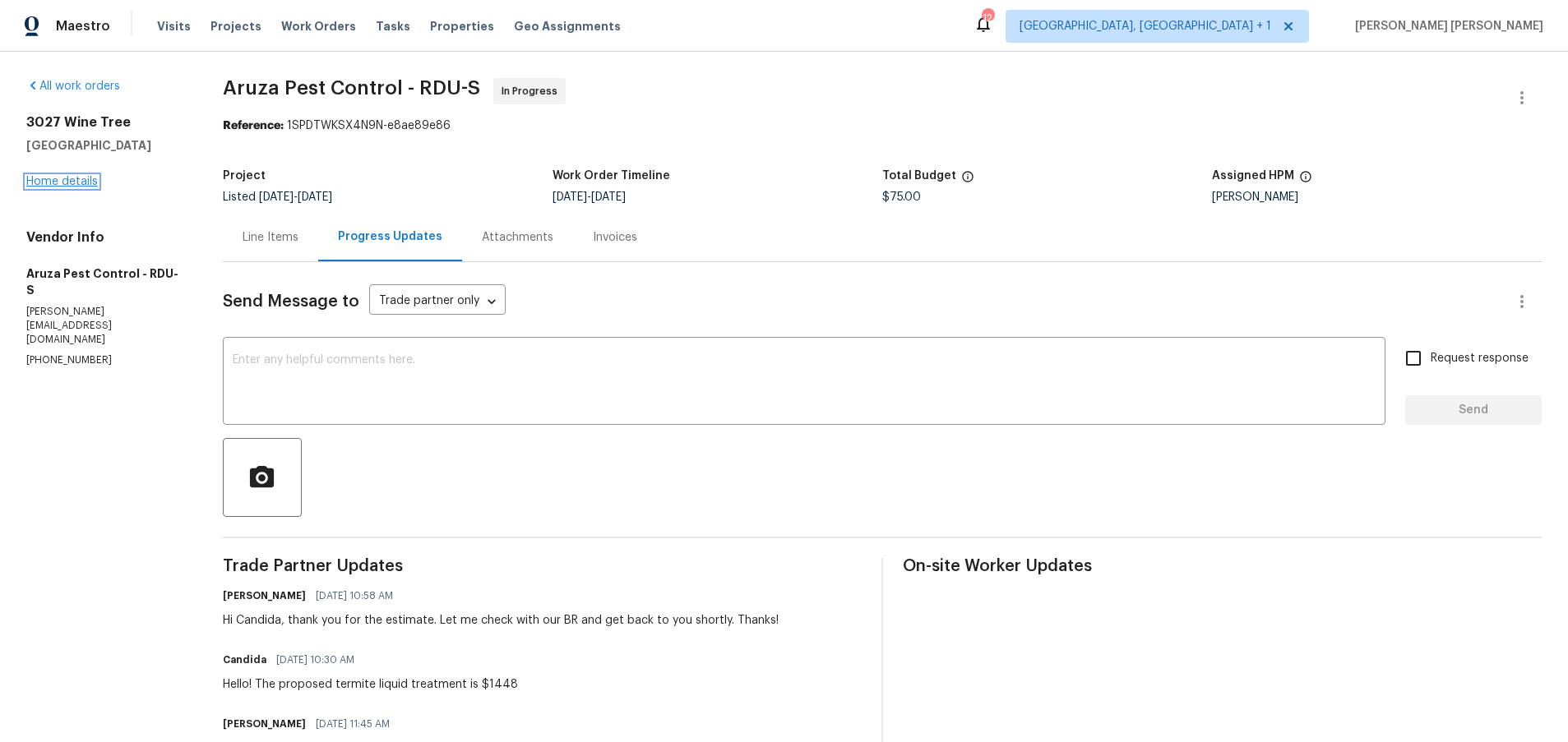
click at [85, 176] on link "Home details" at bounding box center [62, 181] width 72 height 11
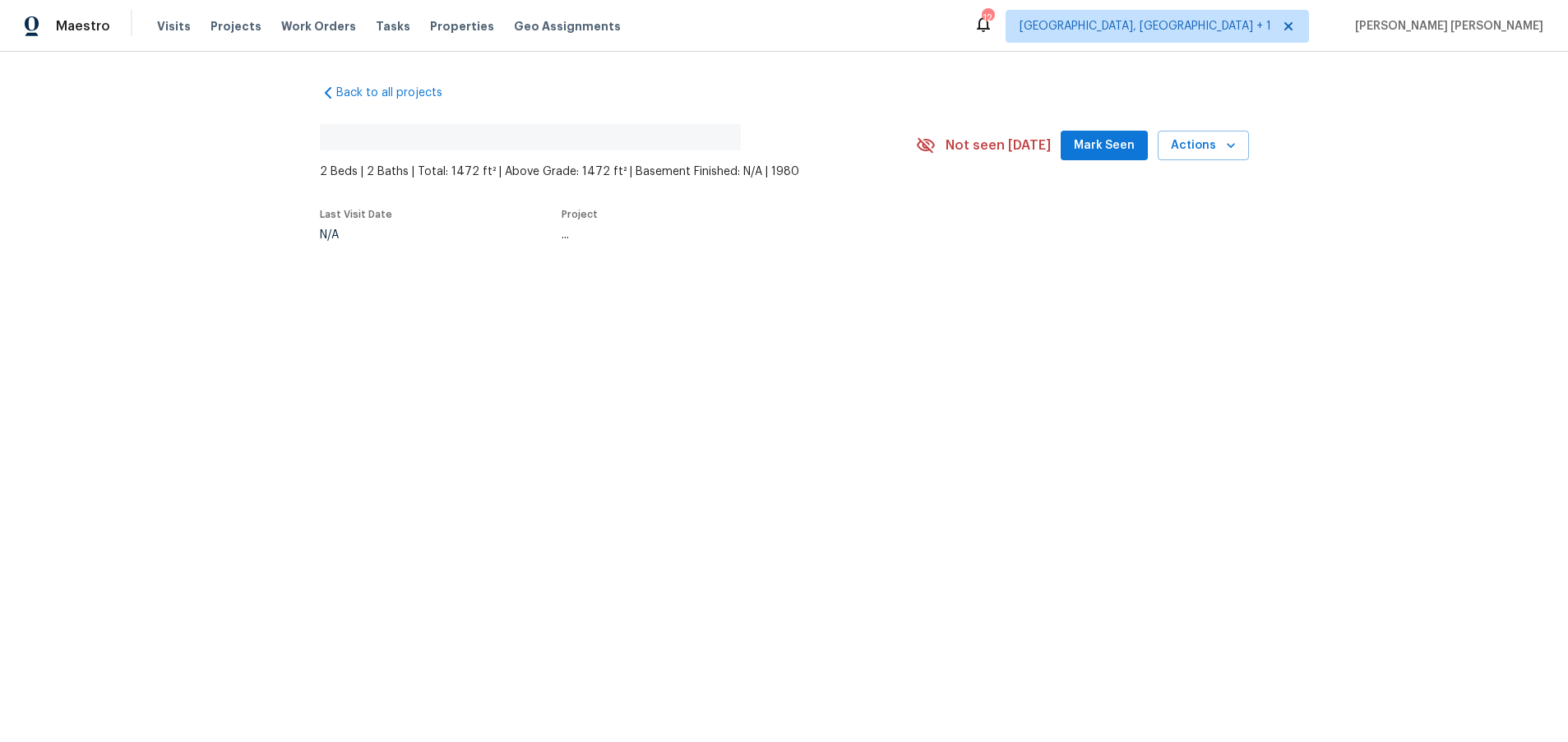
click at [83, 178] on div "Back to all projects No address found 2 Beds | 2 Baths | Total: 1472 ft² | Abov…" at bounding box center [784, 201] width 1568 height 298
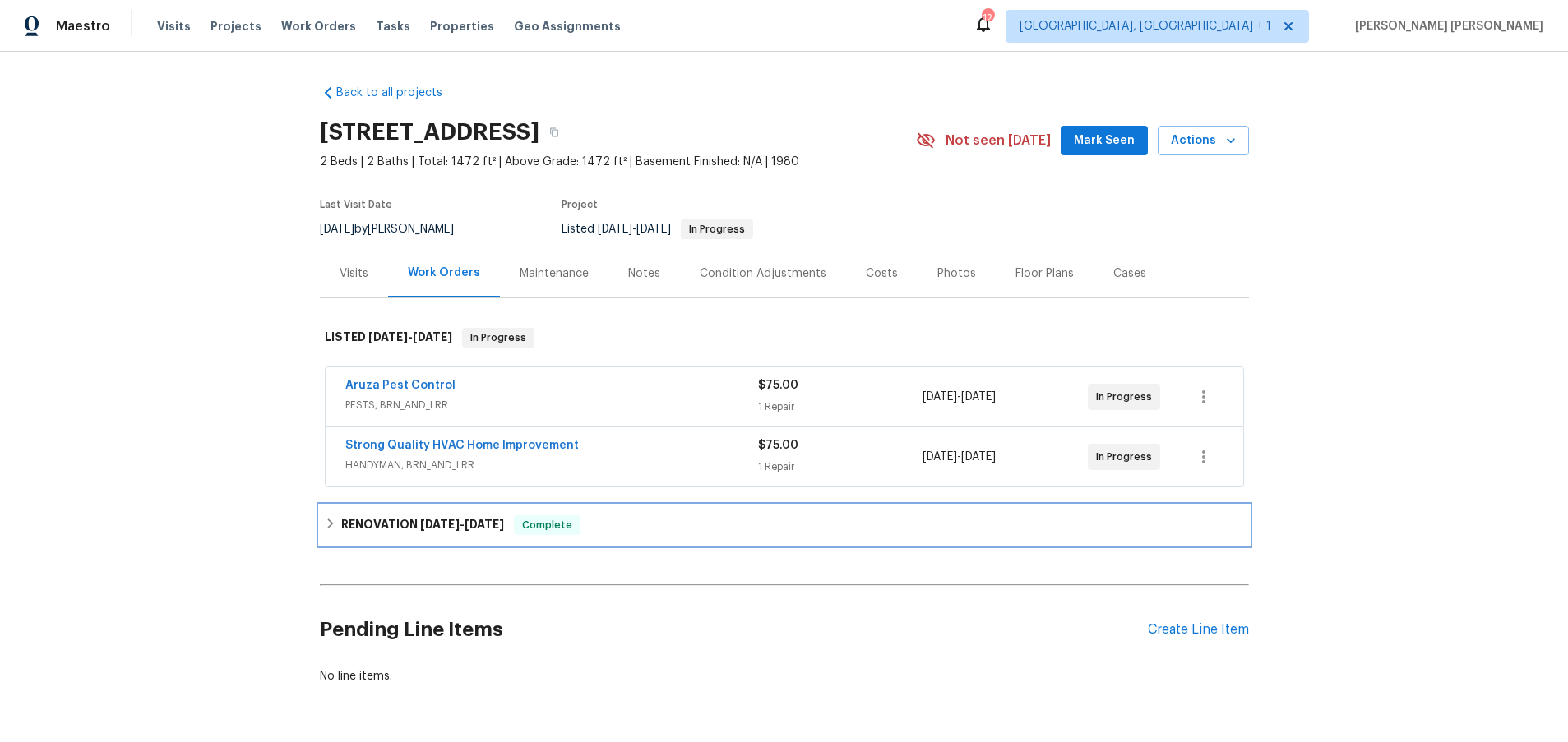
click at [327, 523] on icon at bounding box center [330, 523] width 11 height 11
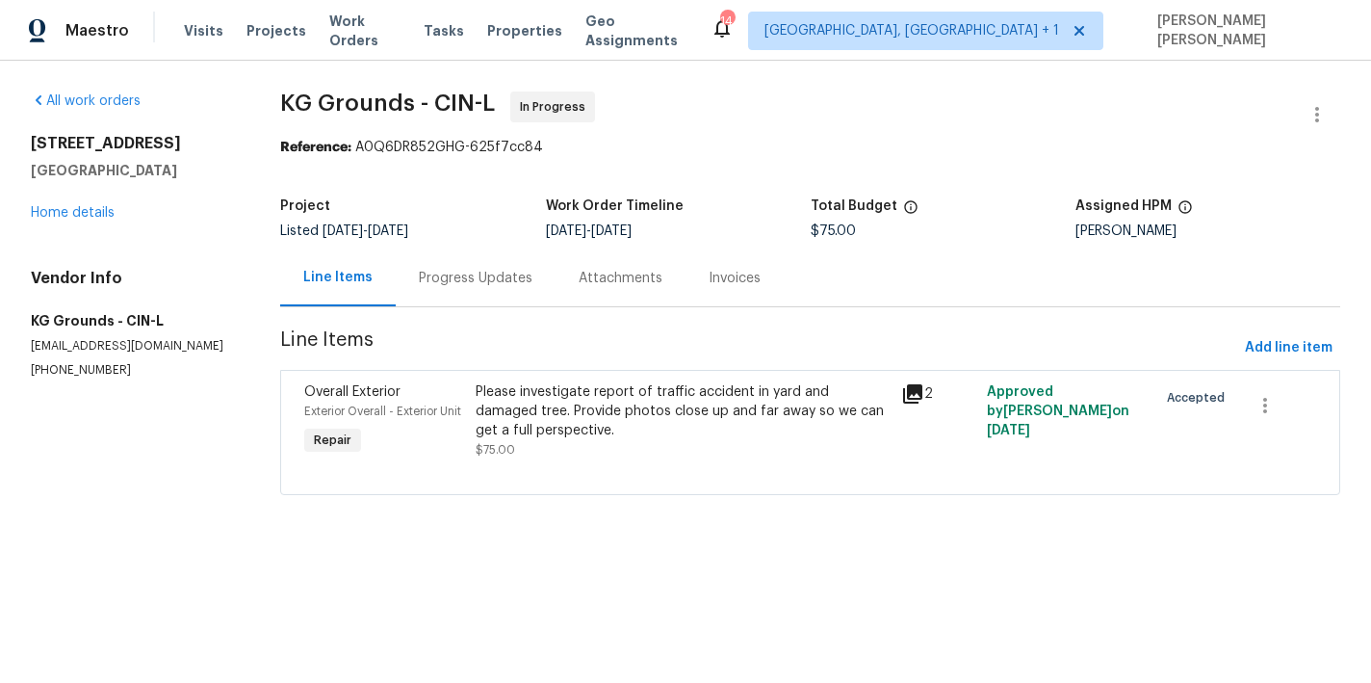
click at [916, 397] on icon at bounding box center [912, 393] width 23 height 23
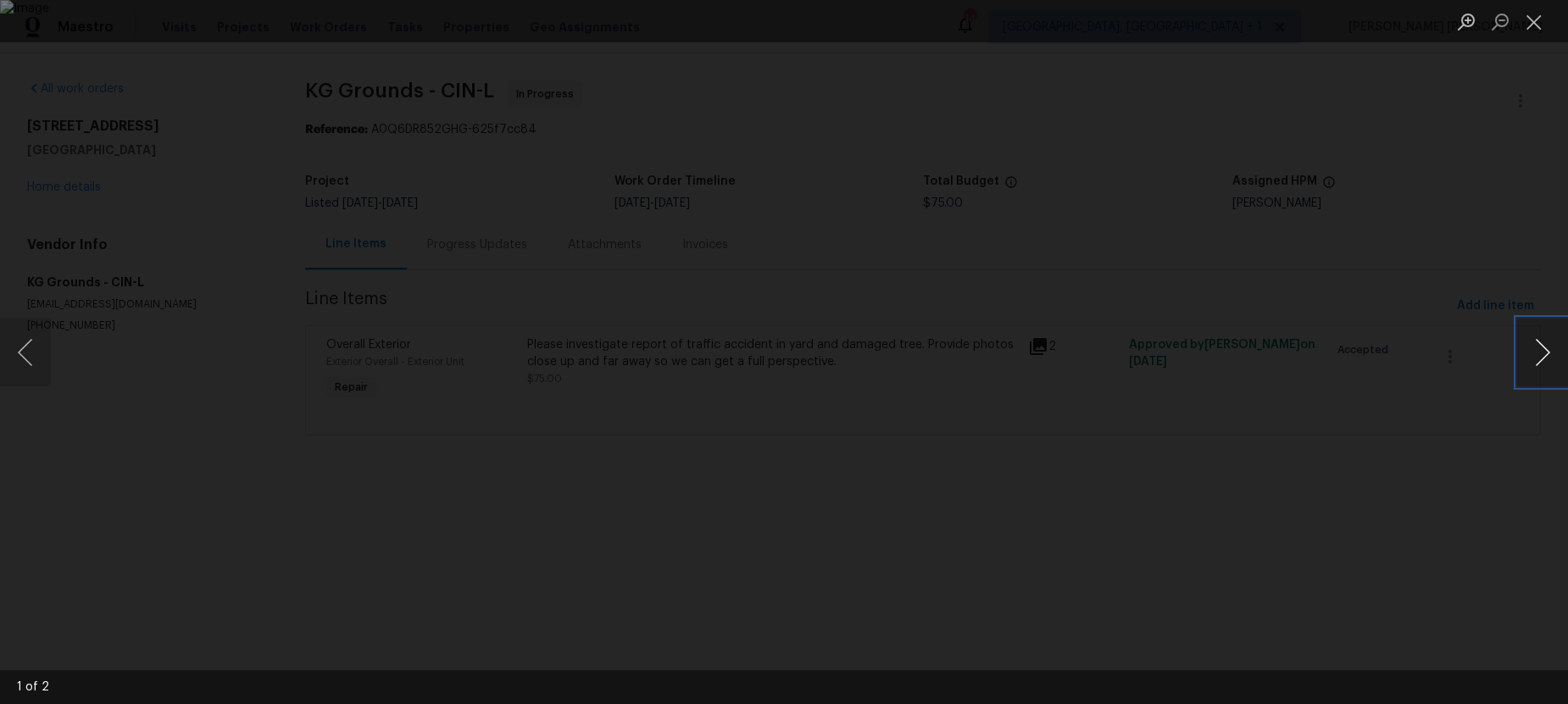
click at [1206, 352] on button "Next image" at bounding box center [1542, 352] width 51 height 68
drag, startPoint x: 1555, startPoint y: 326, endPoint x: 1541, endPoint y: 370, distance: 46.2
click at [1206, 332] on button "Next image" at bounding box center [1542, 352] width 51 height 68
click at [1206, 370] on button "Next image" at bounding box center [1542, 352] width 51 height 68
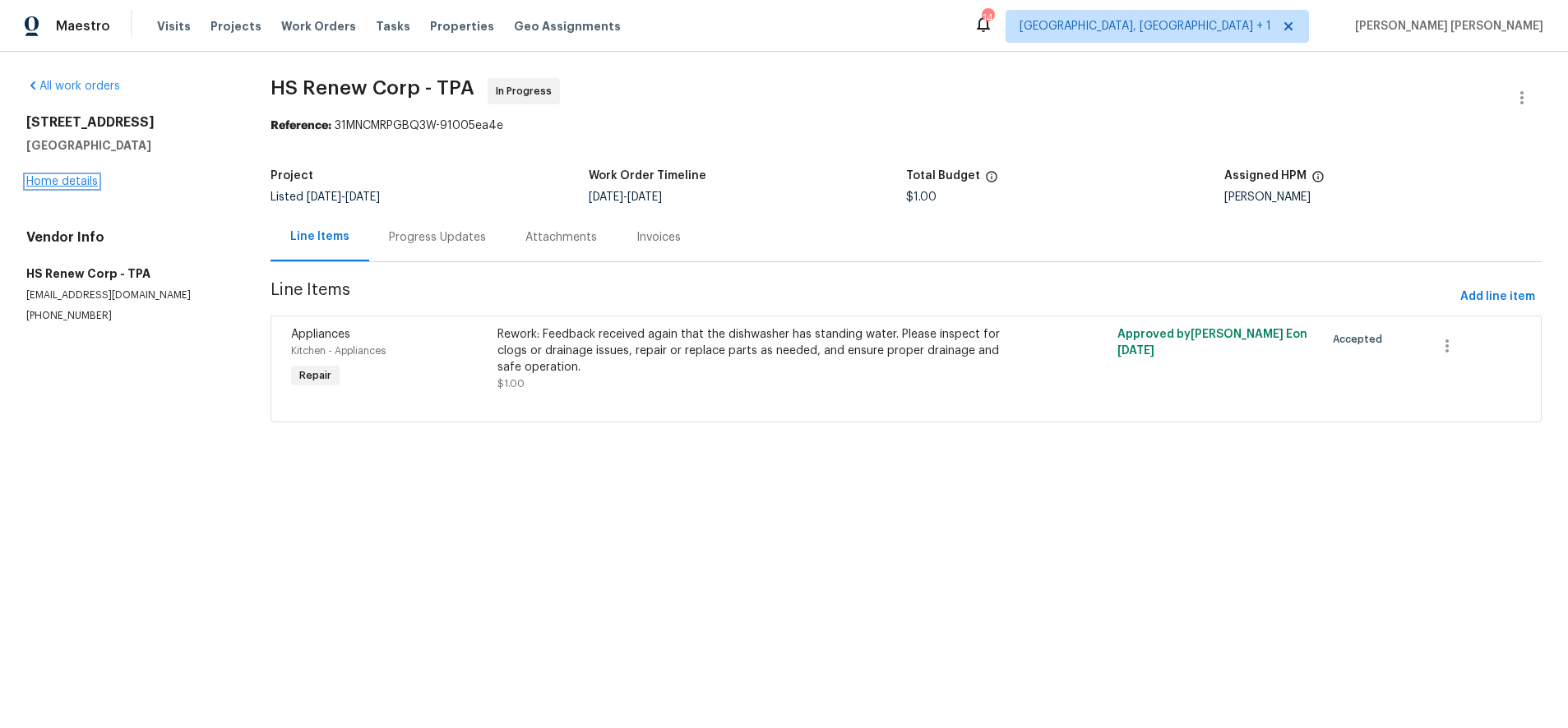
click at [72, 181] on link "Home details" at bounding box center [62, 181] width 72 height 11
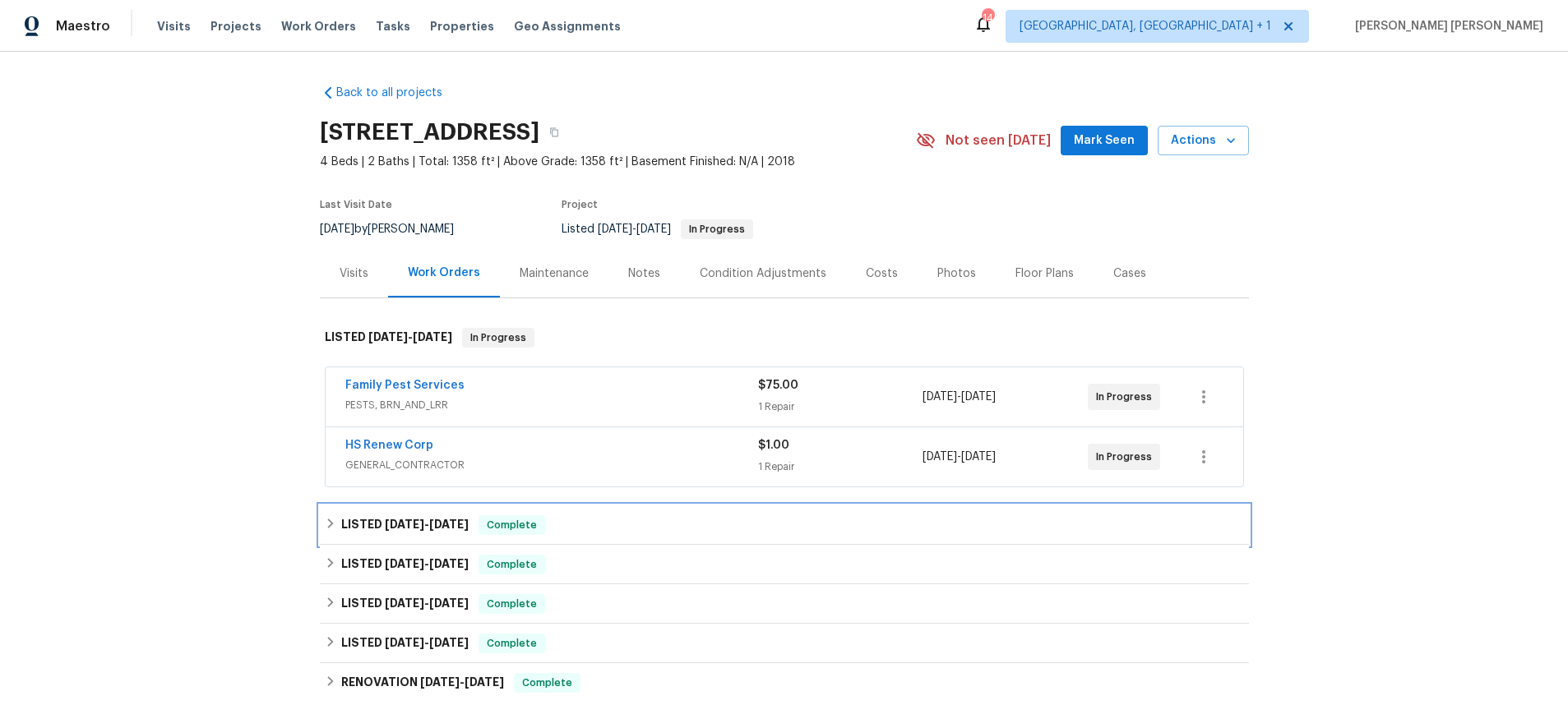
click at [460, 523] on span "[DATE]" at bounding box center [449, 523] width 39 height 11
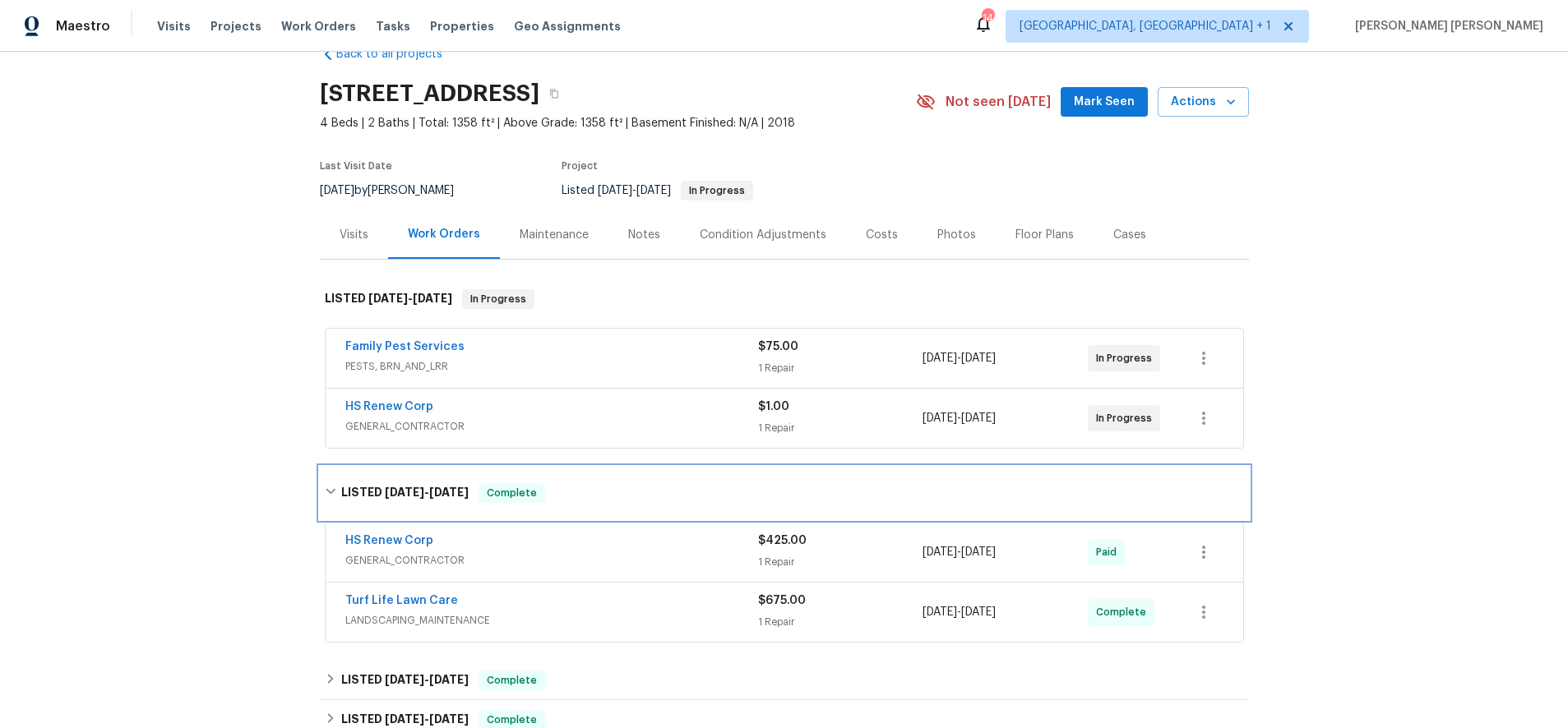
scroll to position [52, 0]
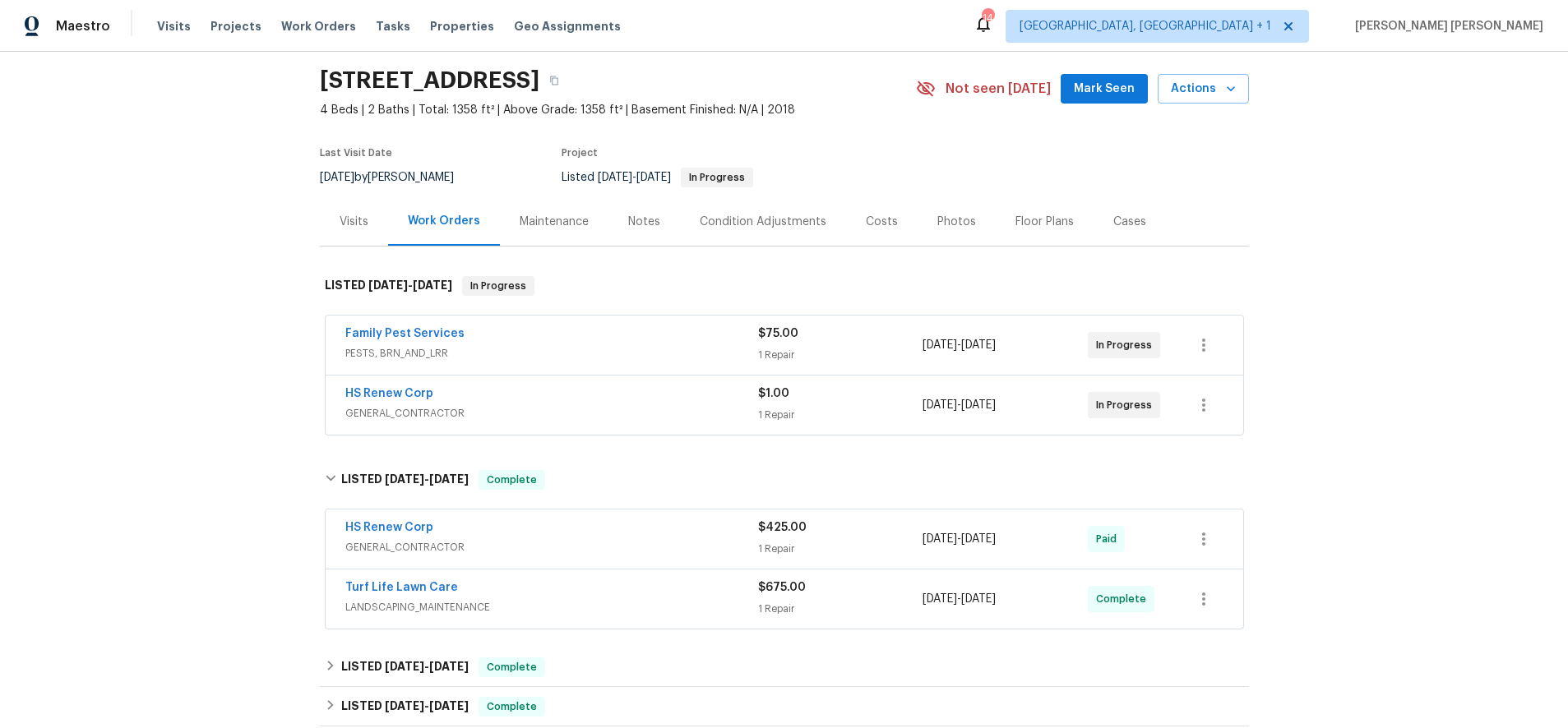
click at [701, 540] on span "GENERAL_CONTRACTOR" at bounding box center [551, 547] width 412 height 16
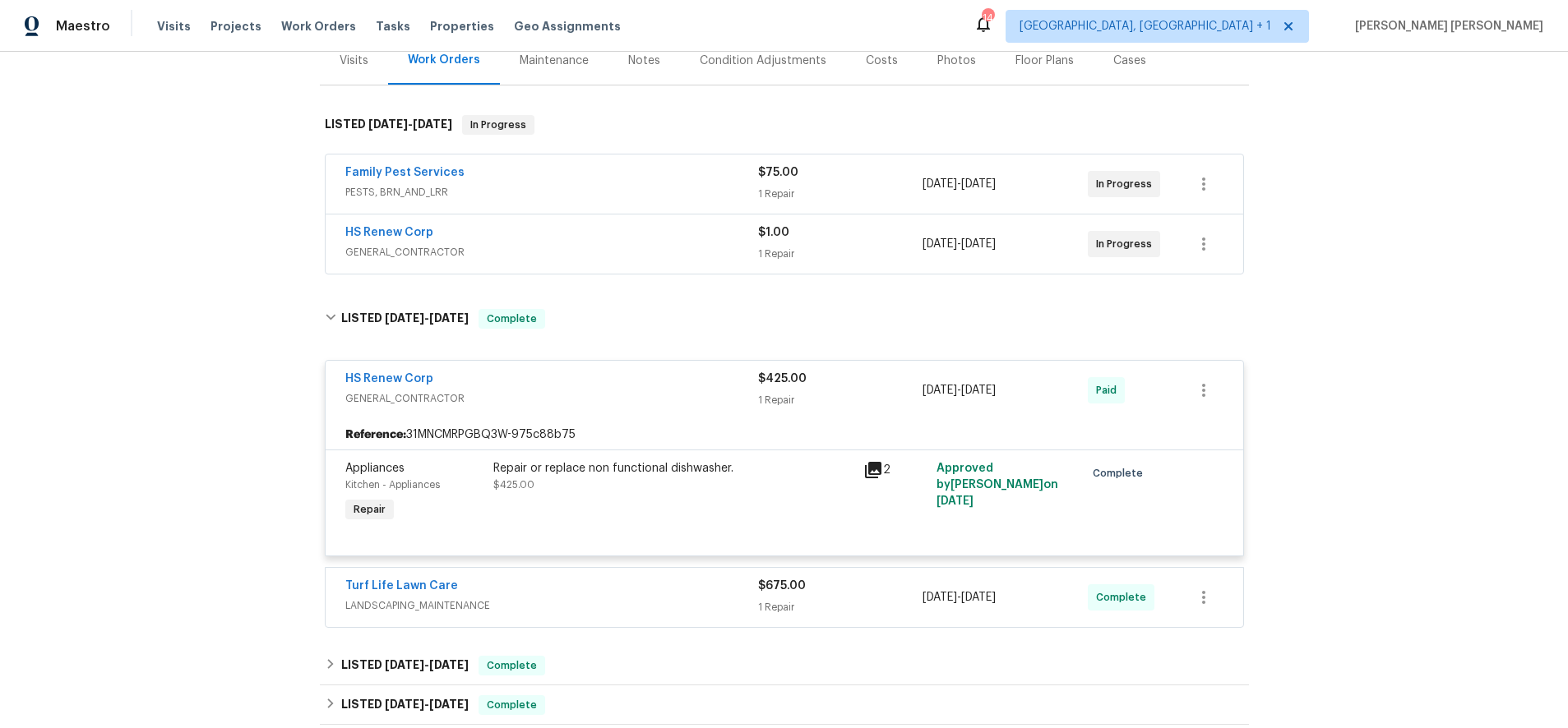
scroll to position [227, 0]
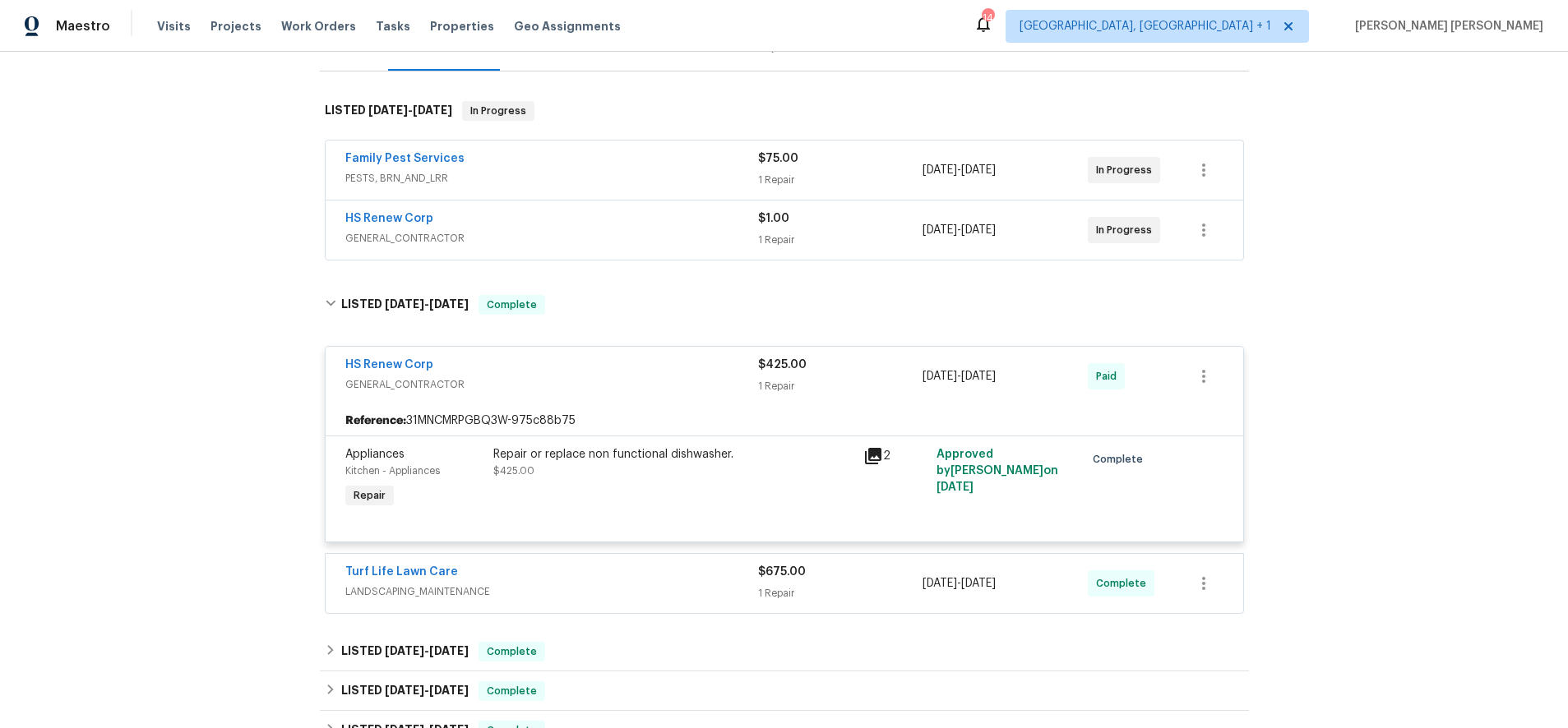
click at [875, 455] on icon at bounding box center [873, 456] width 16 height 16
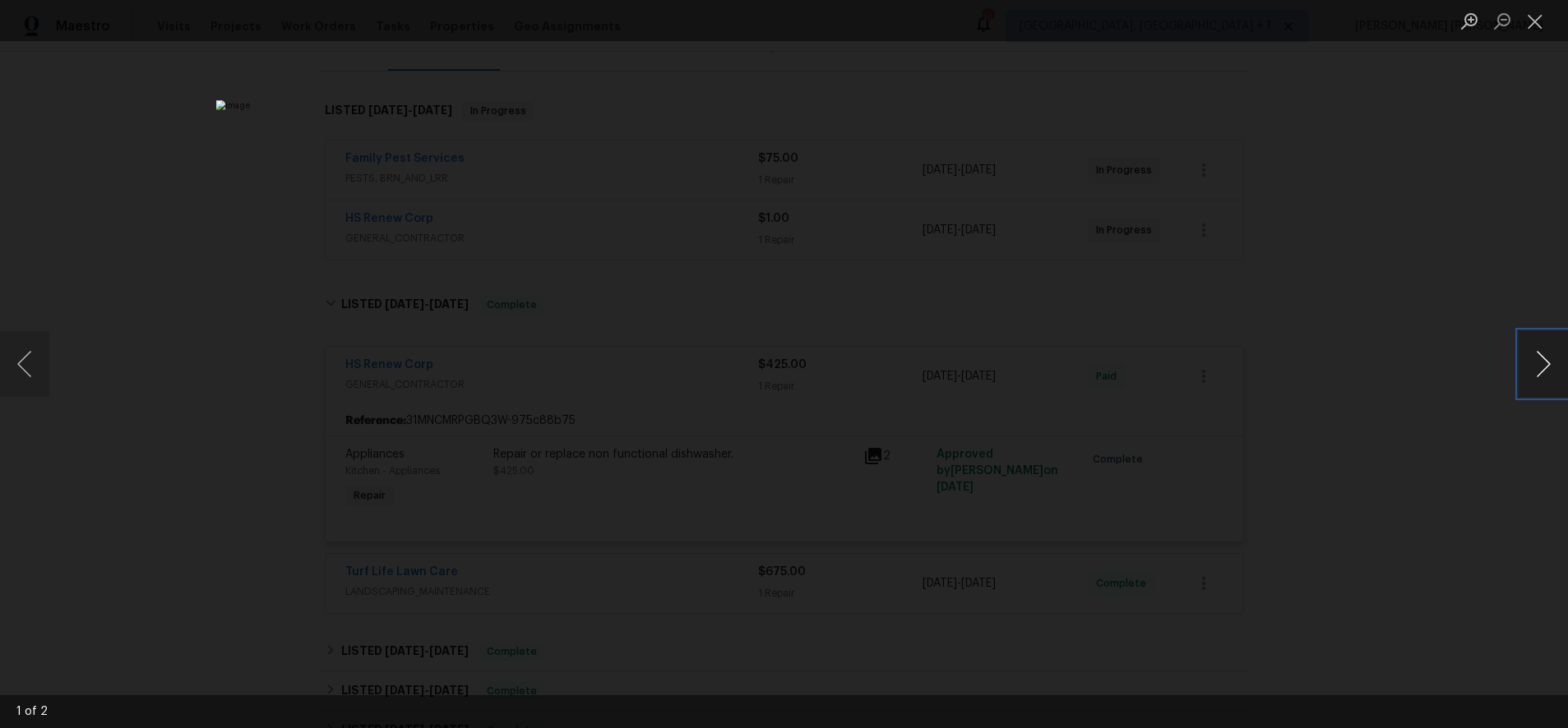
click at [1170, 376] on button "Next image" at bounding box center [1543, 364] width 50 height 66
click at [1170, 440] on div "Lightbox" at bounding box center [784, 364] width 1568 height 728
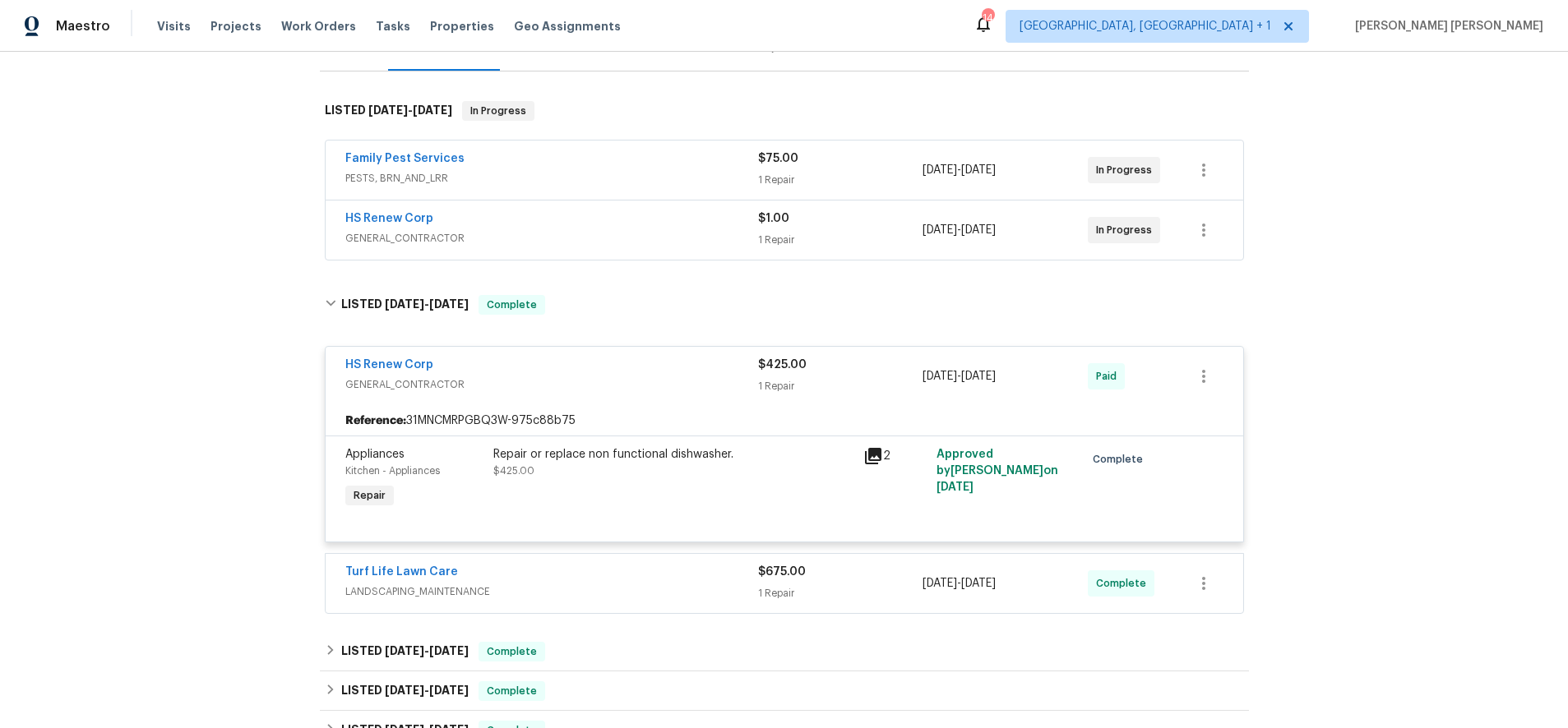
click at [642, 242] on span "GENERAL_CONTRACTOR" at bounding box center [551, 238] width 412 height 16
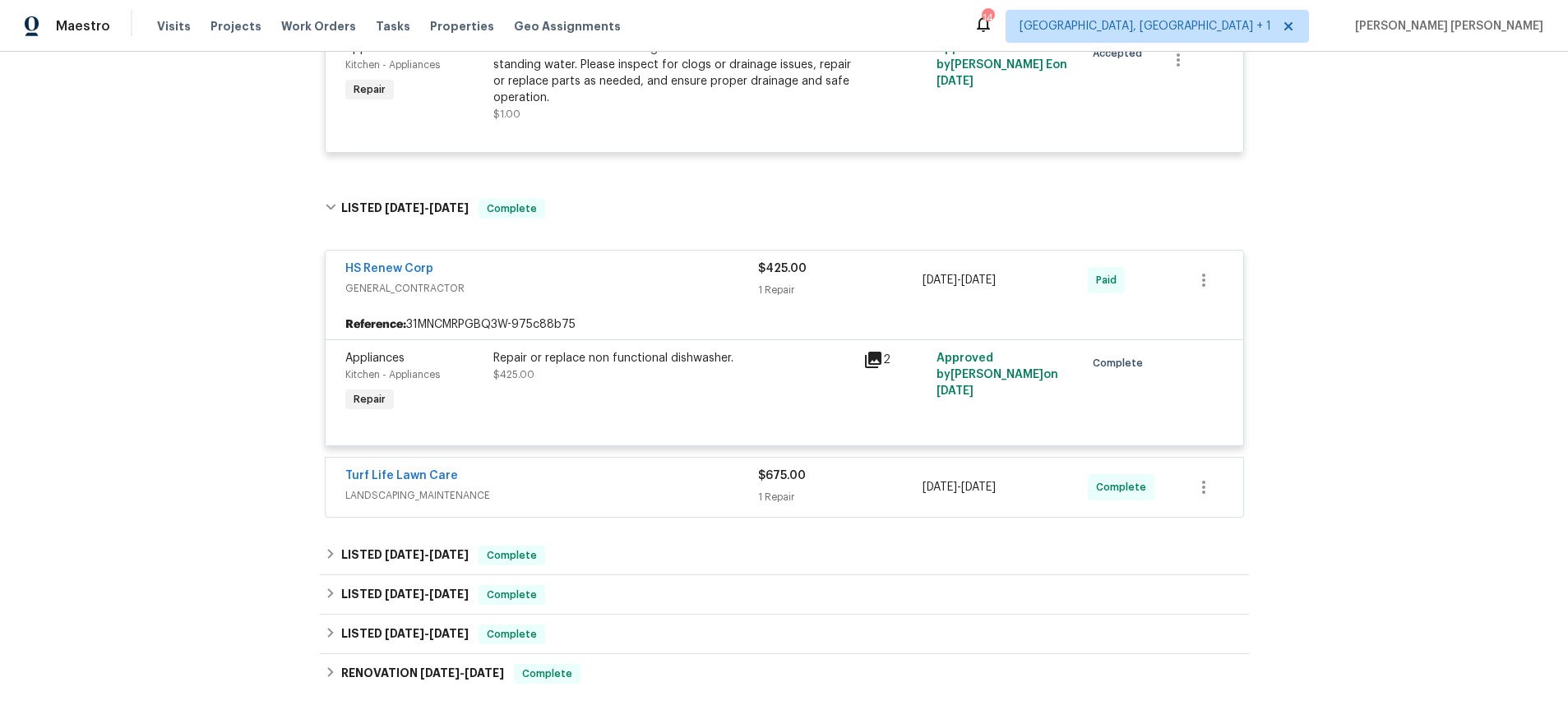
scroll to position [509, 0]
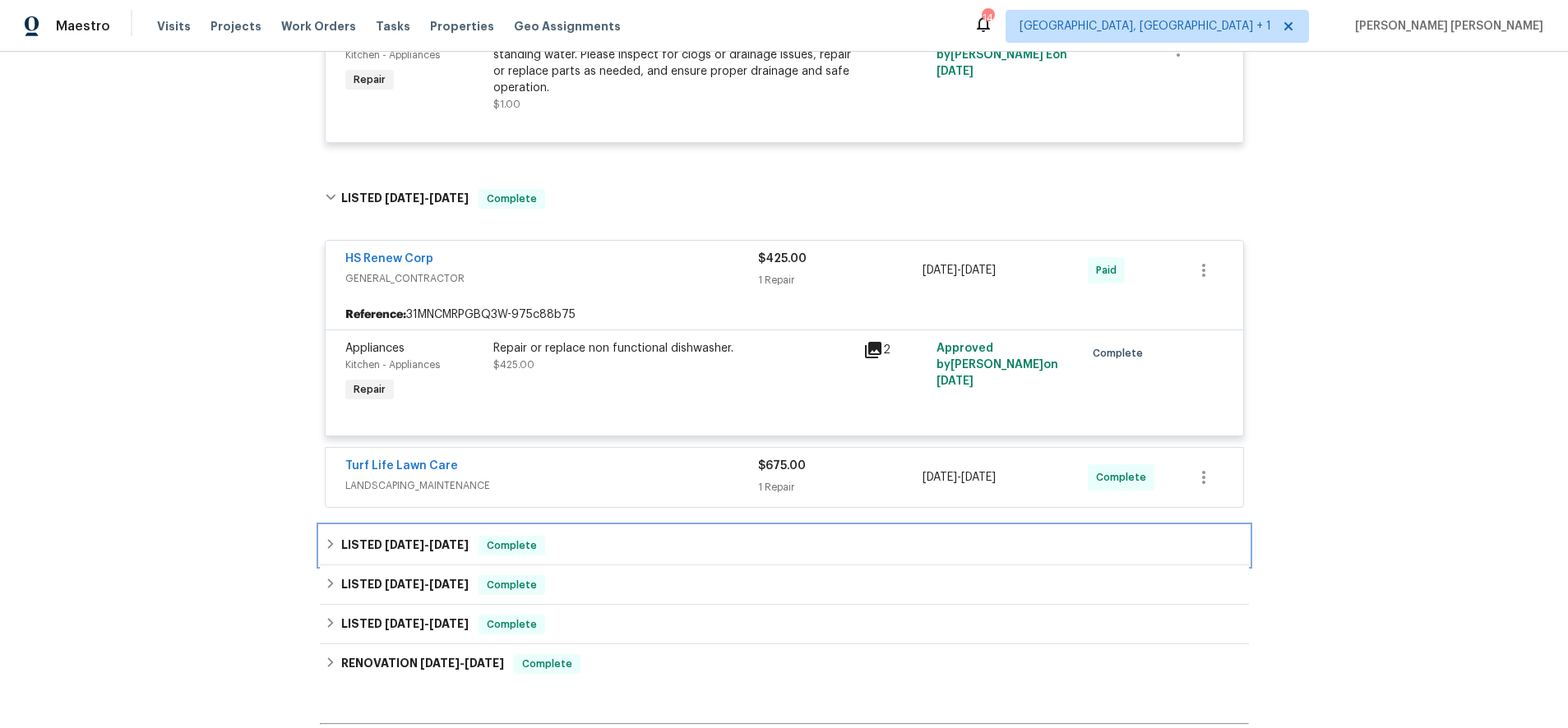
click at [401, 548] on span "[DATE]" at bounding box center [405, 545] width 39 height 11
click at [401, 546] on span "[DATE]" at bounding box center [405, 544] width 39 height 11
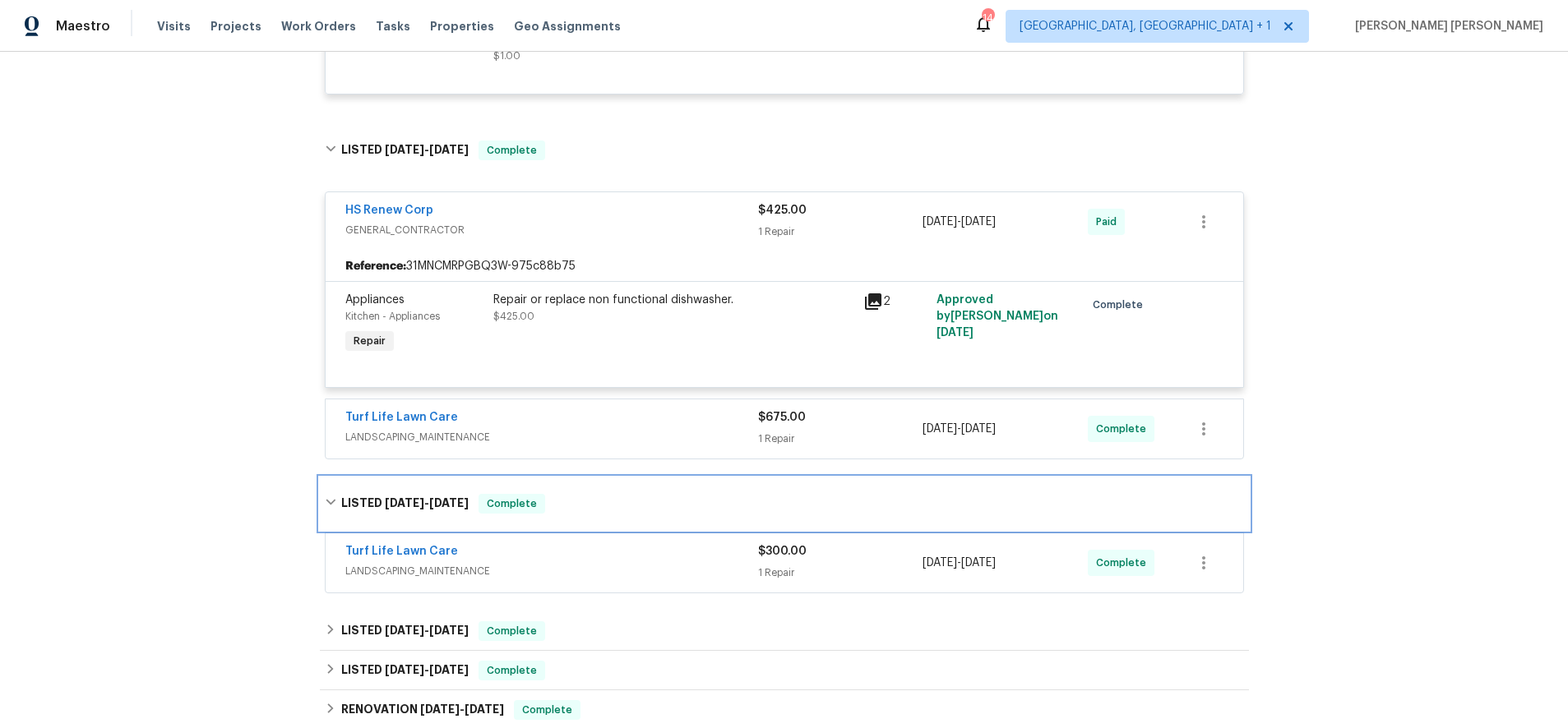
scroll to position [579, 0]
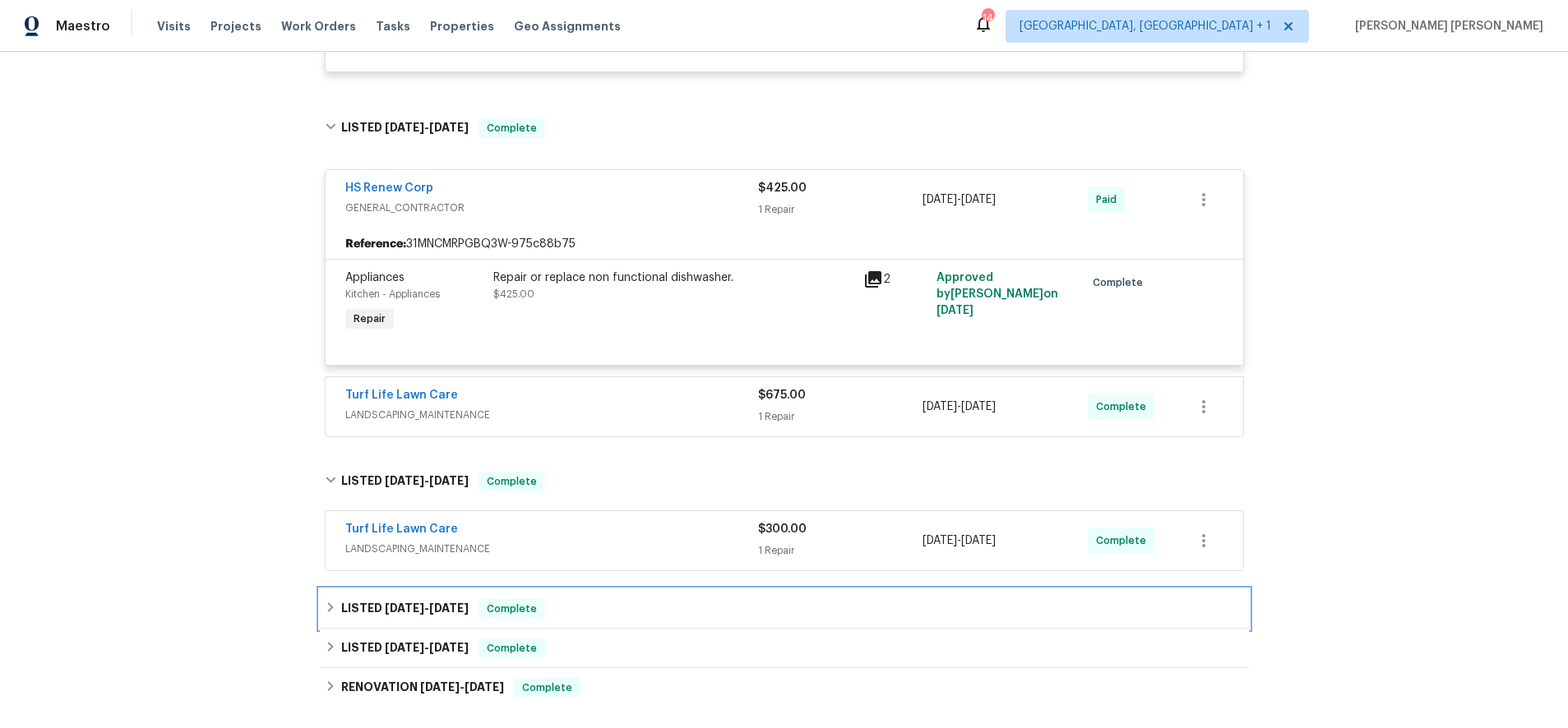
click at [440, 582] on span "[DATE]" at bounding box center [449, 608] width 39 height 11
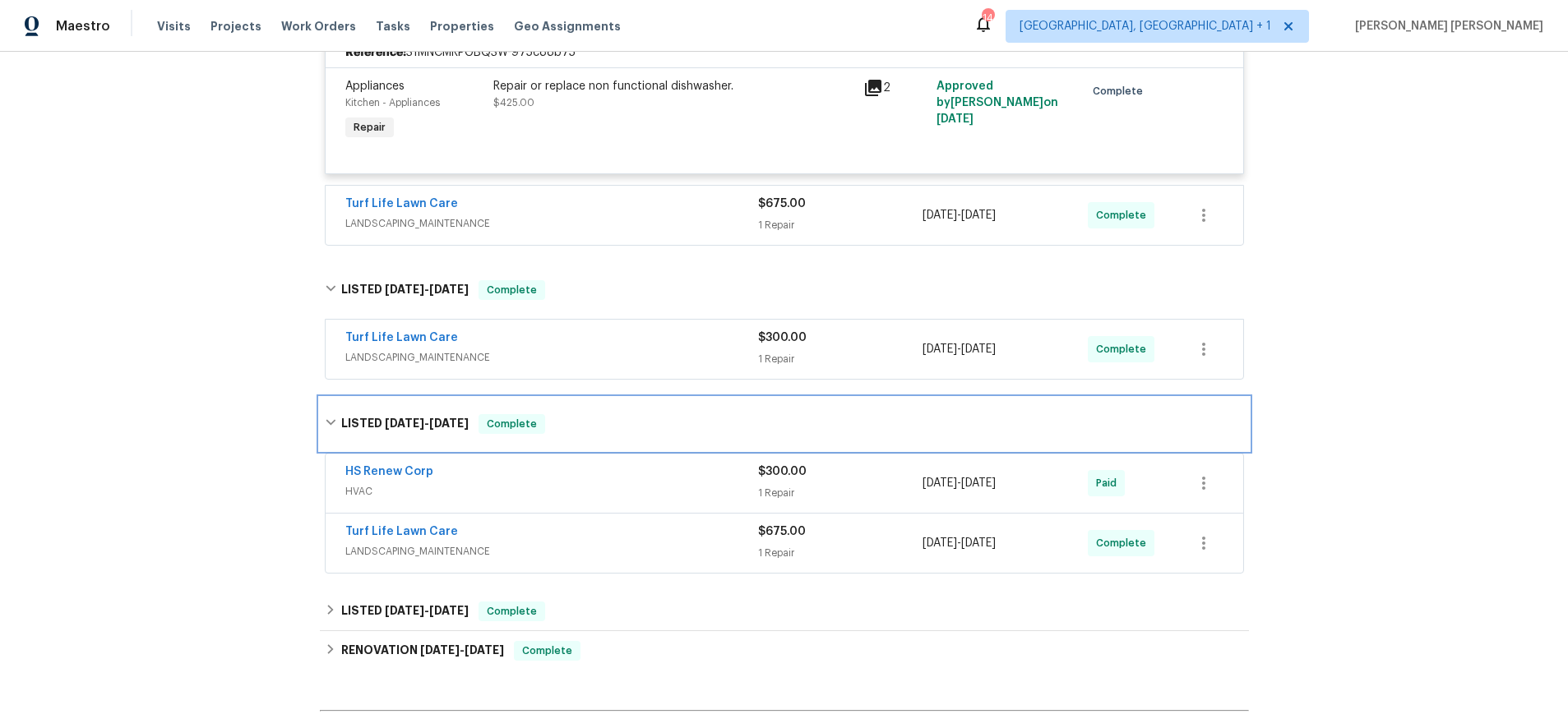
scroll to position [800, 0]
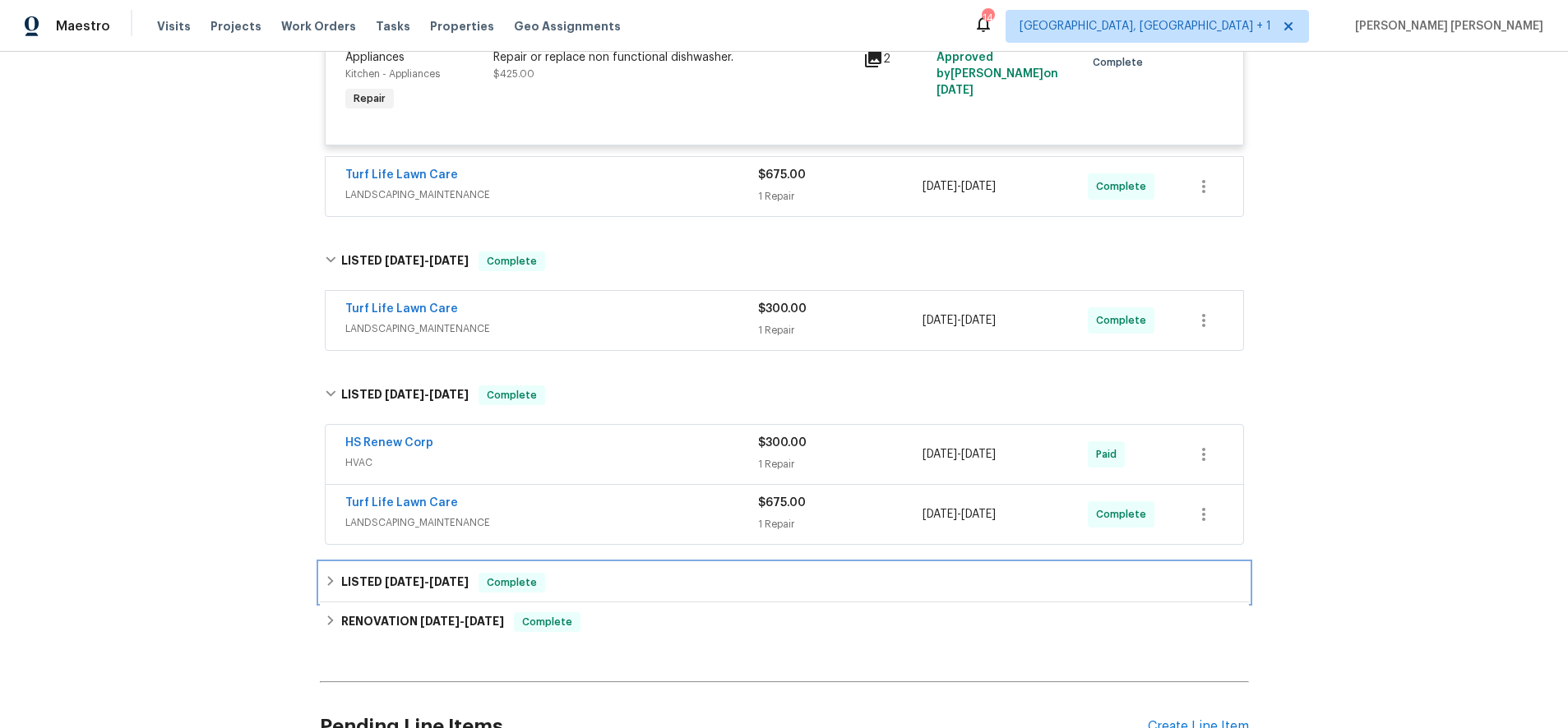
click at [455, 582] on span "[DATE]" at bounding box center [449, 581] width 39 height 11
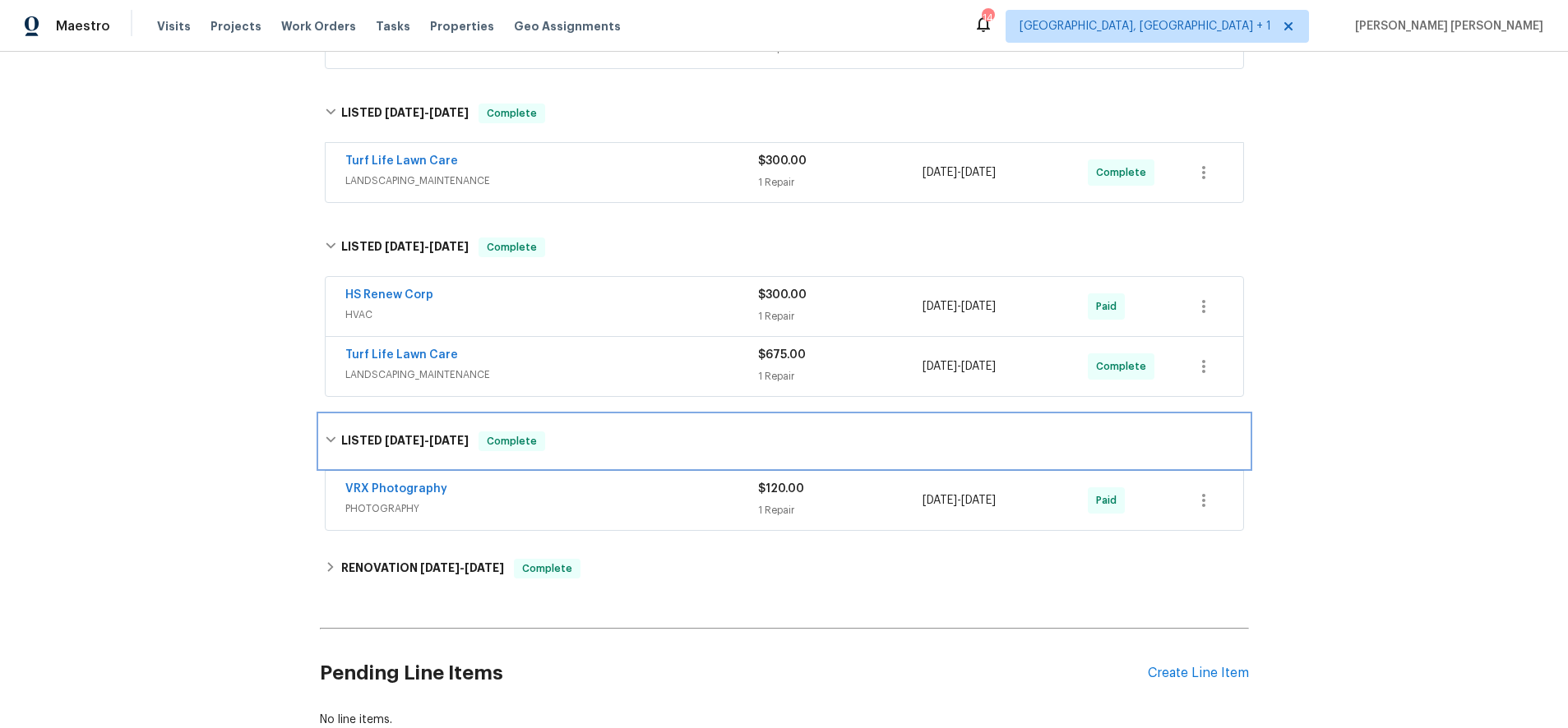
scroll to position [960, 0]
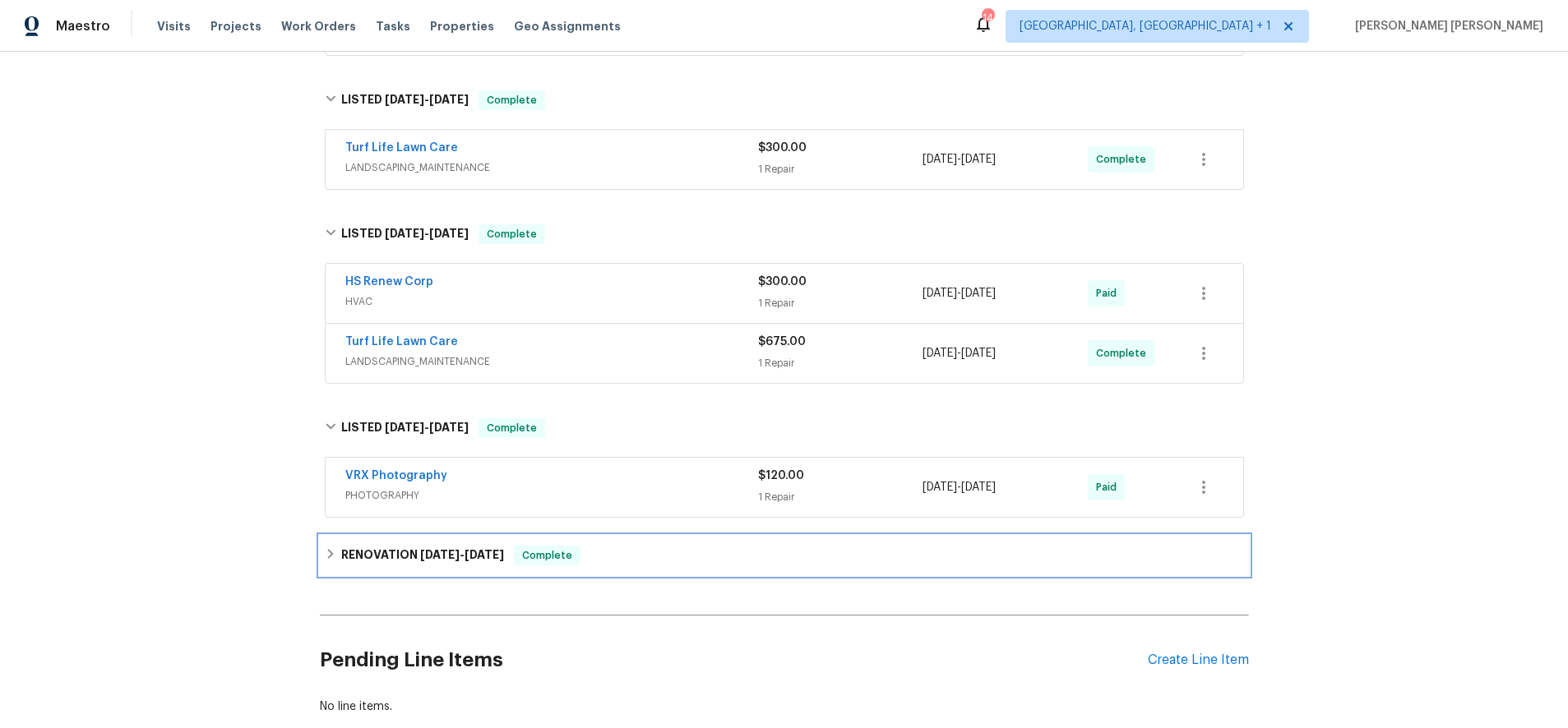
click at [468, 551] on span "[DATE] - [DATE]" at bounding box center [462, 554] width 84 height 11
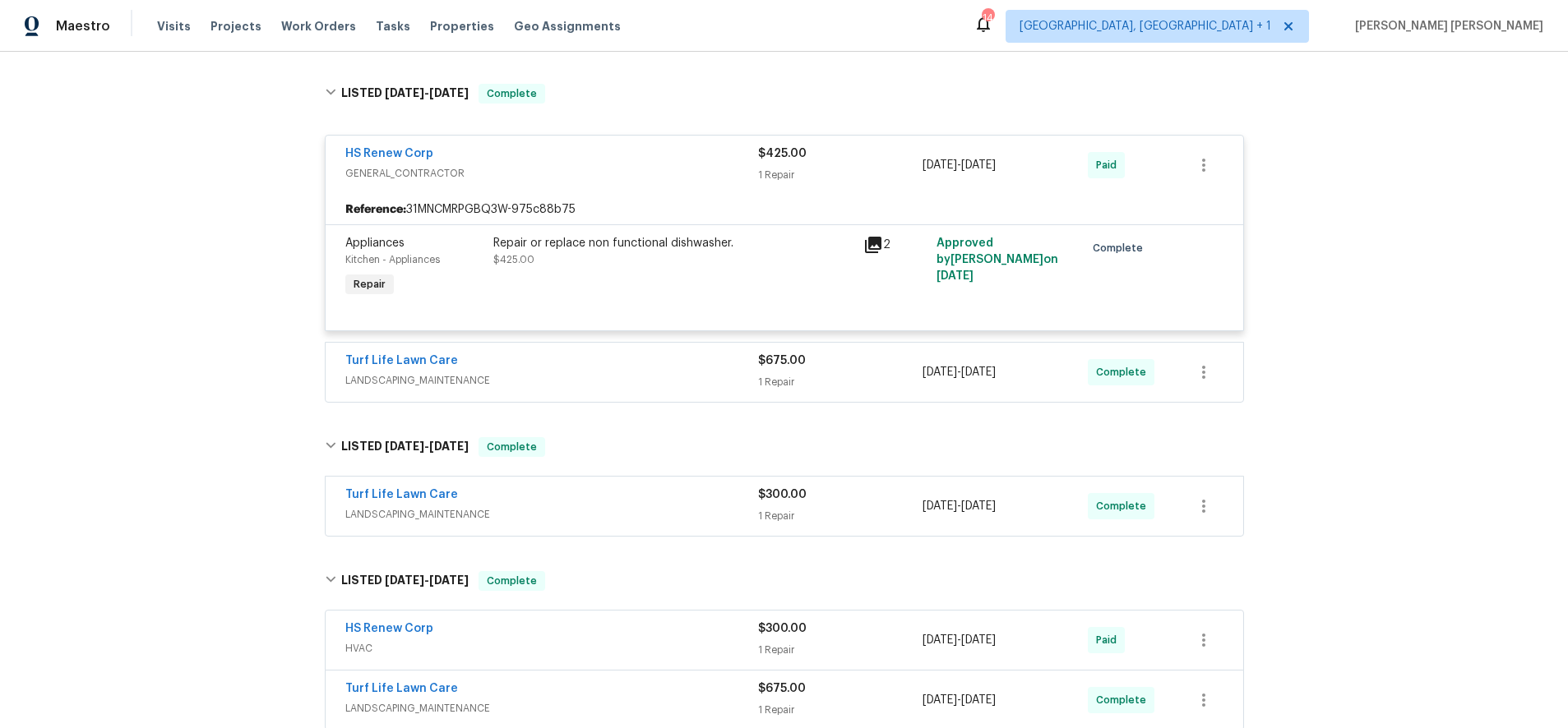
scroll to position [501, 0]
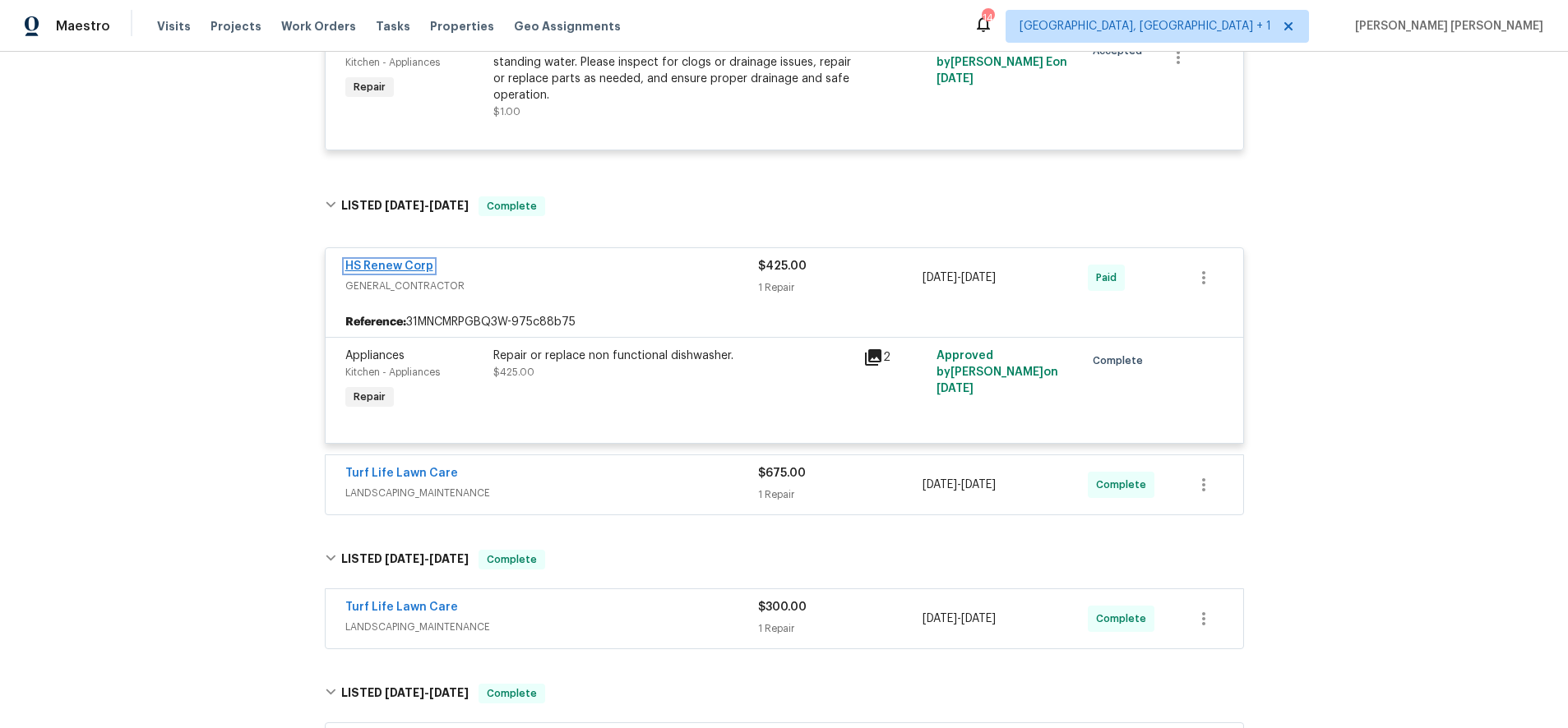
click at [394, 265] on link "HS Renew Corp" at bounding box center [389, 265] width 88 height 11
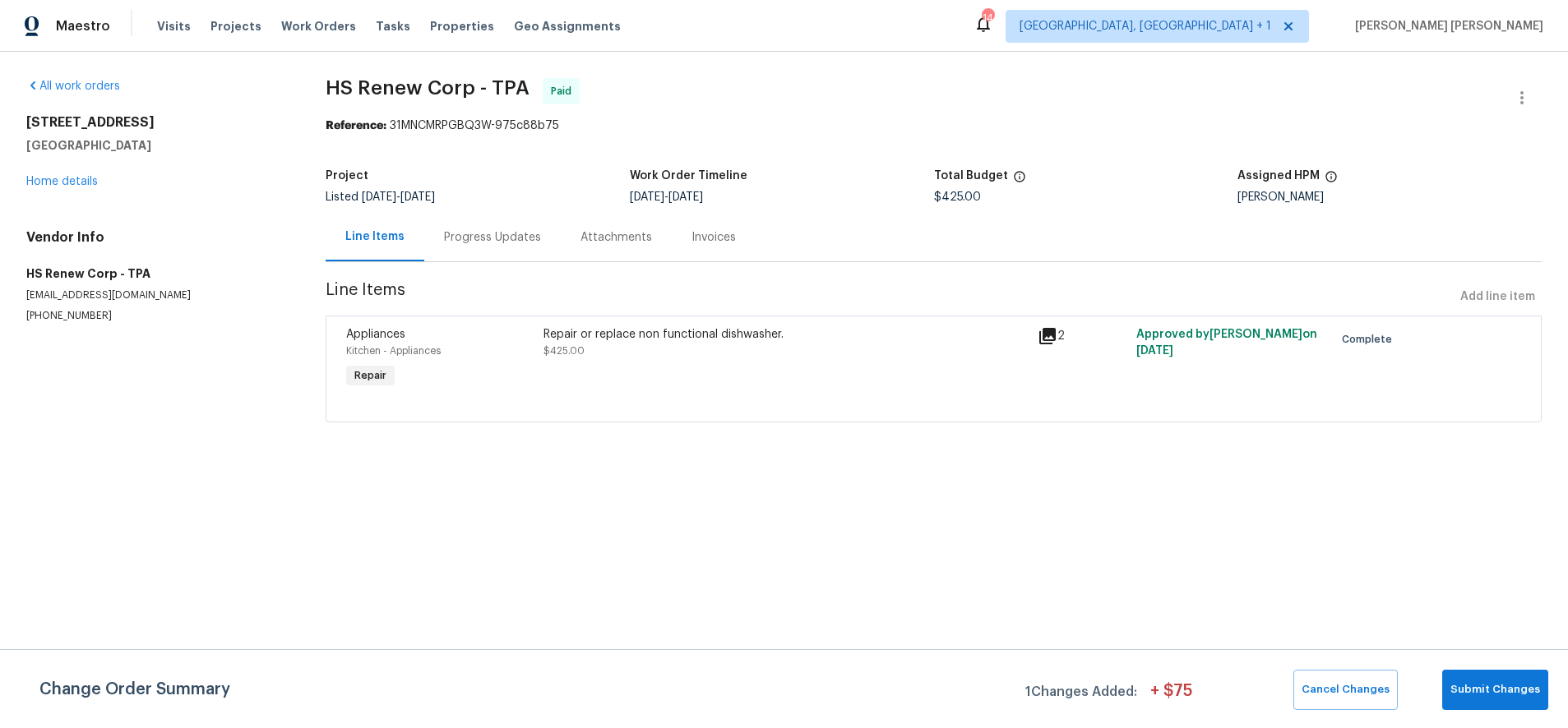
click at [459, 242] on div "Progress Updates" at bounding box center [493, 237] width 97 height 16
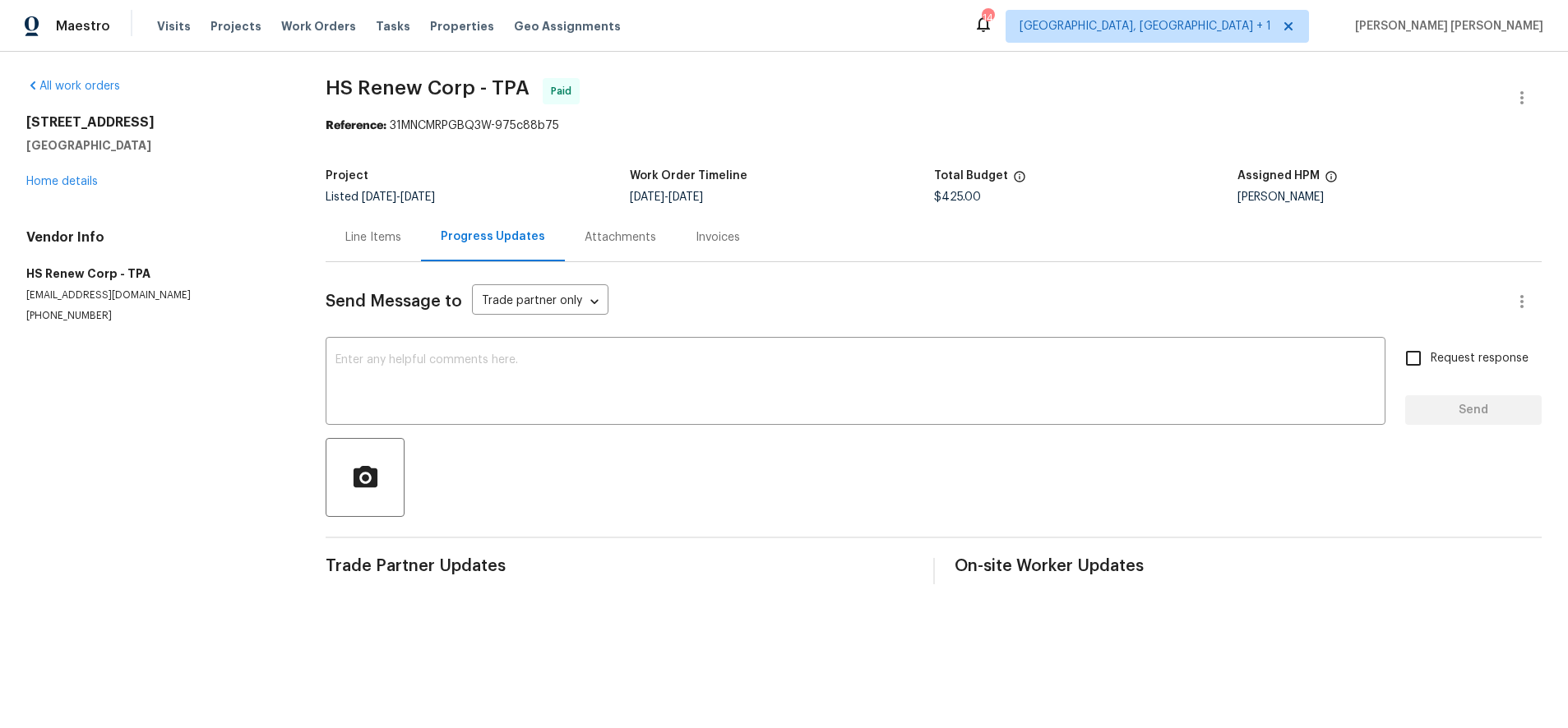
click at [367, 236] on div "Line Items" at bounding box center [372, 237] width 56 height 16
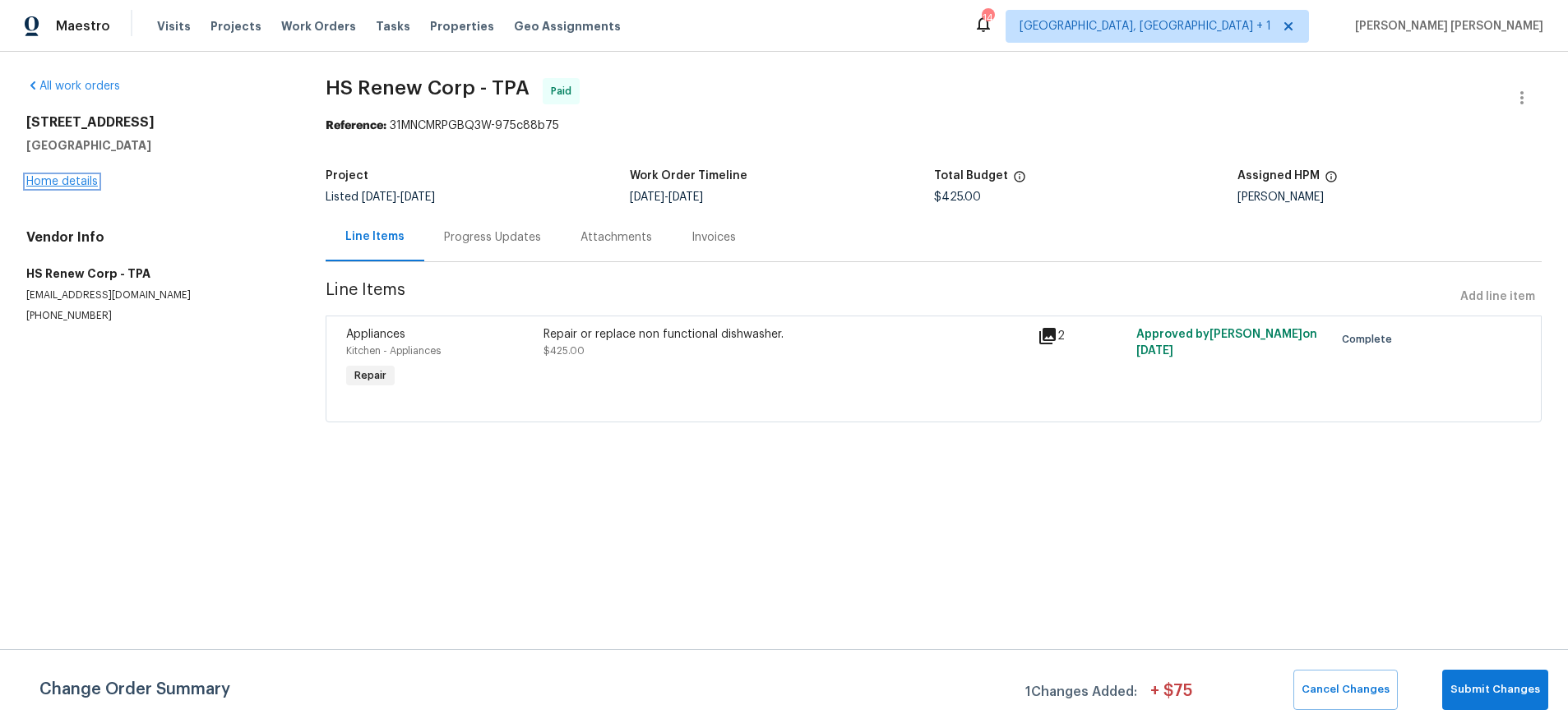
click at [65, 185] on link "Home details" at bounding box center [62, 181] width 72 height 11
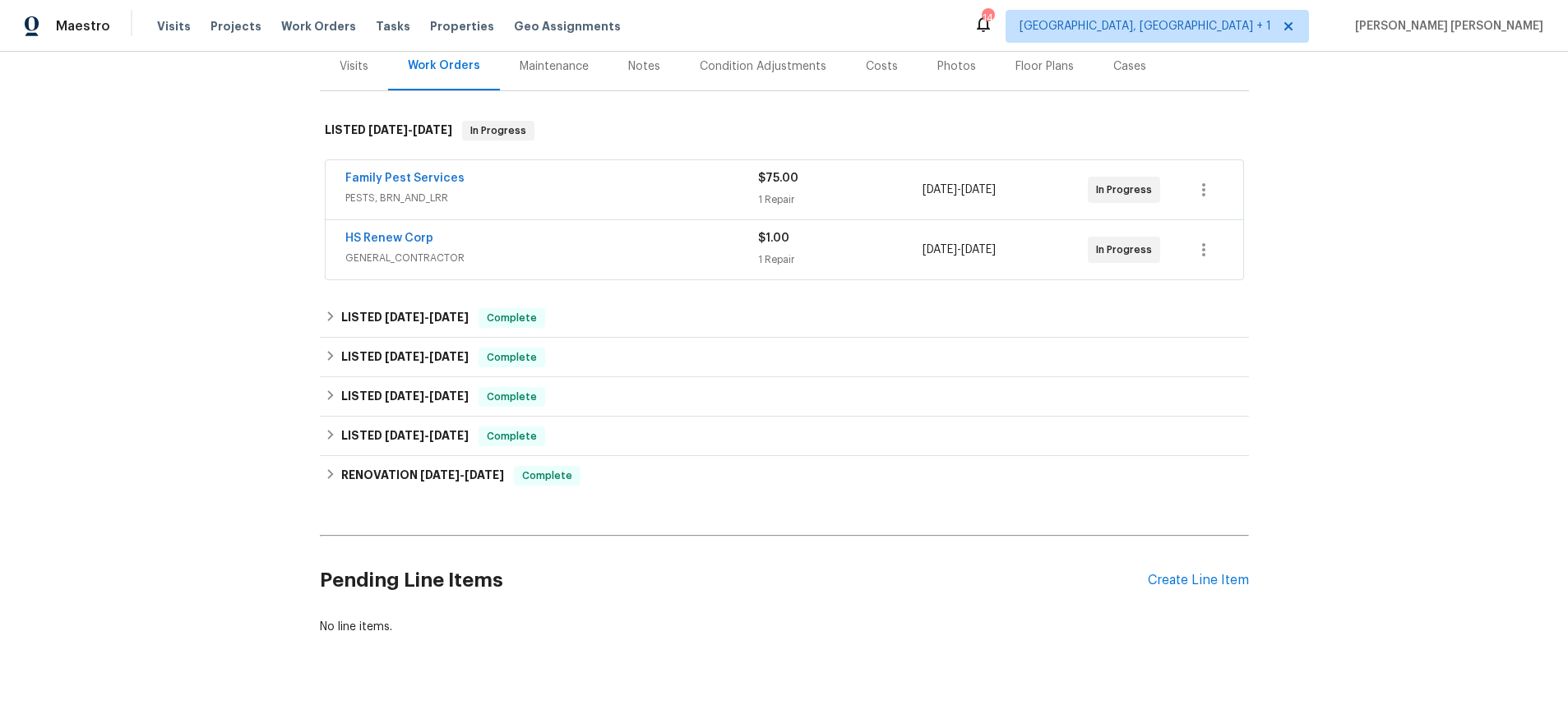
scroll to position [226, 0]
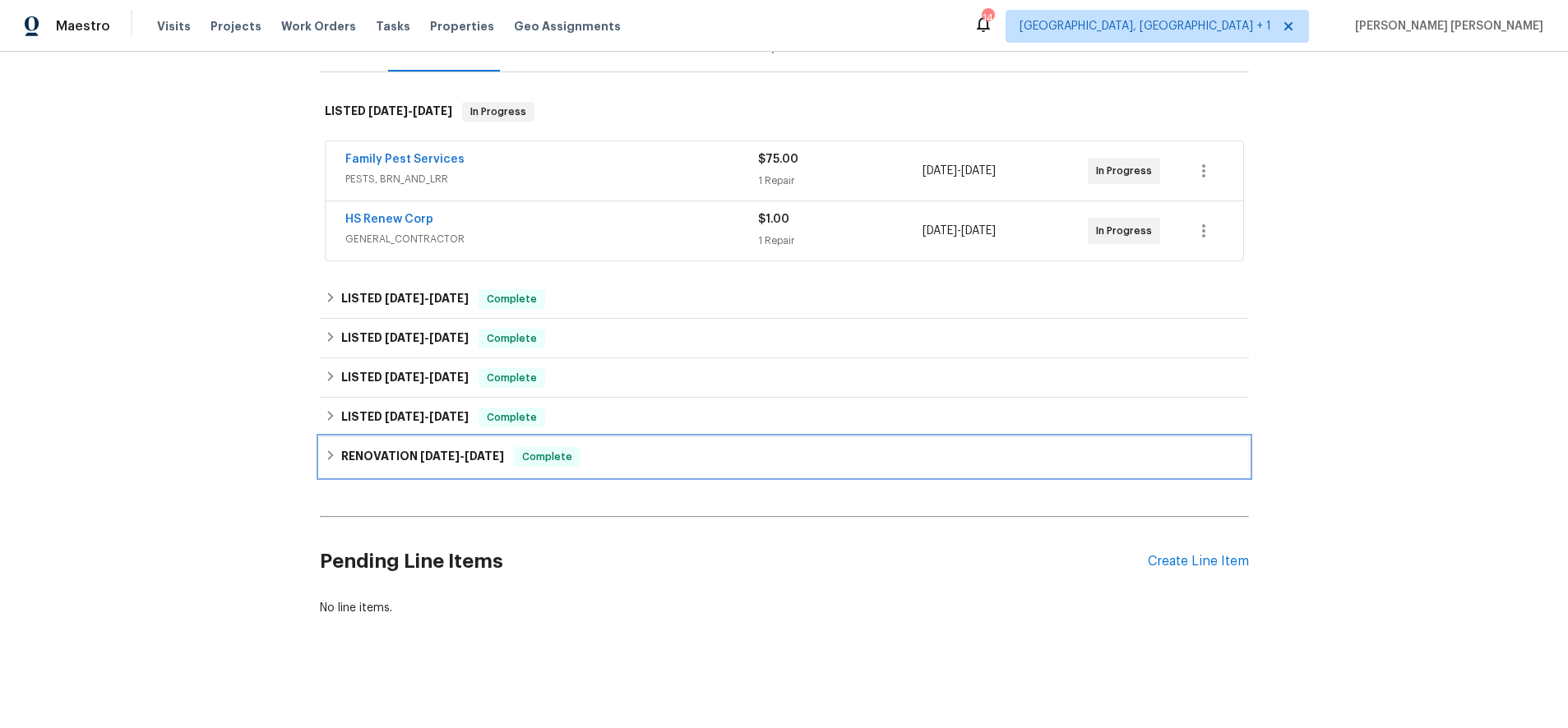
click at [331, 456] on icon at bounding box center [330, 456] width 6 height 10
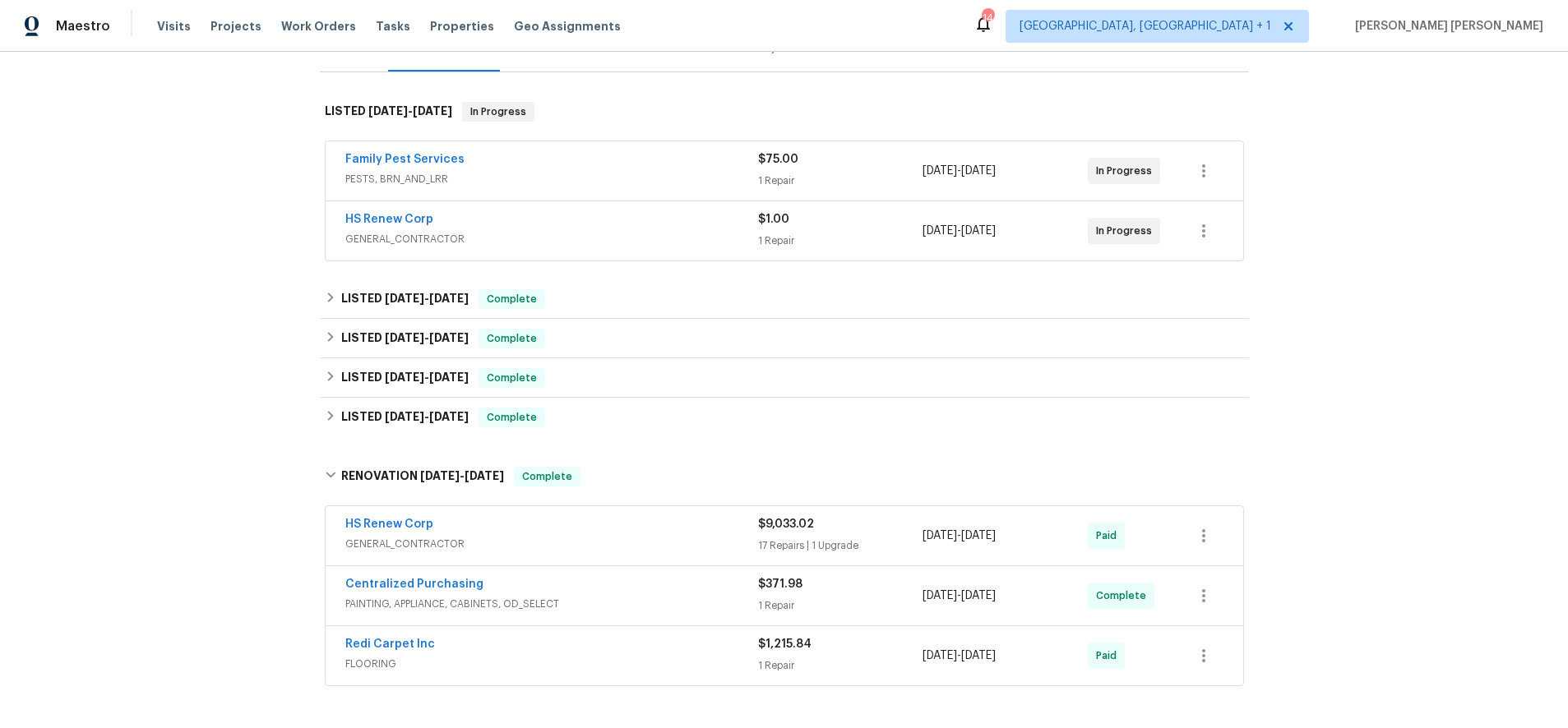
click at [540, 582] on span "PAINTING, APPLIANCE, CABINETS, OD_SELECT" at bounding box center [551, 603] width 412 height 16
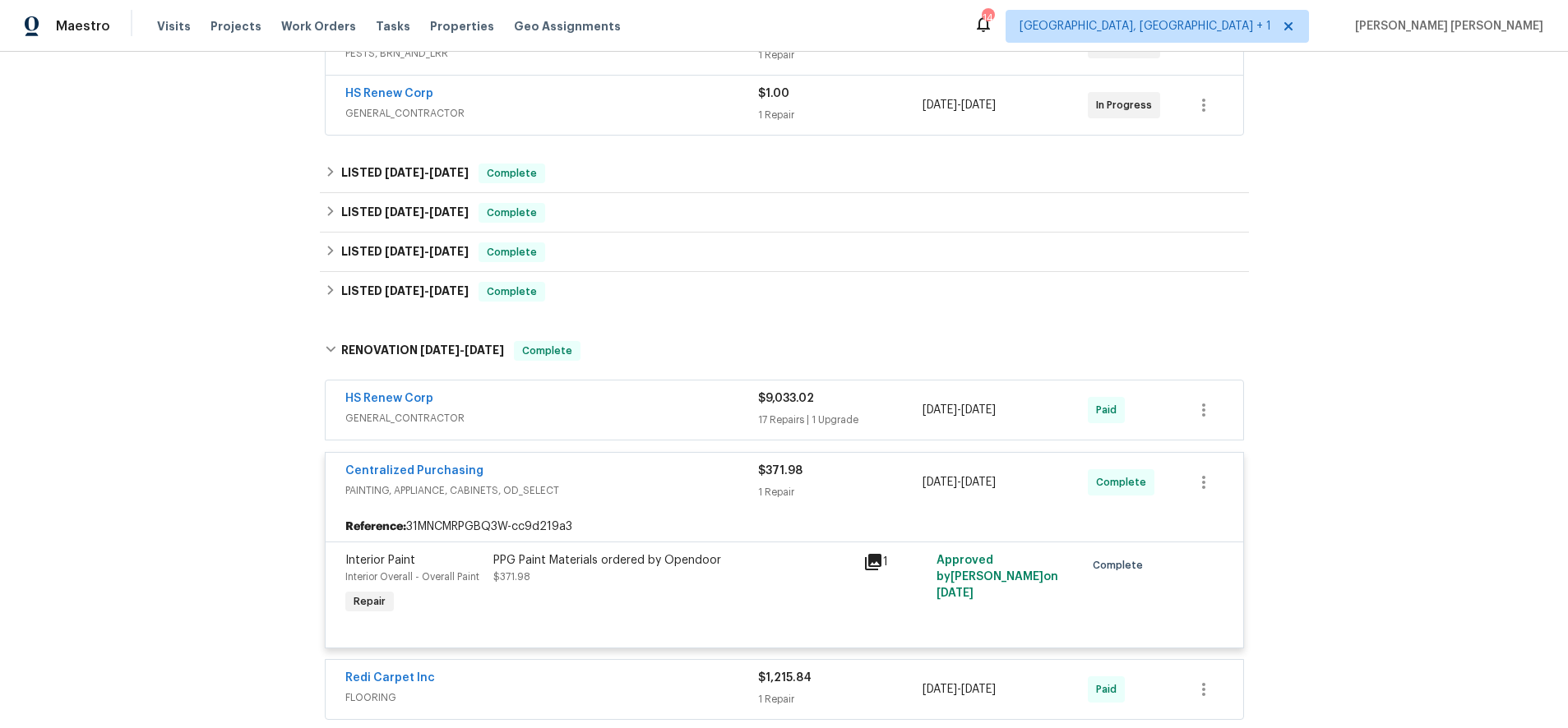
scroll to position [393, 0]
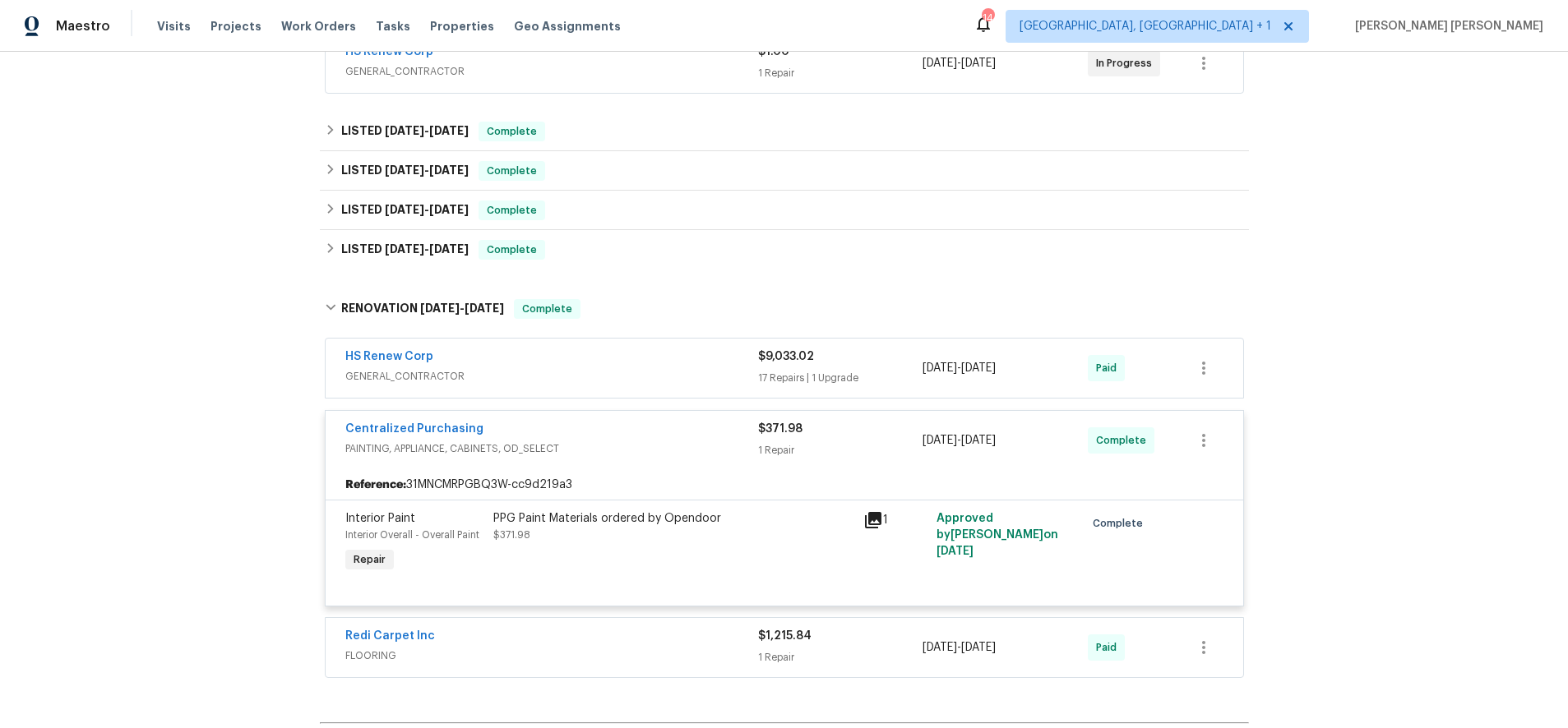
click at [497, 356] on div "HS Renew Corp" at bounding box center [551, 358] width 412 height 20
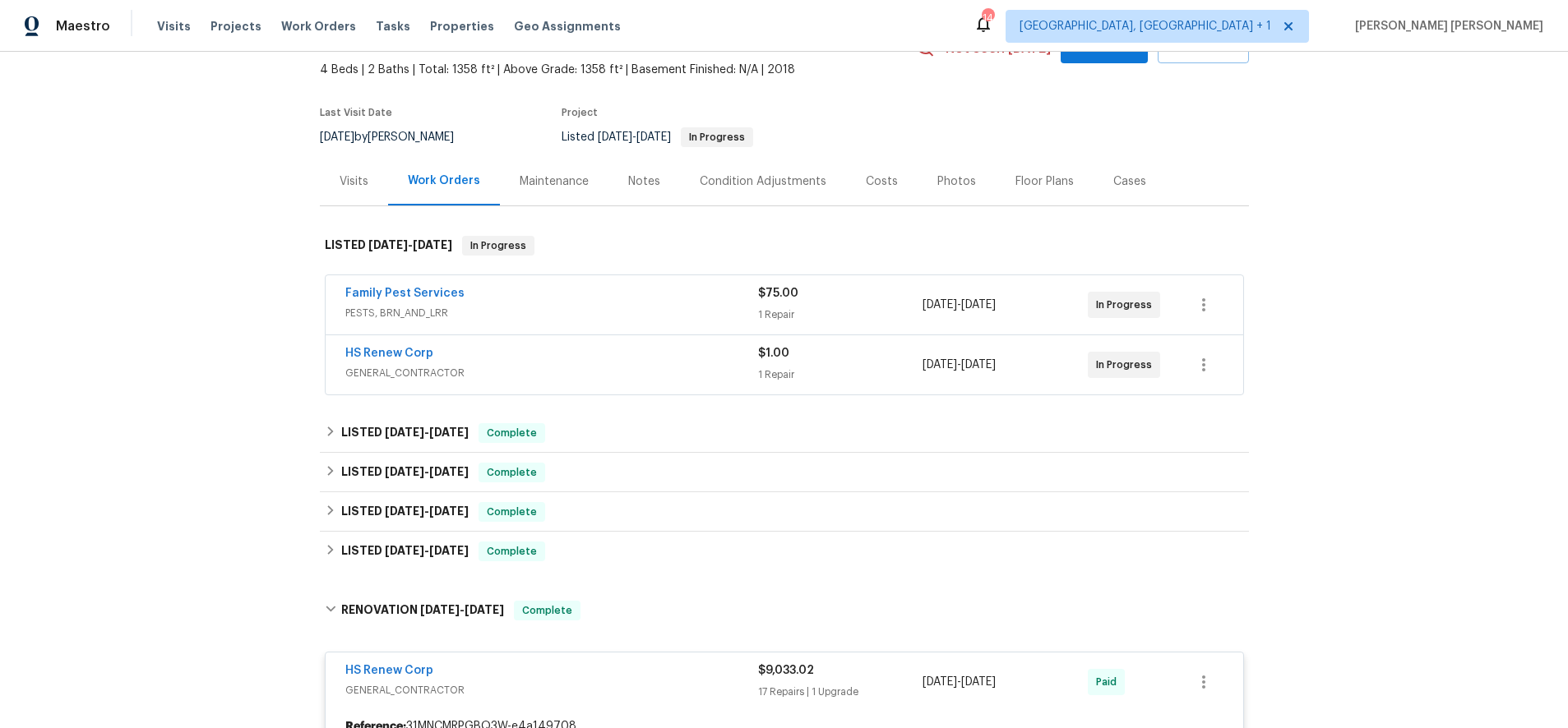
scroll to position [131, 0]
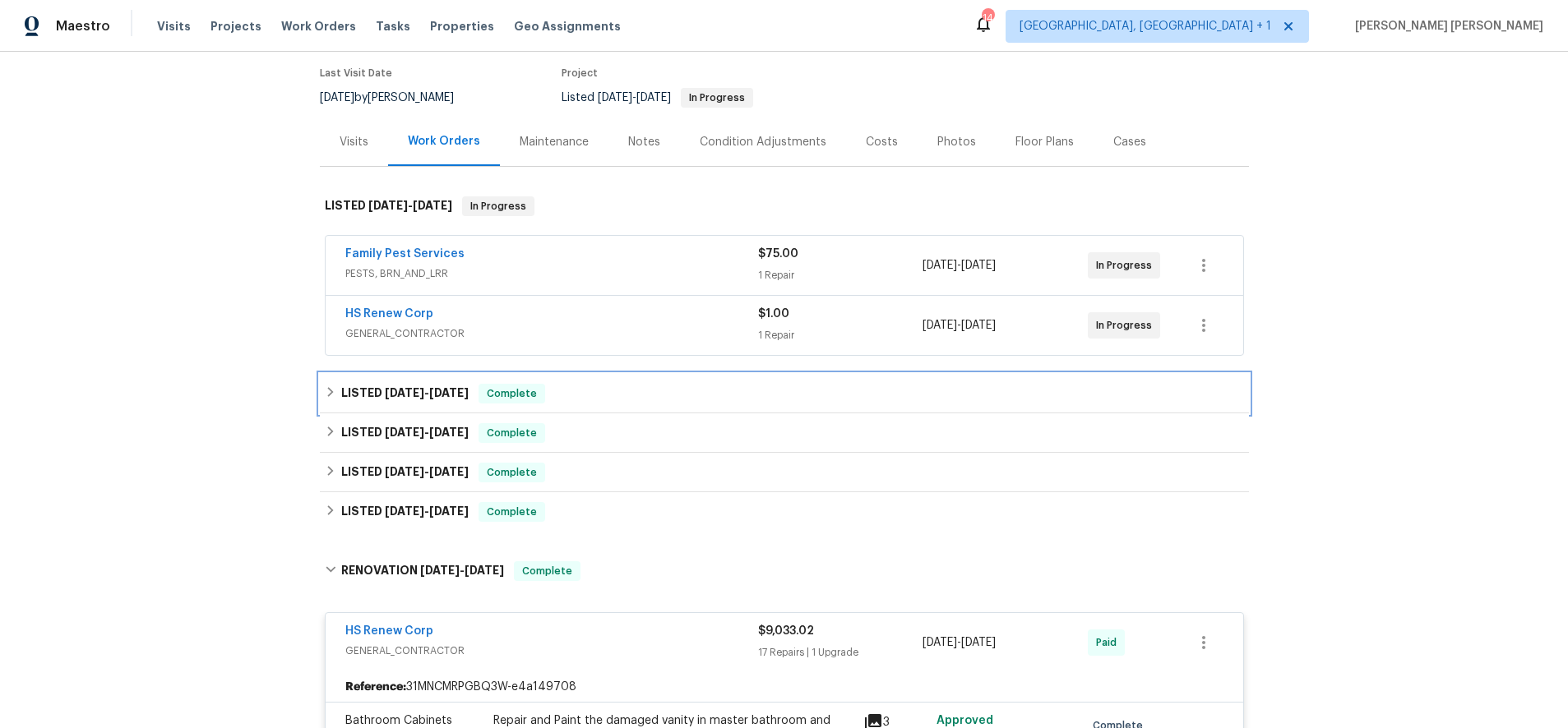
click at [392, 388] on span "8/12/25" at bounding box center [405, 392] width 39 height 11
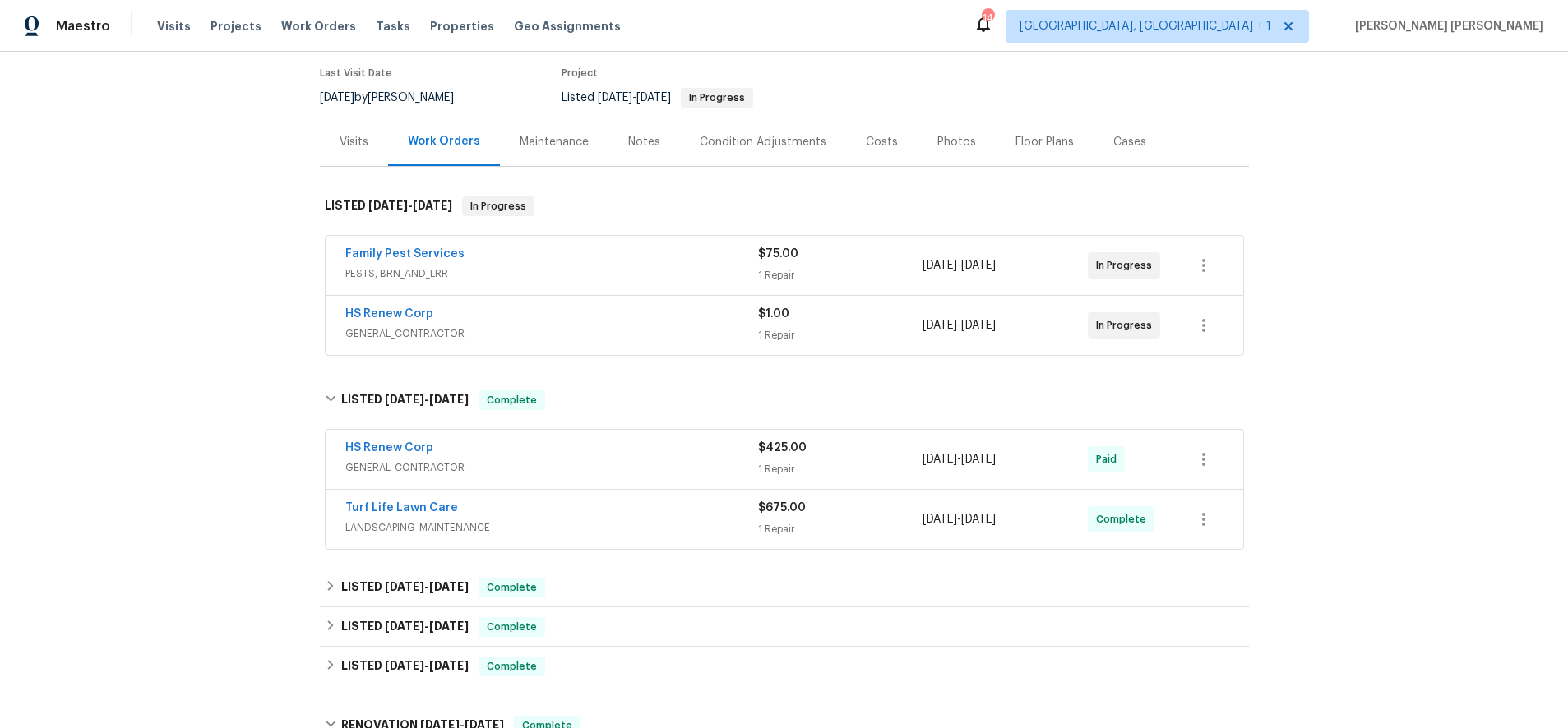
click at [592, 474] on div "HS Renew Corp GENERAL_CONTRACTOR" at bounding box center [551, 459] width 412 height 39
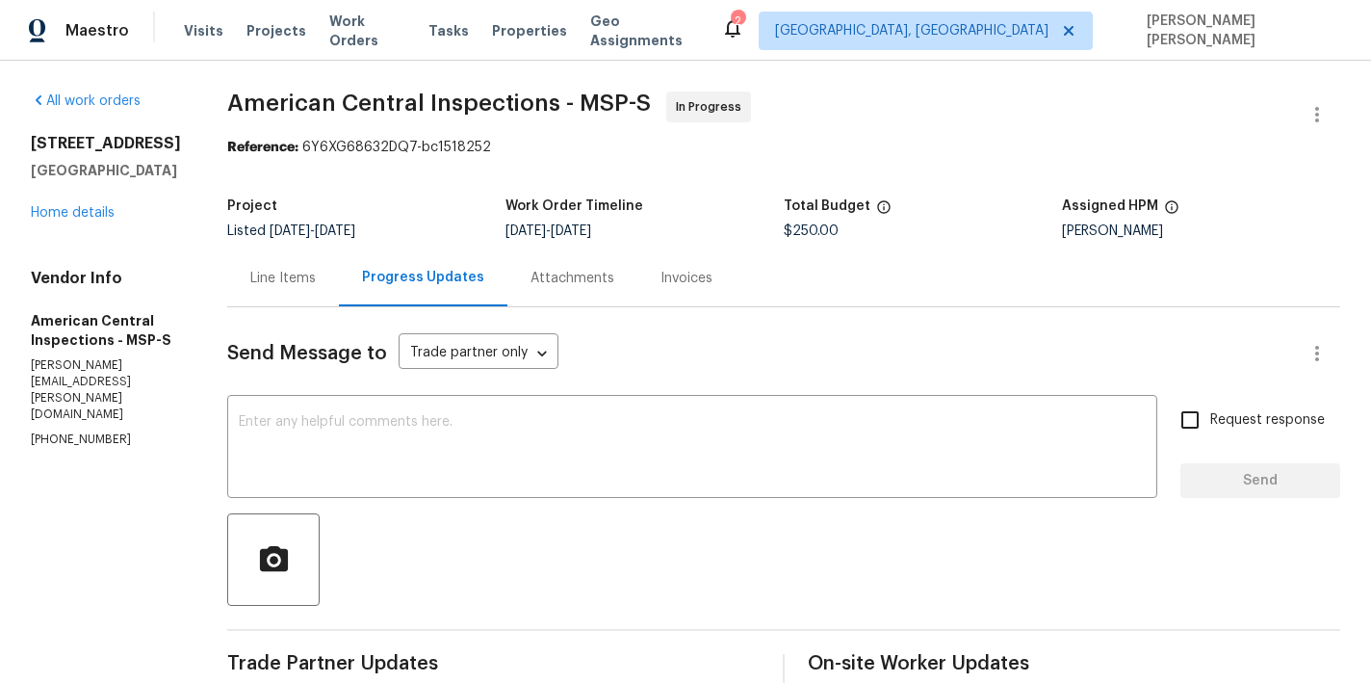
click at [282, 294] on div "Line Items" at bounding box center [283, 277] width 112 height 57
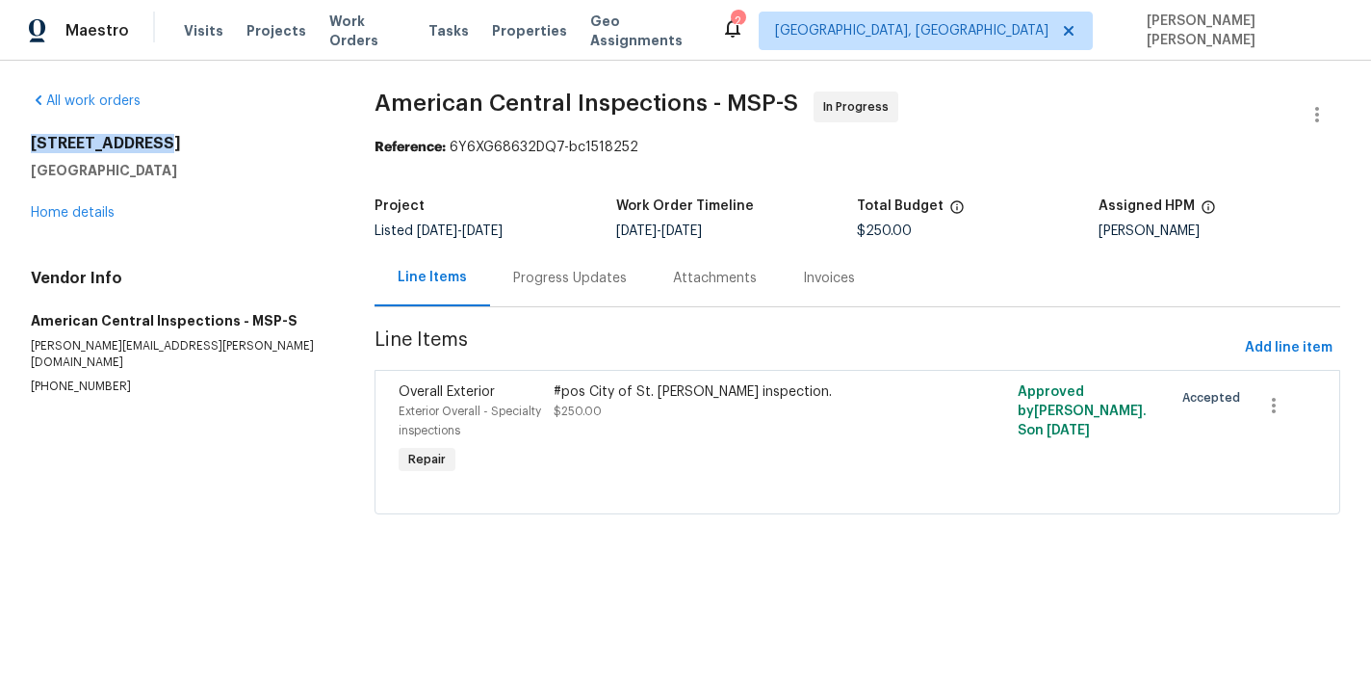
drag, startPoint x: 168, startPoint y: 139, endPoint x: 79, endPoint y: 143, distance: 88.7
click at [0, 140] on html "Maestro Visits Projects Work Orders Tasks Properties Geo Assignments 2 [GEOGRAP…" at bounding box center [685, 284] width 1371 height 568
copy h2 "[STREET_ADDRESS]"
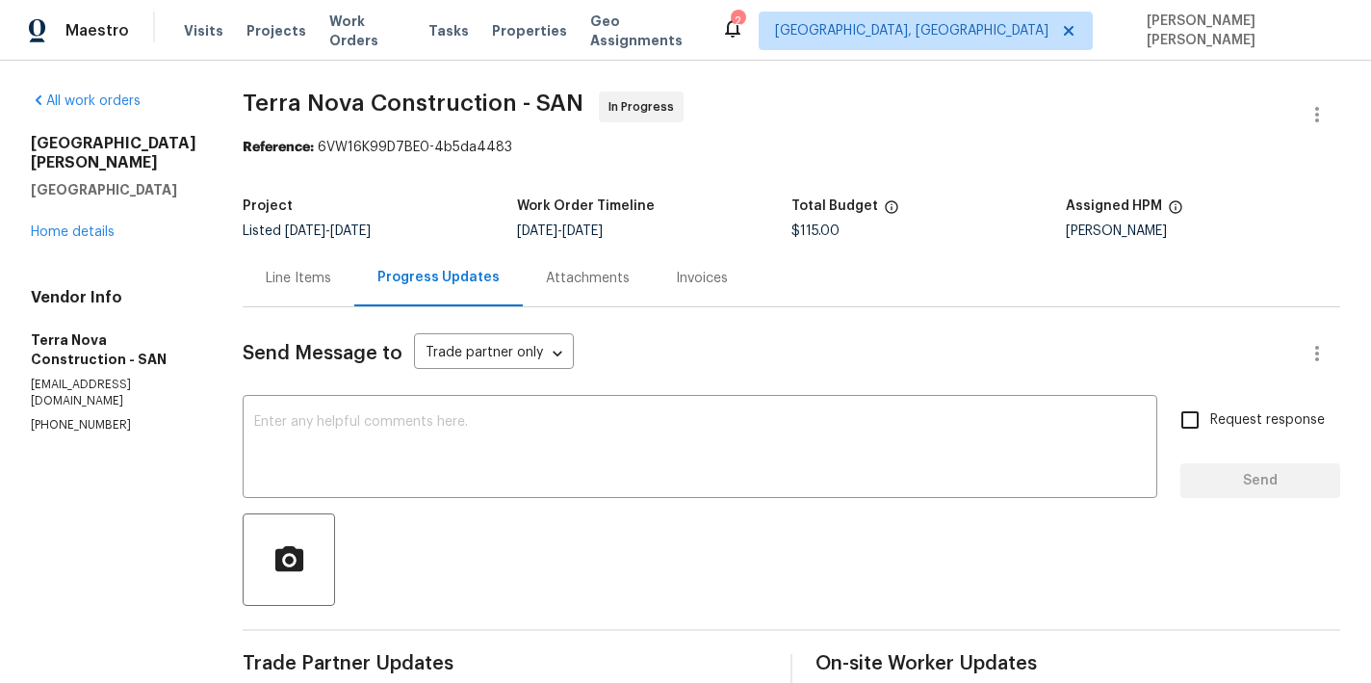
click at [331, 276] on div "Line Items" at bounding box center [298, 278] width 65 height 19
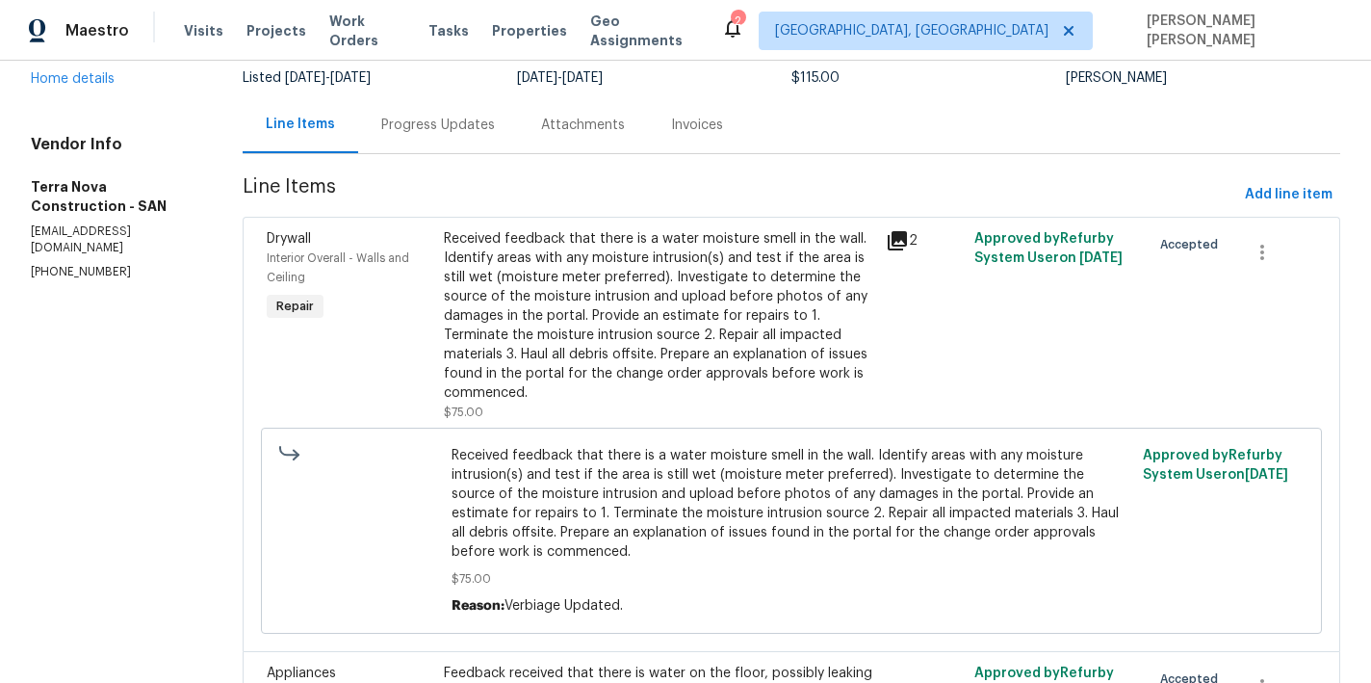
scroll to position [155, 0]
click at [907, 235] on icon at bounding box center [897, 238] width 19 height 19
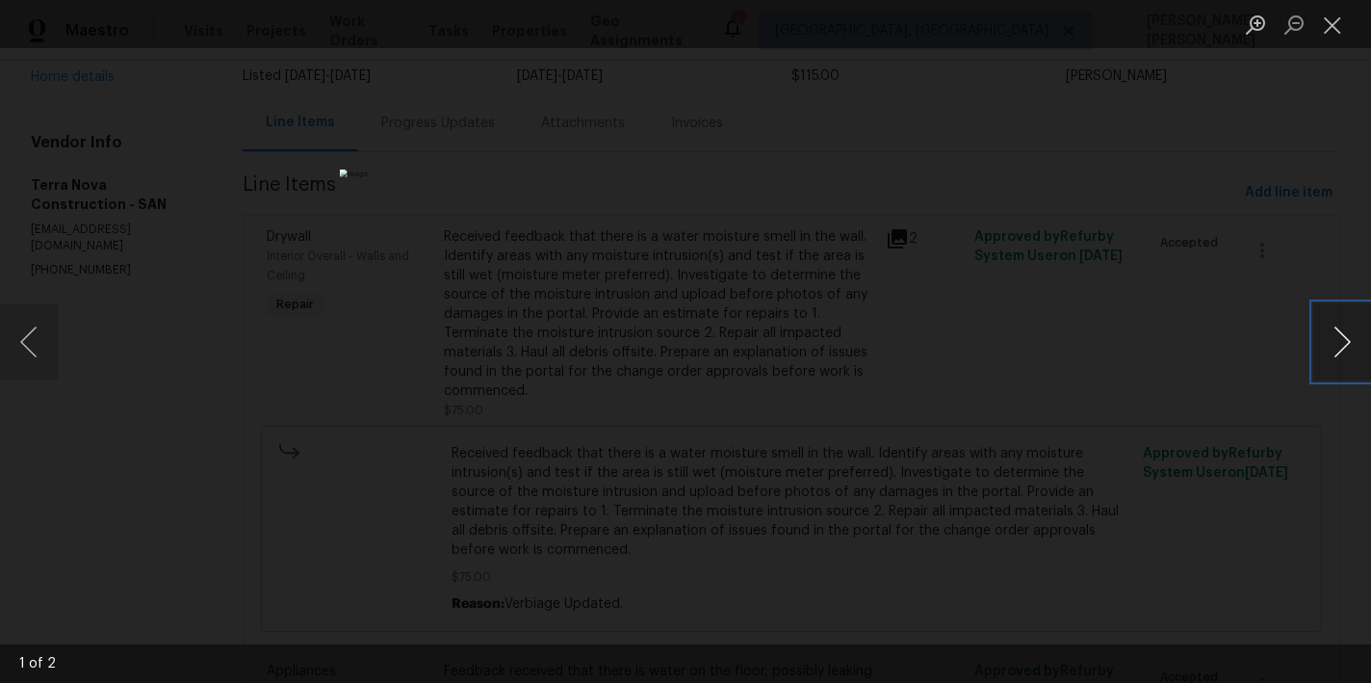
click at [1339, 349] on button "Next image" at bounding box center [1342, 341] width 58 height 77
click at [215, 192] on div "Lightbox" at bounding box center [685, 341] width 1371 height 683
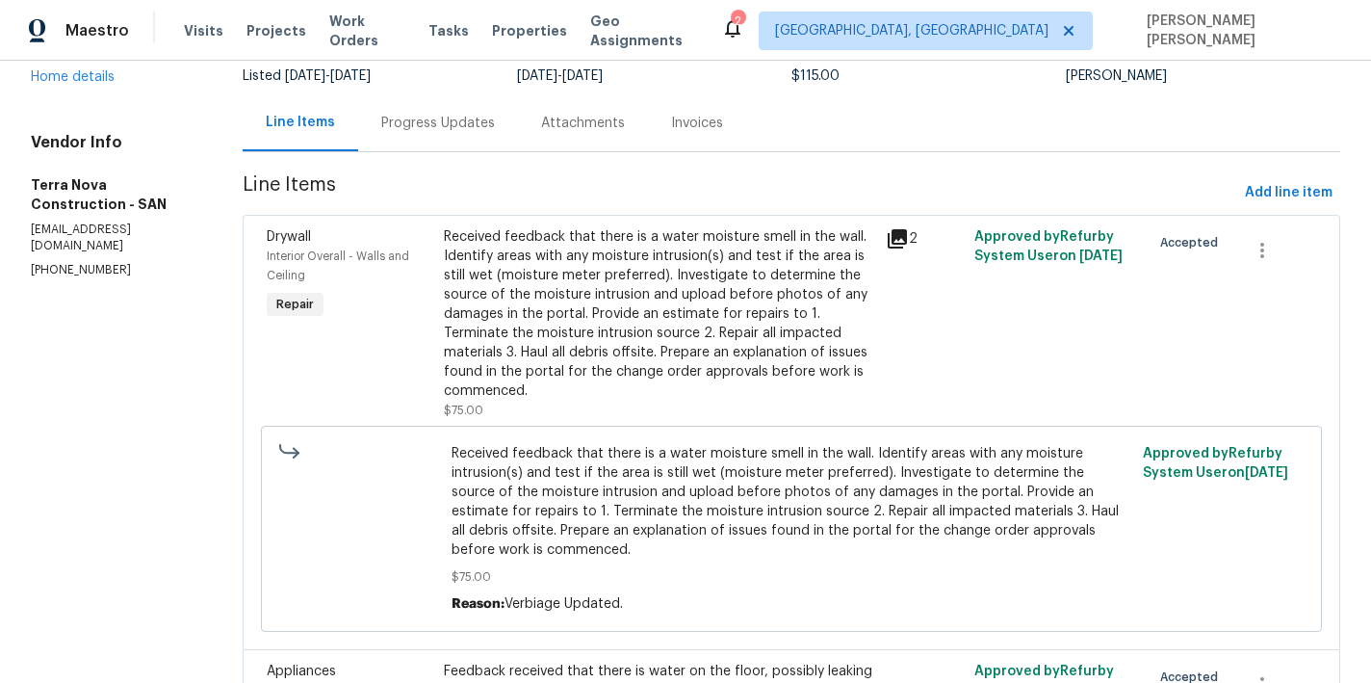
click at [448, 123] on div "Progress Updates" at bounding box center [438, 123] width 114 height 19
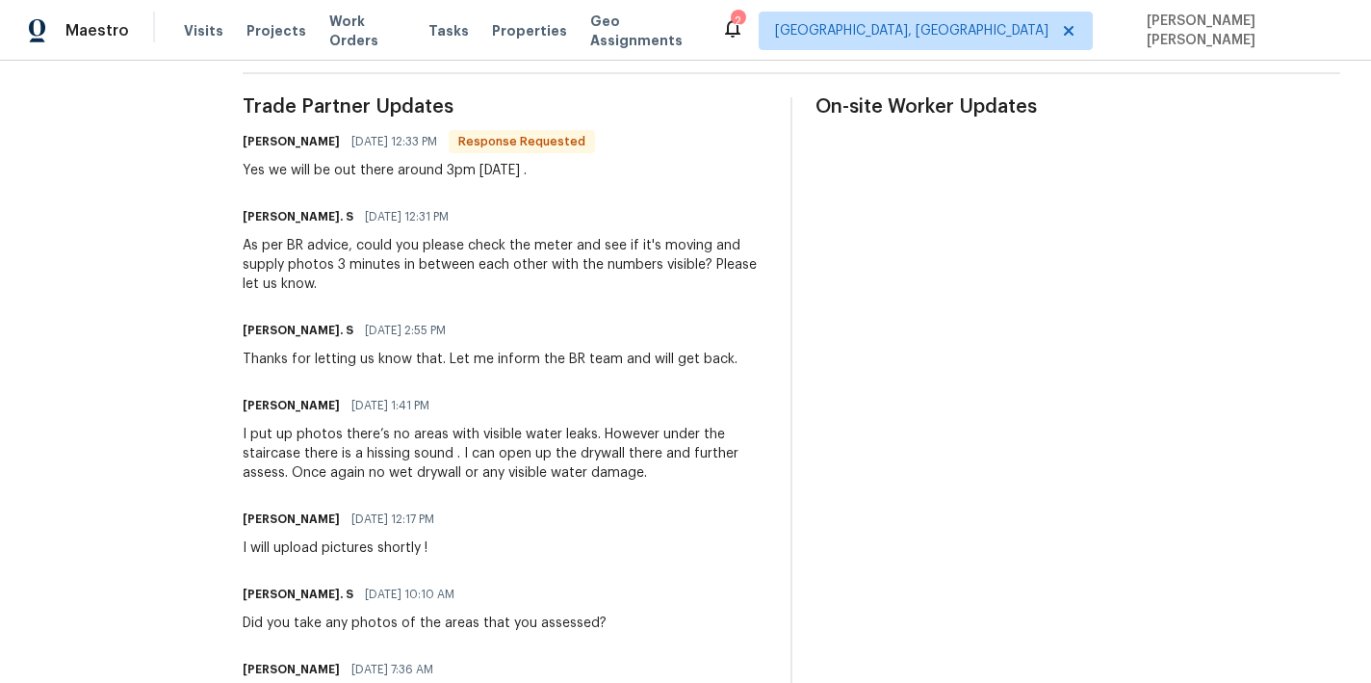
scroll to position [552, 0]
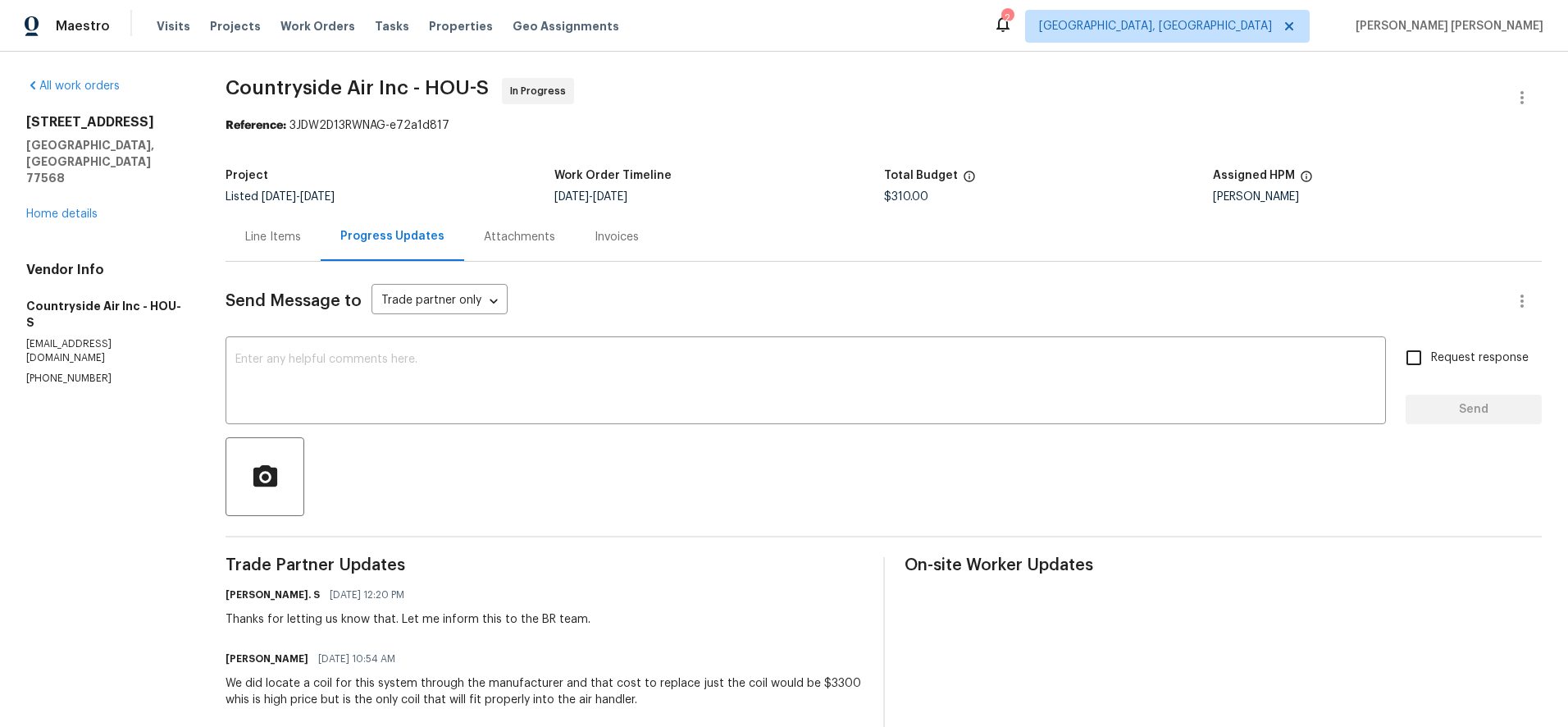
click at [276, 240] on div "Line Items" at bounding box center [273, 237] width 55 height 16
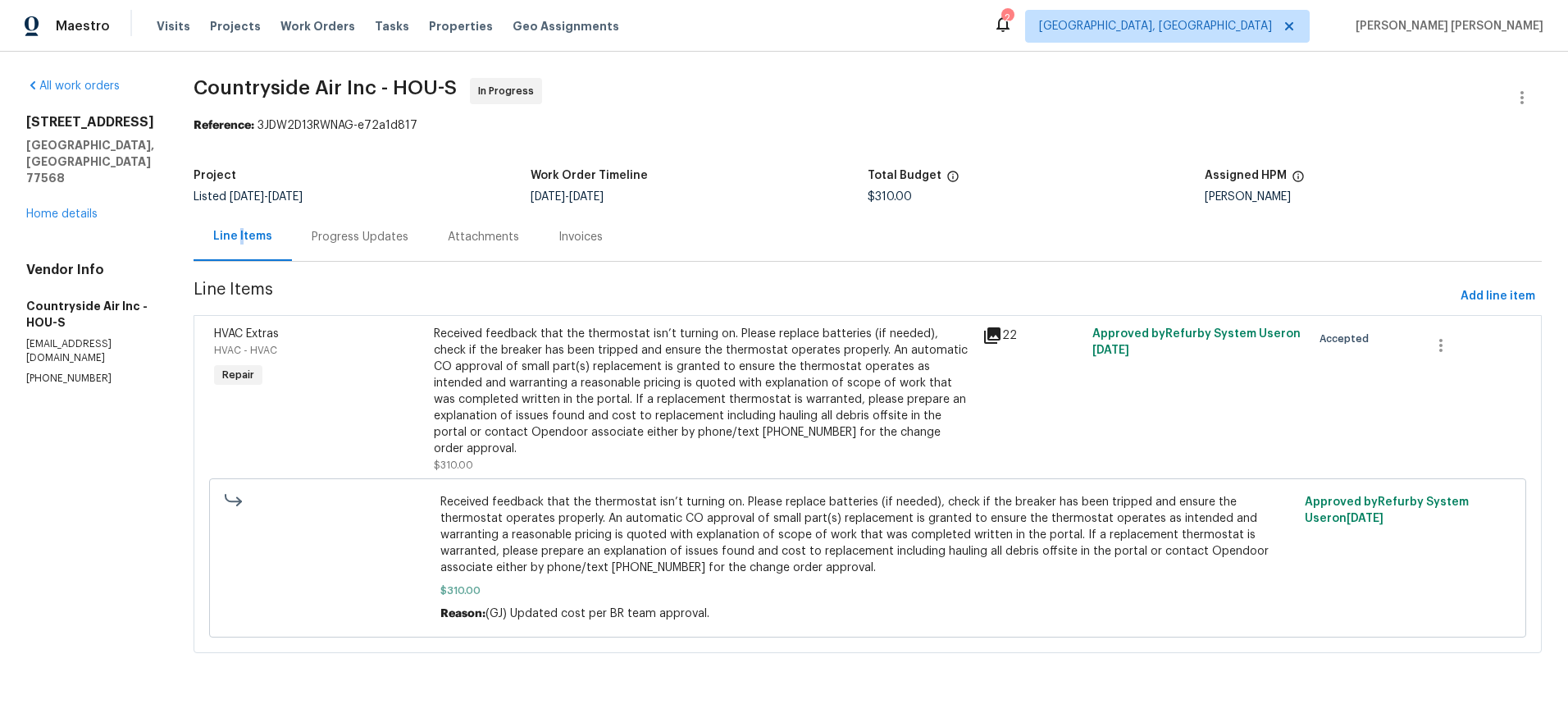
click at [991, 333] on icon at bounding box center [991, 335] width 16 height 16
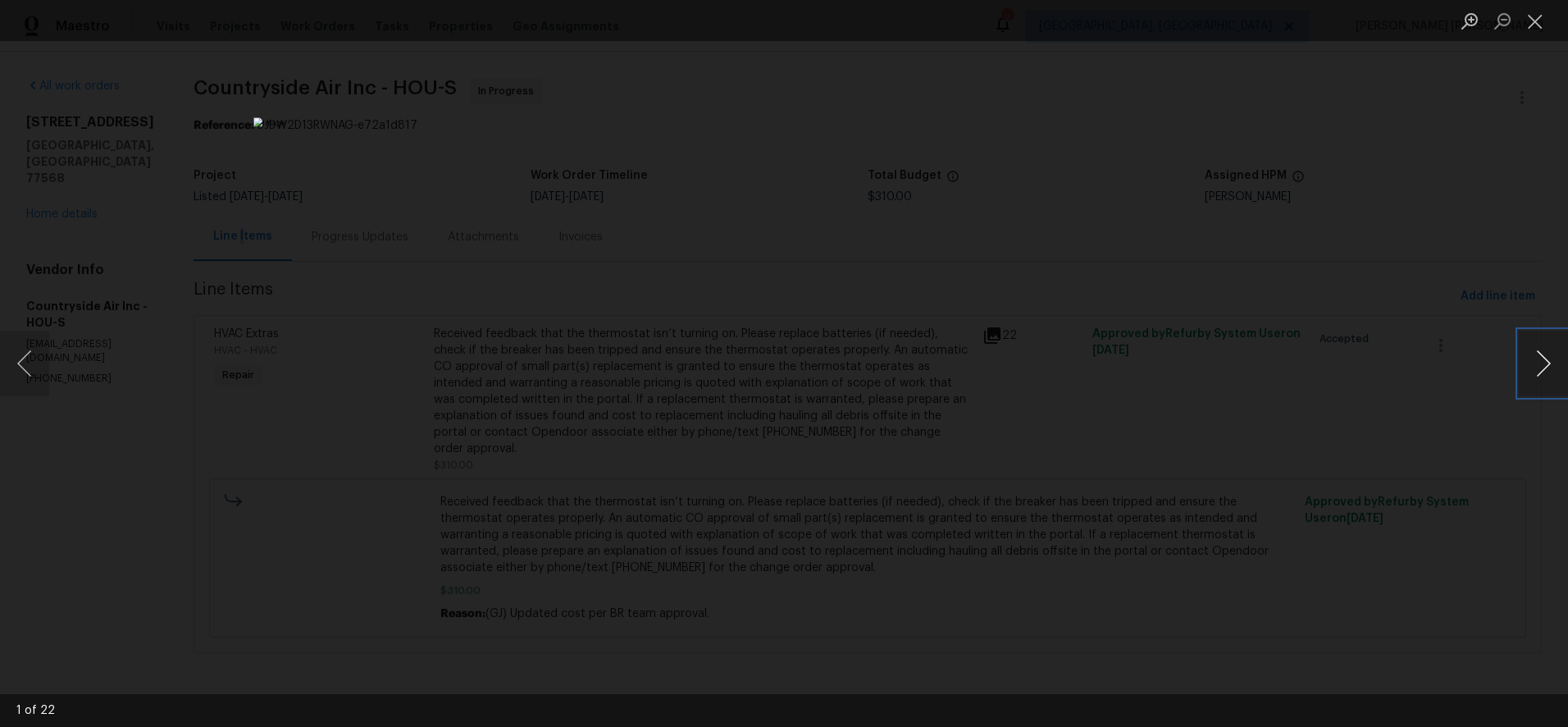
click at [1167, 377] on button "Next image" at bounding box center [1543, 363] width 49 height 66
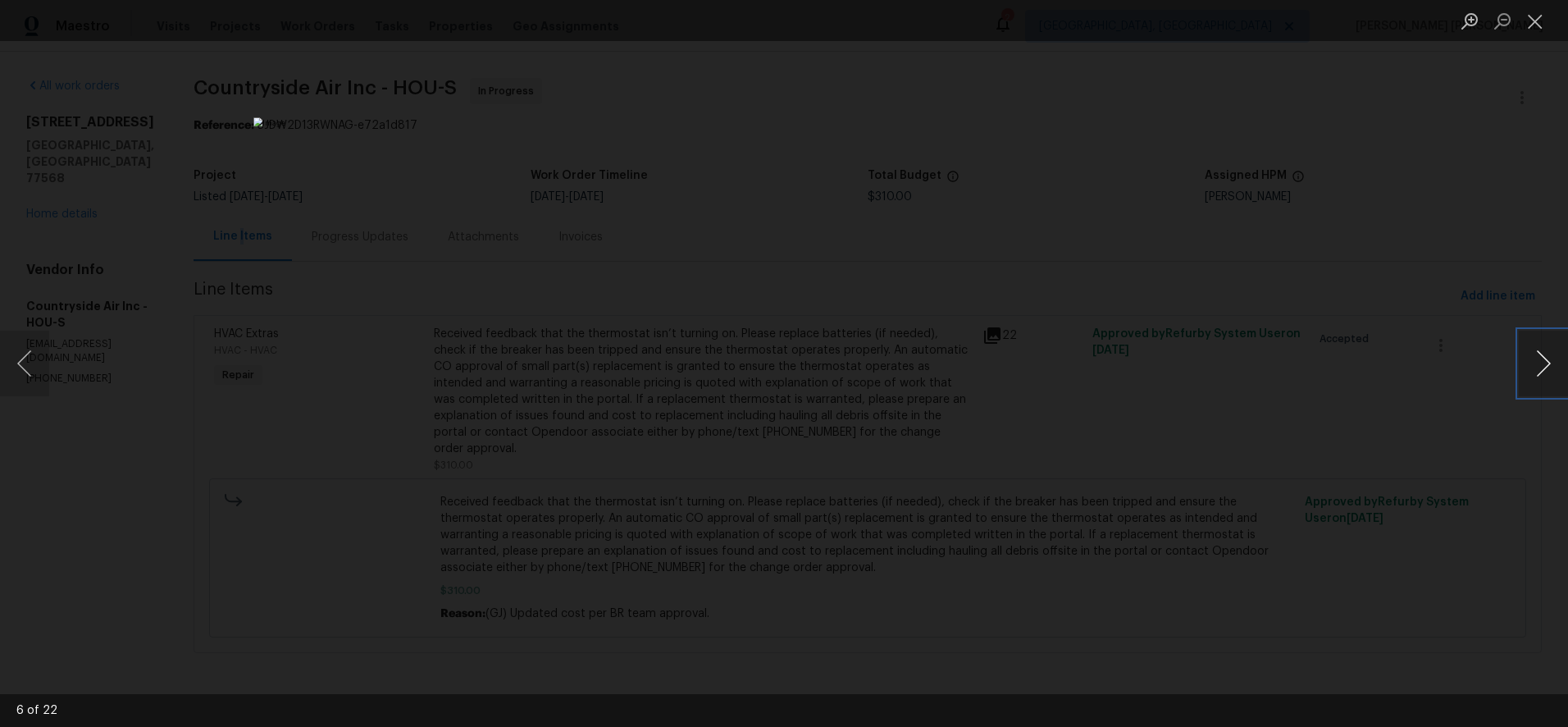
click at [1167, 377] on button "Next image" at bounding box center [1543, 363] width 49 height 66
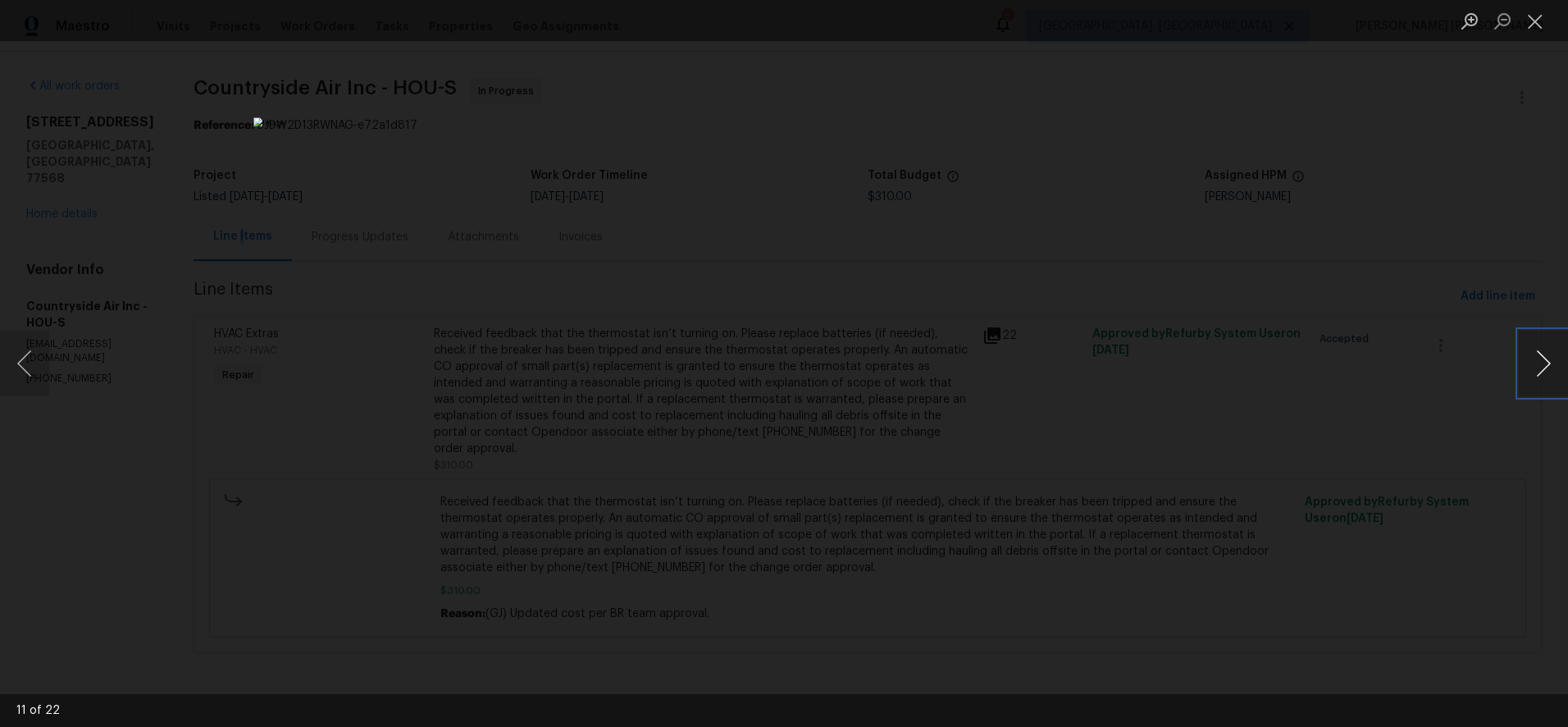
click at [1167, 377] on button "Next image" at bounding box center [1543, 363] width 49 height 66
click at [1167, 378] on button "Next image" at bounding box center [1543, 363] width 49 height 66
click at [1167, 381] on button "Next image" at bounding box center [1543, 363] width 49 height 66
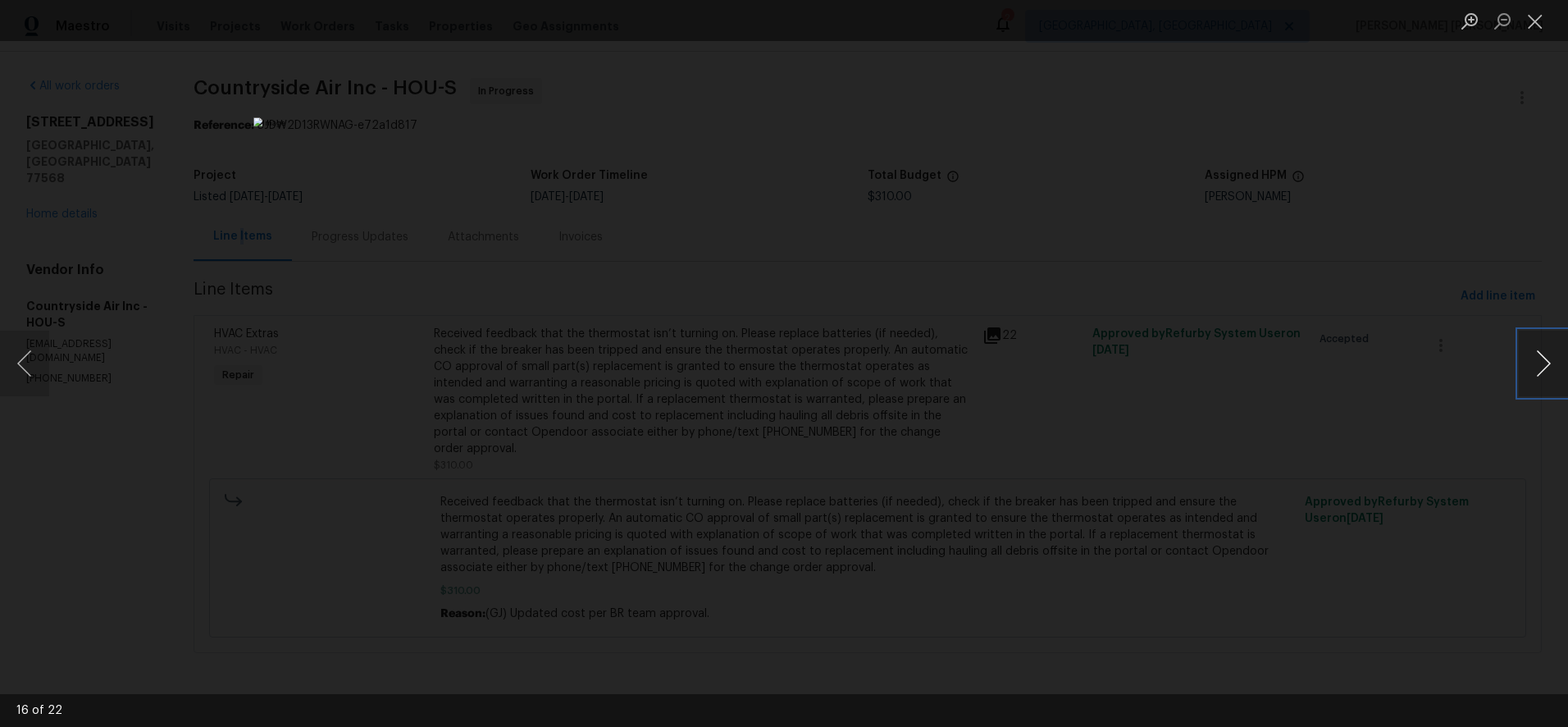
click at [1167, 381] on button "Next image" at bounding box center [1543, 363] width 49 height 66
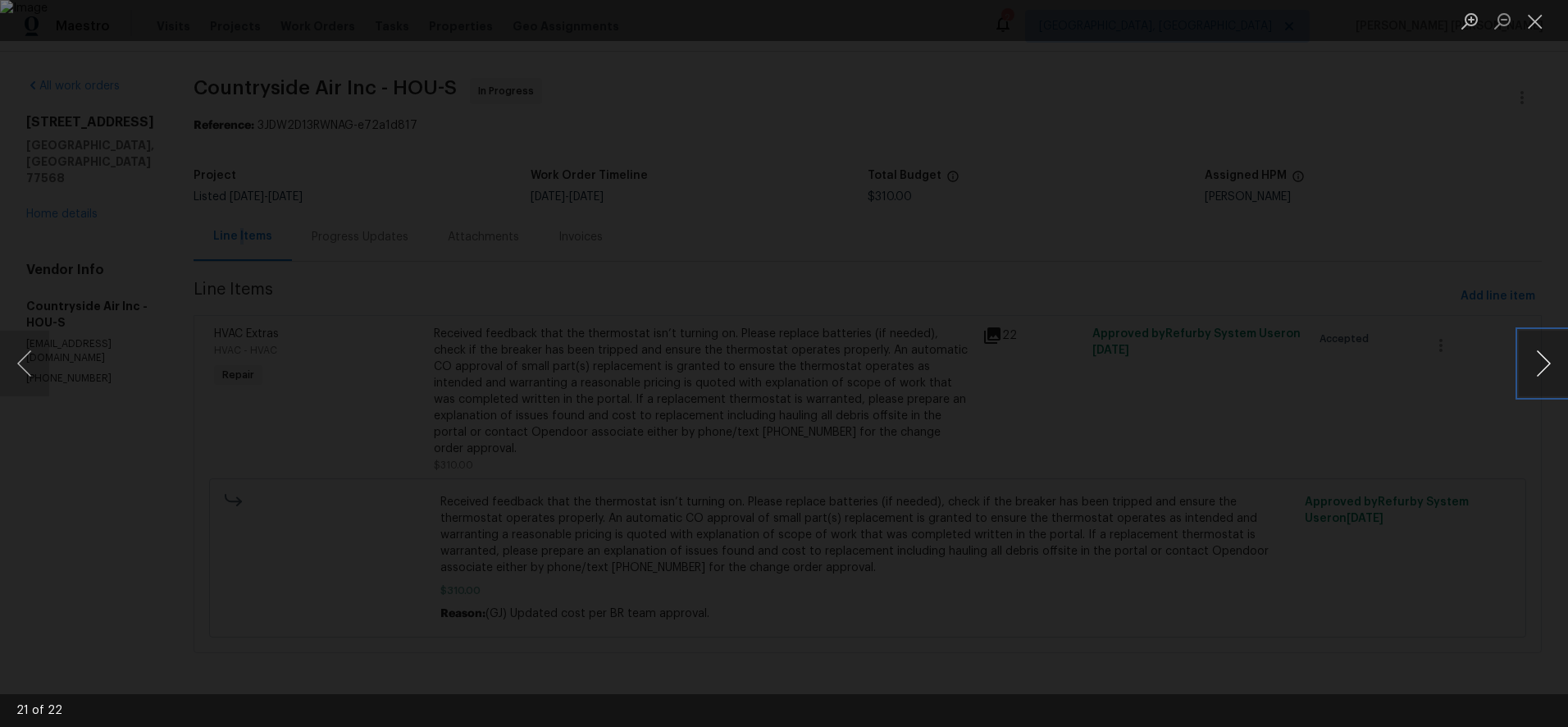
click at [1167, 381] on button "Next image" at bounding box center [1543, 363] width 49 height 66
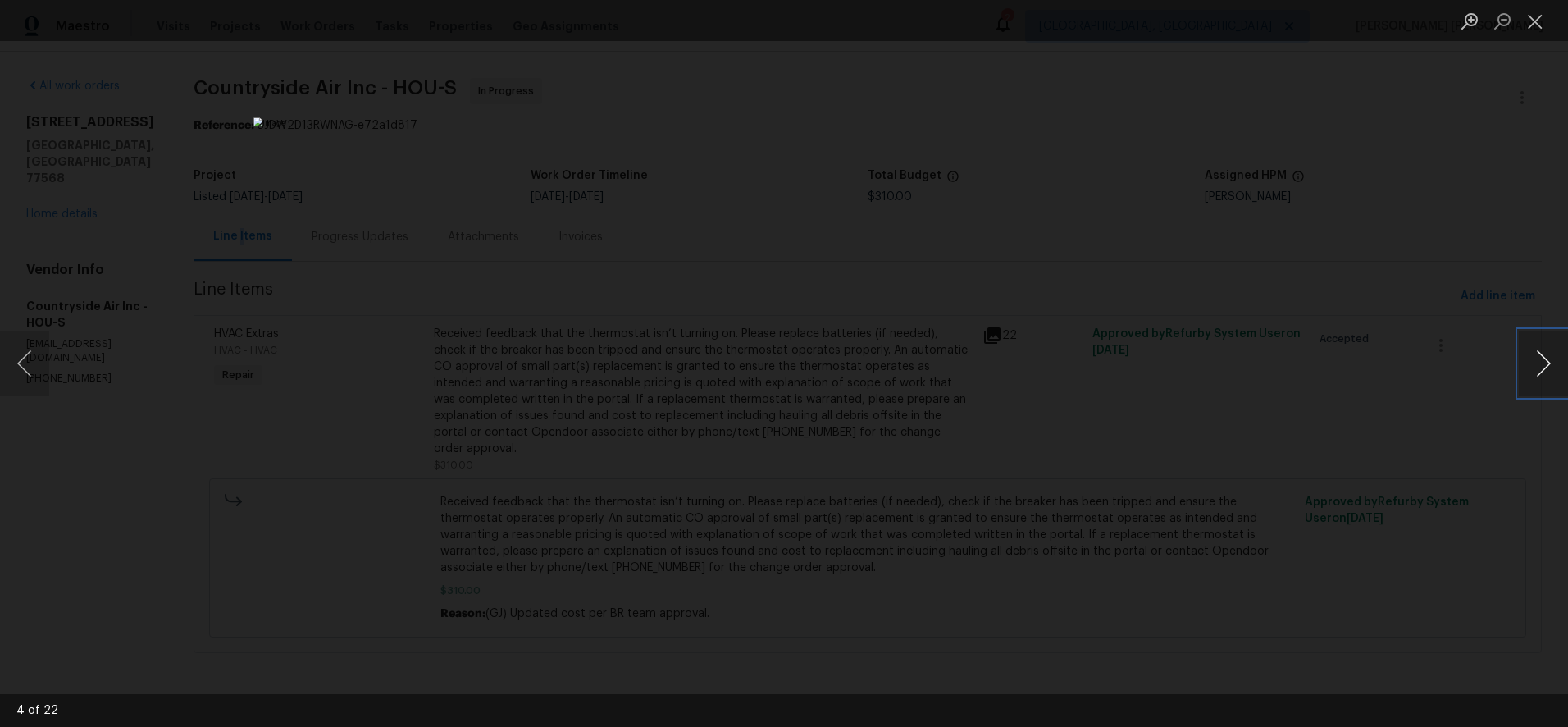
click at [1167, 367] on button "Next image" at bounding box center [1543, 363] width 49 height 66
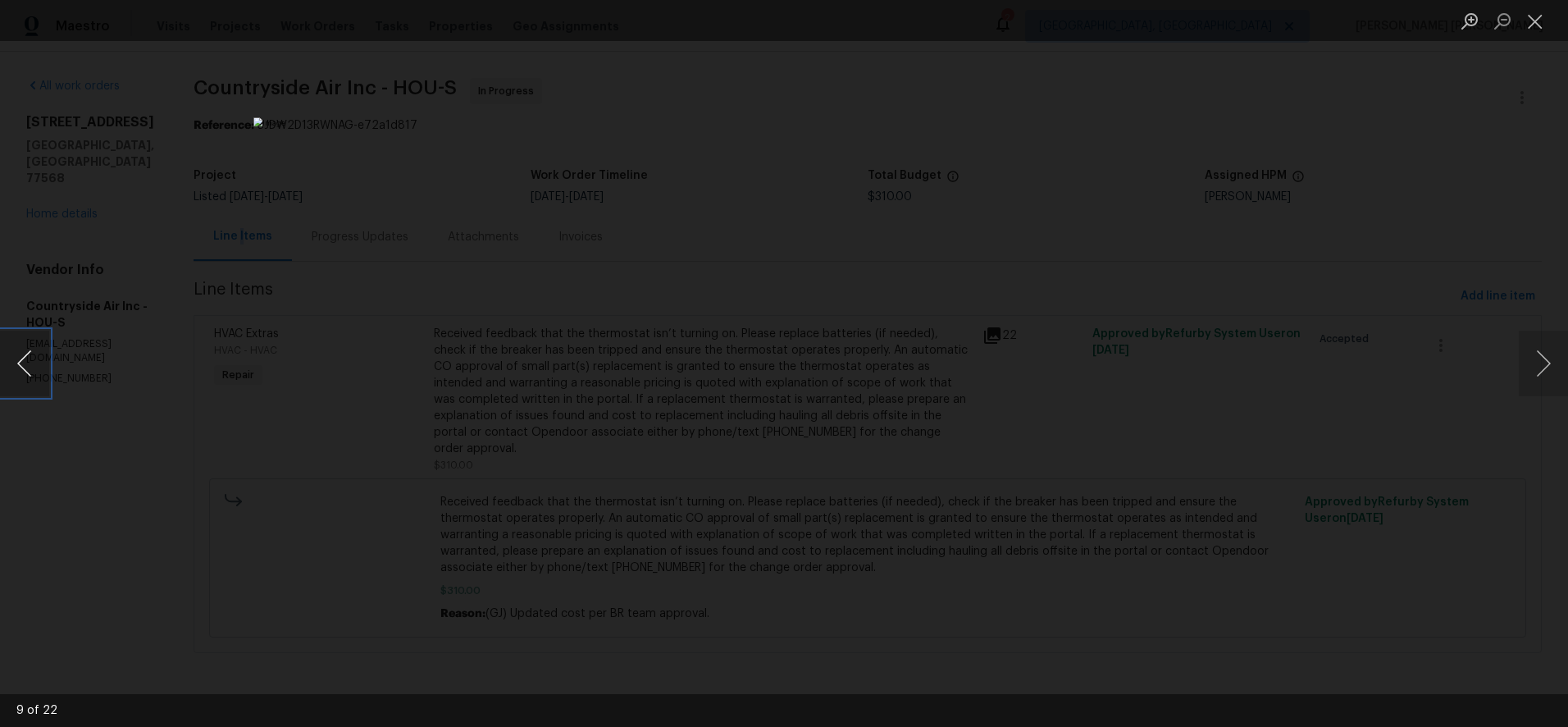
click at [22, 365] on button "Previous image" at bounding box center [25, 363] width 49 height 66
click at [1167, 376] on button "Next image" at bounding box center [1543, 363] width 49 height 66
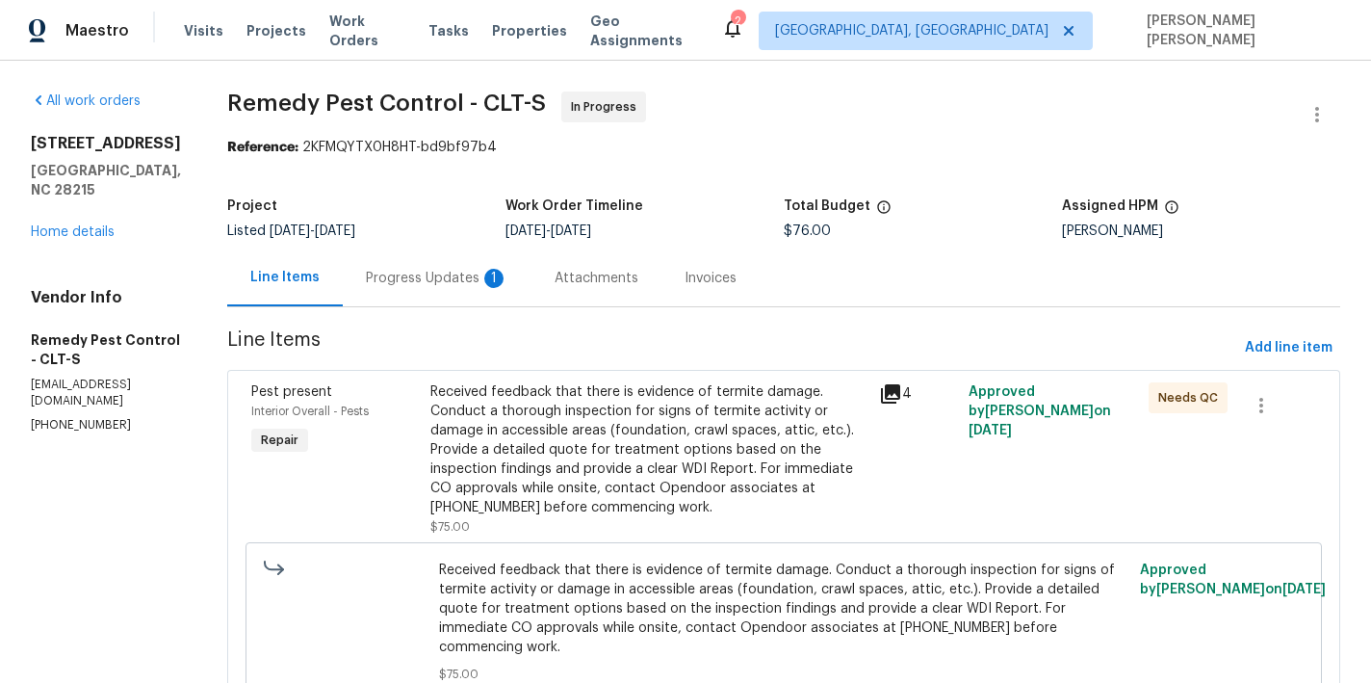
drag, startPoint x: 432, startPoint y: 281, endPoint x: 475, endPoint y: 297, distance: 45.4
click at [431, 281] on div "Progress Updates 1" at bounding box center [437, 278] width 142 height 19
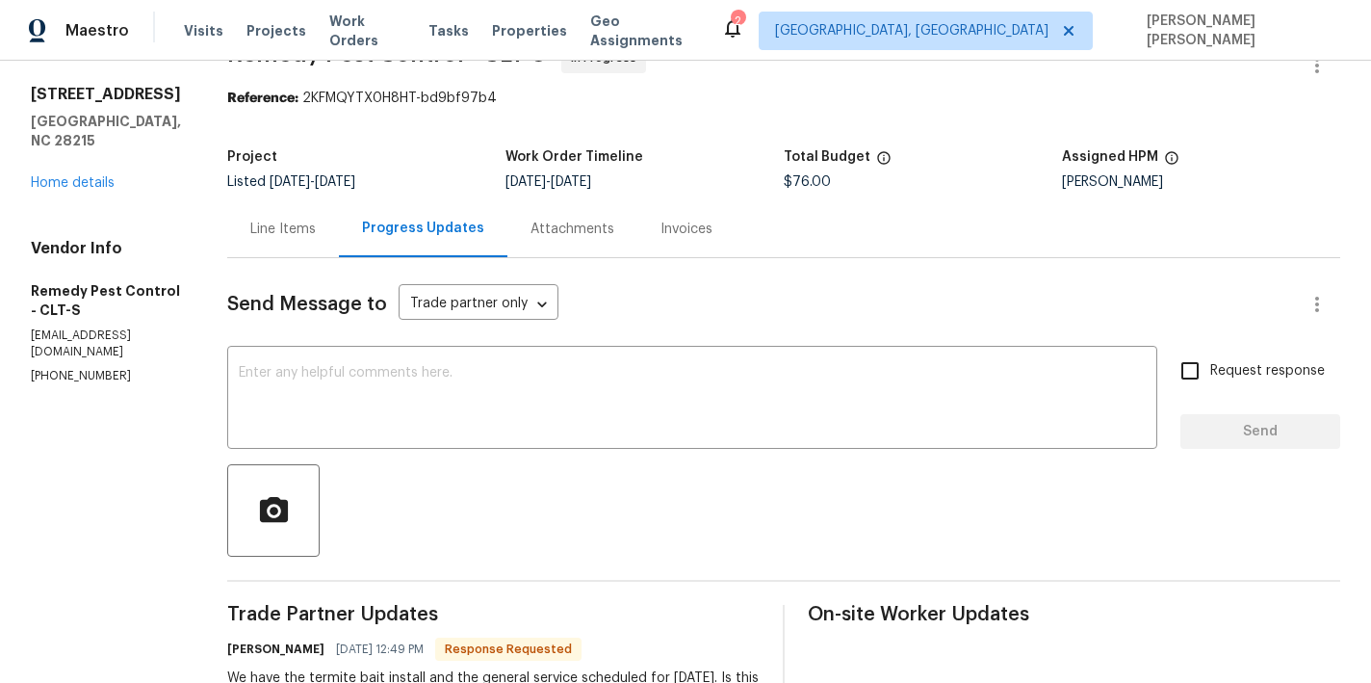
scroll to position [42, 0]
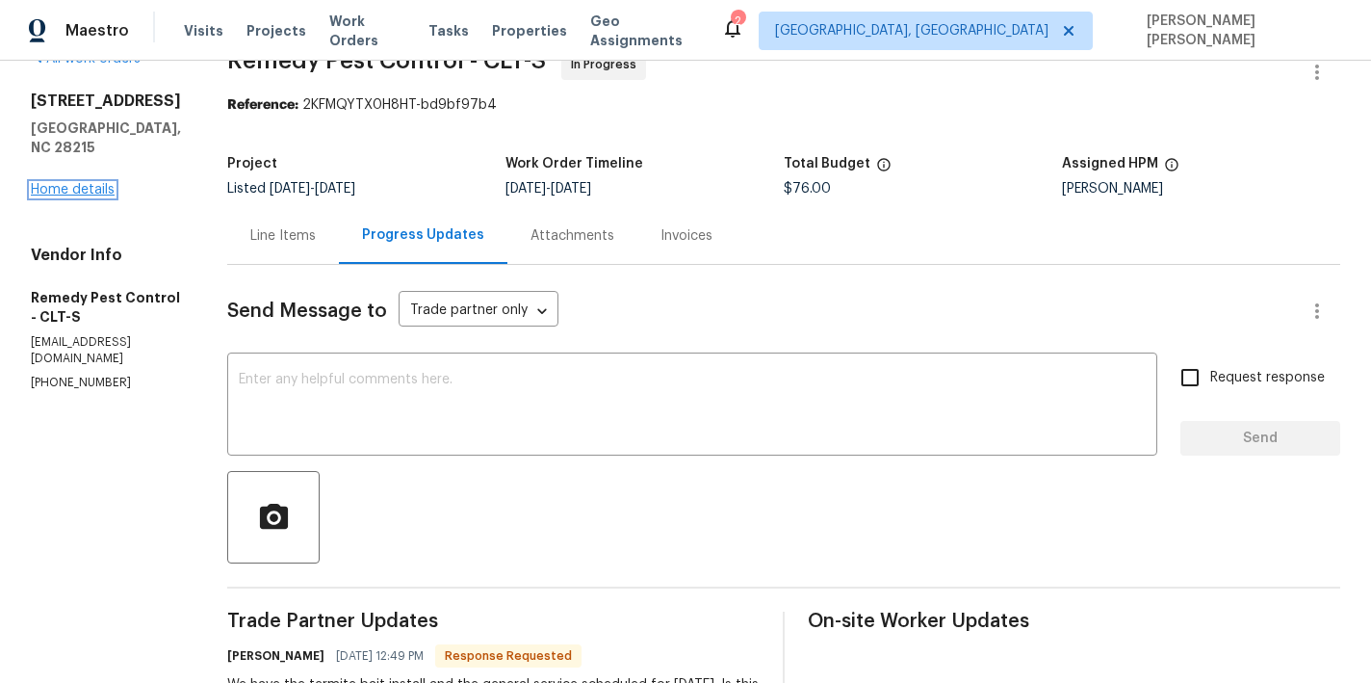
click at [77, 196] on link "Home details" at bounding box center [73, 189] width 84 height 13
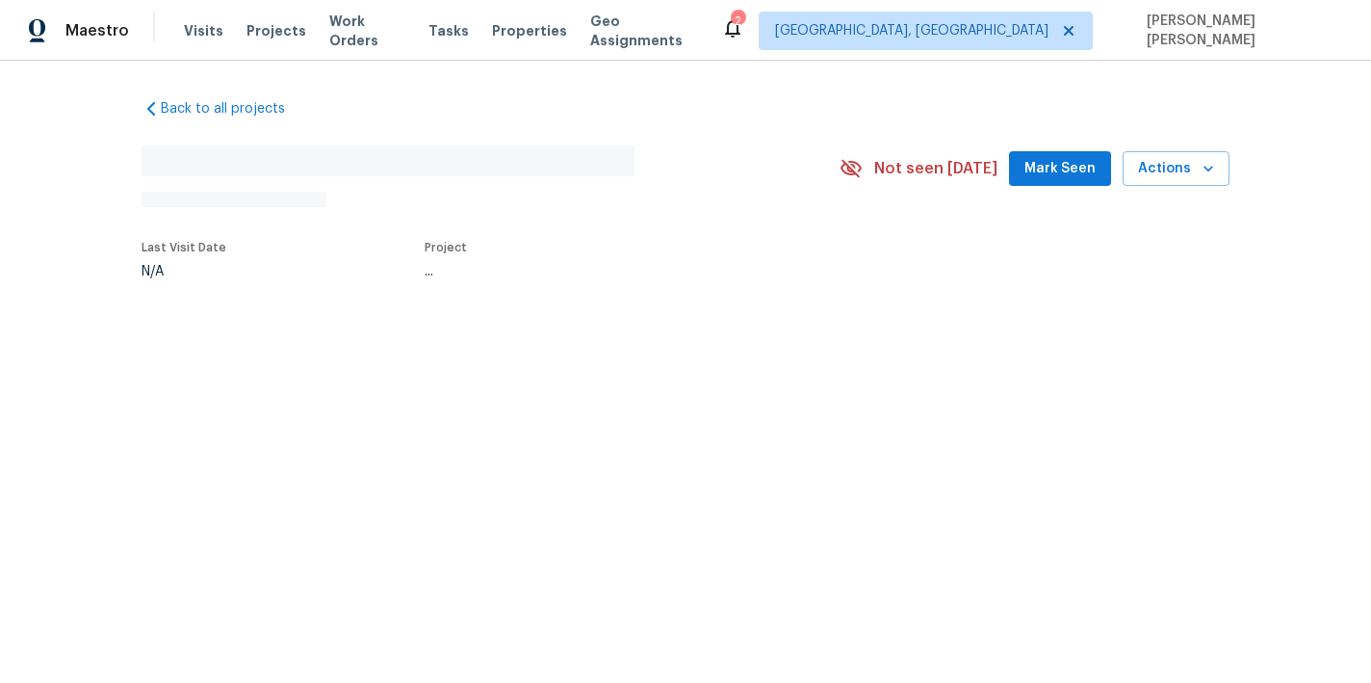
click at [77, 203] on div "Back to all projects No address found N/A Not seen today Mark Seen Actions Last…" at bounding box center [685, 233] width 1371 height 345
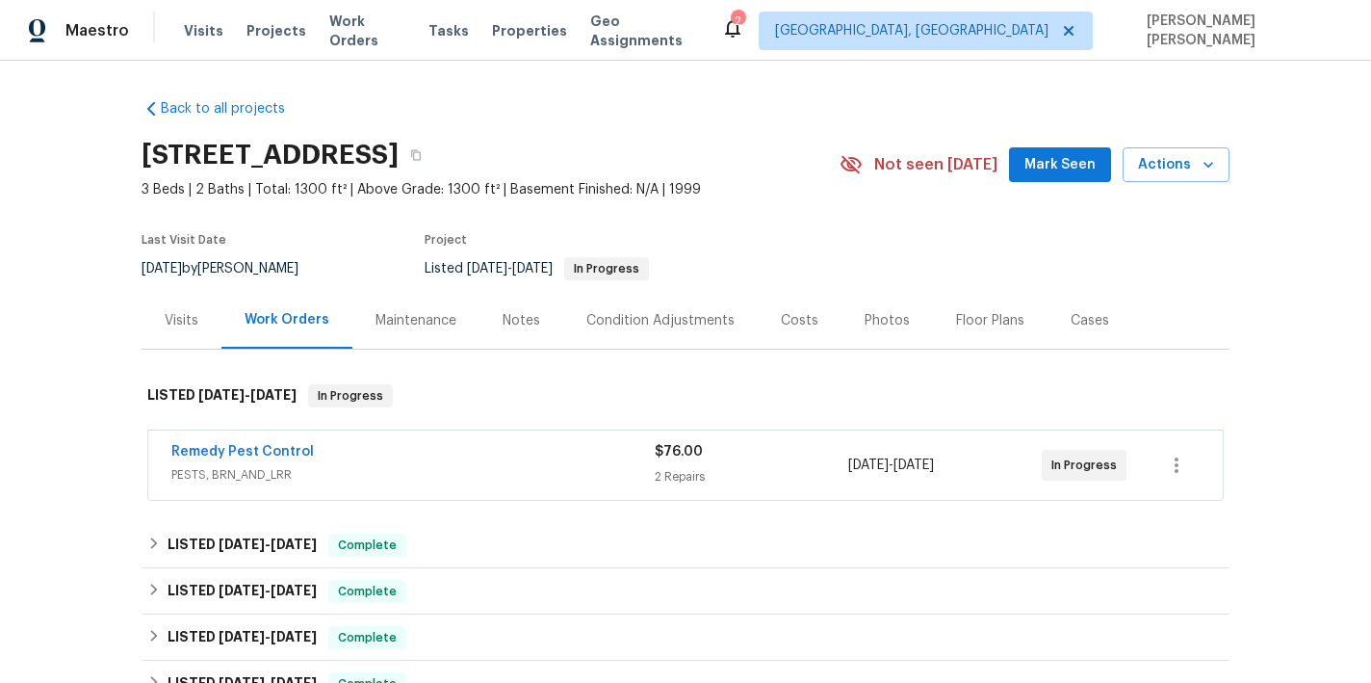
click at [781, 322] on div "Costs" at bounding box center [800, 320] width 38 height 19
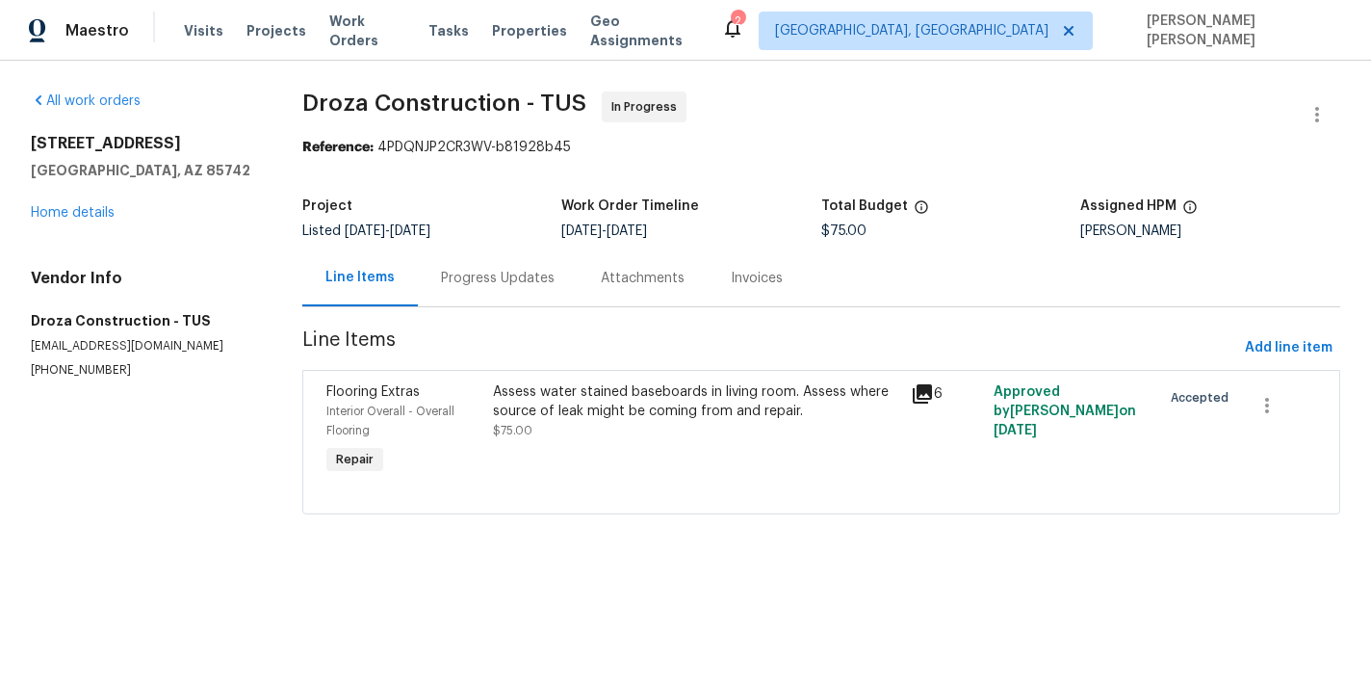
click at [921, 394] on icon at bounding box center [922, 393] width 19 height 19
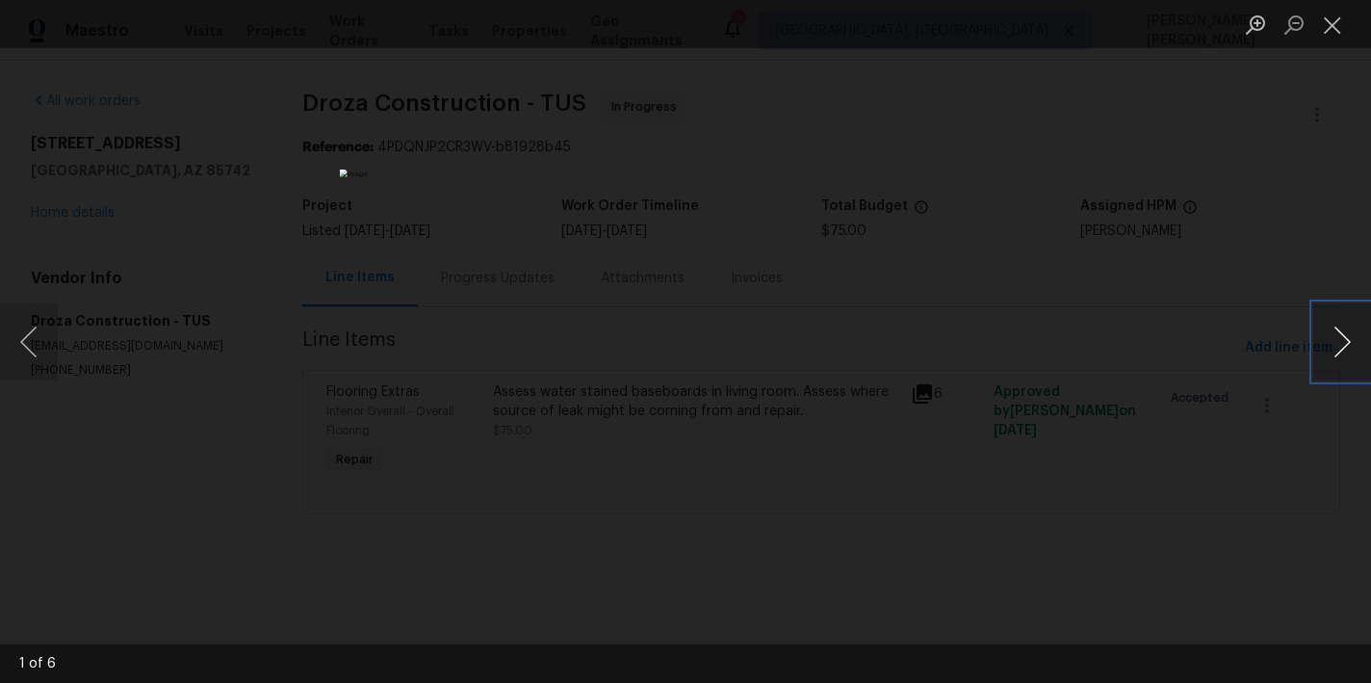
click at [1344, 360] on button "Next image" at bounding box center [1342, 341] width 58 height 77
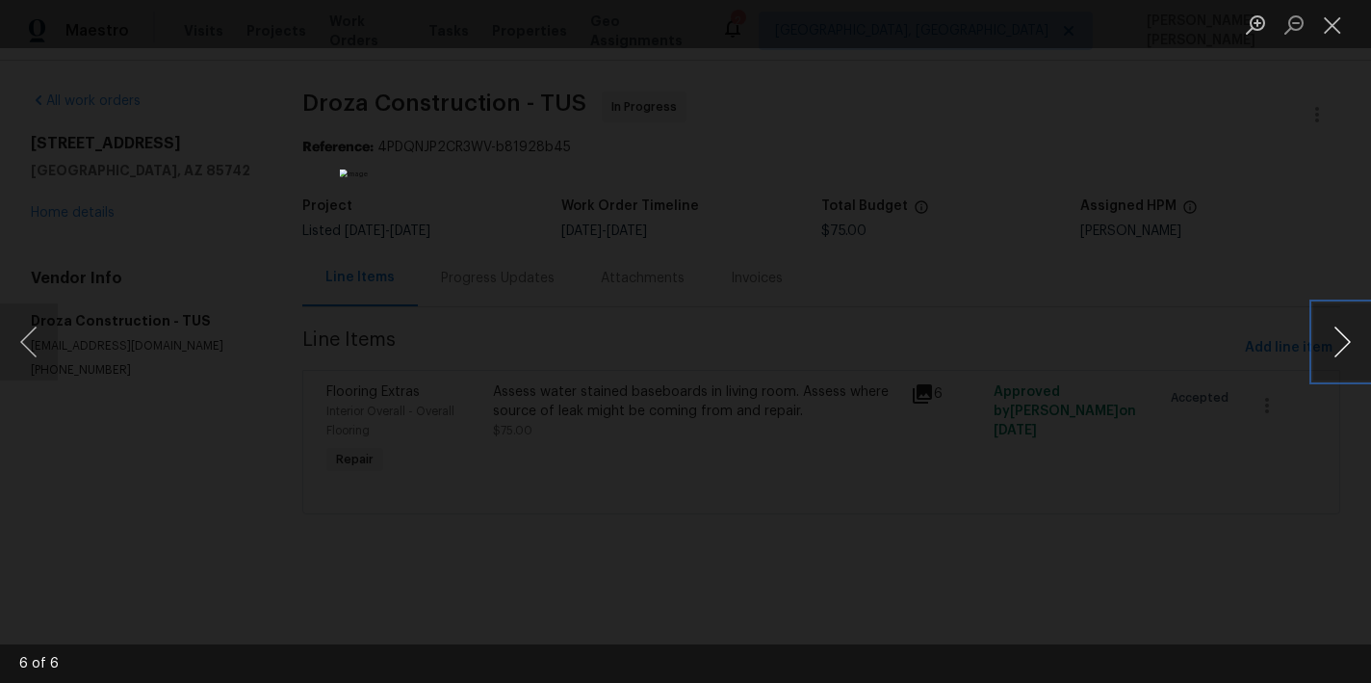
click at [1344, 360] on button "Next image" at bounding box center [1342, 341] width 58 height 77
click at [1335, 347] on button "Next image" at bounding box center [1342, 341] width 58 height 77
click at [1336, 350] on button "Next image" at bounding box center [1342, 341] width 58 height 77
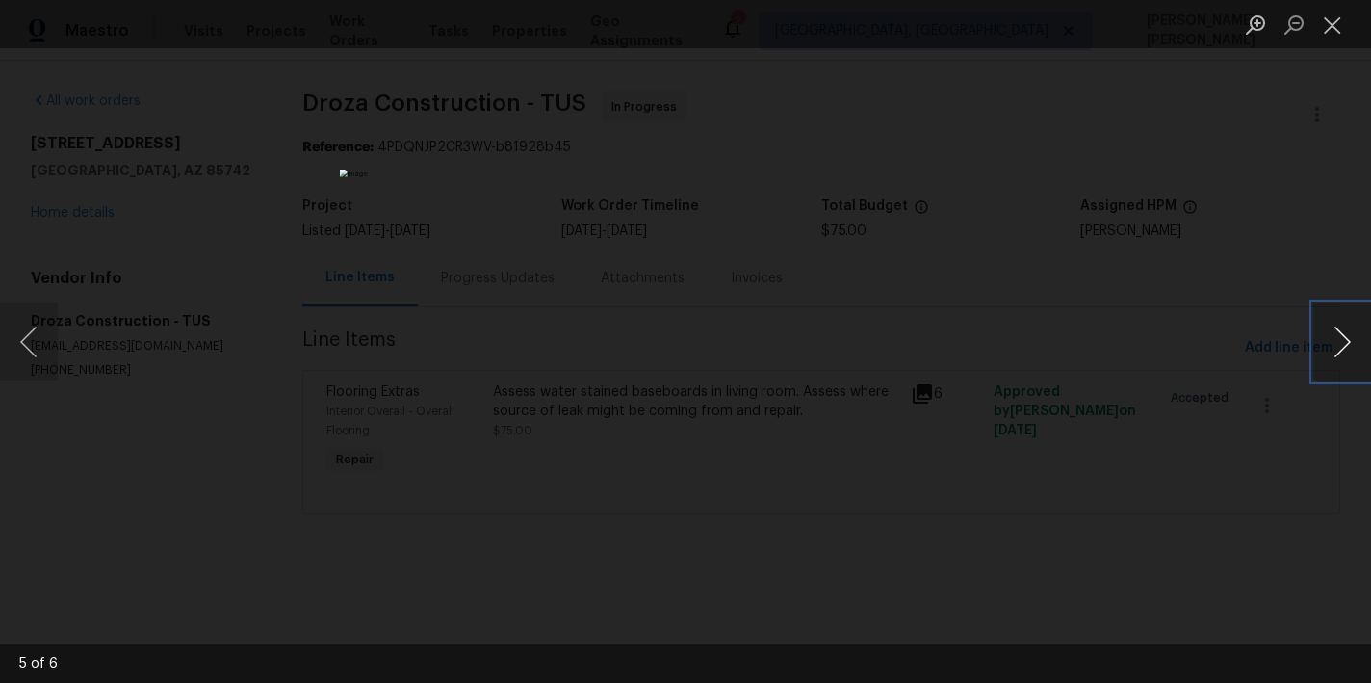
click at [1343, 364] on button "Next image" at bounding box center [1342, 341] width 58 height 77
click at [1343, 365] on button "Next image" at bounding box center [1342, 341] width 58 height 77
click at [1344, 352] on button "Next image" at bounding box center [1342, 341] width 58 height 77
click at [1343, 352] on button "Next image" at bounding box center [1342, 341] width 58 height 77
click at [1343, 354] on button "Next image" at bounding box center [1342, 341] width 58 height 77
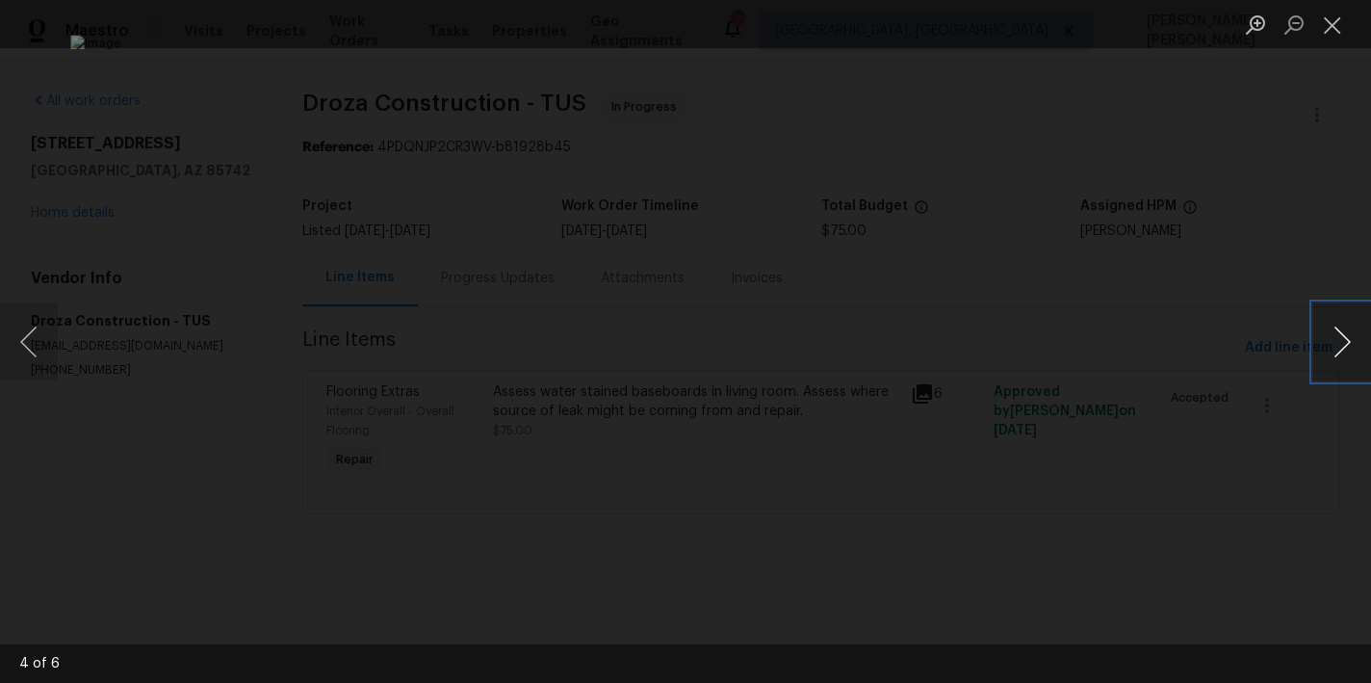
click at [1343, 354] on button "Next image" at bounding box center [1342, 341] width 58 height 77
click at [1342, 351] on button "Next image" at bounding box center [1342, 341] width 58 height 77
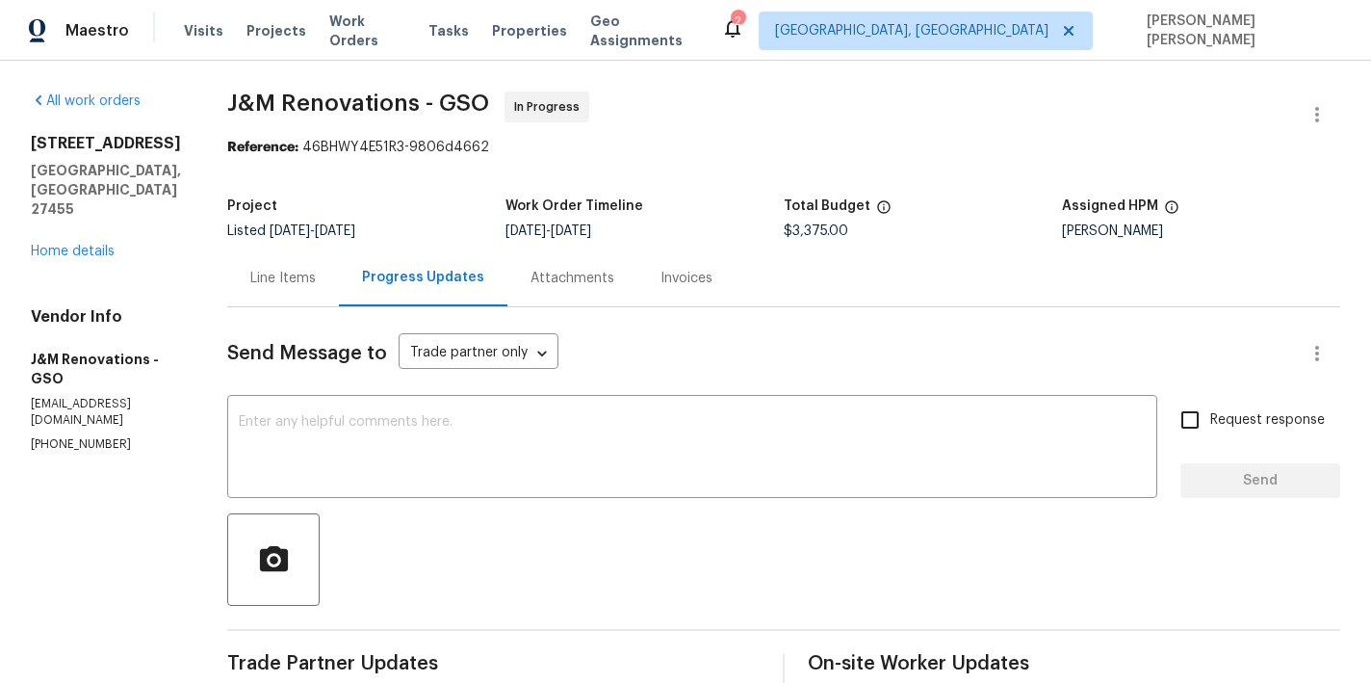
click at [271, 278] on div "Line Items" at bounding box center [282, 278] width 65 height 19
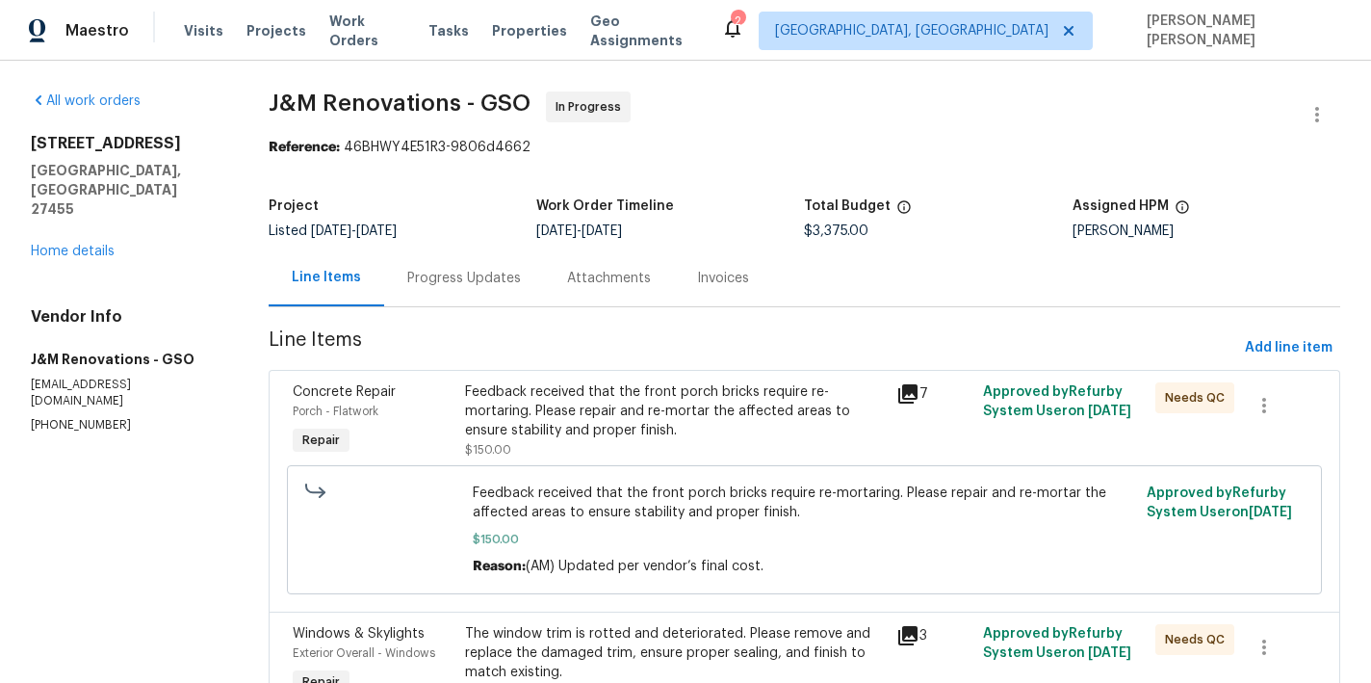
click at [909, 396] on icon at bounding box center [907, 393] width 23 height 23
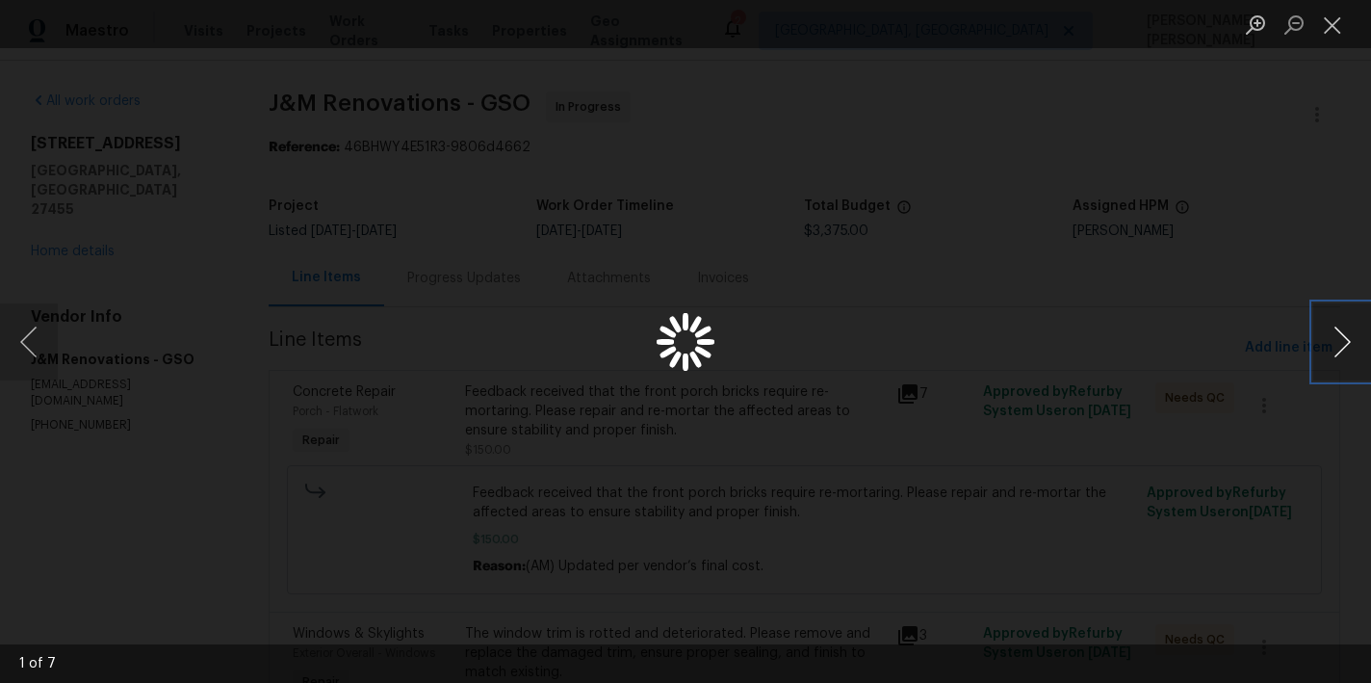
click at [1341, 351] on button "Next image" at bounding box center [1342, 341] width 58 height 77
click at [1331, 36] on button "Close lightbox" at bounding box center [1332, 25] width 39 height 34
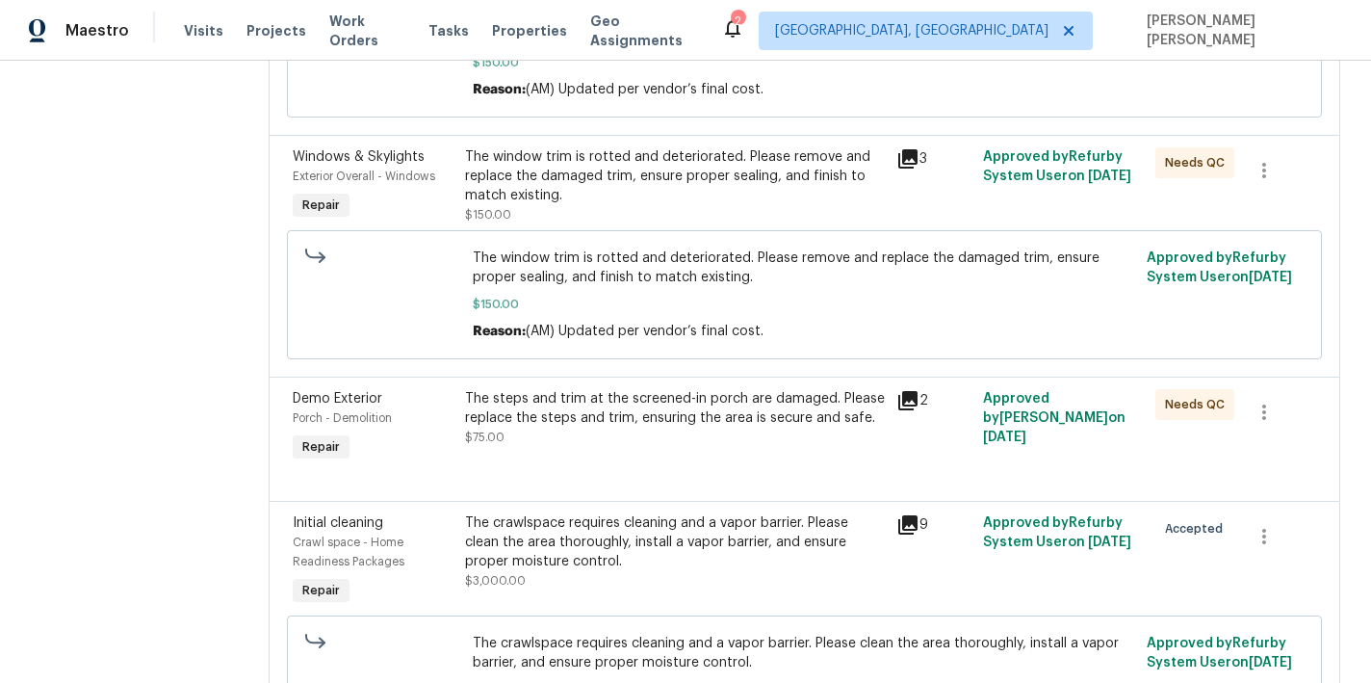
scroll to position [614, 0]
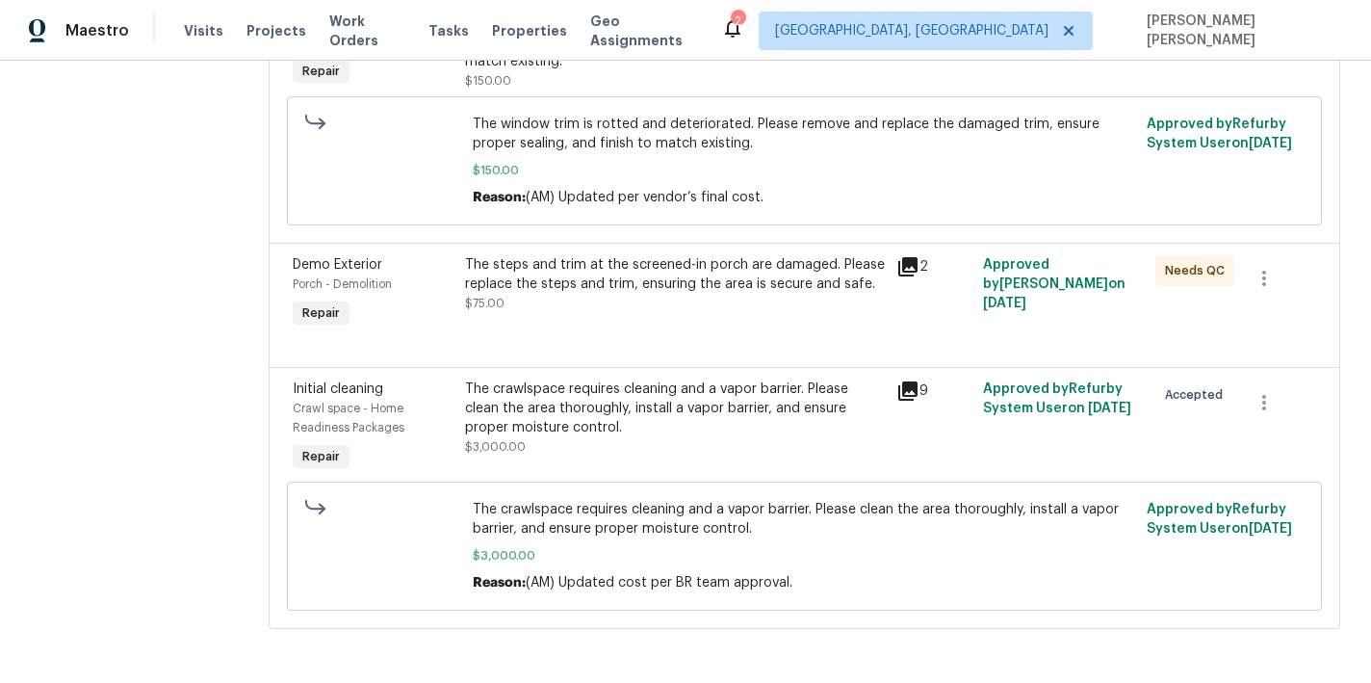
click at [911, 389] on icon at bounding box center [907, 390] width 23 height 23
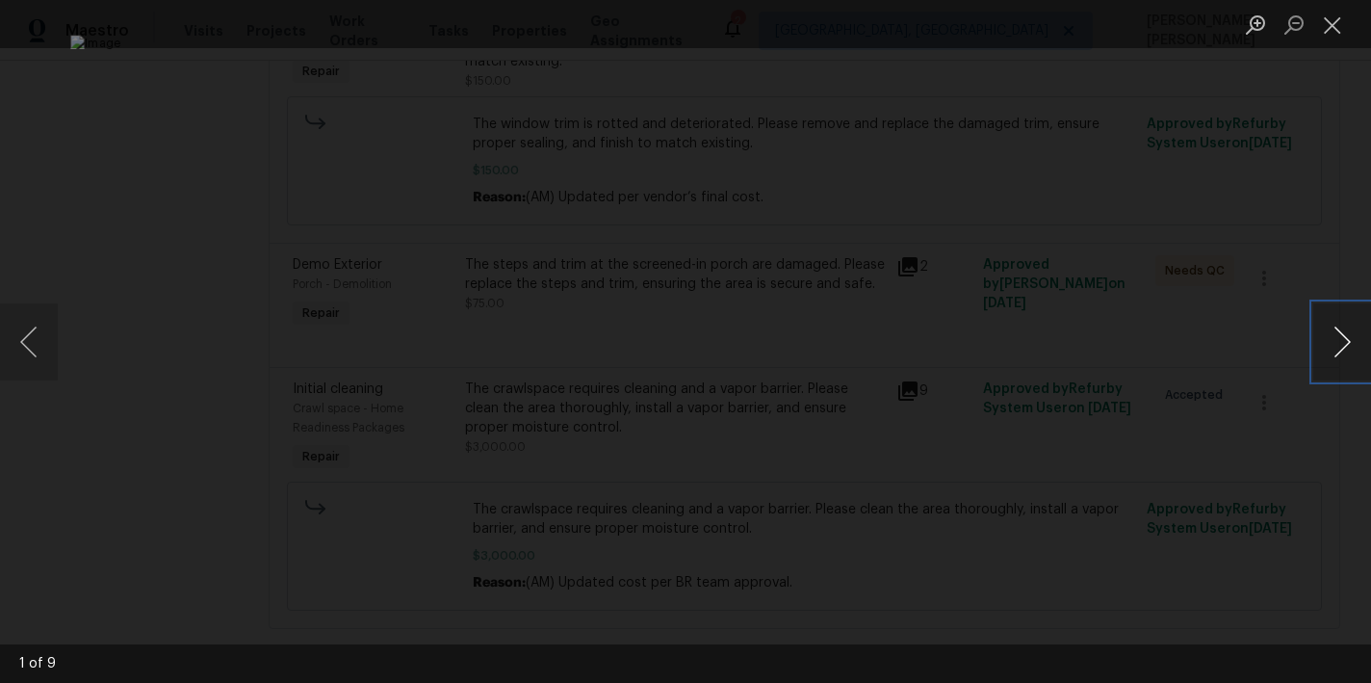
click at [1347, 351] on button "Next image" at bounding box center [1342, 341] width 58 height 77
click at [1346, 350] on button "Next image" at bounding box center [1342, 341] width 58 height 77
click at [1345, 350] on button "Next image" at bounding box center [1342, 341] width 58 height 77
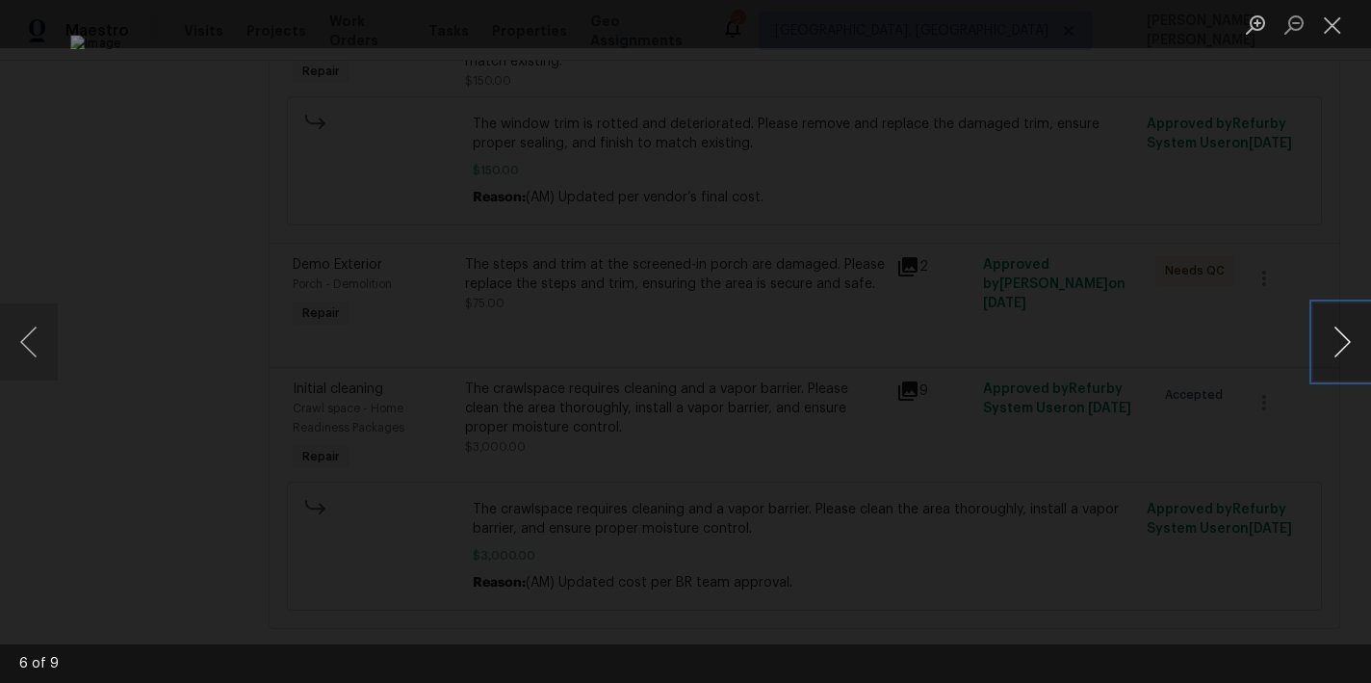
click at [1345, 350] on button "Next image" at bounding box center [1342, 341] width 58 height 77
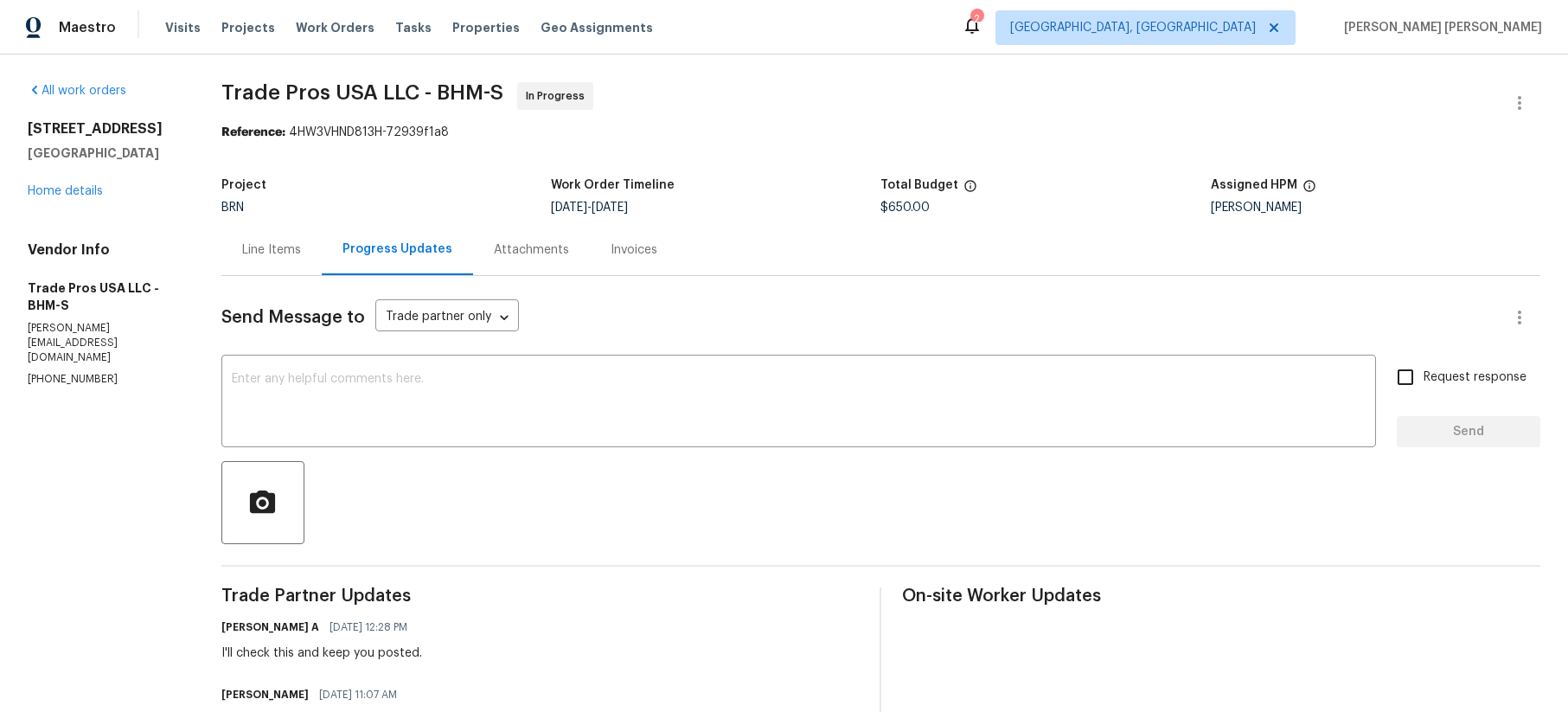
click at [283, 251] on div "Line Items" at bounding box center [271, 250] width 58 height 17
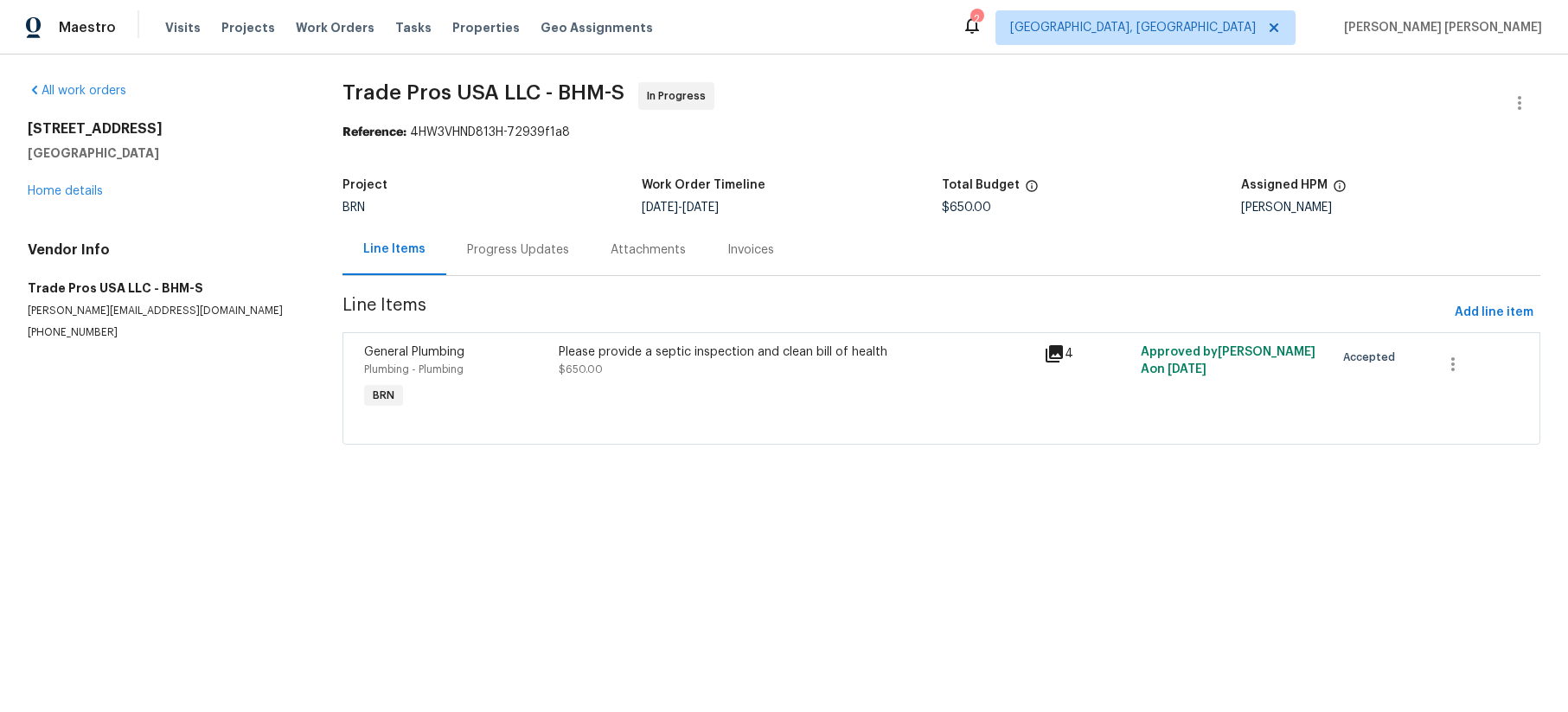
click at [1050, 356] on icon at bounding box center [1054, 353] width 17 height 17
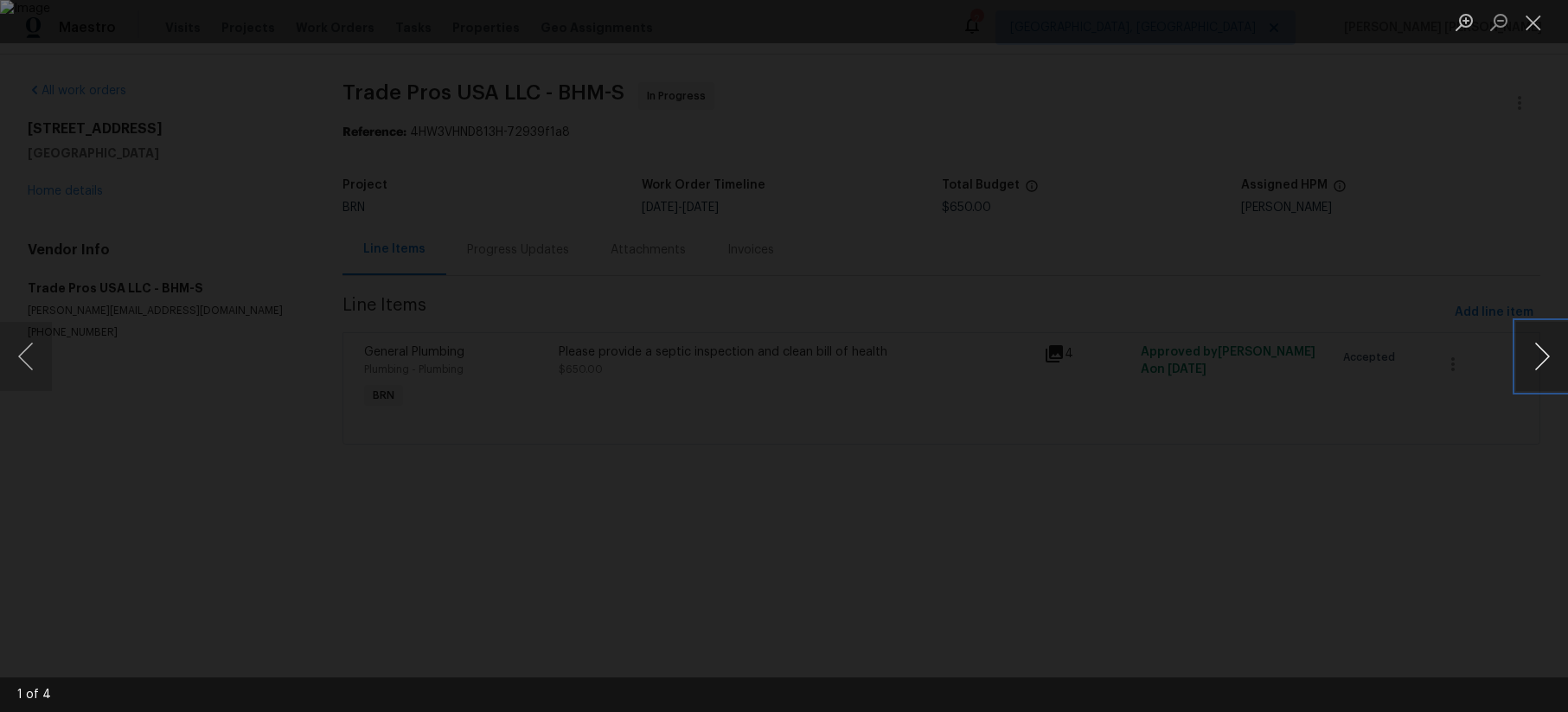
click at [1231, 373] on button "Next image" at bounding box center [1543, 356] width 52 height 69
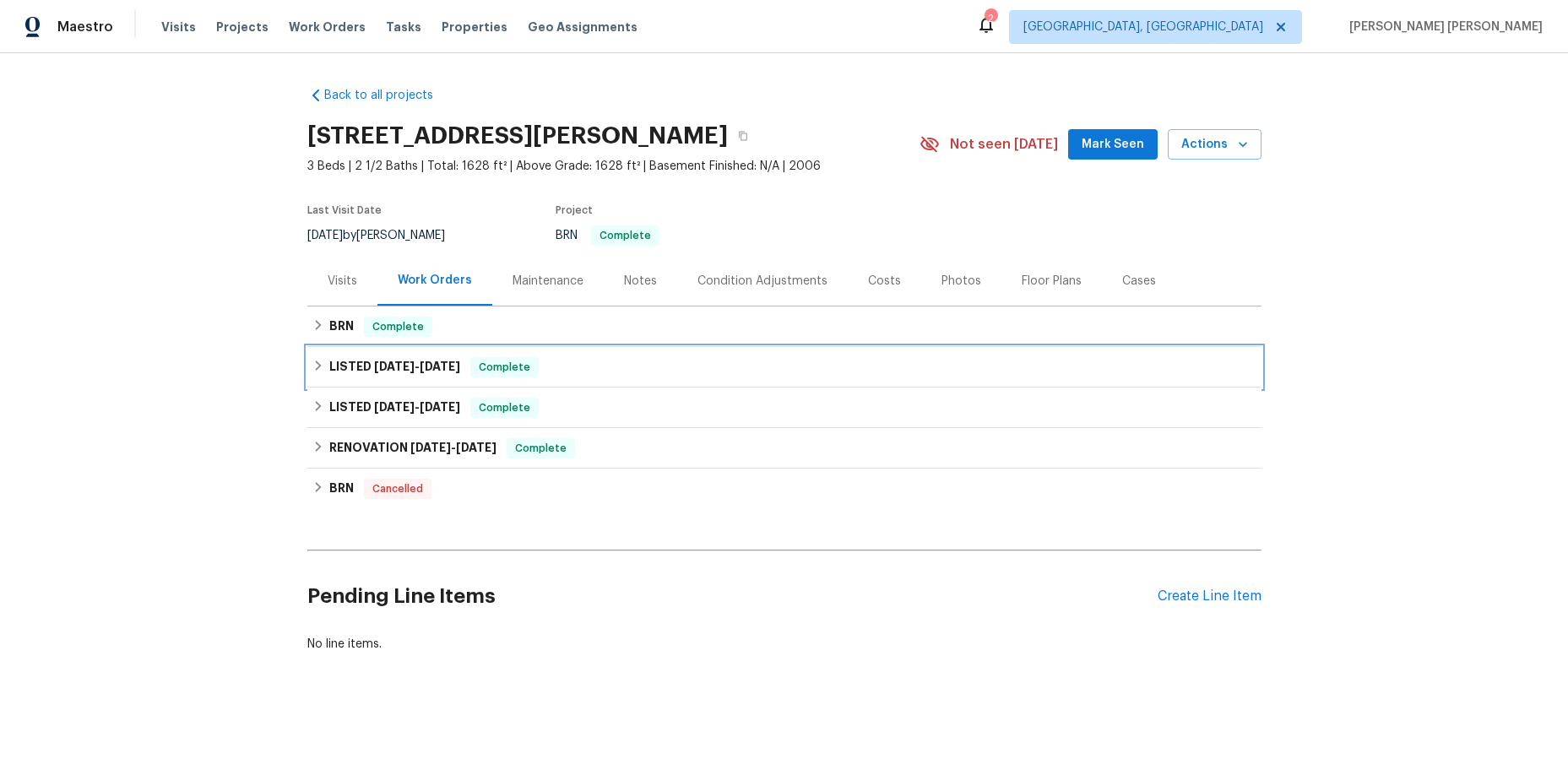
click at [322, 369] on icon at bounding box center [317, 365] width 11 height 11
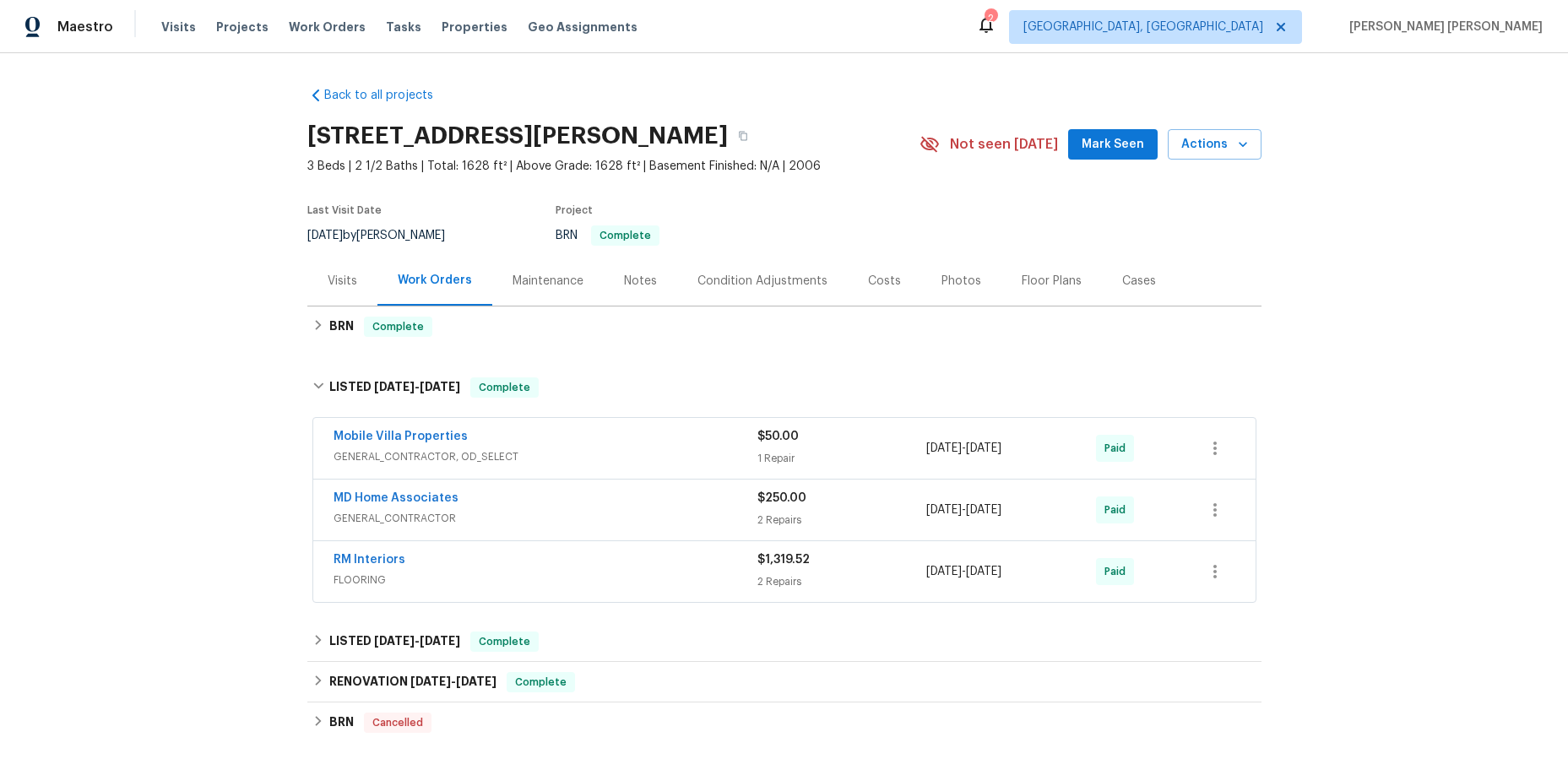
click at [646, 436] on div "Mobile Villa Properties" at bounding box center [545, 437] width 424 height 20
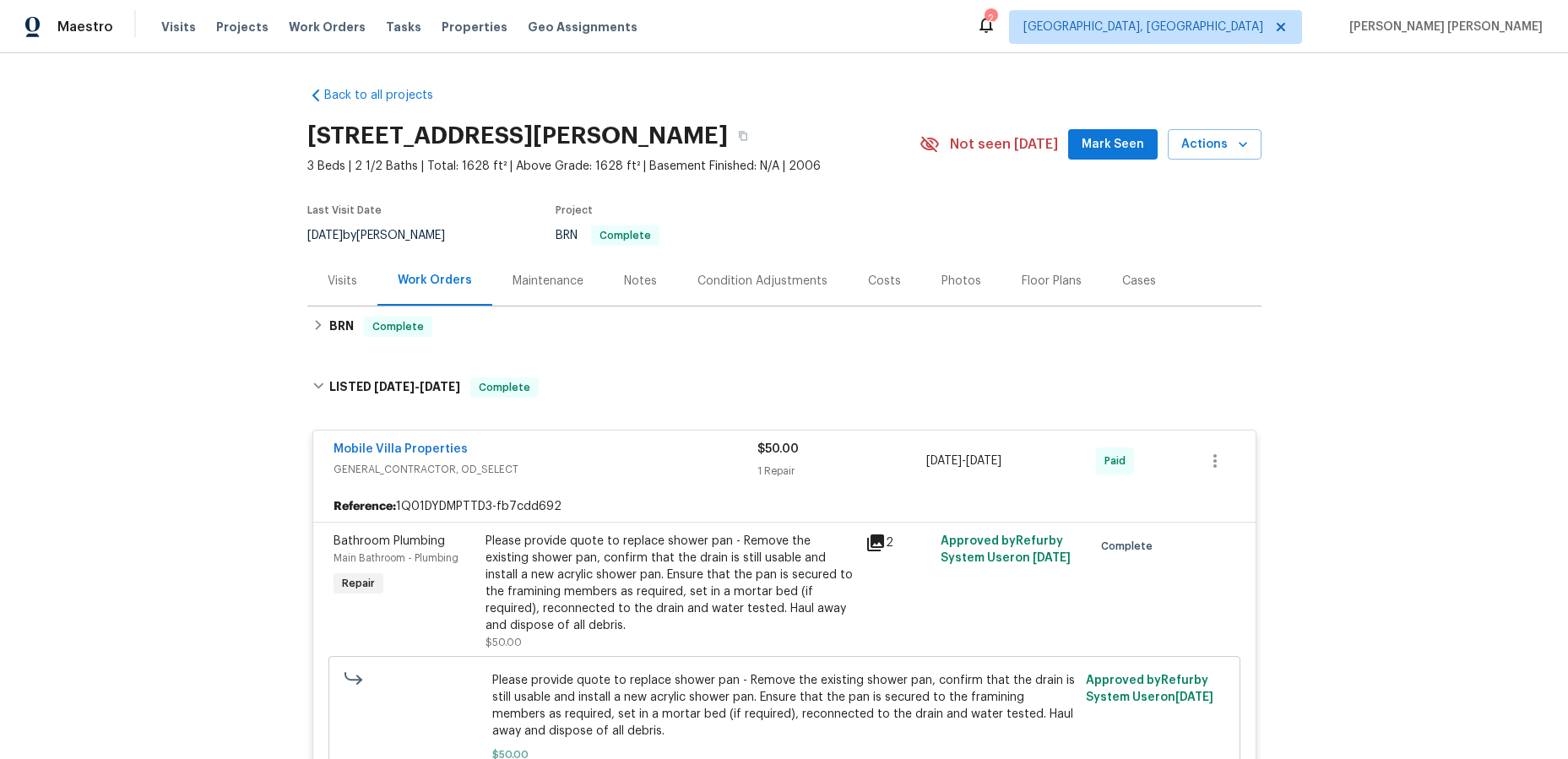
click at [655, 441] on div "Mobile Villa Properties" at bounding box center [545, 450] width 424 height 20
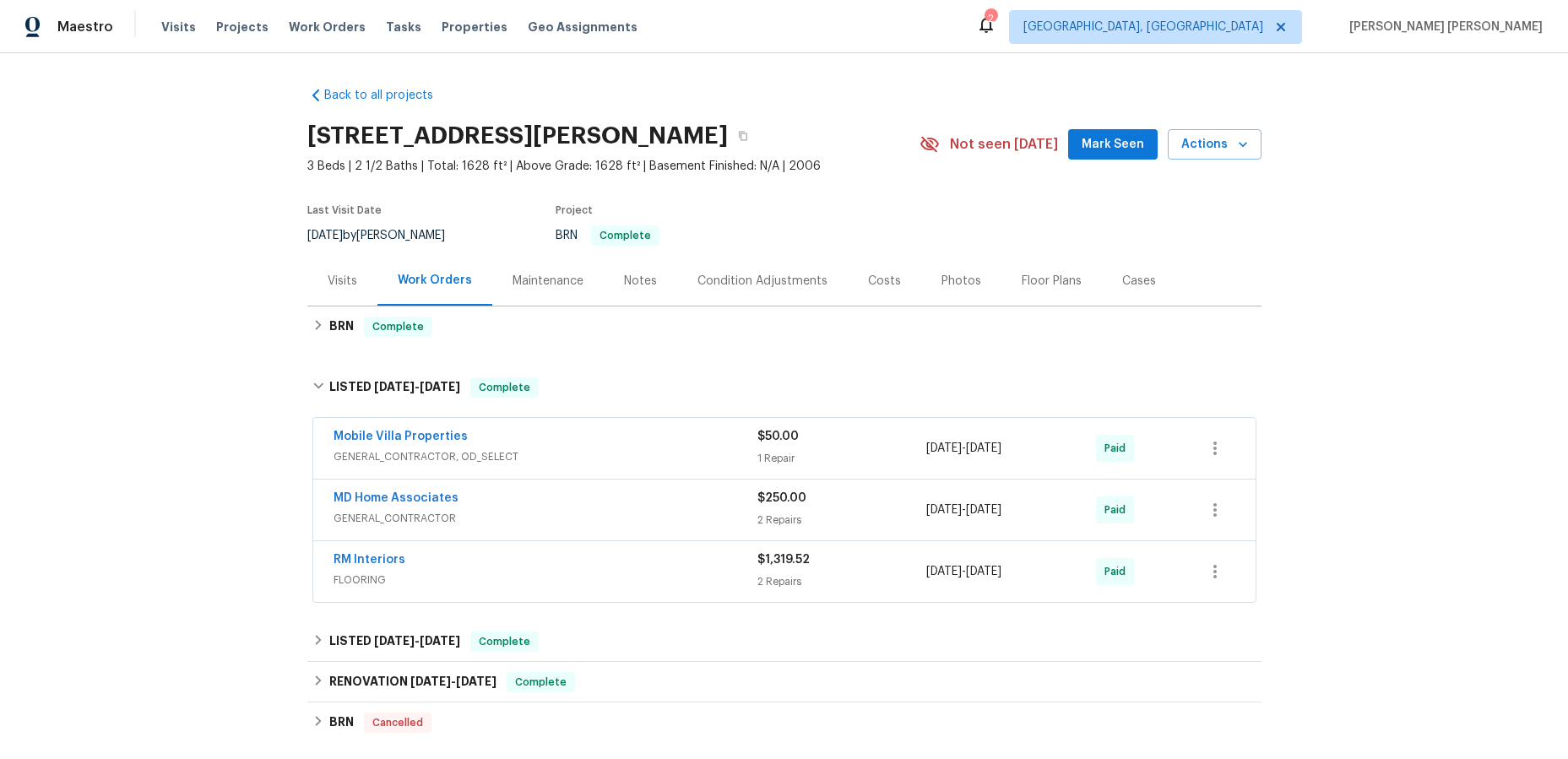
click at [655, 441] on div "Mobile Villa Properties" at bounding box center [545, 437] width 424 height 20
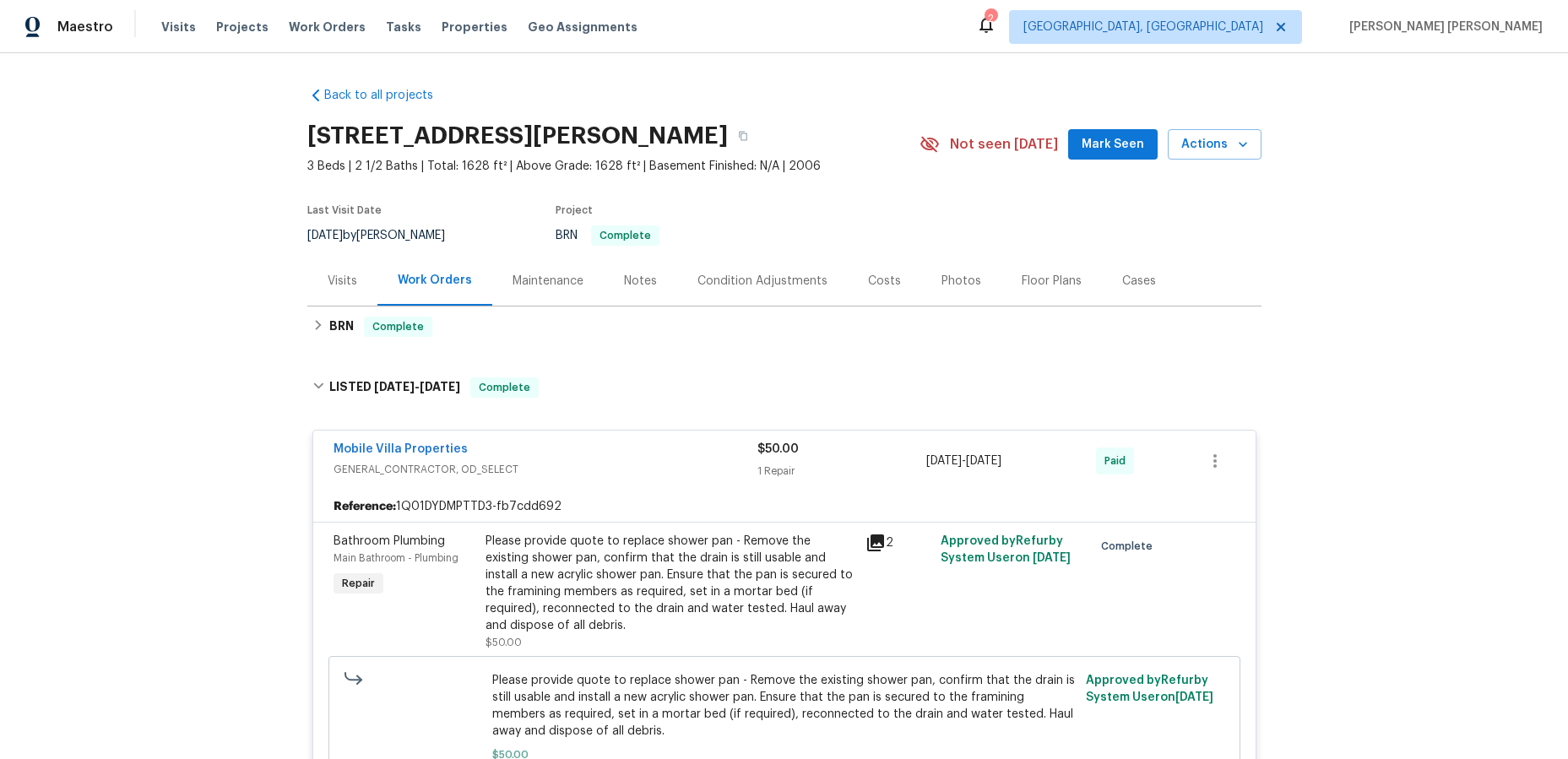
click at [654, 439] on div "Mobile Villa Properties GENERAL_CONTRACTOR, OD_SELECT $50.00 1 Repair [DATE] - …" at bounding box center [784, 460] width 942 height 60
click at [658, 471] on span "GENERAL_CONTRACTOR, OD_SELECT" at bounding box center [545, 469] width 424 height 17
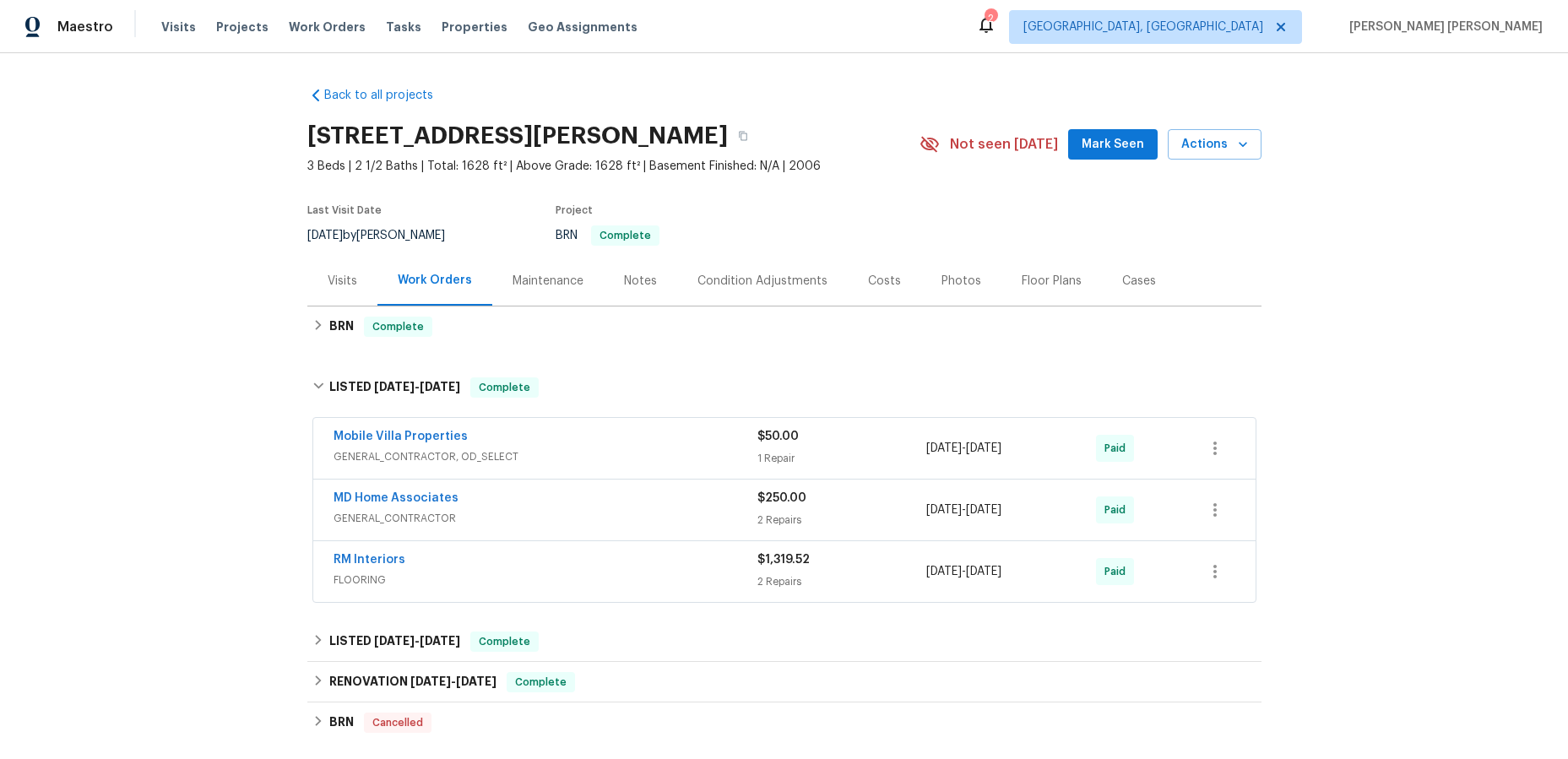
click at [666, 510] on span "GENERAL_CONTRACTOR" at bounding box center [545, 518] width 424 height 17
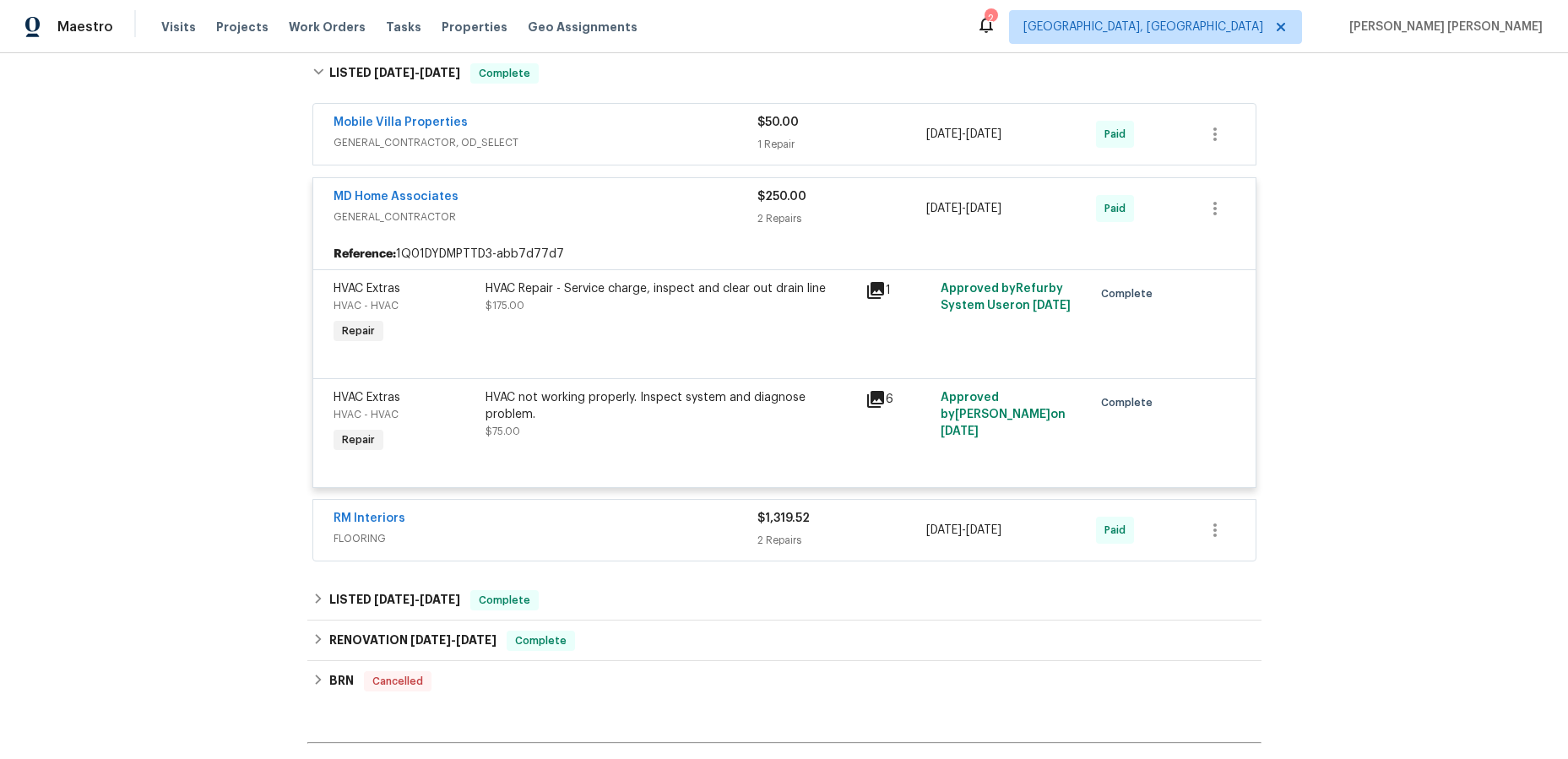
scroll to position [323, 0]
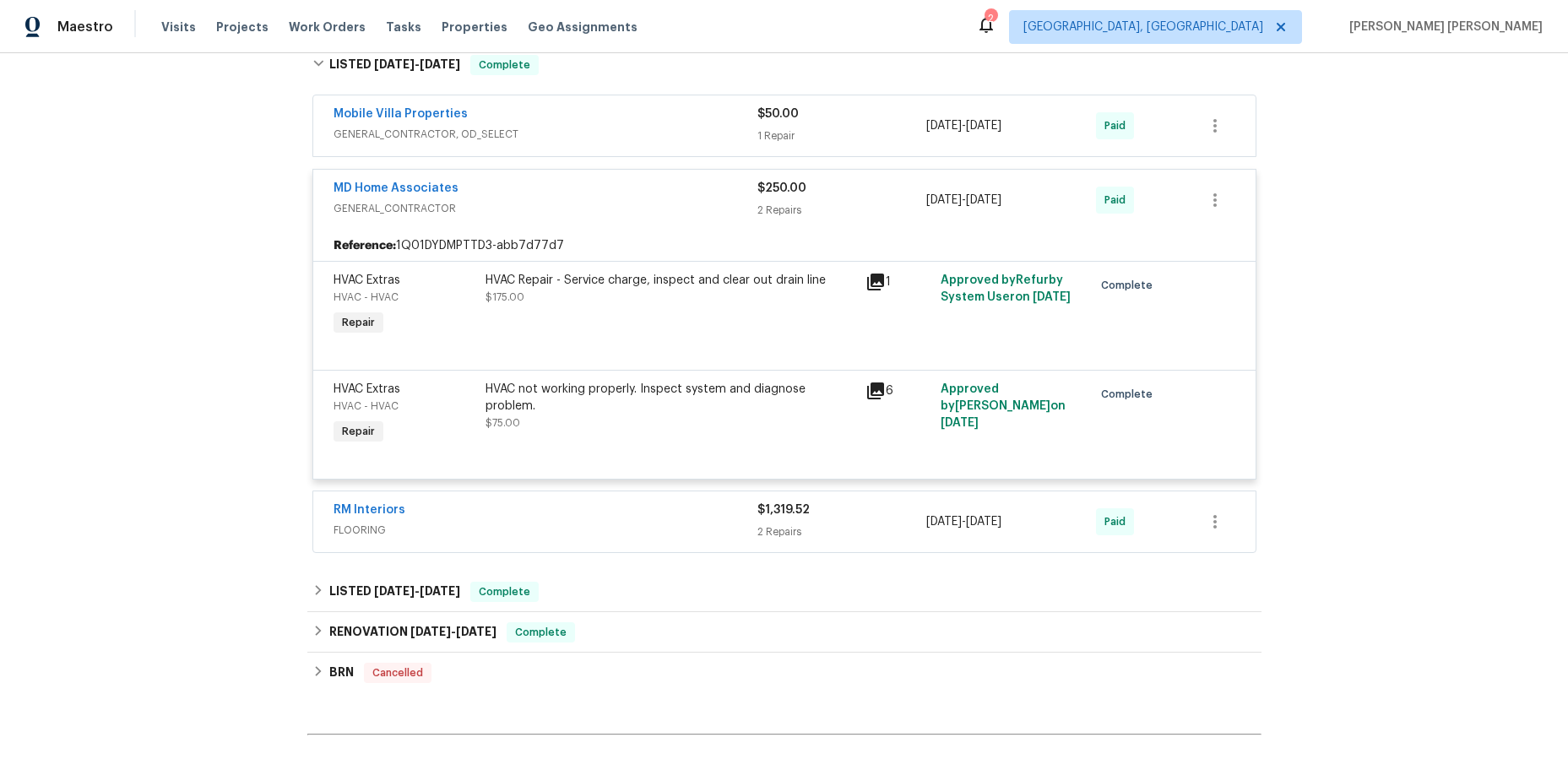
click at [659, 524] on span "FLOORING" at bounding box center [545, 529] width 424 height 17
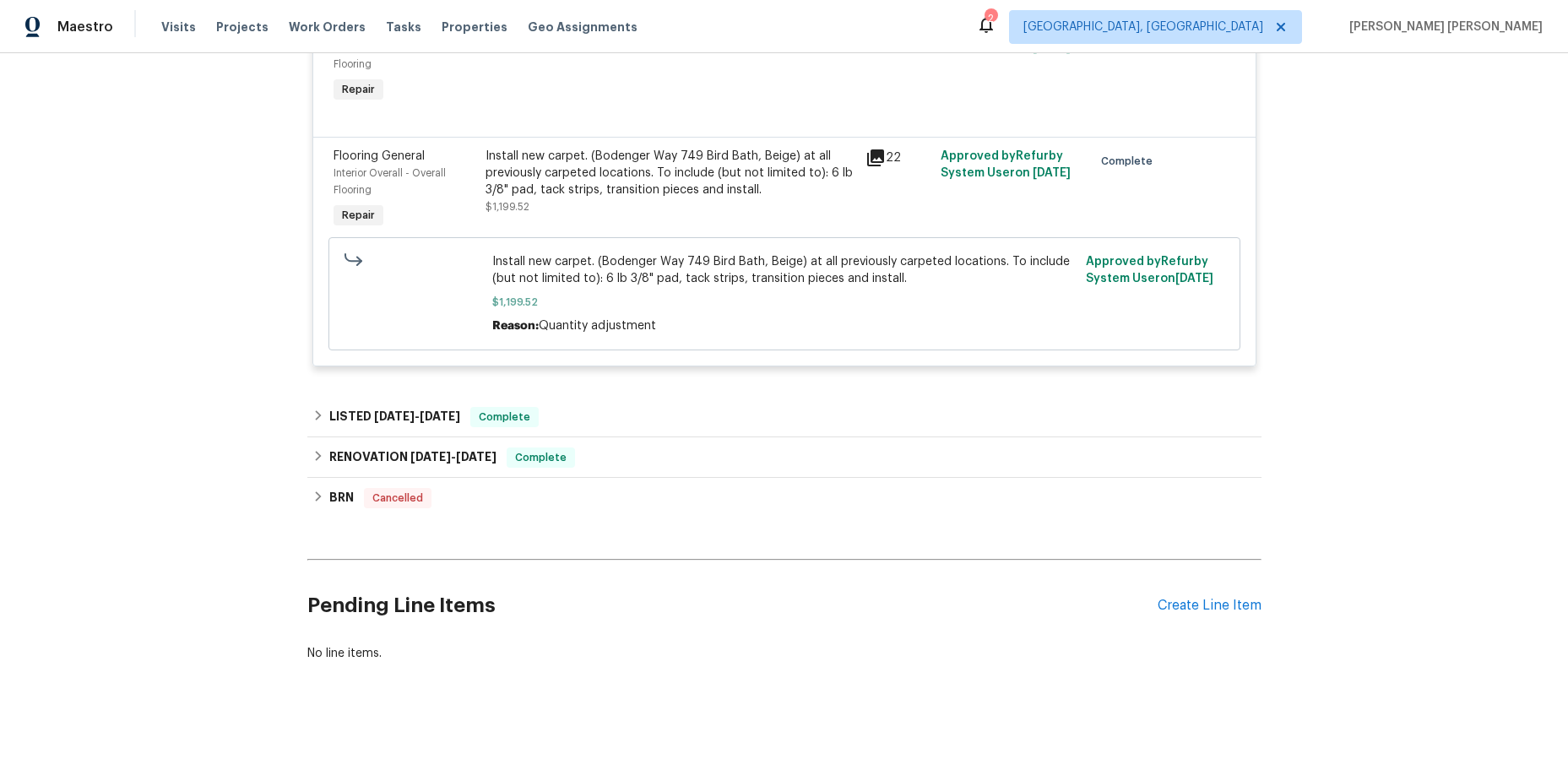
scroll to position [915, 0]
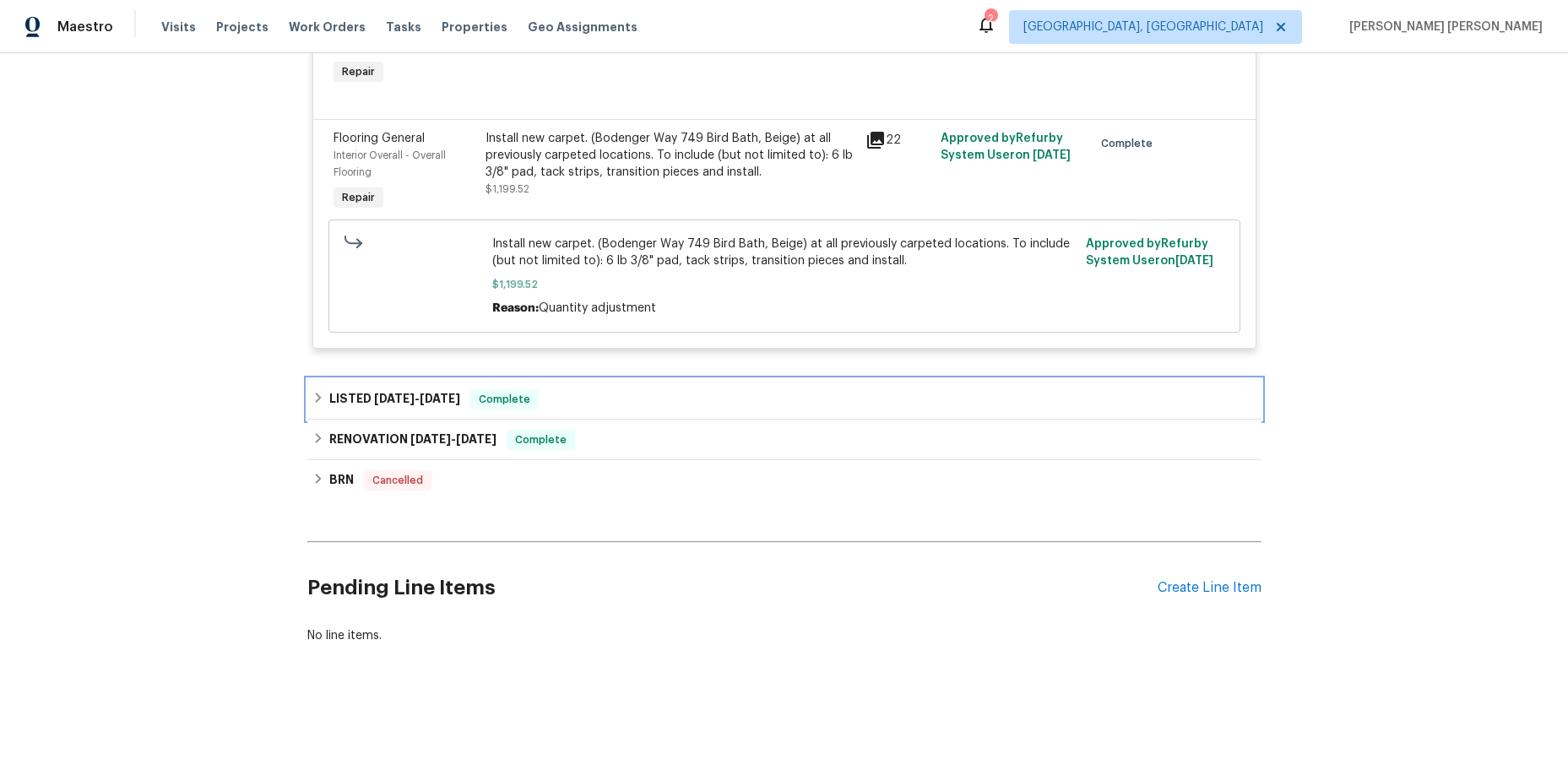
click at [626, 405] on div "LISTED [DATE] - [DATE] Complete" at bounding box center [784, 399] width 944 height 20
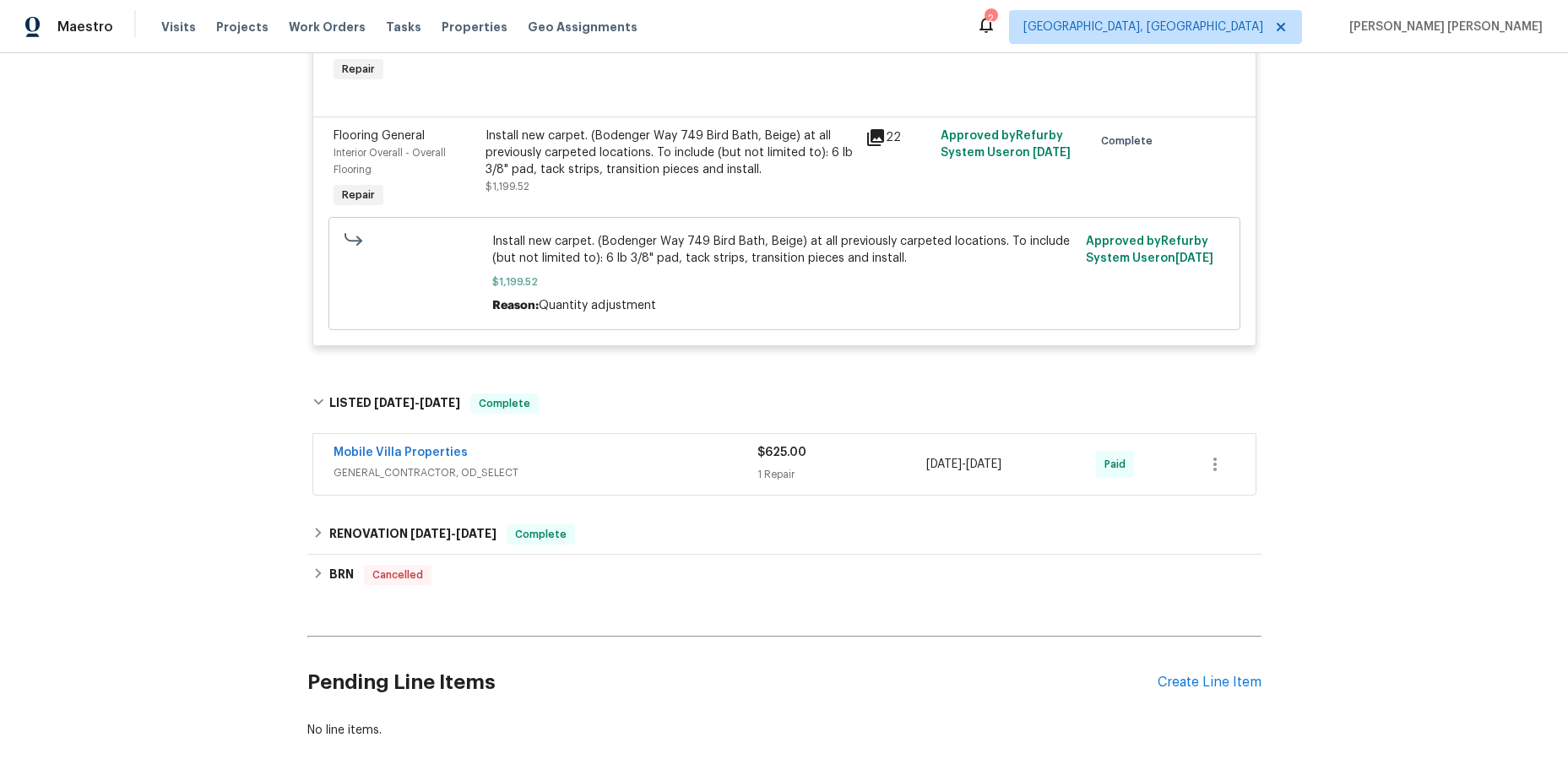
click at [697, 471] on span "GENERAL_CONTRACTOR, OD_SELECT" at bounding box center [545, 472] width 424 height 17
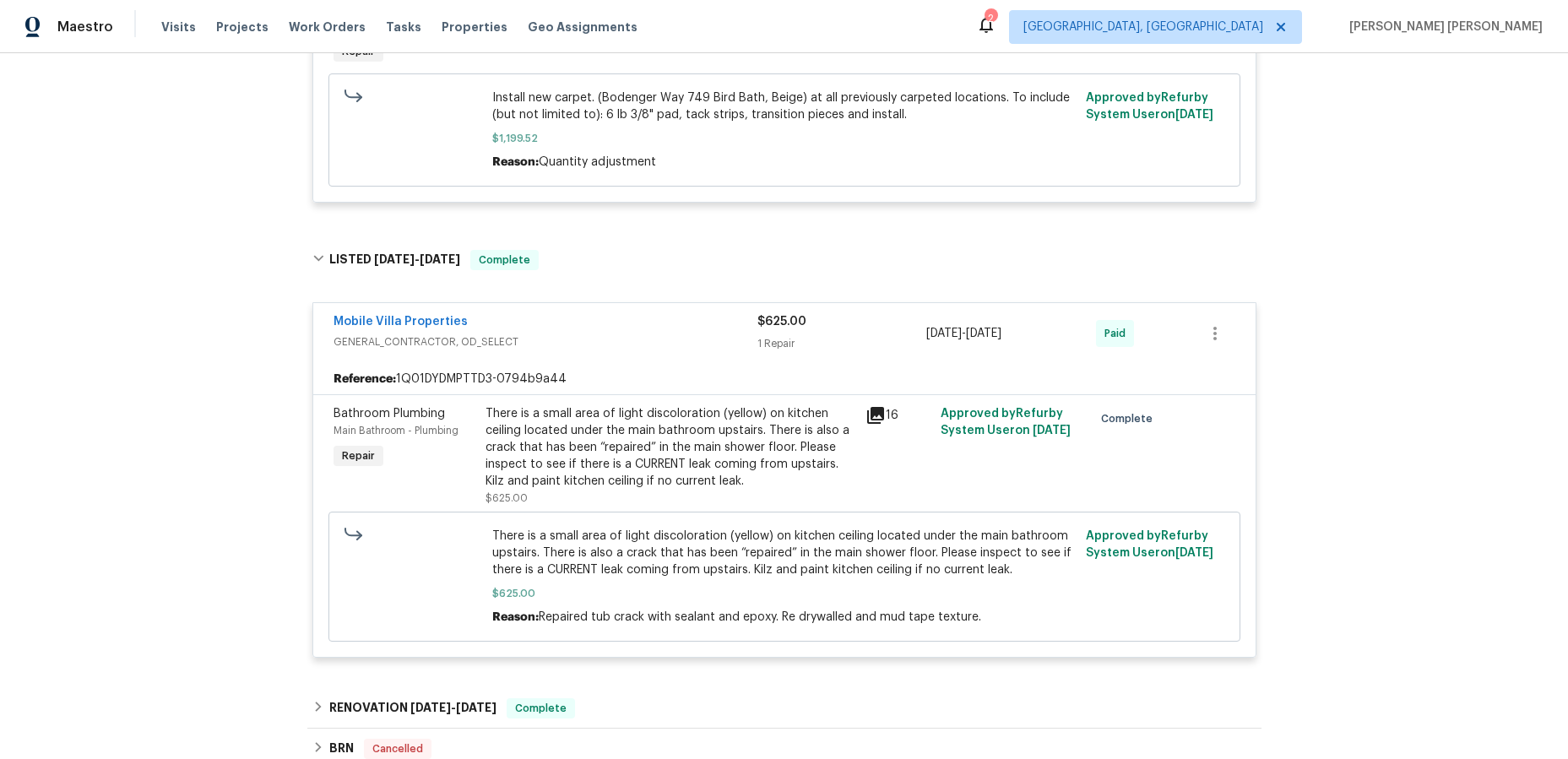
scroll to position [1330, 0]
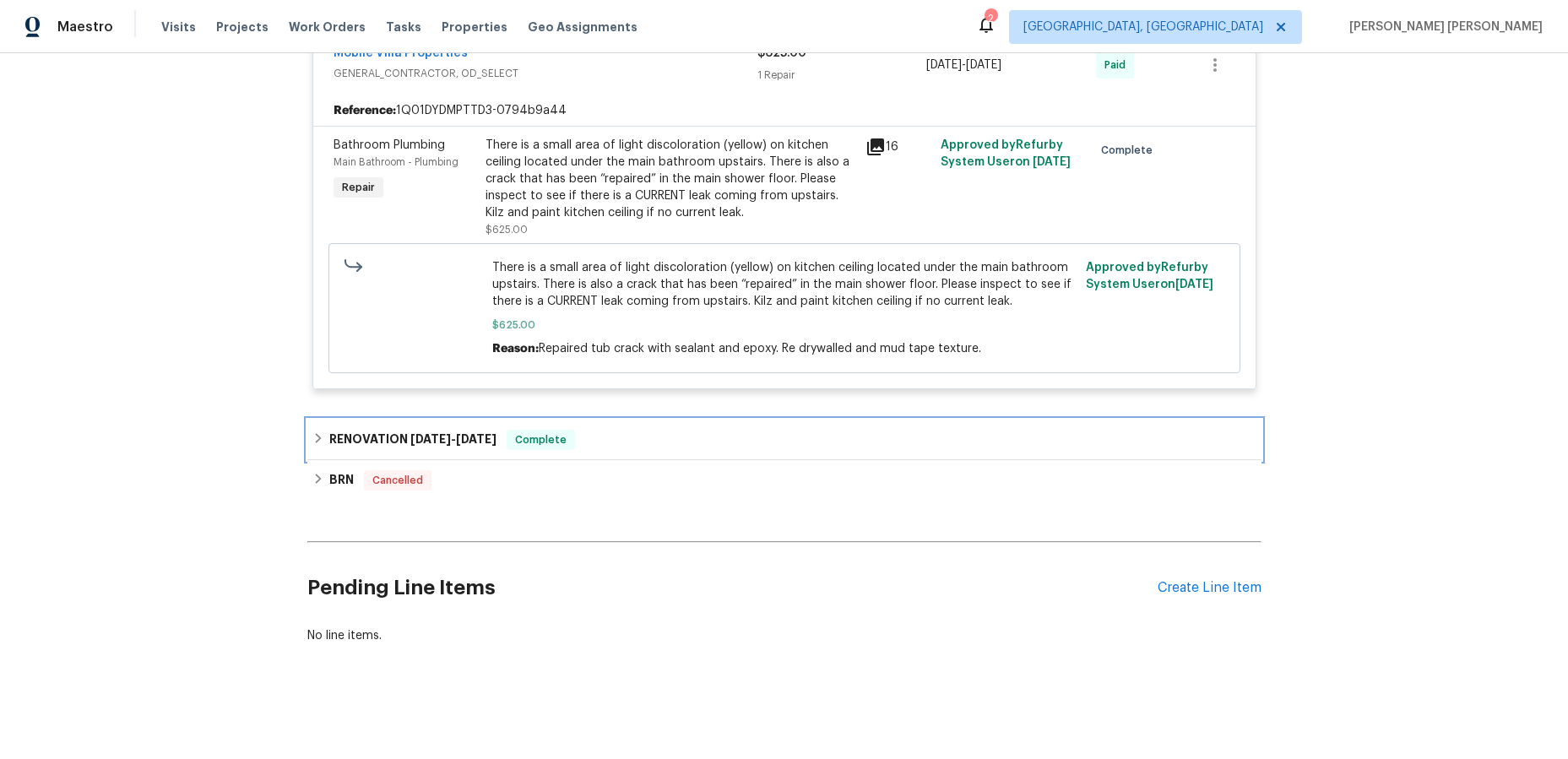
click at [695, 436] on div "RENOVATION [DATE] - [DATE] Complete" at bounding box center [784, 439] width 944 height 20
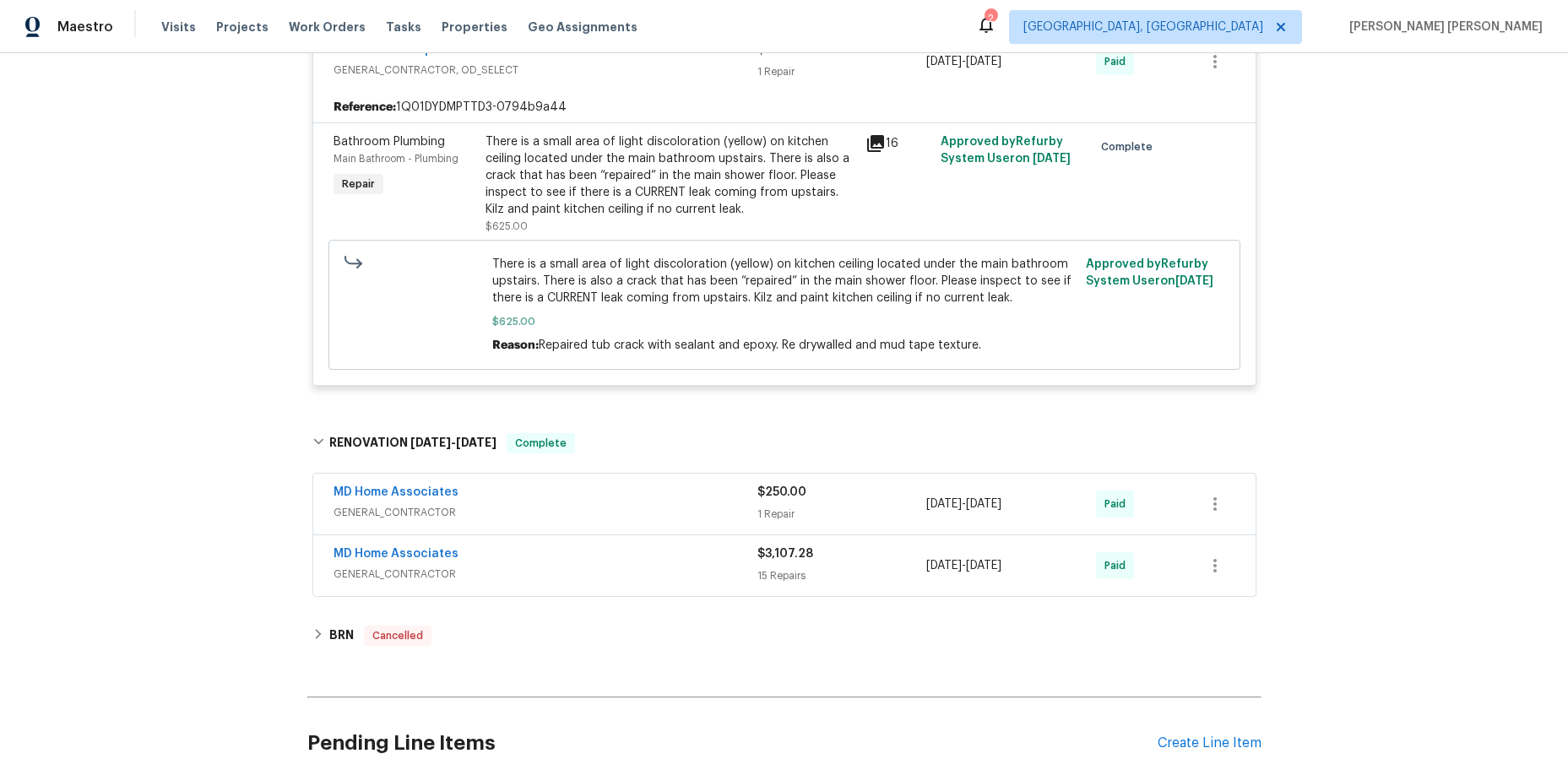
click at [708, 573] on span "GENERAL_CONTRACTOR" at bounding box center [545, 573] width 424 height 17
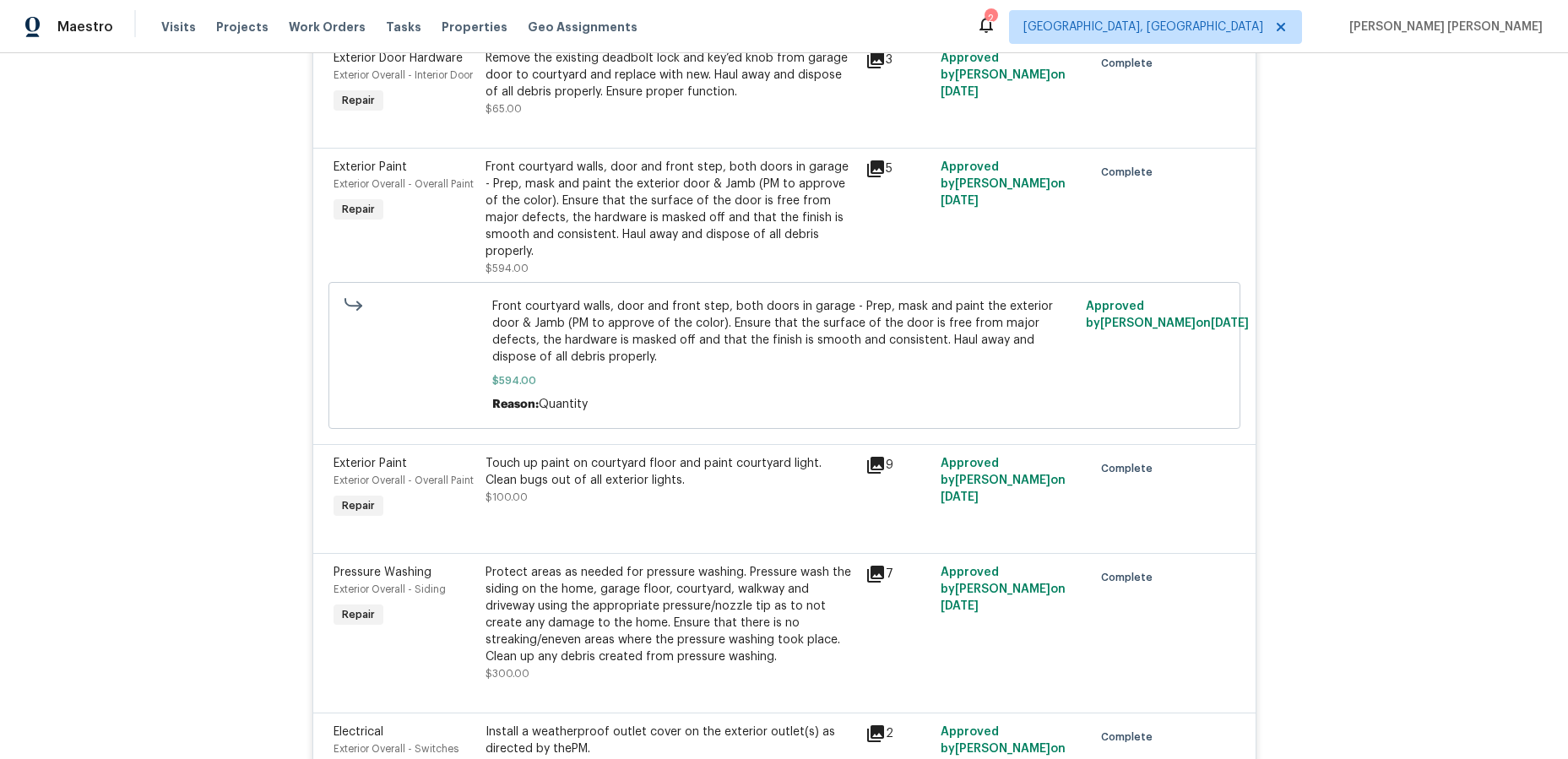
scroll to position [2148, 0]
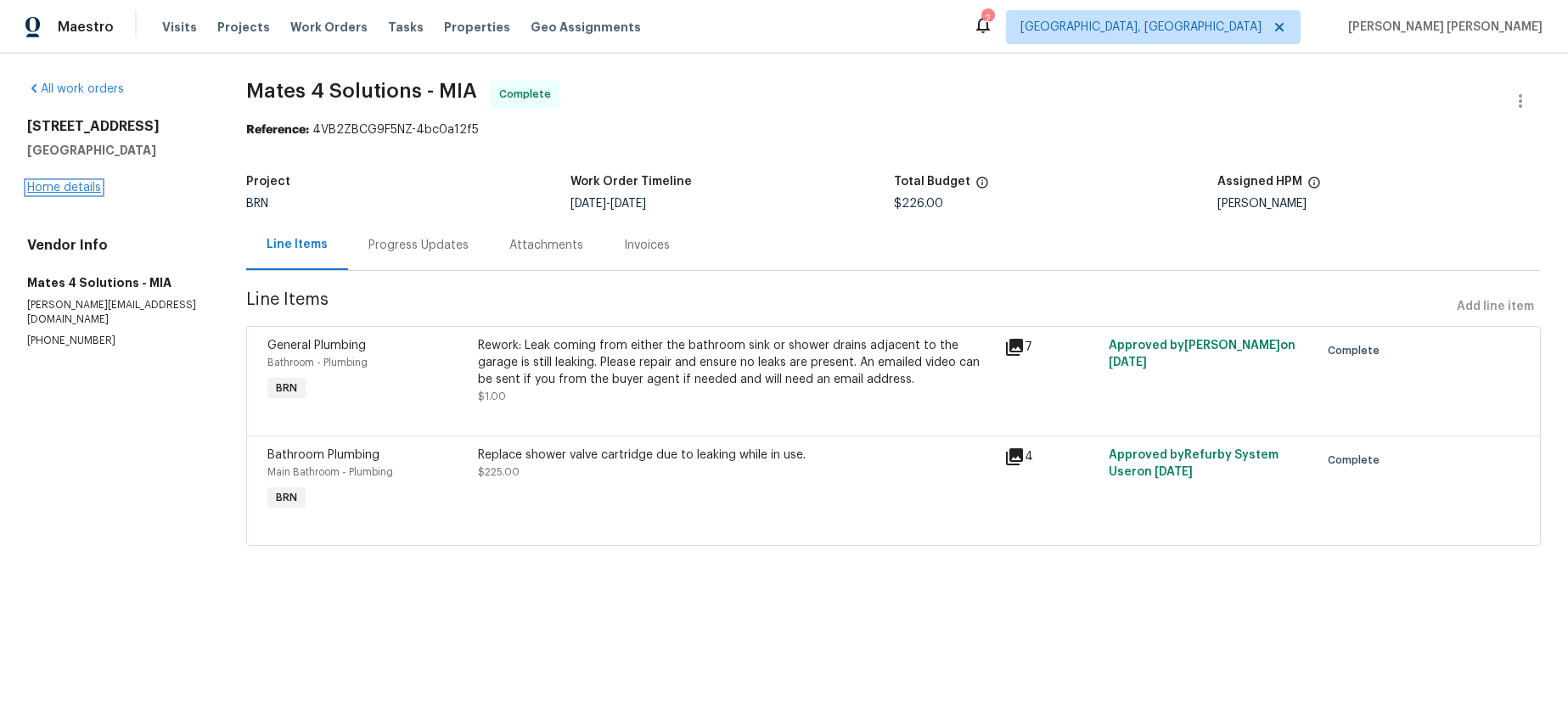
click at [76, 188] on link "Home details" at bounding box center [64, 187] width 74 height 11
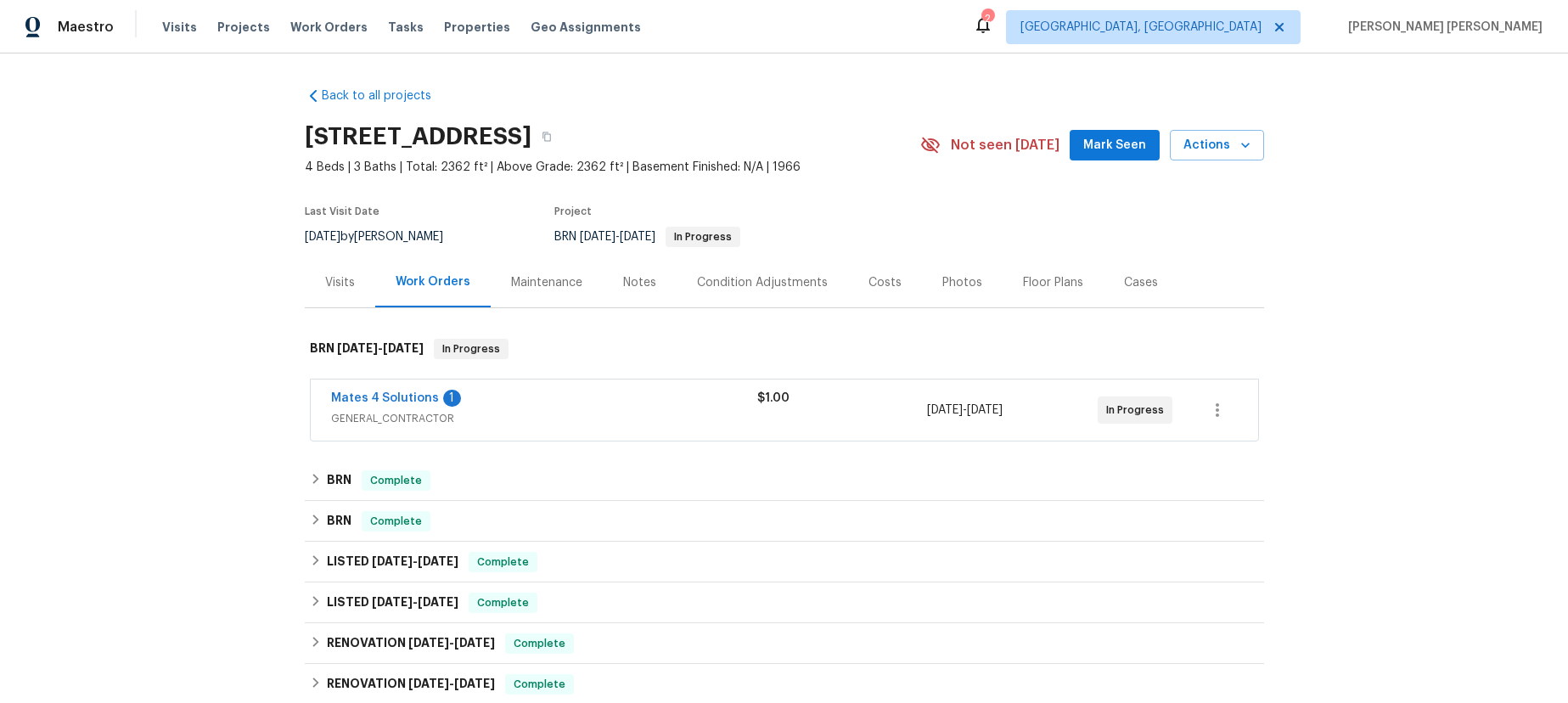
click at [550, 421] on span "GENERAL_CONTRACTOR" at bounding box center [543, 418] width 426 height 17
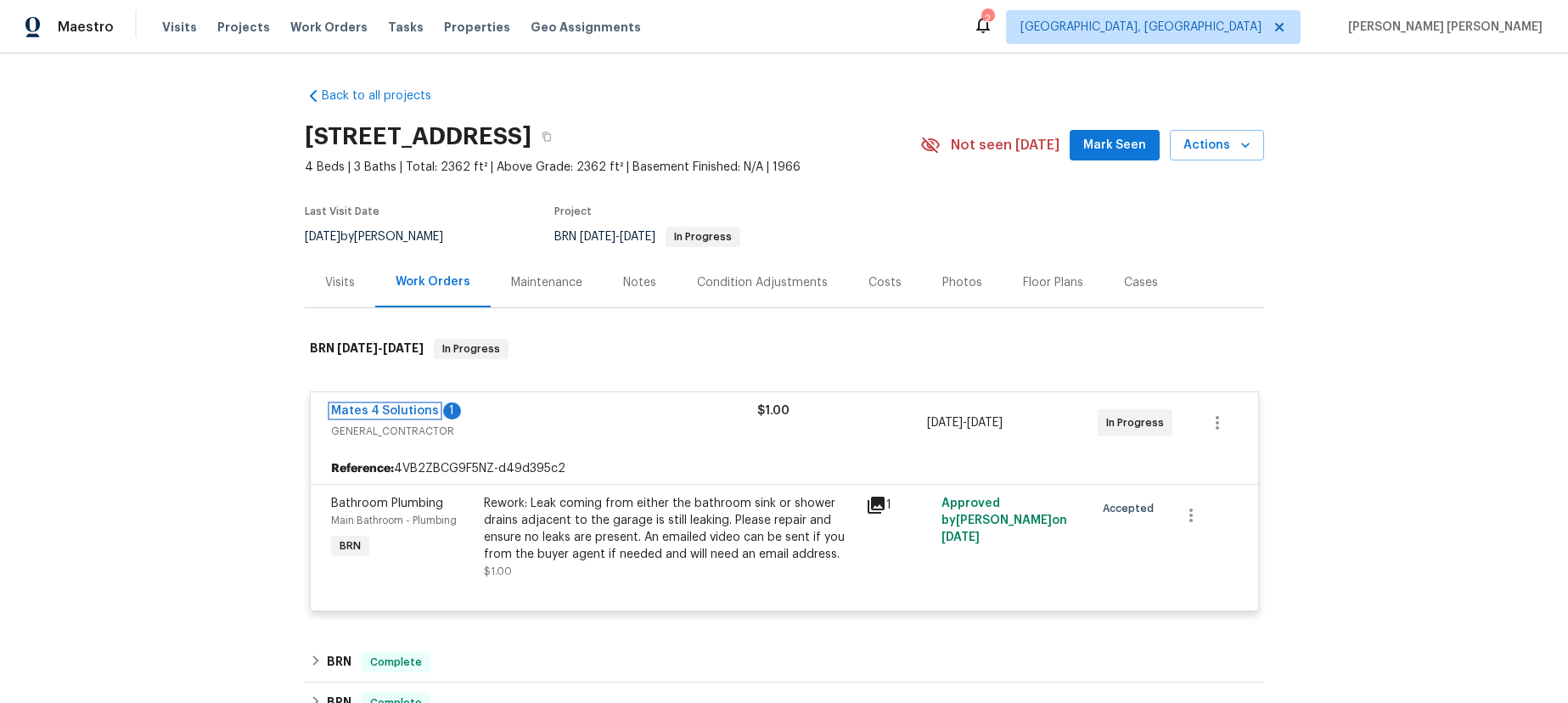
click at [376, 406] on link "Mates 4 Solutions" at bounding box center [385, 410] width 108 height 11
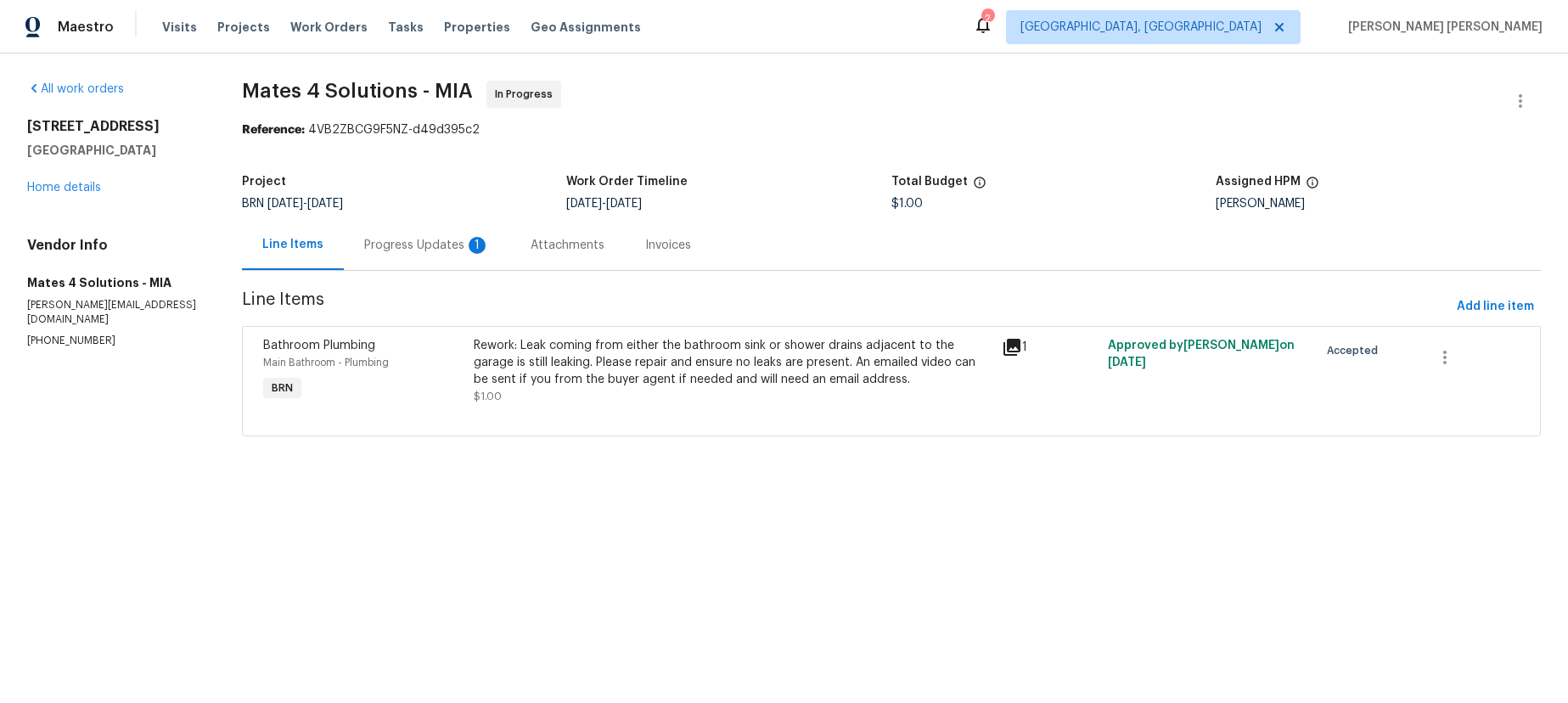
click at [419, 242] on div "Progress Updates 1" at bounding box center [427, 245] width 125 height 17
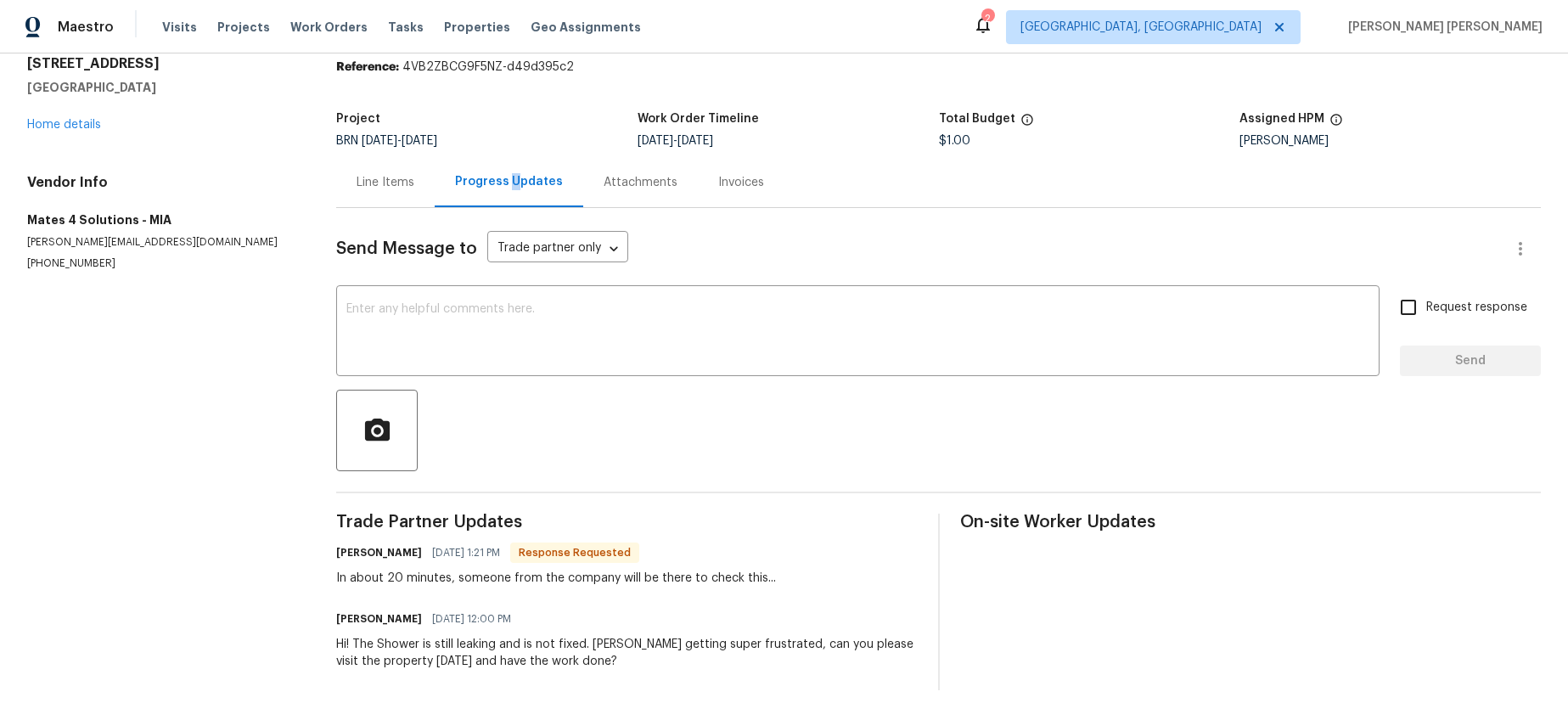
scroll to position [78, 0]
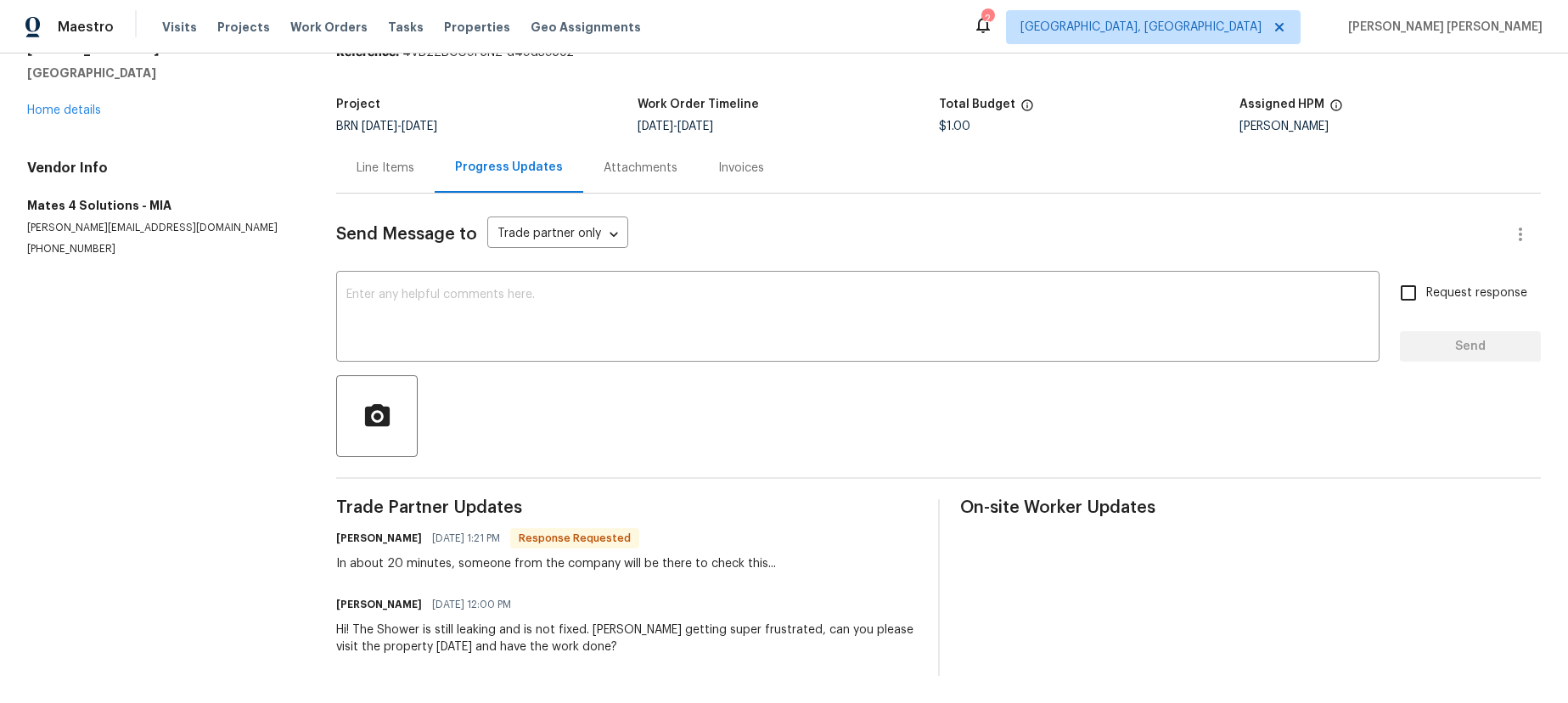
click at [363, 163] on div "Line Items" at bounding box center [385, 168] width 57 height 17
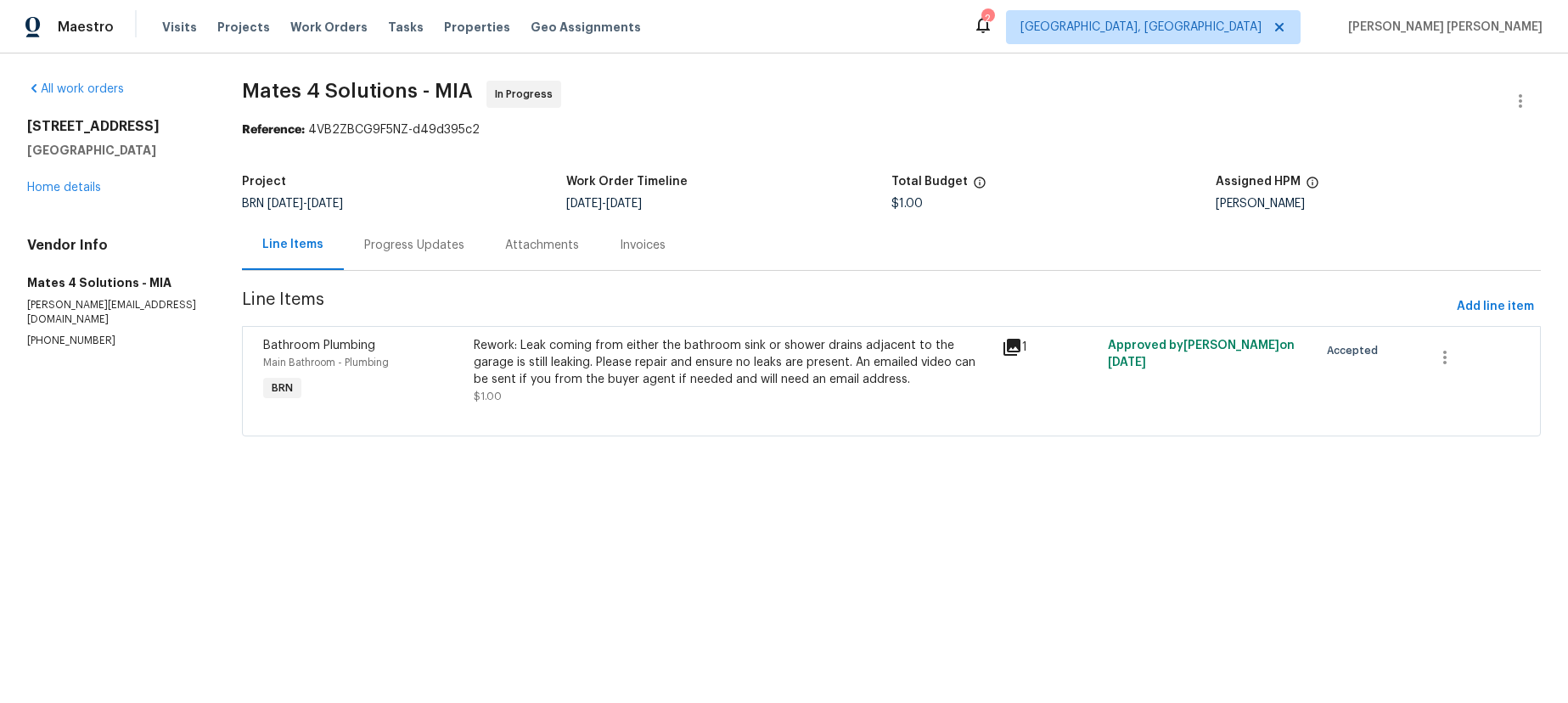
drag, startPoint x: 1013, startPoint y: 347, endPoint x: 1004, endPoint y: 353, distance: 10.8
click at [1010, 347] on icon at bounding box center [1012, 347] width 17 height 17
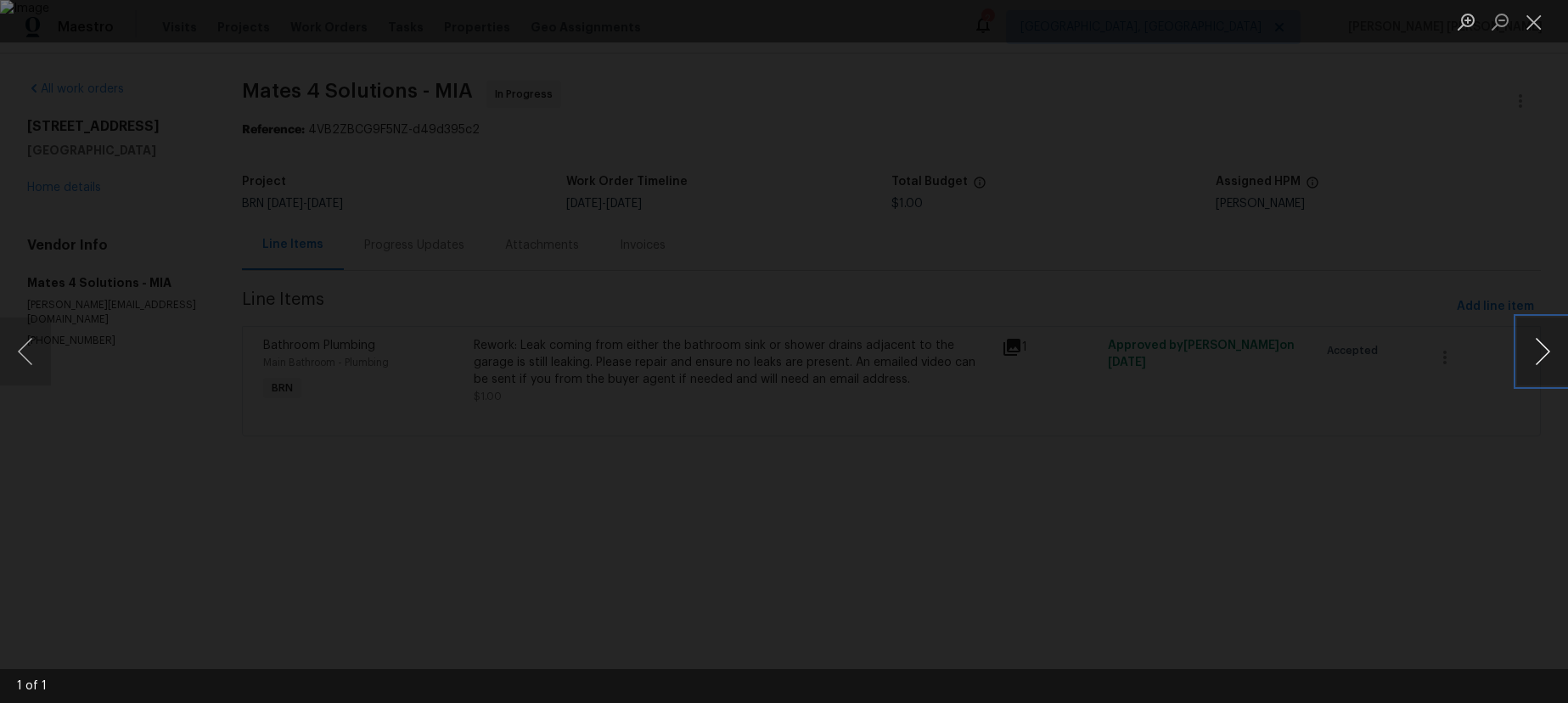
click at [1208, 363] on button "Next image" at bounding box center [1542, 351] width 51 height 68
drag, startPoint x: 1537, startPoint y: 363, endPoint x: 1561, endPoint y: 355, distance: 25.3
click at [1208, 361] on button "Next image" at bounding box center [1542, 351] width 51 height 68
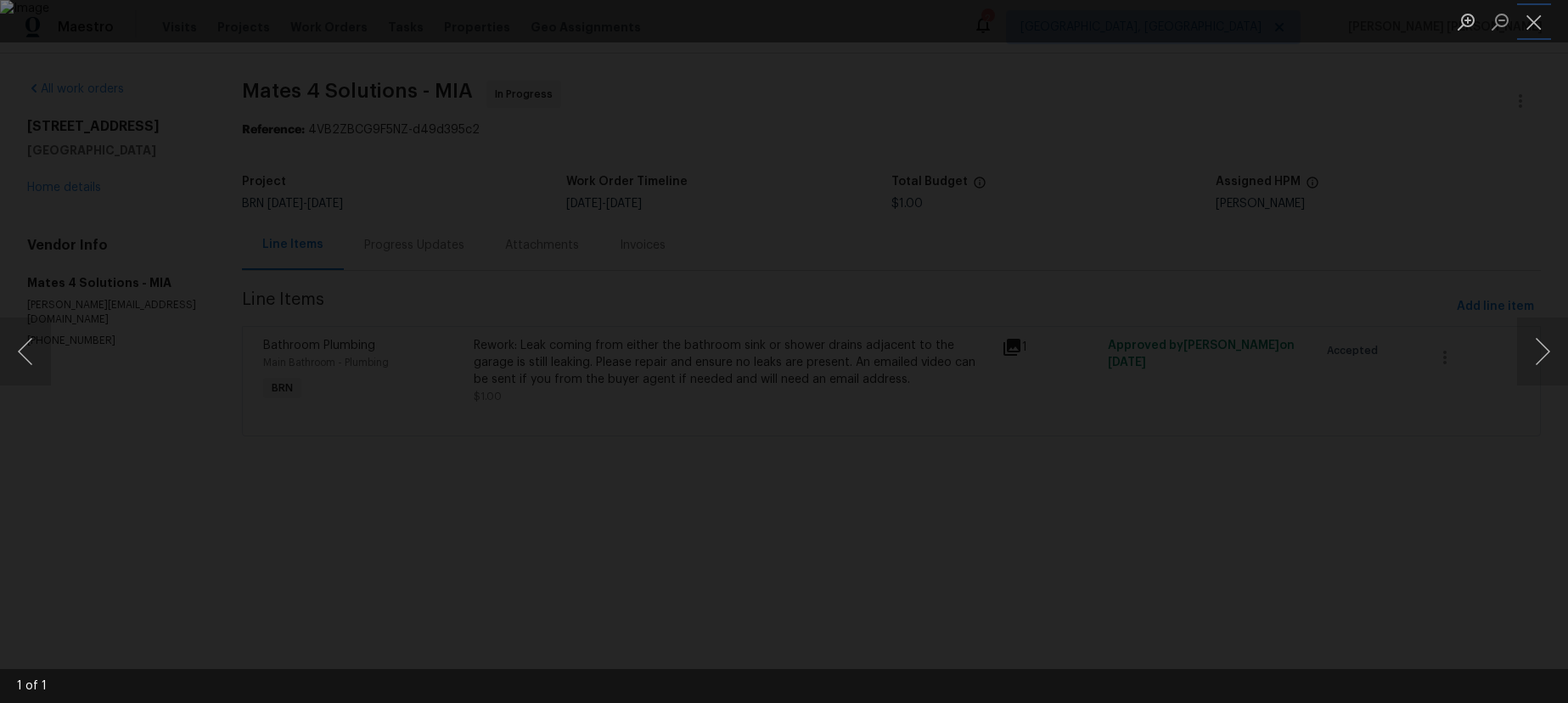
drag, startPoint x: 1529, startPoint y: 24, endPoint x: 1522, endPoint y: 37, distance: 14.8
click at [1208, 24] on button "Close lightbox" at bounding box center [1534, 22] width 34 height 30
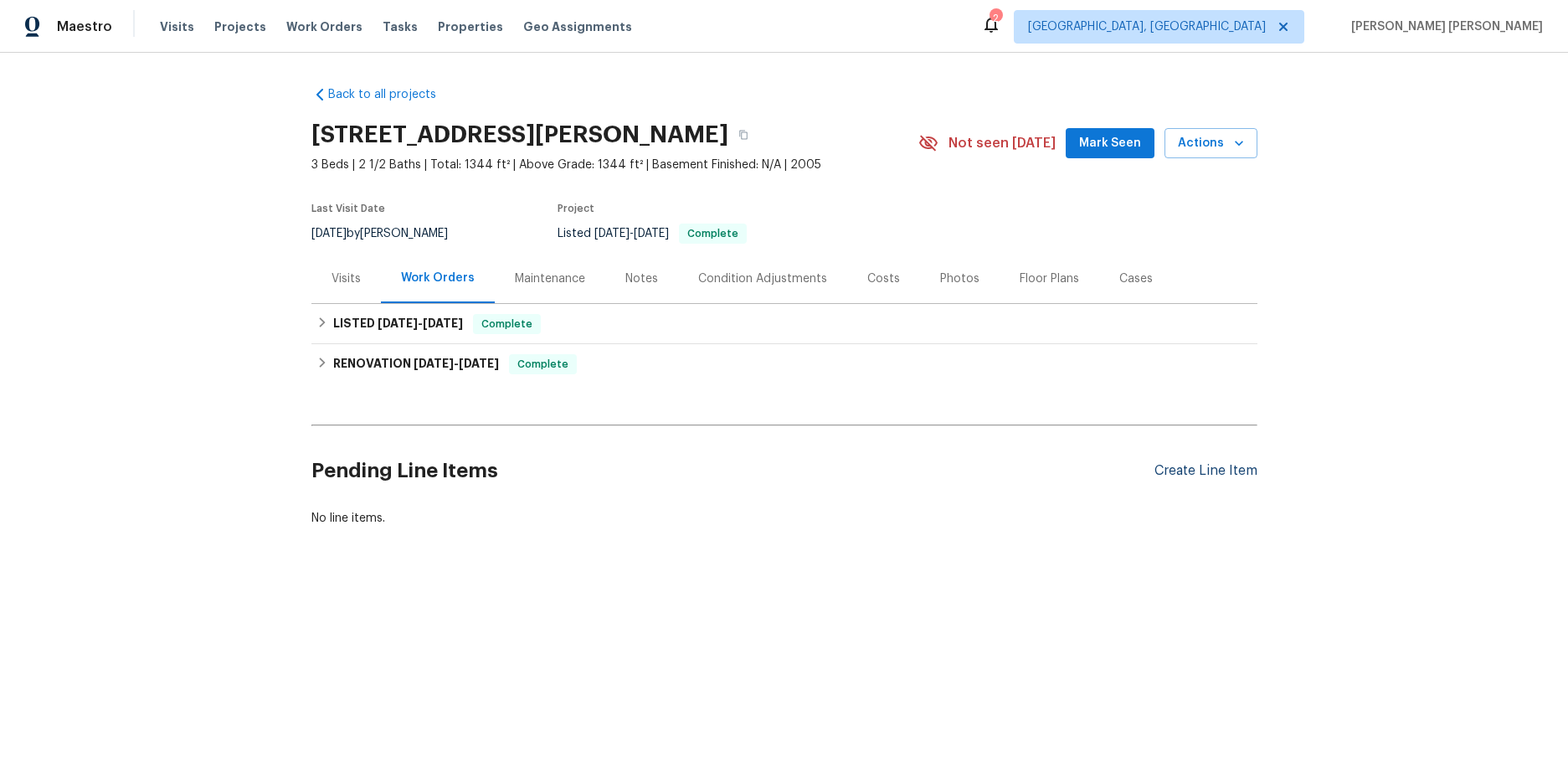
click at [1218, 466] on div "Create Line Item" at bounding box center [1206, 471] width 103 height 16
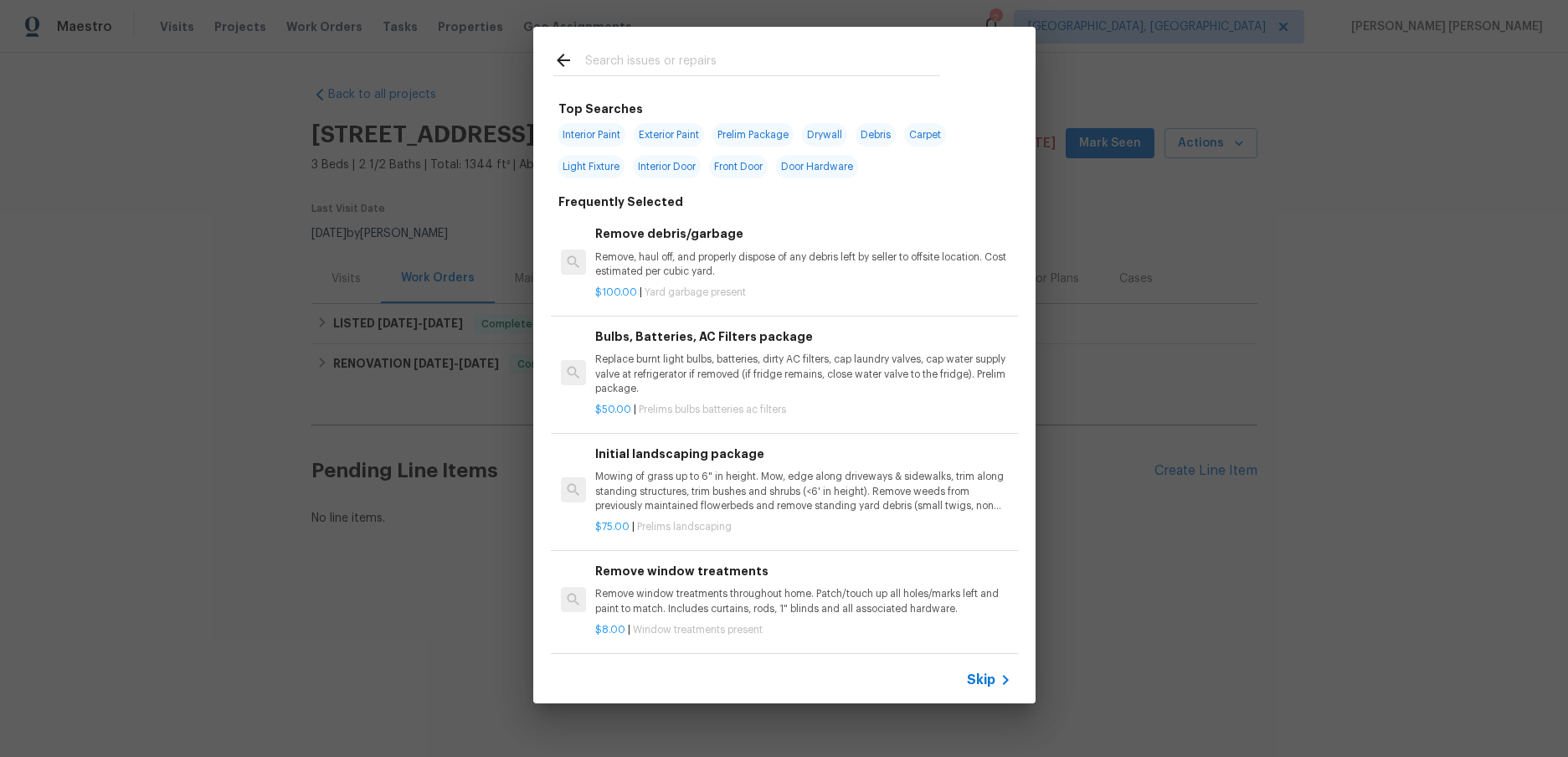
click at [981, 676] on span "Skip" at bounding box center [981, 680] width 29 height 17
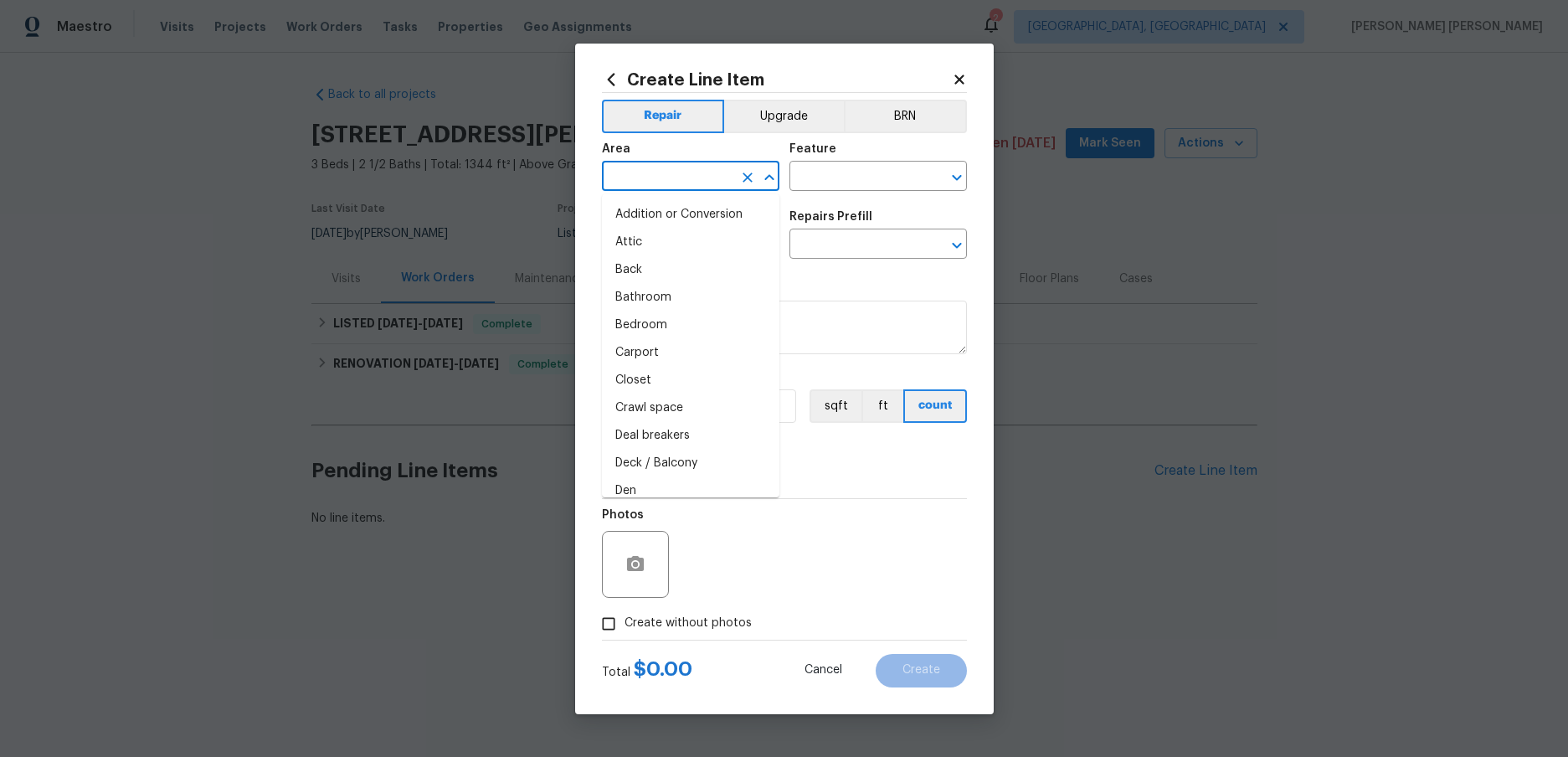
click at [684, 179] on input "text" at bounding box center [667, 178] width 130 height 26
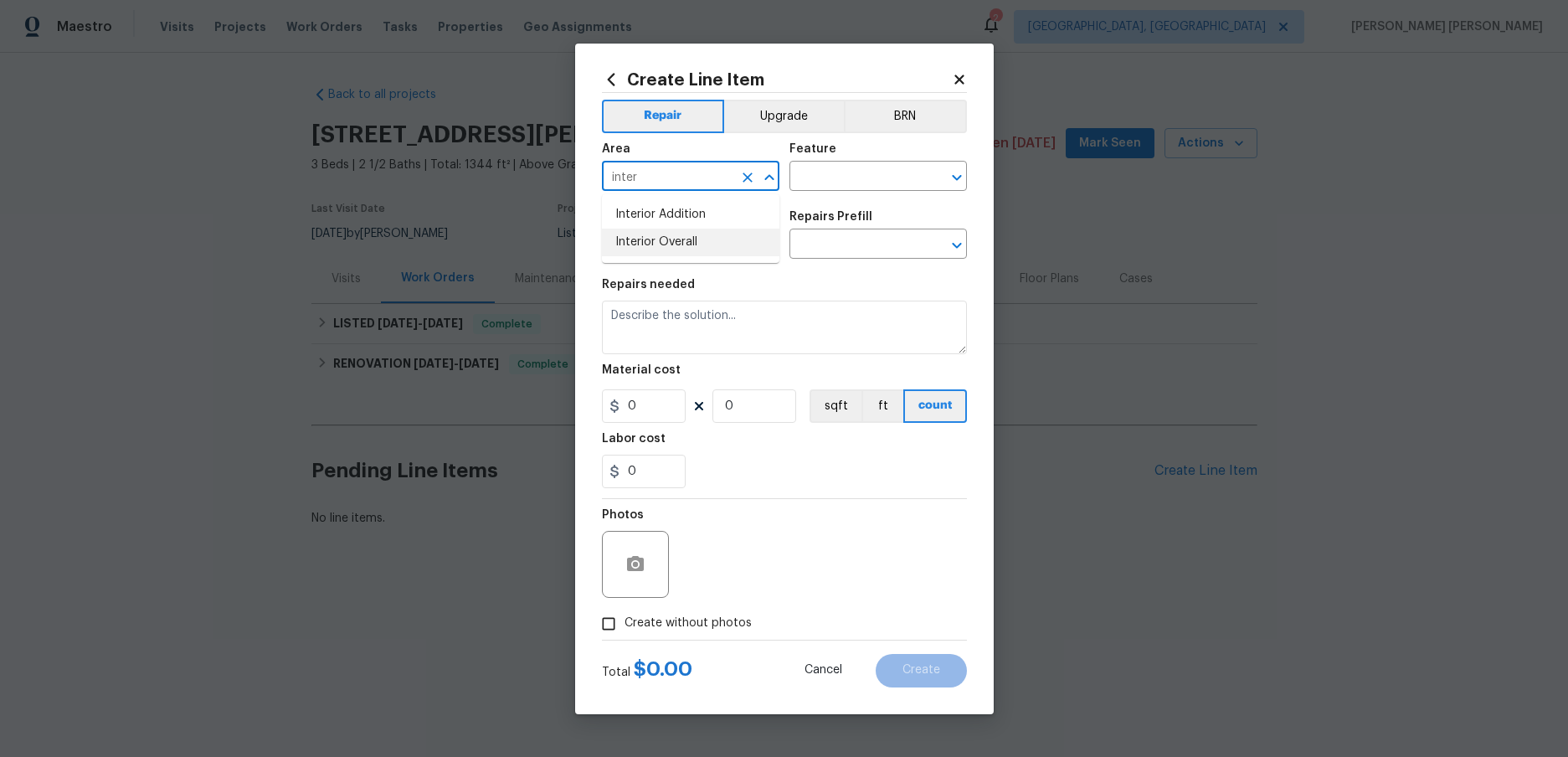
click at [688, 238] on li "Interior Overall" at bounding box center [691, 243] width 177 height 28
type input "Interior Overall"
click at [843, 172] on input "text" at bounding box center [855, 178] width 130 height 26
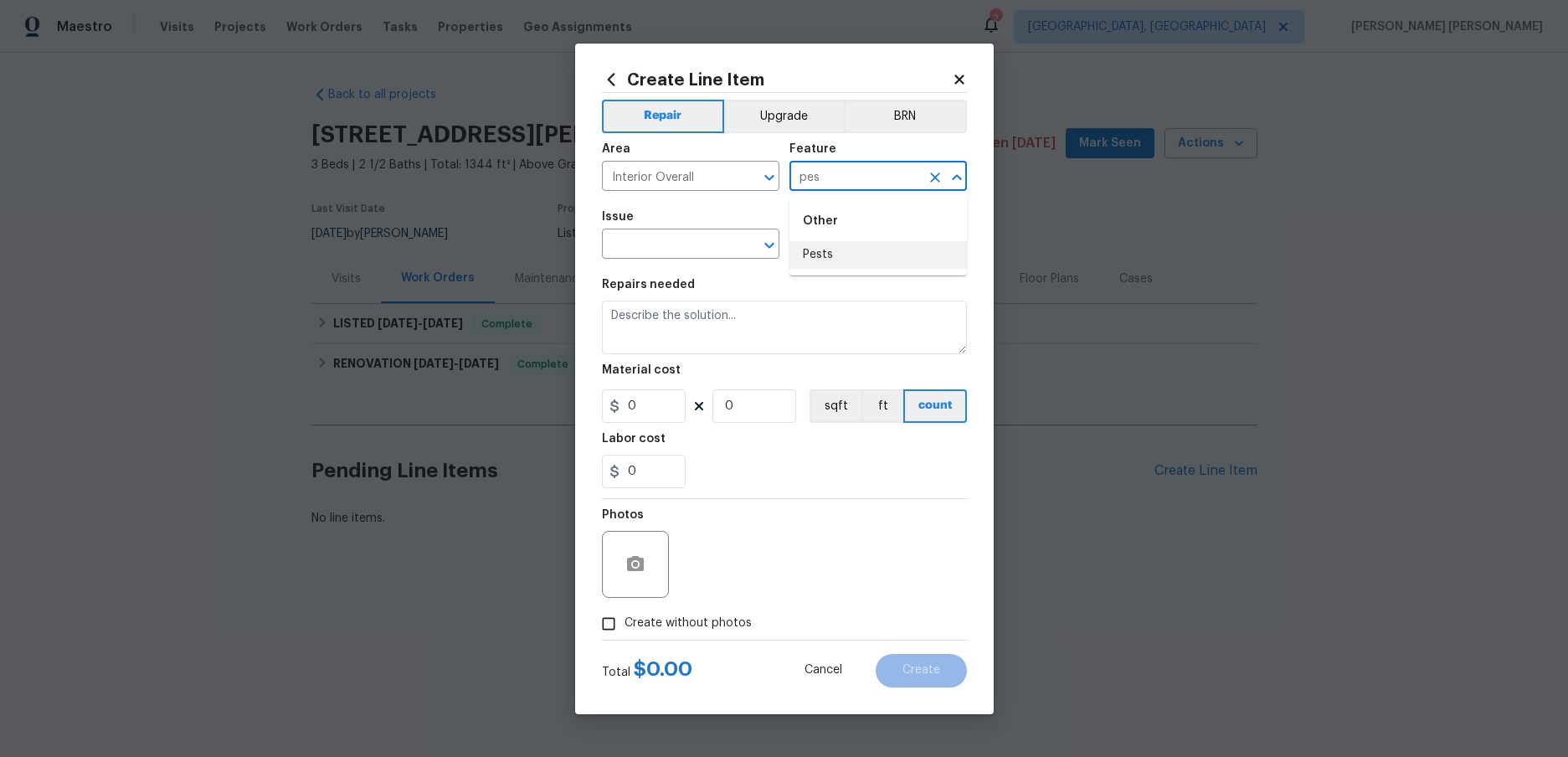
click at [836, 249] on li "Pests" at bounding box center [878, 255] width 177 height 28
type input "Pests"
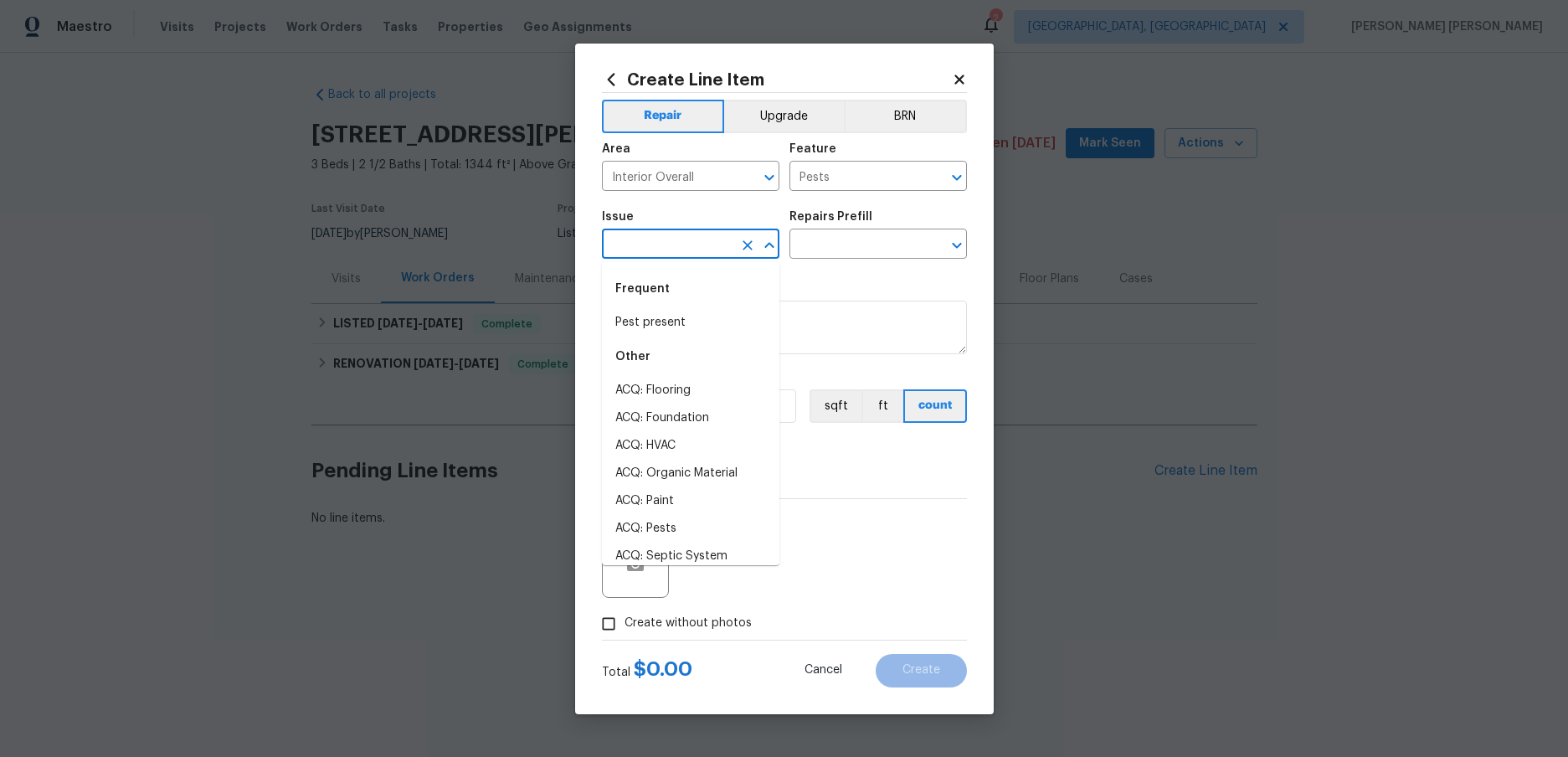
click at [691, 242] on input "text" at bounding box center [667, 246] width 130 height 26
drag, startPoint x: 695, startPoint y: 317, endPoint x: 846, endPoint y: 240, distance: 169.5
click at [696, 316] on li "Pest present" at bounding box center [691, 323] width 177 height 28
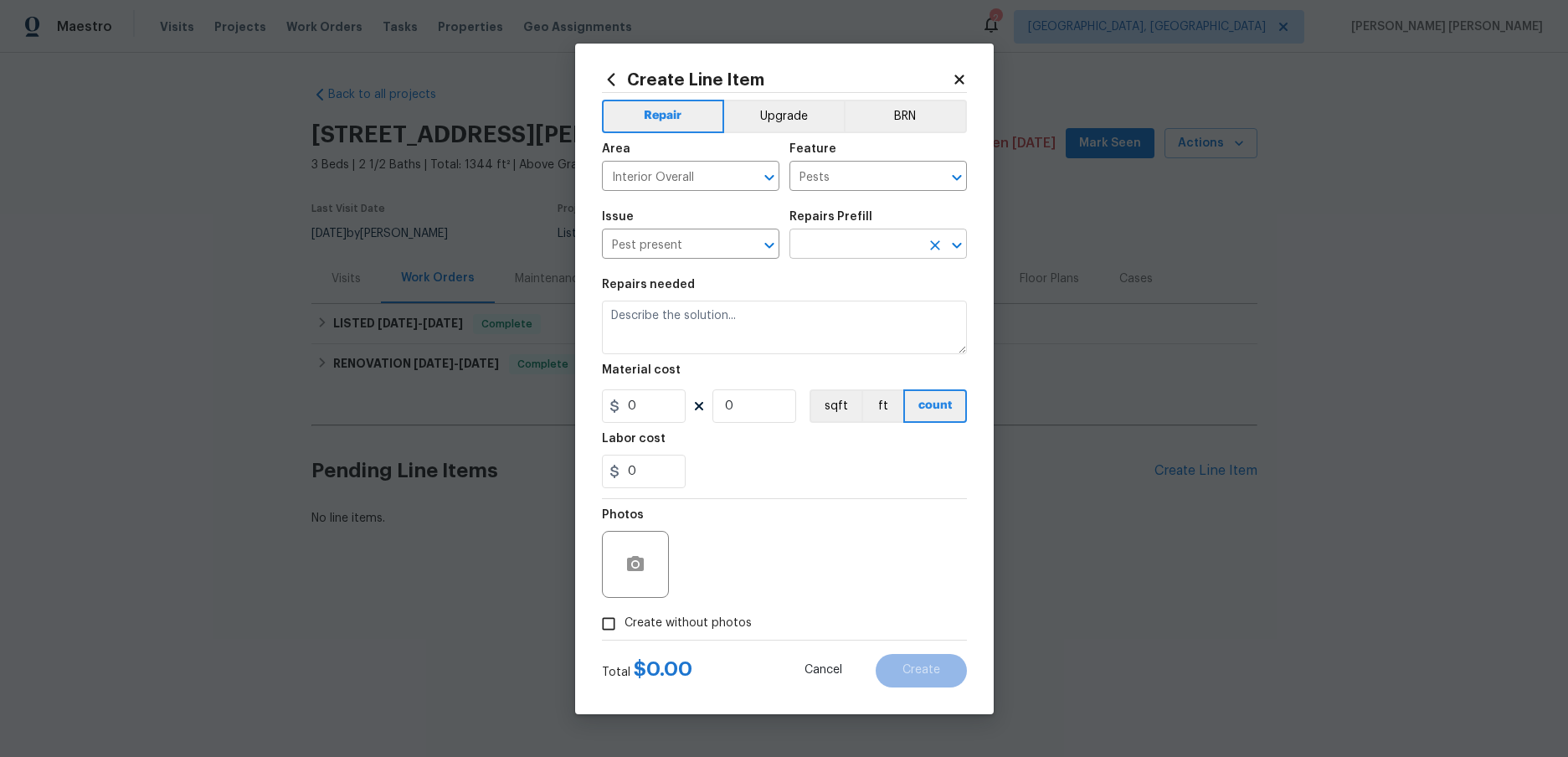
drag, startPoint x: 881, startPoint y: 227, endPoint x: 881, endPoint y: 242, distance: 15.0
click at [881, 227] on div "Repairs Prefill" at bounding box center [878, 222] width 177 height 22
drag, startPoint x: 881, startPoint y: 242, endPoint x: 891, endPoint y: 253, distance: 14.9
click at [885, 238] on input "text" at bounding box center [855, 246] width 130 height 26
click at [833, 235] on input "text" at bounding box center [855, 246] width 130 height 26
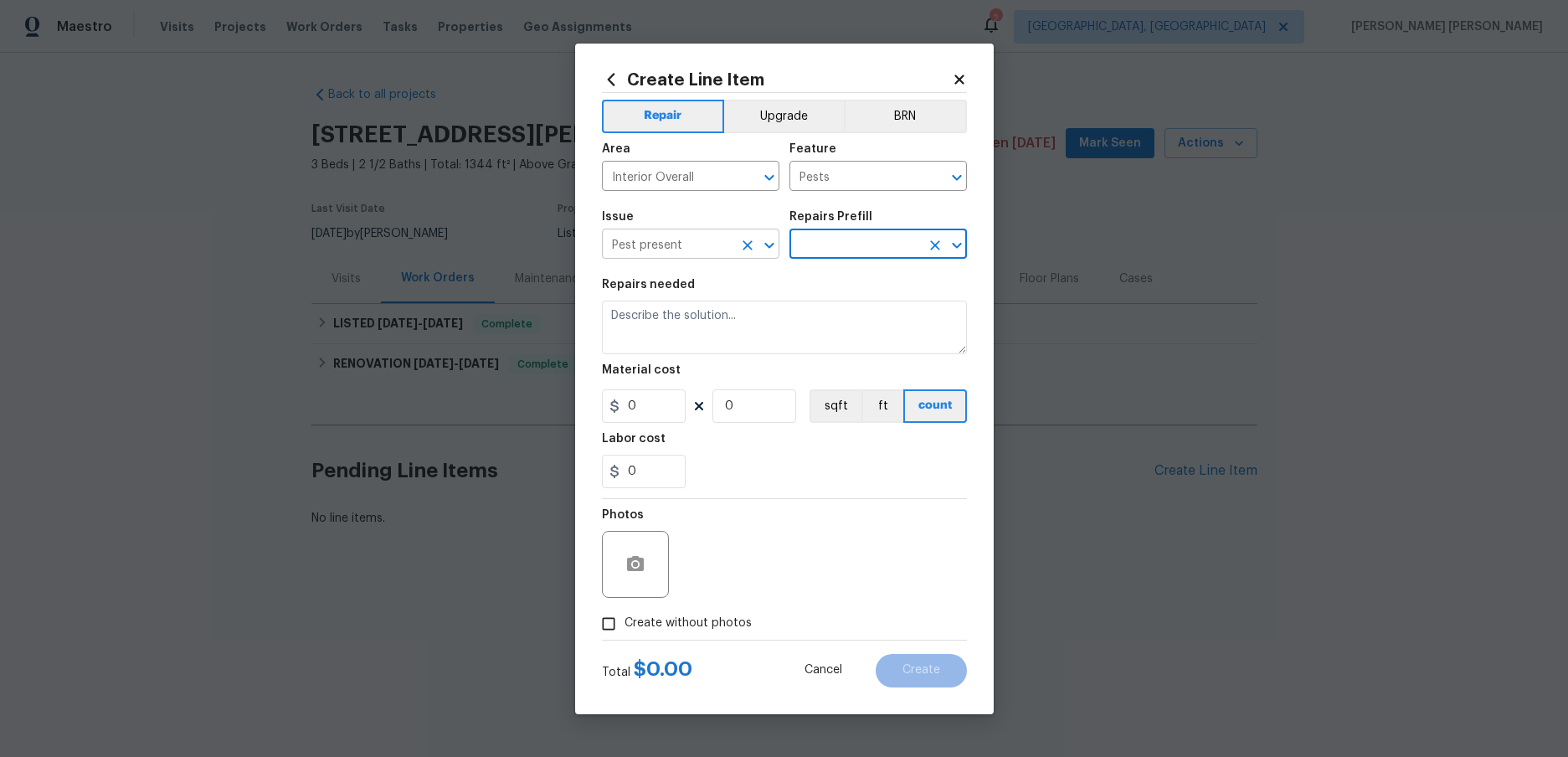
click at [717, 246] on input "Pest present" at bounding box center [667, 246] width 130 height 26
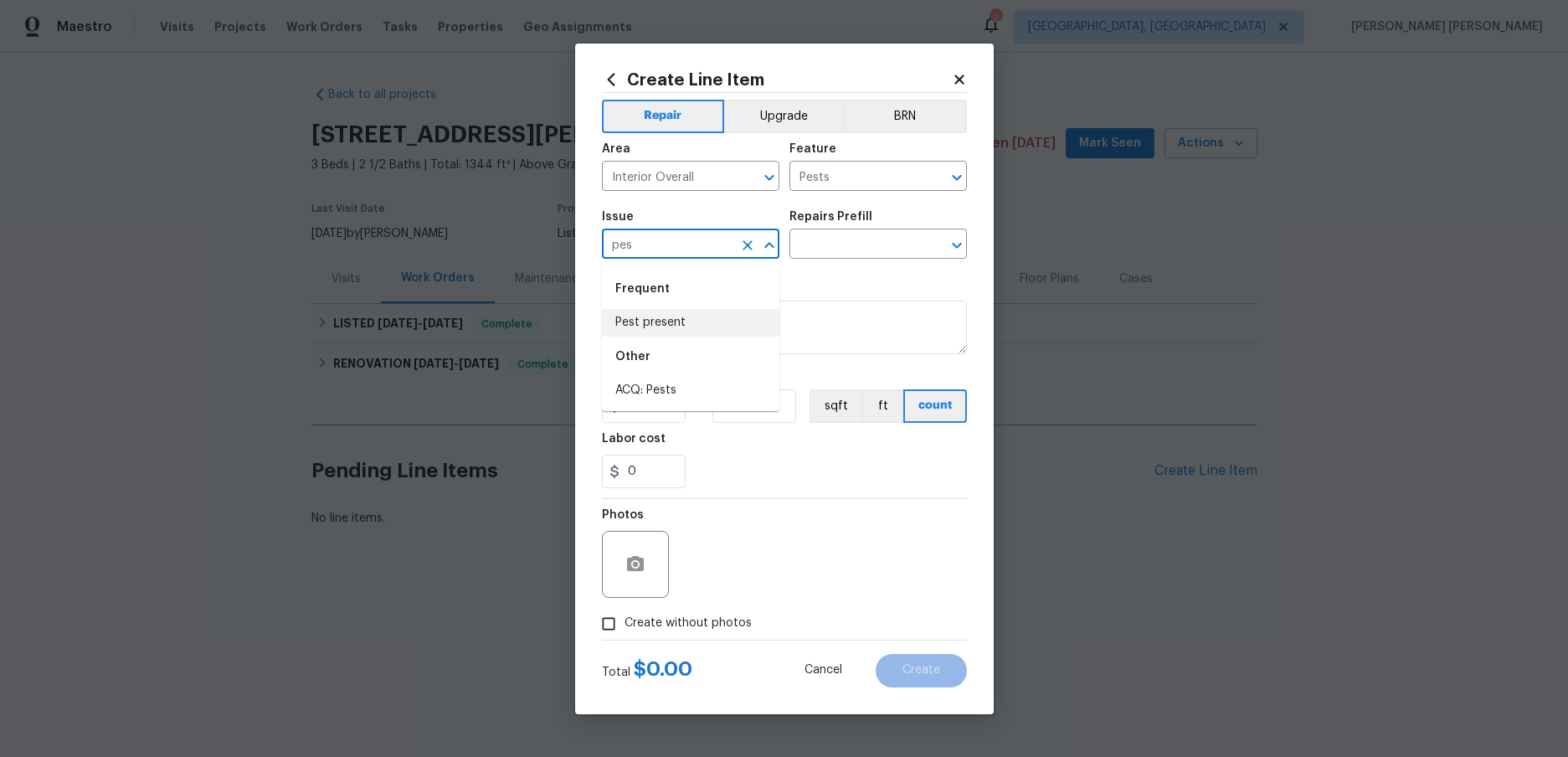
click at [695, 326] on li "Pest present" at bounding box center [691, 323] width 177 height 28
type input "Pest present"
click at [834, 252] on input "text" at bounding box center [855, 246] width 130 height 26
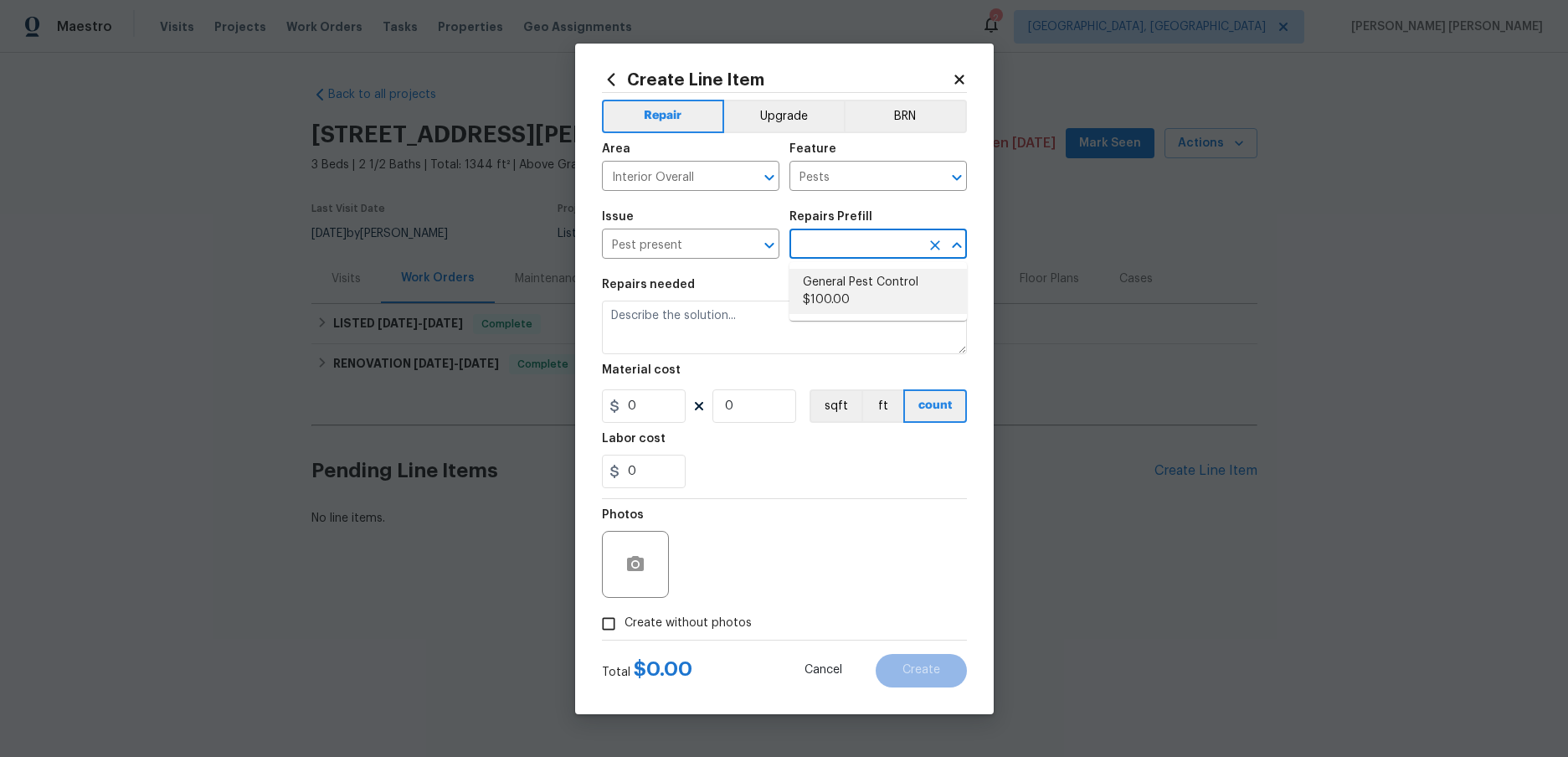
click at [853, 285] on li "General Pest Control $100.00" at bounding box center [878, 291] width 177 height 45
type input "General Pest Control $100.00"
type textarea "General pest treatment for active pest/insect infestation - non termite"
type input "100"
type input "1"
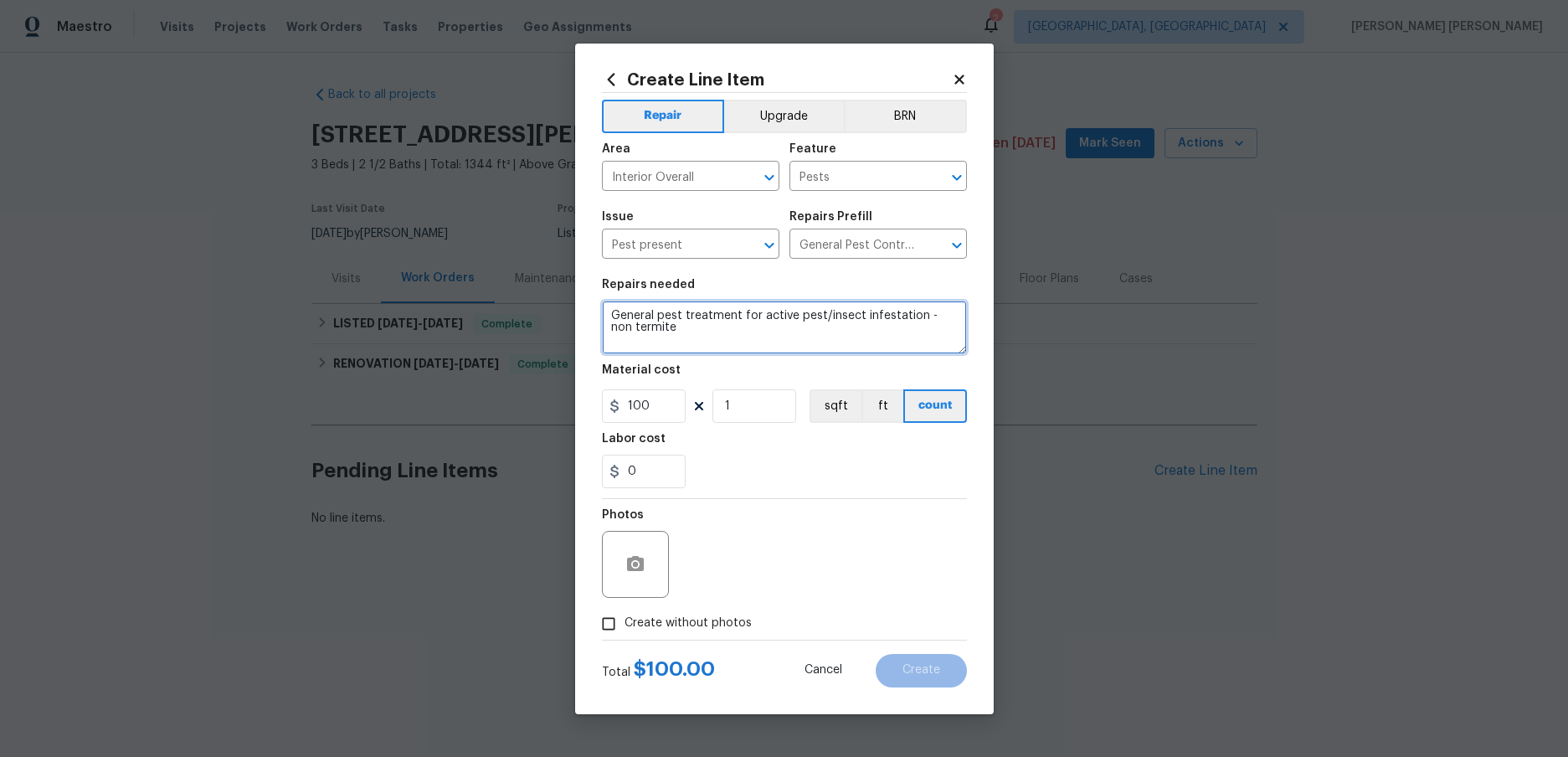
drag, startPoint x: 636, startPoint y: 325, endPoint x: 573, endPoint y: 282, distance: 76.3
click at [573, 282] on div "Create Line Item Repair Upgrade BRN Area Interior Overall ​ Feature Pests ​ Iss…" at bounding box center [784, 378] width 1568 height 757
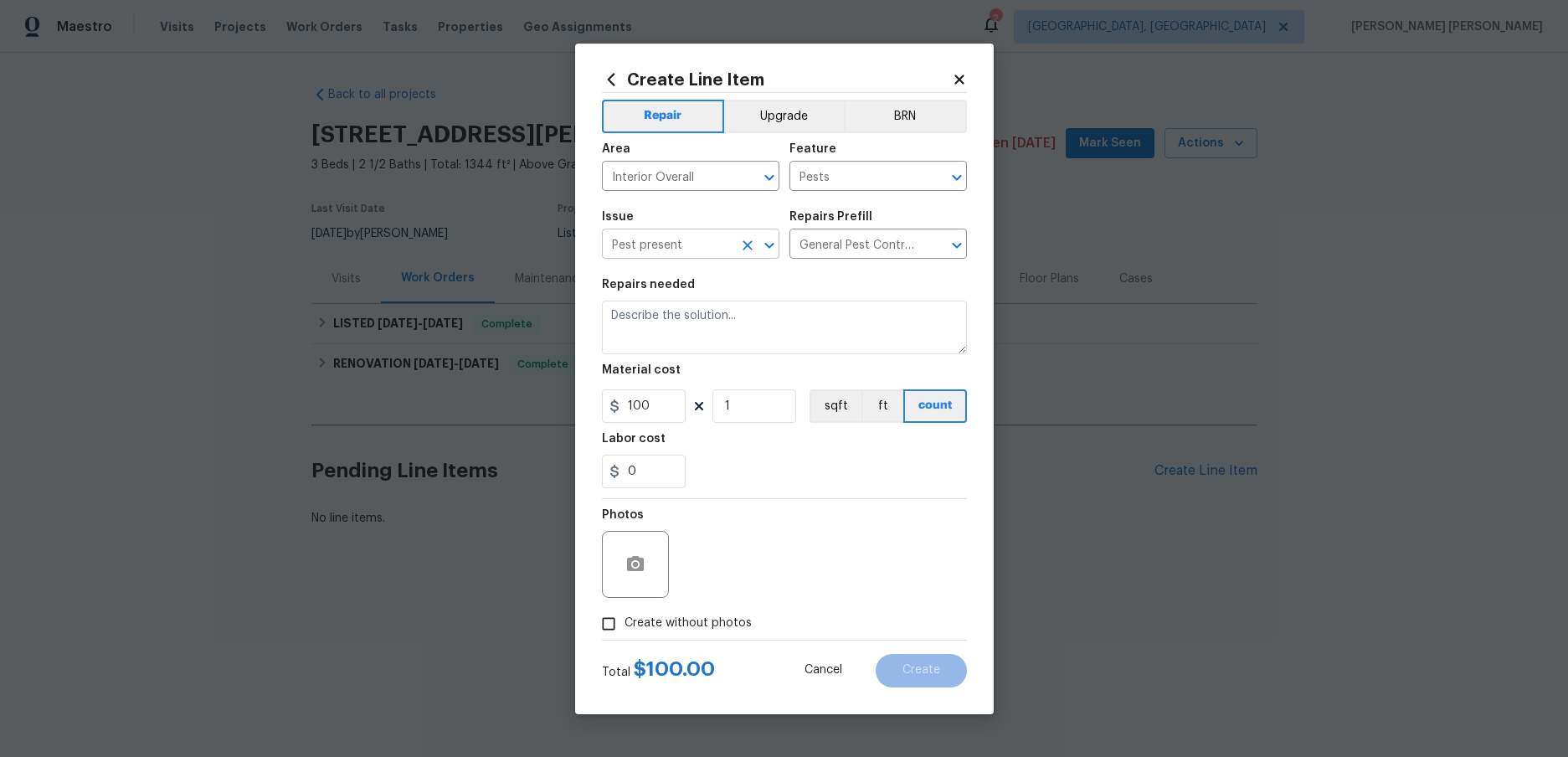
drag, startPoint x: 691, startPoint y: 241, endPoint x: 700, endPoint y: 251, distance: 13.5
click at [691, 241] on input "Pest present" at bounding box center [667, 246] width 130 height 26
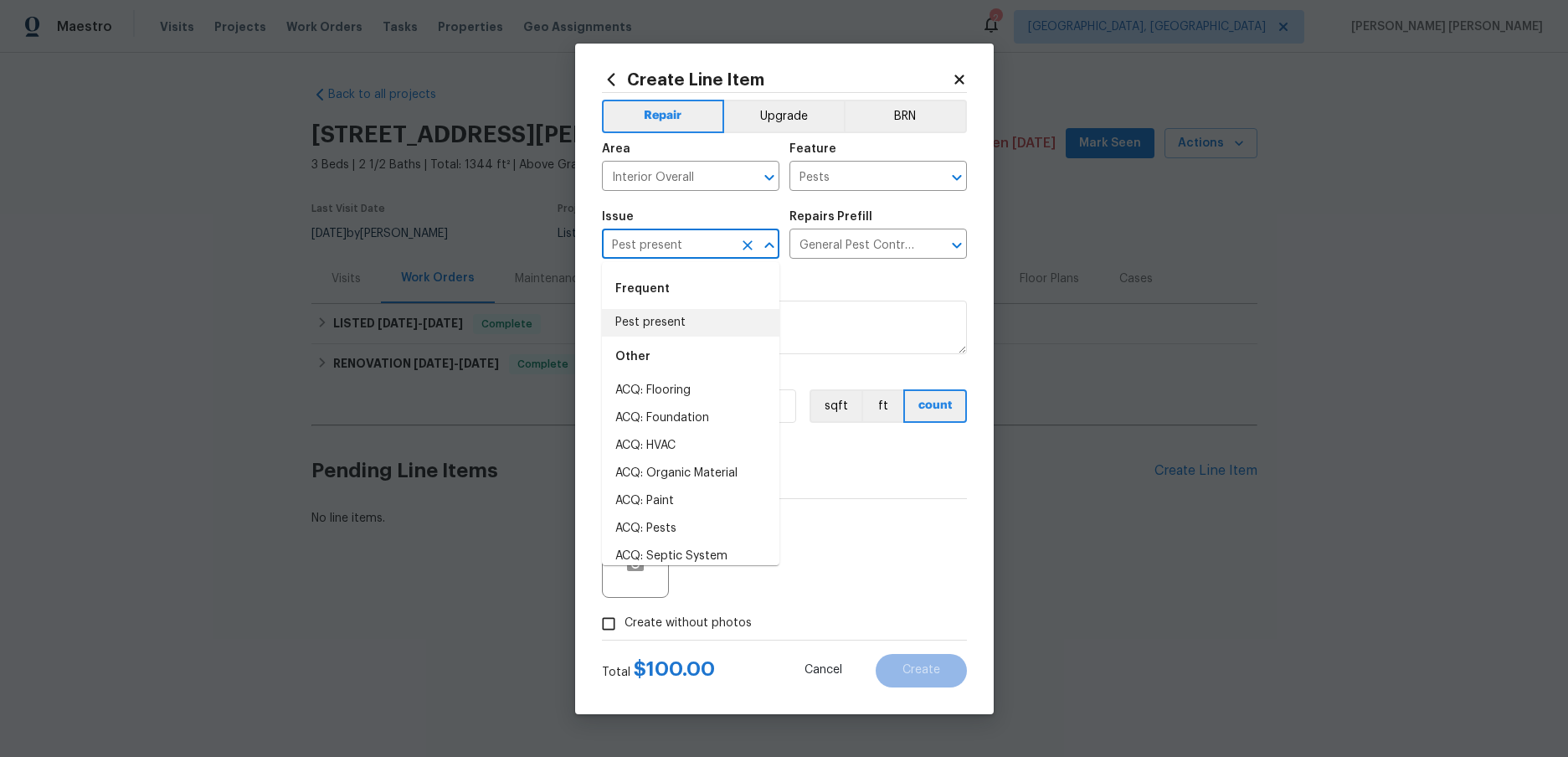
click at [670, 321] on li "Pest present" at bounding box center [691, 323] width 177 height 28
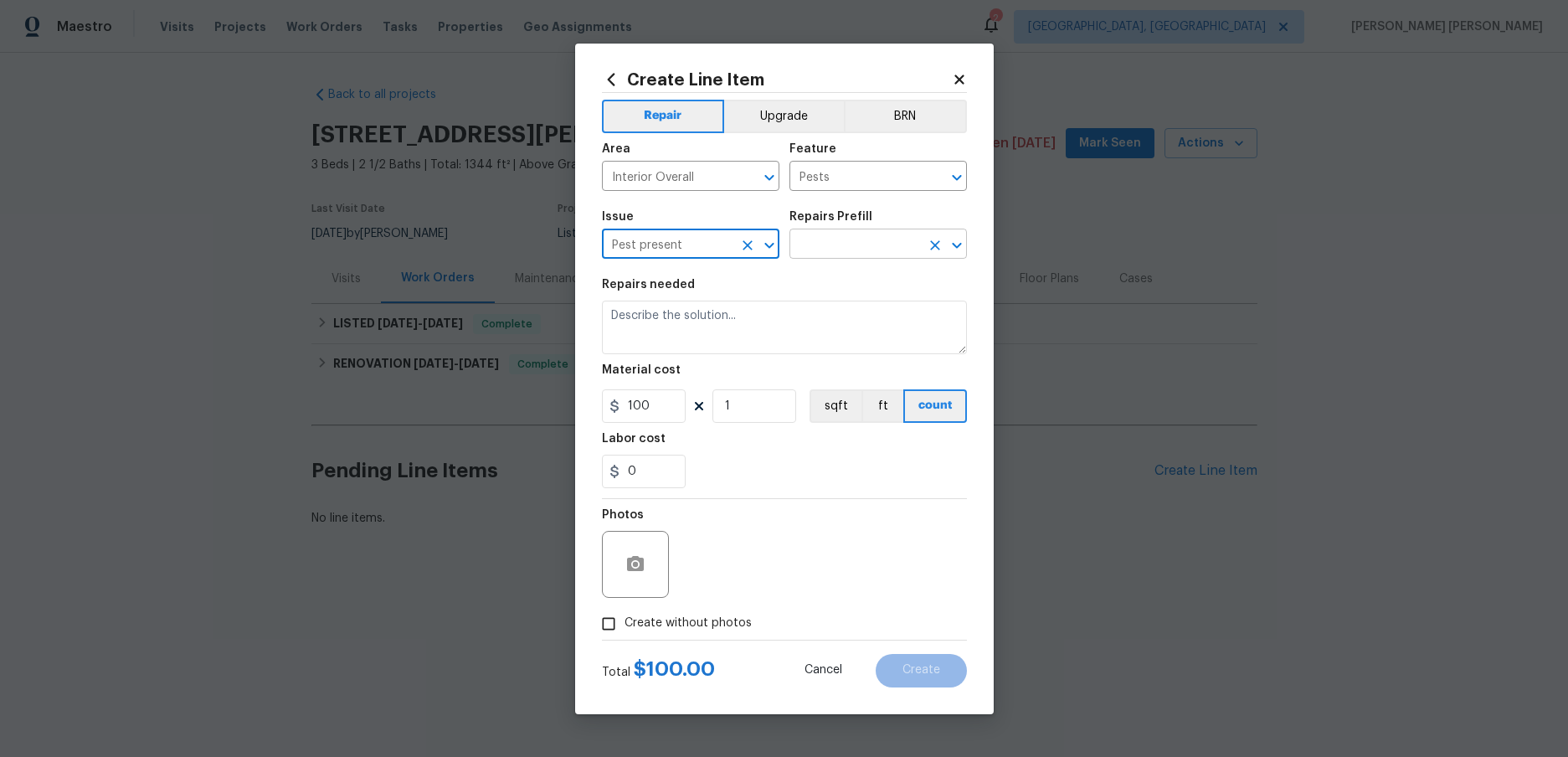
click at [897, 238] on input "text" at bounding box center [855, 246] width 130 height 26
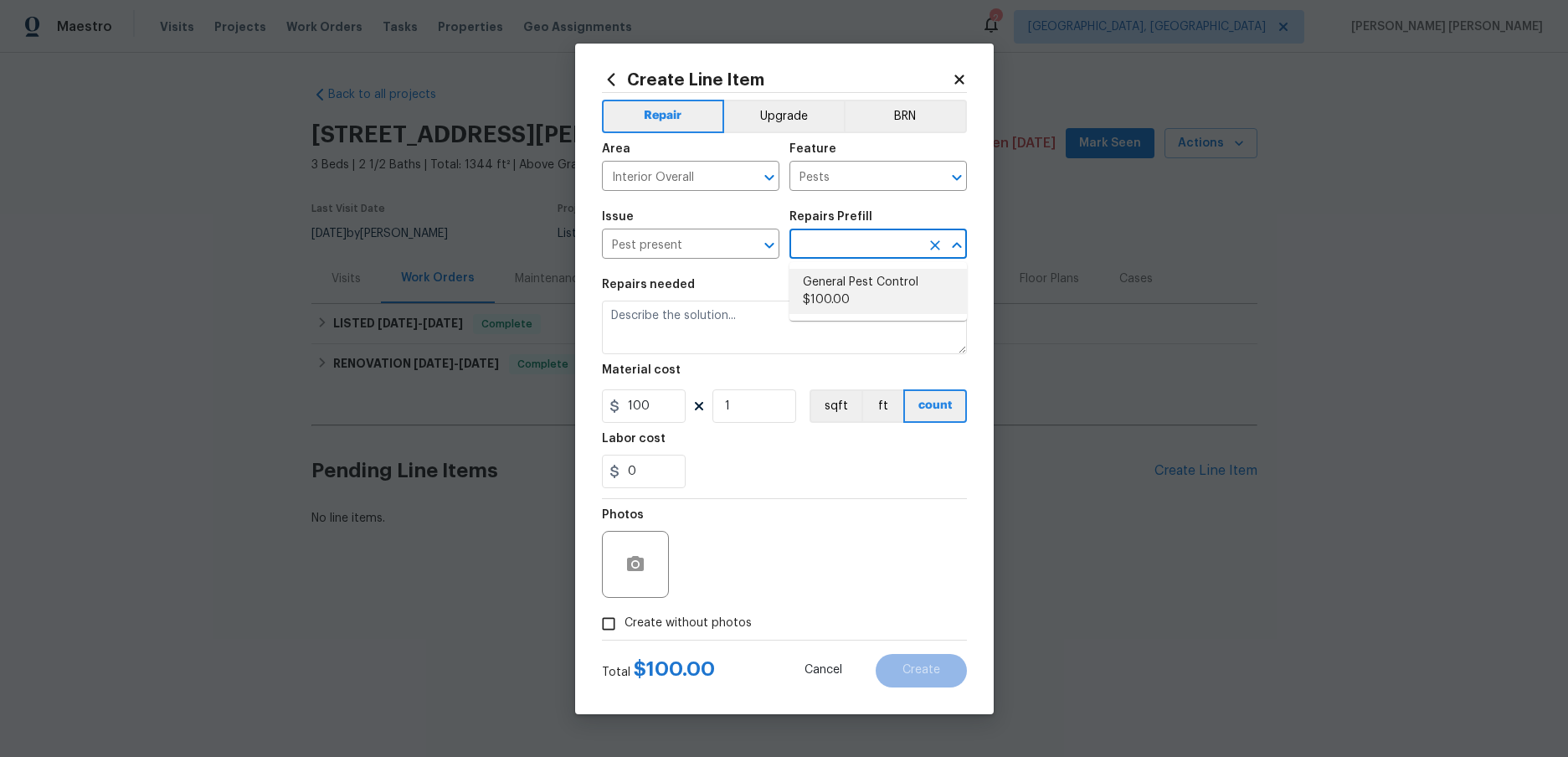
click at [899, 281] on li "General Pest Control $100.00" at bounding box center [878, 291] width 177 height 45
type textarea "General pest treatment for active pest/insect infestation - non termite"
type input "General Pest Control $100.00"
click at [921, 292] on div "Repairs needed" at bounding box center [784, 290] width 365 height 22
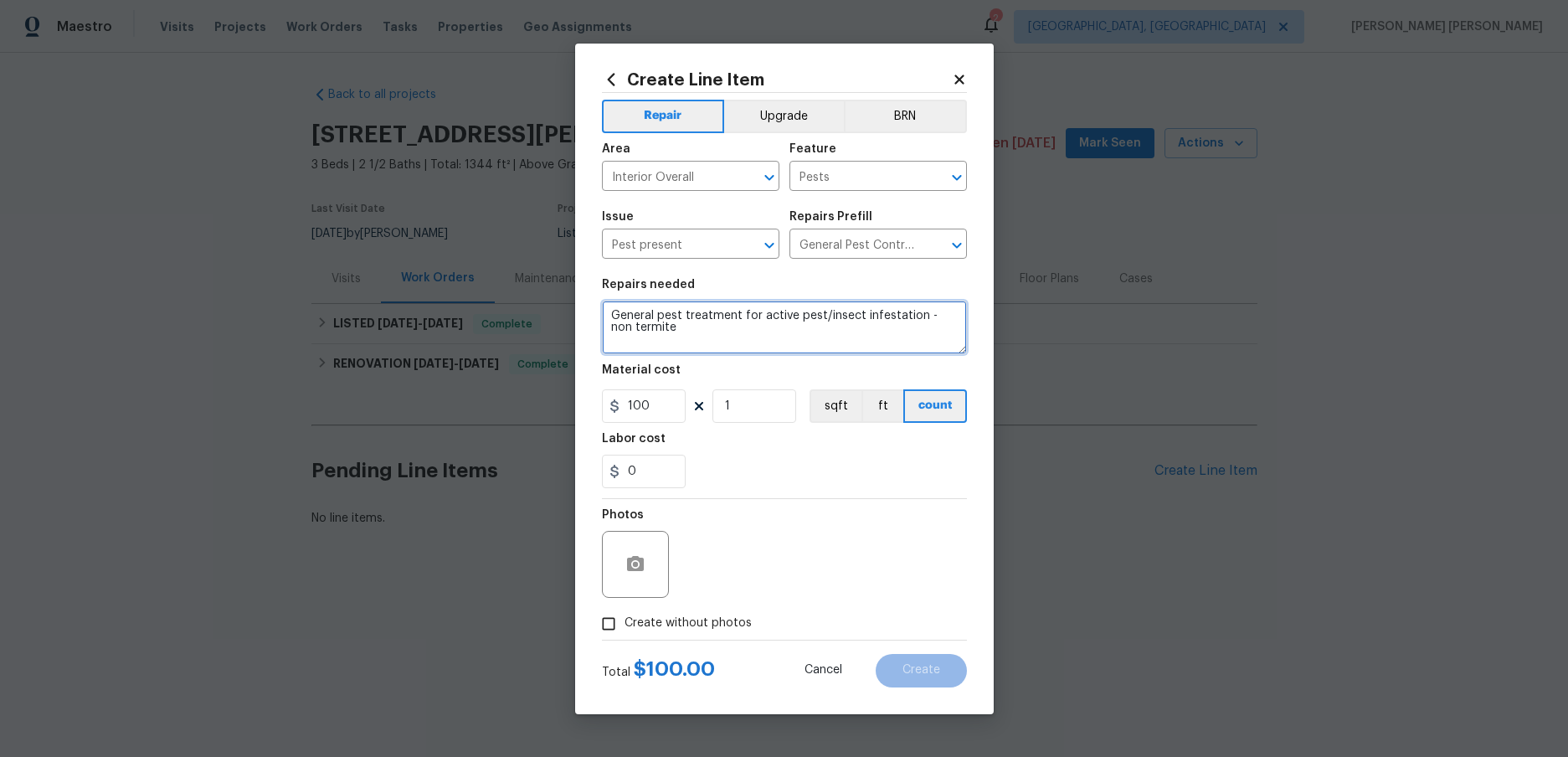
click at [682, 332] on textarea "General pest treatment for active pest/insect infestation - non termite" at bounding box center [784, 328] width 365 height 54
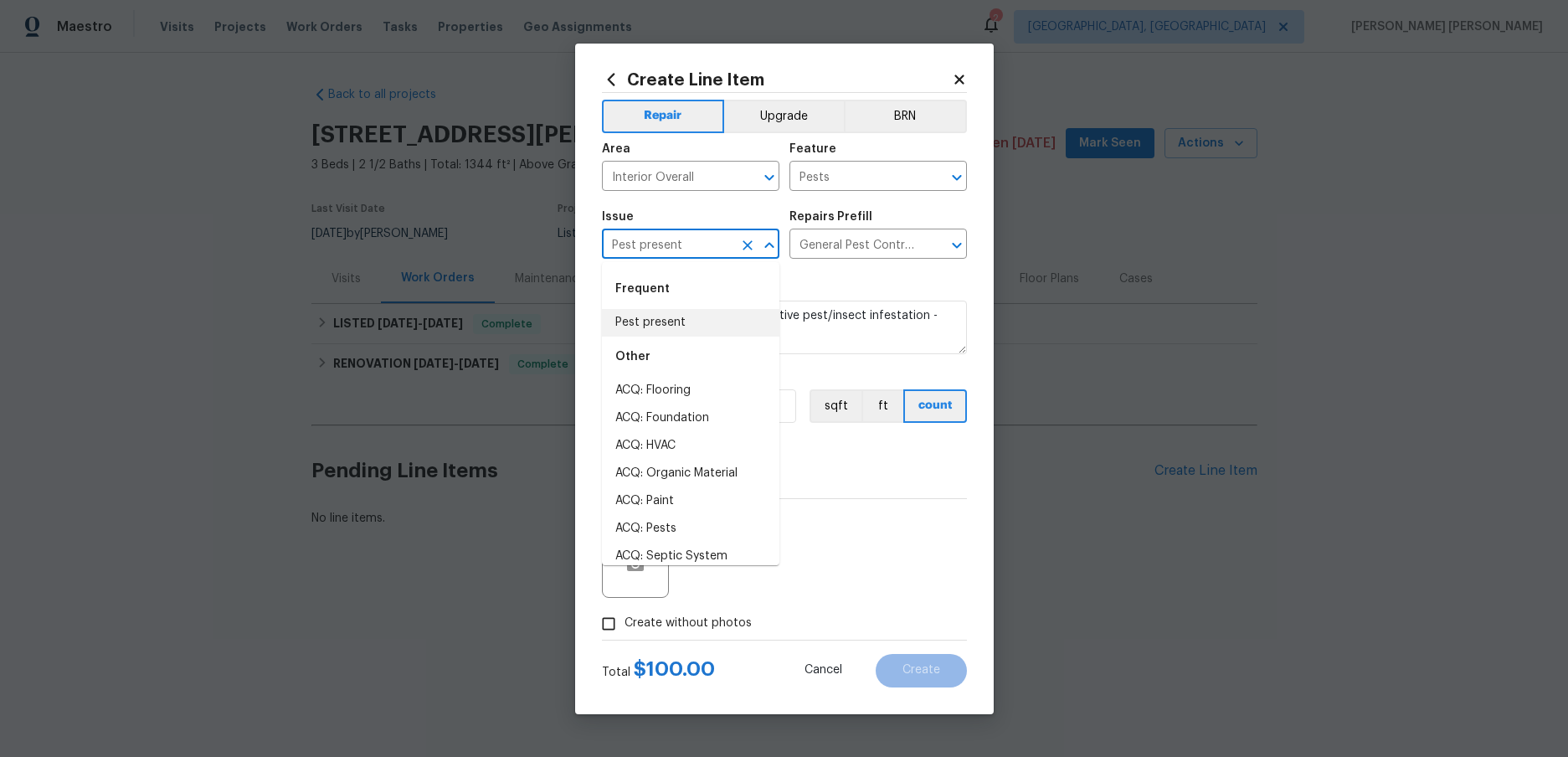
click at [709, 246] on input "Pest present" at bounding box center [667, 246] width 130 height 26
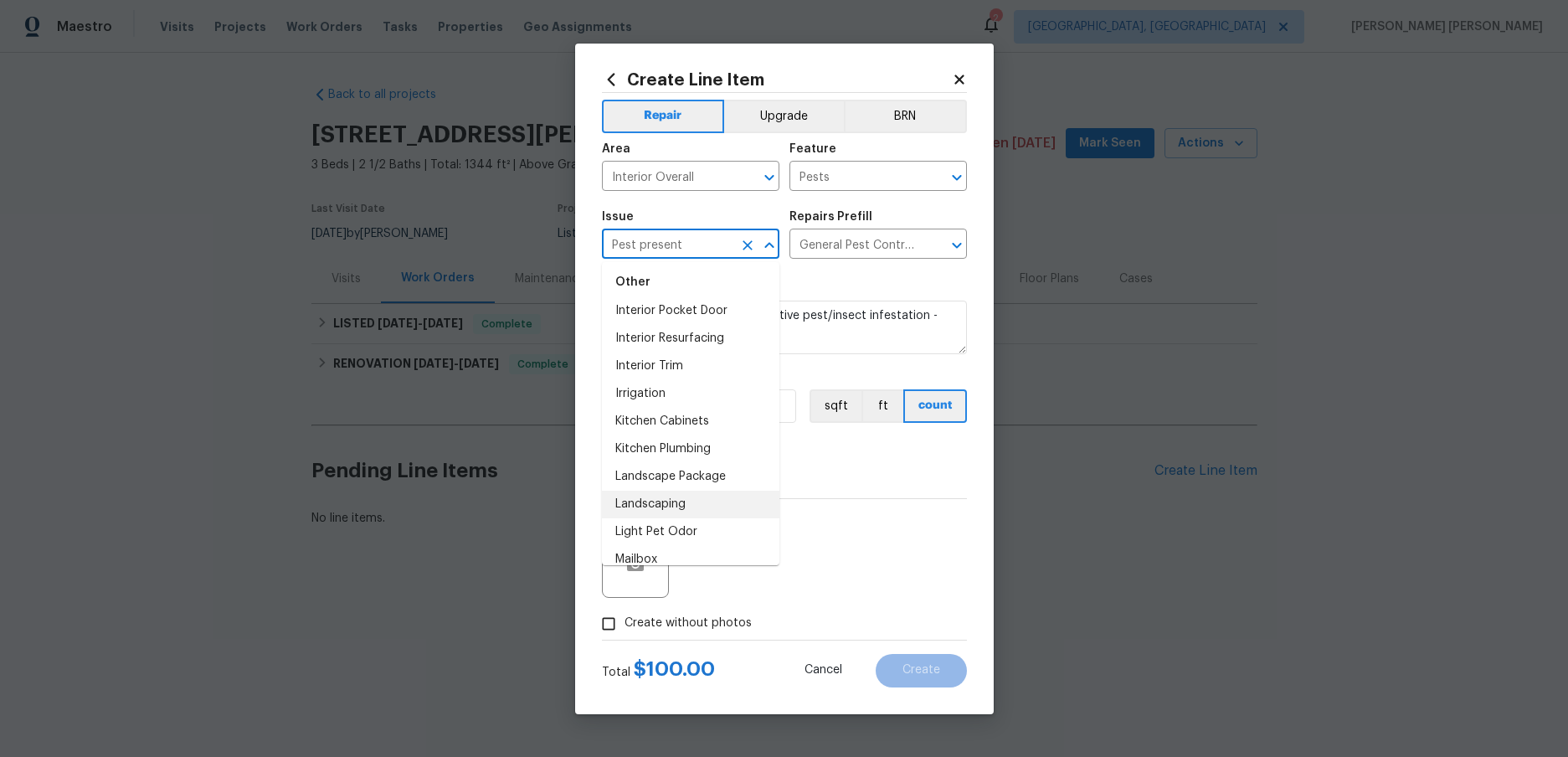
scroll to position [1688, 0]
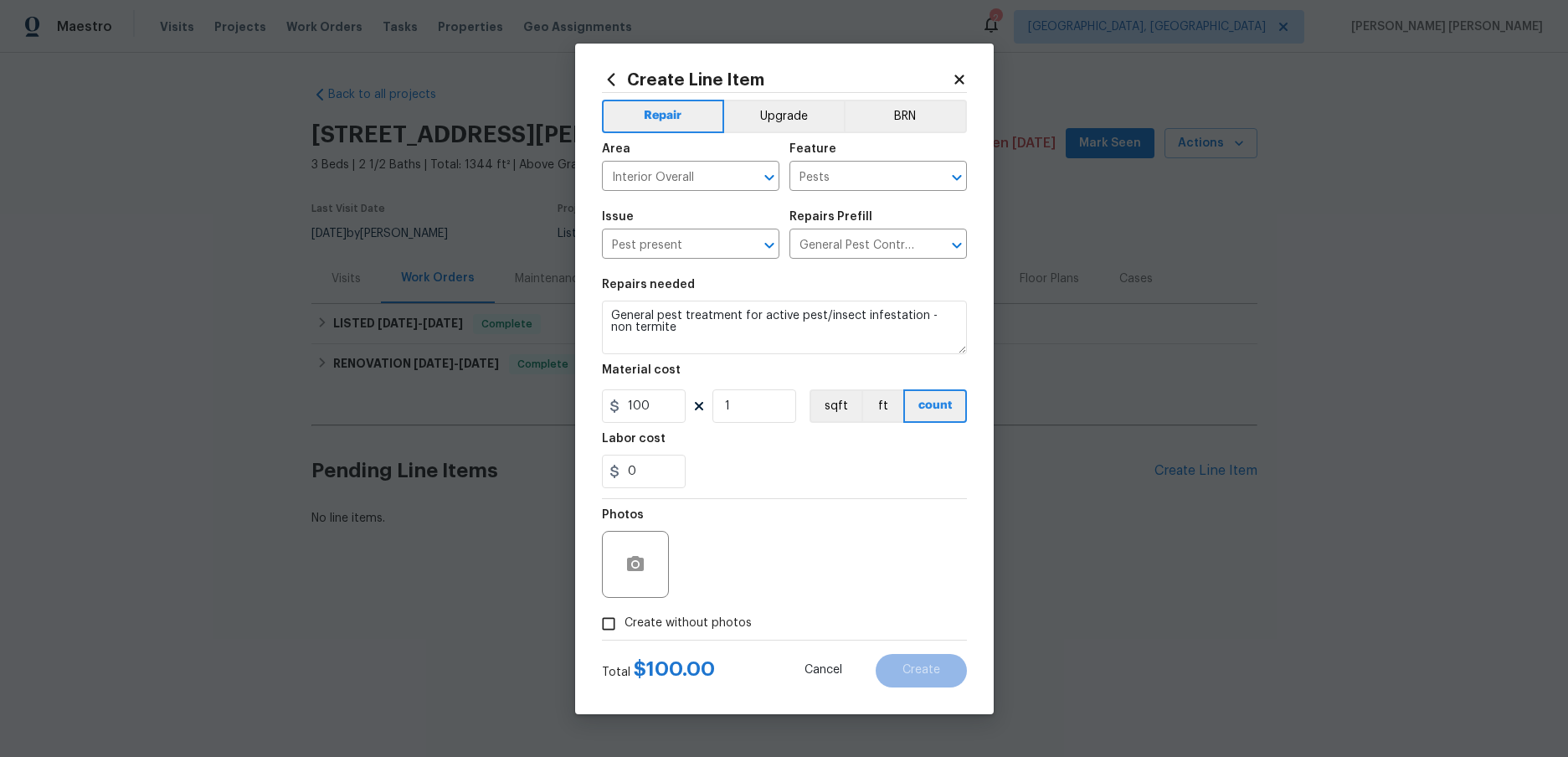
drag, startPoint x: 674, startPoint y: 206, endPoint x: 696, endPoint y: 224, distance: 28.4
click at [680, 206] on span "Issue Pest present ​" at bounding box center [691, 235] width 177 height 68
click at [659, 330] on textarea "General pest treatment for active pest/insect infestation - non termite" at bounding box center [784, 328] width 365 height 54
drag, startPoint x: 583, startPoint y: 312, endPoint x: 551, endPoint y: 291, distance: 38.3
click at [551, 291] on div "Create Line Item Repair Upgrade BRN Area Interior Overall ​ Feature Pests ​ Iss…" at bounding box center [784, 378] width 1568 height 757
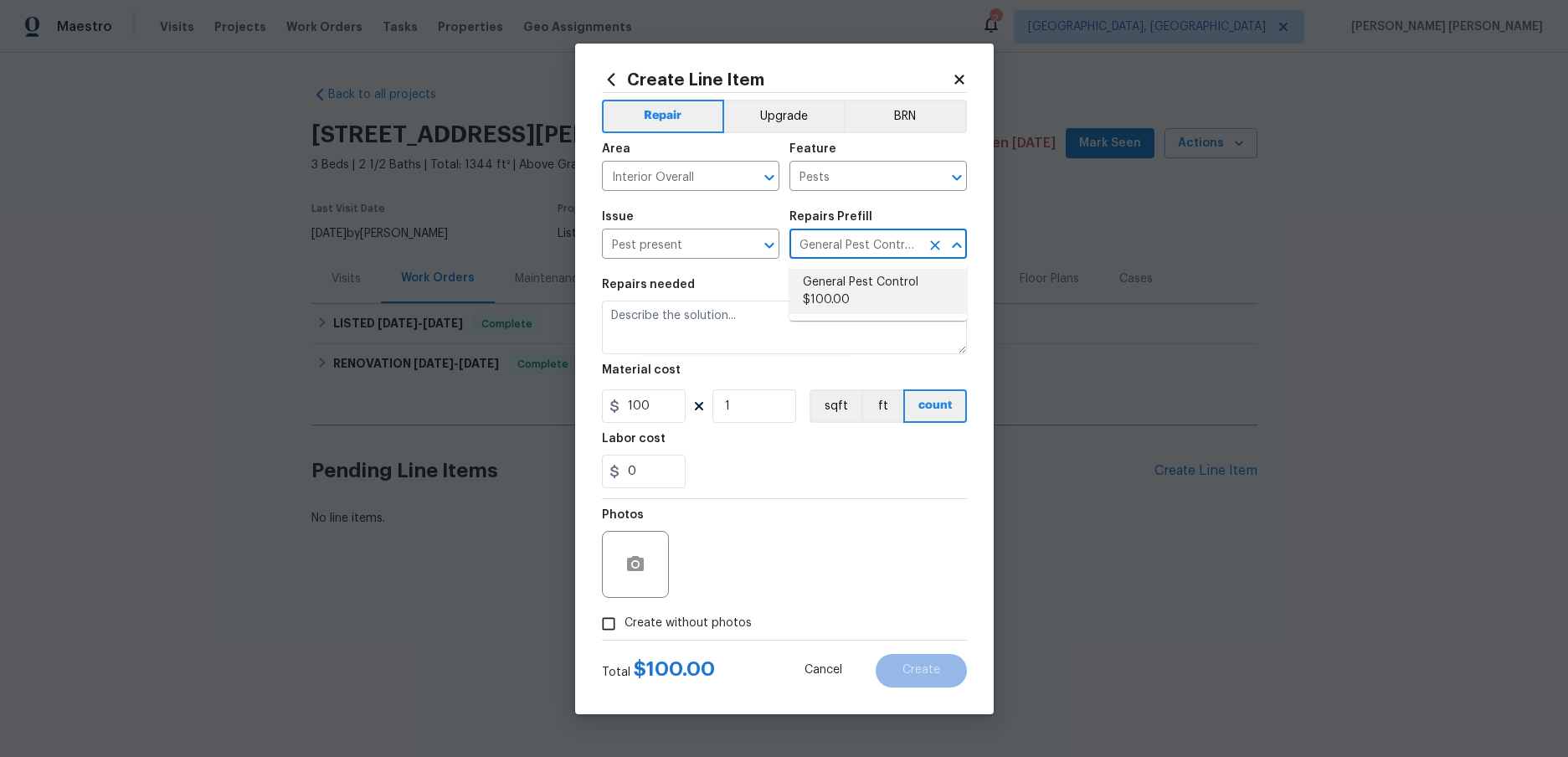
click at [879, 242] on input "General Pest Control $100.00" at bounding box center [855, 246] width 130 height 26
drag, startPoint x: 875, startPoint y: 299, endPoint x: 944, endPoint y: 346, distance: 83.5
click at [885, 305] on li "General Pest Control $100.00" at bounding box center [878, 291] width 177 height 45
type textarea "General pest treatment for active pest/insect infestation - non termite"
